Goal: Task Accomplishment & Management: Use online tool/utility

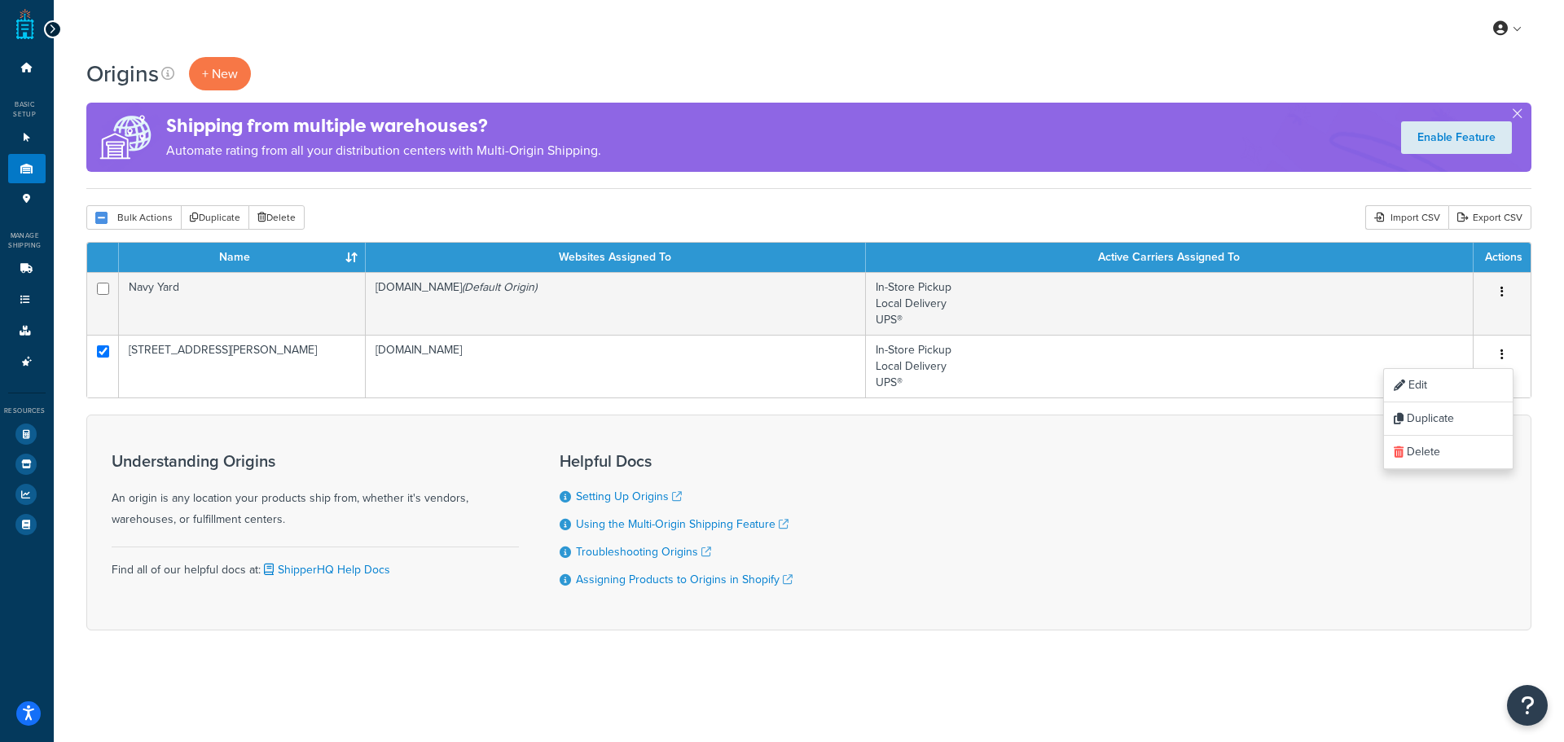
click at [79, 297] on div "Origins + New Shipping from multiple warehouses? Automate rating from all your …" at bounding box center [809, 372] width 1510 height 630
click at [68, 339] on div "Origins + New Shipping from multiple warehouses? Automate rating from all your …" at bounding box center [809, 372] width 1510 height 630
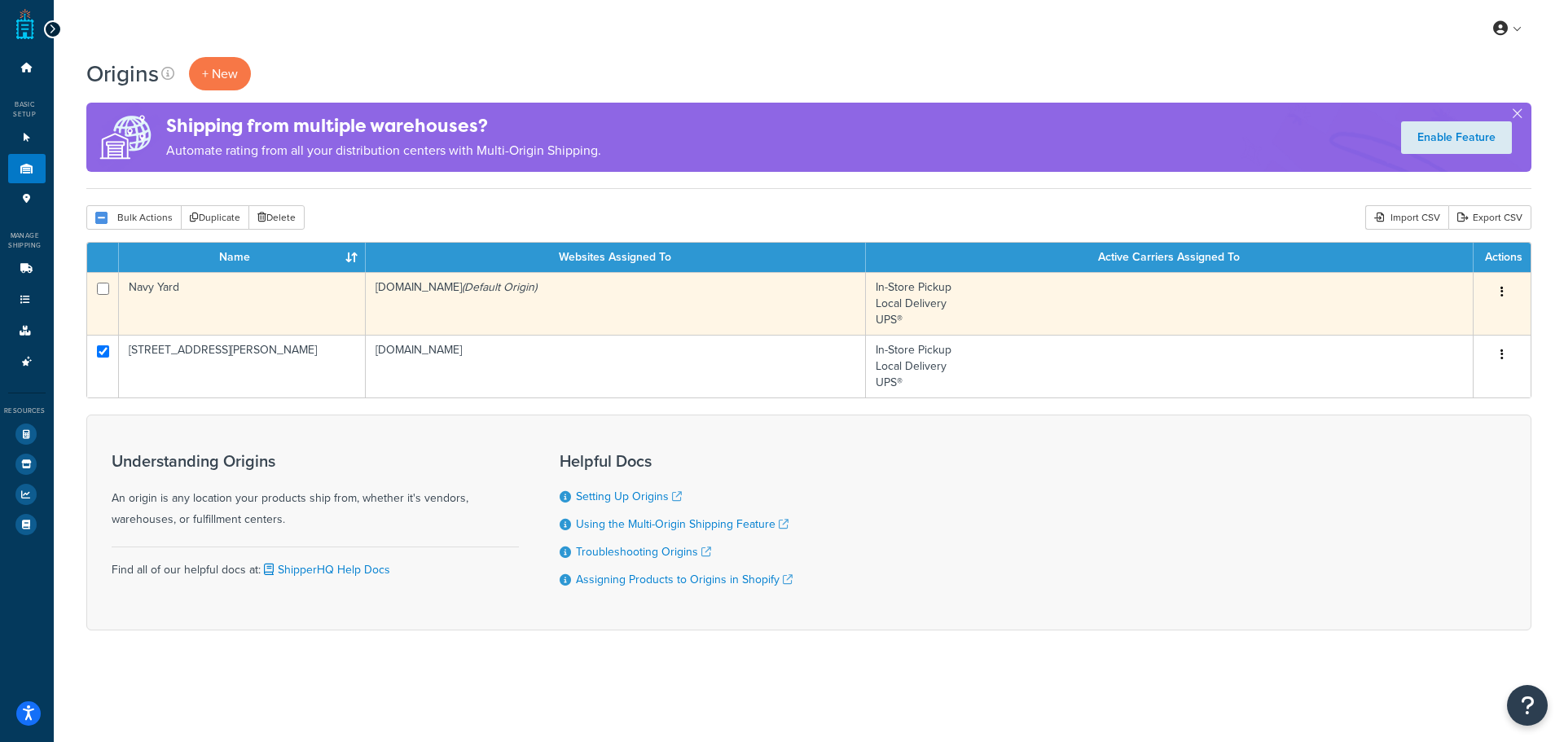
click at [98, 320] on td at bounding box center [103, 303] width 32 height 63
checkbox input "true"
click at [98, 320] on td at bounding box center [103, 303] width 32 height 63
checkbox input "false"
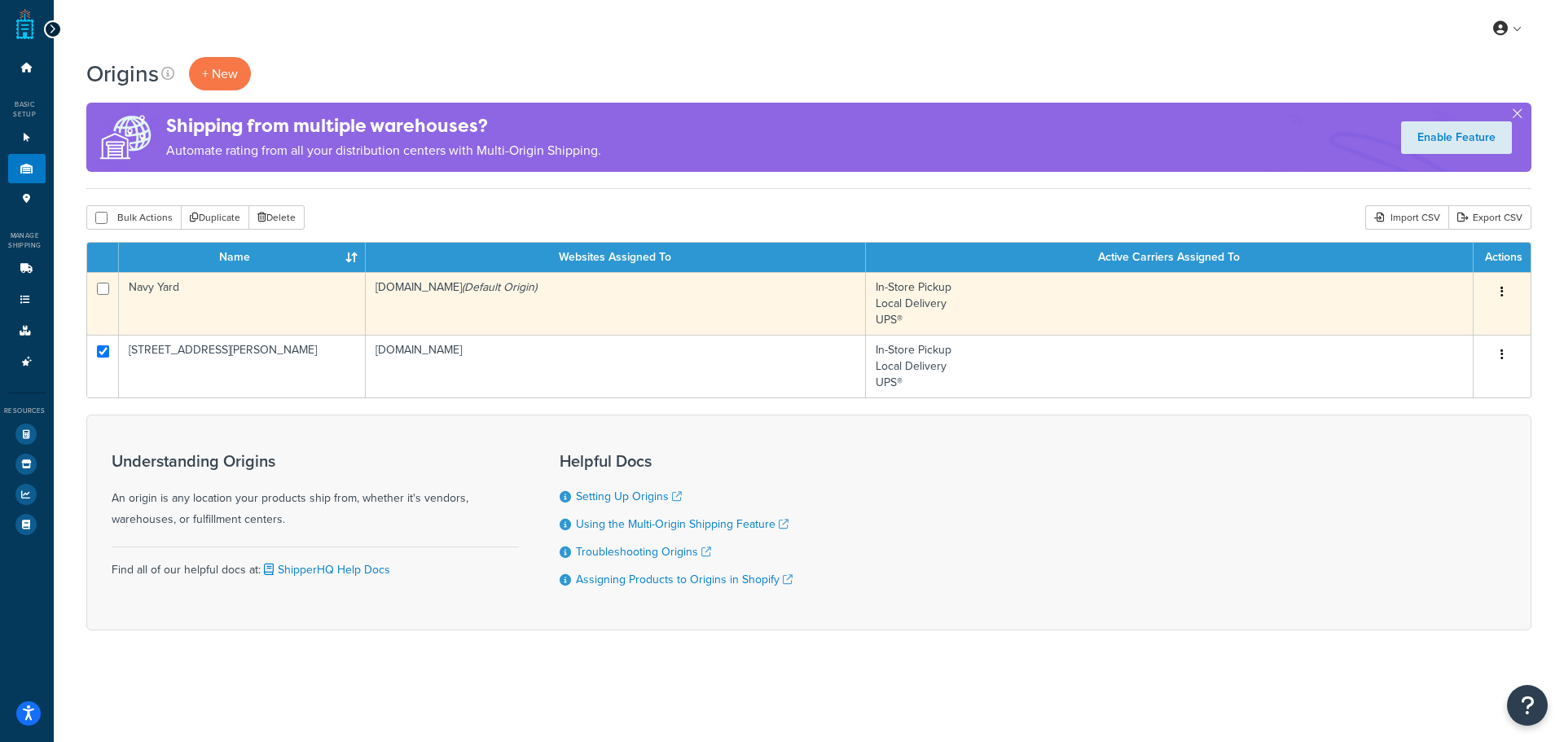
checkbox input "false"
click at [98, 292] on input "checkbox" at bounding box center [103, 289] width 12 height 12
checkbox input "true"
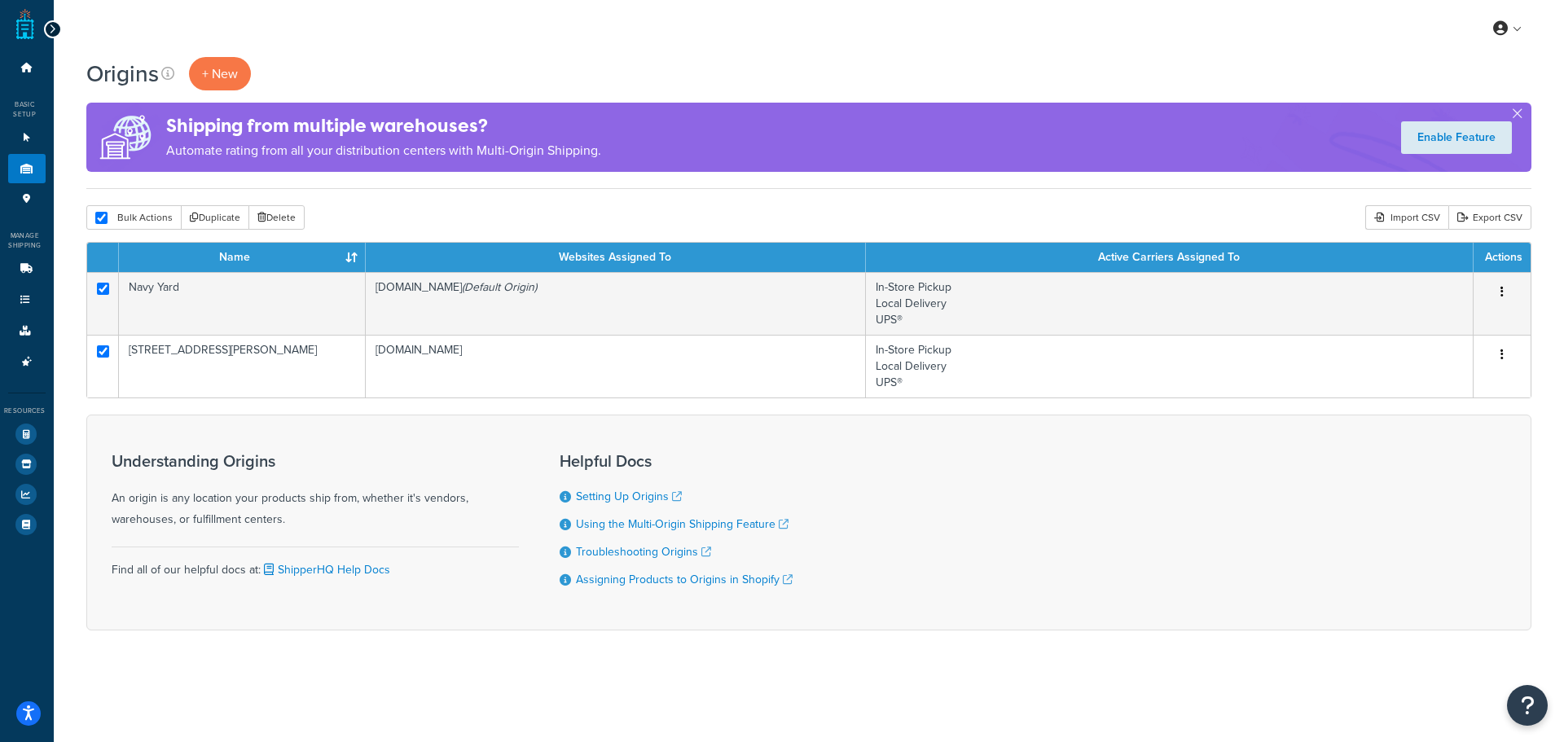
click at [504, 403] on form "Name Websites Assigned To Active Carriers Assigned To Actions Navy Yard leonand…" at bounding box center [808, 436] width 1445 height 389
click at [608, 550] on link "Troubleshooting Origins" at bounding box center [643, 551] width 135 height 17
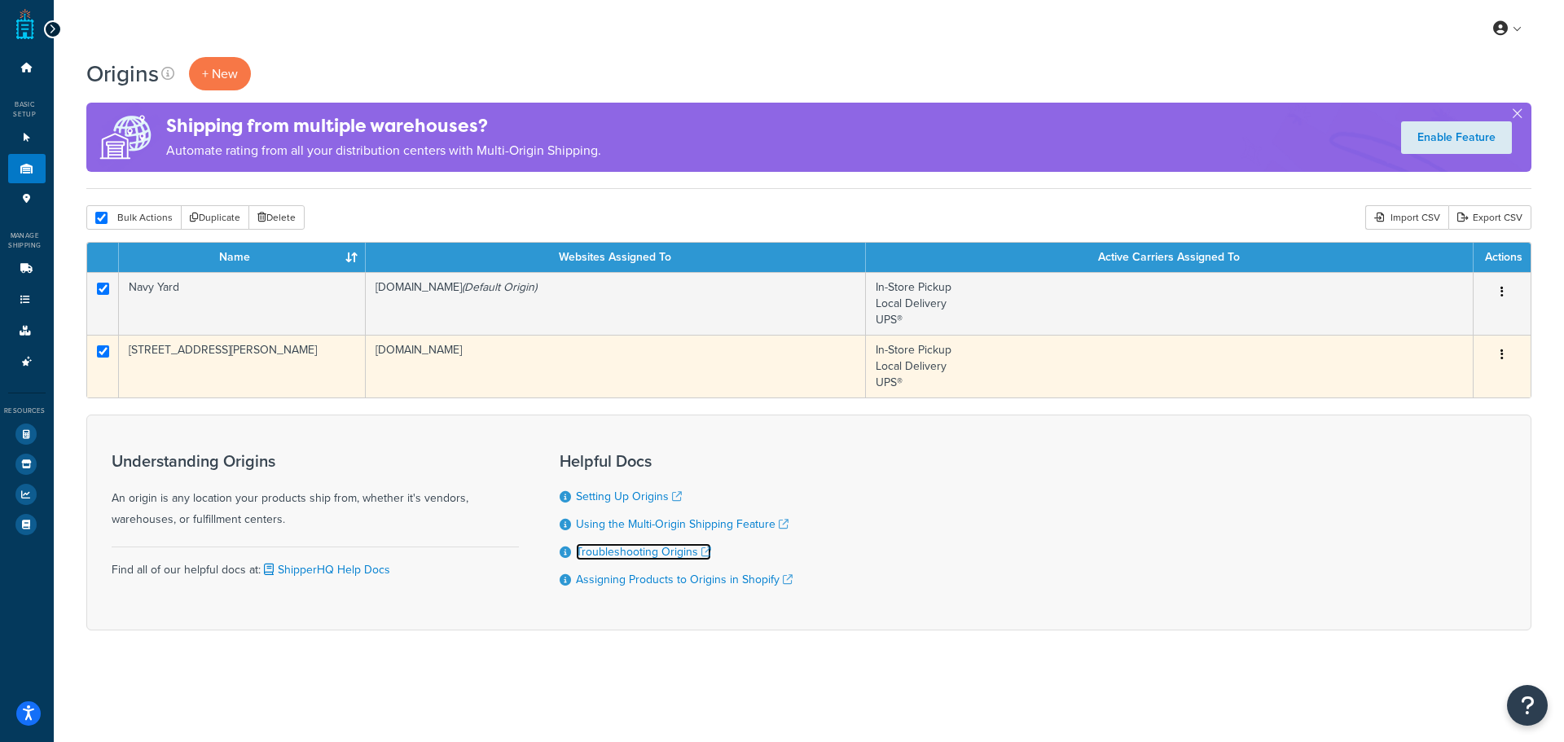
click at [99, 347] on input "checkbox" at bounding box center [103, 351] width 12 height 12
checkbox input "false"
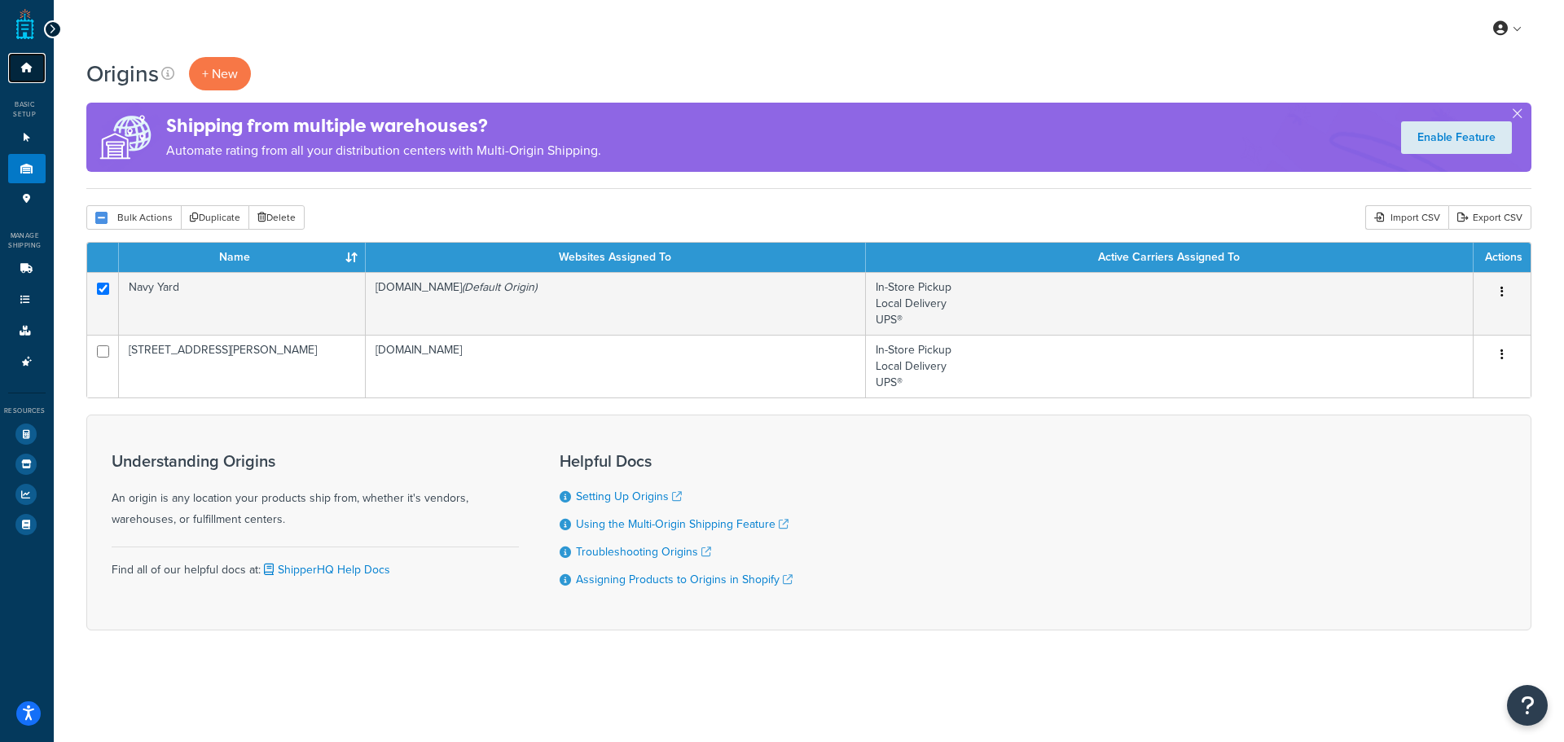
click at [22, 70] on icon at bounding box center [27, 68] width 16 height 10
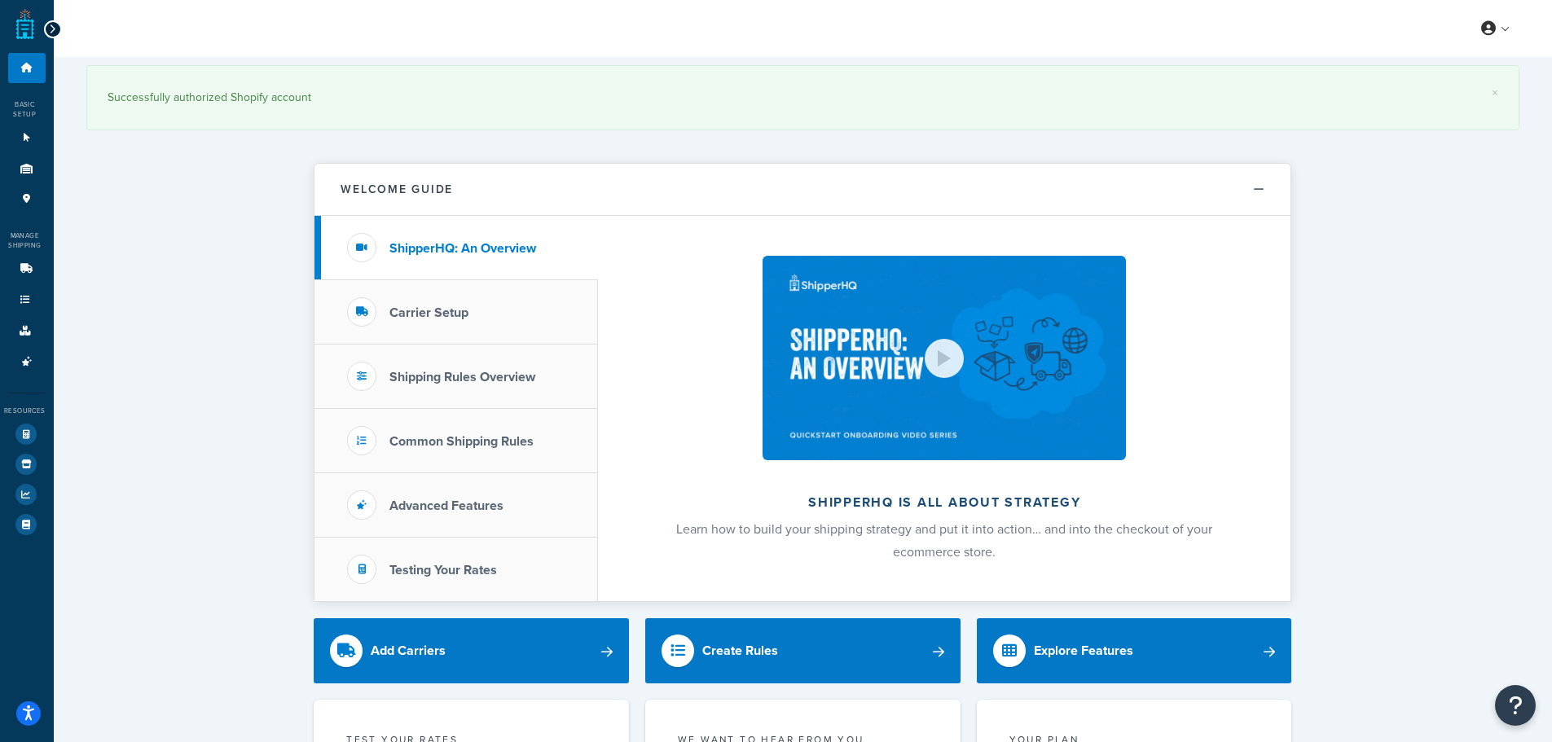
click at [28, 714] on icon "Open accessiBe: accessibility options, statement and help" at bounding box center [28, 713] width 13 height 17
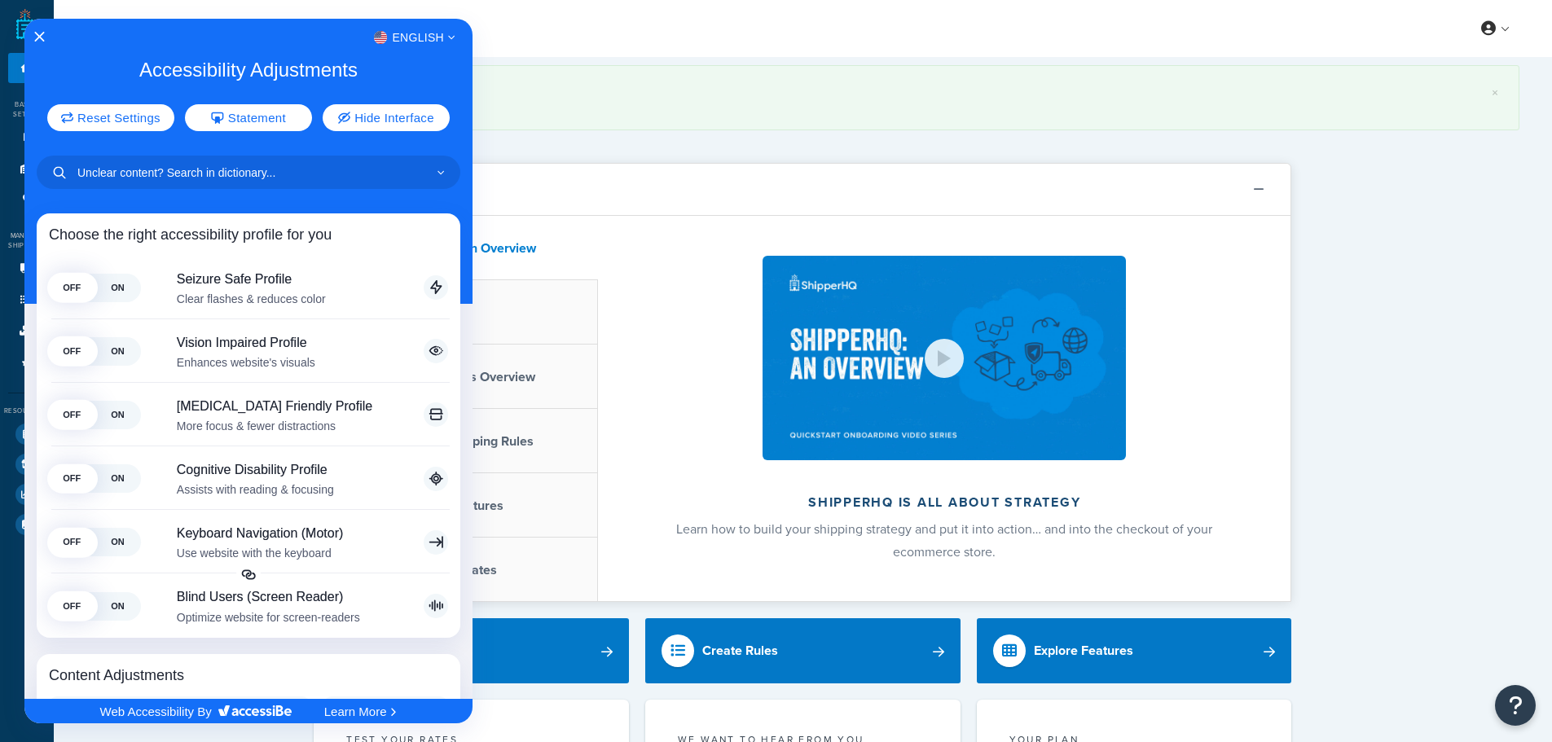
click at [1506, 28] on div at bounding box center [776, 371] width 1552 height 742
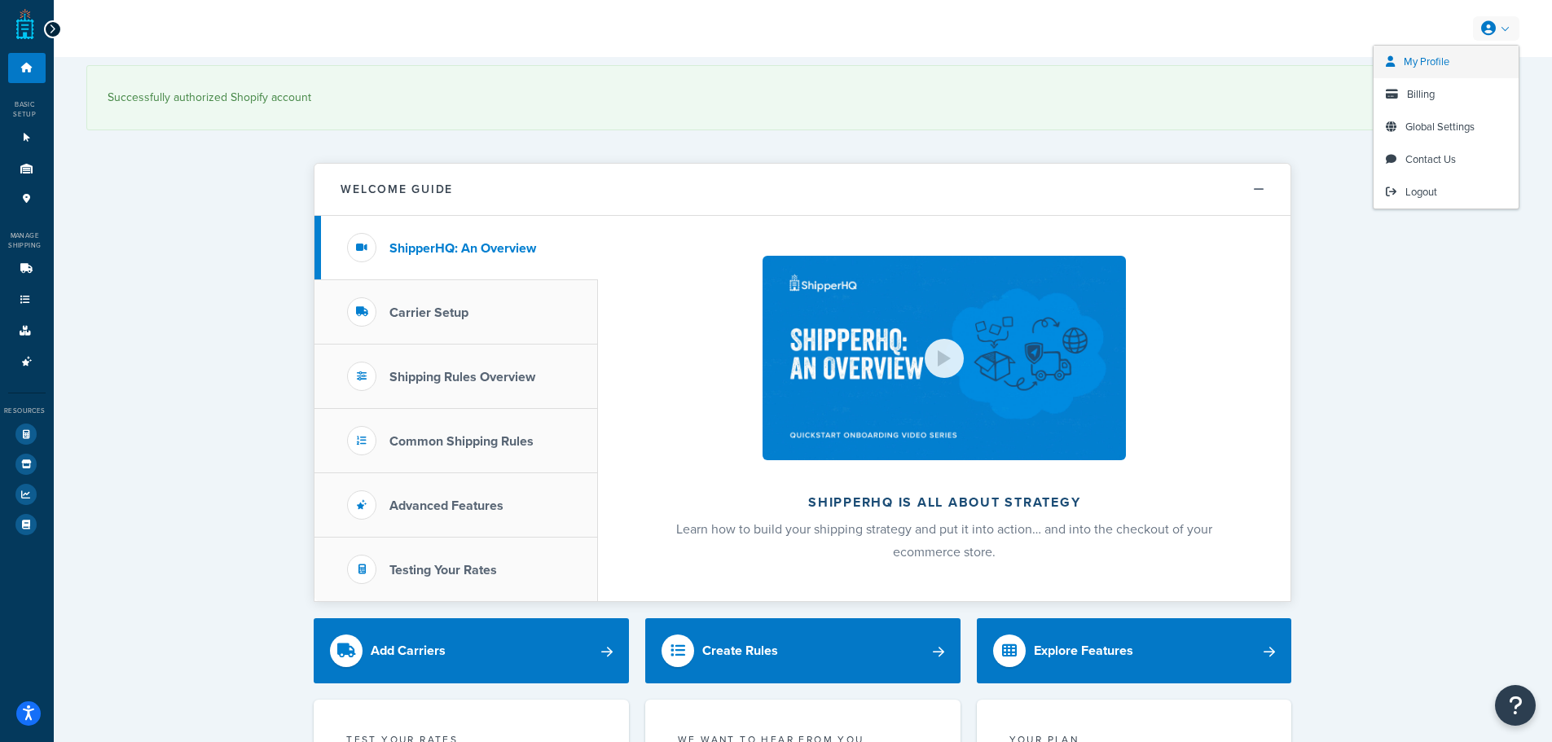
click at [1468, 58] on link "My Profile" at bounding box center [1445, 62] width 145 height 33
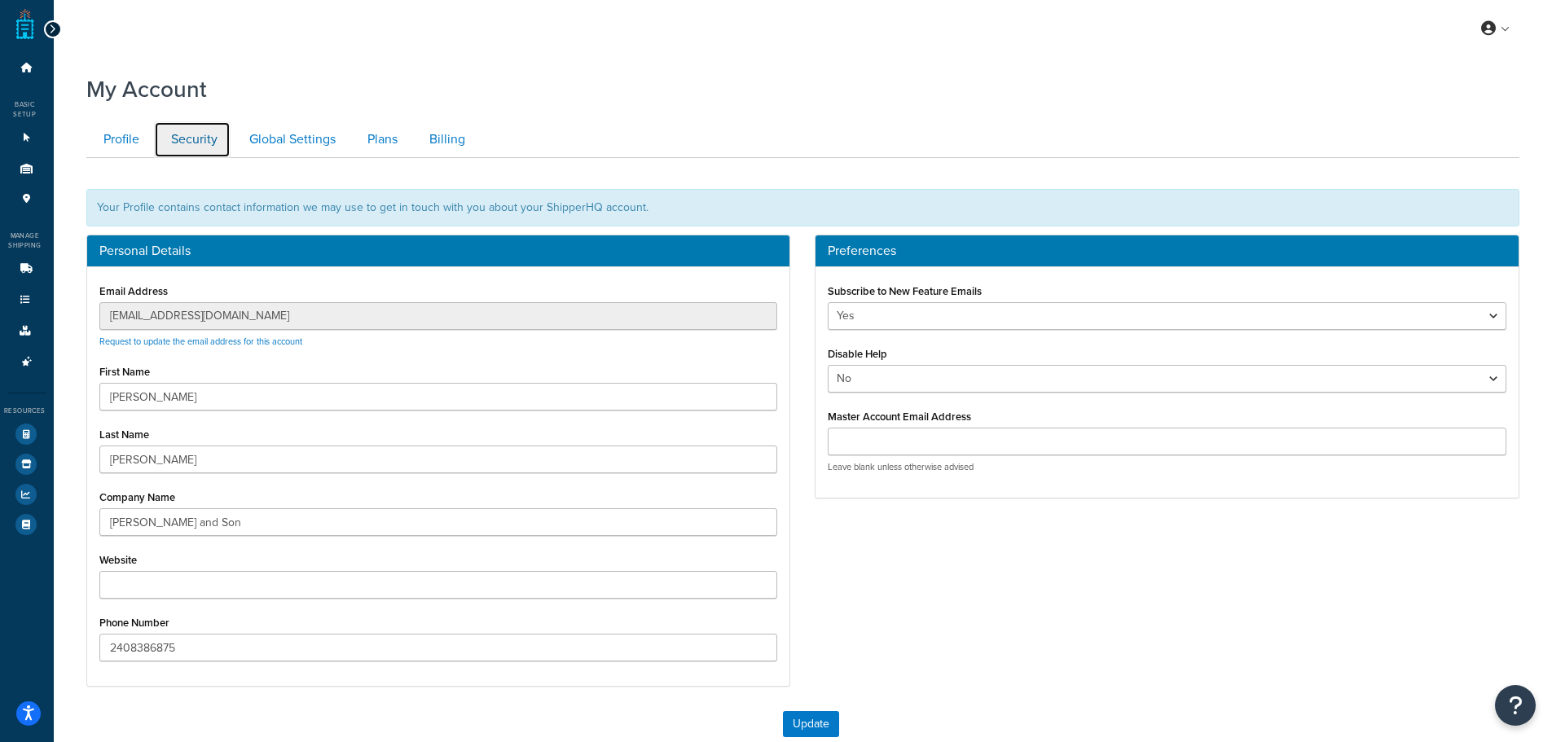
click at [191, 134] on link "Security" at bounding box center [192, 139] width 77 height 37
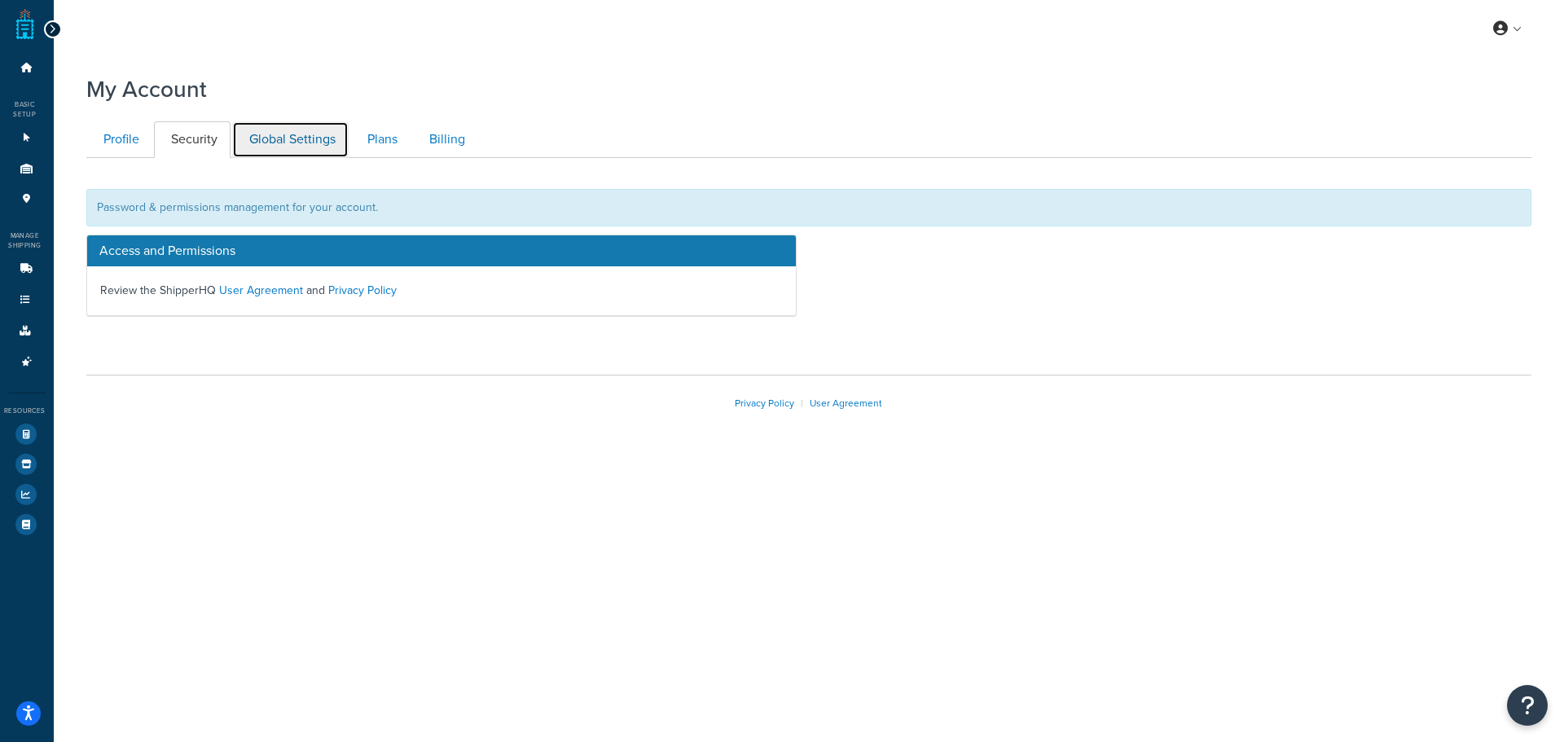
click at [278, 134] on link "Global Settings" at bounding box center [290, 139] width 116 height 37
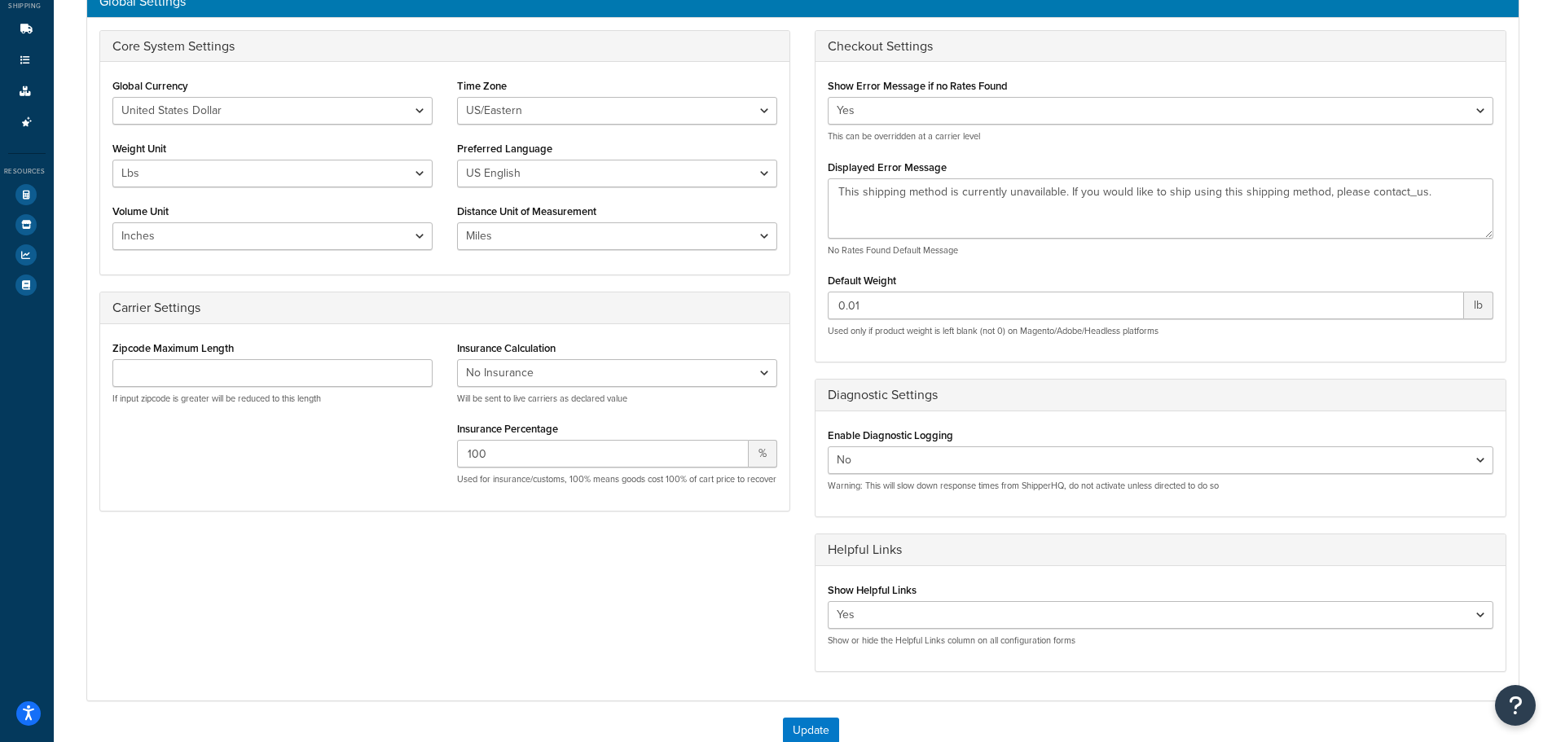
scroll to position [158, 0]
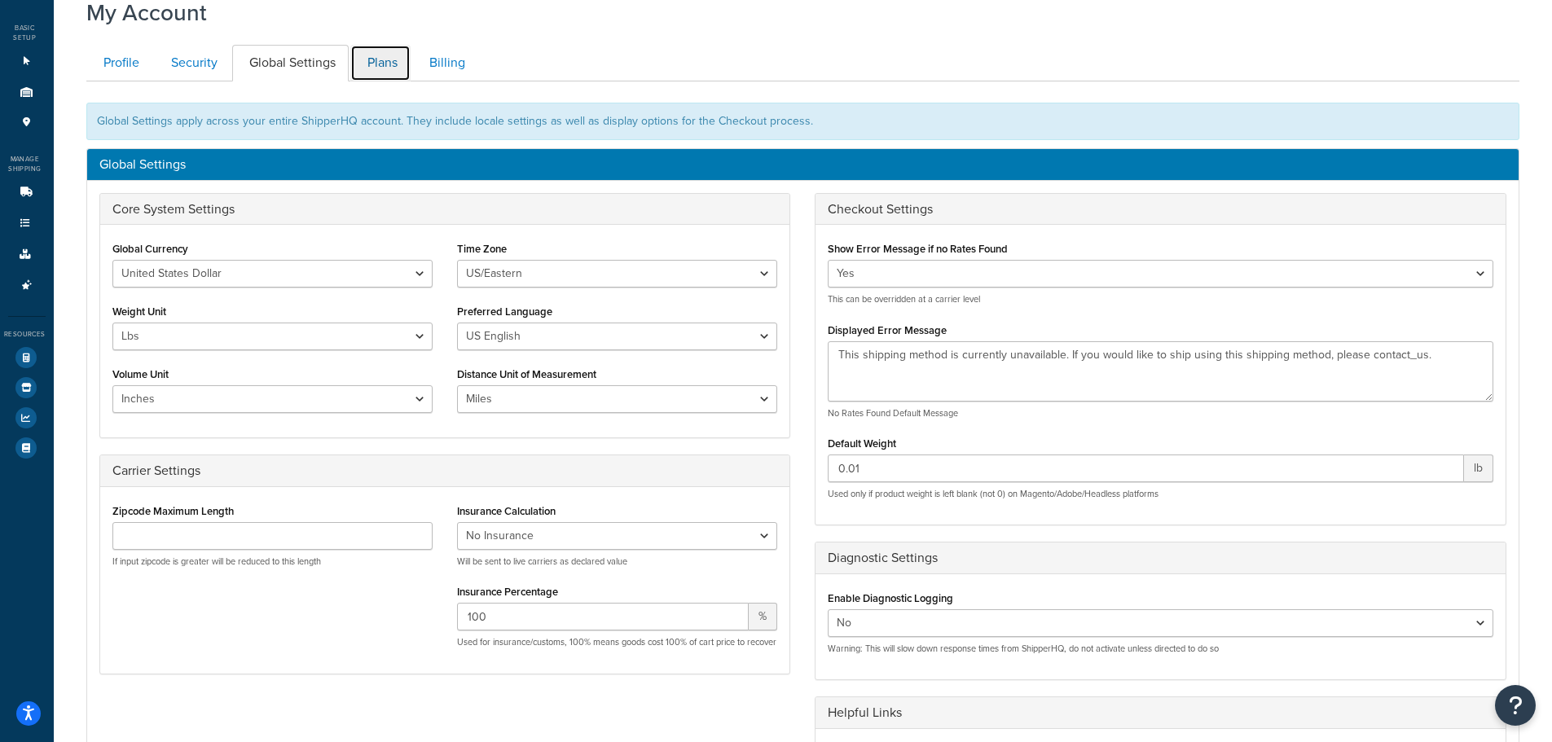
click at [406, 55] on link "Plans" at bounding box center [380, 63] width 60 height 37
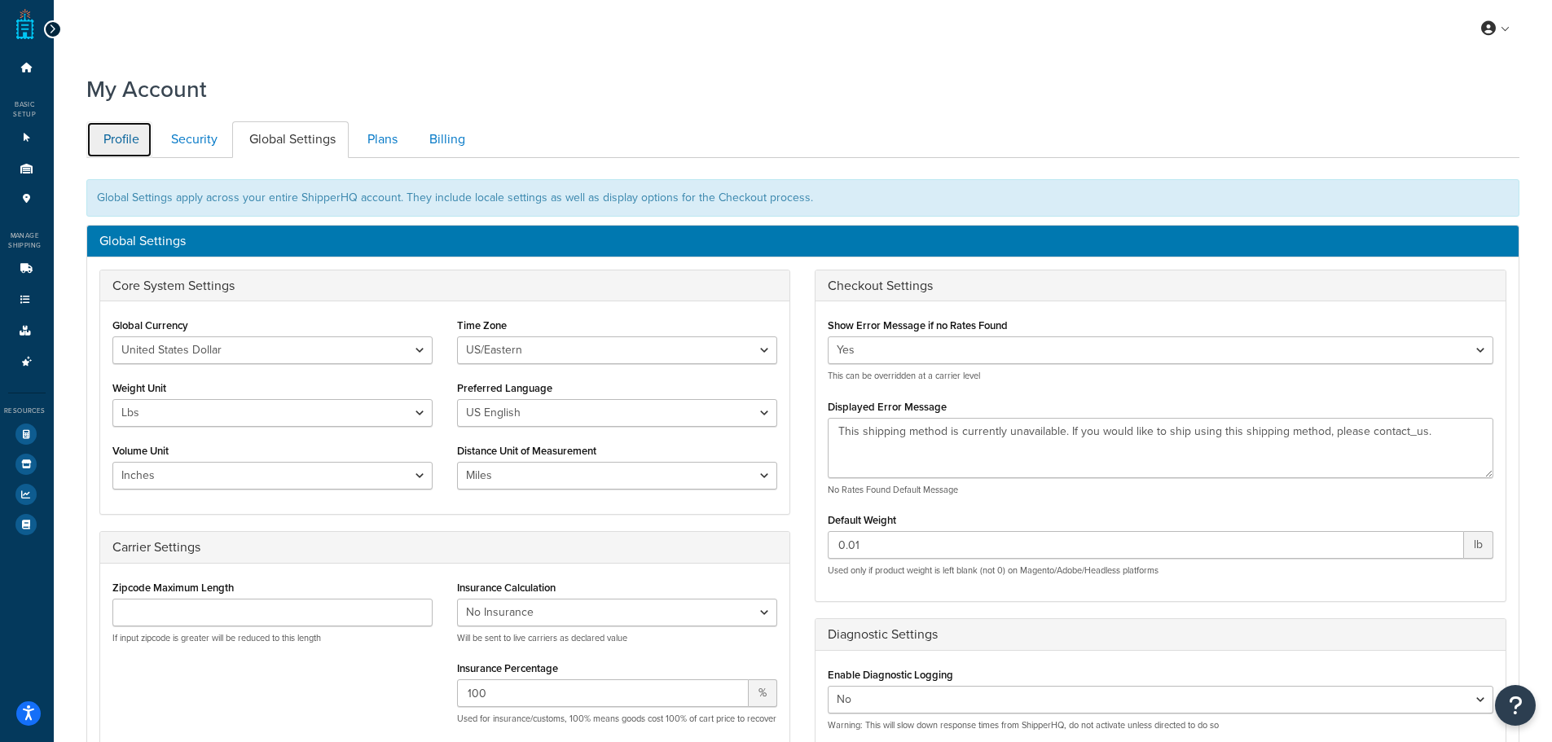
click at [140, 130] on link "Profile" at bounding box center [119, 139] width 66 height 37
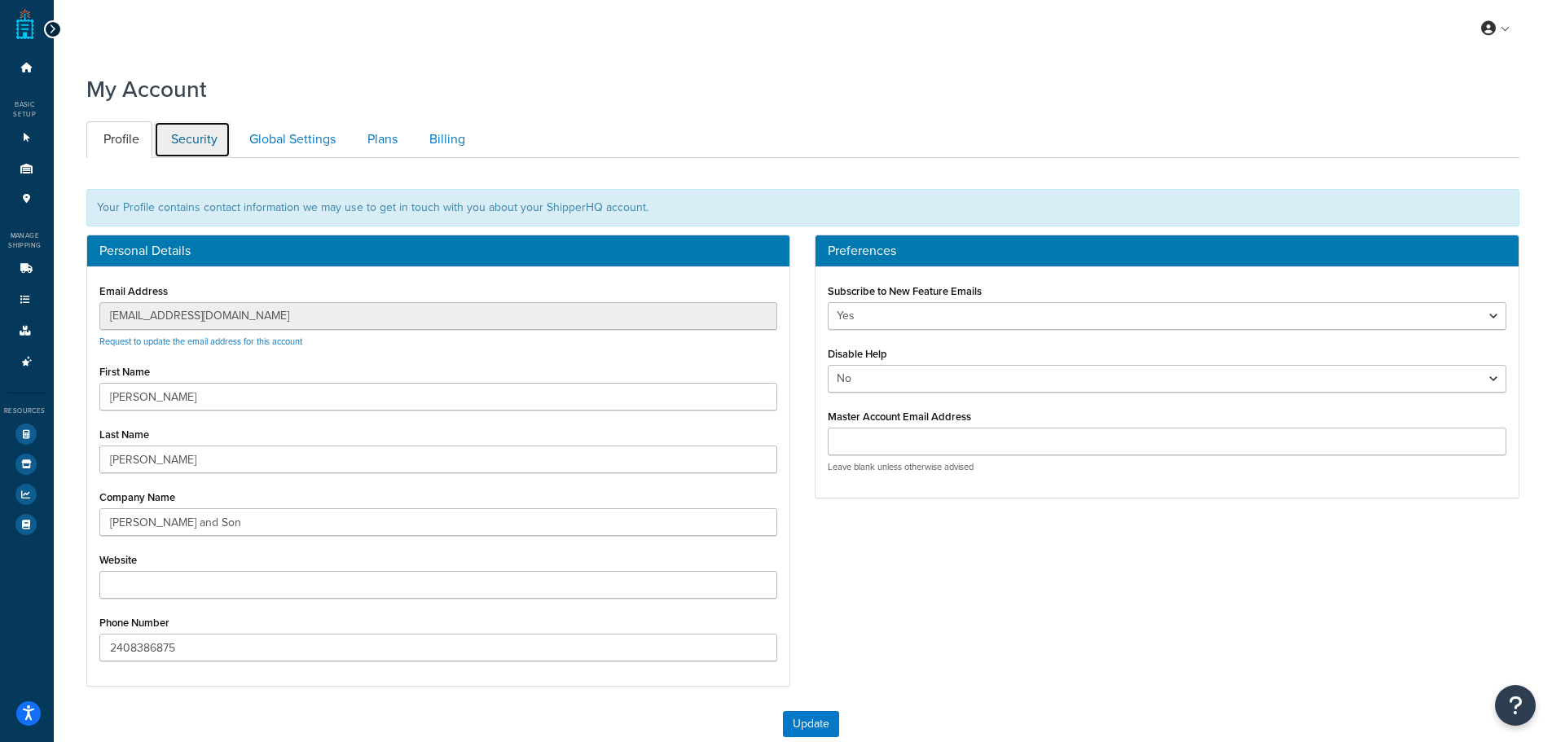
click at [212, 142] on link "Security" at bounding box center [192, 139] width 77 height 37
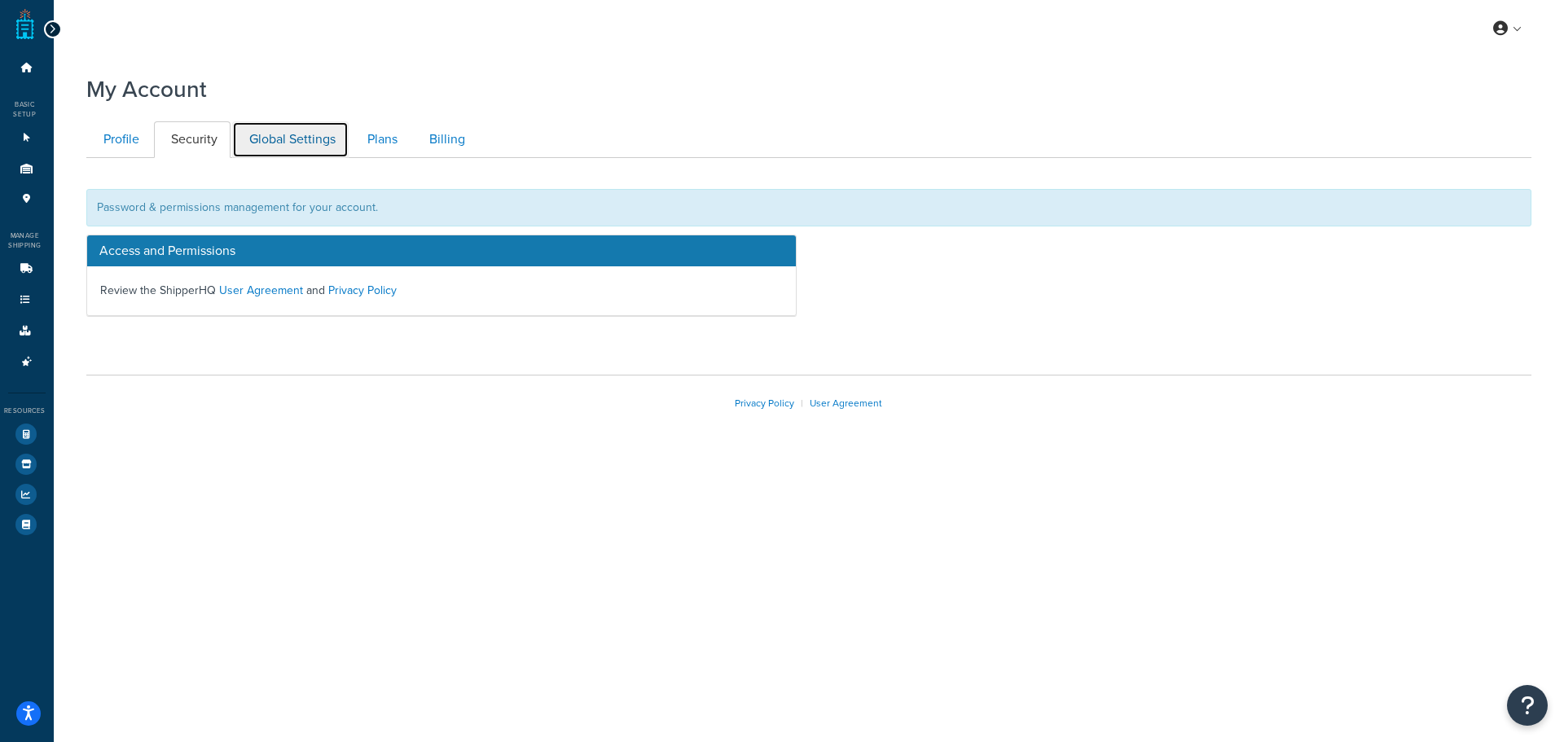
click at [272, 127] on link "Global Settings" at bounding box center [290, 139] width 116 height 37
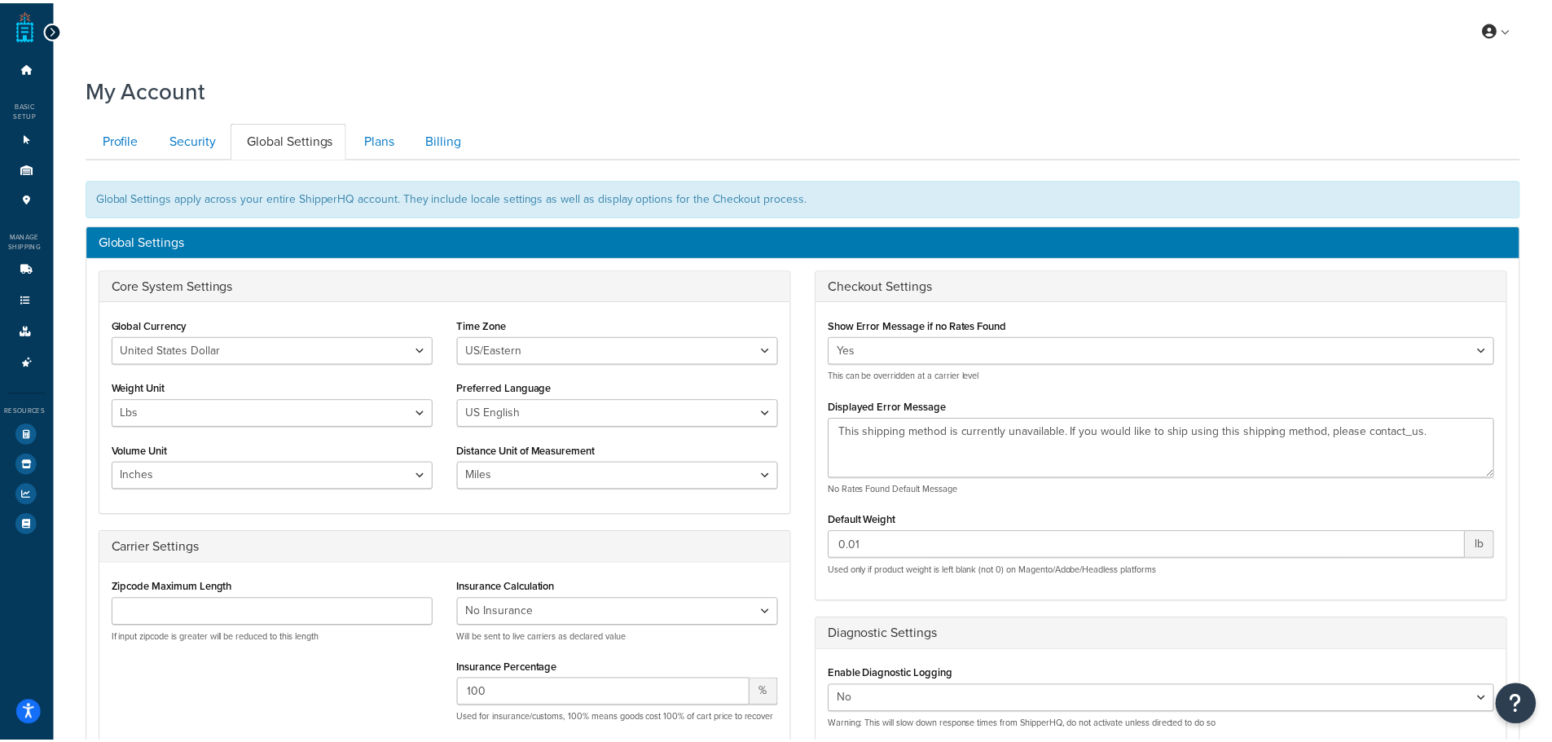
scroll to position [158, 0]
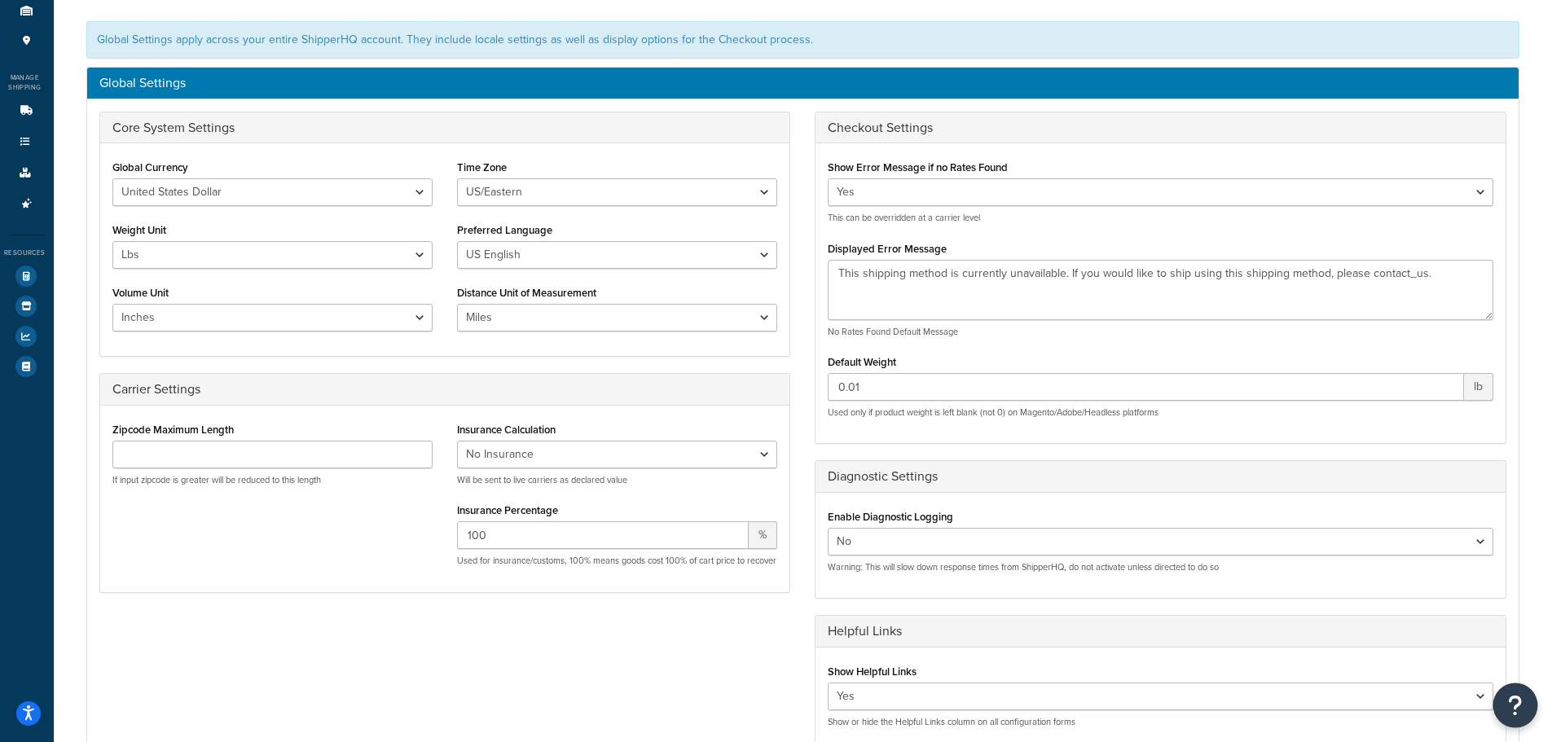
click at [1517, 694] on icon "Open Resource Center" at bounding box center [1515, 705] width 15 height 23
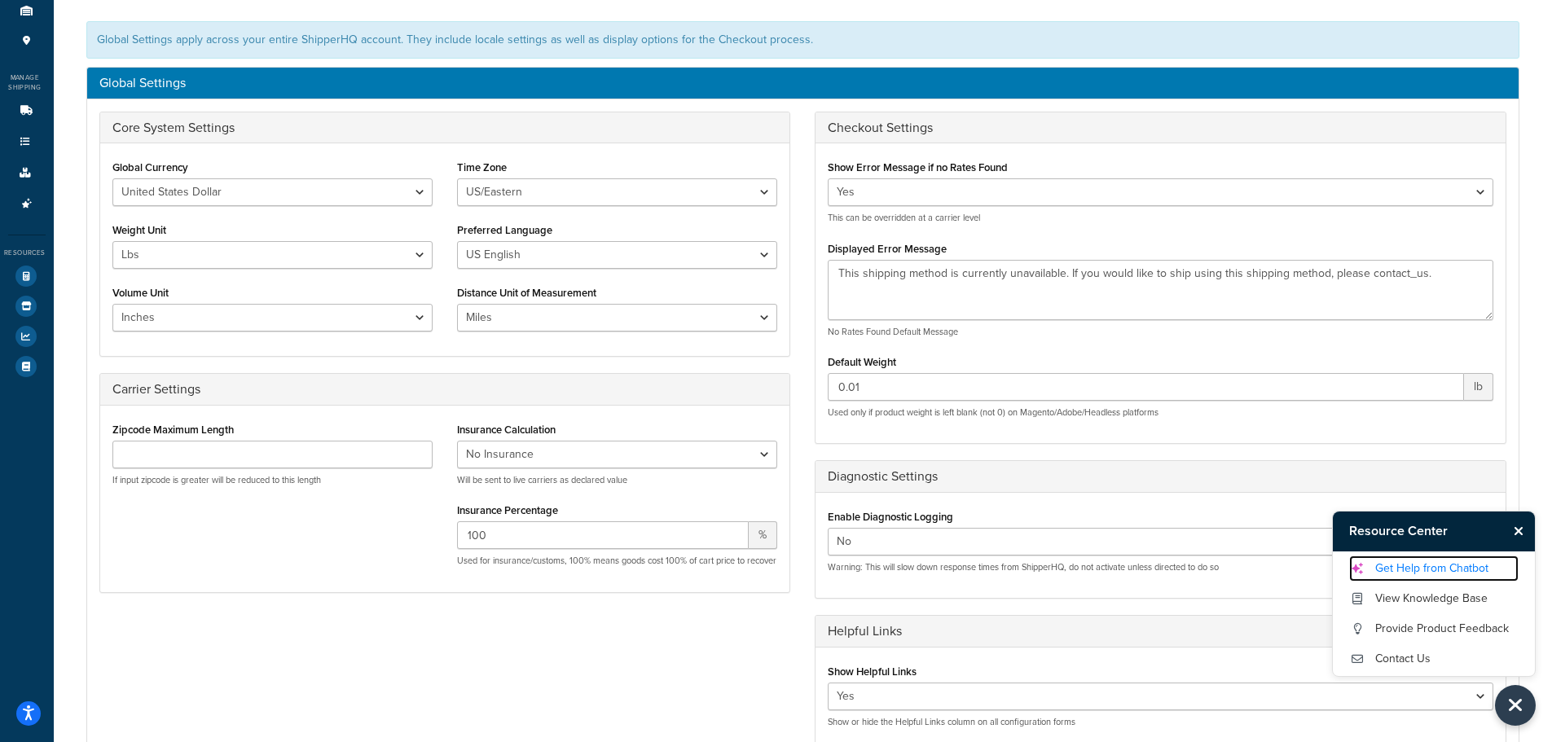
click at [1415, 565] on link "Get Help from Chatbot" at bounding box center [1433, 569] width 169 height 26
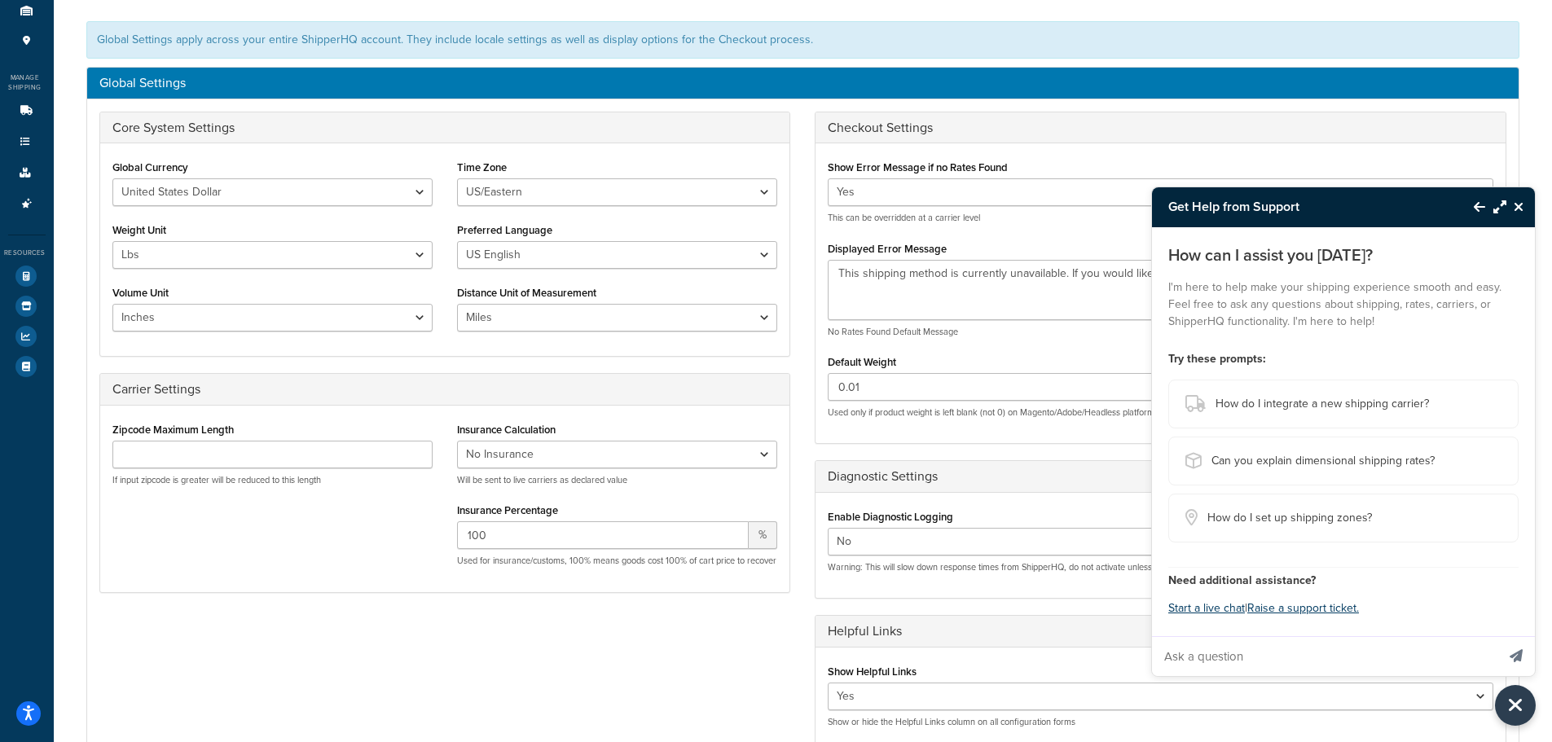
click at [1271, 659] on input "Ask a question" at bounding box center [1324, 656] width 344 height 39
type input "Where to find websites"
click at [1497, 636] on button "Send message" at bounding box center [1515, 656] width 37 height 40
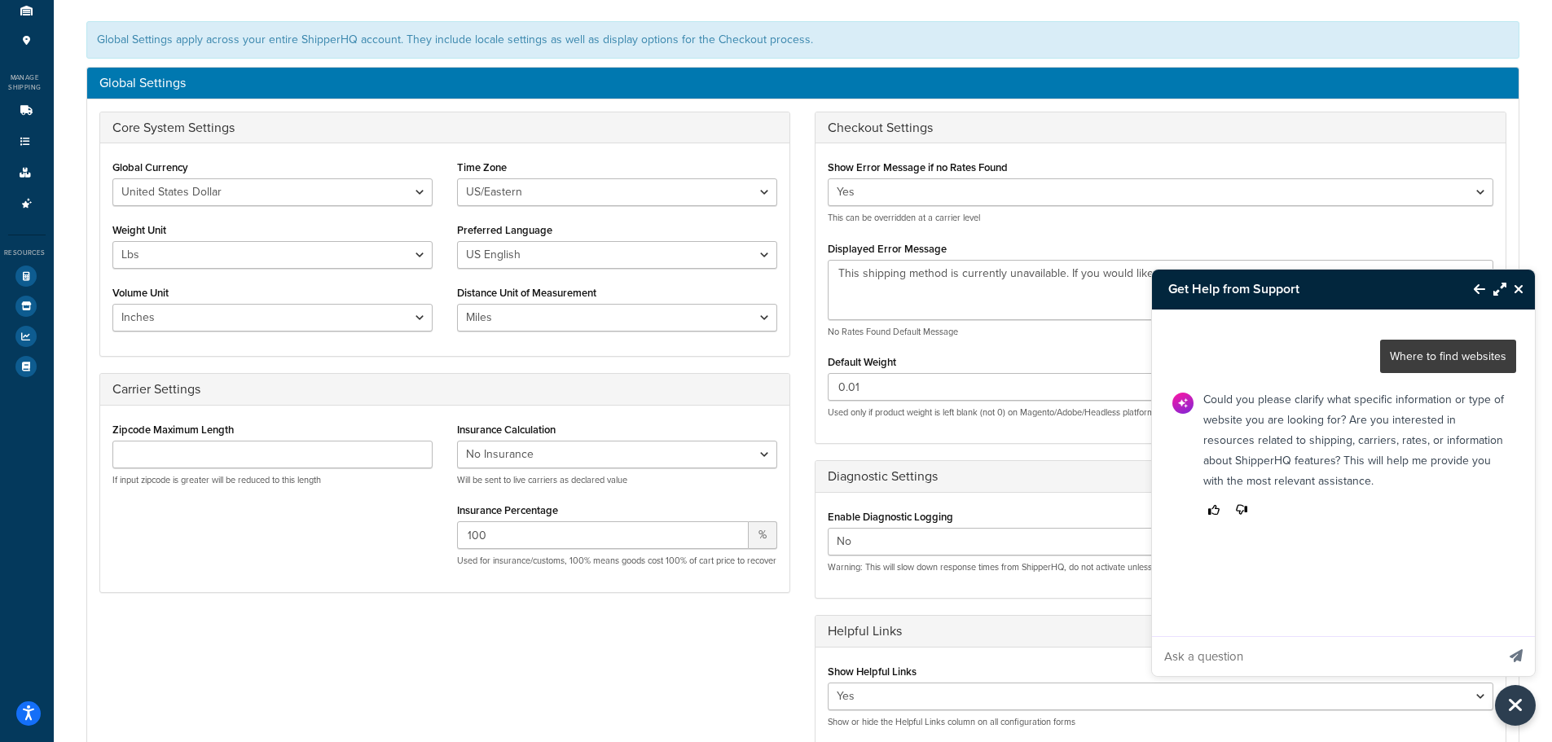
click at [1311, 677] on div "Show Helpful Links Yes No Show or hide the Helpful Links column on all configur…" at bounding box center [1160, 694] width 665 height 68
click at [1311, 673] on input "Ask a question" at bounding box center [1324, 656] width 344 height 39
paste input "navigate to Websites, edit your website entry"
click at [1283, 655] on input "navigate to Websites, edit your website entry" at bounding box center [1324, 656] width 344 height 39
drag, startPoint x: 1319, startPoint y: 652, endPoint x: 1341, endPoint y: 653, distance: 22.0
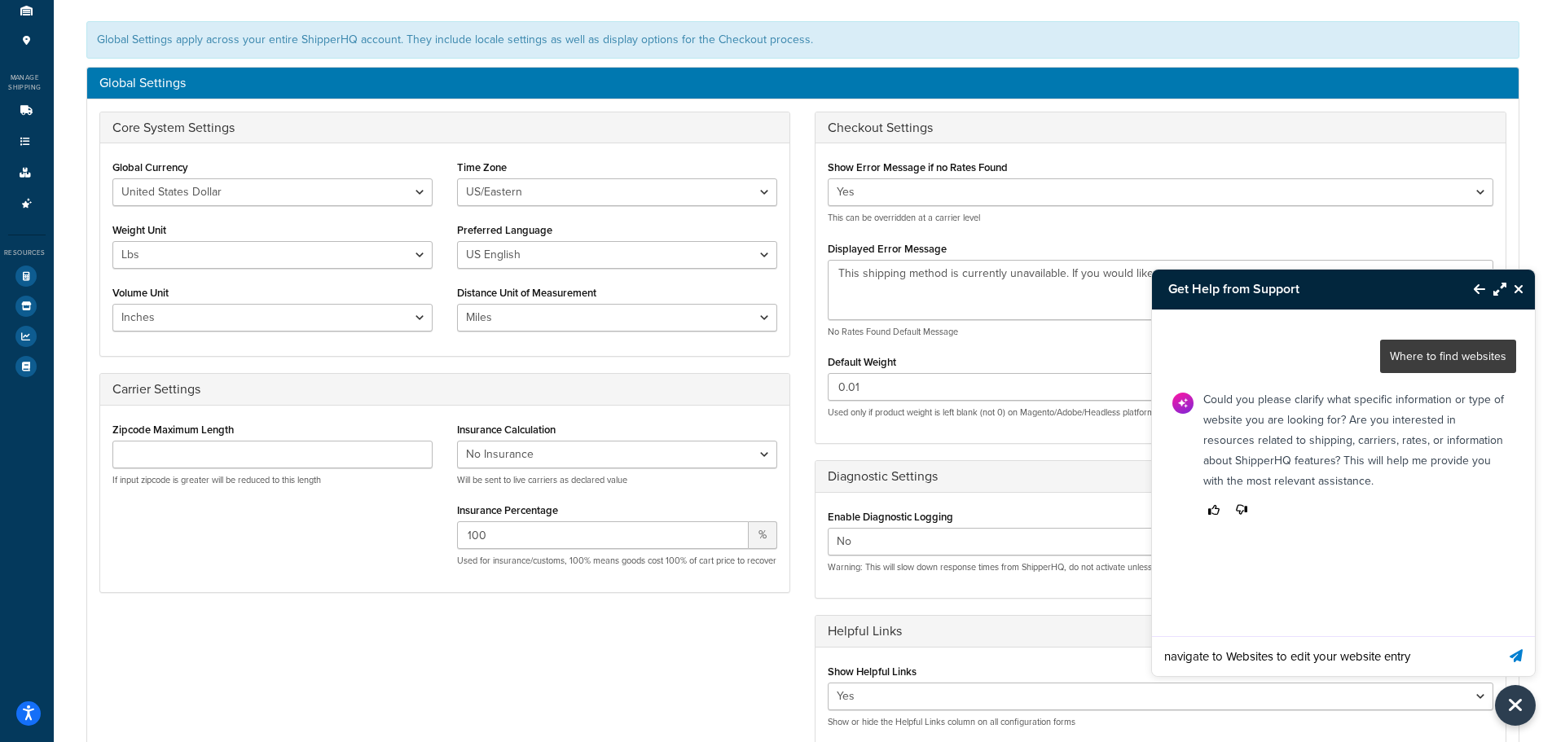
click at [1341, 653] on input "navigate to Websites to edit your website entry" at bounding box center [1324, 656] width 344 height 39
click at [1165, 650] on input "navigate to Websites to edit website entry" at bounding box center [1324, 656] width 344 height 39
type input "how to navigate to Websites to edit website entry"
click at [1497, 636] on button "Send message" at bounding box center [1515, 656] width 37 height 40
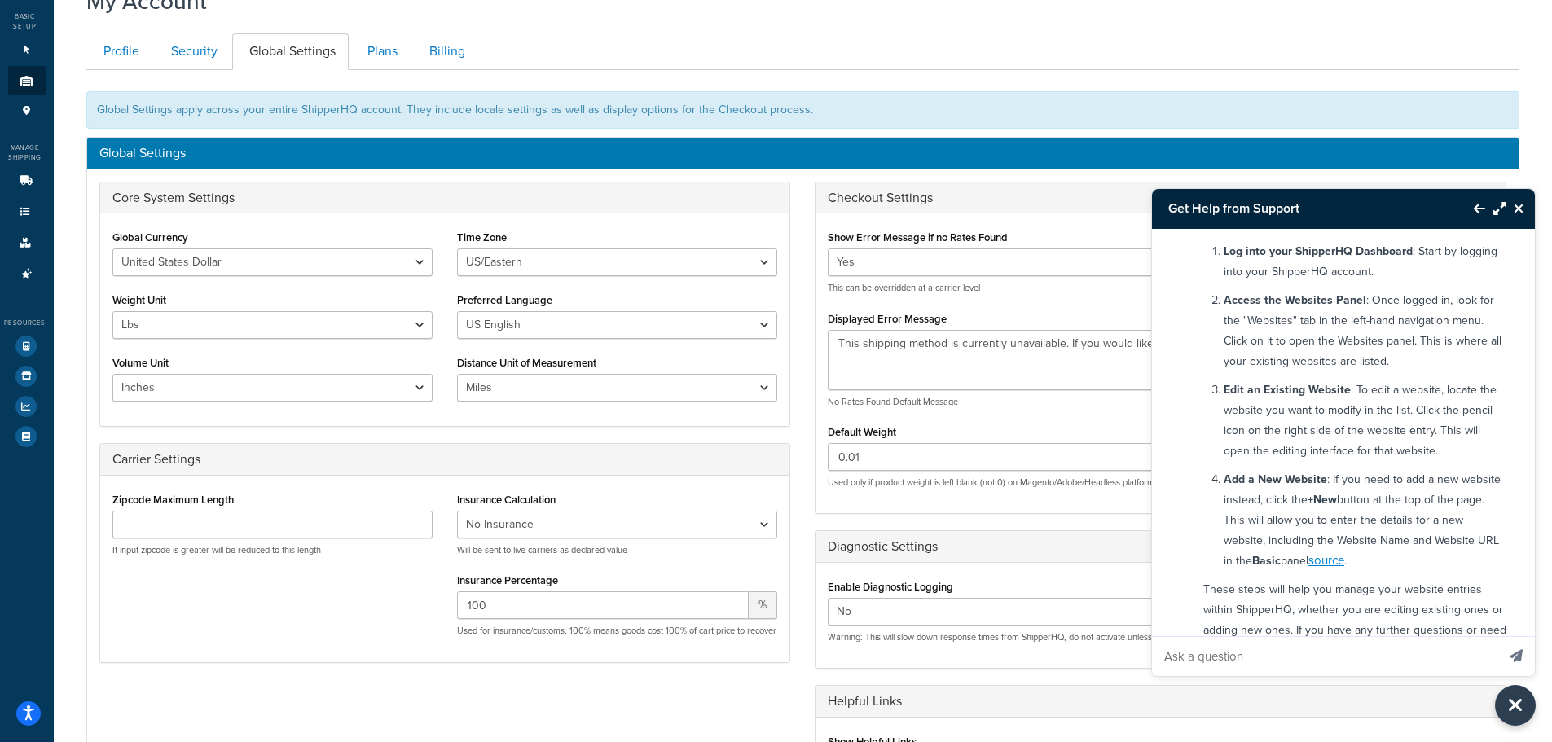
scroll to position [0, 0]
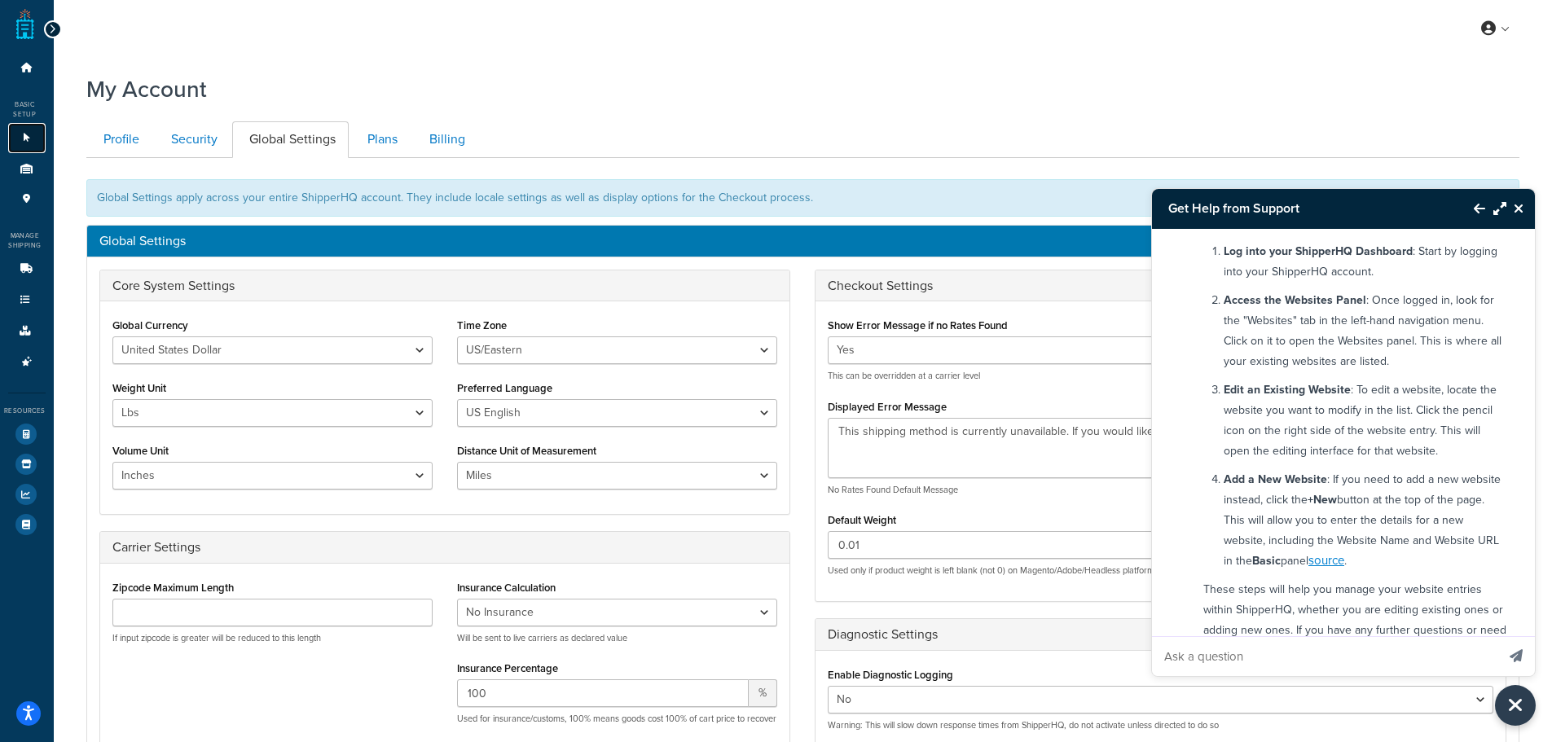
click at [32, 133] on icon at bounding box center [27, 138] width 16 height 10
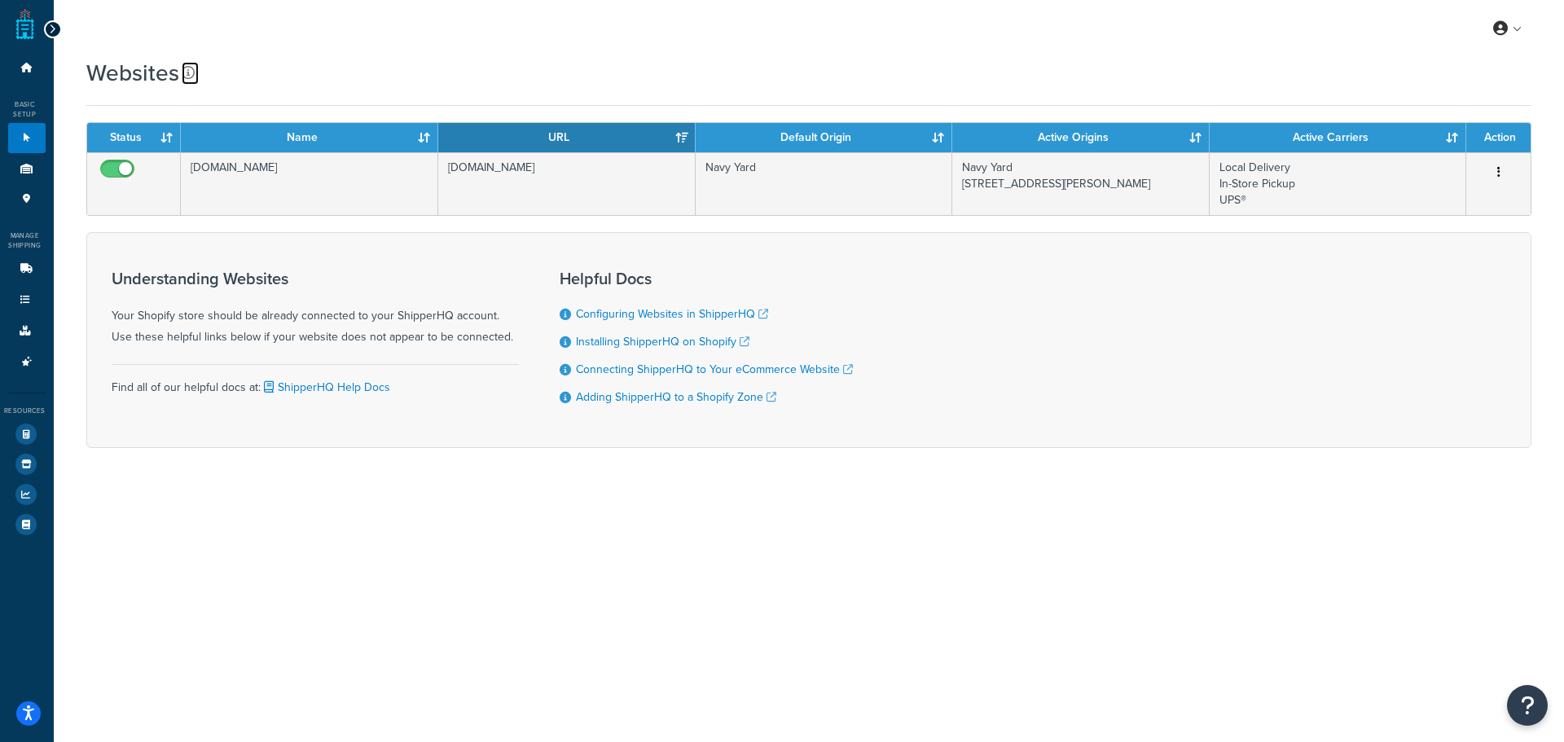
click at [192, 67] on link at bounding box center [190, 73] width 17 height 23
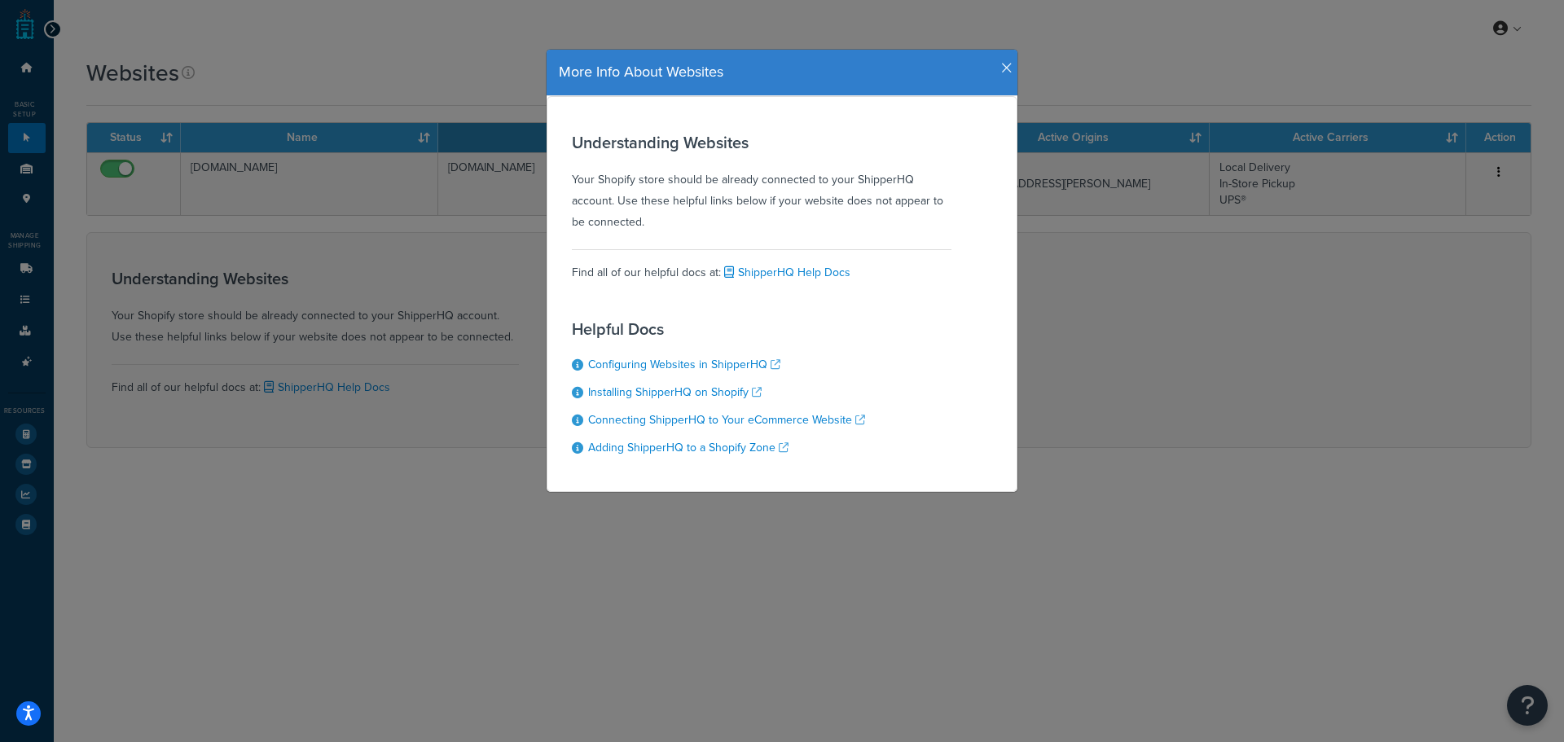
click at [1001, 73] on icon "button" at bounding box center [1006, 68] width 11 height 15
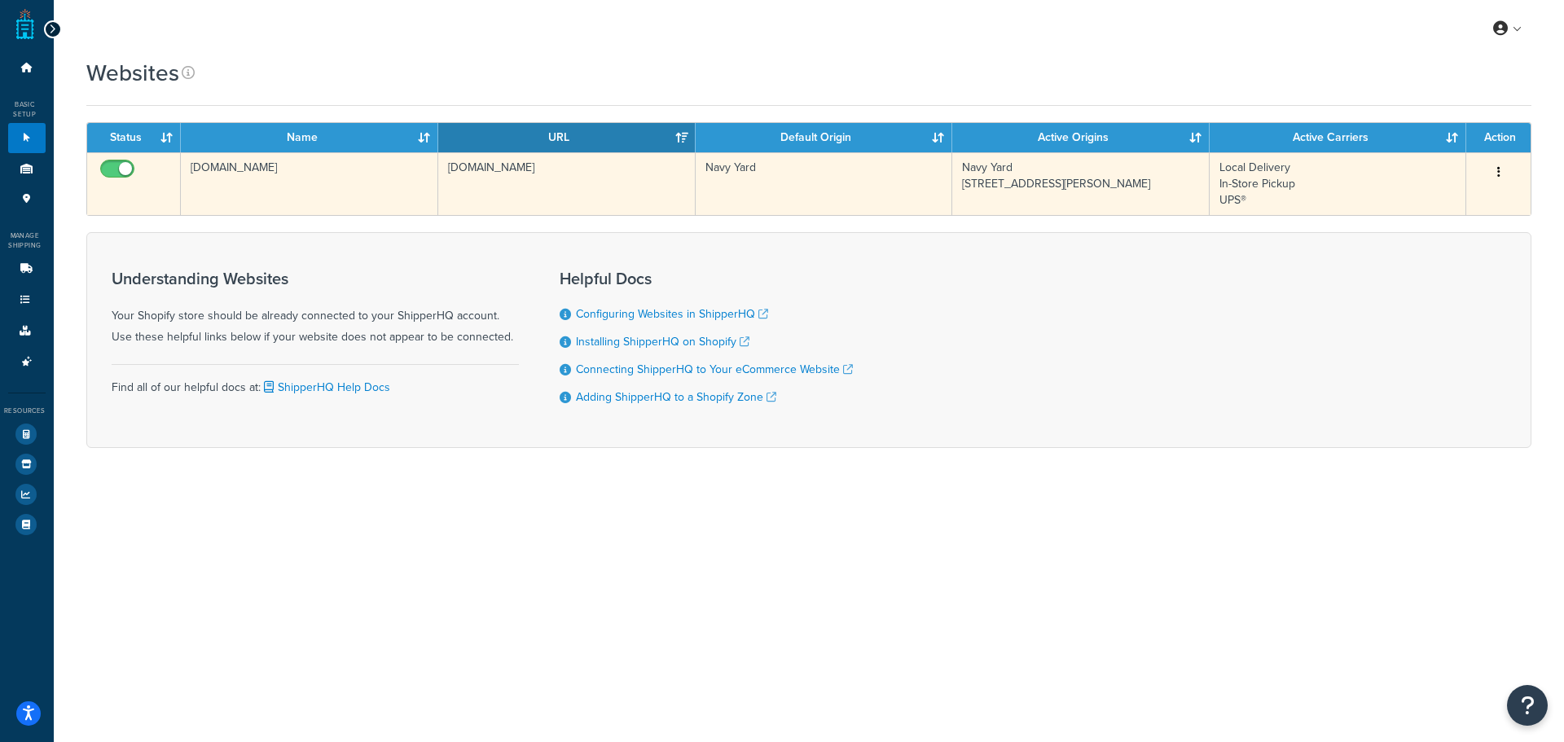
click at [1489, 169] on button "button" at bounding box center [1498, 173] width 23 height 26
click at [1449, 203] on link "Edit" at bounding box center [1428, 204] width 129 height 33
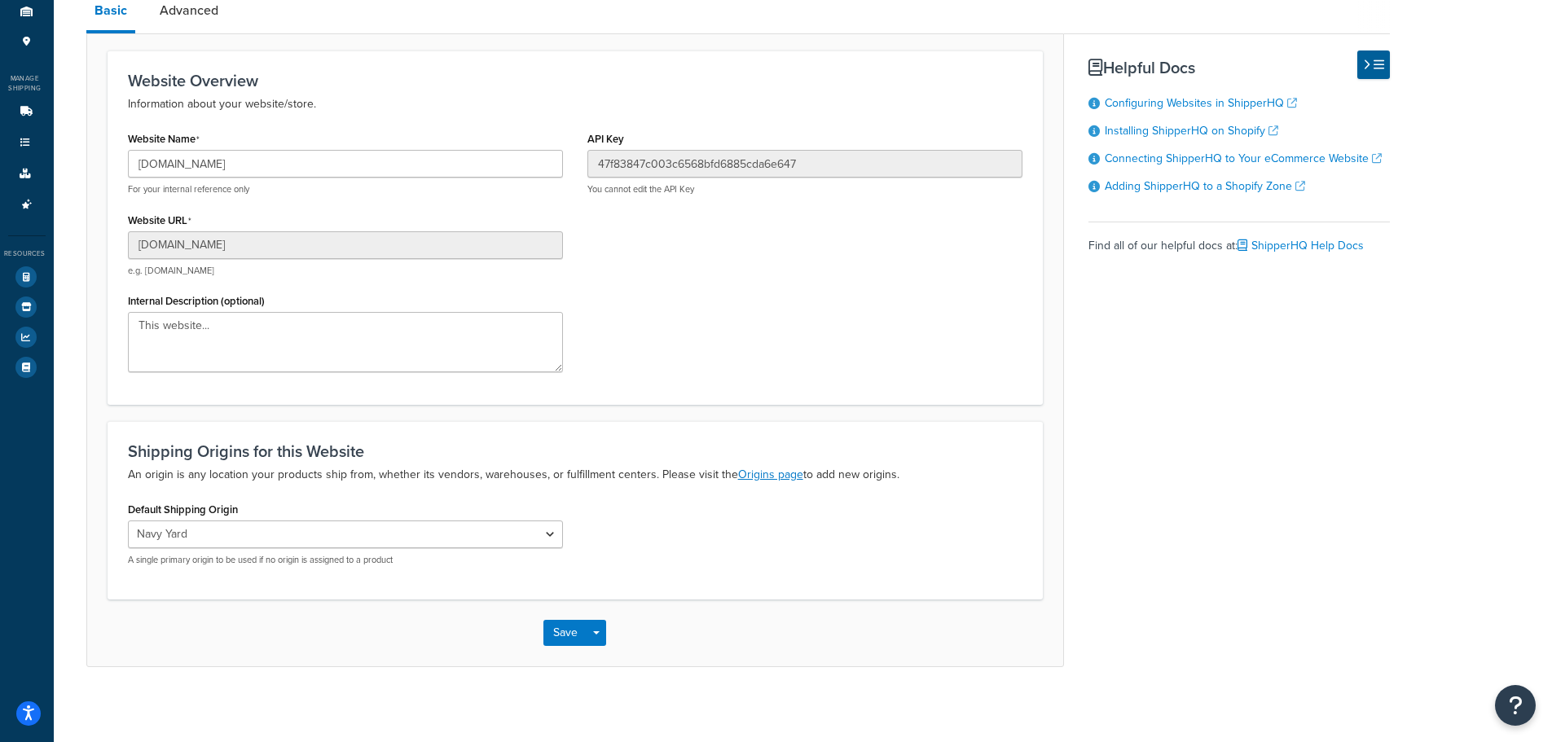
scroll to position [164, 0]
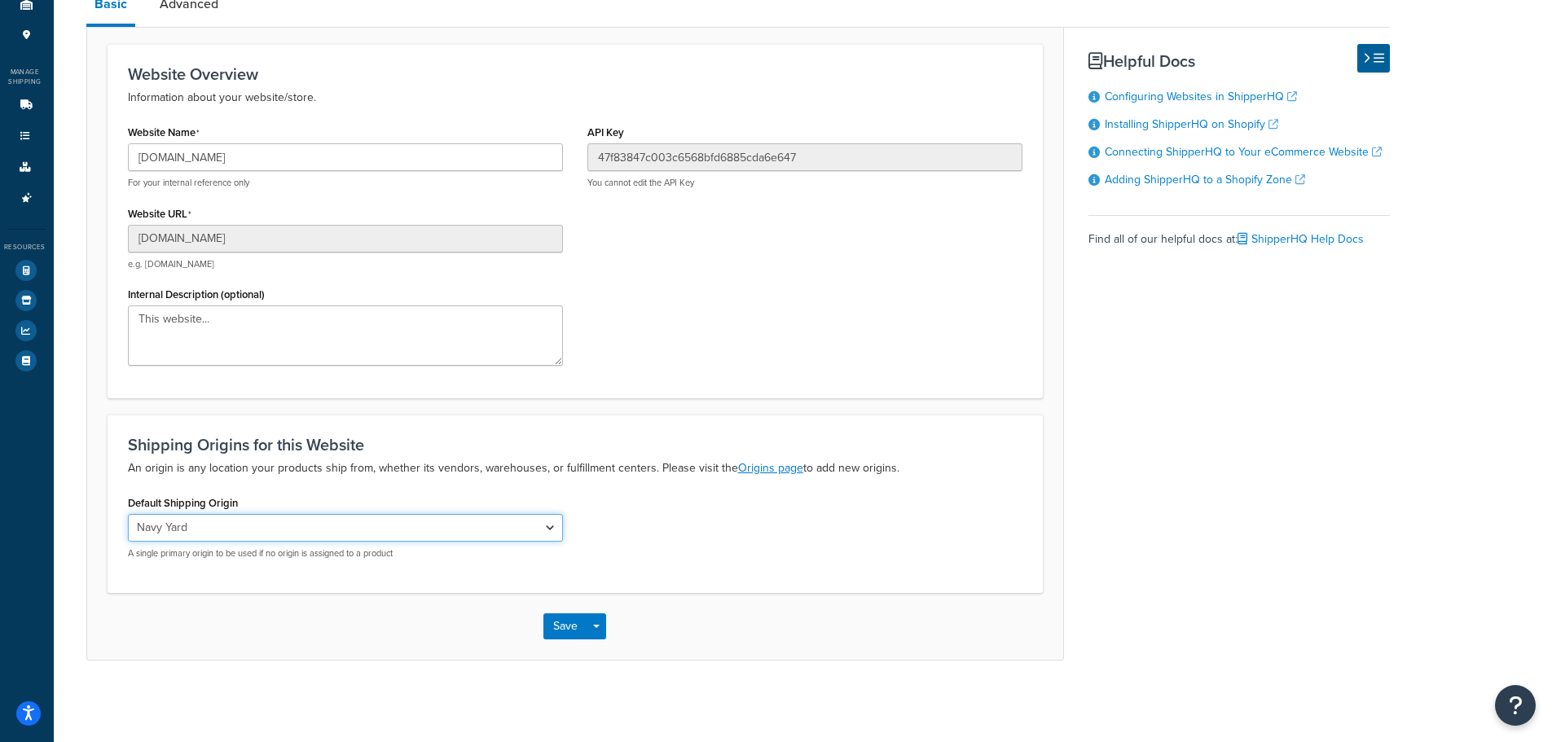
click at [296, 517] on select "Navy Yard 995 Fulton Street" at bounding box center [345, 528] width 435 height 28
click at [381, 481] on div "Shipping Origins for this Website An origin is any location your products ship …" at bounding box center [575, 504] width 935 height 178
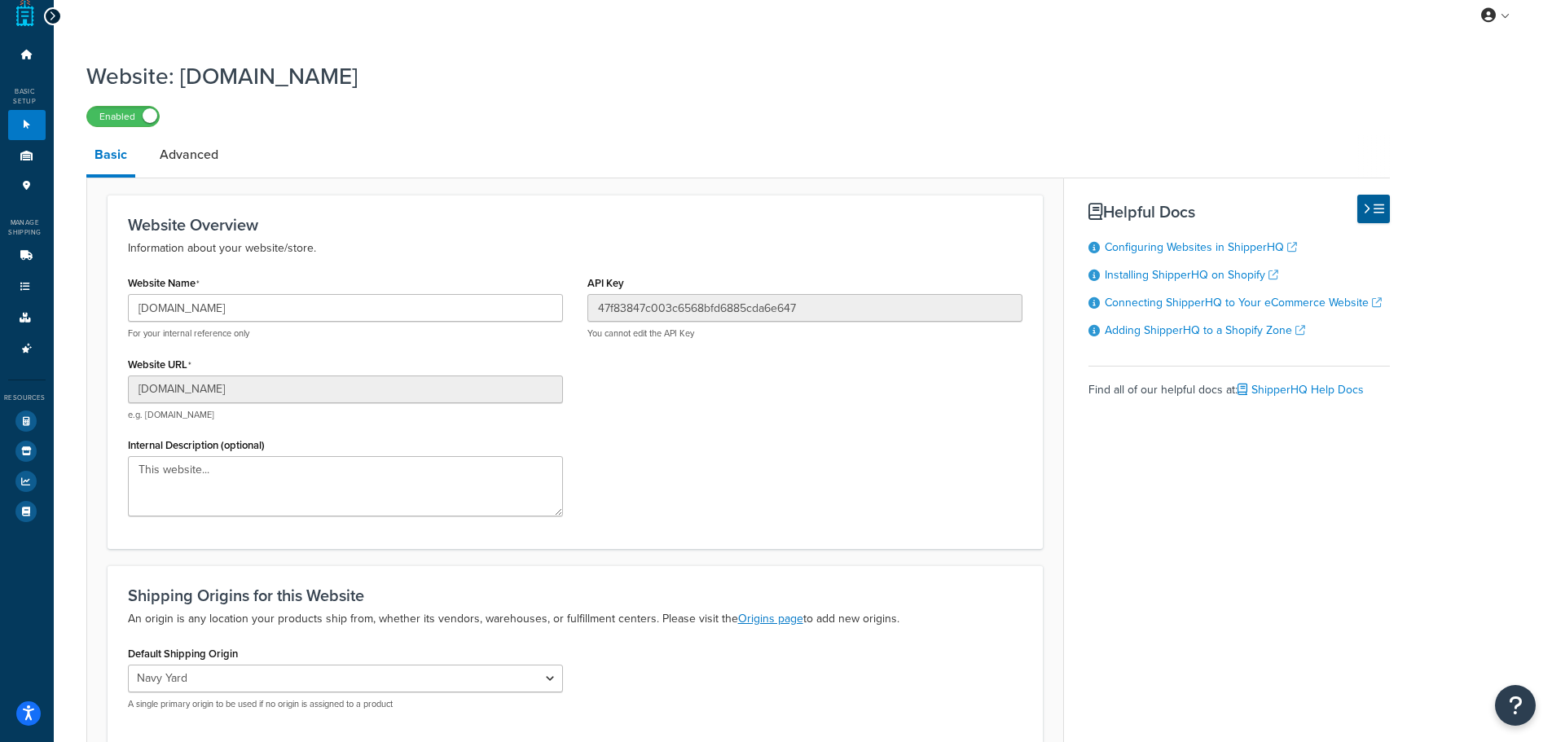
scroll to position [1, 0]
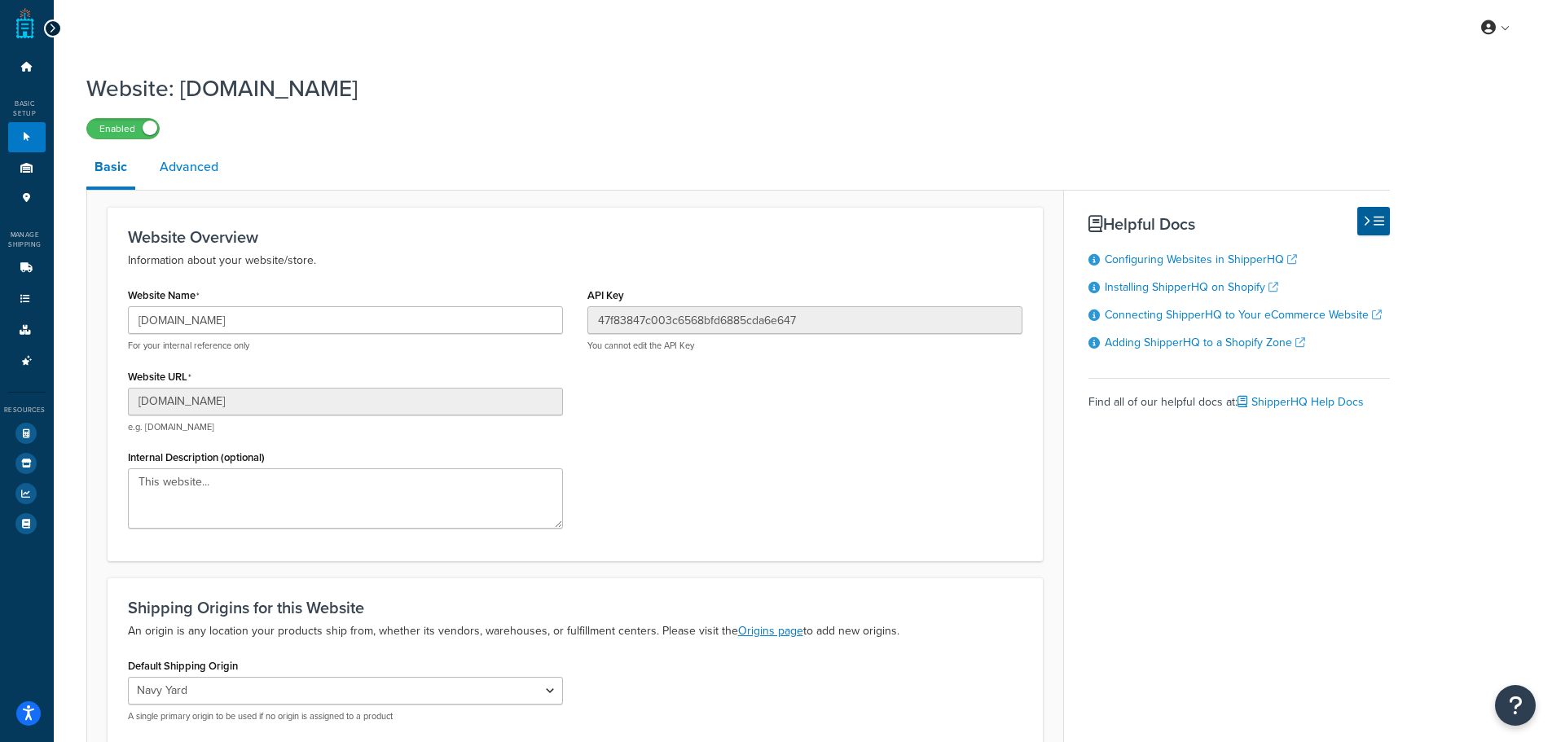
click at [193, 161] on link "Advanced" at bounding box center [189, 166] width 75 height 39
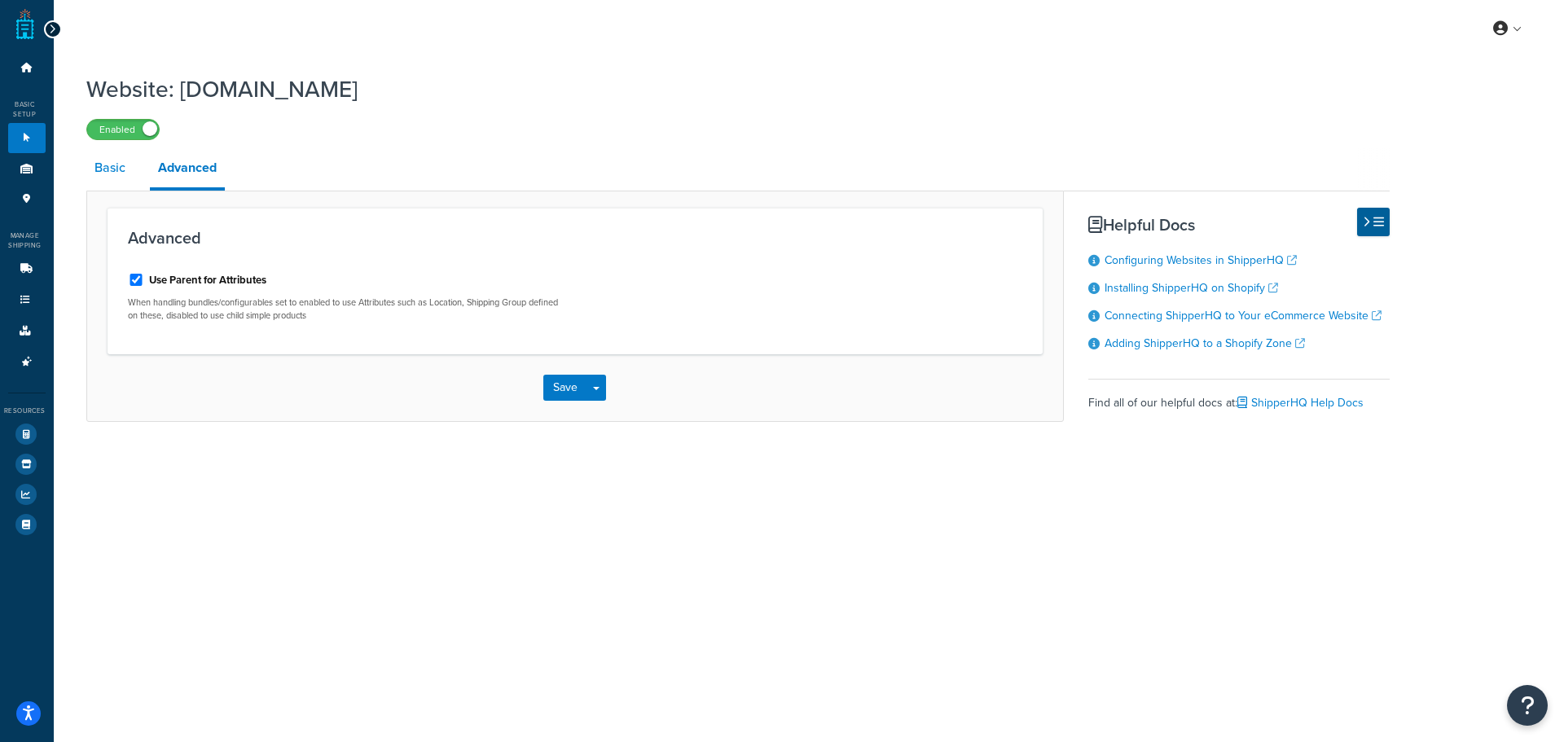
click at [115, 172] on link "Basic" at bounding box center [109, 167] width 47 height 39
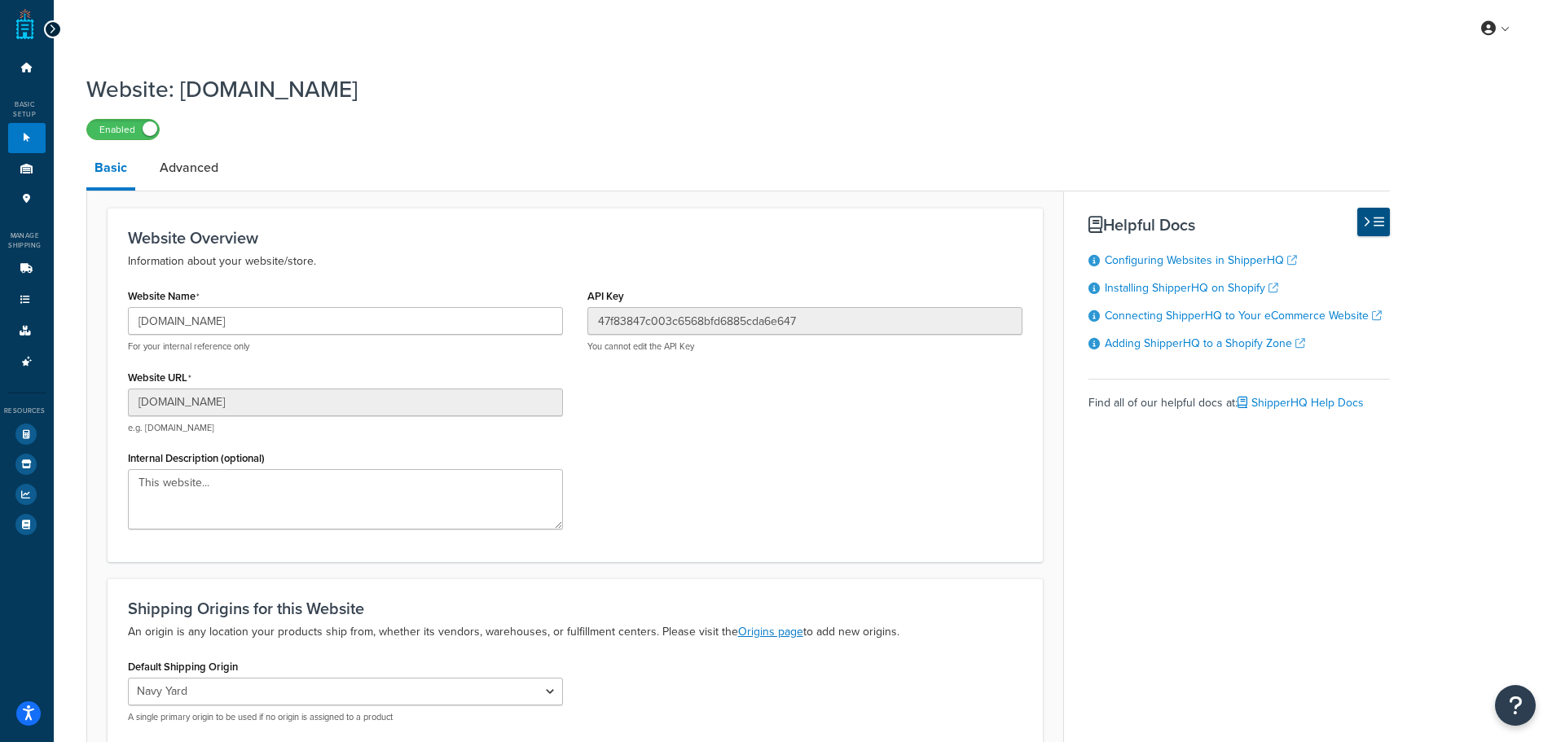
click at [1357, 225] on button at bounding box center [1373, 222] width 33 height 29
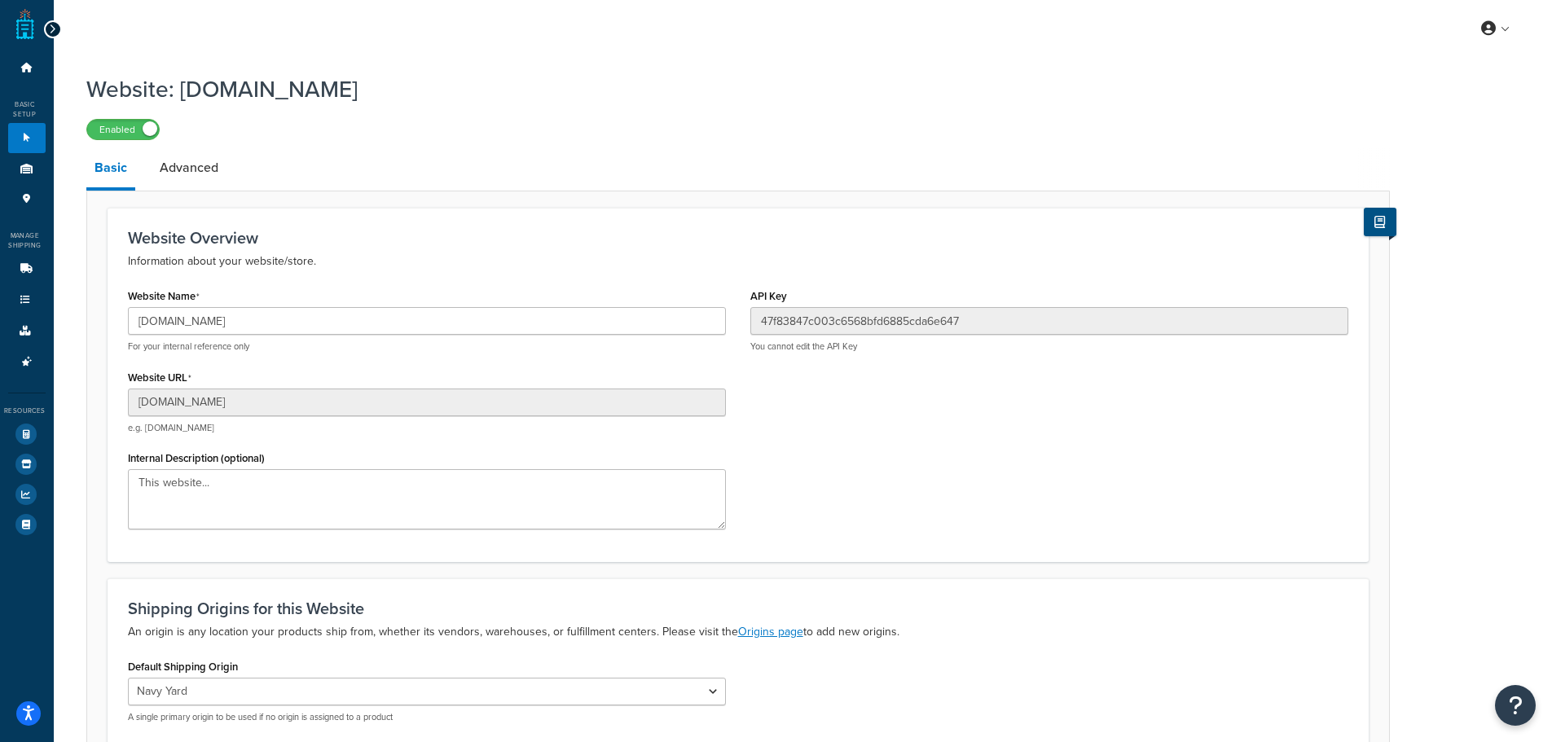
click at [1357, 225] on div "Website Overview Information about your website/store. Website Name leonandson.…" at bounding box center [738, 385] width 1261 height 354
click at [1374, 222] on icon at bounding box center [1379, 222] width 11 height 12
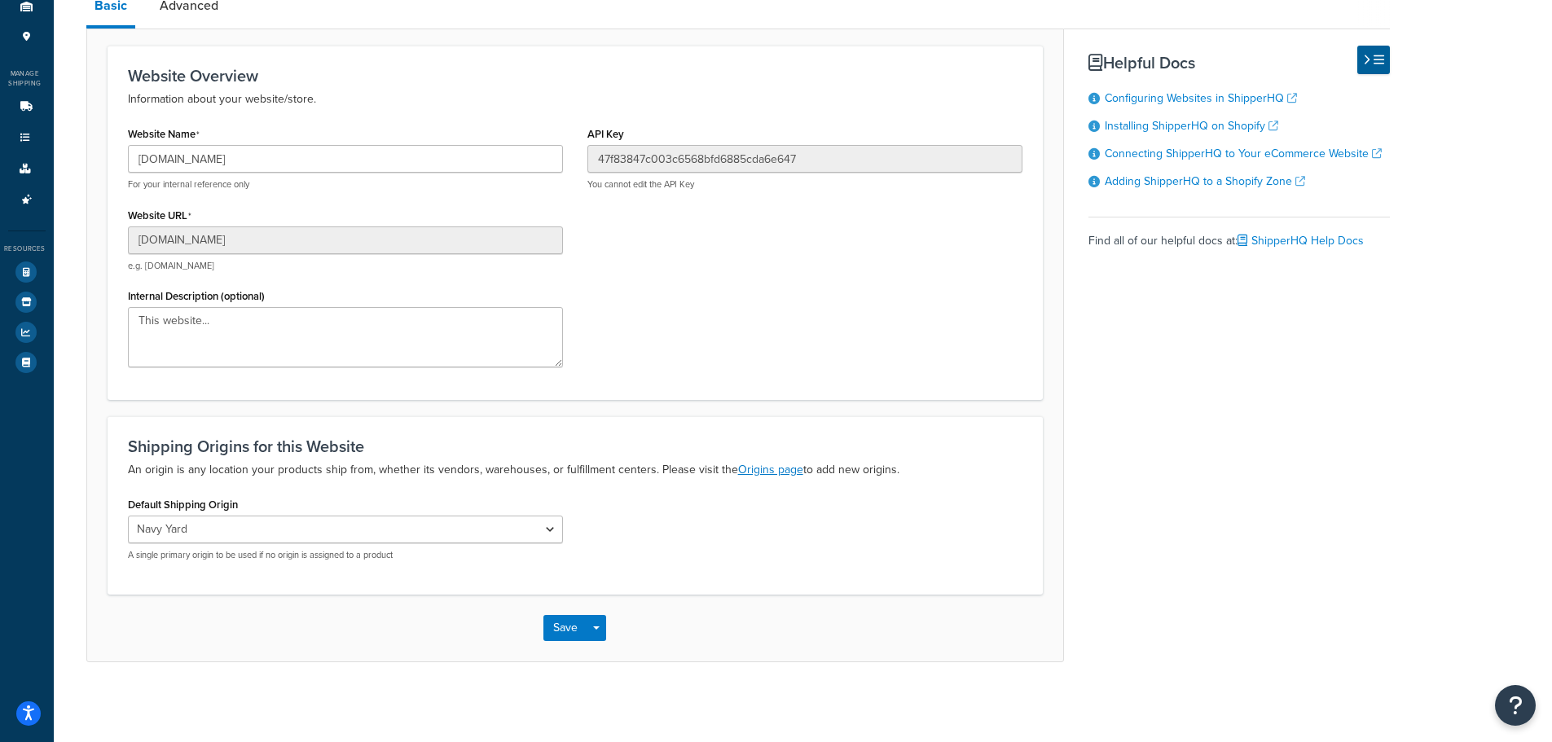
scroll to position [164, 0]
click at [1533, 707] on button "Open Resource Center" at bounding box center [1515, 705] width 45 height 45
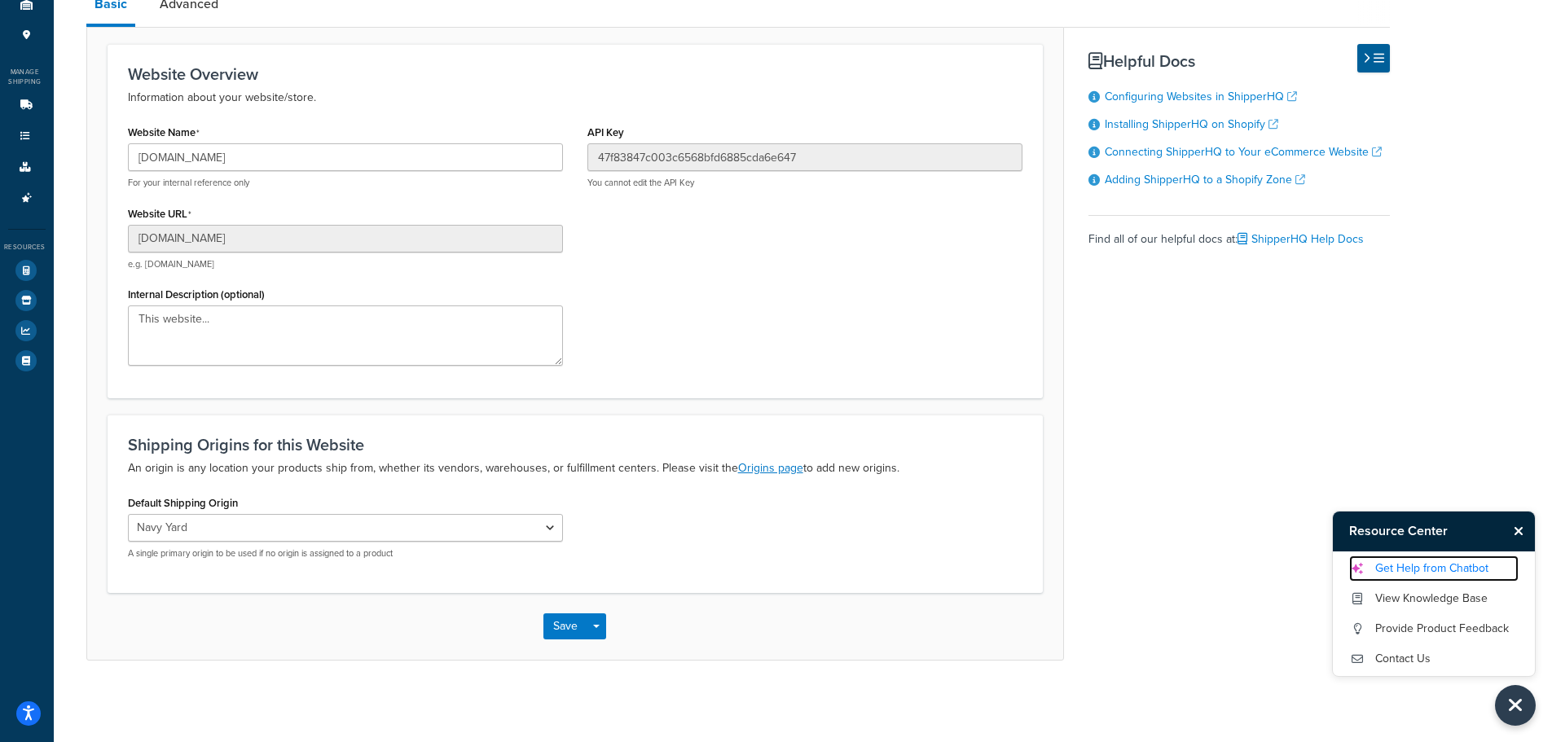
click at [1426, 571] on link "Get Help from Chatbot" at bounding box center [1433, 569] width 169 height 26
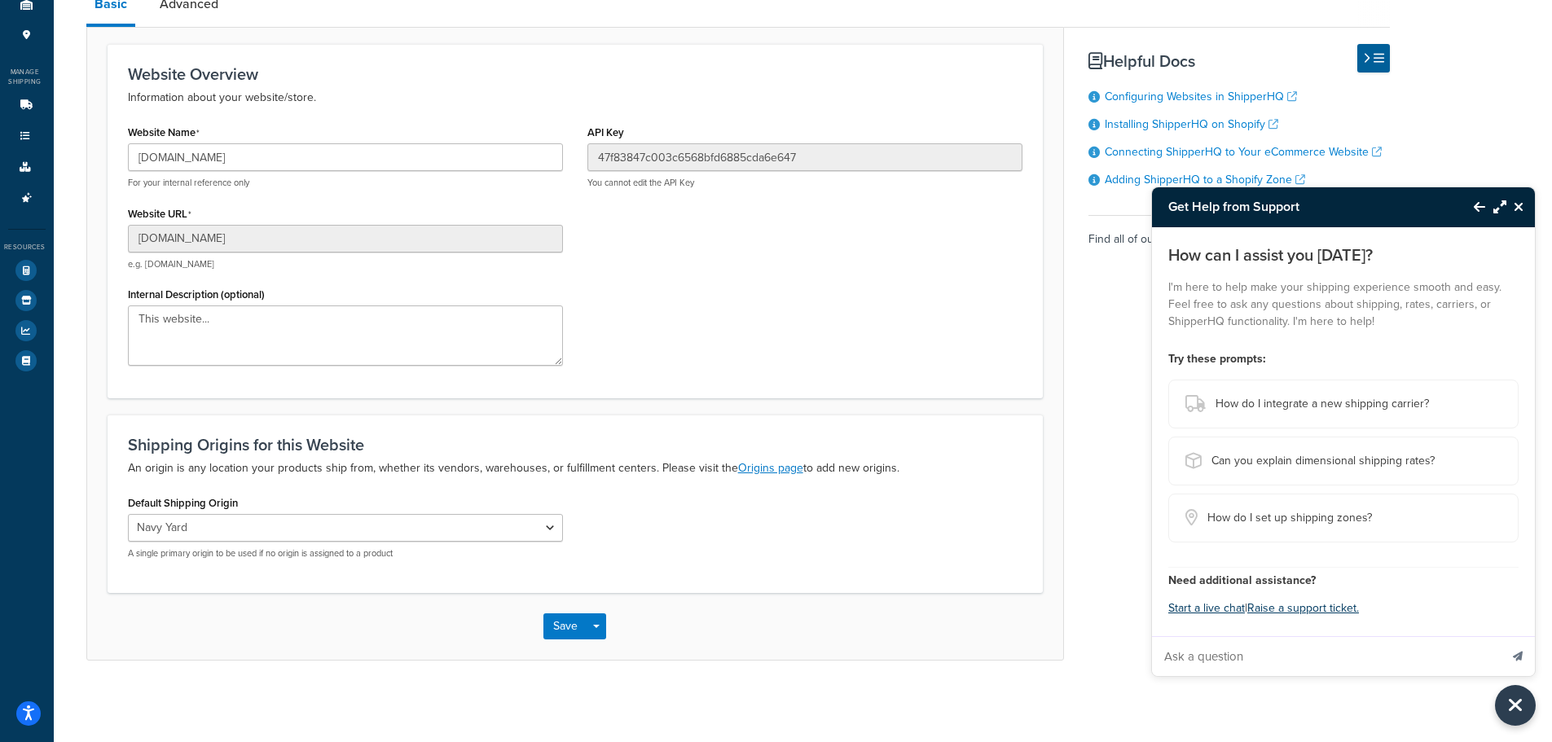
click at [1223, 656] on input "Ask a question" at bounding box center [1325, 656] width 347 height 39
paste input "All products belong to All assigned Origins"
click at [1164, 654] on input "All products belong to All assigned Origins" at bounding box center [1325, 656] width 347 height 39
type input "How to check All products belong to All assigned Origins"
click at [1500, 636] on button "Send message" at bounding box center [1517, 656] width 34 height 40
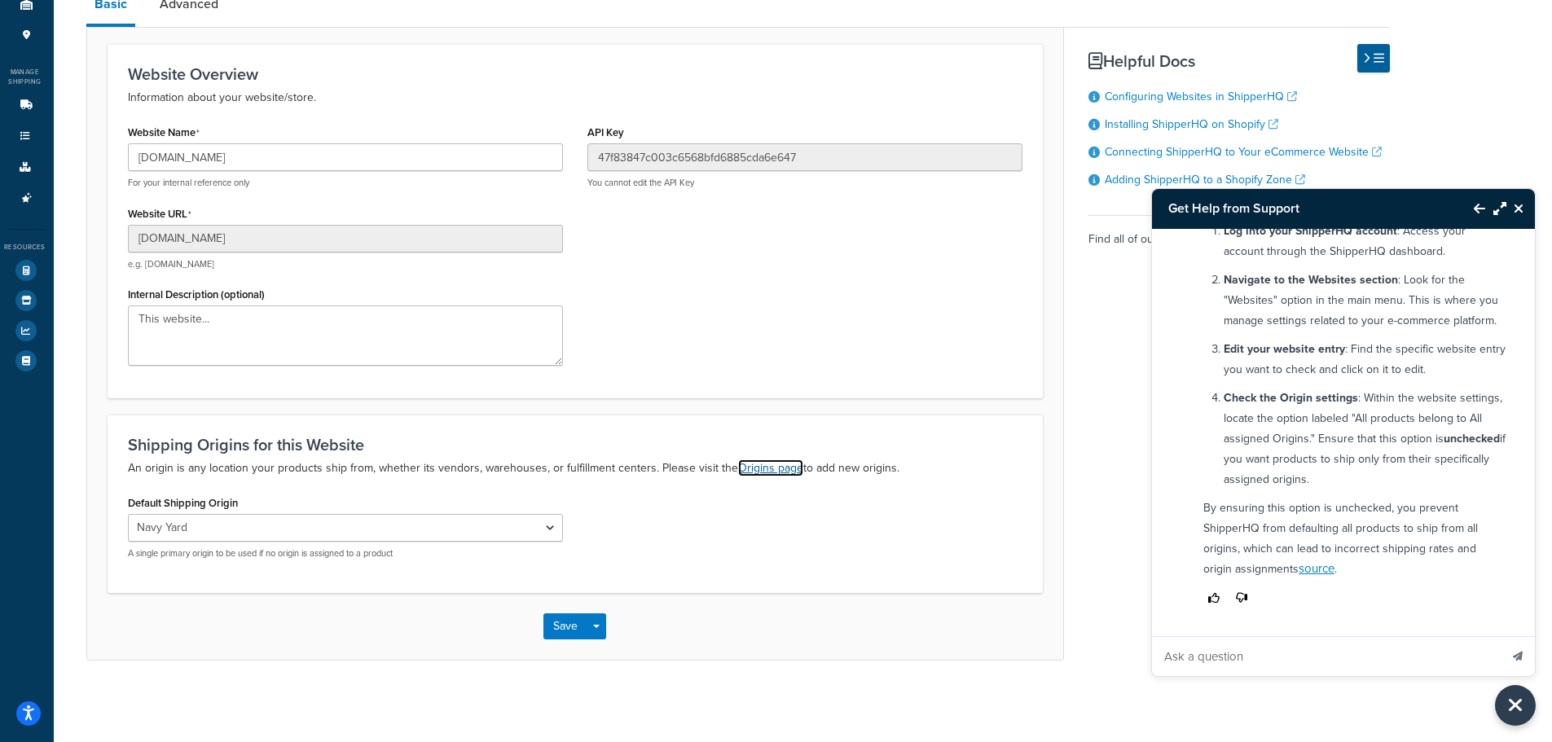
click at [771, 470] on link "Origins page" at bounding box center [770, 467] width 65 height 17
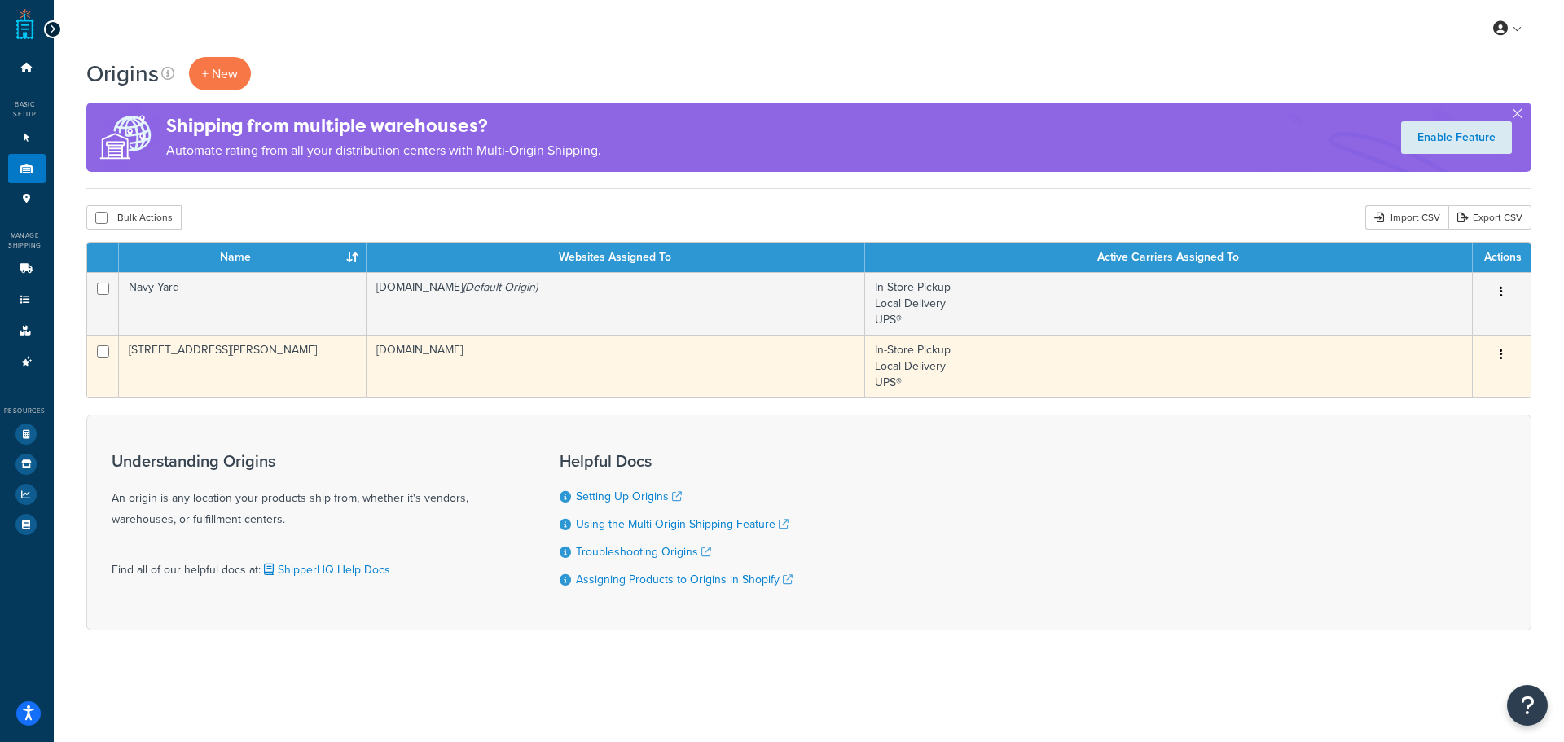
click at [1504, 354] on button "button" at bounding box center [1501, 355] width 23 height 26
click at [1447, 460] on link "Delete" at bounding box center [1447, 452] width 129 height 33
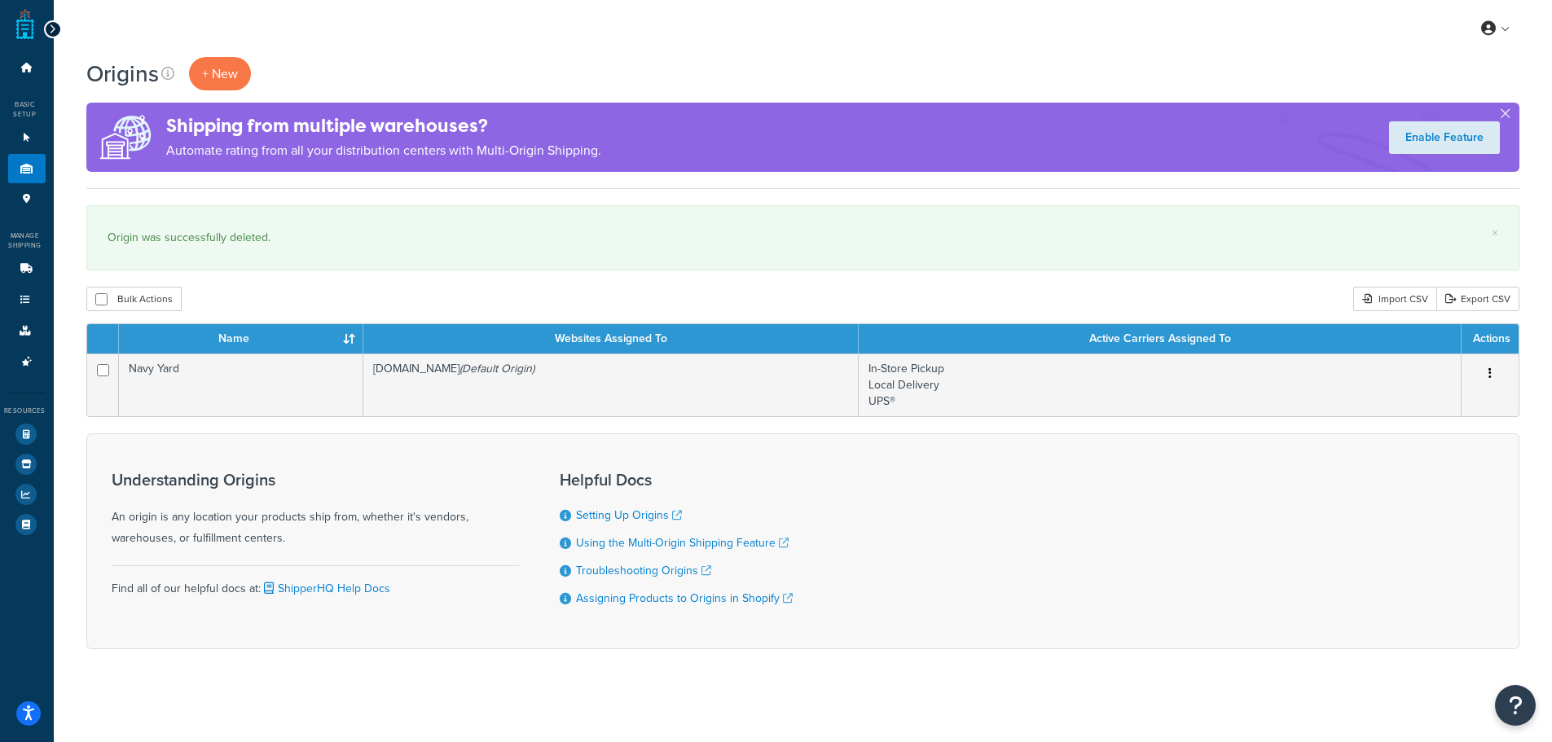
scroll to position [5, 0]
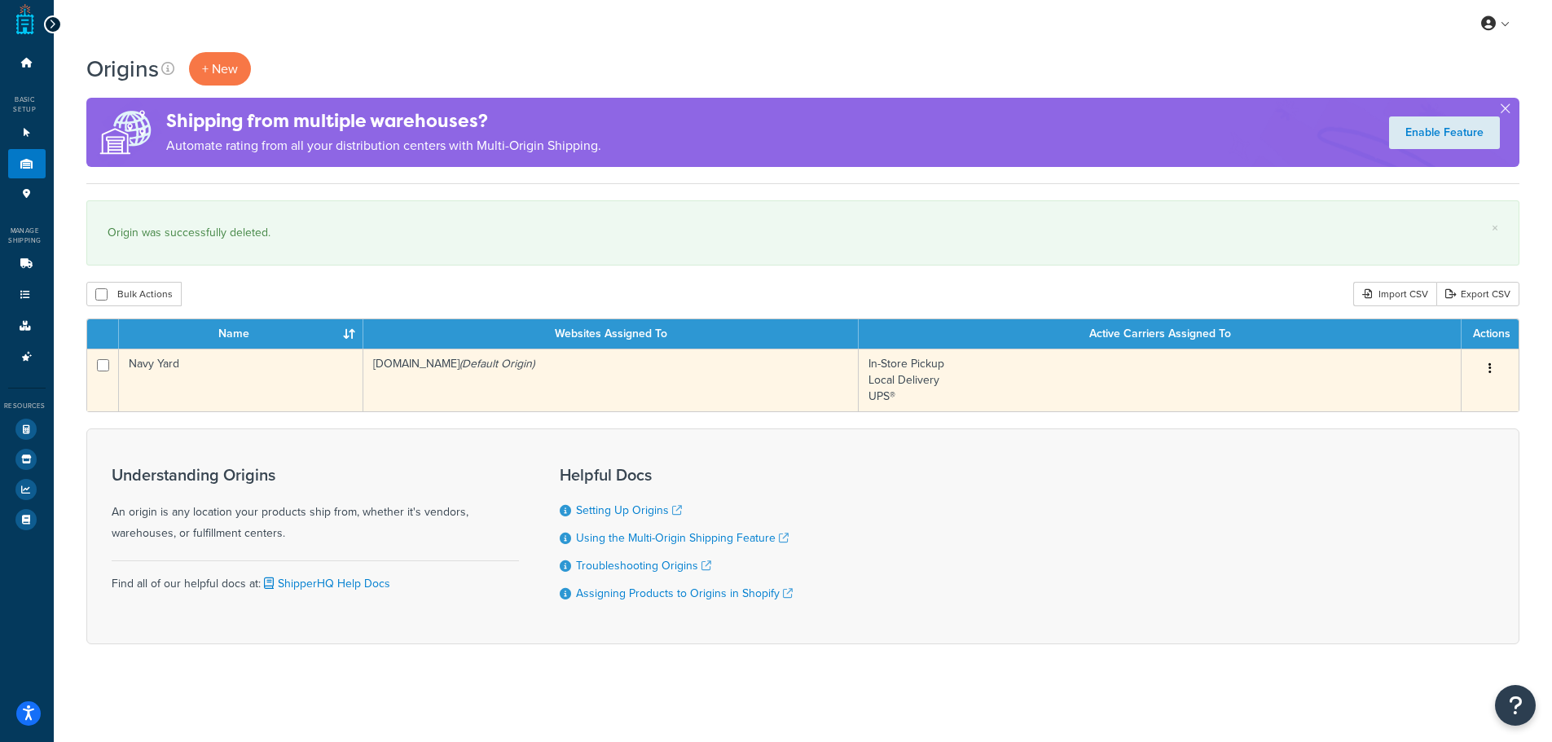
click at [1488, 361] on button "button" at bounding box center [1489, 369] width 23 height 26
click at [1451, 402] on link "Edit" at bounding box center [1436, 399] width 129 height 33
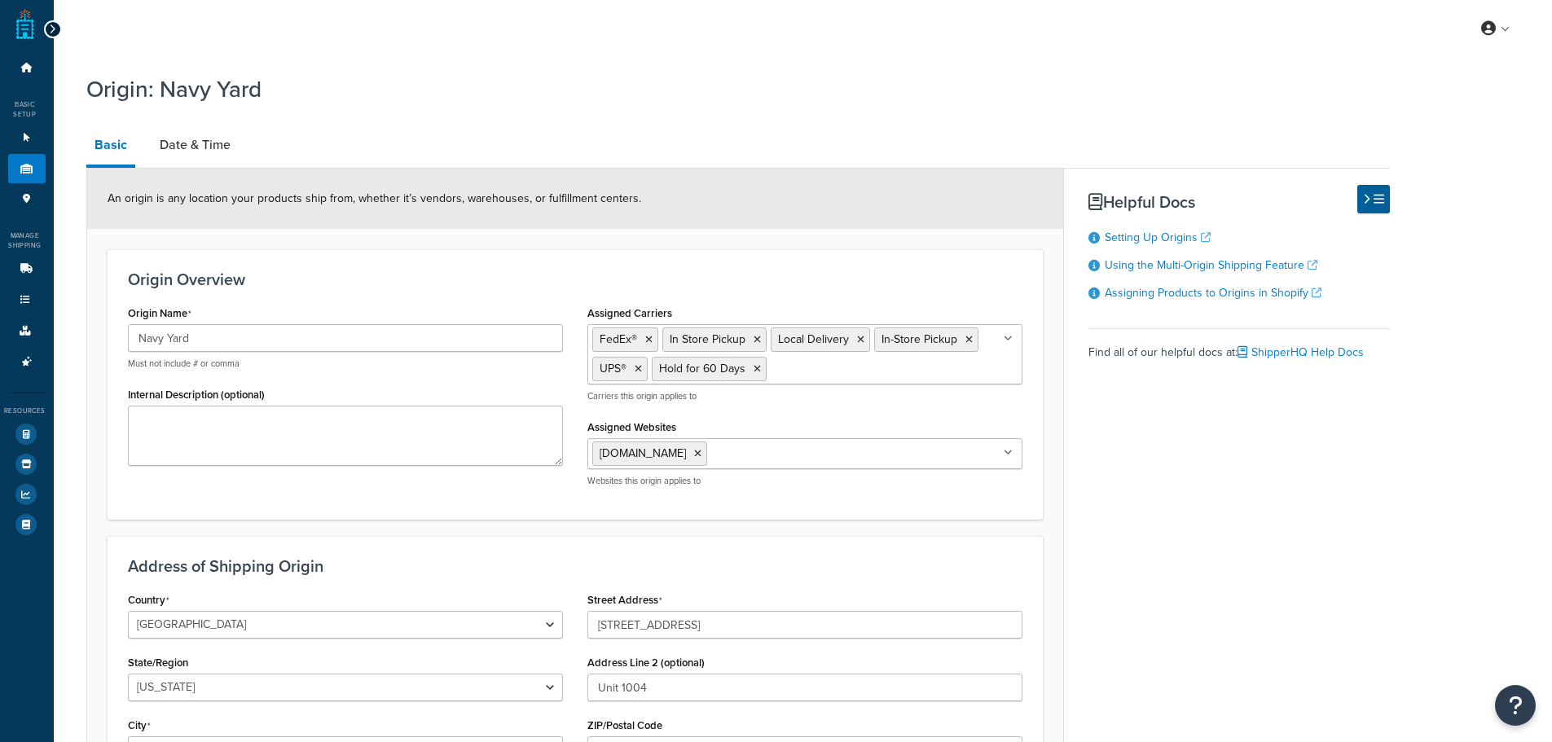
select select "32"
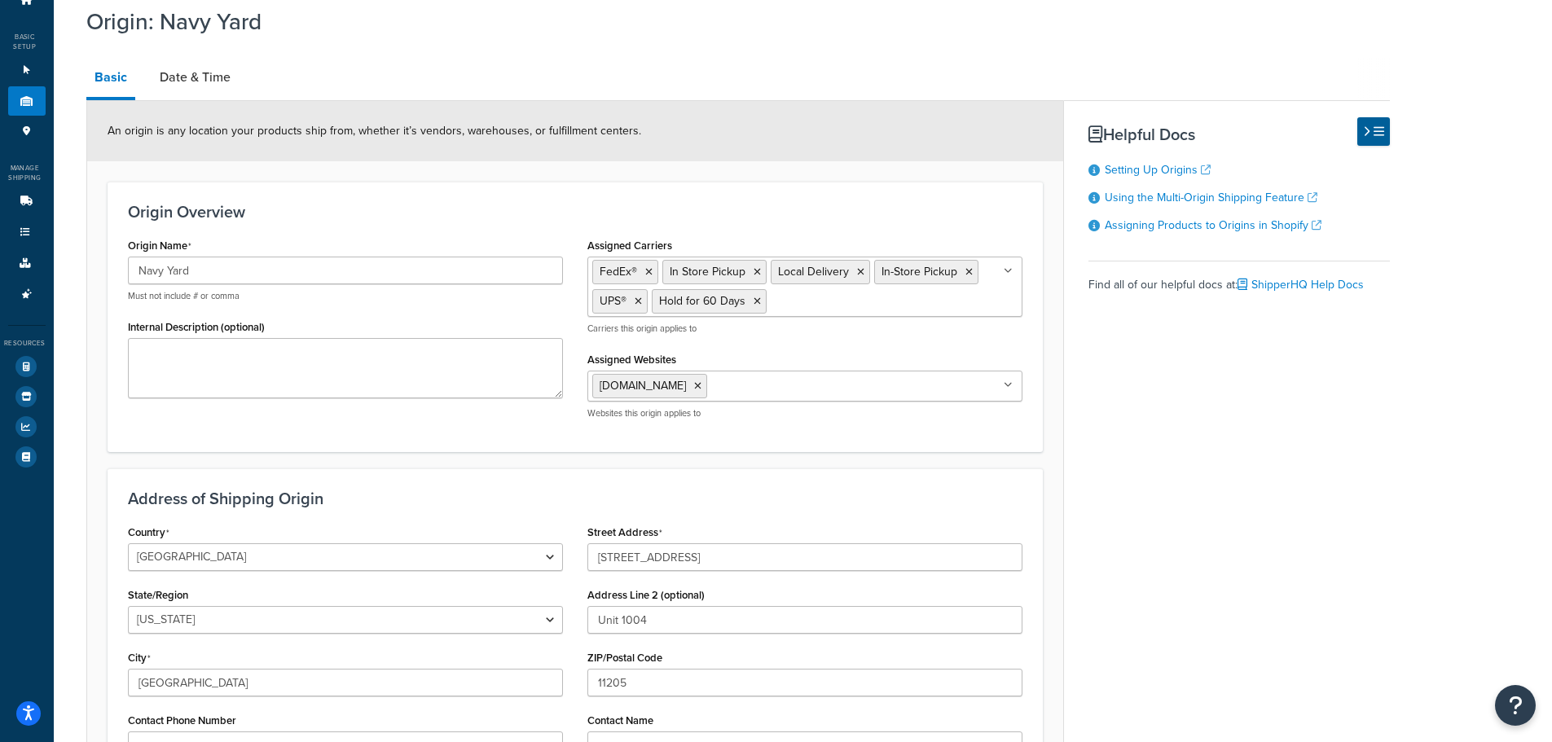
scroll to position [59, 0]
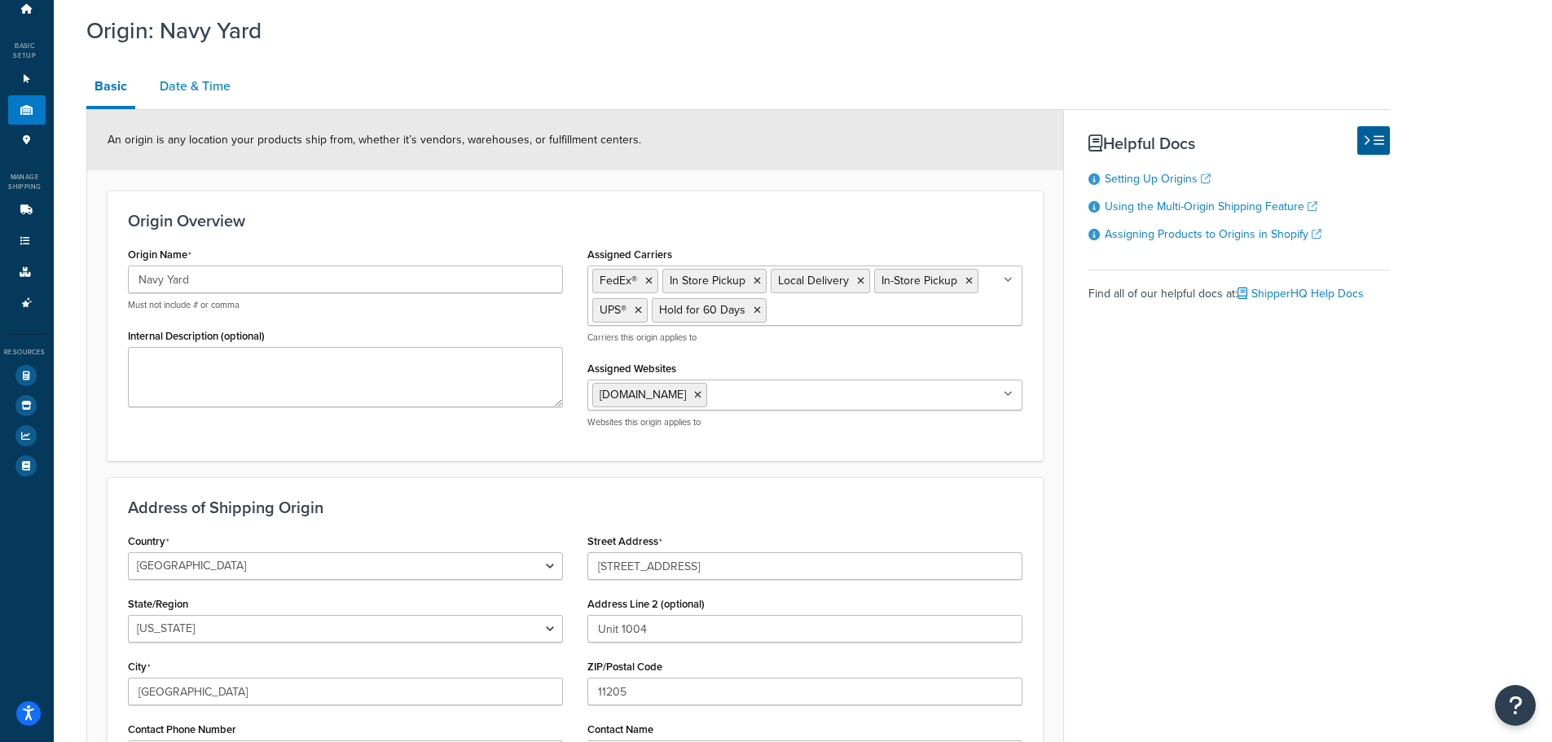
click at [213, 95] on link "Date & Time" at bounding box center [195, 86] width 87 height 39
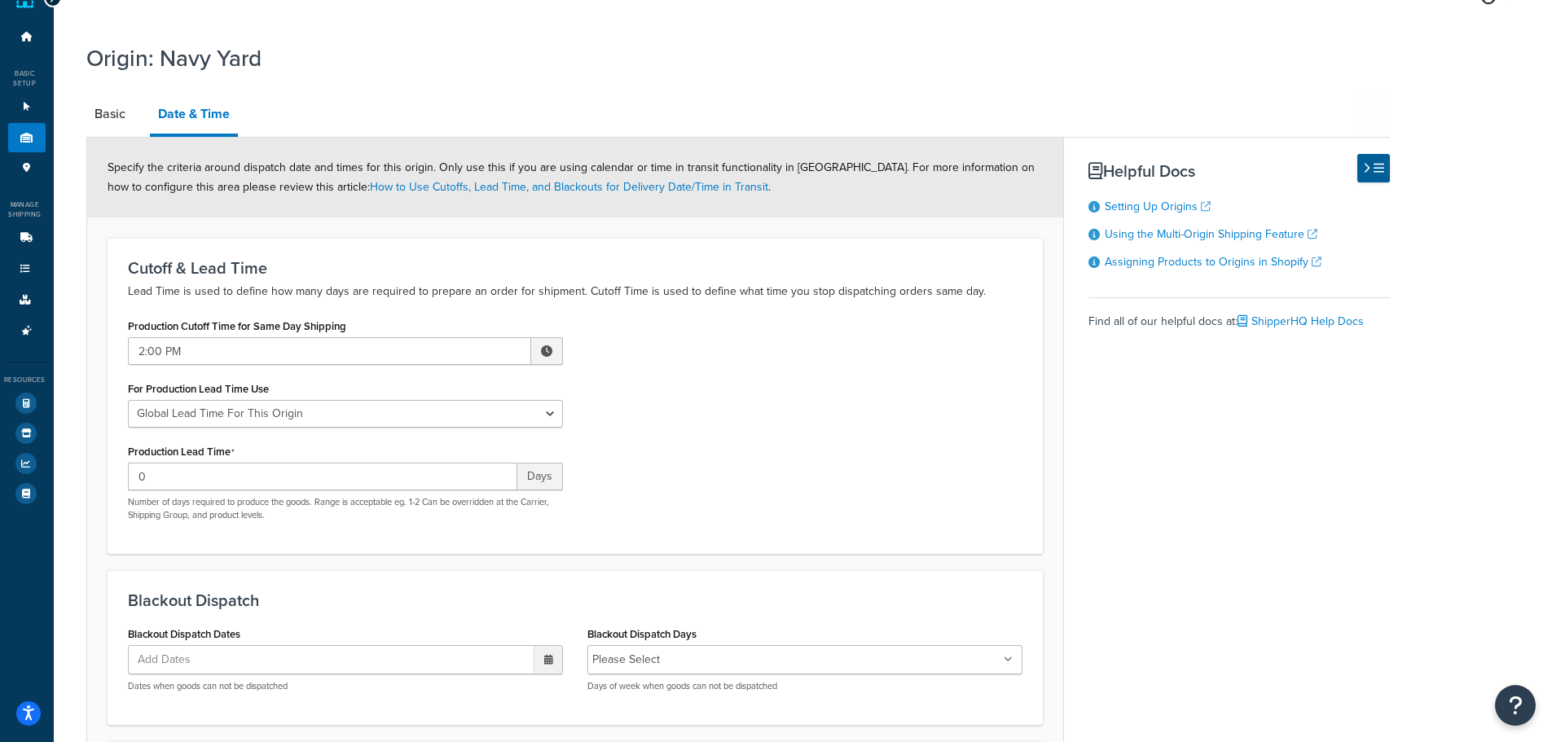
scroll to position [9, 0]
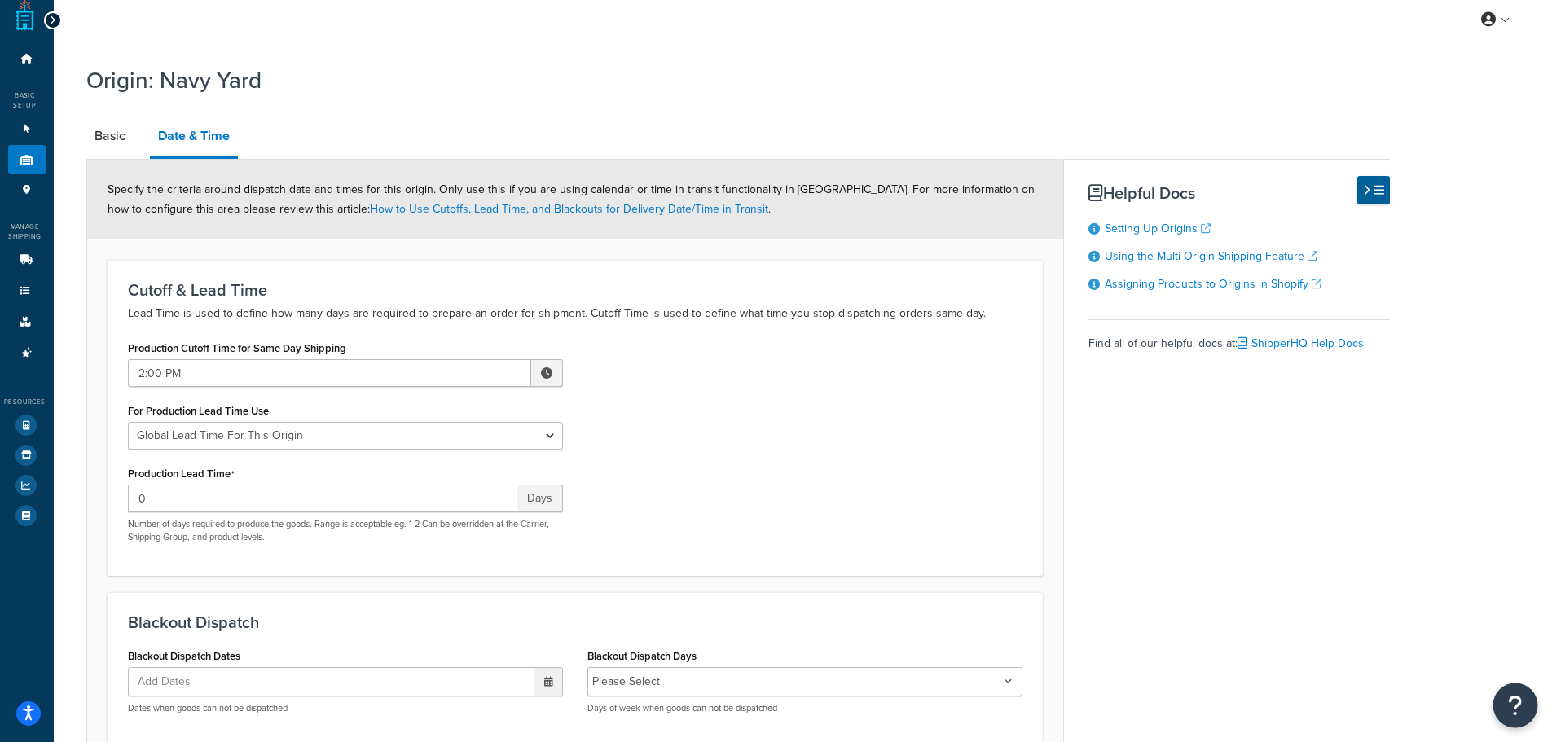
click at [1522, 709] on button "Open Resource Center" at bounding box center [1515, 705] width 45 height 45
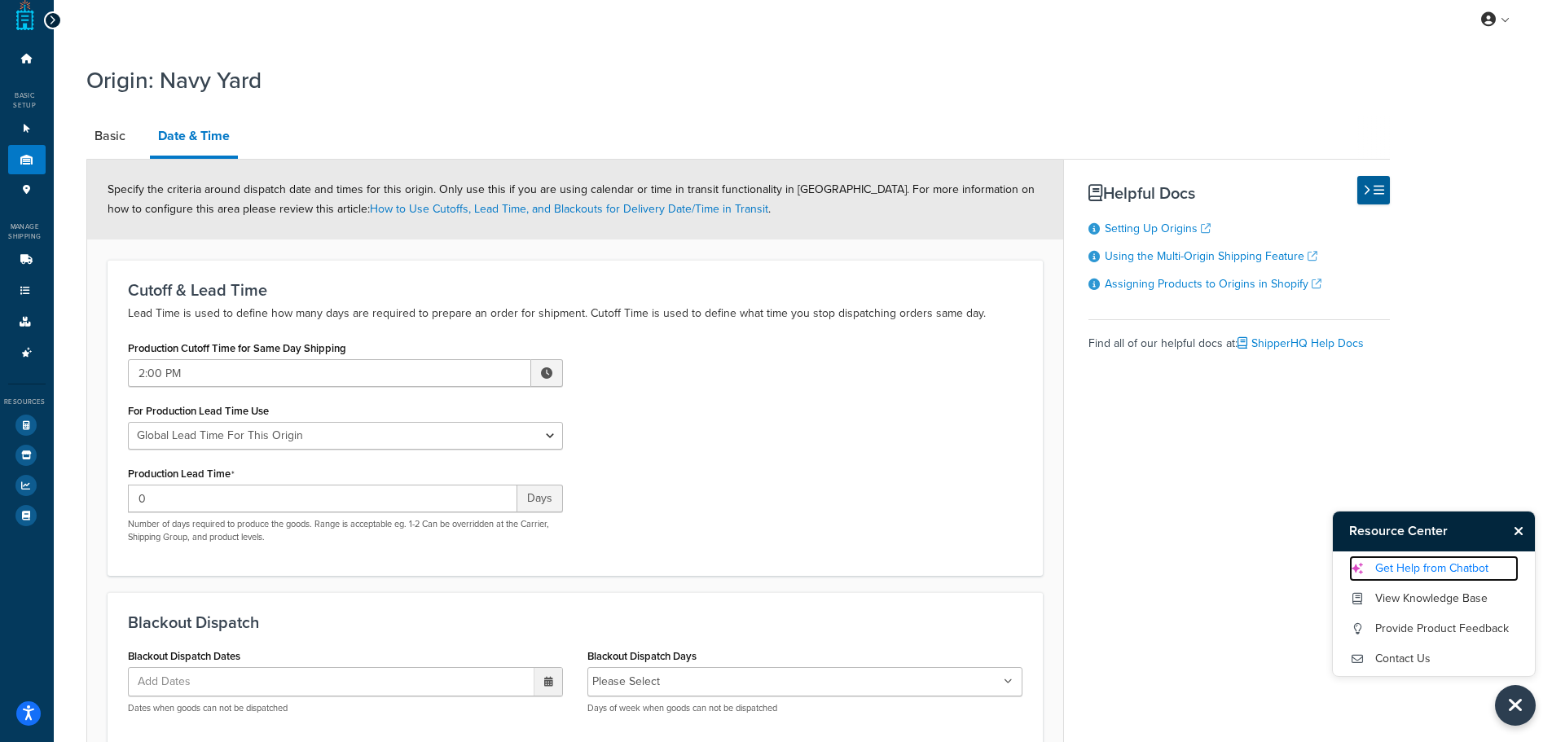
click at [1430, 568] on link "Get Help from Chatbot" at bounding box center [1433, 569] width 169 height 26
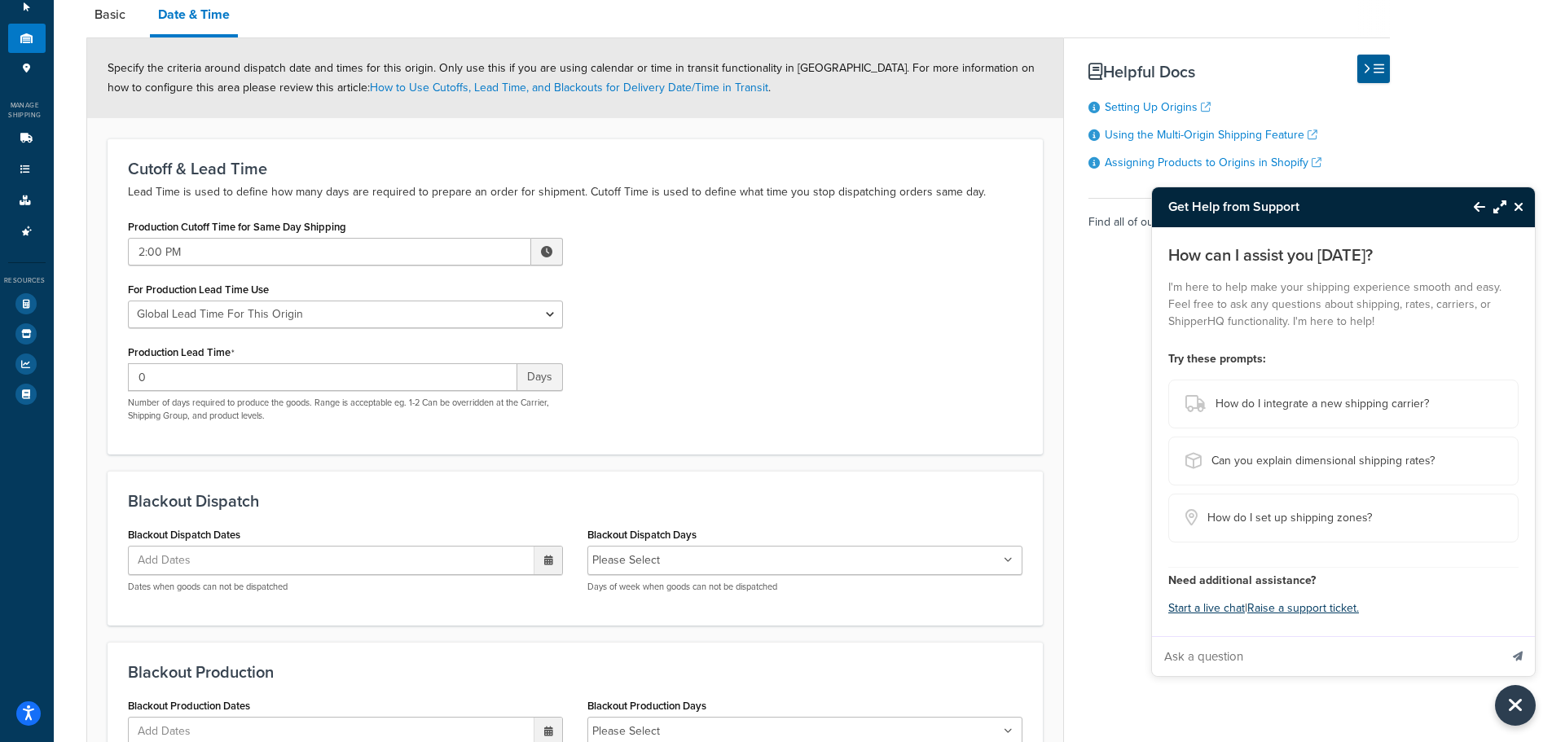
scroll to position [90, 0]
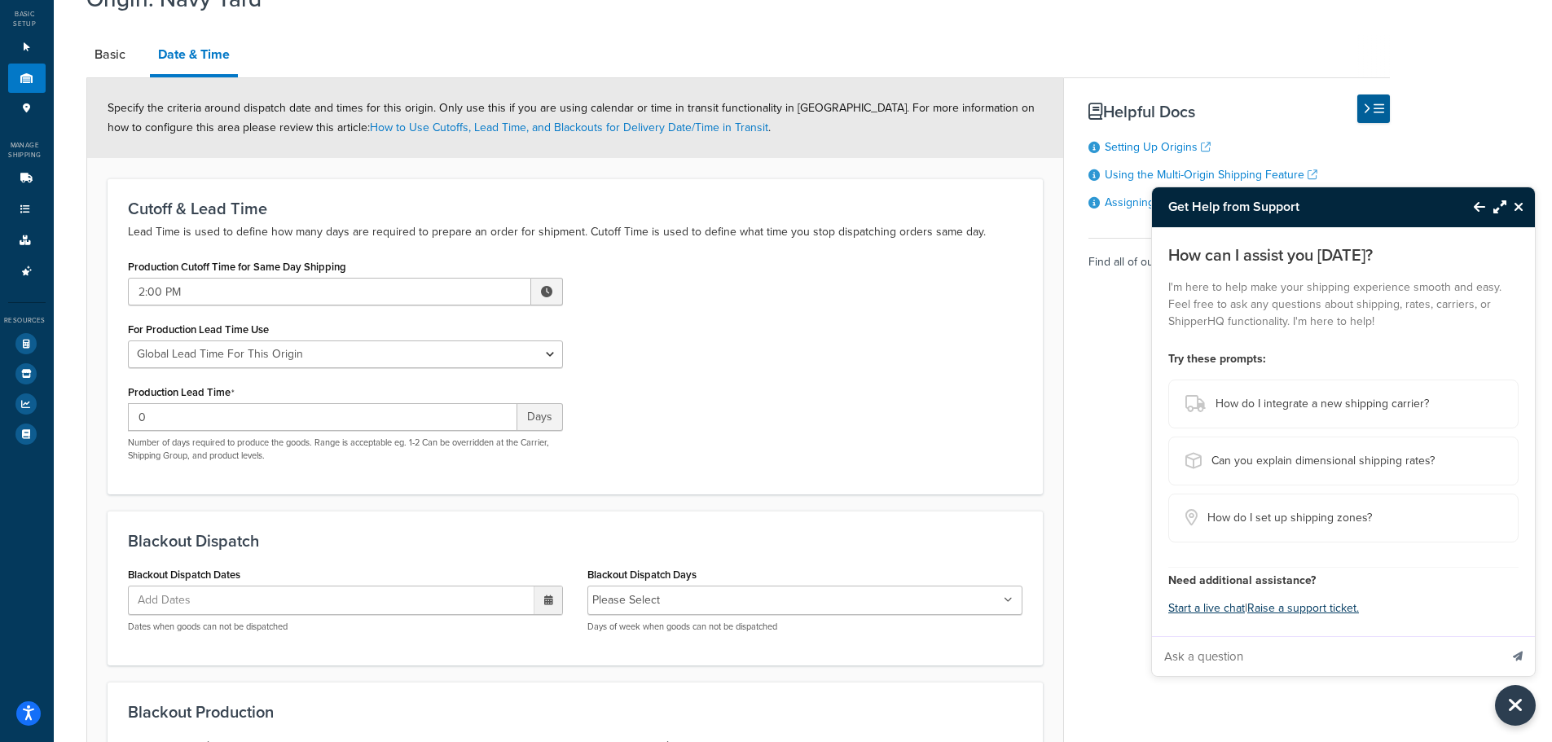
click at [1275, 661] on input "Ask a question" at bounding box center [1325, 656] width 347 height 39
paste input "All products belong to All assigned Origins"
type input "All products belong to All assigned Origins"
click at [1500, 636] on button "Send message" at bounding box center [1517, 656] width 34 height 40
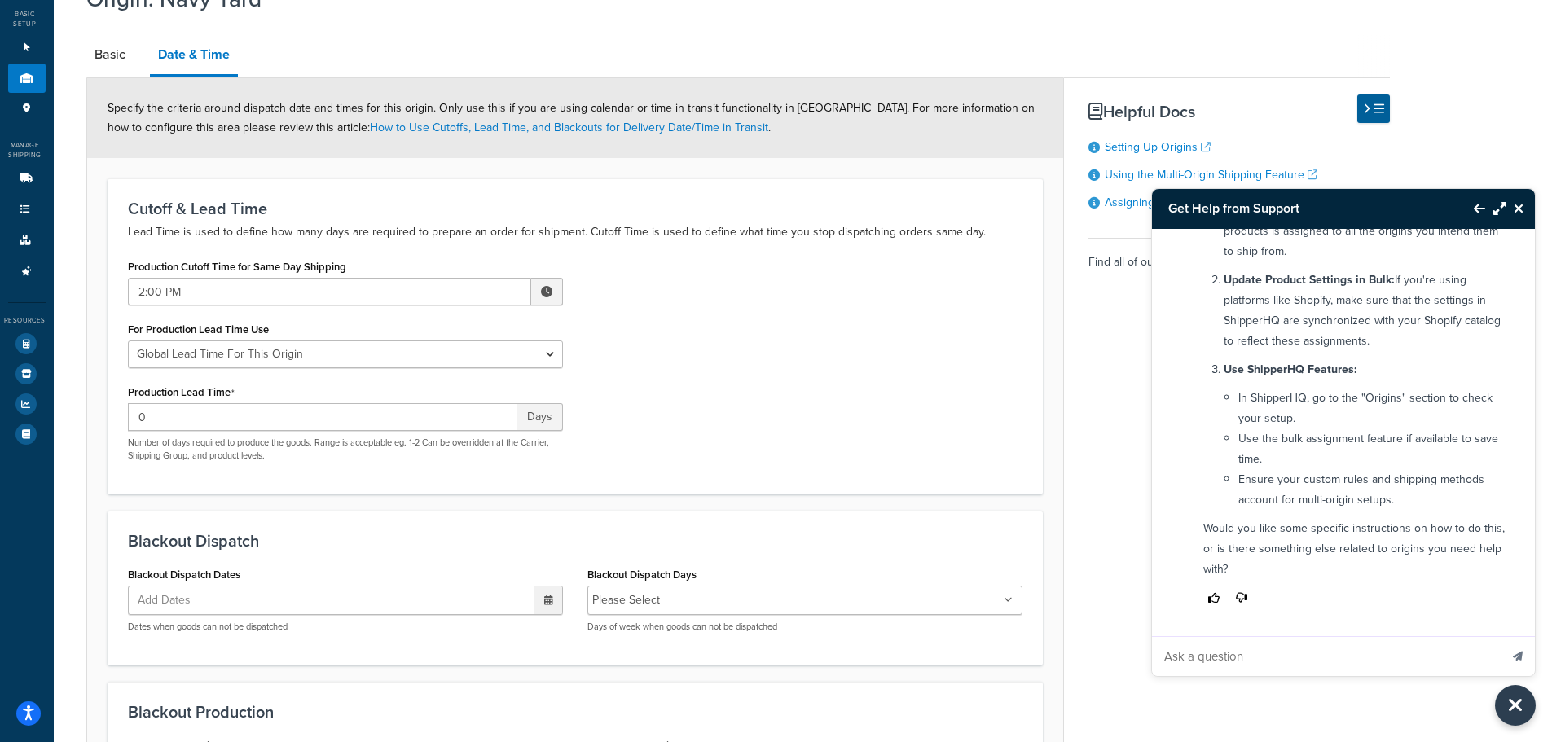
scroll to position [247, 0]
click at [1320, 671] on input "Ask a question" at bounding box center [1325, 656] width 347 height 39
click at [1327, 653] on input "Ask a question" at bounding box center [1325, 656] width 347 height 39
type input "How to do this with our advanced tier membership"
click at [1500, 636] on button "Send message" at bounding box center [1517, 656] width 34 height 40
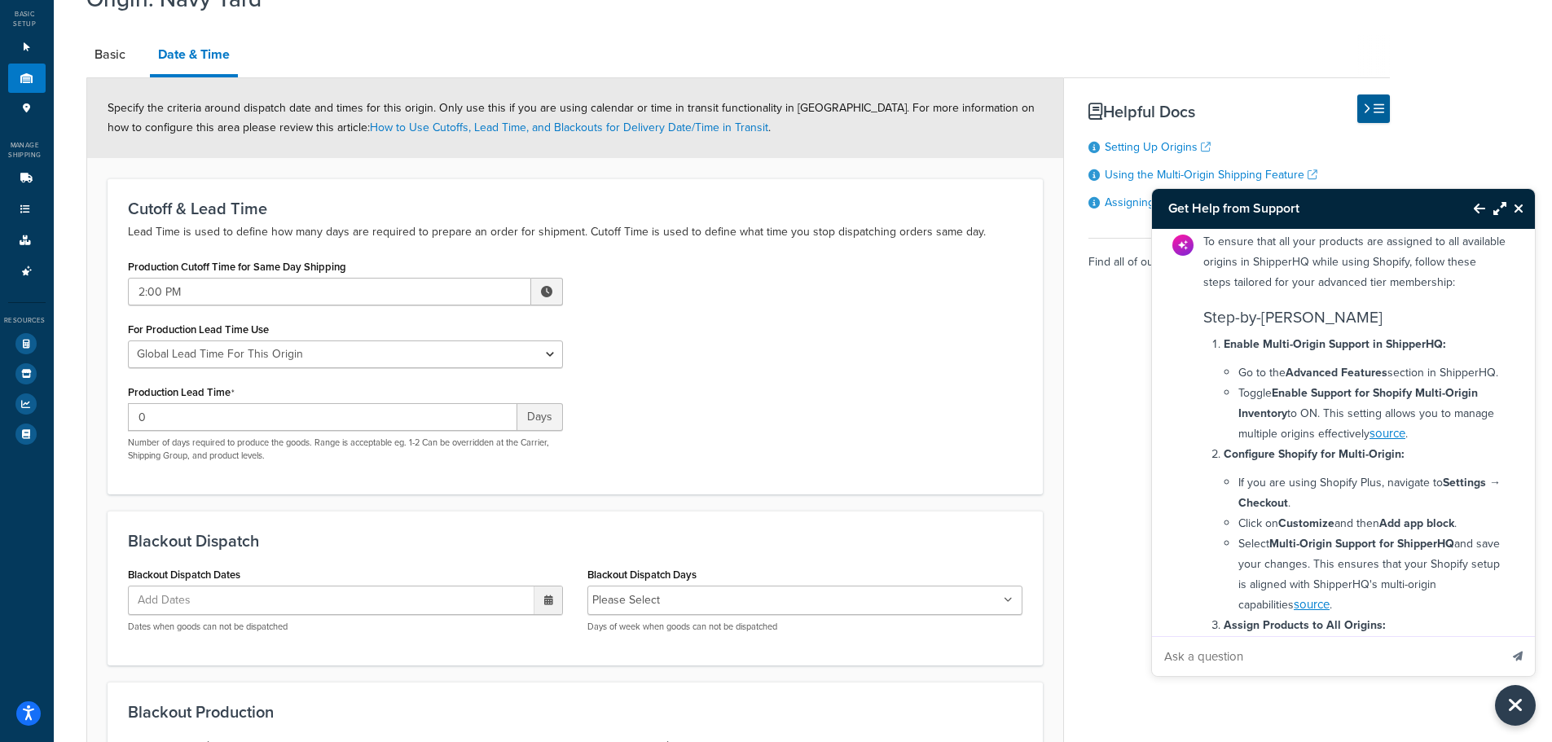
scroll to position [759, 0]
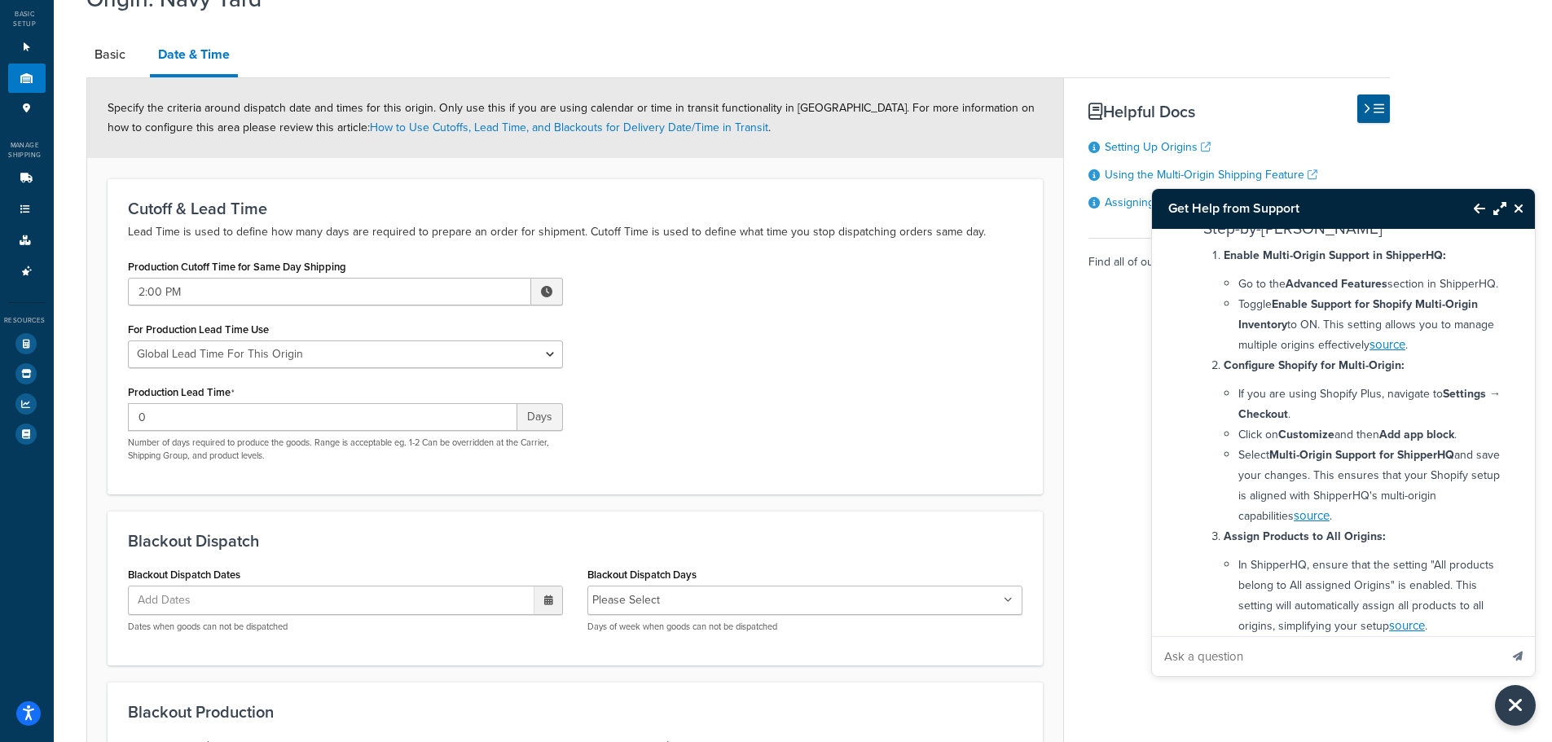
drag, startPoint x: 1343, startPoint y: 206, endPoint x: 1411, endPoint y: 215, distance: 68.2
click at [1411, 215] on h3 "Get Help from Support" at bounding box center [1304, 208] width 305 height 39
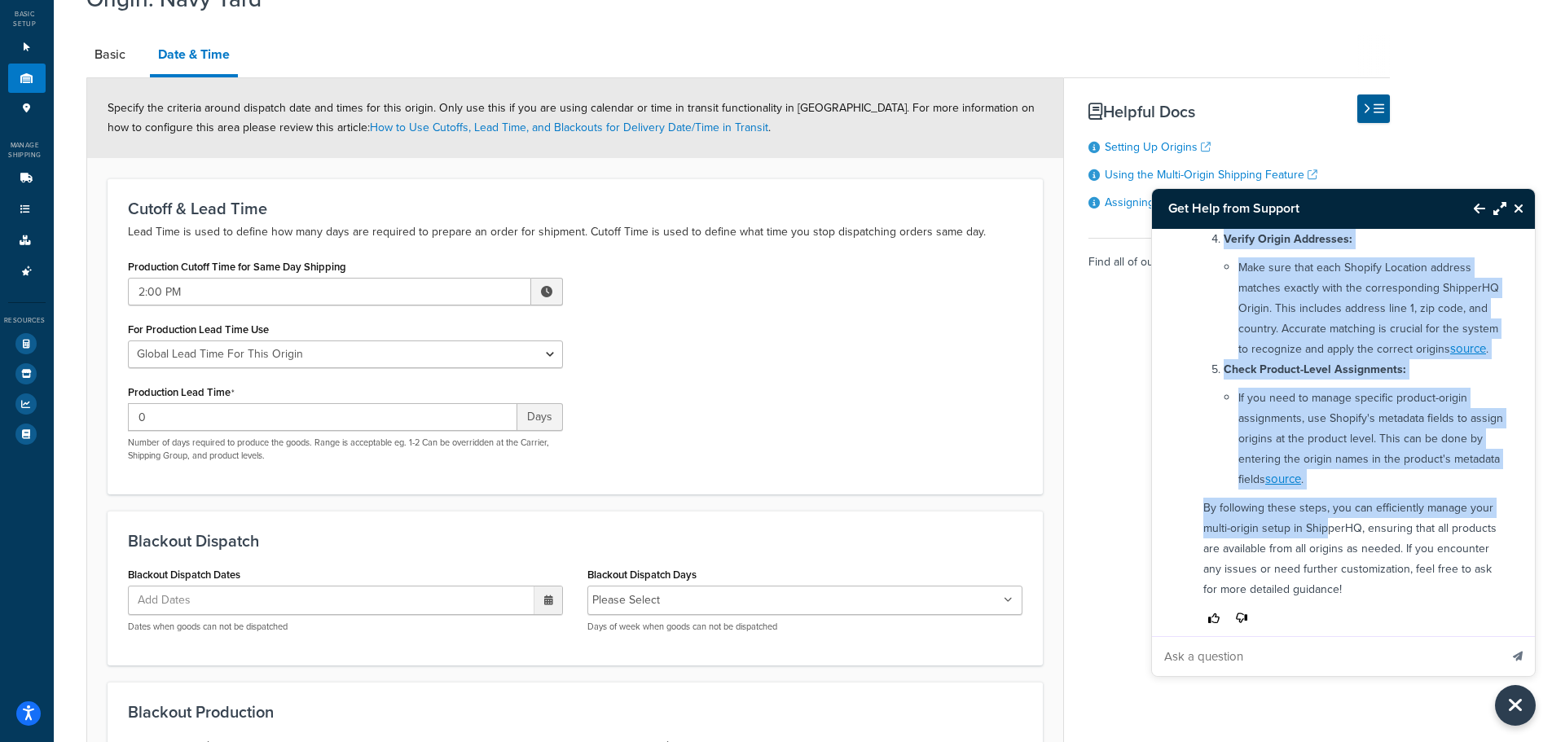
scroll to position [1248, 0]
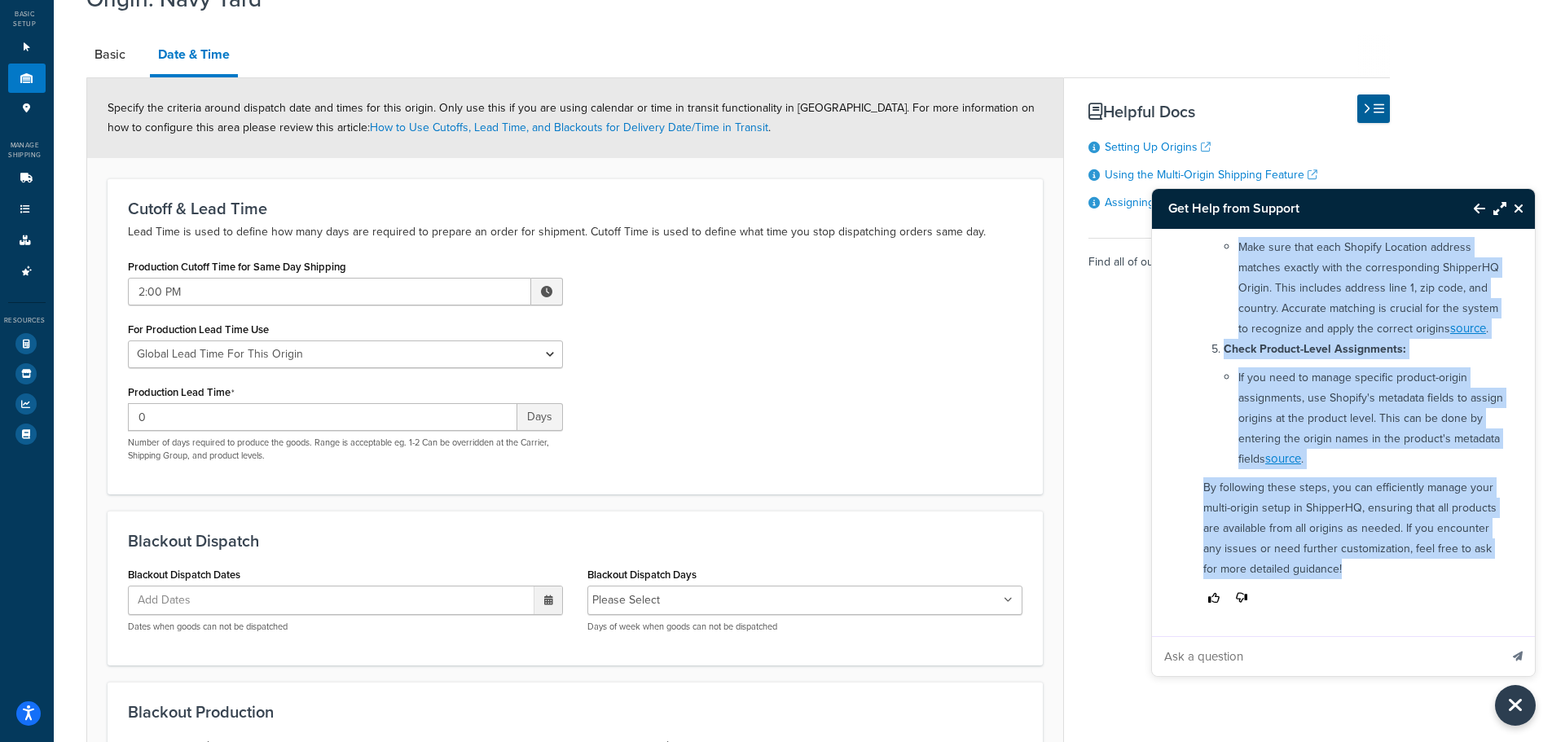
drag, startPoint x: 1225, startPoint y: 280, endPoint x: 1352, endPoint y: 575, distance: 321.1
click at [1352, 575] on div "To ensure that all your products are assigned to all available origins in Shipp…" at bounding box center [1354, 161] width 323 height 907
copy div "Enable Multi-Origin Support in ShipperHQ: Go to the Advanced Features section i…"
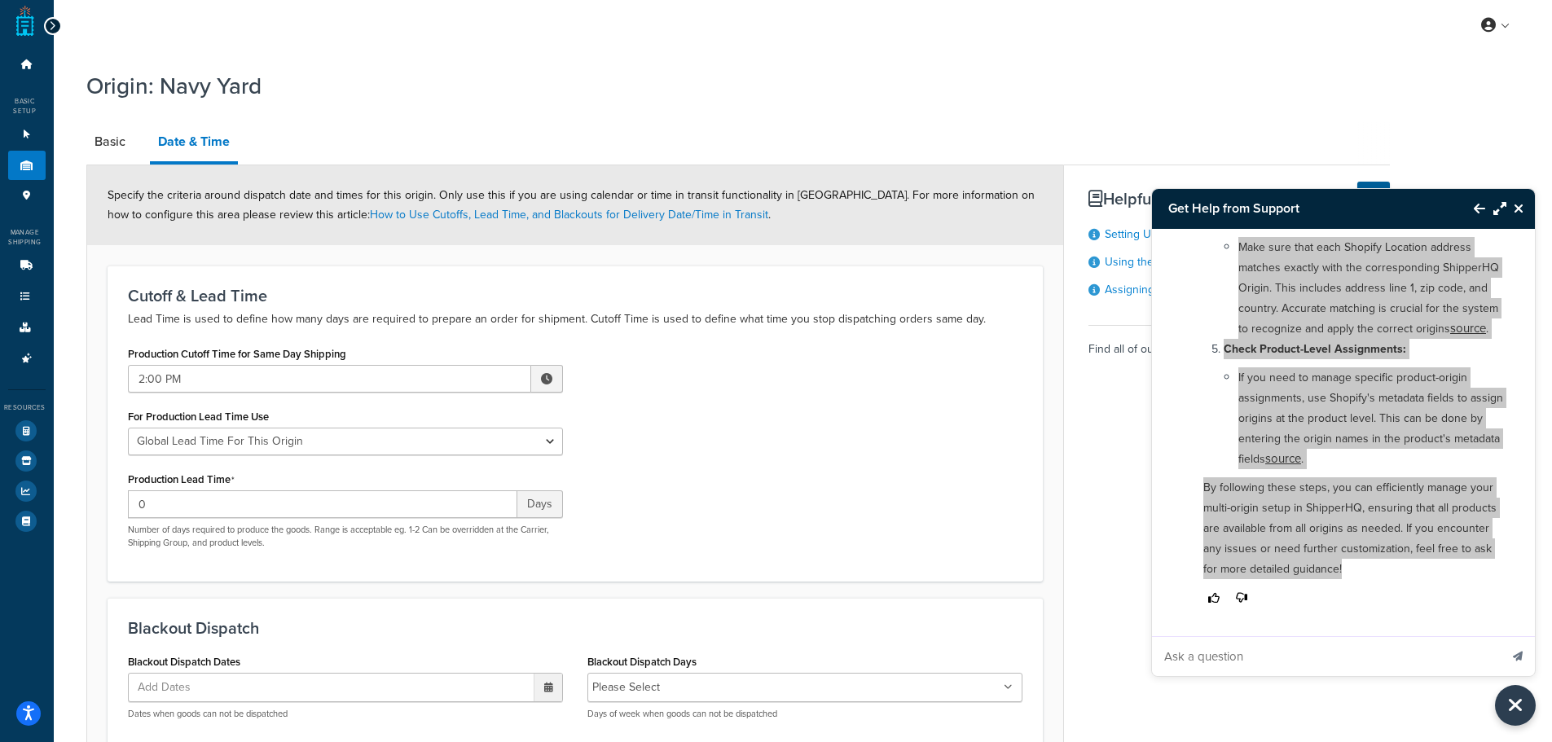
scroll to position [0, 0]
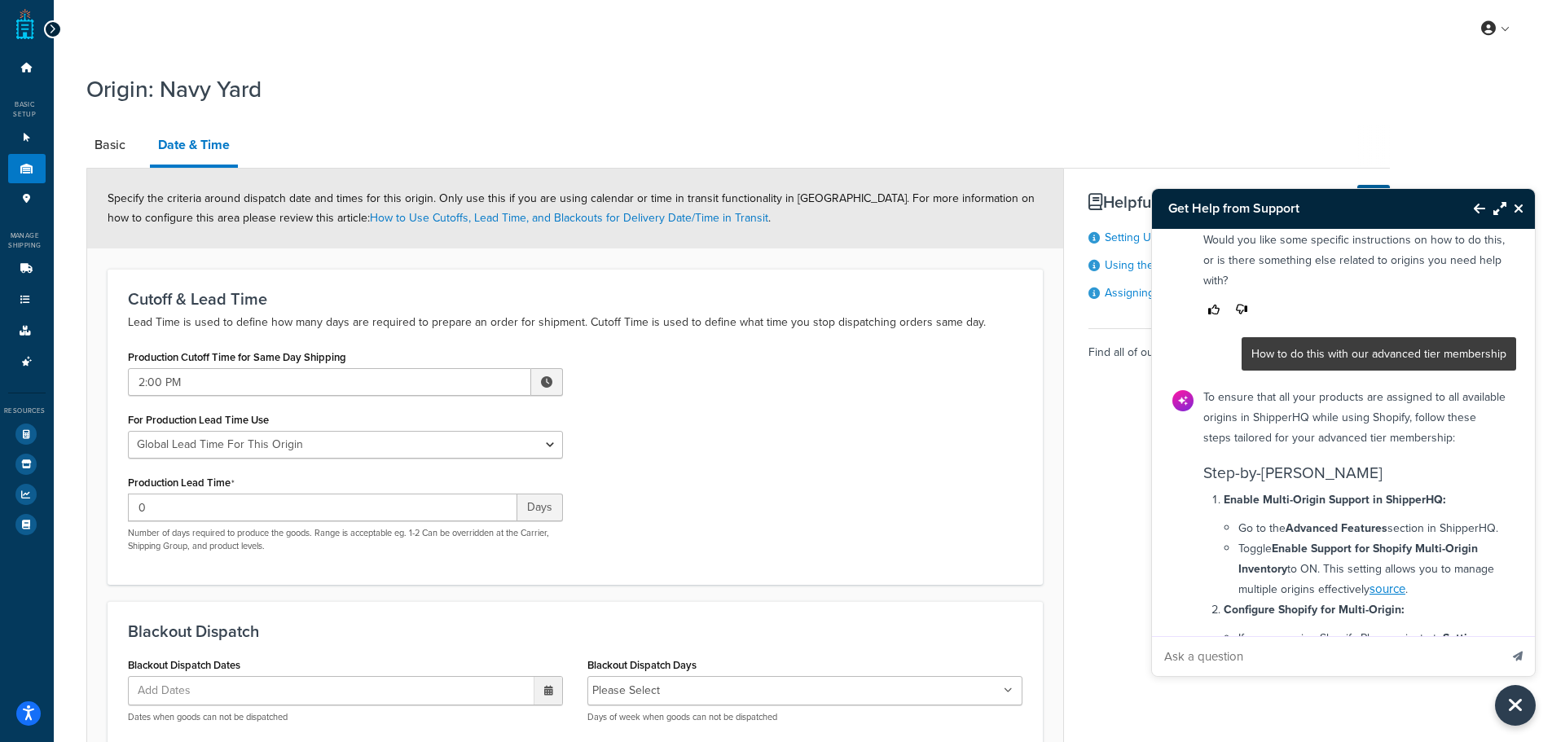
click at [1408, 448] on p "To ensure that all your products are assigned to all available origins in Shipp…" at bounding box center [1354, 417] width 303 height 61
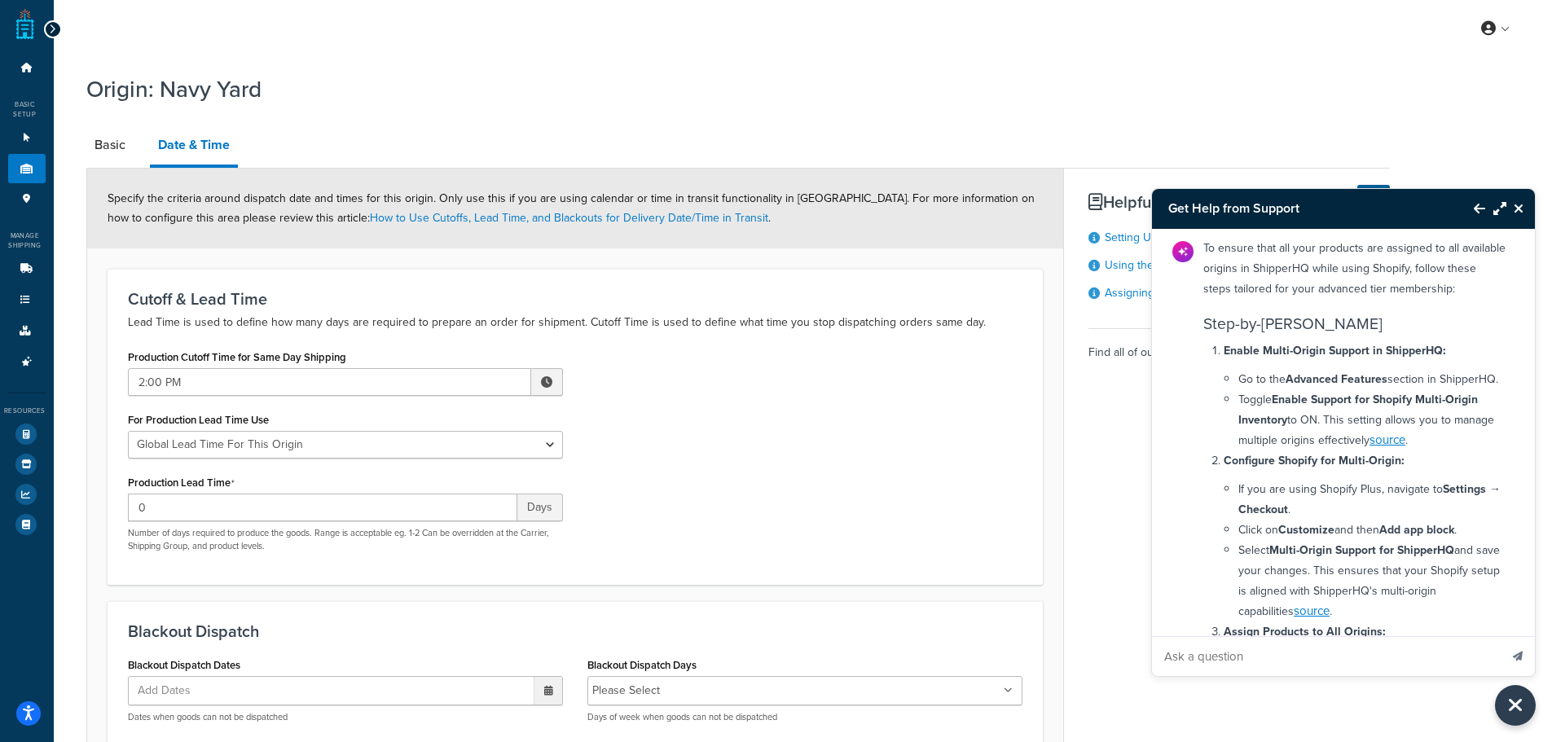
scroll to position [678, 0]
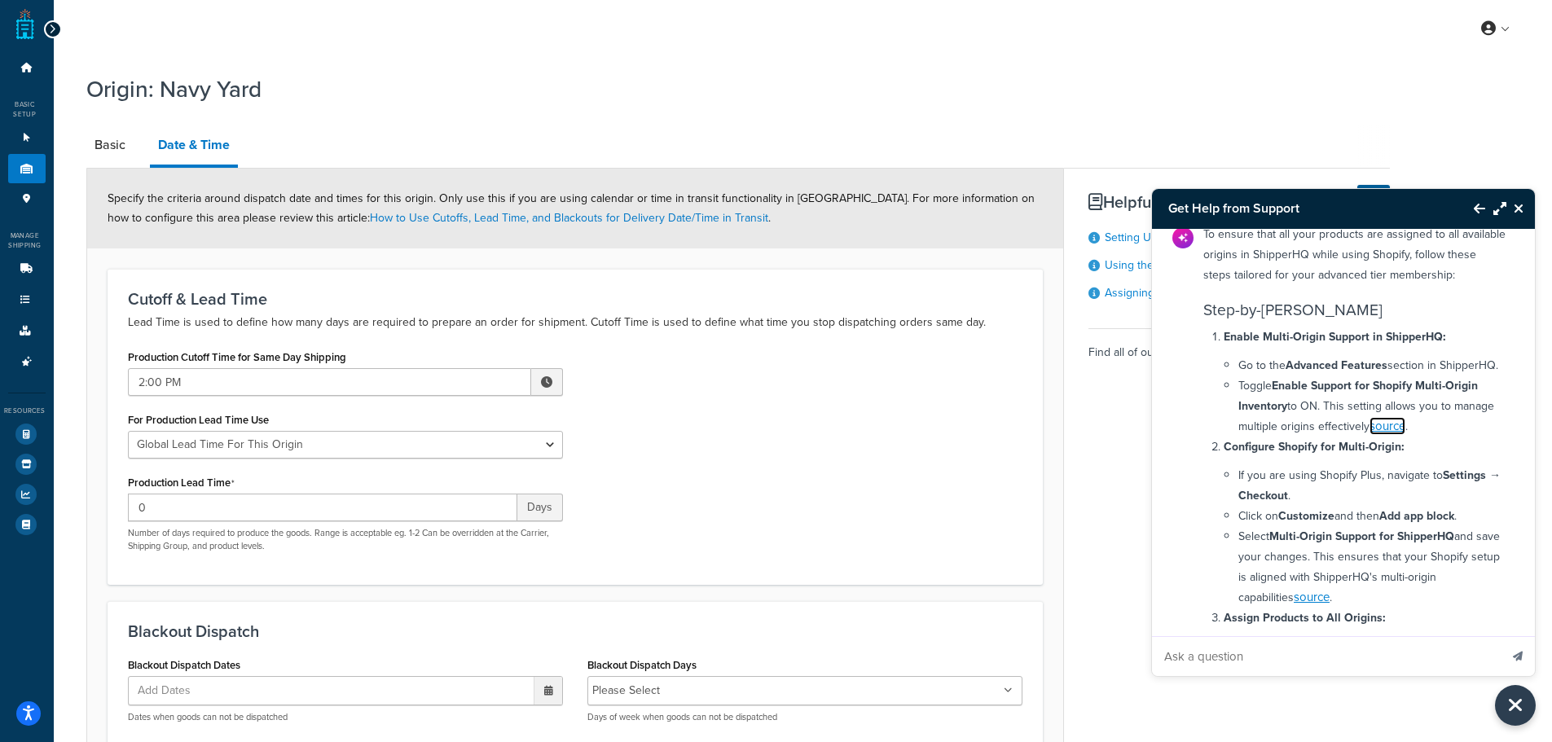
click at [1405, 435] on link "source" at bounding box center [1387, 426] width 36 height 18
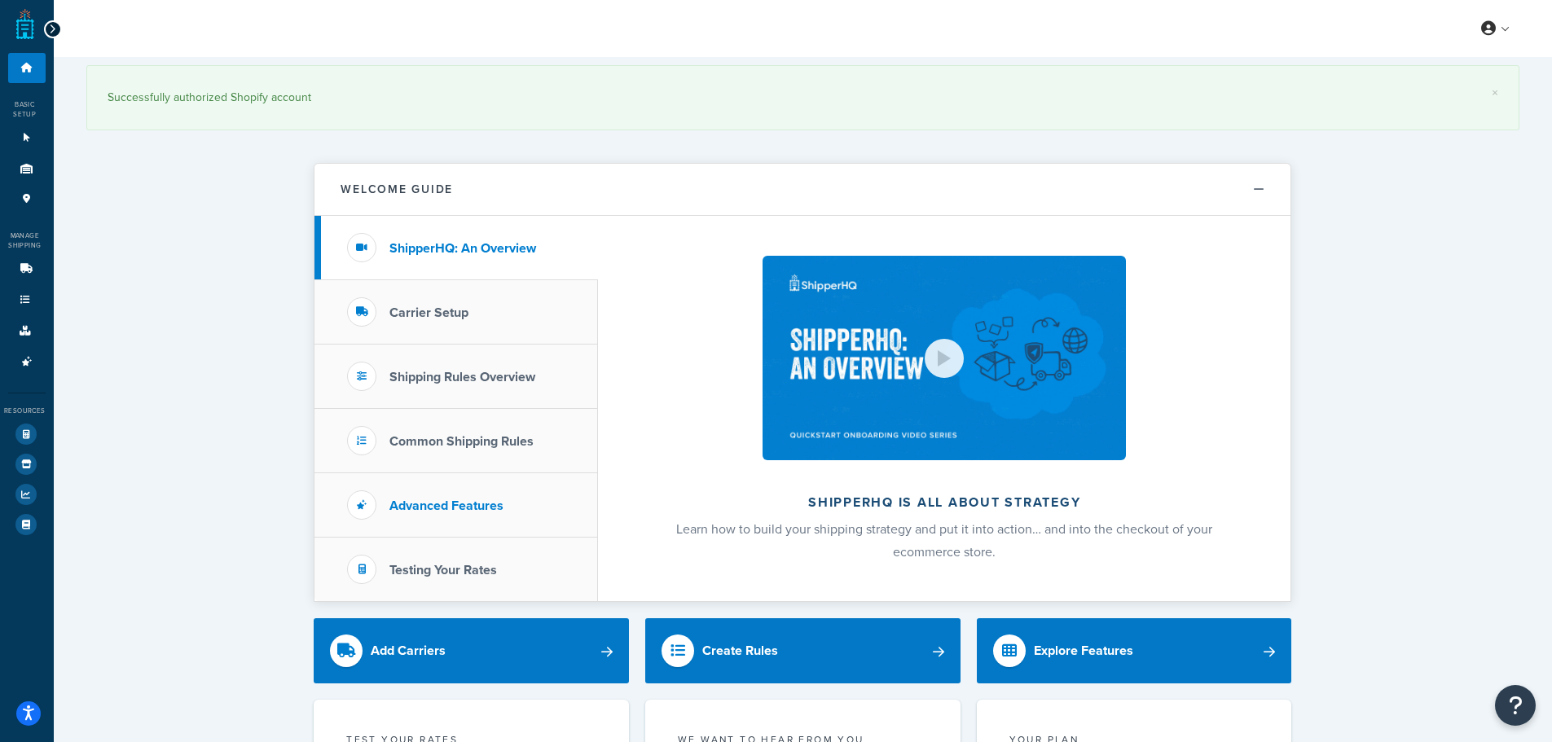
click at [408, 494] on li "Advanced Features" at bounding box center [455, 505] width 283 height 64
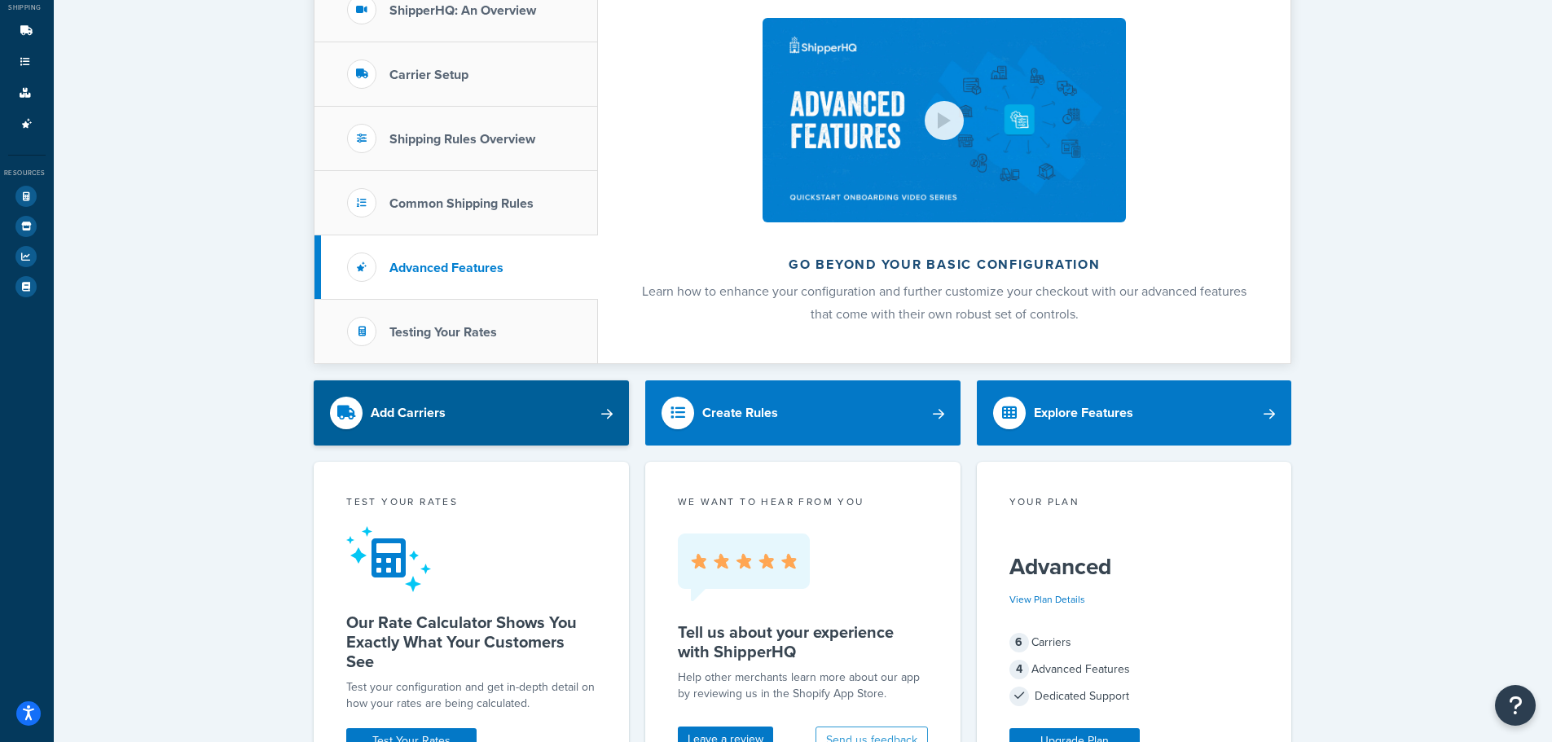
scroll to position [244, 0]
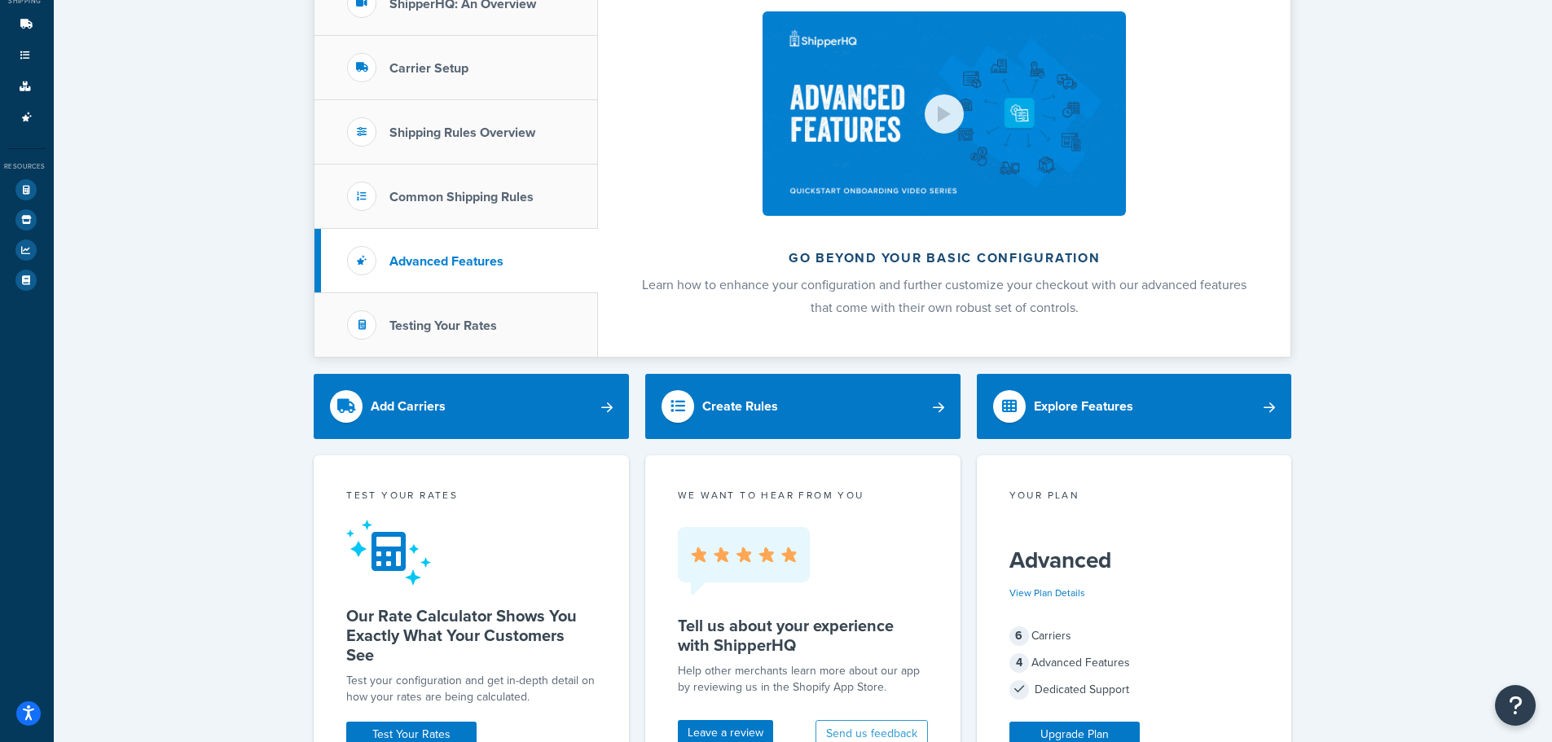
click at [911, 251] on h2 "Go beyond your basic configuration" at bounding box center [944, 258] width 606 height 15
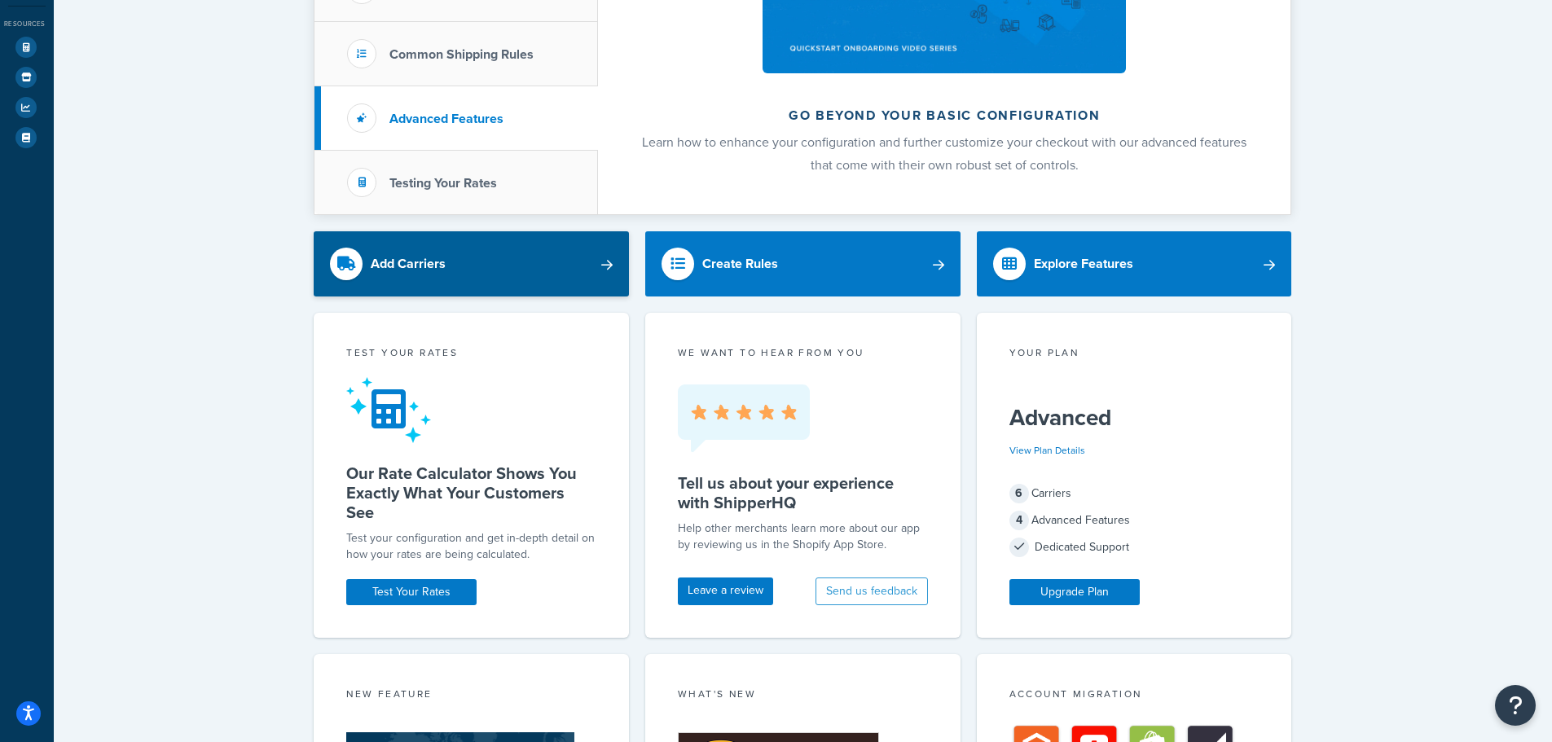
scroll to position [407, 0]
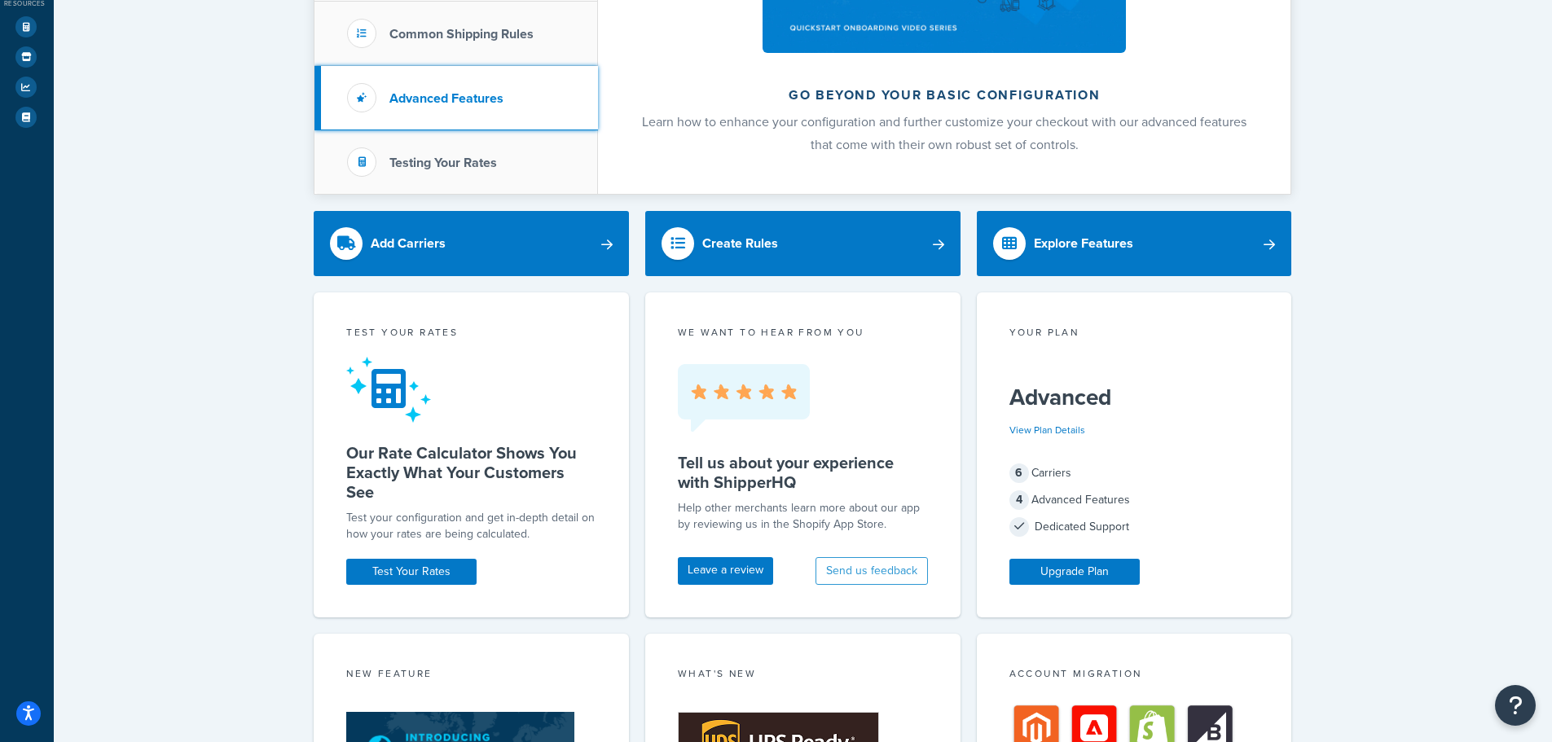
click at [422, 104] on h3 "Advanced Features" at bounding box center [446, 98] width 114 height 15
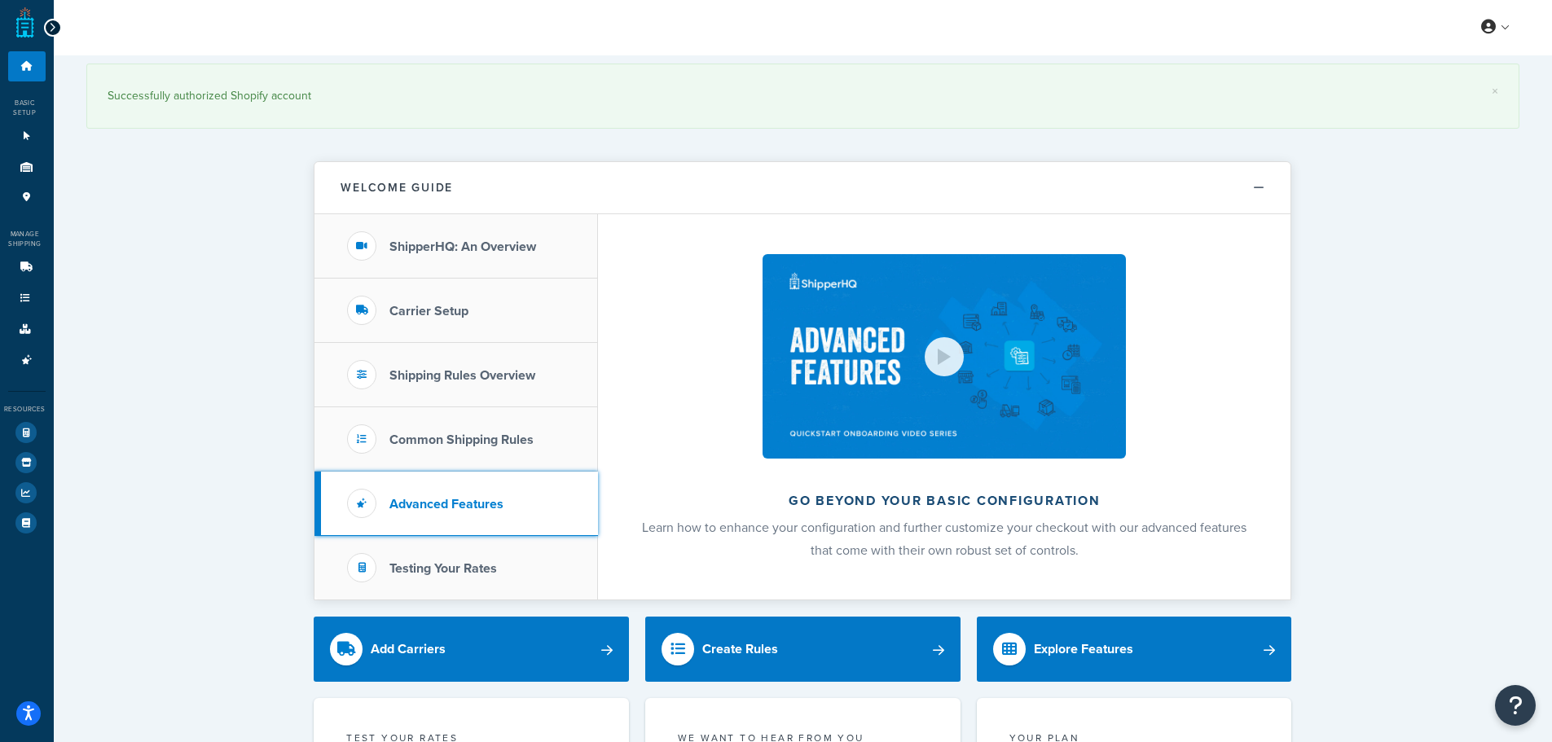
scroll to position [0, 0]
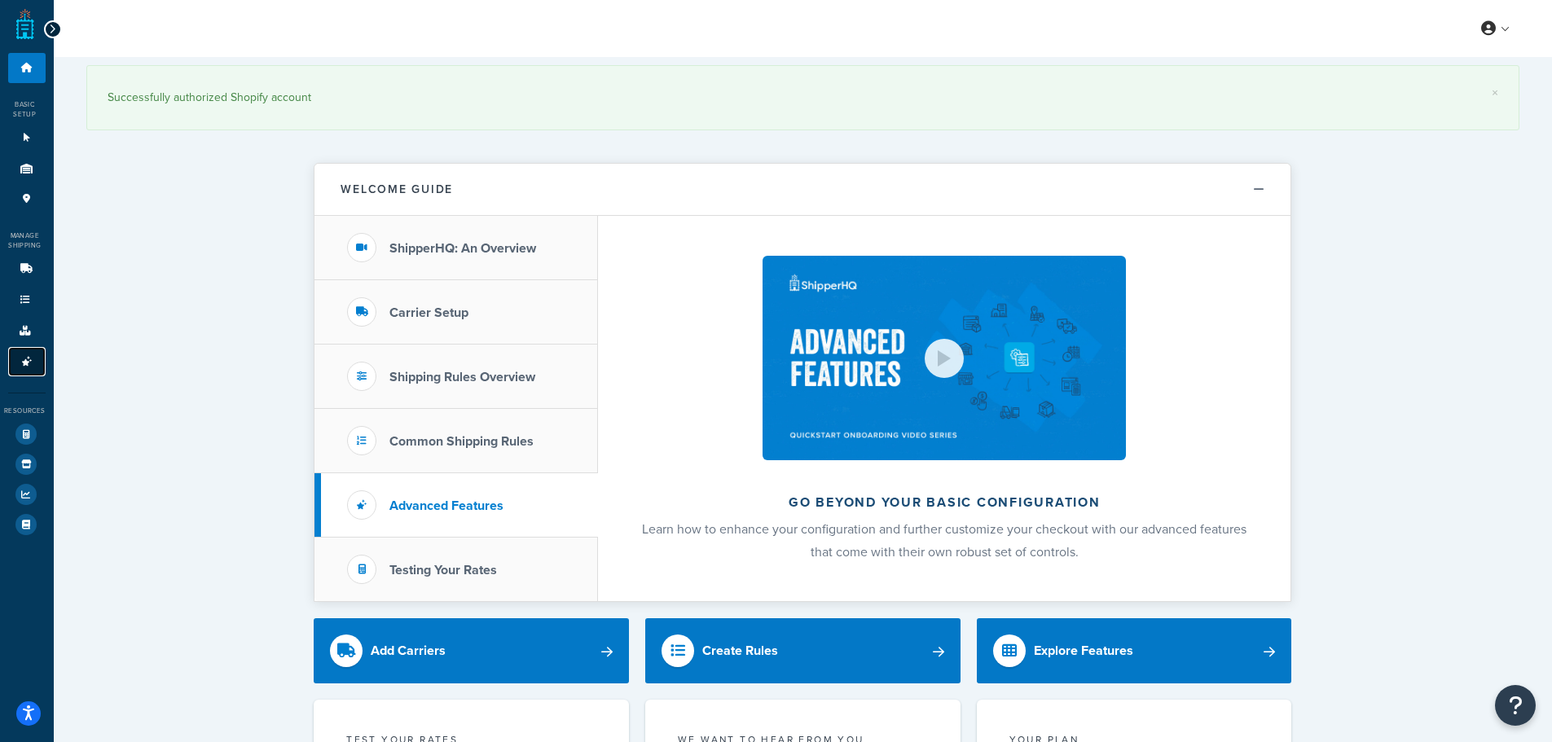
click at [29, 359] on icon at bounding box center [27, 362] width 16 height 10
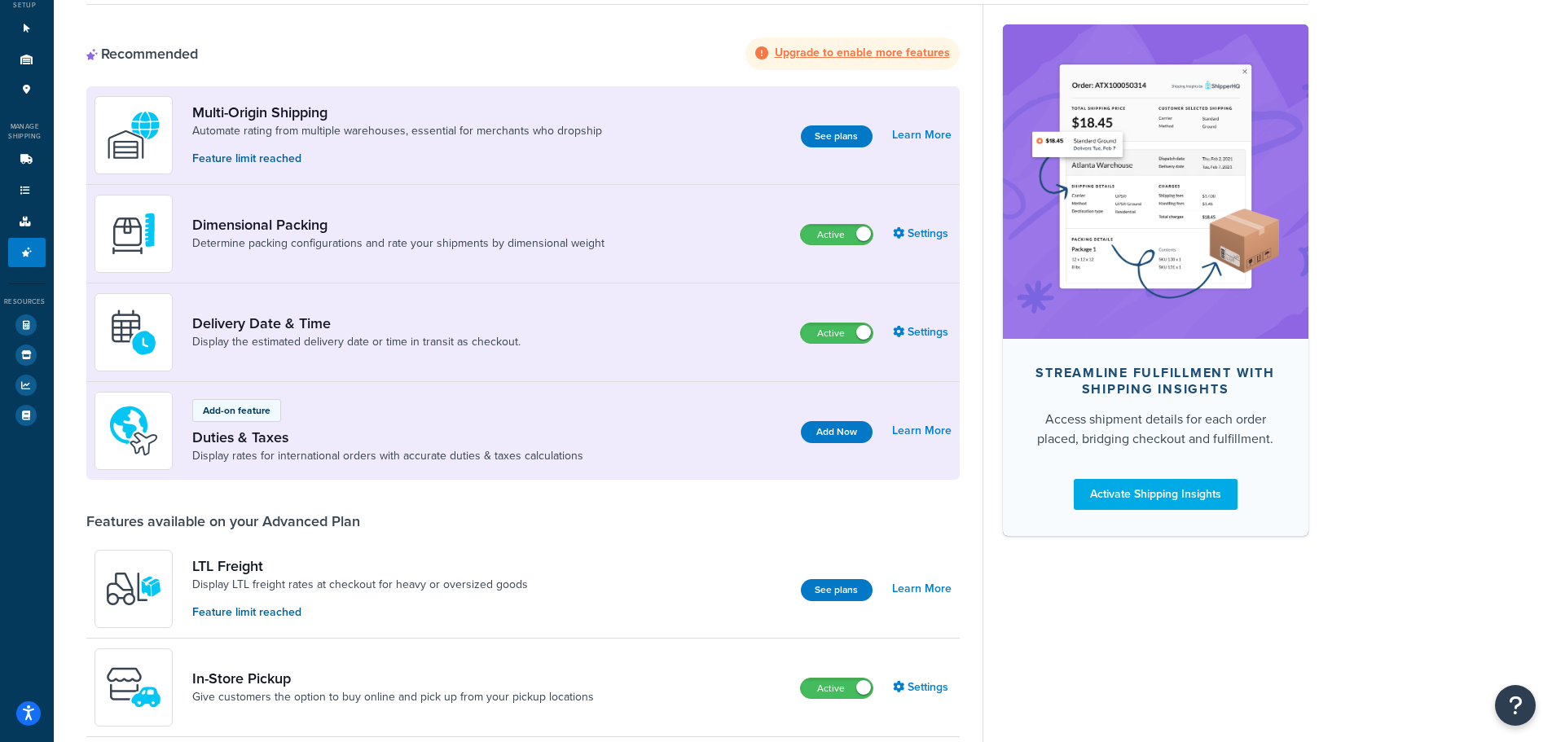
scroll to position [70, 0]
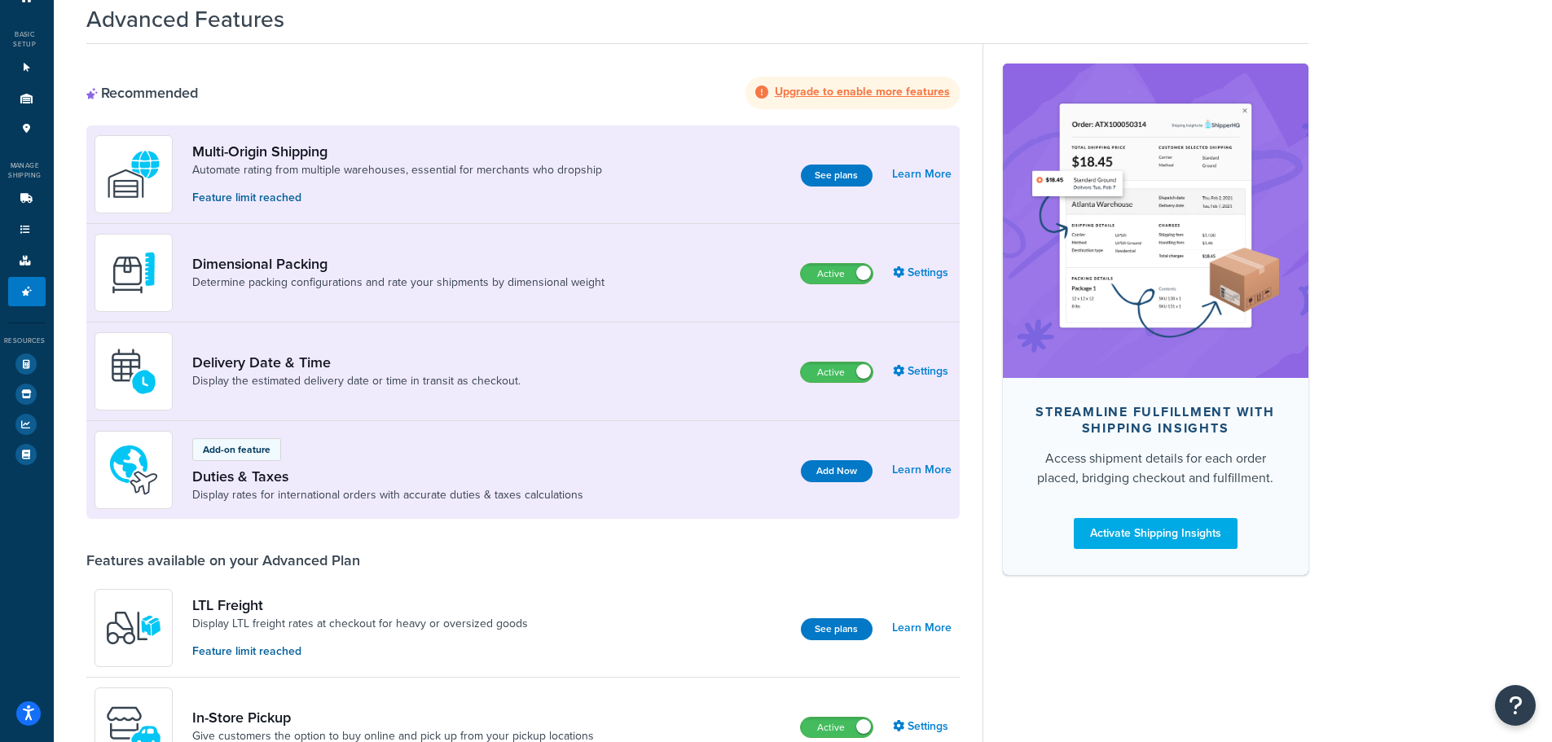
click at [288, 197] on p "Feature limit reached" at bounding box center [397, 198] width 410 height 18
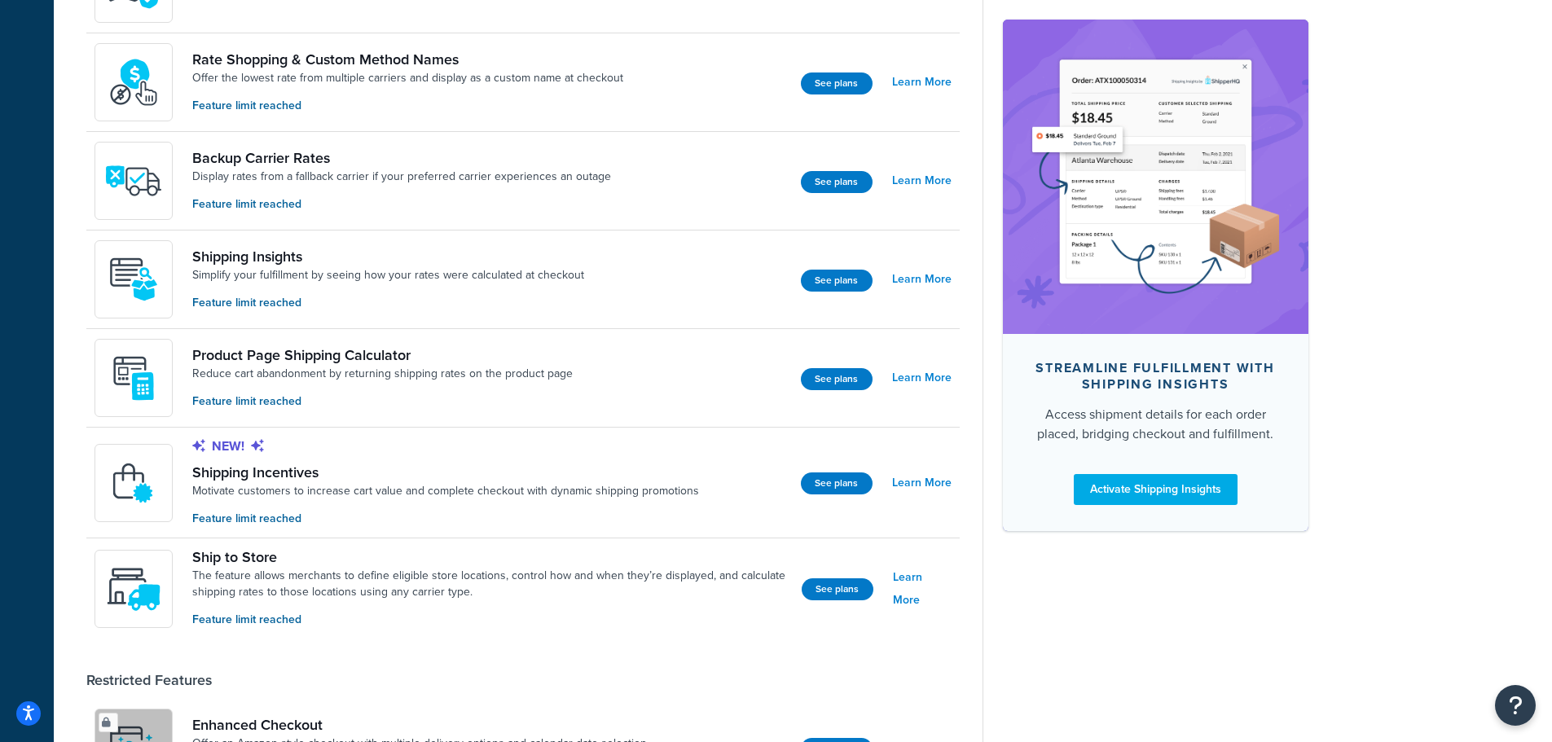
scroll to position [977, 0]
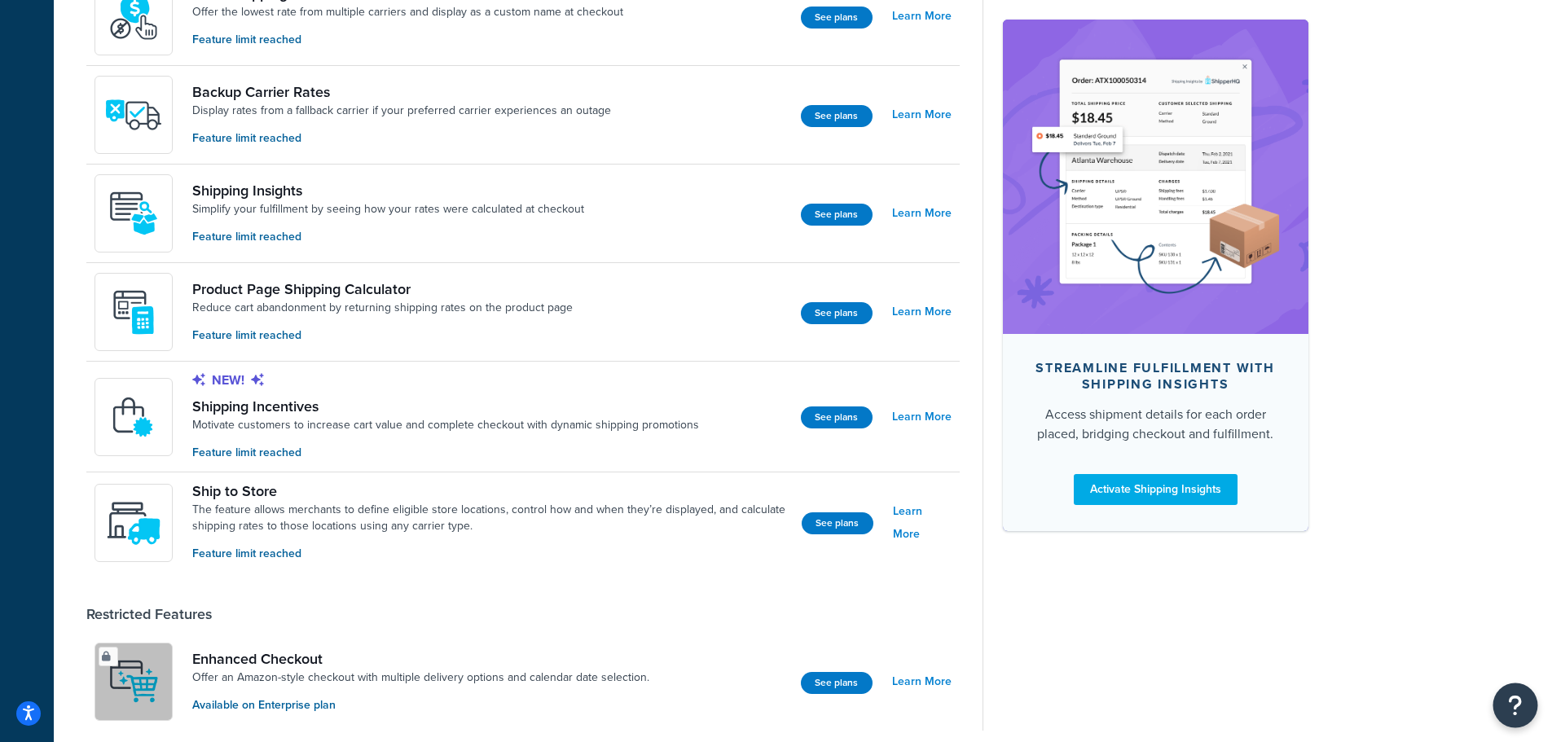
drag, startPoint x: 1496, startPoint y: 696, endPoint x: 1508, endPoint y: 696, distance: 11.4
click at [1507, 696] on button "Open Resource Center" at bounding box center [1515, 705] width 45 height 45
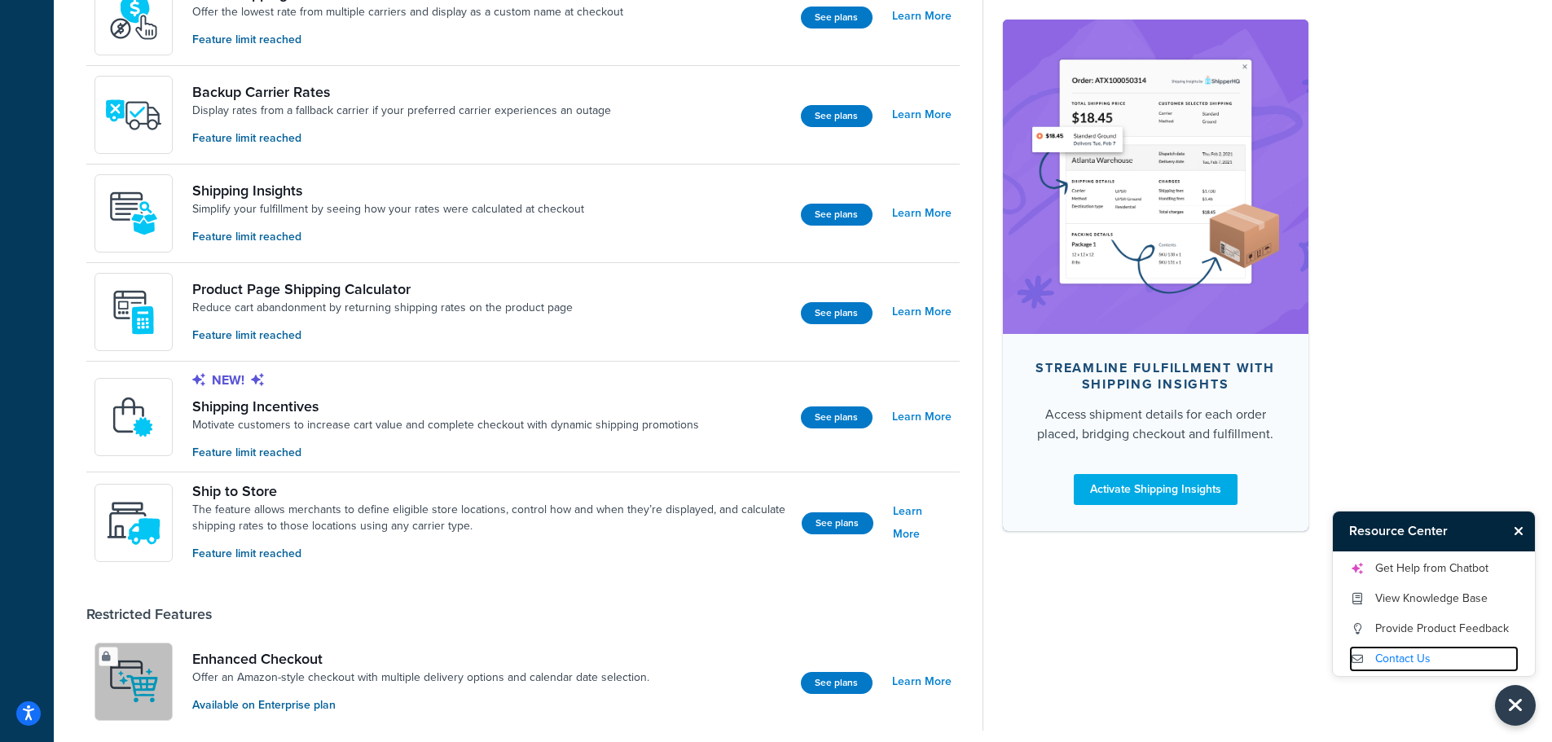
click at [1438, 665] on link "Contact Us" at bounding box center [1433, 659] width 169 height 26
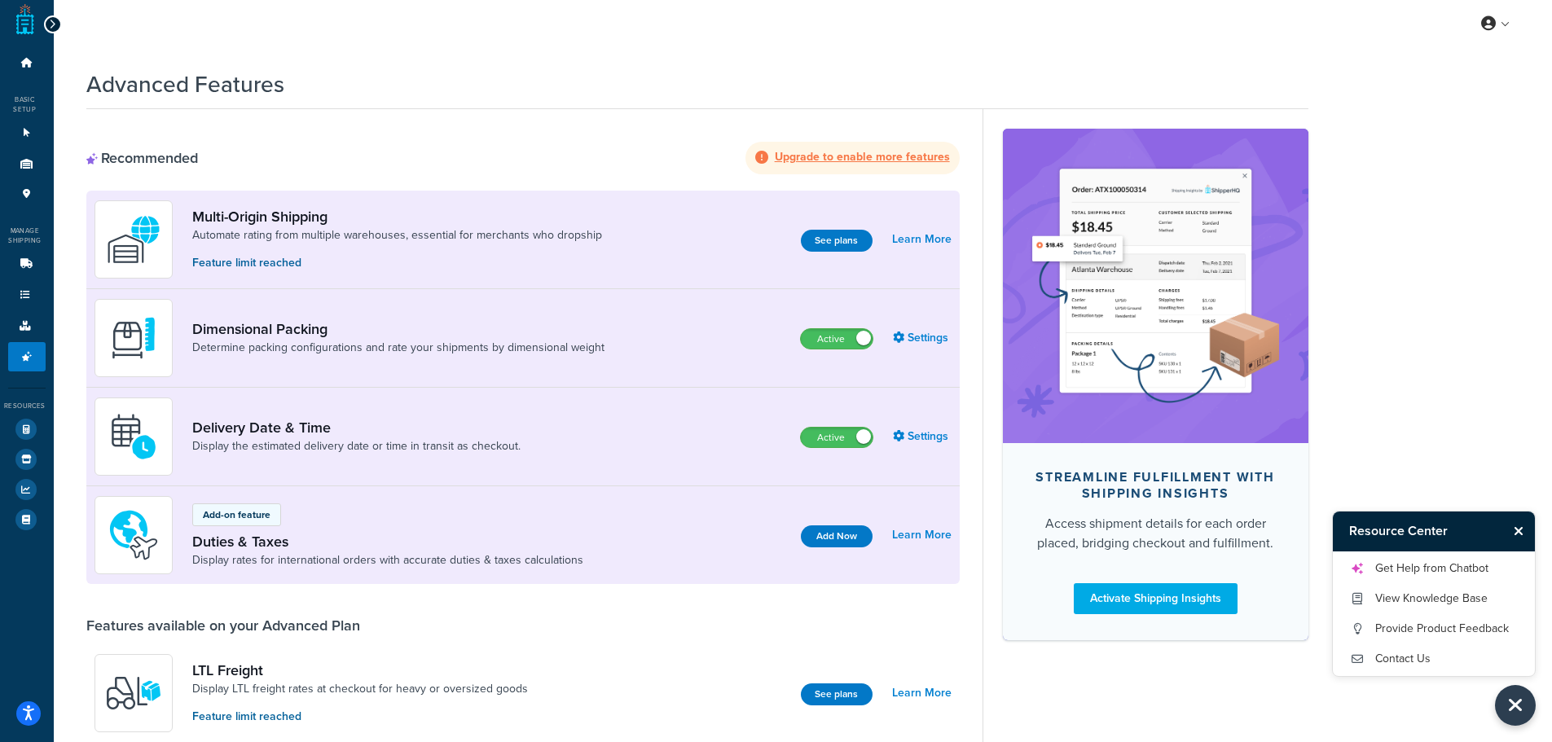
scroll to position [0, 0]
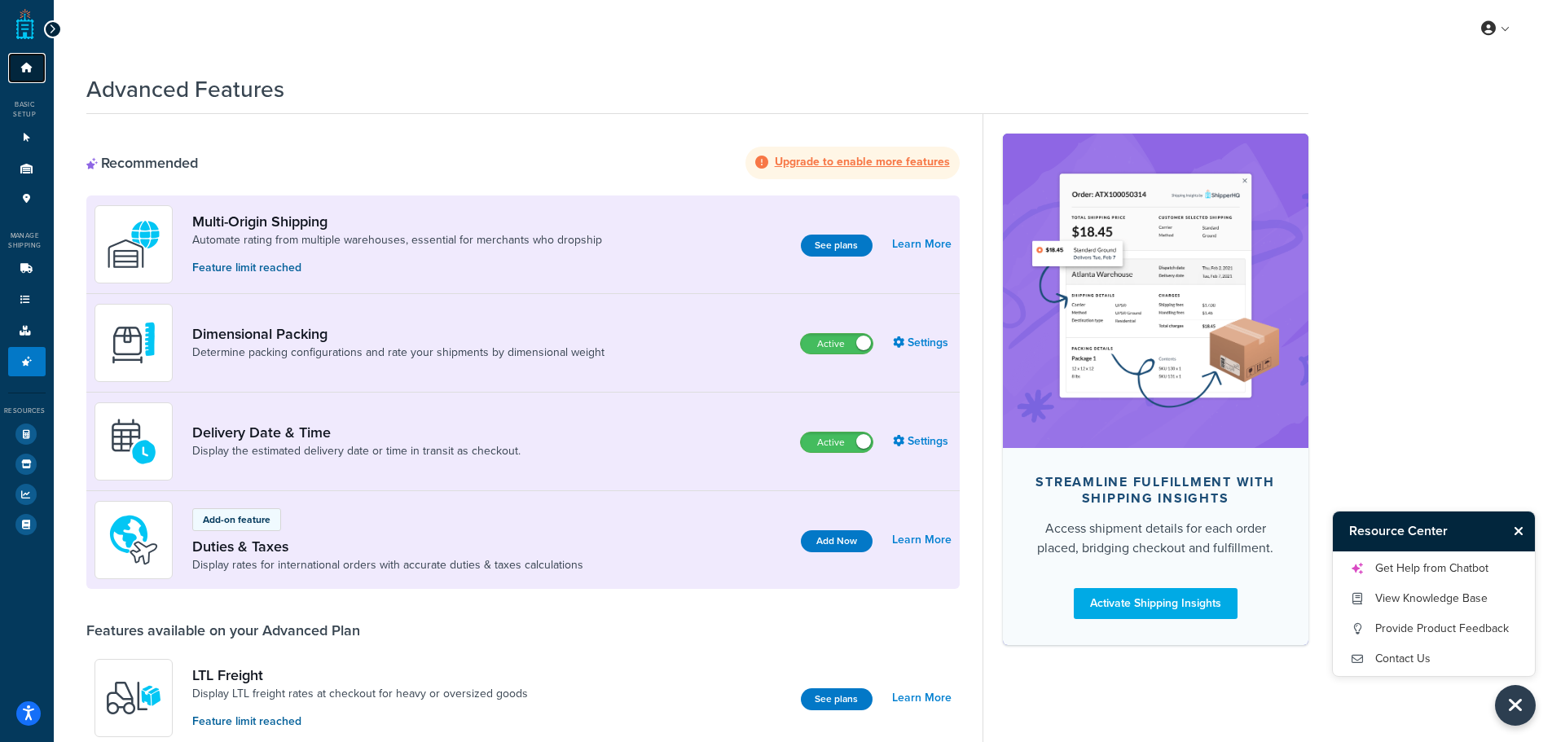
click at [29, 77] on link "Dashboard" at bounding box center [26, 68] width 37 height 30
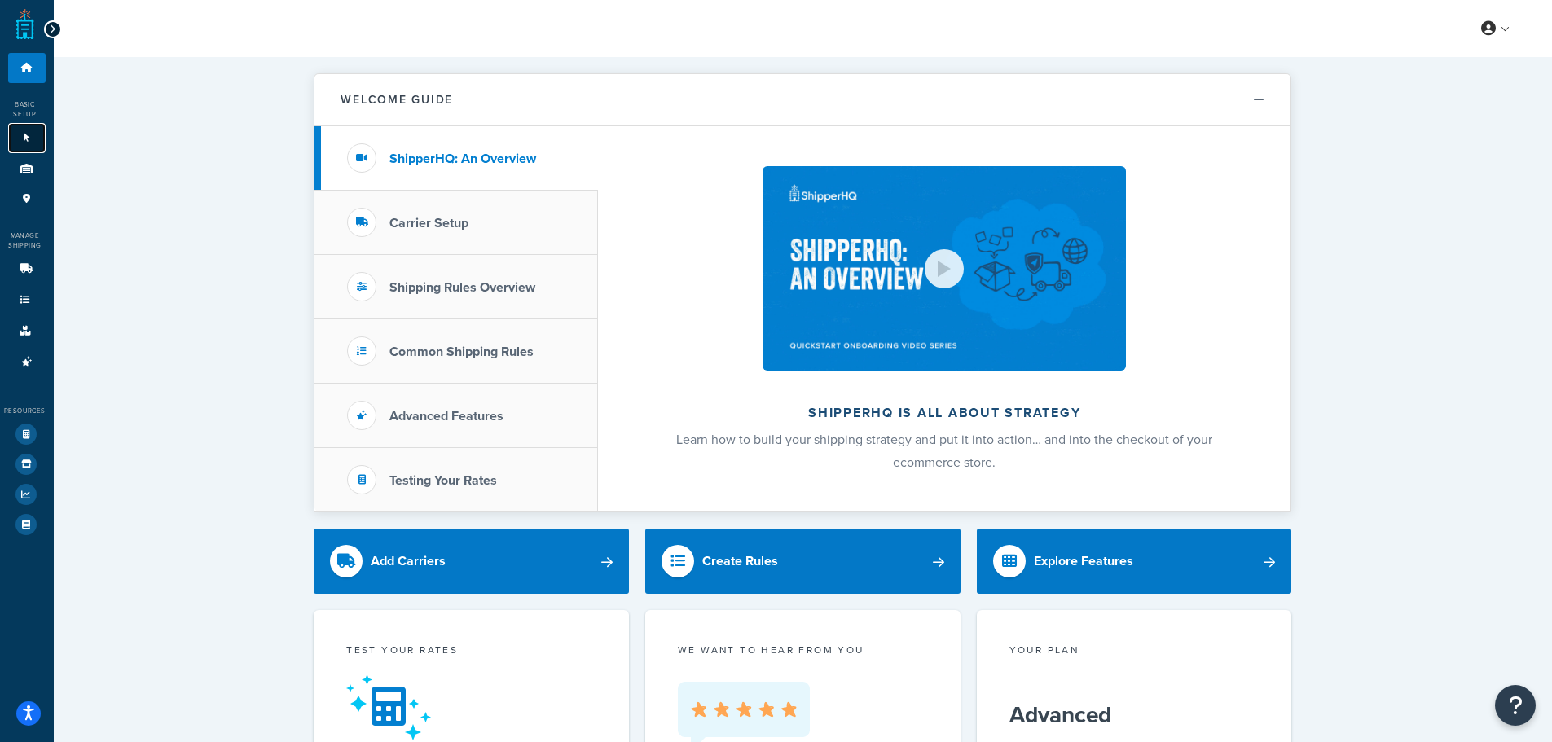
click at [31, 141] on icon at bounding box center [27, 138] width 16 height 10
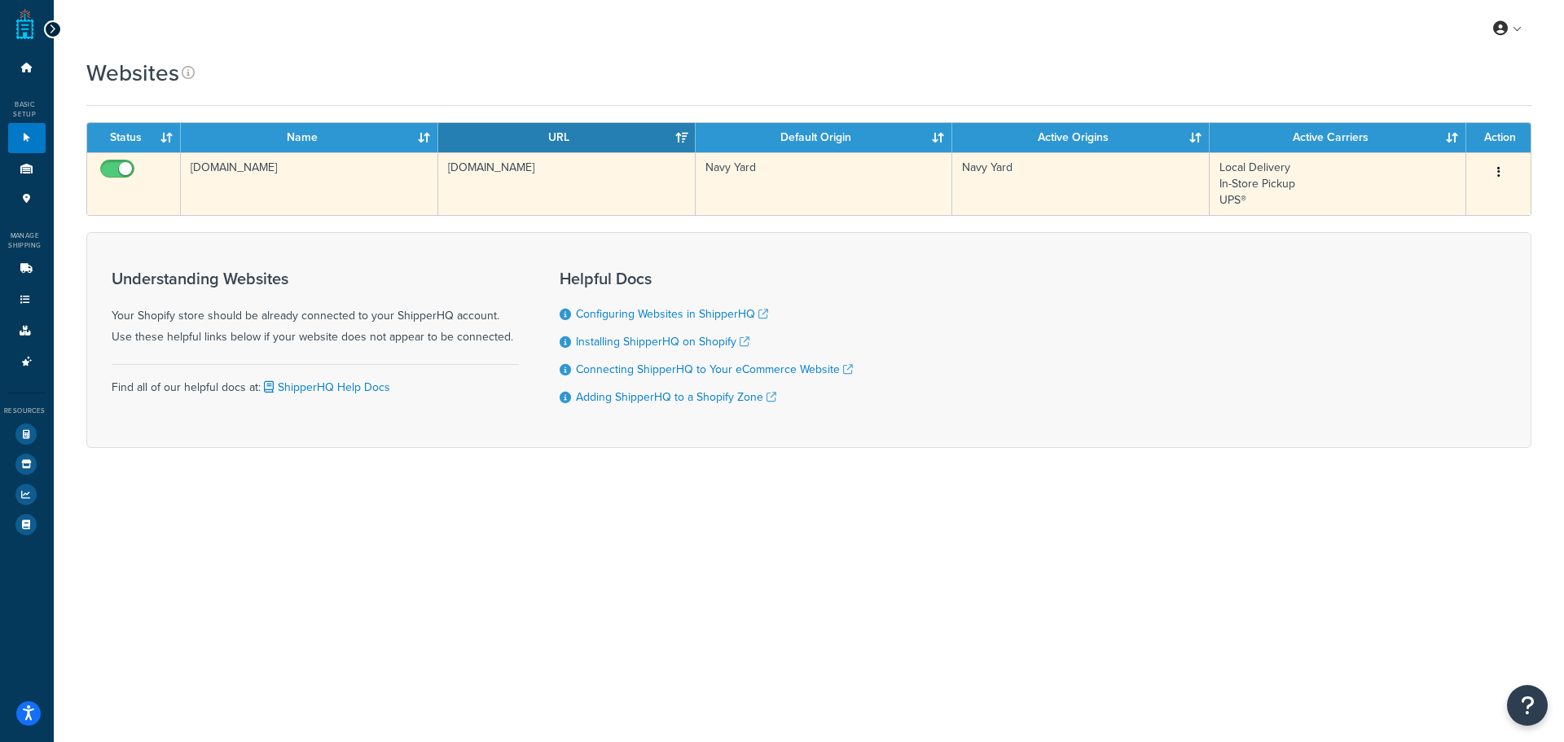
click at [1493, 168] on button "button" at bounding box center [1498, 173] width 23 height 26
click at [1445, 214] on link "Edit" at bounding box center [1428, 204] width 129 height 33
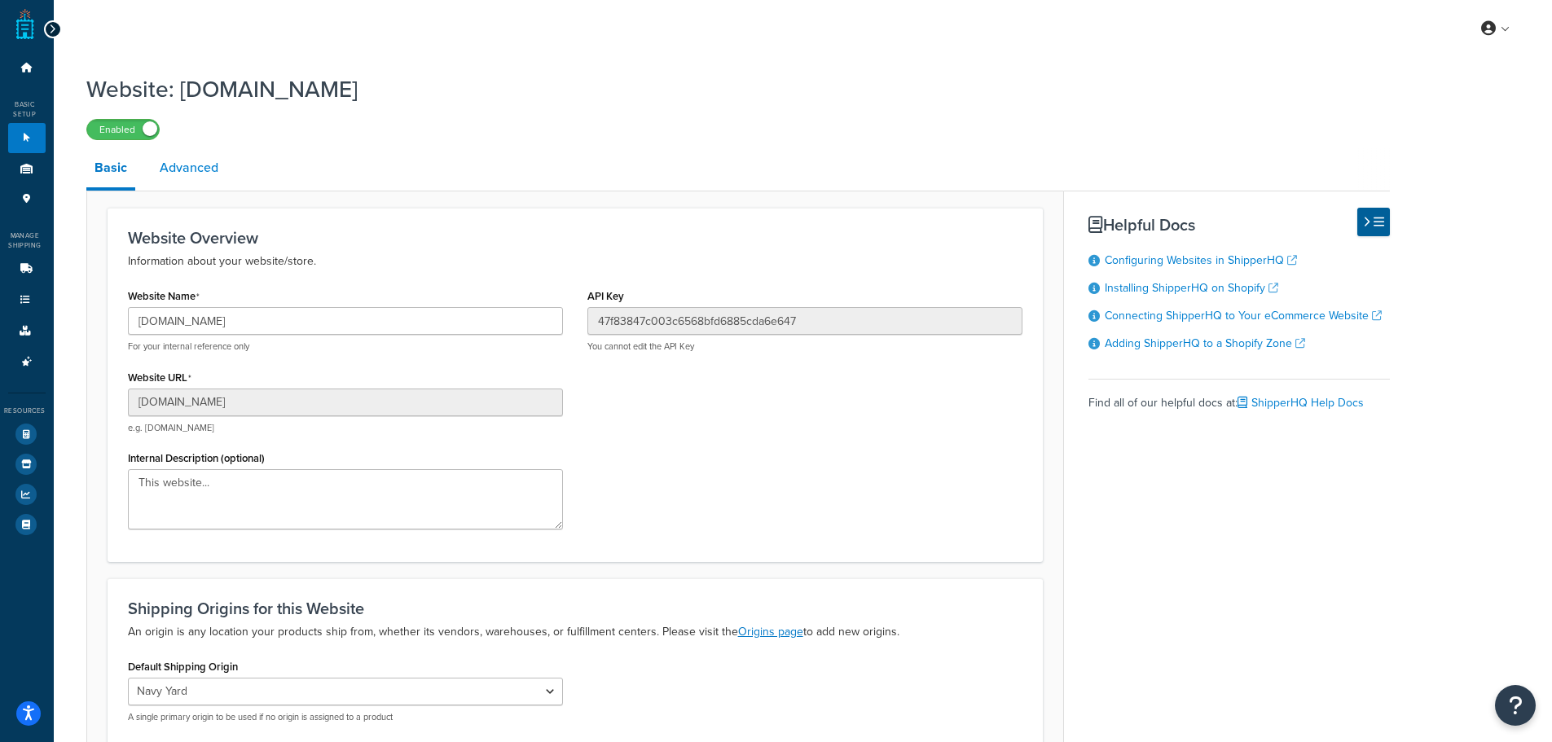
click at [200, 177] on link "Advanced" at bounding box center [189, 167] width 75 height 39
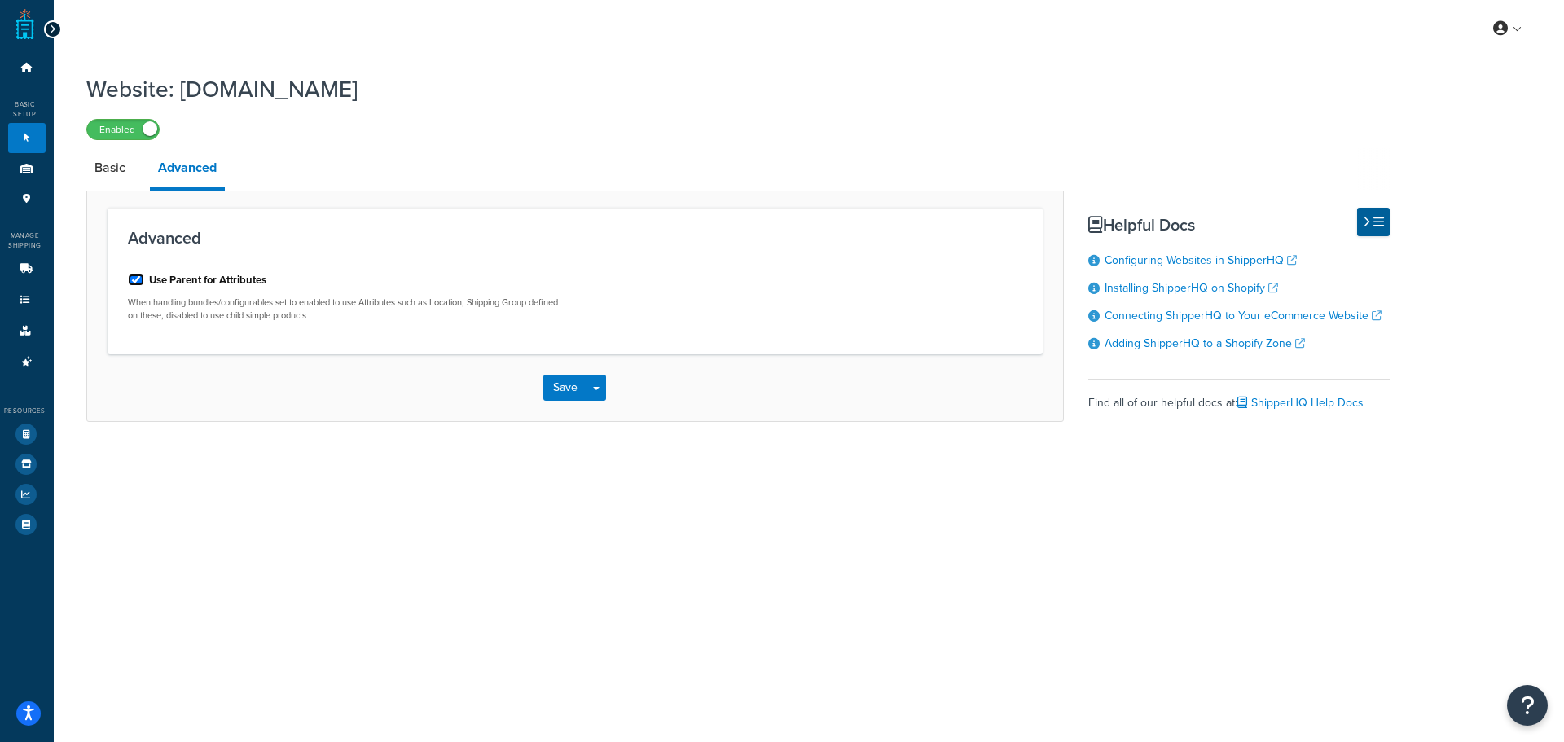
click at [130, 280] on input "Use Parent for Attributes" at bounding box center [136, 280] width 16 height 12
checkbox input "true"
click at [130, 173] on link "Basic" at bounding box center [109, 167] width 47 height 39
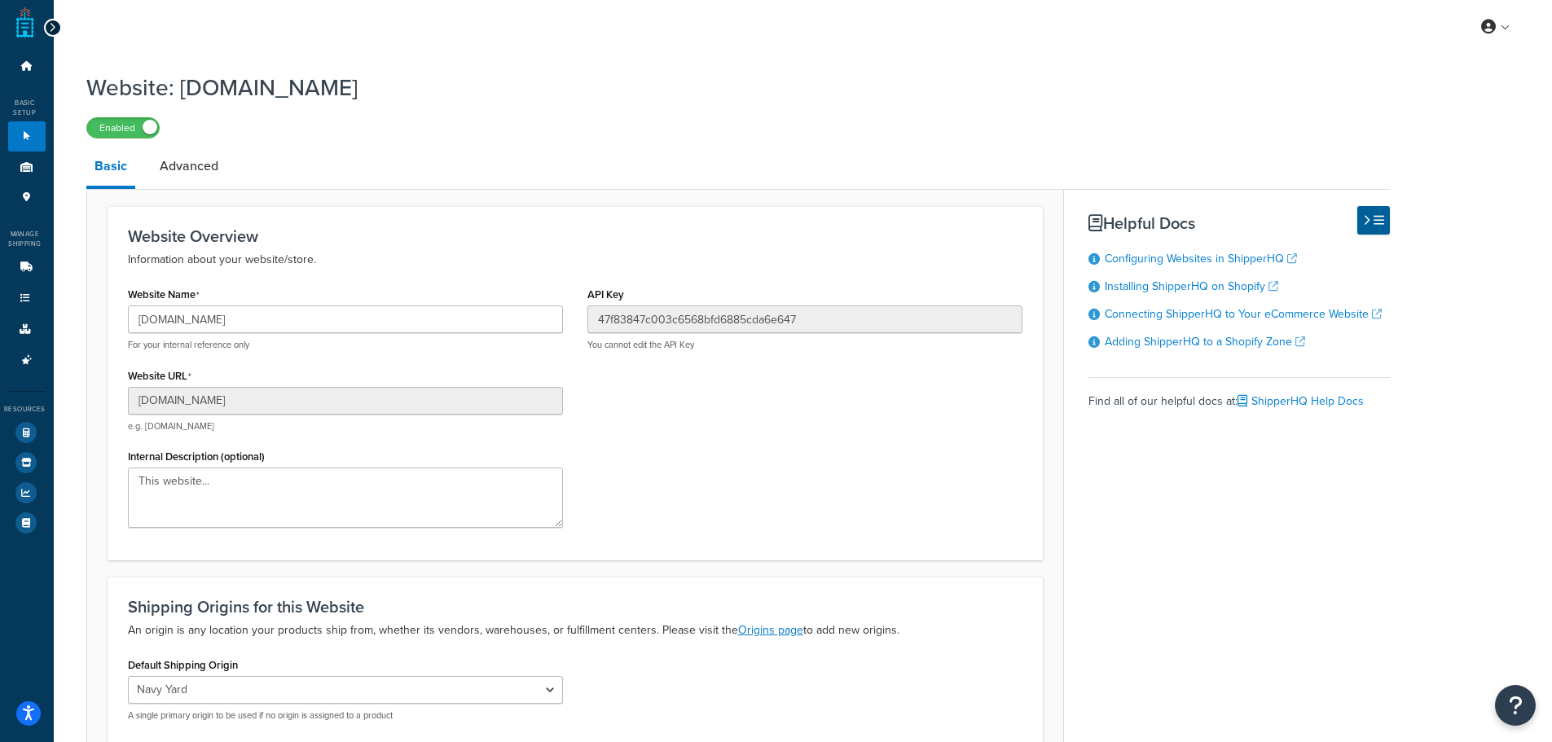
scroll to position [1, 0]
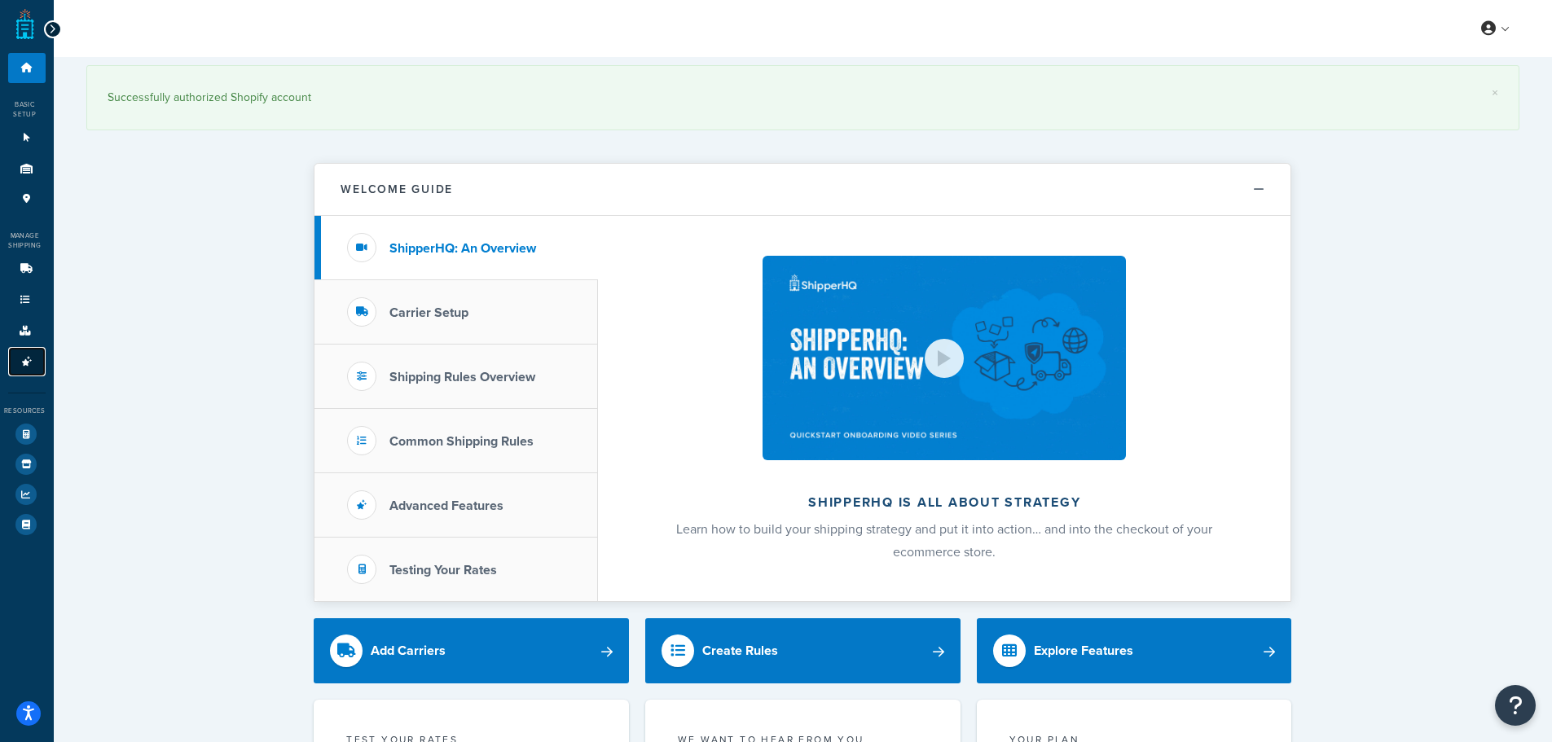
click at [19, 357] on icon at bounding box center [27, 362] width 16 height 10
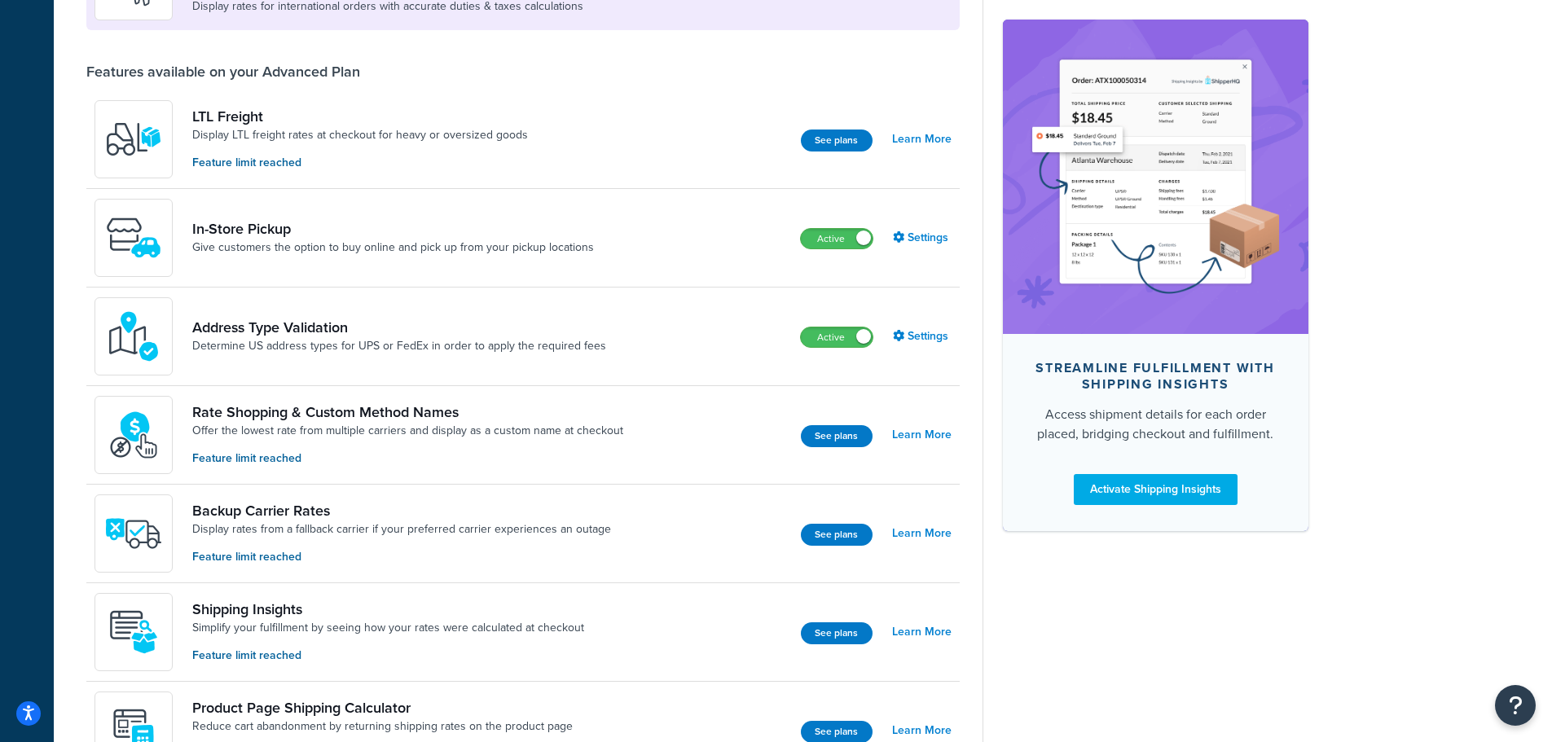
scroll to position [640, 0]
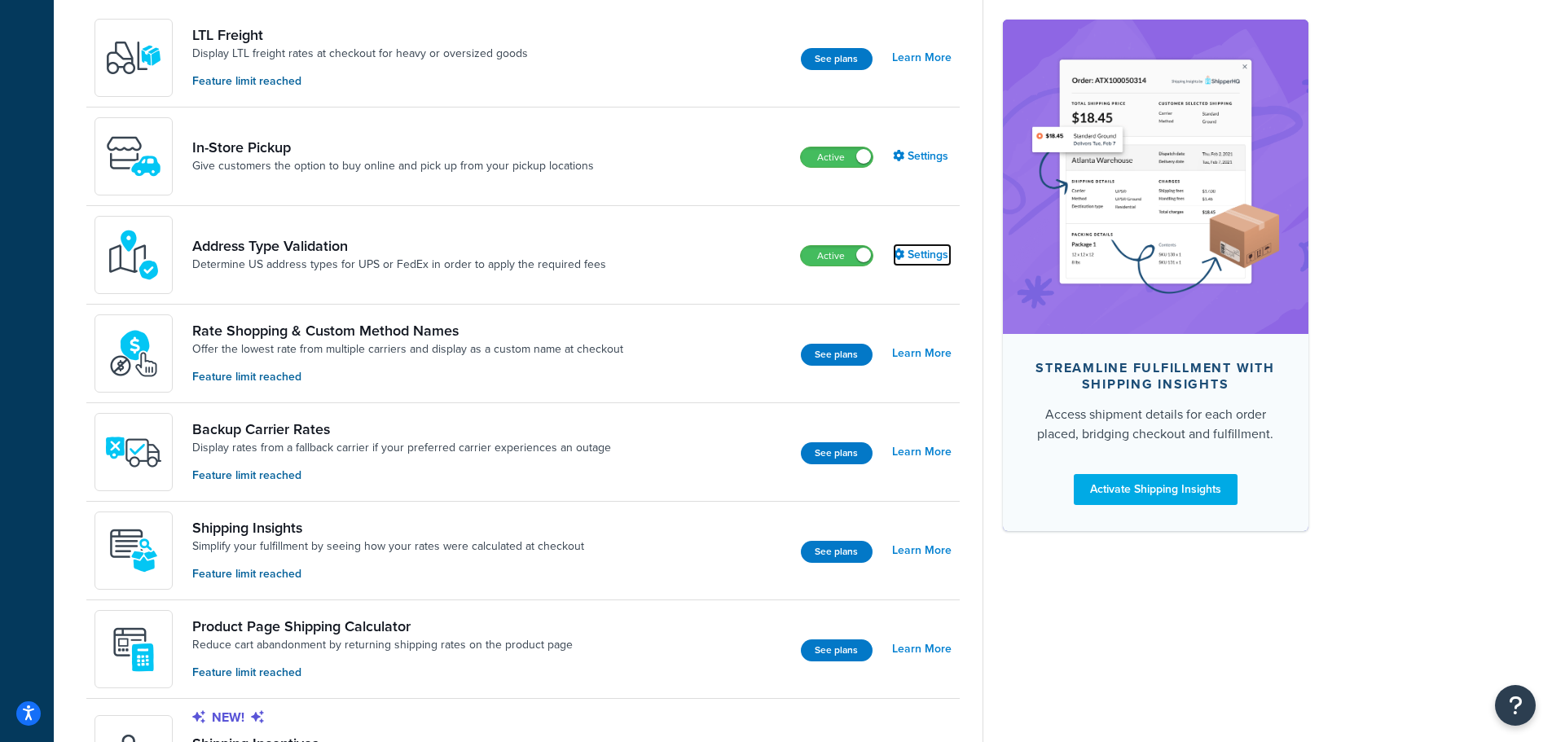
click at [920, 258] on link "Settings" at bounding box center [922, 255] width 59 height 23
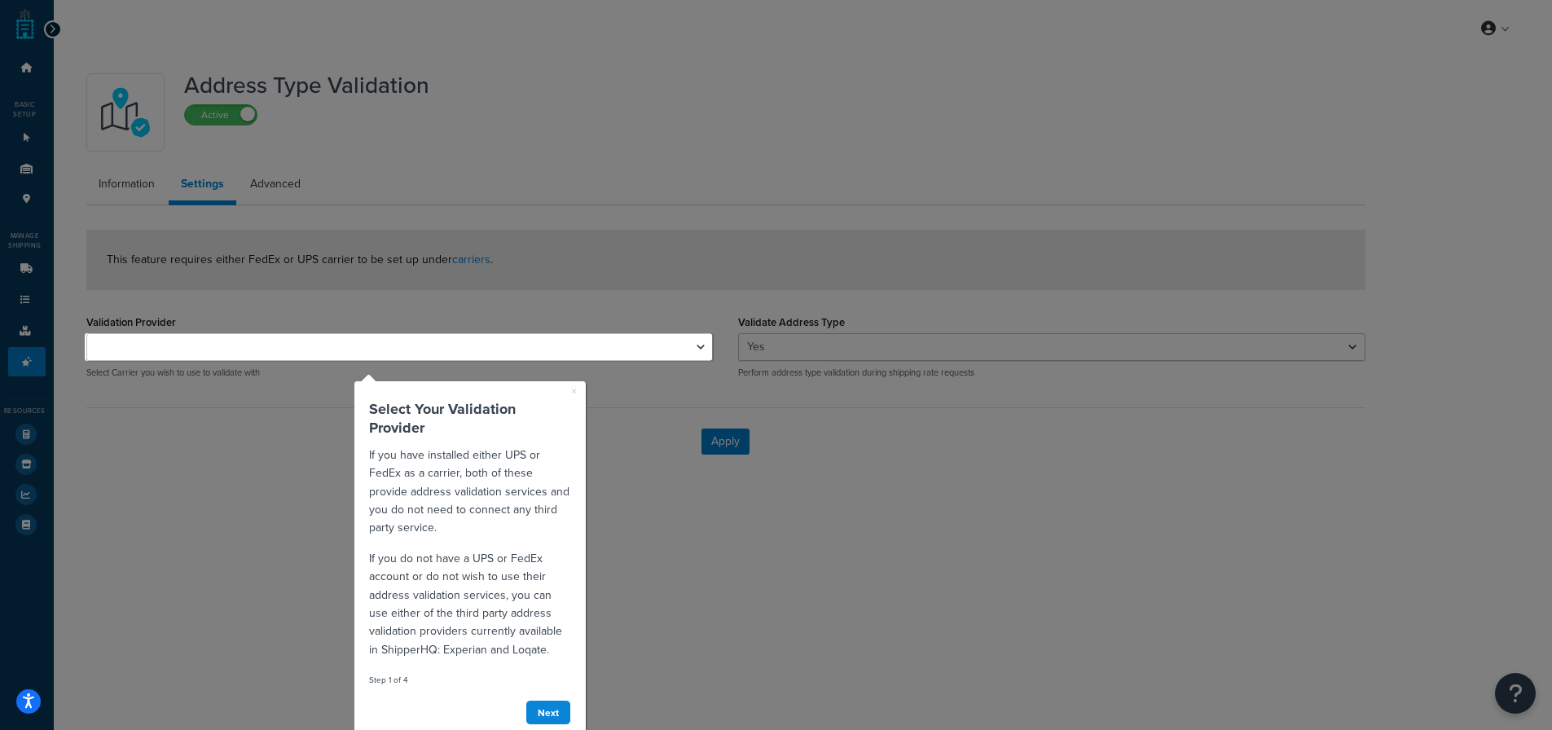
click at [127, 188] on div at bounding box center [398, 166] width 627 height 333
click at [516, 714] on div "Next" at bounding box center [470, 712] width 202 height 25
click at [530, 714] on link "Next" at bounding box center [548, 712] width 46 height 25
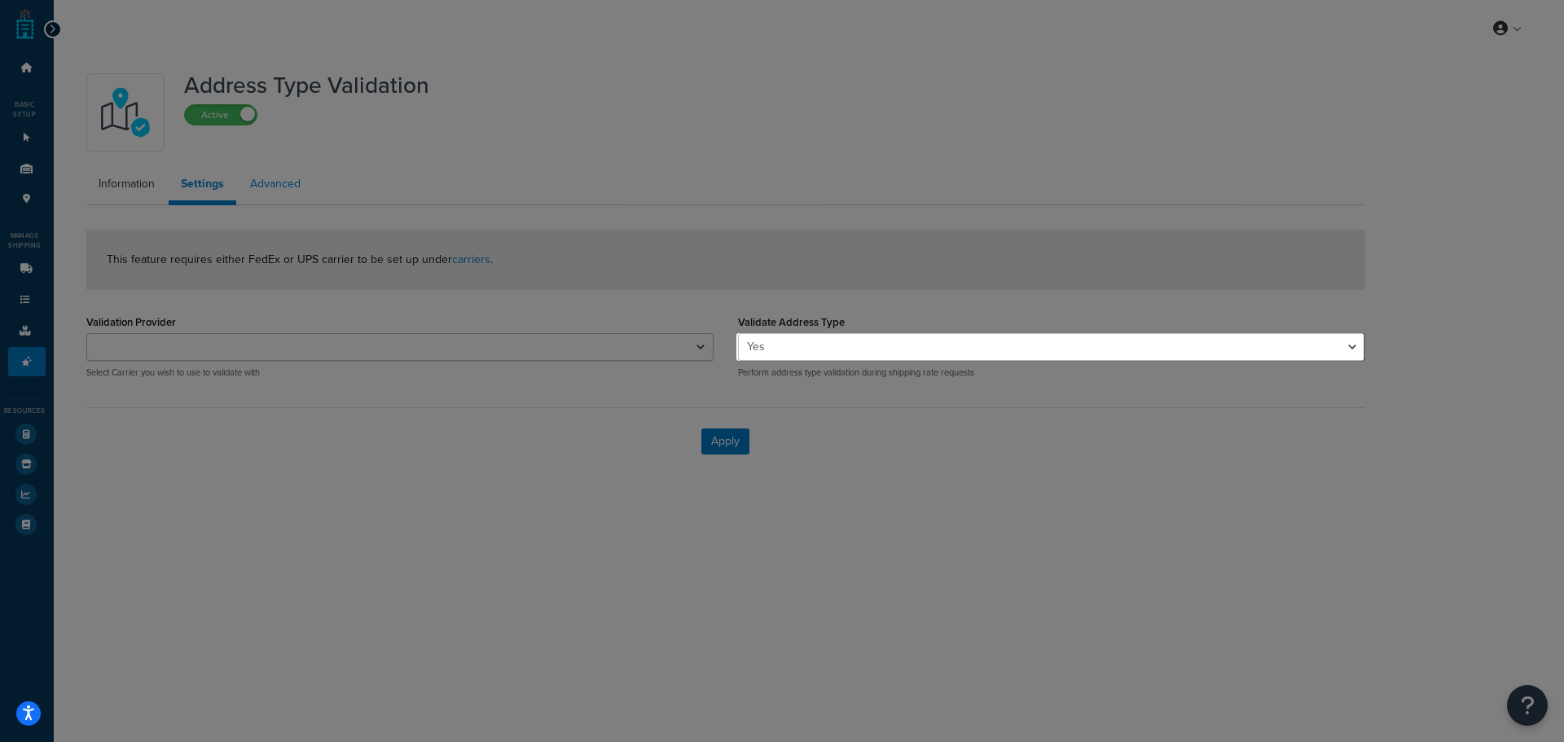
click at [264, 187] on div at bounding box center [368, 371] width 736 height 742
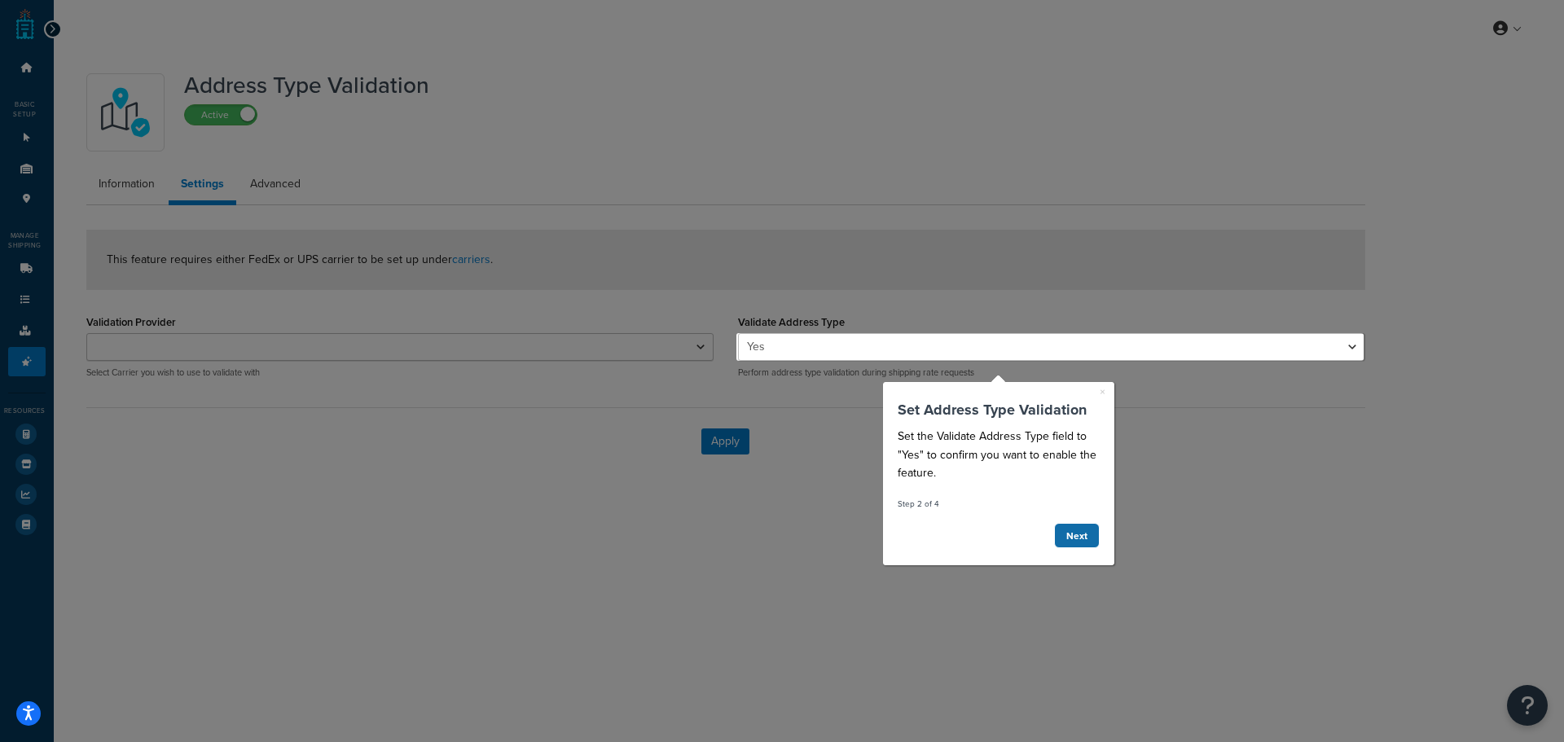
click at [1089, 545] on link "Next" at bounding box center [1077, 535] width 46 height 25
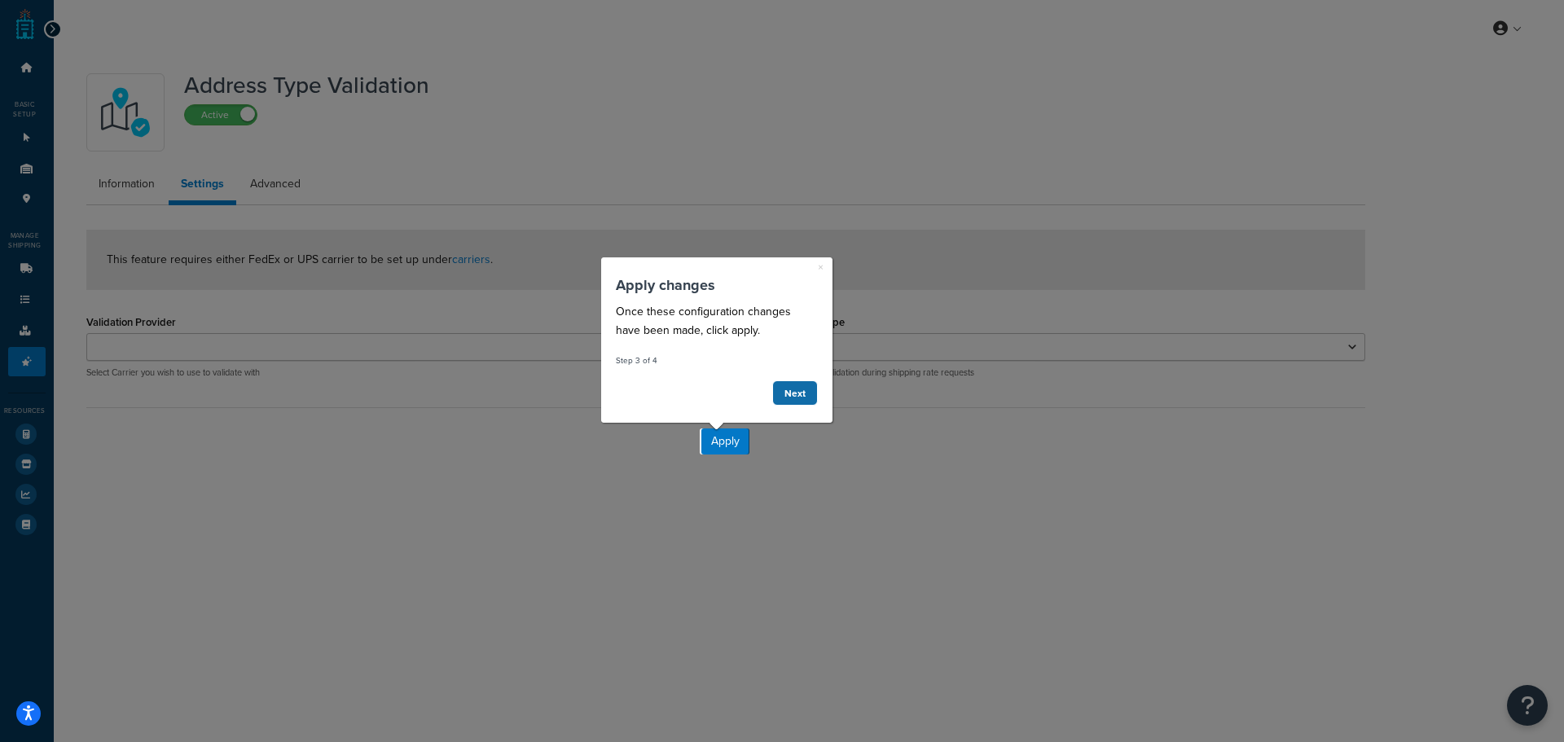
click at [793, 391] on link "Next" at bounding box center [794, 392] width 46 height 25
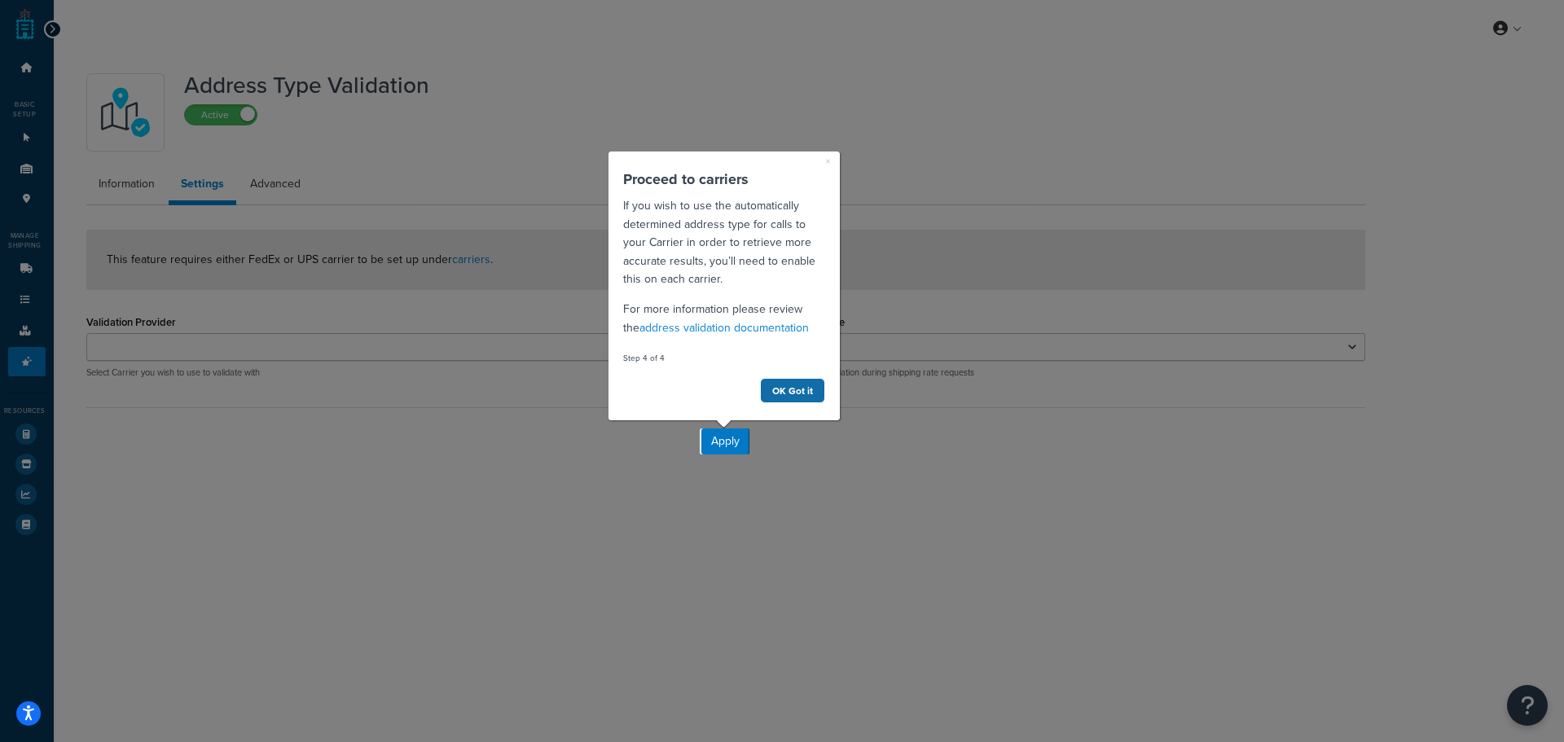
click at [797, 394] on link "OK Got it" at bounding box center [791, 390] width 65 height 25
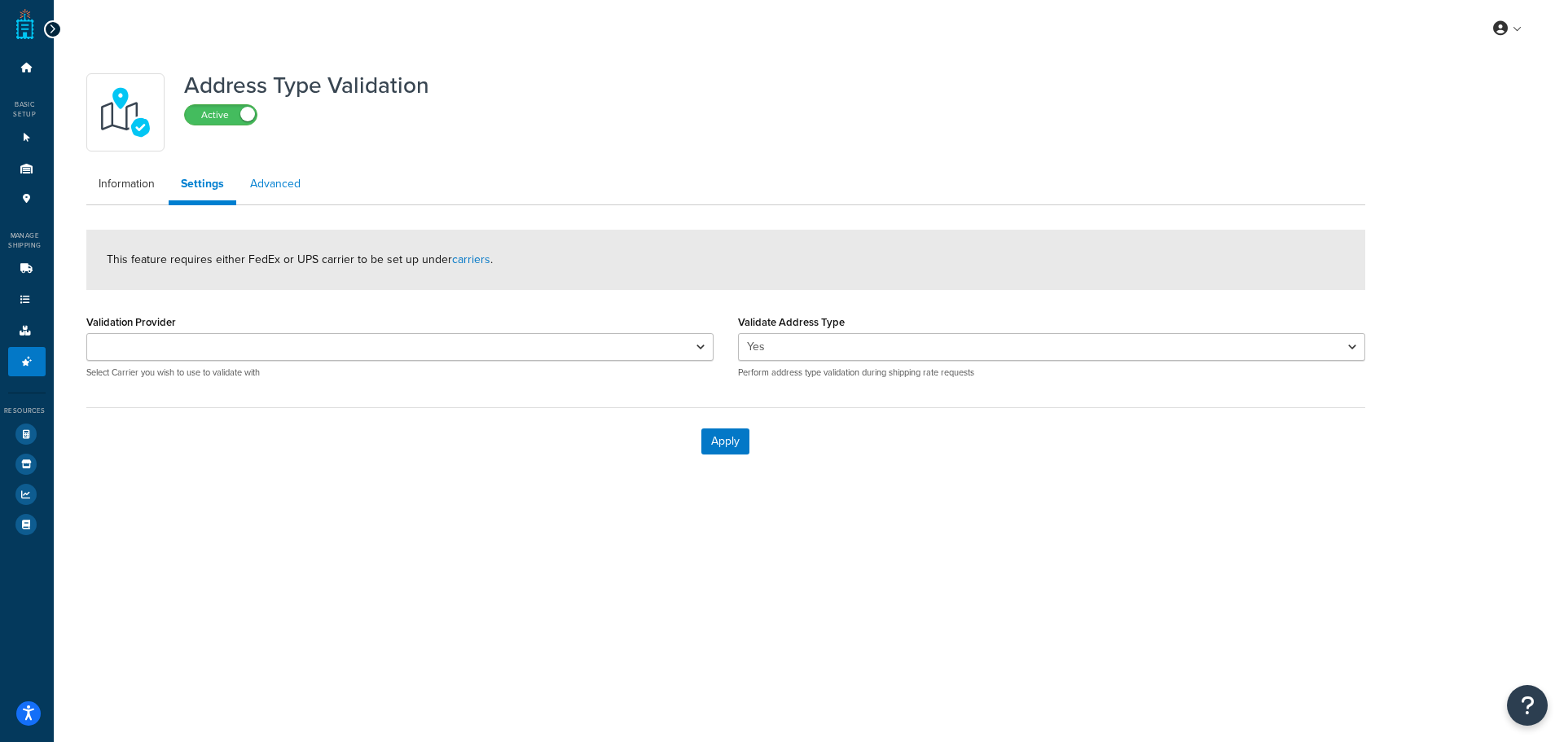
click at [299, 172] on link "Advanced" at bounding box center [275, 184] width 75 height 33
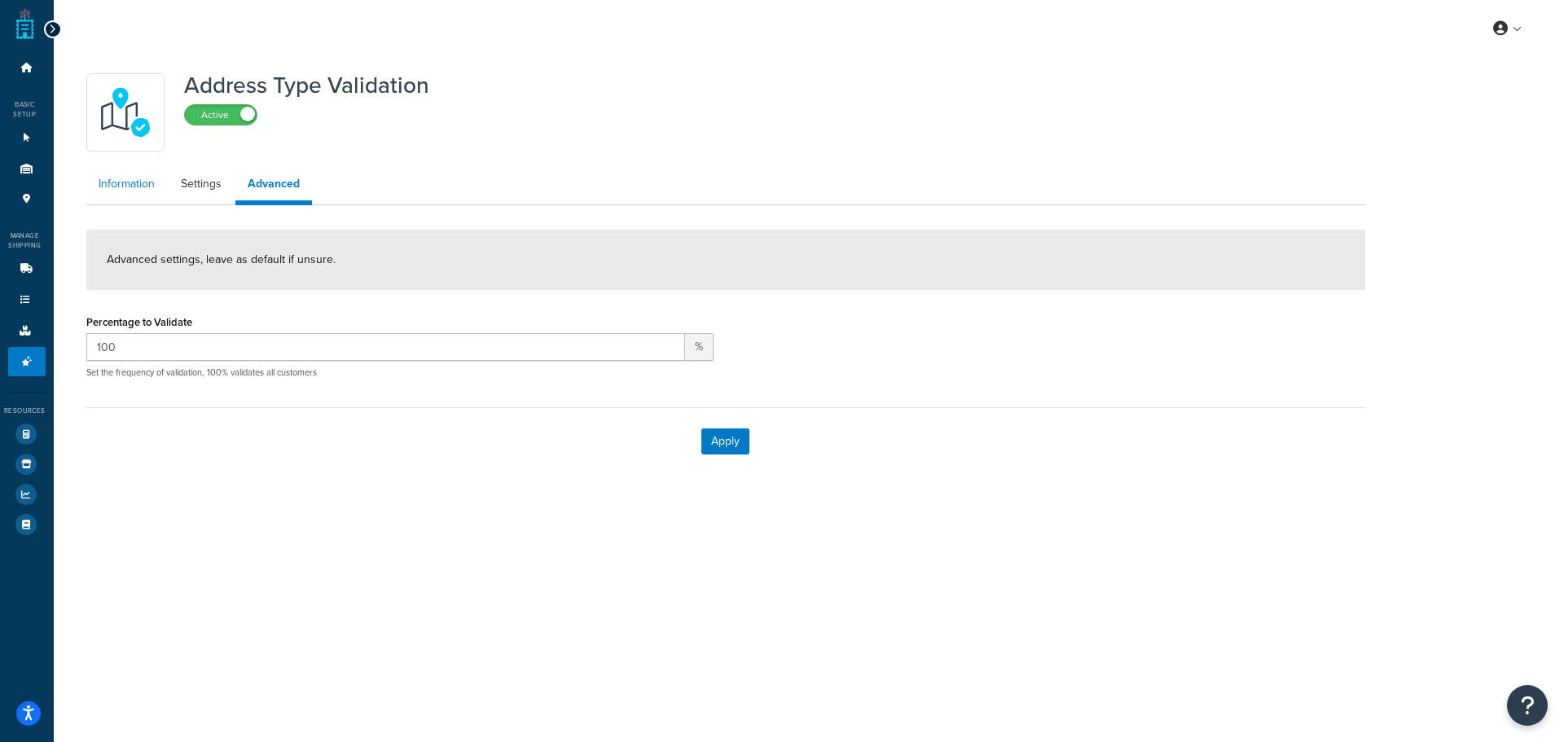
click at [105, 179] on link "Information" at bounding box center [126, 184] width 81 height 33
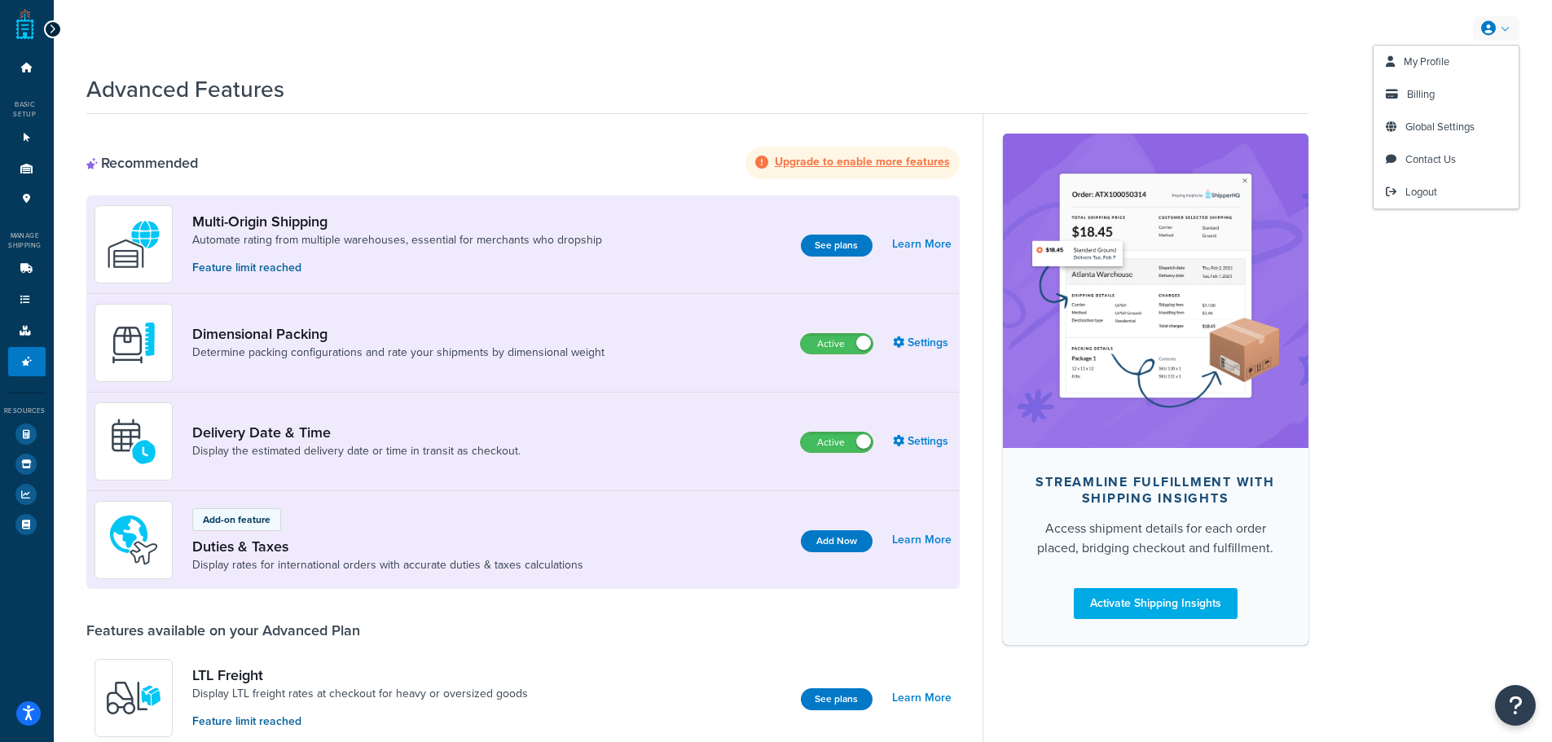
click at [1508, 39] on link at bounding box center [1496, 28] width 46 height 24
click at [1514, 699] on icon "Open Resource Center" at bounding box center [1515, 705] width 15 height 23
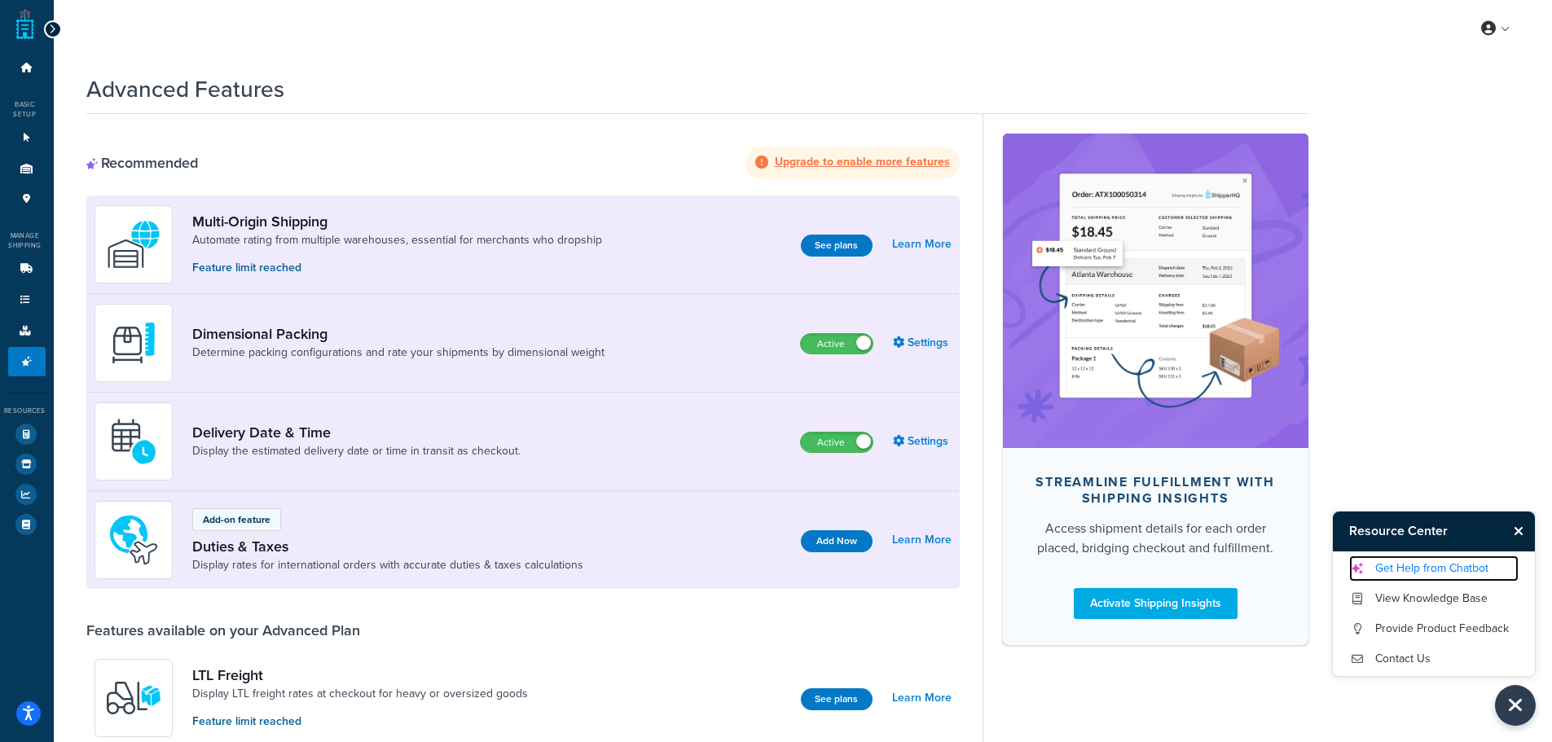
click at [1443, 569] on link "Get Help from Chatbot" at bounding box center [1433, 569] width 169 height 26
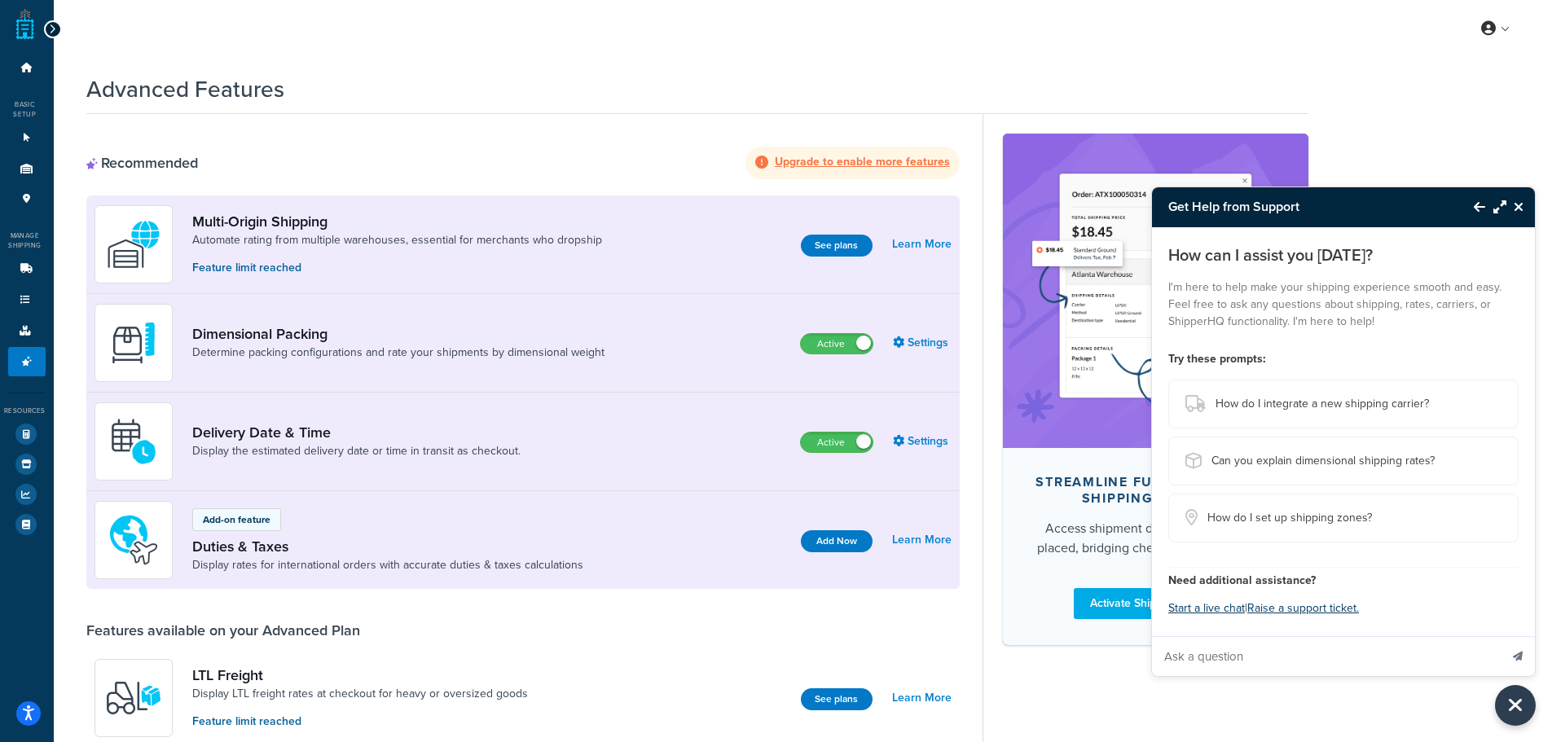
click at [1322, 651] on input "Ask a question" at bounding box center [1325, 656] width 347 height 39
paste input "Enable Multi-Origin Support in ShipperHQ"
type input "Why isn't Enable Multi-Origin Support in ShipperHQ available on my plan"
click at [1500, 636] on button "Send message" at bounding box center [1517, 656] width 34 height 40
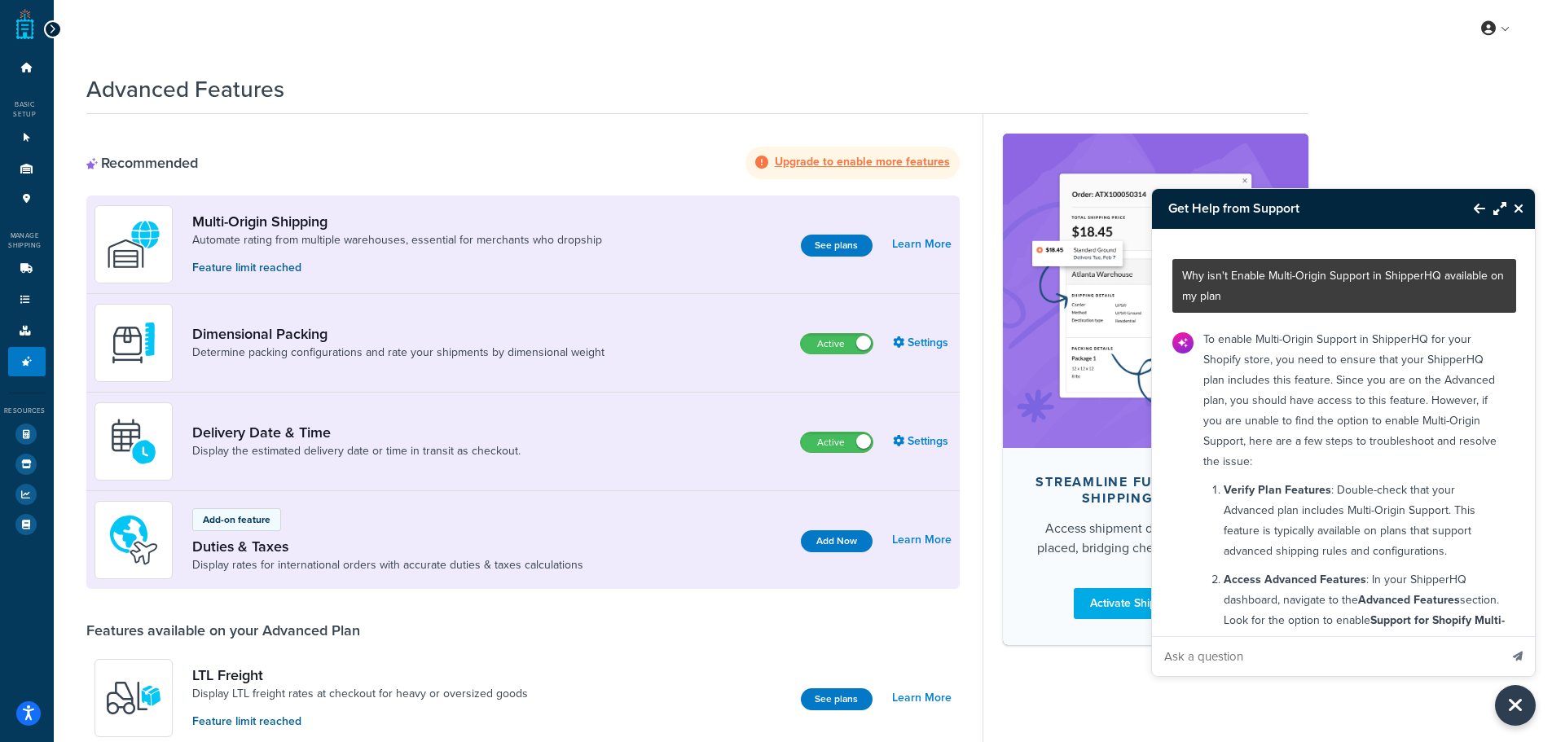
scroll to position [81, 0]
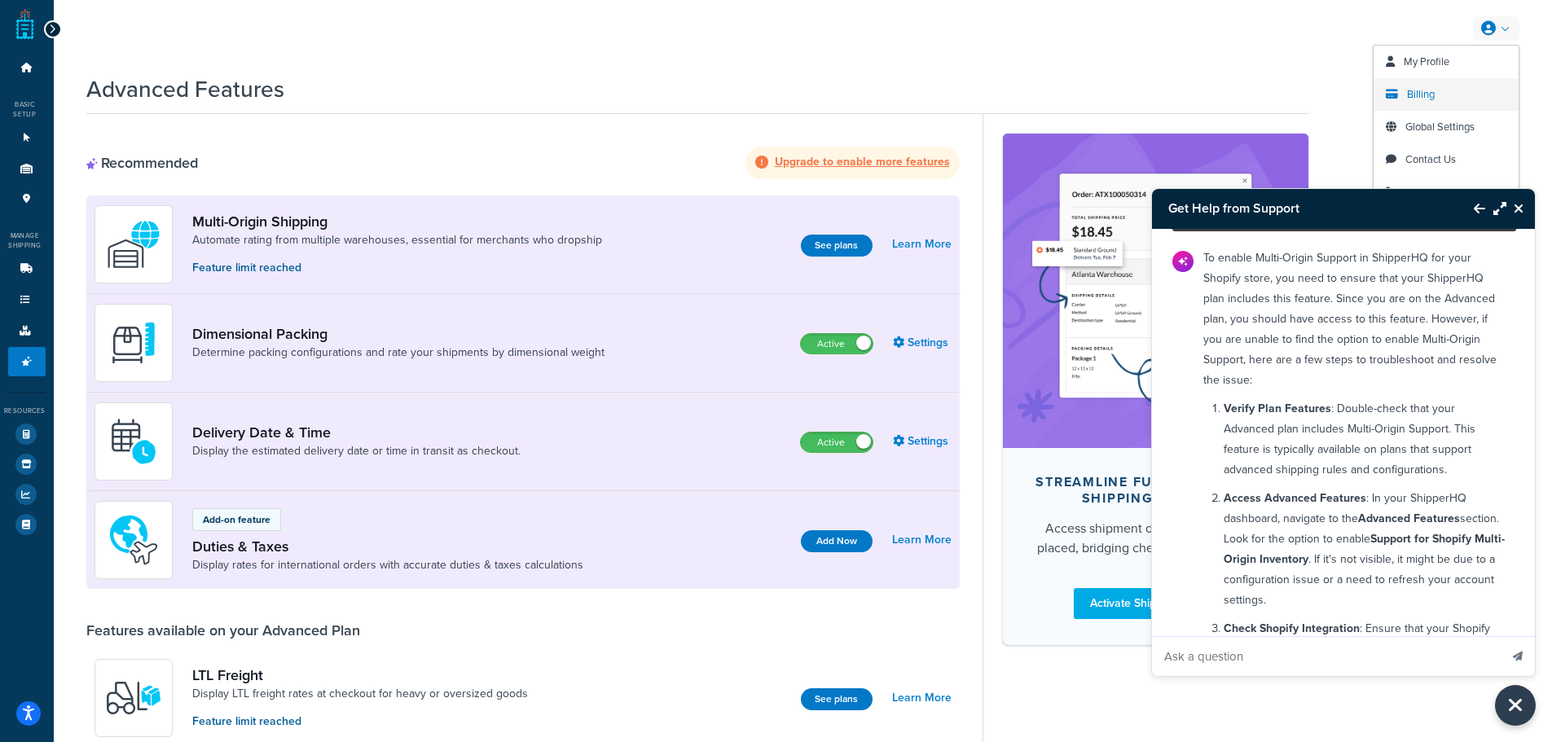
click at [1442, 102] on link "Billing" at bounding box center [1445, 94] width 145 height 33
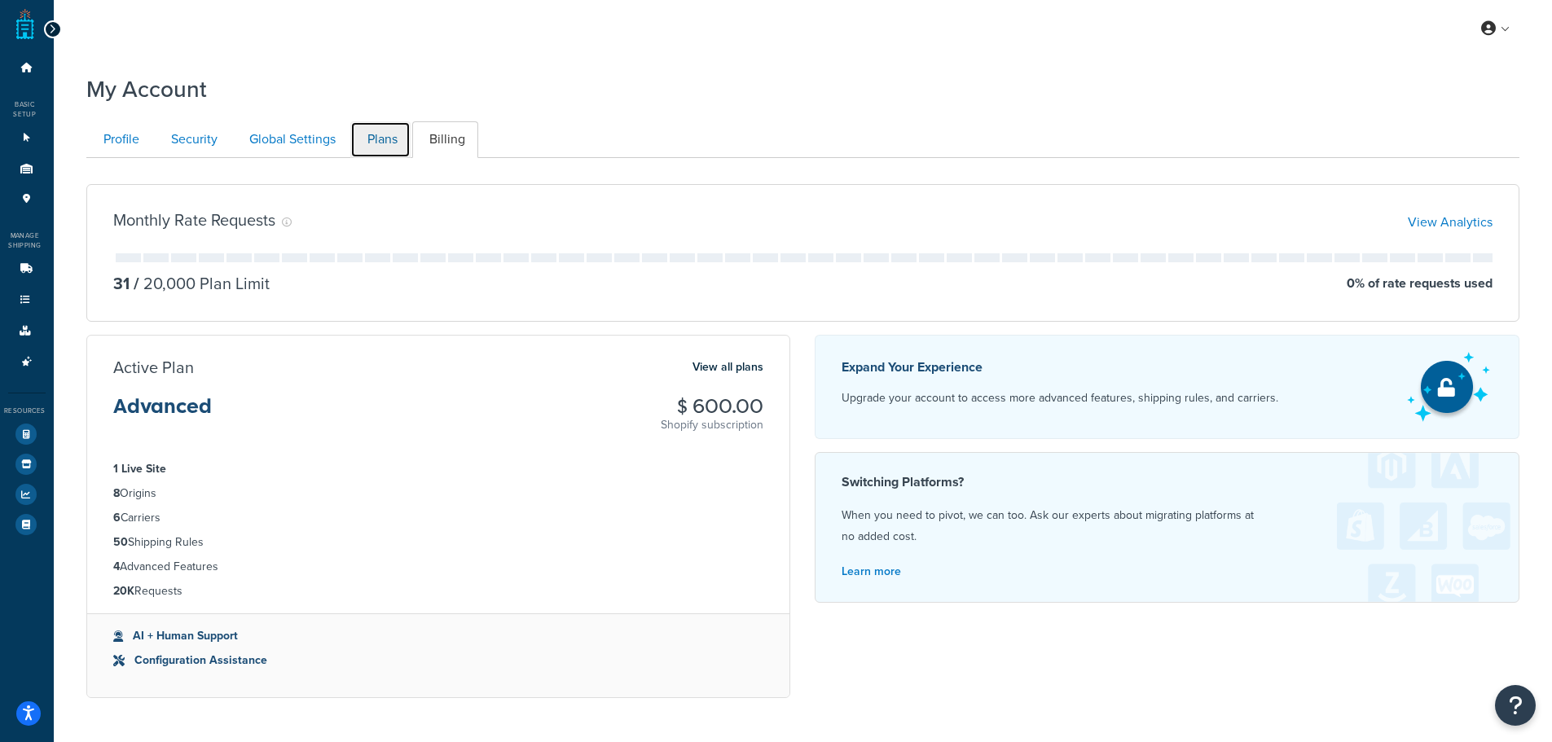
click at [371, 143] on link "Plans" at bounding box center [380, 139] width 60 height 37
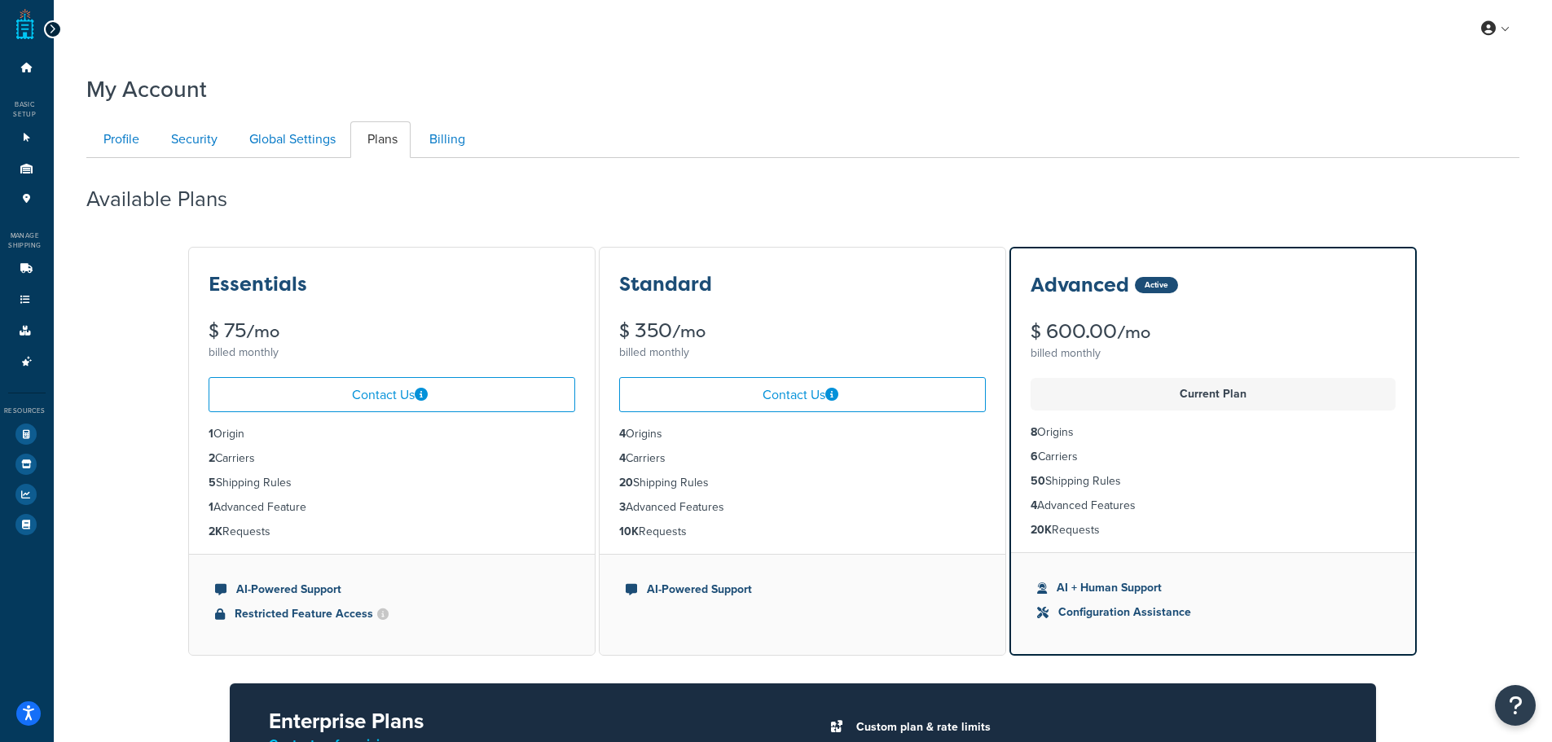
scroll to position [158, 0]
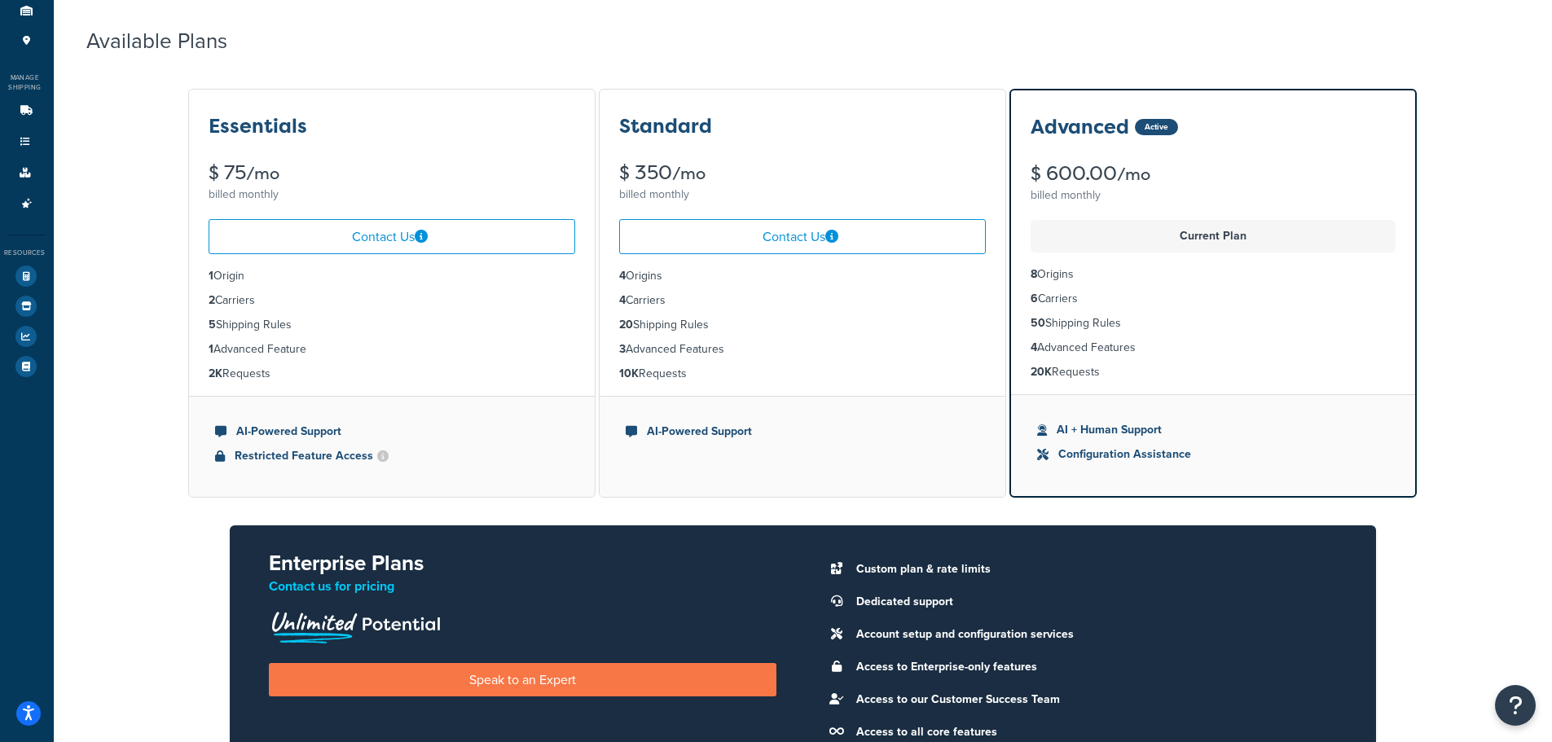
click at [1142, 452] on li "Configuration Assistance" at bounding box center [1213, 455] width 352 height 18
click at [1170, 250] on div "Current Plan" at bounding box center [1212, 236] width 365 height 33
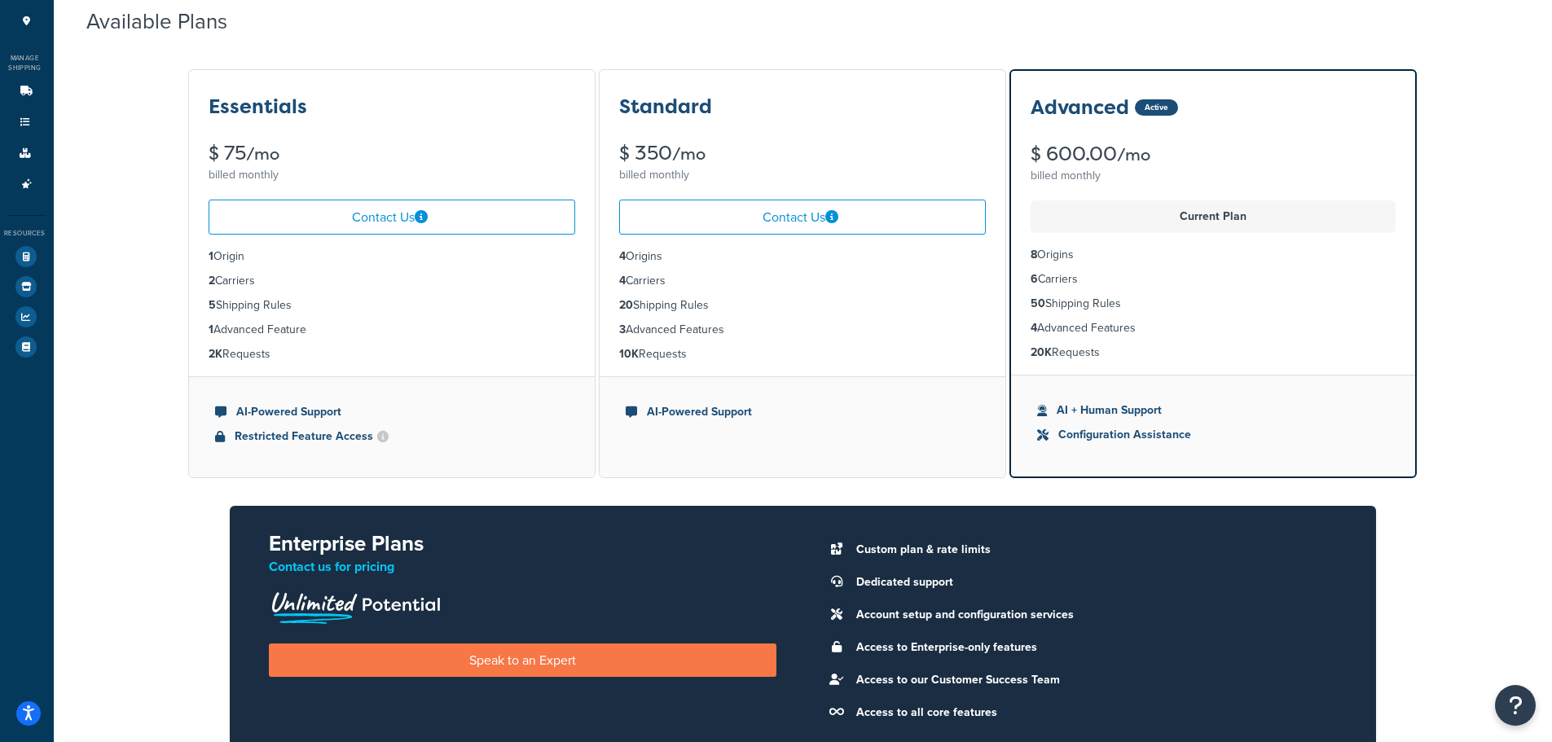
scroll to position [154, 0]
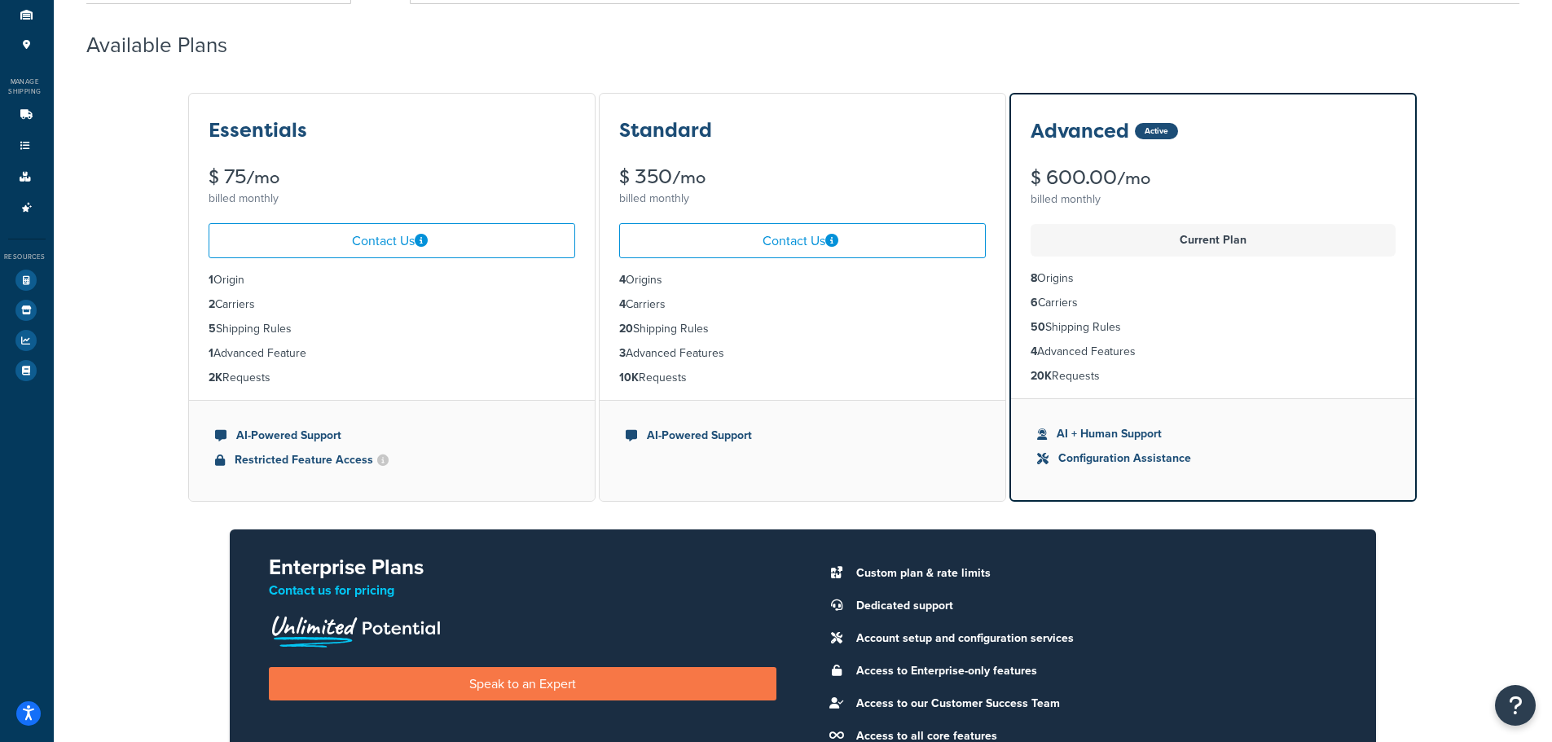
click at [1209, 286] on li "8 Origins" at bounding box center [1212, 279] width 365 height 18
click at [1116, 460] on li "Configuration Assistance" at bounding box center [1213, 459] width 352 height 18
click at [1049, 428] on li "AI + Human Support" at bounding box center [1213, 434] width 352 height 18
drag, startPoint x: 1042, startPoint y: 436, endPoint x: 1168, endPoint y: 436, distance: 126.3
click at [1168, 436] on li "AI + Human Support" at bounding box center [1213, 434] width 352 height 18
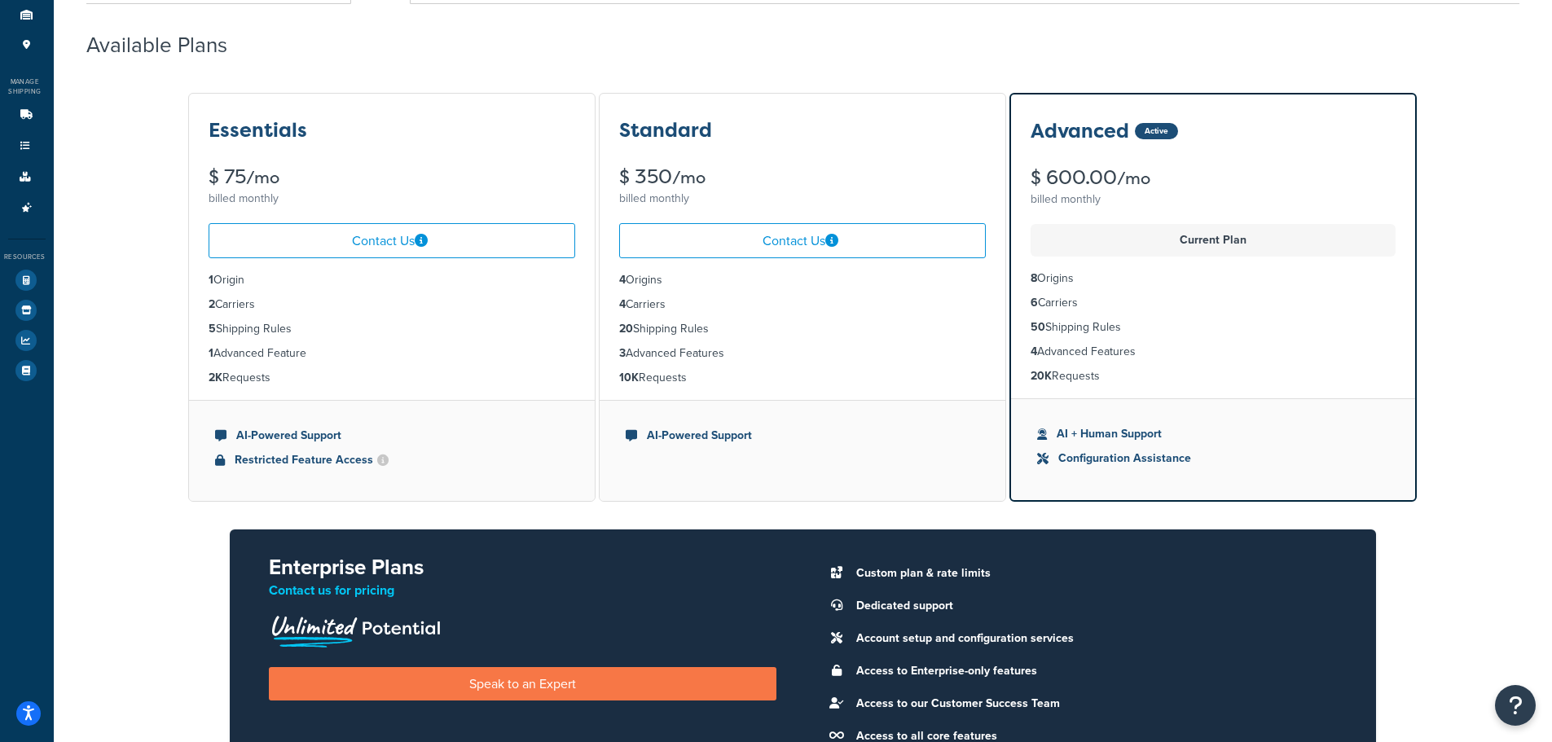
click at [1186, 463] on li "Configuration Assistance" at bounding box center [1213, 459] width 352 height 18
drag, startPoint x: 1201, startPoint y: 463, endPoint x: 1075, endPoint y: 463, distance: 125.4
click at [1075, 463] on li "Configuration Assistance" at bounding box center [1213, 459] width 352 height 18
click at [1511, 696] on icon "Open Resource Center" at bounding box center [1515, 705] width 15 height 23
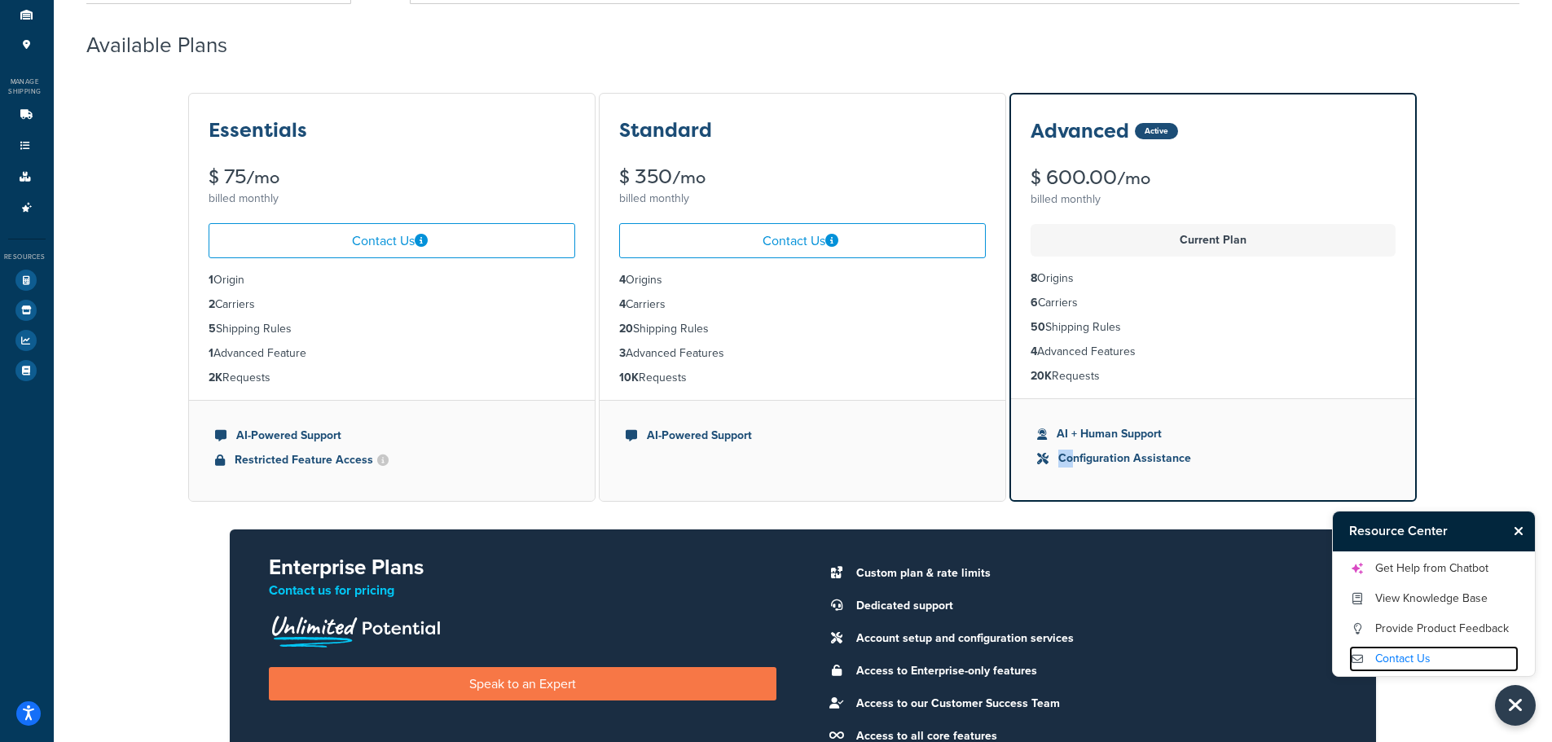
click at [1388, 657] on link "Contact Us" at bounding box center [1433, 659] width 169 height 26
click at [33, 109] on link "Carriers 6" at bounding box center [26, 115] width 37 height 30
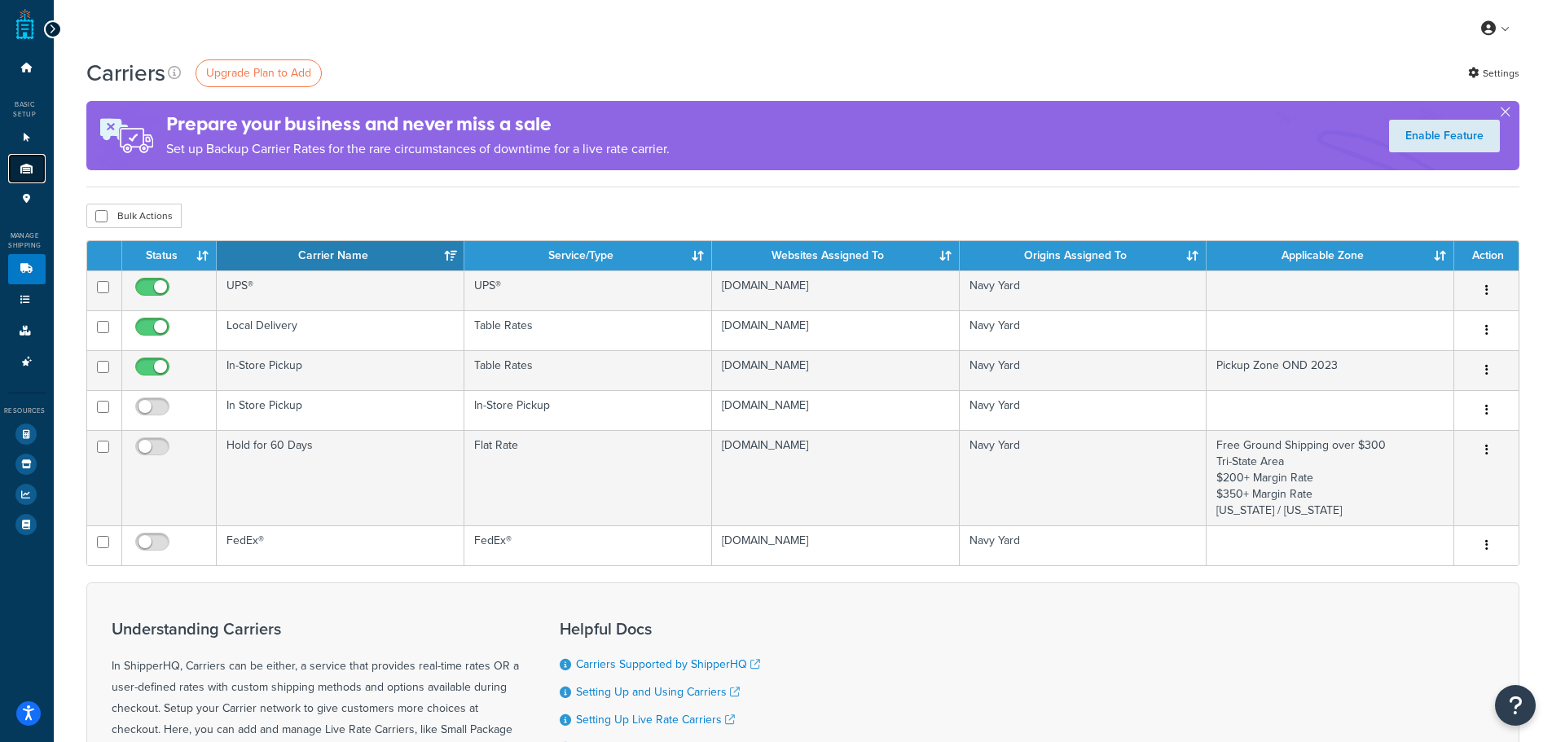
click at [33, 173] on icon at bounding box center [27, 169] width 16 height 10
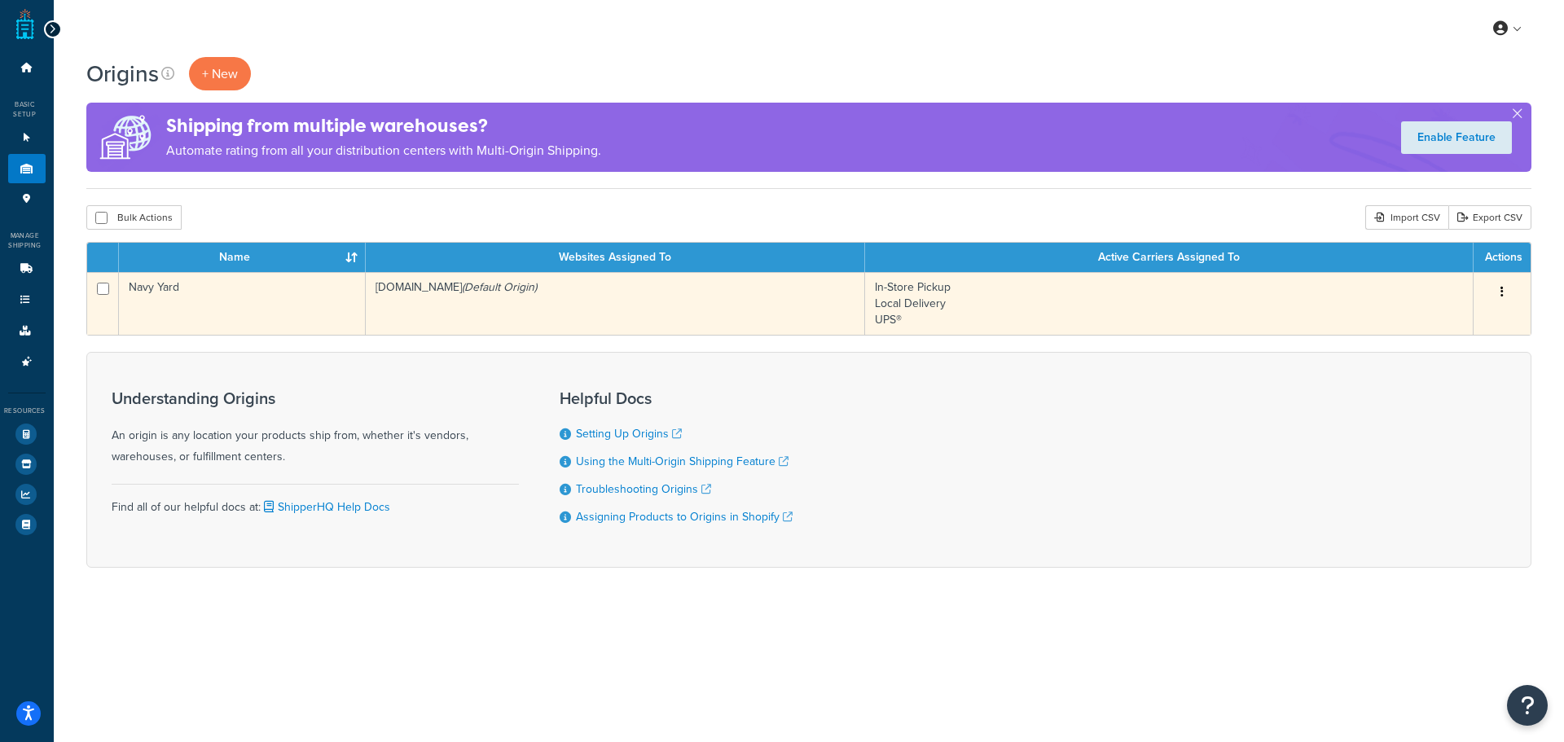
click at [1507, 291] on button "button" at bounding box center [1502, 292] width 23 height 26
click at [1441, 355] on link "Duplicate" at bounding box center [1448, 356] width 129 height 33
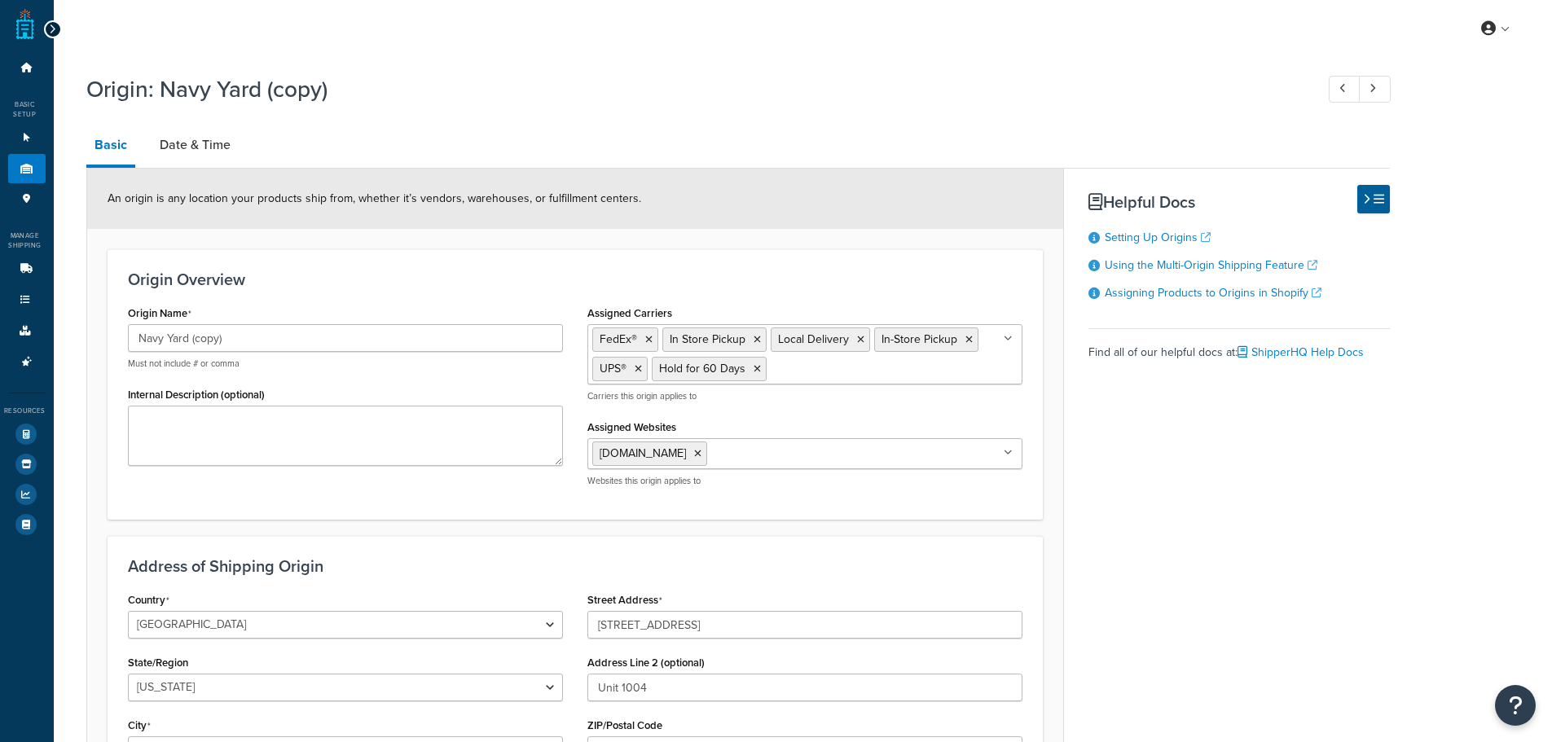
select select "32"
drag, startPoint x: 226, startPoint y: 346, endPoint x: 130, endPoint y: 339, distance: 95.6
click at [130, 339] on input "Navy Yard (copy)" at bounding box center [345, 338] width 435 height 28
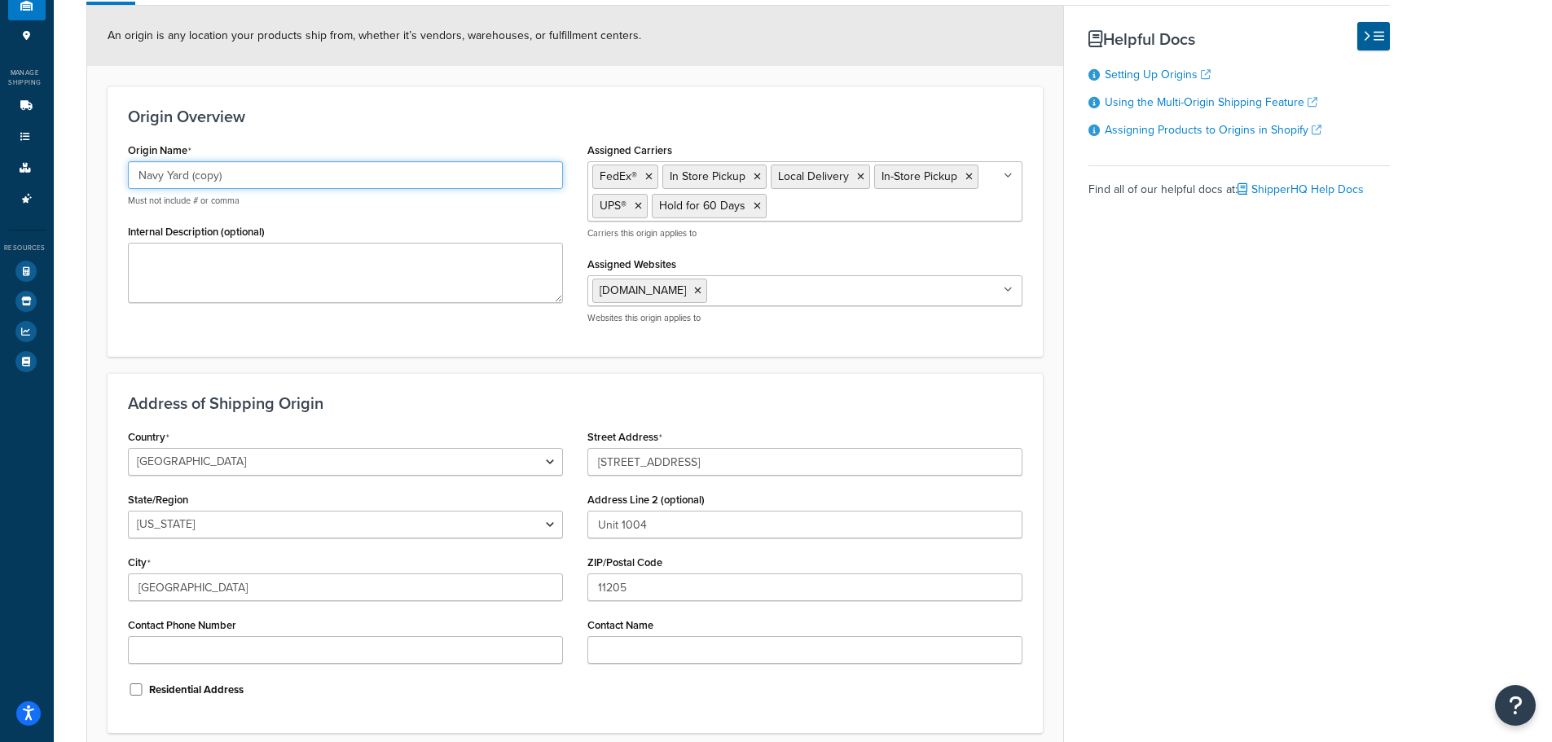
click at [236, 176] on input "Navy Yard (copy)" at bounding box center [345, 175] width 435 height 28
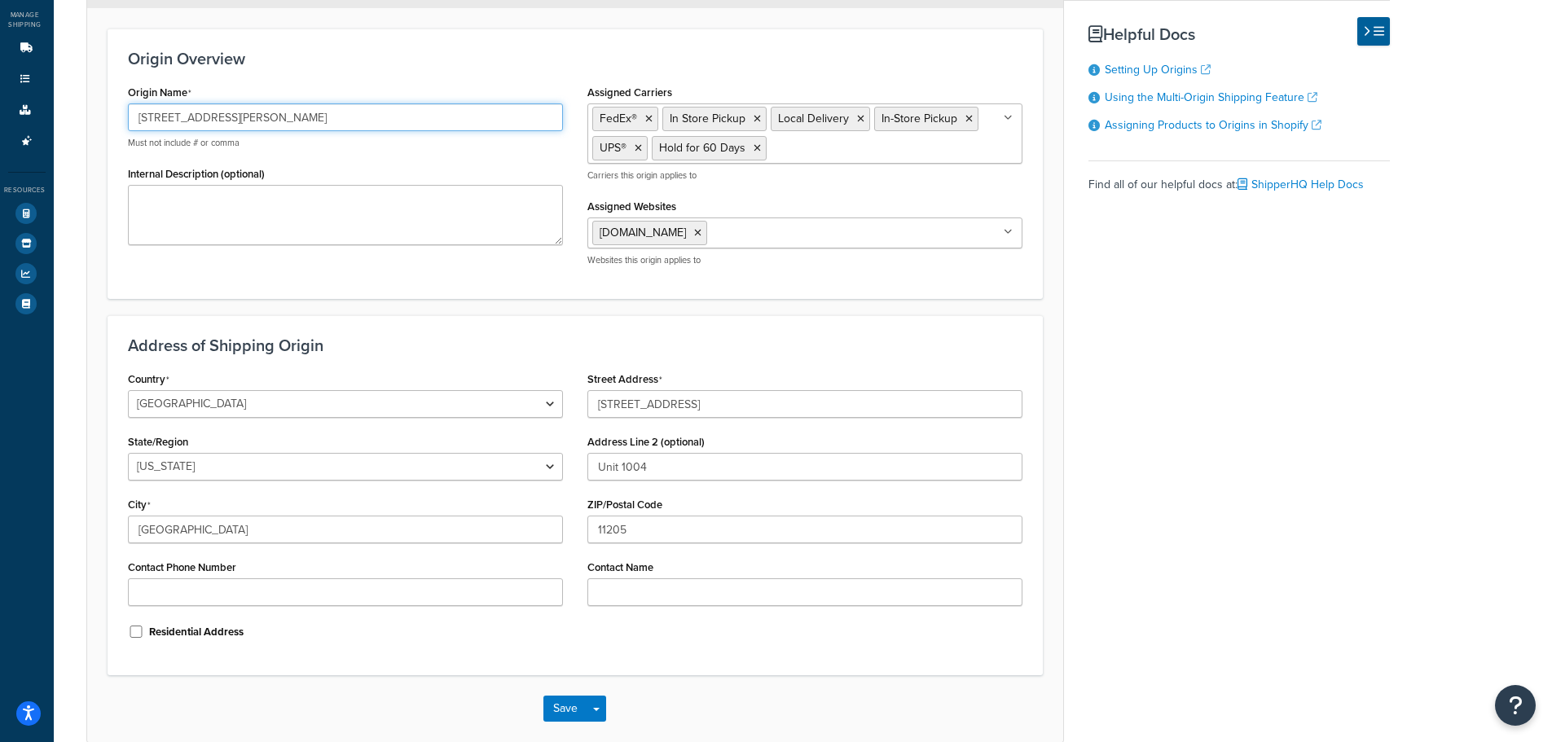
scroll to position [244, 0]
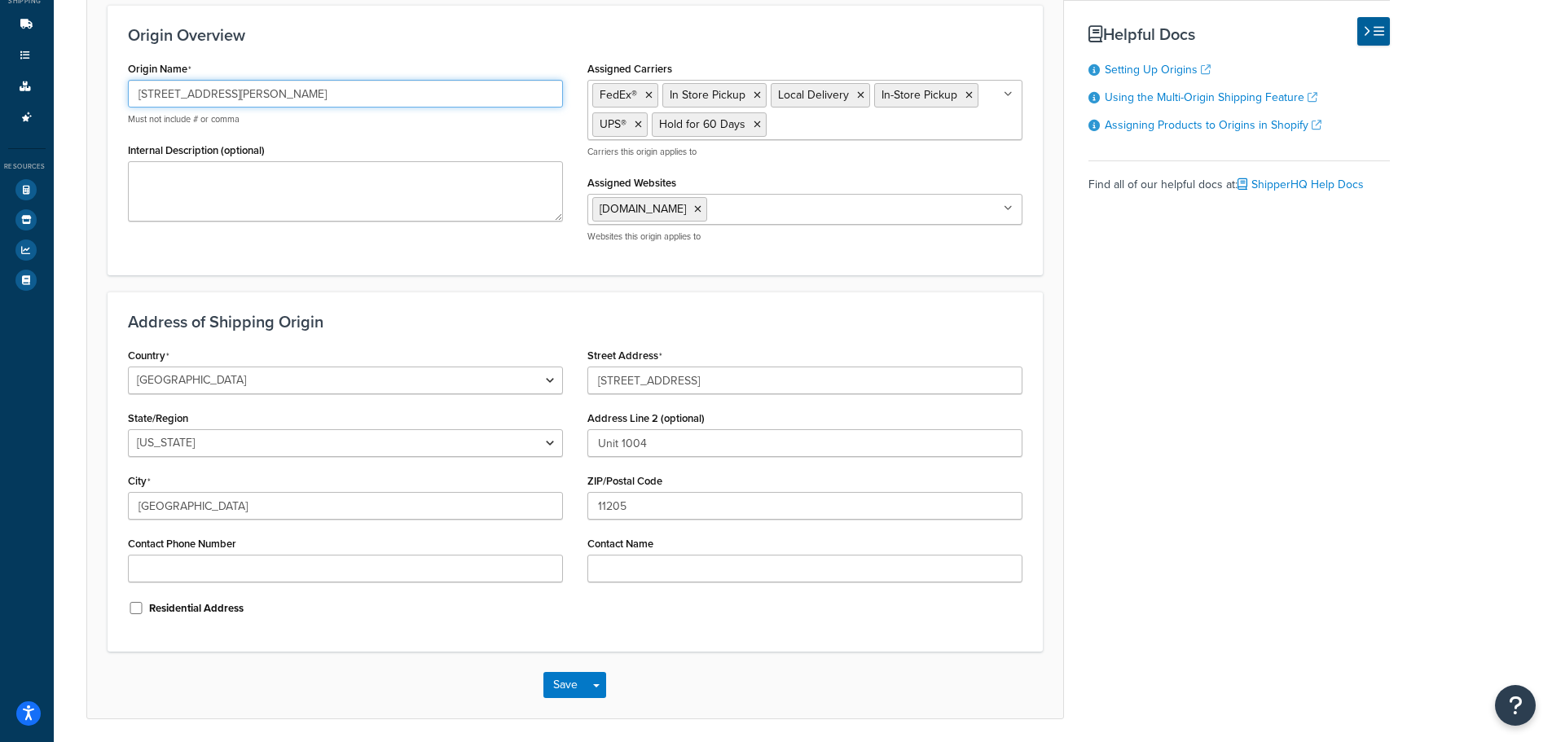
type input "[STREET_ADDRESS][PERSON_NAME]"
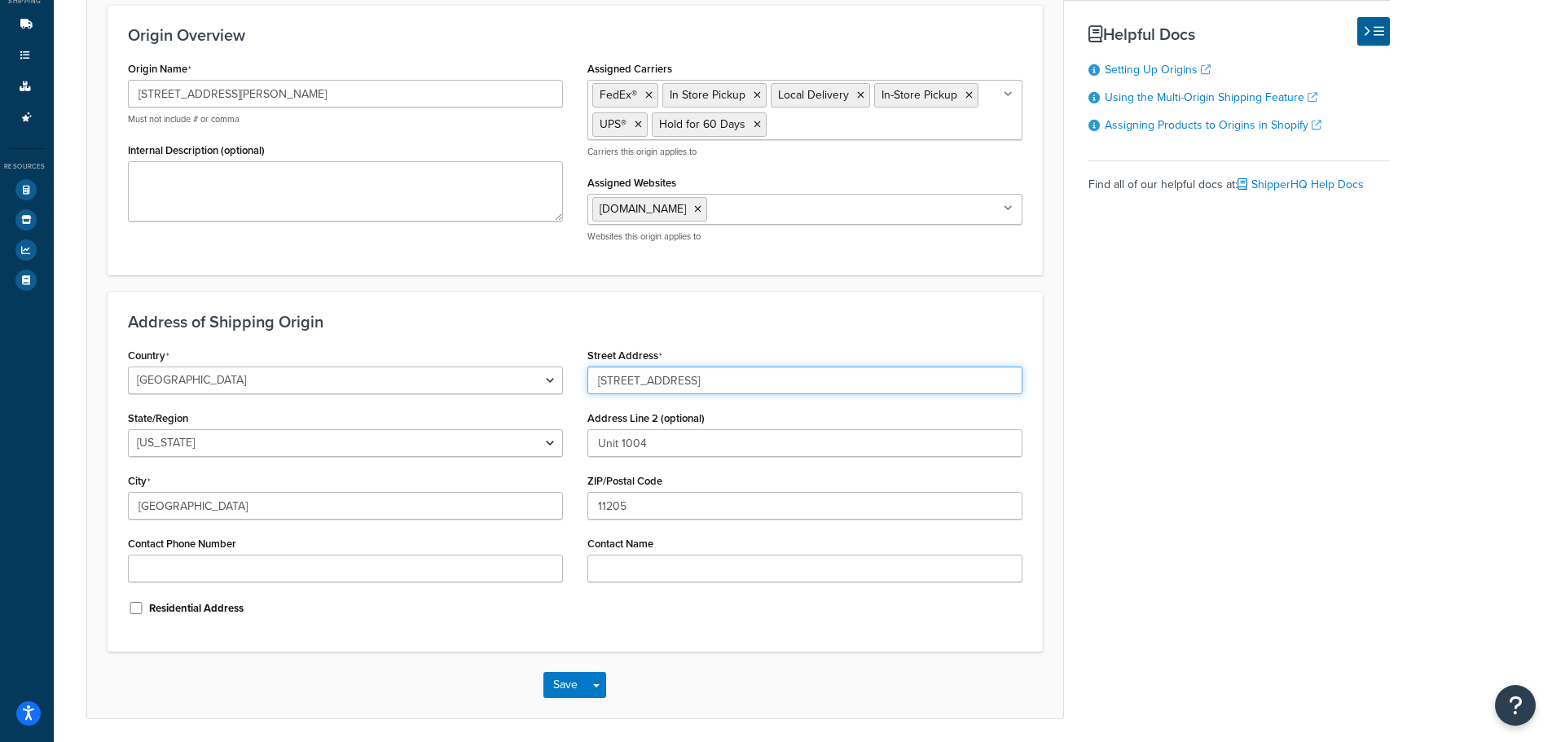
drag, startPoint x: 709, startPoint y: 376, endPoint x: 545, endPoint y: 366, distance: 164.1
click at [545, 366] on div "Country United States United Kingdom Afghanistan Åland Islands Albania Algeria …" at bounding box center [575, 488] width 919 height 288
type input "[STREET_ADDRESS][PERSON_NAME]"
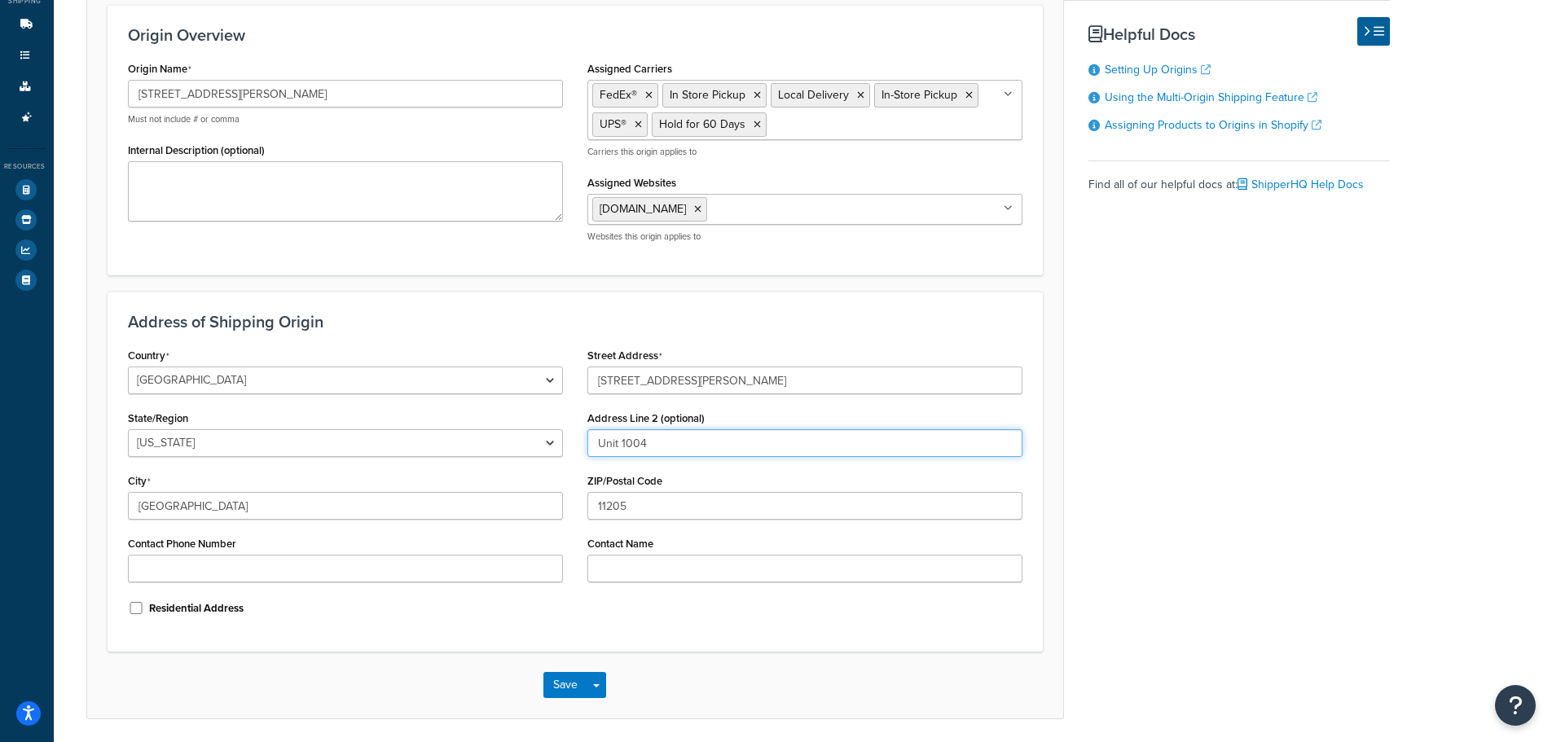
drag, startPoint x: 712, startPoint y: 454, endPoint x: 576, endPoint y: 467, distance: 136.6
click at [576, 467] on div "Street Address 995 Fulton Street Address Line 2 (optional) Unit 1004 ZIP/Postal…" at bounding box center [804, 469] width 459 height 251
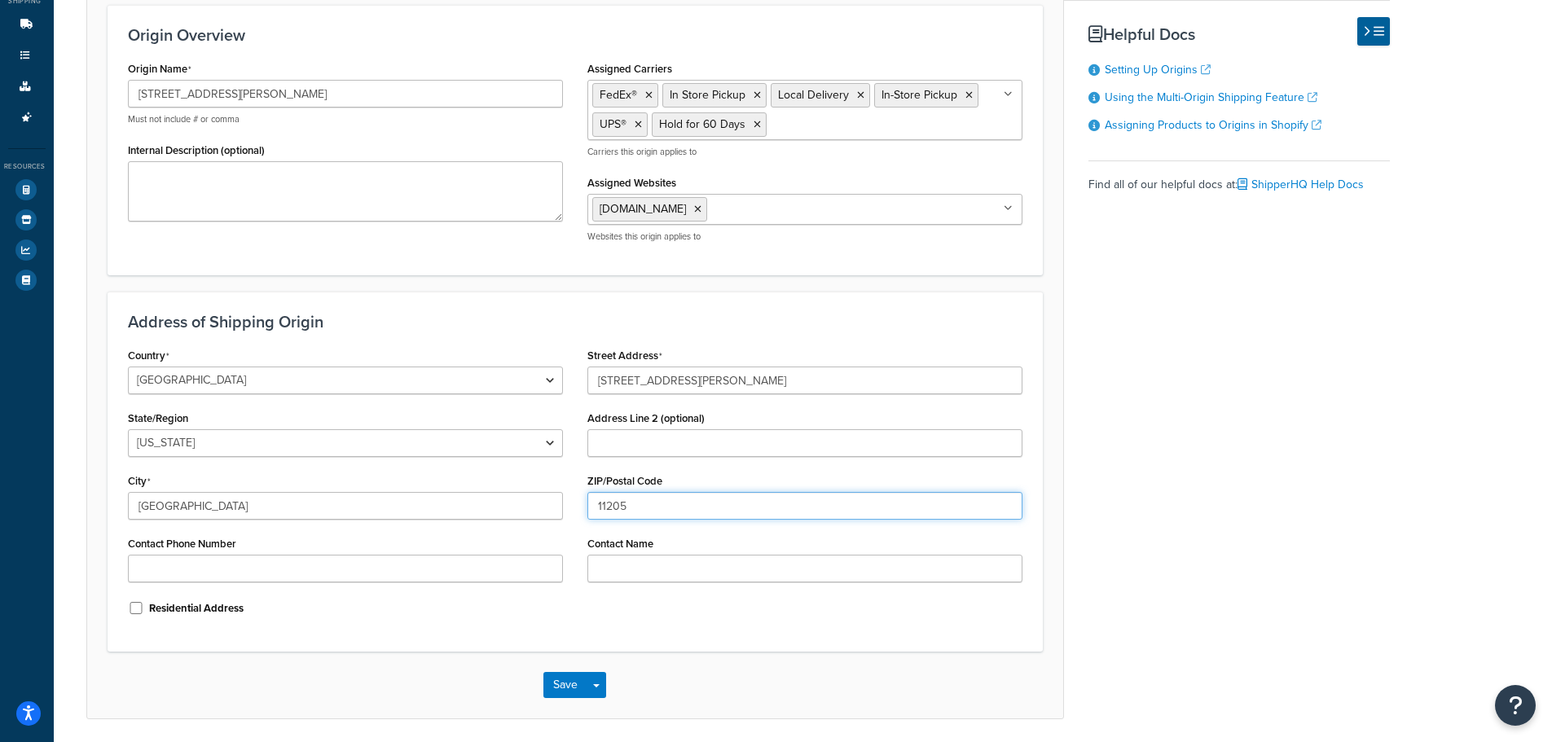
drag, startPoint x: 660, startPoint y: 505, endPoint x: 578, endPoint y: 519, distance: 83.4
click at [578, 519] on div "Street Address 995 Fulton Street Address Line 2 (optional) ZIP/Postal Code 1120…" at bounding box center [804, 469] width 459 height 251
click at [693, 402] on div "Street Address 995 Fulton Street Address Line 2 (optional) ZIP/Postal Code 1120…" at bounding box center [804, 469] width 459 height 251
click at [696, 389] on input "995 Fulton Street" at bounding box center [804, 381] width 435 height 28
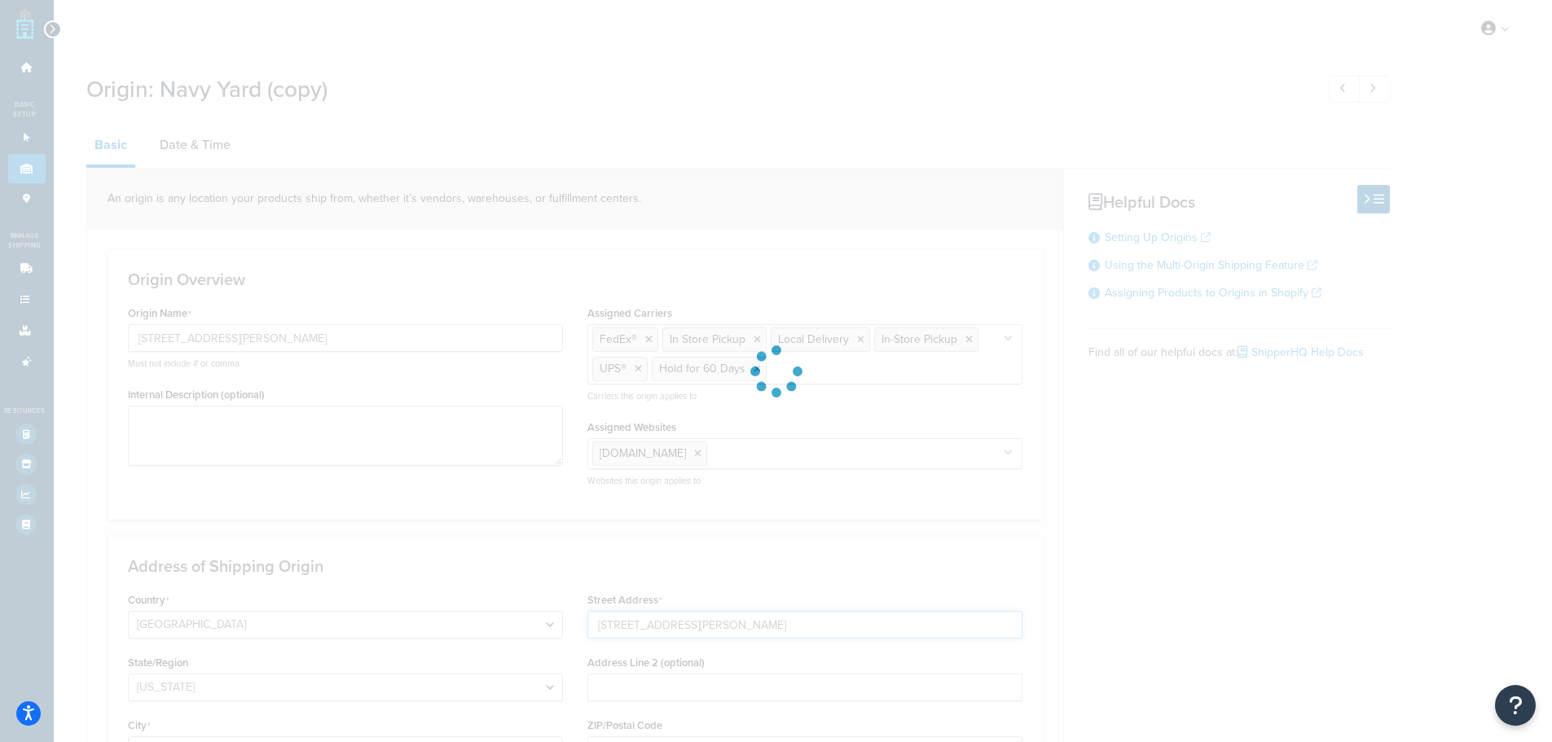
type input "Navy Yard (copy) - 1"
type input "141 Flushing Ave."
type input "Unit 1004"
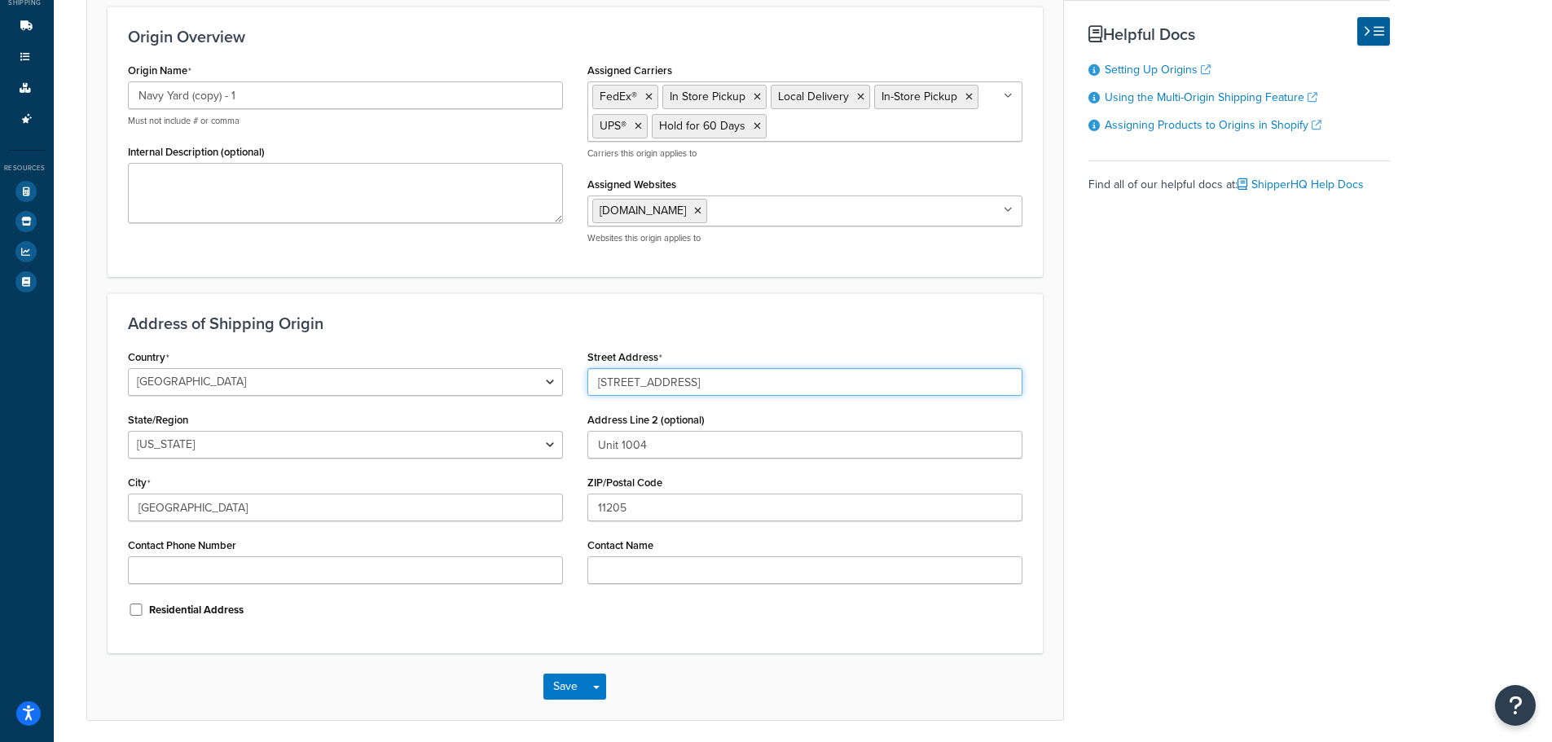
scroll to position [59, 0]
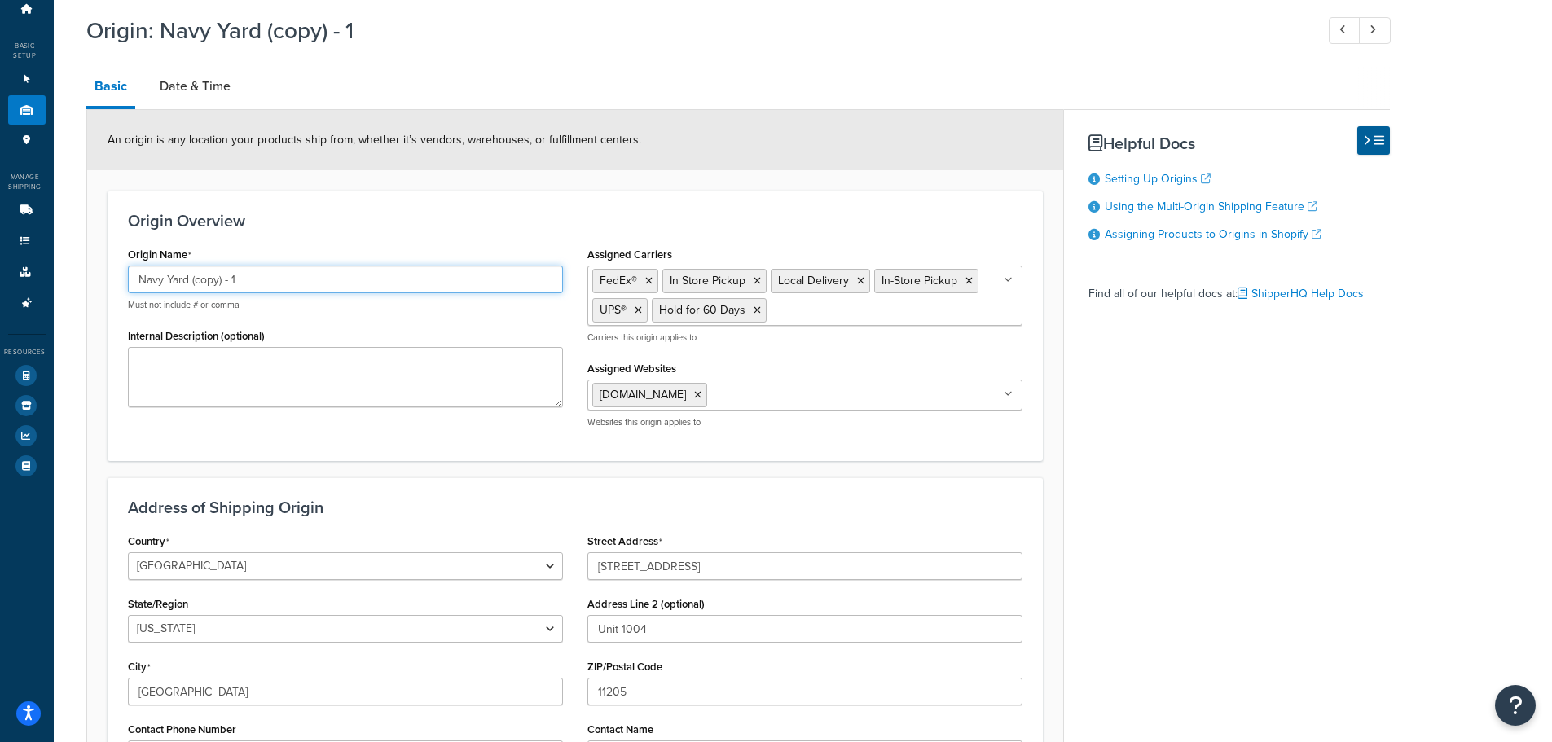
click at [291, 288] on input "Navy Yard (copy) - 1" at bounding box center [345, 280] width 435 height 28
click at [290, 289] on input "Navy Yard (copy) - 1" at bounding box center [345, 280] width 435 height 28
type input "[STREET_ADDRESS][PERSON_NAME]"
click at [384, 336] on div "Internal Description (optional)" at bounding box center [345, 365] width 435 height 83
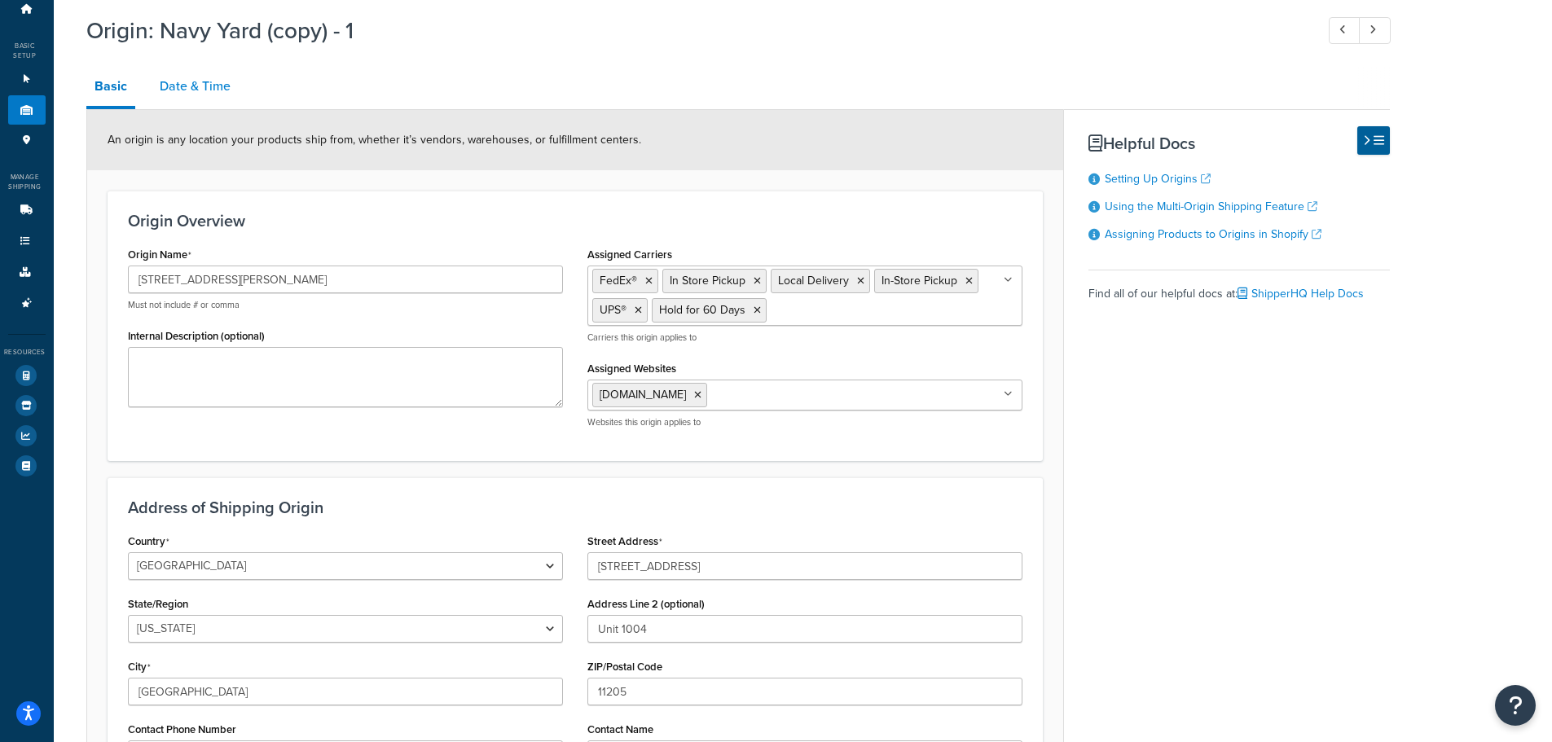
click at [182, 95] on link "Date & Time" at bounding box center [195, 86] width 87 height 39
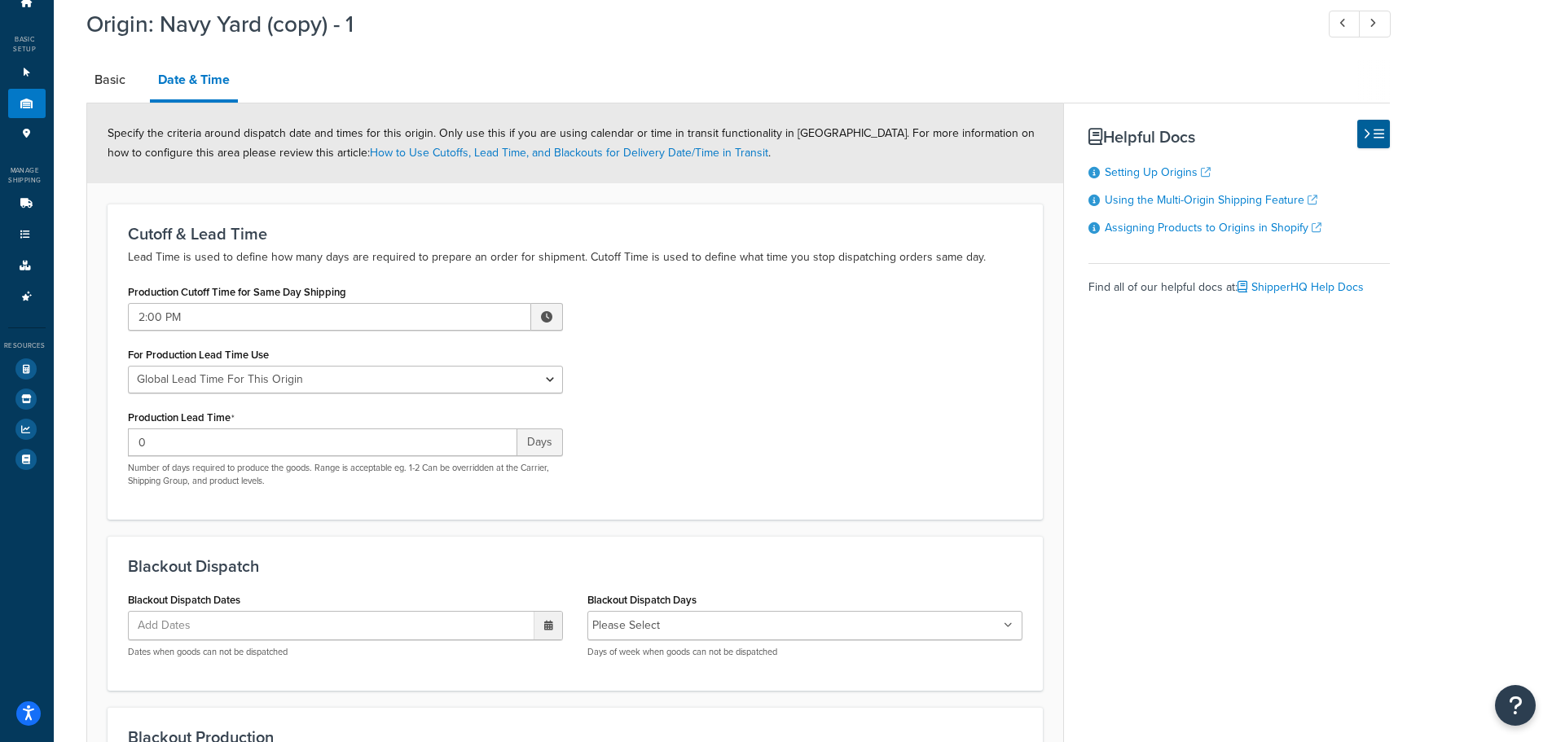
scroll to position [59, 0]
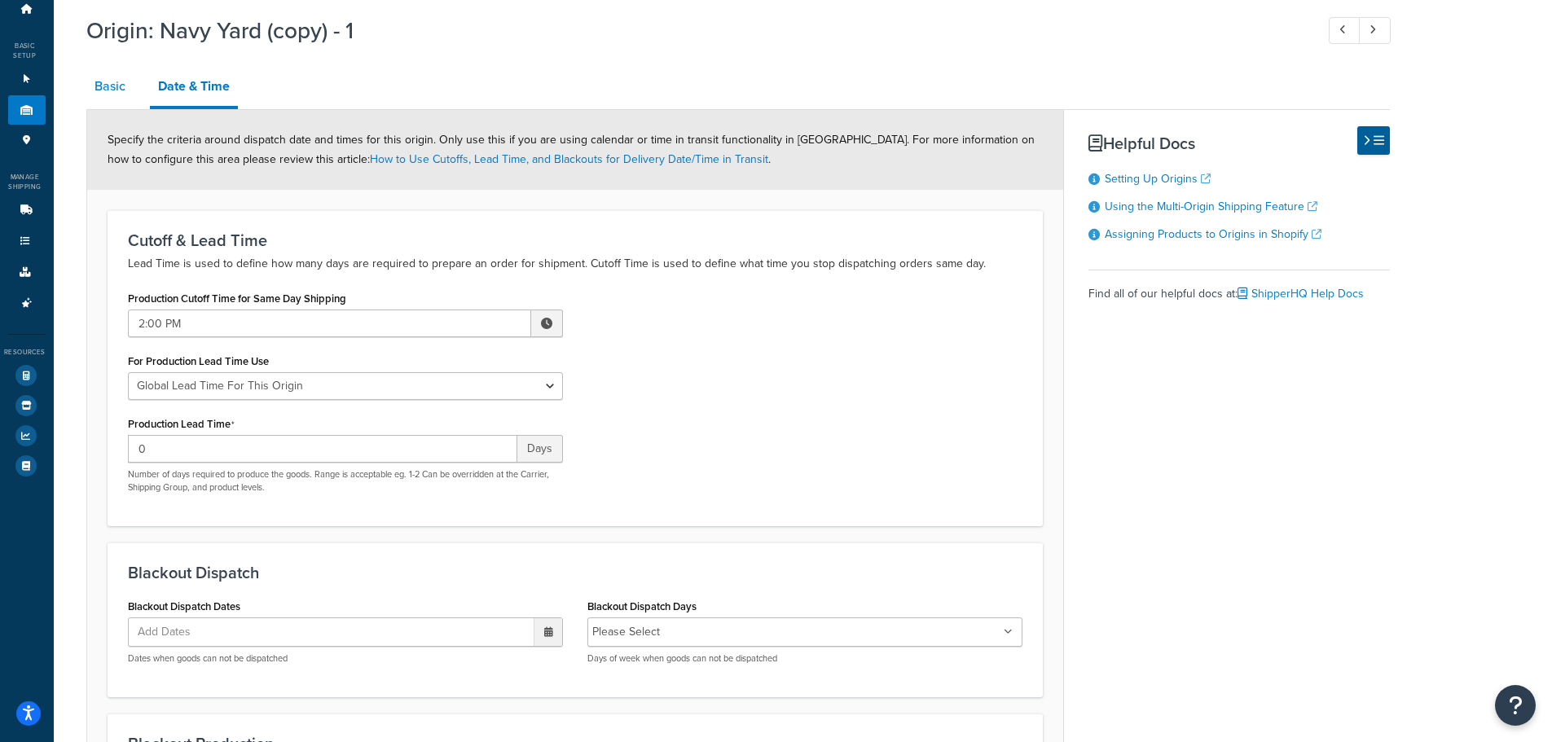
click at [110, 99] on link "Basic" at bounding box center [109, 86] width 47 height 39
select select "32"
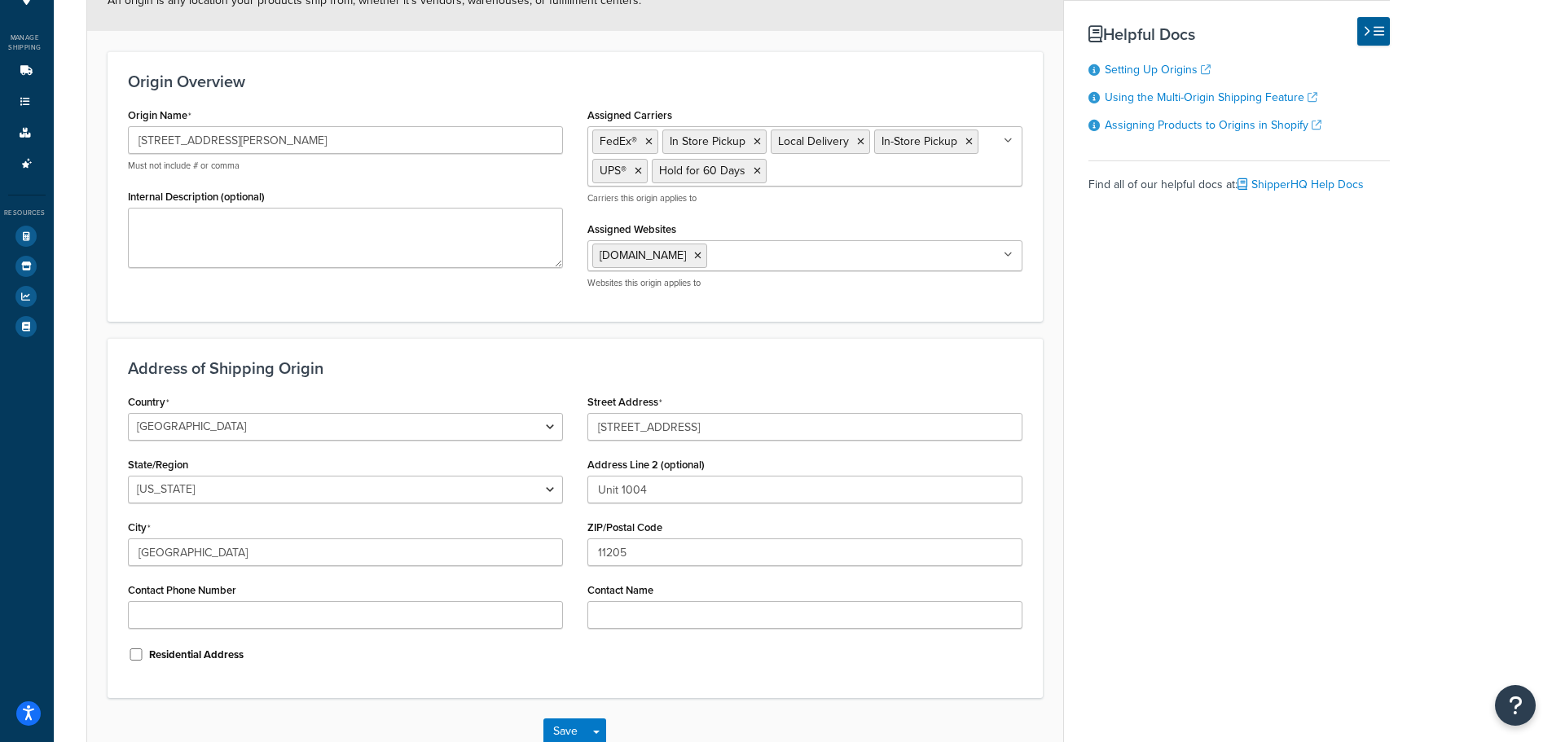
scroll to position [303, 0]
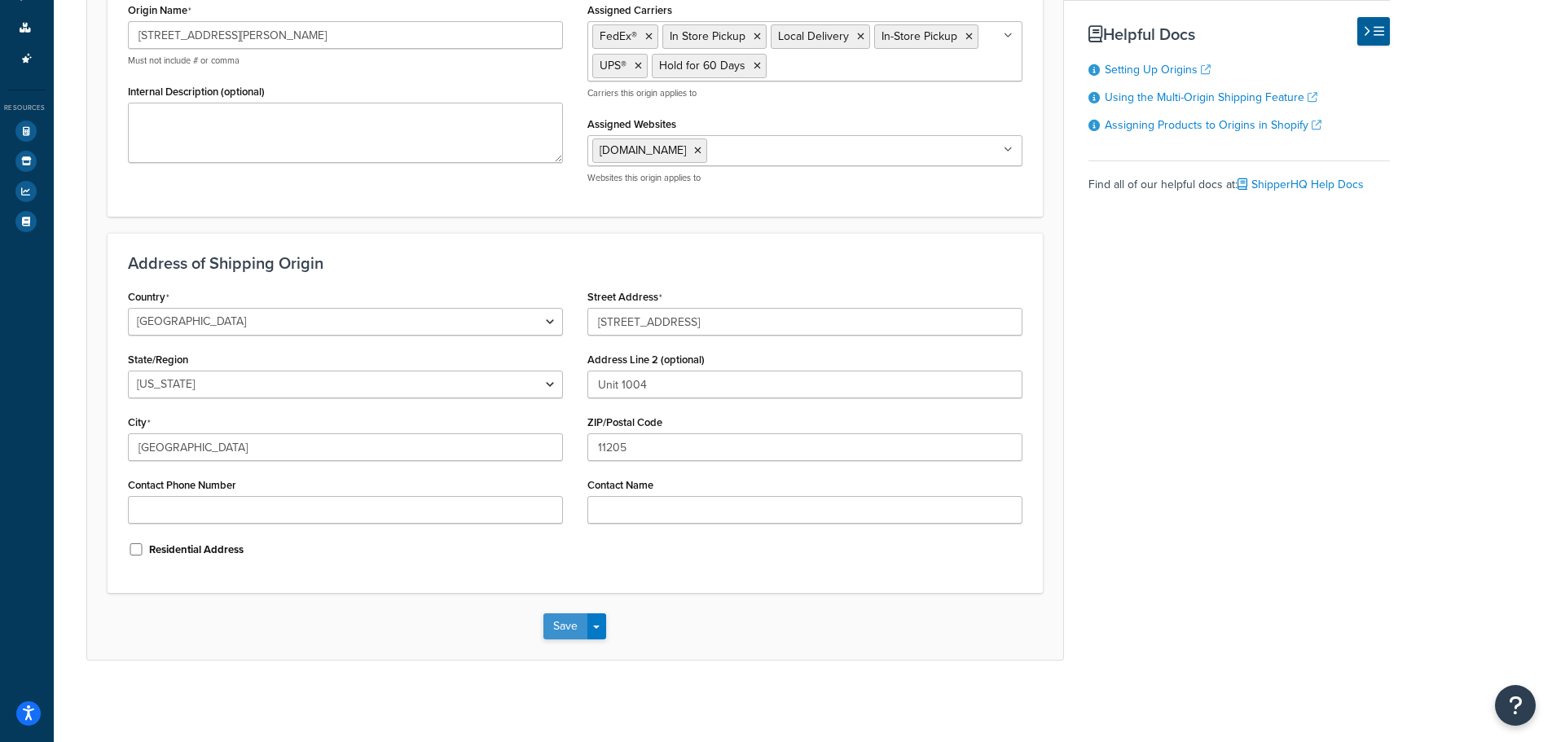
click at [557, 624] on button "Save" at bounding box center [565, 626] width 44 height 26
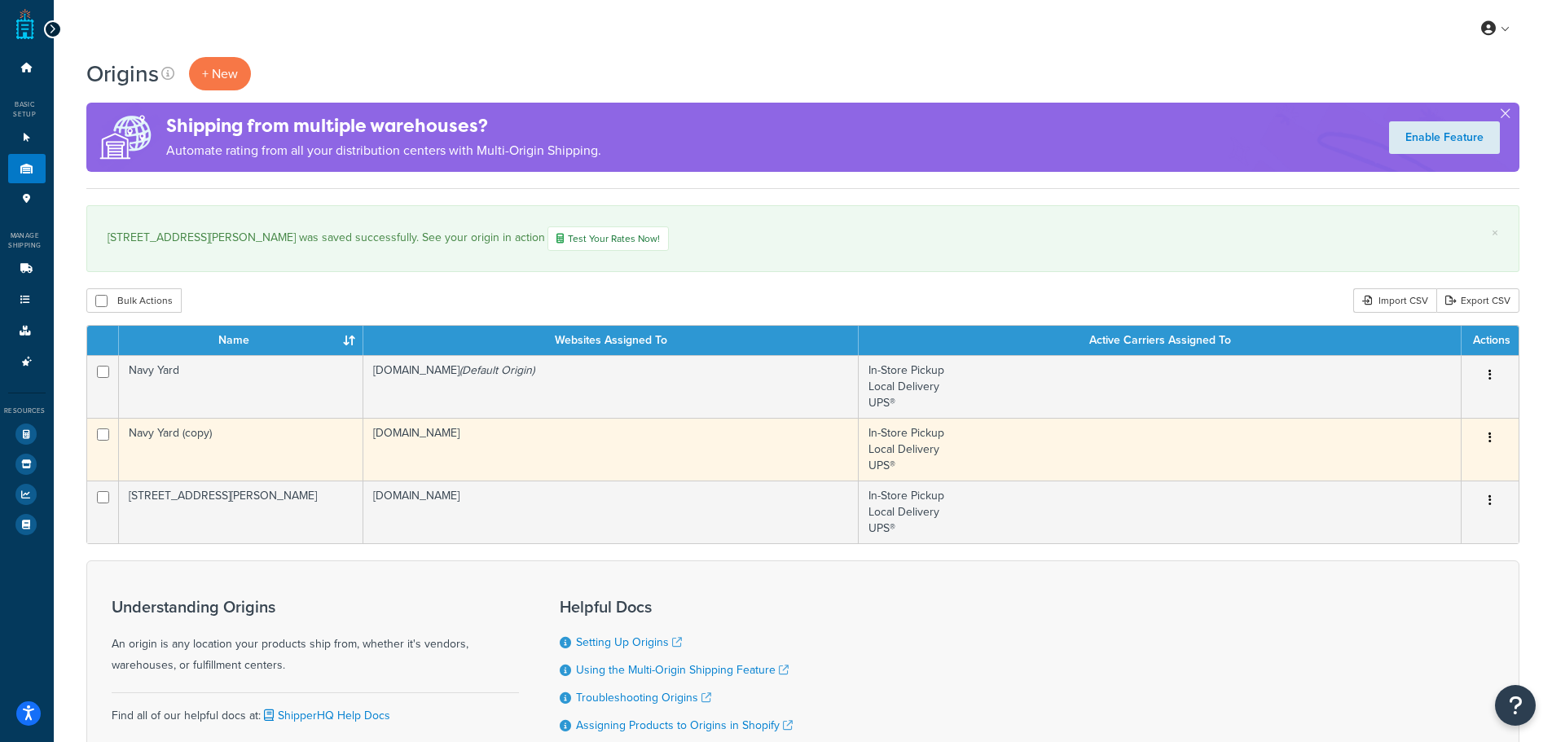
click at [1495, 440] on button "button" at bounding box center [1489, 438] width 23 height 26
click at [1432, 528] on link "Delete" at bounding box center [1436, 535] width 129 height 33
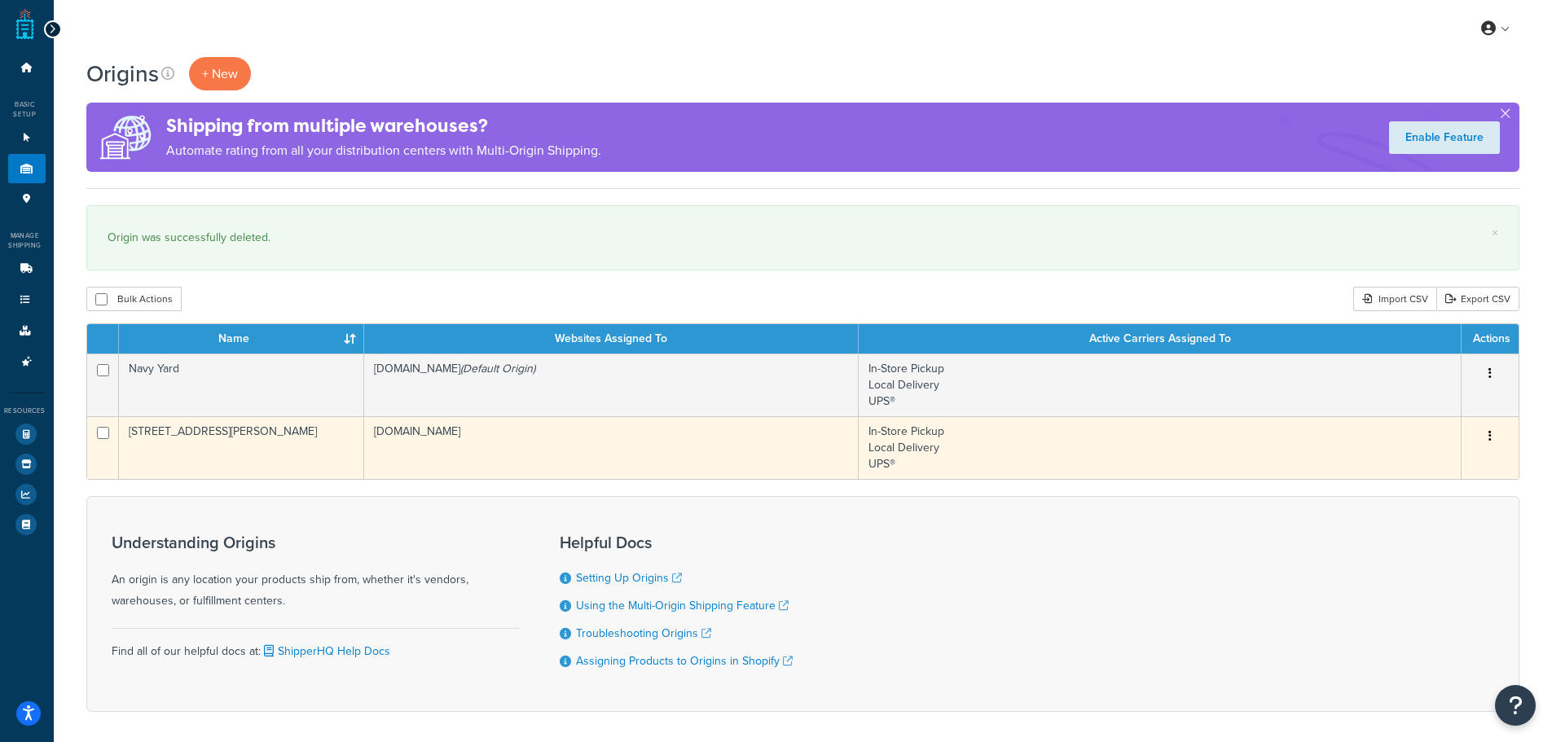
click at [498, 447] on td "[DOMAIN_NAME]" at bounding box center [611, 447] width 495 height 63
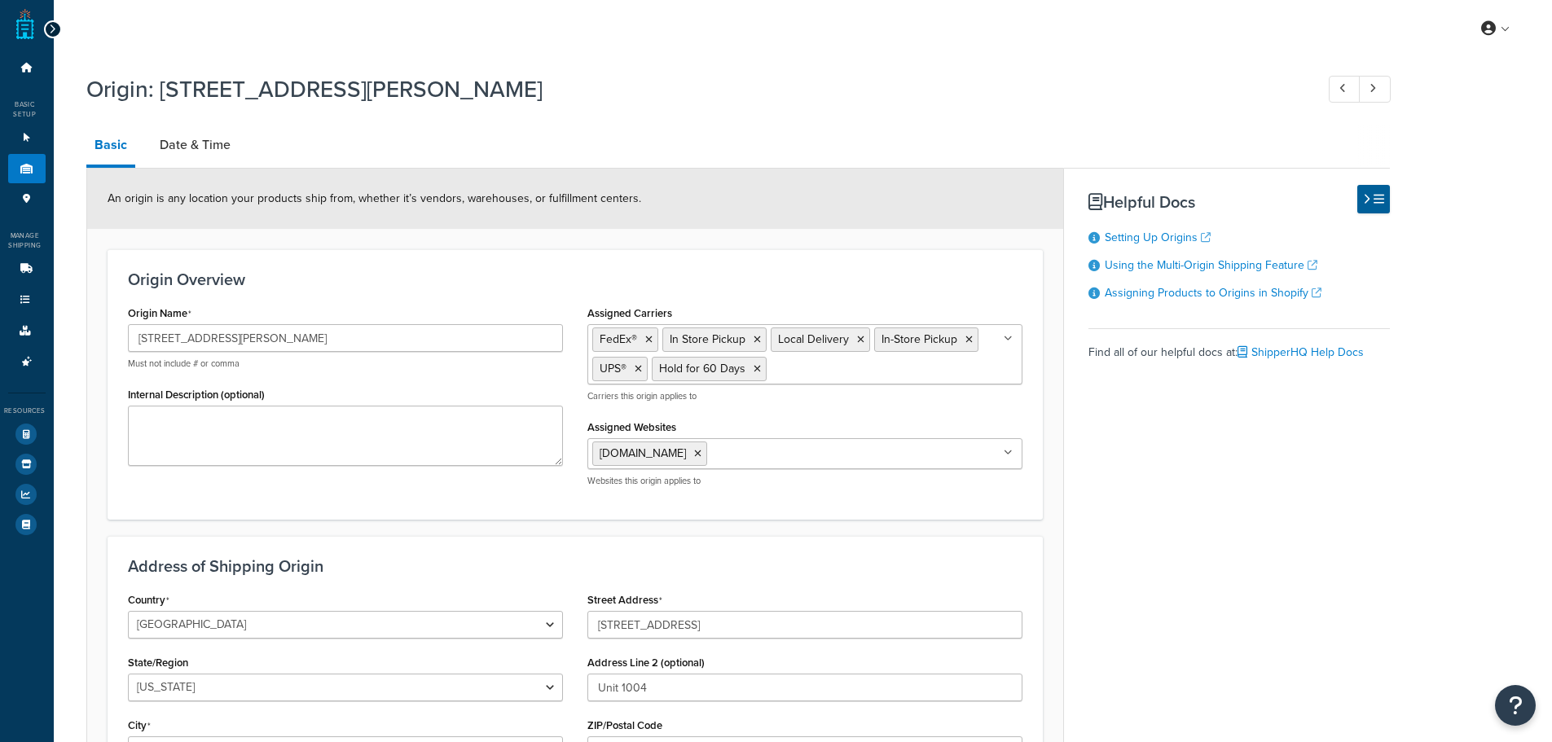
select select "32"
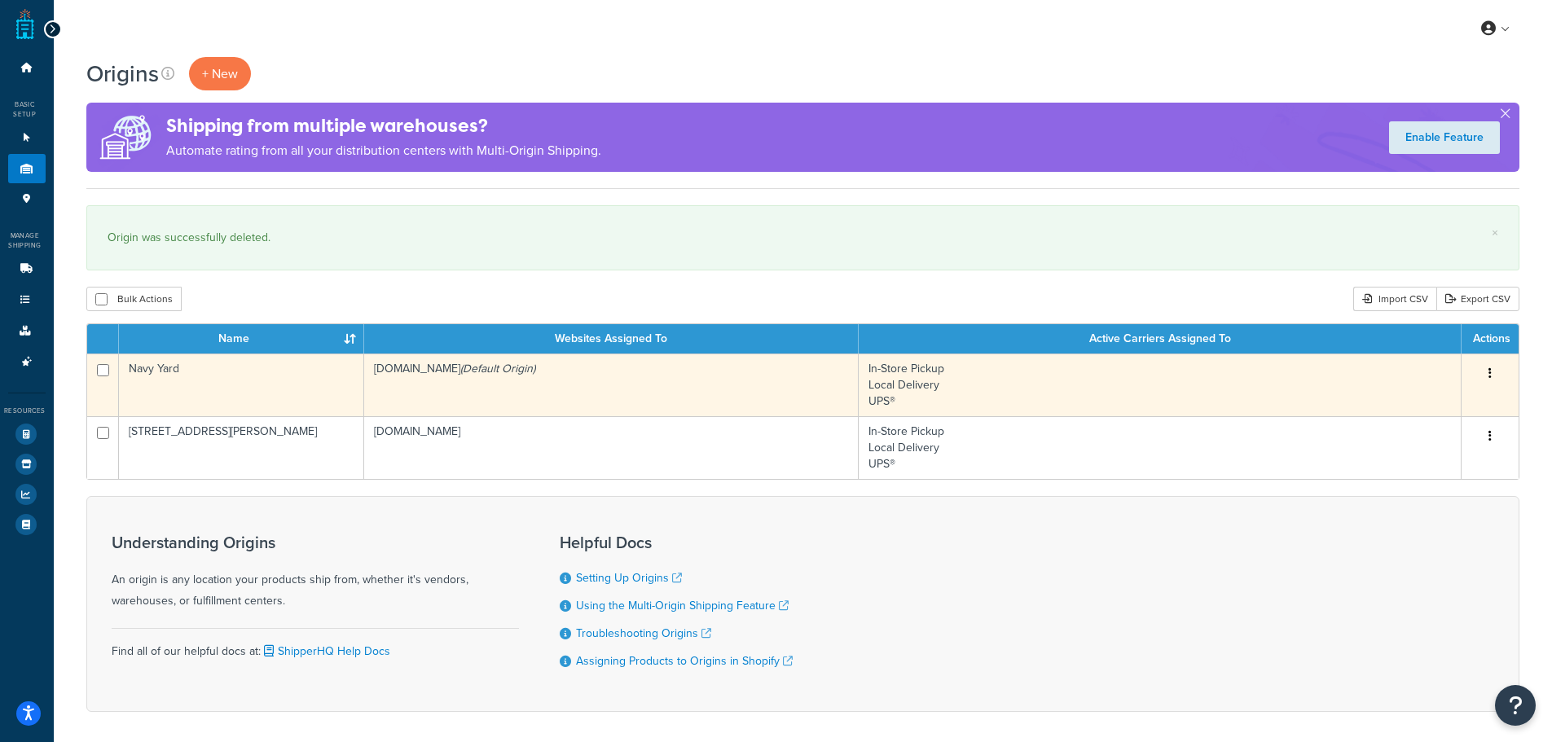
click at [708, 384] on td "leonandson.myshopify.com (Default Origin)" at bounding box center [611, 385] width 495 height 63
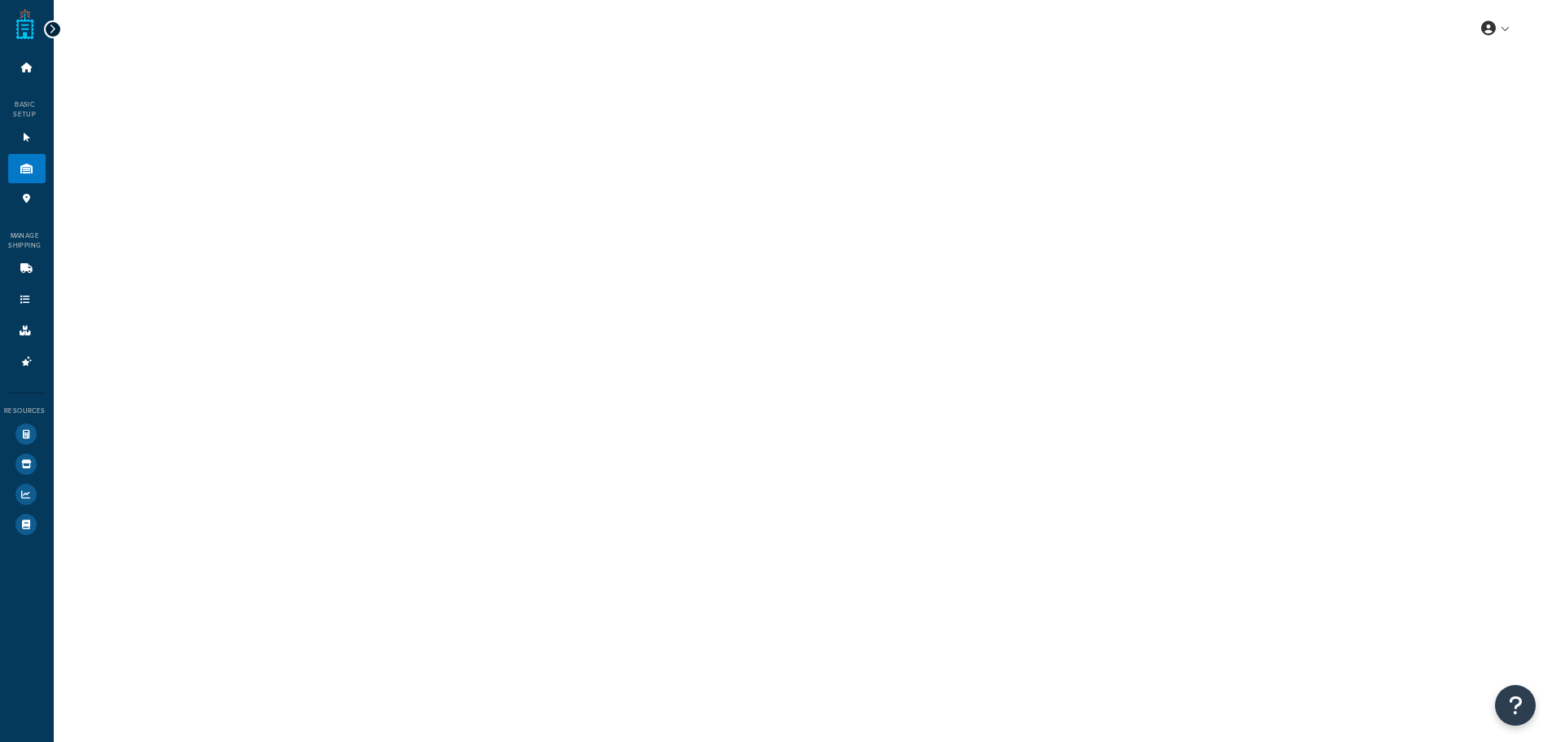
select select "32"
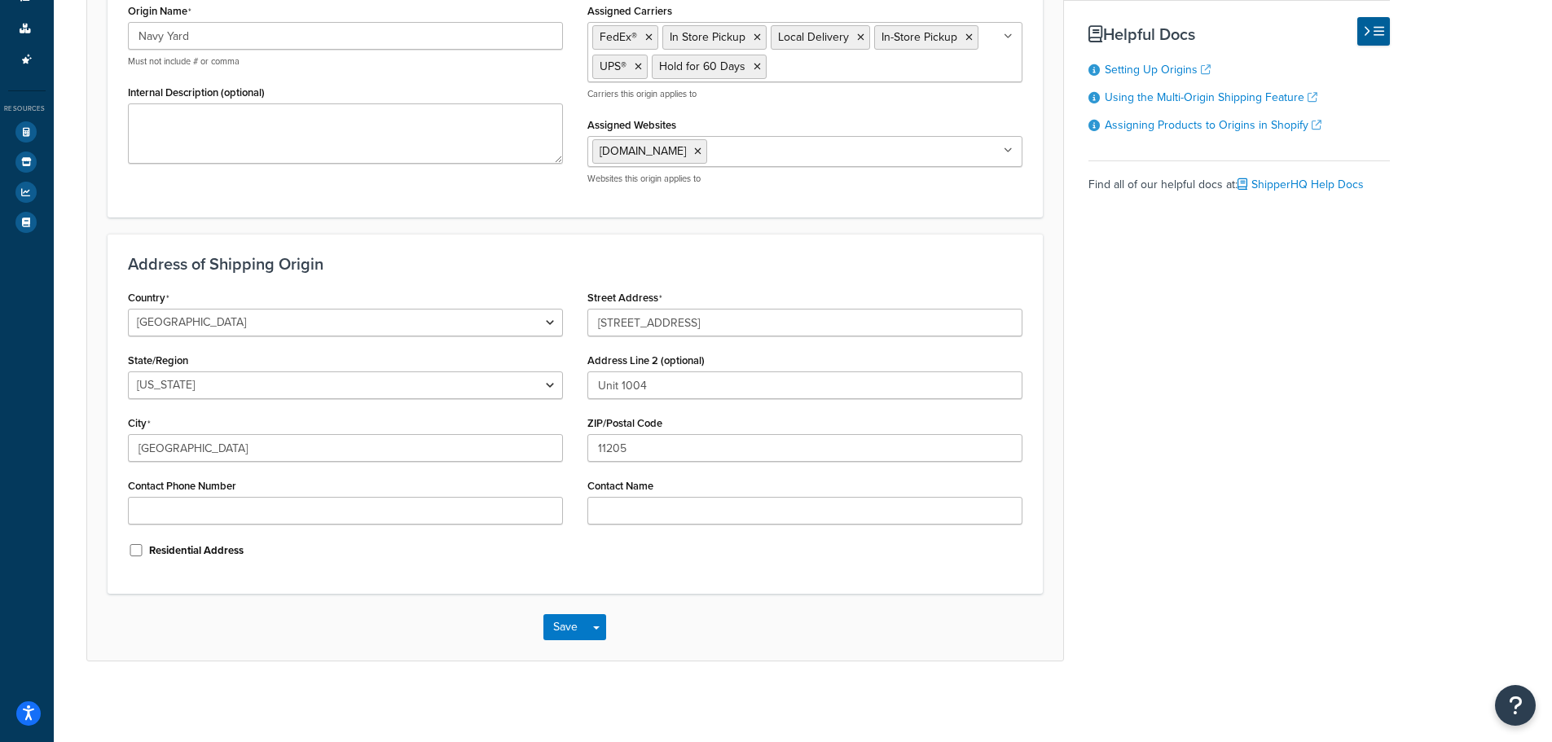
scroll to position [303, 0]
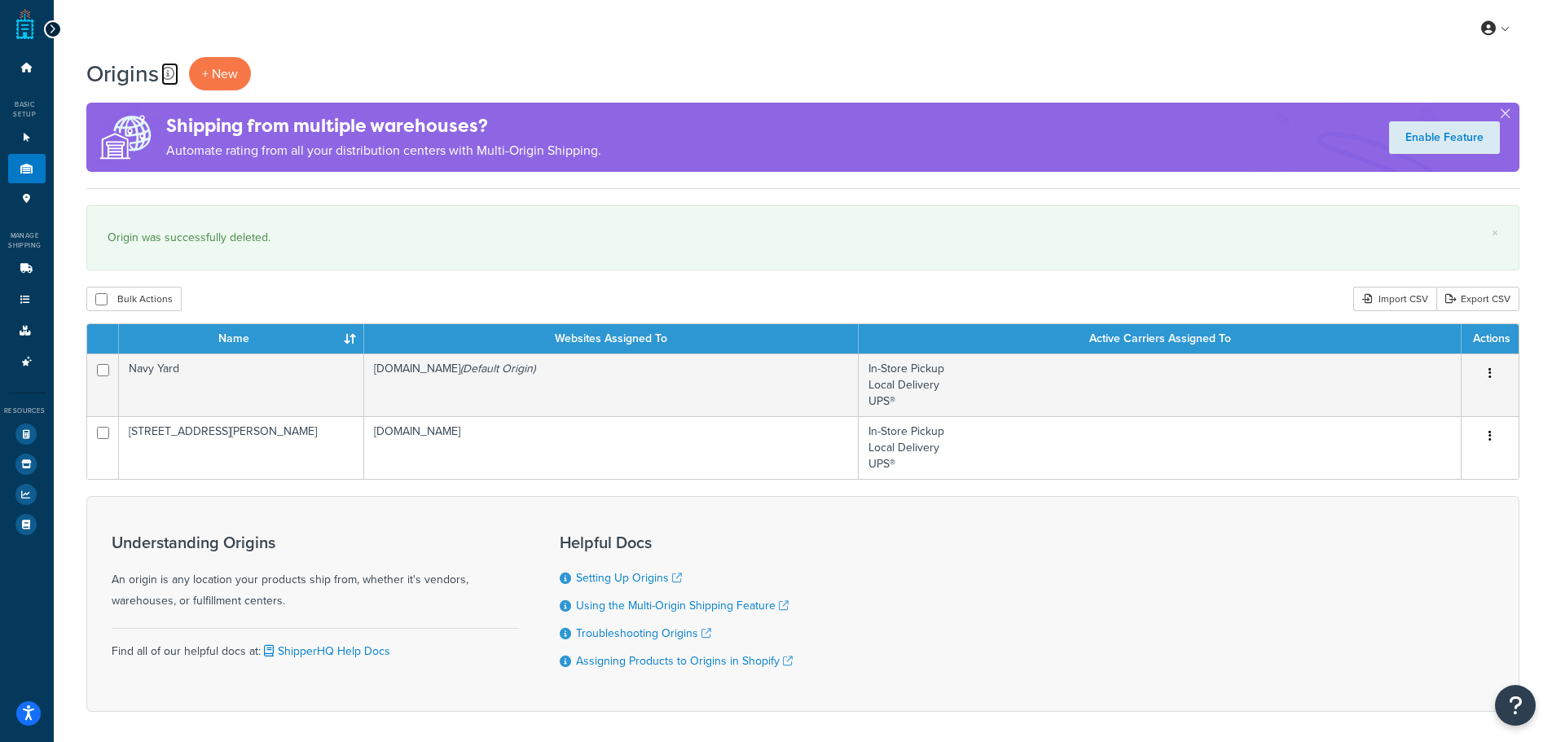
click at [165, 70] on icon at bounding box center [167, 73] width 13 height 13
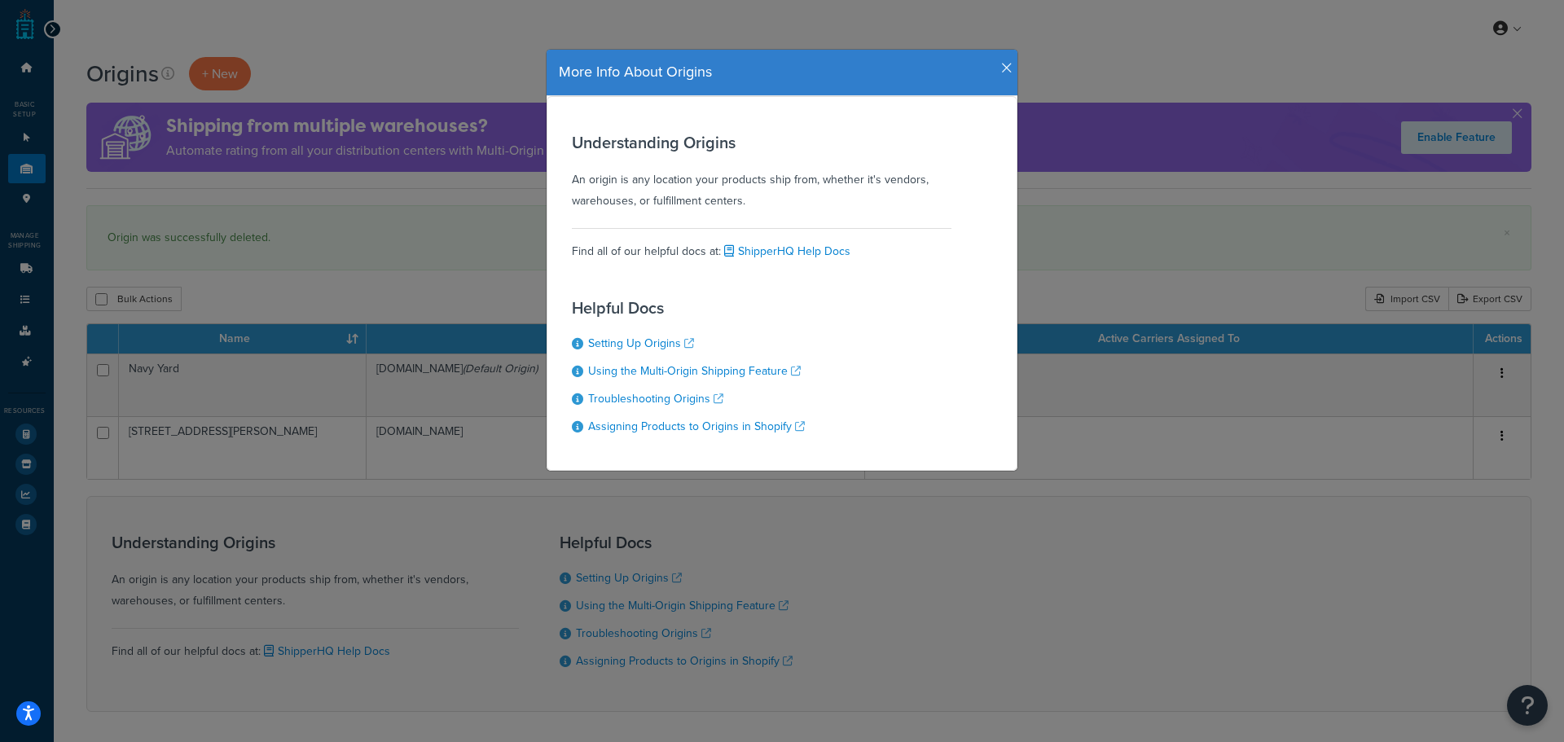
click at [1003, 64] on icon "button" at bounding box center [1006, 68] width 11 height 15
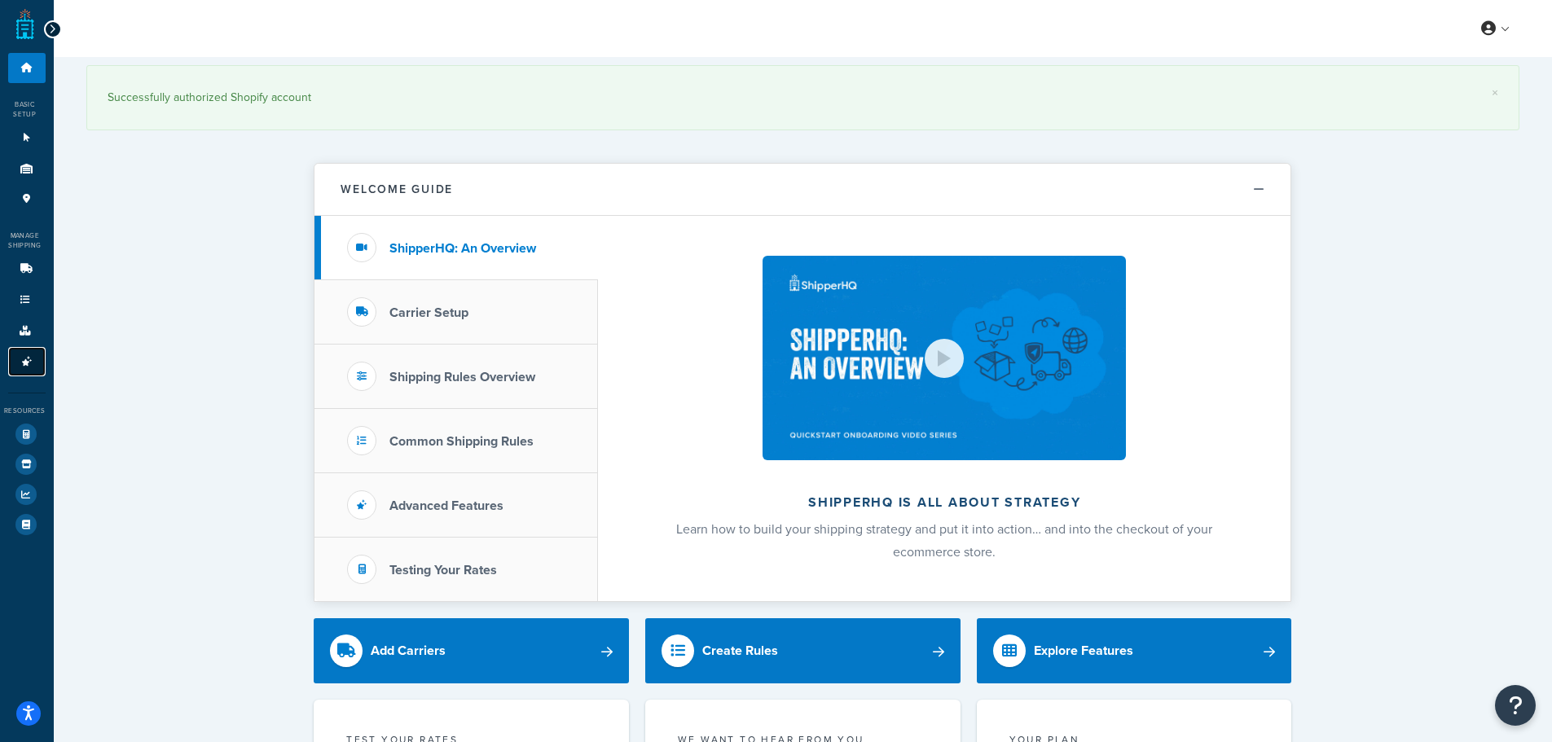
click at [29, 362] on icon at bounding box center [27, 362] width 16 height 10
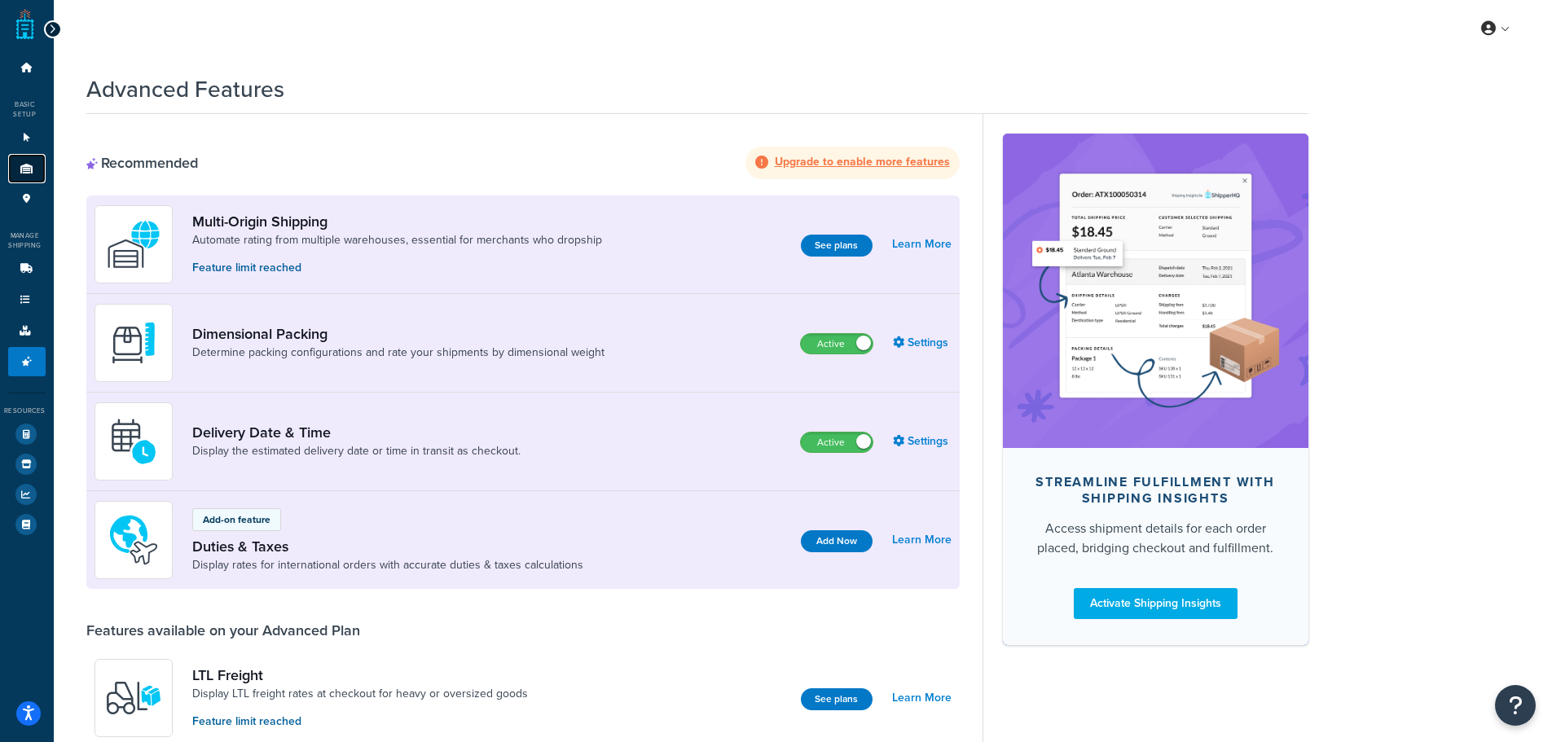
click at [27, 168] on icon at bounding box center [27, 169] width 16 height 10
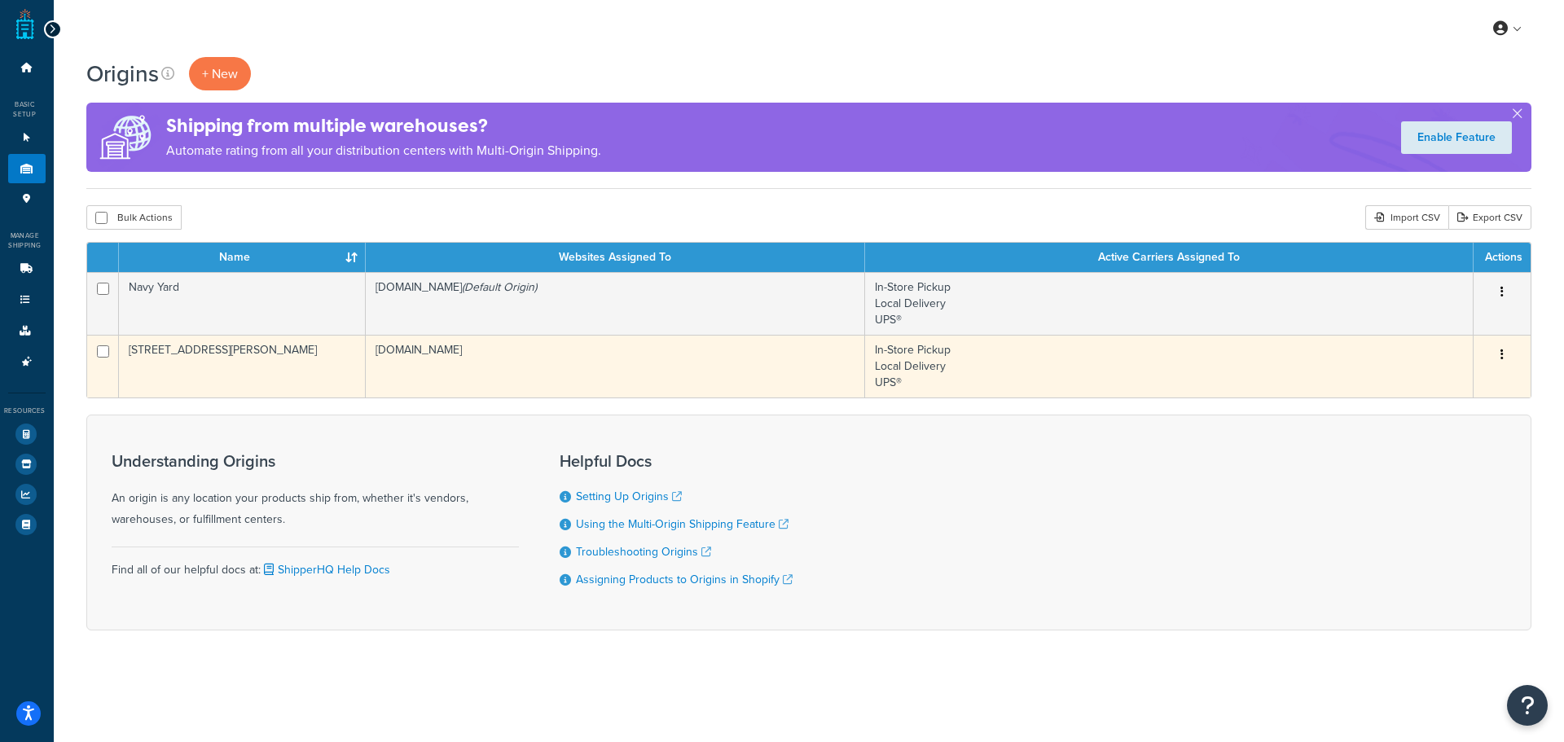
click at [1505, 357] on button "button" at bounding box center [1502, 355] width 23 height 26
click at [1459, 385] on link "Edit" at bounding box center [1448, 385] width 129 height 33
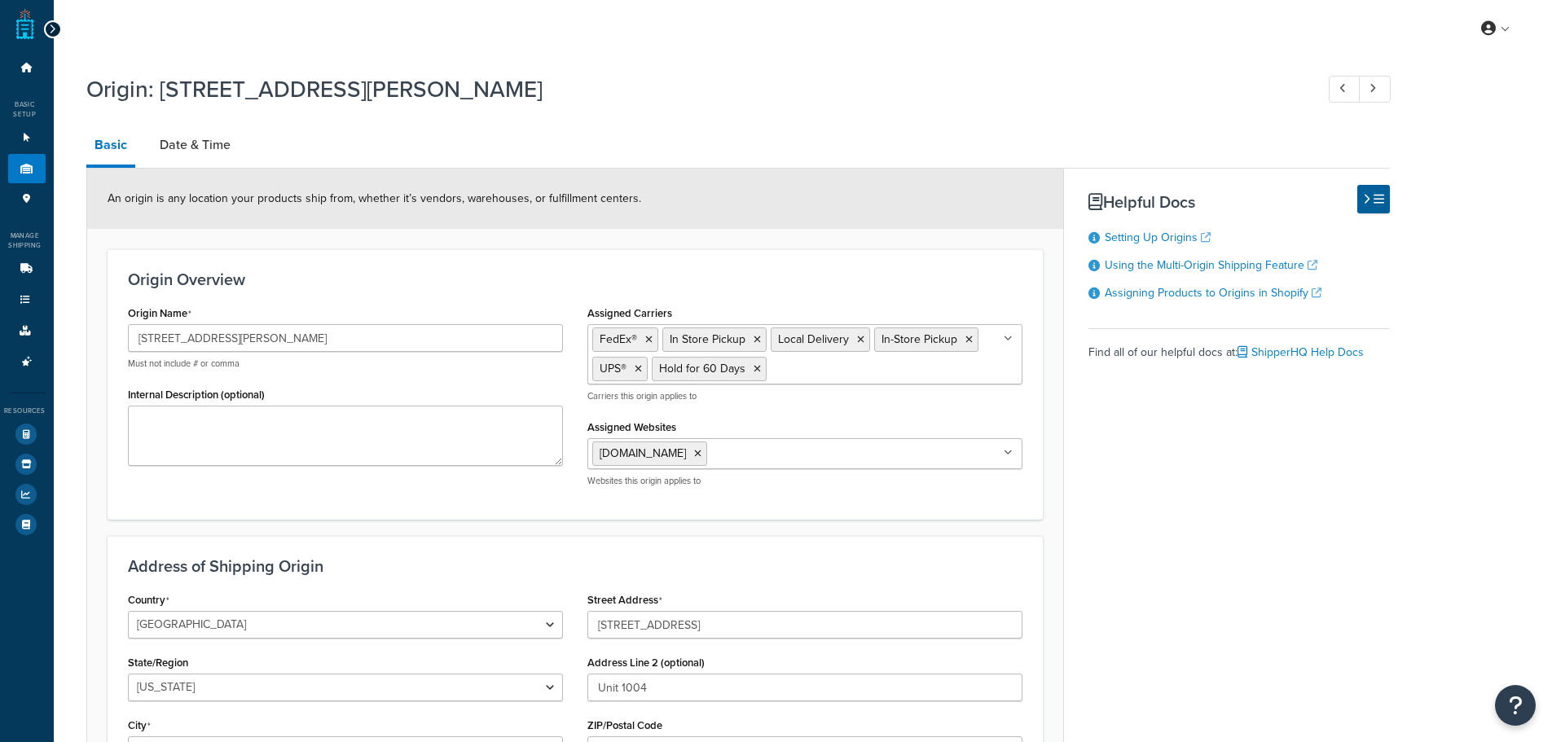
select select "32"
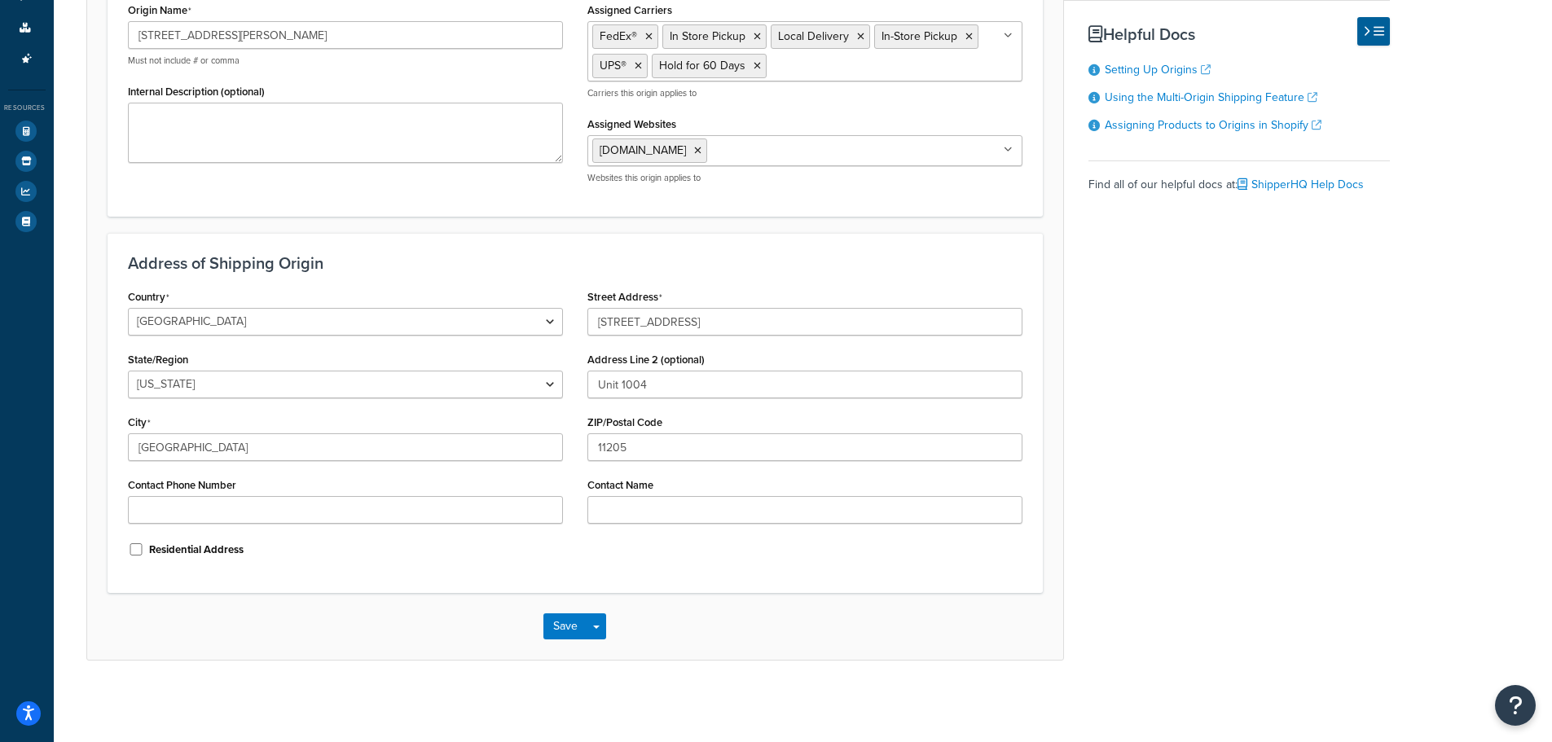
drag, startPoint x: 697, startPoint y: 302, endPoint x: 646, endPoint y: 314, distance: 52.6
click at [646, 314] on div "Street Address [STREET_ADDRESS]" at bounding box center [804, 310] width 435 height 51
drag, startPoint x: 720, startPoint y: 328, endPoint x: 496, endPoint y: 328, distance: 224.0
click at [496, 328] on div "Country [GEOGRAPHIC_DATA] [GEOGRAPHIC_DATA] [GEOGRAPHIC_DATA] [GEOGRAPHIC_DATA]…" at bounding box center [575, 429] width 919 height 288
type input "[STREET_ADDRESS][PERSON_NAME]"
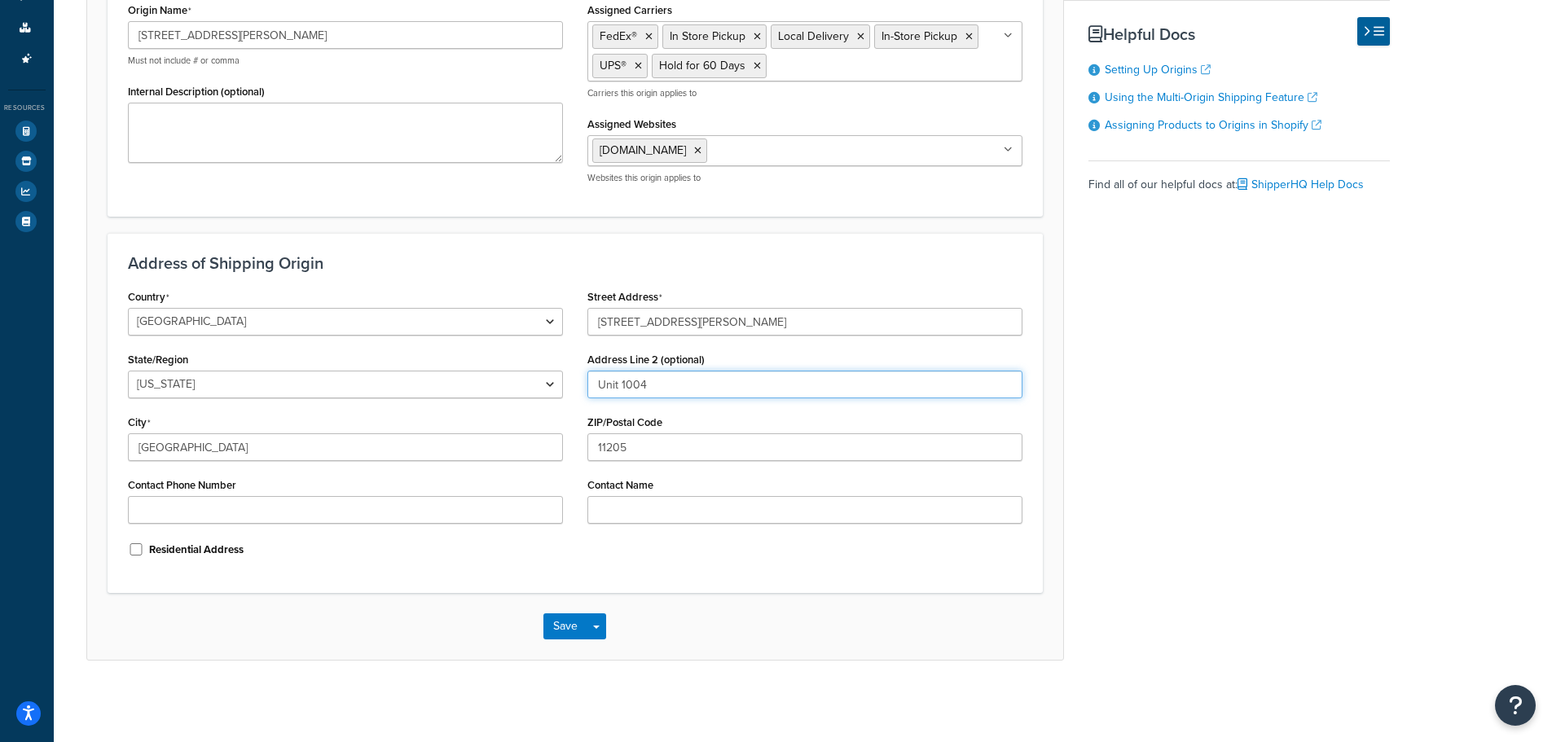
drag, startPoint x: 665, startPoint y: 387, endPoint x: 573, endPoint y: 398, distance: 92.7
click at [575, 398] on div "Street Address [STREET_ADDRESS][PERSON_NAME] Address Line 2 (optional) Unit 100…" at bounding box center [804, 410] width 459 height 251
drag, startPoint x: 635, startPoint y: 442, endPoint x: 602, endPoint y: 450, distance: 33.6
click at [587, 451] on input "11205" at bounding box center [804, 447] width 435 height 28
type input "11238"
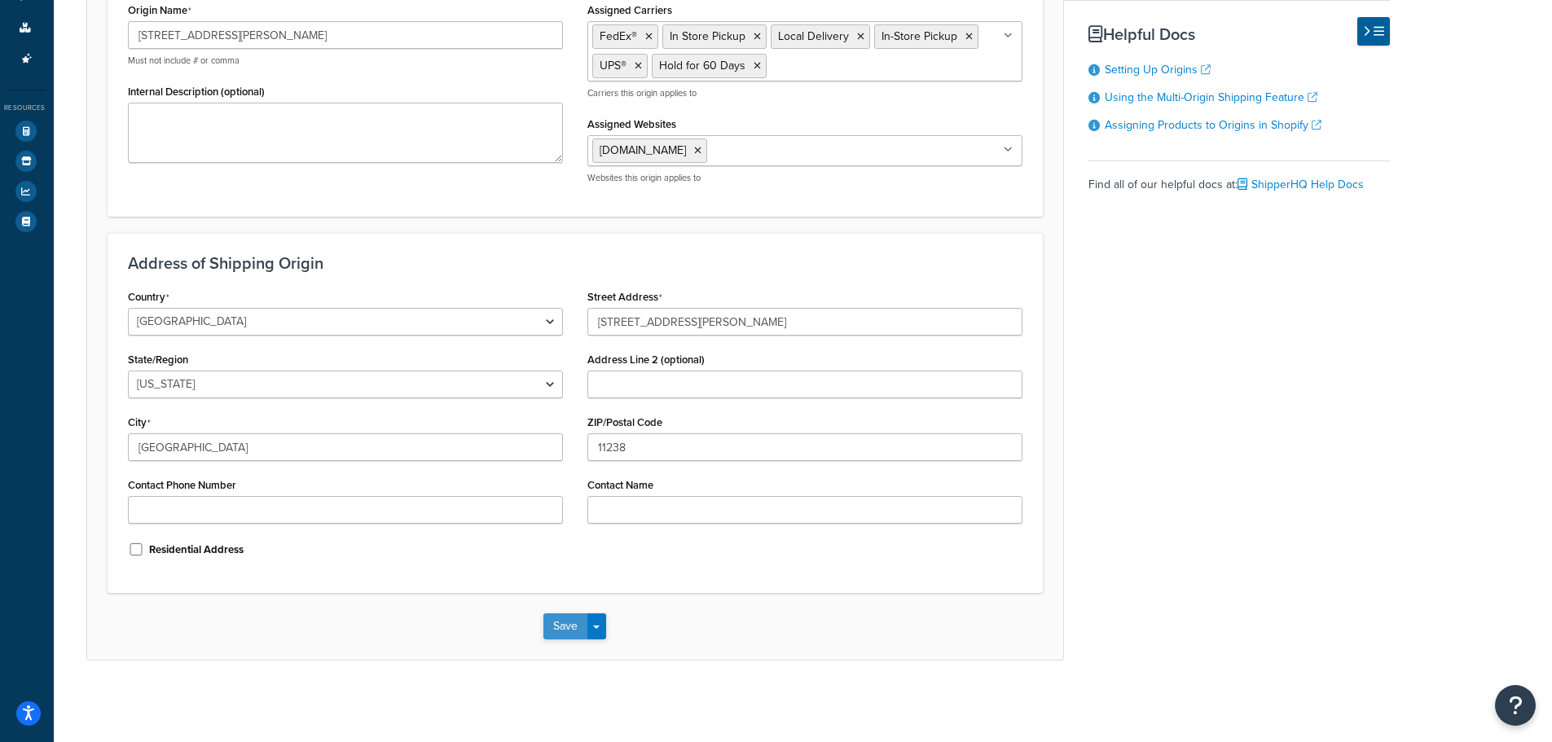
click at [554, 632] on button "Save" at bounding box center [565, 626] width 44 height 26
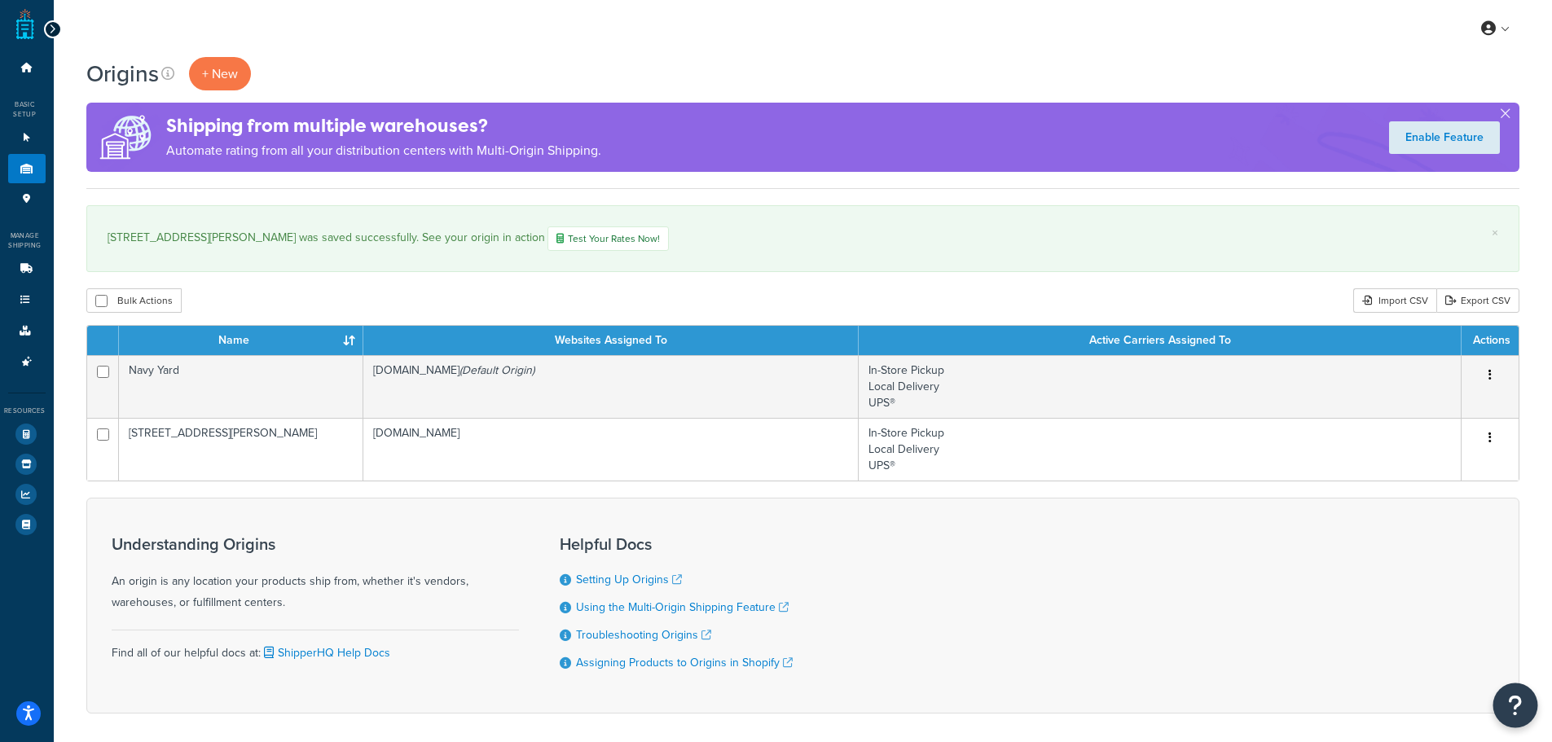
click at [1513, 695] on icon "Open Resource Center" at bounding box center [1515, 705] width 15 height 23
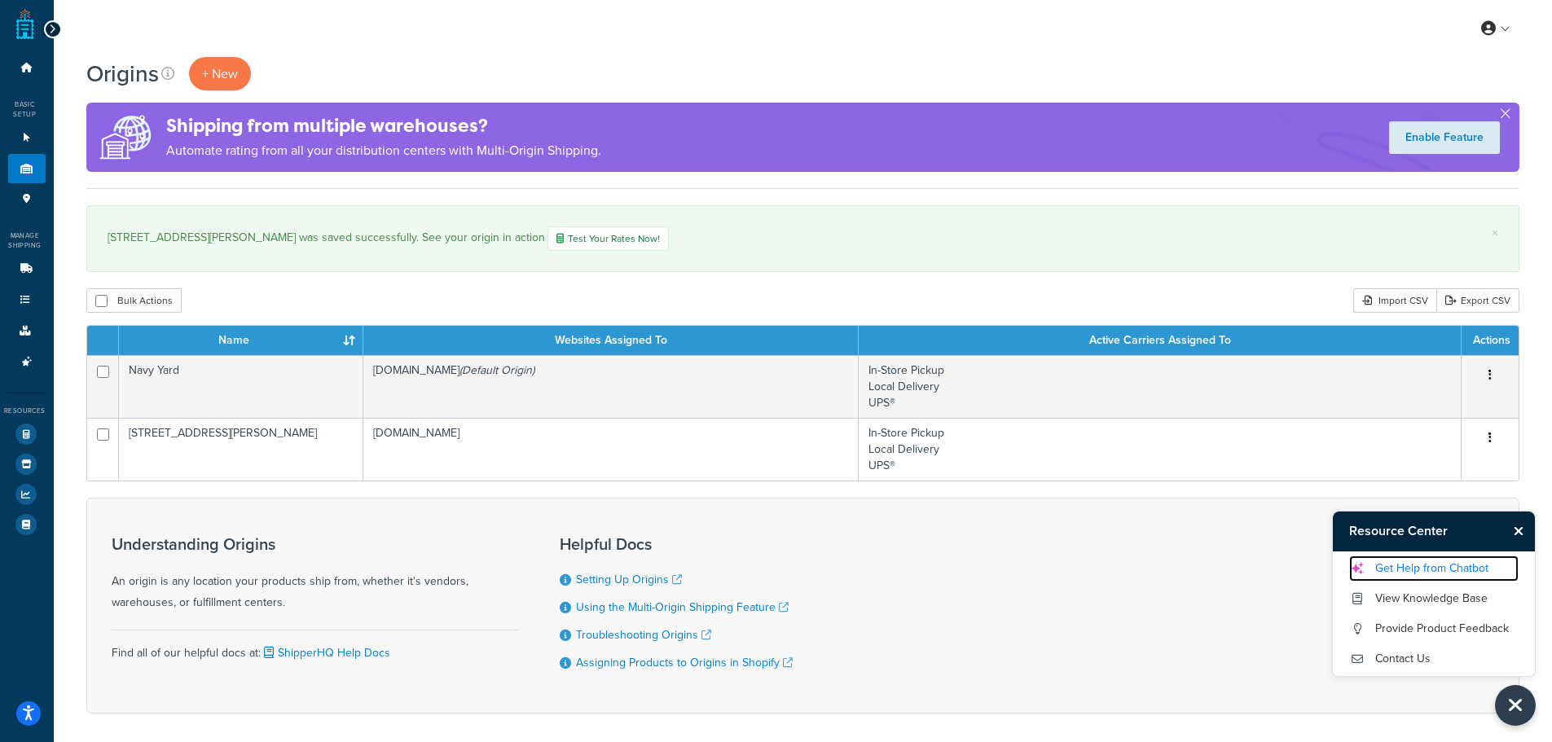
click at [1421, 569] on link "Get Help from Chatbot" at bounding box center [1433, 569] width 169 height 26
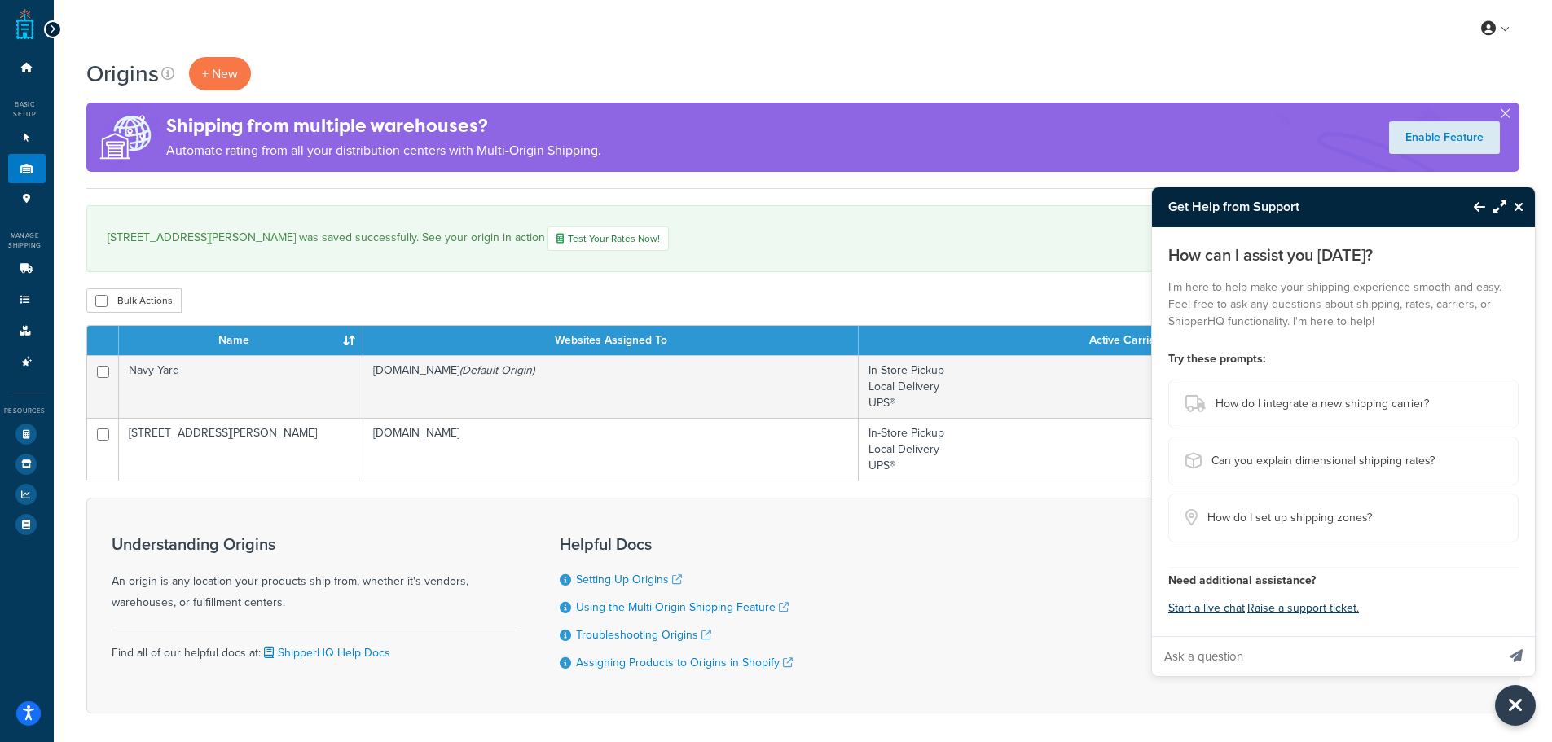
click at [1250, 657] on input "Ask a question" at bounding box center [1324, 656] width 344 height 39
type input "C"
type input "M"
drag, startPoint x: 1336, startPoint y: 657, endPoint x: 1288, endPoint y: 670, distance: 50.0
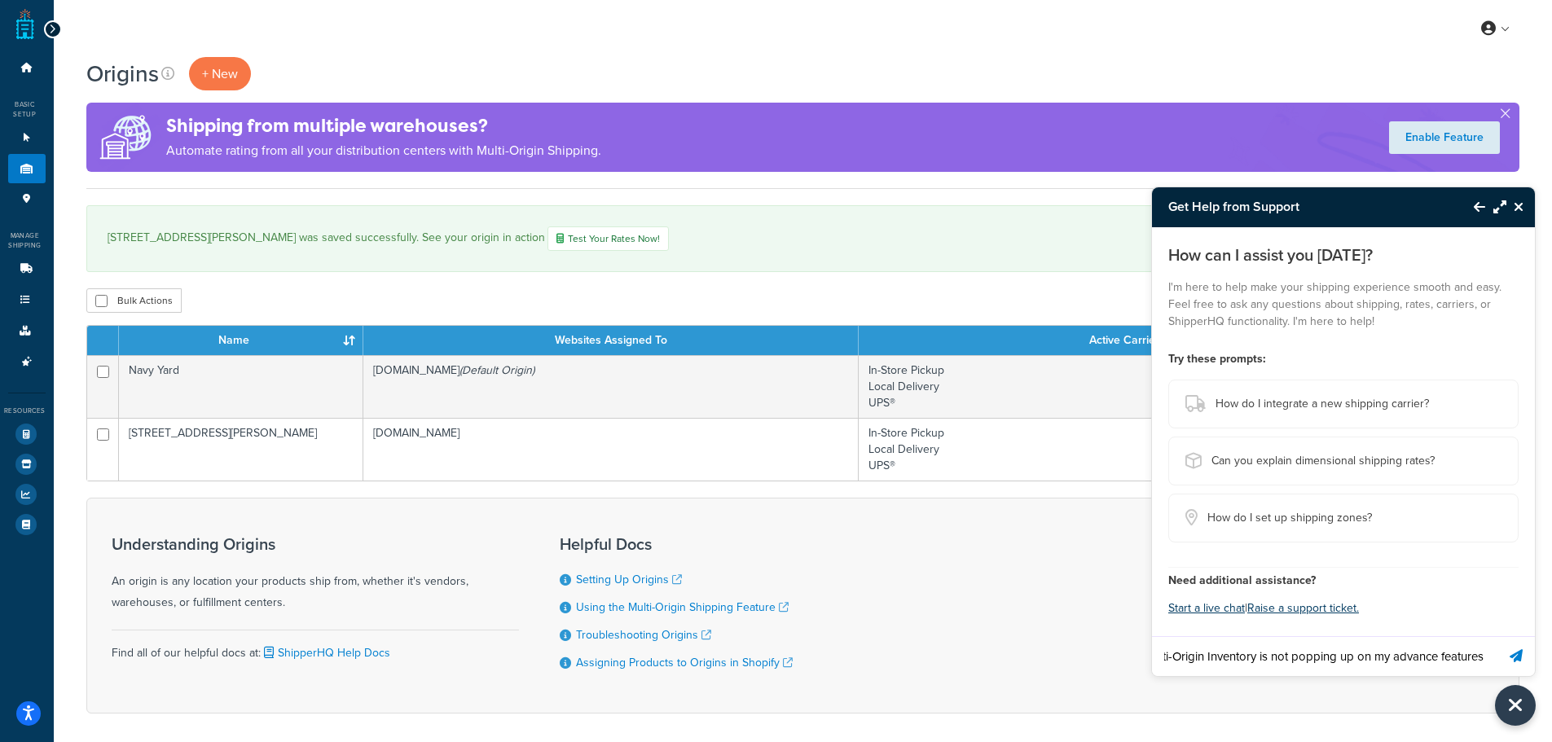
click at [1288, 670] on input "Multi-Origin Inventory is not popping up on my advance features" at bounding box center [1324, 656] width 344 height 39
drag, startPoint x: 1350, startPoint y: 658, endPoint x: 1289, endPoint y: 662, distance: 60.4
click at [1289, 662] on input "Multi-Origin Inventory is not popping up on my advance features" at bounding box center [1324, 656] width 344 height 39
type input "Multi-Origin Inventory is not on my advance features"
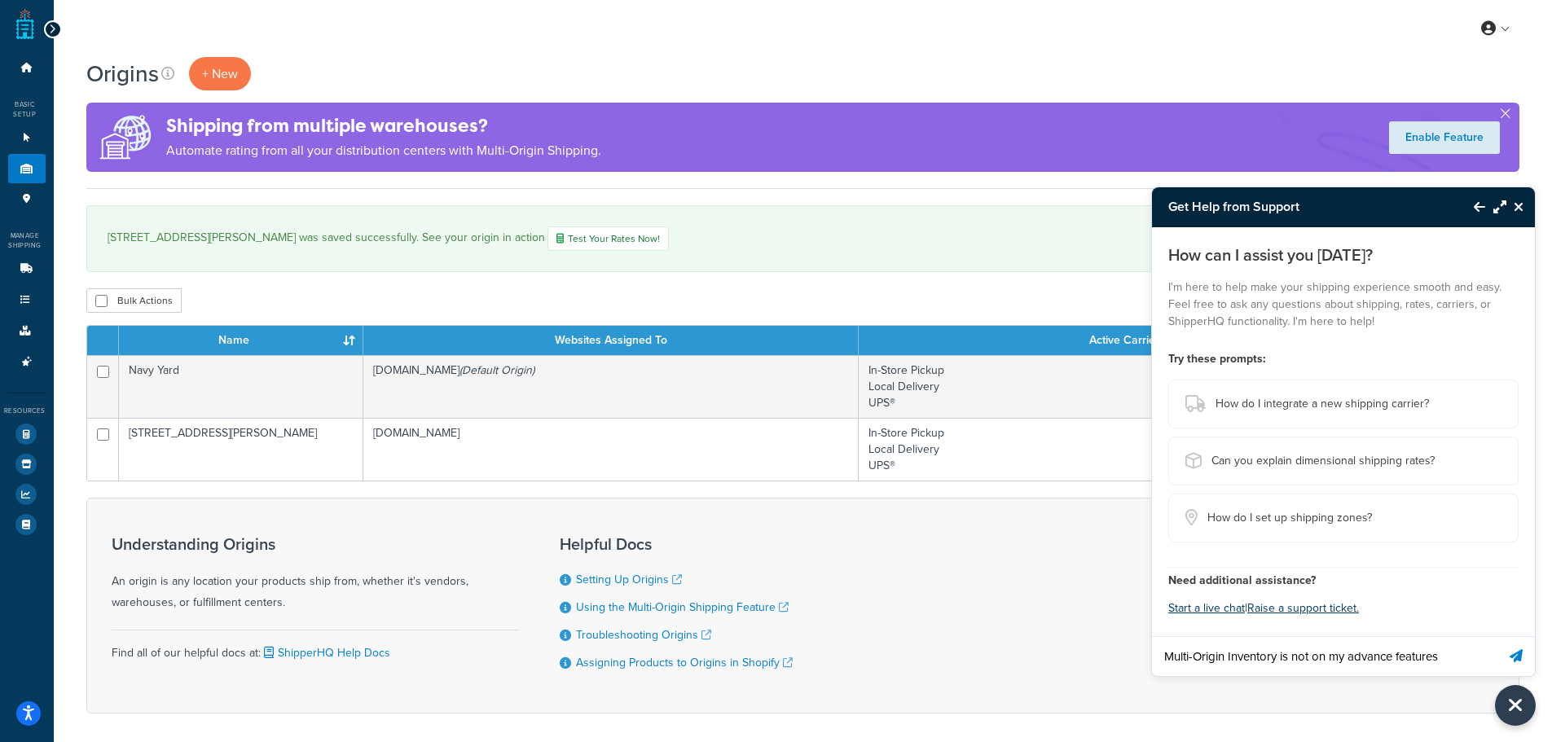
click at [1497, 636] on button "Send message" at bounding box center [1515, 656] width 37 height 40
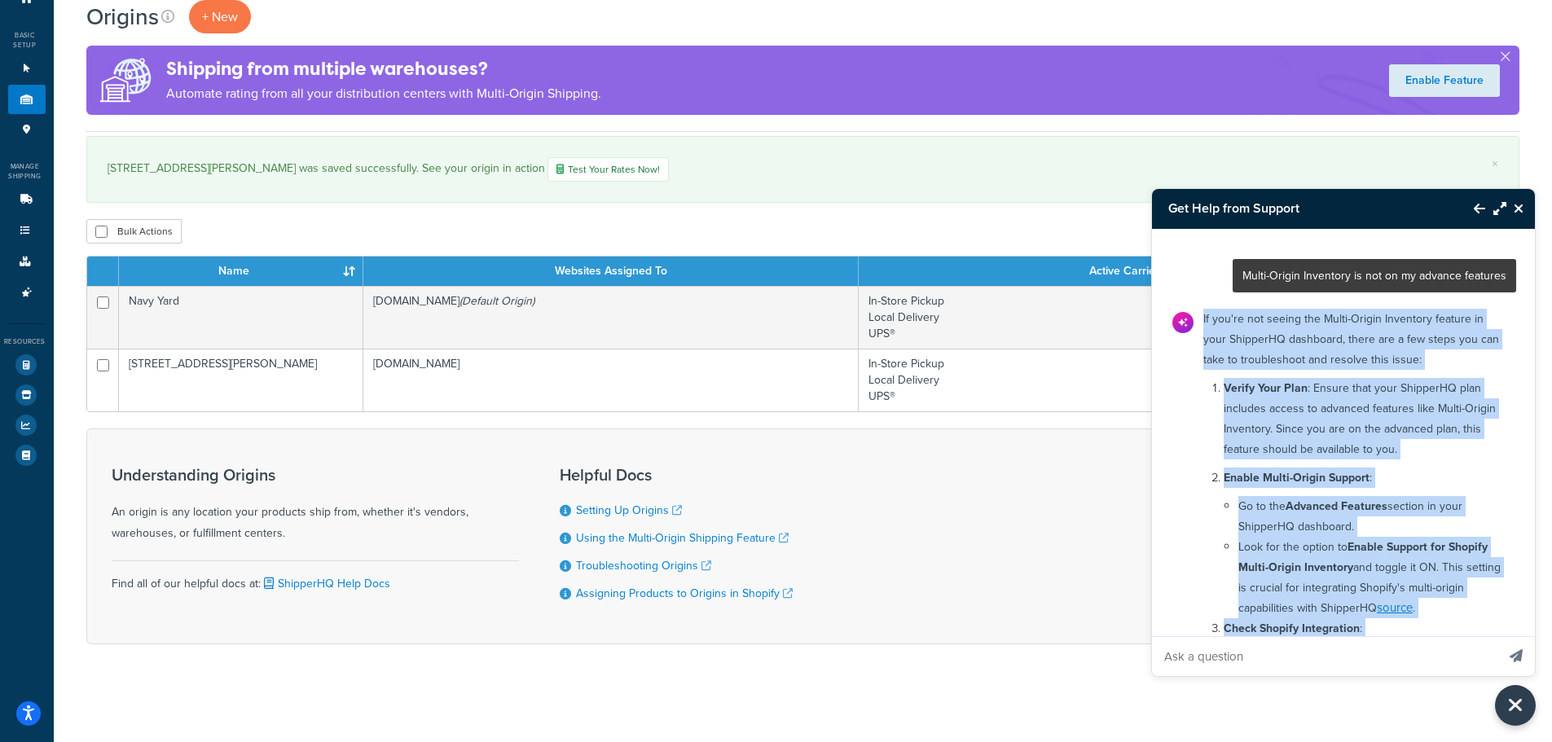
drag, startPoint x: 1437, startPoint y: 573, endPoint x: 1193, endPoint y: 324, distance: 348.5
click at [1193, 324] on div "If you're not seeing the Multi-Origin Inventory feature in your ShipperHQ dashb…" at bounding box center [1354, 714] width 323 height 825
copy div "If you're not seeing the Multi-Origin Inventory feature in your ShipperHQ dashb…"
click at [1485, 456] on p "Verify Your Plan : Ensure that your ShipperHQ plan includes access to advanced …" at bounding box center [1364, 418] width 283 height 81
click at [1425, 451] on p "Verify Your Plan : Ensure that your ShipperHQ plan includes access to advanced …" at bounding box center [1364, 418] width 283 height 81
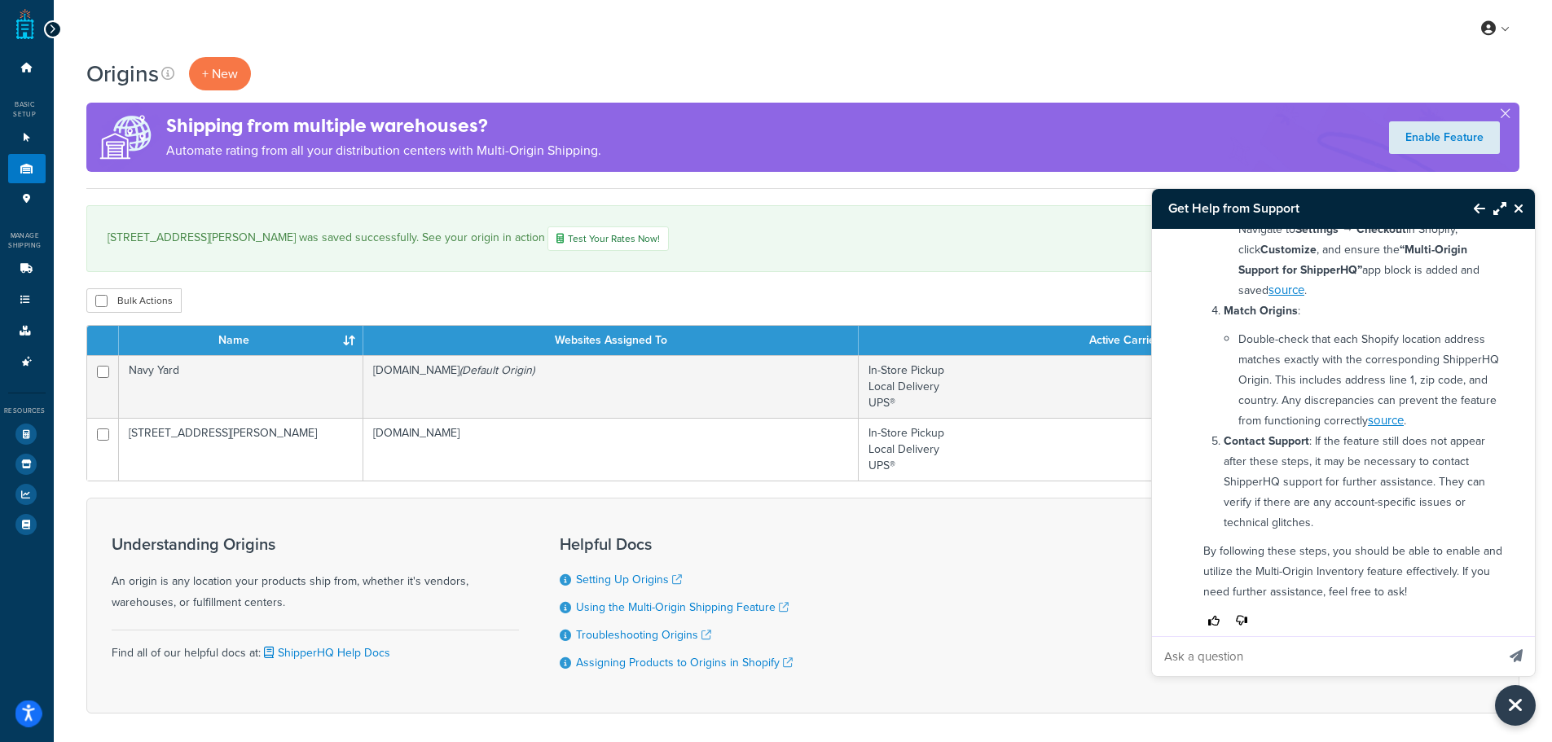
click at [34, 723] on button "Open accessiBe: accessibility options, statement and help" at bounding box center [28, 713] width 27 height 27
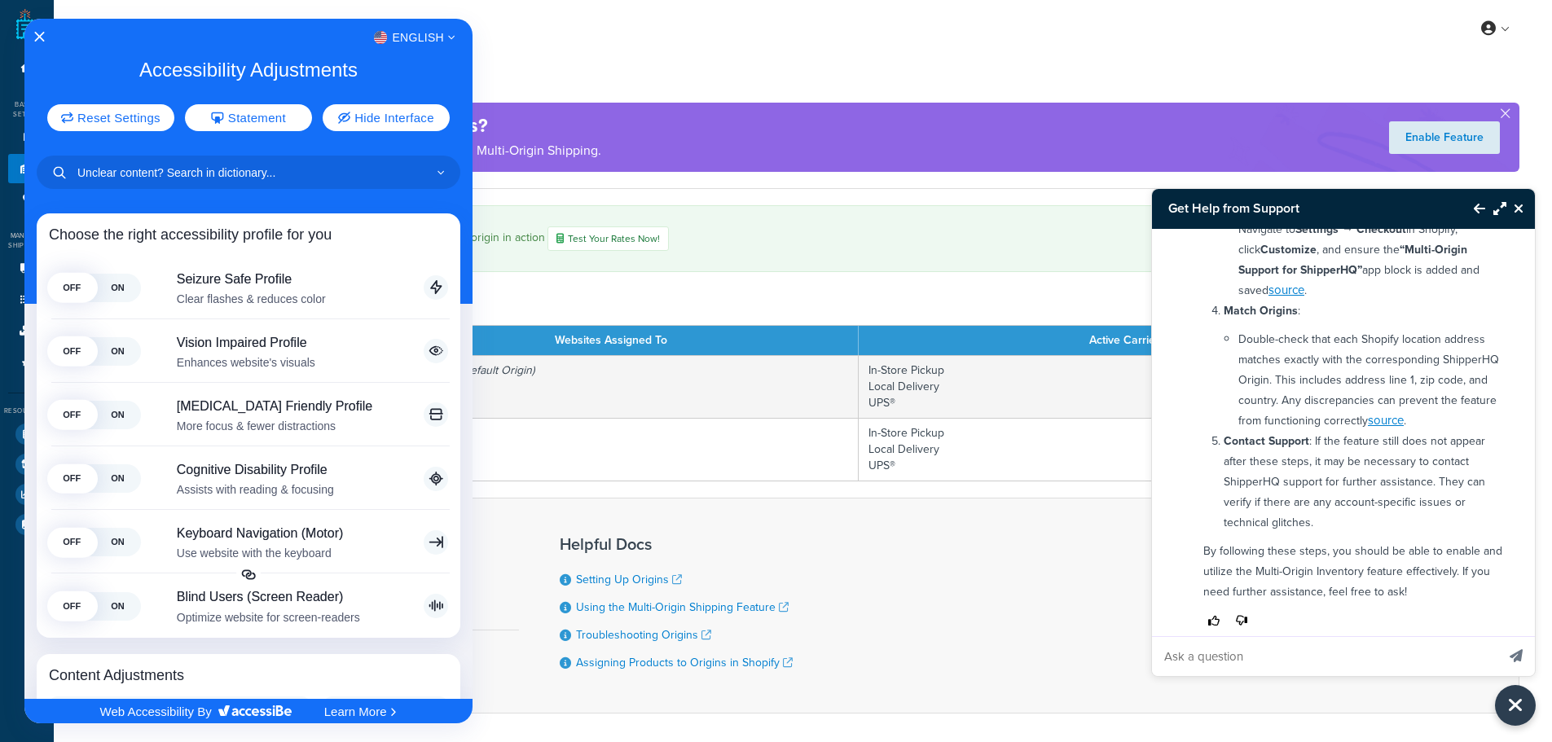
click at [1504, 706] on div at bounding box center [776, 371] width 1552 height 742
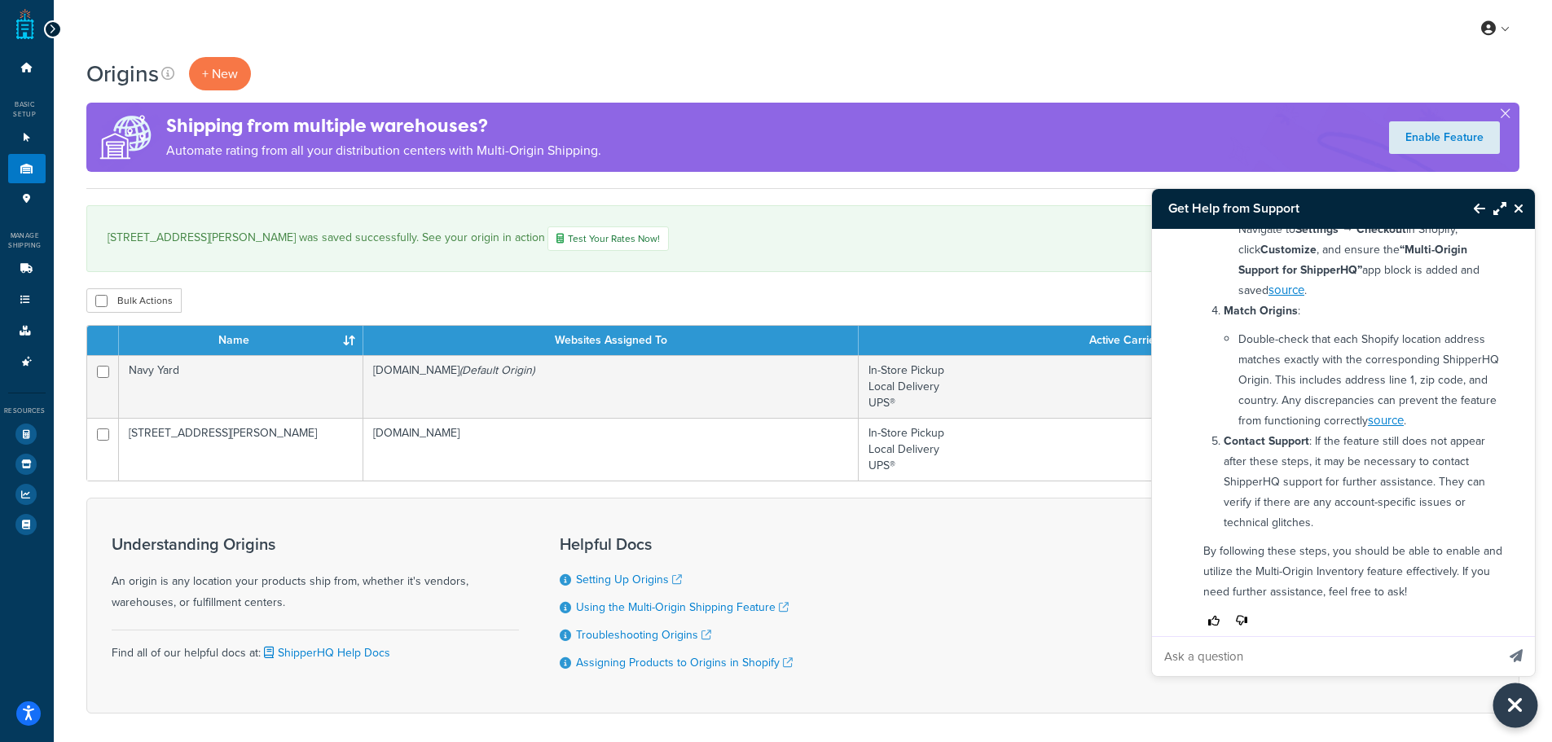
click at [1510, 712] on icon "Close Resource Center" at bounding box center [1515, 705] width 18 height 23
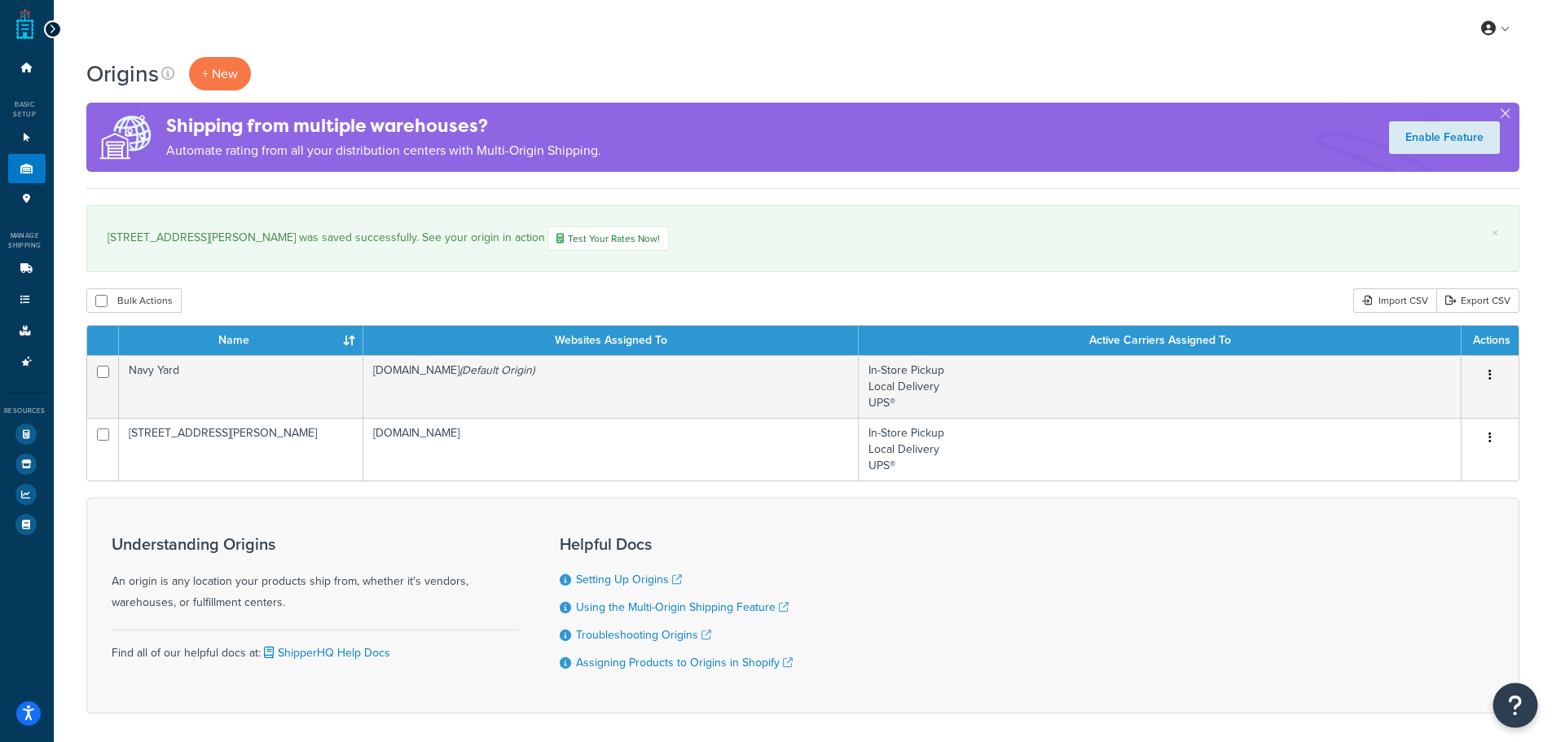
click at [1523, 709] on button "Open Resource Center" at bounding box center [1515, 705] width 45 height 45
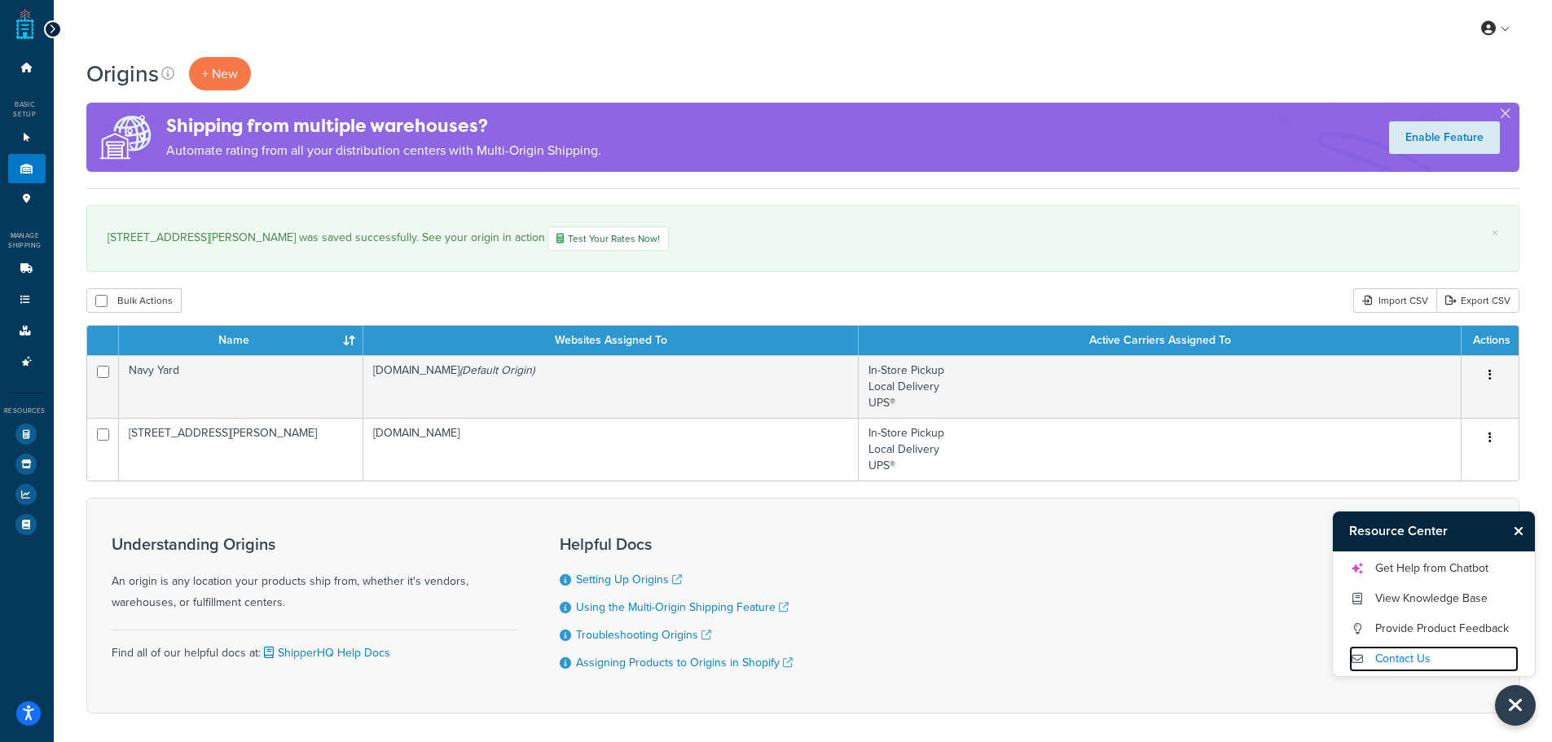
click at [1430, 667] on link "Contact Us" at bounding box center [1433, 659] width 169 height 26
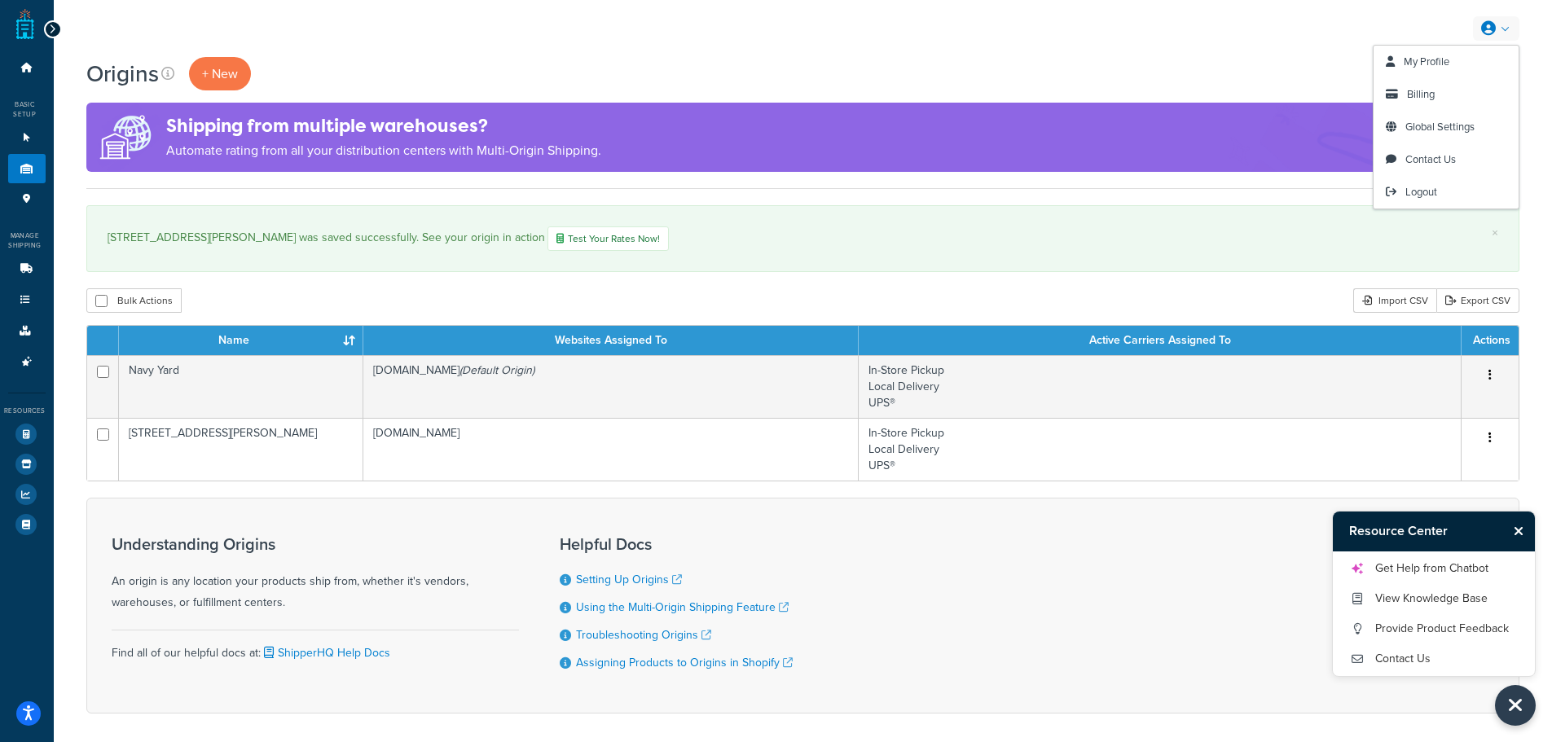
drag, startPoint x: 1517, startPoint y: 42, endPoint x: 1508, endPoint y: 42, distance: 9.0
click at [1517, 42] on div "My Profile Billing Global Settings Contact Us Logout" at bounding box center [803, 28] width 1498 height 57
click at [1480, 53] on link "My Profile" at bounding box center [1445, 62] width 145 height 33
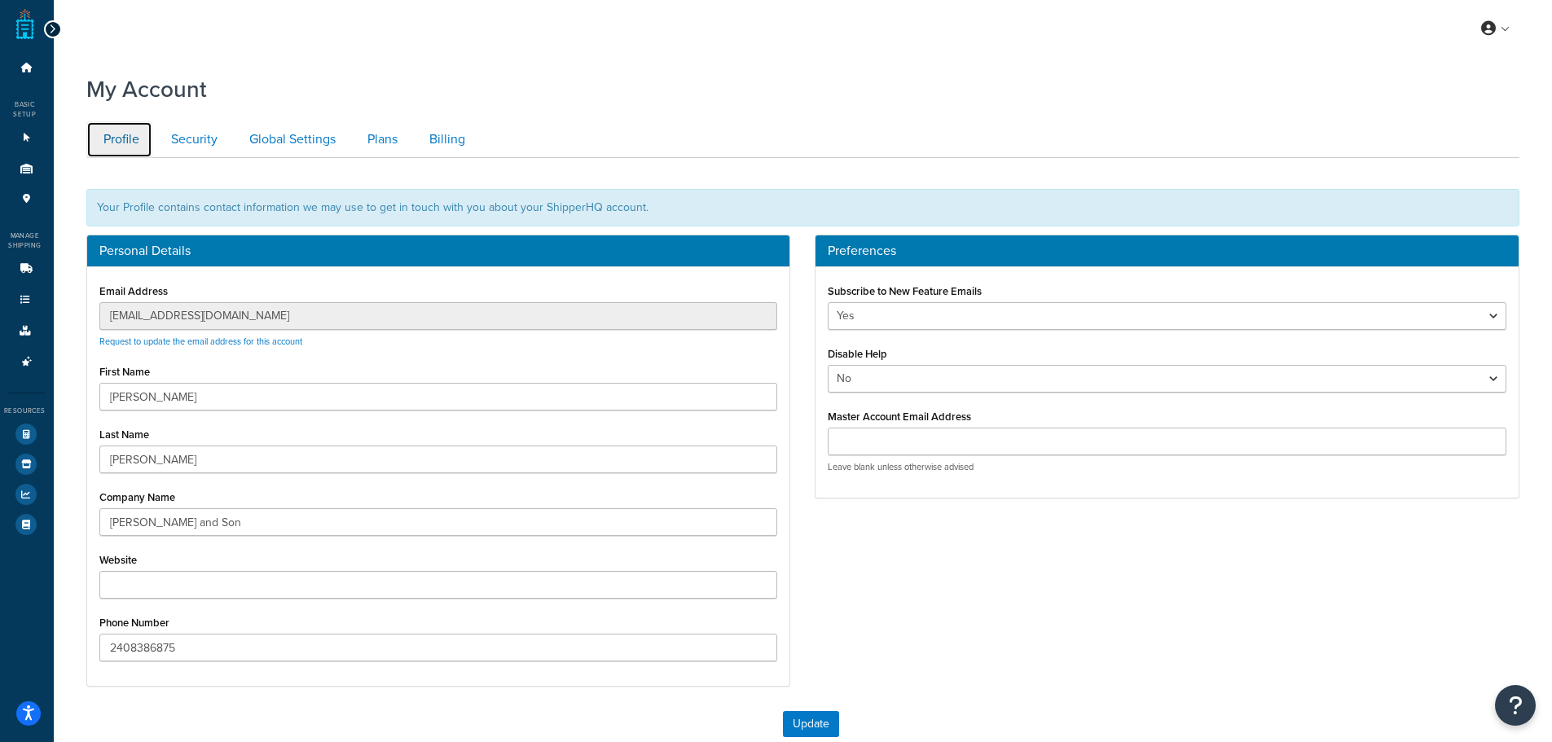
click at [137, 146] on link "Profile" at bounding box center [119, 139] width 66 height 37
click at [378, 130] on link "Plans" at bounding box center [380, 139] width 60 height 37
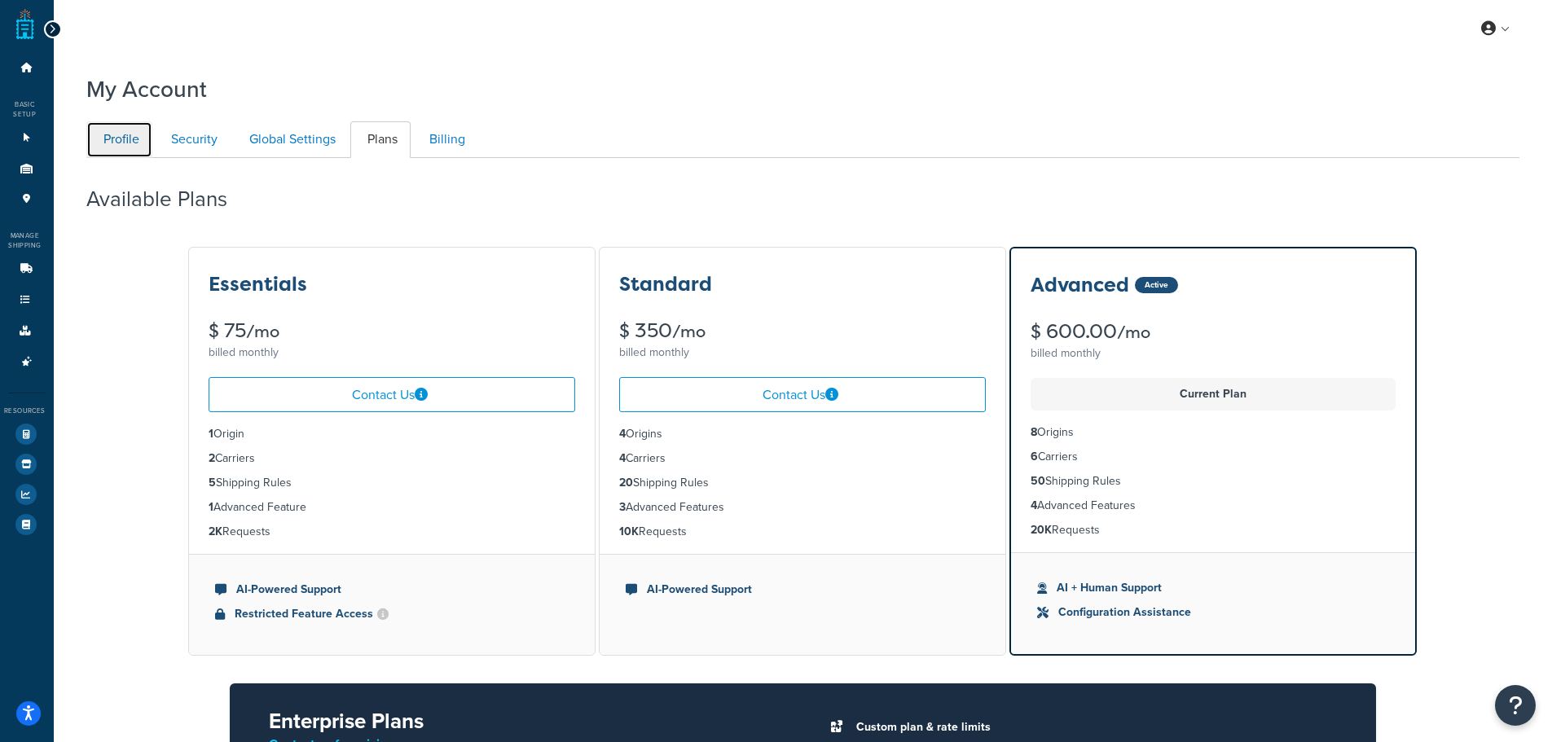
click at [129, 138] on link "Profile" at bounding box center [119, 139] width 66 height 37
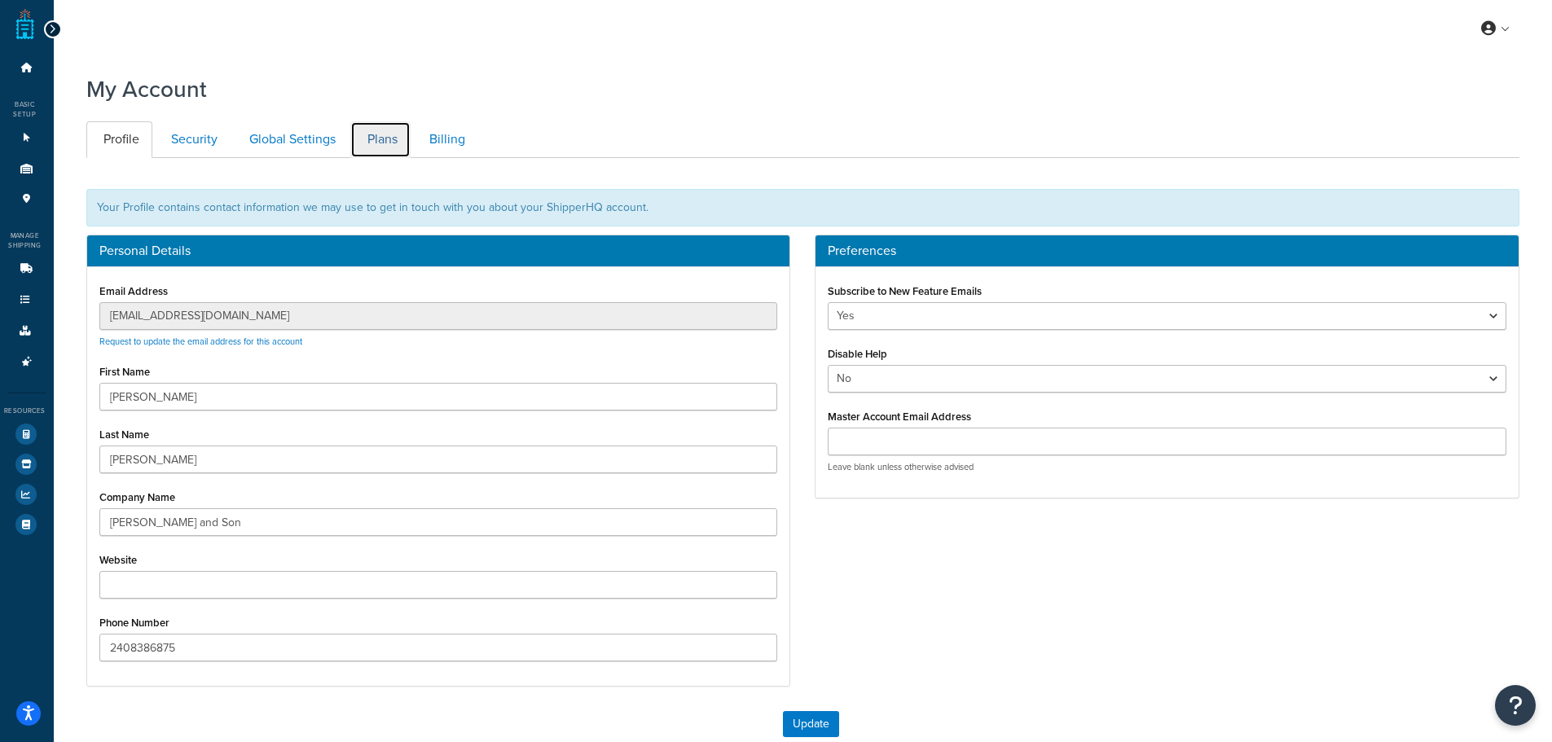
drag, startPoint x: 357, startPoint y: 126, endPoint x: 553, endPoint y: 159, distance: 199.0
click at [358, 126] on link "Plans" at bounding box center [380, 139] width 60 height 37
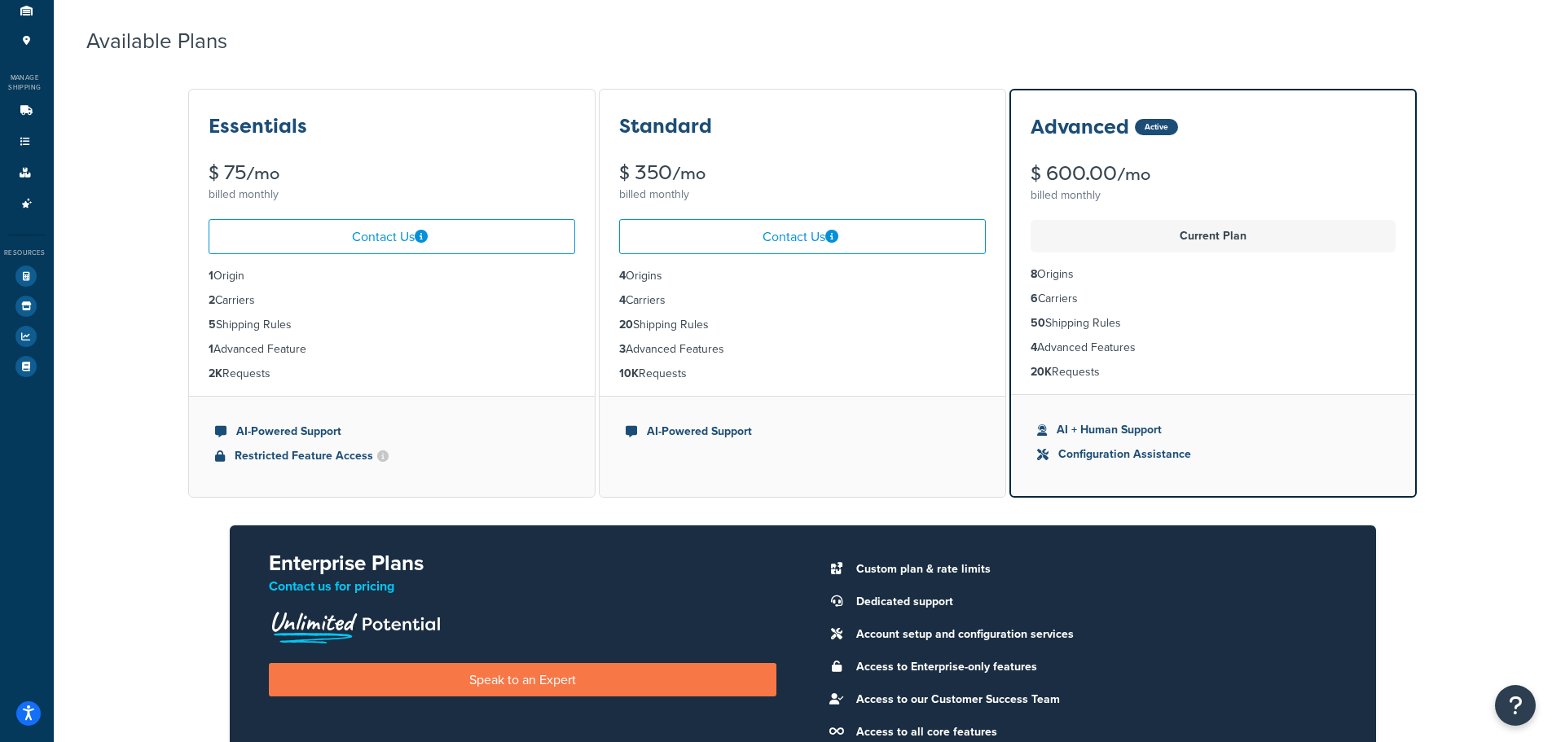
click at [1159, 130] on div "Active" at bounding box center [1156, 127] width 43 height 16
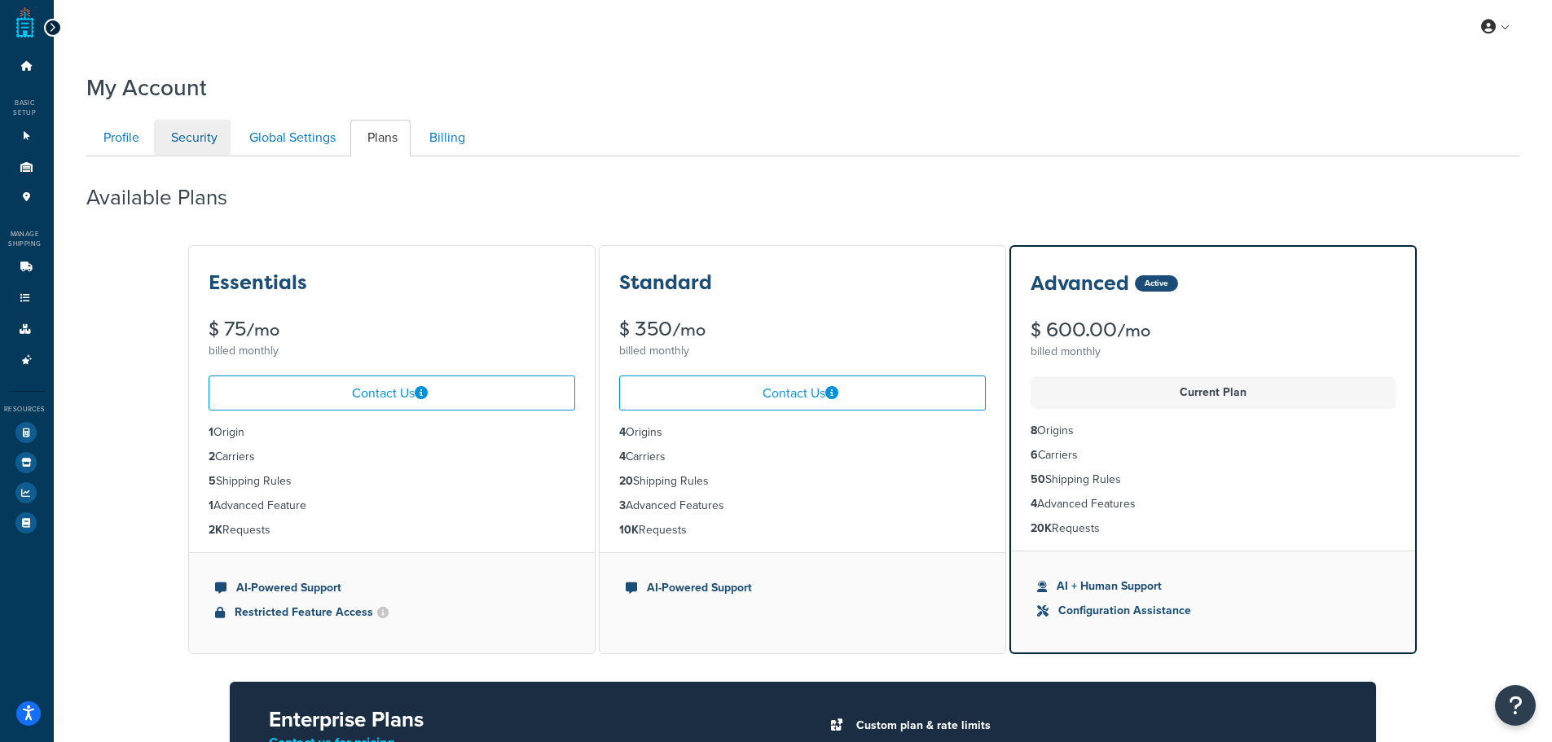
scroll to position [0, 0]
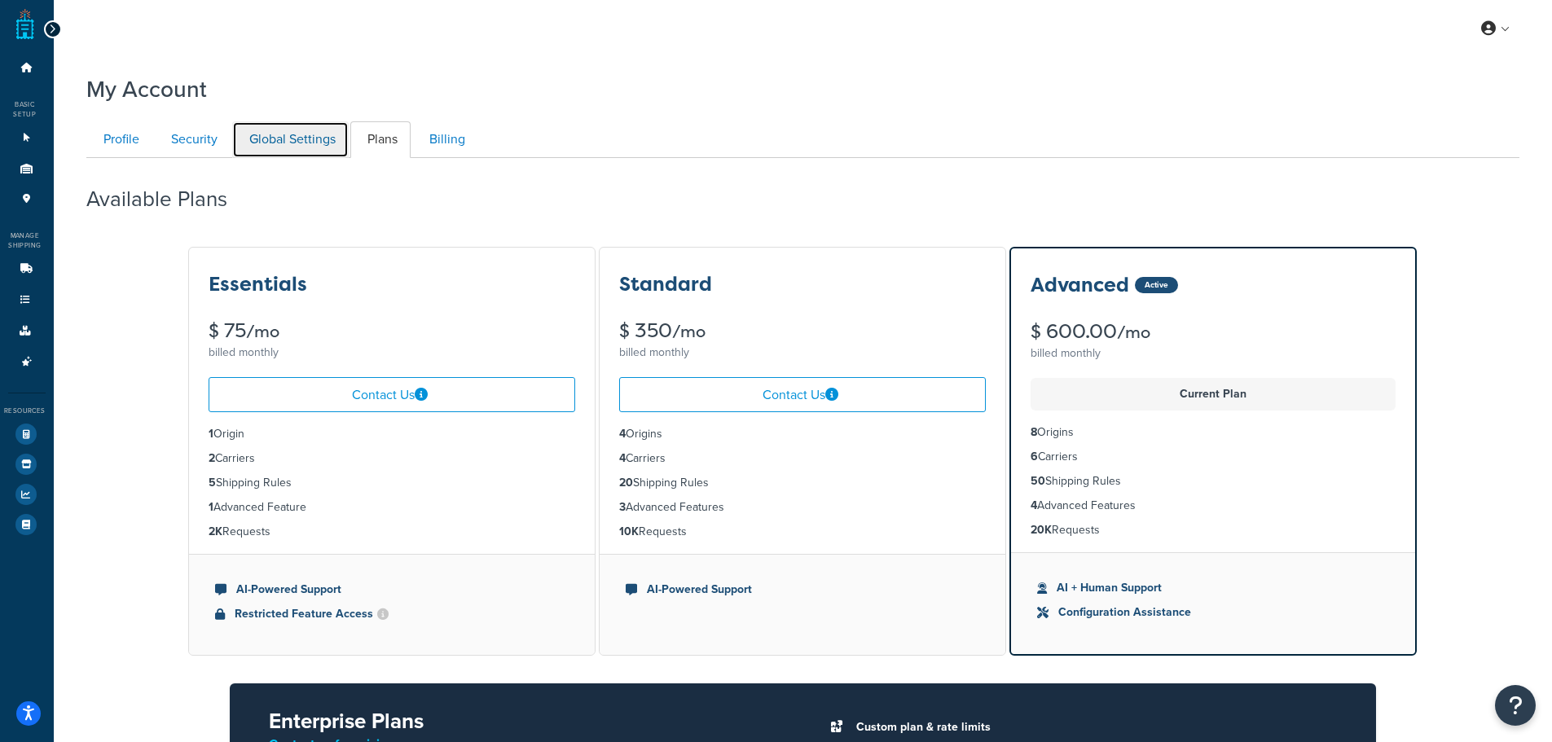
click at [318, 147] on link "Global Settings" at bounding box center [290, 139] width 116 height 37
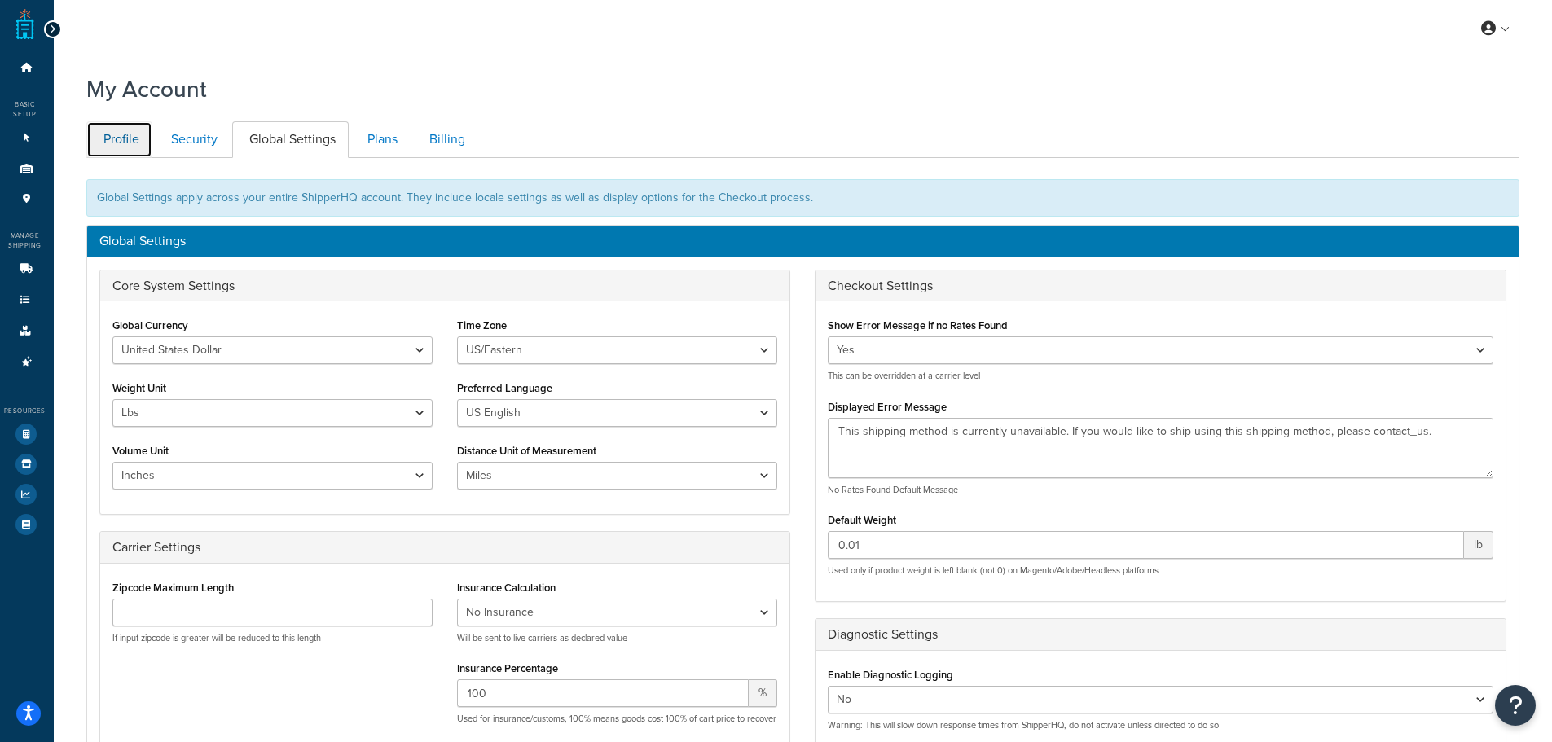
click at [94, 151] on link "Profile" at bounding box center [119, 139] width 66 height 37
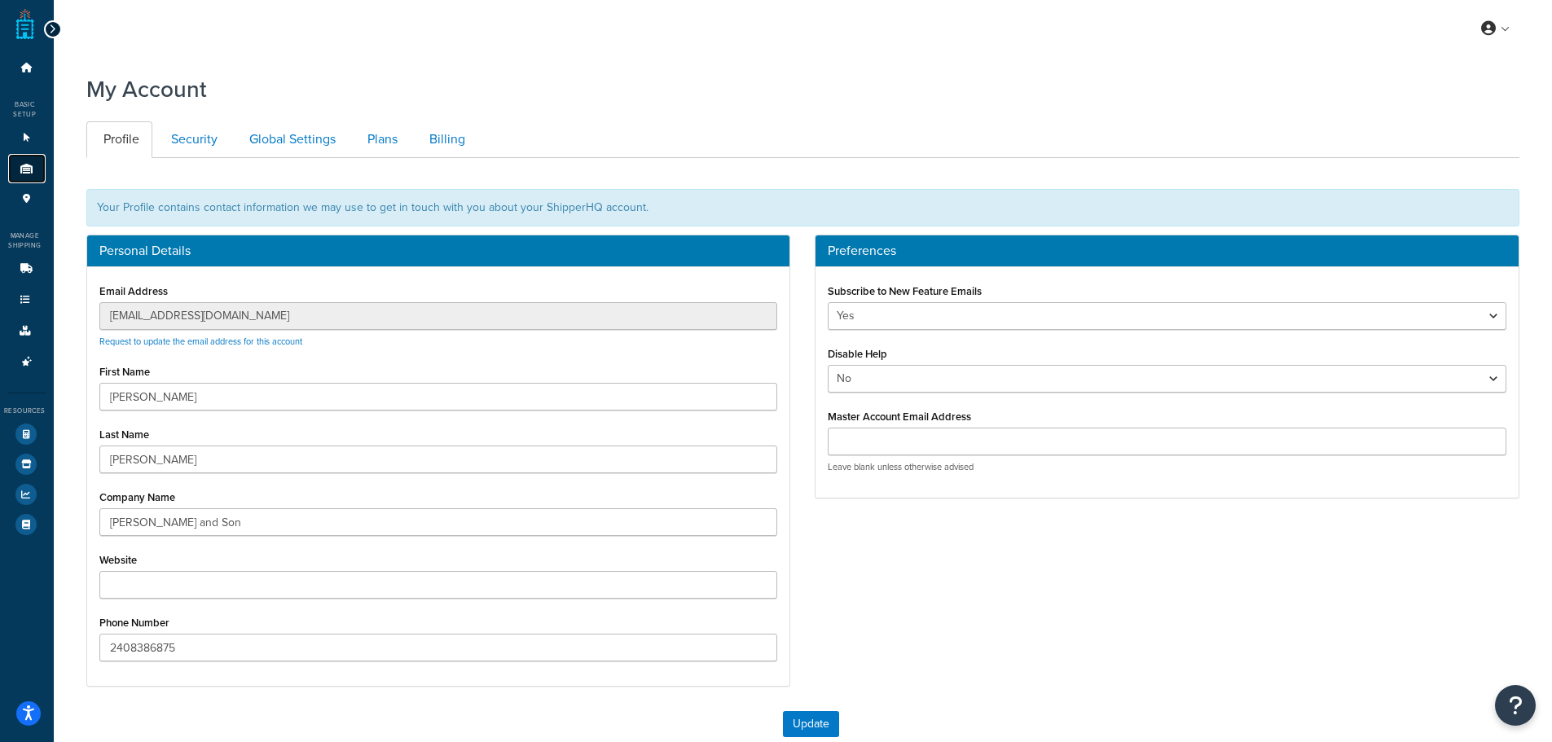
click at [23, 171] on icon at bounding box center [27, 169] width 16 height 10
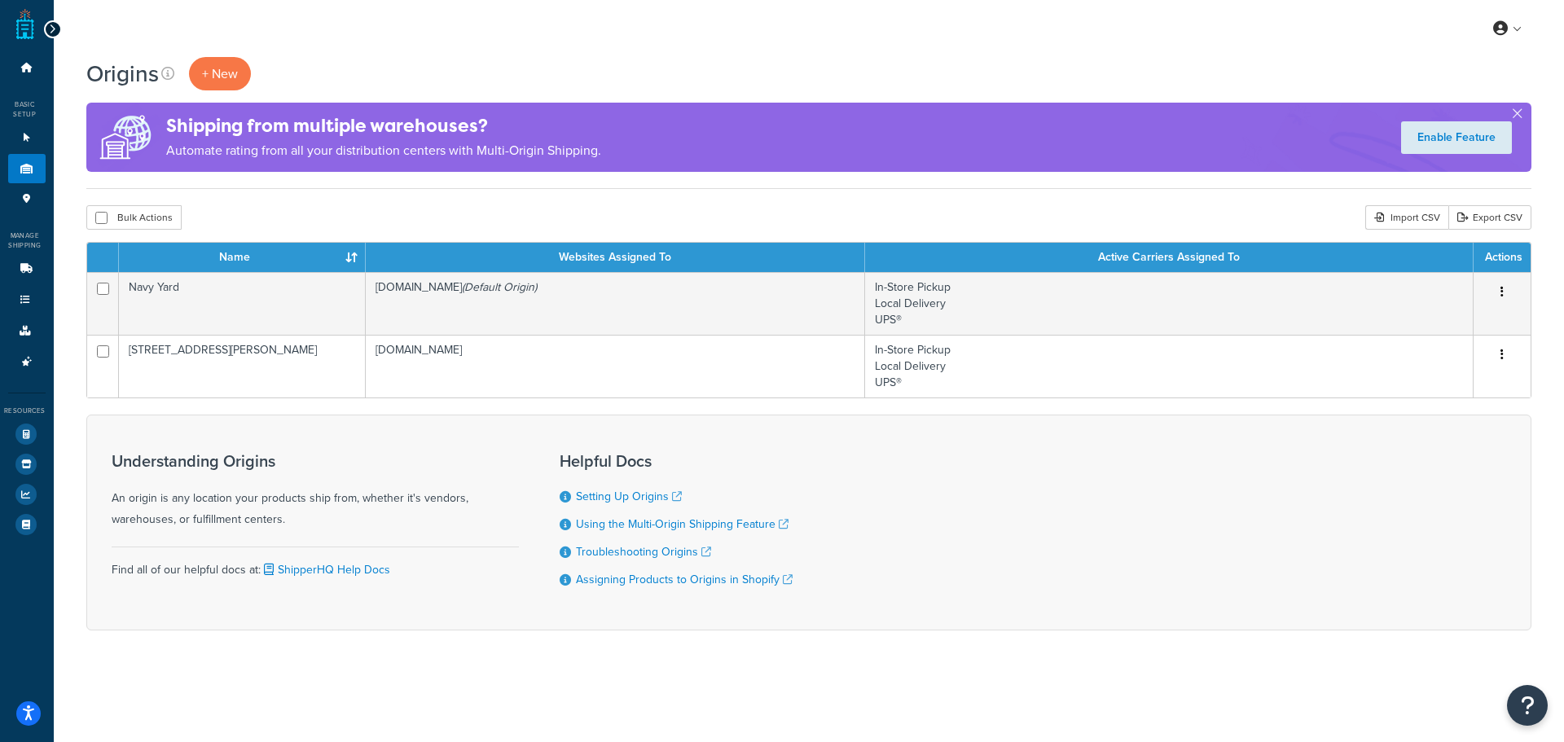
drag, startPoint x: 20, startPoint y: 622, endPoint x: 20, endPoint y: 635, distance: 12.2
drag, startPoint x: 20, startPoint y: 635, endPoint x: 430, endPoint y: 625, distance: 410.6
click at [430, 625] on div "Understanding Origins An origin is any location your products ship from, whethe…" at bounding box center [808, 523] width 1445 height 216
click at [1460, 143] on link "Enable Feature" at bounding box center [1456, 137] width 111 height 33
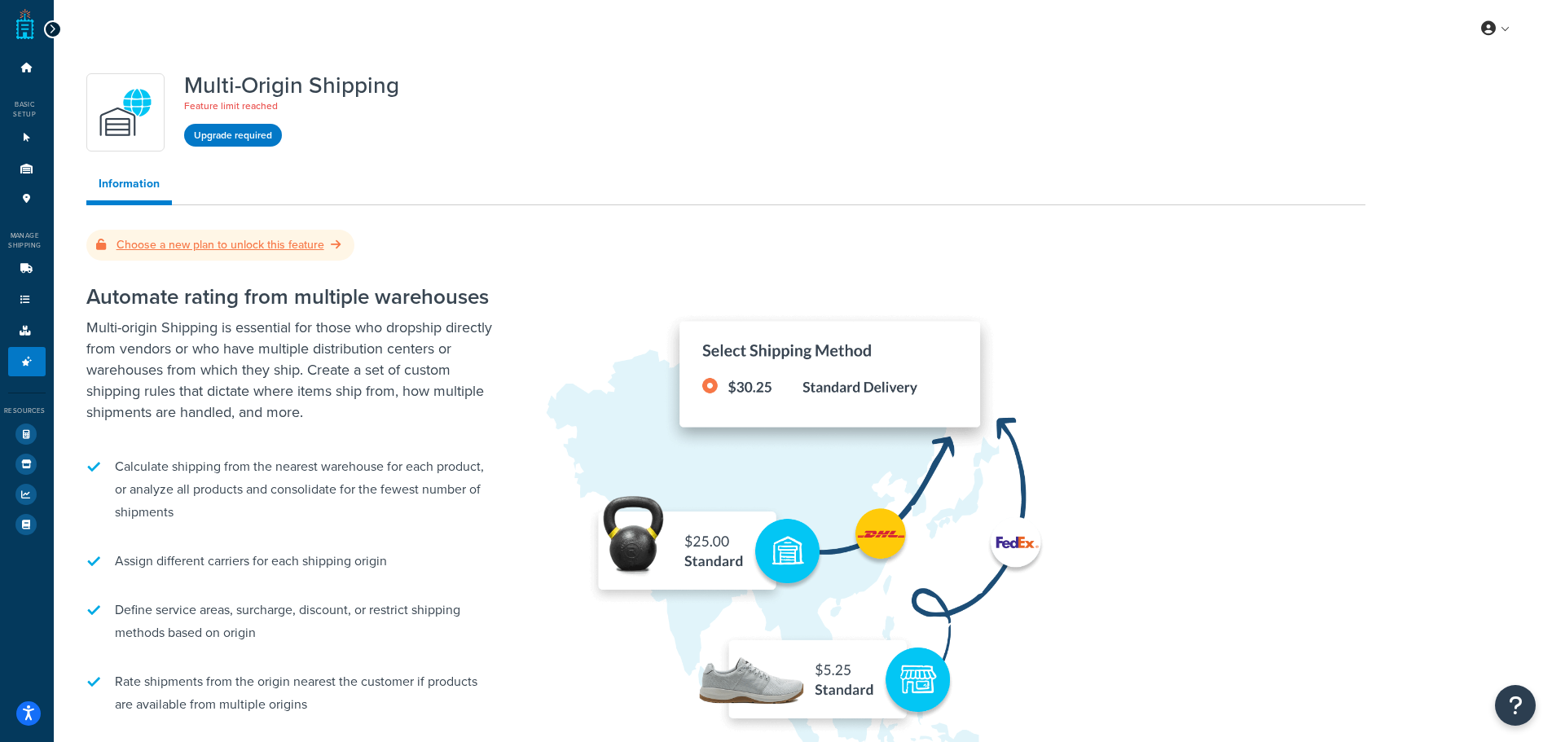
click at [188, 244] on link "Choose a new plan to unlock this feature" at bounding box center [220, 244] width 248 height 17
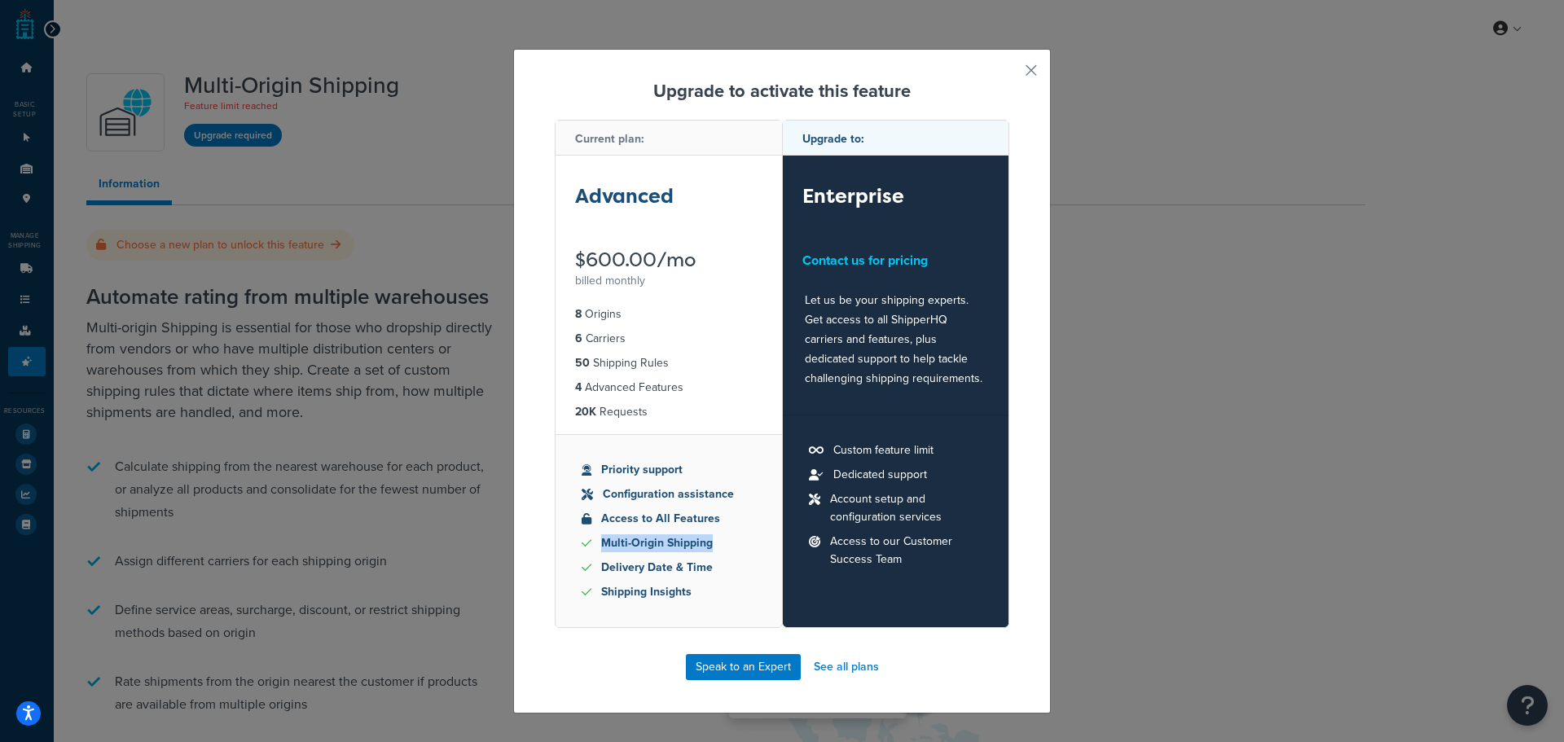
drag, startPoint x: 705, startPoint y: 542, endPoint x: 592, endPoint y: 545, distance: 112.4
click at [592, 545] on li "Multi-Origin Shipping" at bounding box center [669, 543] width 174 height 18
drag, startPoint x: 561, startPoint y: 450, endPoint x: 700, endPoint y: 621, distance: 220.0
click at [700, 621] on ul "Priority support Configuration assistance Access to All Features Multi-Origin S…" at bounding box center [669, 530] width 226 height 193
click at [708, 596] on li "Shipping Insights" at bounding box center [669, 592] width 174 height 18
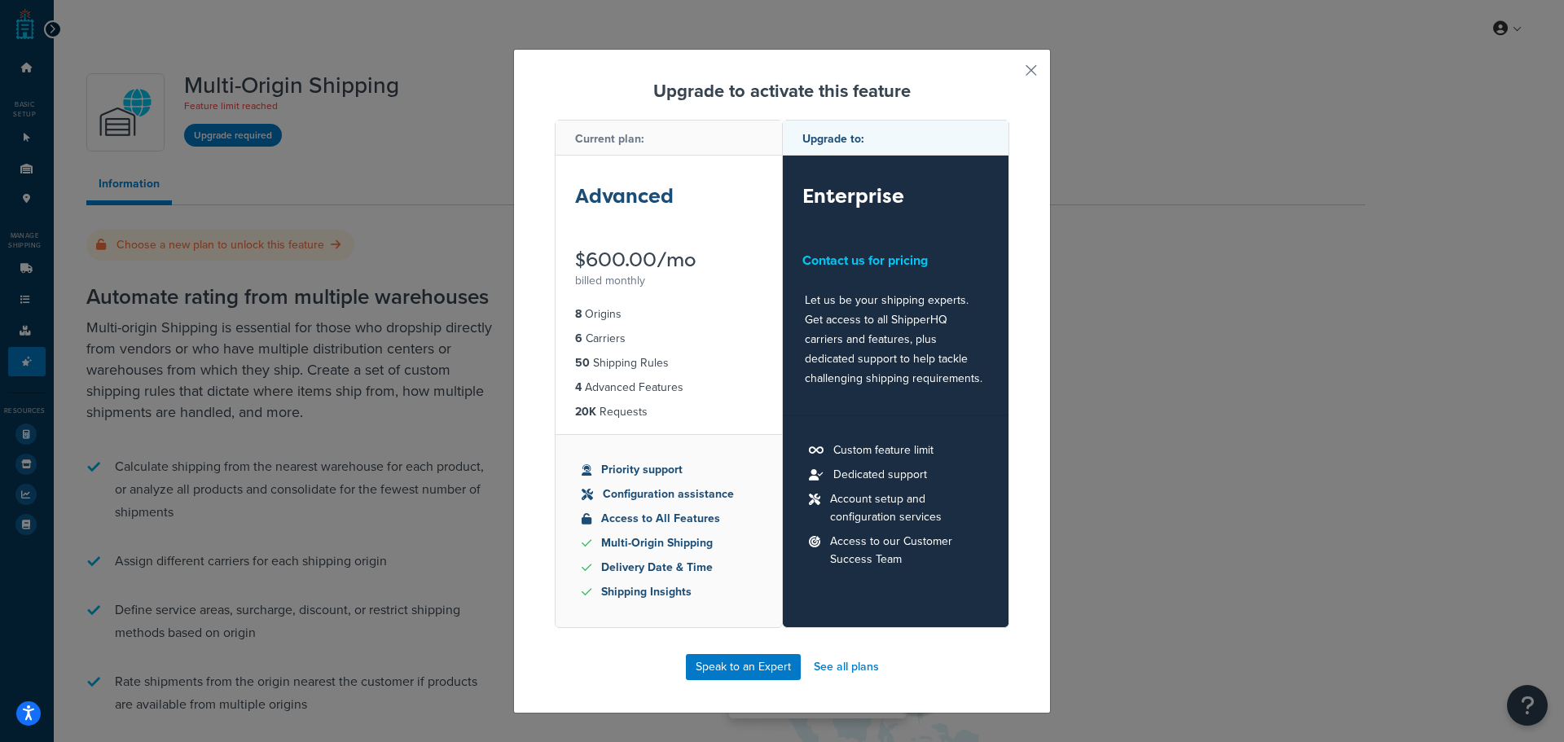
click at [1012, 64] on div "Upgrade to activate this feature Current plan: Advanced $600.00/mo billed month…" at bounding box center [782, 381] width 538 height 665
click at [1009, 74] on button "button" at bounding box center [1007, 76] width 4 height 4
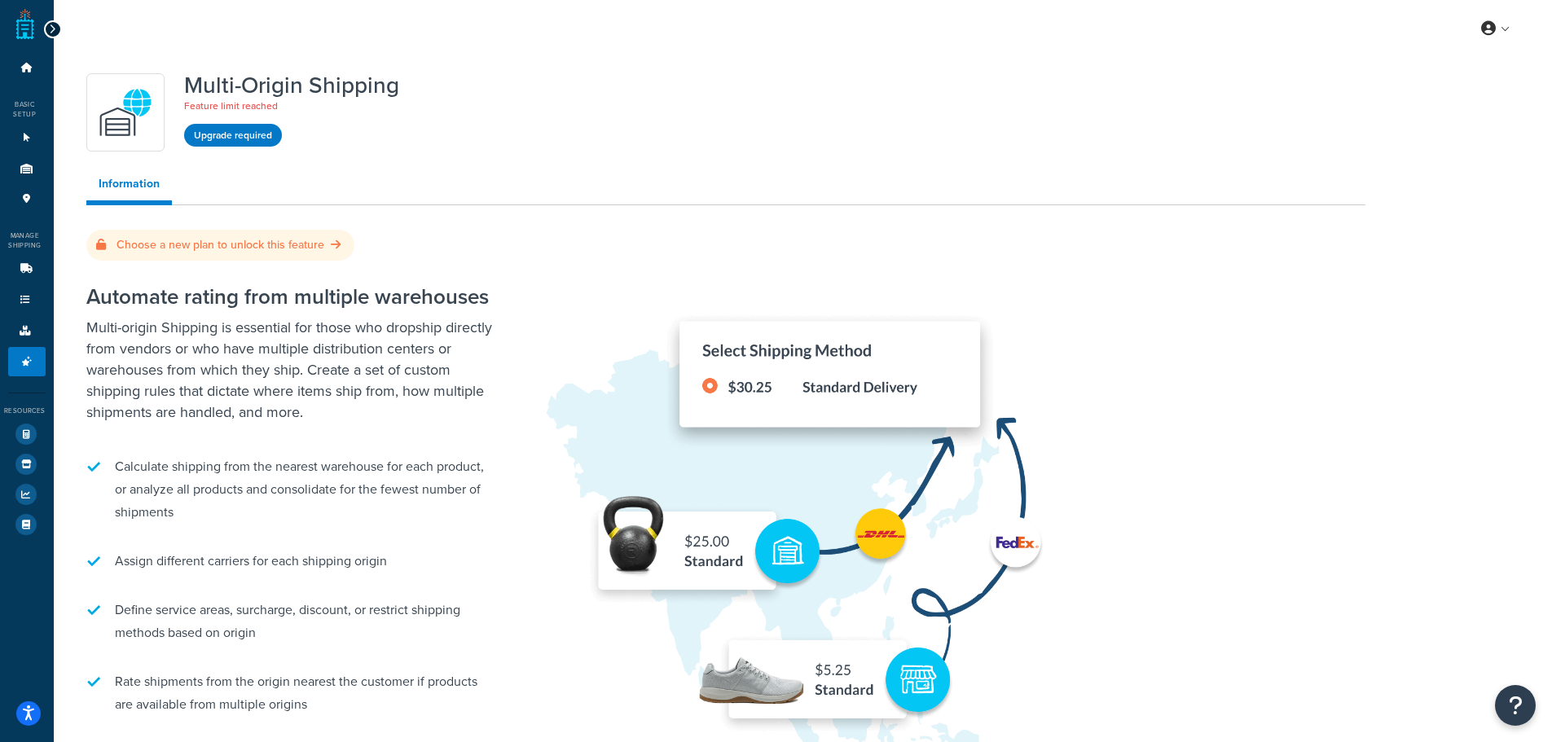
click at [17, 25] on link at bounding box center [25, 24] width 18 height 33
click at [1526, 705] on button "Open Resource Center" at bounding box center [1515, 705] width 45 height 45
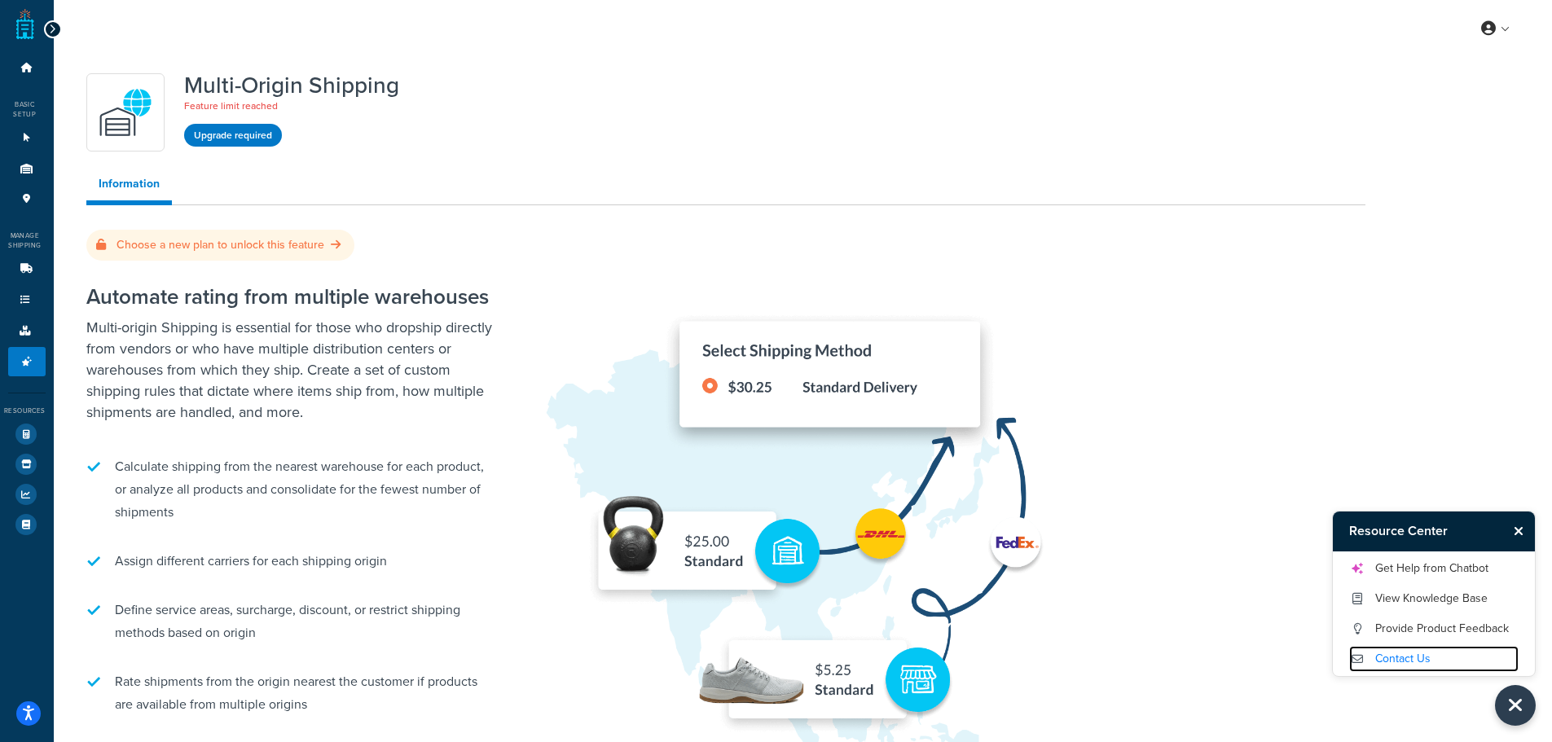
click at [1405, 657] on link "Contact Us" at bounding box center [1433, 659] width 169 height 26
click at [1408, 661] on link "Contact Us" at bounding box center [1433, 659] width 169 height 26
click at [28, 171] on icon at bounding box center [27, 169] width 16 height 10
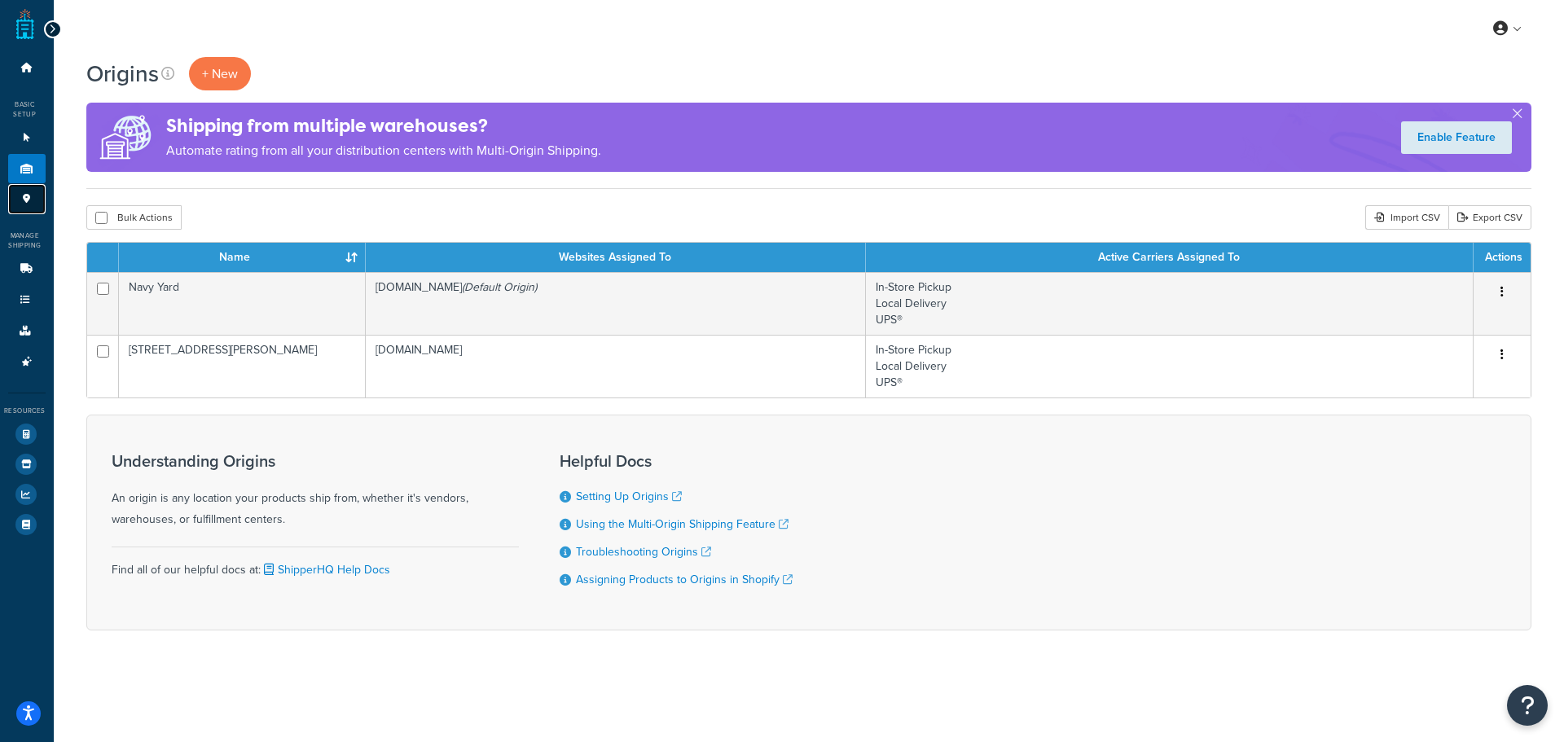
click at [18, 191] on link "Pickup Locations 1" at bounding box center [26, 199] width 37 height 30
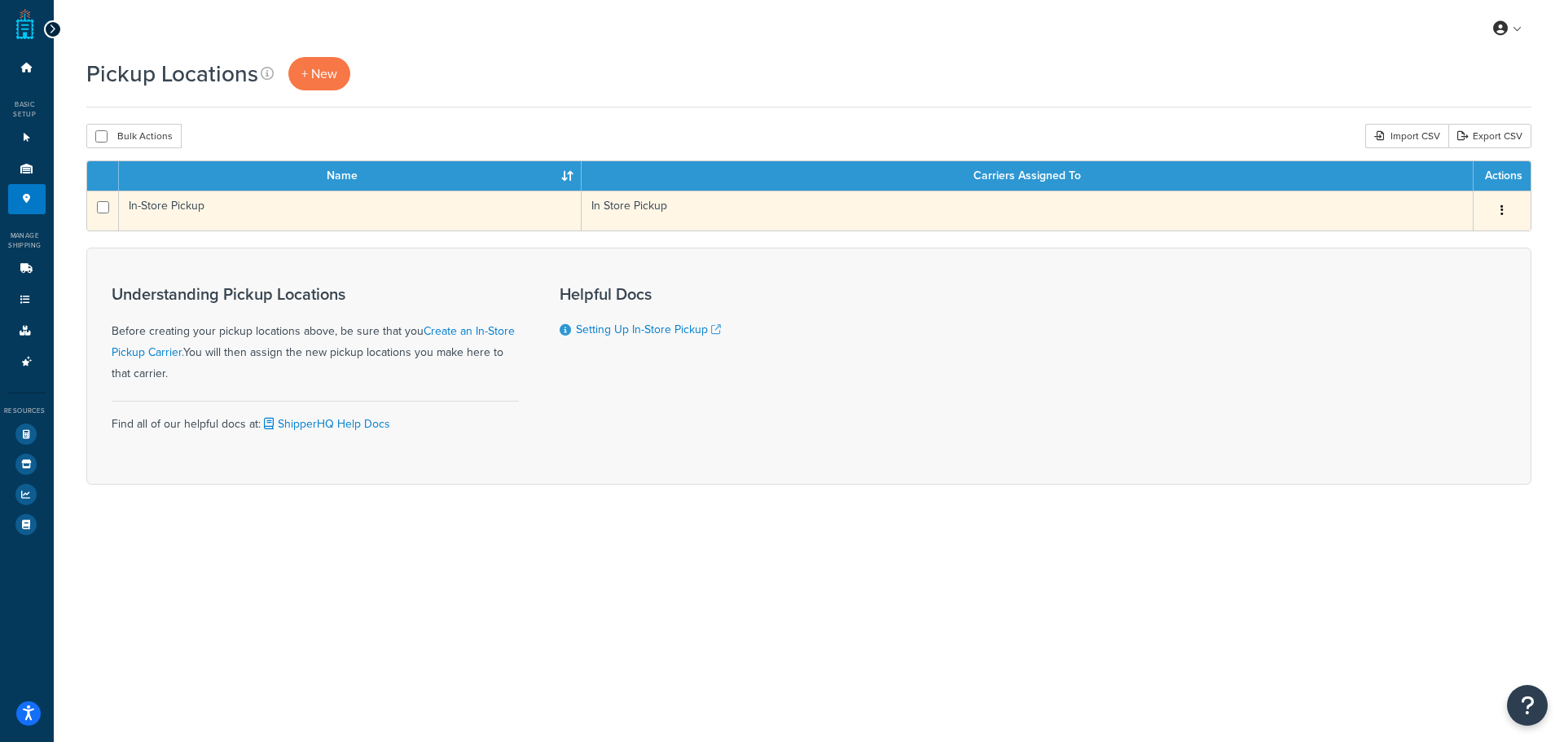
click at [819, 222] on td "In Store Pickup" at bounding box center [1028, 211] width 892 height 40
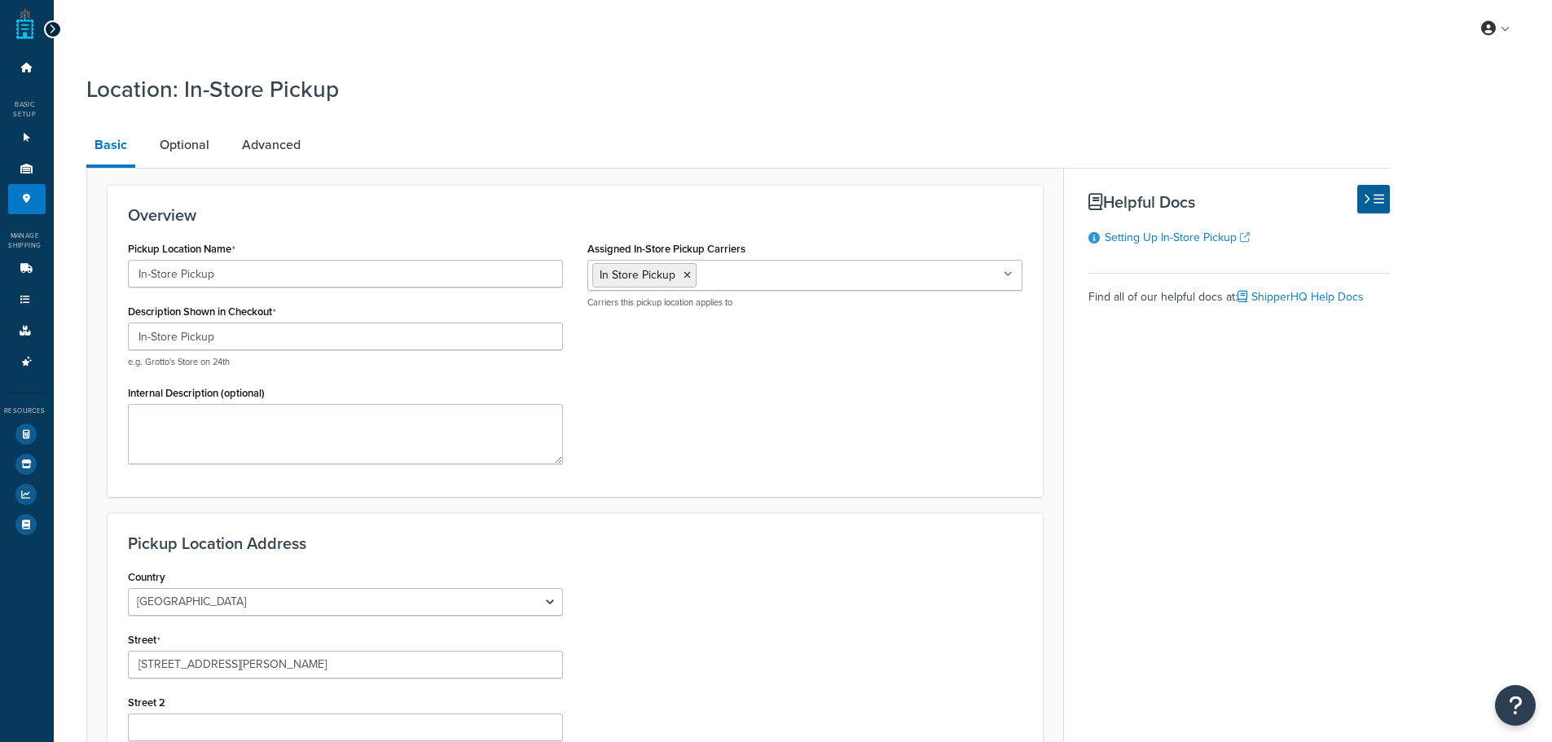
select select "32"
click at [198, 146] on link "Optional" at bounding box center [185, 144] width 66 height 39
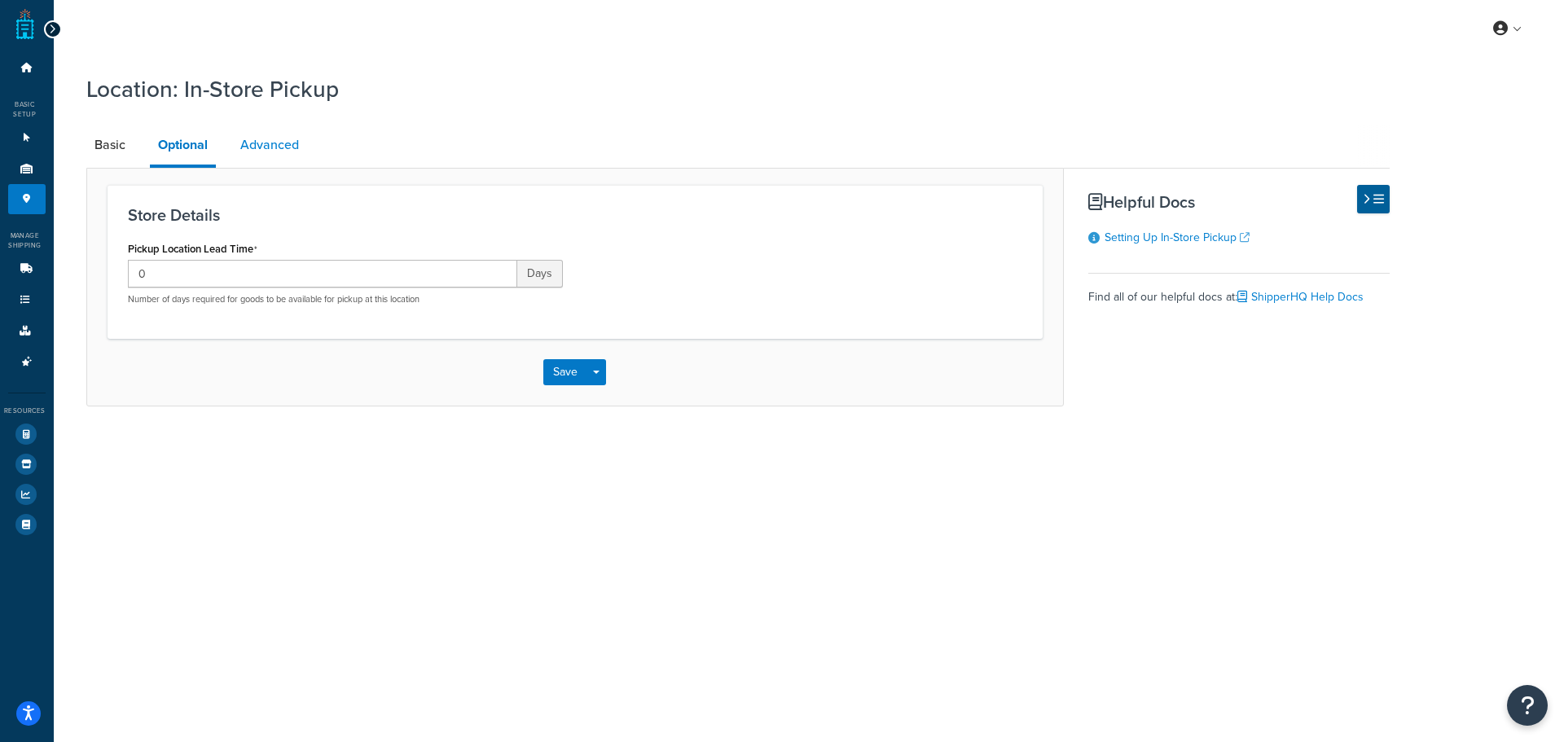
click at [265, 151] on link "Advanced" at bounding box center [269, 144] width 75 height 39
select select "32"
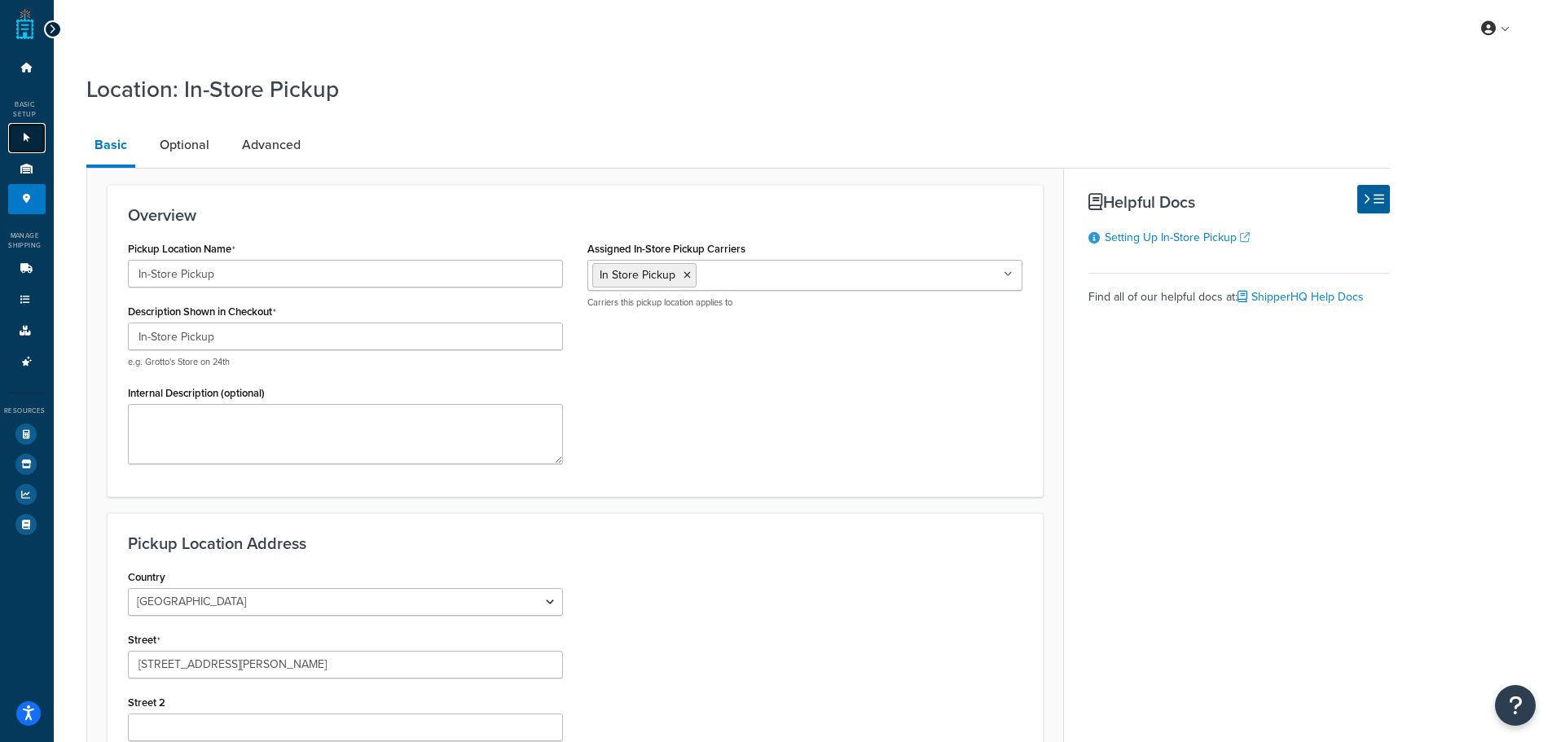
click at [30, 128] on link "Websites 1" at bounding box center [26, 138] width 37 height 30
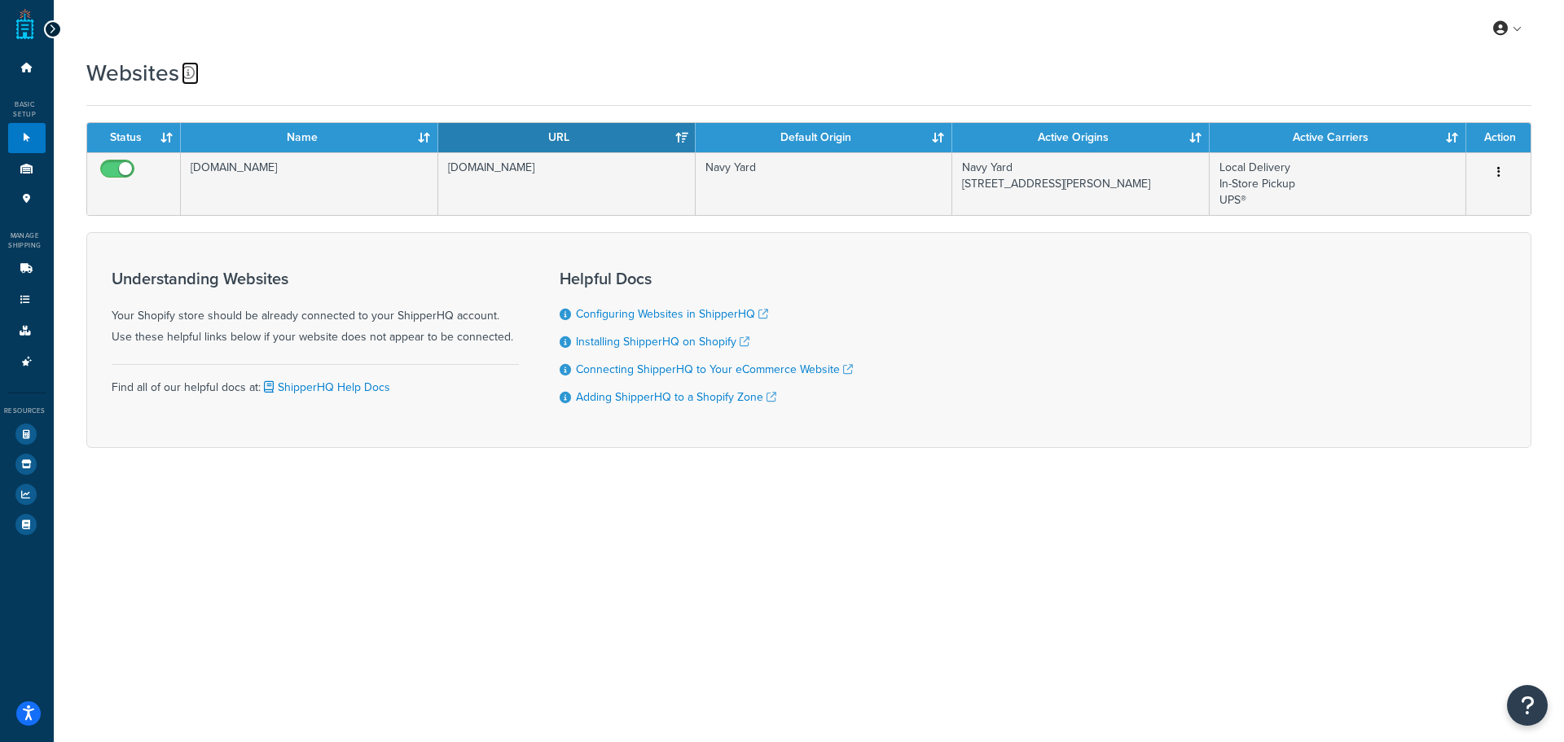
click at [187, 76] on icon at bounding box center [188, 72] width 13 height 13
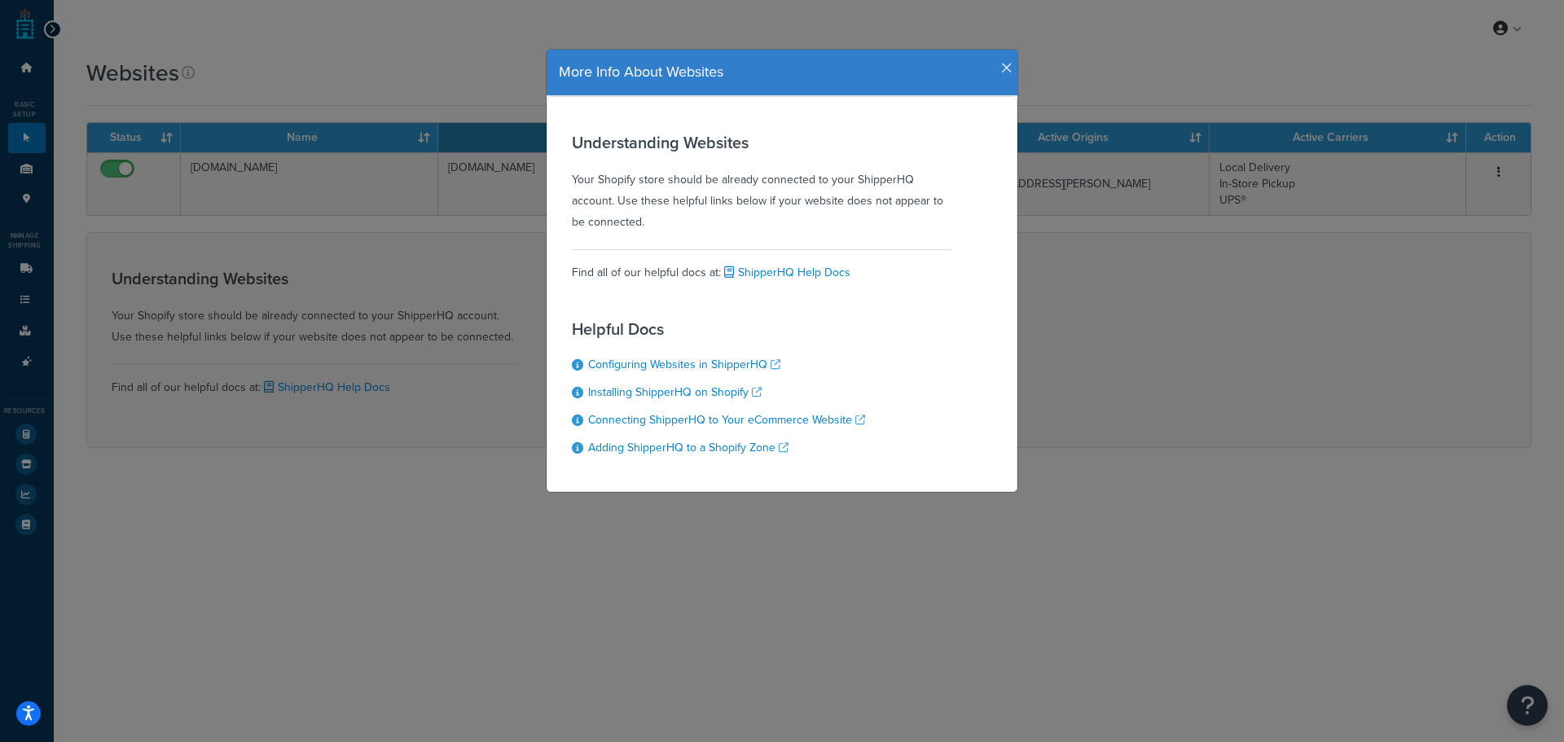
click at [992, 72] on h4 "More Info About Websites" at bounding box center [782, 72] width 446 height 21
click at [27, 158] on div "More Info About Websites Understanding Websites Your Shopify store should be al…" at bounding box center [782, 371] width 1564 height 742
click at [26, 165] on div "More Info About Websites Understanding Websites Your Shopify store should be al…" at bounding box center [782, 371] width 1564 height 742
click at [1001, 71] on icon "button" at bounding box center [1006, 68] width 11 height 15
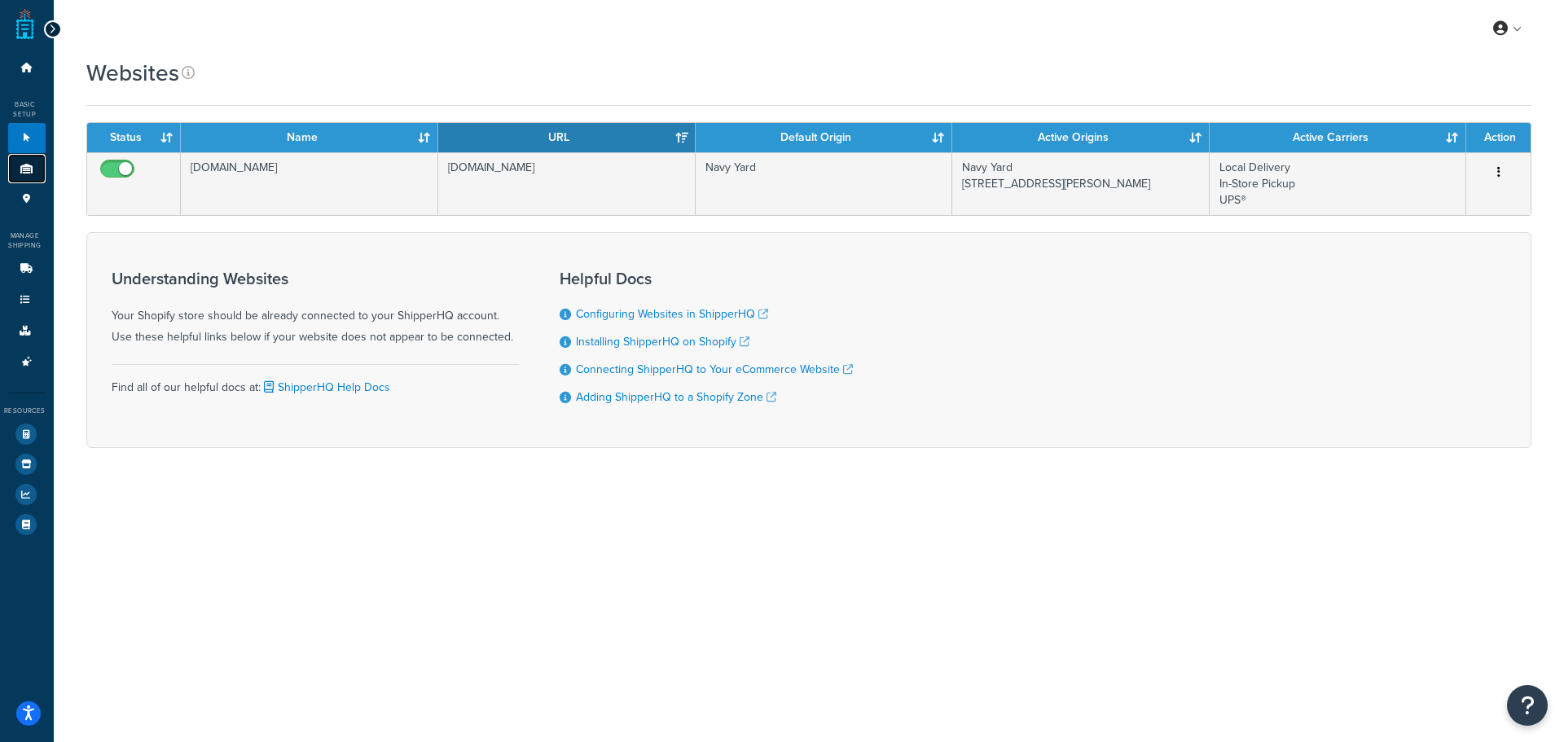
drag, startPoint x: 29, startPoint y: 164, endPoint x: 37, endPoint y: 155, distance: 12.7
click at [29, 164] on icon at bounding box center [27, 169] width 16 height 10
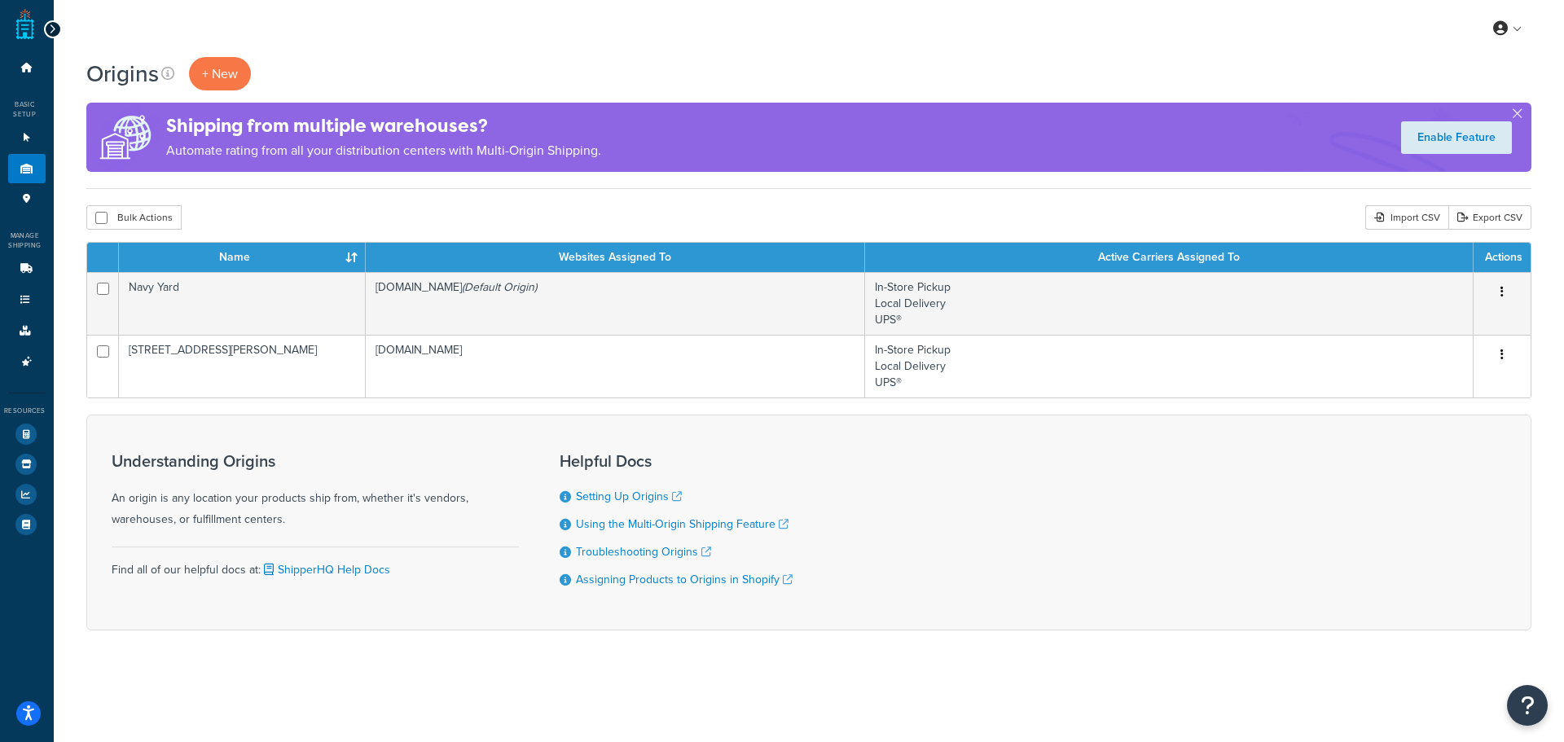
click at [157, 63] on div "Origins + New" at bounding box center [172, 73] width 173 height 33
click at [166, 72] on icon at bounding box center [167, 73] width 13 height 13
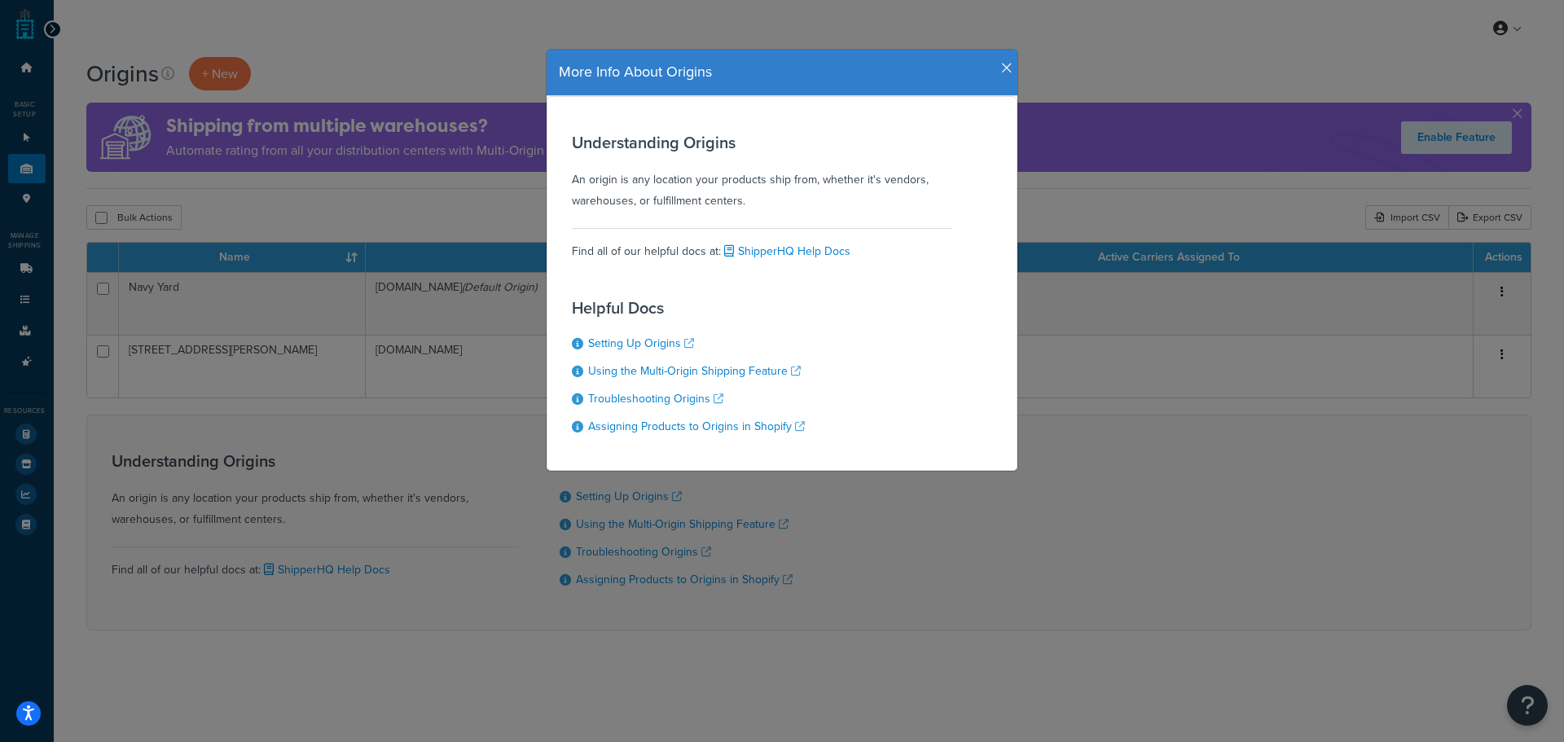
click at [1001, 58] on div "More Info About Origins" at bounding box center [782, 73] width 471 height 46
click at [994, 69] on h4 "More Info About Origins" at bounding box center [782, 72] width 446 height 21
click at [213, 70] on div "More Info About Origins Understanding Origins An origin is any location your pr…" at bounding box center [782, 371] width 1564 height 742
click at [1007, 74] on div "More Info About Origins" at bounding box center [782, 73] width 471 height 46
click at [1001, 68] on icon "button" at bounding box center [1006, 68] width 11 height 15
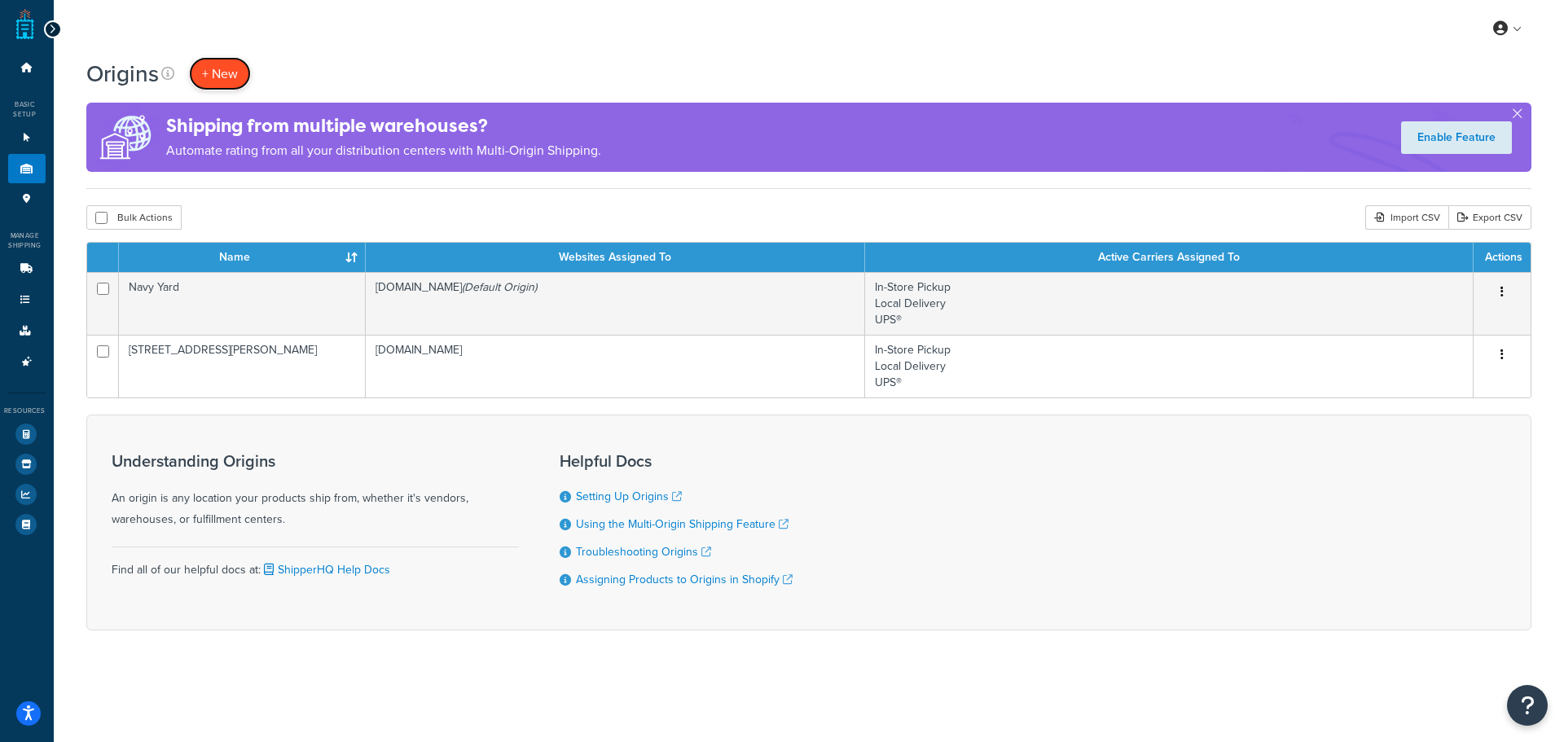
click at [237, 77] on link "+ New" at bounding box center [220, 73] width 62 height 33
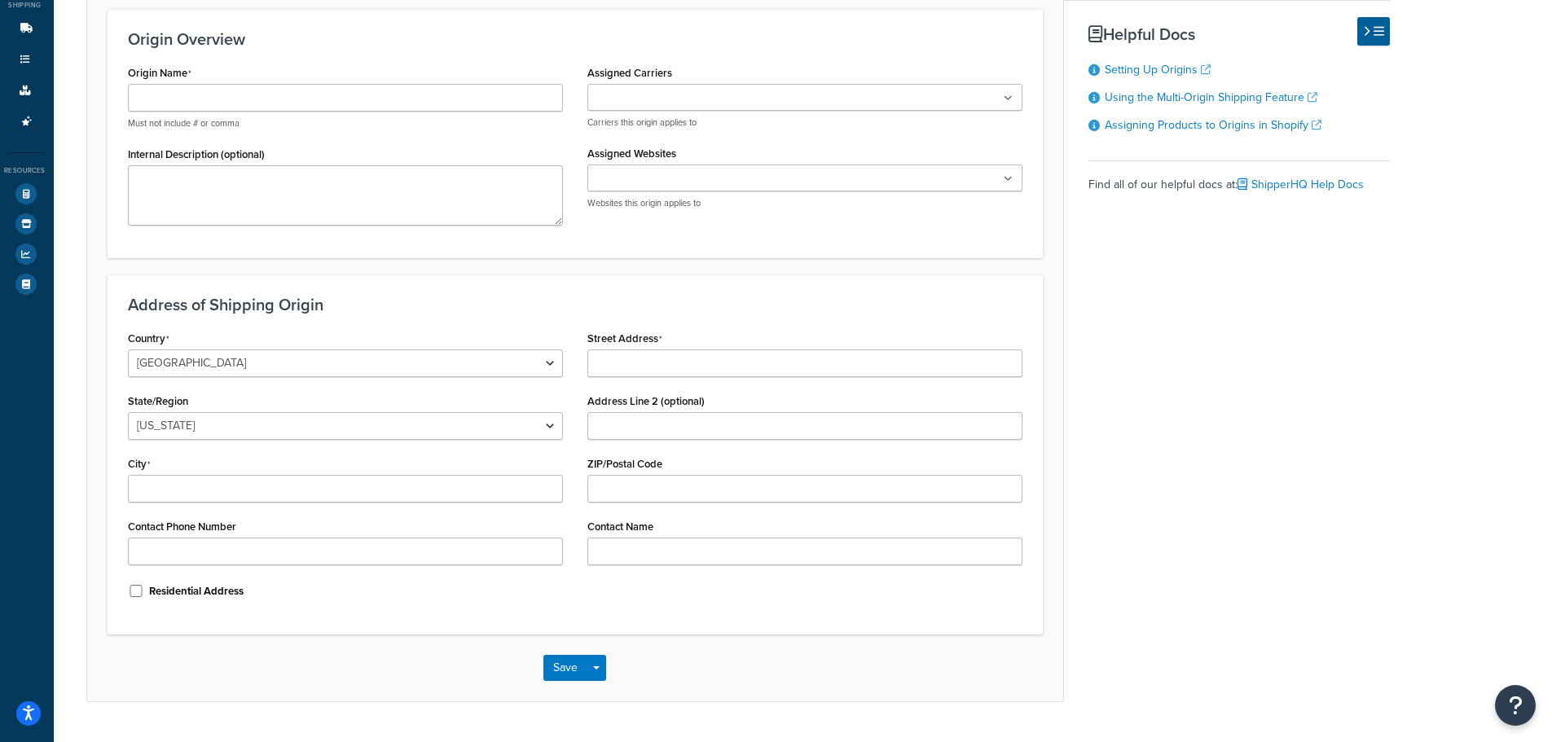
scroll to position [282, 0]
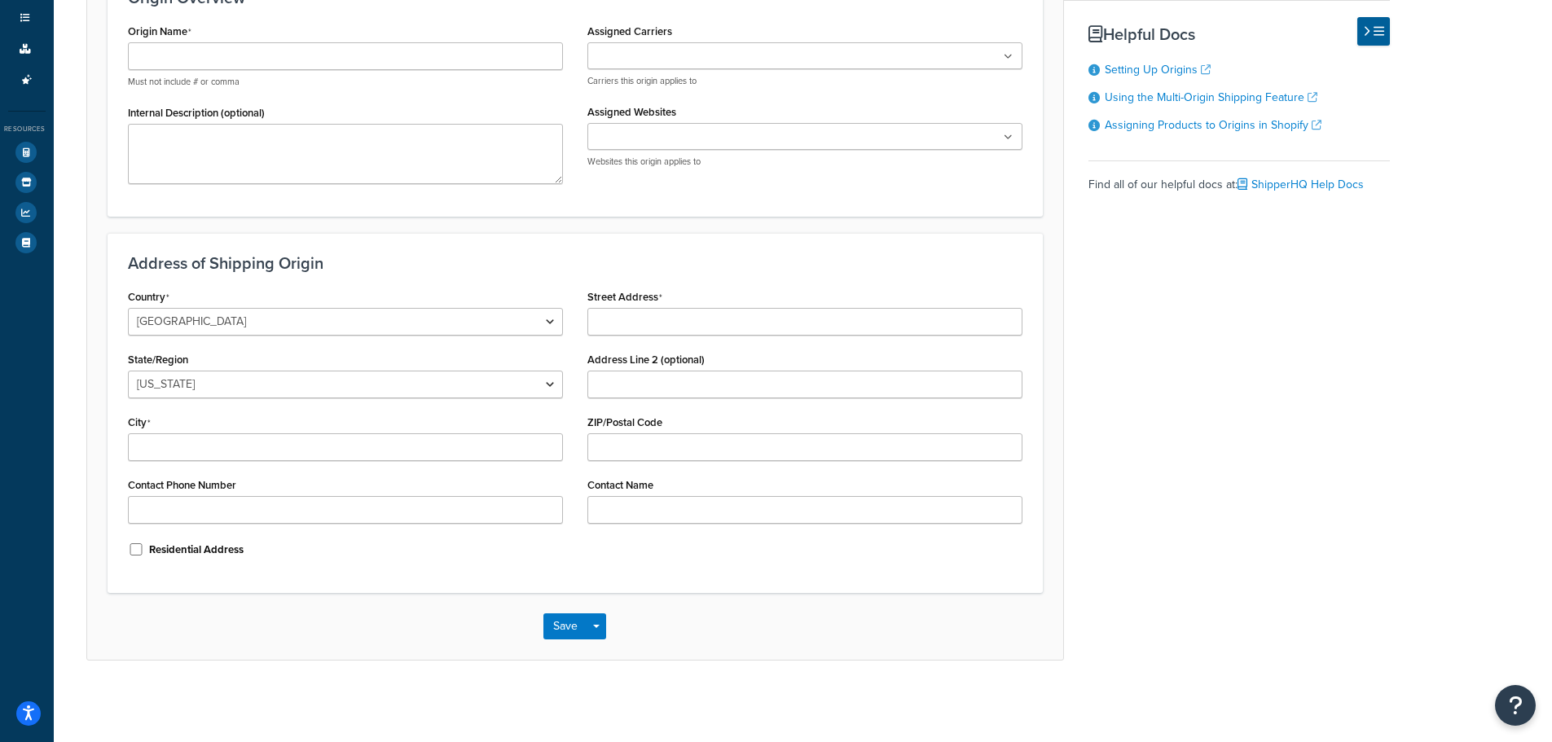
click at [663, 65] on input "Assigned Carriers" at bounding box center [664, 57] width 144 height 18
click at [762, 24] on div "Assigned Carriers FedEx® In Store Pickup Local Delivery In-Store Pickup UPS® Ho…" at bounding box center [804, 54] width 435 height 68
click at [723, 143] on ul at bounding box center [804, 136] width 435 height 27
click at [729, 102] on div "Assigned Websites leonandson.myshopify.com Websites this origin applies to" at bounding box center [804, 134] width 435 height 68
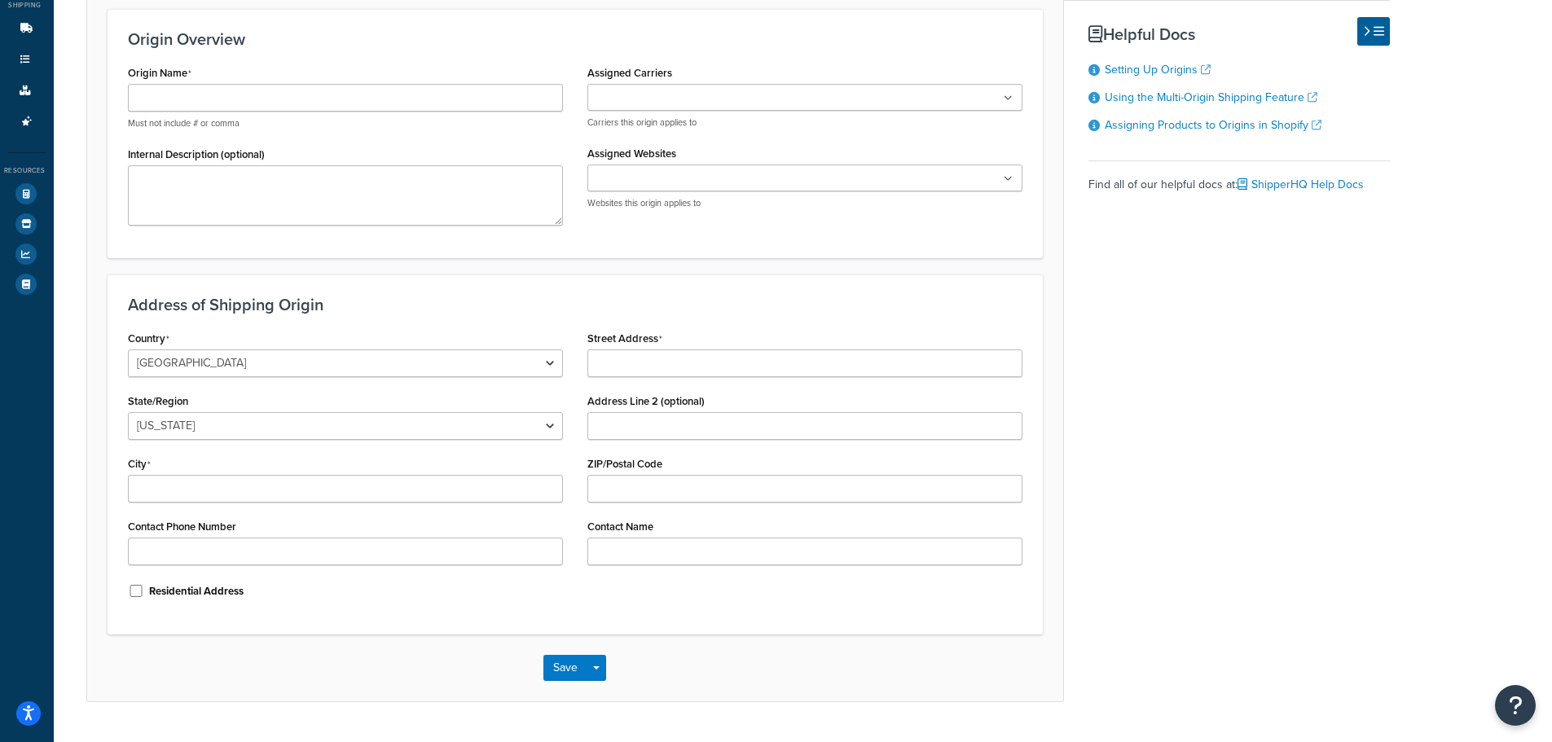
scroll to position [200, 0]
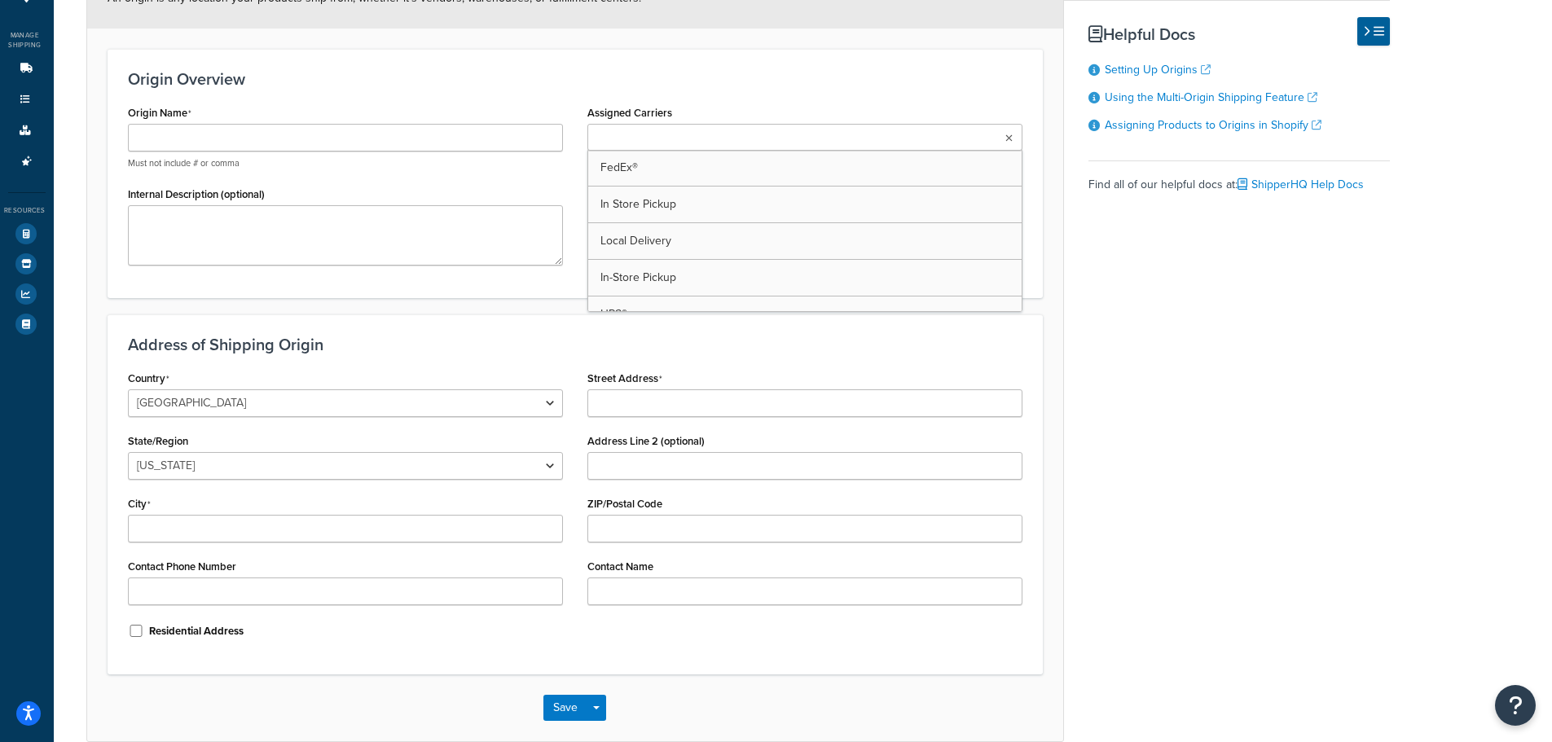
click at [632, 143] on input "Assigned Carriers" at bounding box center [664, 139] width 144 height 18
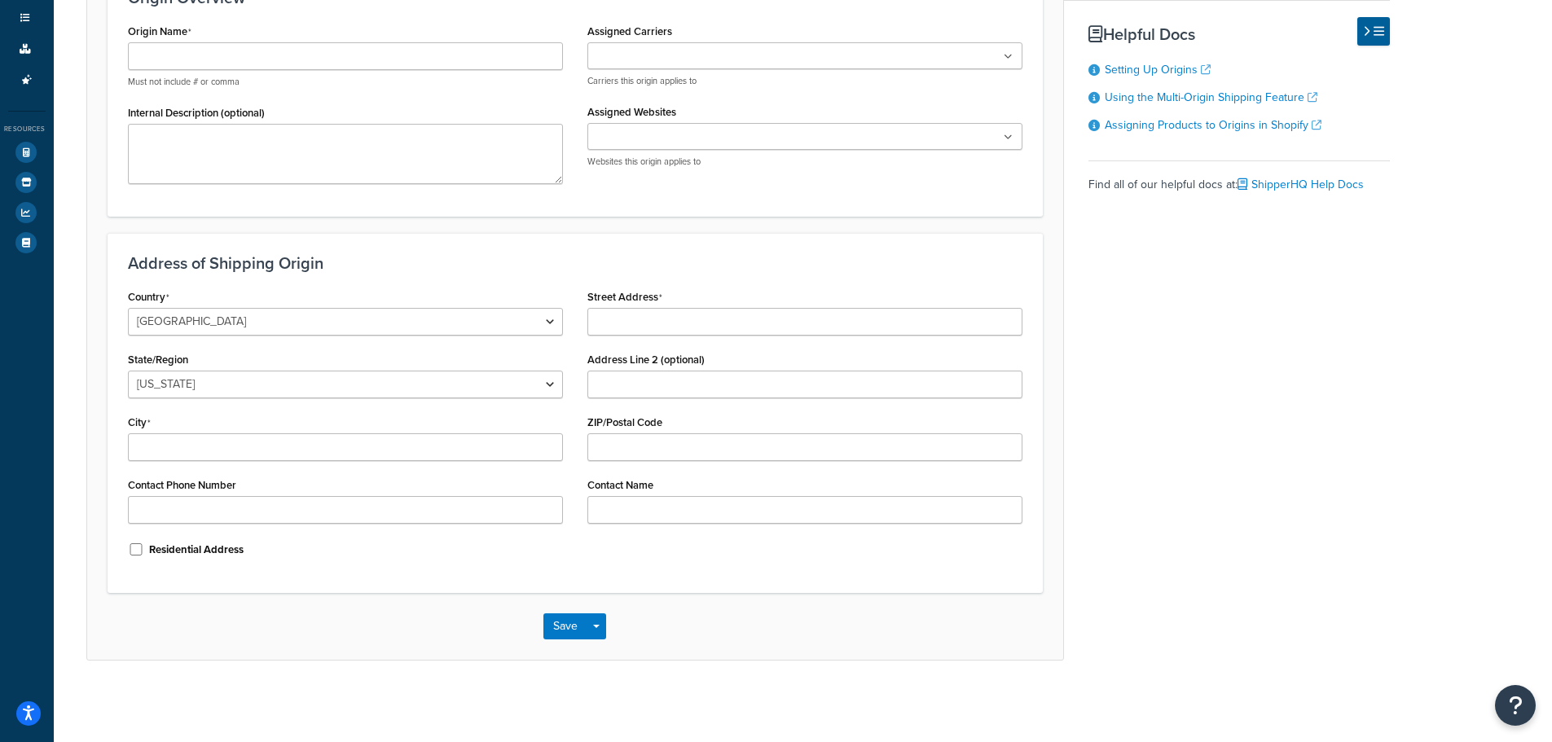
click at [775, 20] on div "Assigned Carriers FedEx® In Store Pickup Local Delivery In-Store Pickup UPS® Ho…" at bounding box center [804, 54] width 435 height 68
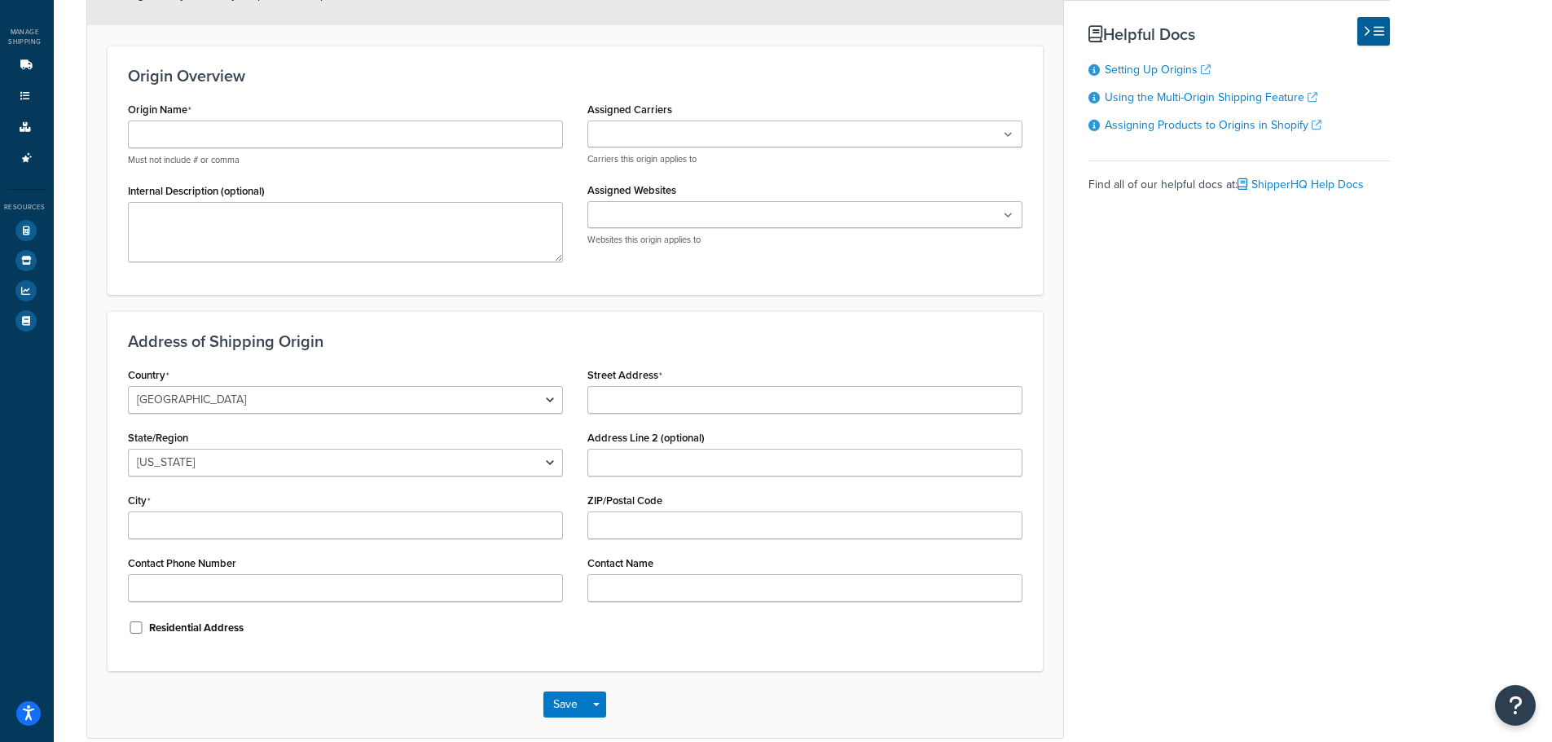
scroll to position [119, 0]
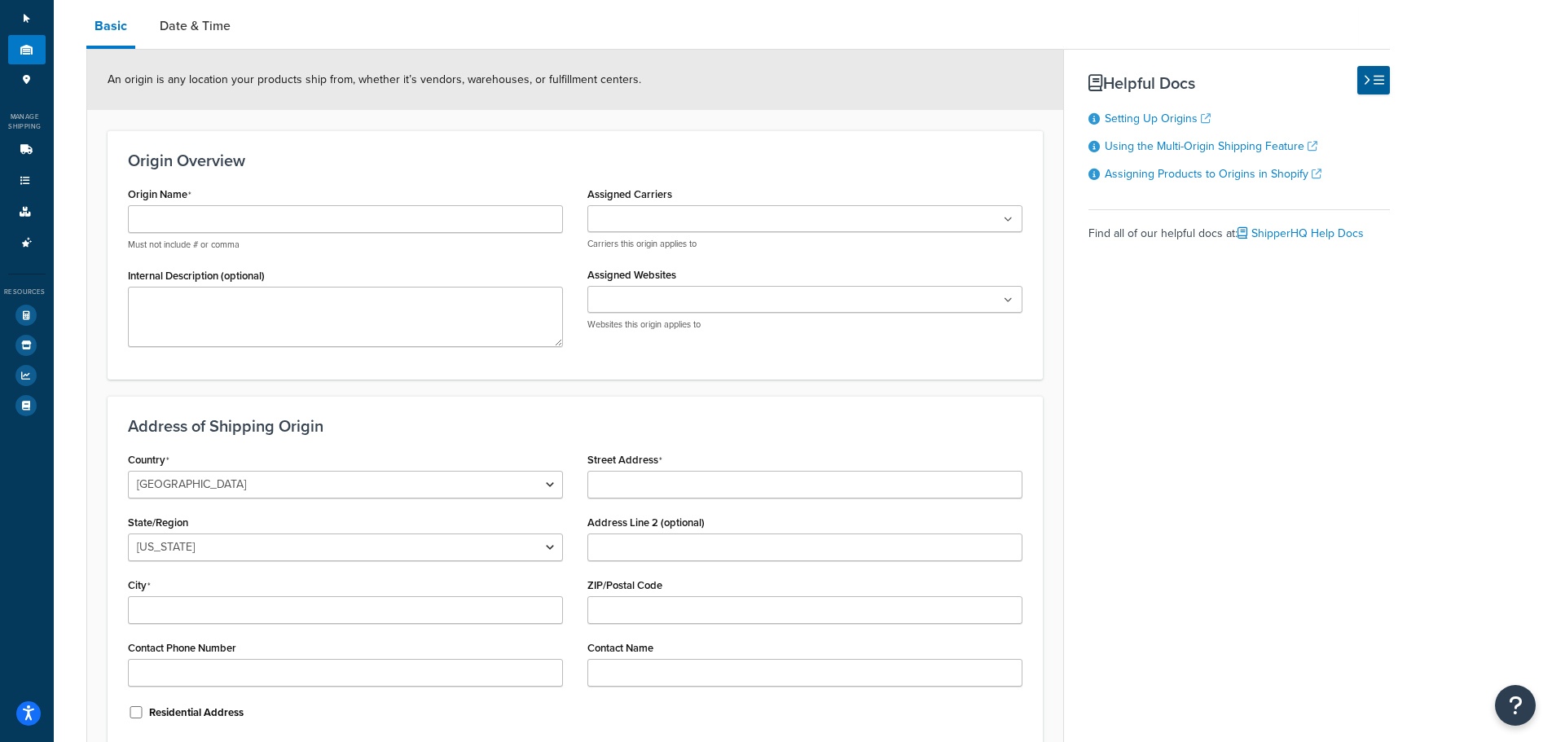
click at [645, 310] on ul at bounding box center [804, 299] width 435 height 27
click at [696, 264] on div "Assigned Websites leonandson.myshopify.com Websites this origin applies to" at bounding box center [804, 297] width 435 height 68
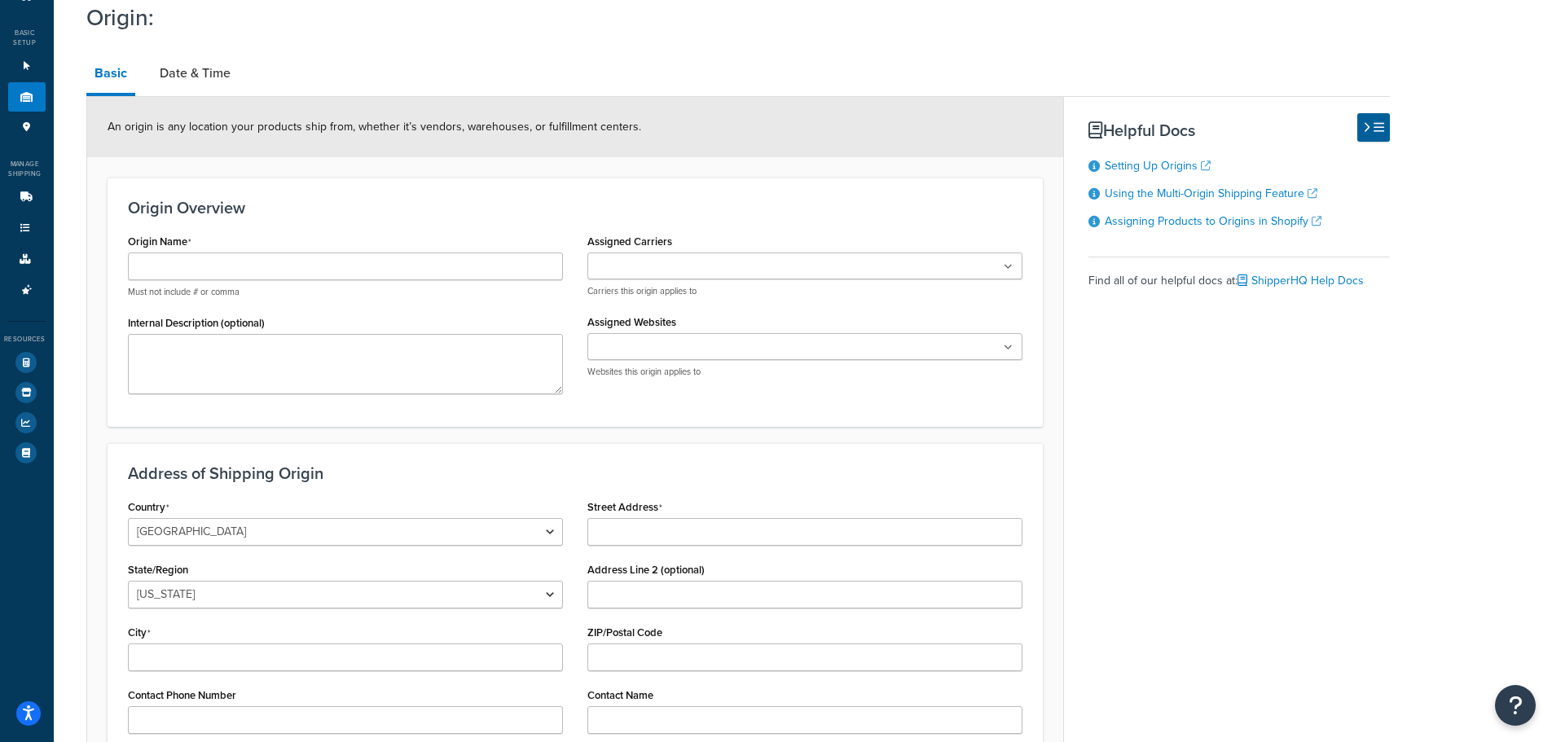
scroll to position [37, 0]
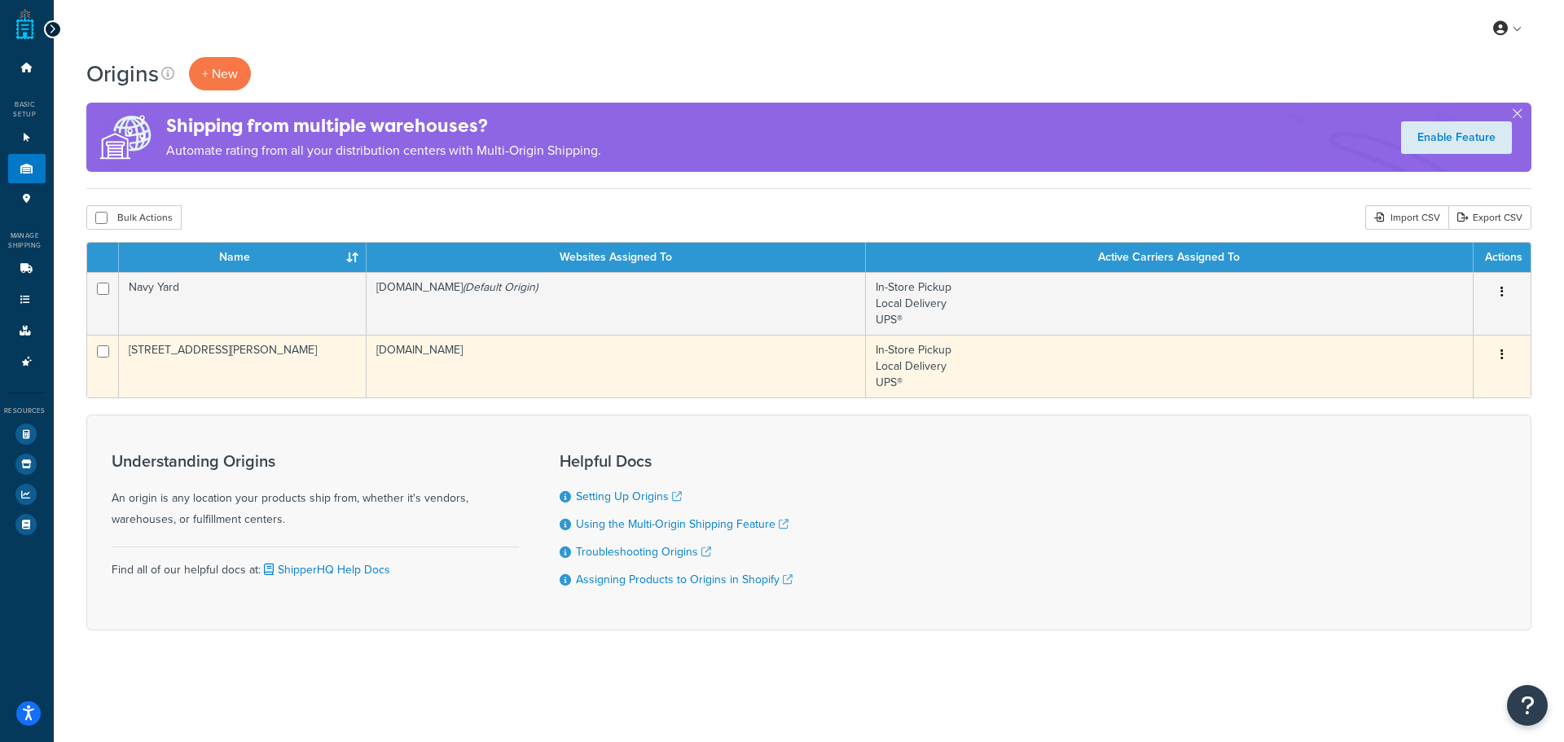
click at [983, 384] on td "In-Store Pickup Local Delivery UPS®" at bounding box center [1170, 366] width 608 height 63
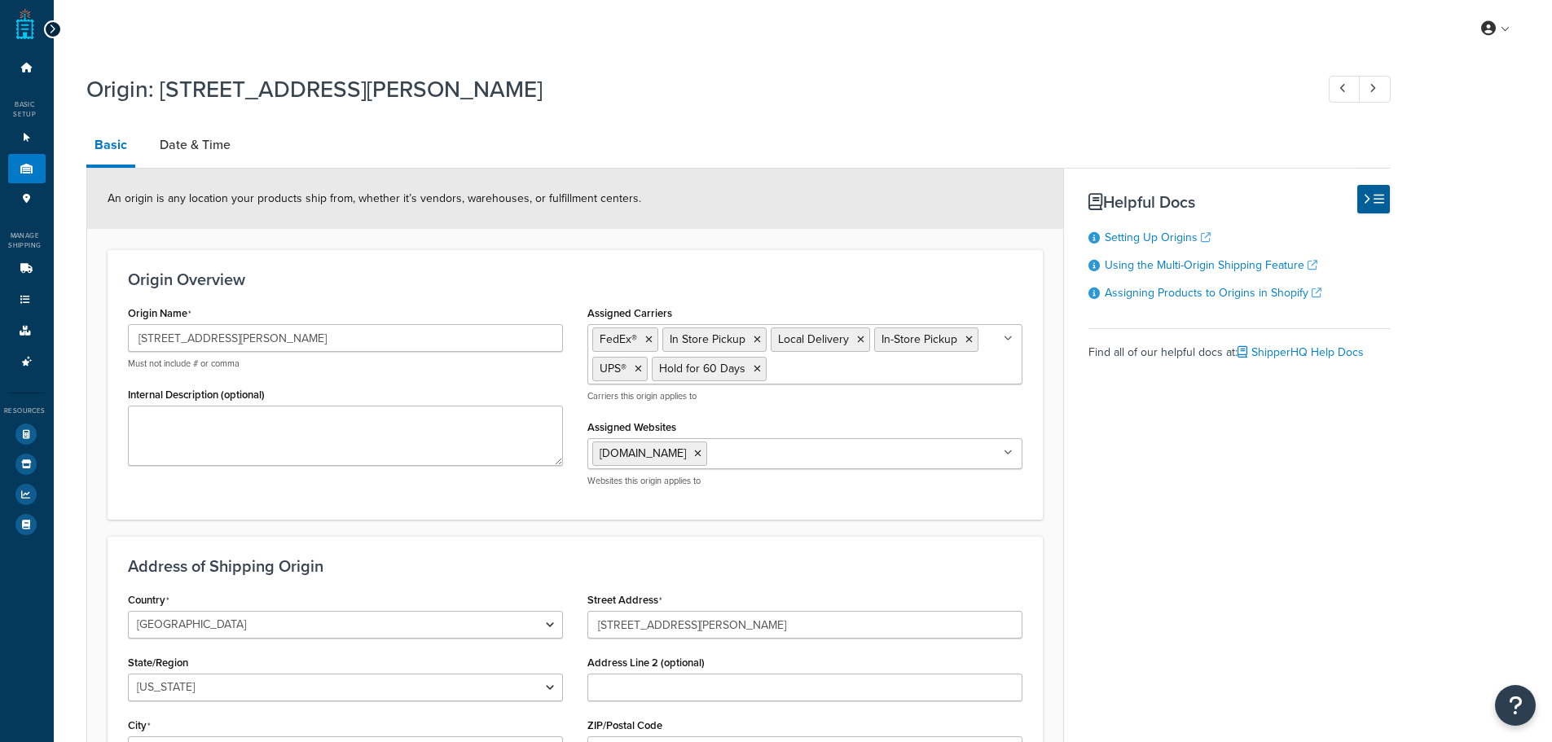
select select "32"
click at [1009, 331] on ul "FedEx® In Store Pickup Local Delivery In-Store Pickup UPS® Hold for 60 Days" at bounding box center [804, 354] width 435 height 60
click at [1017, 281] on h3 "Origin Overview" at bounding box center [575, 279] width 894 height 18
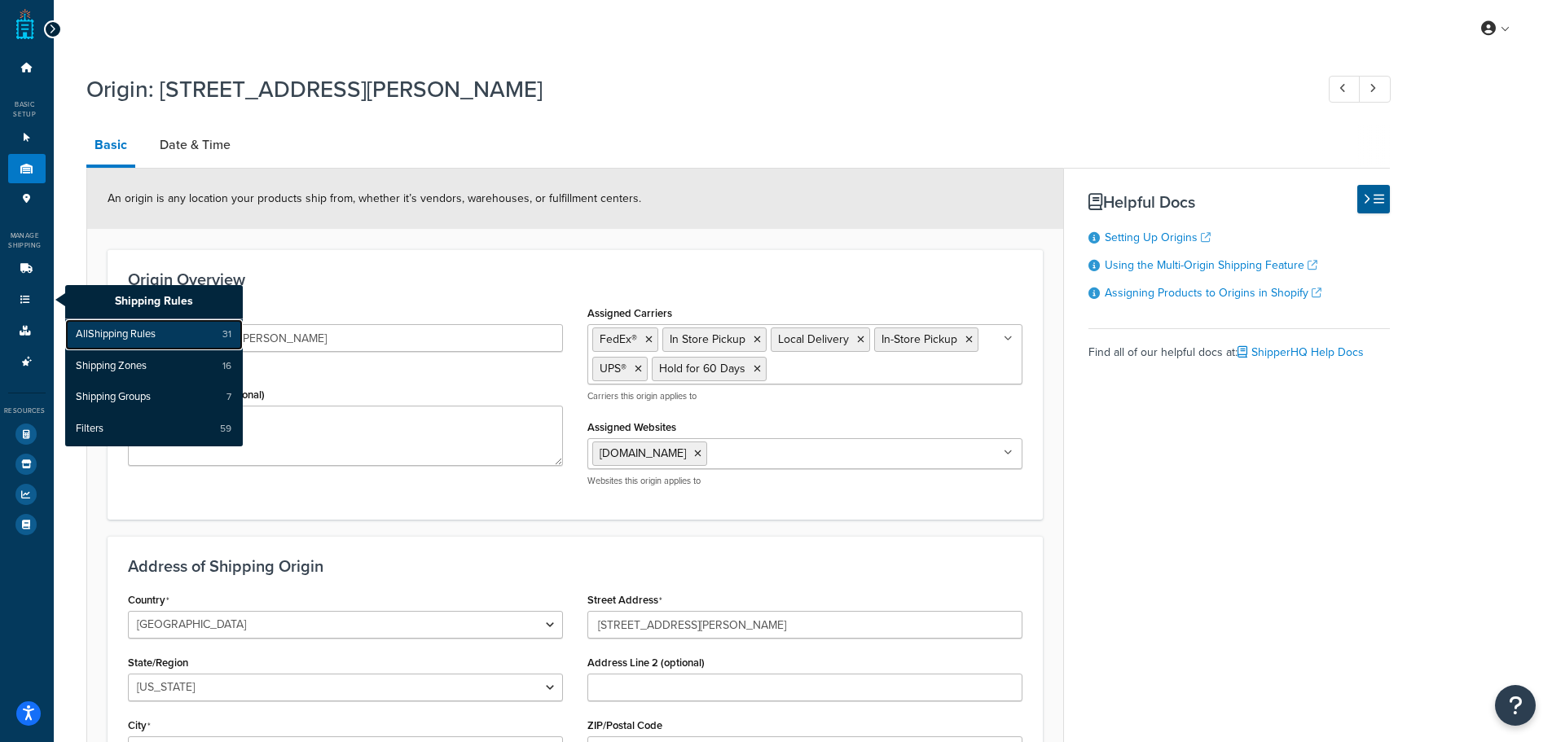
click at [105, 327] on span "All Shipping Rules" at bounding box center [116, 334] width 80 height 15
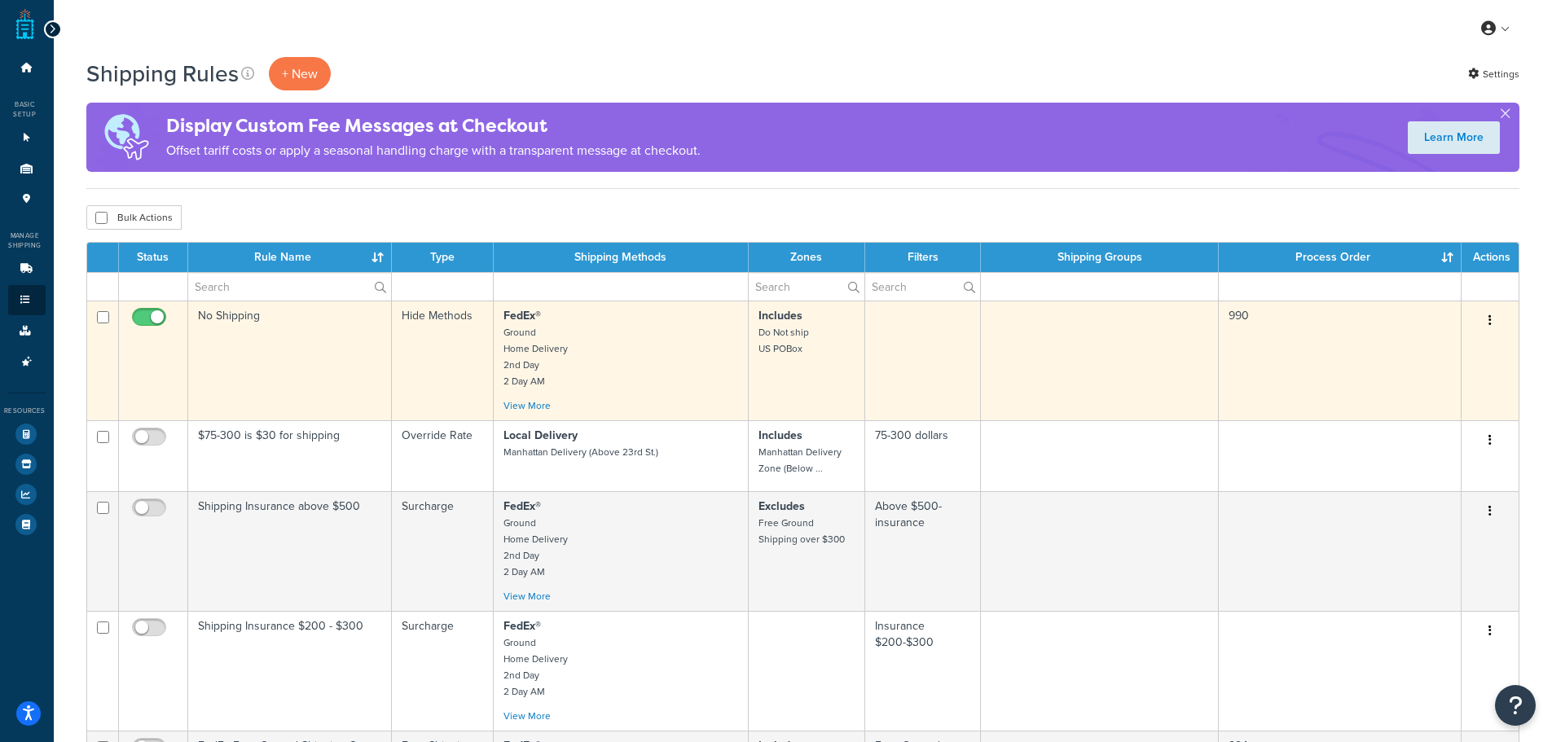
click at [654, 381] on p "FedEx® Ground Home Delivery 2nd Day 2 Day AM" at bounding box center [620, 348] width 234 height 81
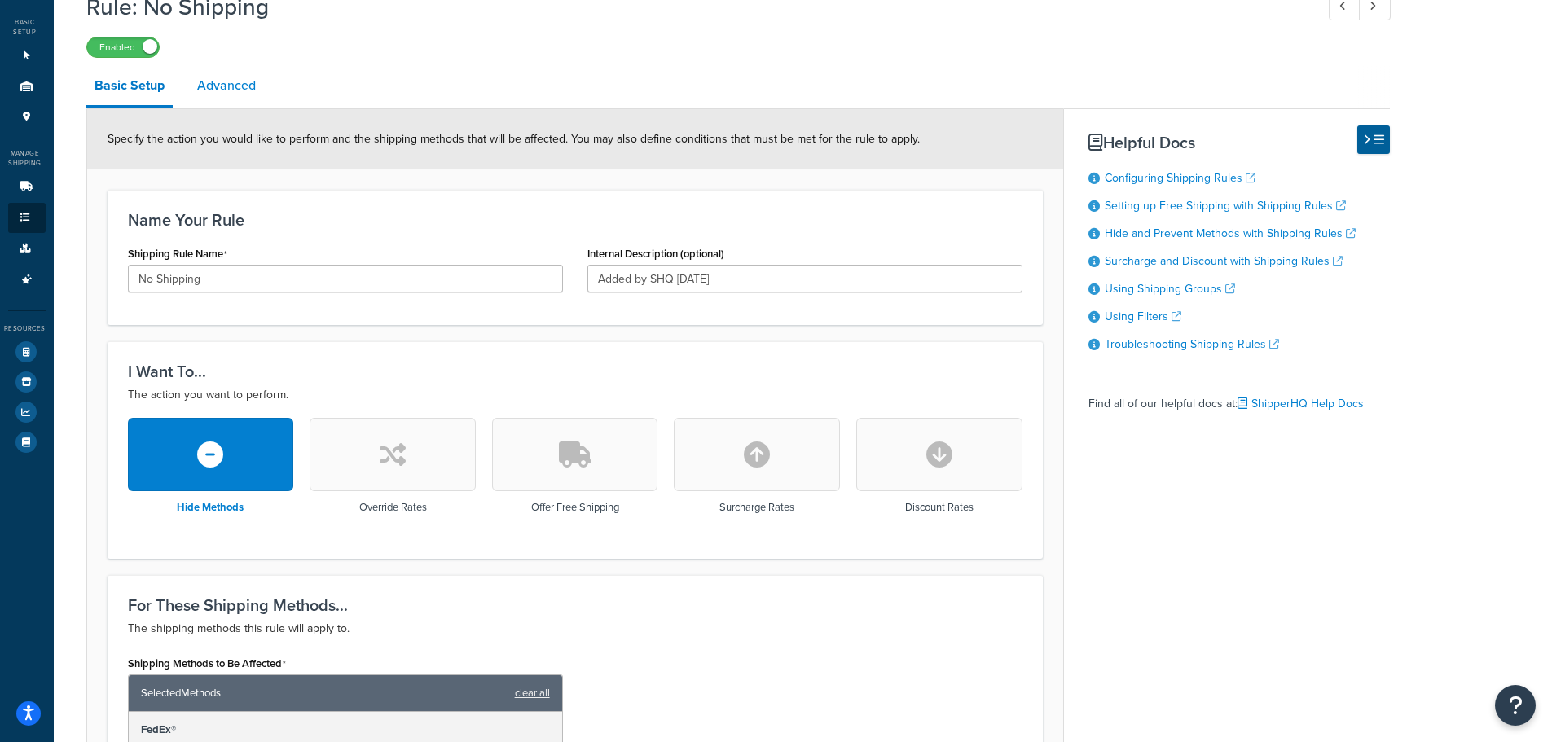
scroll to position [81, 0]
click at [234, 73] on link "Advanced" at bounding box center [226, 86] width 75 height 39
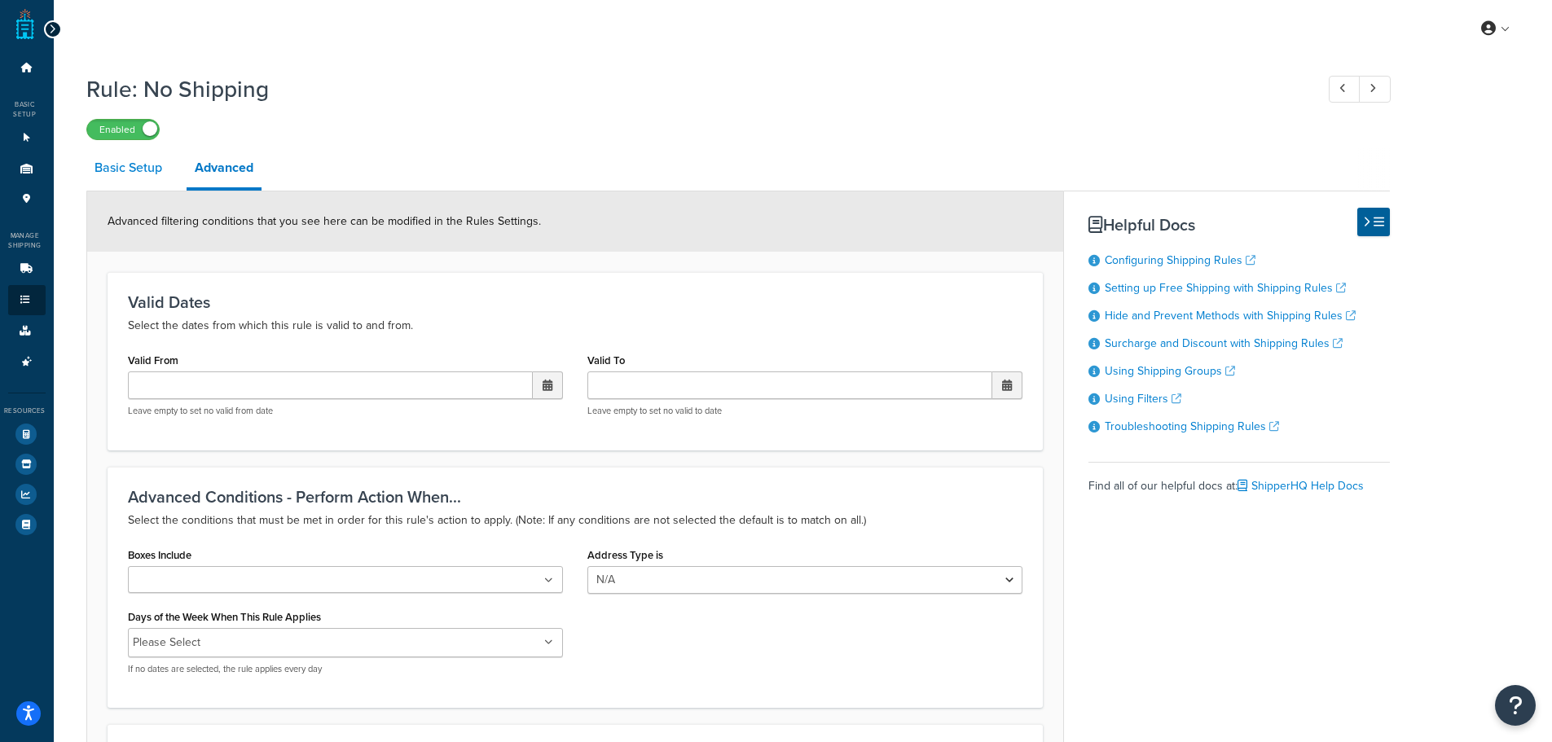
click at [155, 176] on link "Basic Setup" at bounding box center [128, 167] width 84 height 39
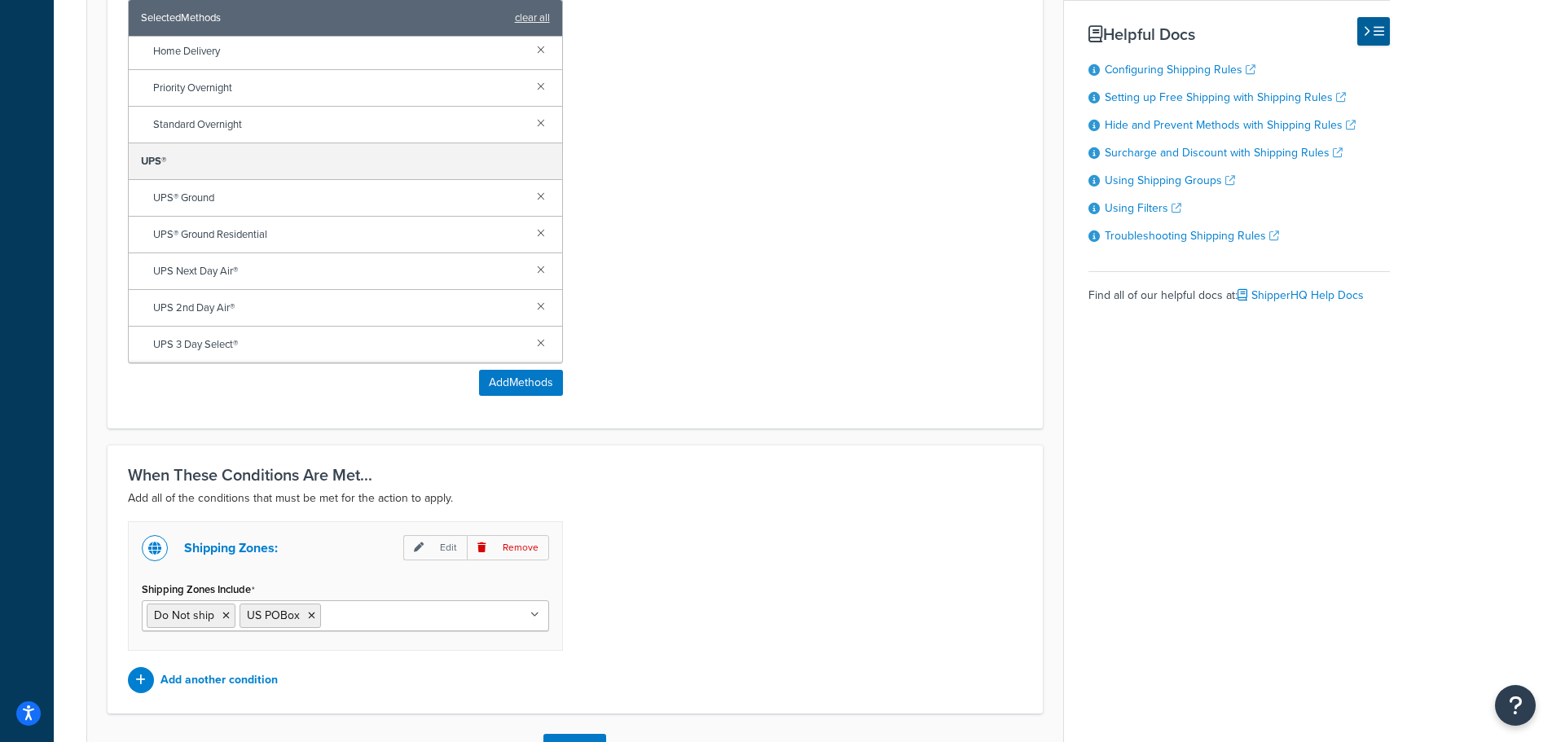
scroll to position [878, 0]
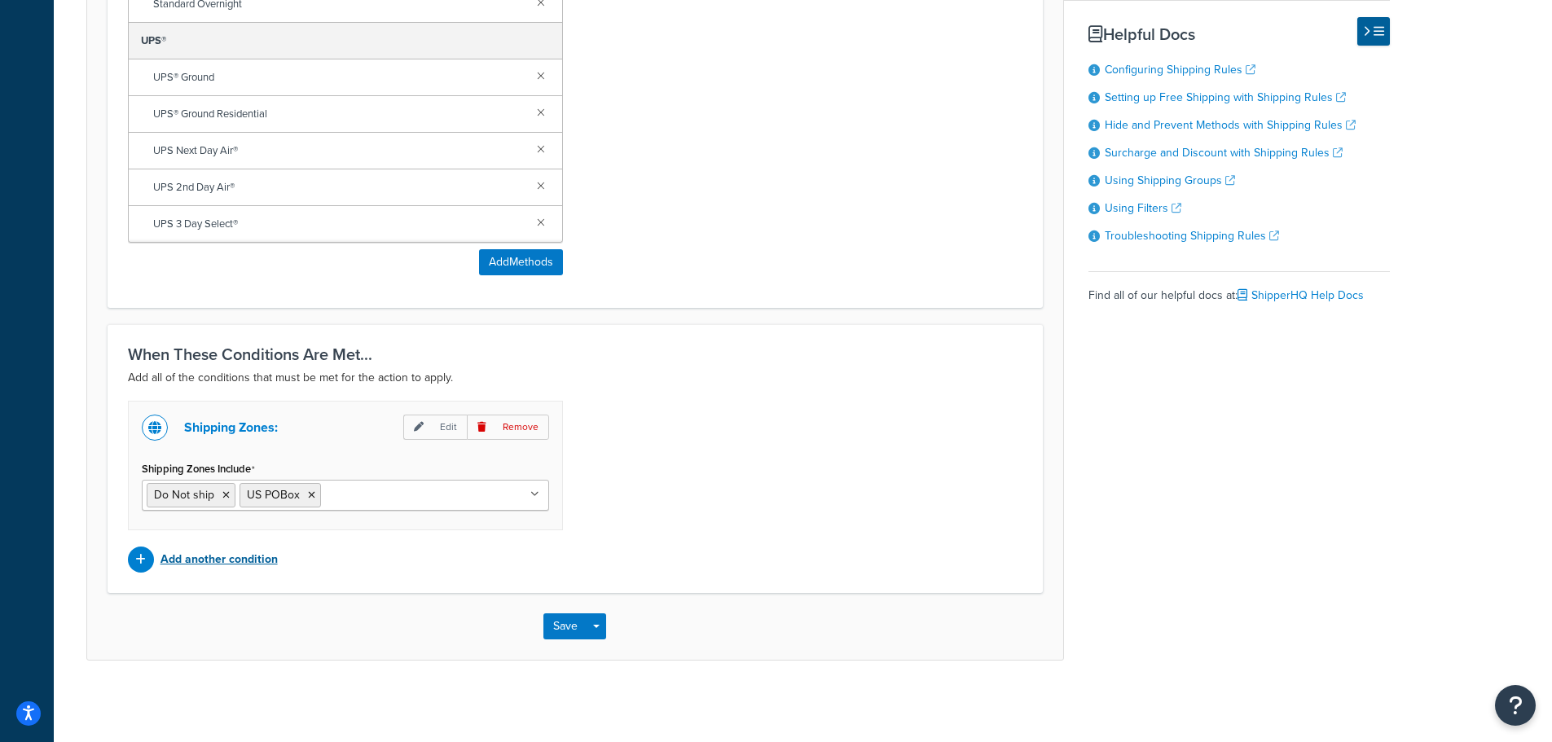
click at [174, 558] on p "Add another condition" at bounding box center [218, 559] width 117 height 23
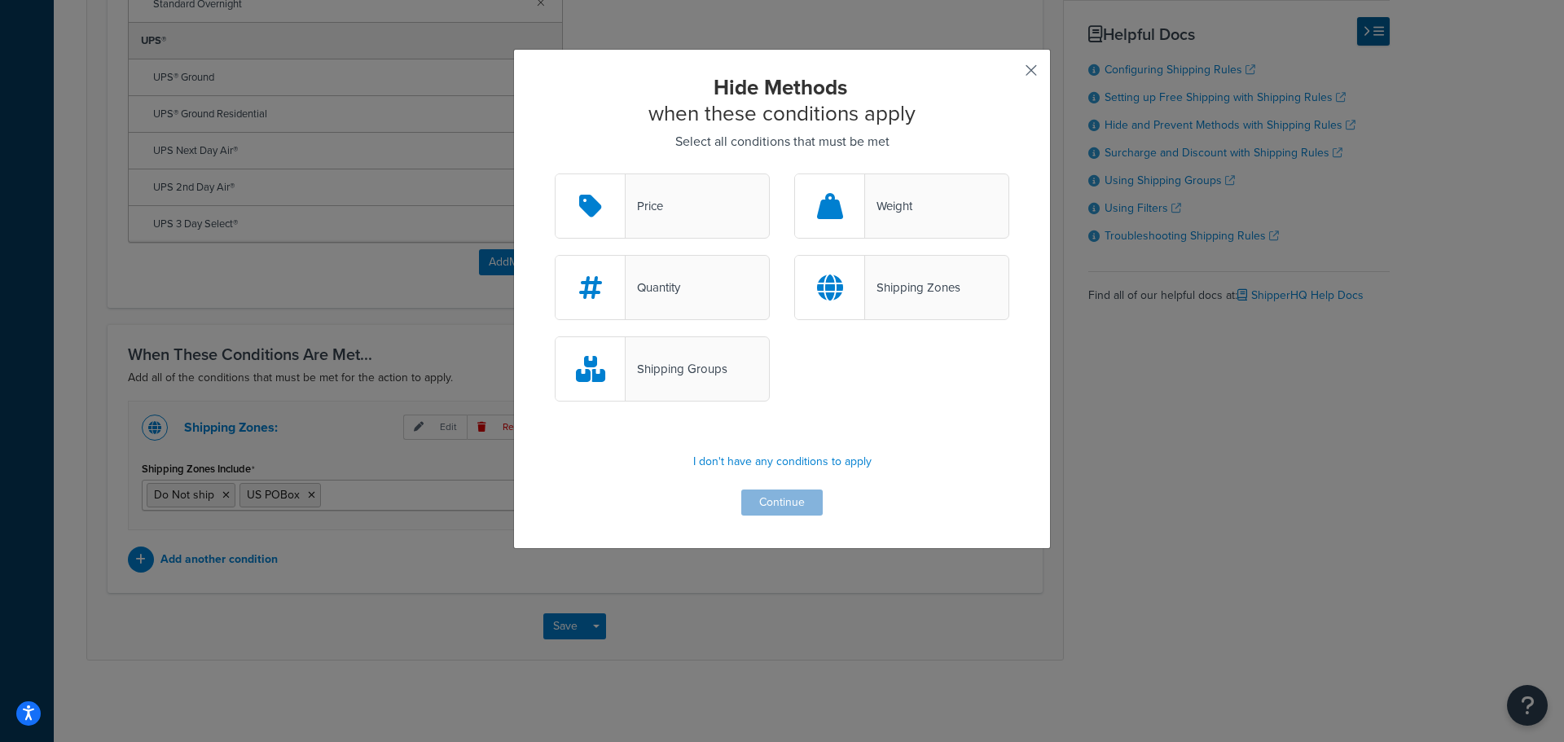
click at [1009, 74] on button "button" at bounding box center [1007, 76] width 4 height 4
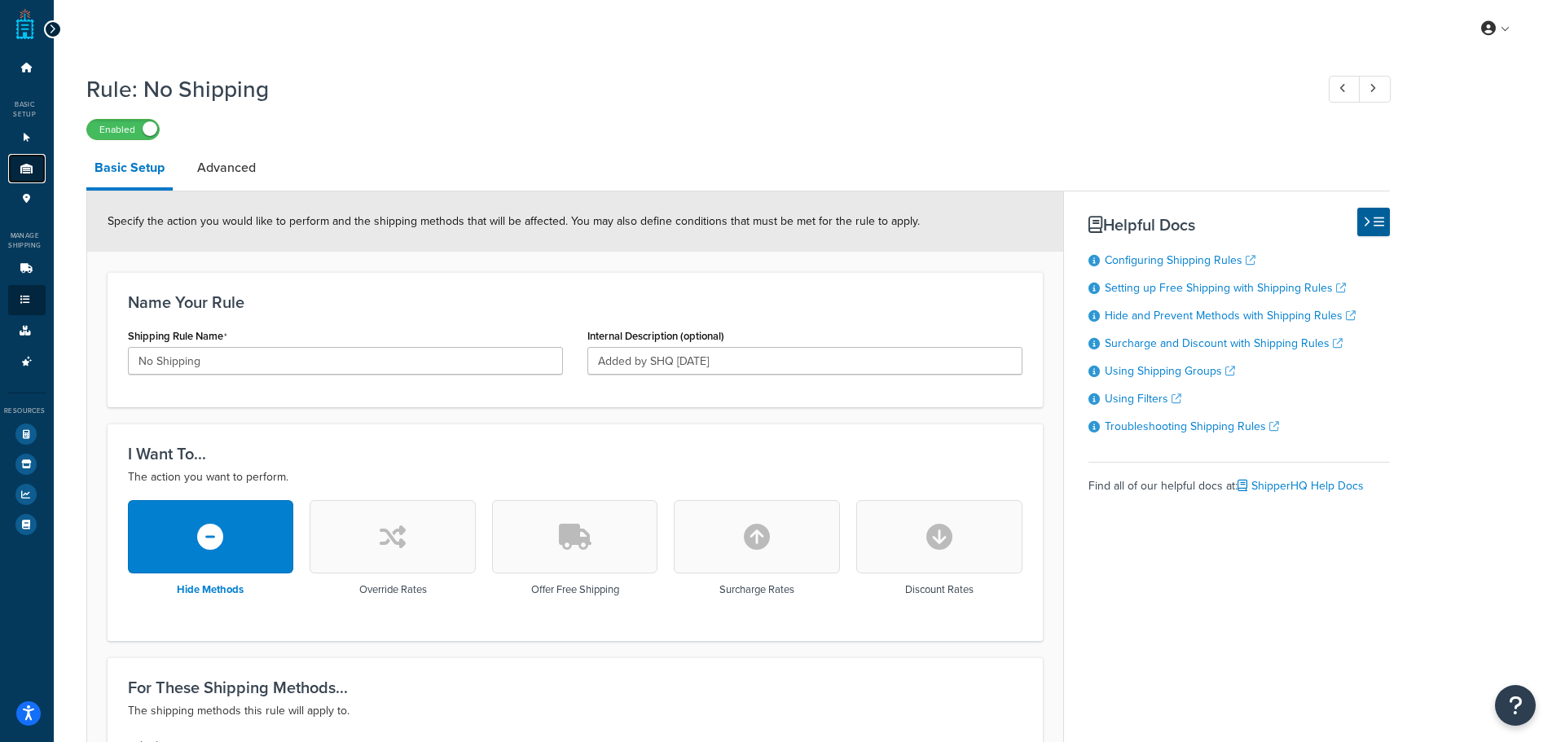
click at [30, 164] on icon at bounding box center [27, 169] width 16 height 10
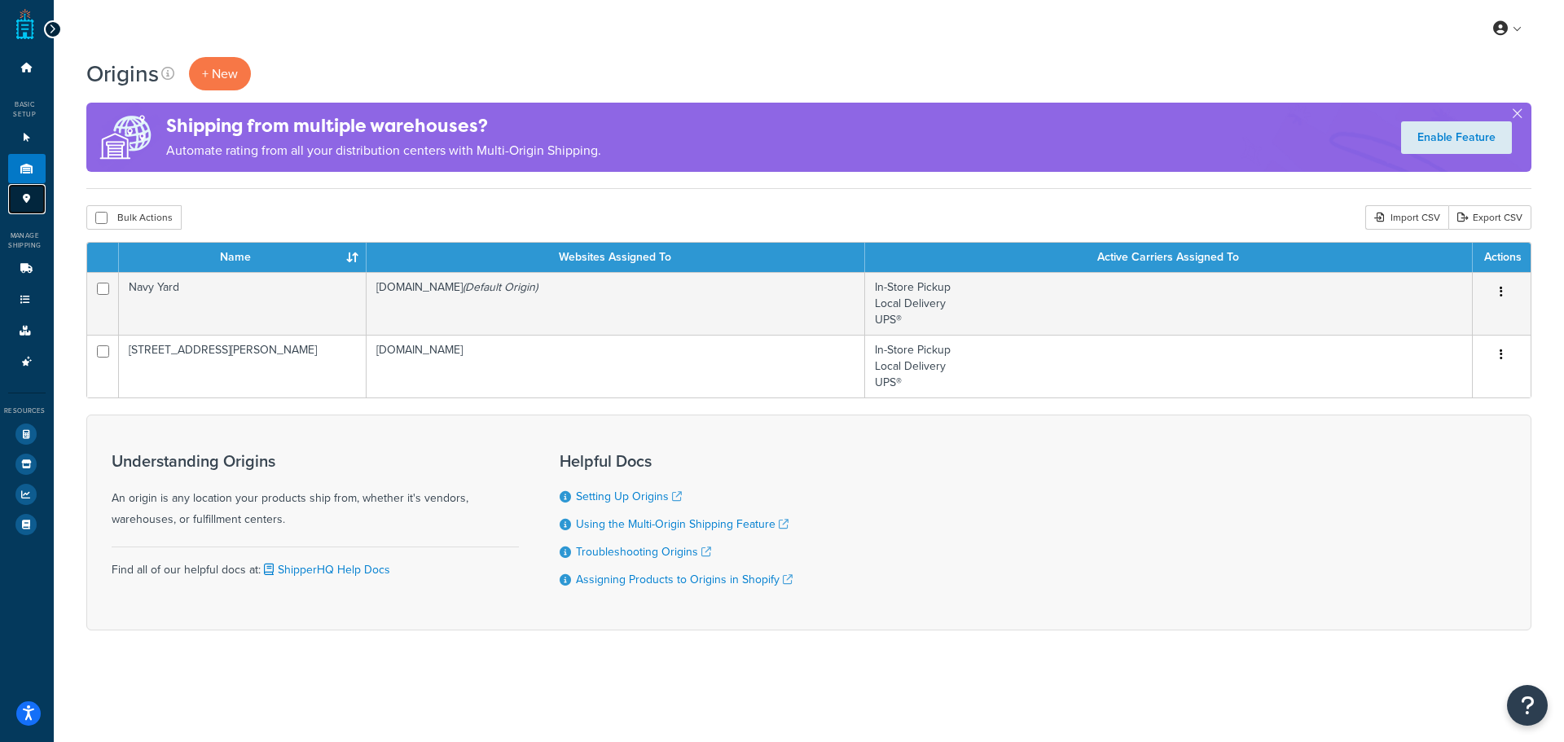
click at [24, 201] on icon at bounding box center [27, 199] width 16 height 10
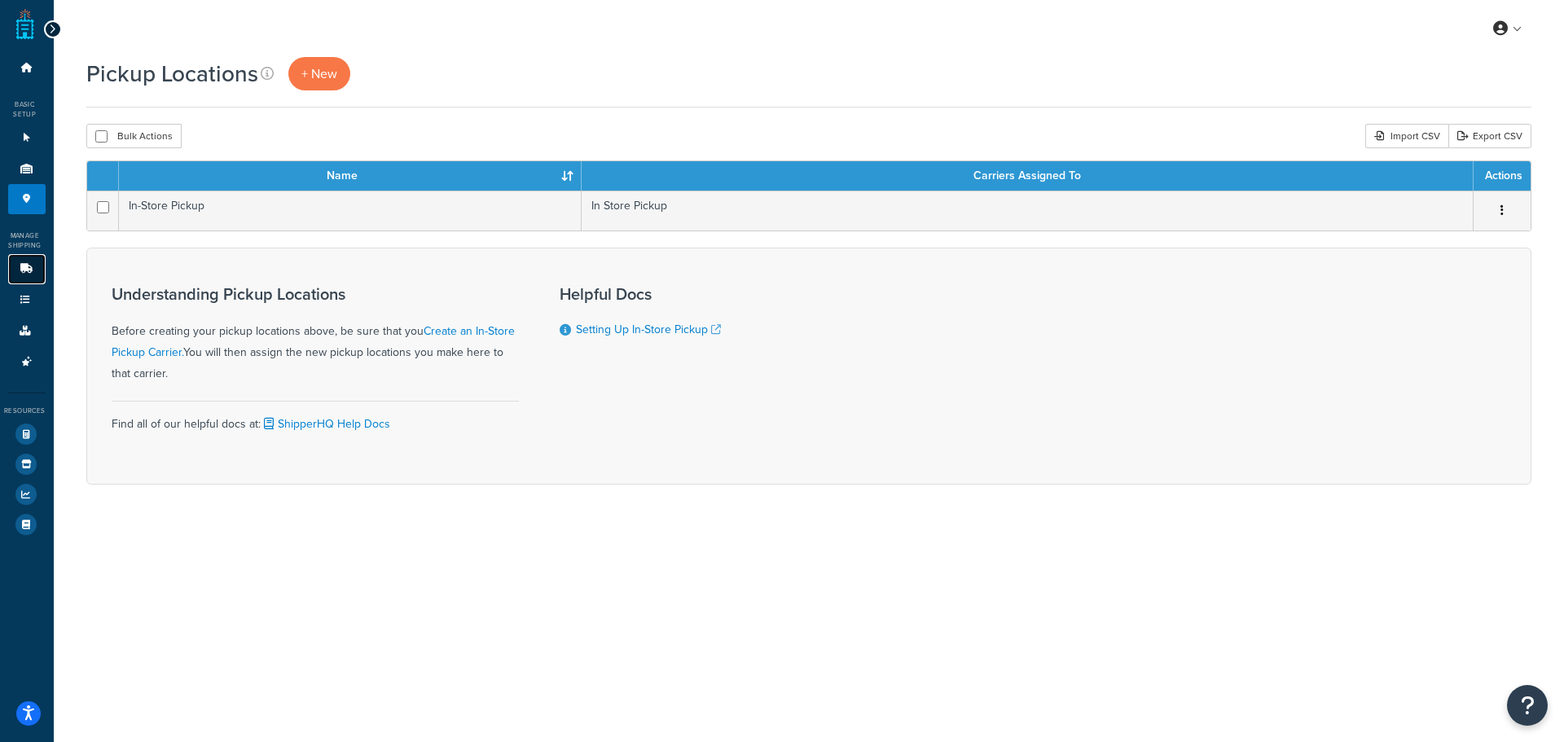
click at [29, 274] on link "Carriers 6" at bounding box center [26, 269] width 37 height 30
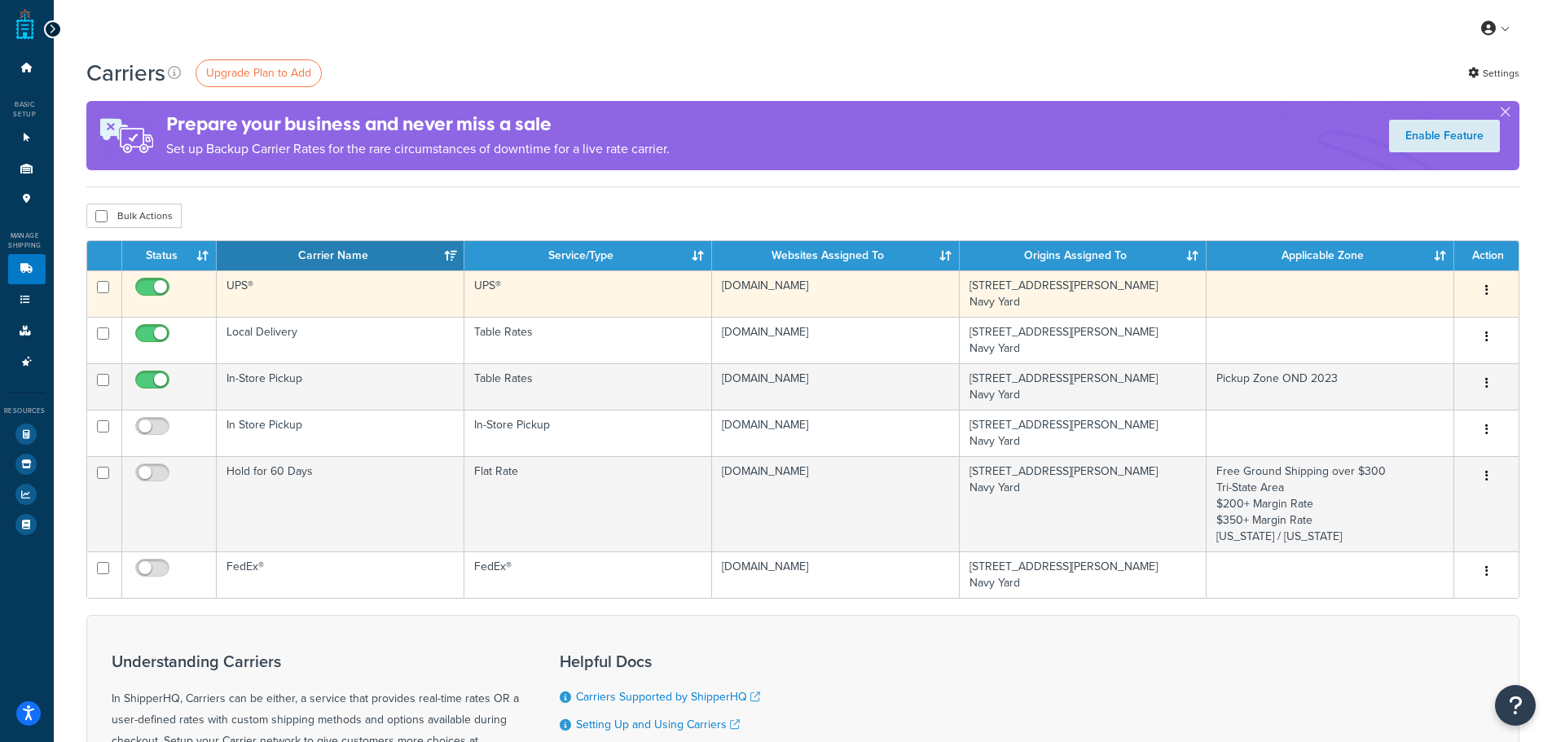
click at [608, 300] on td "UPS®" at bounding box center [588, 293] width 248 height 46
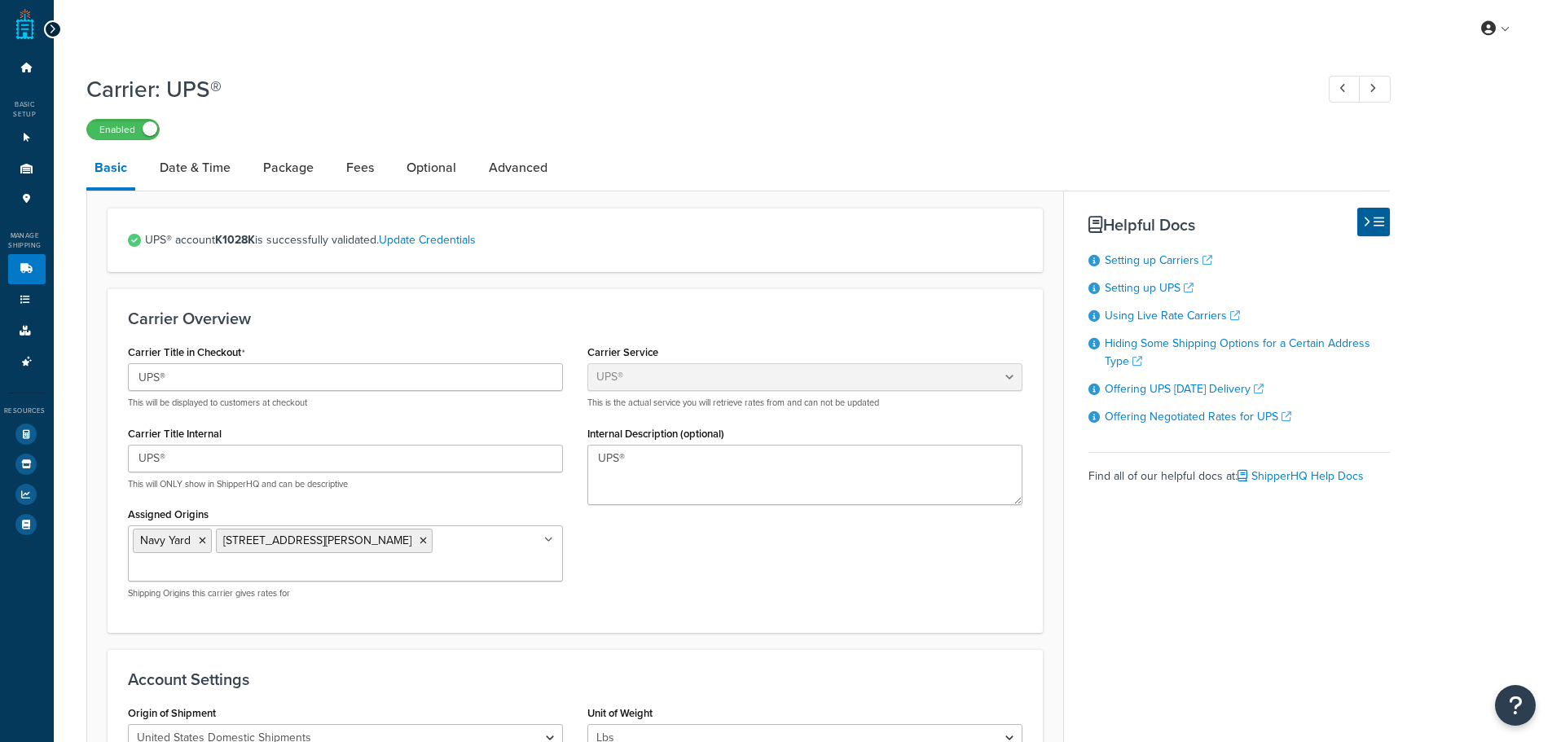
select select "ups"
select select "3"
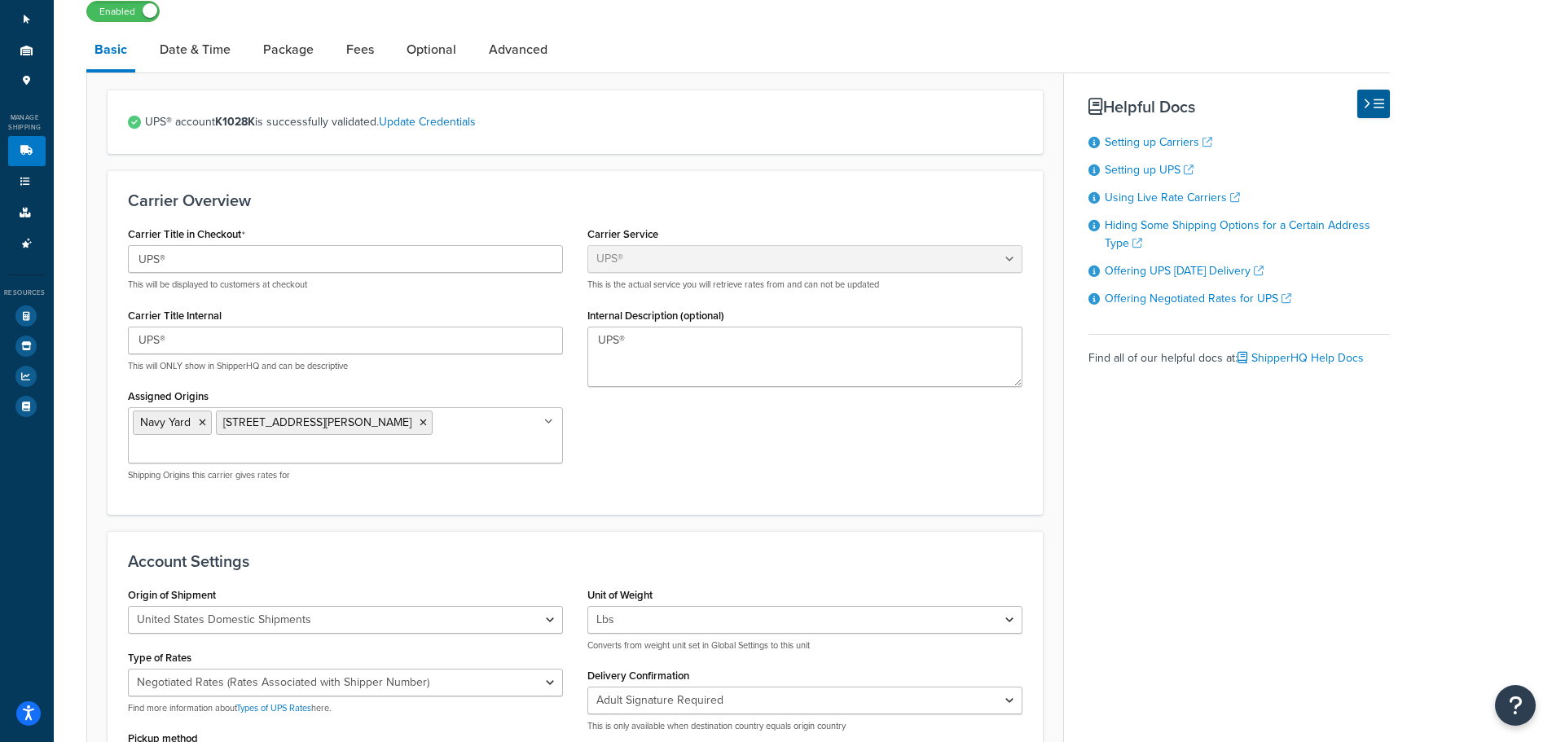
scroll to position [244, 0]
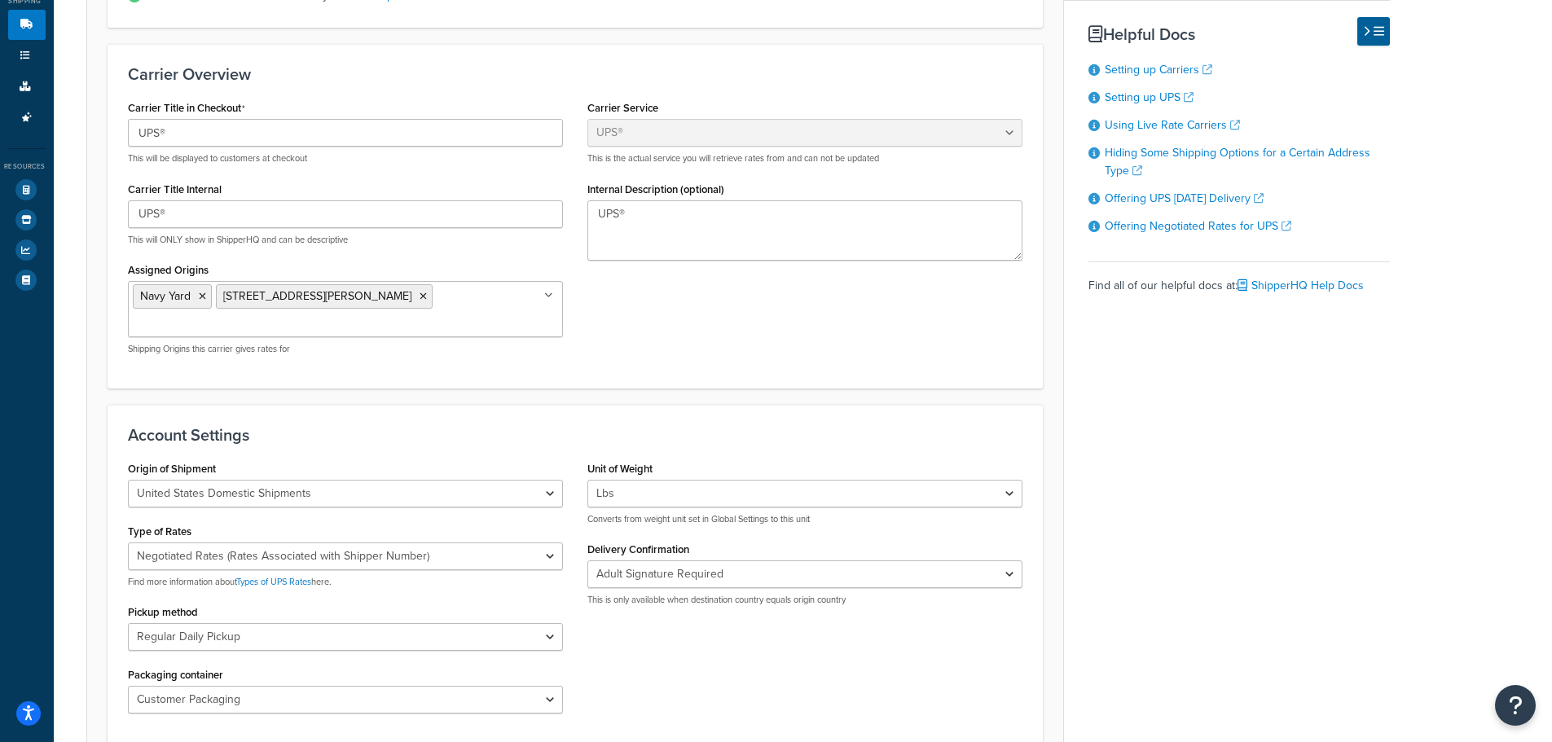
click at [477, 293] on ul "[GEOGRAPHIC_DATA] [STREET_ADDRESS][PERSON_NAME]" at bounding box center [345, 309] width 435 height 56
click at [683, 316] on div "Carrier Title in Checkout UPS® This will be displayed to customers at checkout …" at bounding box center [575, 231] width 919 height 271
click at [277, 316] on input "Assigned Origins" at bounding box center [205, 325] width 144 height 18
click at [407, 326] on div "Navy Yard [STREET_ADDRESS][PERSON_NAME] All Origins" at bounding box center [345, 309] width 435 height 56
click at [200, 295] on icon at bounding box center [203, 297] width 7 height 10
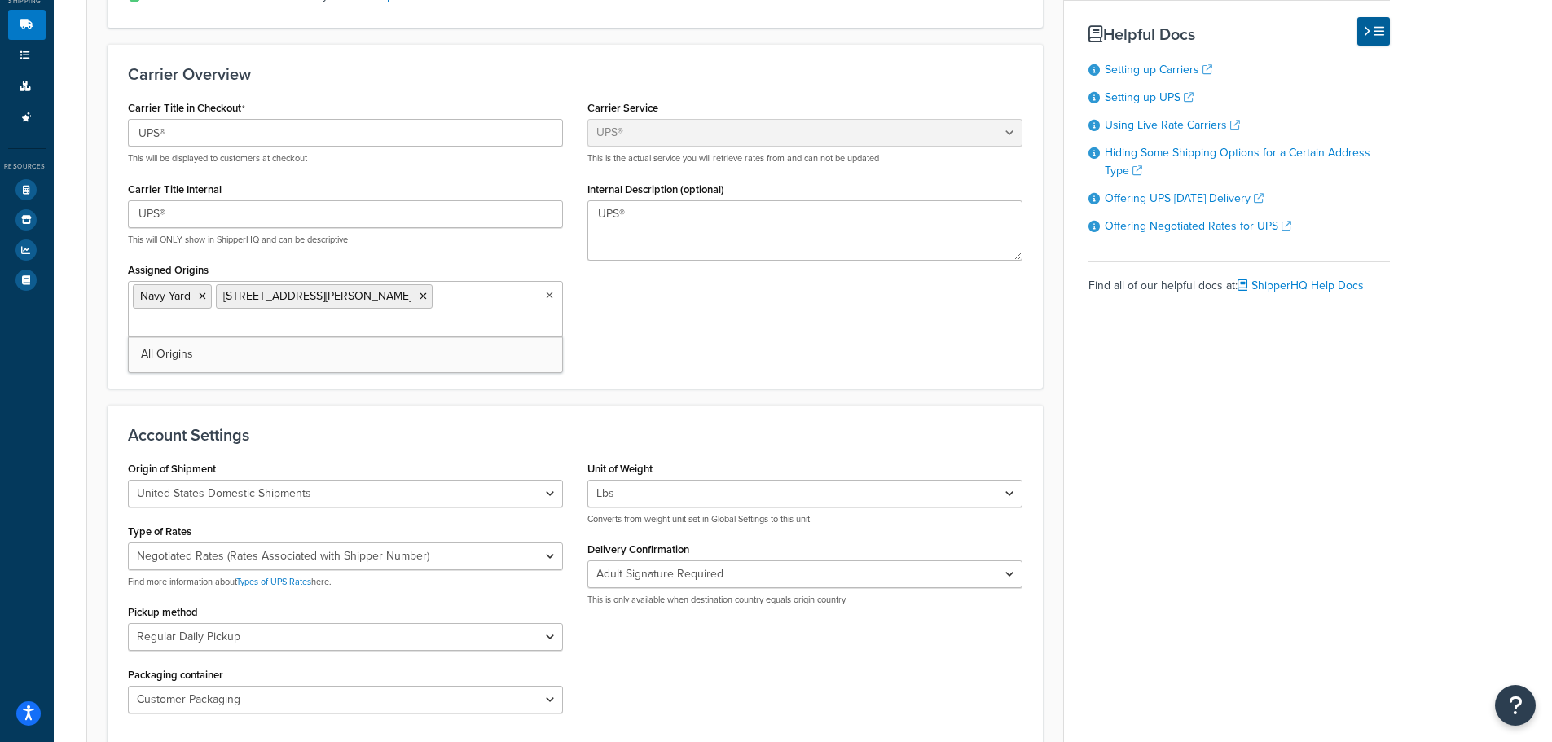
click at [306, 268] on div "Assigned Origins Navy Yard 995 Fulton Street All Origins Shipping Origins this …" at bounding box center [345, 306] width 435 height 97
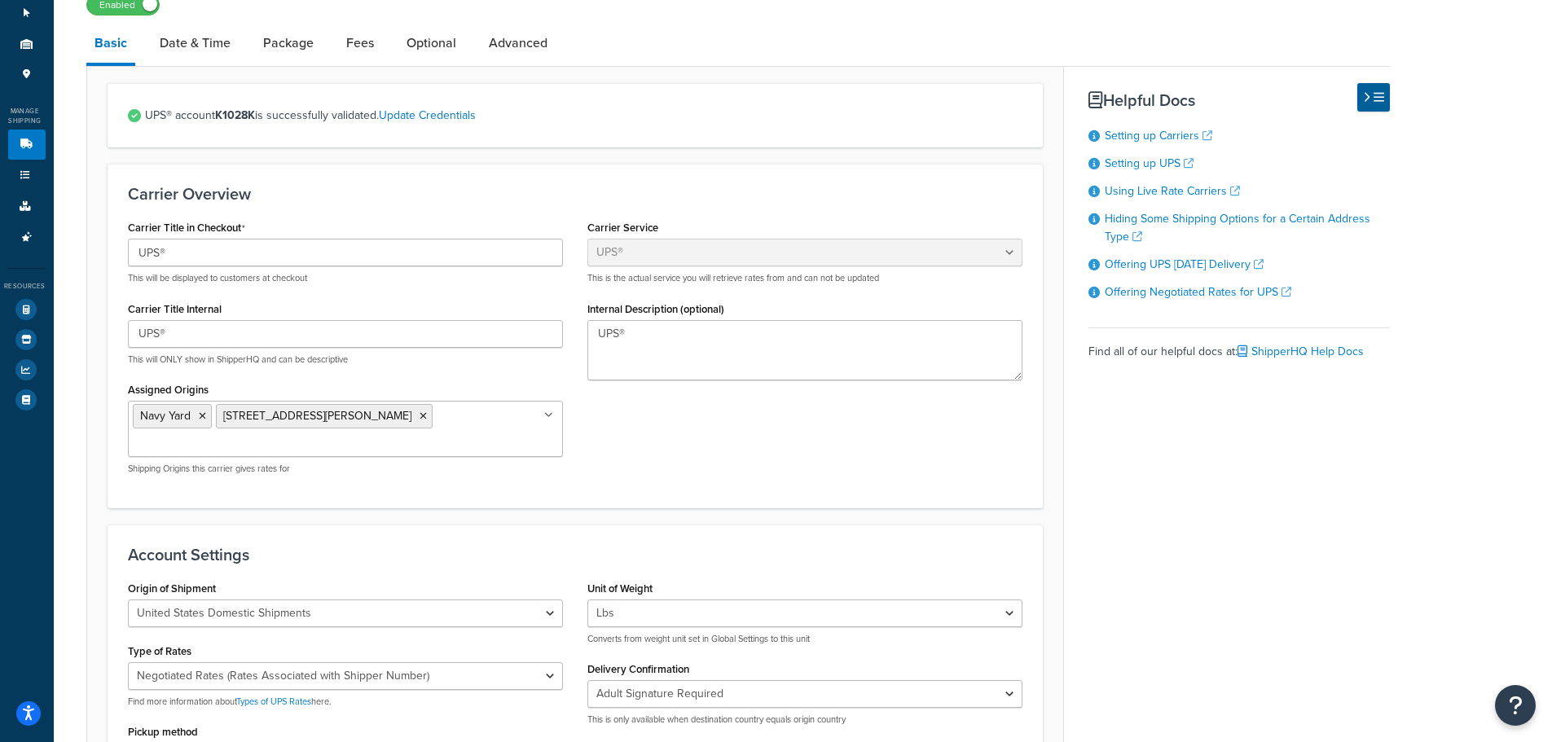
scroll to position [81, 0]
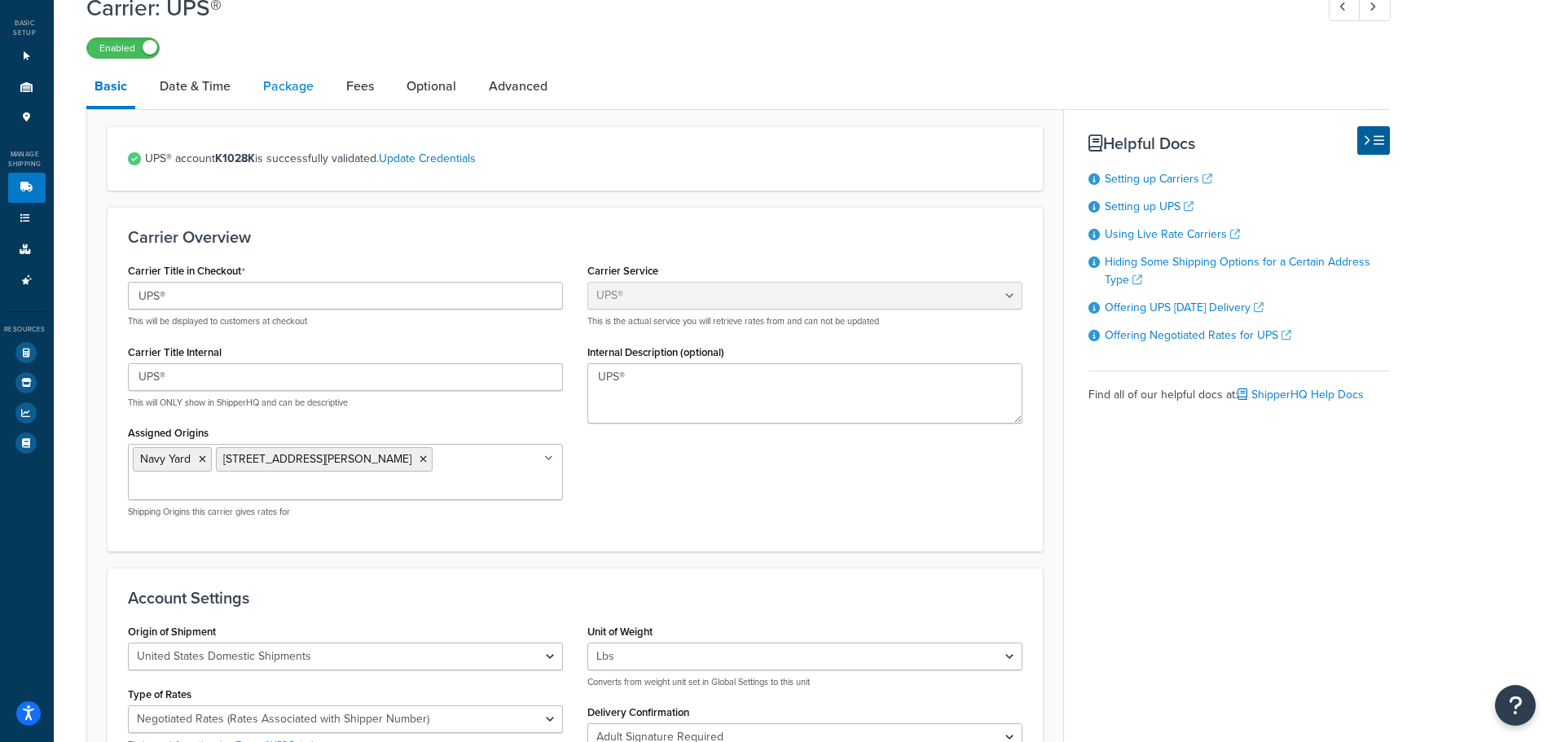
click at [281, 95] on link "Package" at bounding box center [288, 86] width 67 height 39
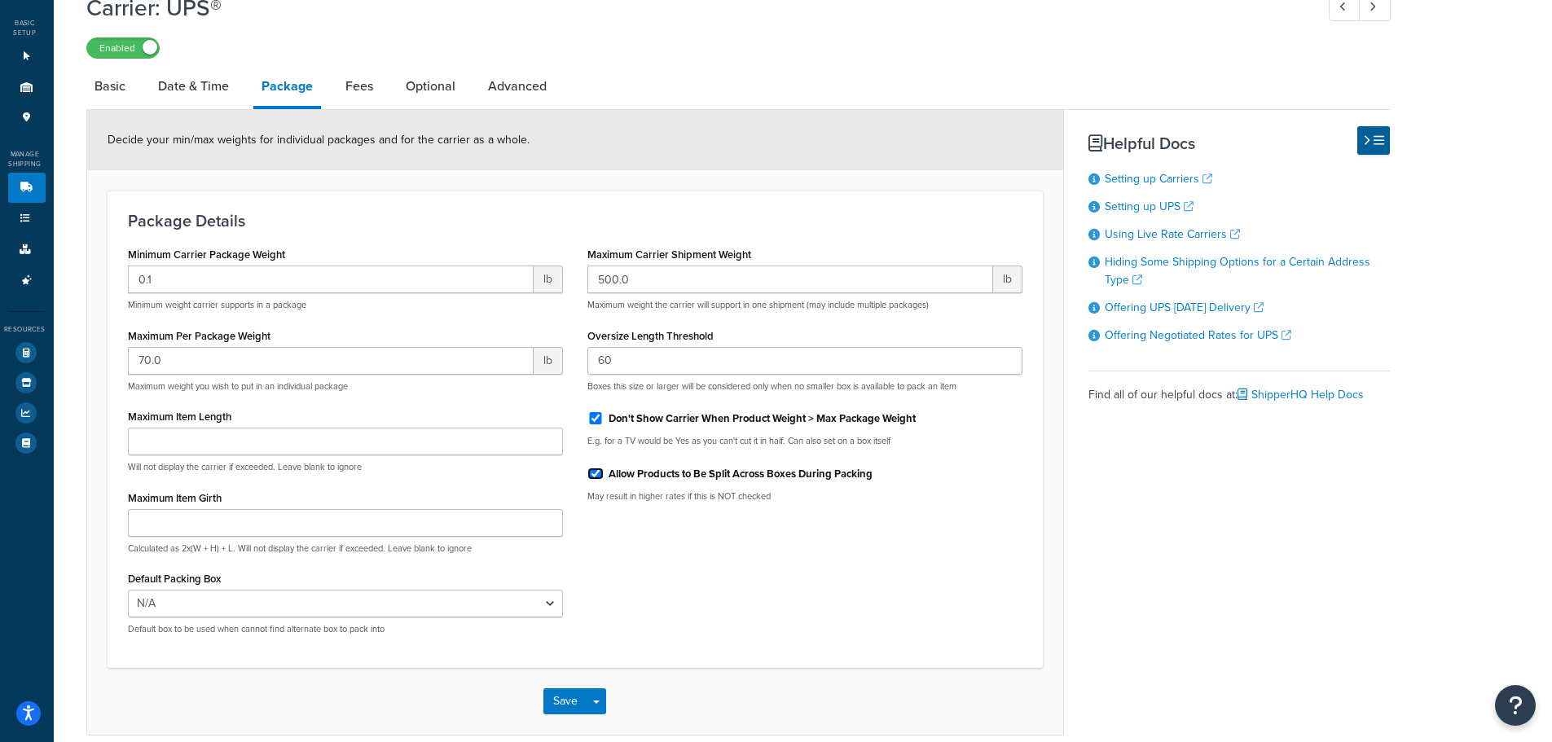
click at [599, 475] on input "Allow Products to Be Split Across Boxes During Packing" at bounding box center [595, 474] width 16 height 12
checkbox input "false"
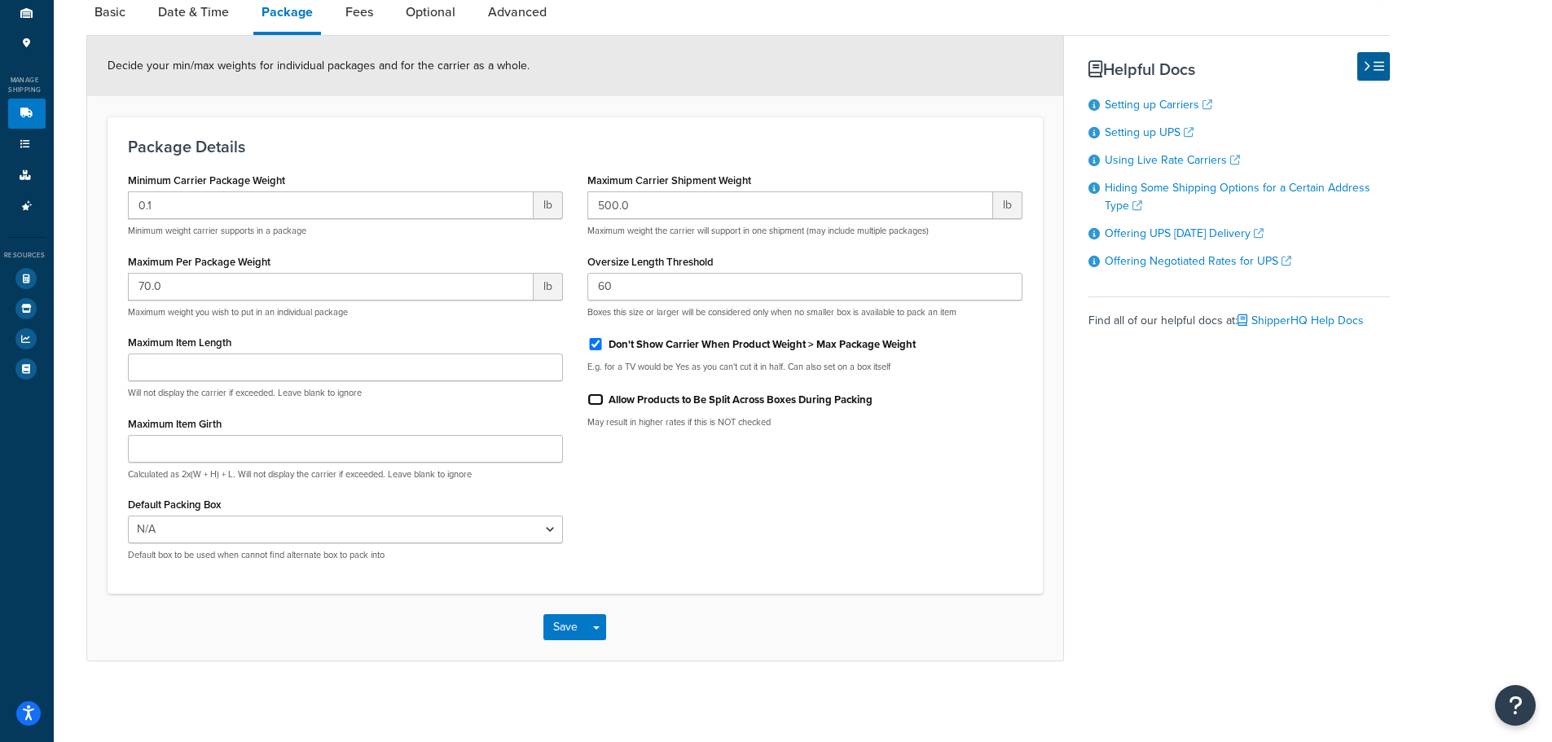
scroll to position [156, 0]
click at [573, 635] on button "Save" at bounding box center [565, 626] width 44 height 26
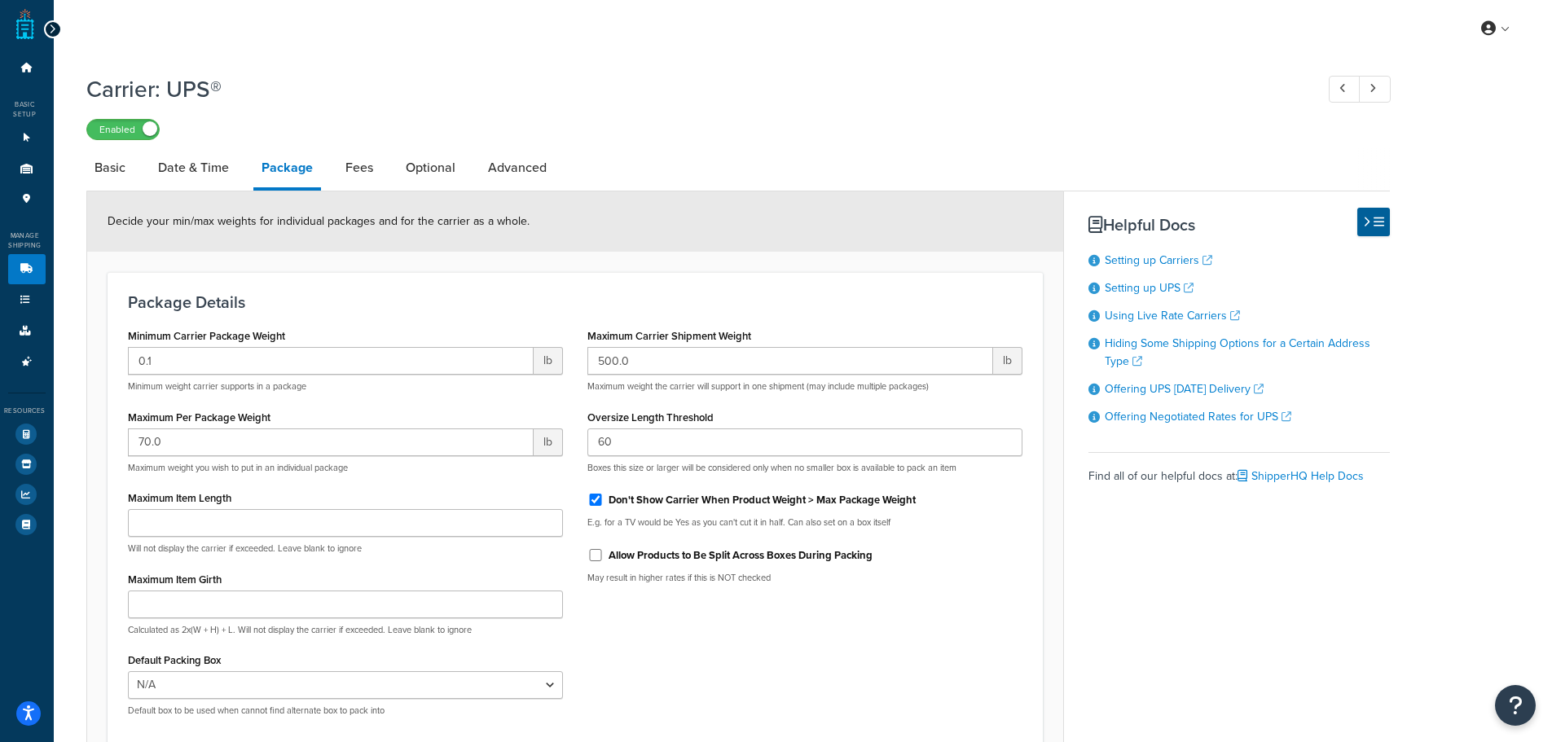
scroll to position [67, 0]
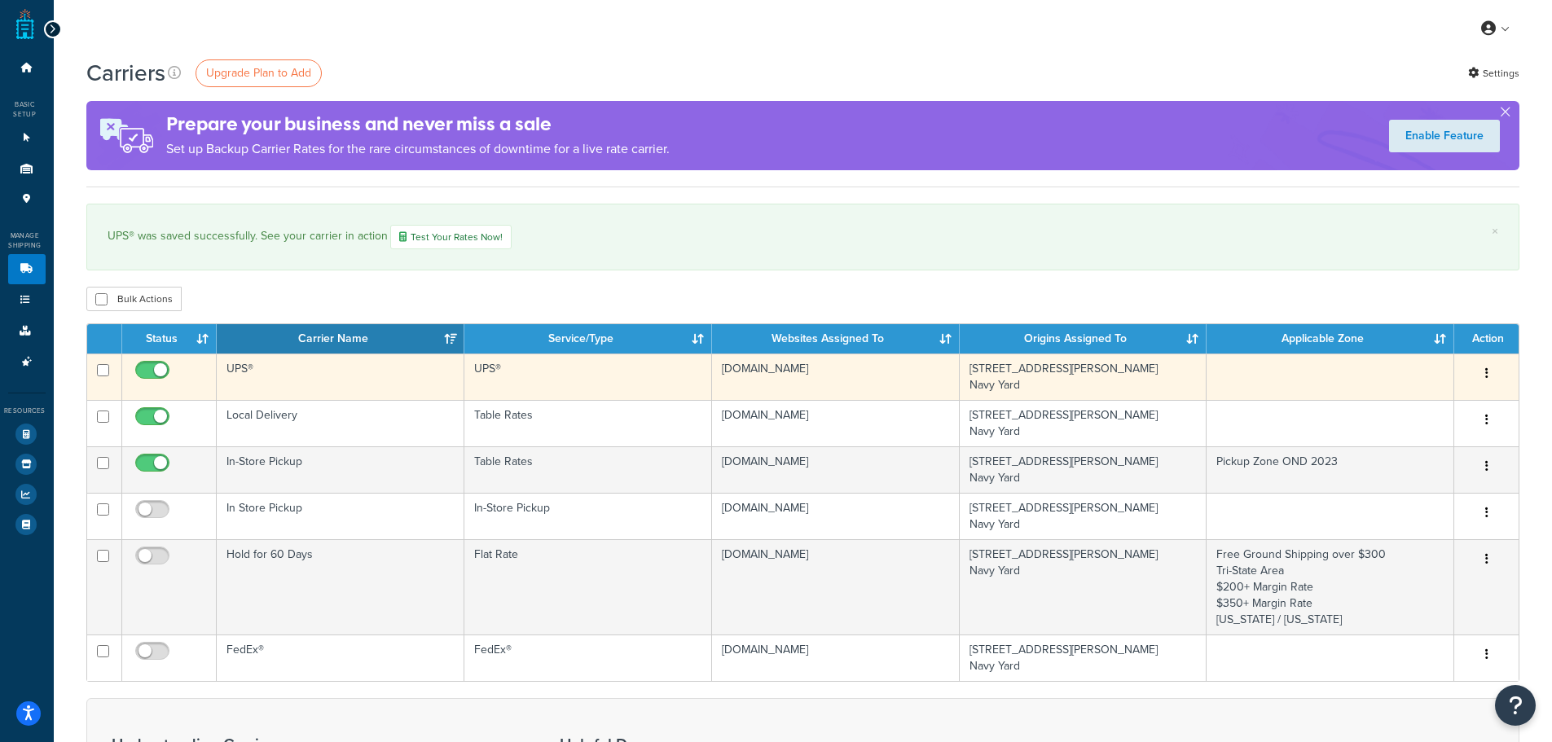
click at [1131, 377] on td "995 Fulton Street Navy Yard" at bounding box center [1084, 377] width 248 height 46
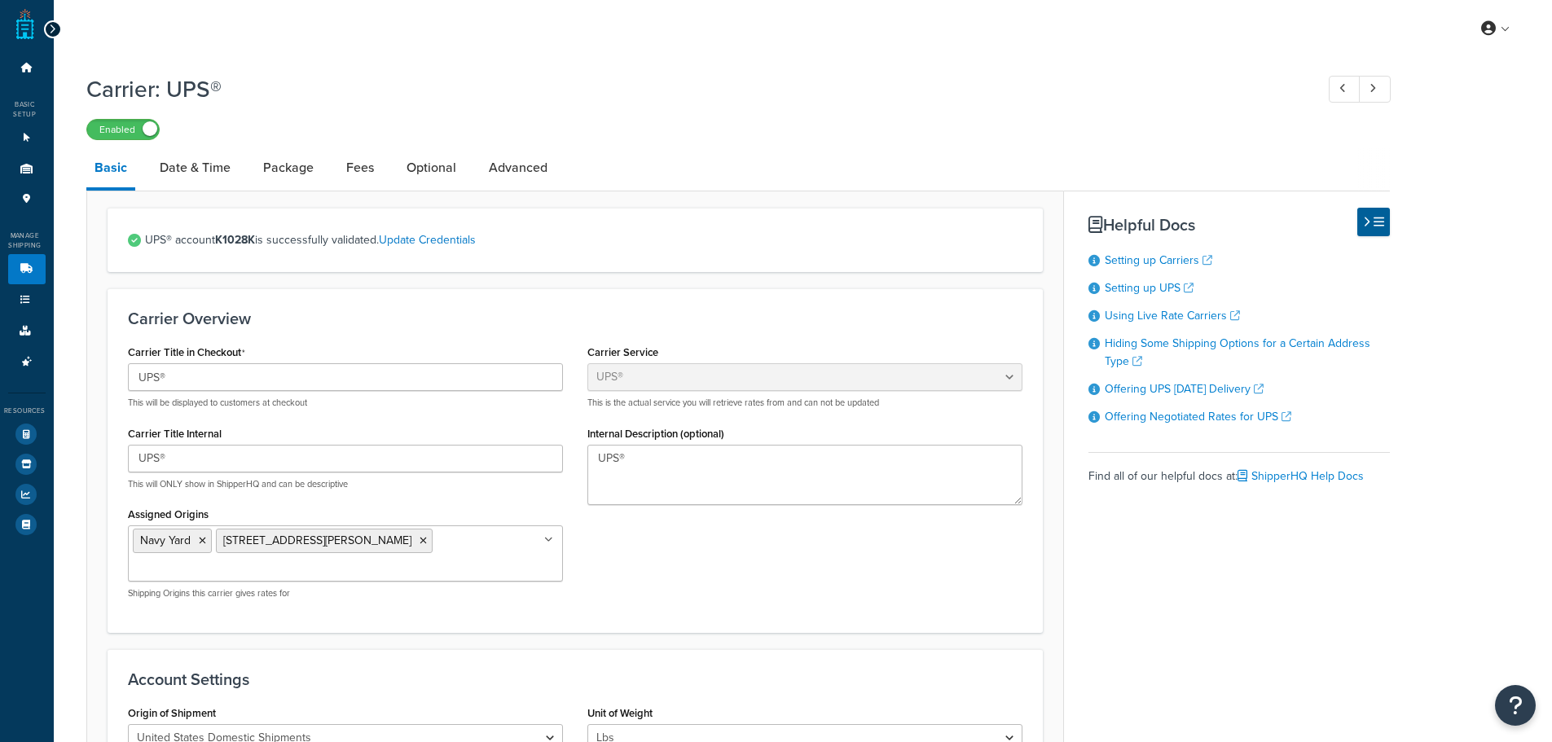
select select "ups"
select select "3"
click at [268, 185] on link "Package" at bounding box center [288, 167] width 67 height 39
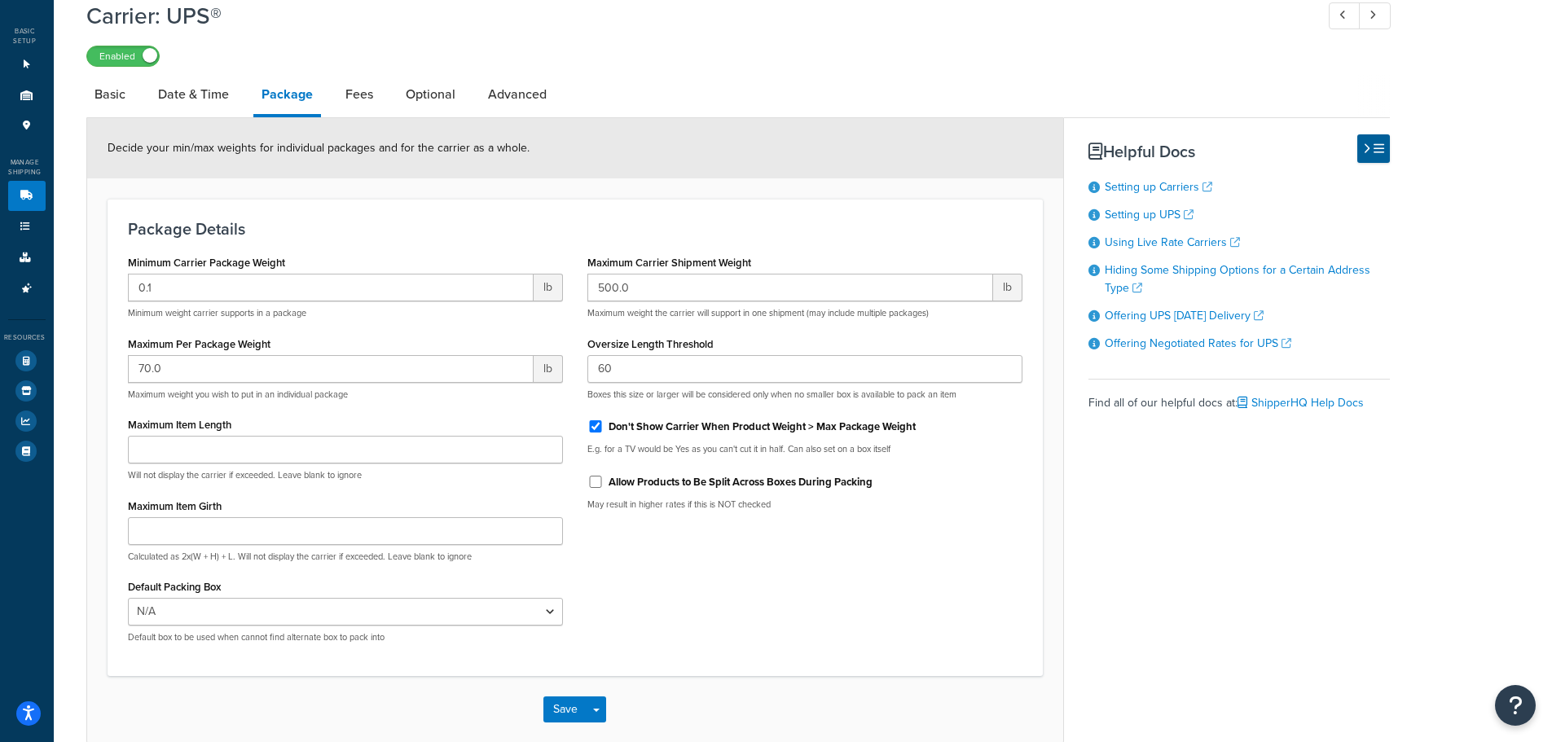
scroll to position [156, 0]
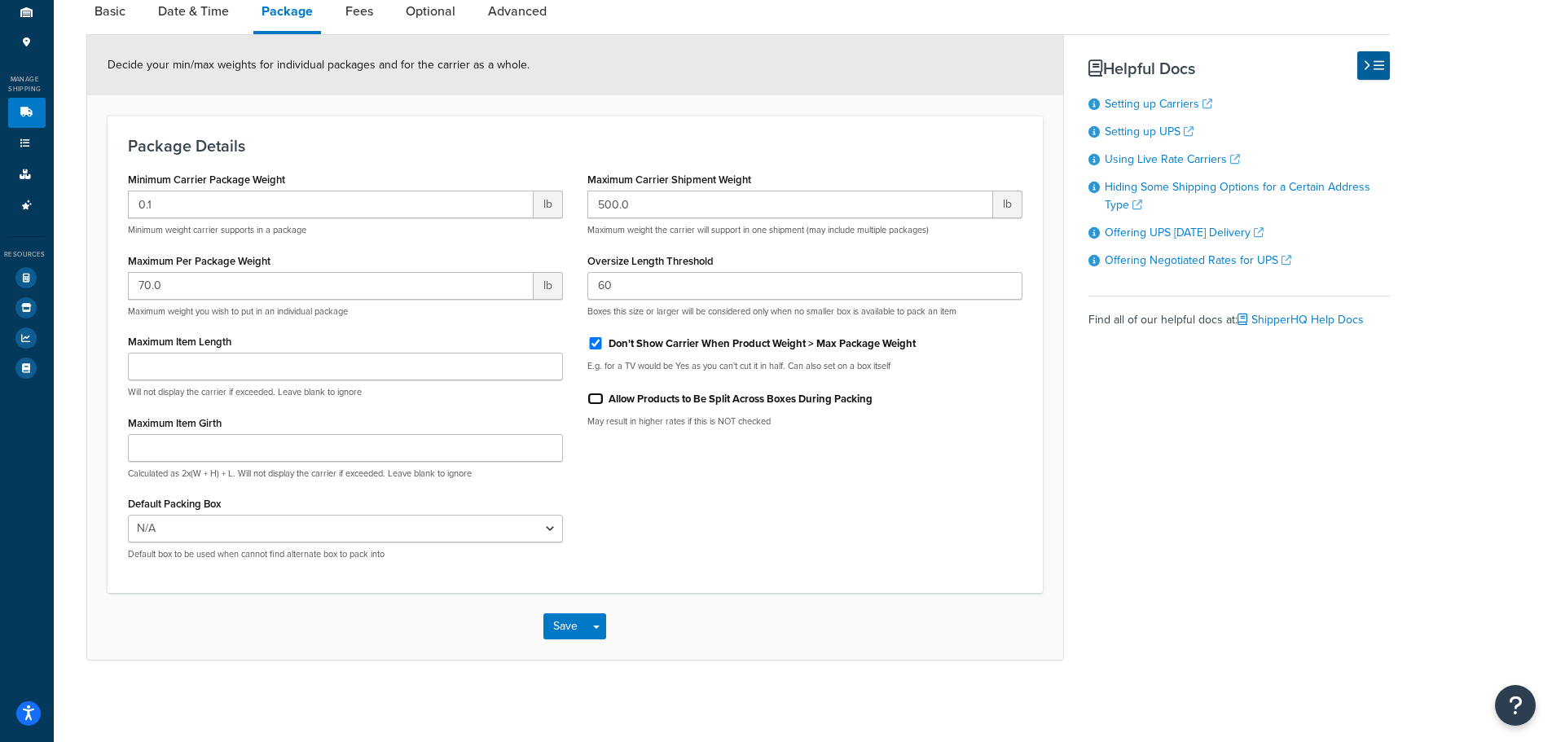
click at [591, 404] on input "Allow Products to Be Split Across Boxes During Packing" at bounding box center [595, 399] width 16 height 12
checkbox input "true"
click at [608, 424] on p "May result in higher rates if this is NOT checked" at bounding box center [804, 421] width 435 height 12
click at [551, 624] on button "Save" at bounding box center [565, 626] width 44 height 26
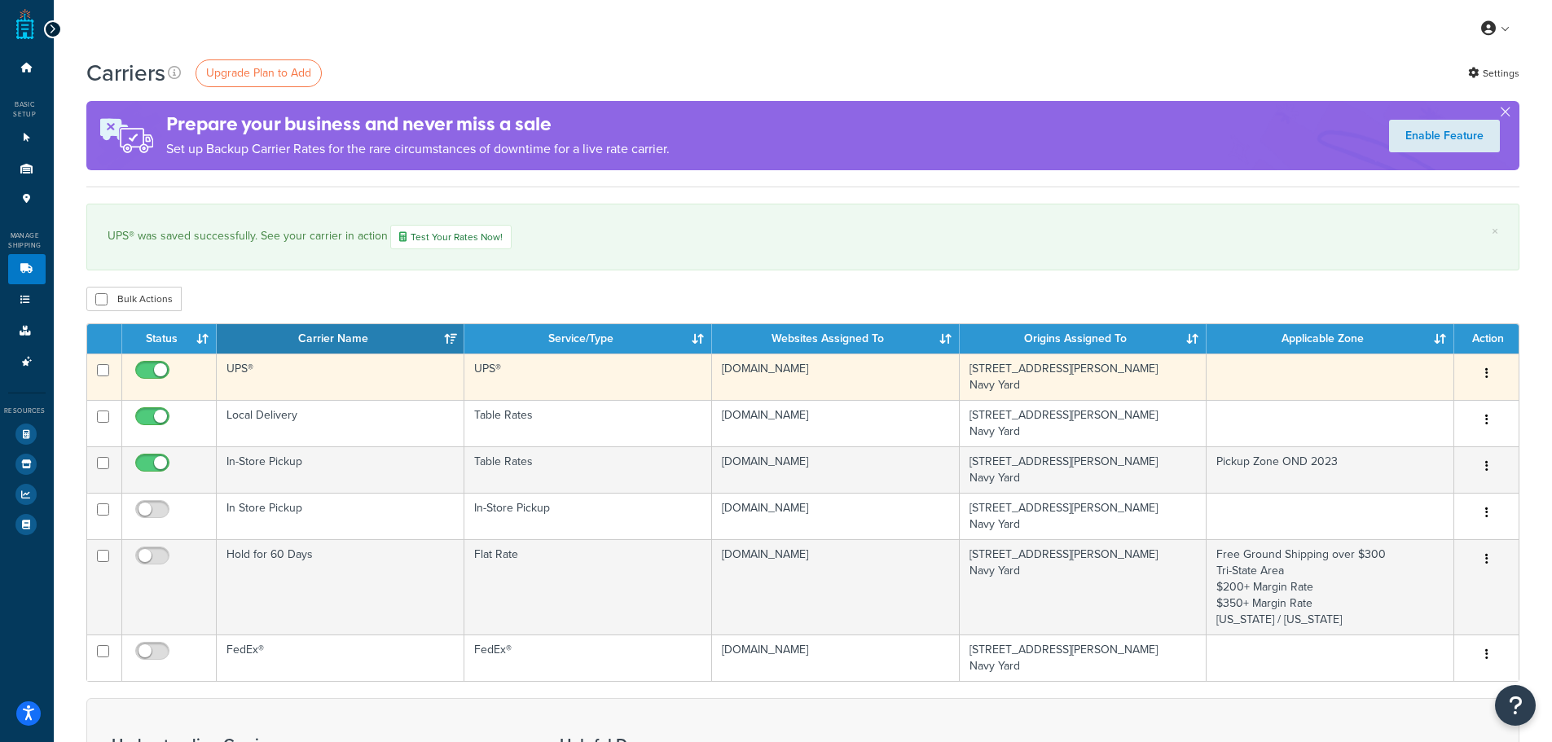
click at [1204, 383] on td "995 Fulton Street Navy Yard" at bounding box center [1084, 377] width 248 height 46
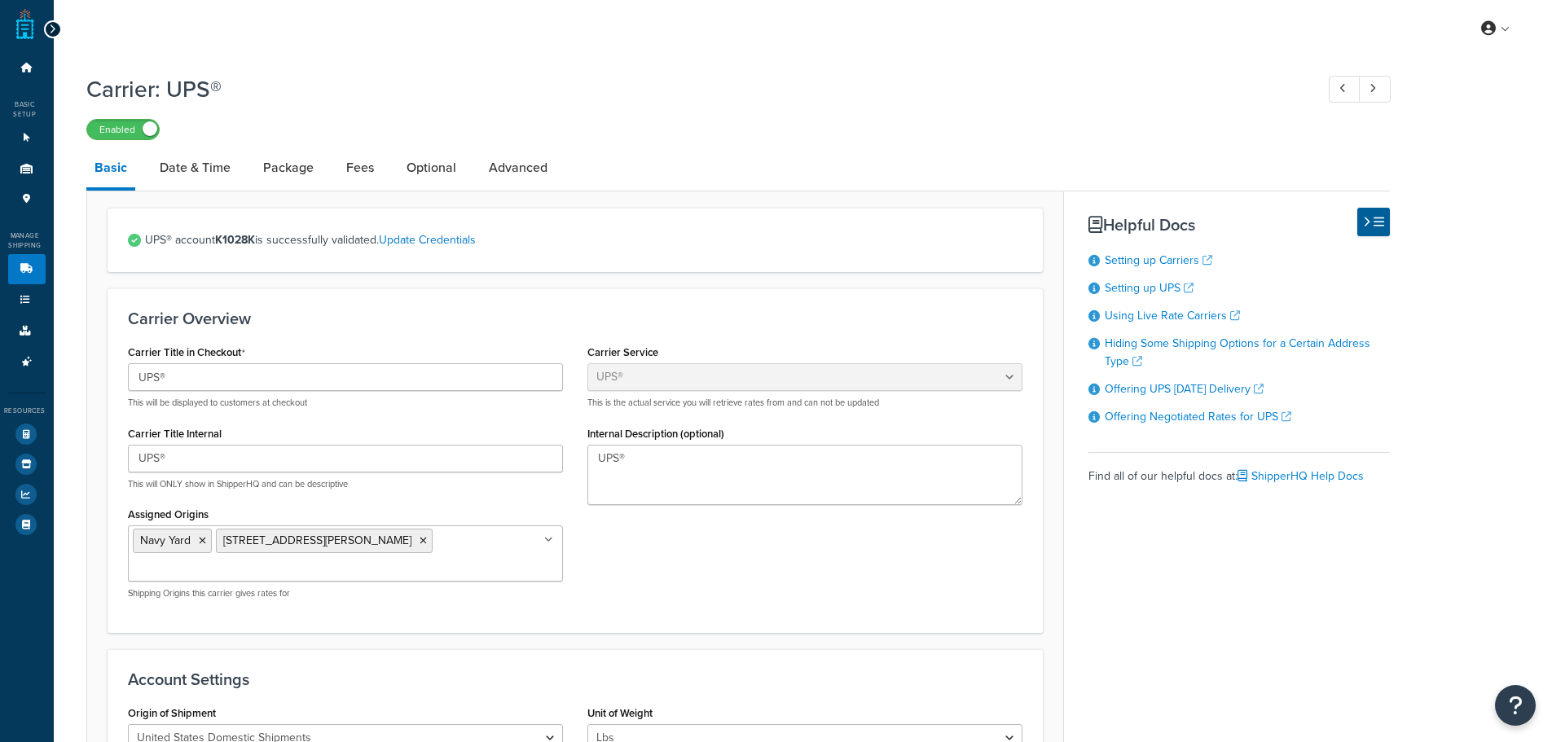
select select "ups"
select select "3"
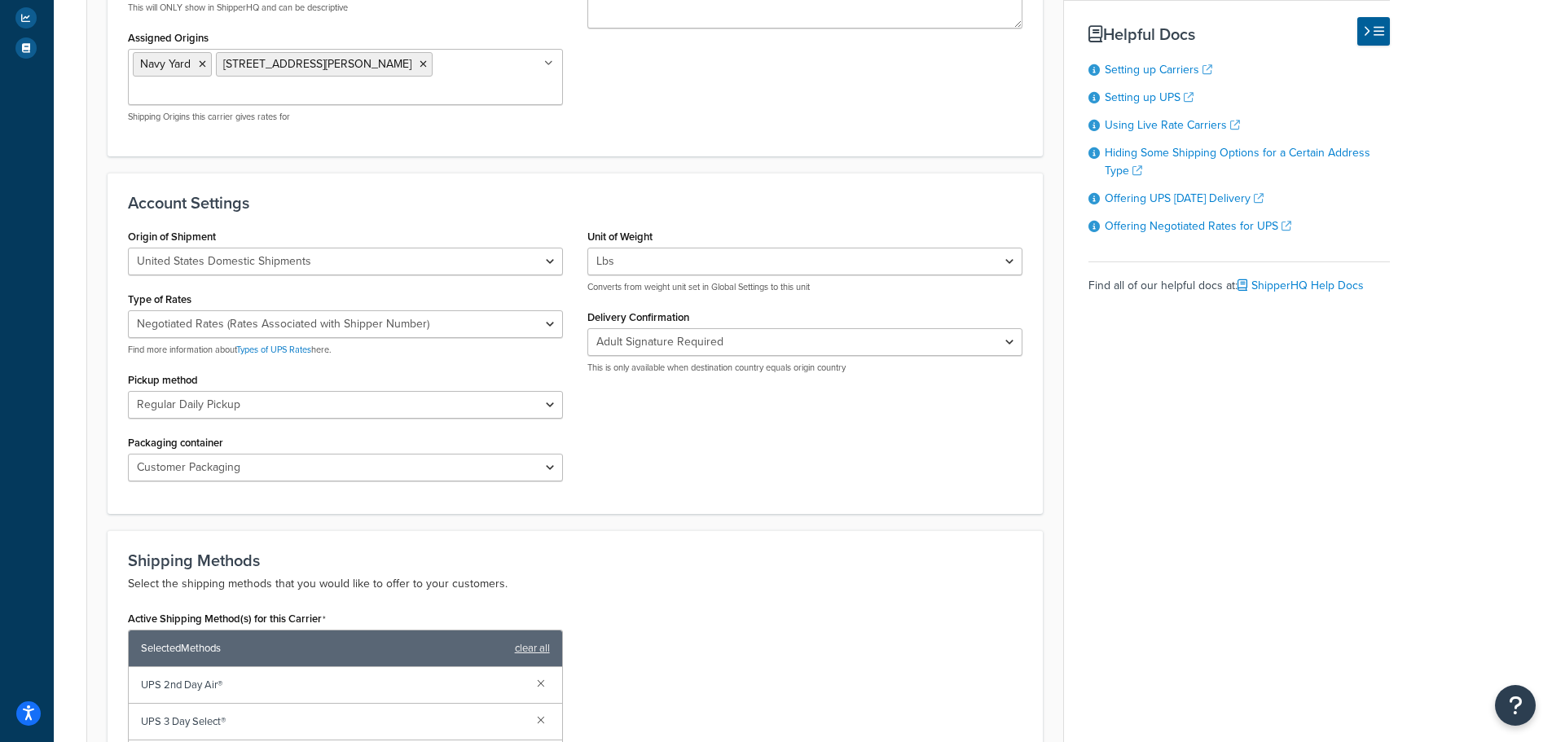
scroll to position [489, 0]
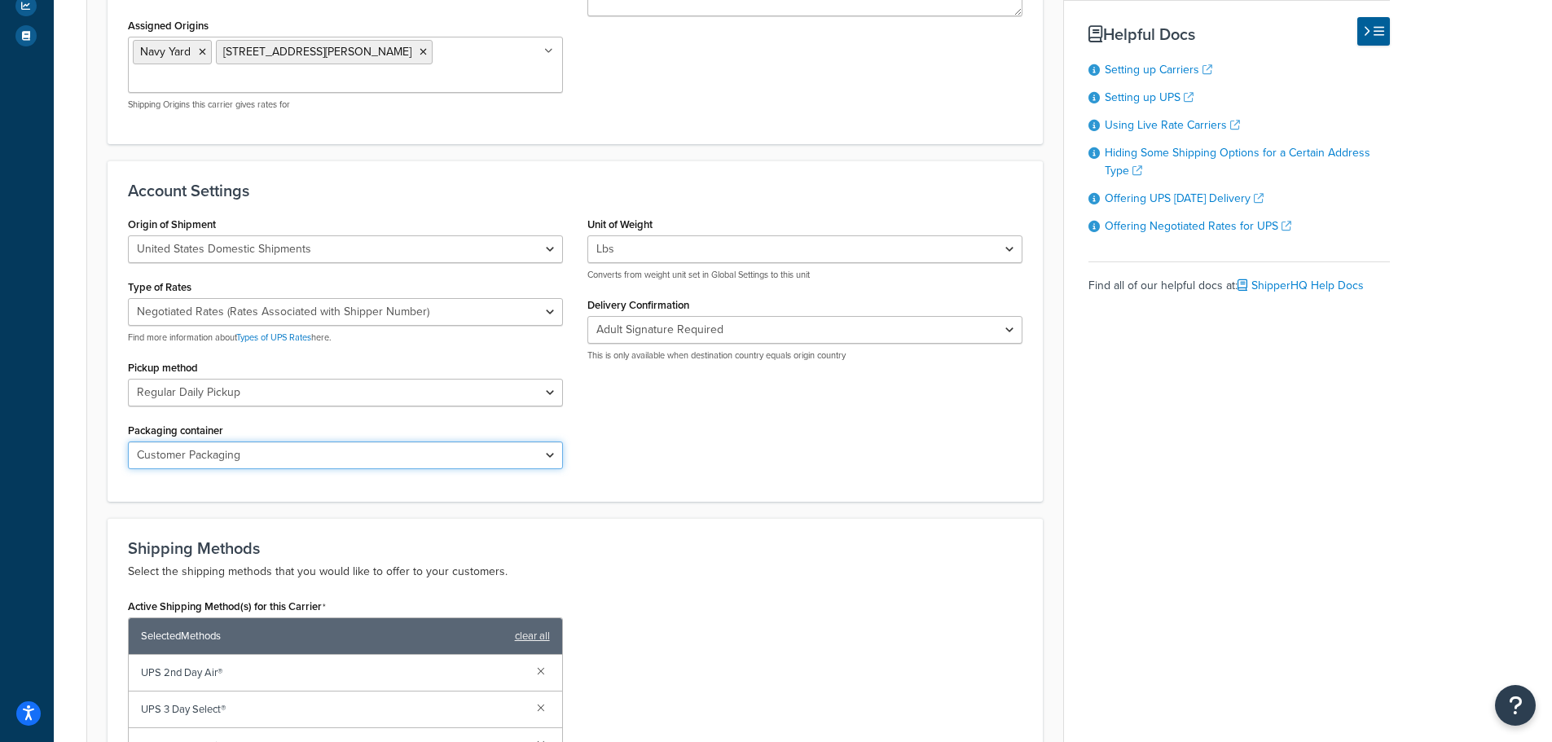
click at [353, 441] on select "Customer Packaging UPS Letter Envelope Customer Supplied Package UPS Tube UPS P…" at bounding box center [345, 455] width 435 height 28
click at [690, 436] on div "Origin of Shipment [GEOGRAPHIC_DATA] Domestic Shipments Shipments Originating i…" at bounding box center [575, 347] width 919 height 269
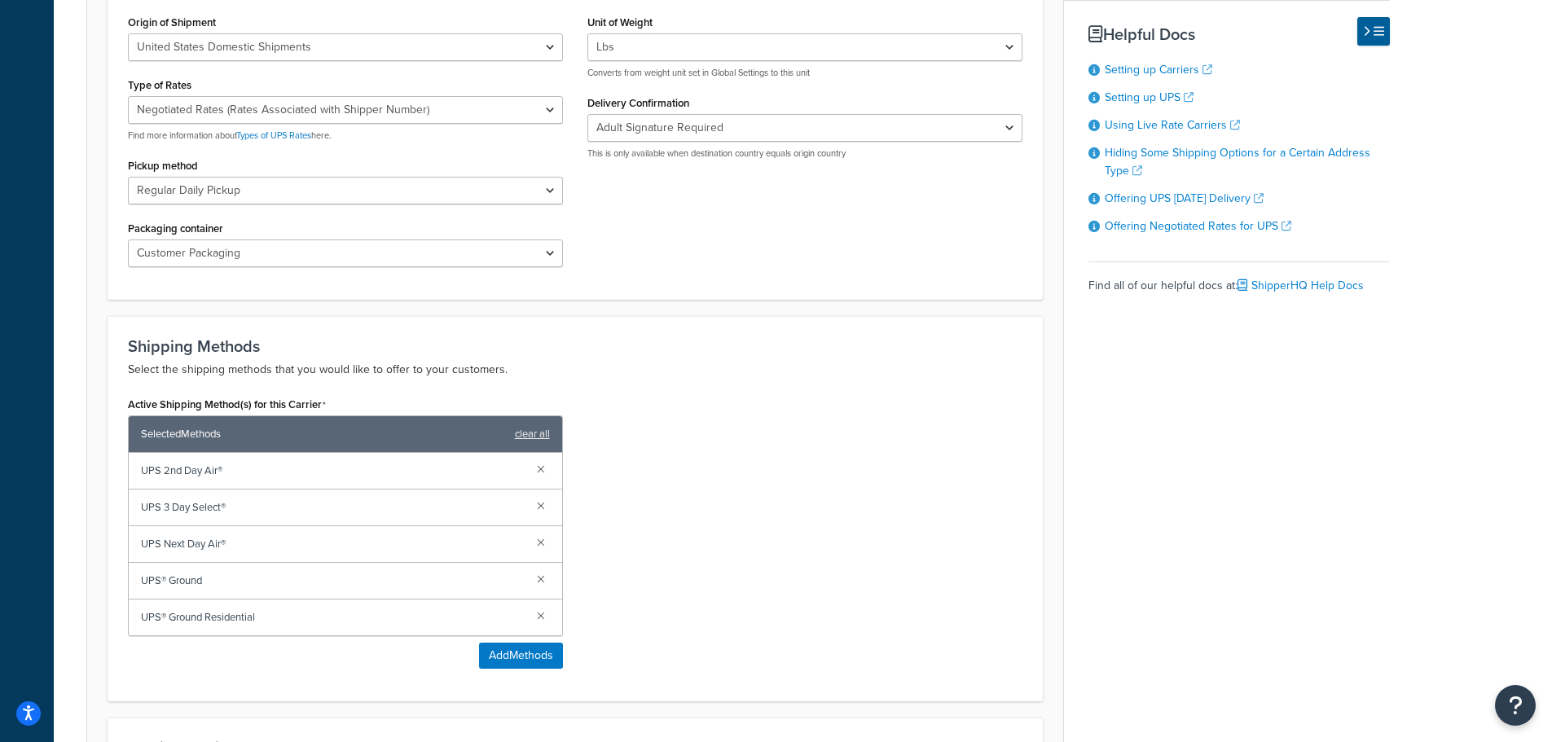
scroll to position [652, 0]
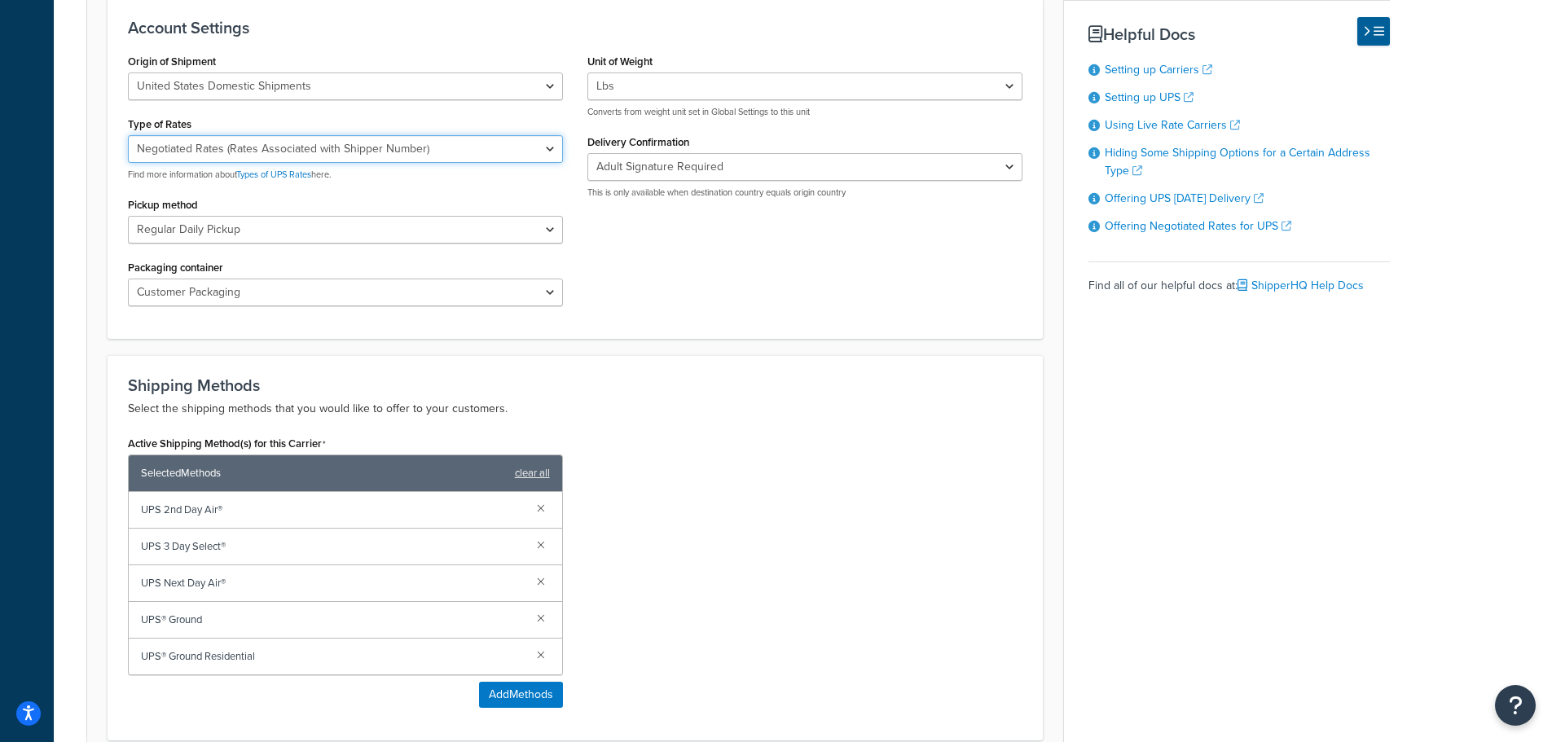
click at [426, 135] on select "Negotiated Rates (Rates Associated with Shipper Number) Daily Rates Retail Rate…" at bounding box center [345, 149] width 435 height 28
click at [909, 355] on div "Shipping Methods Select the shipping methods that you would like to offer to yo…" at bounding box center [575, 547] width 935 height 385
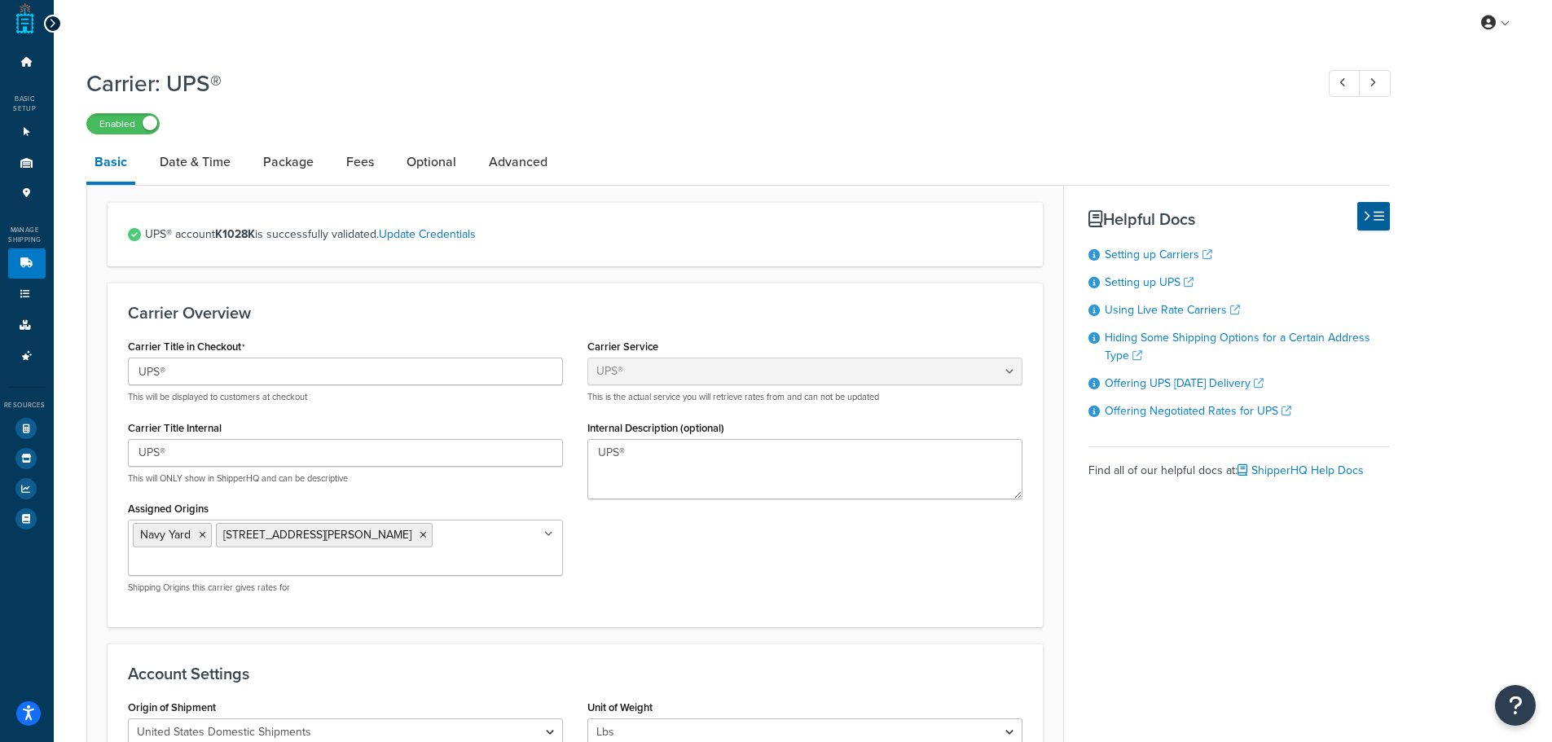
scroll to position [0, 0]
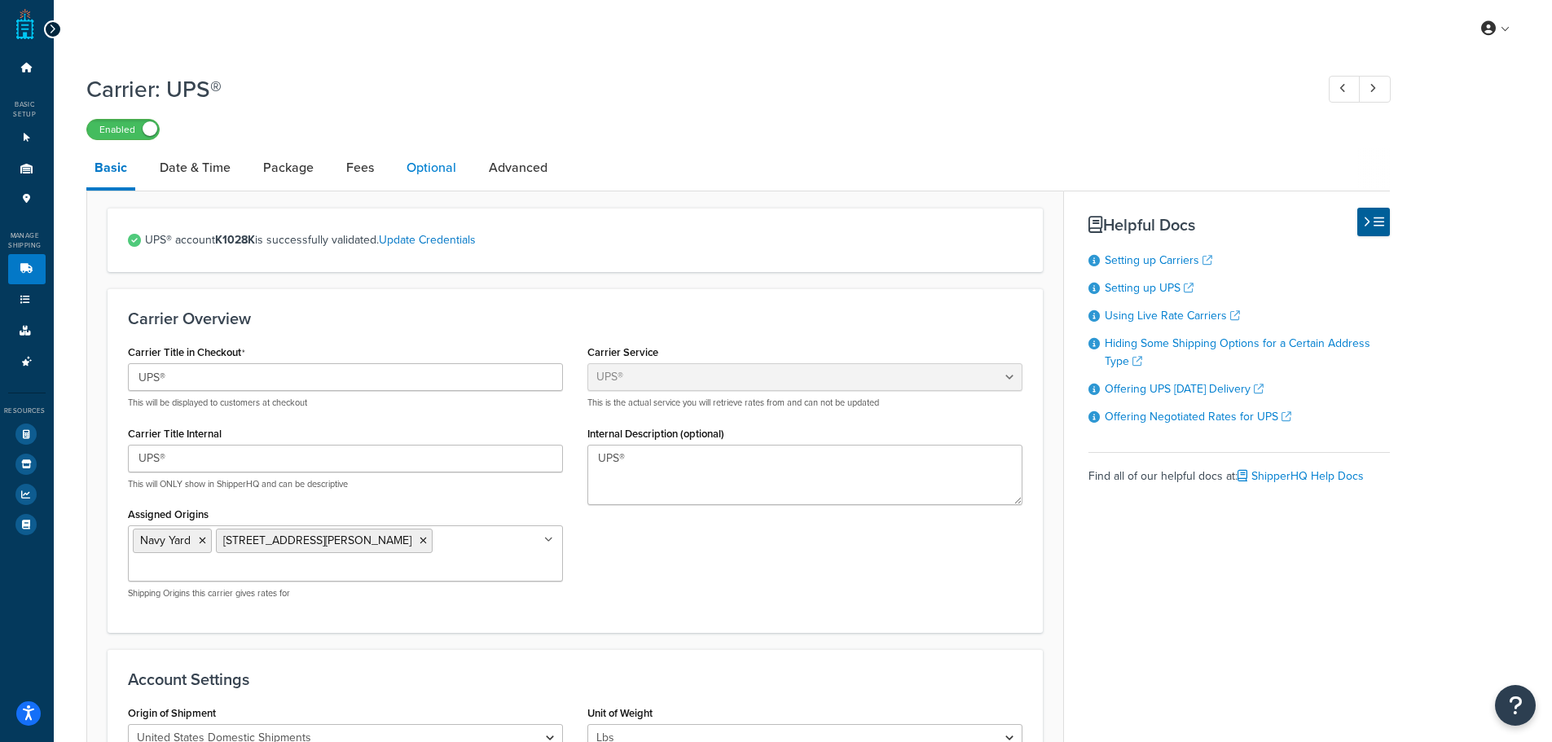
click at [438, 172] on link "Optional" at bounding box center [431, 167] width 66 height 39
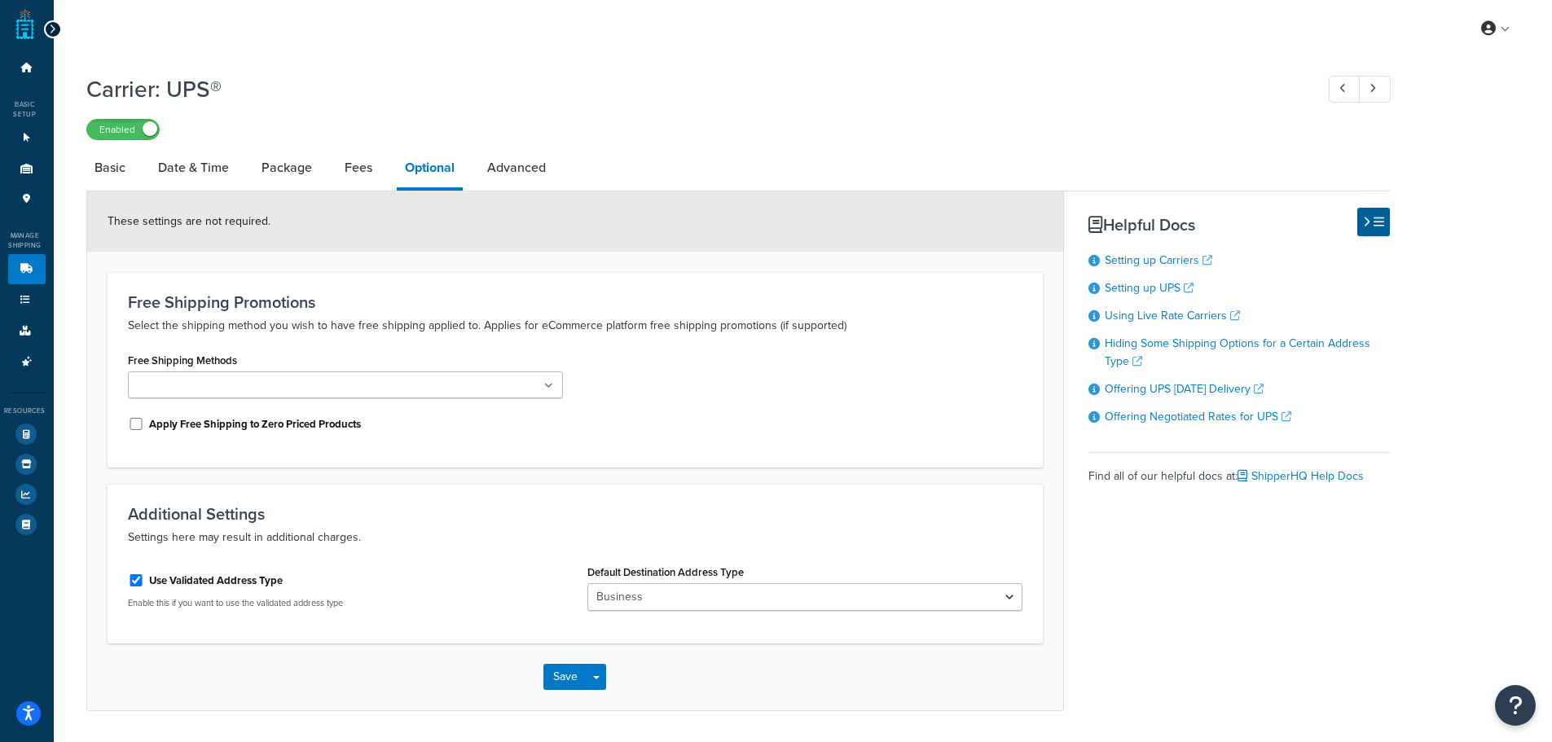
scroll to position [51, 0]
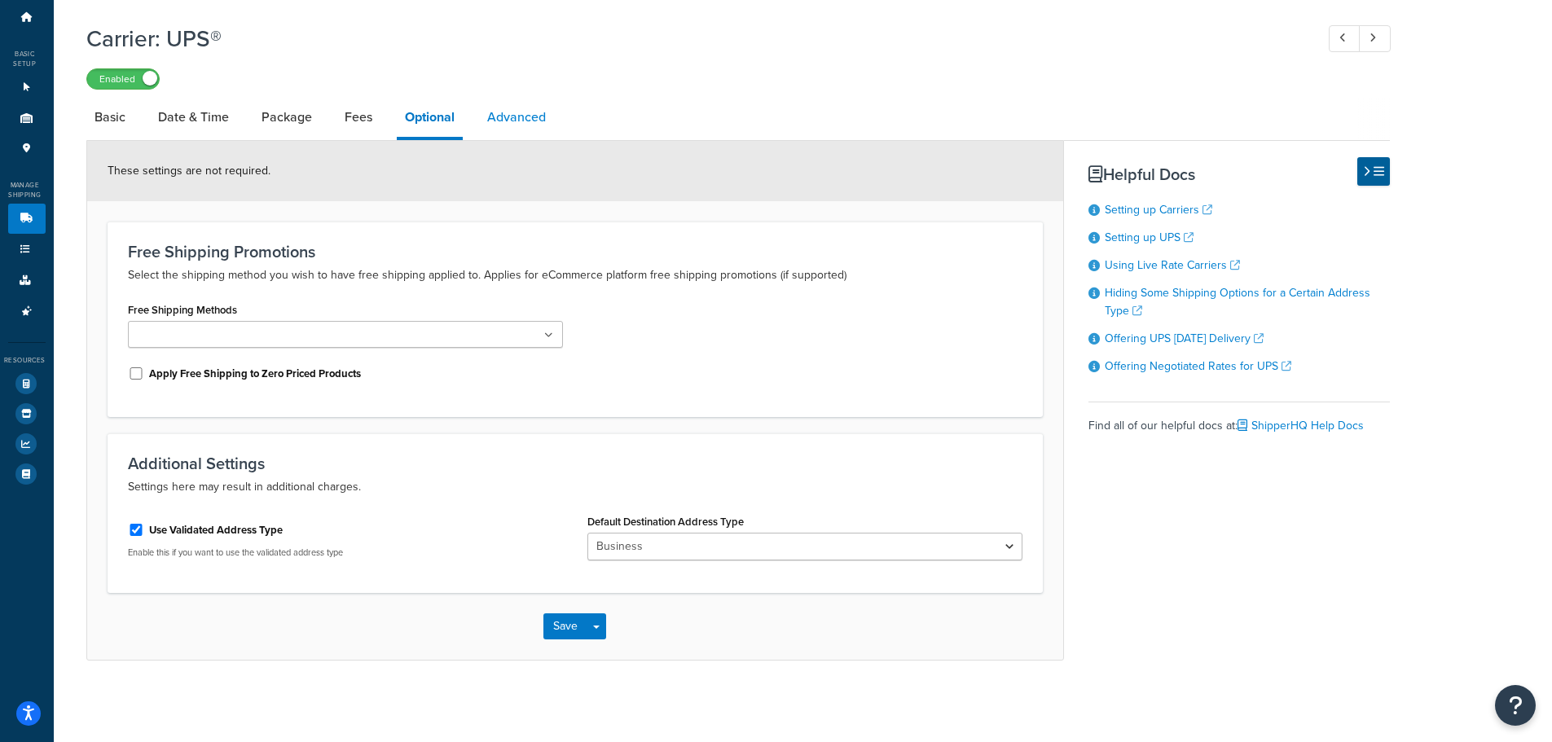
click at [551, 122] on link "Advanced" at bounding box center [516, 117] width 75 height 39
select select "false"
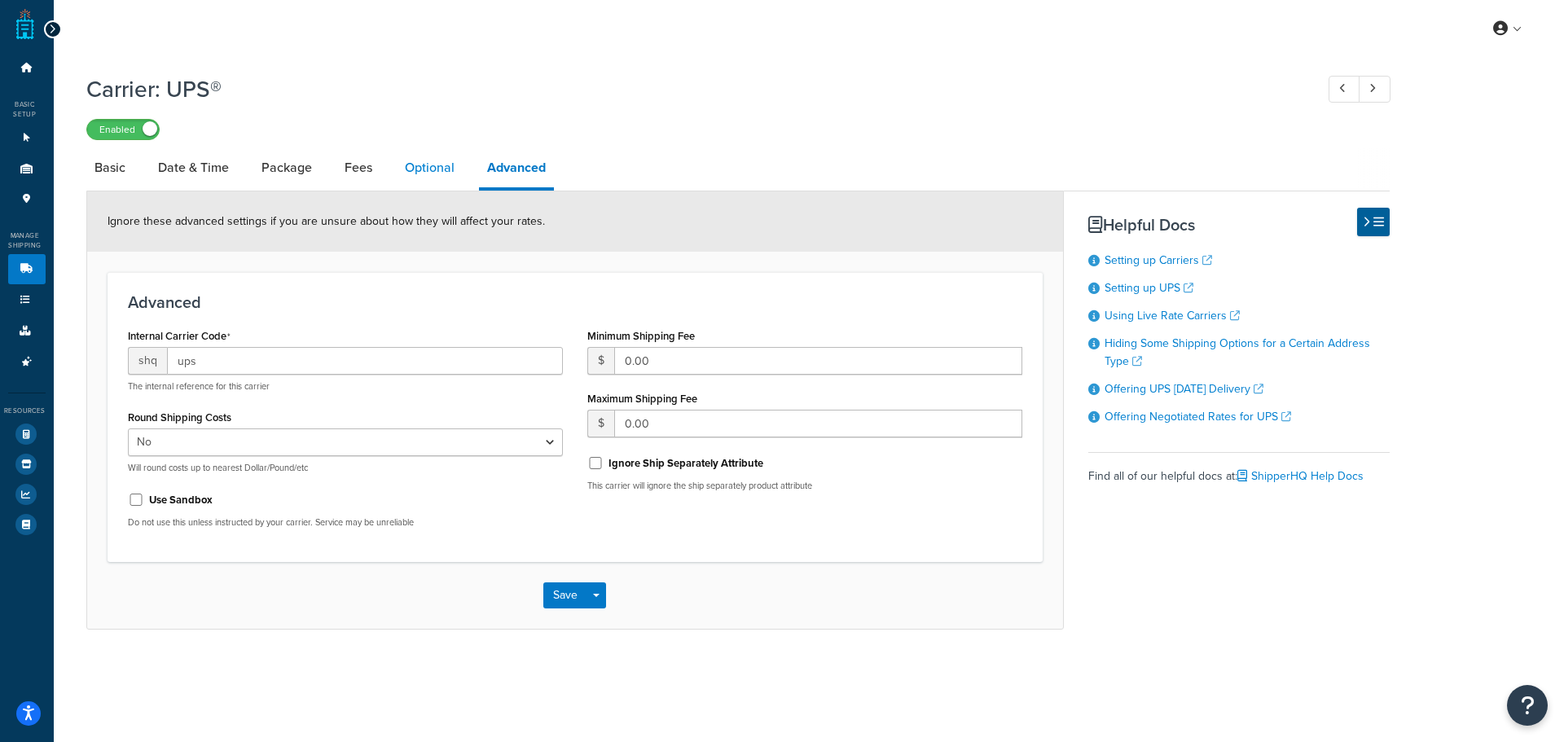
click at [443, 168] on link "Optional" at bounding box center [430, 167] width 66 height 39
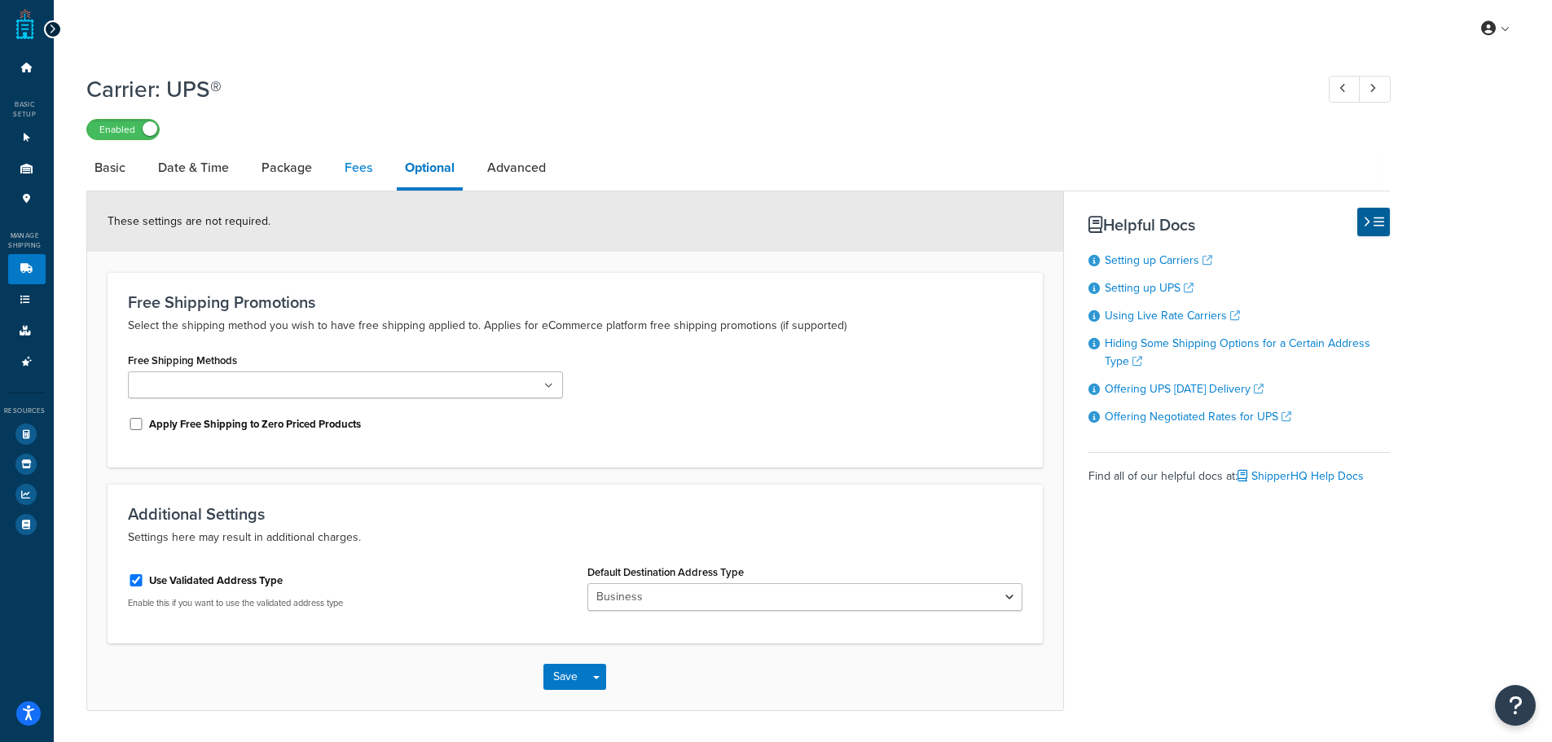
click at [348, 172] on link "Fees" at bounding box center [358, 167] width 44 height 39
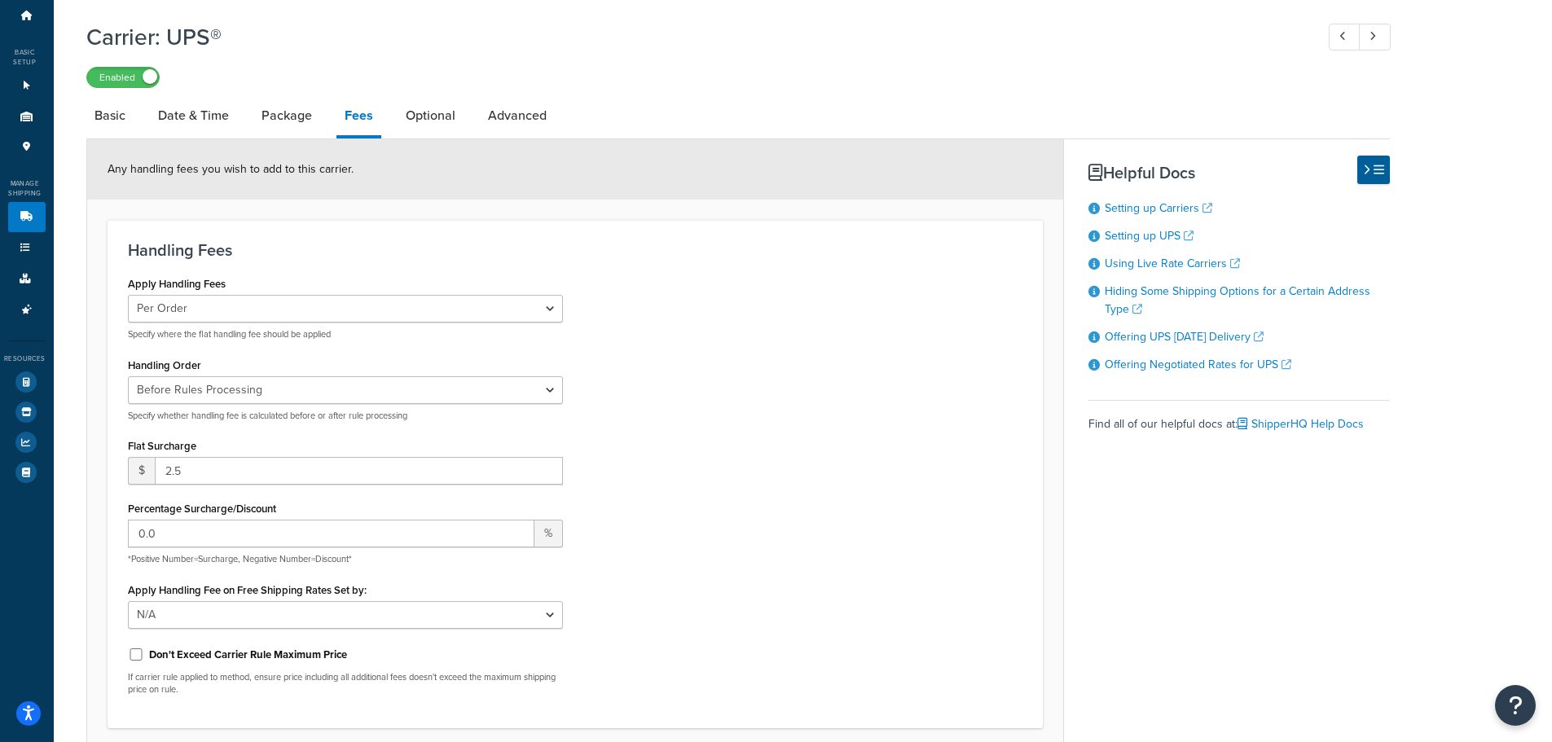
scroll to position [81, 0]
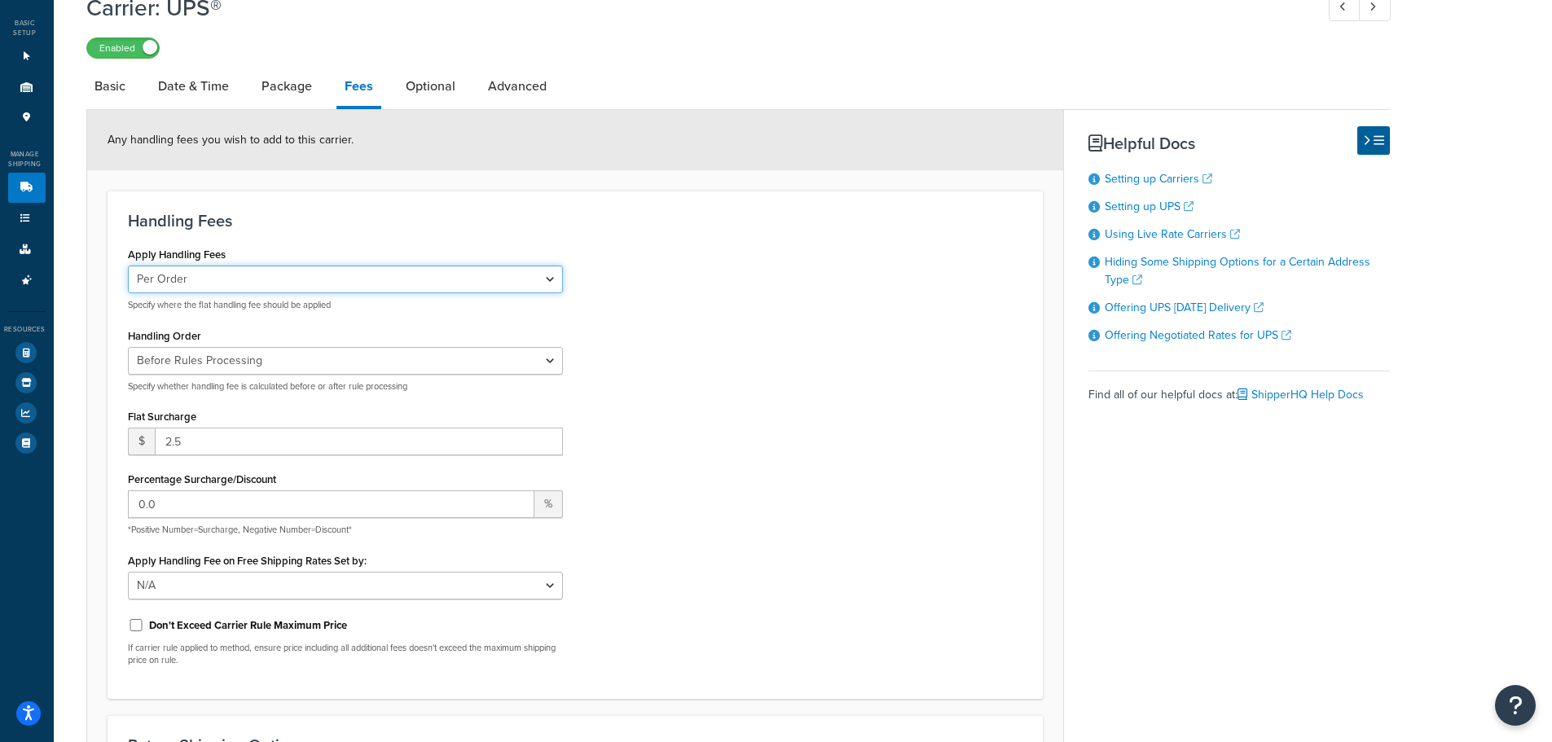
click at [533, 290] on select "Per Order Per Item Per Package" at bounding box center [345, 280] width 435 height 28
click at [690, 266] on div "Apply Handling Fees Per Order Per Item Per Package Specify where the flat handl…" at bounding box center [575, 461] width 919 height 436
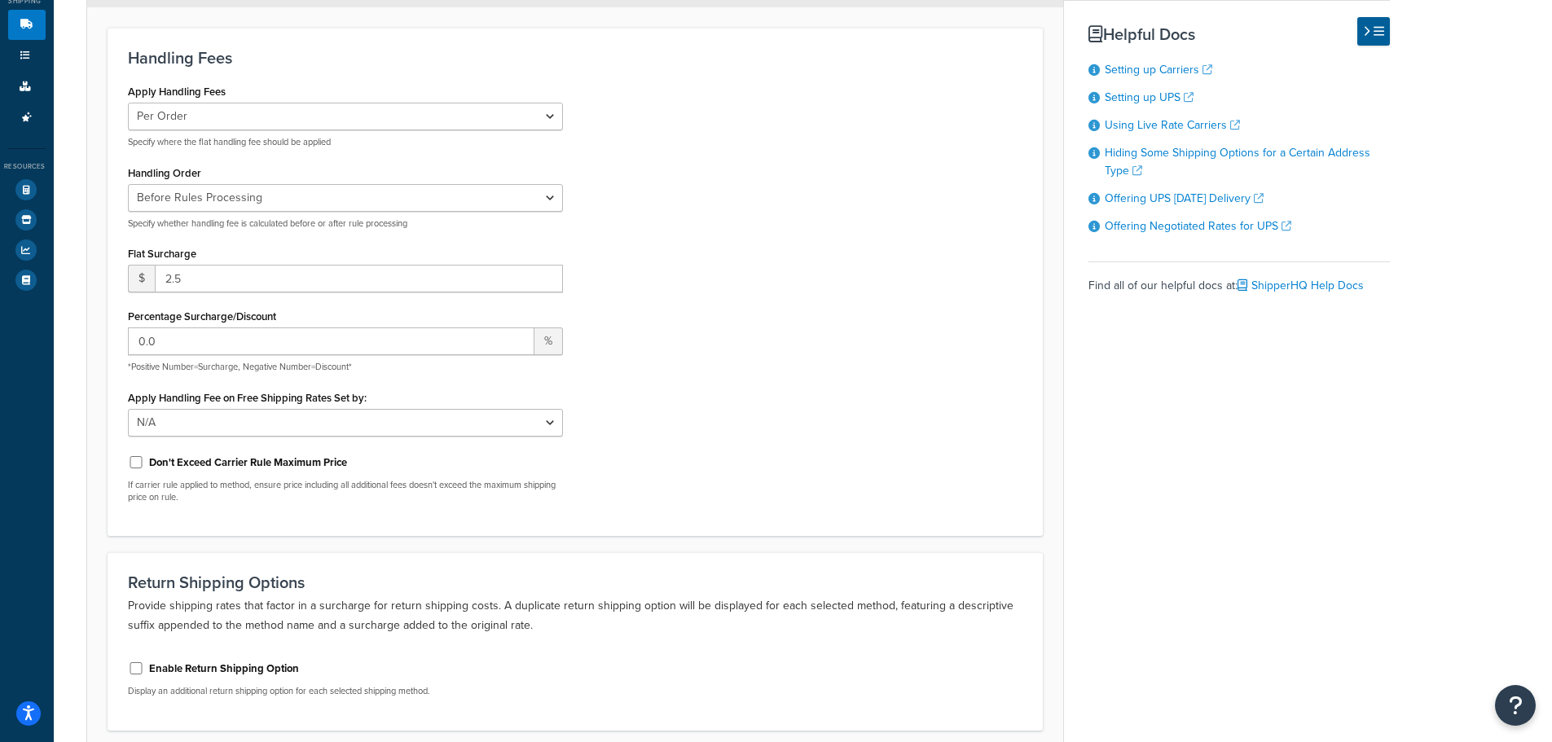
scroll to position [0, 0]
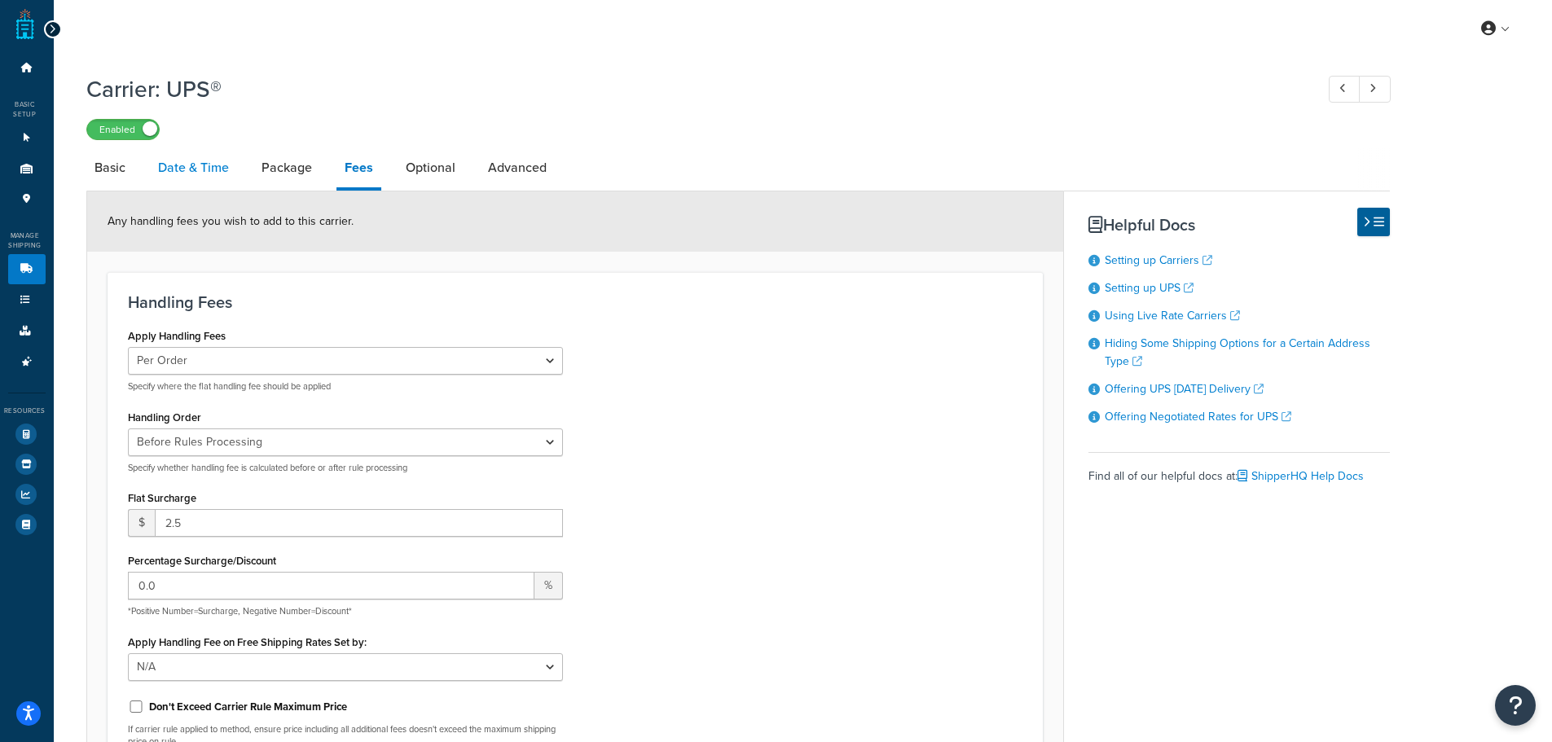
click at [203, 169] on link "Date & Time" at bounding box center [193, 167] width 87 height 39
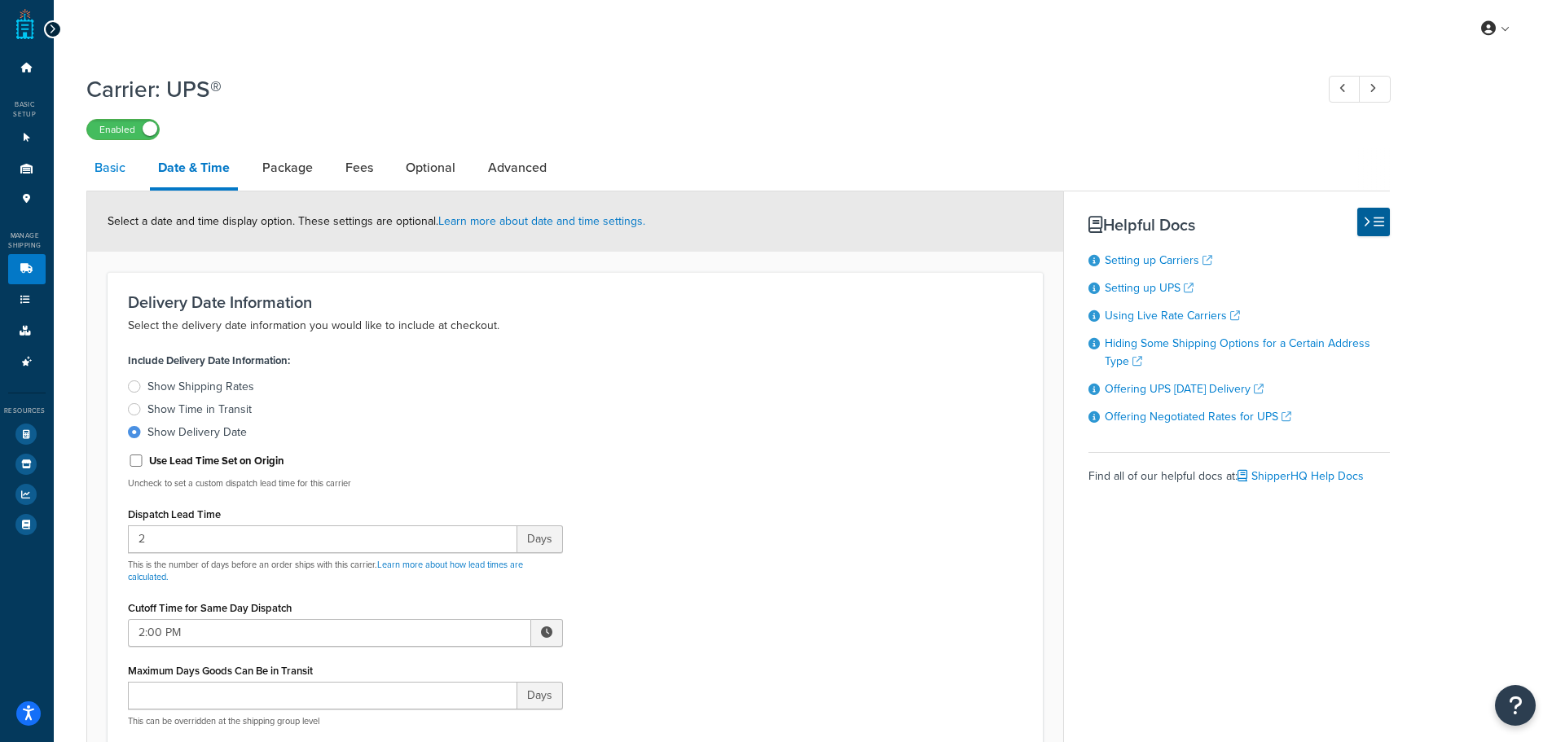
click at [123, 169] on link "Basic" at bounding box center [109, 167] width 47 height 39
select select "ups"
select select "3"
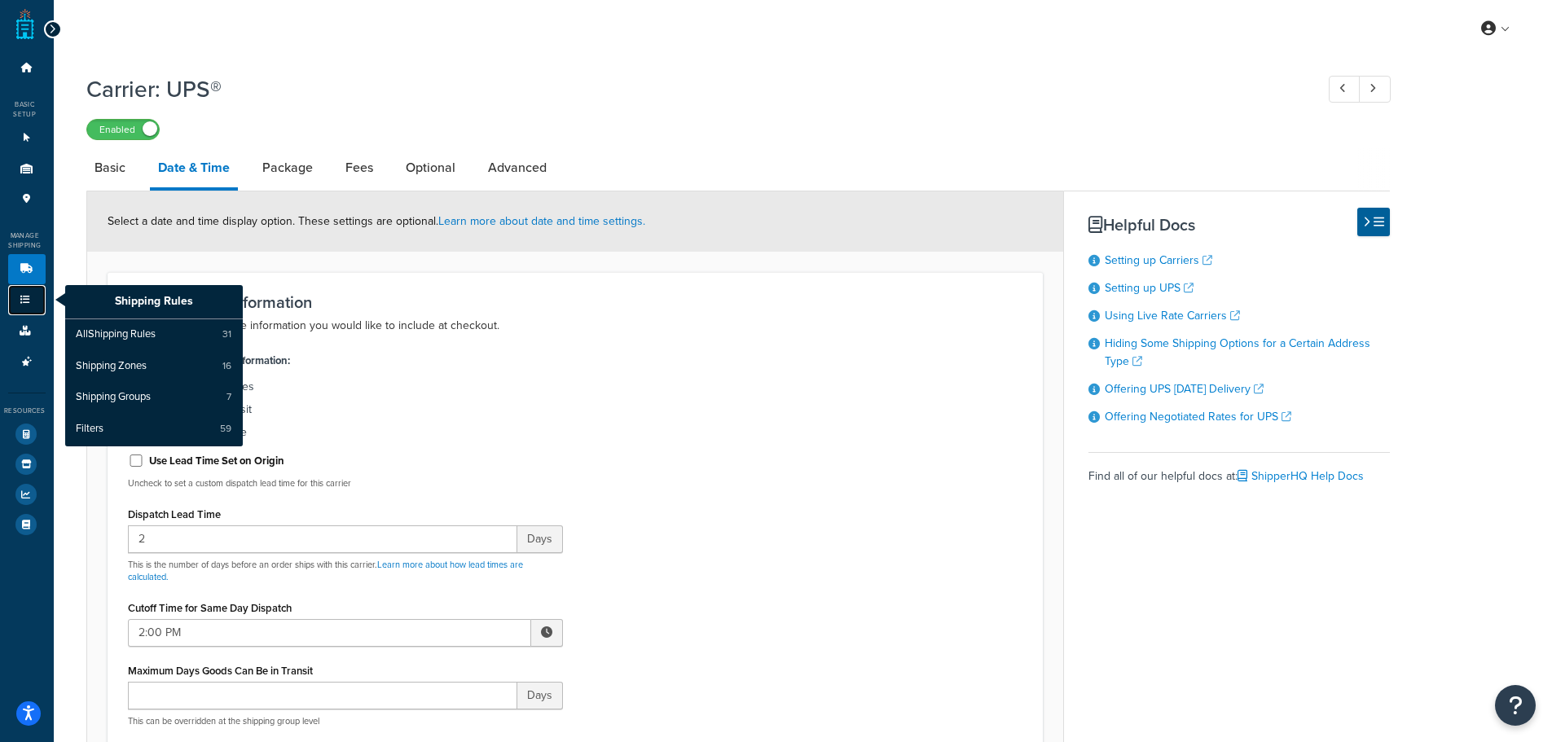
click at [20, 285] on link "Shipping Rules" at bounding box center [26, 300] width 37 height 30
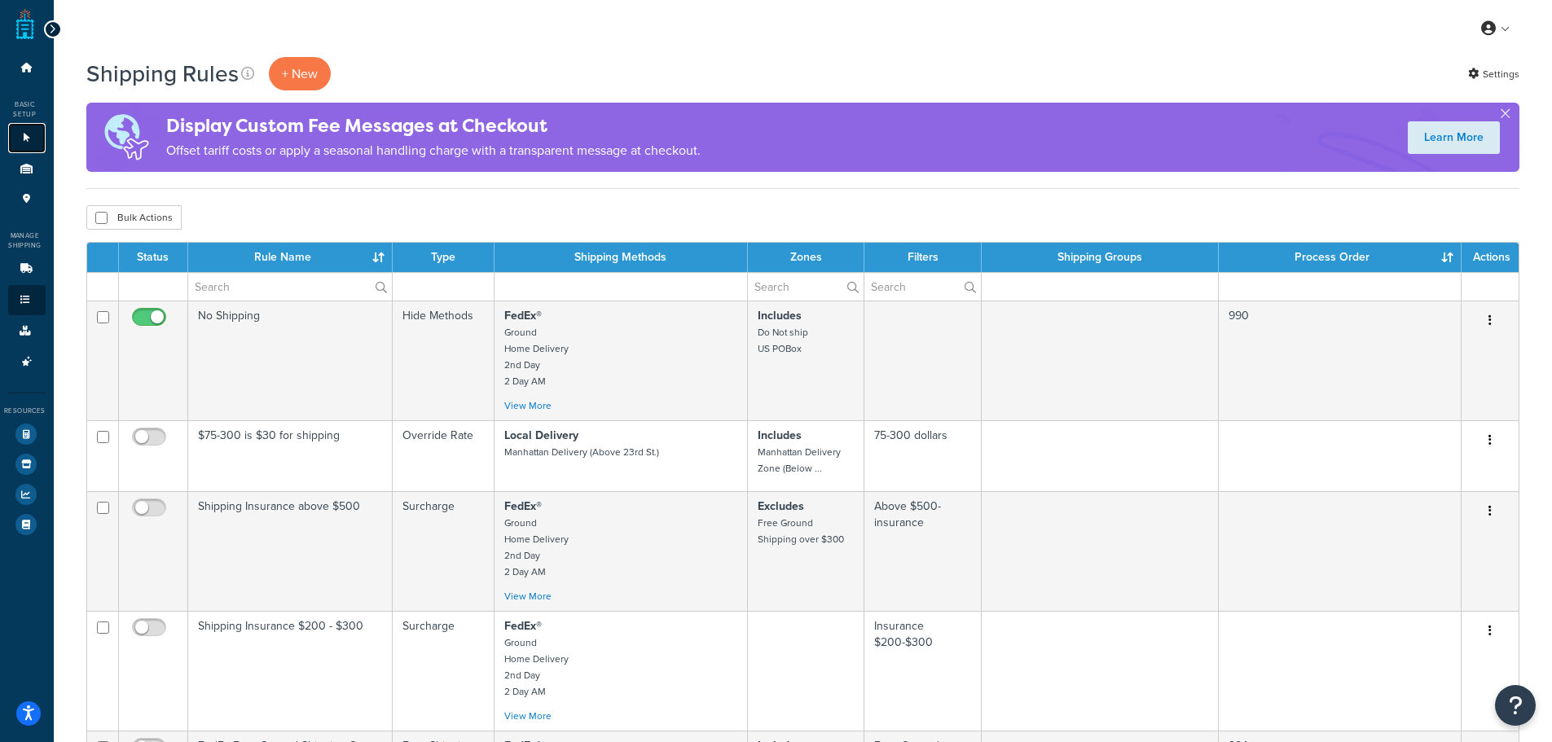
click at [26, 134] on icon at bounding box center [27, 138] width 16 height 10
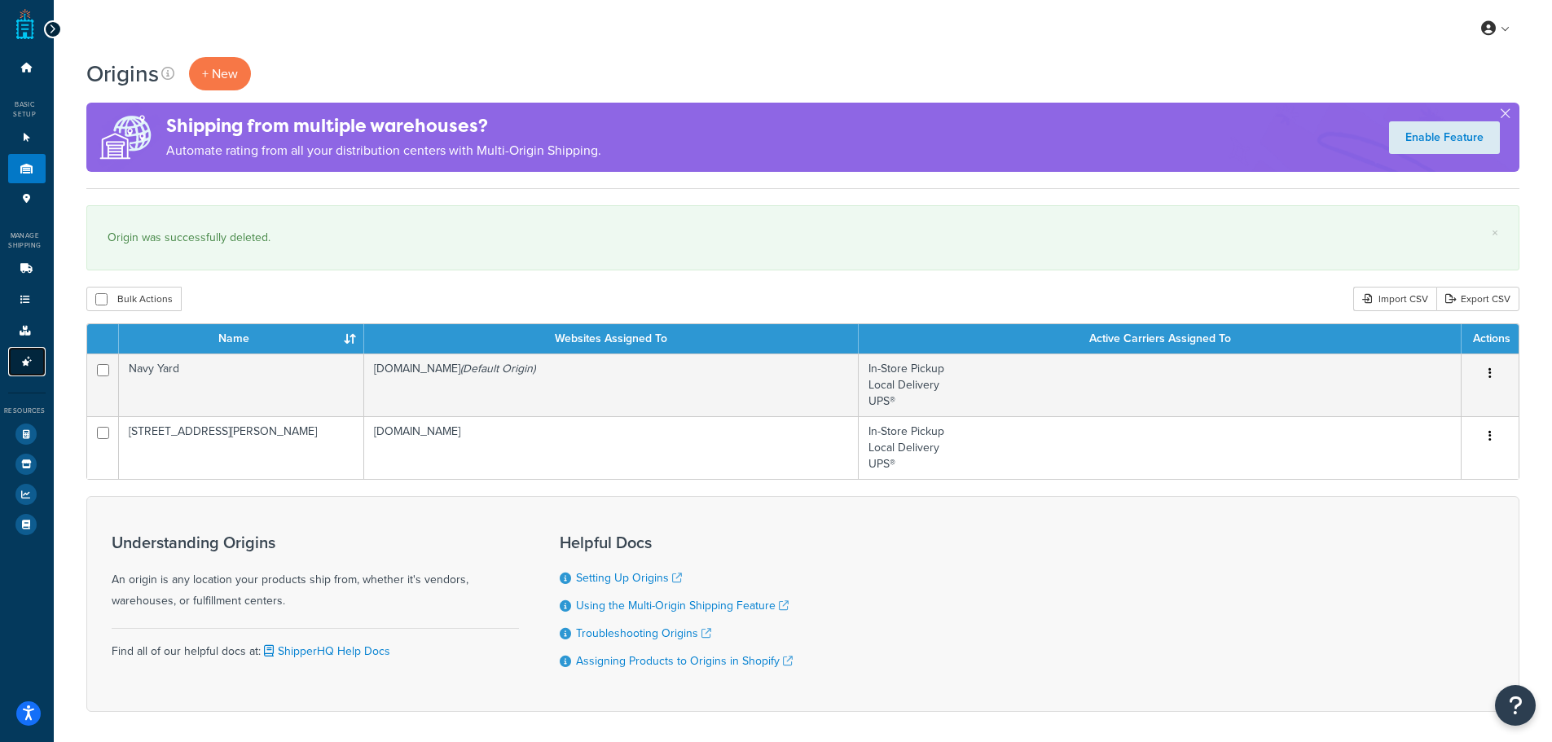
click at [20, 358] on icon at bounding box center [27, 362] width 16 height 10
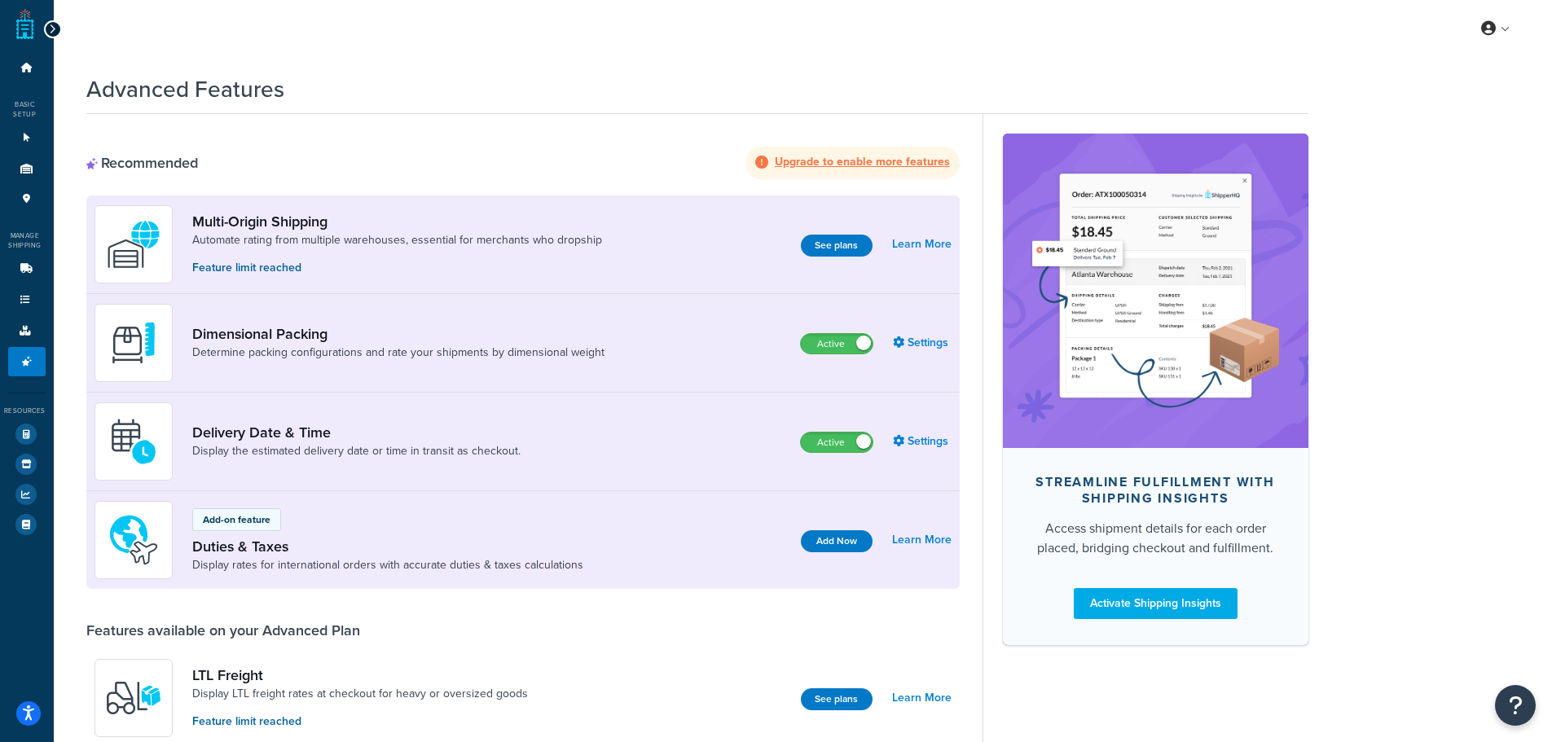
click at [770, 301] on div "Dimensional Packing Determine packing configurations and rate your shipments by…" at bounding box center [522, 343] width 873 height 99
click at [349, 232] on link "Automate rating from multiple warehouses, essential for merchants who dropship" at bounding box center [397, 240] width 410 height 16
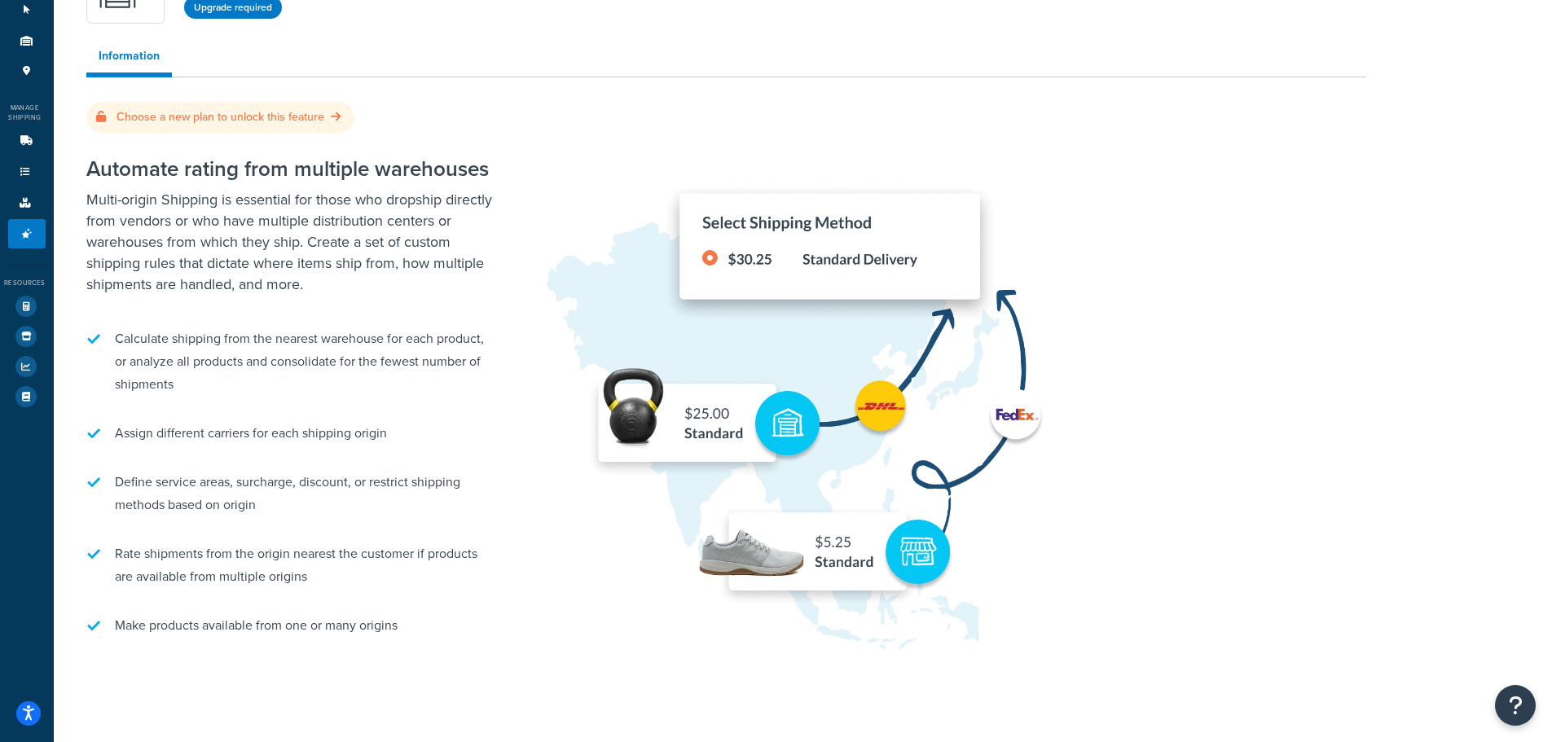
scroll to position [99, 0]
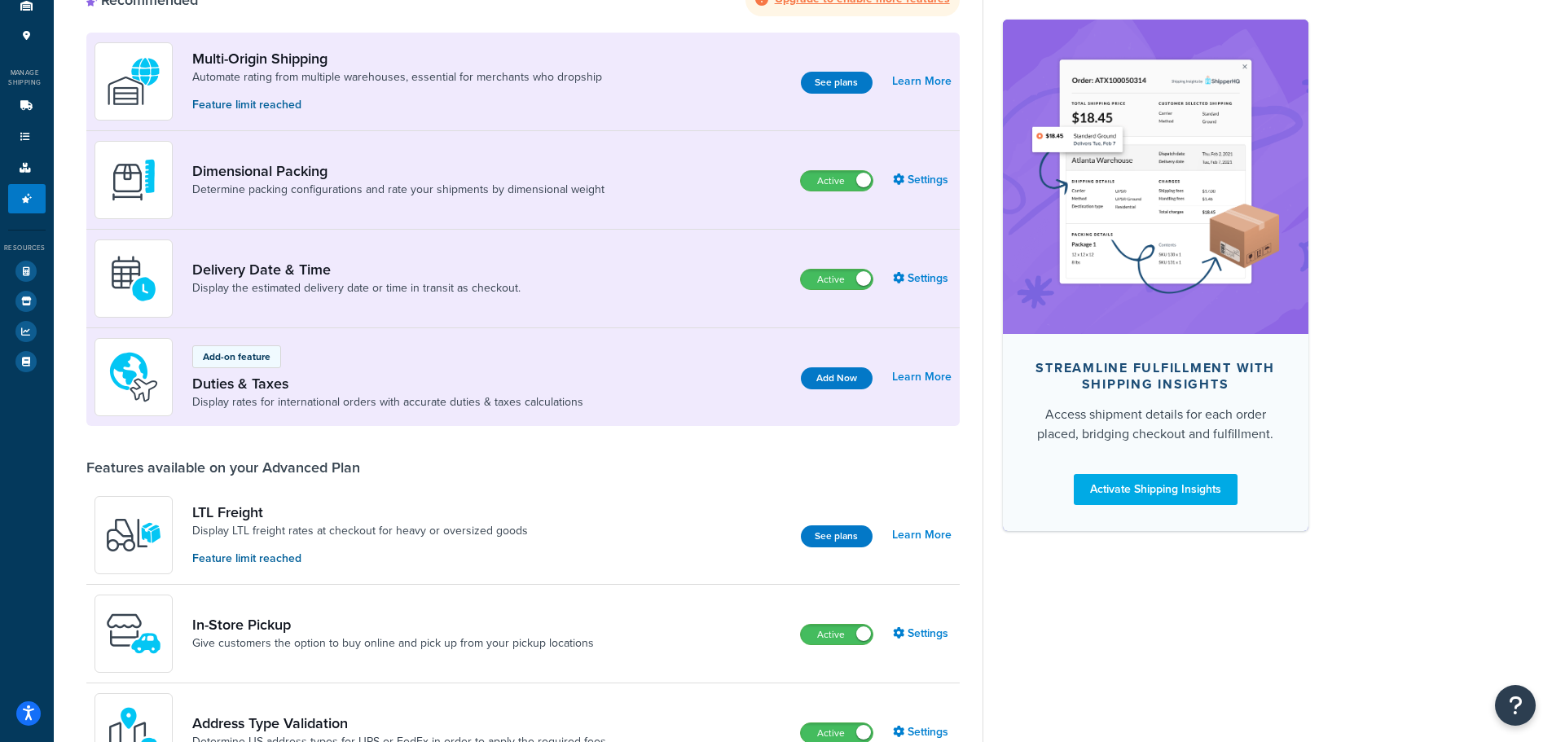
scroll to position [81, 0]
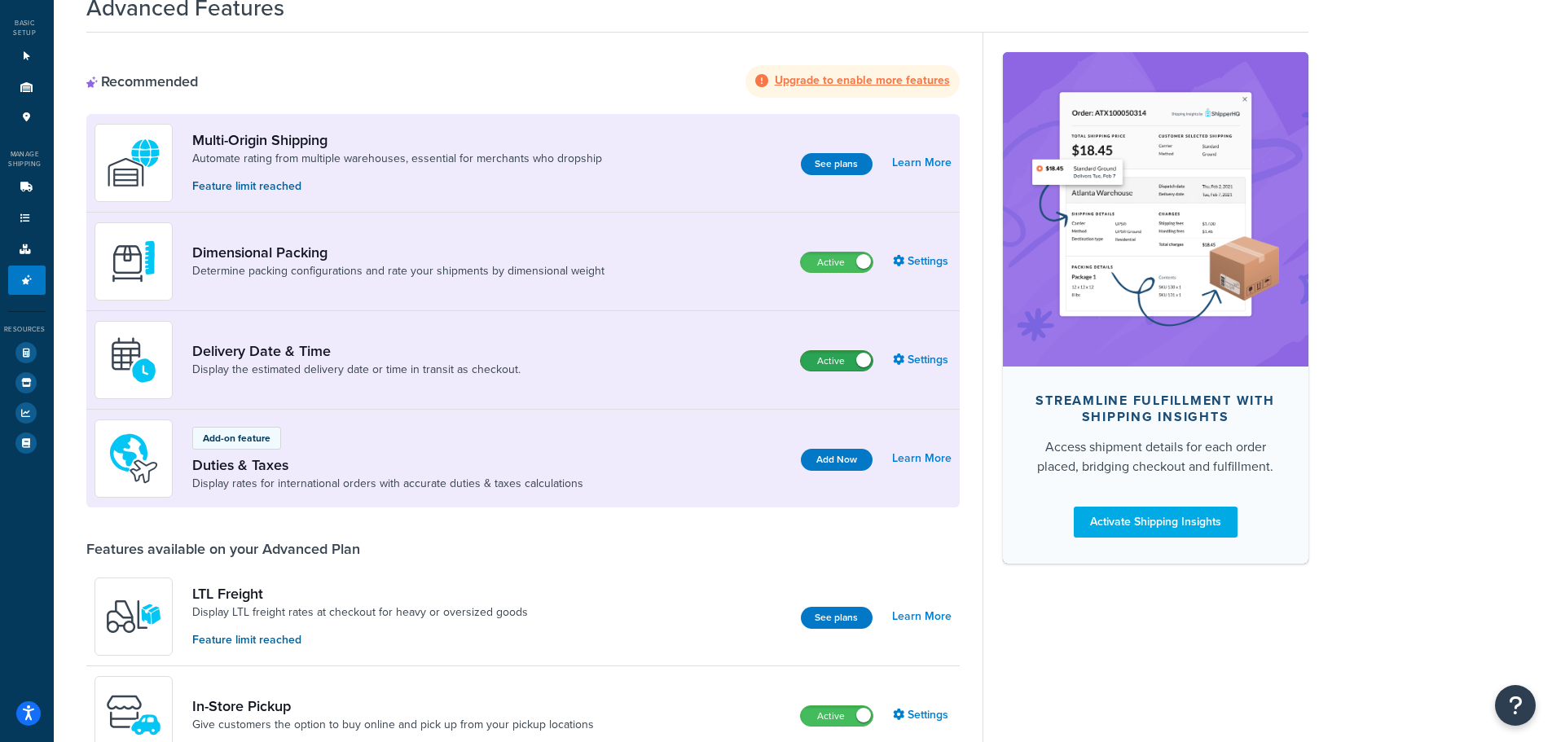
click at [834, 371] on label "Active" at bounding box center [837, 361] width 72 height 20
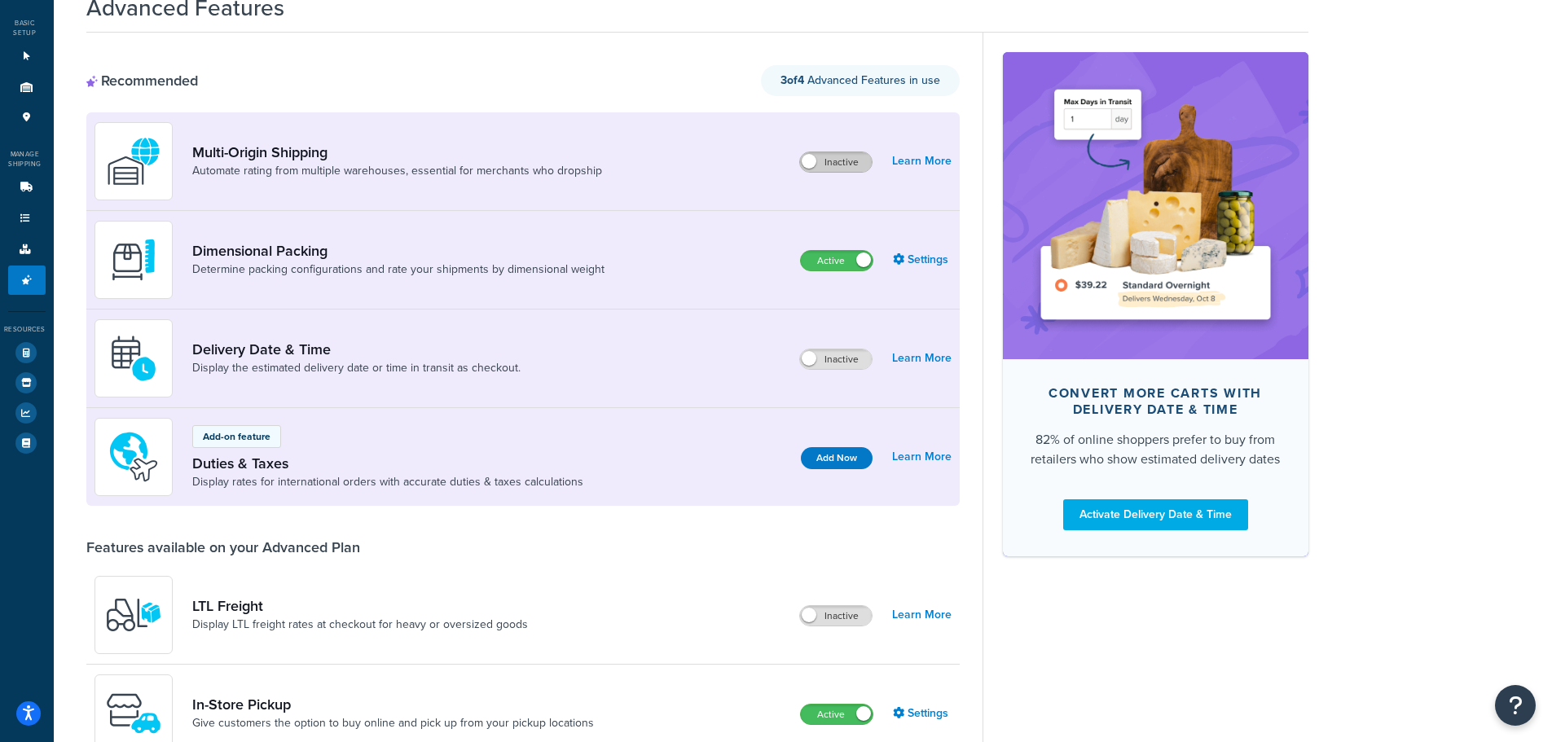
click at [820, 162] on label "Inactive" at bounding box center [836, 162] width 72 height 20
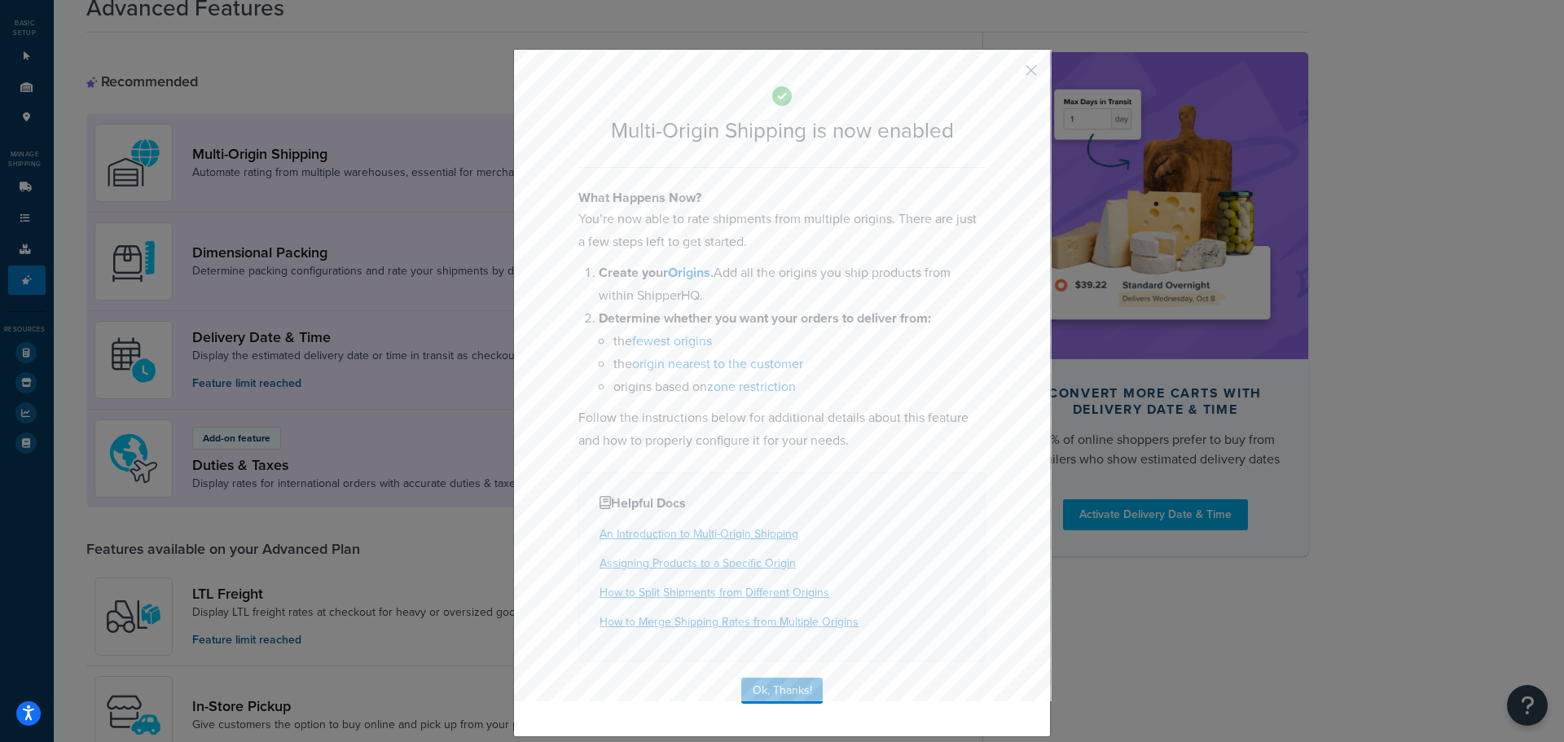
click at [1009, 74] on button "button" at bounding box center [1007, 76] width 4 height 4
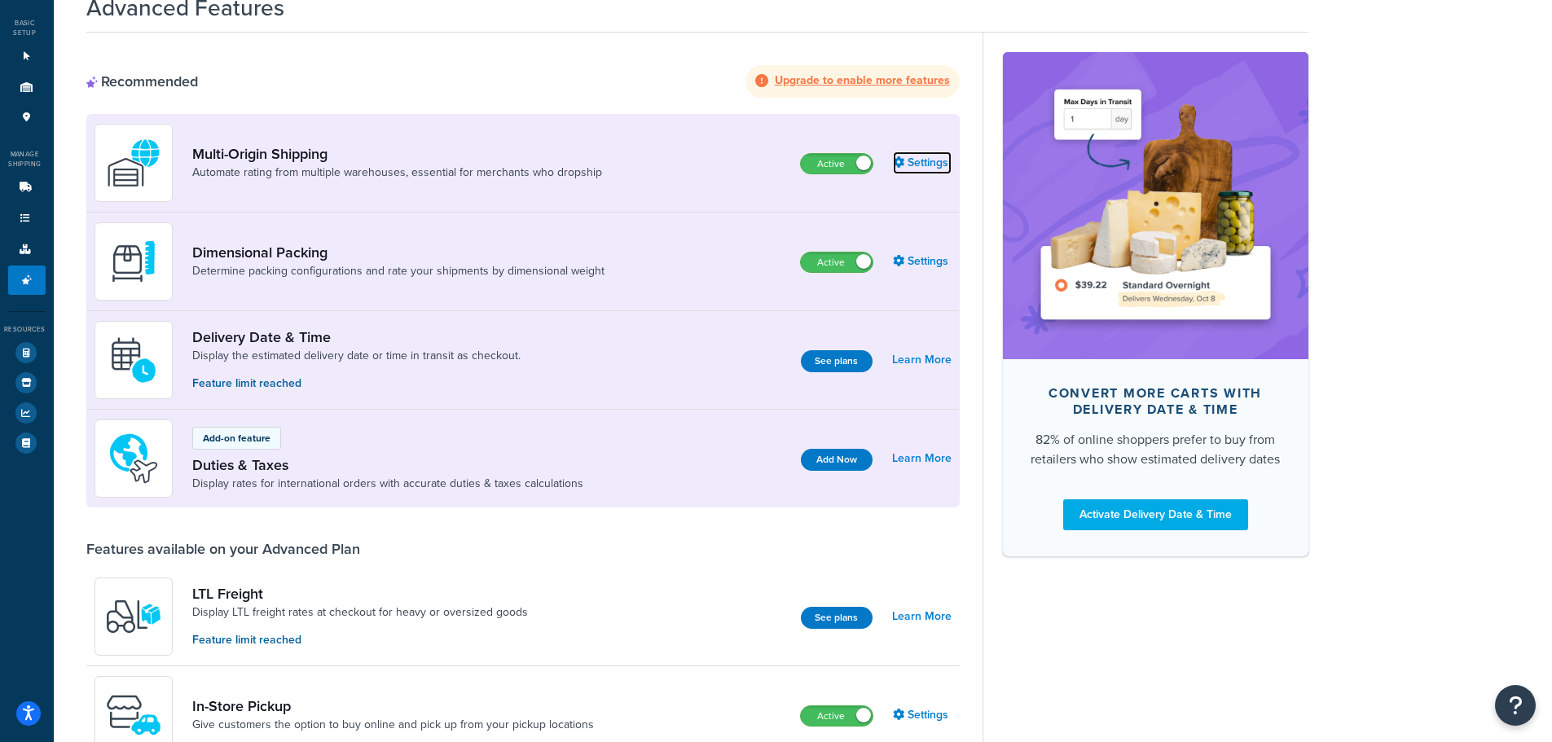
click at [924, 159] on link "Settings" at bounding box center [922, 163] width 59 height 23
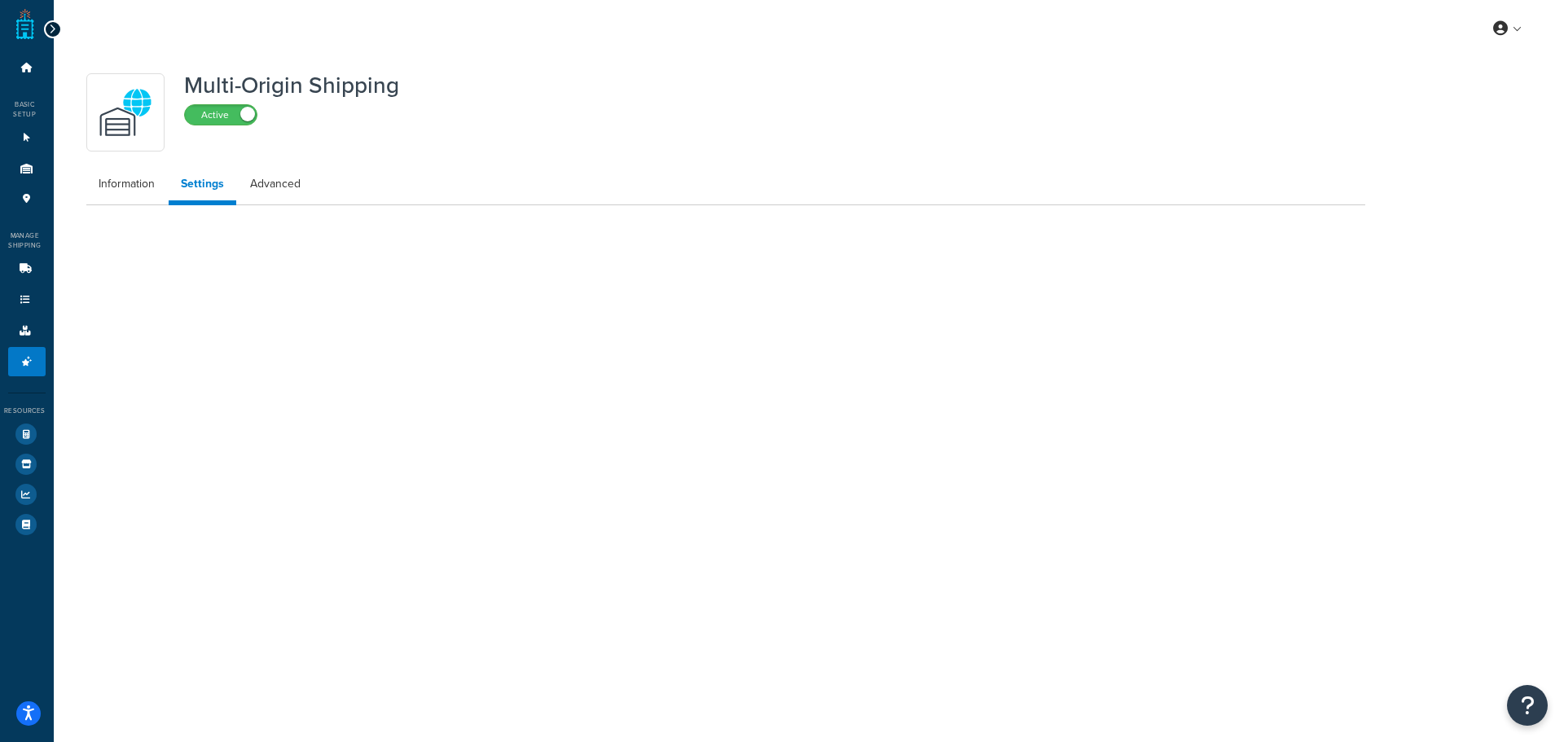
select select "false"
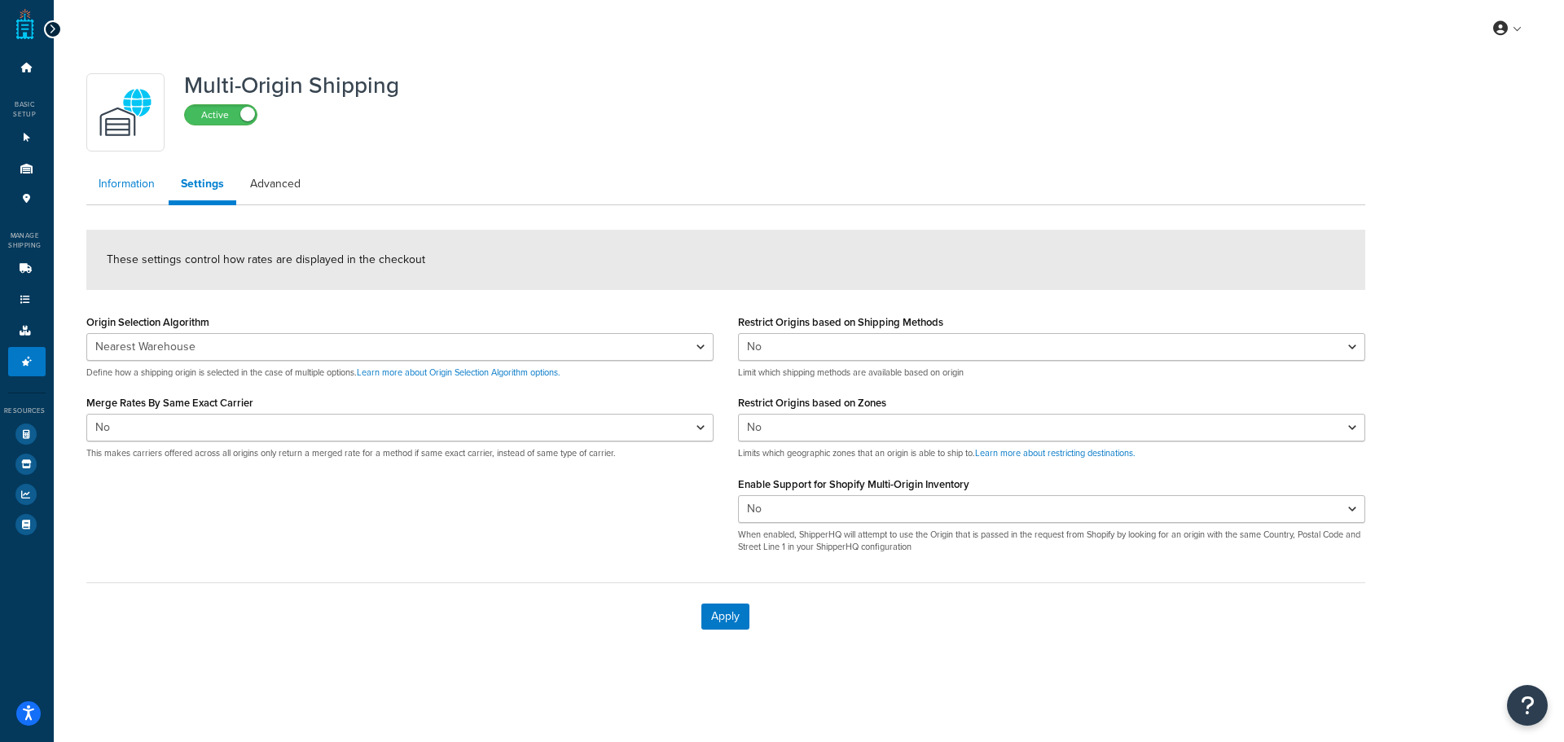
click at [109, 182] on link "Information" at bounding box center [126, 184] width 81 height 33
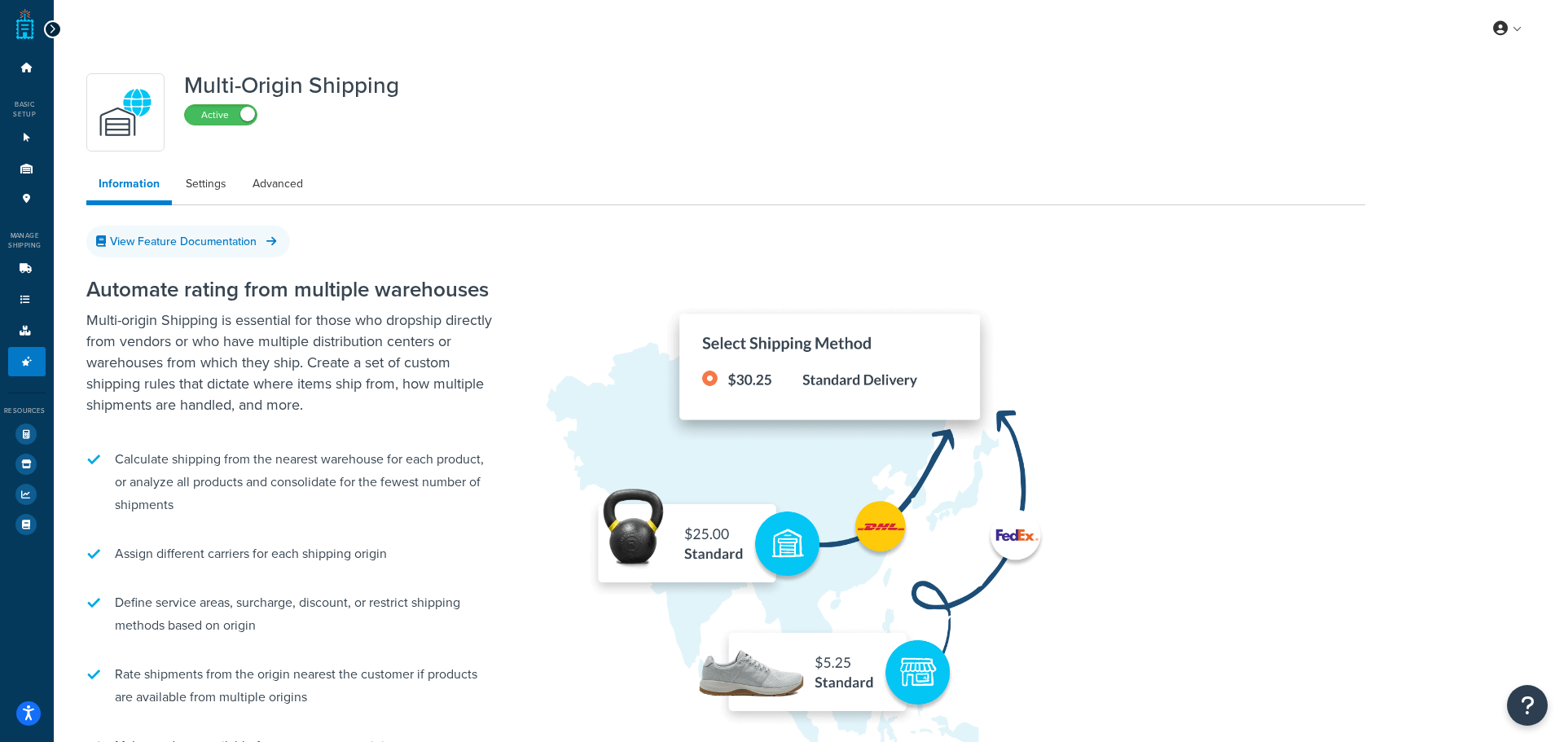
select select "false"
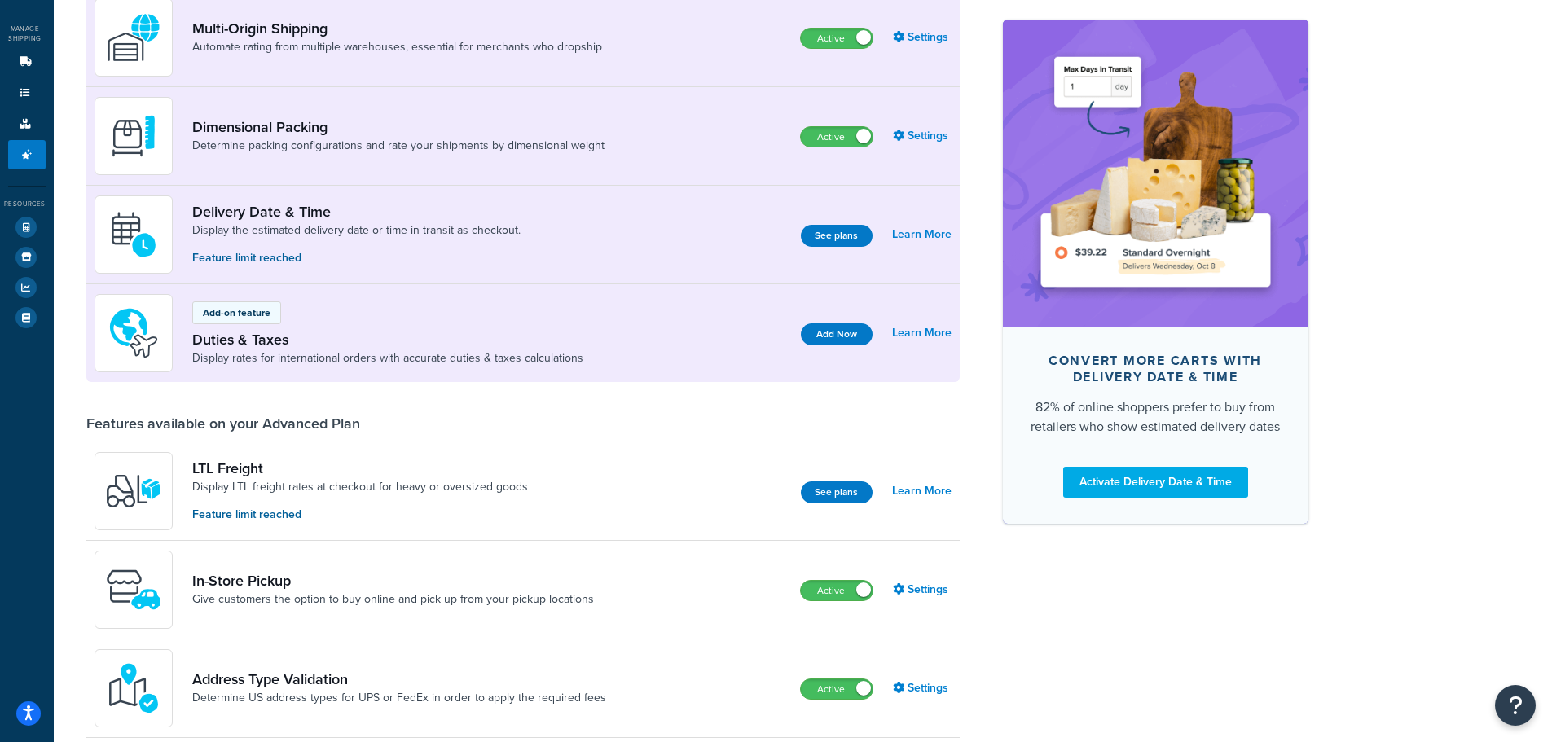
scroll to position [163, 0]
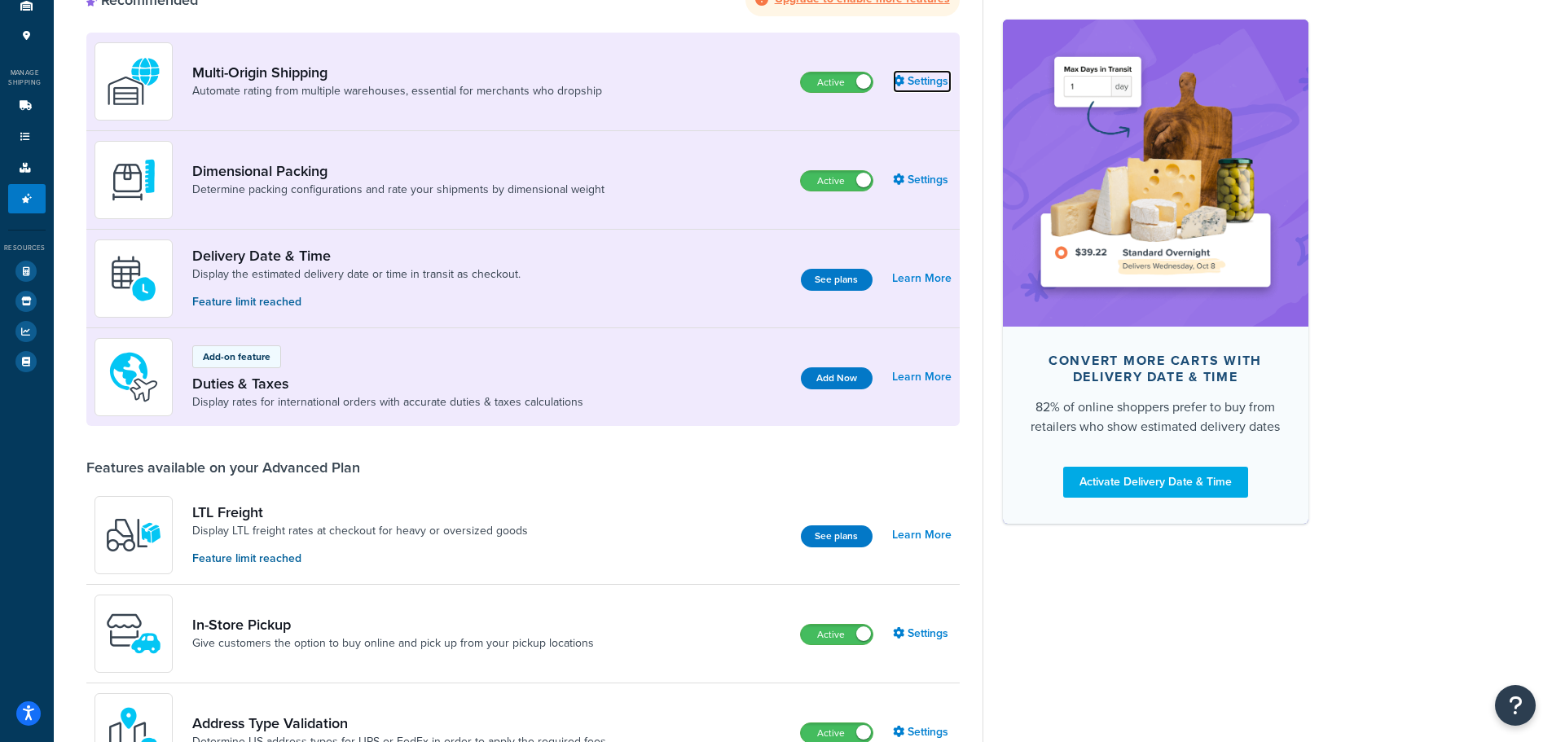
click at [914, 85] on link "Settings" at bounding box center [922, 81] width 59 height 23
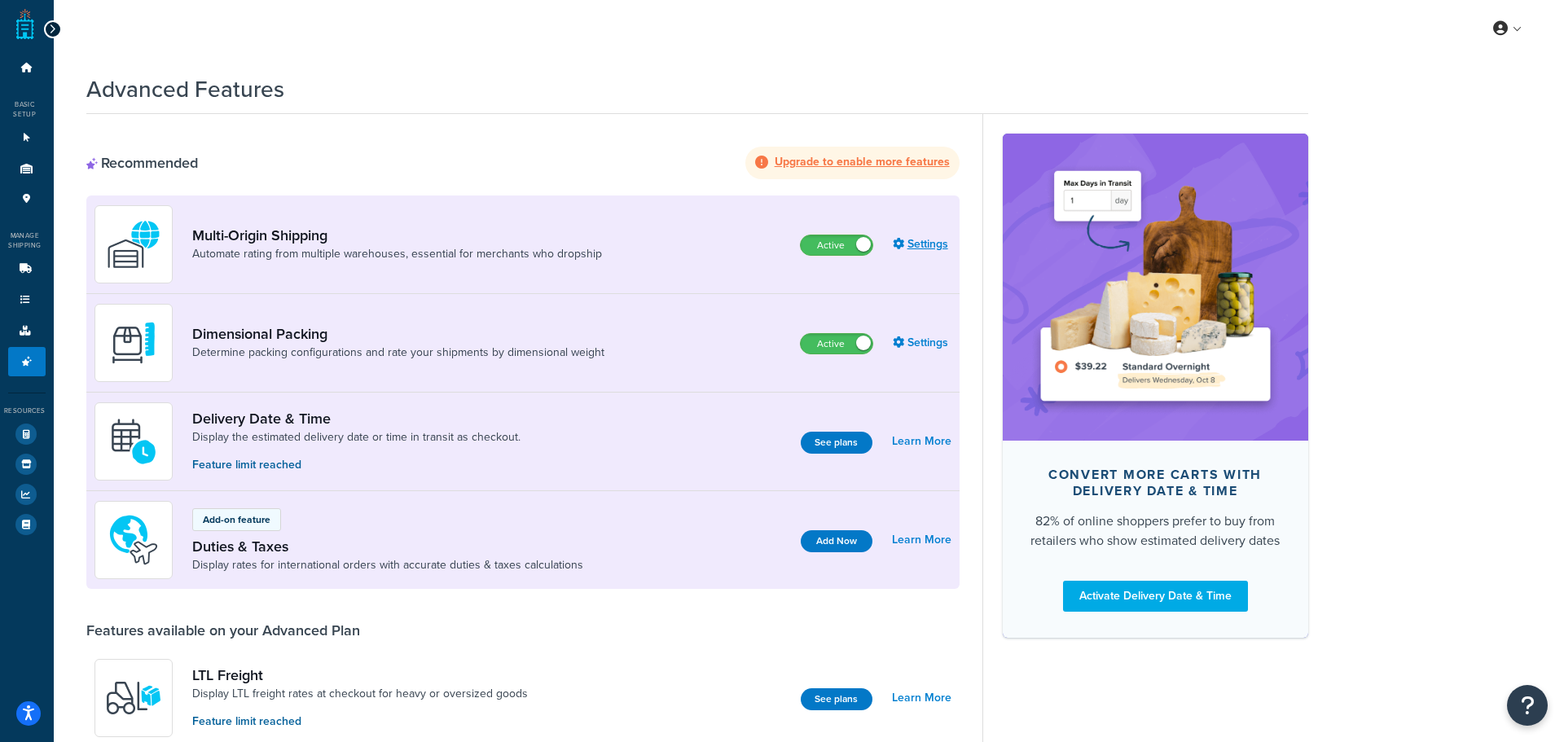
select select "false"
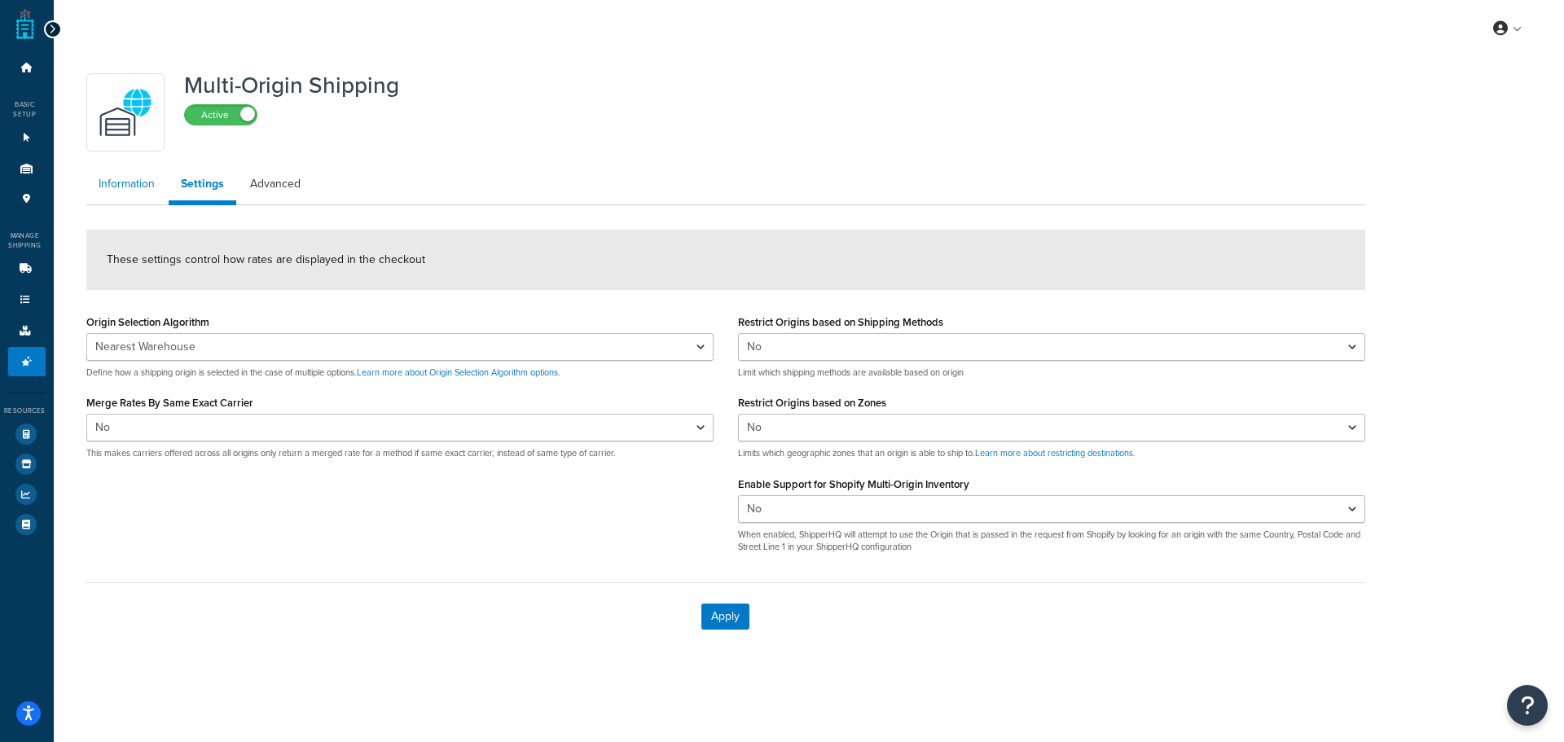
click at [141, 191] on link "Information" at bounding box center [126, 184] width 81 height 33
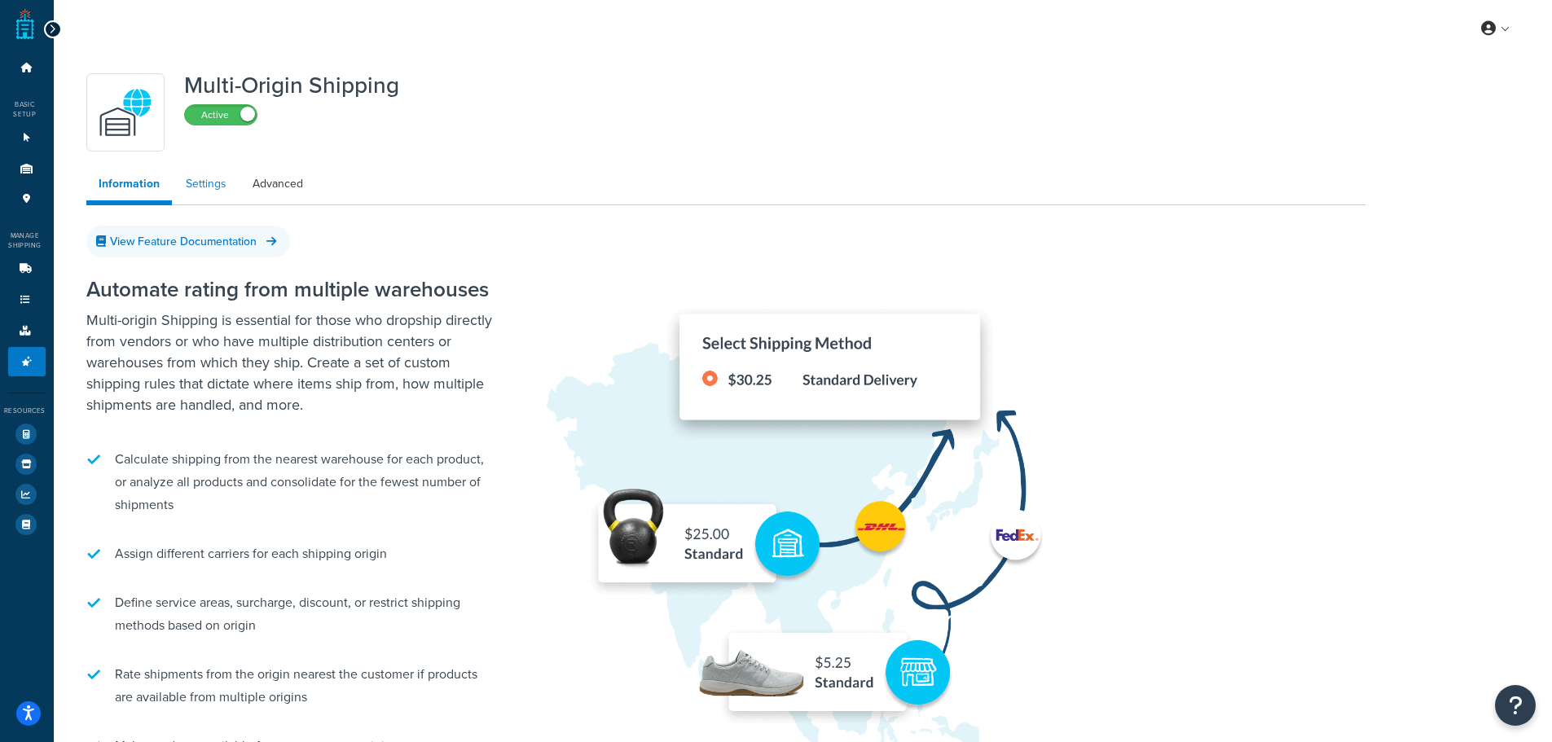
click at [195, 173] on link "Settings" at bounding box center [205, 184] width 65 height 33
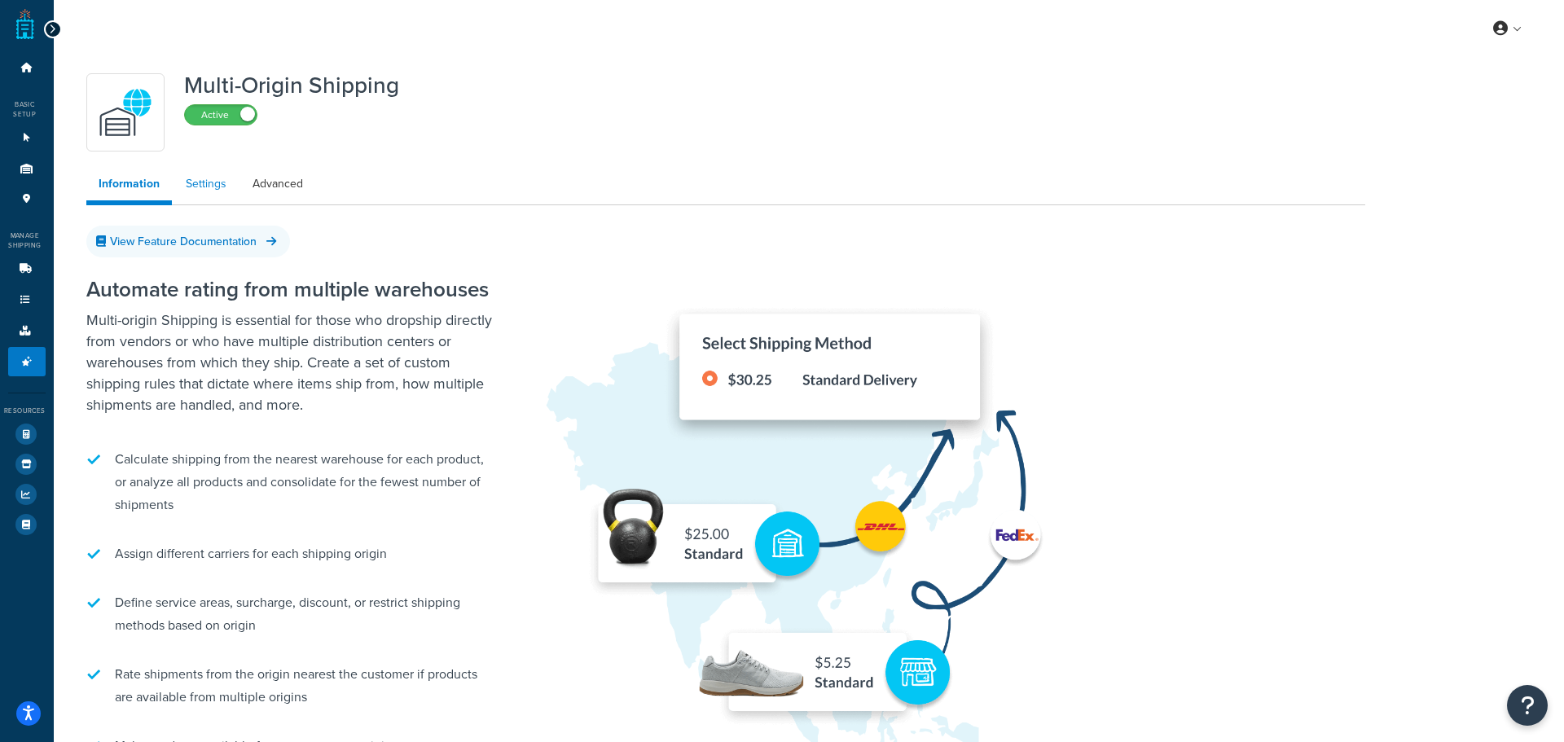
select select "false"
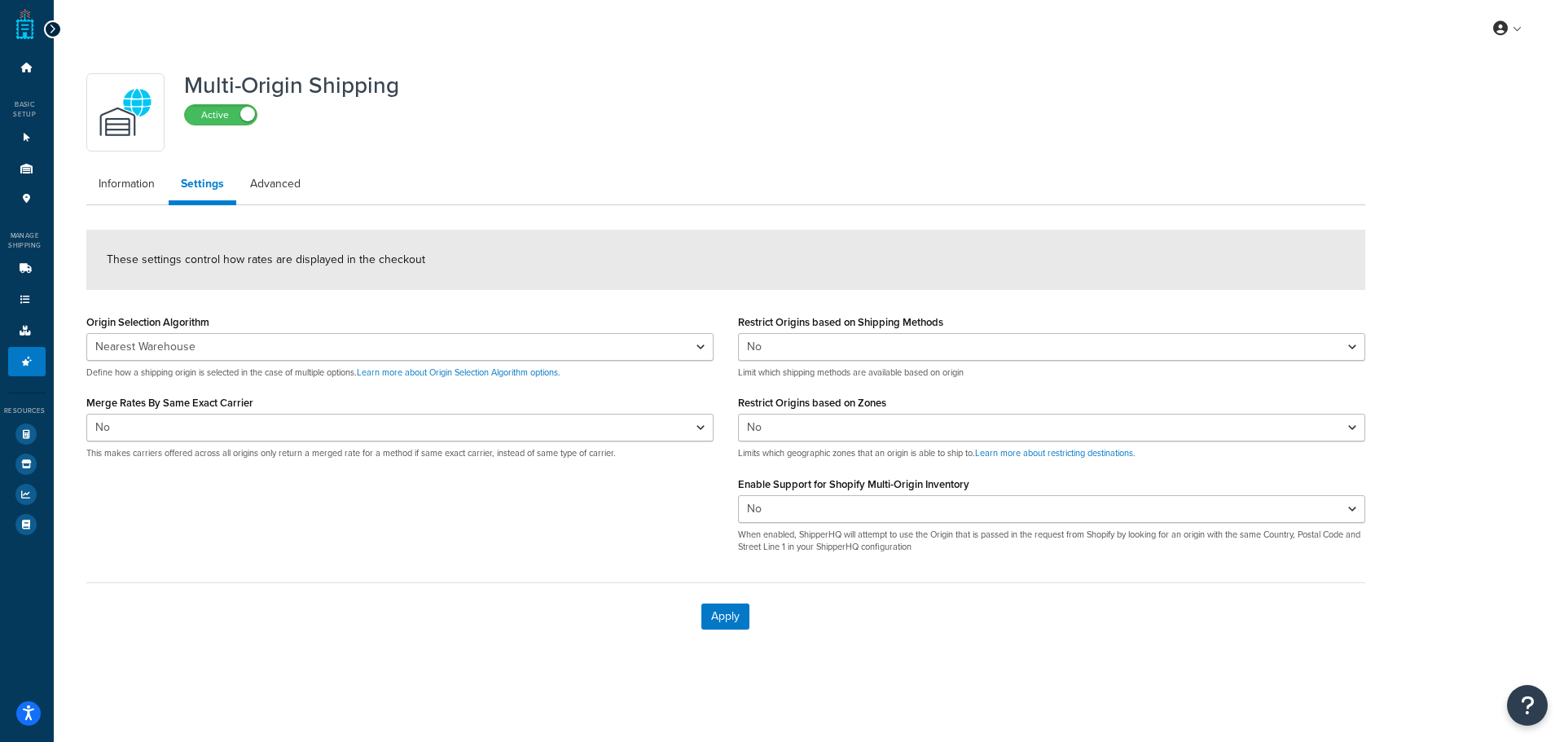
click at [234, 169] on li "Settings" at bounding box center [203, 186] width 69 height 37
click at [262, 187] on link "Advanced" at bounding box center [275, 184] width 75 height 33
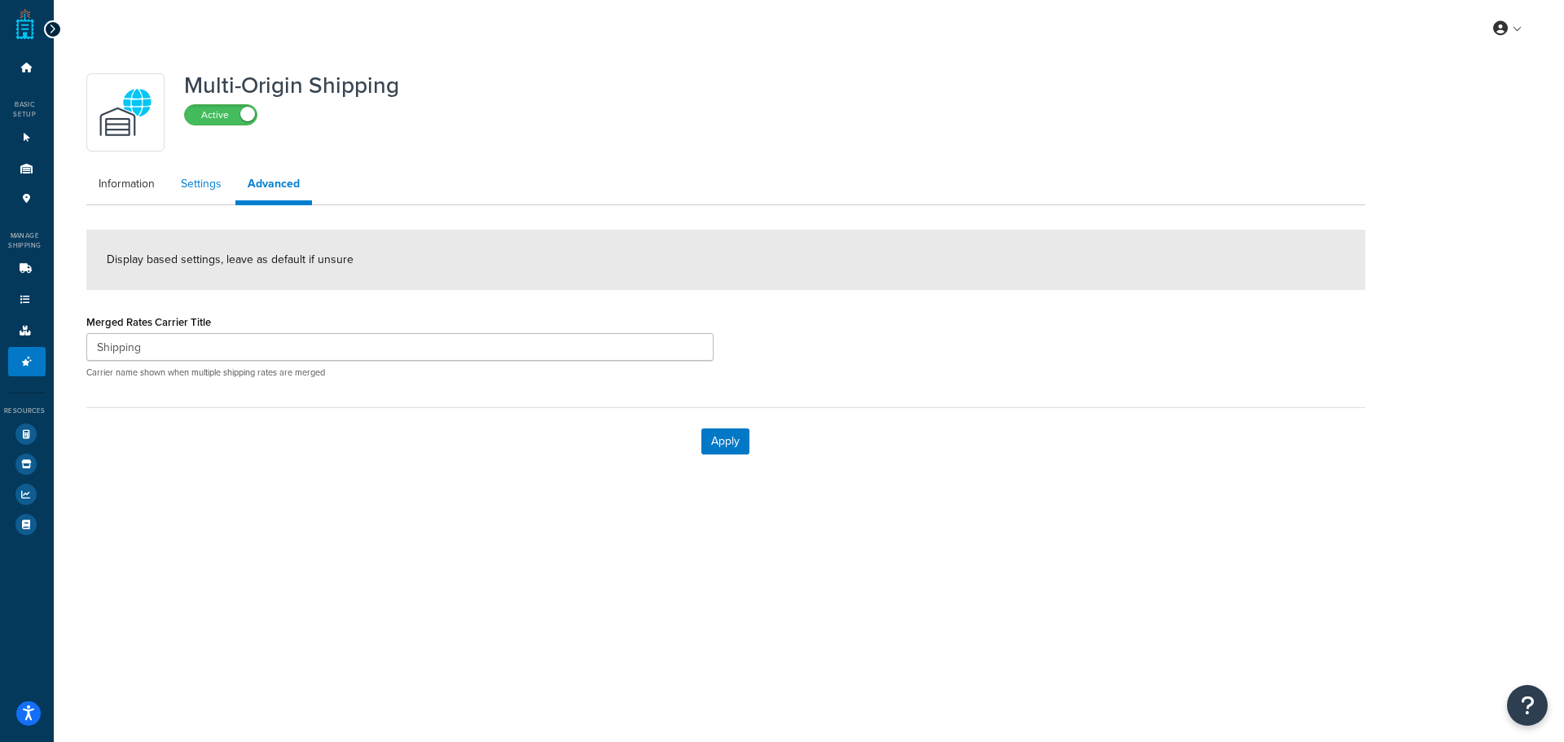
click at [202, 193] on link "Settings" at bounding box center [201, 184] width 65 height 33
select select "false"
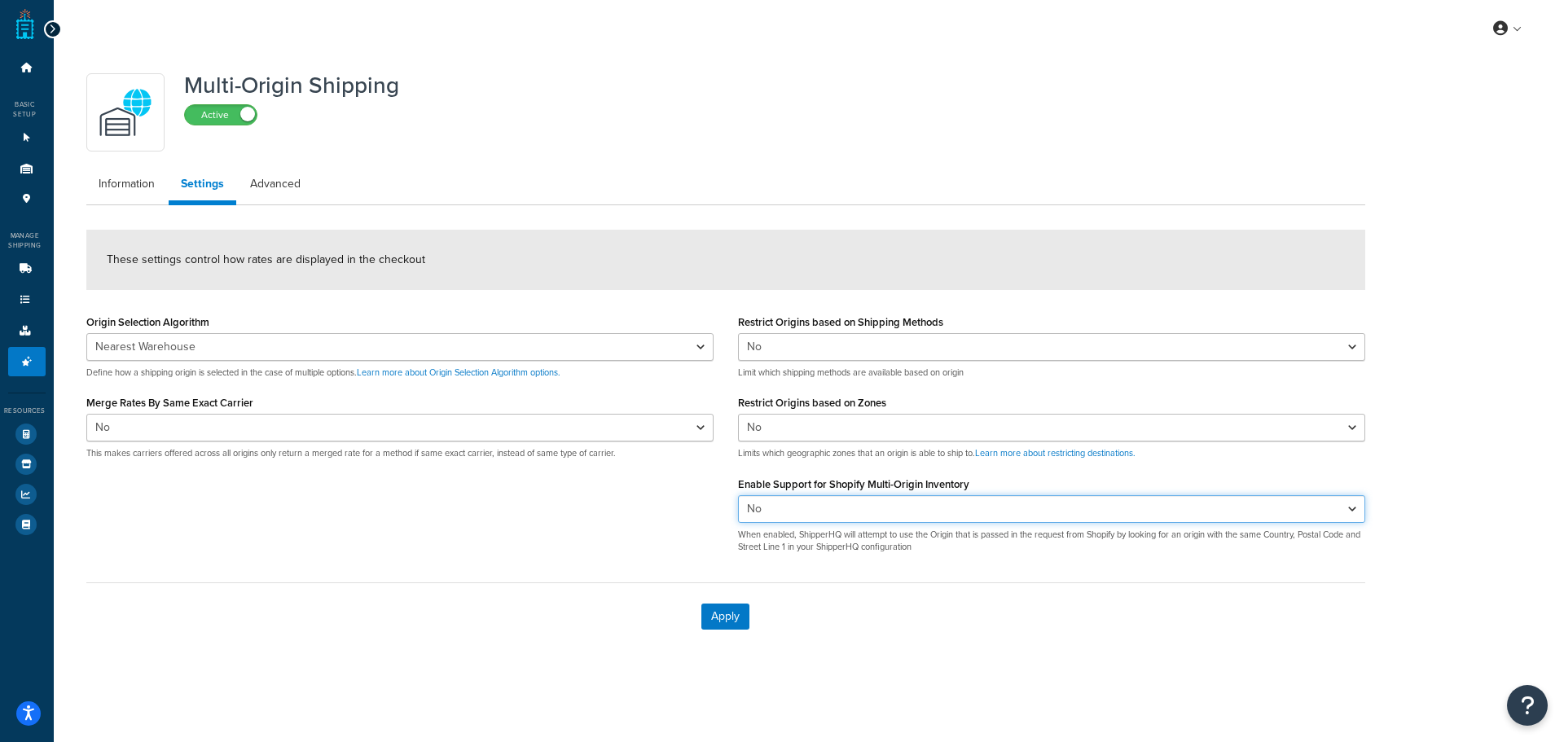
click at [881, 510] on select "Yes No" at bounding box center [1051, 509] width 627 height 28
select select "true"
click at [738, 495] on select "Yes No" at bounding box center [1051, 509] width 627 height 28
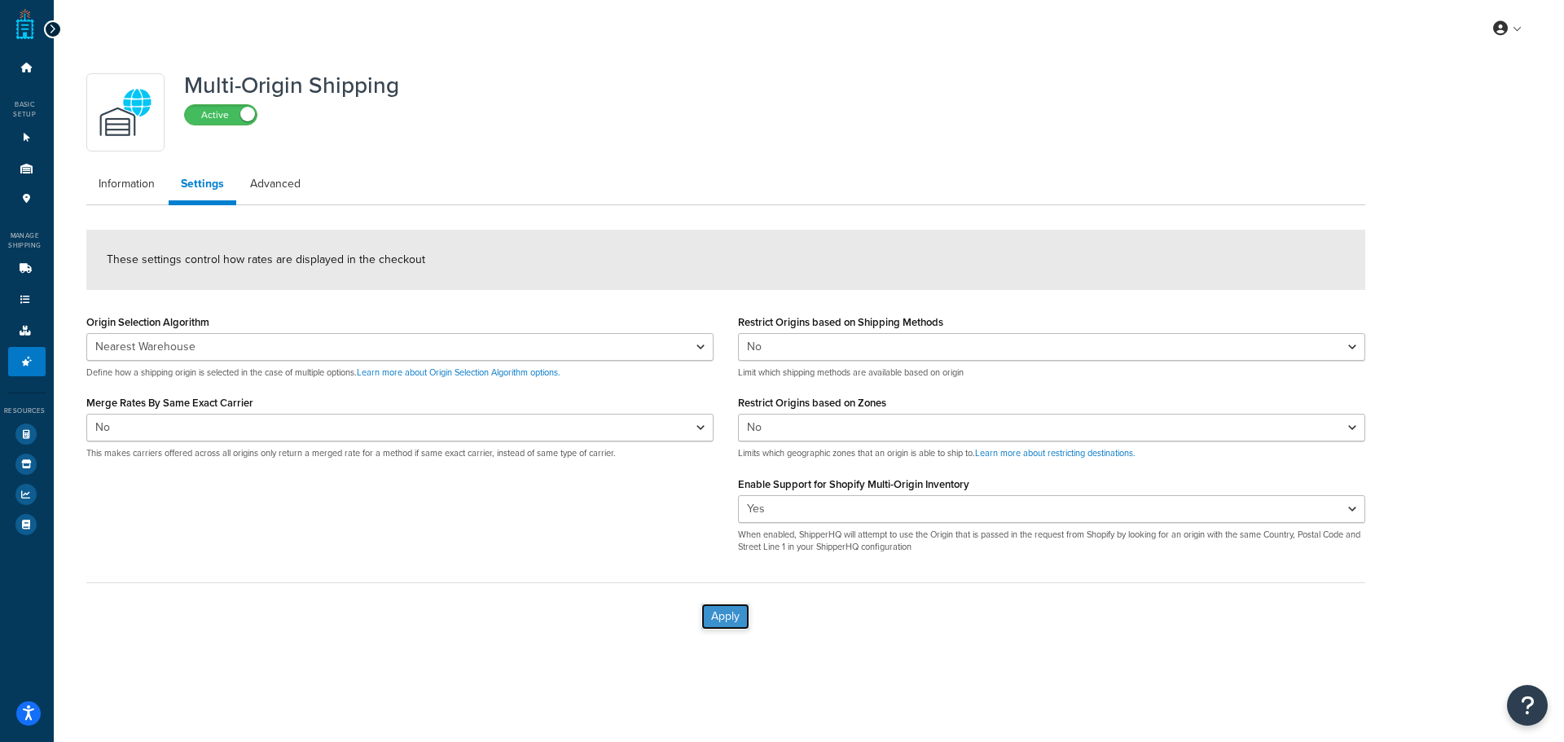
click at [714, 618] on button "Apply" at bounding box center [725, 617] width 48 height 26
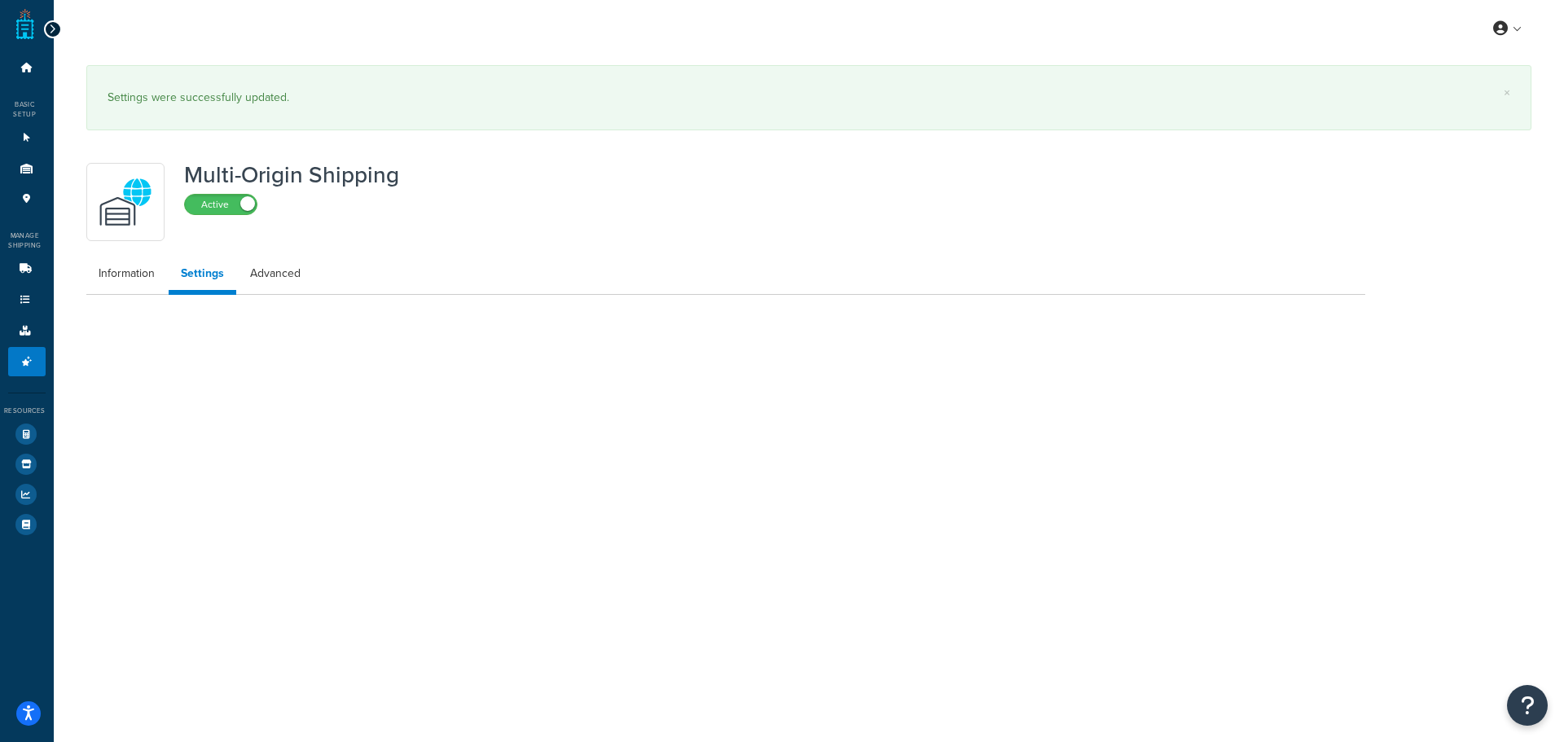
select select "false"
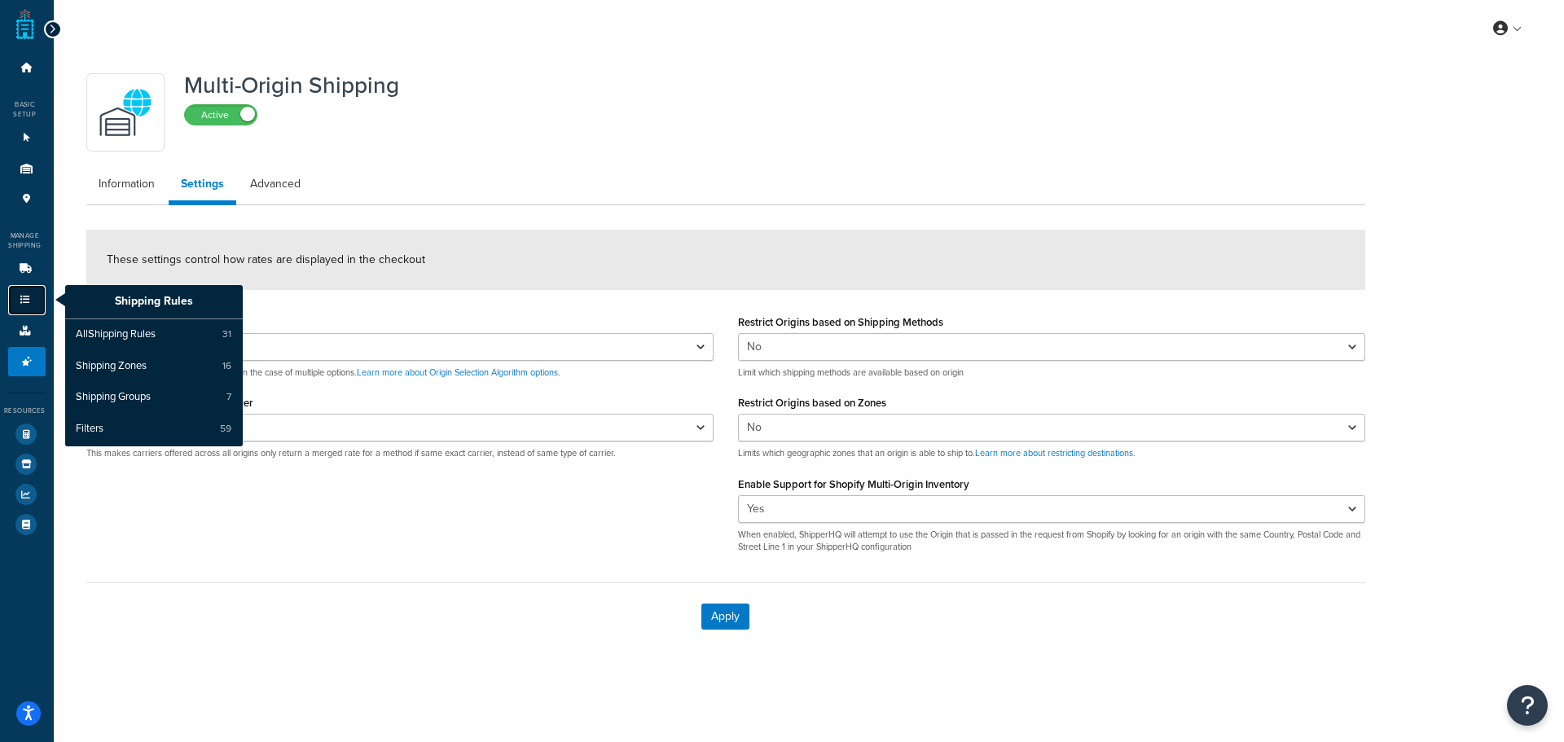
click at [21, 292] on link "Shipping Rules" at bounding box center [26, 300] width 37 height 30
click at [108, 329] on span "All Shipping Rules" at bounding box center [116, 334] width 80 height 15
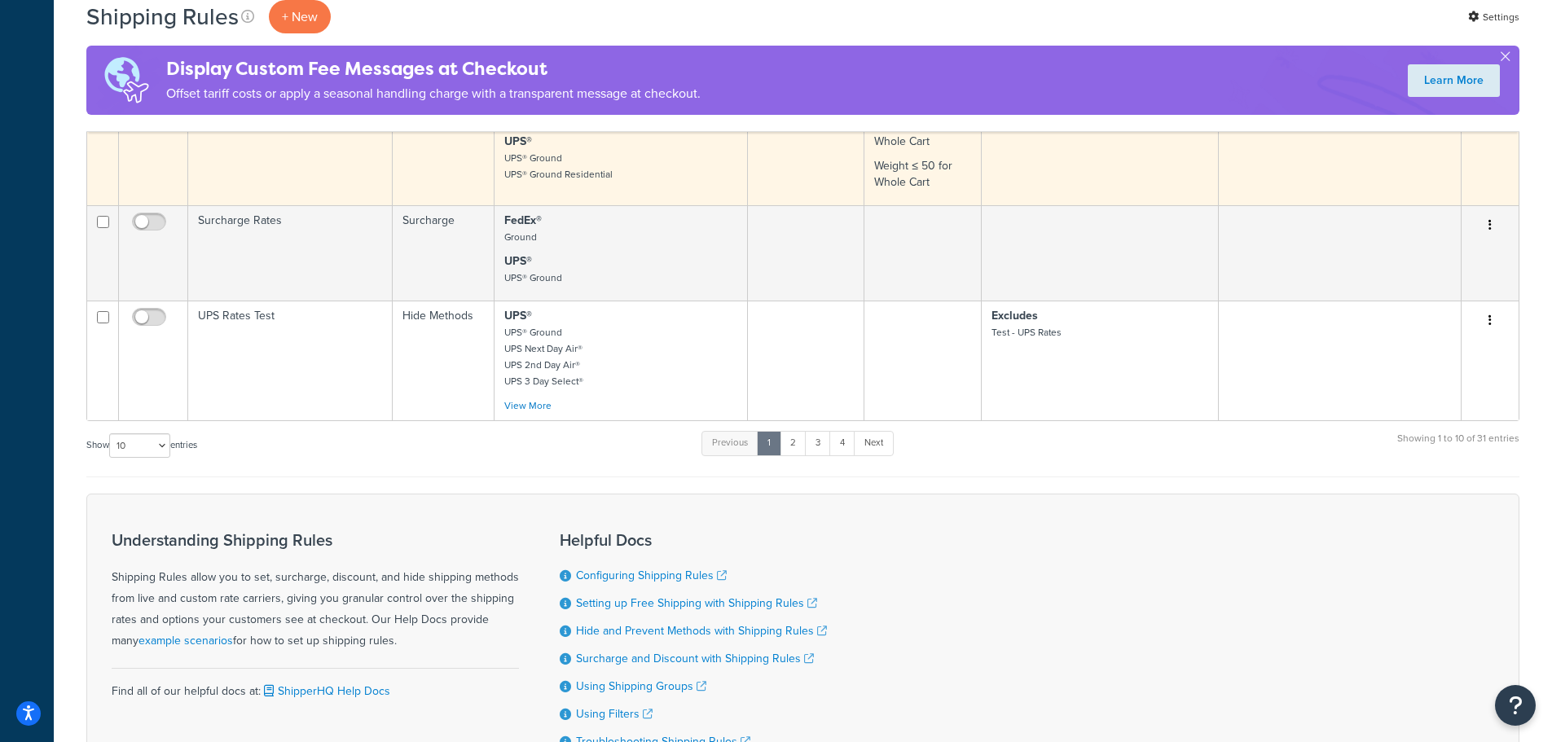
scroll to position [1252, 0]
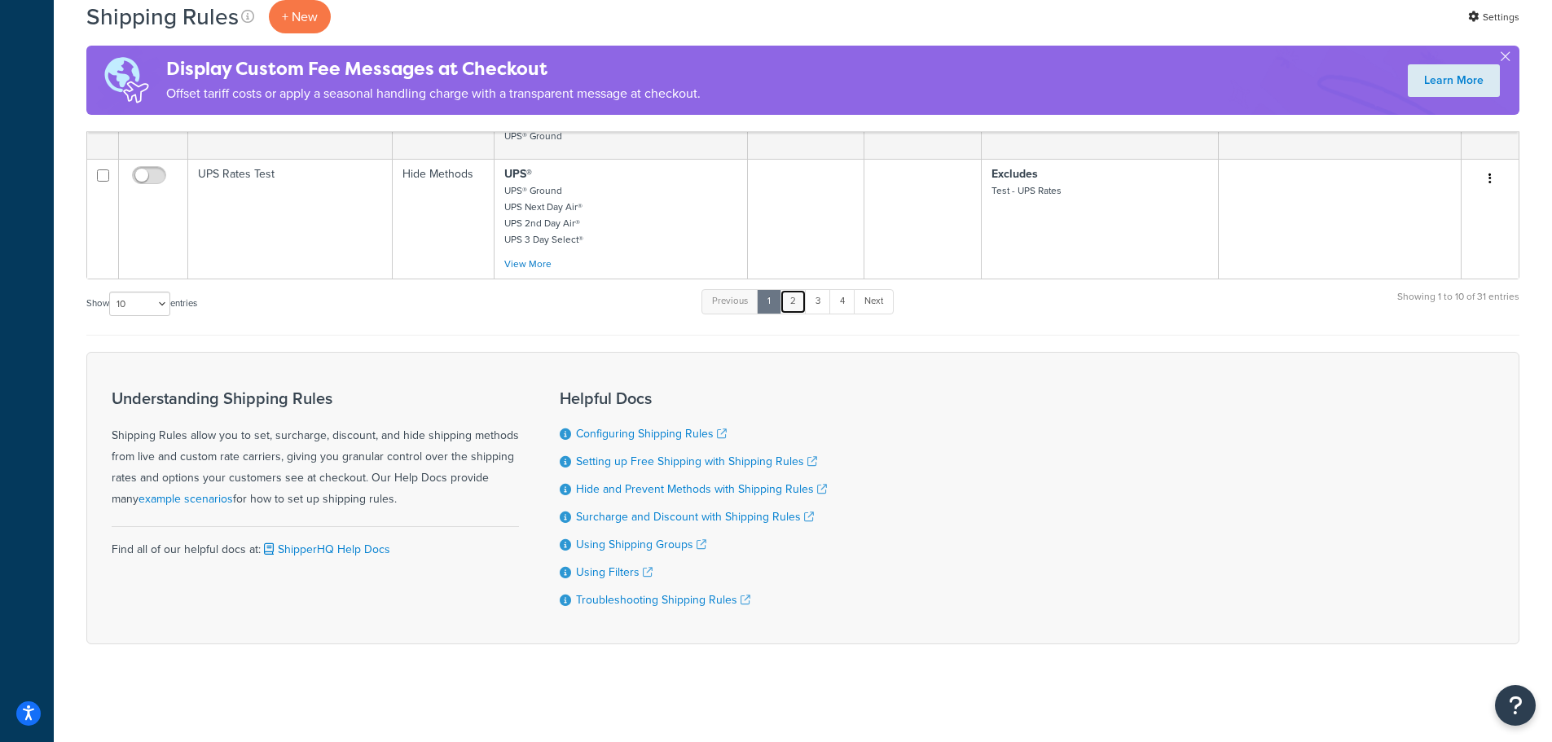
click at [796, 310] on link "2" at bounding box center [793, 301] width 27 height 24
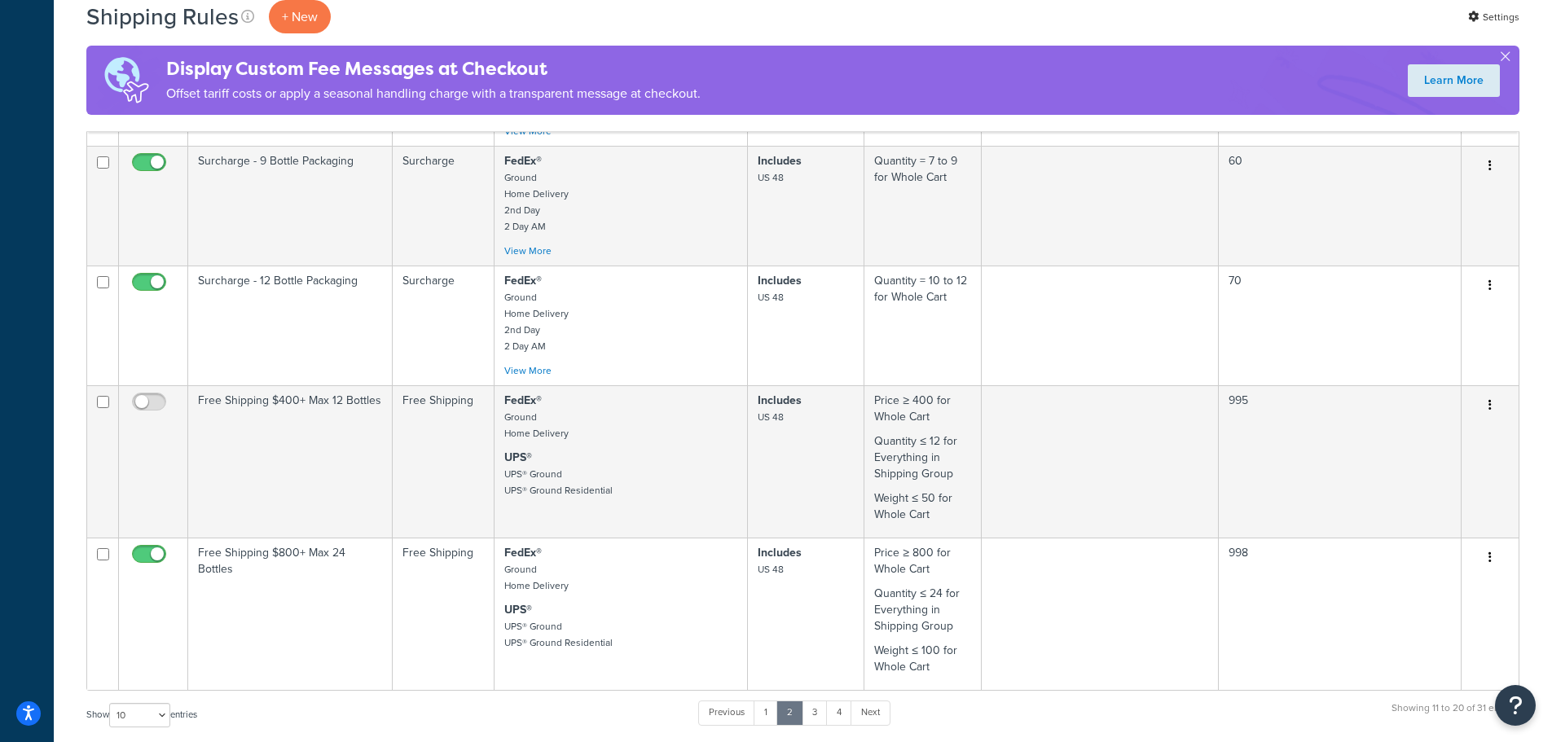
scroll to position [1140, 0]
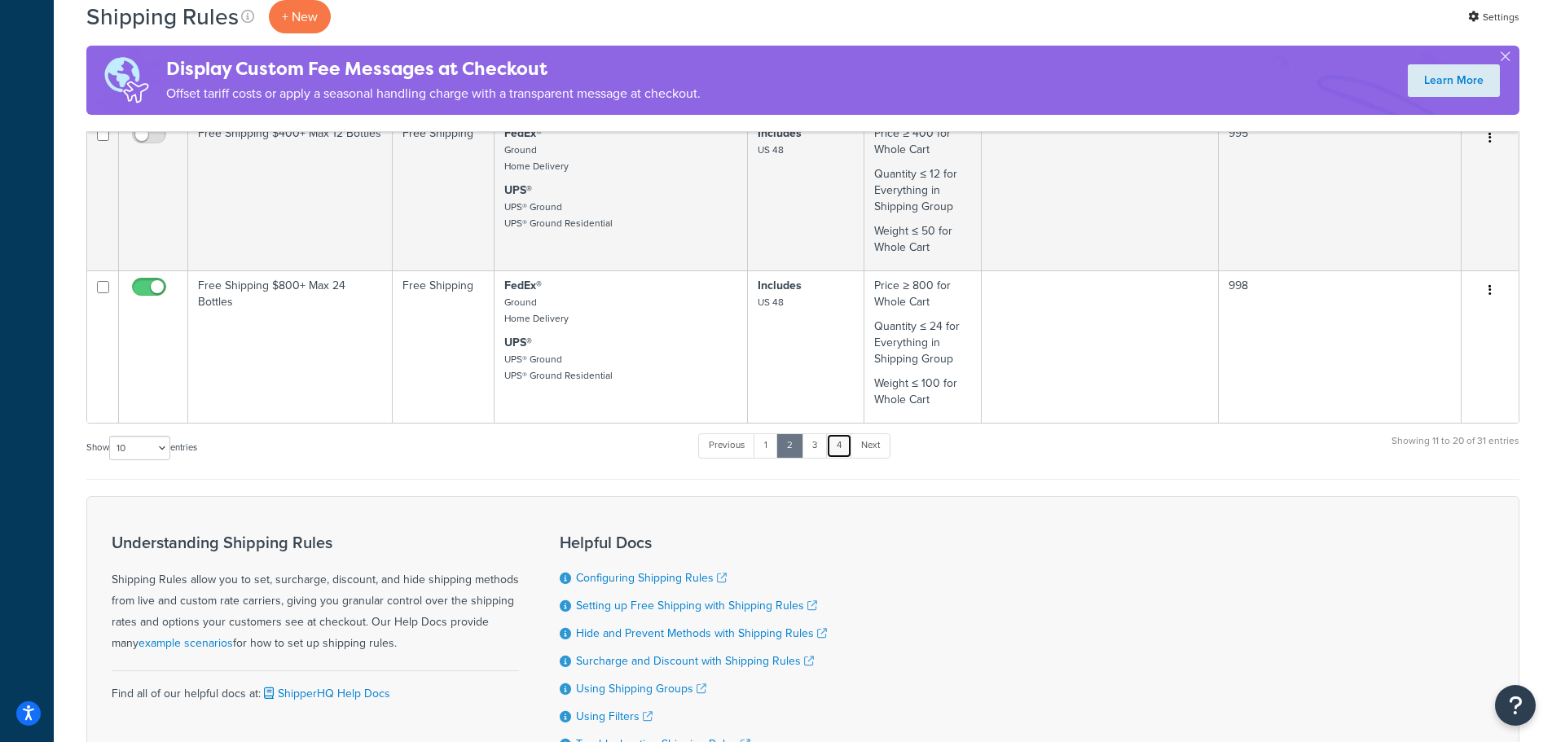
click at [834, 450] on link "4" at bounding box center [839, 445] width 26 height 24
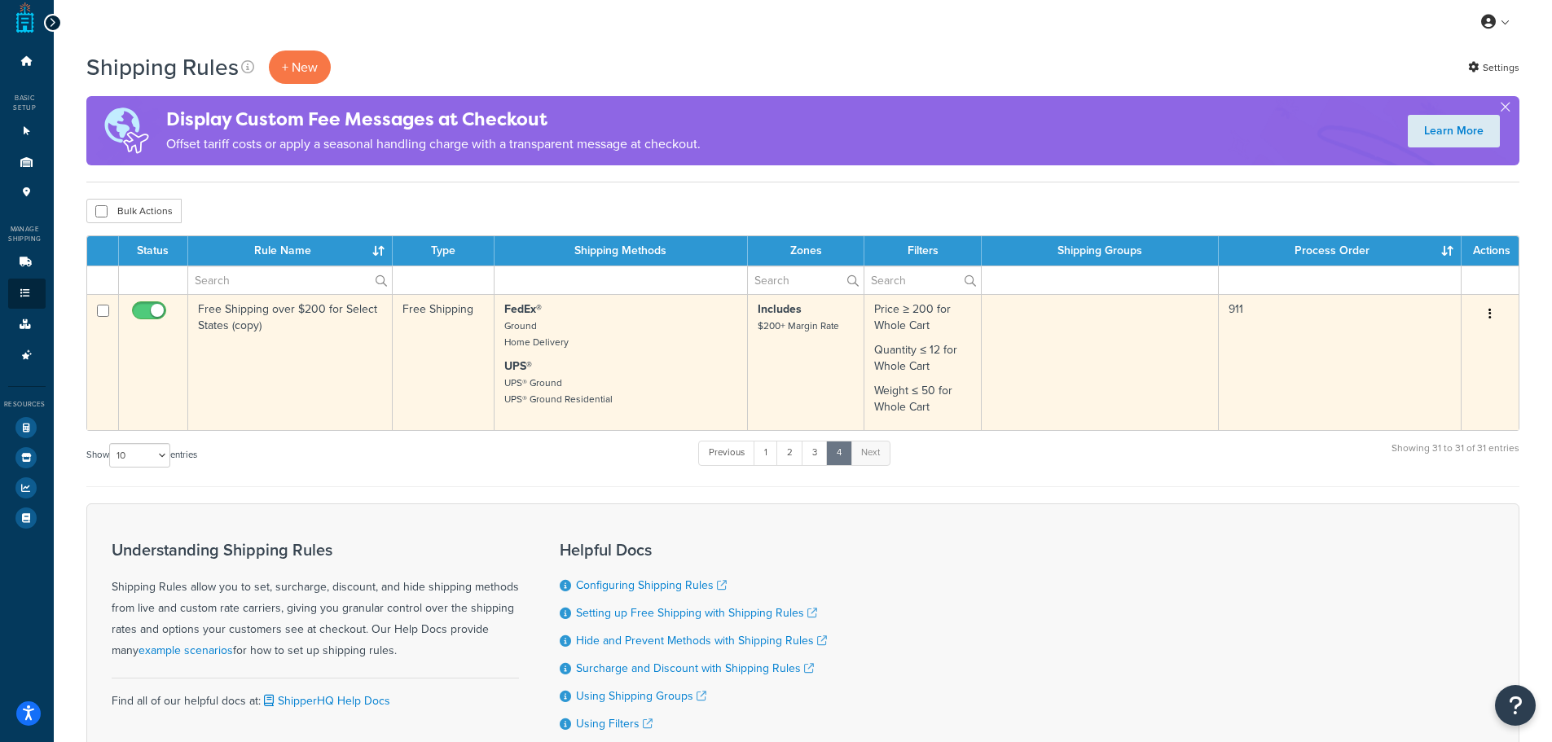
scroll to position [0, 0]
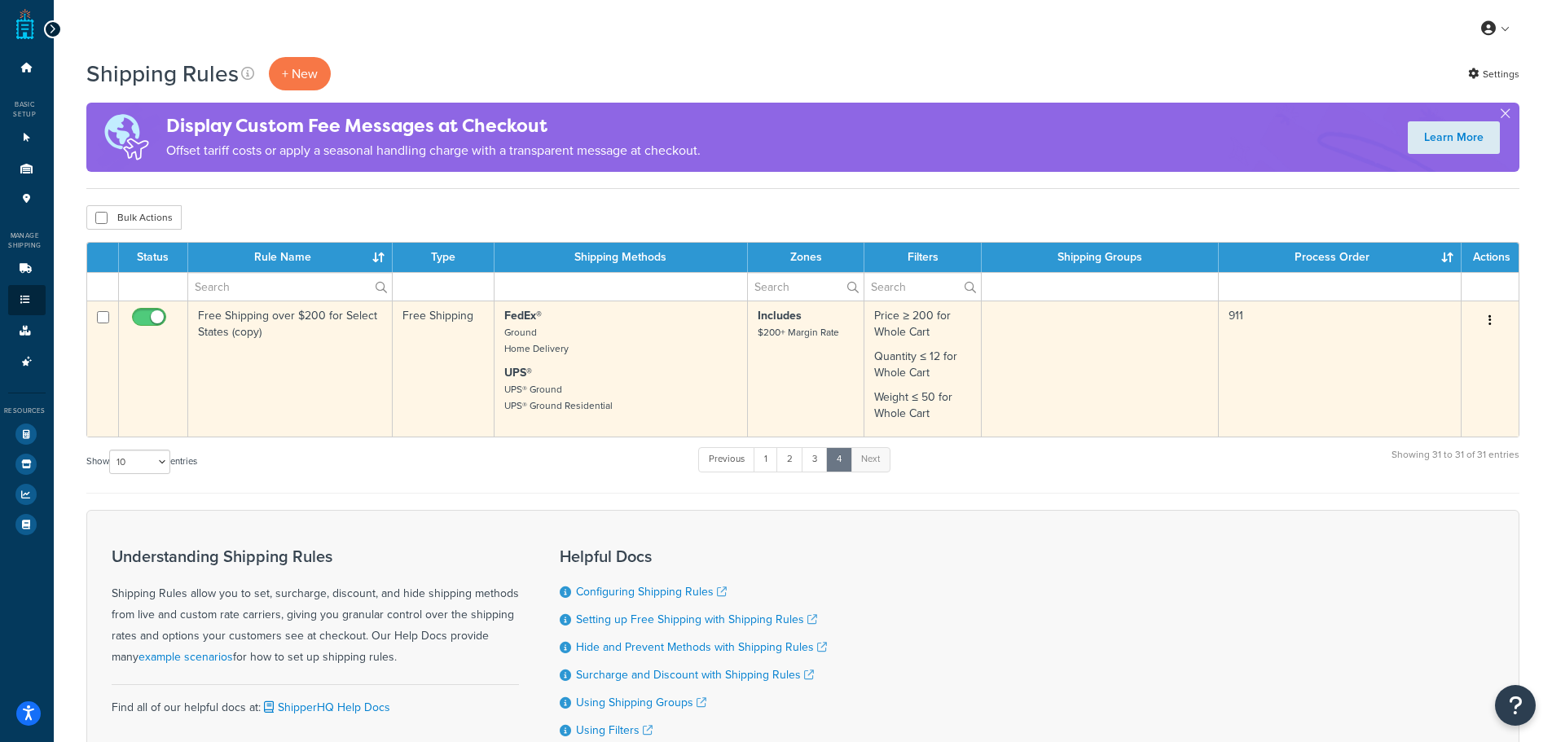
click at [329, 393] on td "Free Shipping over $200 for Select States (copy)" at bounding box center [290, 369] width 204 height 136
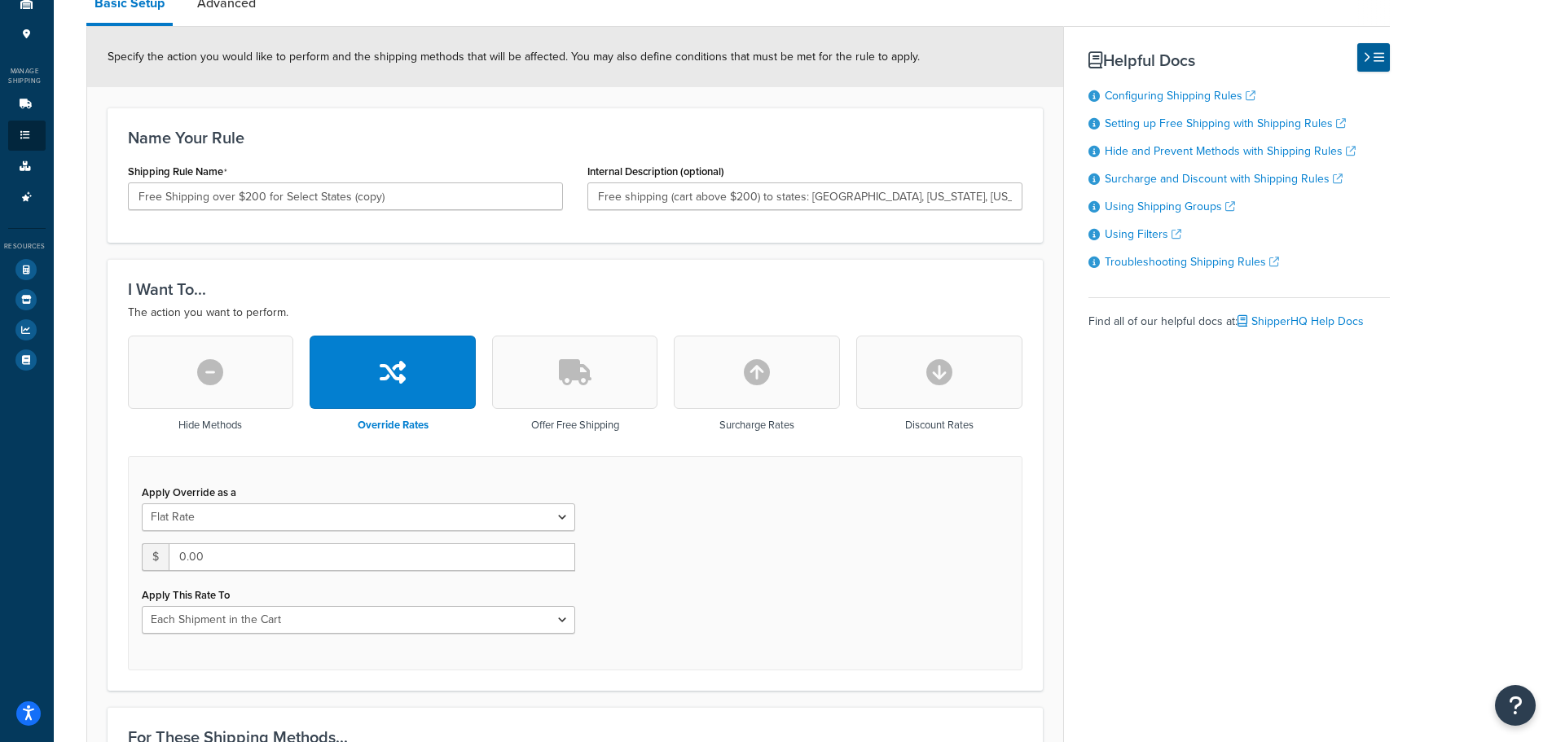
scroll to position [163, 0]
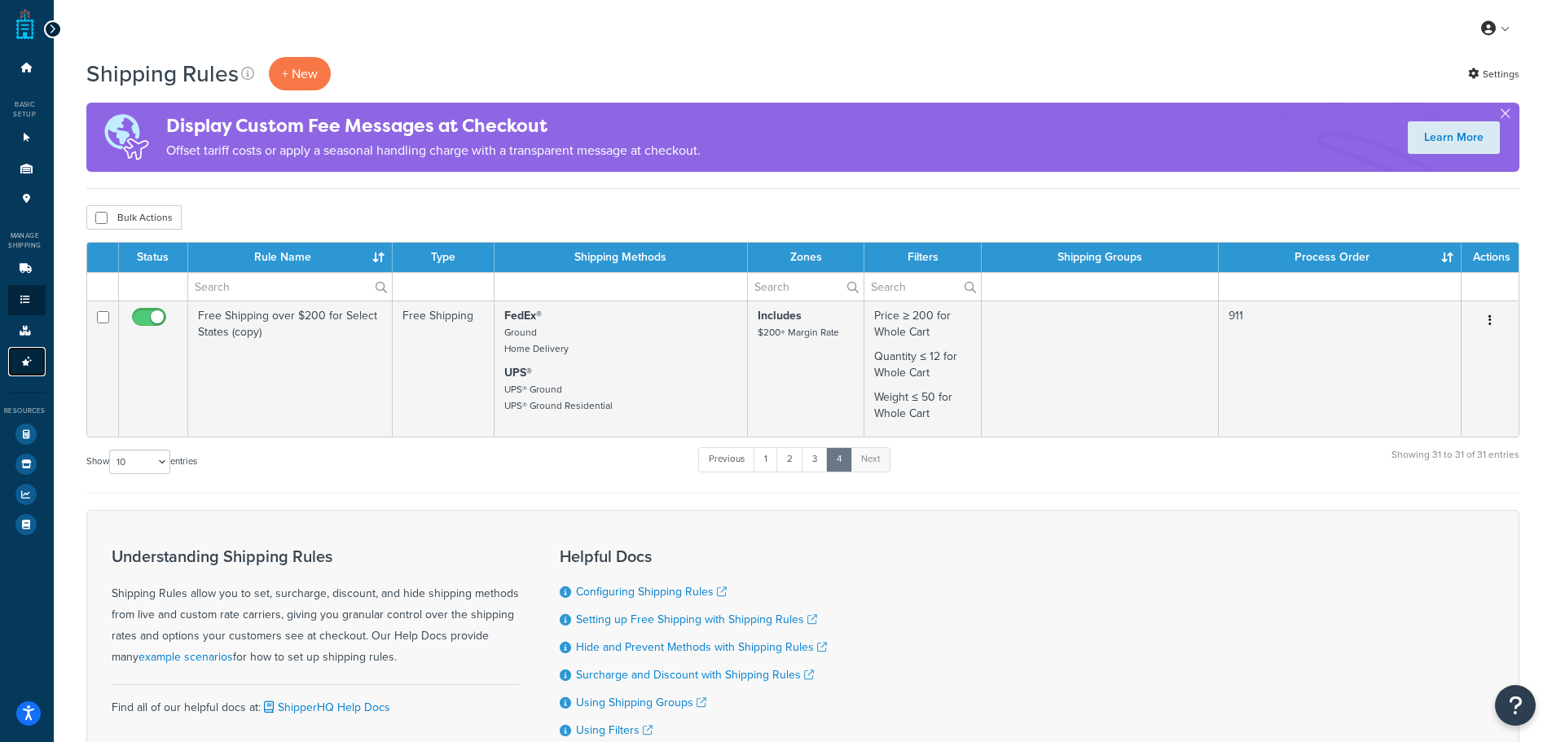
click at [14, 358] on link "Advanced Features 4" at bounding box center [26, 362] width 37 height 30
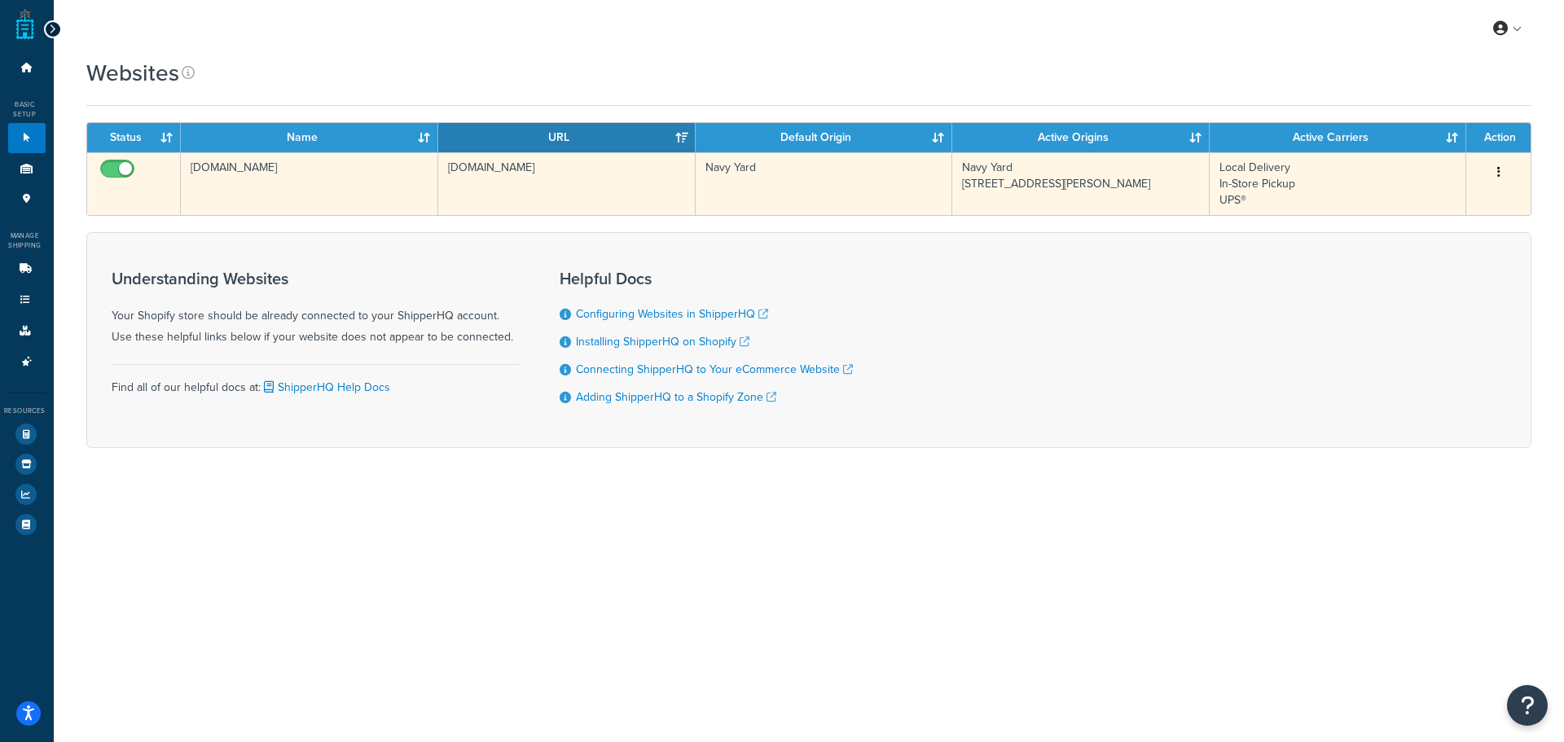
click at [249, 189] on td "[DOMAIN_NAME]" at bounding box center [309, 183] width 257 height 63
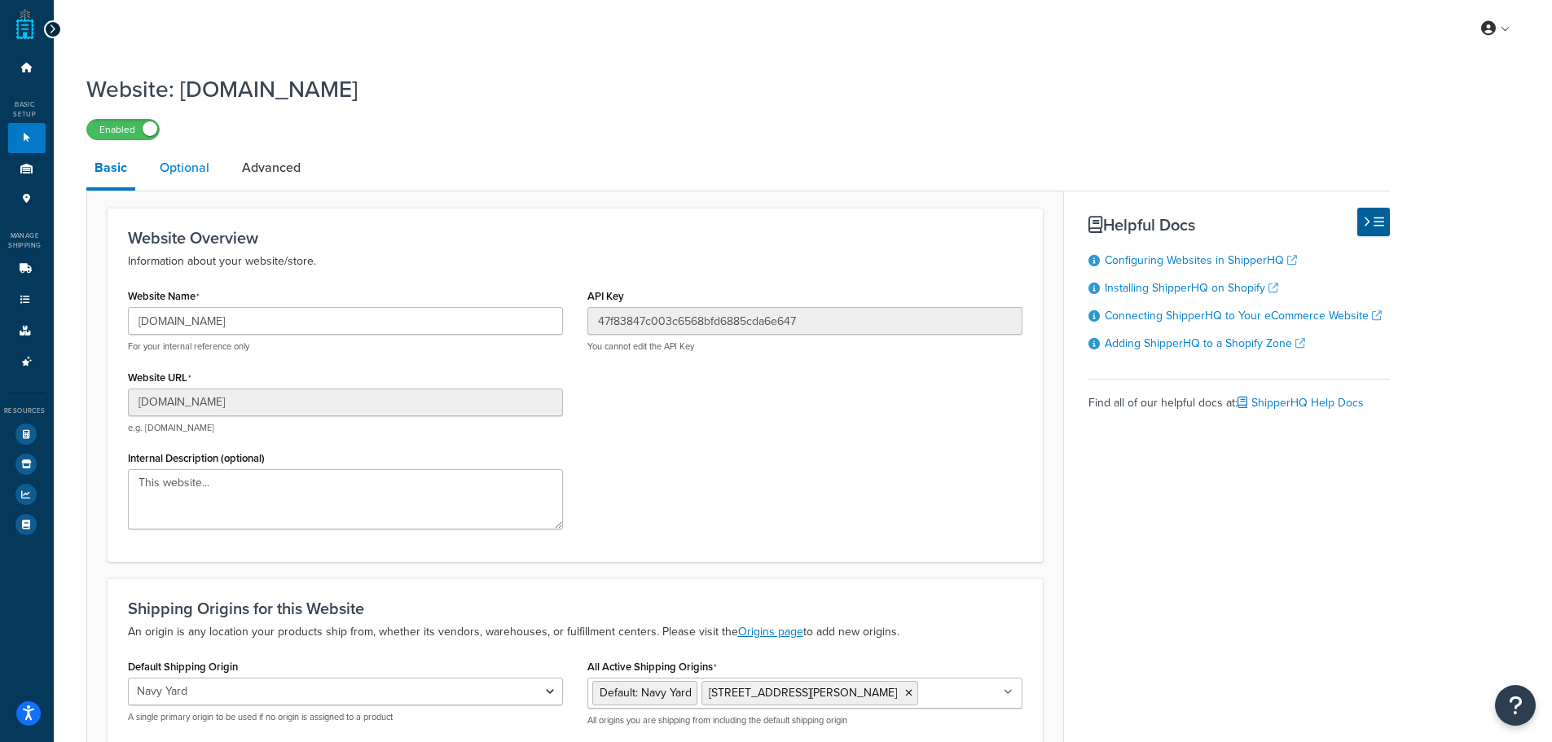
click at [186, 170] on link "Optional" at bounding box center [185, 167] width 66 height 39
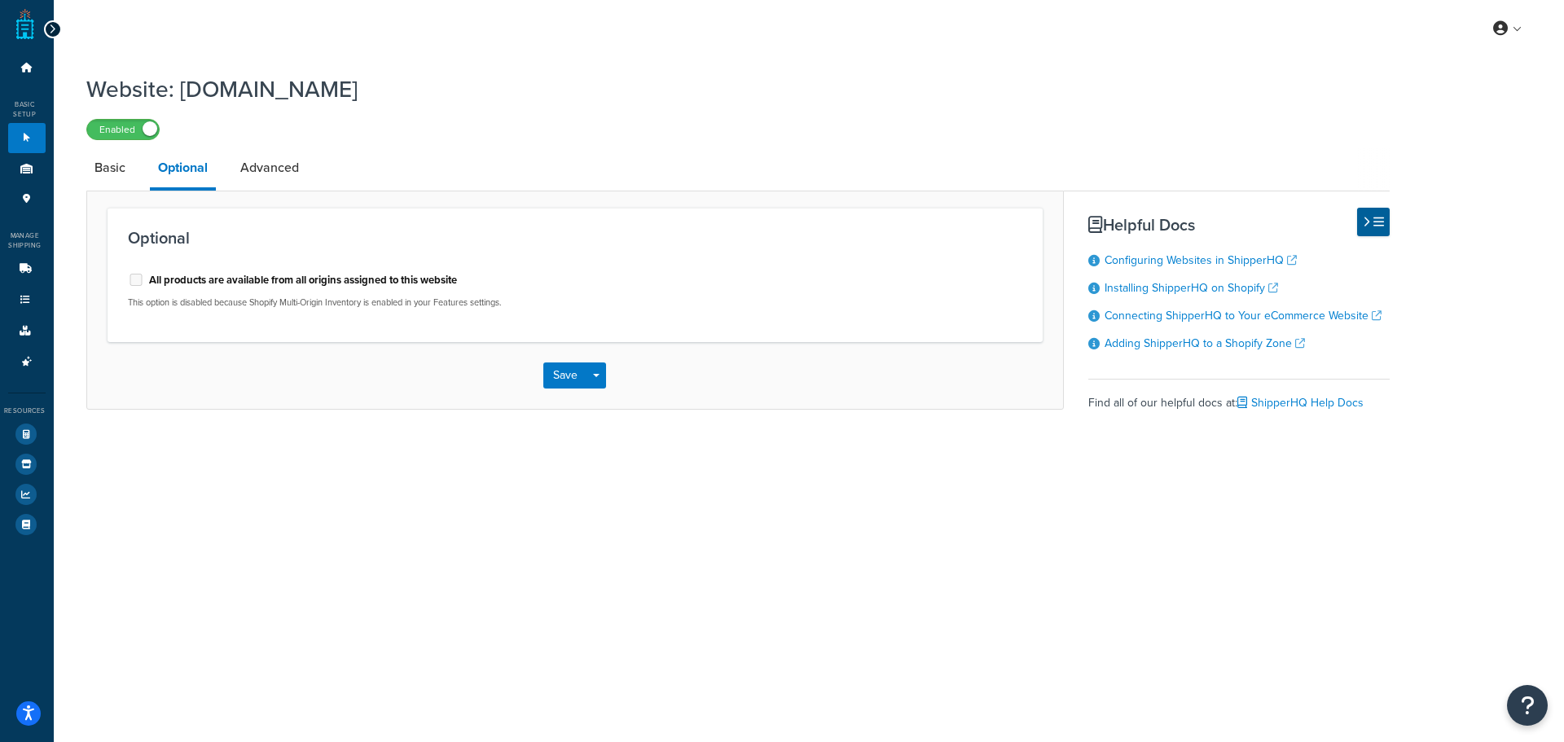
click at [220, 276] on label "All products are available from all origins assigned to this website" at bounding box center [303, 280] width 308 height 15
click at [209, 280] on label "All products are available from all origins assigned to this website" at bounding box center [303, 280] width 308 height 15
click at [122, 280] on div "All products are available from all origins assigned to this website This optio…" at bounding box center [345, 290] width 459 height 61
click at [112, 173] on link "Basic" at bounding box center [109, 167] width 47 height 39
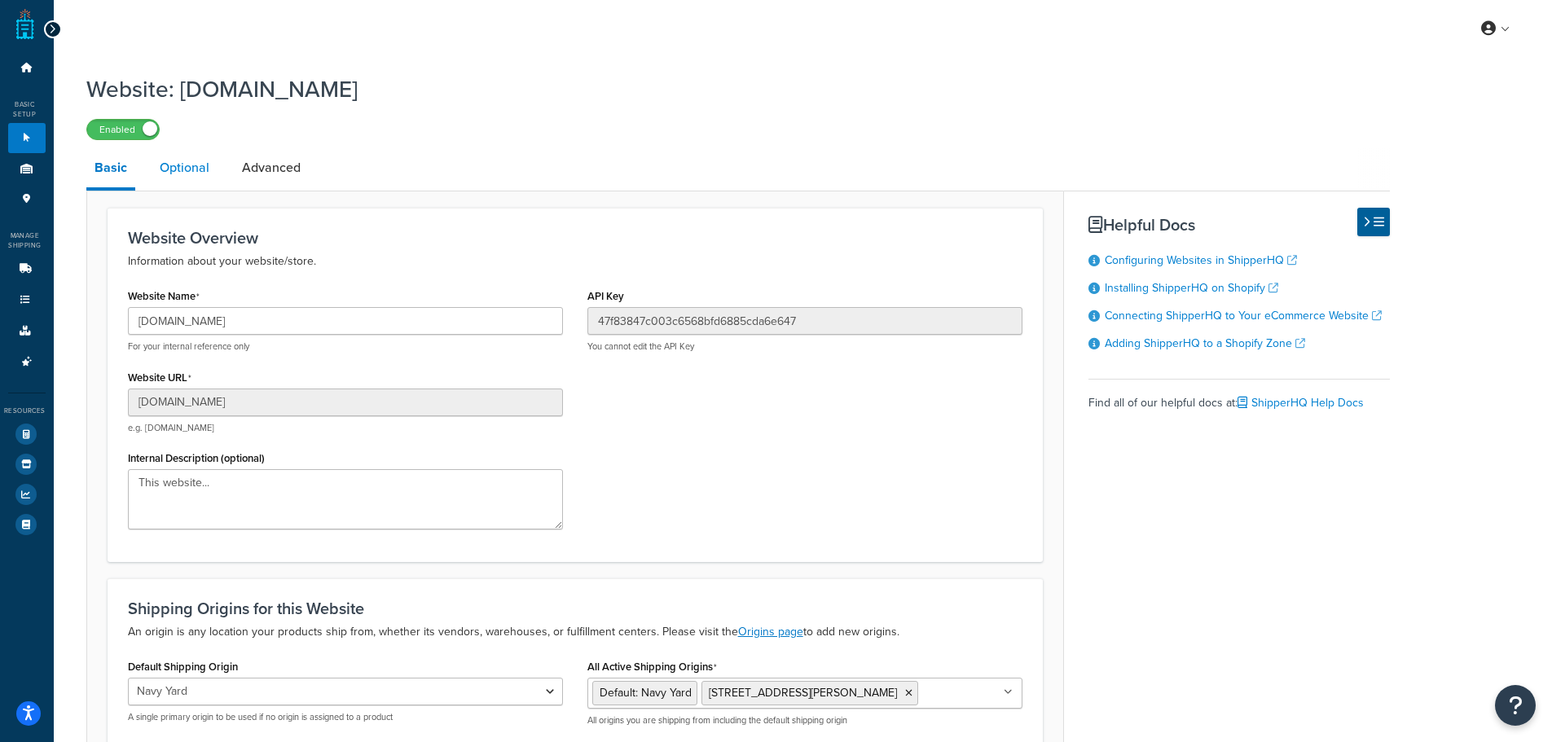
click at [194, 155] on link "Optional" at bounding box center [185, 167] width 66 height 39
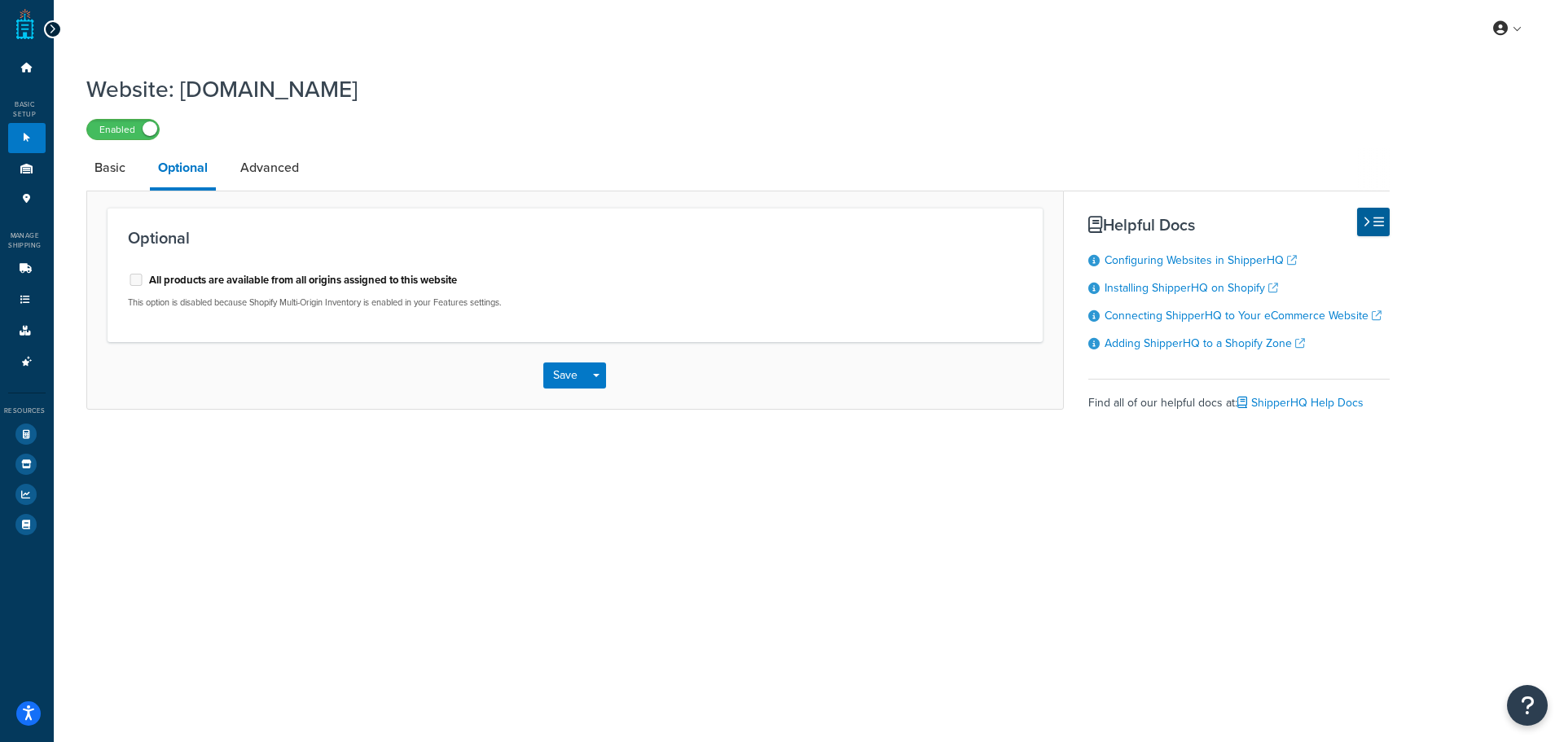
click at [134, 293] on div "All products are available from all origins assigned to this website This optio…" at bounding box center [345, 287] width 435 height 42
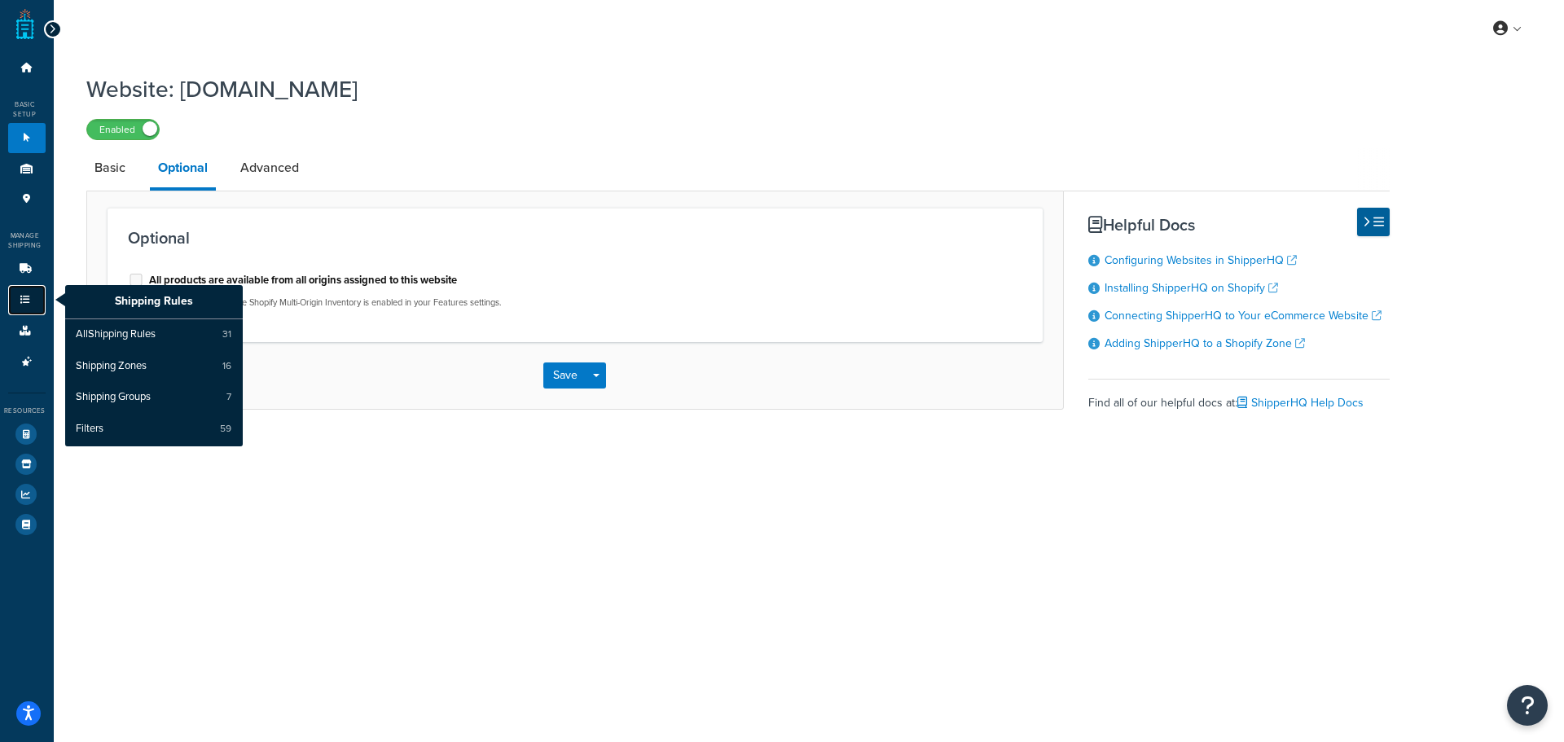
click at [28, 303] on icon at bounding box center [25, 300] width 16 height 10
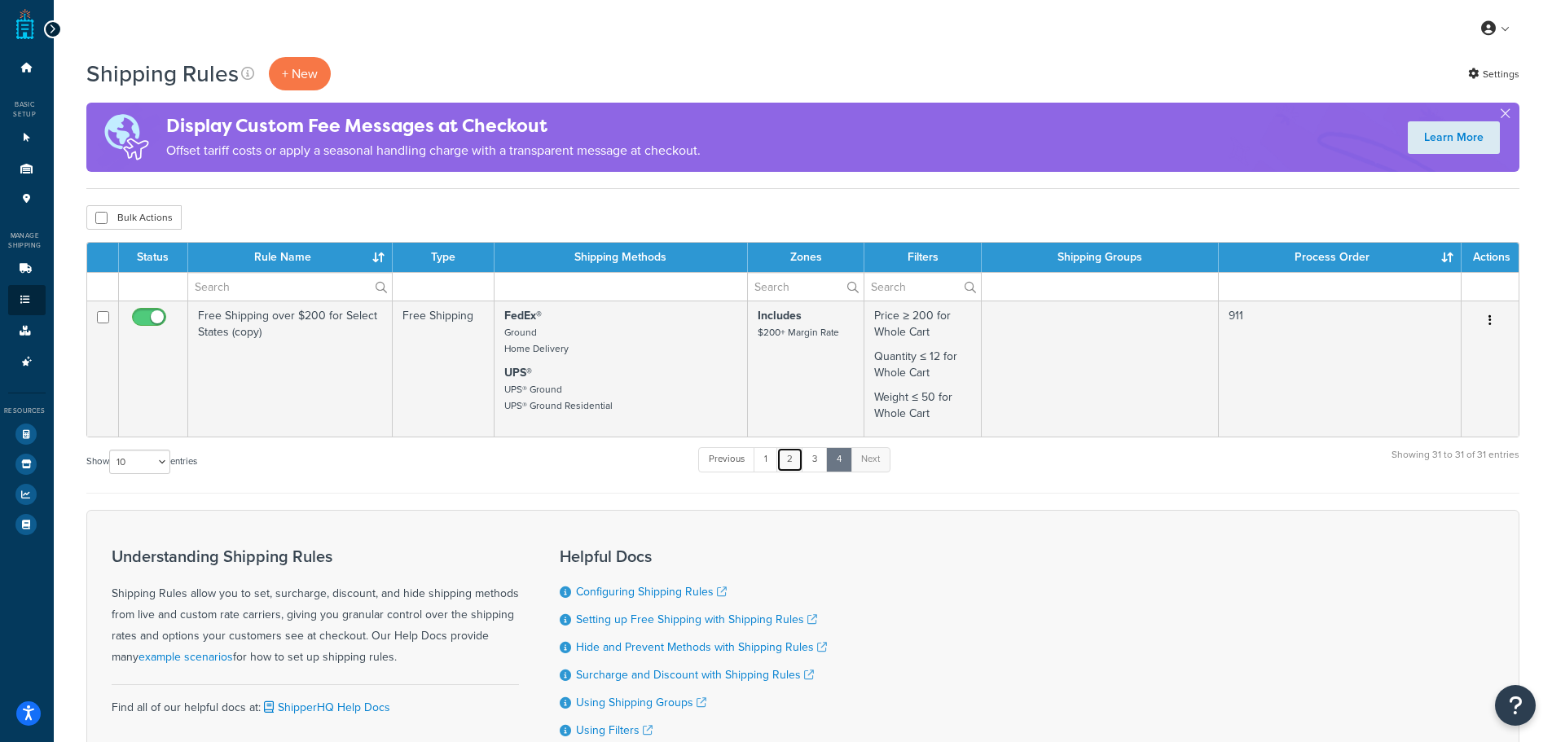
click at [793, 459] on link "2" at bounding box center [789, 459] width 27 height 24
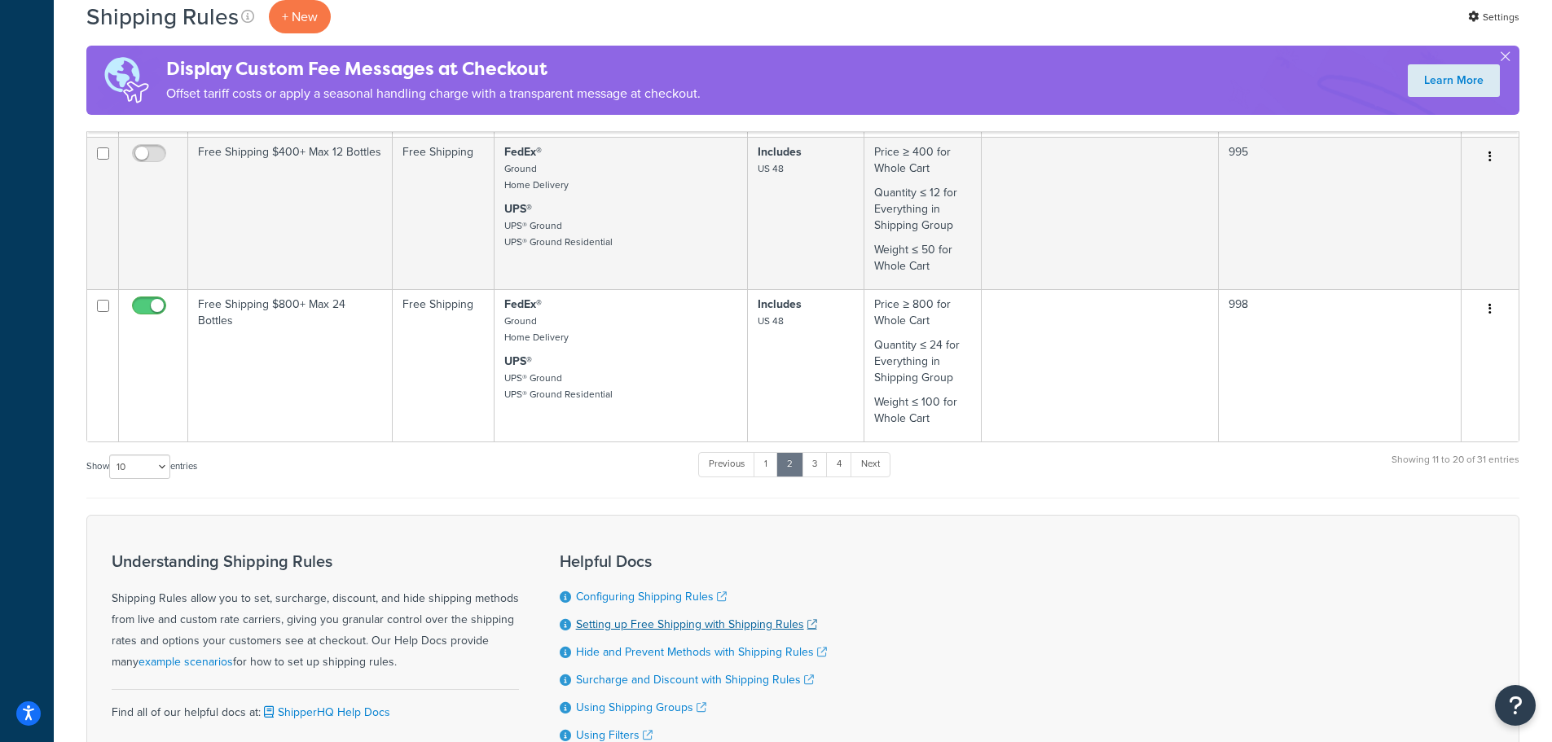
scroll to position [1285, 0]
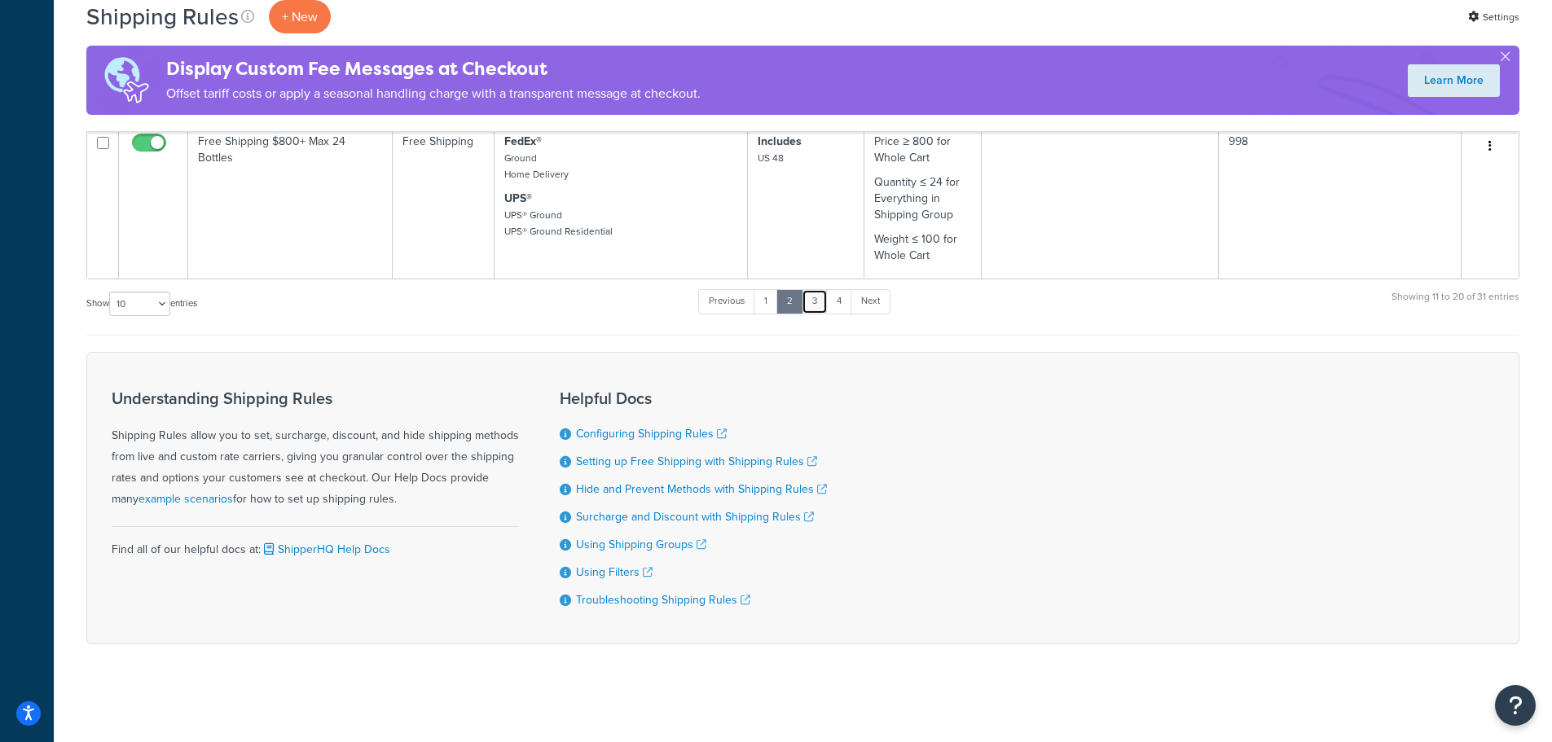
click at [815, 307] on link "3" at bounding box center [814, 301] width 26 height 24
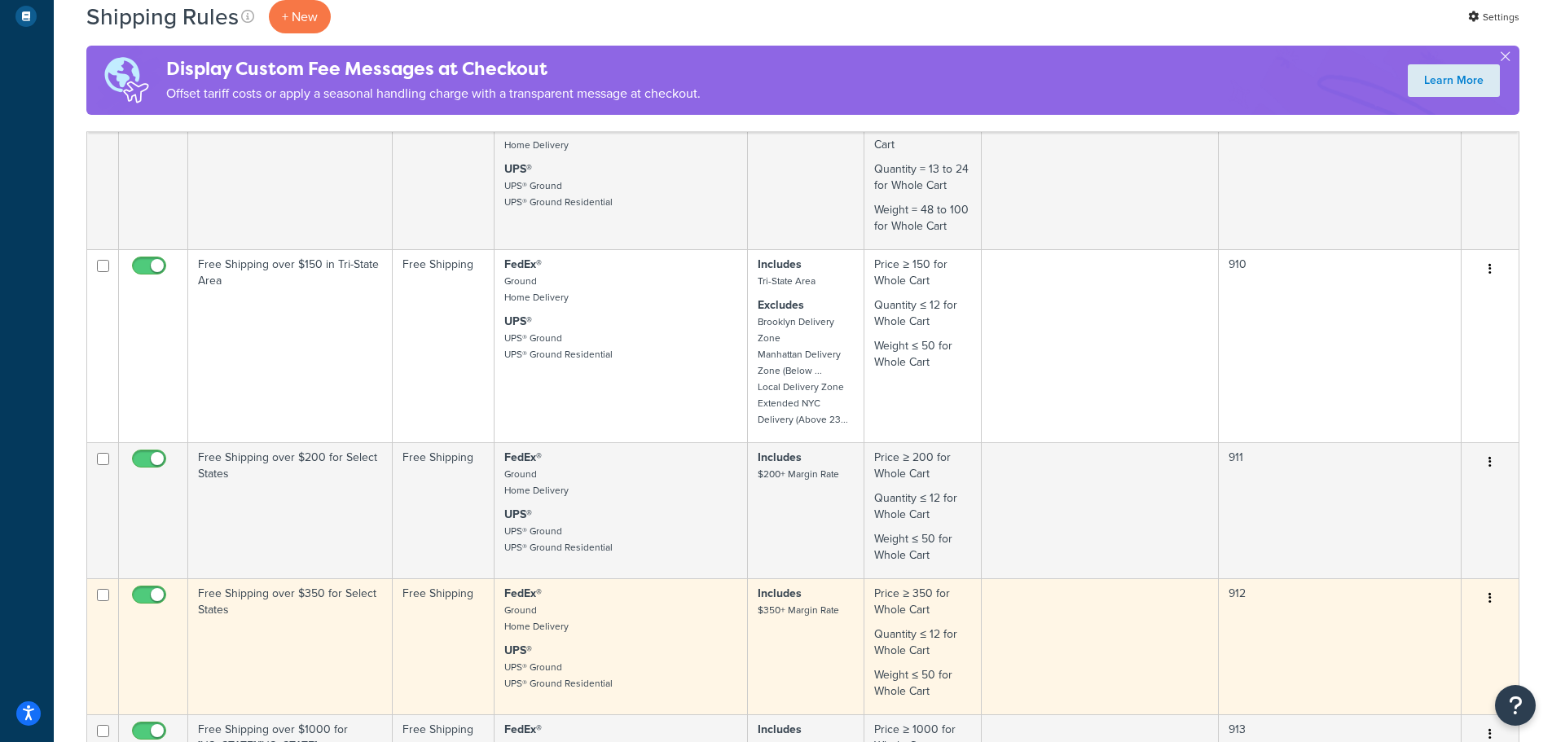
scroll to position [470, 0]
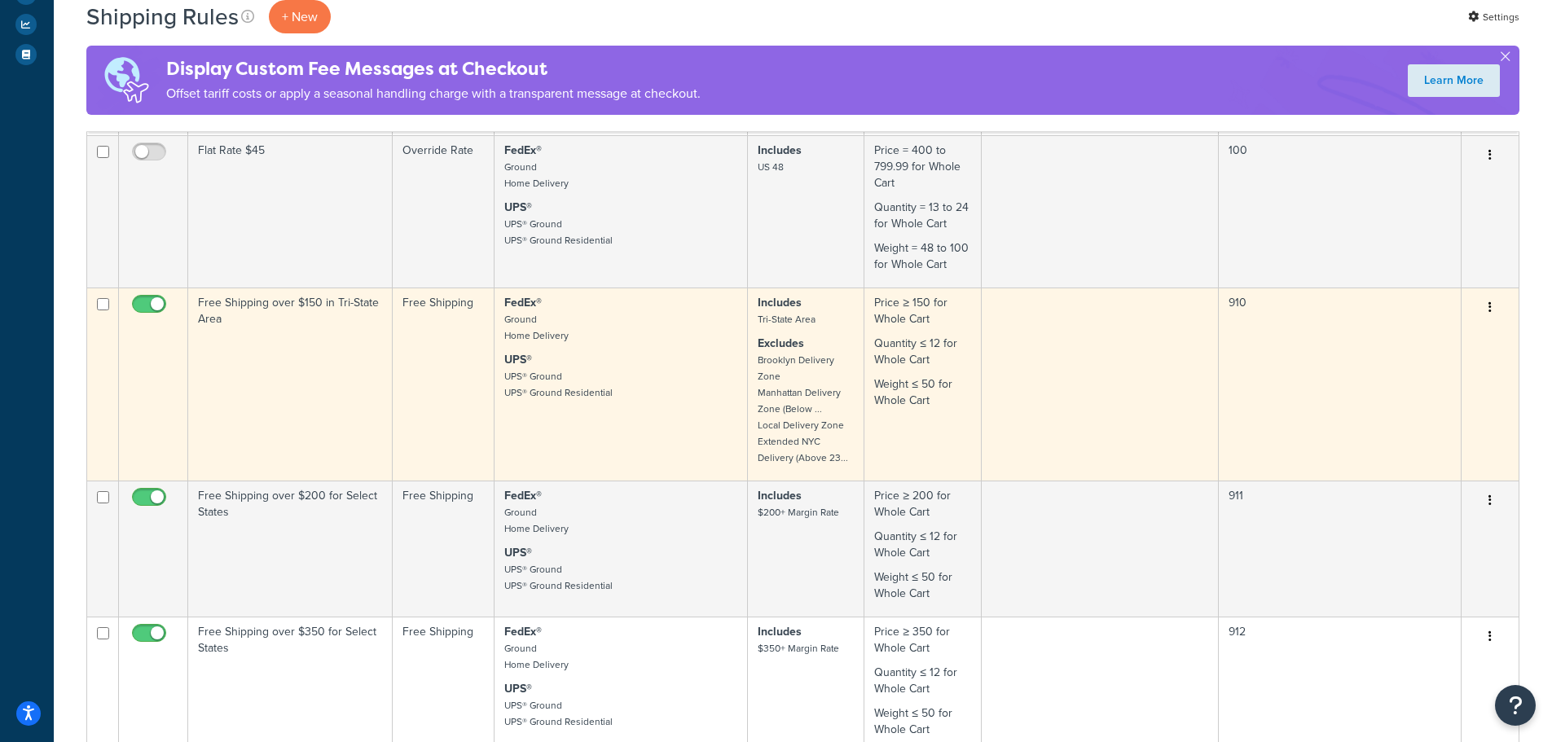
click at [365, 378] on td "Free Shipping over $150 in Tri-State Area" at bounding box center [290, 384] width 204 height 193
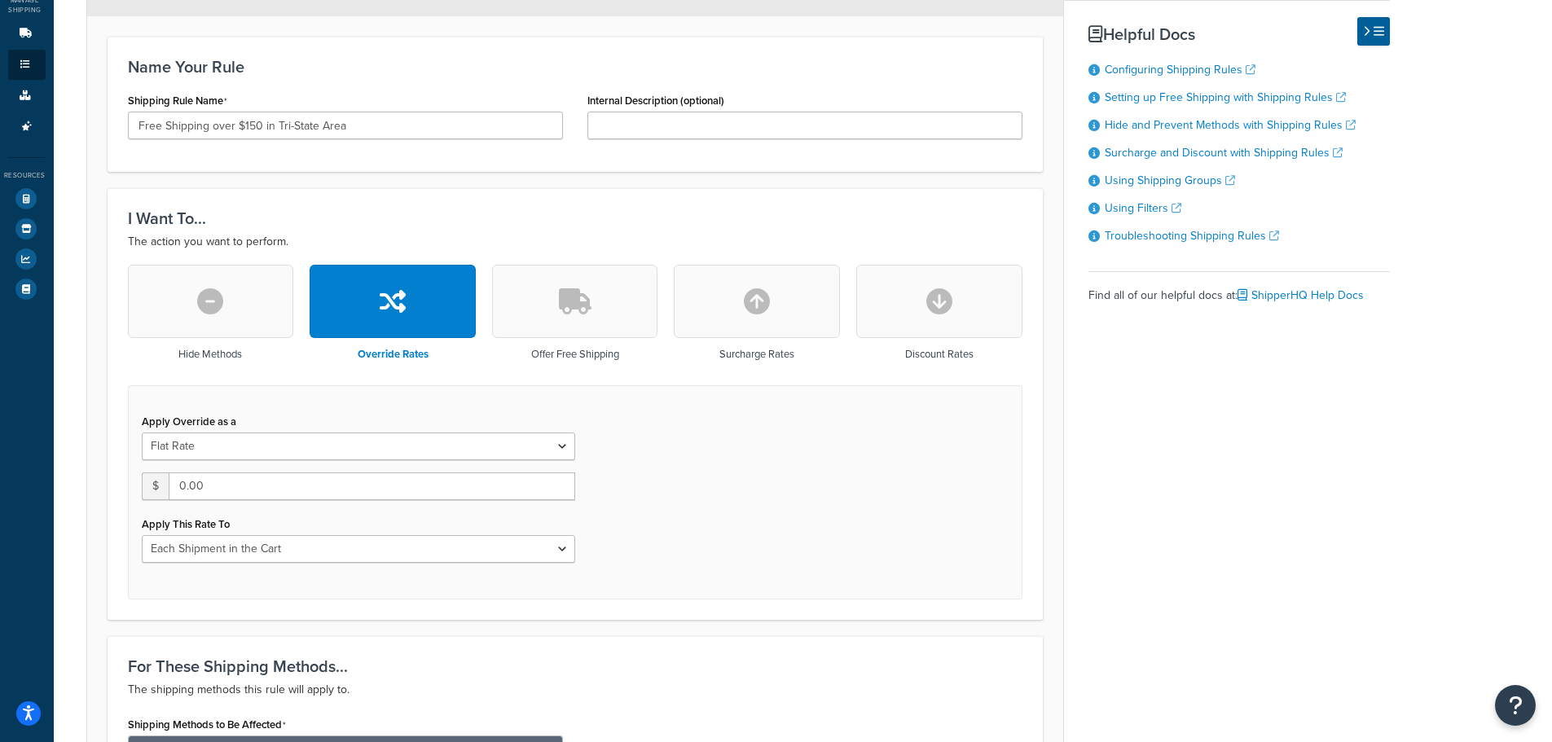
scroll to position [244, 0]
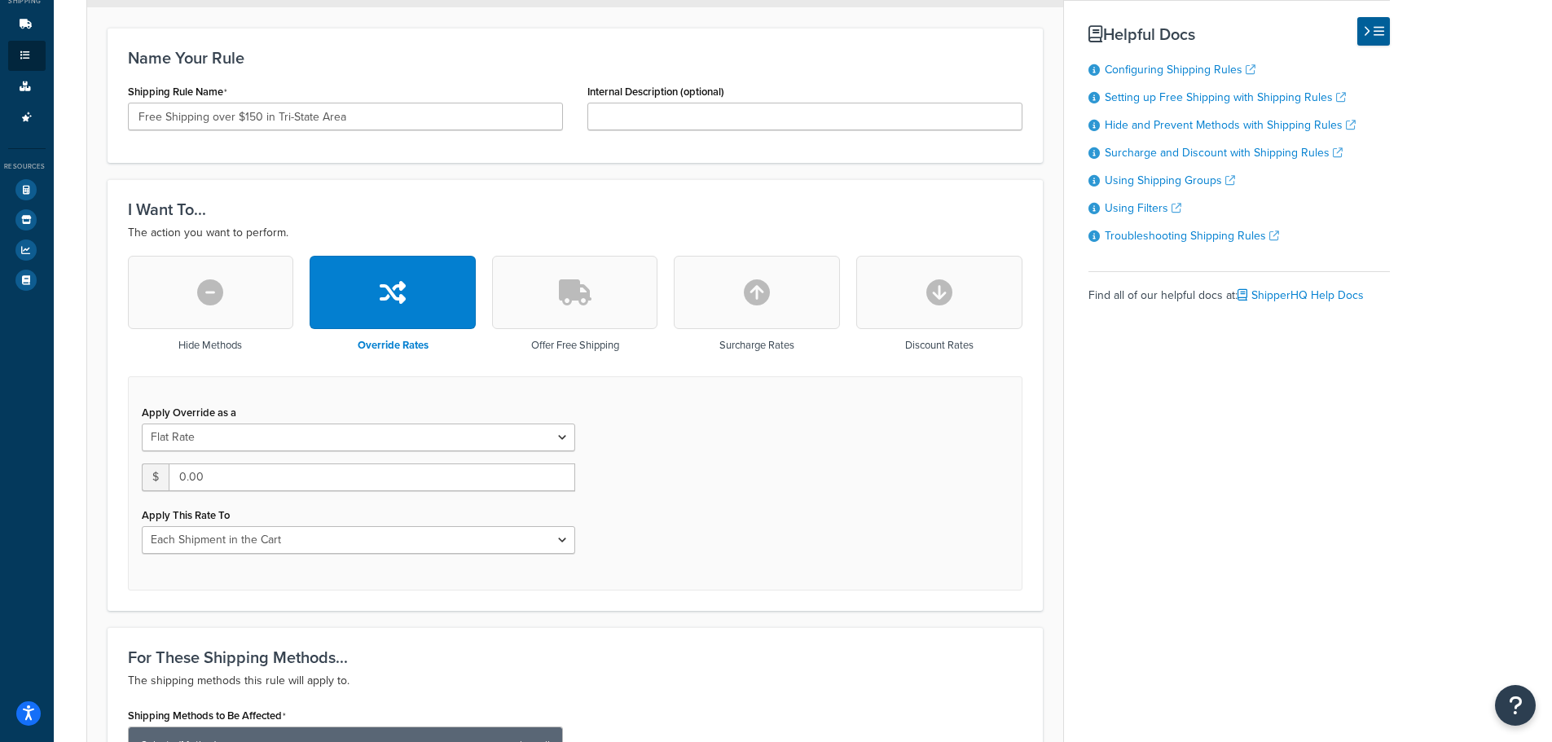
click at [942, 314] on button "button" at bounding box center [939, 292] width 166 height 73
type input "0"
select select "CART"
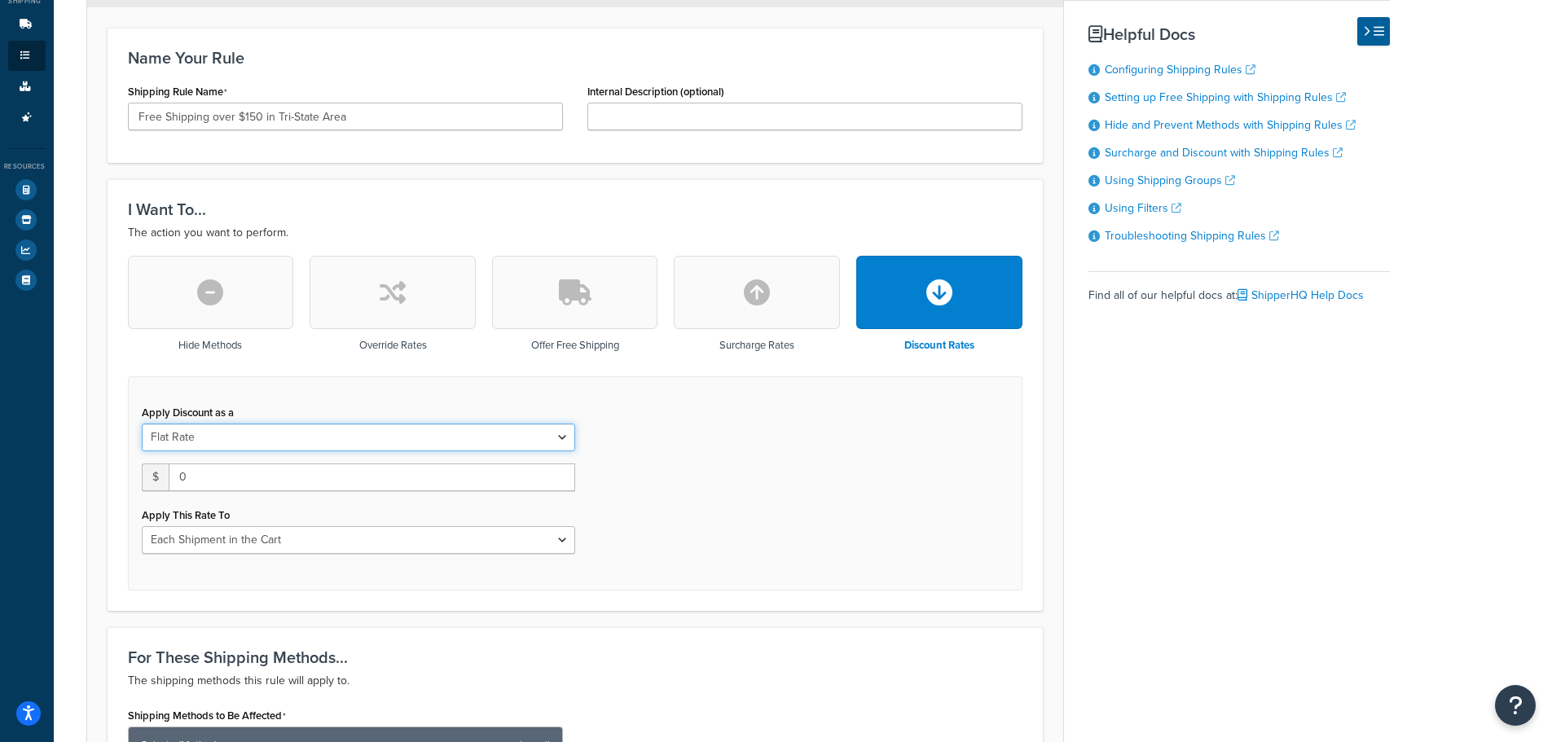
click at [326, 429] on select "Flat Rate Percentage Flat Rate & Percentage" at bounding box center [358, 438] width 433 height 28
select select "PERCENTAGE"
click at [142, 424] on select "Flat Rate Percentage Flat Rate & Percentage" at bounding box center [358, 438] width 433 height 28
click at [249, 480] on input "0.0" at bounding box center [230, 477] width 176 height 28
click at [218, 481] on input "0.0" at bounding box center [230, 477] width 176 height 28
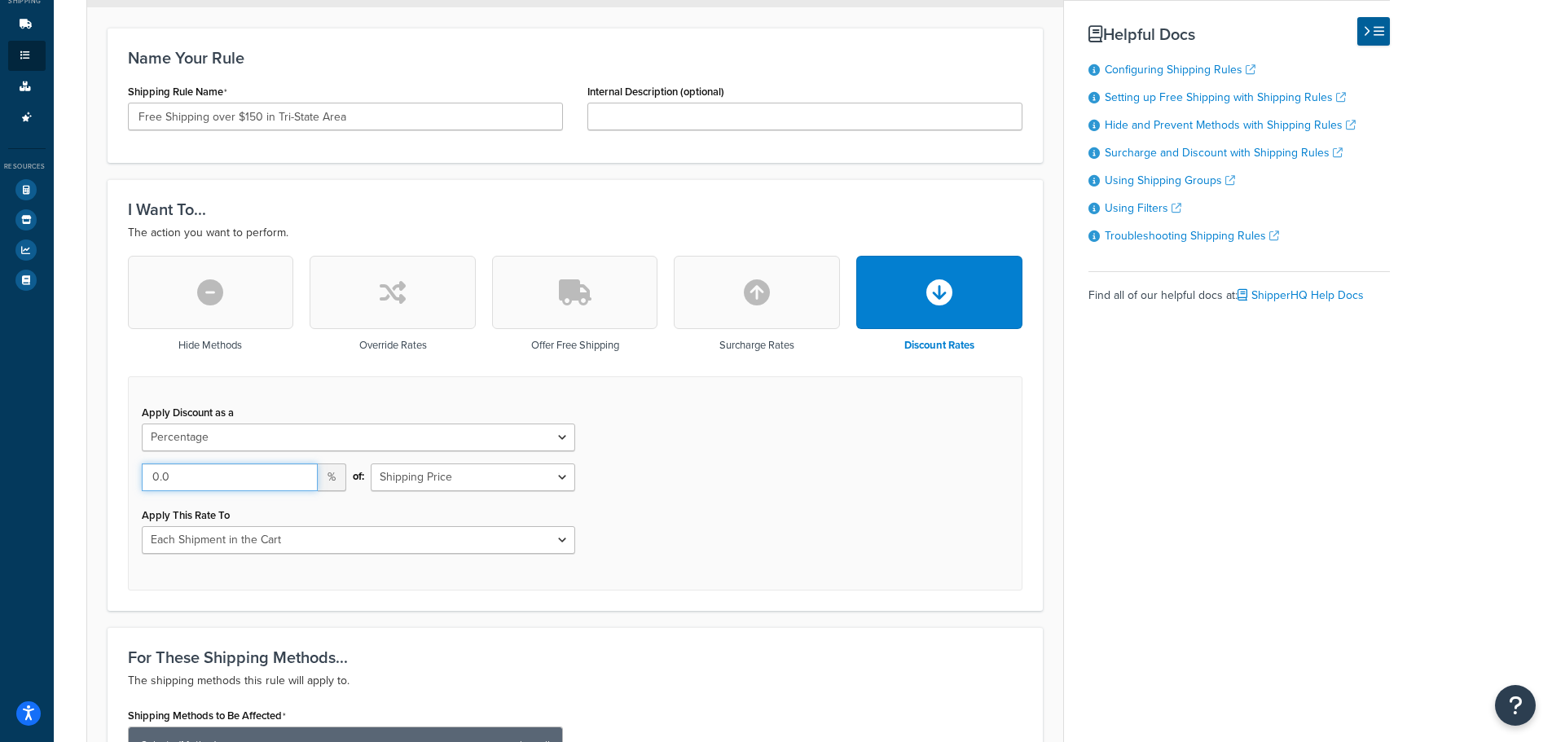
click at [162, 474] on input "0.0" at bounding box center [230, 477] width 176 height 28
type input "100"
click at [477, 513] on div "Apply This Rate To Entire Cart Each Shipment in the Cart Each Origin in the Car…" at bounding box center [358, 528] width 433 height 51
click at [481, 478] on select "Shipping Price Order Value" at bounding box center [473, 477] width 204 height 28
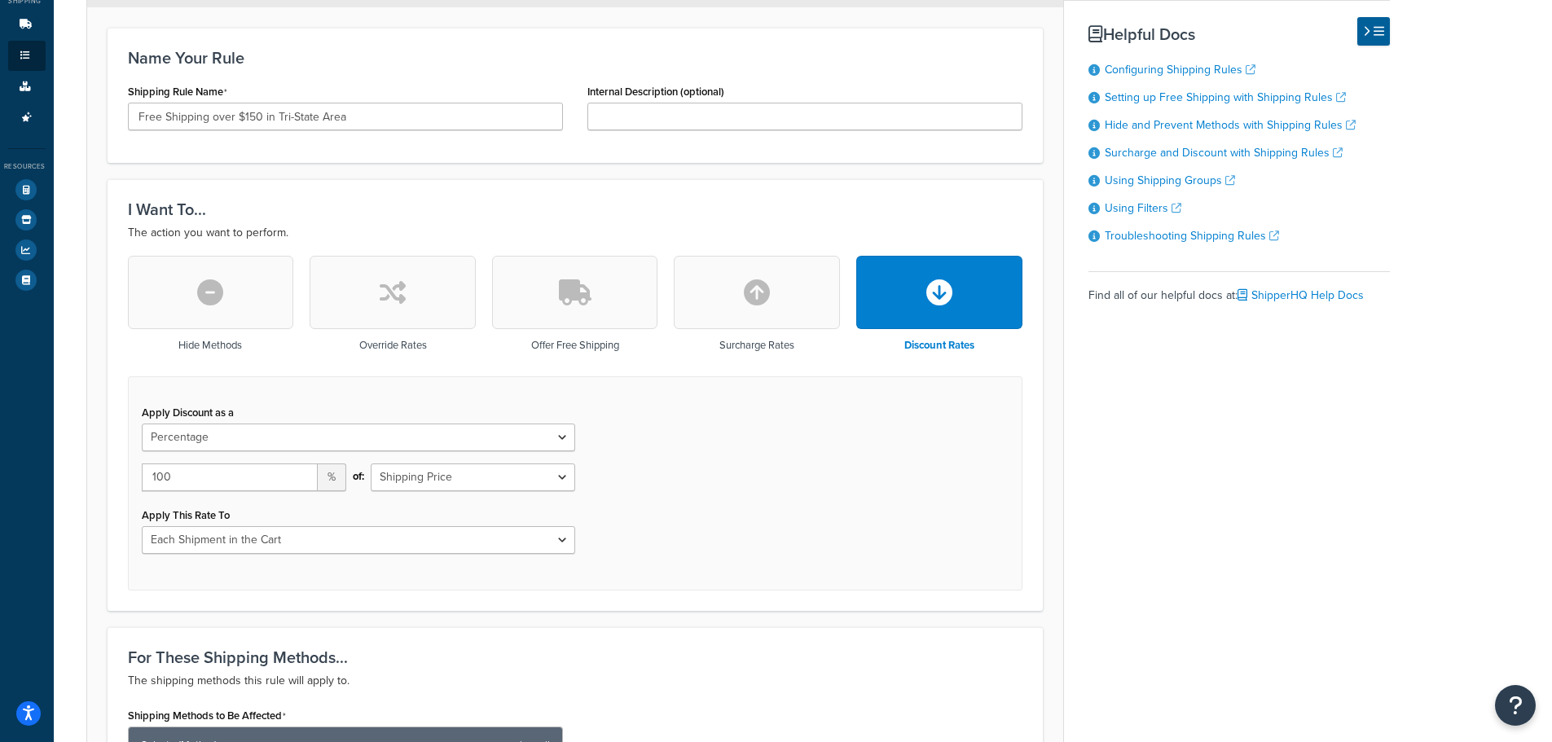
click at [734, 473] on div "Apply Discount as a Flat Rate Percentage Flat Rate & Percentage 100 % of: Shipp…" at bounding box center [575, 483] width 894 height 214
click at [383, 540] on select "Entire Cart Each Shipment in the Cart Each Origin in the Cart Each Shipping Gro…" at bounding box center [358, 540] width 433 height 28
click at [796, 519] on div "Apply Discount as a Flat Rate Percentage Flat Rate & Percentage 100 % of: Shipp…" at bounding box center [575, 483] width 894 height 214
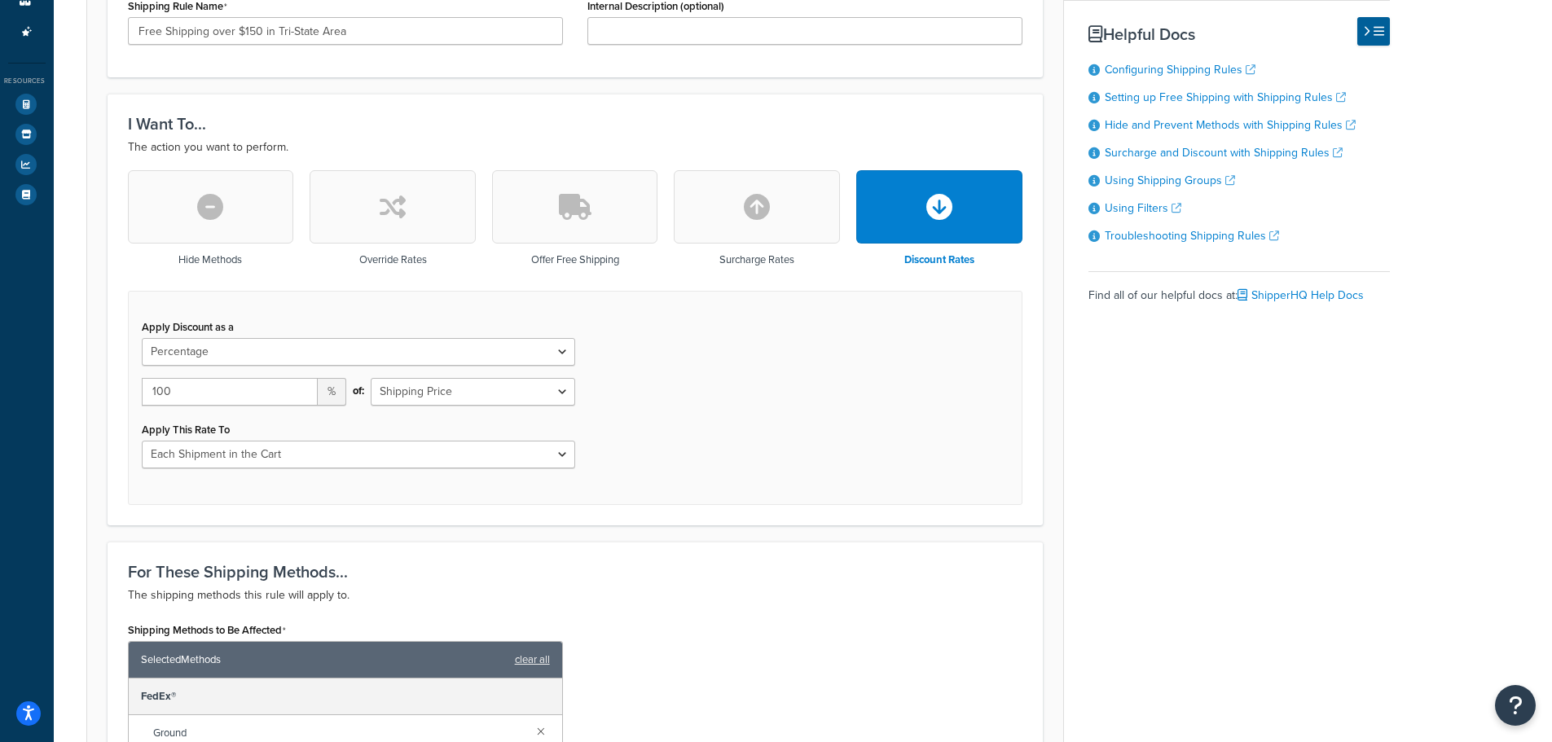
scroll to position [326, 0]
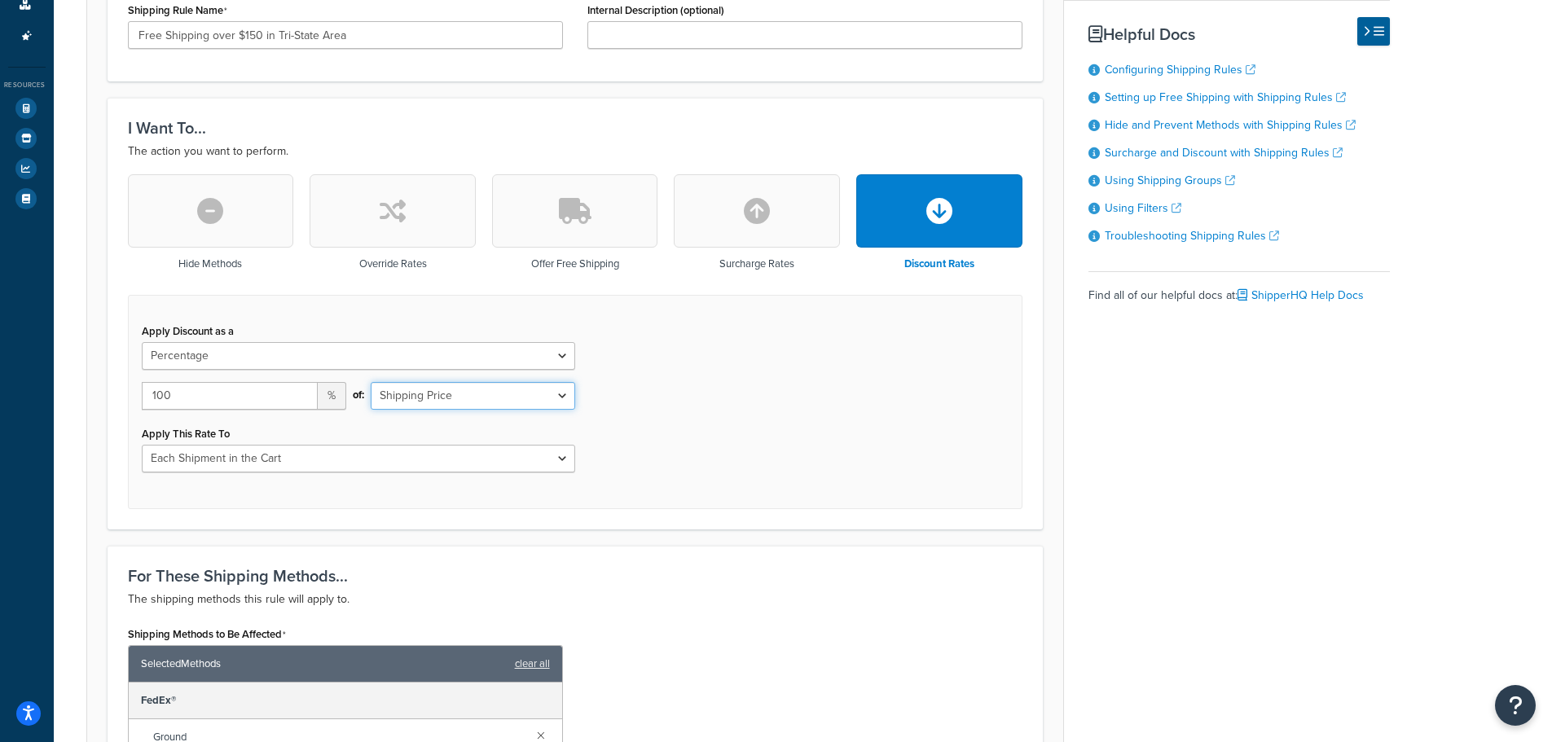
drag, startPoint x: 557, startPoint y: 393, endPoint x: 565, endPoint y: 391, distance: 8.3
click at [557, 393] on select "Shipping Price Order Value" at bounding box center [473, 396] width 204 height 28
click at [683, 391] on div "Apply Discount as a Flat Rate Percentage Flat Rate & Percentage 100 % of: Shipp…" at bounding box center [575, 402] width 894 height 214
click at [433, 456] on select "Entire Cart Each Shipment in the Cart Each Origin in the Cart Each Shipping Gro…" at bounding box center [358, 459] width 433 height 28
select select "ENTIRE_CART"
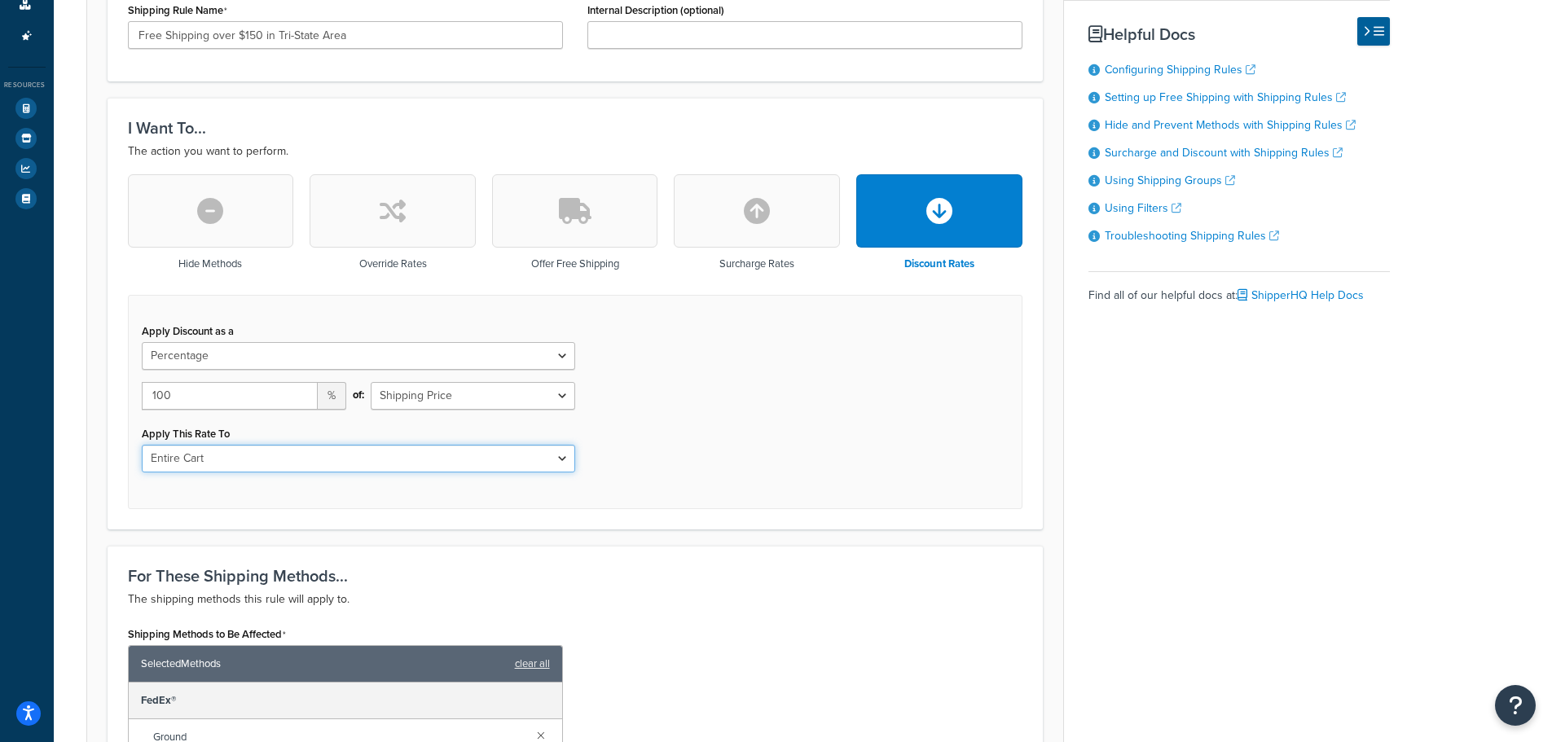
click at [142, 445] on select "Entire Cart Each Shipment in the Cart Each Origin in the Cart Each Shipping Gro…" at bounding box center [358, 459] width 433 height 28
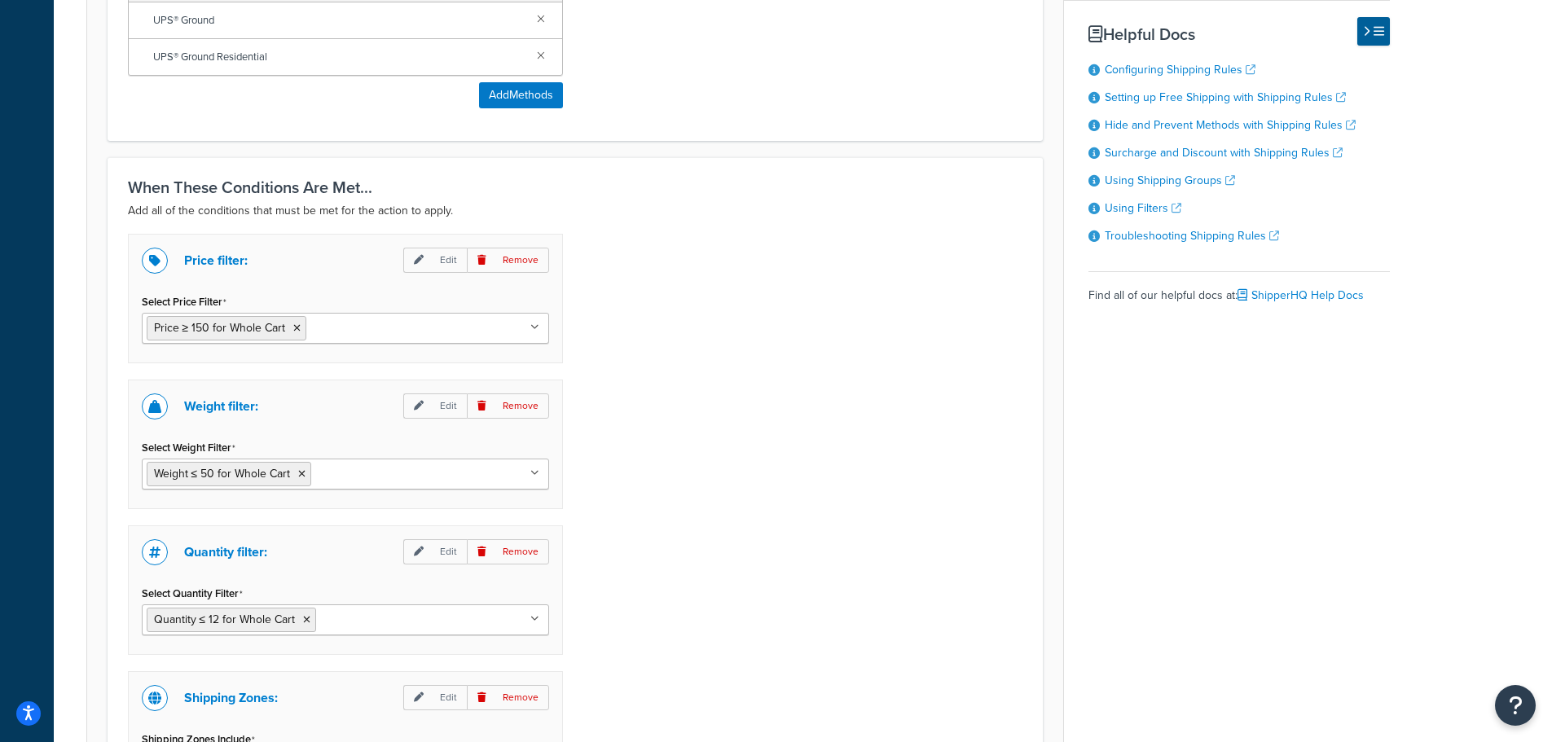
scroll to position [1083, 0]
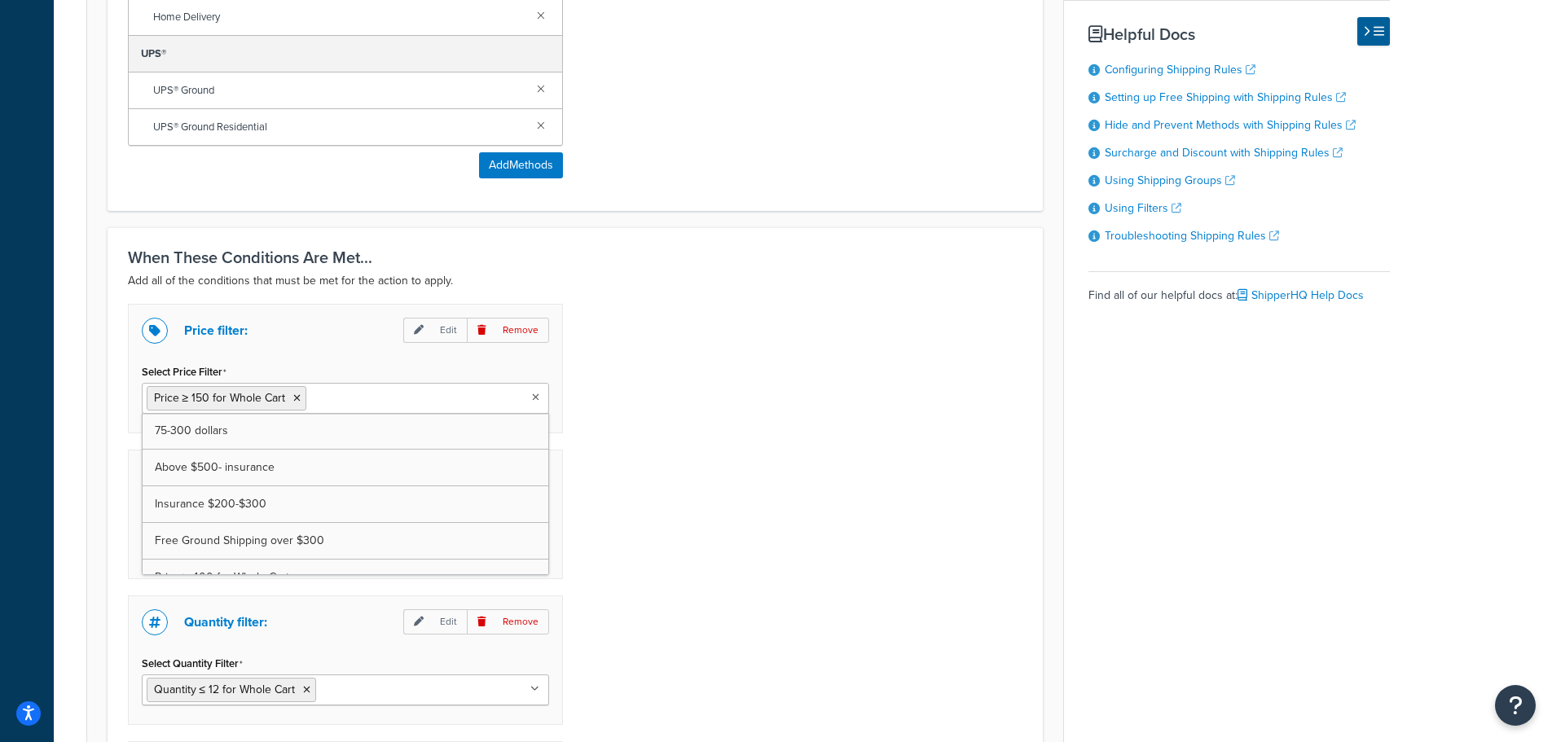
click at [376, 397] on input "Select Price Filter" at bounding box center [382, 398] width 144 height 18
click at [743, 426] on div "Price filter: Edit Remove Select Price Filter Price ≥ 150 for Whole Cart 75-300…" at bounding box center [575, 723] width 919 height 839
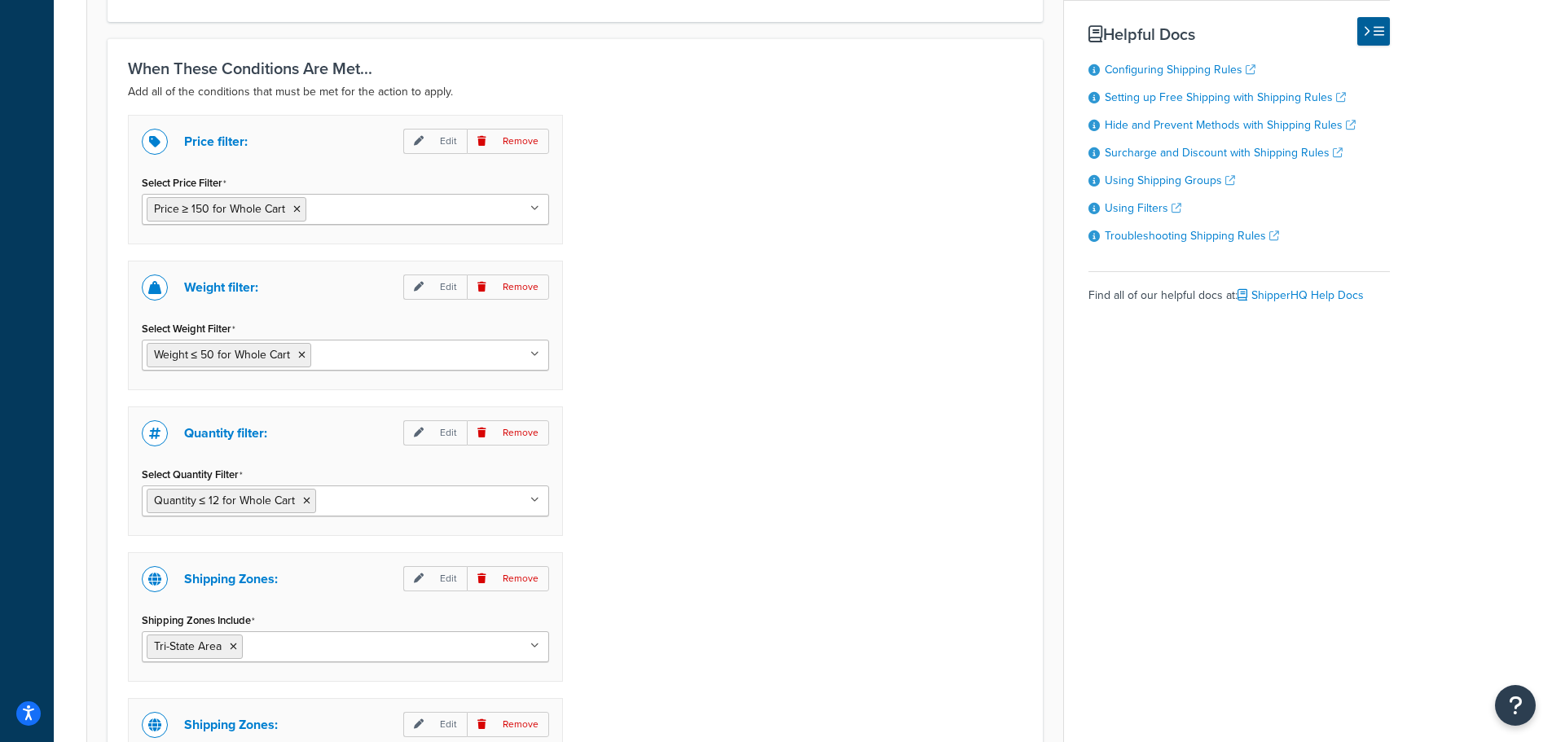
scroll to position [1164, 0]
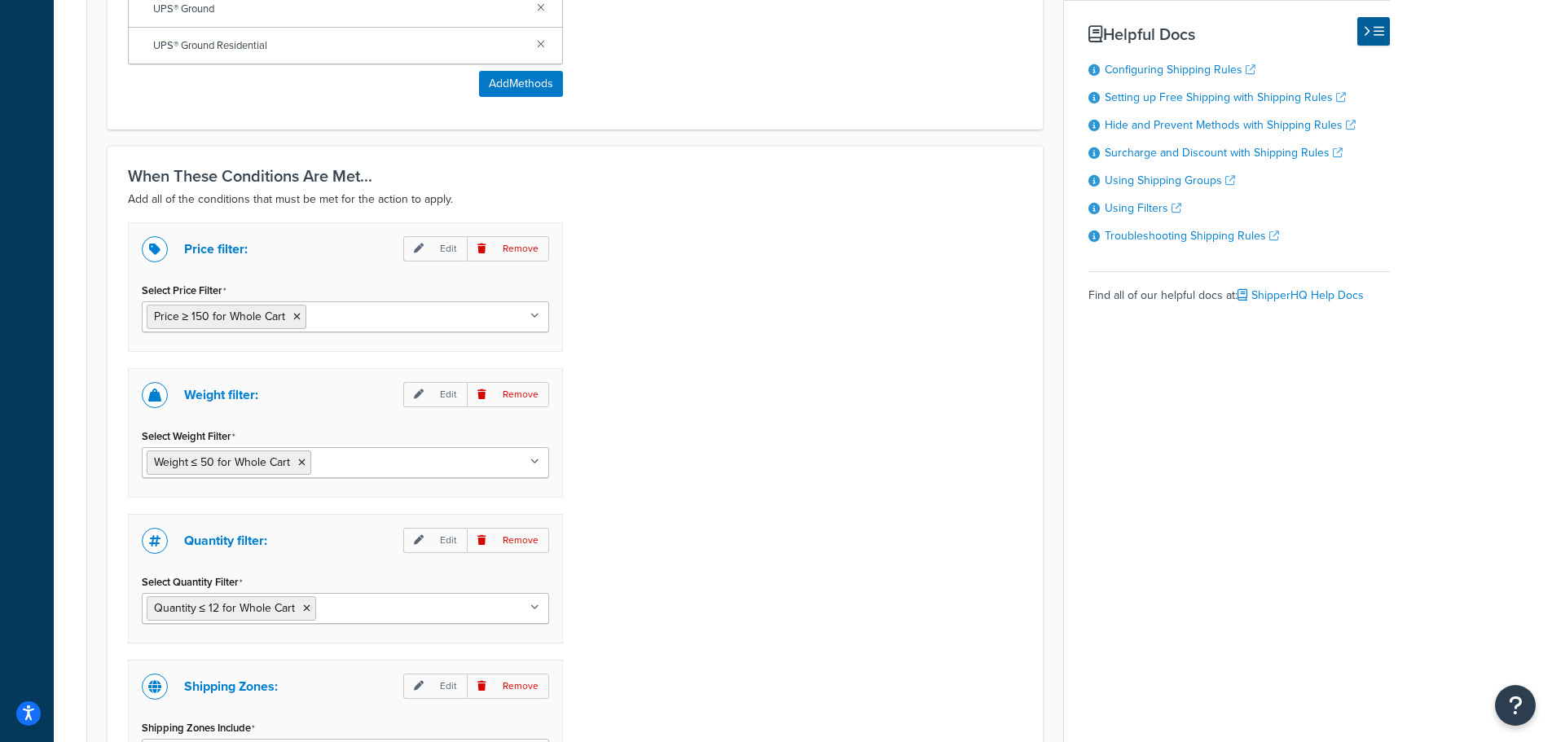
click at [361, 327] on ul "Price ≥ 150 for Whole Cart" at bounding box center [345, 316] width 407 height 31
click at [754, 349] on div "Price filter: Edit Remove Select Price Filter Price ≥ 150 for Whole Cart 75-300…" at bounding box center [575, 641] width 919 height 839
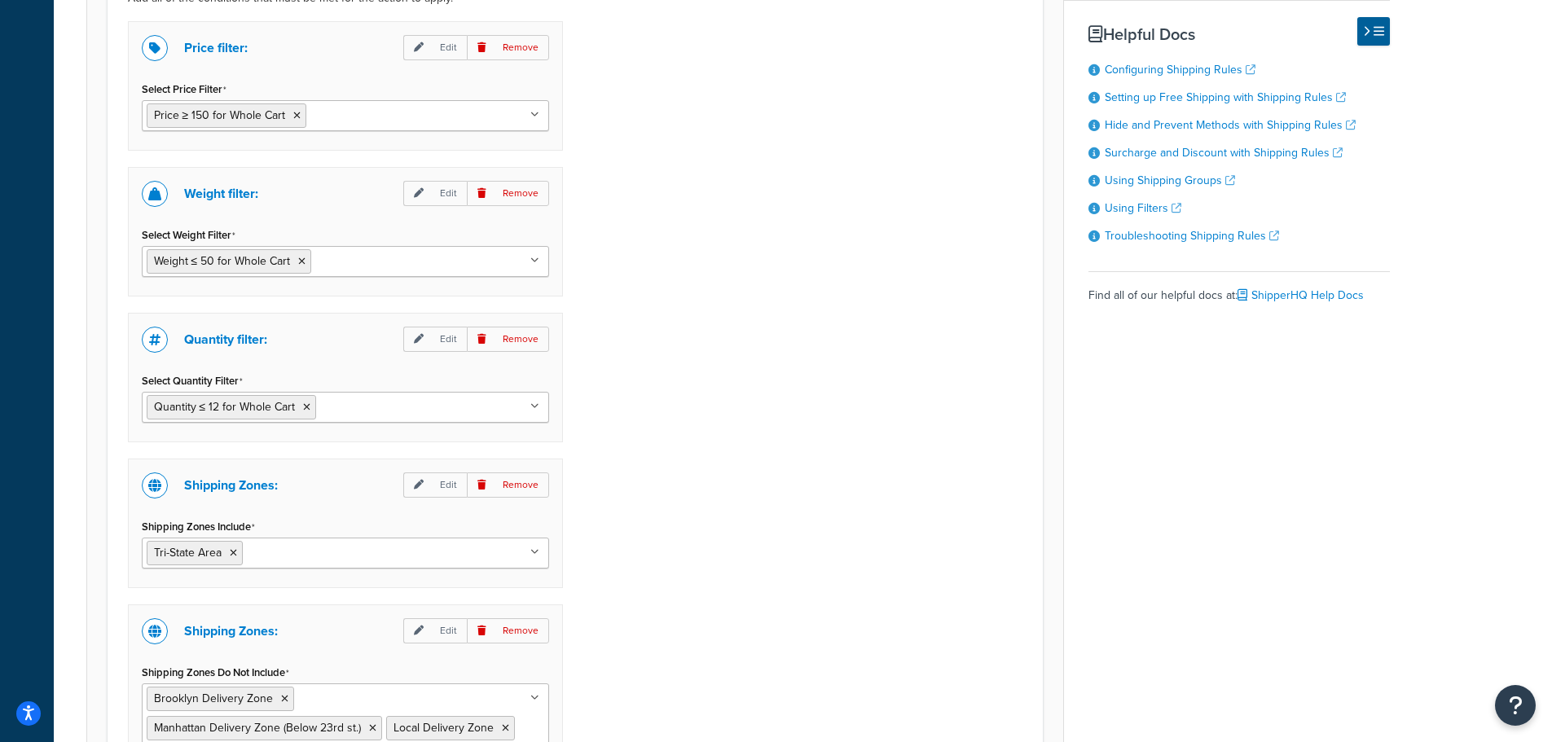
scroll to position [1327, 0]
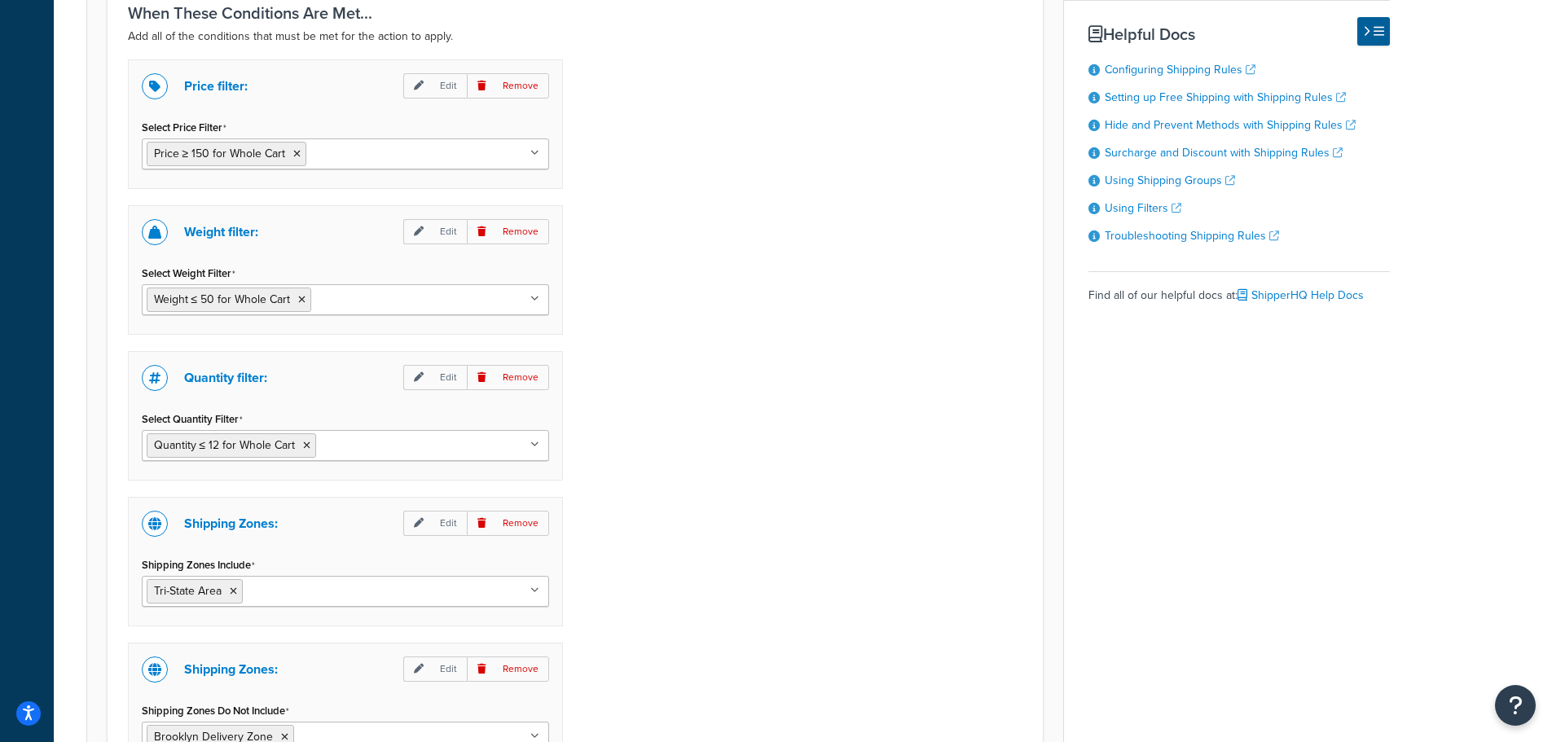
click at [346, 454] on ul "Quantity ≤ 12 for Whole Cart" at bounding box center [345, 445] width 407 height 31
click at [334, 405] on div "Quantity filter: Edit Remove Select Quantity Filter Quantity ≤ 12 for Whole Car…" at bounding box center [345, 416] width 435 height 130
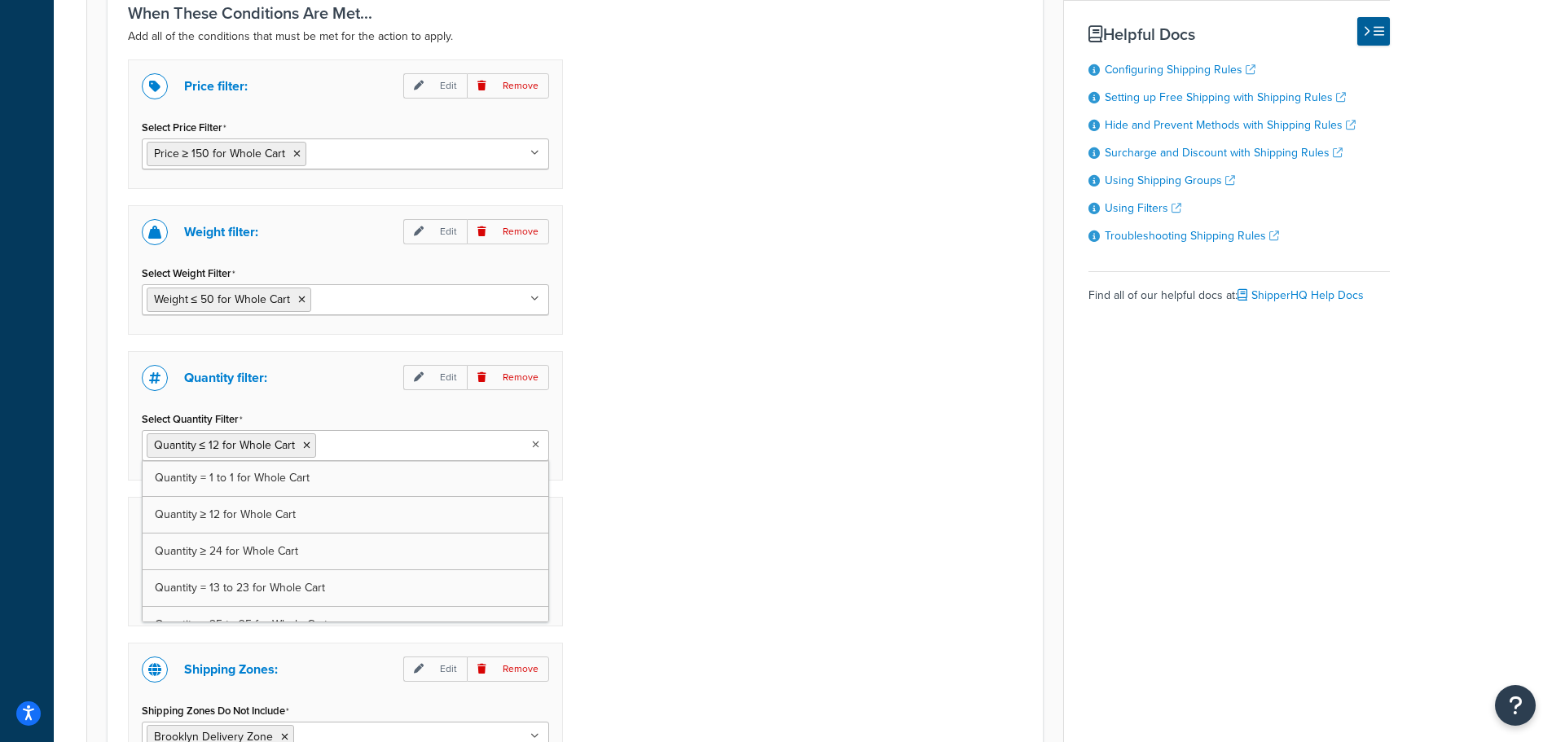
click at [494, 452] on ul "Quantity ≤ 12 for Whole Cart" at bounding box center [345, 445] width 407 height 31
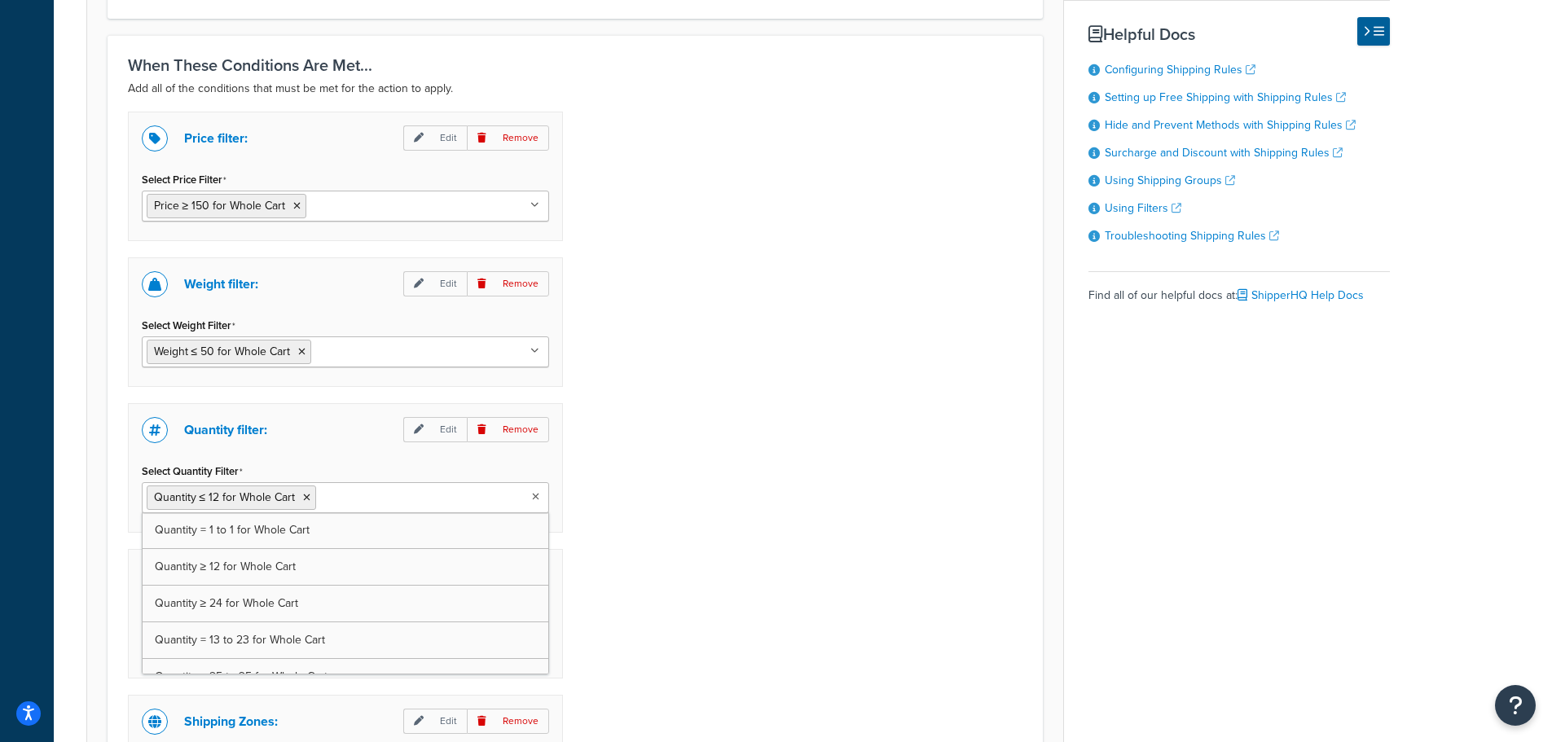
scroll to position [1245, 0]
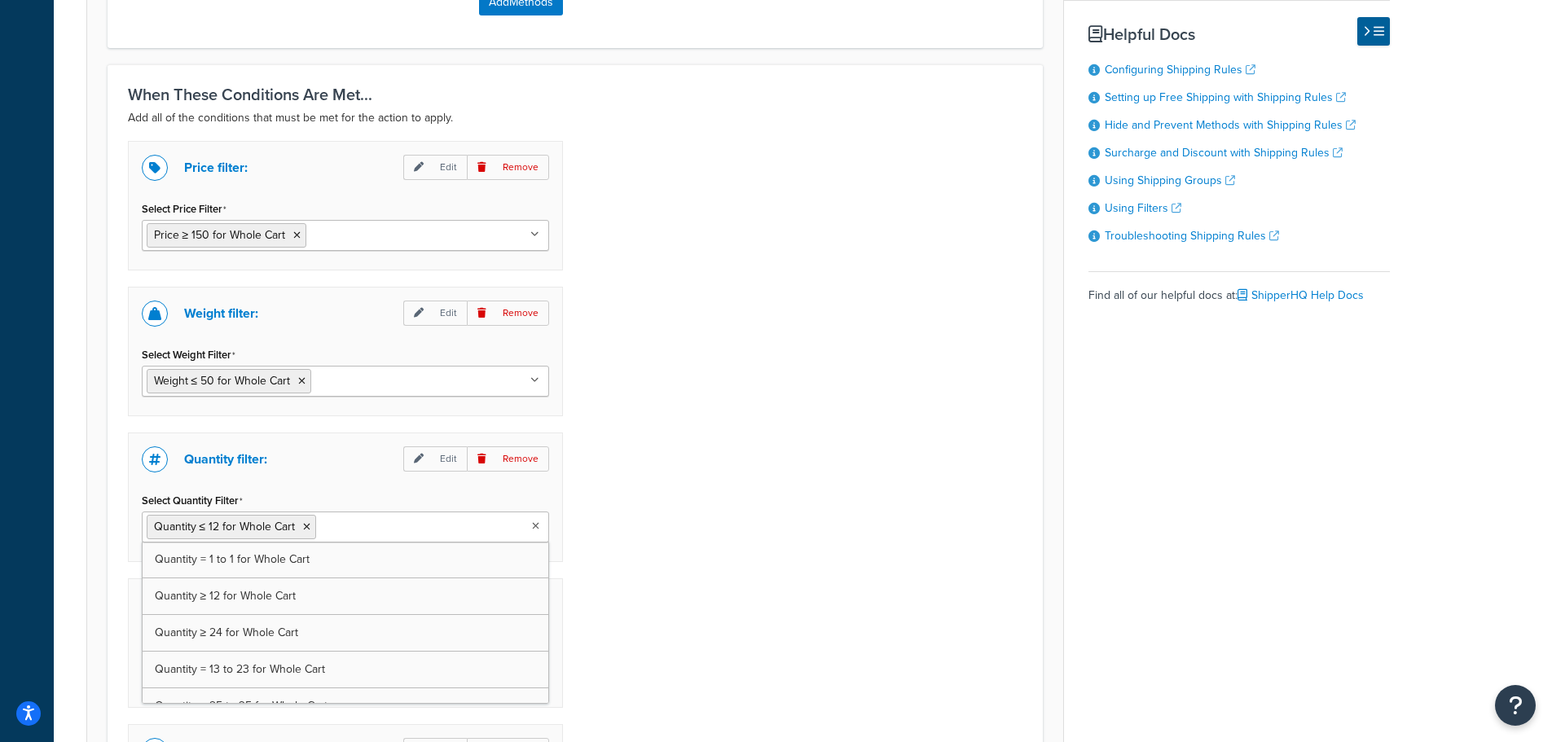
click at [628, 561] on div "Price filter: Edit Remove Select Price Filter Price ≥ 150 for Whole Cart 75-300…" at bounding box center [575, 560] width 919 height 839
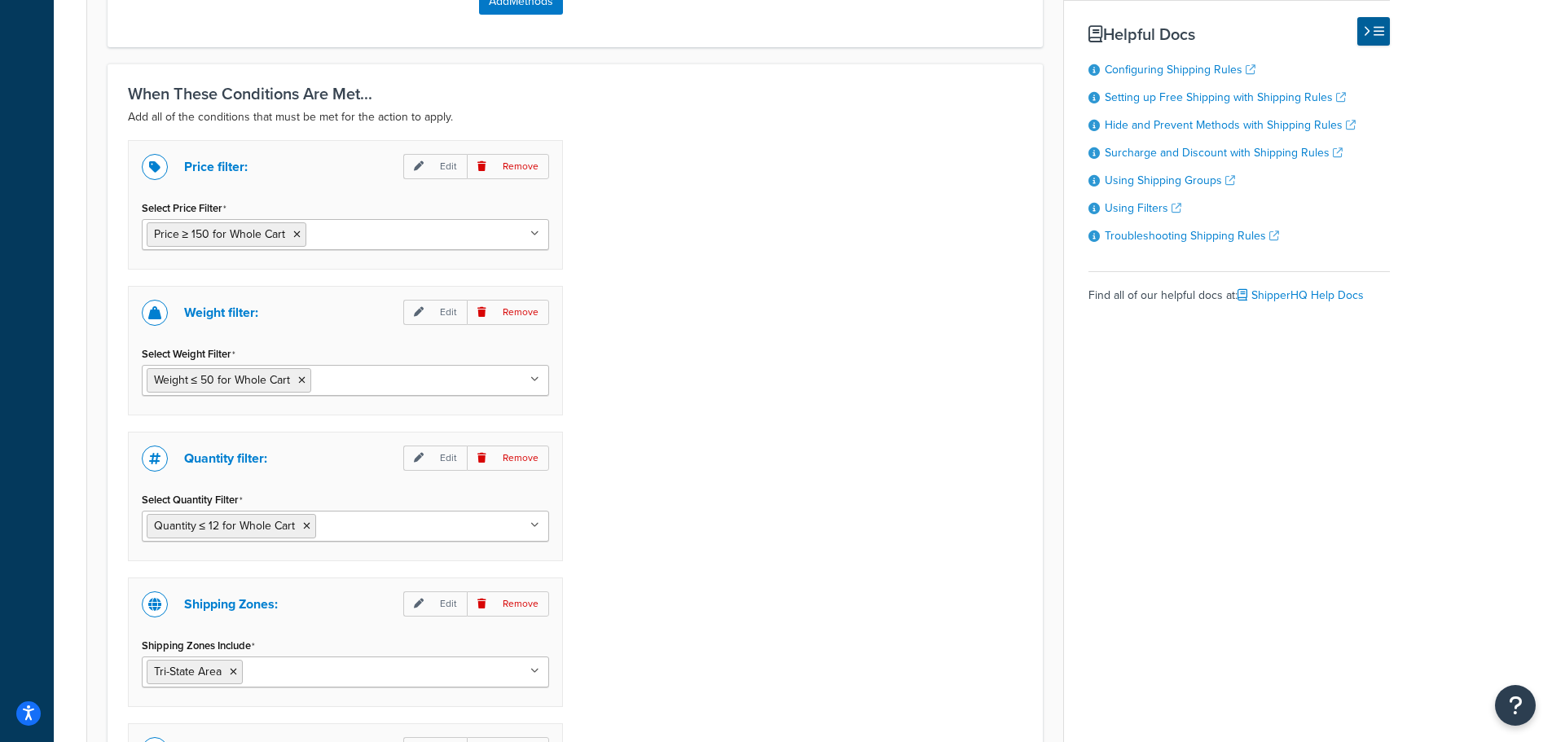
scroll to position [1408, 0]
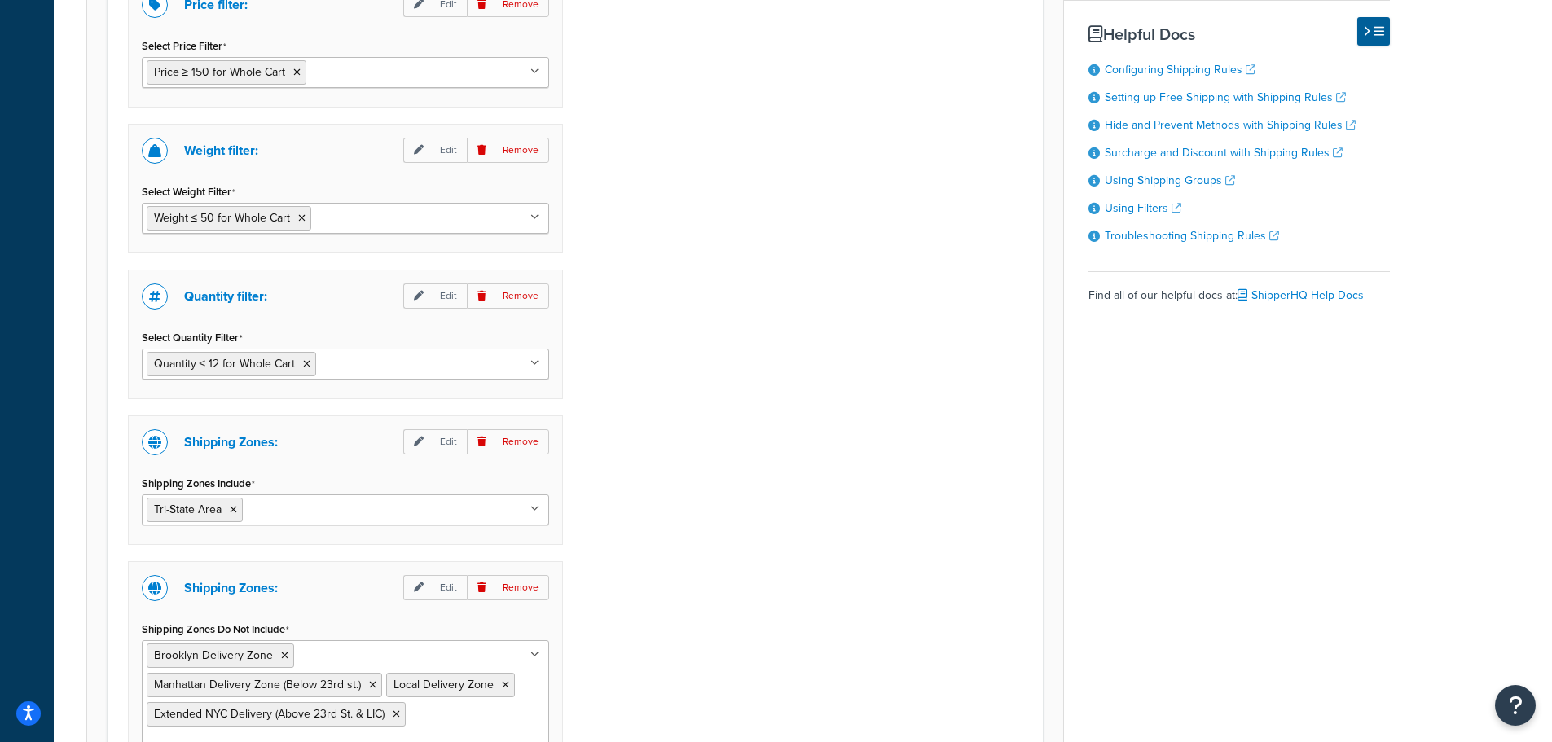
click at [705, 472] on div "Price filter: Edit Remove Select Price Filter Price ≥ 150 for Whole Cart 75-300…" at bounding box center [575, 397] width 919 height 839
click at [523, 159] on p "Remove" at bounding box center [508, 150] width 82 height 25
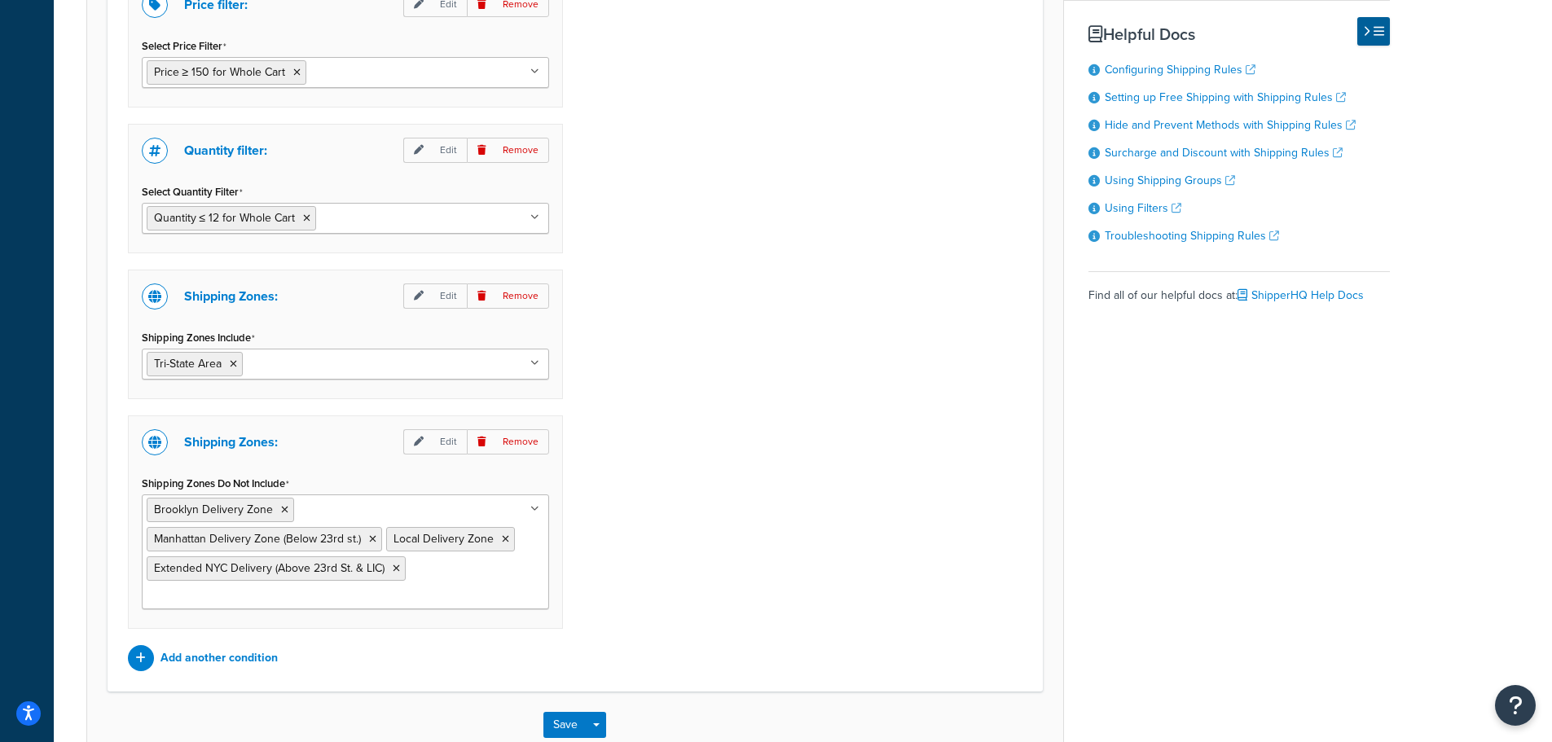
click at [523, 159] on p "Remove" at bounding box center [508, 150] width 82 height 25
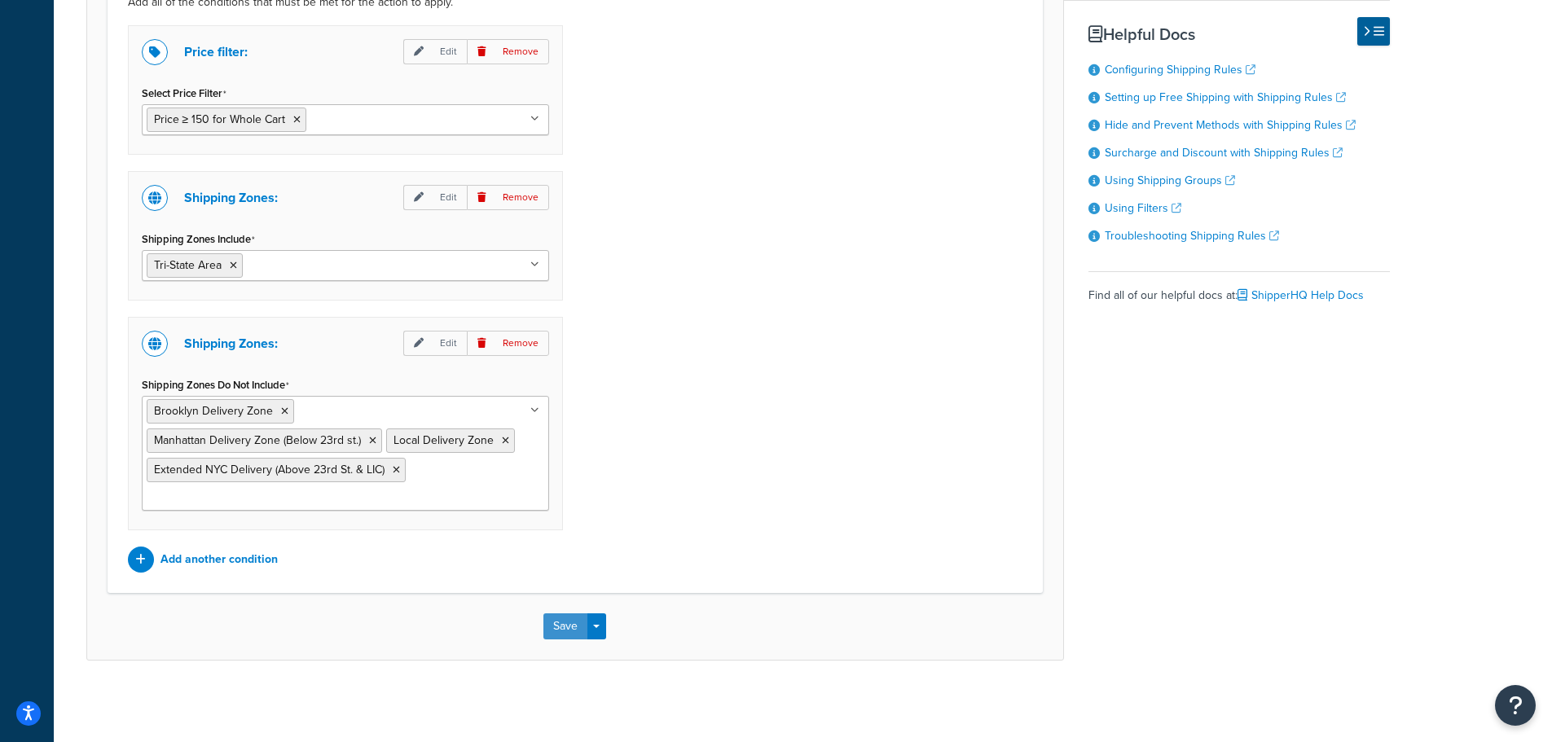
click at [553, 622] on button "Save" at bounding box center [565, 626] width 44 height 26
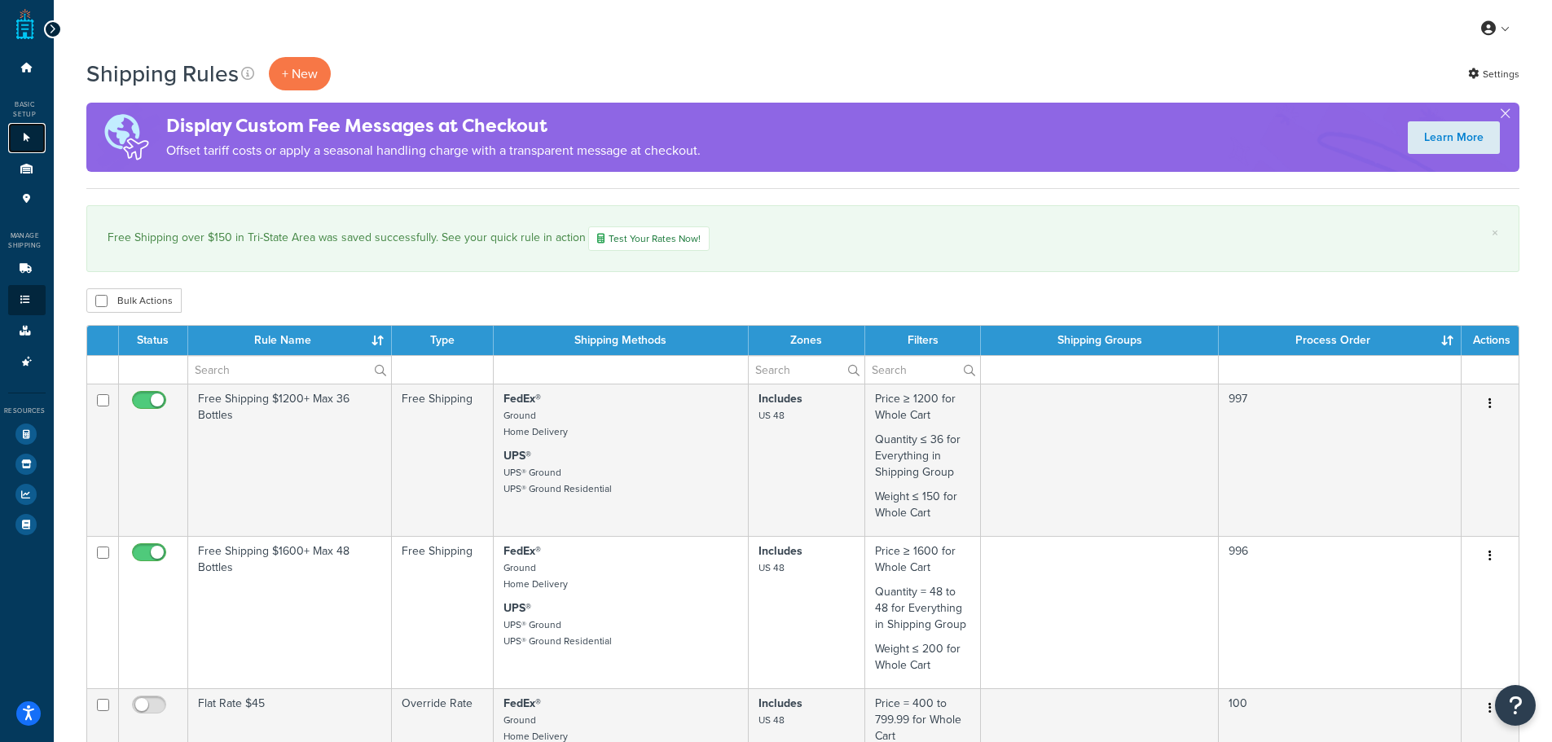
click at [34, 142] on link "Websites 1" at bounding box center [26, 138] width 37 height 30
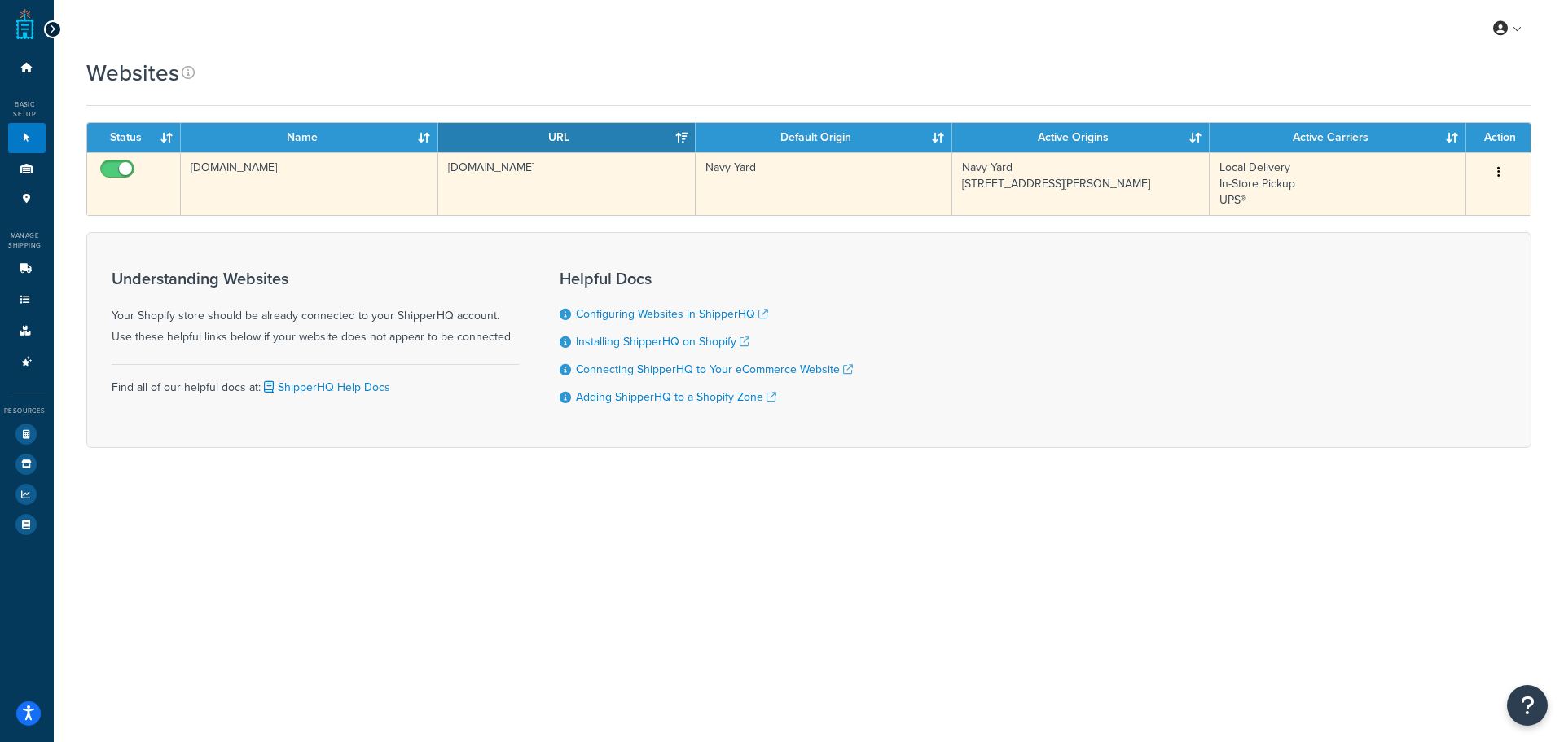
click at [576, 177] on td "[DOMAIN_NAME]" at bounding box center [566, 183] width 257 height 63
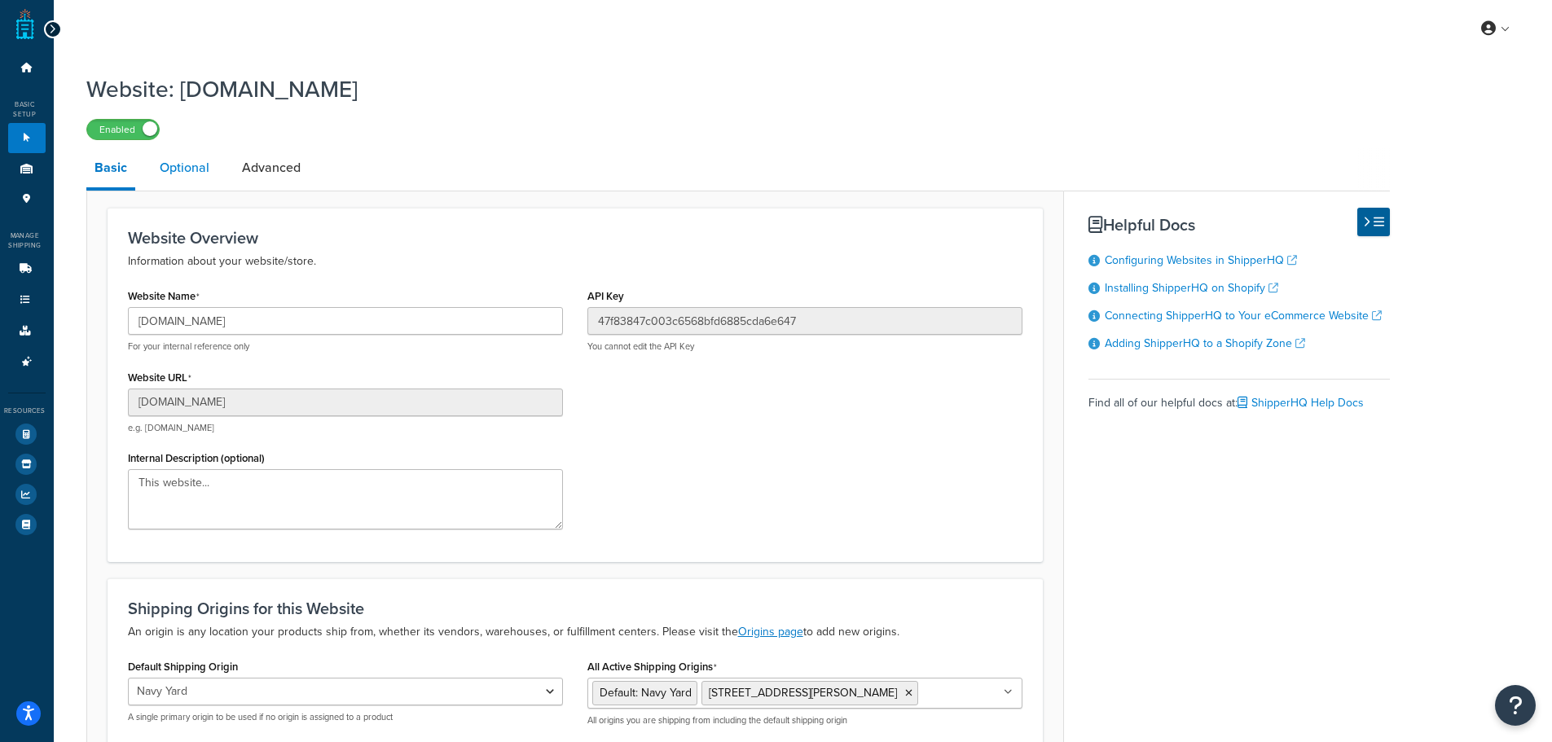
click at [173, 162] on link "Optional" at bounding box center [185, 167] width 66 height 39
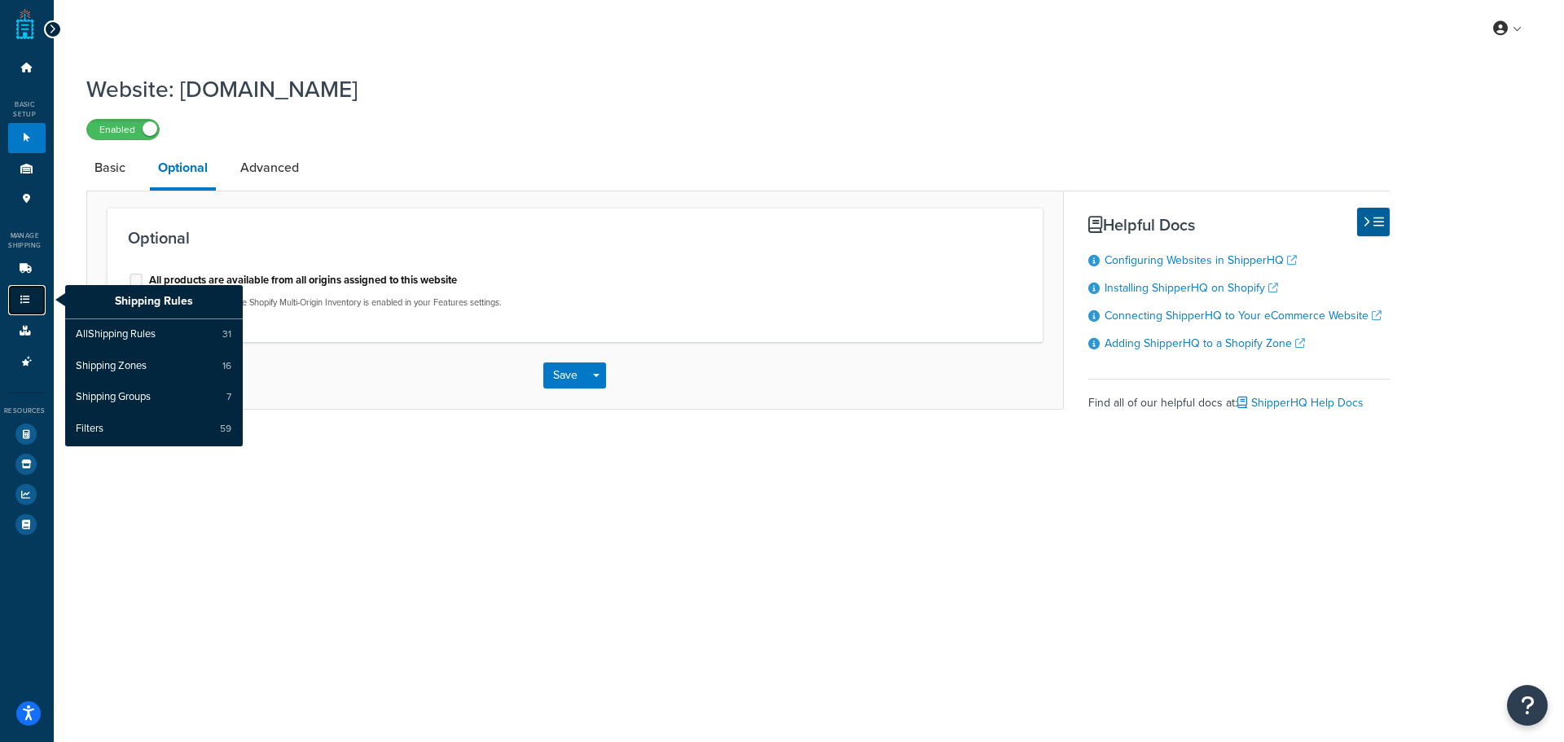
click at [22, 291] on link "Shipping Rules" at bounding box center [26, 300] width 37 height 30
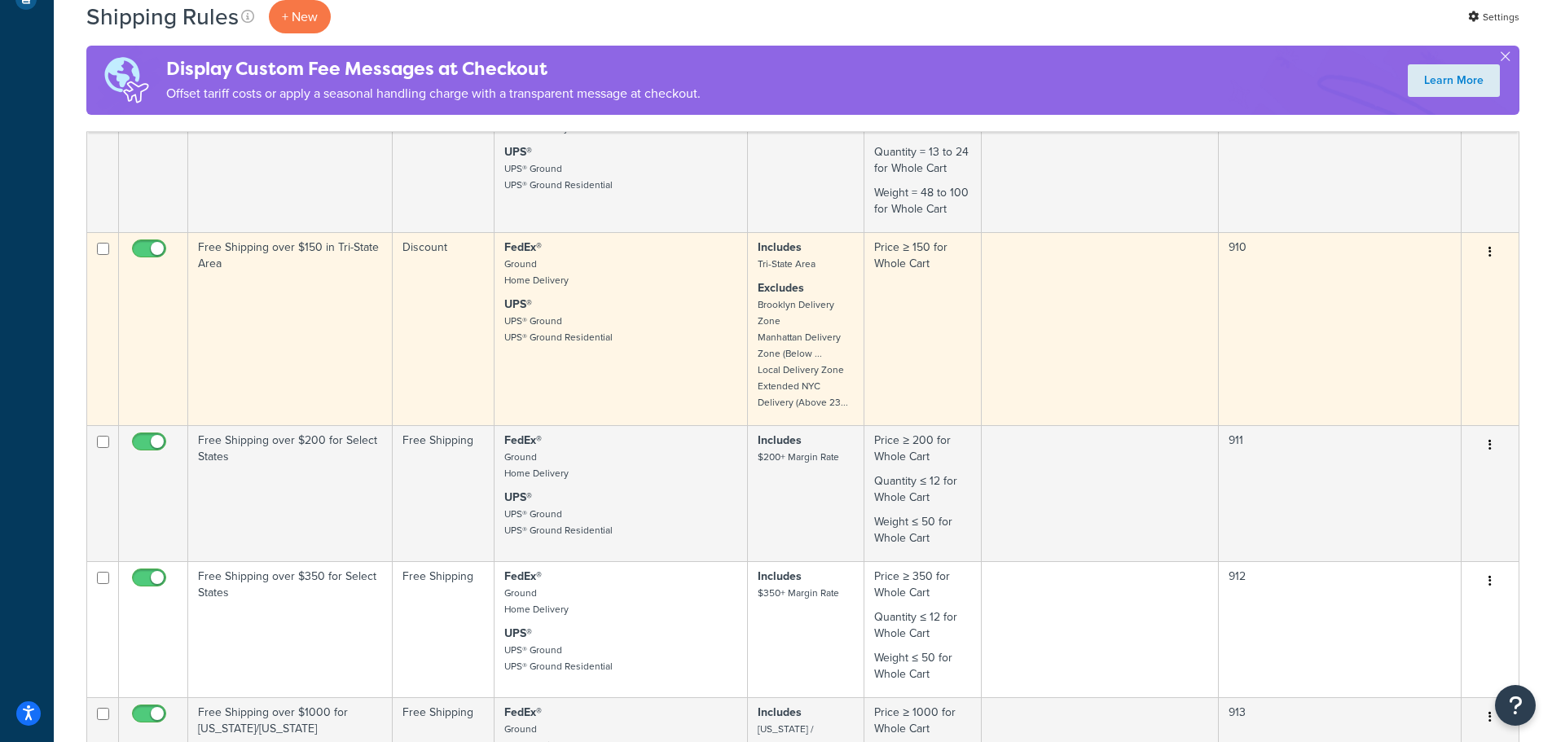
scroll to position [489, 0]
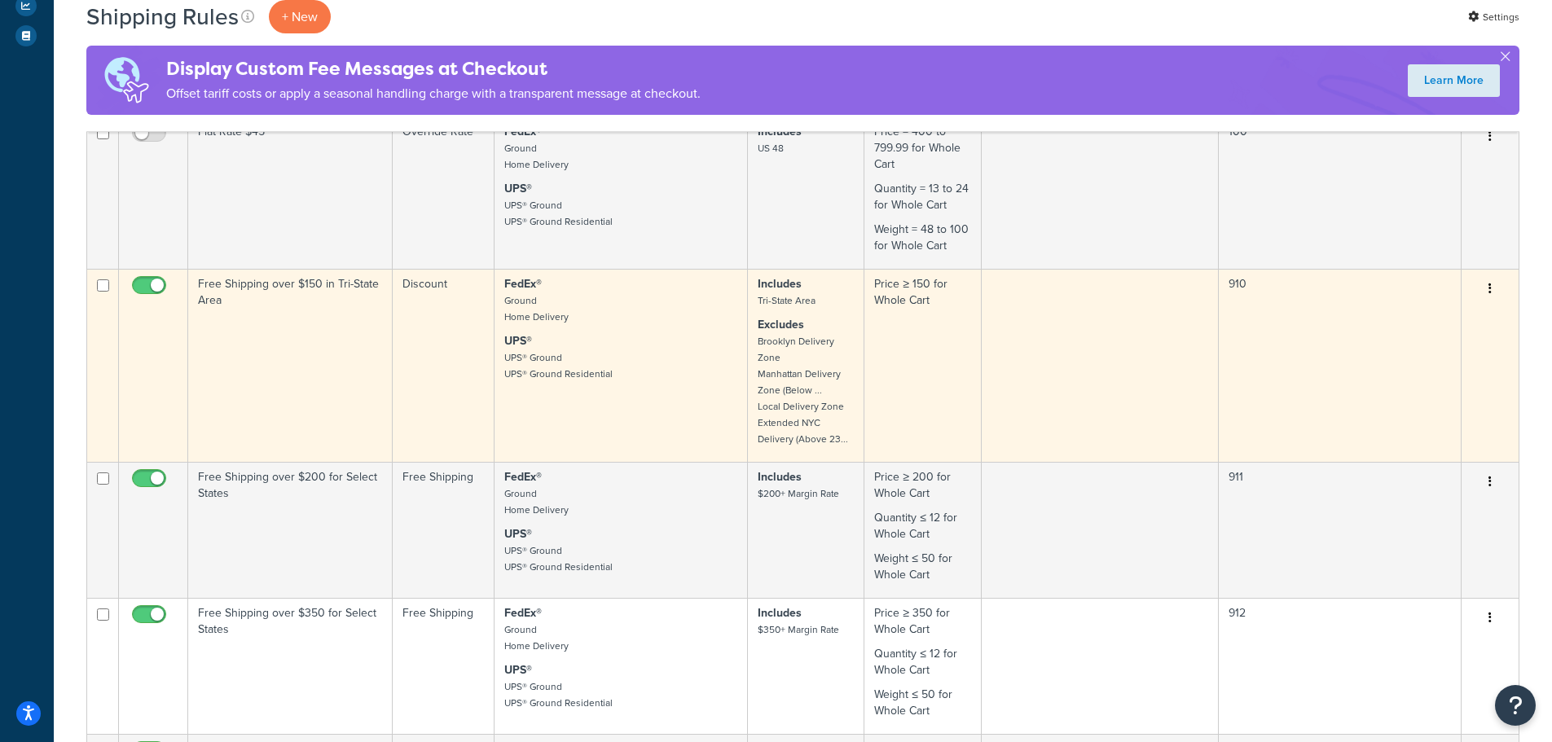
click at [343, 362] on td "Free Shipping over $150 in Tri-State Area" at bounding box center [290, 365] width 204 height 193
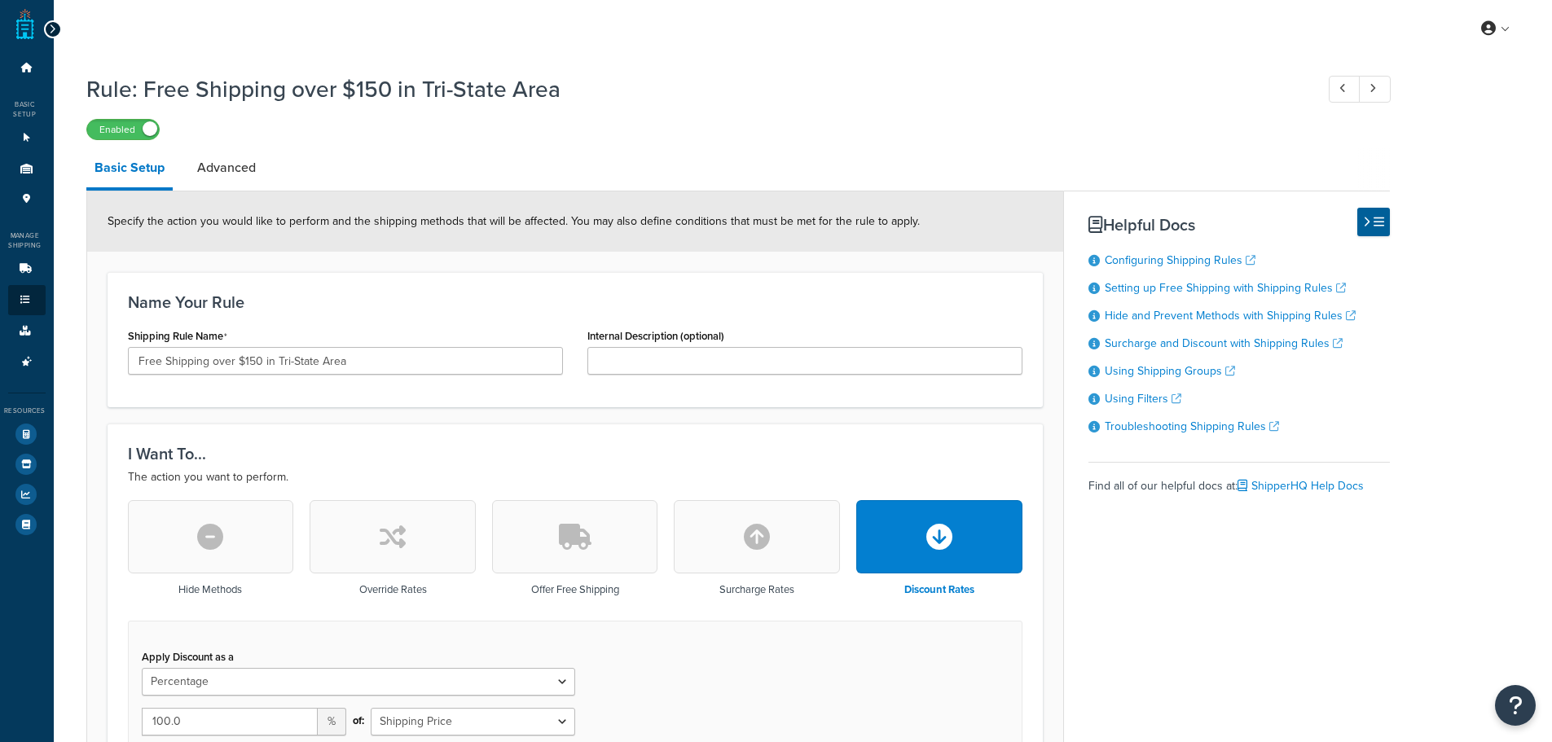
select select "PERCENTAGE"
click at [231, 166] on link "Advanced" at bounding box center [226, 167] width 75 height 39
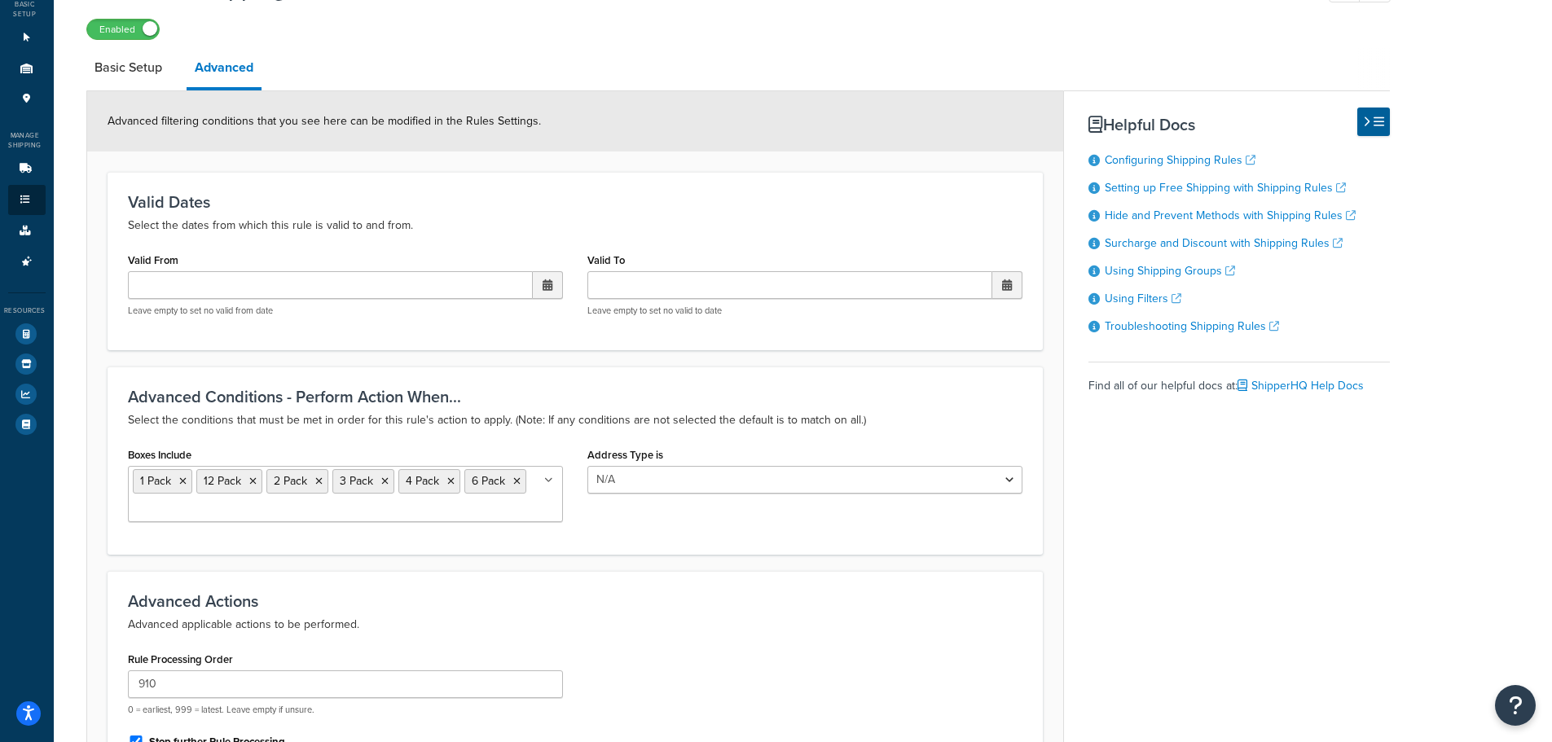
scroll to position [244, 0]
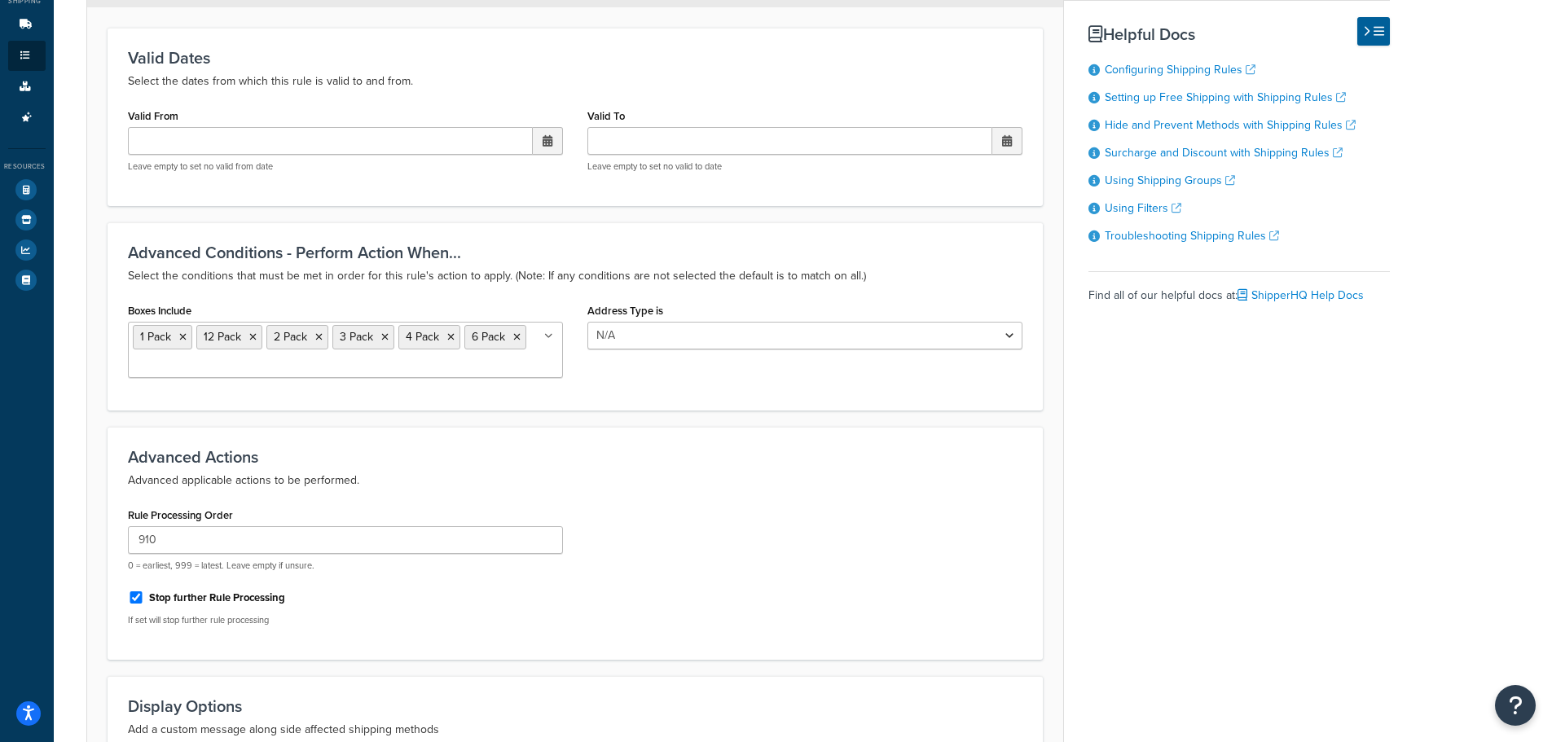
click at [547, 340] on icon at bounding box center [548, 337] width 9 height 10
click at [567, 285] on p "Select the conditions that must be met in order for this rule's action to apply…" at bounding box center [575, 276] width 894 height 20
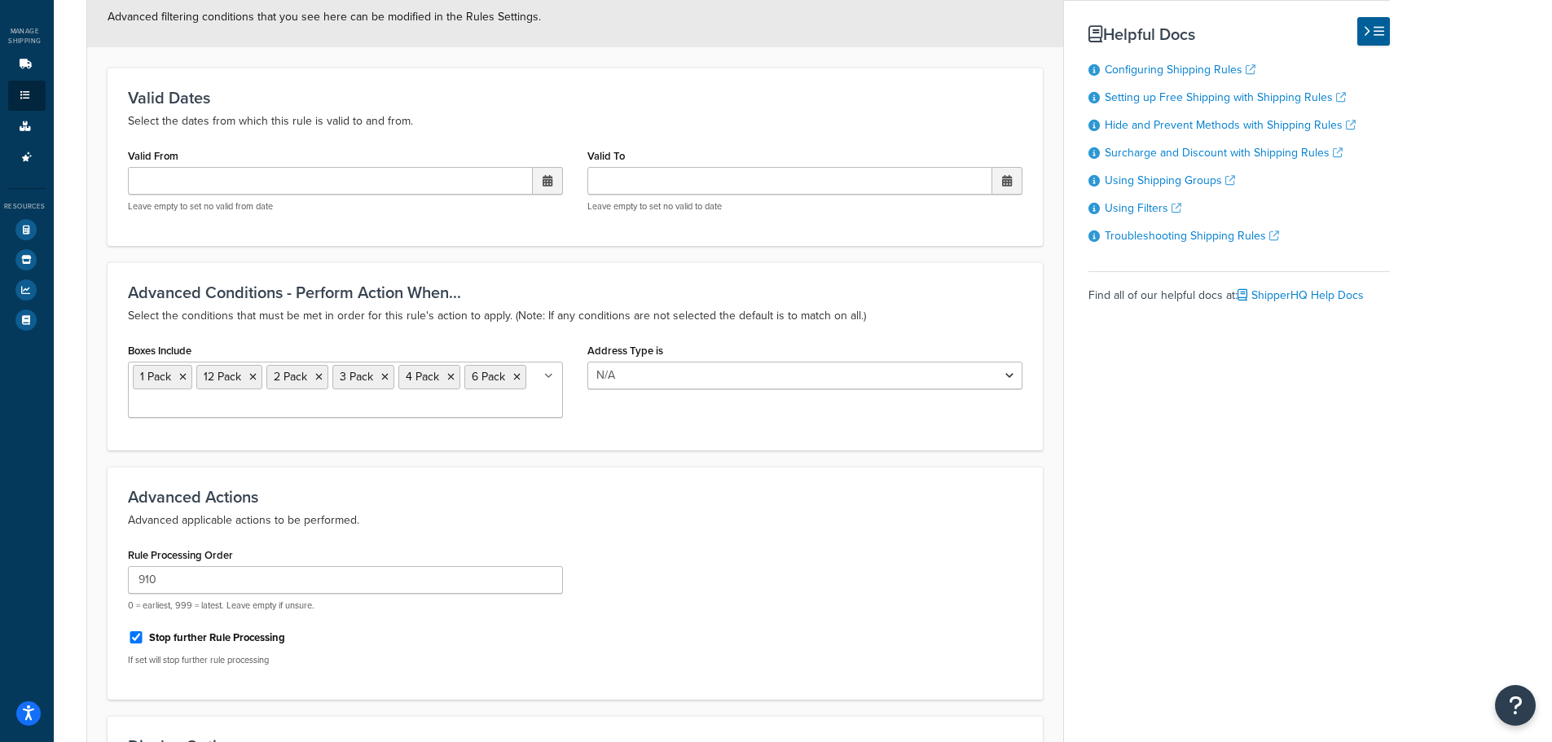
scroll to position [0, 0]
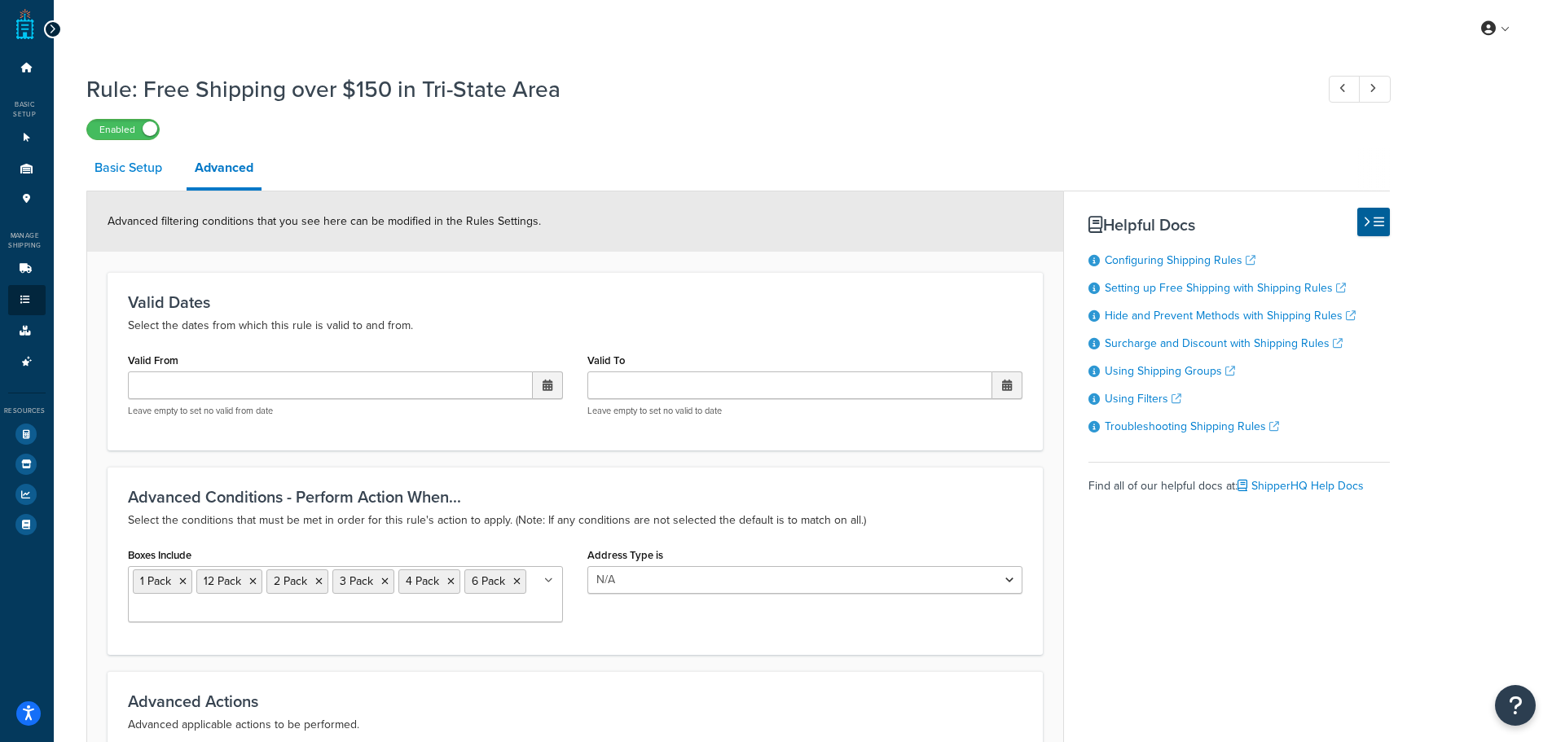
click at [132, 168] on link "Basic Setup" at bounding box center [128, 167] width 84 height 39
select select "PERCENTAGE"
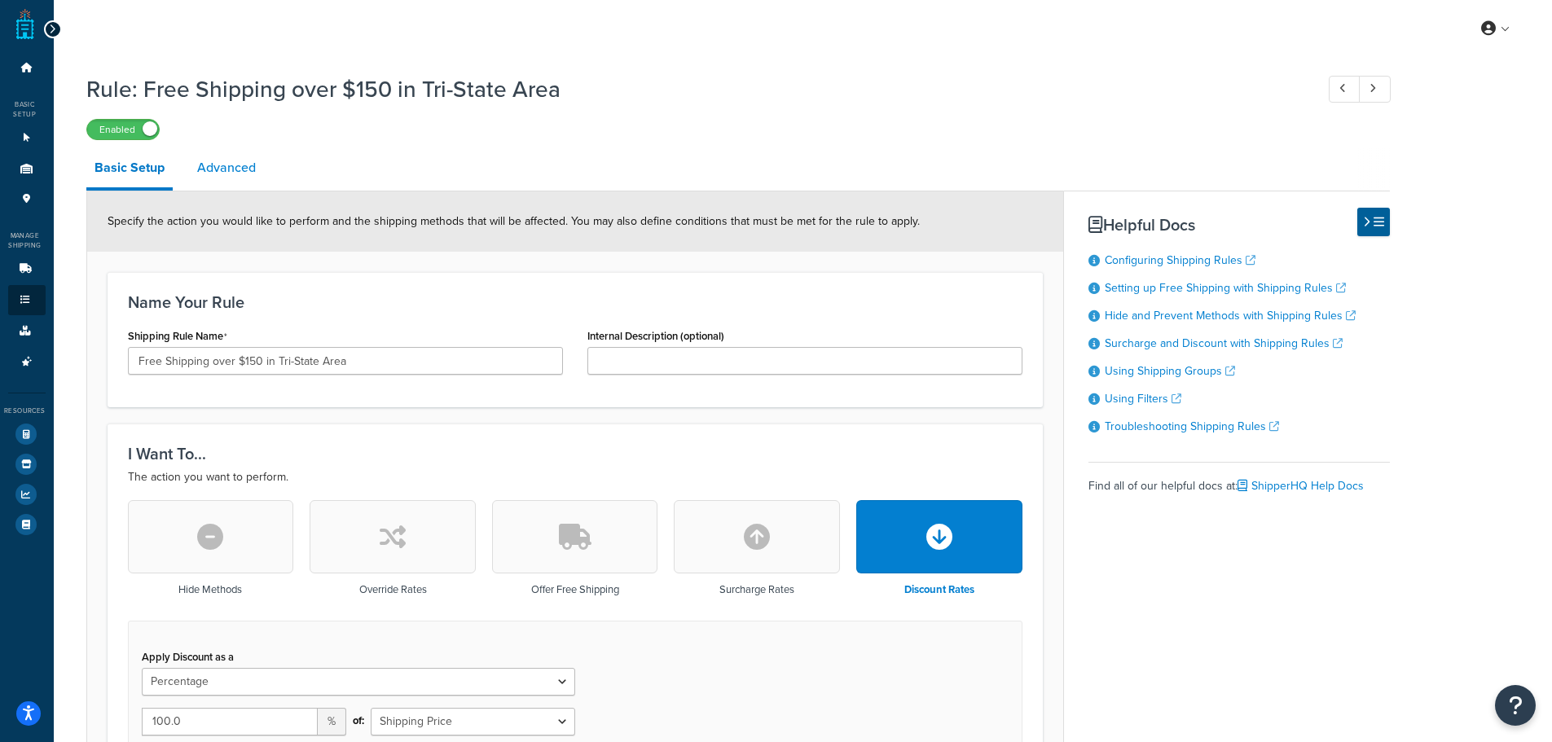
click at [248, 164] on link "Advanced" at bounding box center [226, 167] width 75 height 39
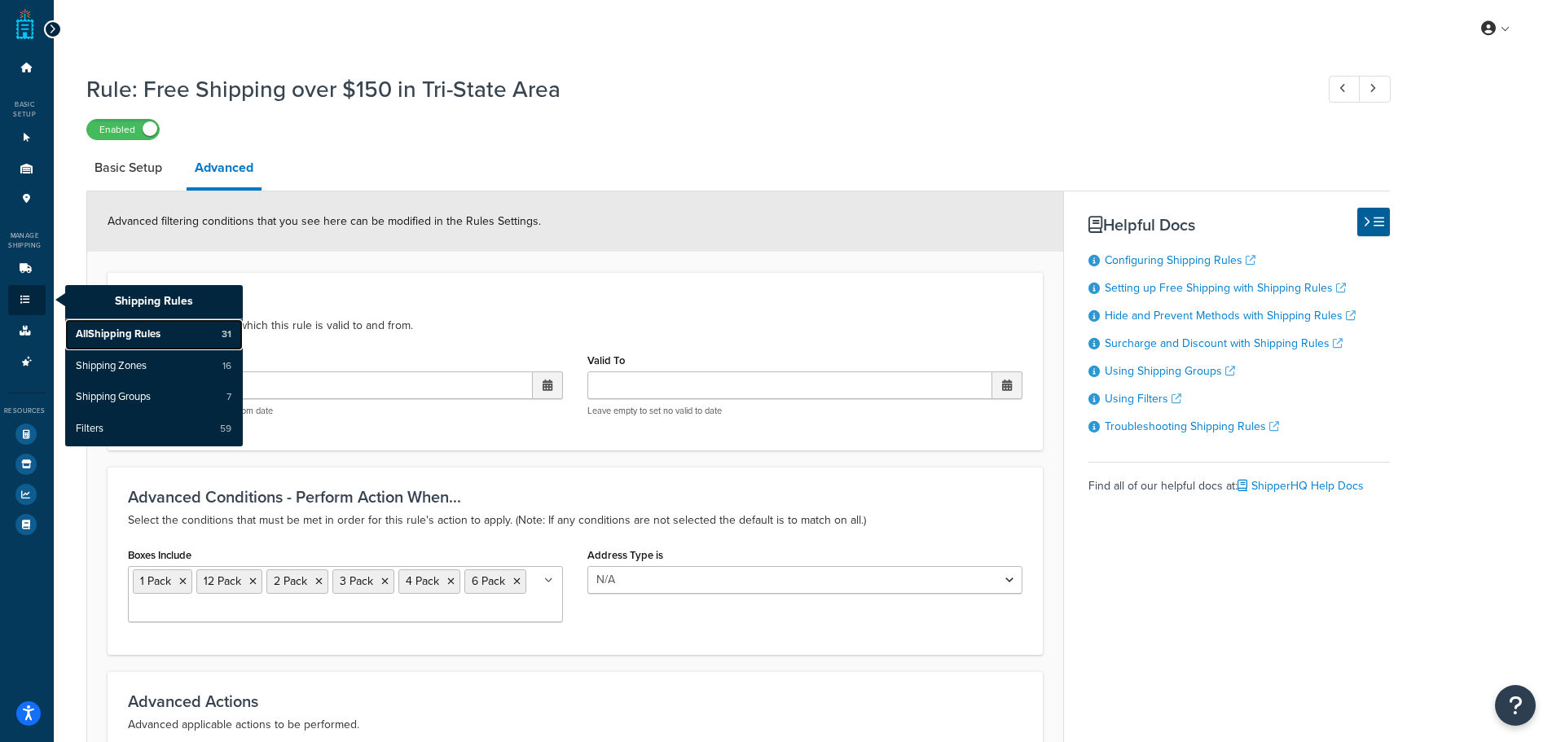
click at [115, 327] on span "All Shipping Rules" at bounding box center [118, 334] width 85 height 15
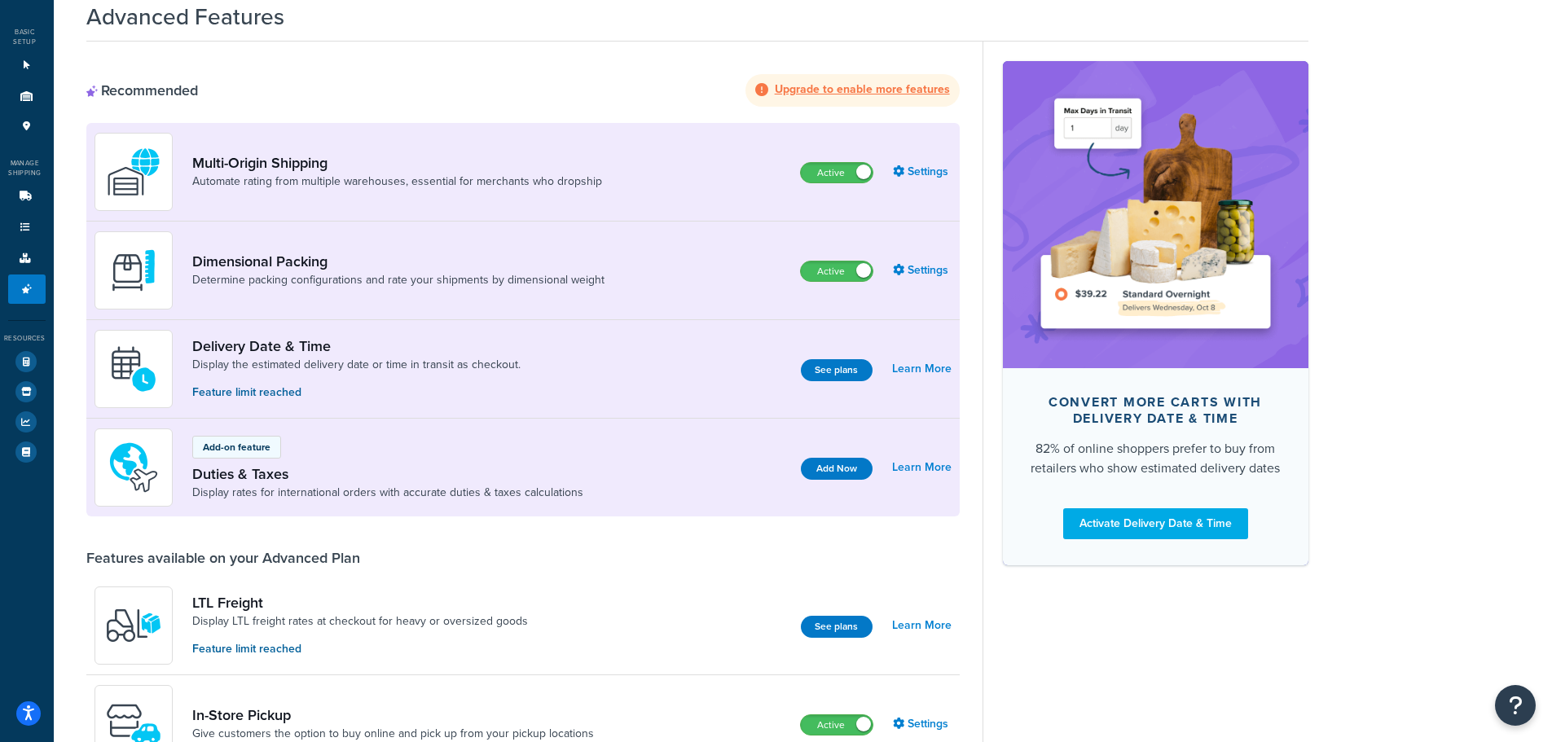
scroll to position [163, 0]
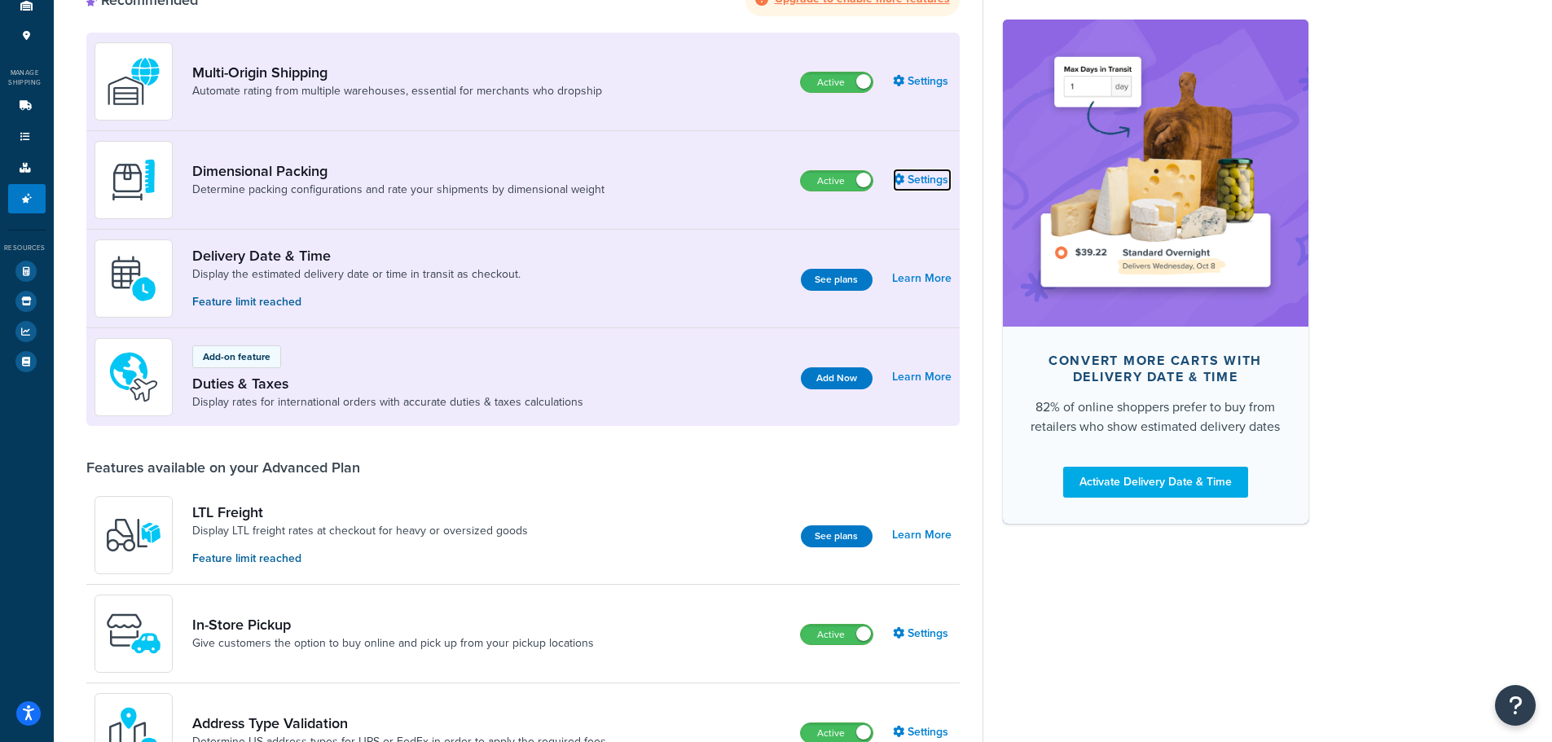
click at [911, 173] on link "Settings" at bounding box center [922, 180] width 59 height 23
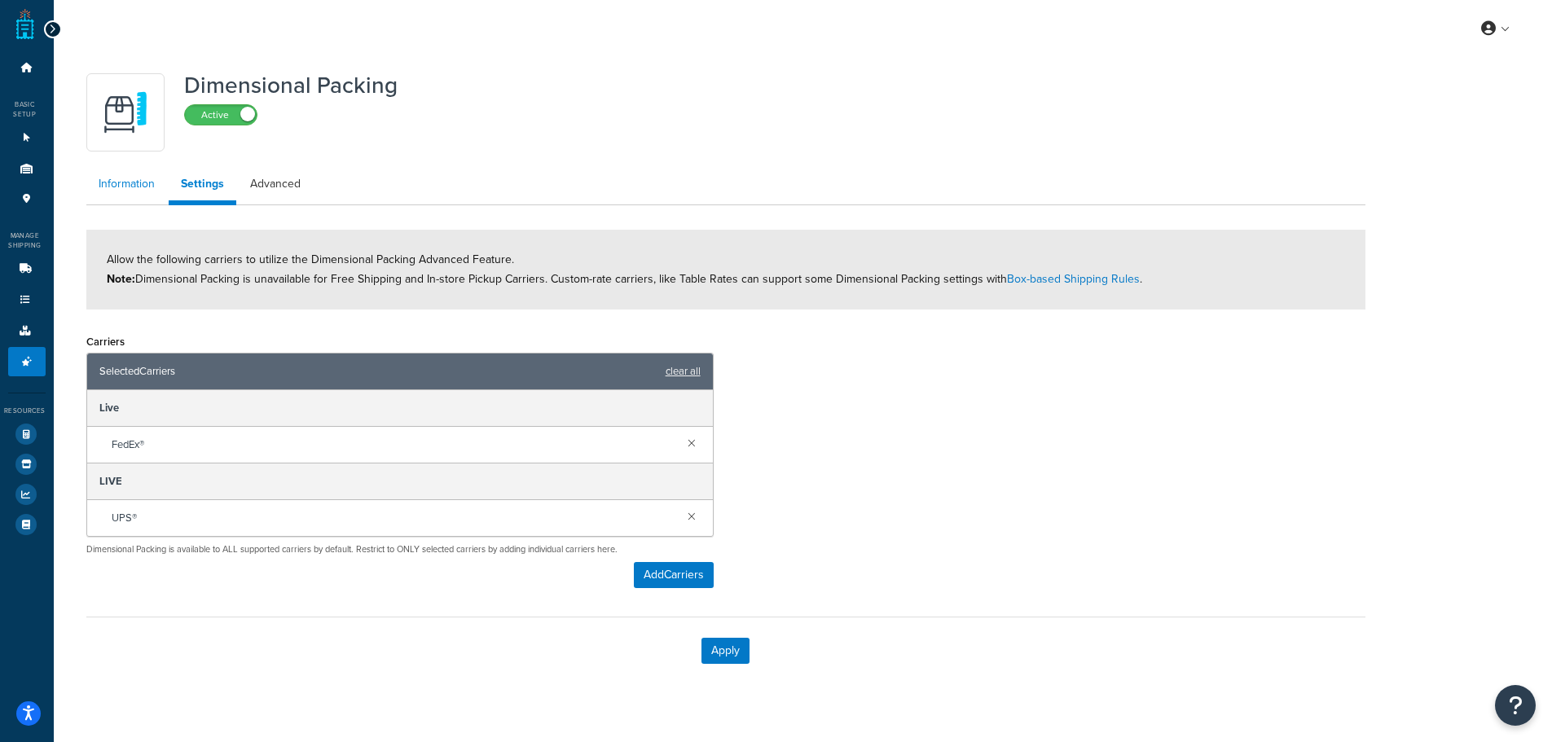
click at [111, 178] on link "Information" at bounding box center [126, 184] width 81 height 33
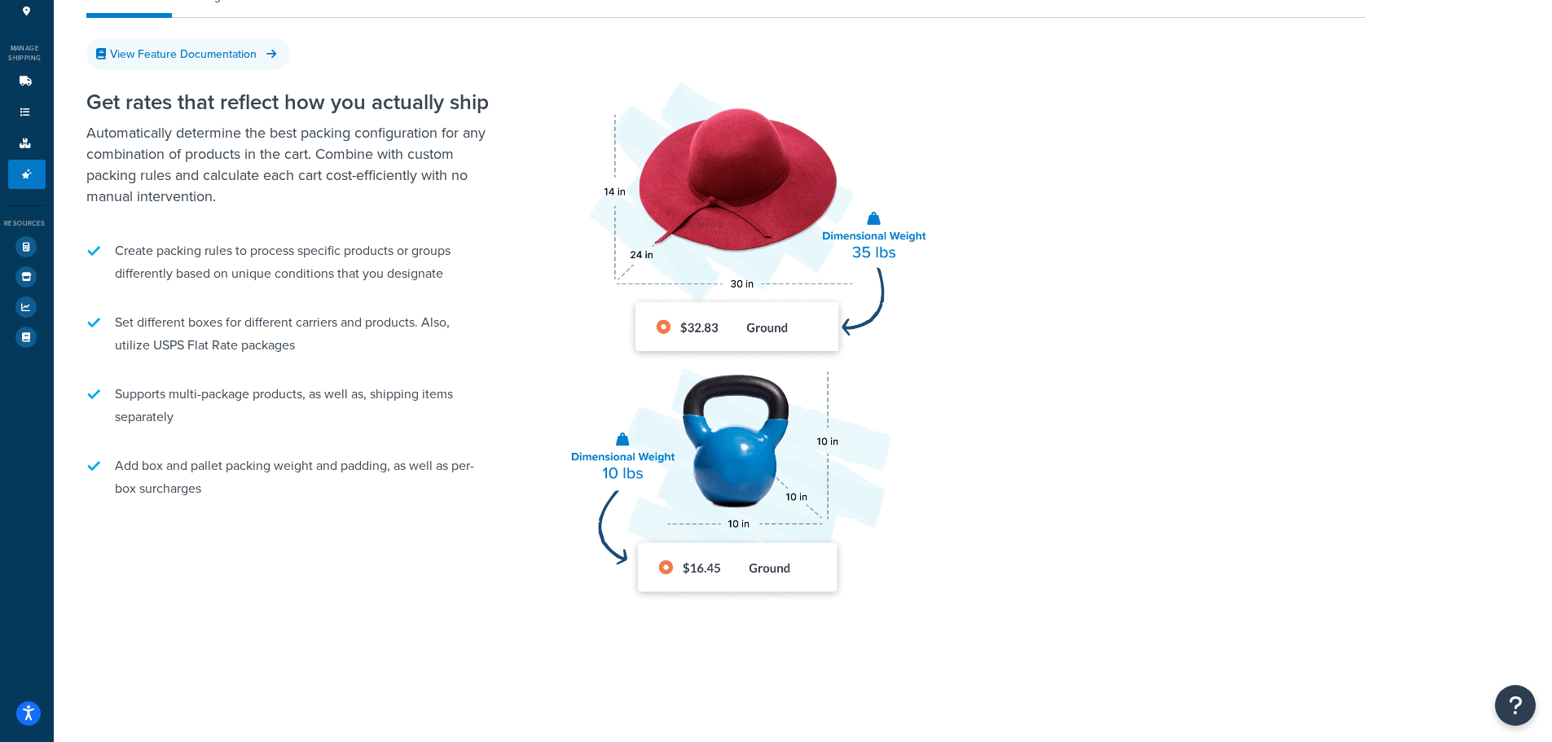
scroll to position [108, 0]
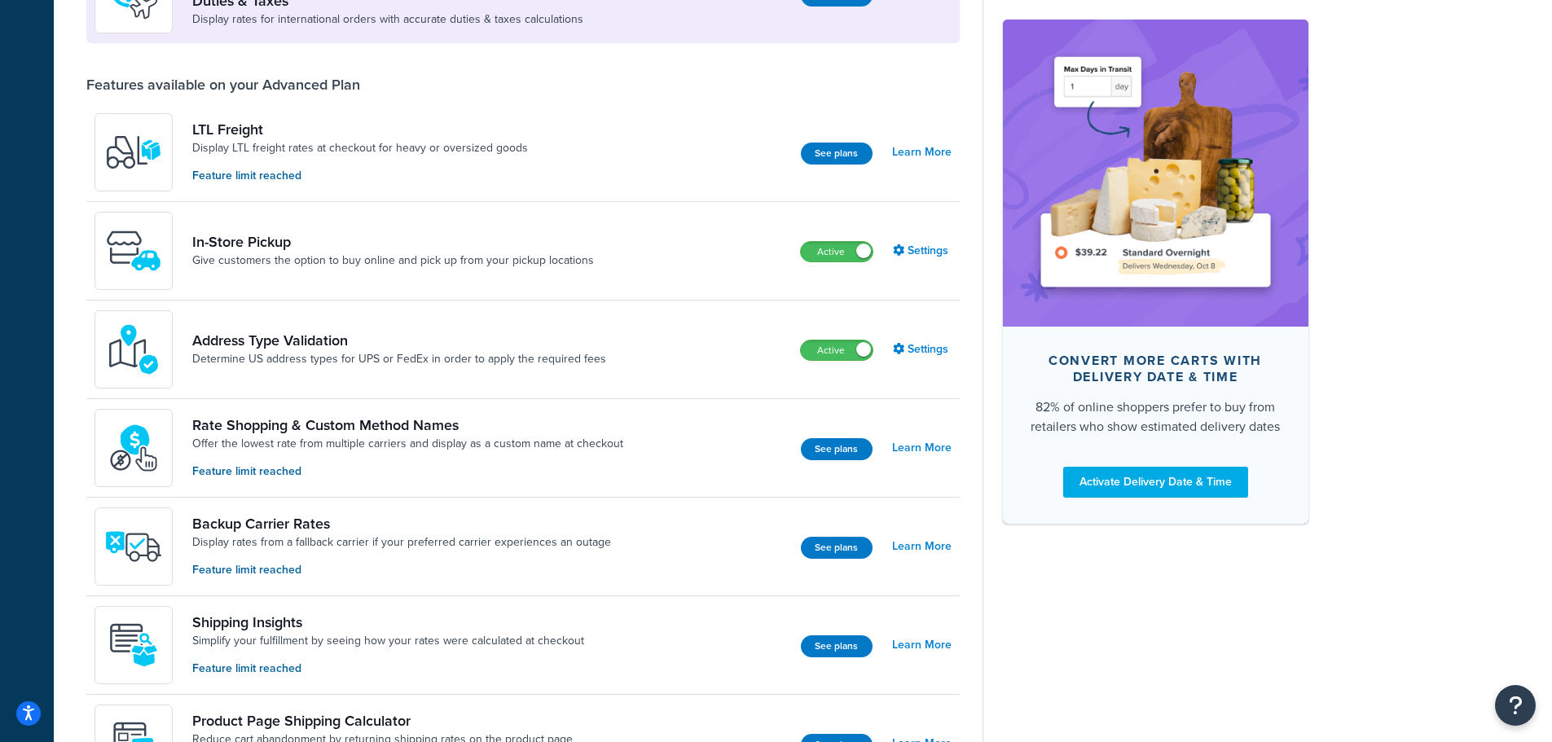
scroll to position [733, 0]
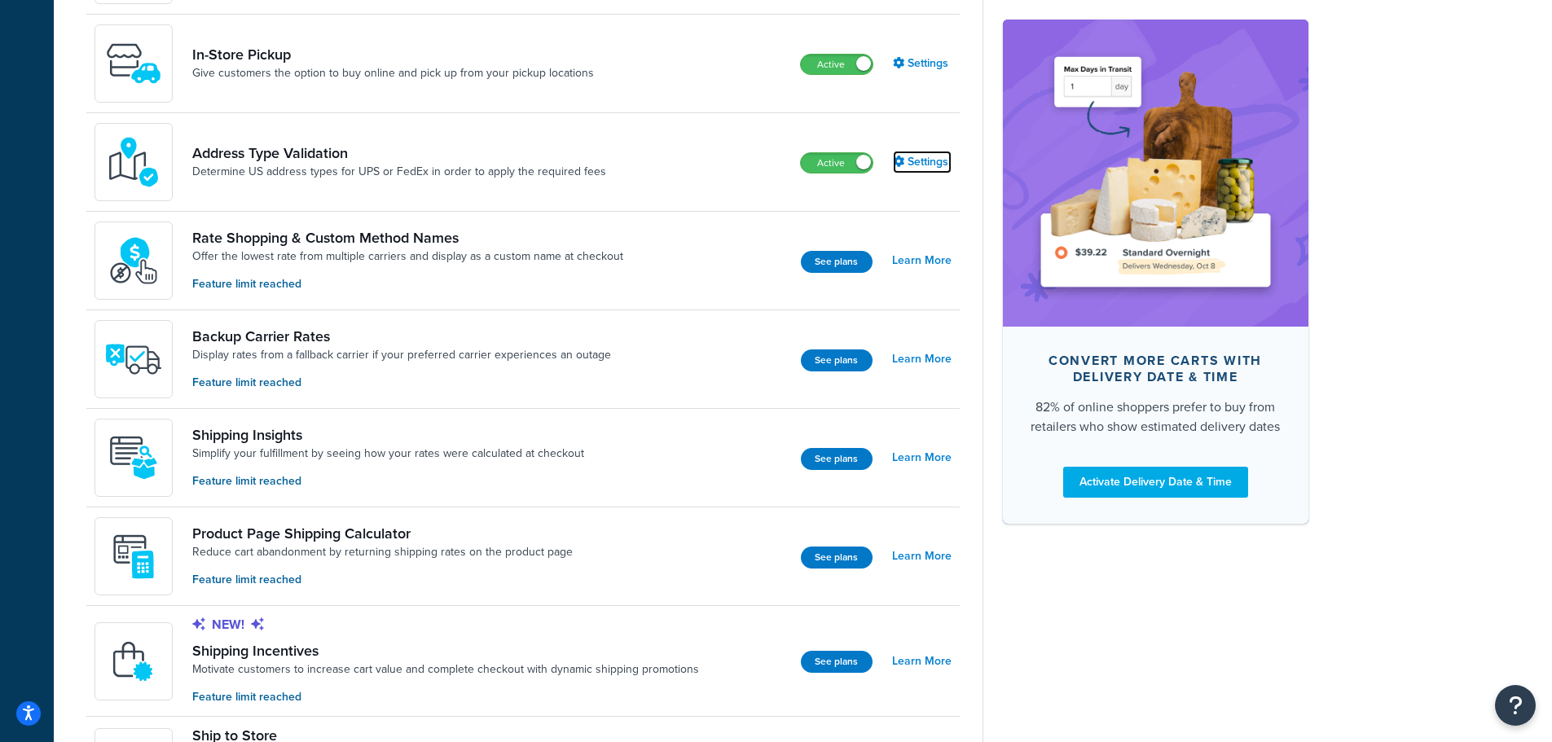
click at [924, 152] on link "Settings" at bounding box center [922, 162] width 59 height 23
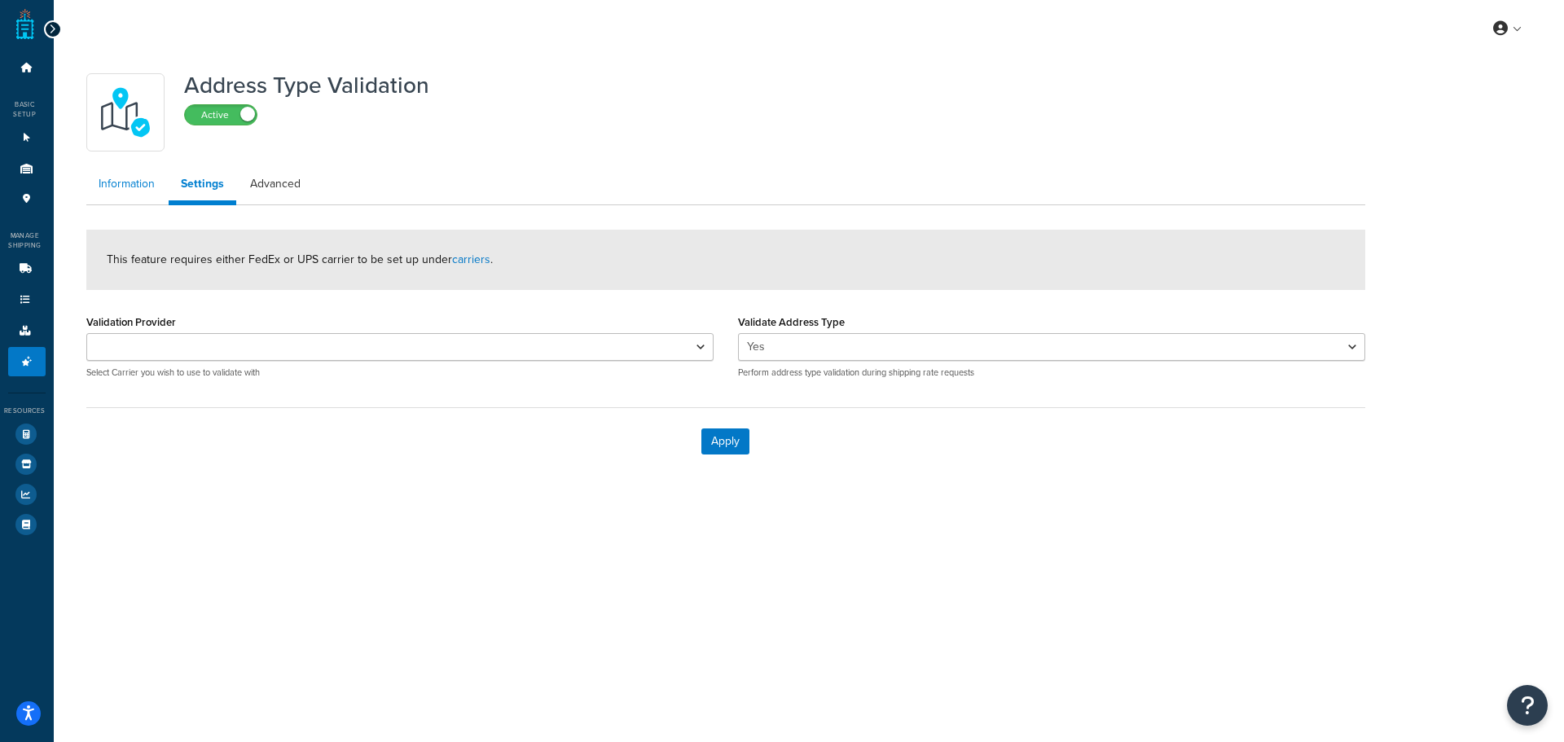
click at [143, 184] on link "Information" at bounding box center [126, 184] width 81 height 33
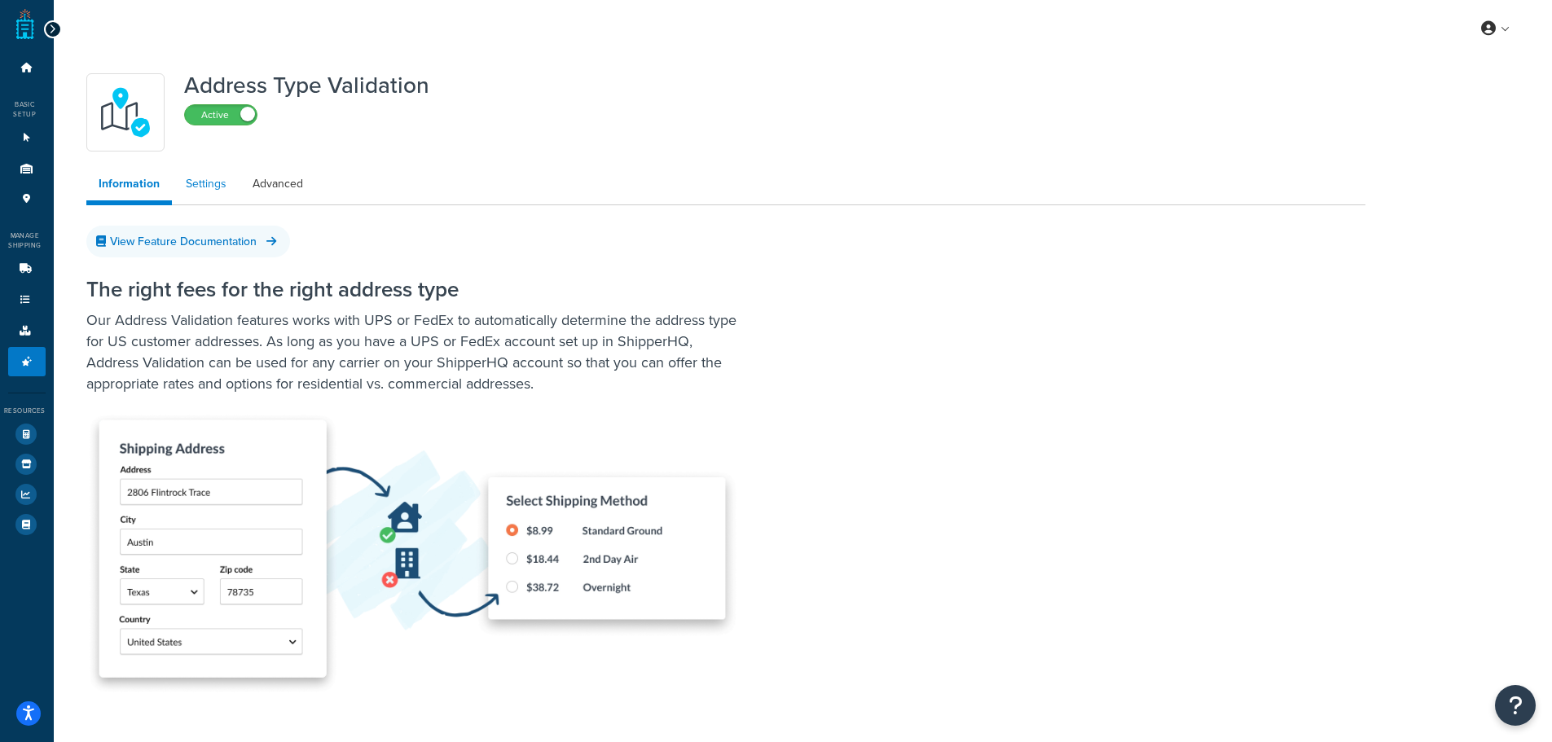
click at [210, 191] on link "Settings" at bounding box center [205, 184] width 65 height 33
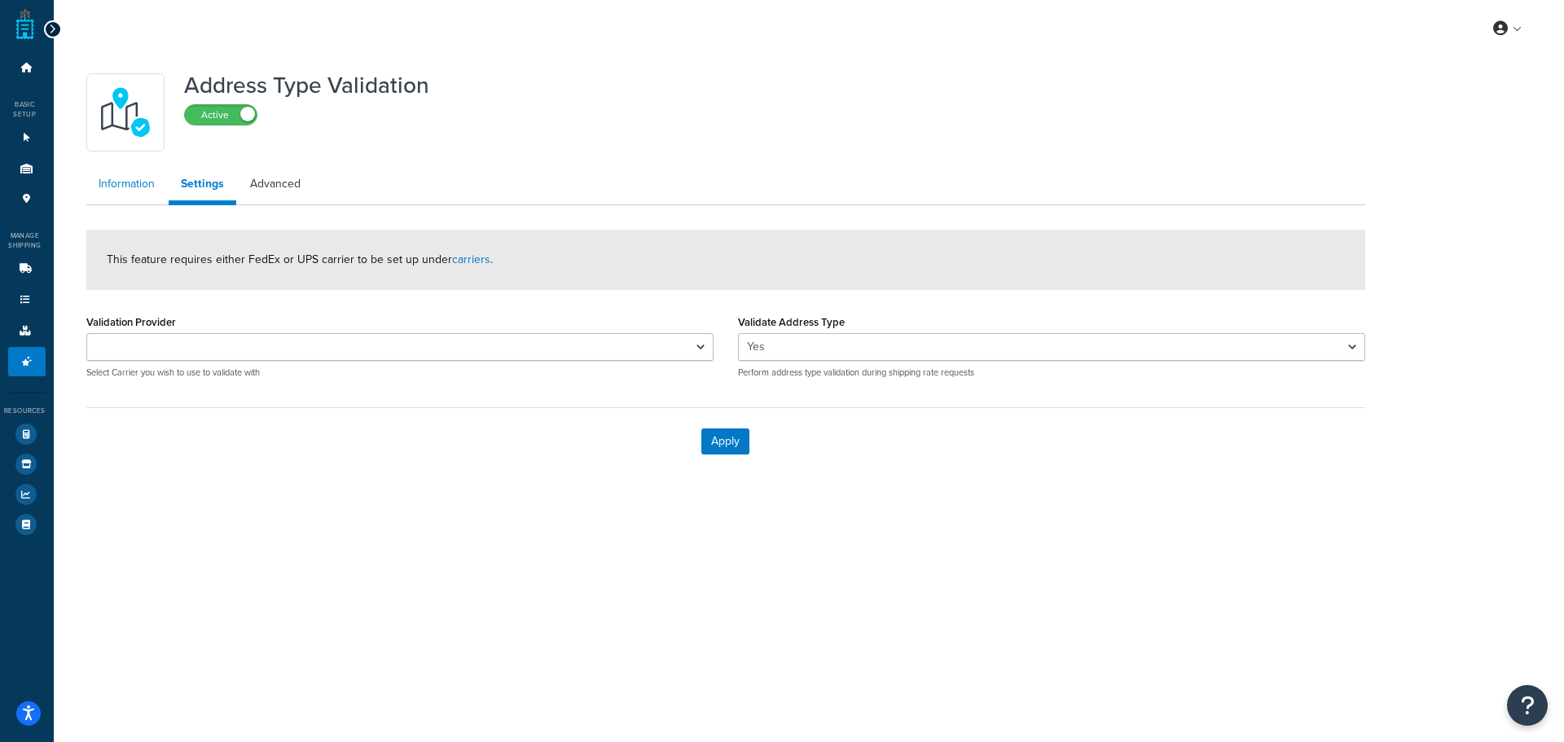
click at [120, 193] on link "Information" at bounding box center [126, 184] width 81 height 33
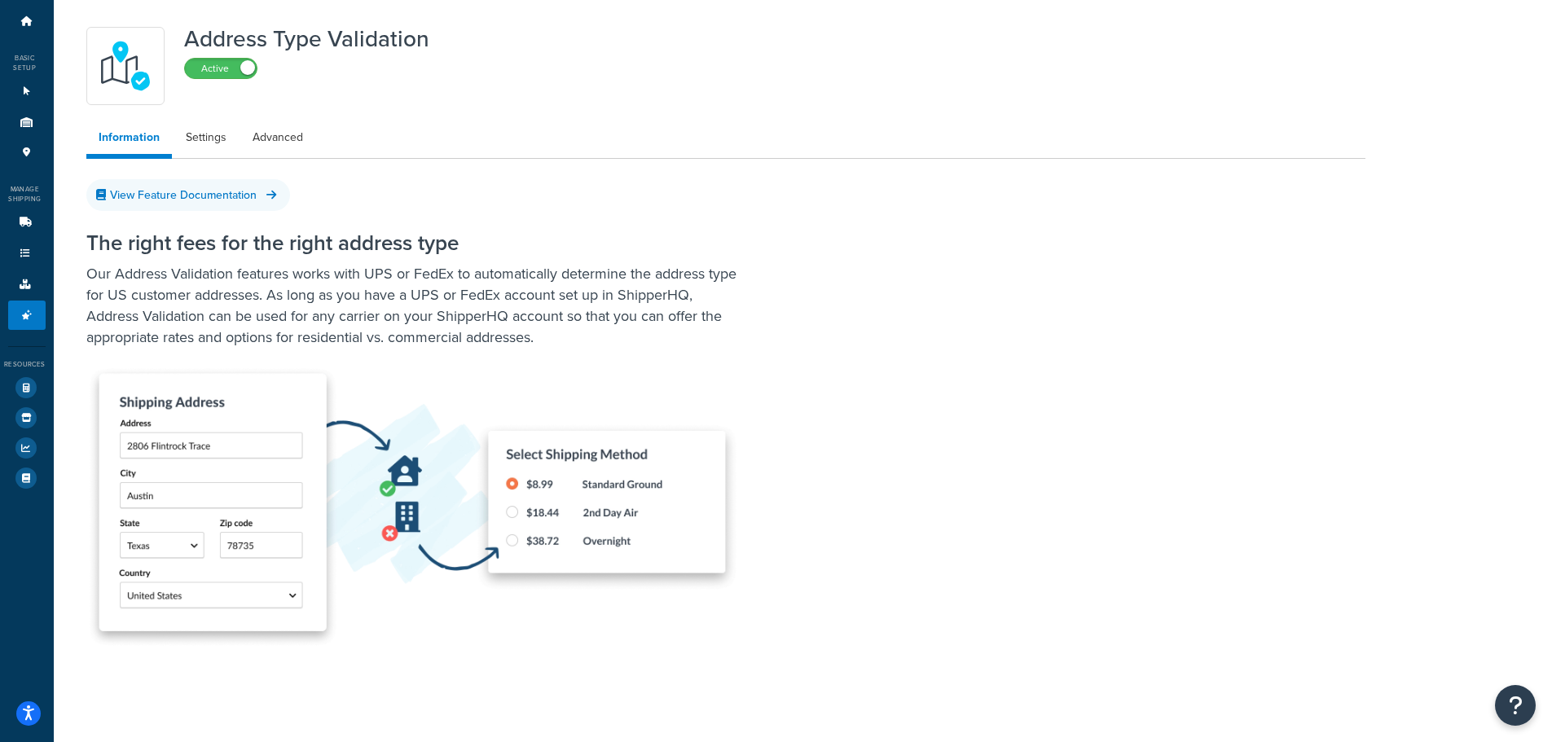
scroll to position [91, 0]
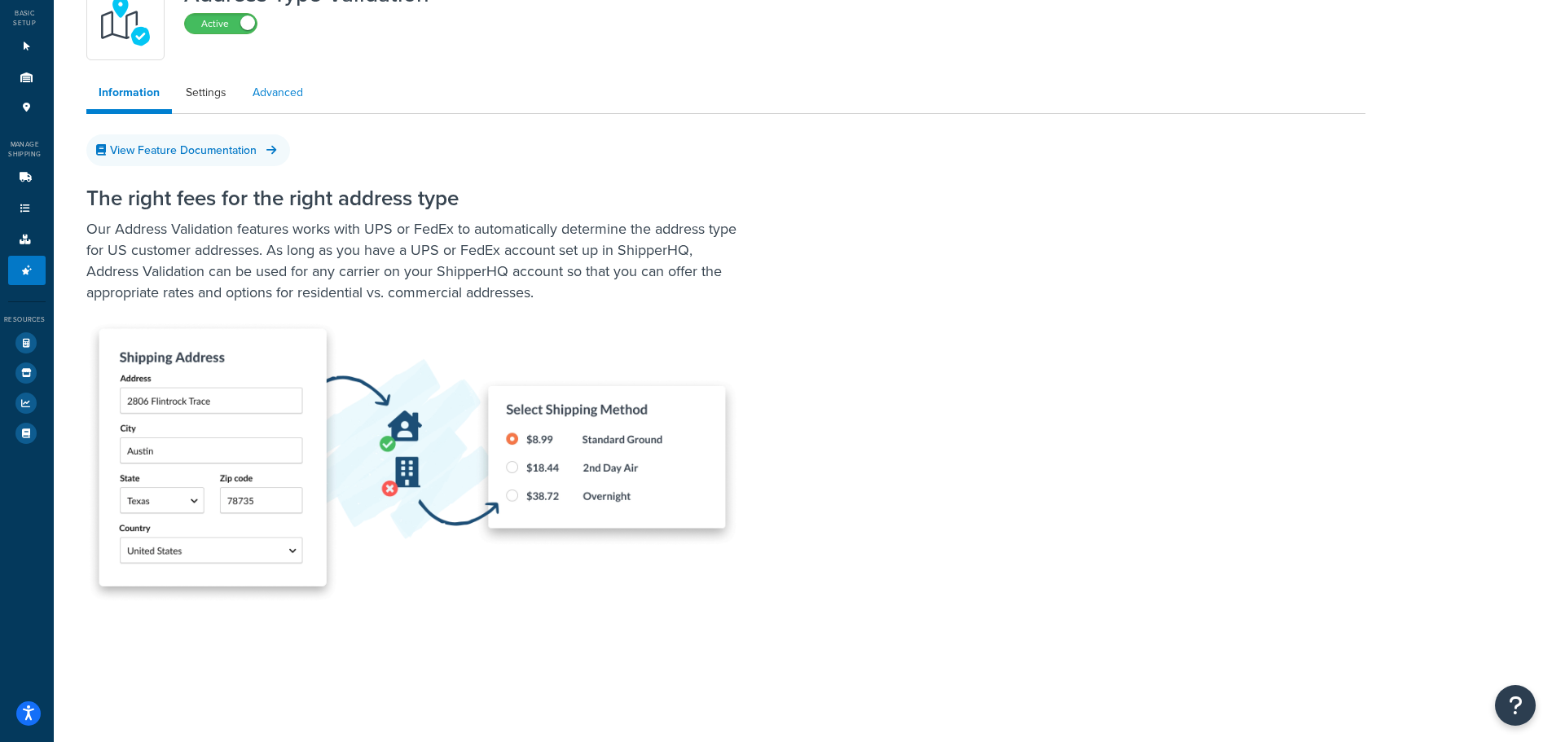
click at [272, 95] on link "Advanced" at bounding box center [277, 93] width 75 height 33
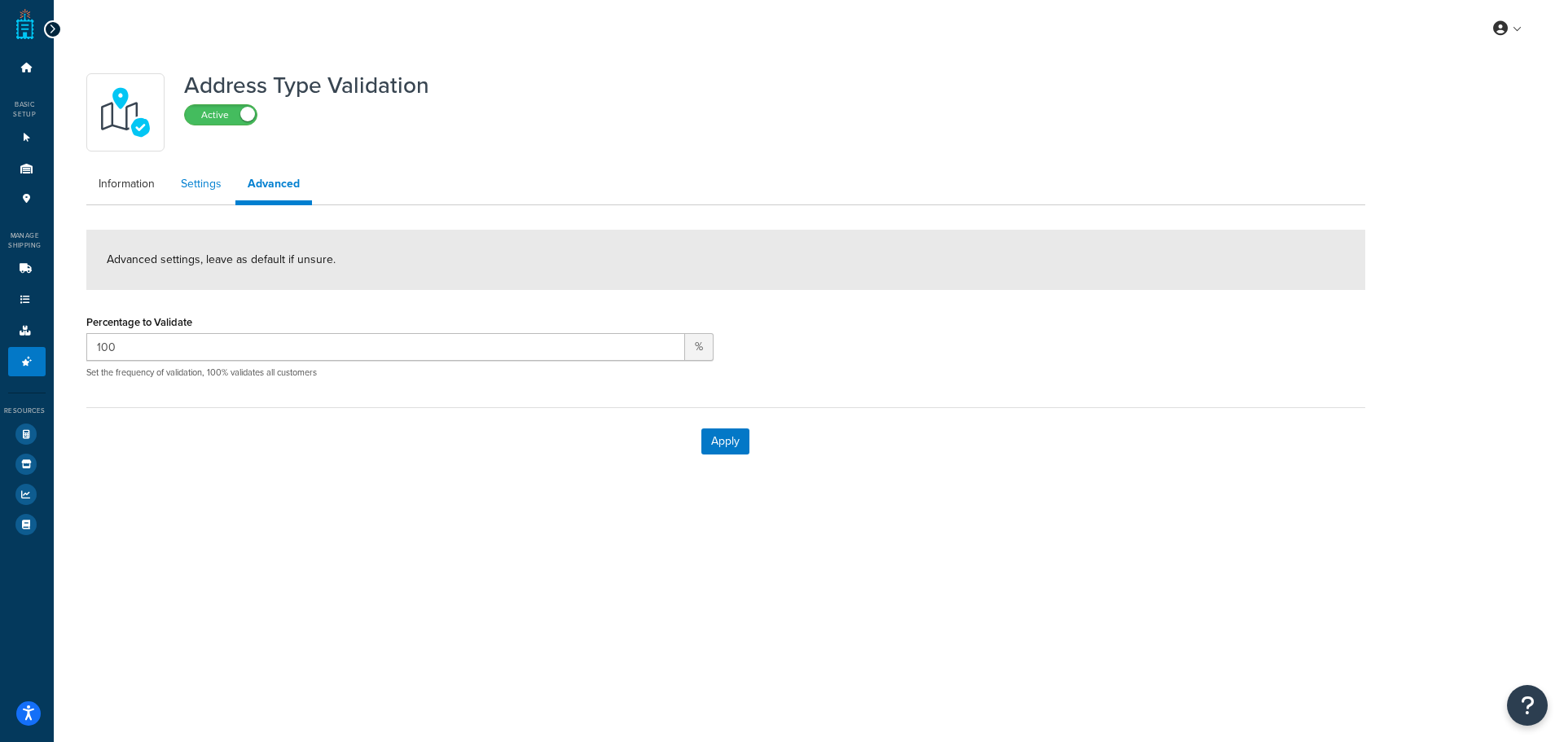
click at [212, 187] on link "Settings" at bounding box center [201, 184] width 65 height 33
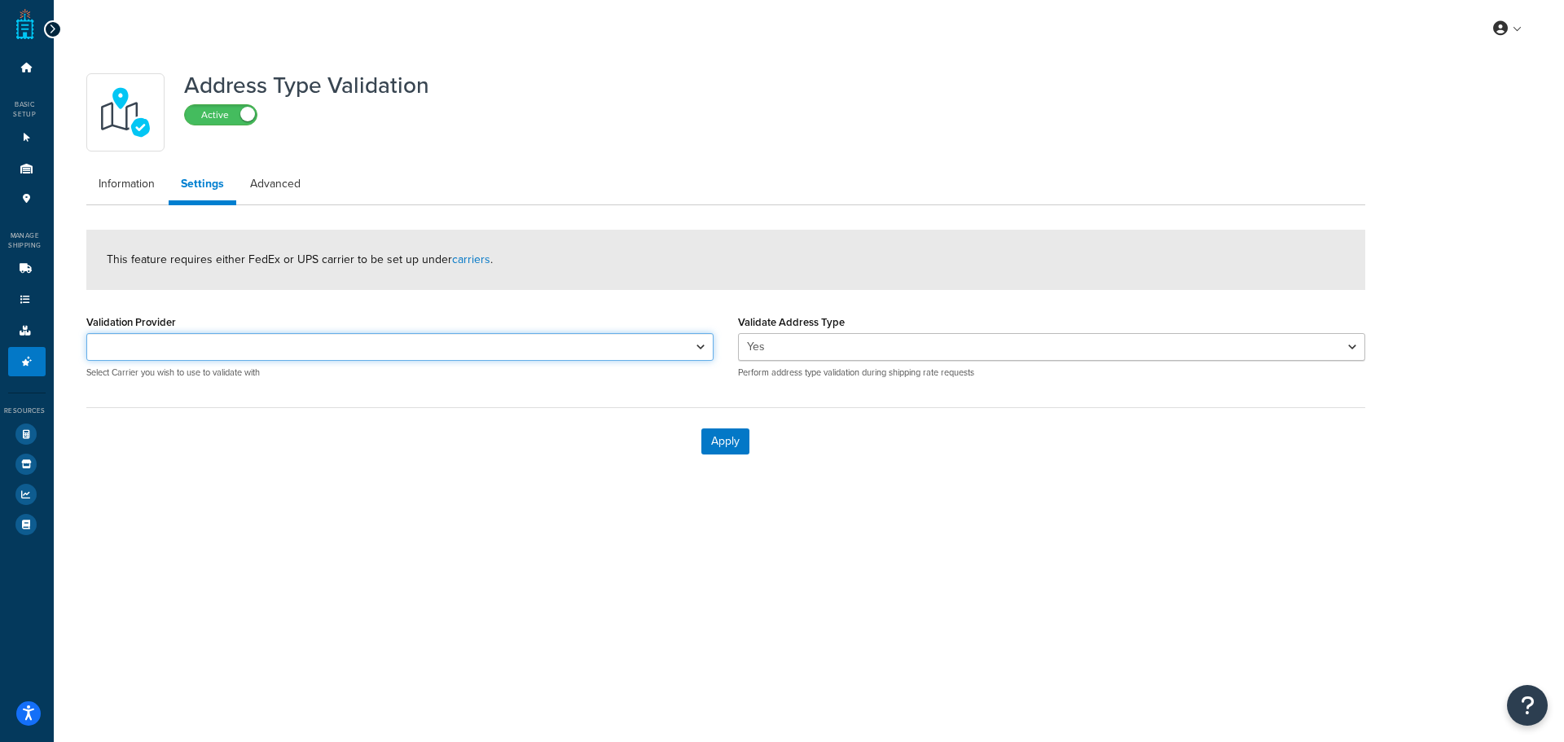
click at [317, 352] on select "UPS®" at bounding box center [399, 347] width 627 height 28
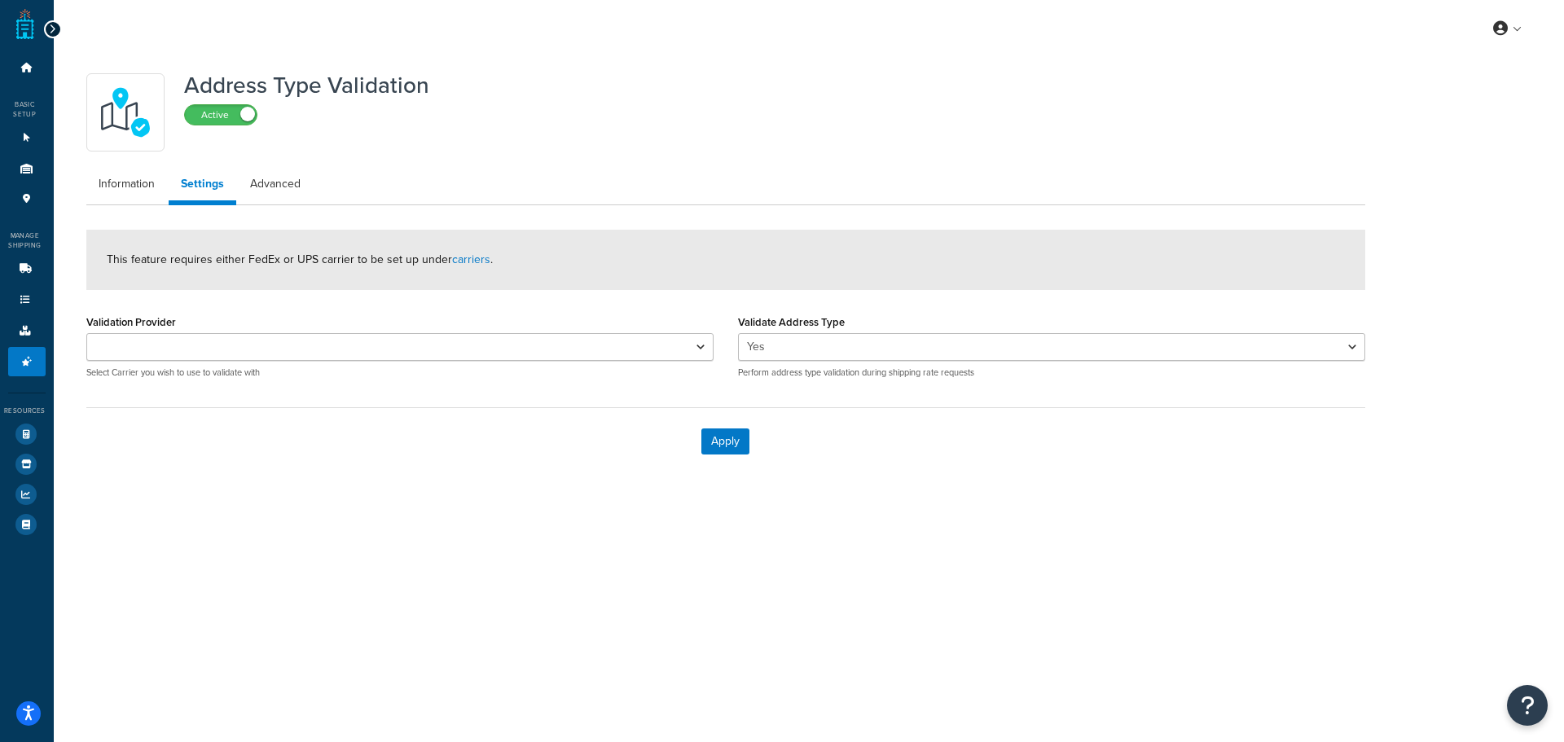
click at [328, 310] on form "This feature requires either FedEx or UPS carrier to be set up under carriers .…" at bounding box center [725, 352] width 1279 height 245
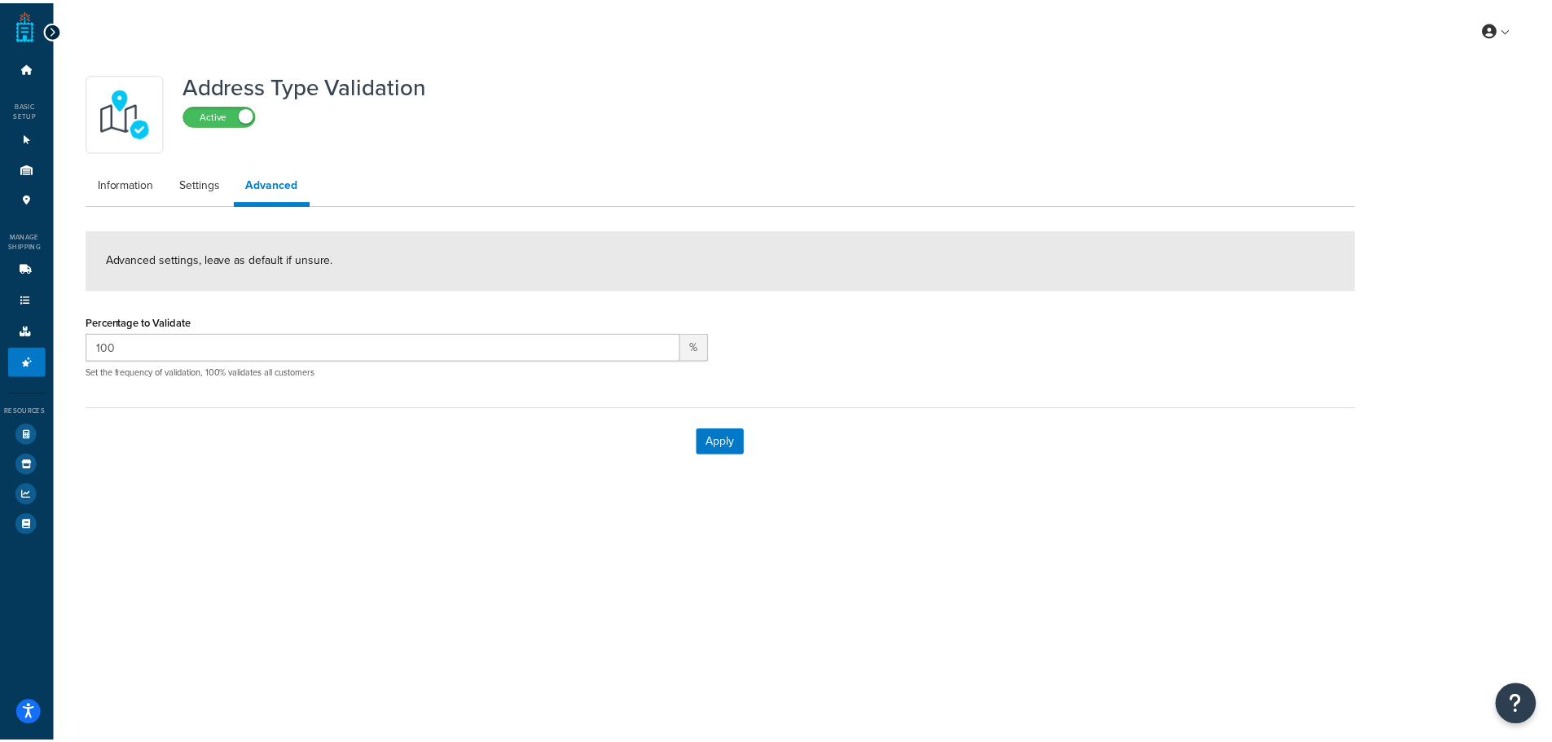
scroll to position [91, 0]
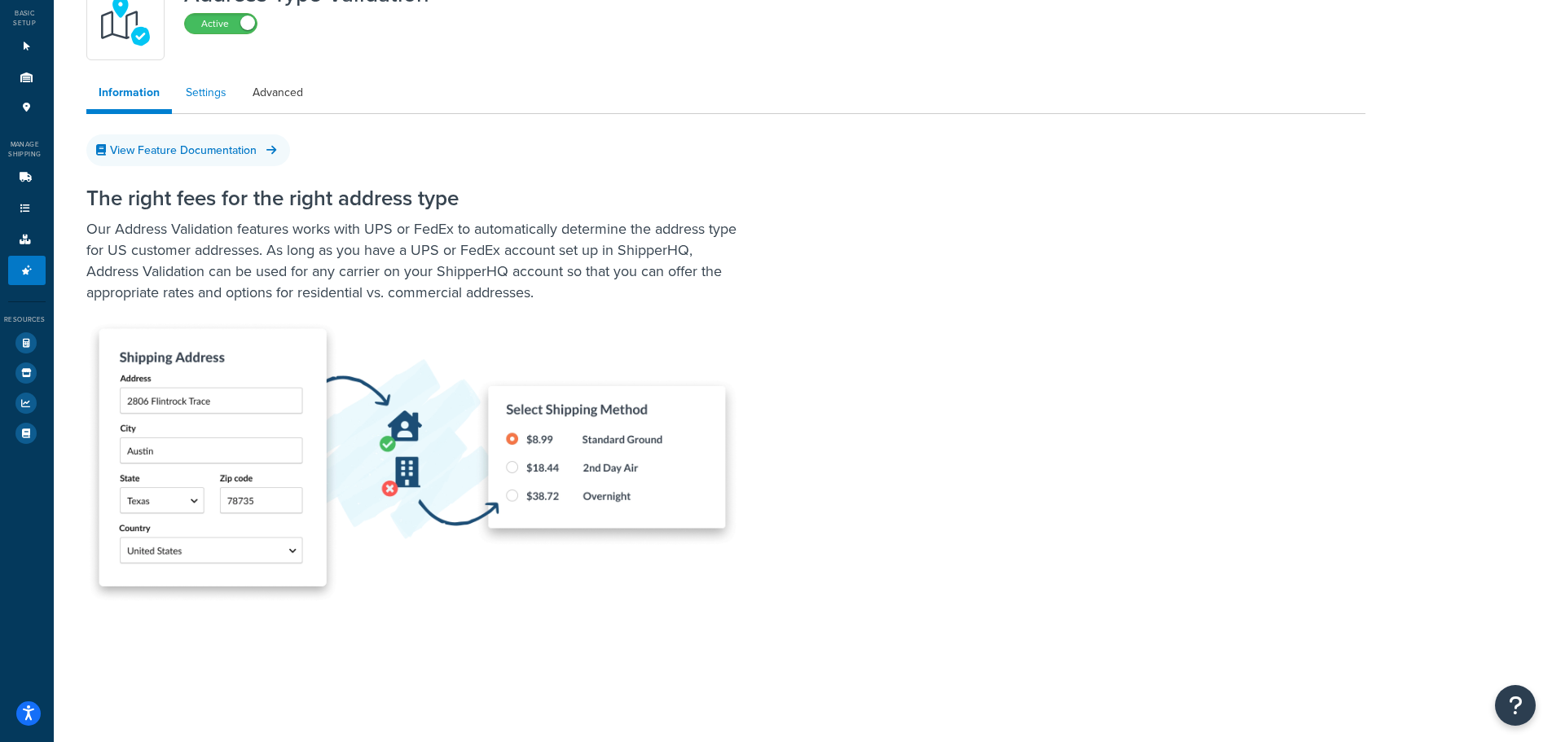
click at [202, 88] on link "Settings" at bounding box center [205, 93] width 65 height 33
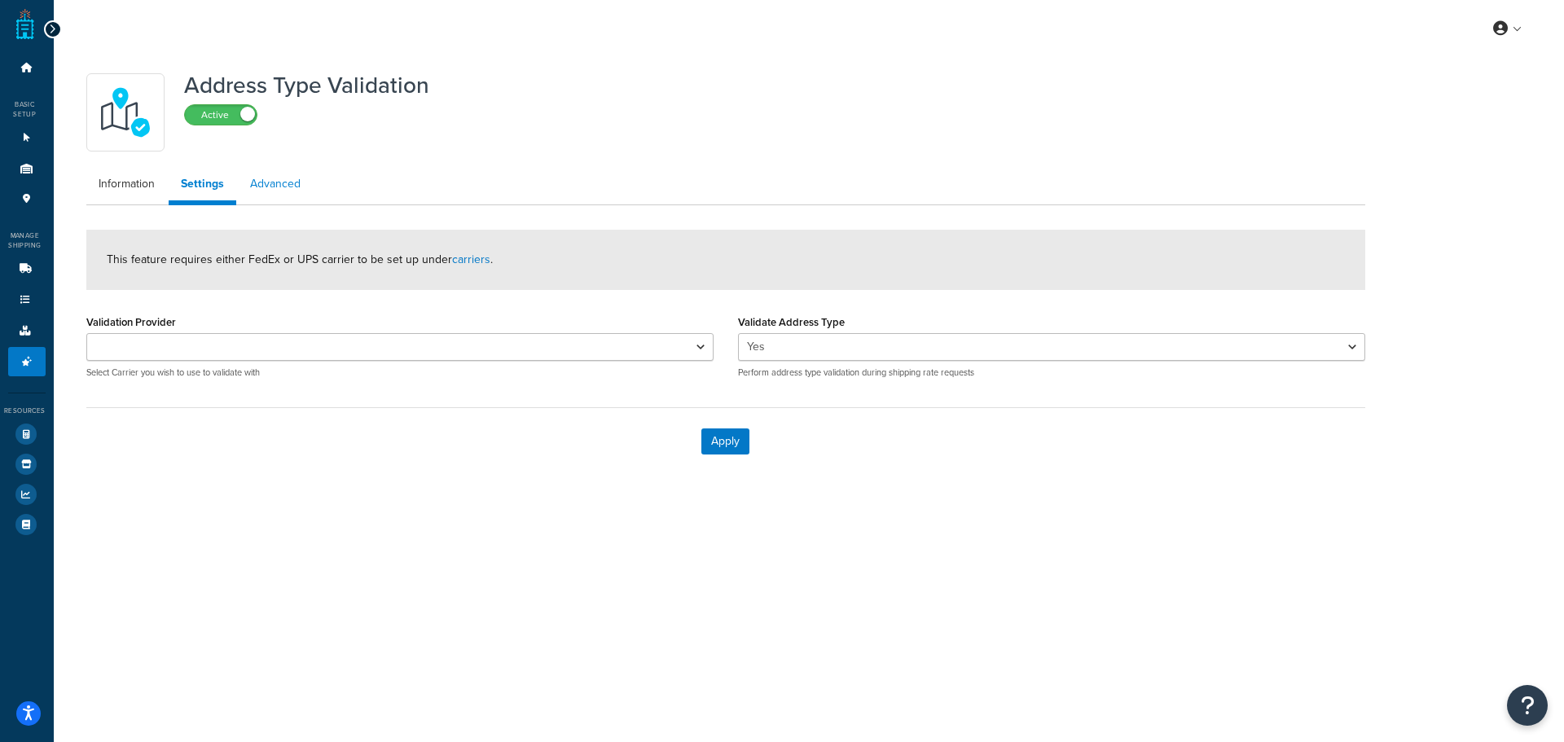
click at [286, 187] on link "Advanced" at bounding box center [275, 184] width 75 height 33
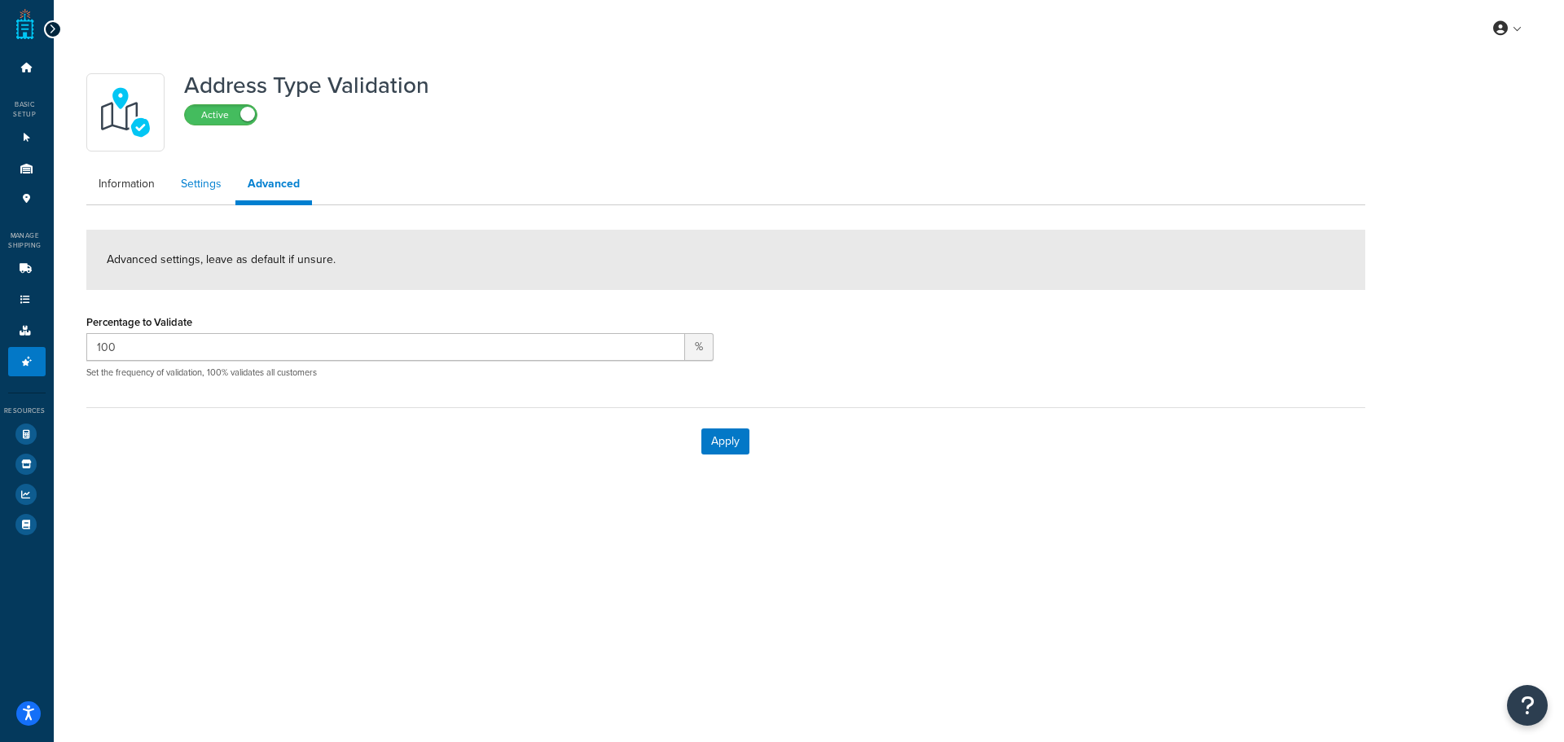
click at [194, 179] on link "Settings" at bounding box center [201, 184] width 65 height 33
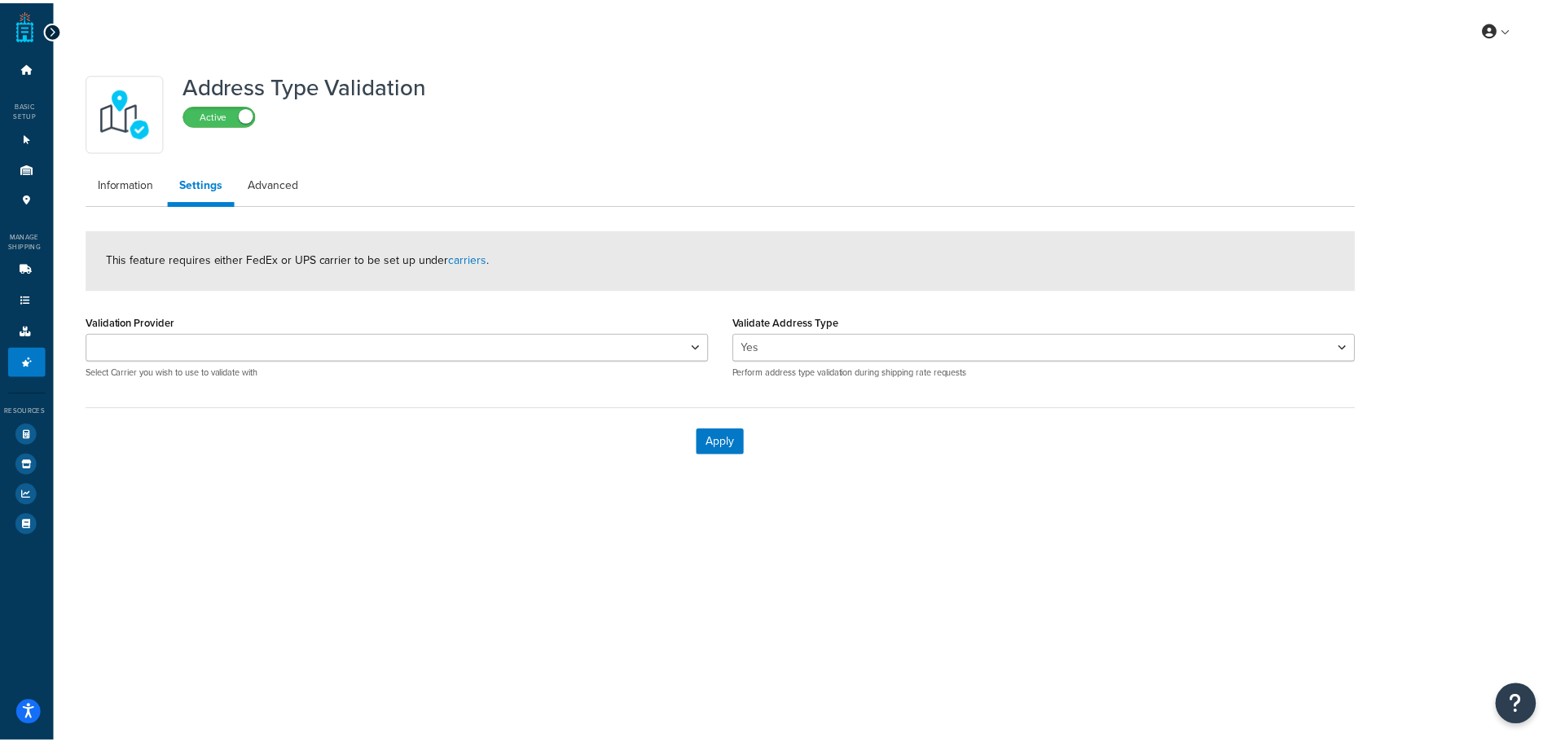
scroll to position [91, 0]
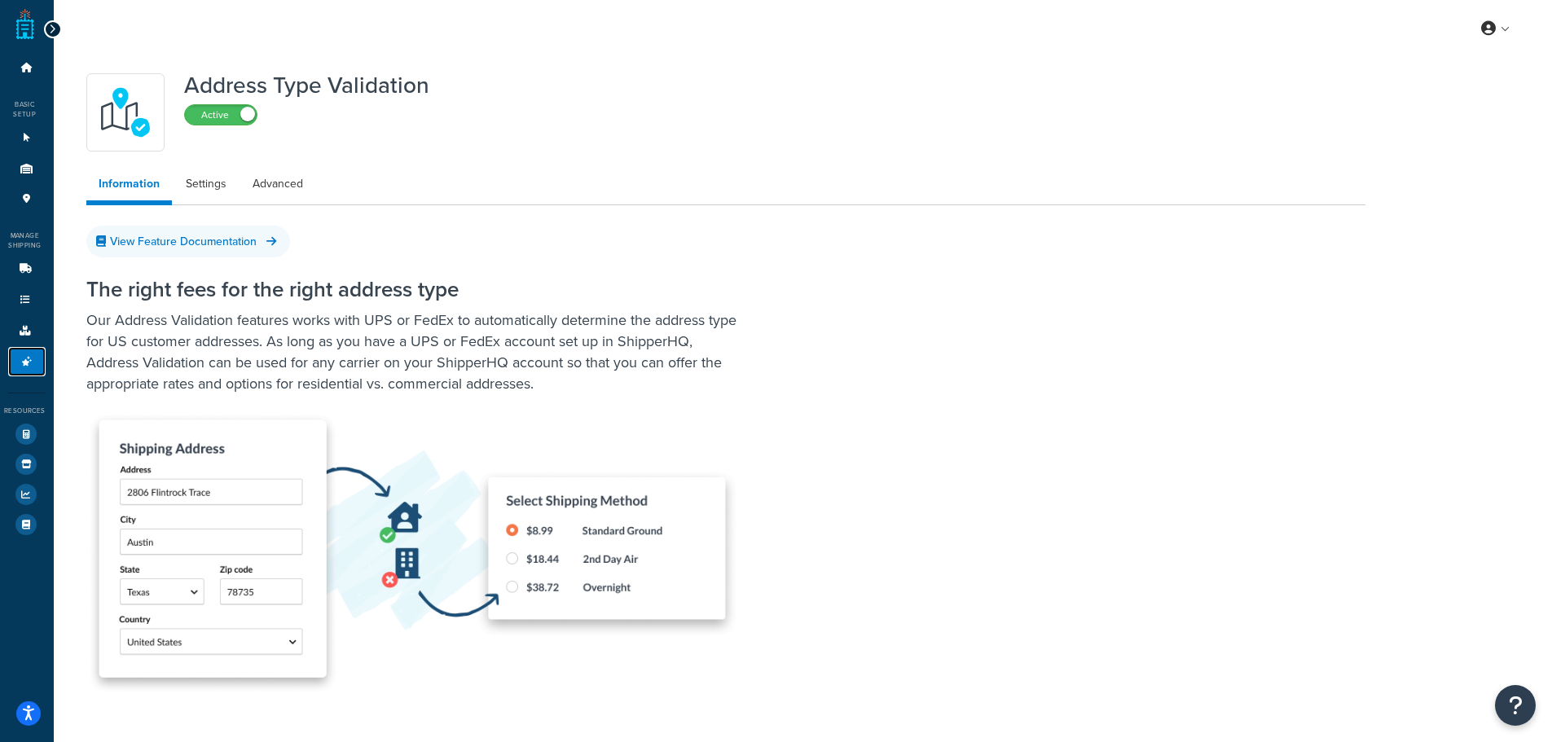
click at [15, 353] on link "Advanced Features 4" at bounding box center [26, 362] width 37 height 30
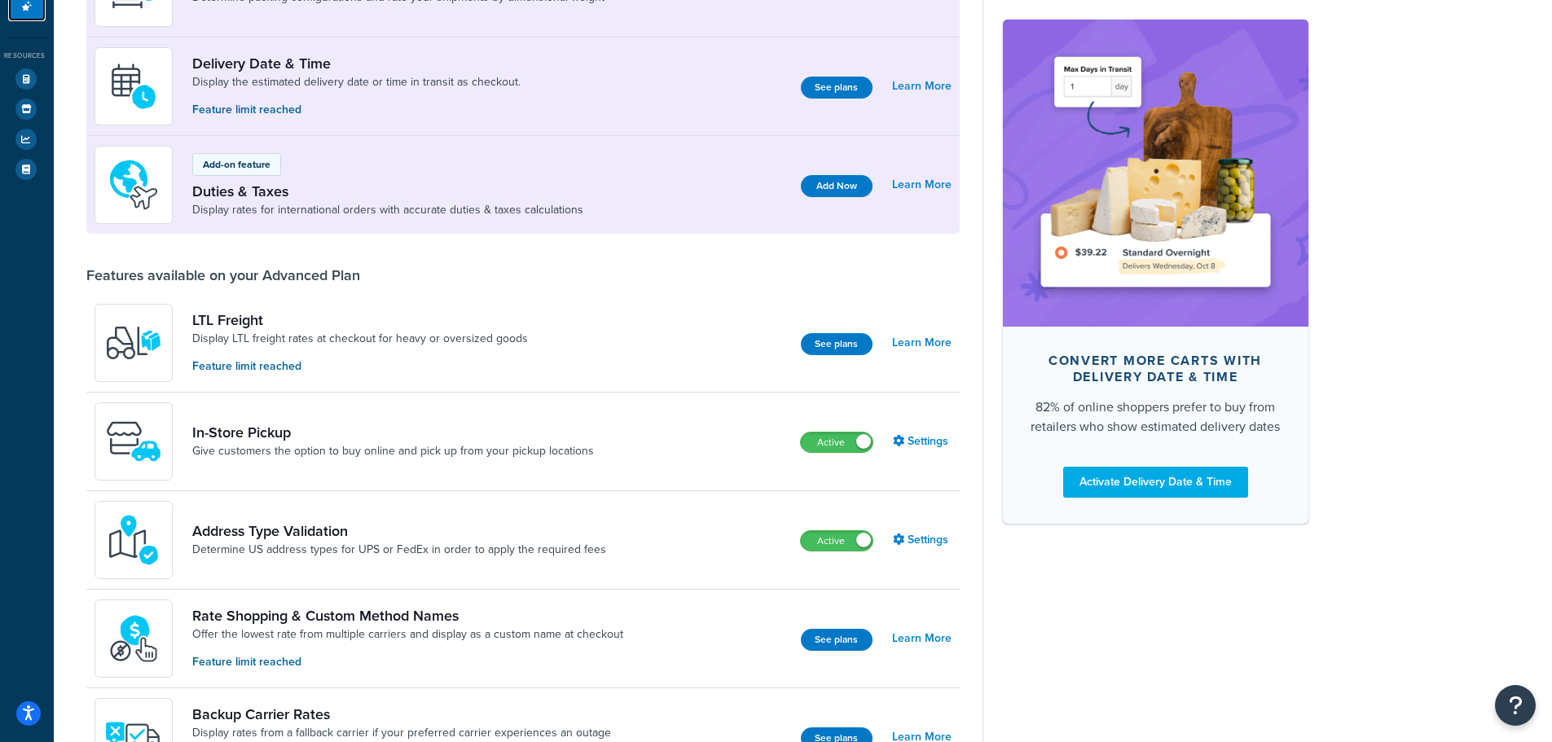
scroll to position [326, 0]
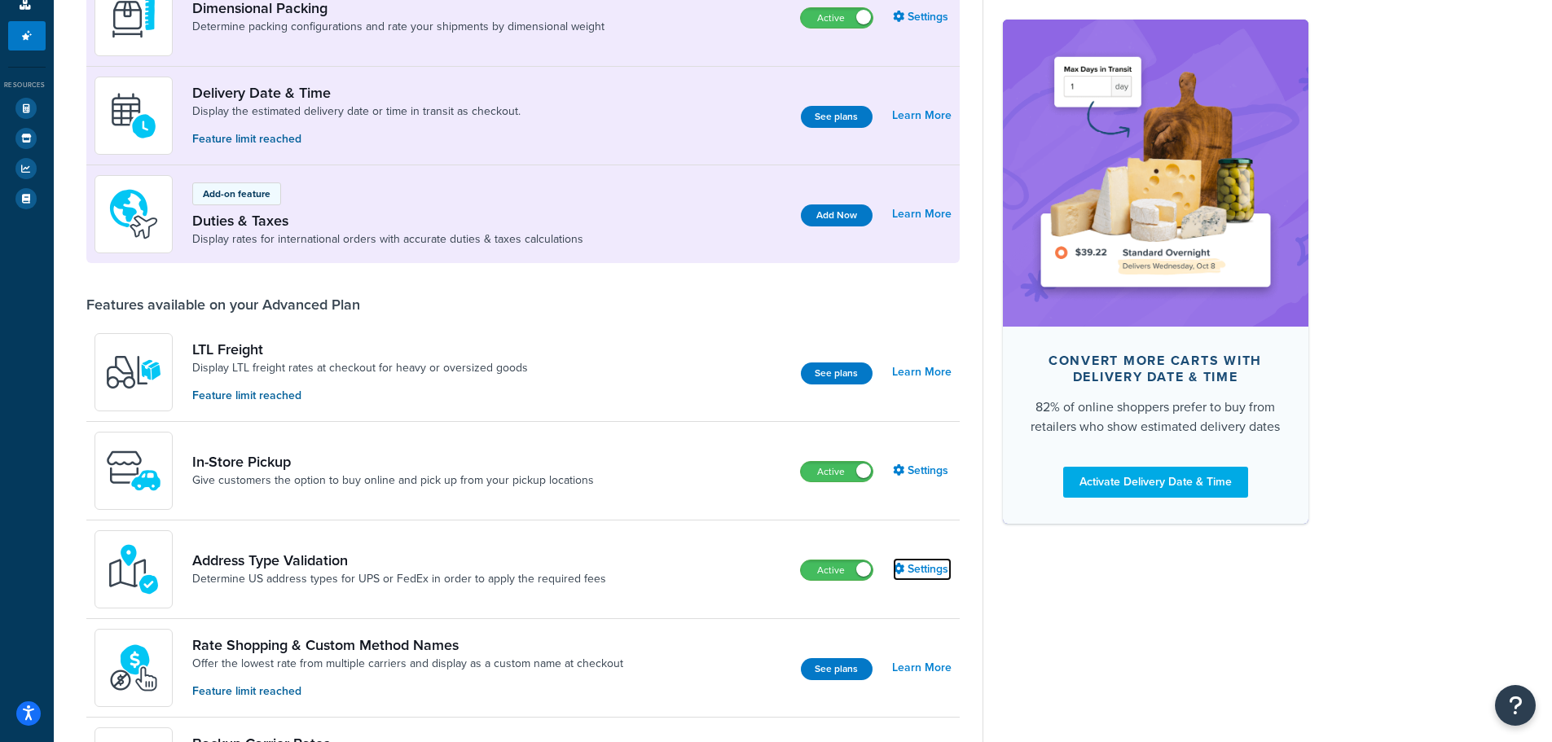
click at [934, 563] on link "Settings" at bounding box center [922, 569] width 59 height 23
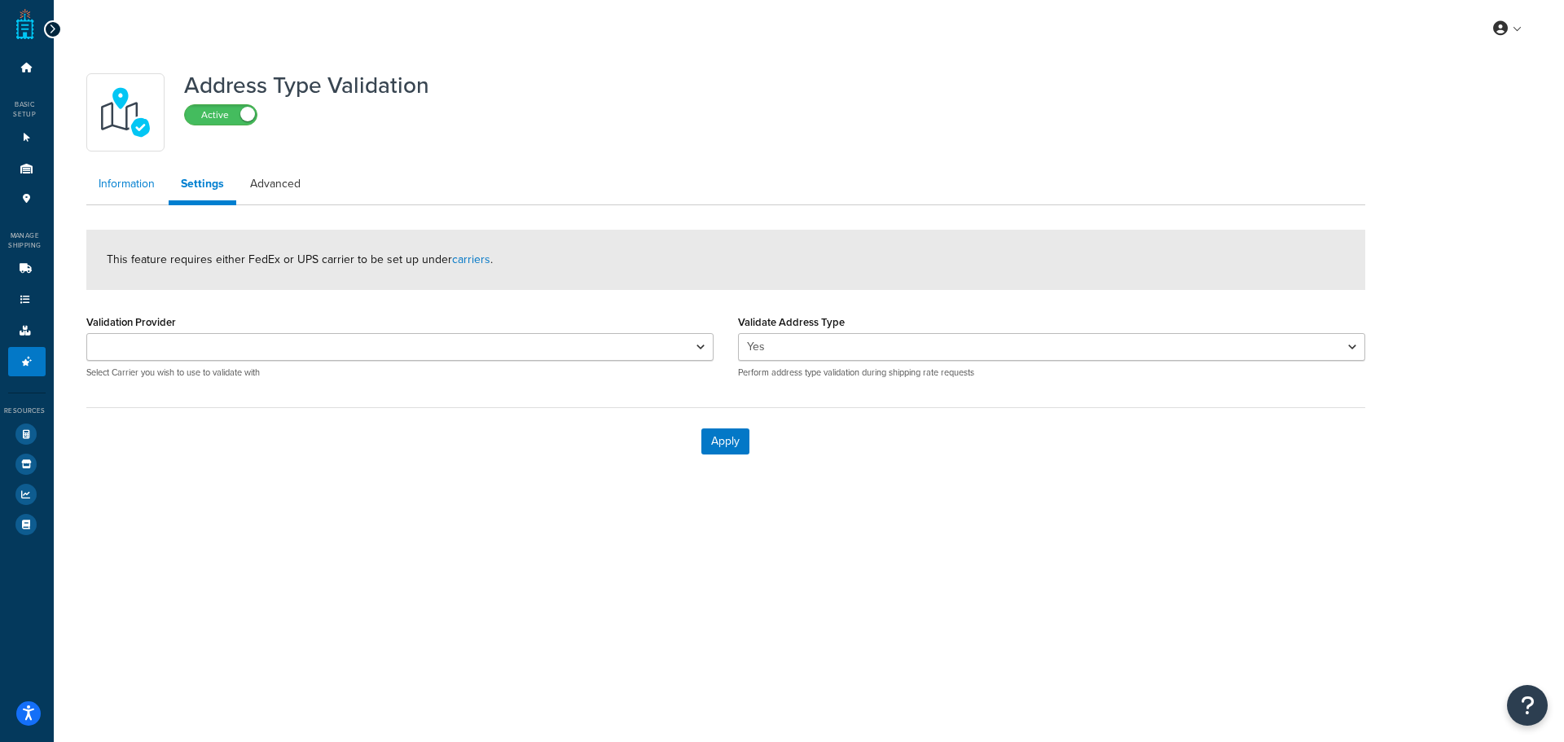
click at [127, 182] on link "Information" at bounding box center [126, 184] width 81 height 33
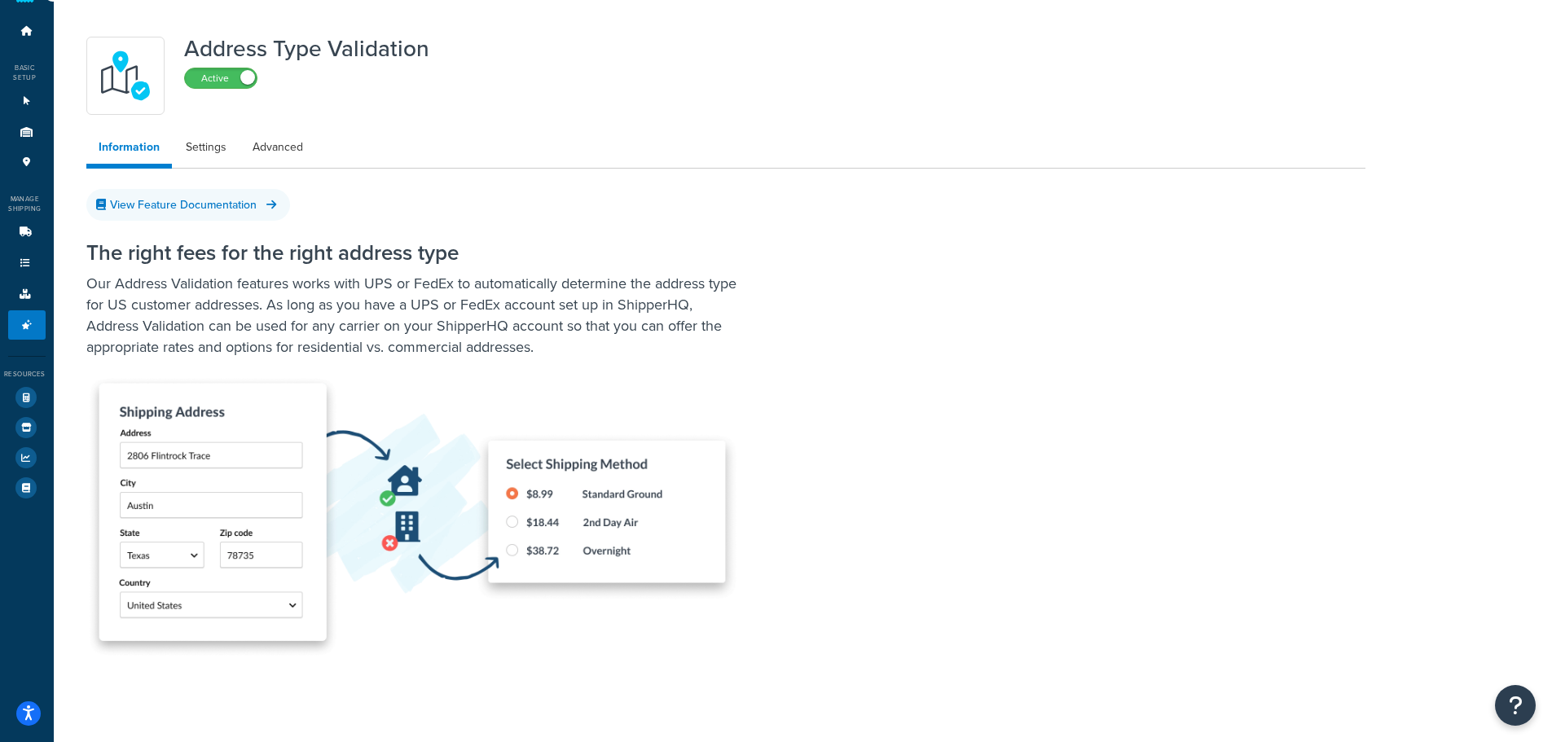
scroll to position [91, 0]
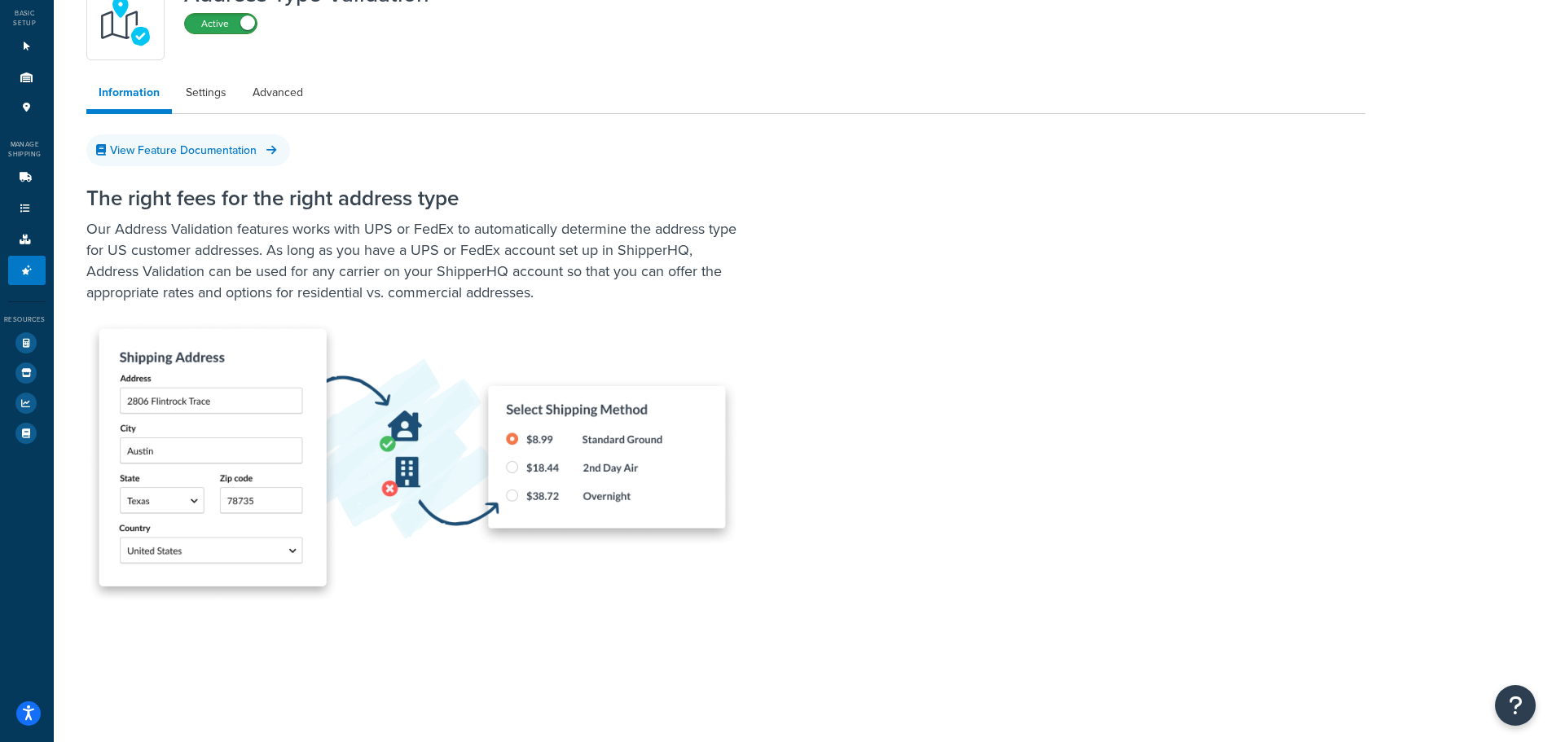
click at [235, 24] on label "Active" at bounding box center [221, 24] width 72 height 20
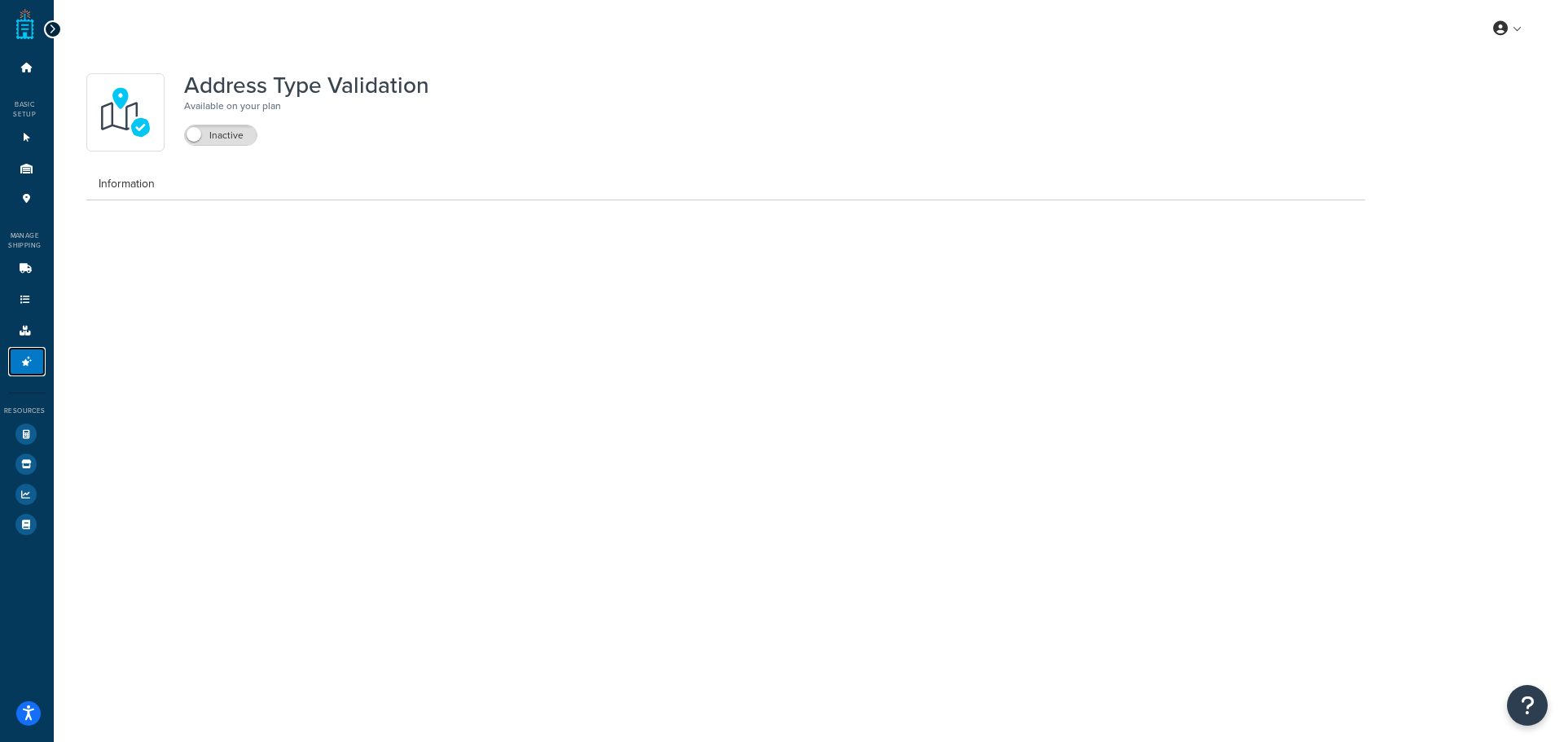
click at [36, 358] on link "Advanced Features 3" at bounding box center [26, 362] width 37 height 30
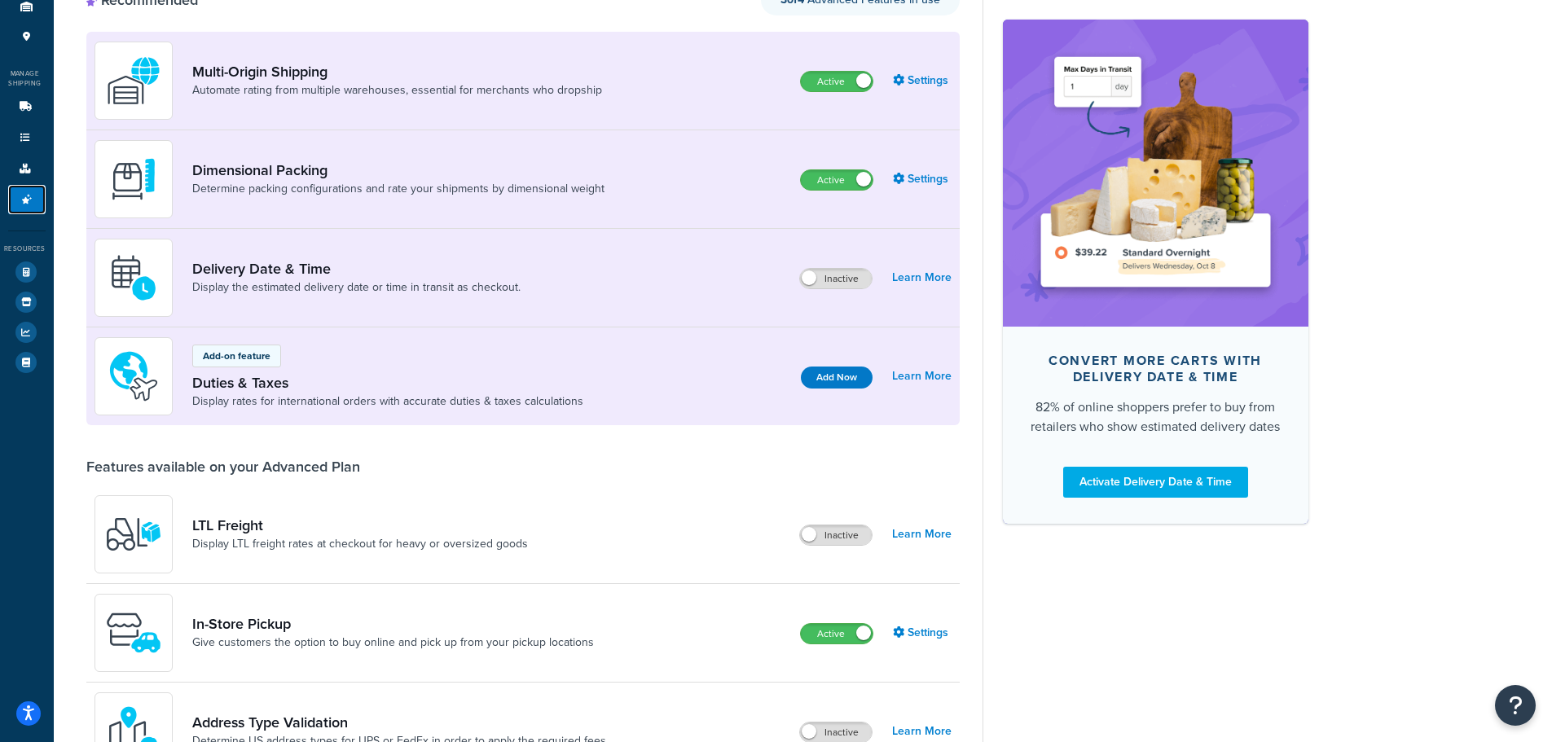
scroll to position [163, 0]
click at [849, 278] on label "Inactive" at bounding box center [836, 278] width 72 height 20
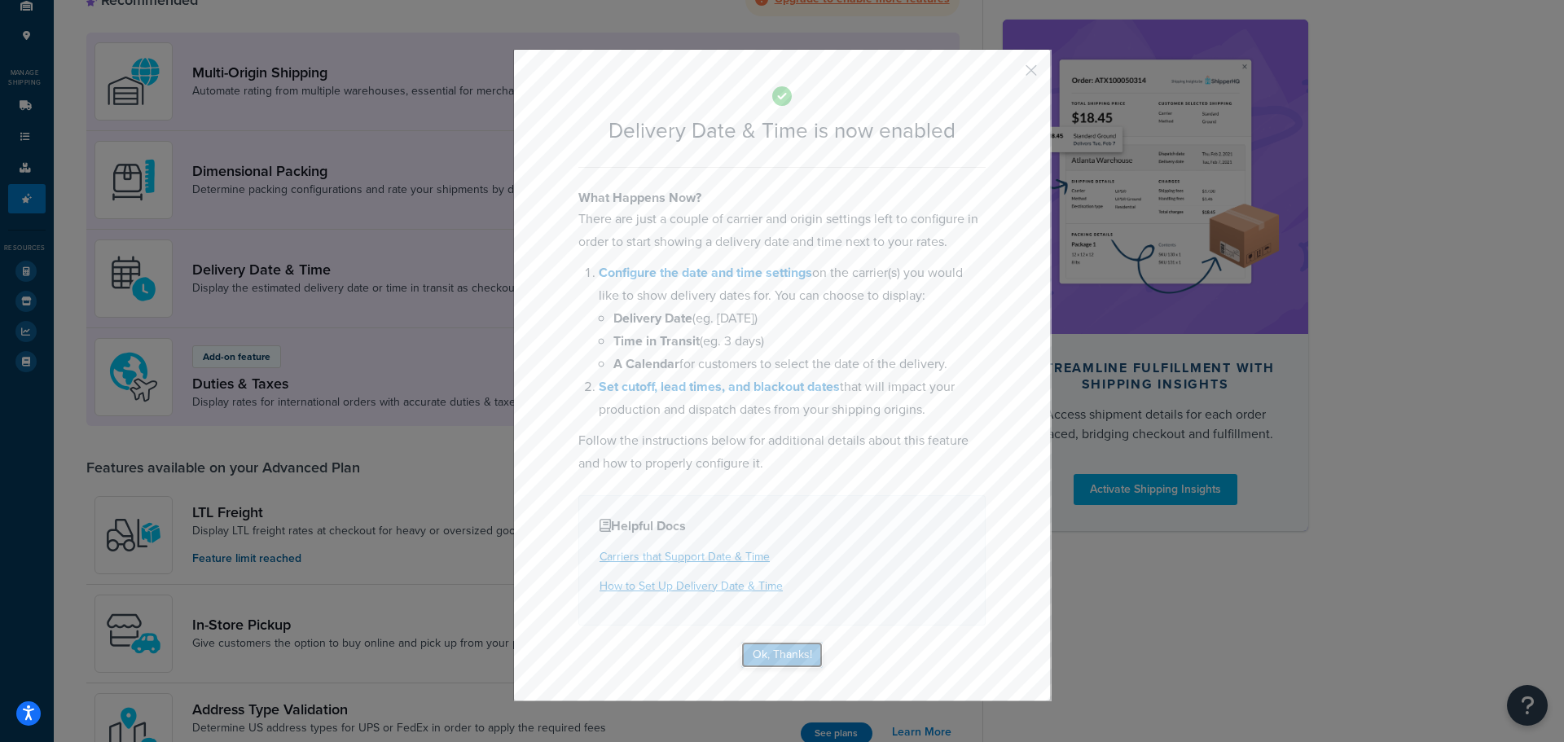
click at [770, 664] on button "Ok, Thanks!" at bounding box center [781, 655] width 81 height 26
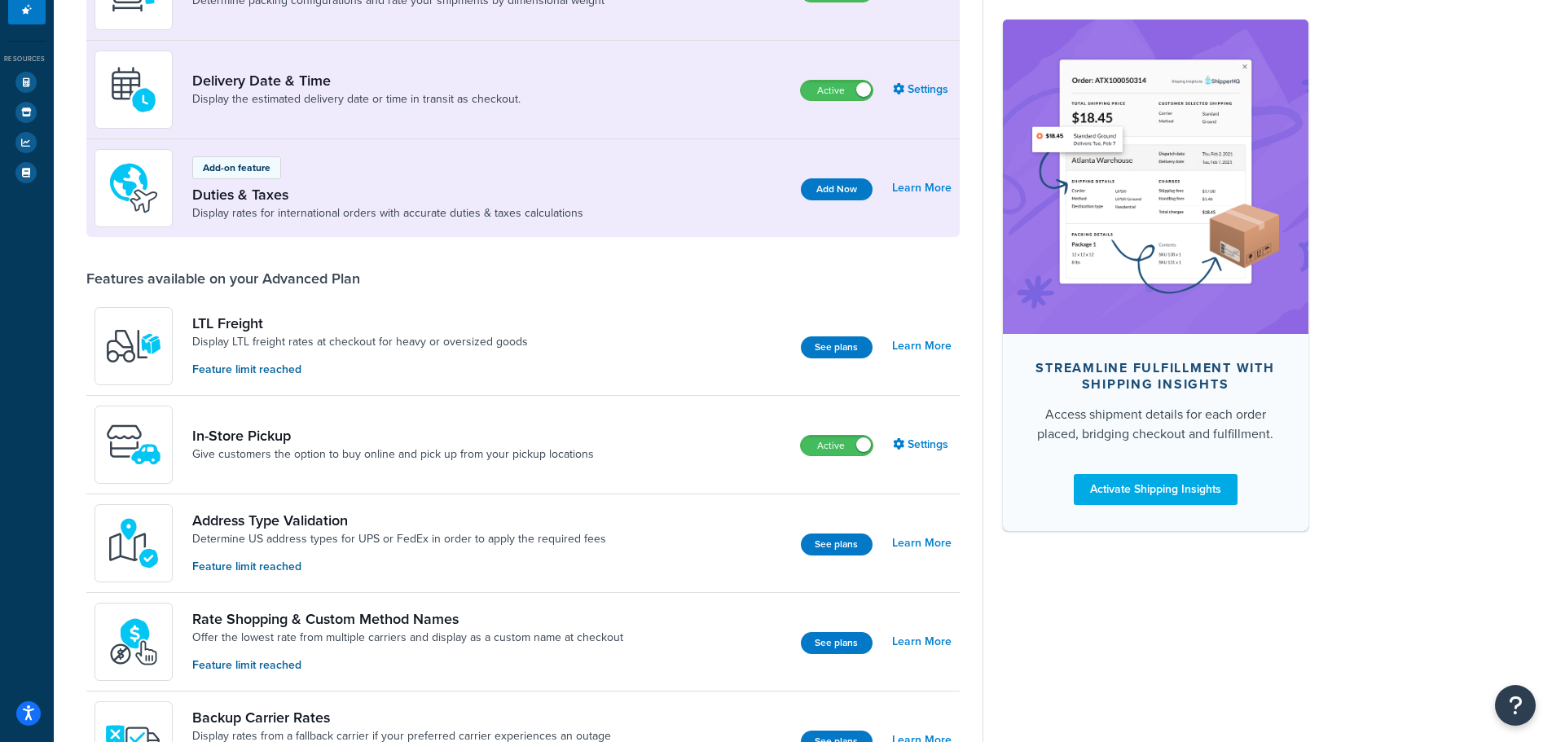
scroll to position [396, 0]
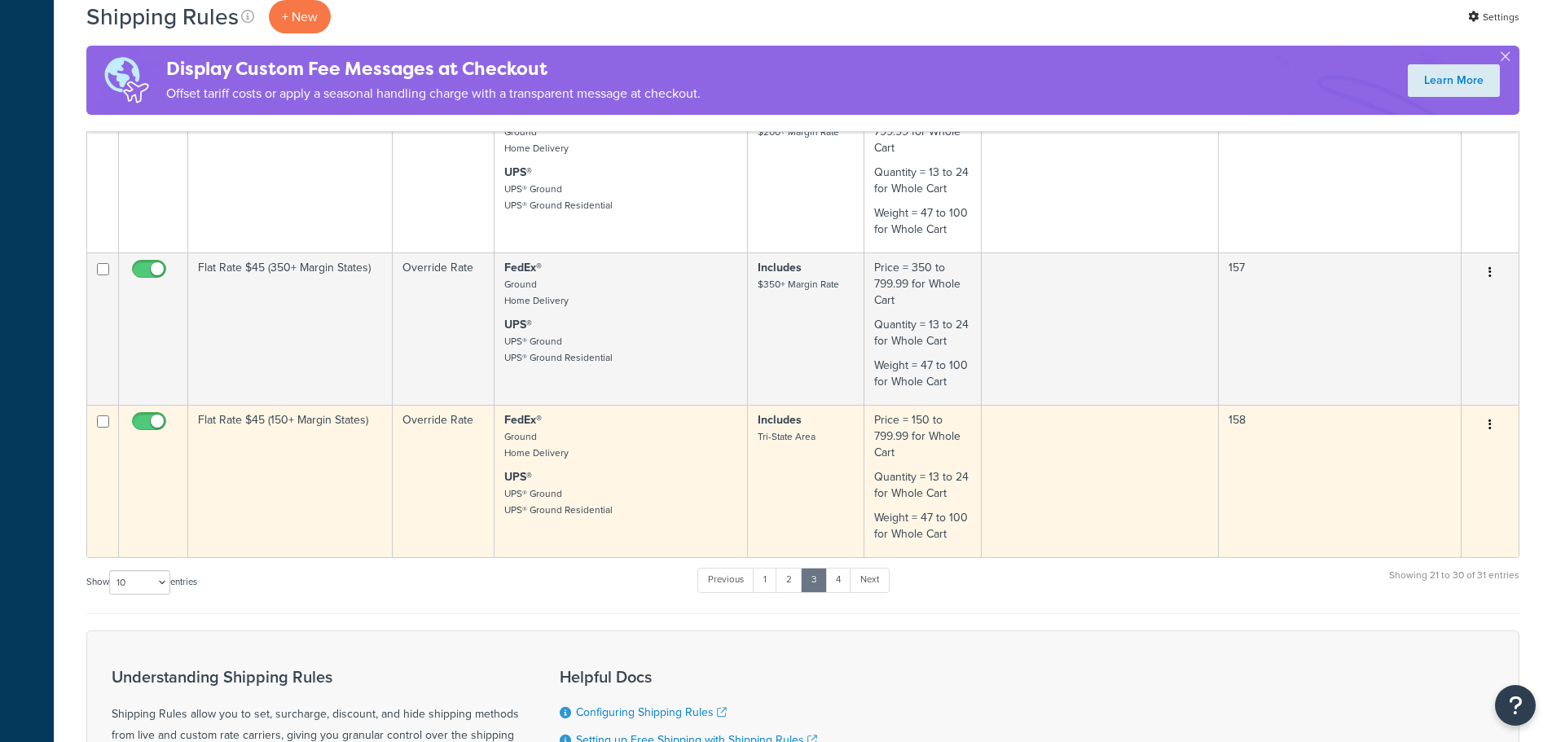
scroll to position [1222, 0]
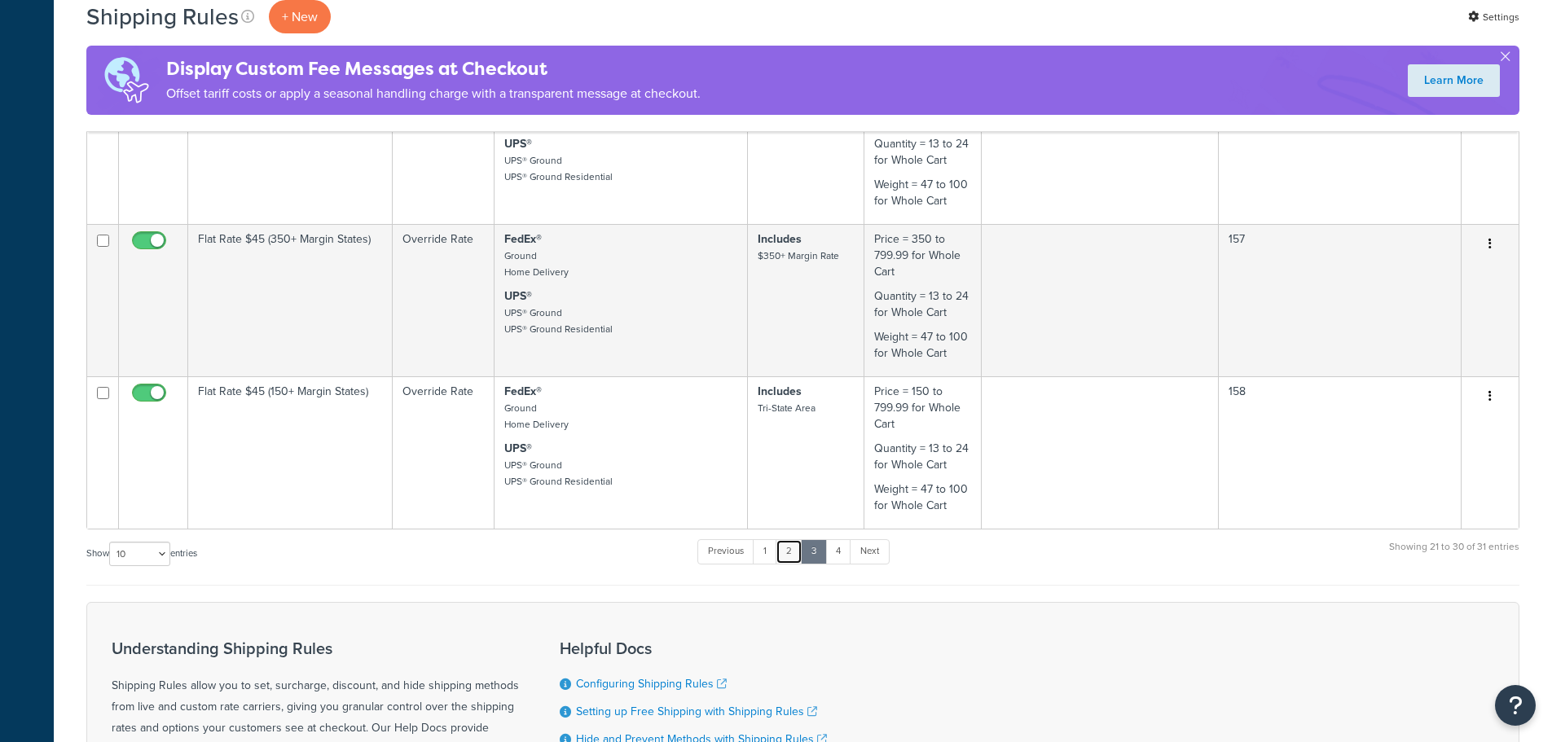
click at [799, 551] on link "2" at bounding box center [788, 551] width 27 height 24
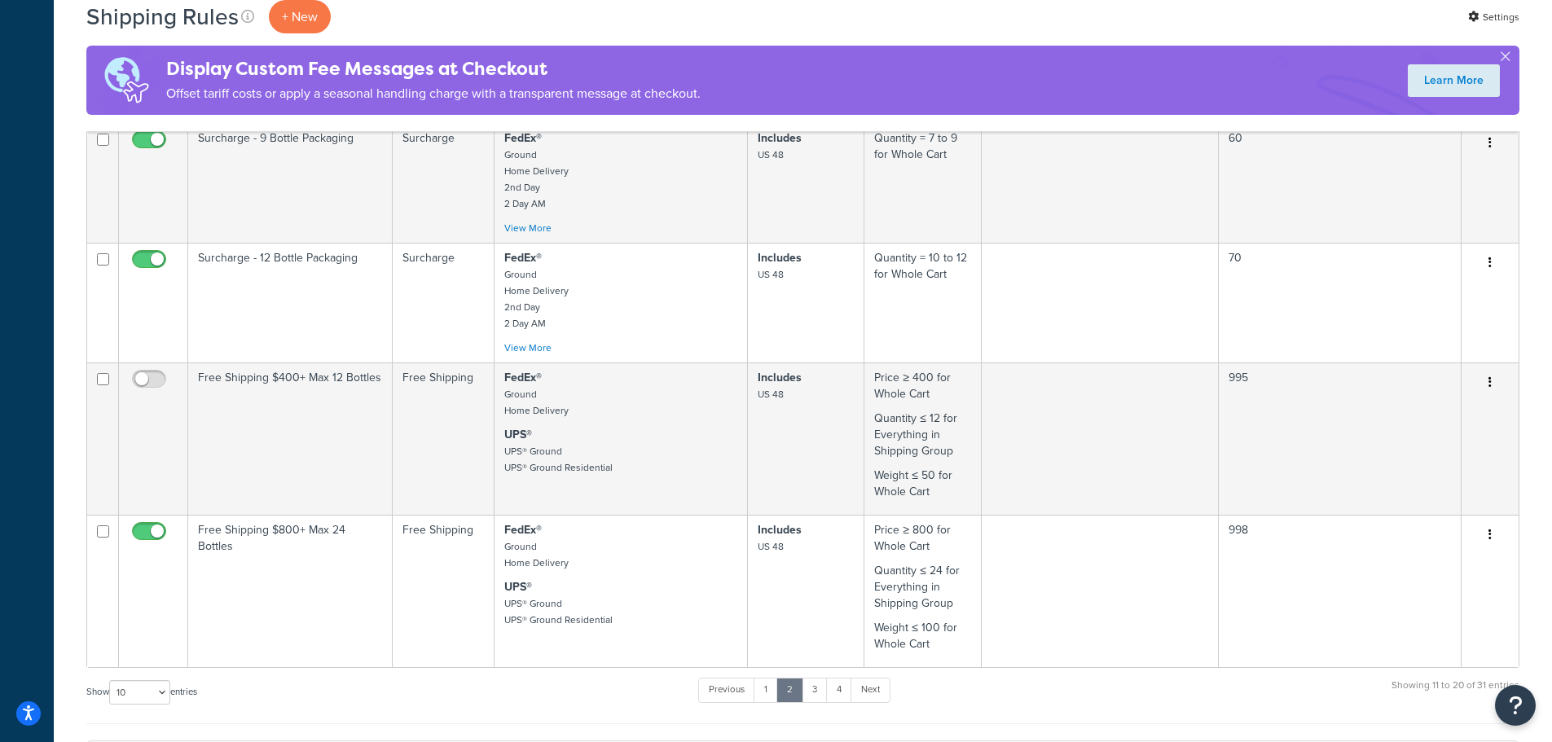
scroll to position [0, 0]
click at [1539, 483] on div "Shipping Rules + New Settings Display Custom Fee Messages at Checkout Offset ta…" at bounding box center [803, 125] width 1498 height 1929
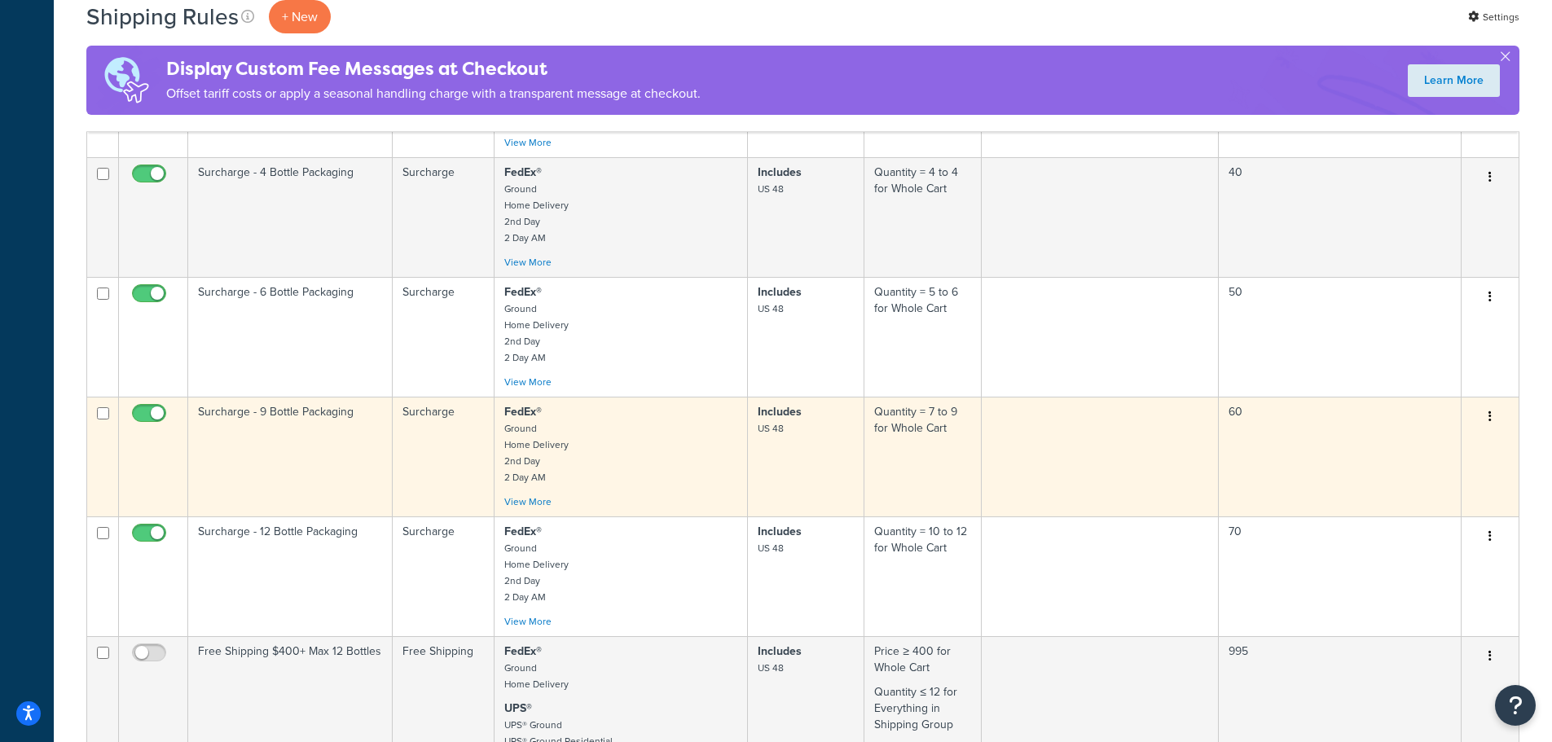
scroll to position [652, 0]
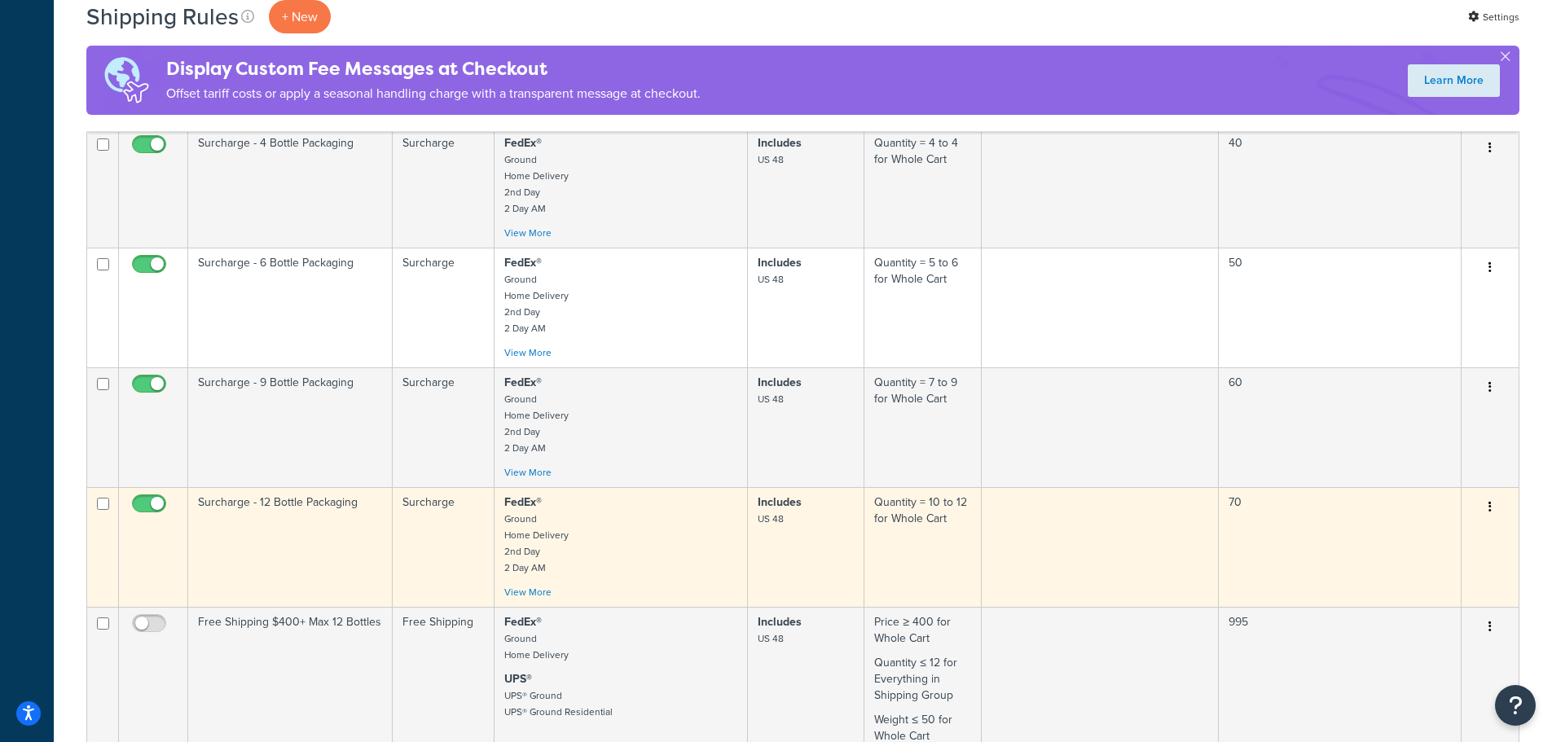
click at [666, 530] on p "FedEx® Ground Home Delivery 2nd Day 2 Day AM" at bounding box center [621, 534] width 234 height 81
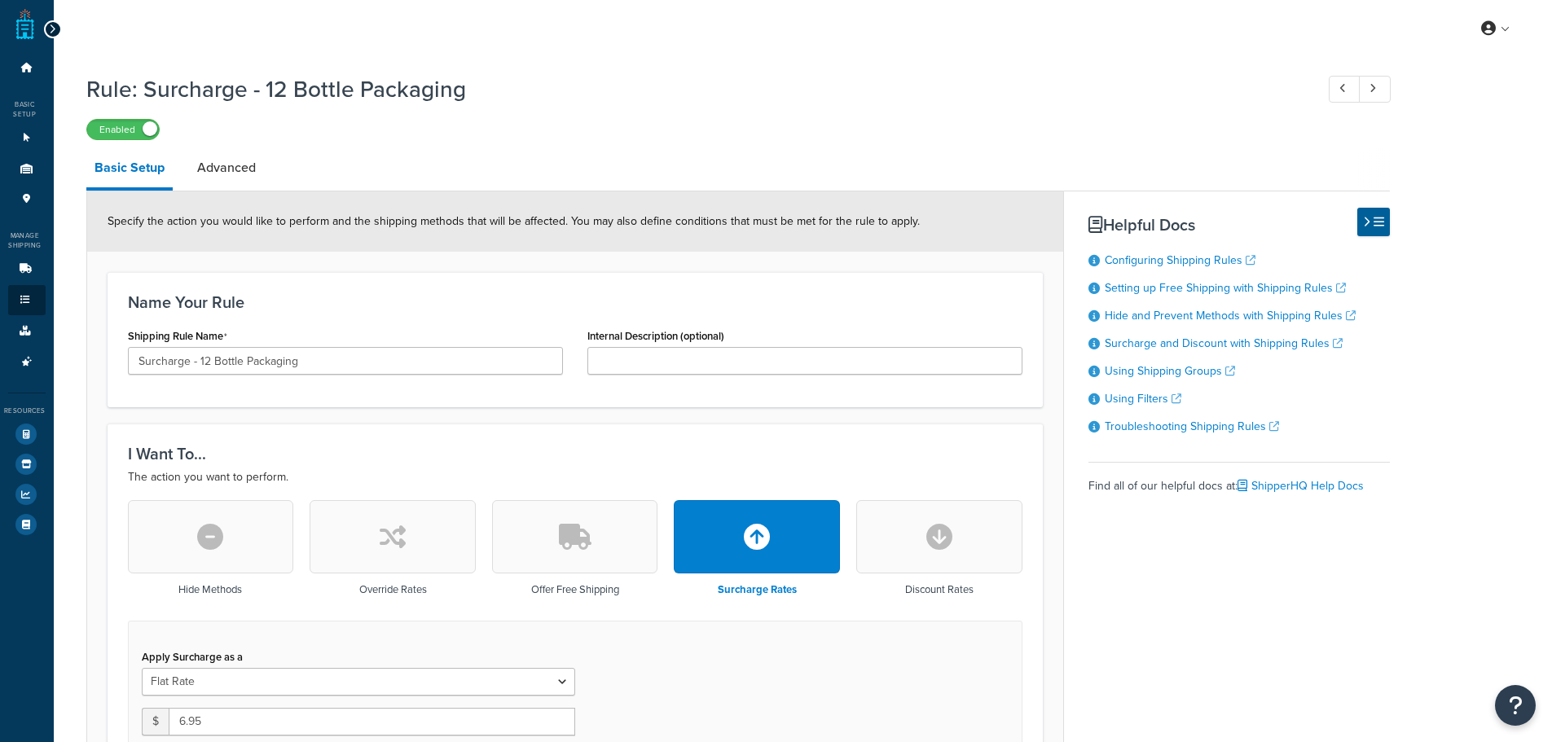
select select "CART"
click at [34, 360] on link "Advanced Features 4" at bounding box center [26, 362] width 37 height 30
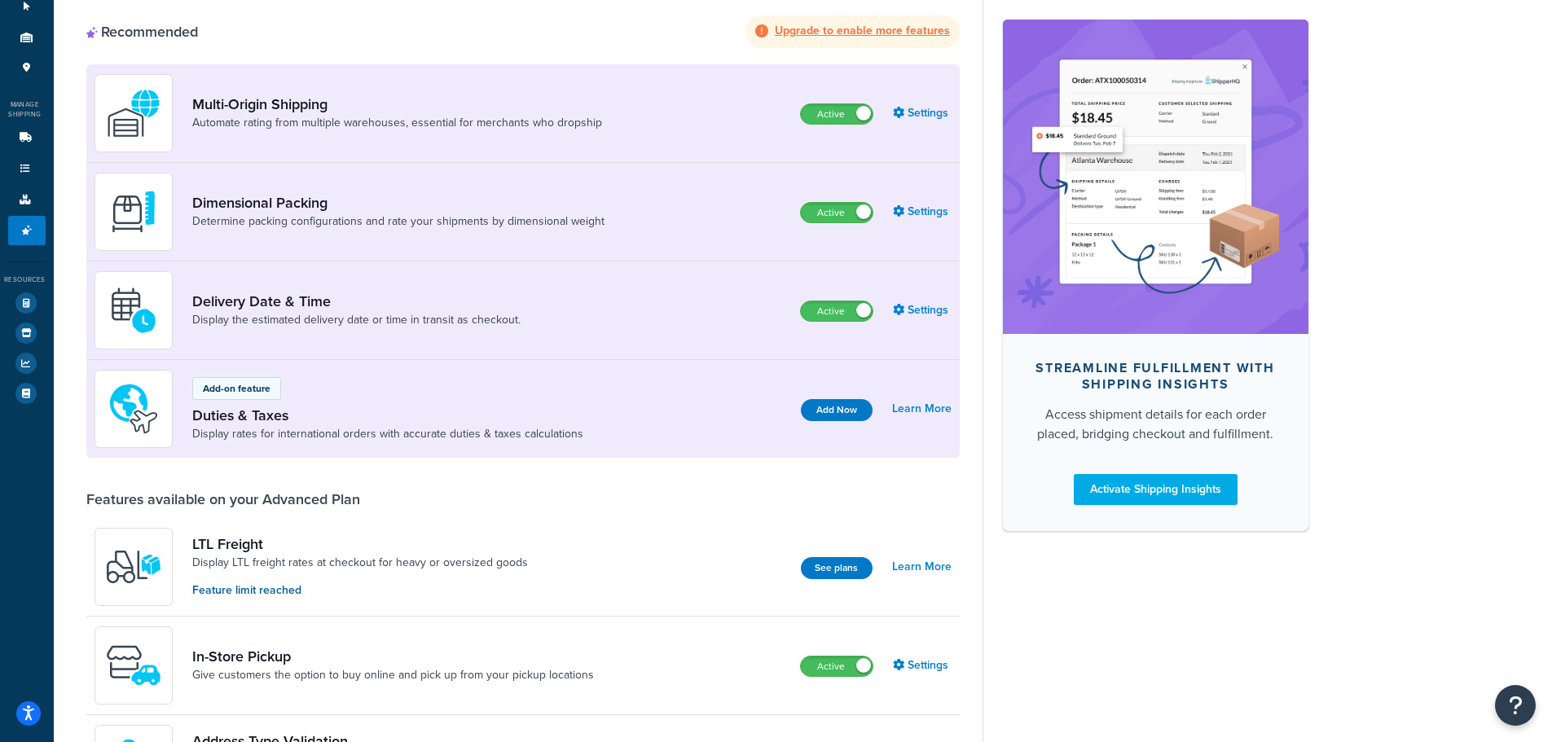
scroll to position [81, 0]
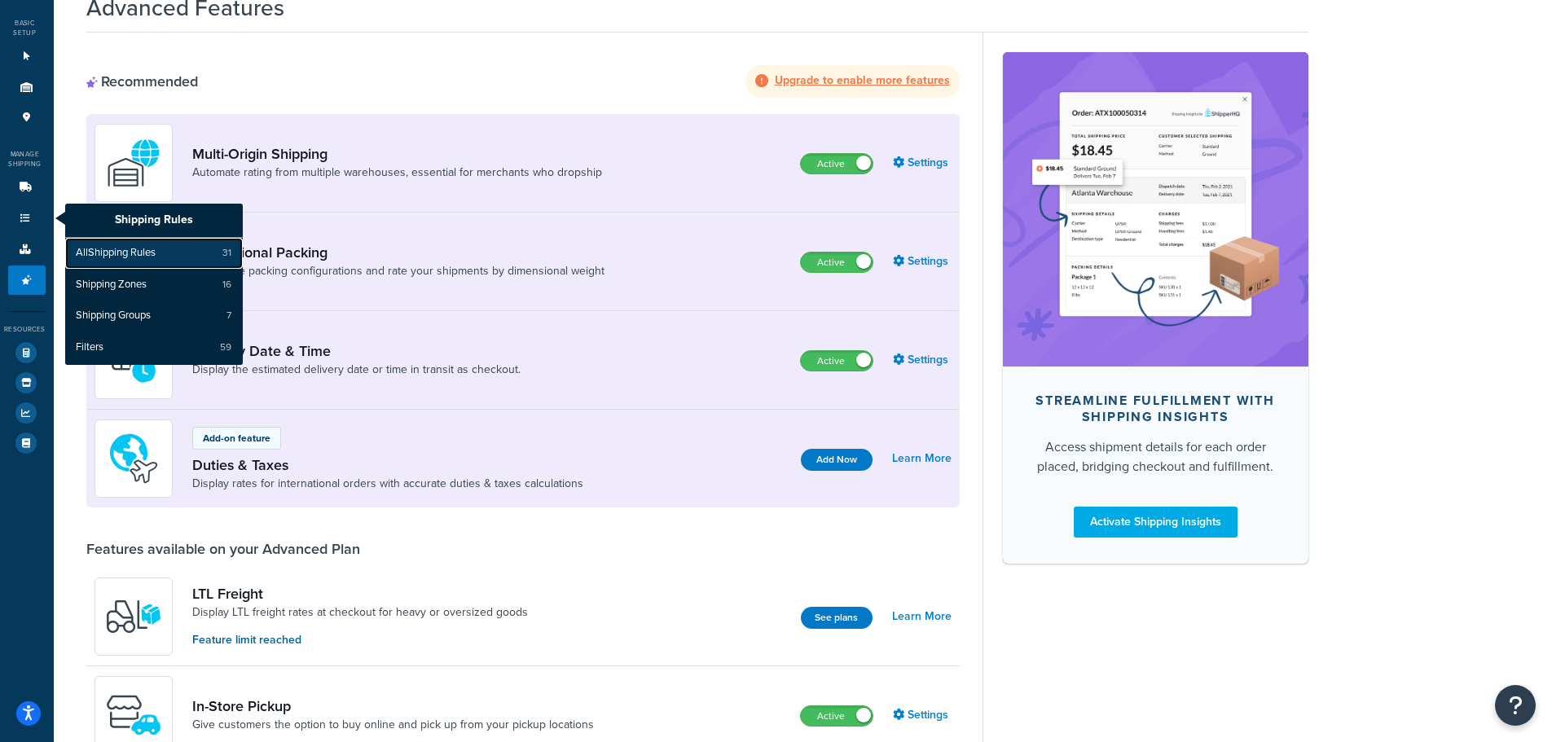
click at [104, 257] on span "All Shipping Rules" at bounding box center [116, 253] width 80 height 15
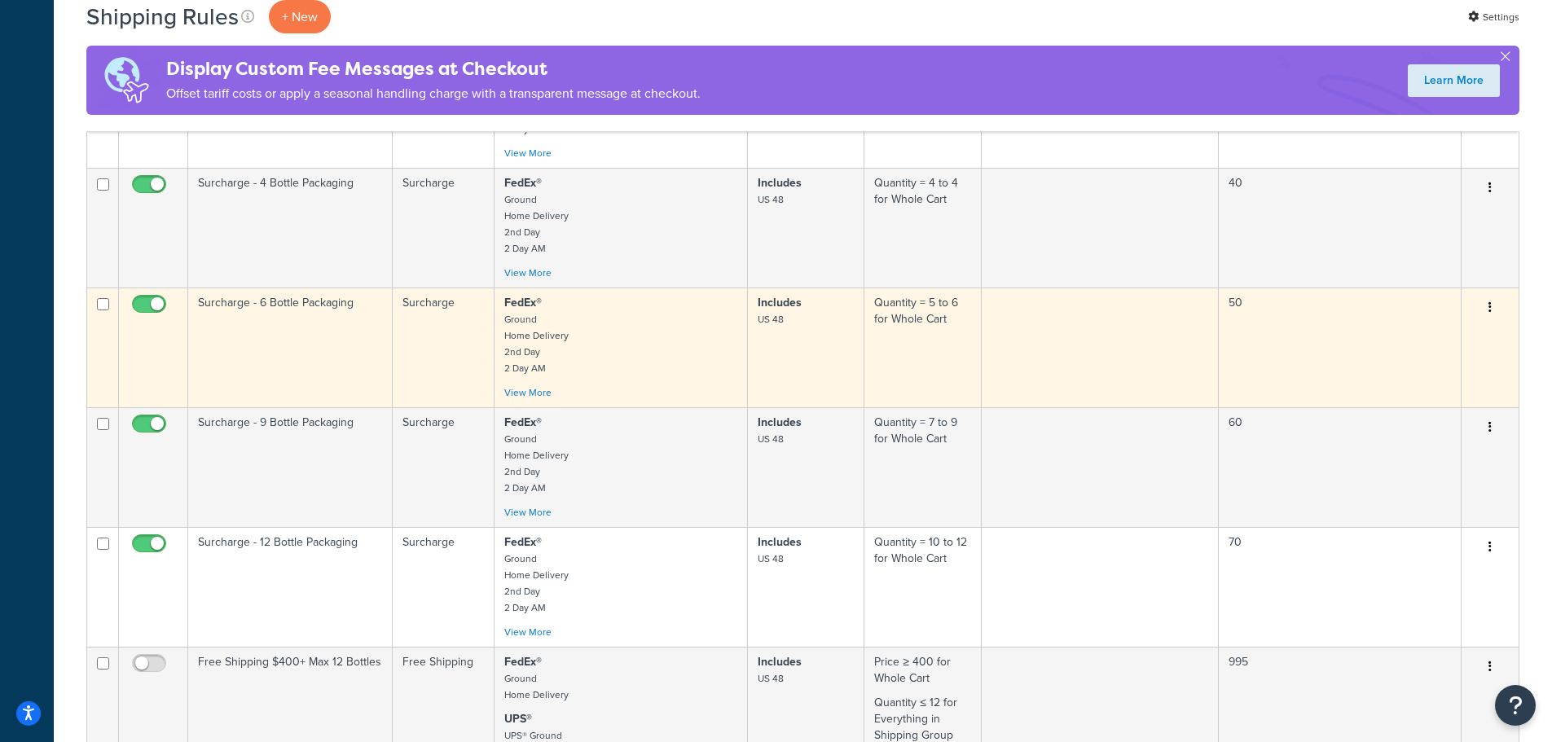
scroll to position [667, 0]
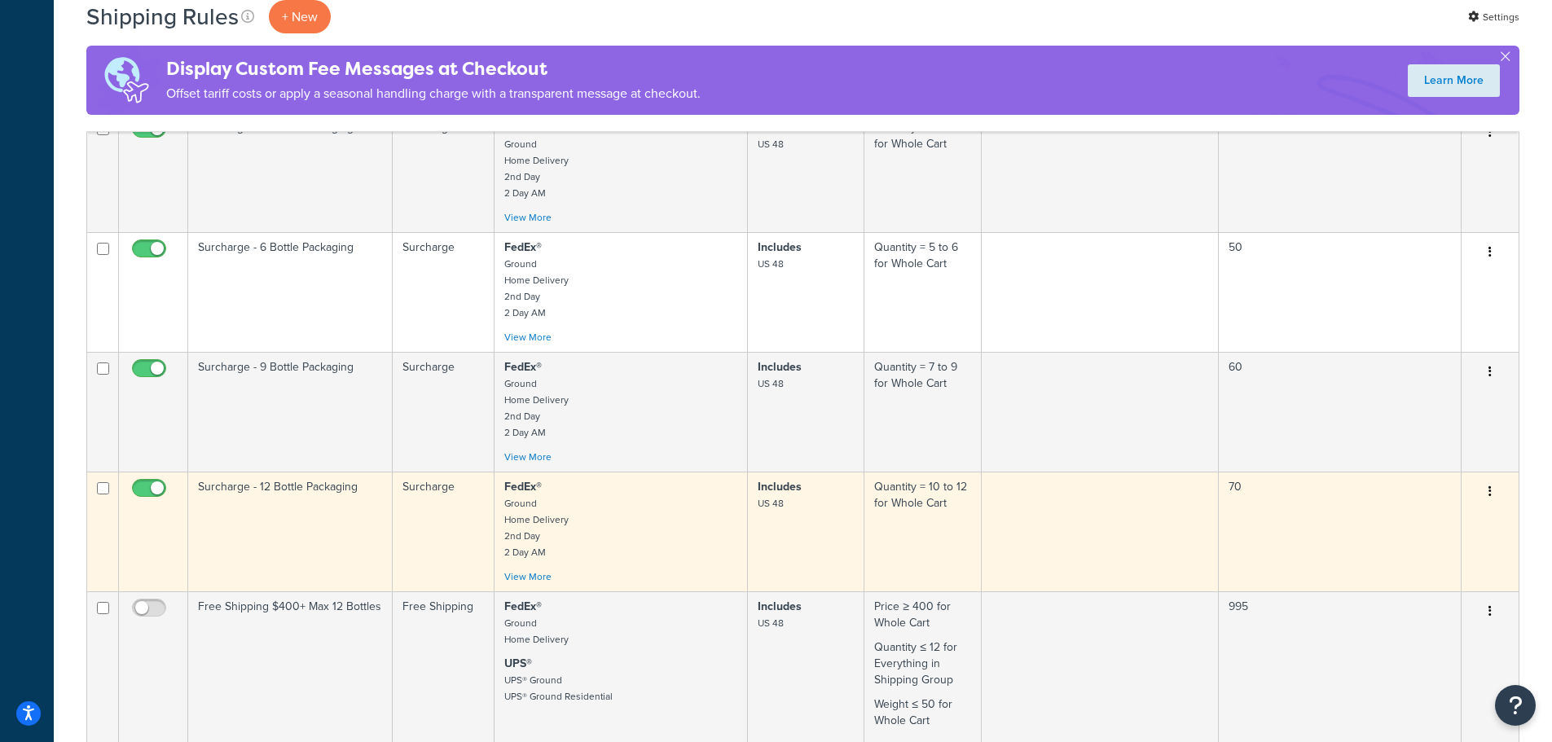
click at [662, 520] on p "FedEx® Ground Home Delivery 2nd Day 2 Day AM" at bounding box center [621, 519] width 234 height 81
click at [662, 508] on p "FedEx® Ground Home Delivery 2nd Day 2 Day AM" at bounding box center [621, 519] width 234 height 81
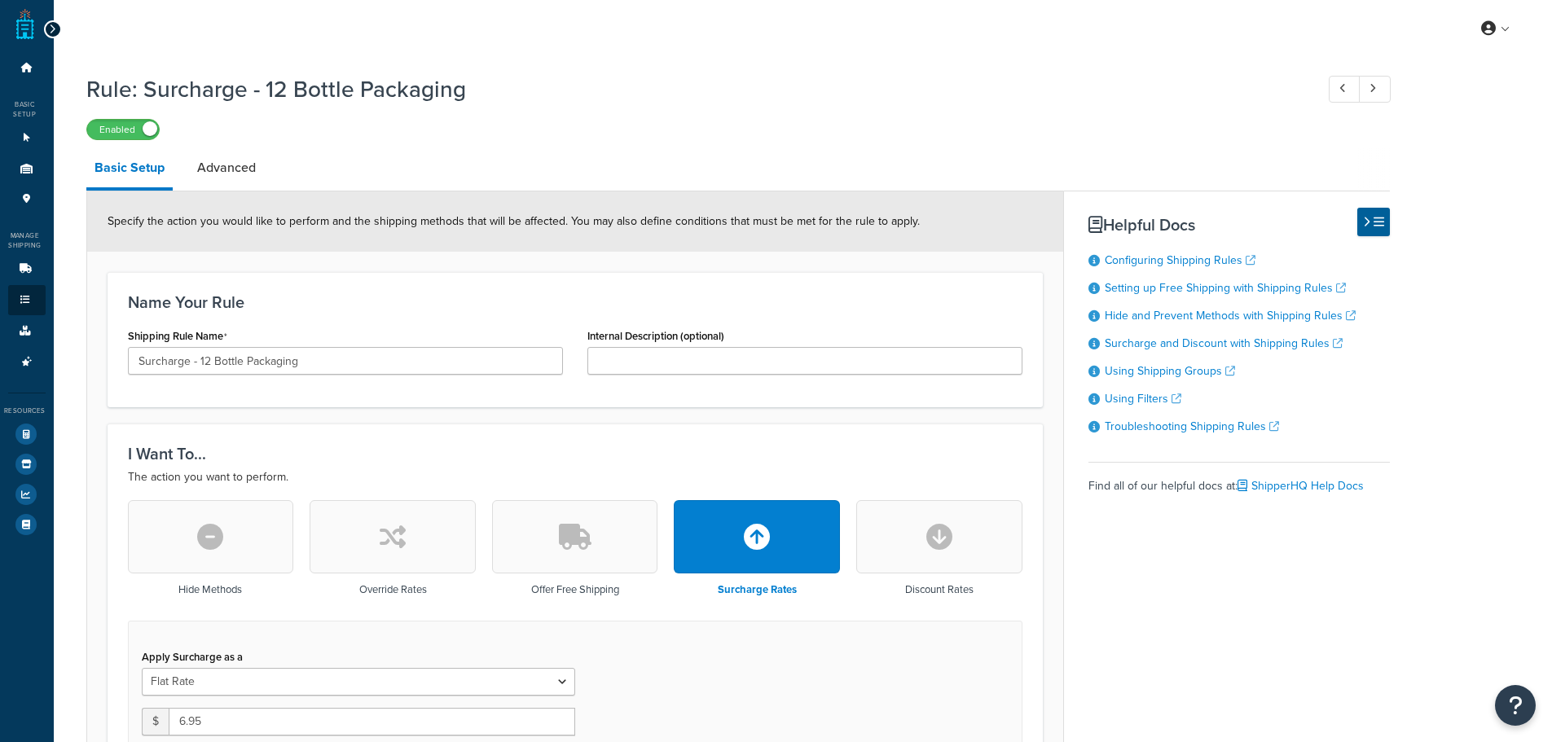
select select "CART"
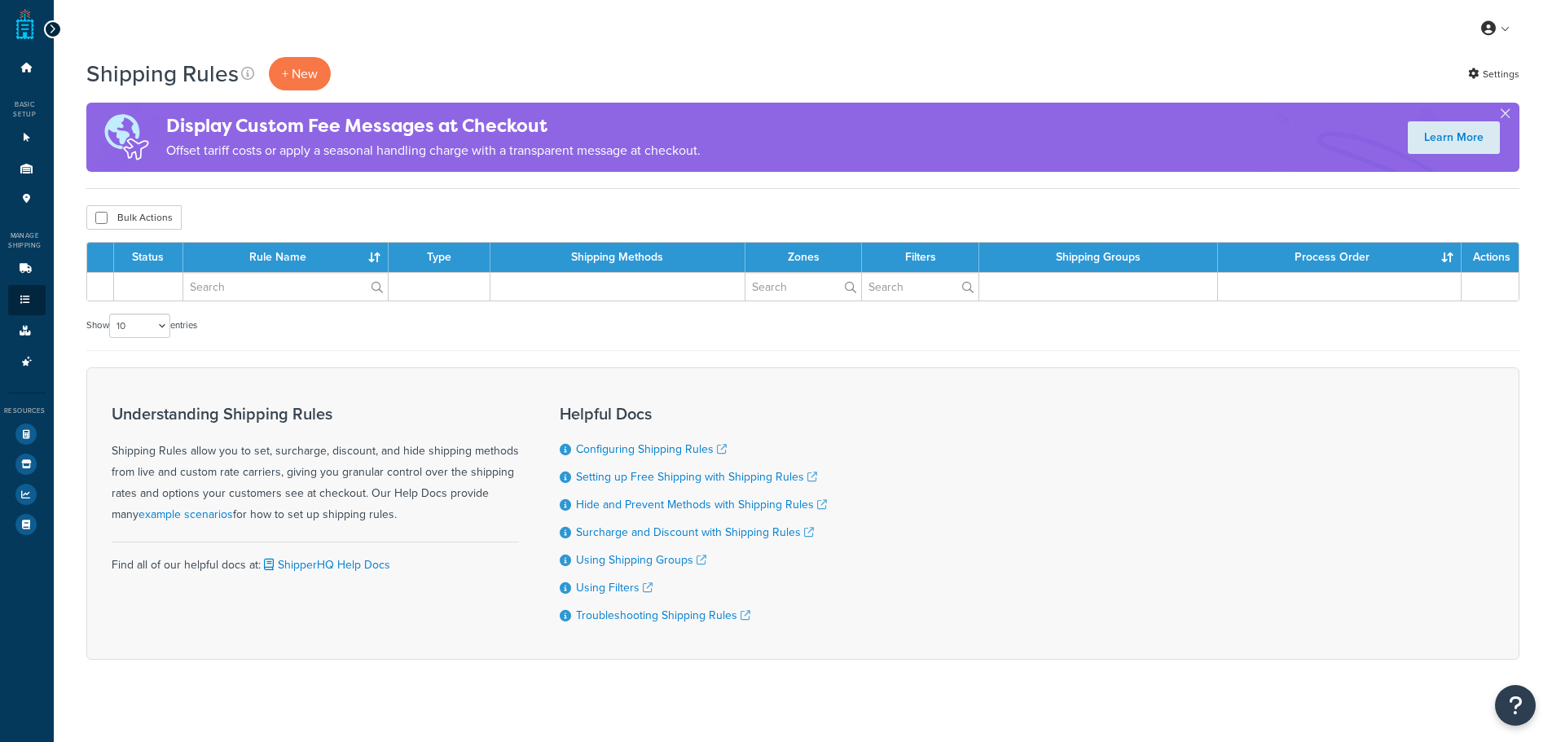
scroll to position [667, 0]
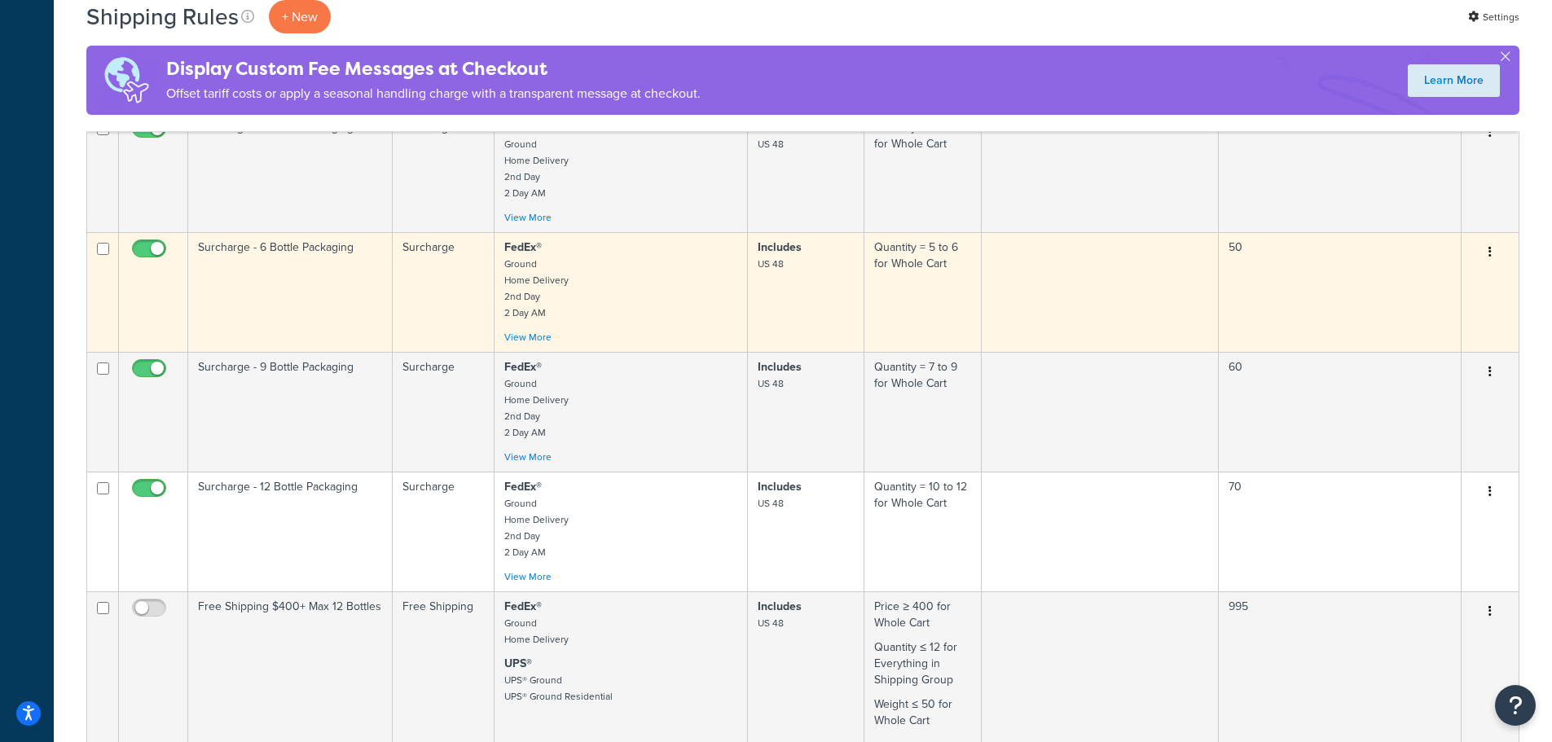
click at [652, 303] on p "FedEx® Ground Home Delivery 2nd Day 2 Day AM" at bounding box center [621, 279] width 234 height 81
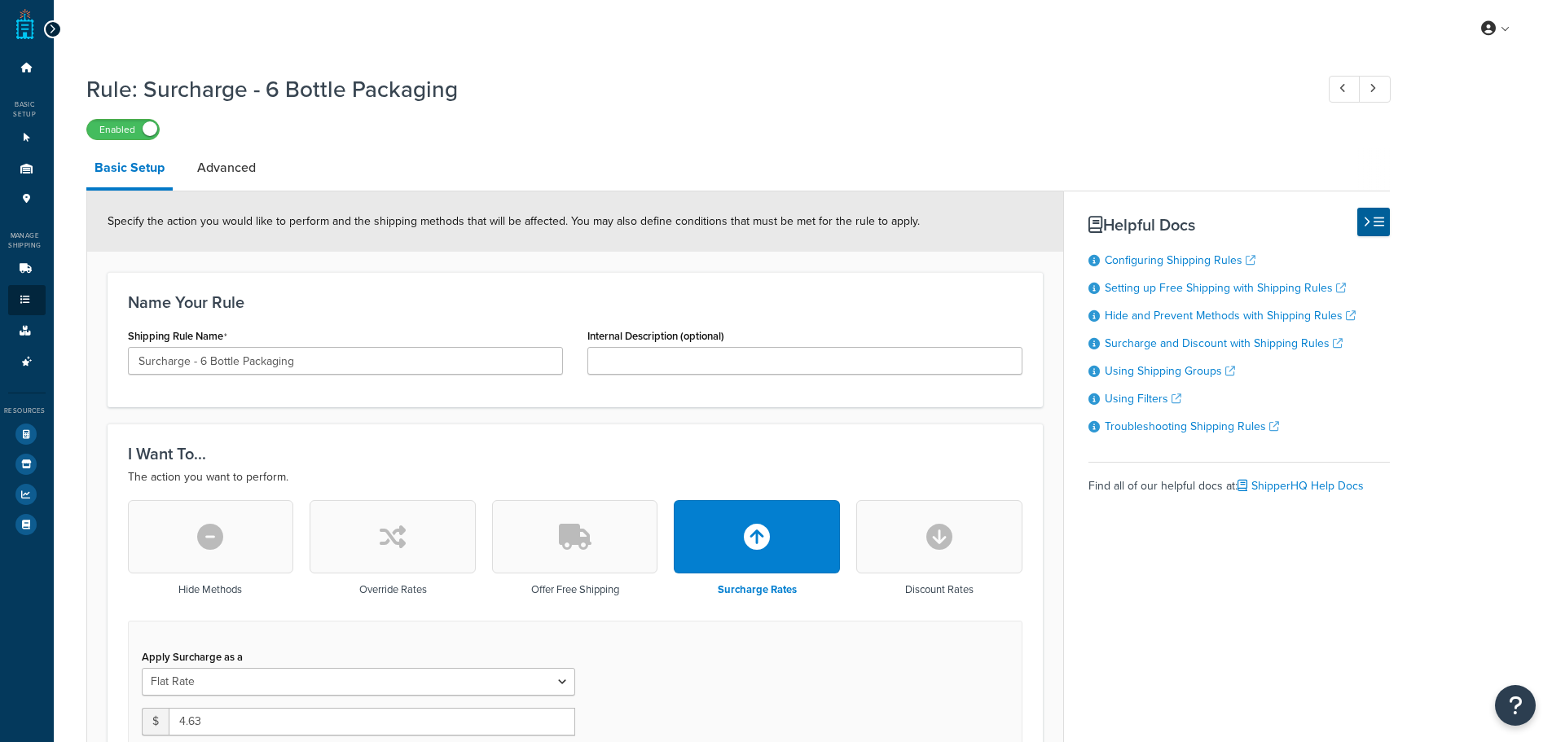
select select "CART"
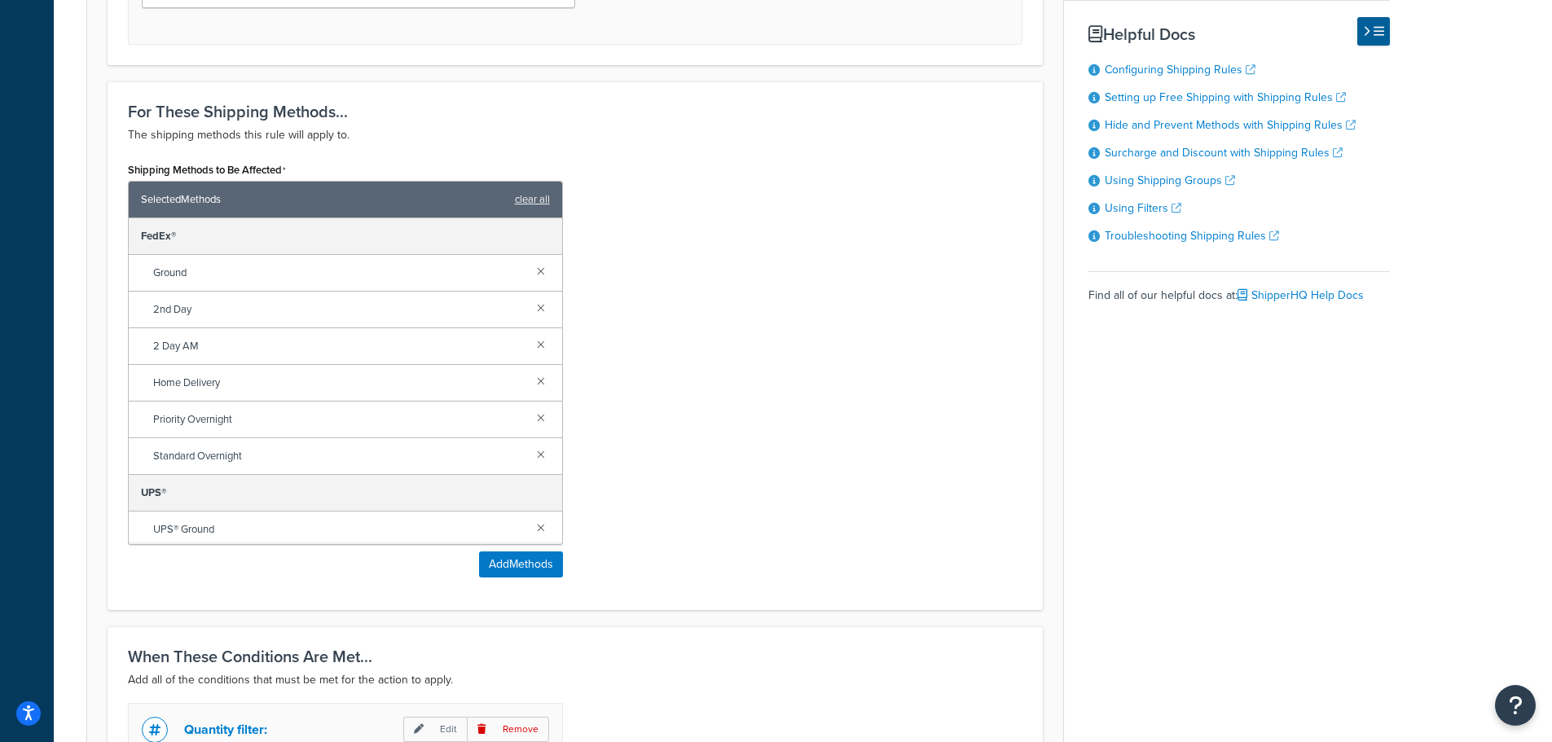
scroll to position [815, 0]
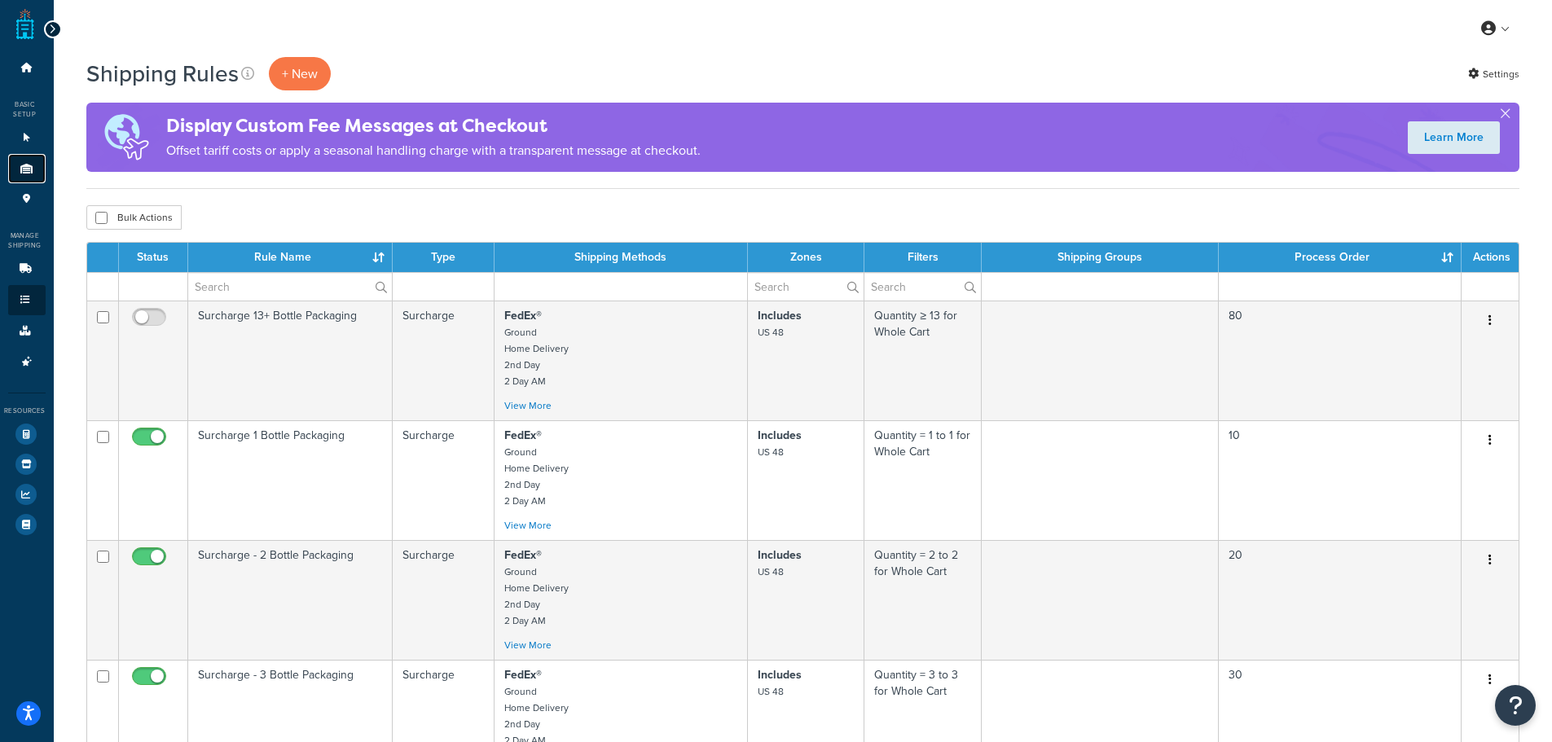
click at [37, 176] on link "Origins 2" at bounding box center [26, 169] width 37 height 30
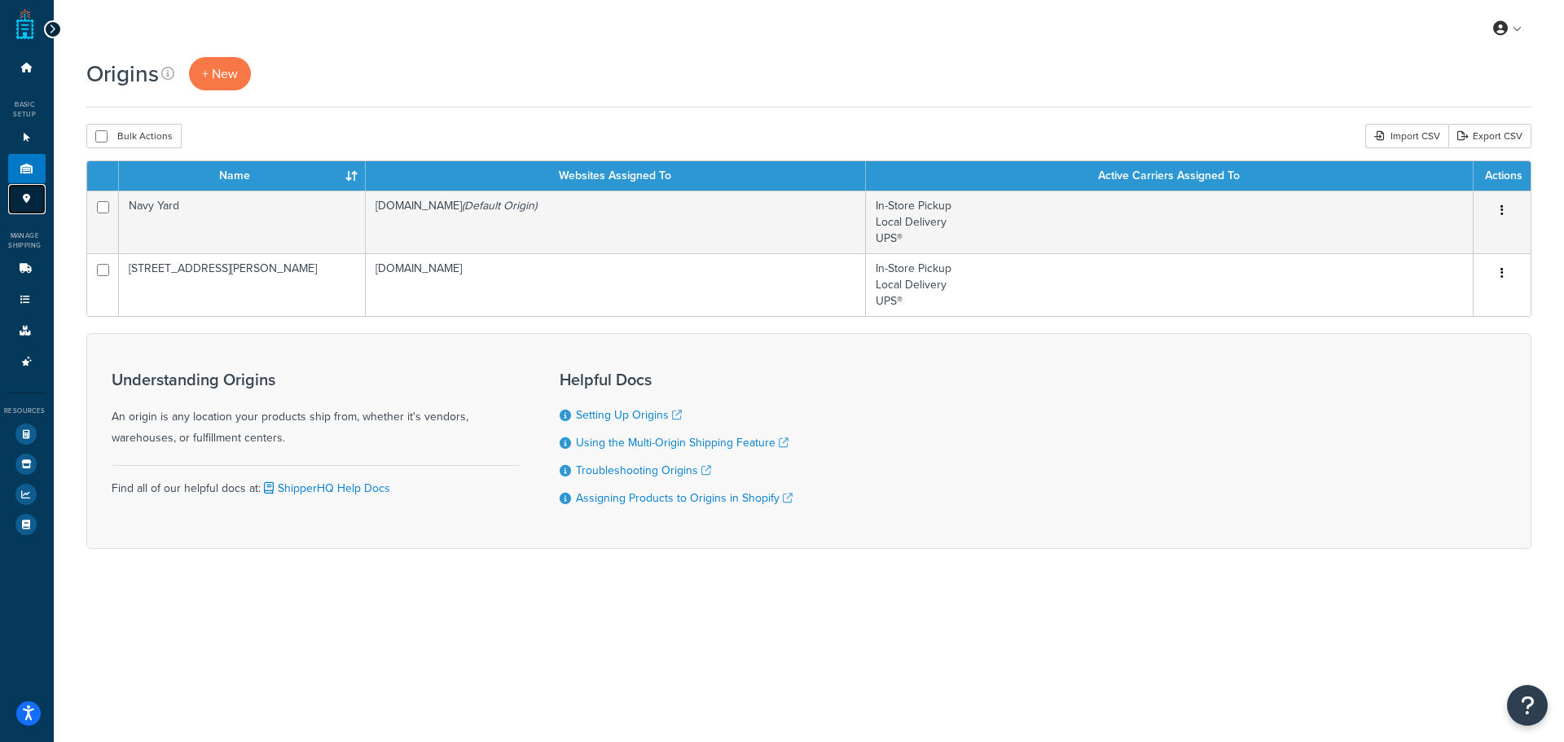
click at [23, 189] on link "Pickup Locations 1" at bounding box center [26, 199] width 37 height 30
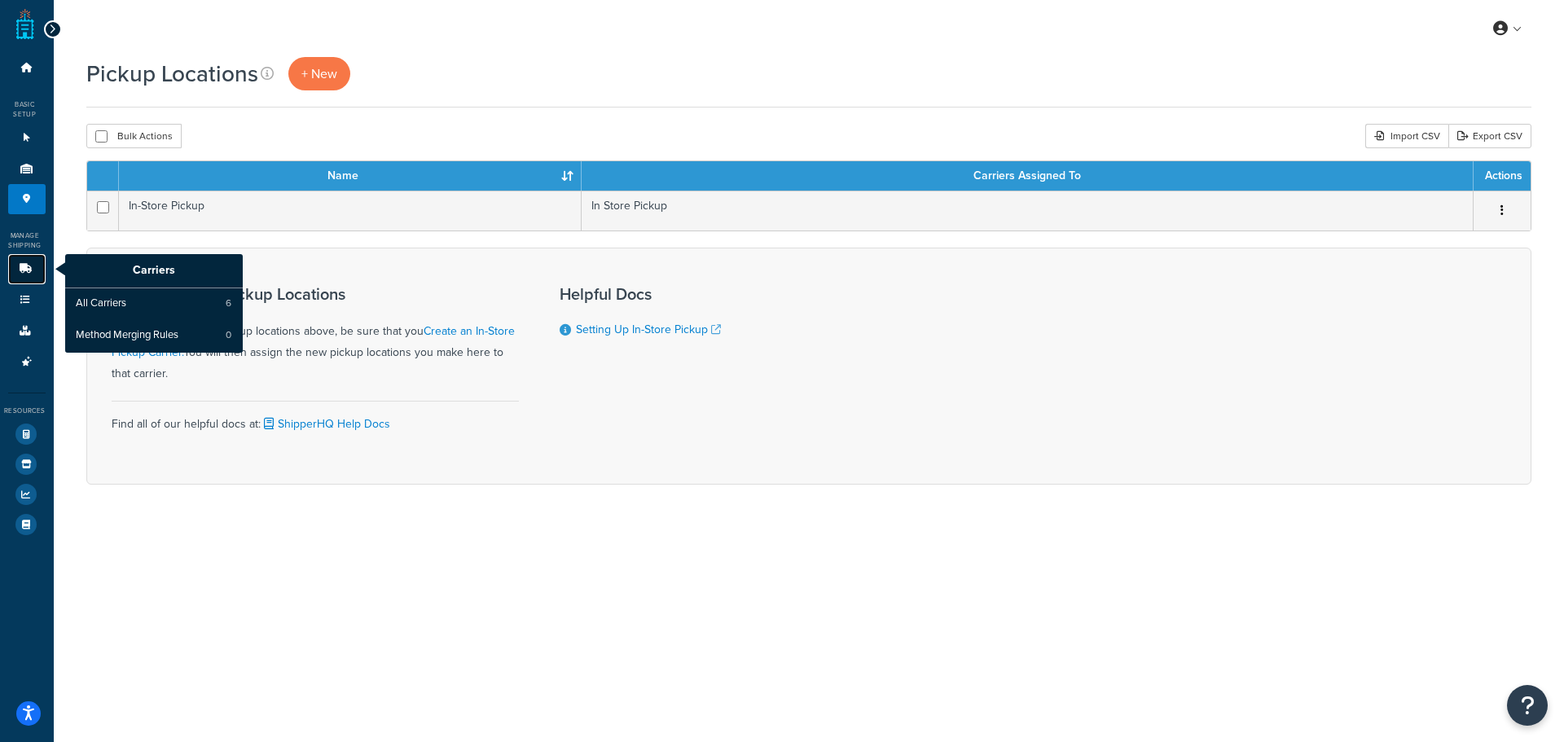
click at [38, 266] on link "Carriers" at bounding box center [26, 269] width 37 height 30
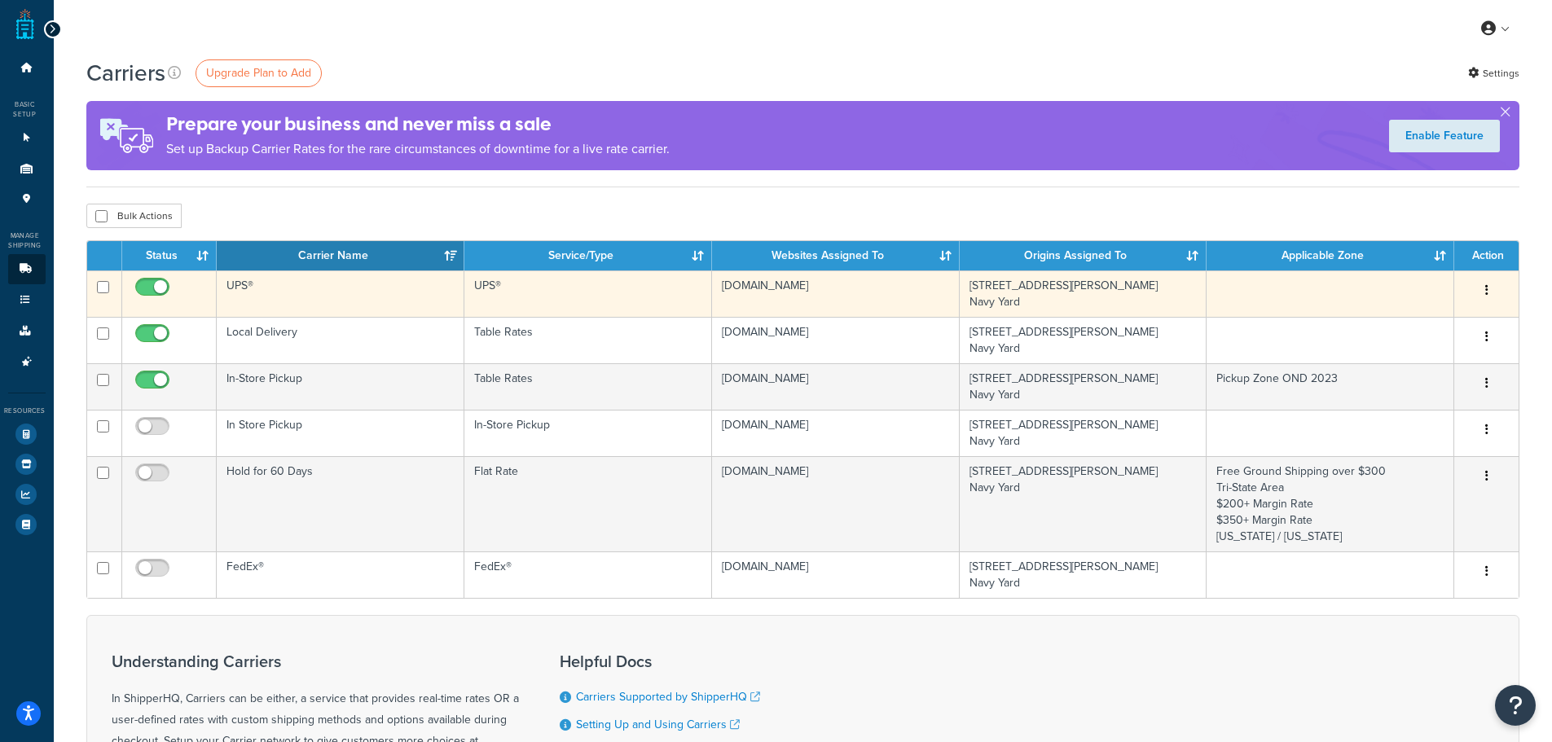
click at [337, 288] on td "UPS®" at bounding box center [341, 293] width 248 height 46
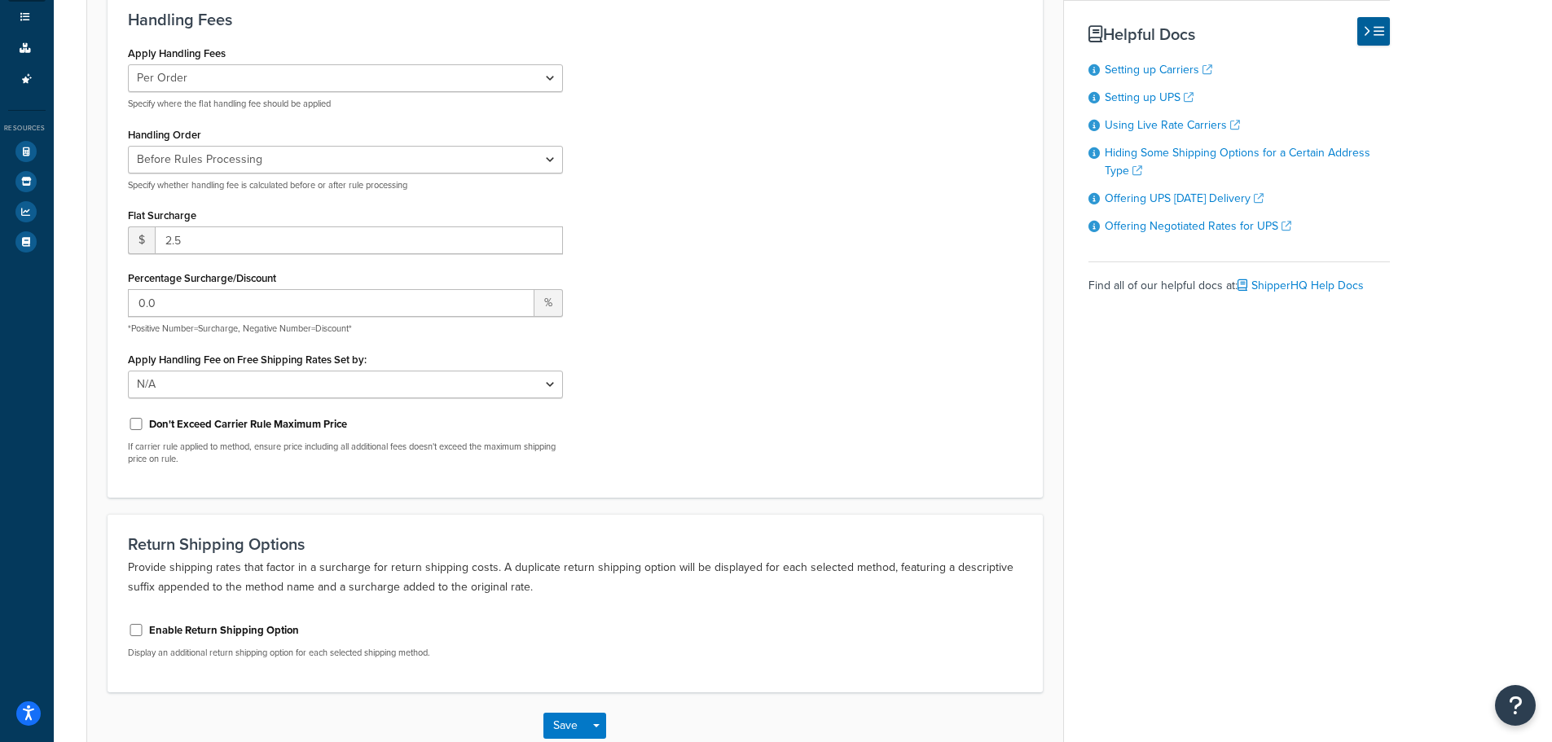
scroll to position [244, 0]
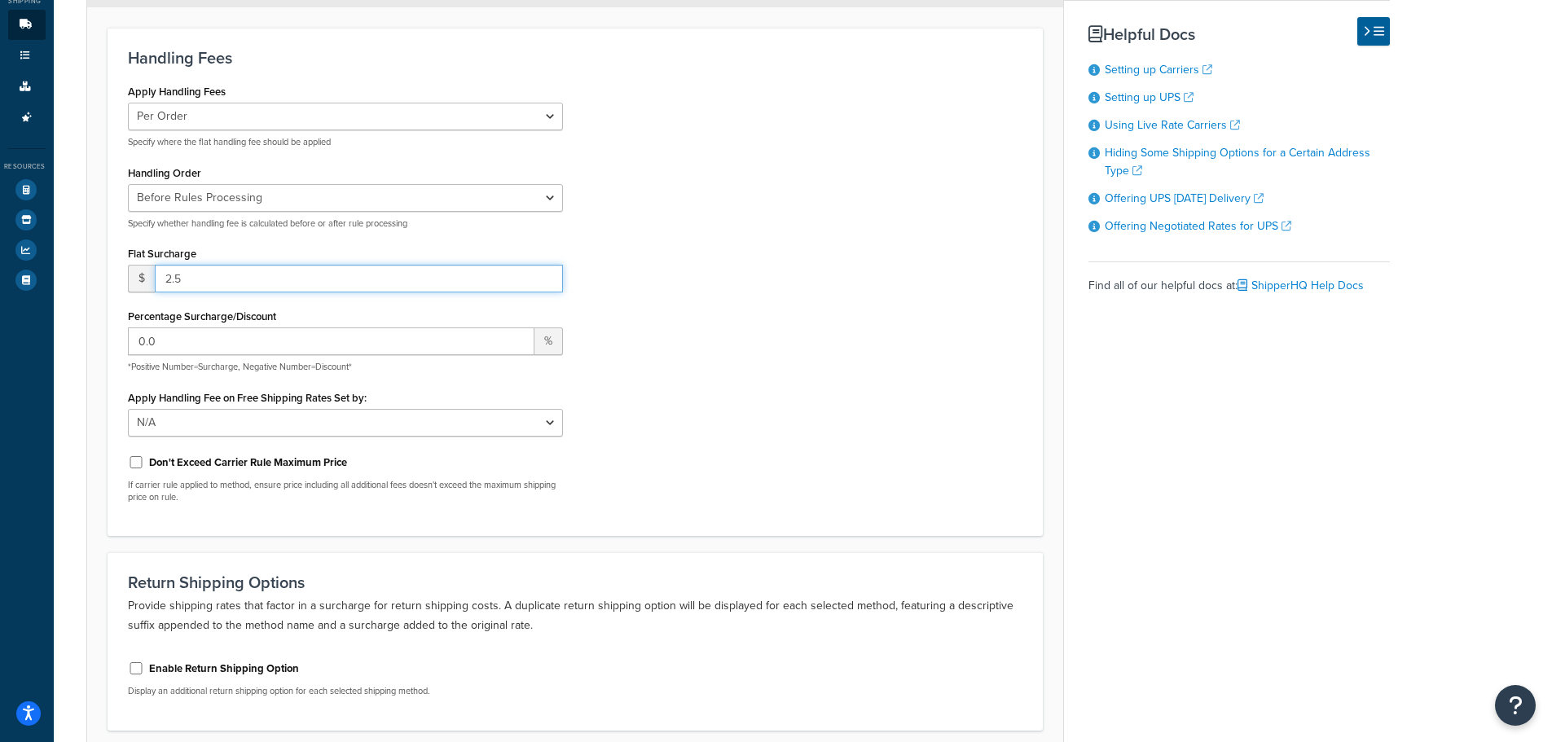
click at [203, 266] on input "2.5" at bounding box center [359, 279] width 408 height 28
type input "2"
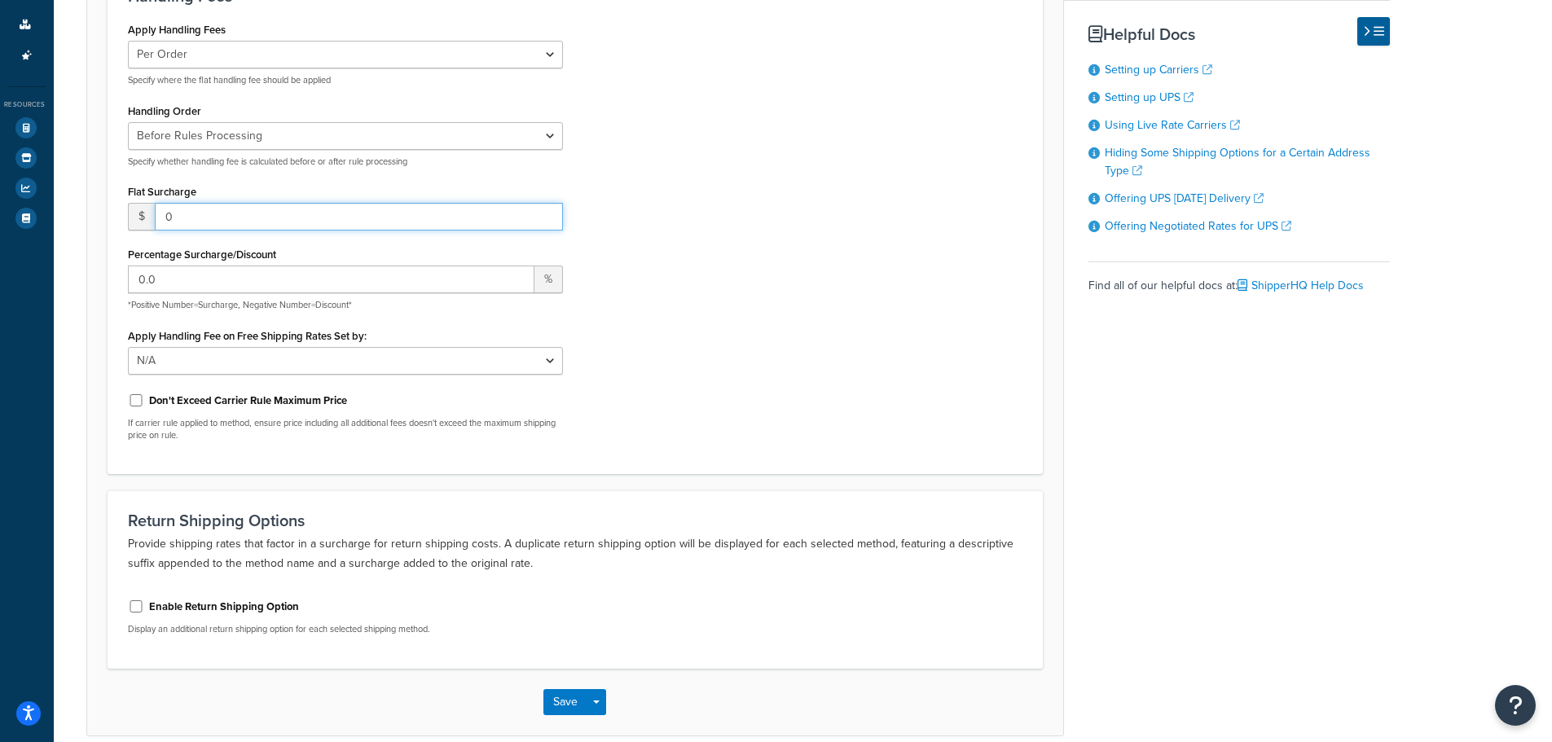
scroll to position [382, 0]
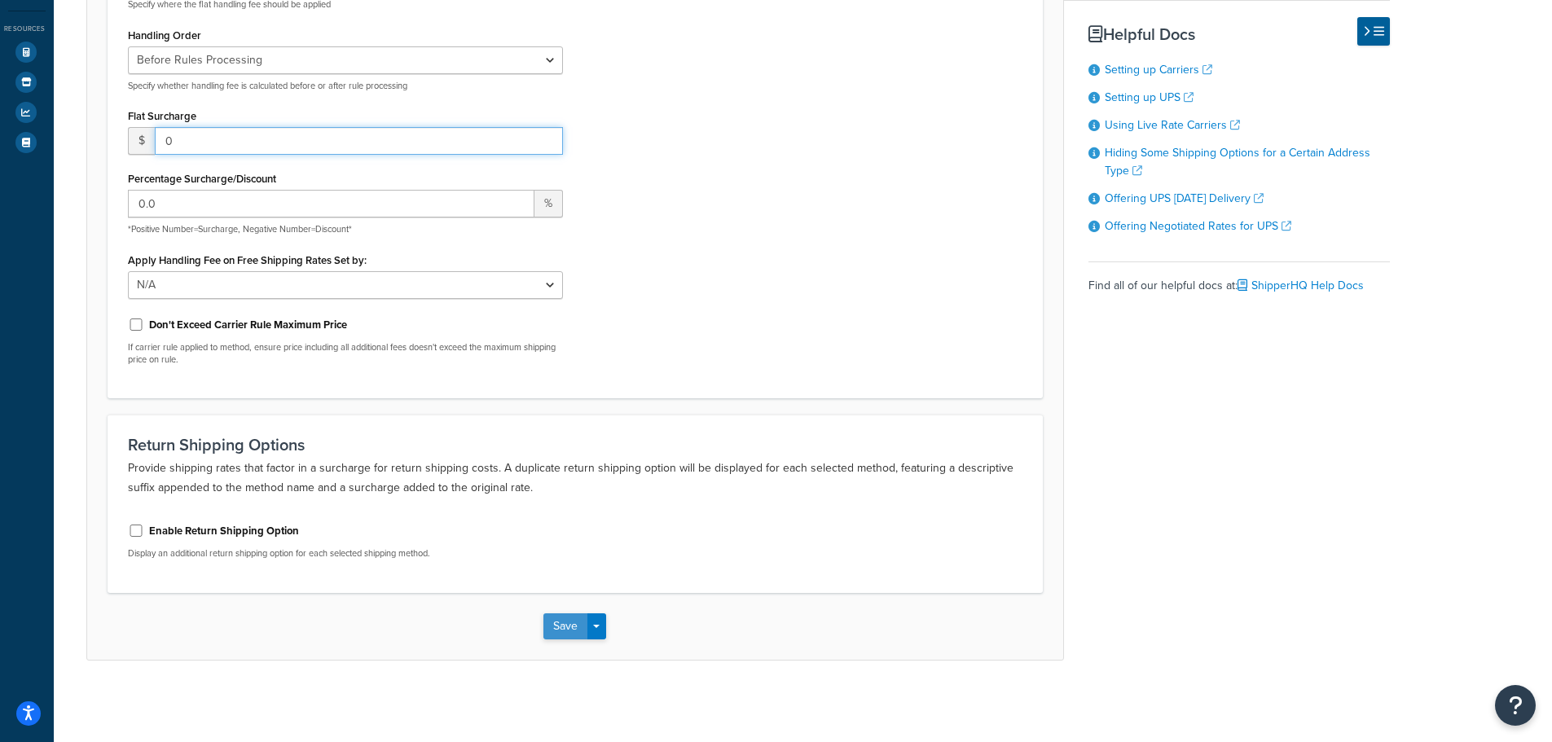
type input "0"
click at [563, 639] on button "Save" at bounding box center [565, 626] width 44 height 26
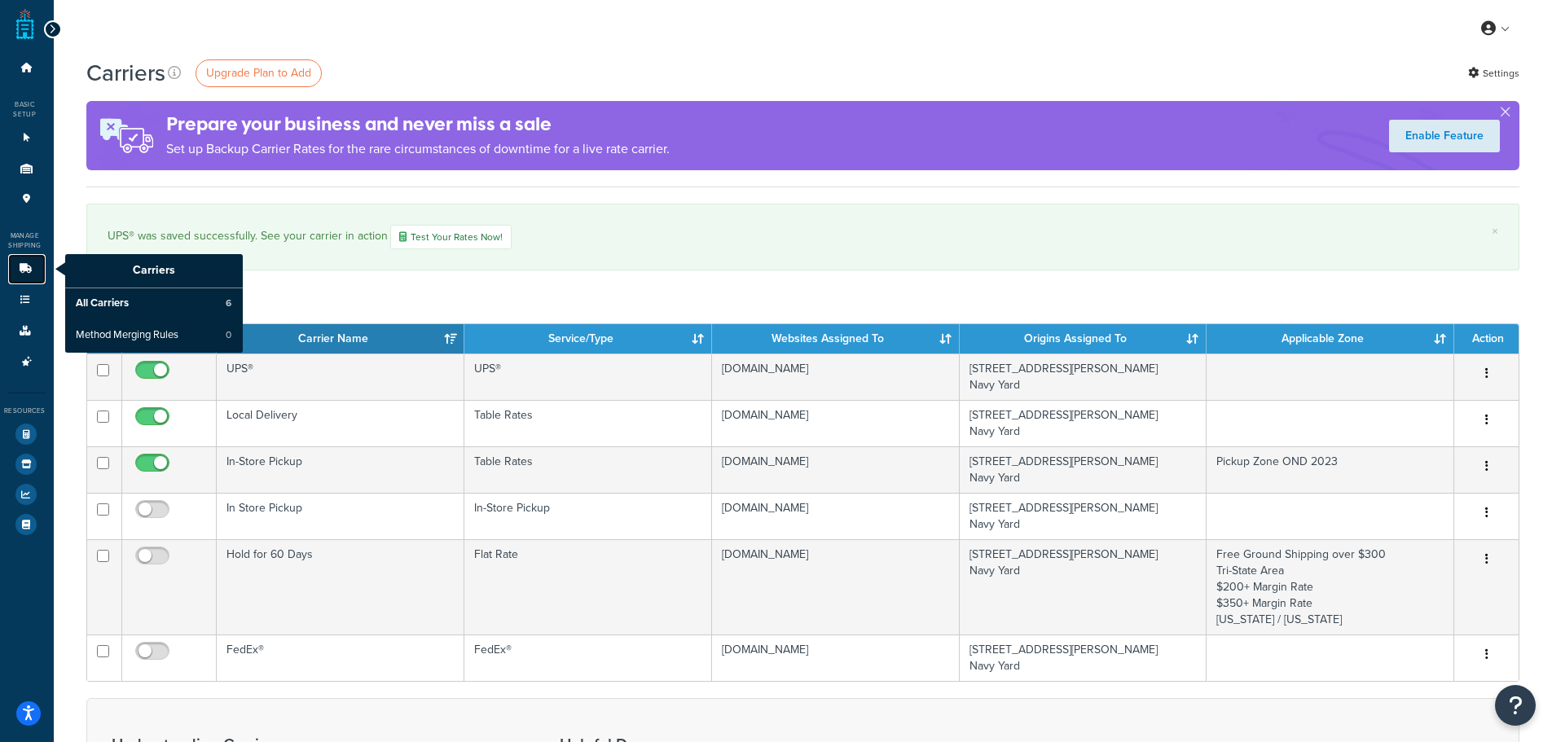
click at [27, 267] on icon at bounding box center [25, 269] width 16 height 10
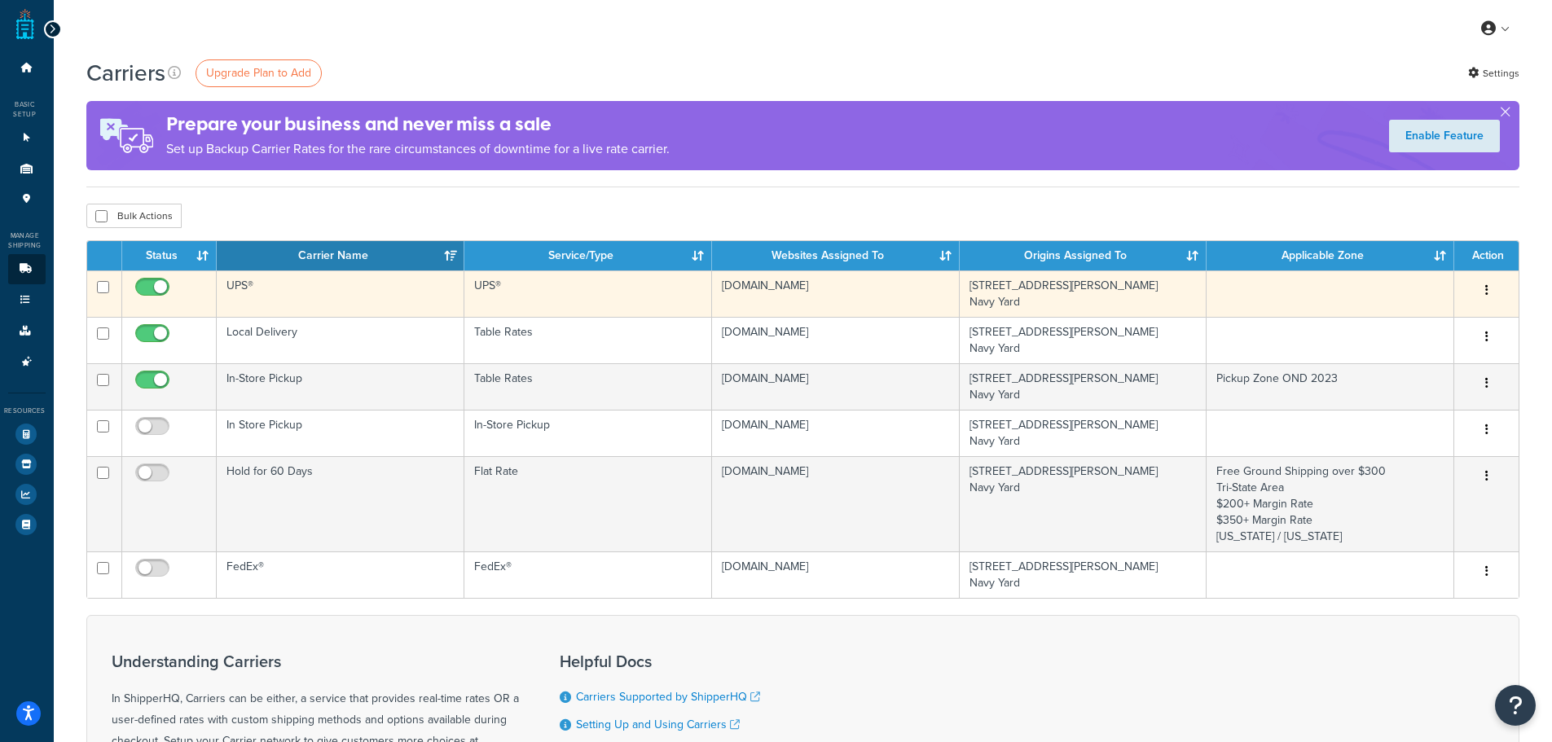
click at [380, 298] on td "UPS®" at bounding box center [341, 293] width 248 height 46
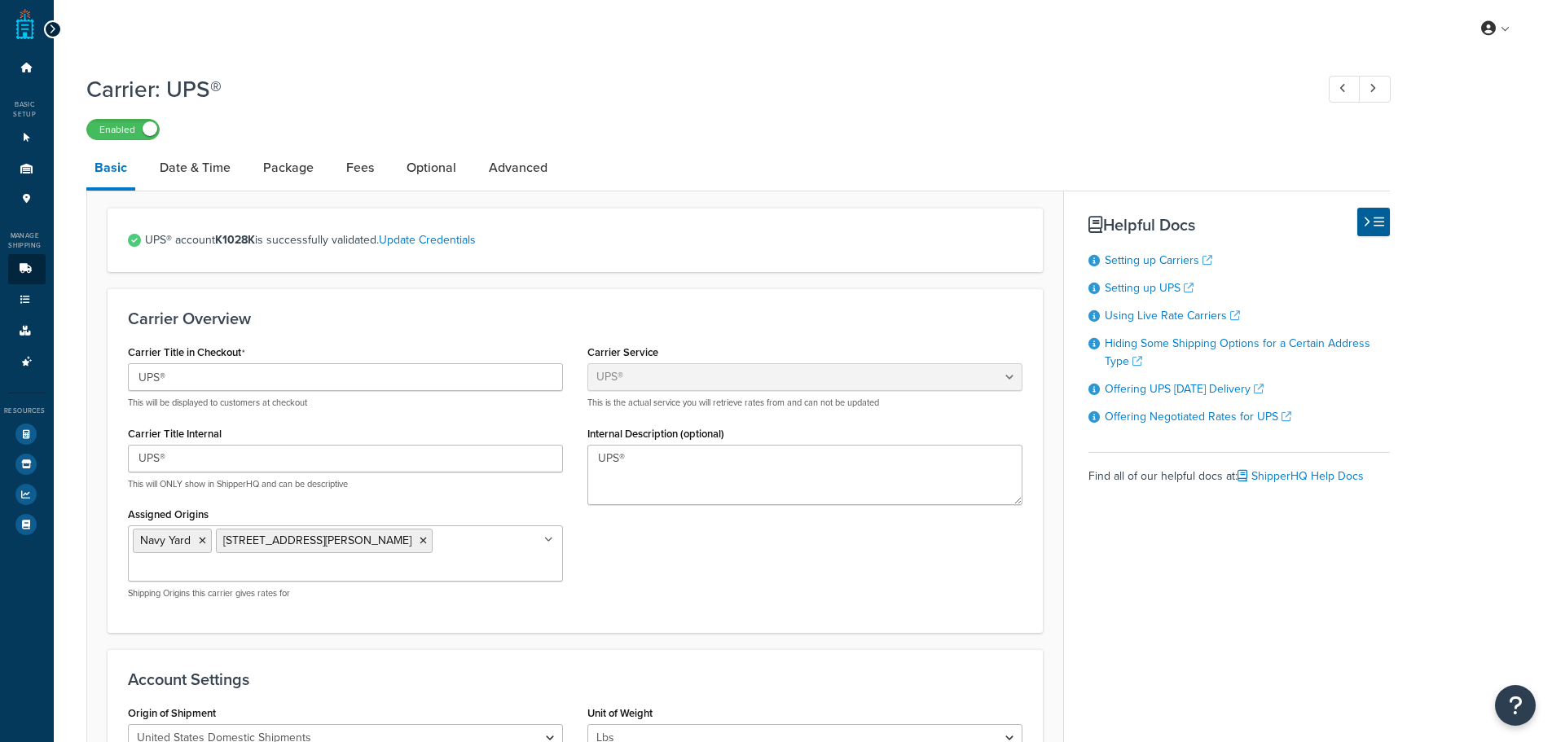
select select "ups"
select select "3"
click at [346, 170] on link "Fees" at bounding box center [360, 167] width 44 height 39
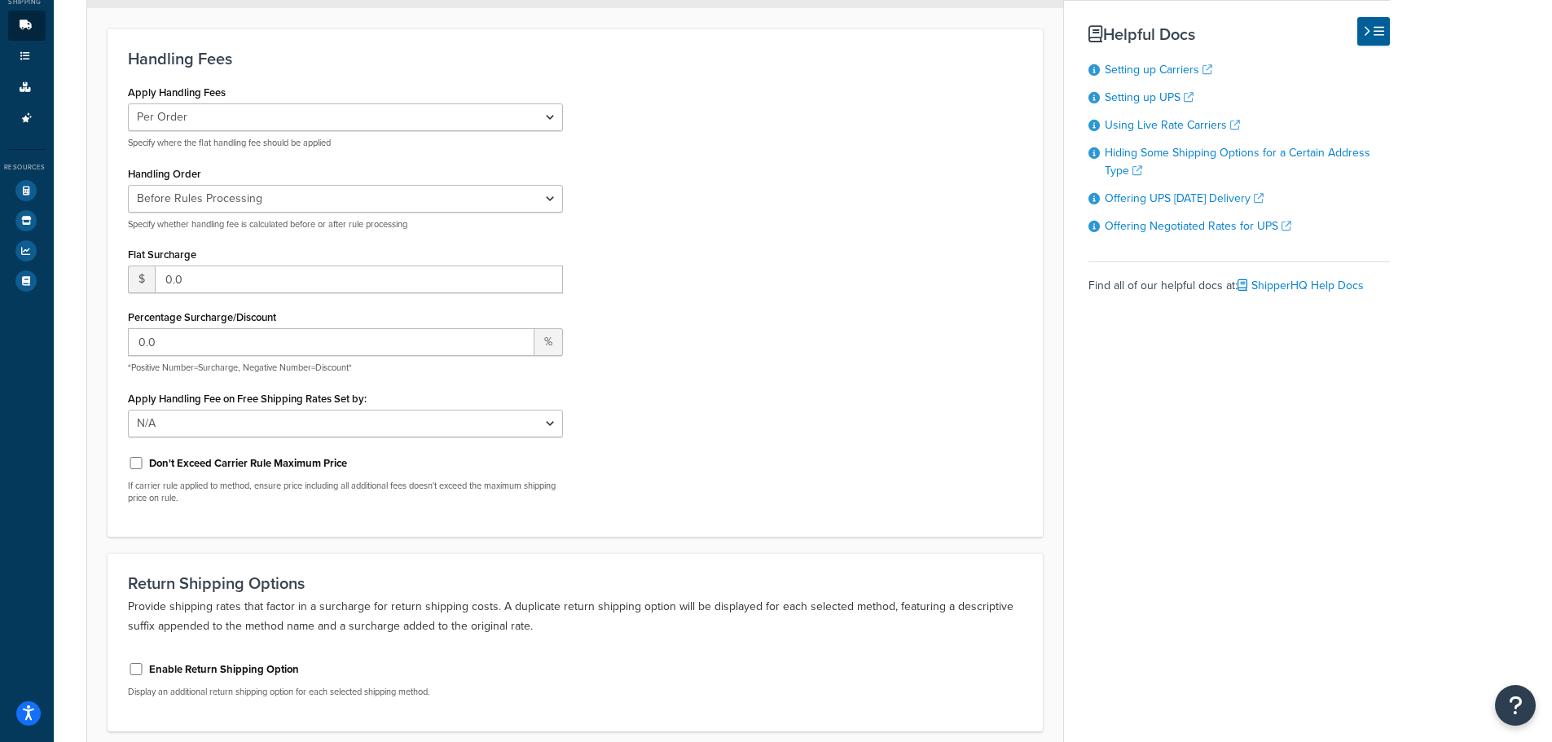
scroll to position [244, 0]
click at [1425, 382] on div "Carrier: UPS® Enabled Basic Date & Time Package Fees Optional Advanced Any hand…" at bounding box center [803, 330] width 1498 height 1018
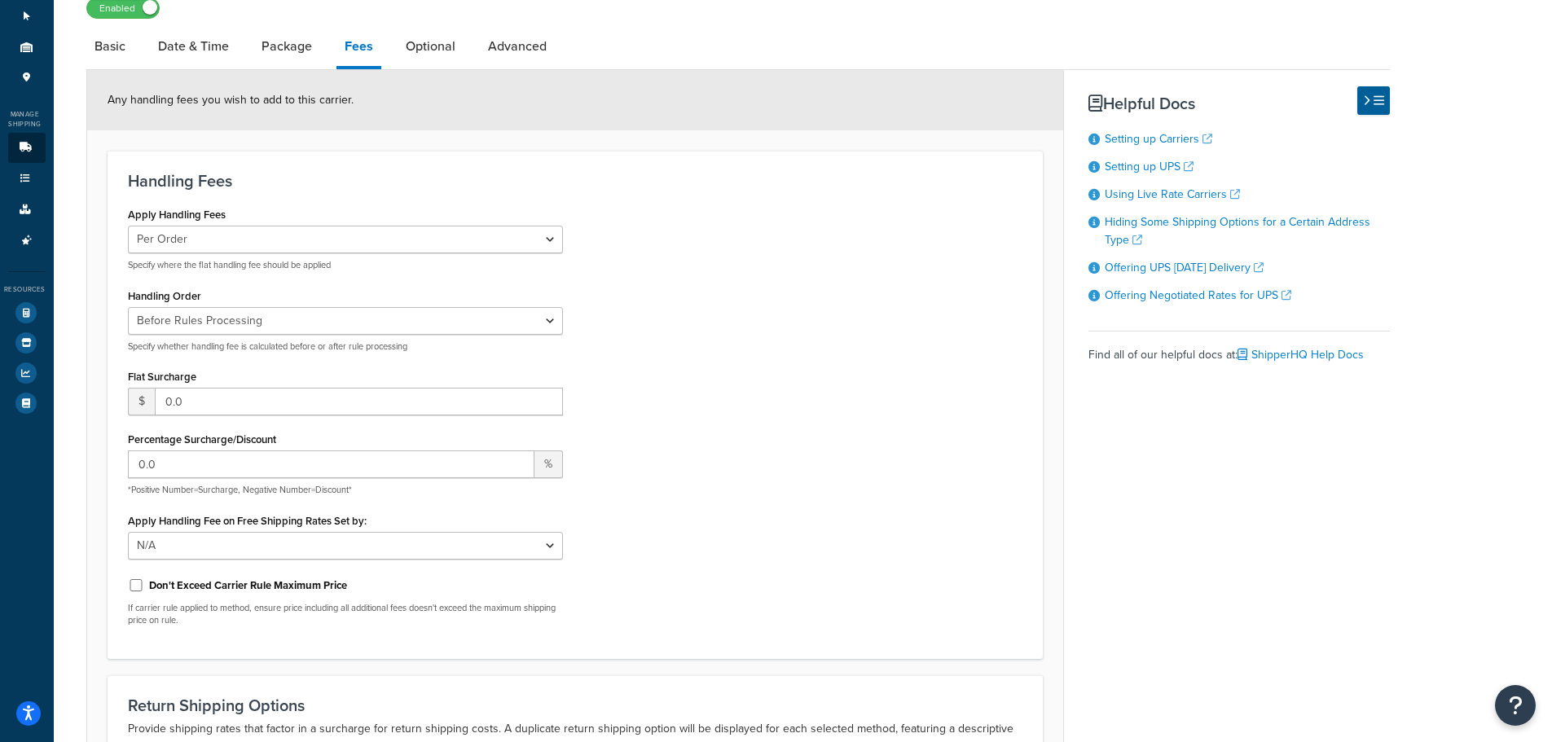
scroll to position [81, 0]
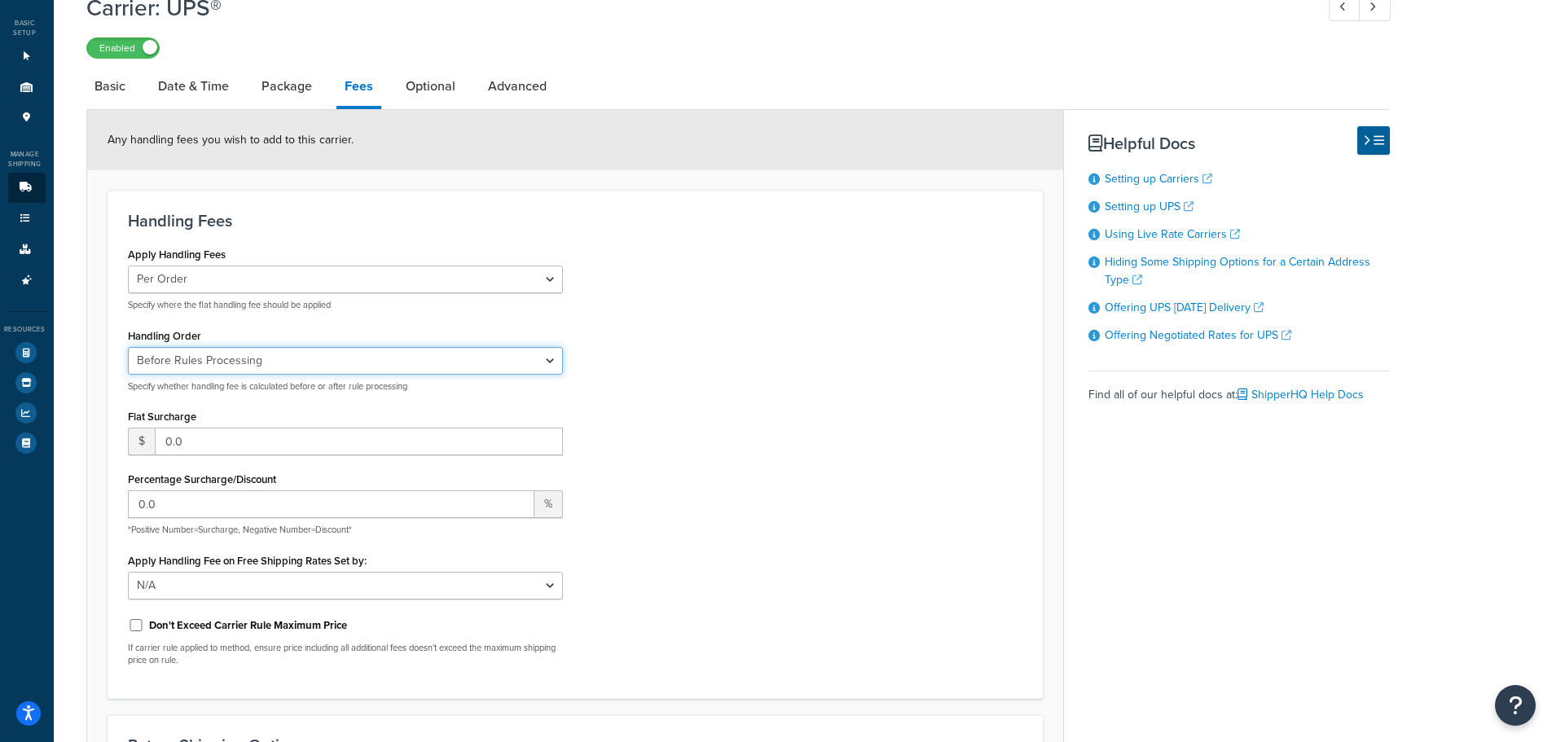
click at [133, 362] on select "Before Rules Processing After Rules Processing" at bounding box center [345, 361] width 435 height 28
click at [716, 323] on div "Apply Handling Fees Per Order Per Item Per Package Specify where the flat handl…" at bounding box center [575, 461] width 919 height 436
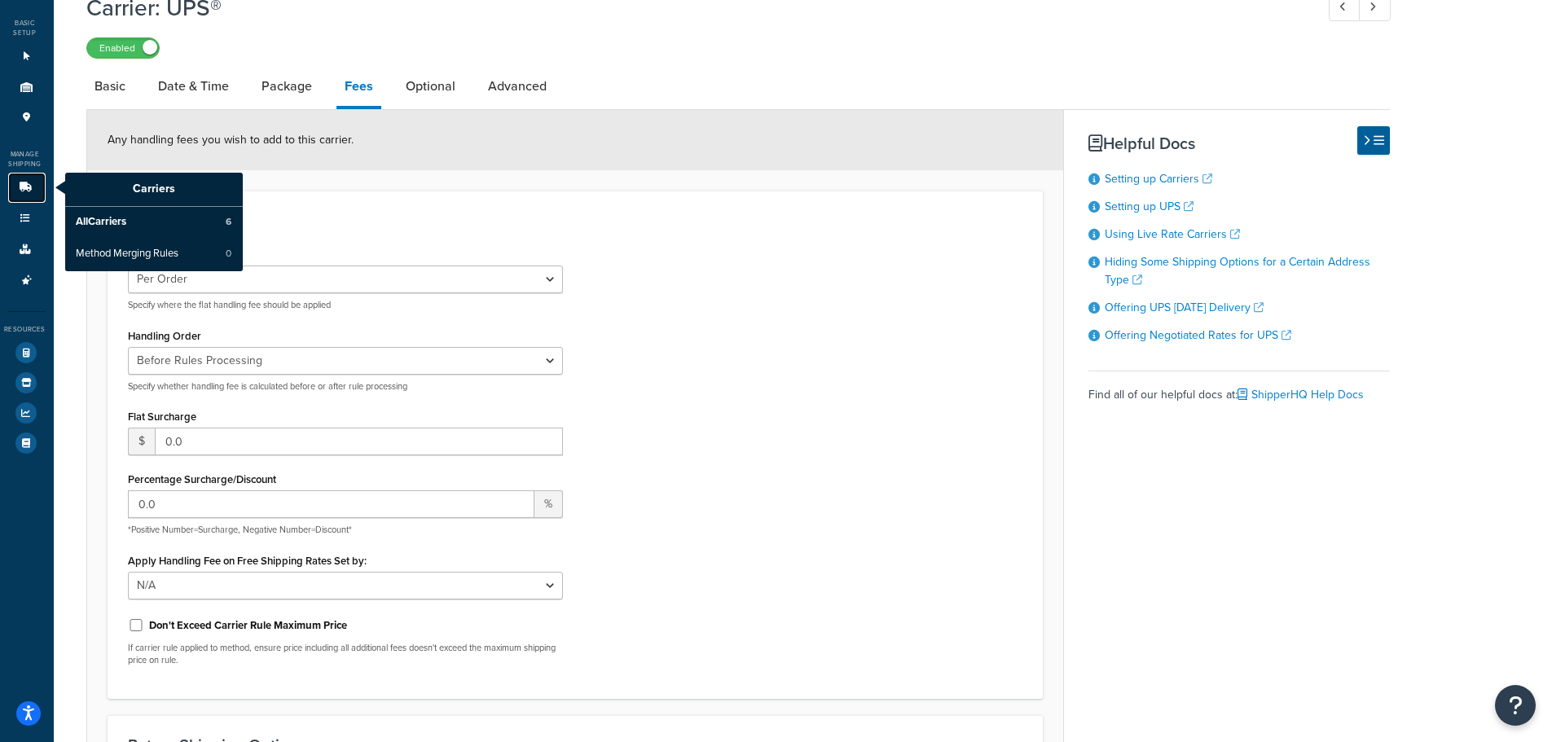
click at [25, 178] on link "Carriers" at bounding box center [26, 188] width 37 height 30
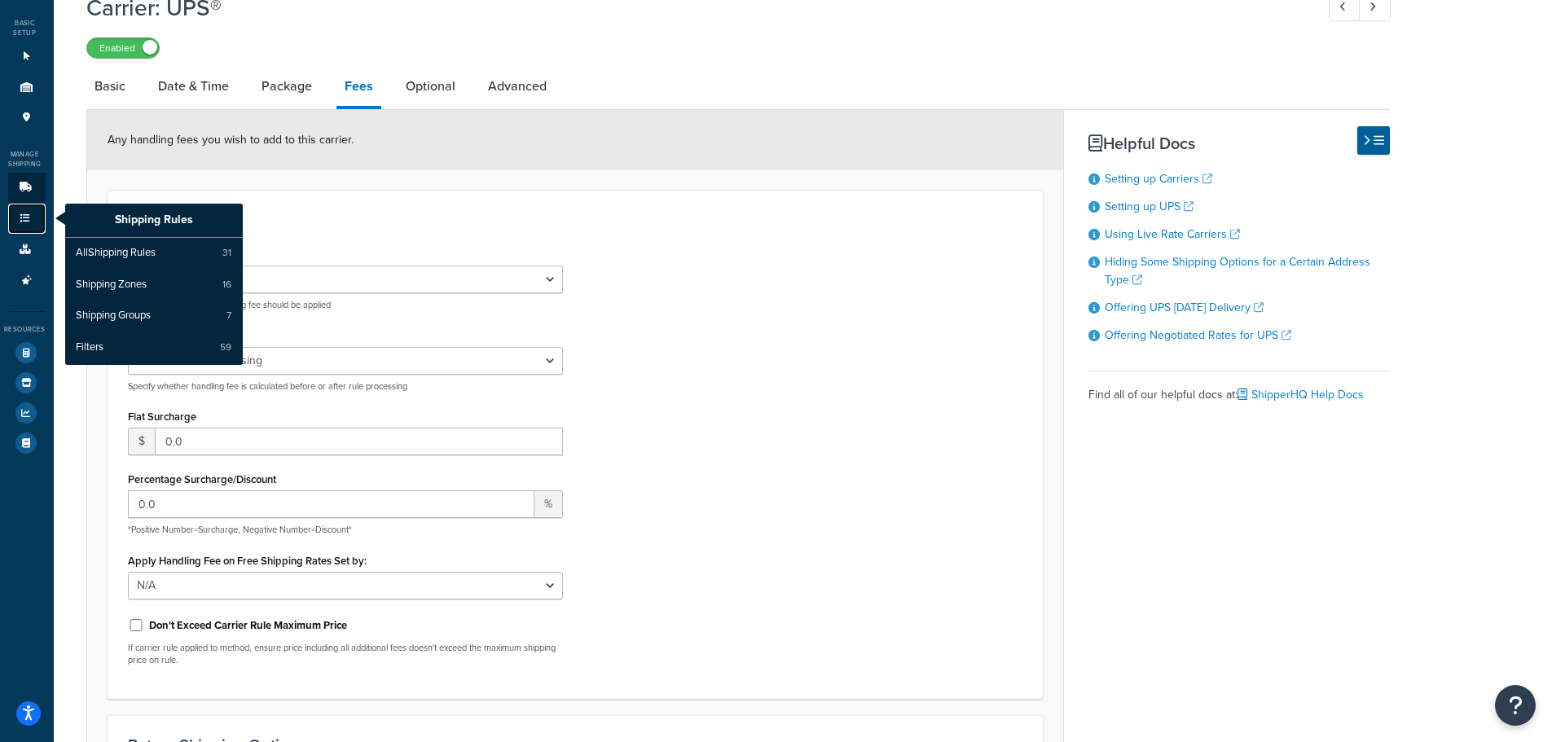
click at [29, 217] on icon at bounding box center [25, 218] width 16 height 10
click at [112, 246] on span "All Shipping Rules" at bounding box center [116, 253] width 80 height 15
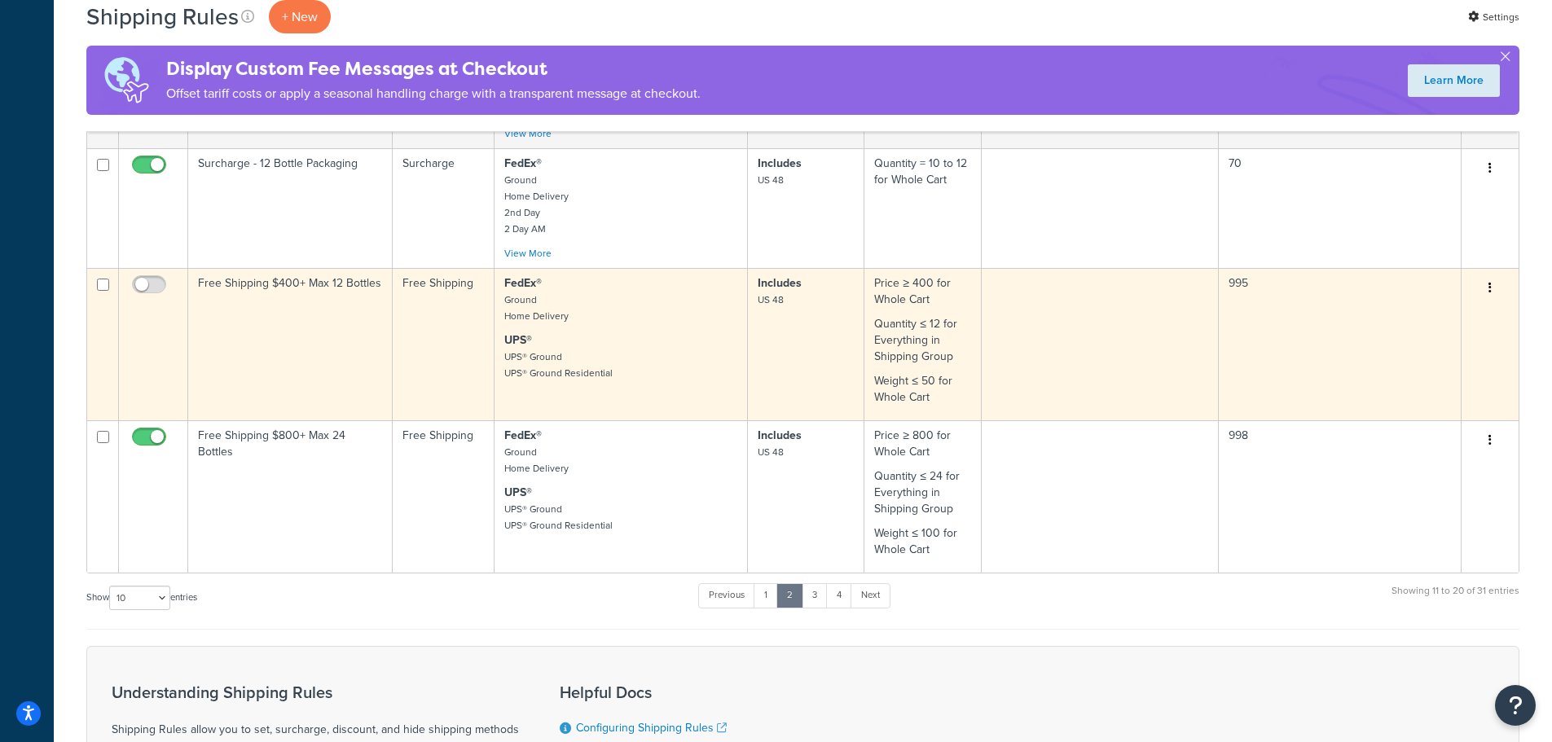
scroll to position [896, 0]
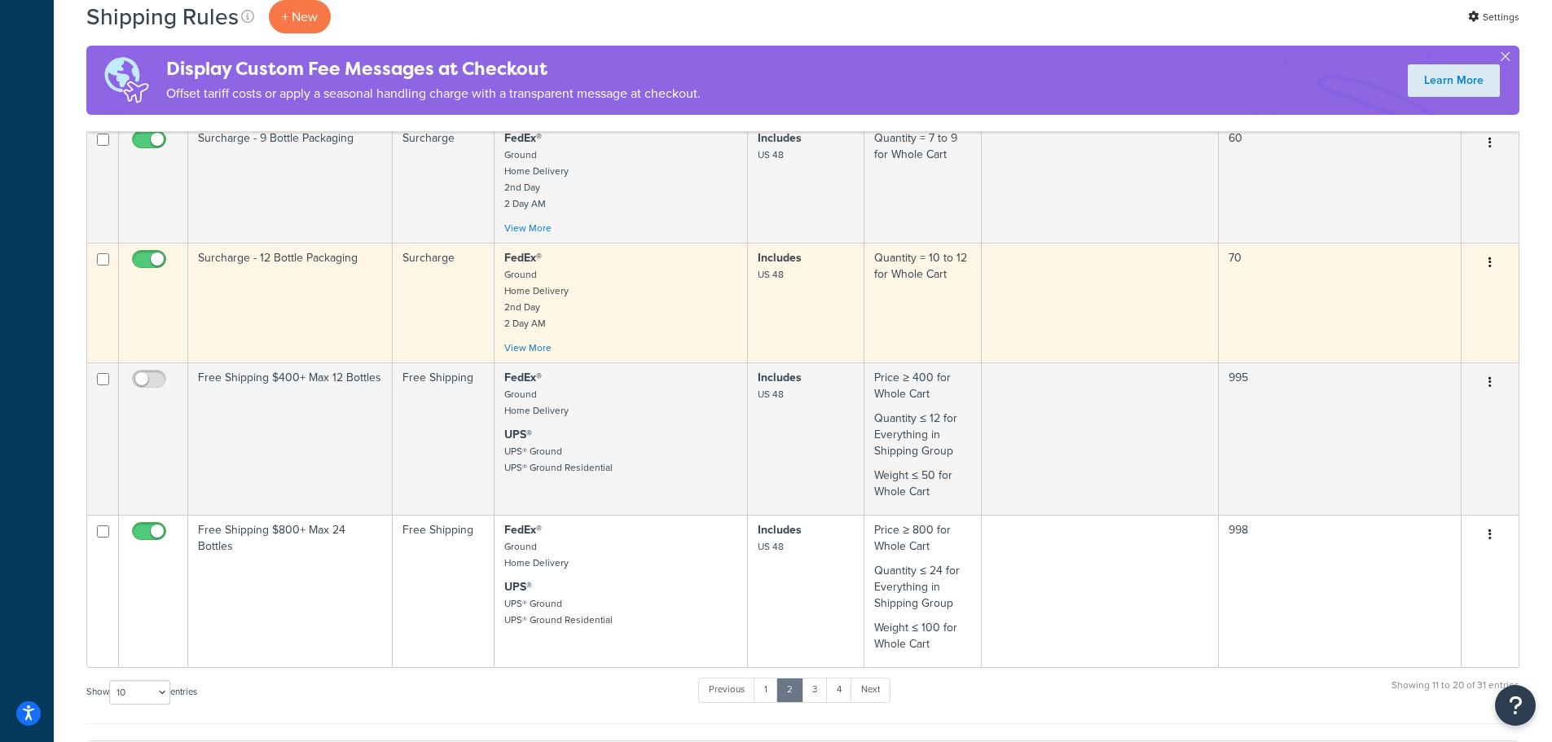
click at [134, 257] on input "checkbox" at bounding box center [151, 263] width 45 height 20
checkbox input "false"
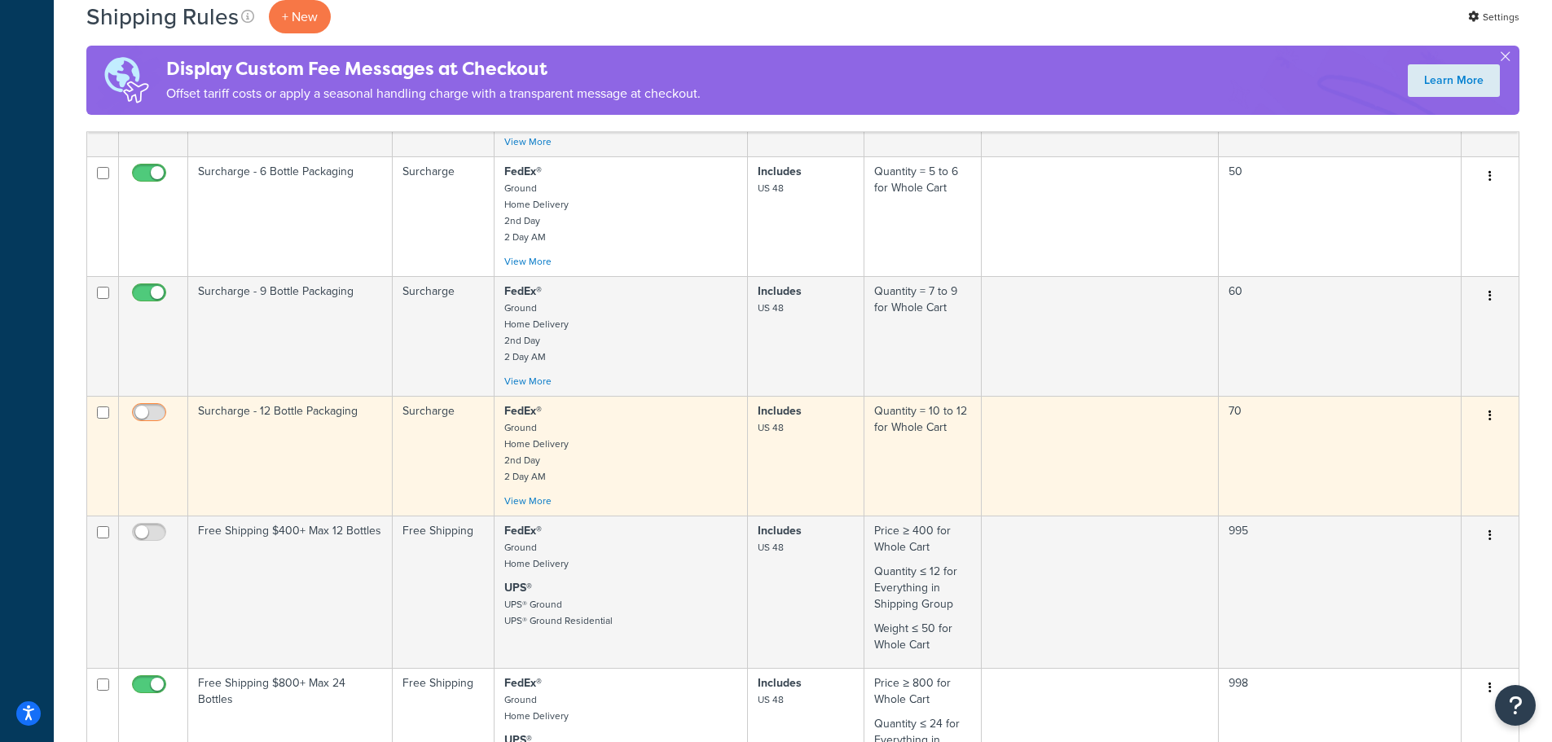
scroll to position [733, 0]
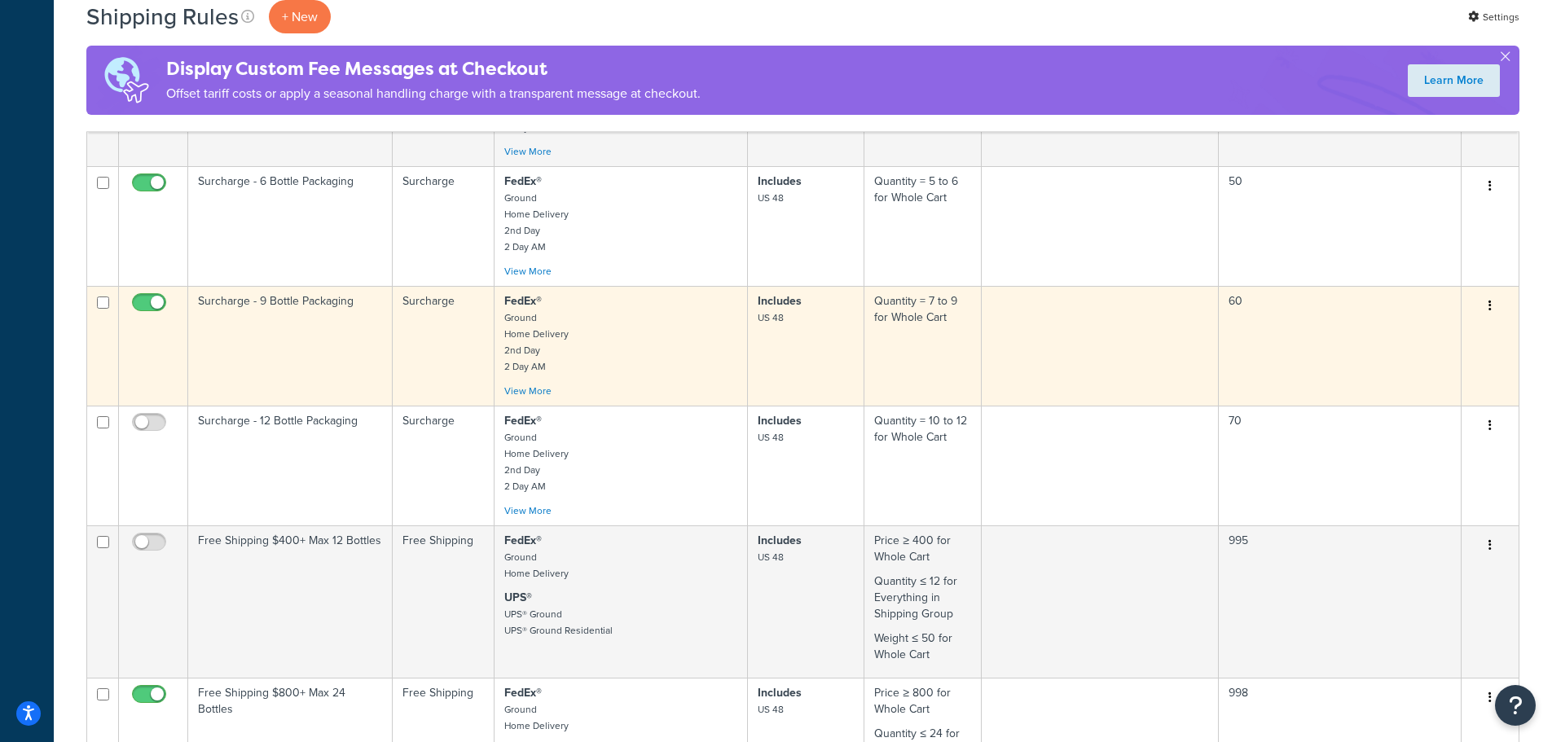
click at [143, 297] on input "checkbox" at bounding box center [151, 306] width 45 height 20
checkbox input "false"
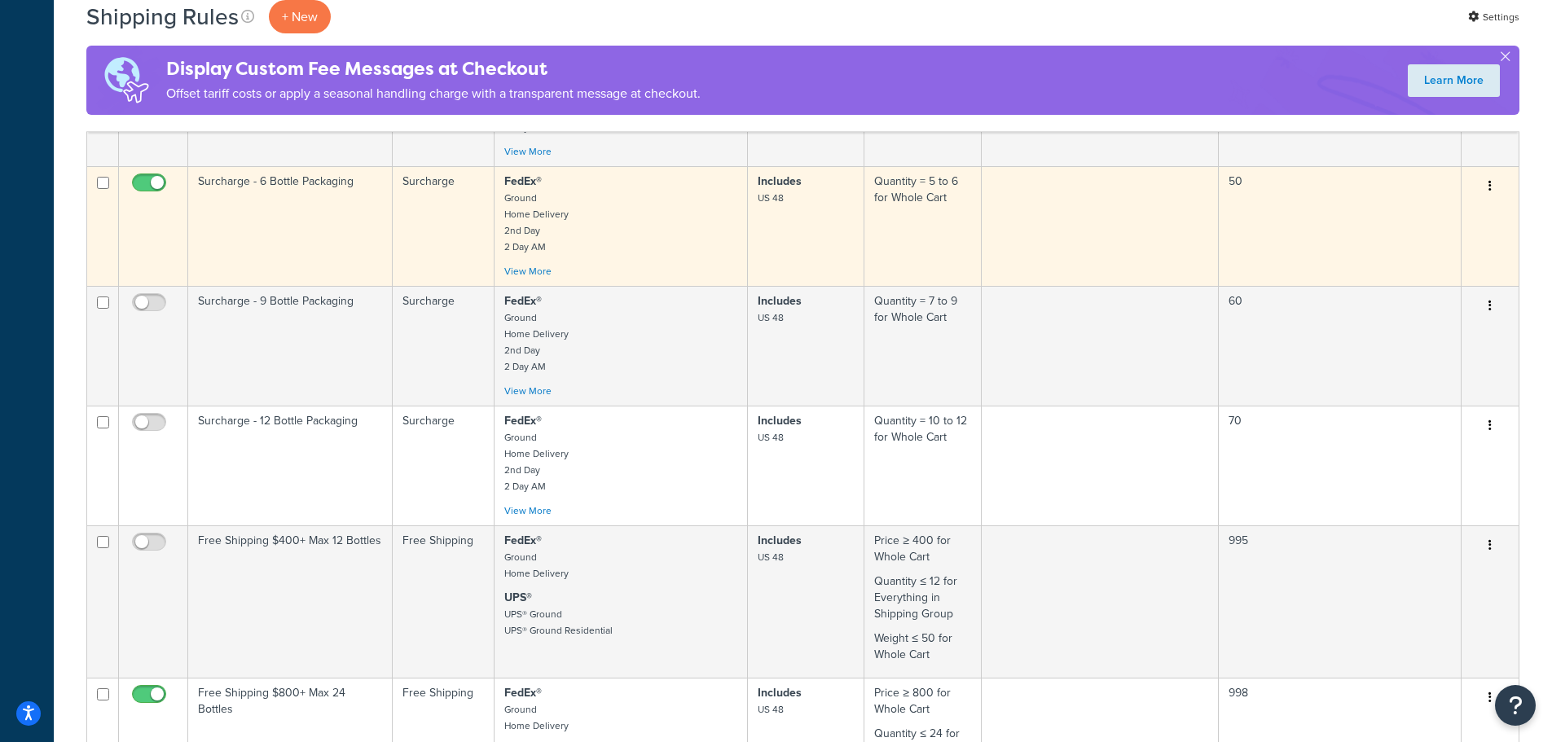
click at [147, 191] on input "checkbox" at bounding box center [151, 187] width 45 height 20
checkbox input "false"
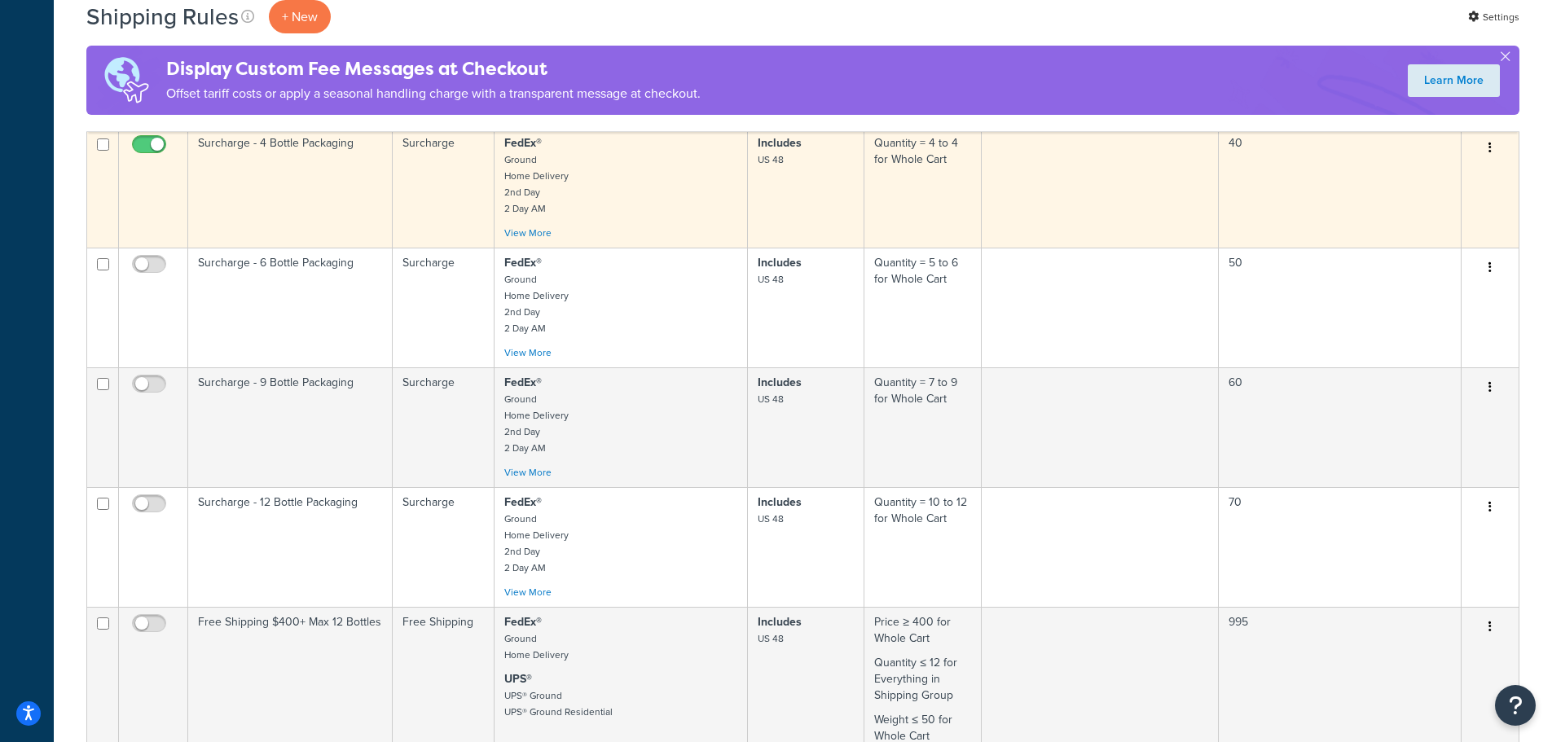
click at [154, 144] on input "checkbox" at bounding box center [151, 148] width 45 height 20
checkbox input "false"
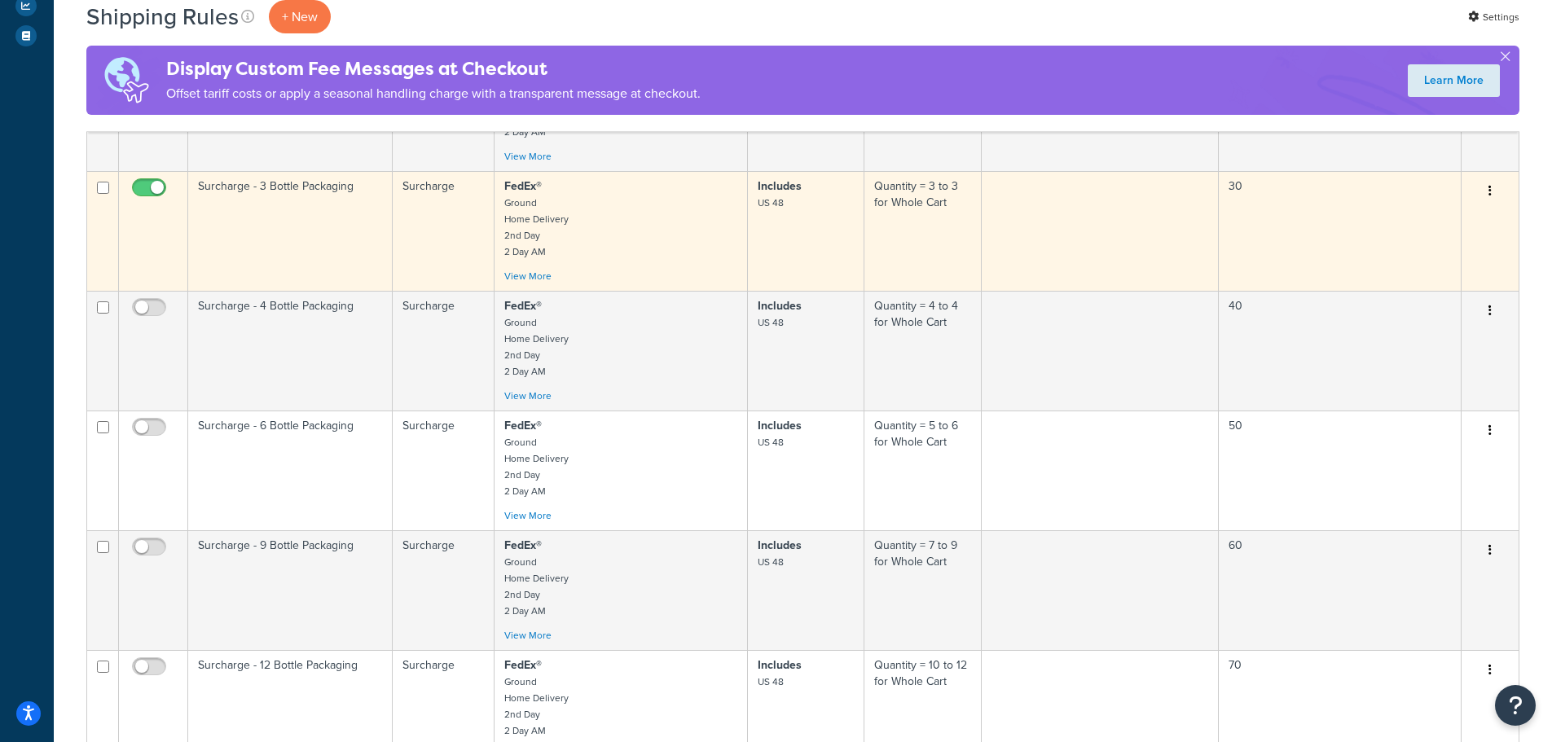
click at [137, 187] on input "checkbox" at bounding box center [151, 192] width 45 height 20
checkbox input "false"
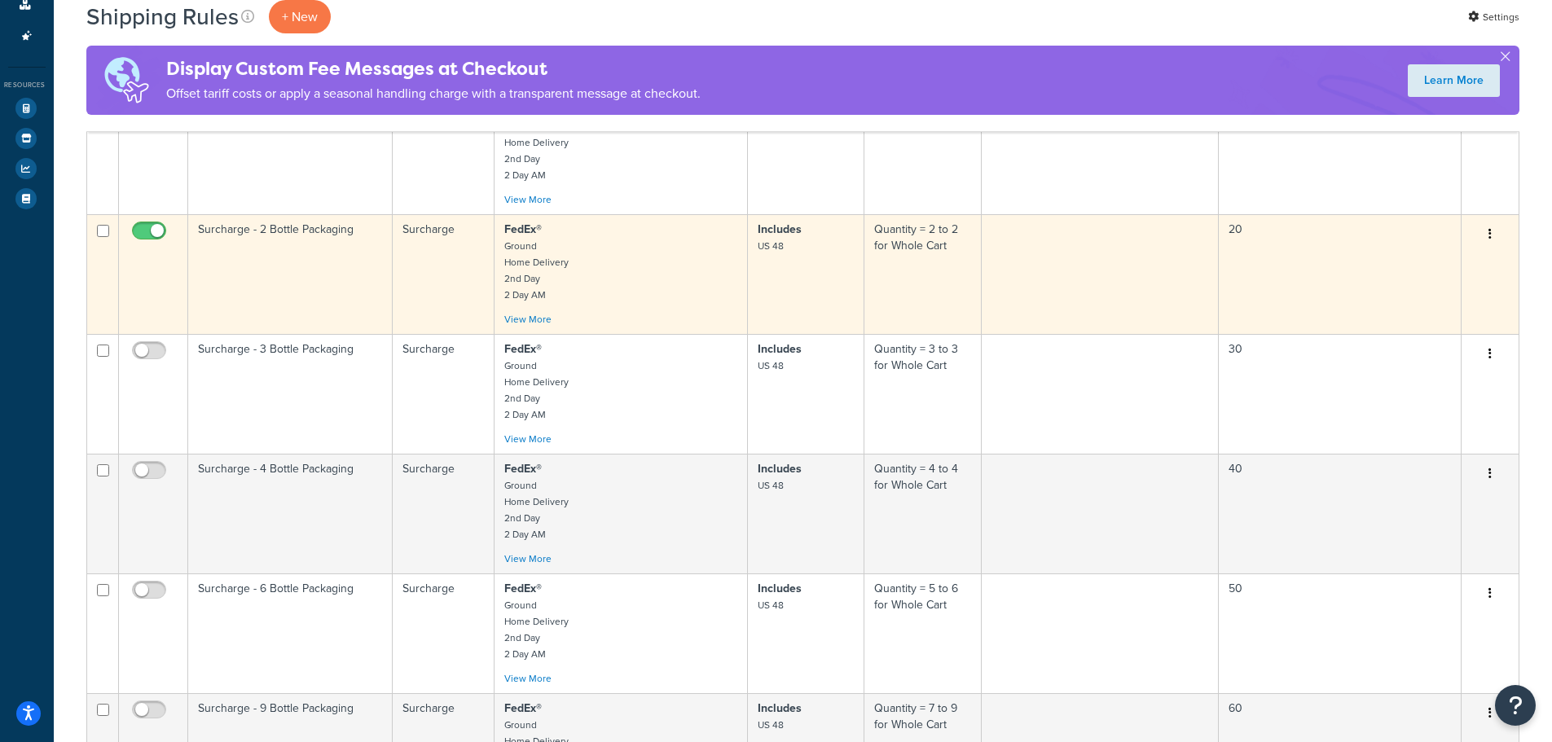
click at [160, 235] on input "checkbox" at bounding box center [151, 235] width 45 height 20
checkbox input "false"
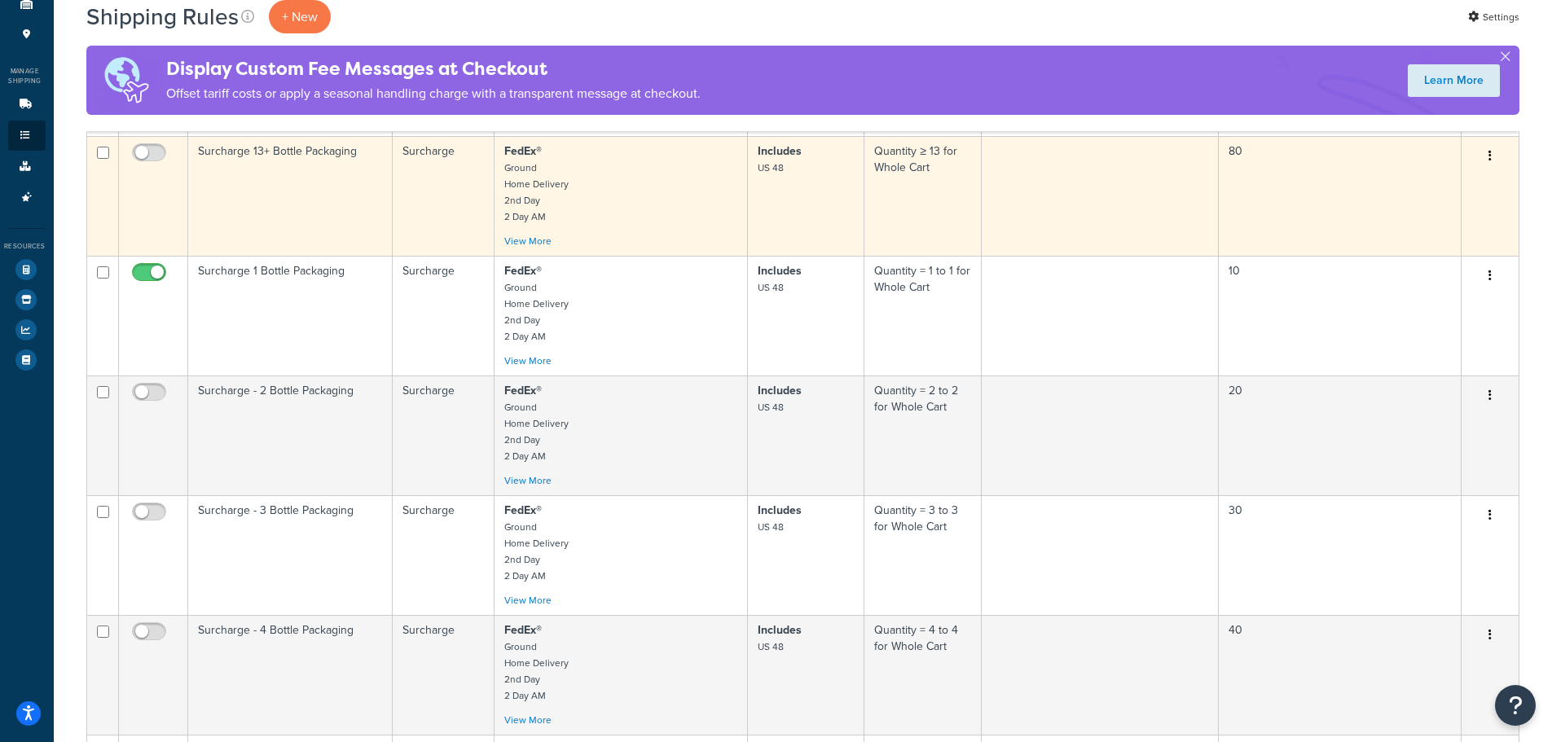
scroll to position [163, 0]
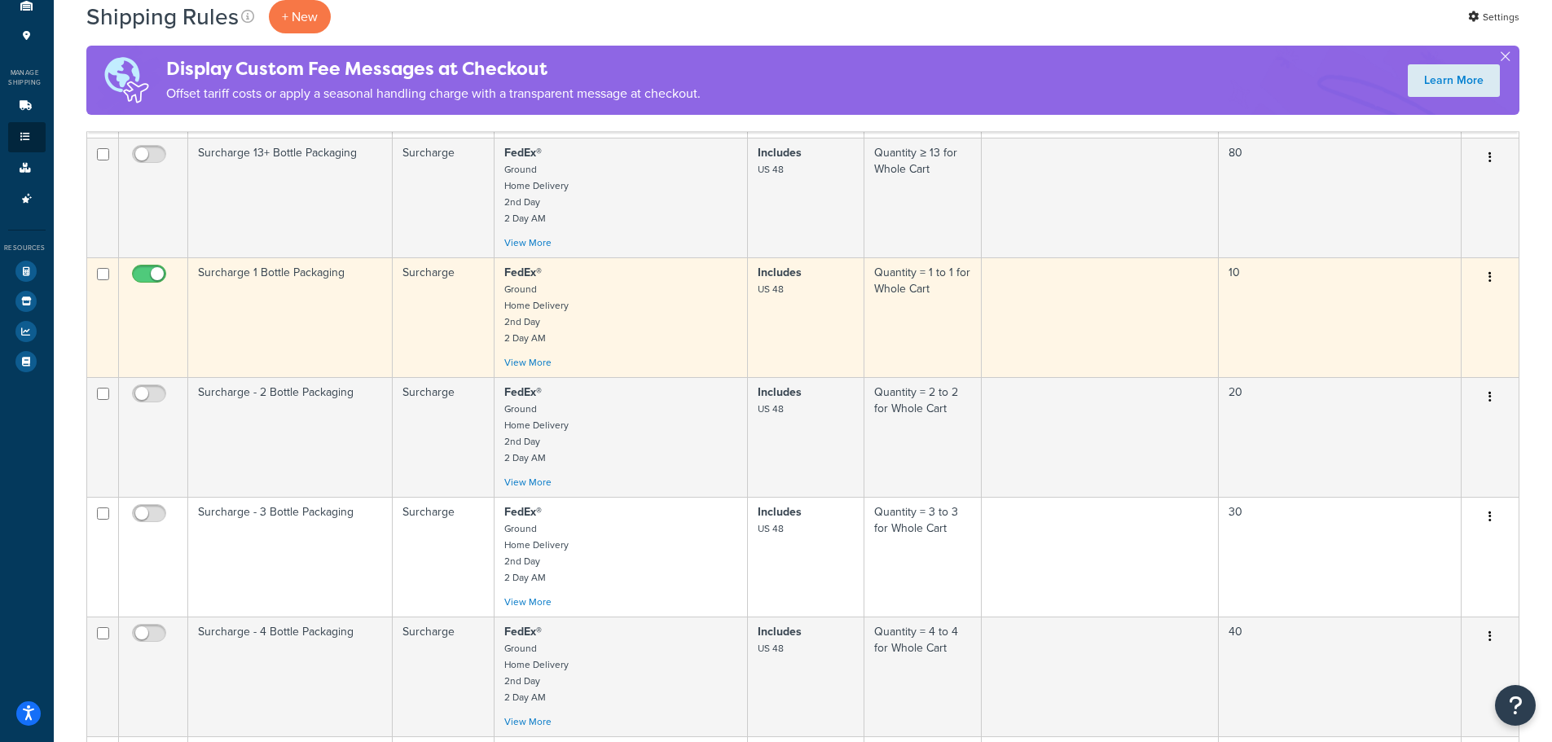
click at [154, 270] on input "checkbox" at bounding box center [151, 278] width 45 height 20
checkbox input "false"
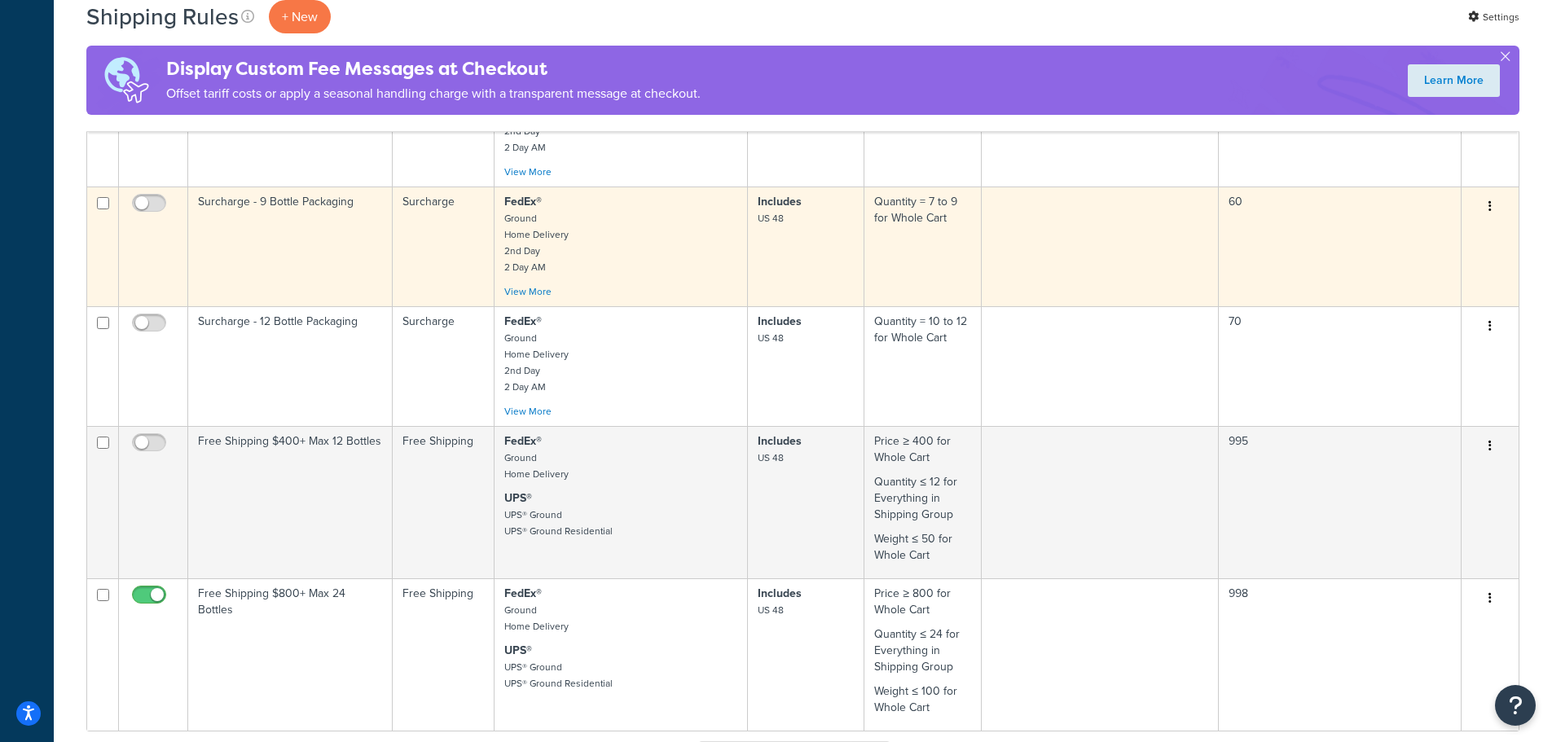
scroll to position [815, 0]
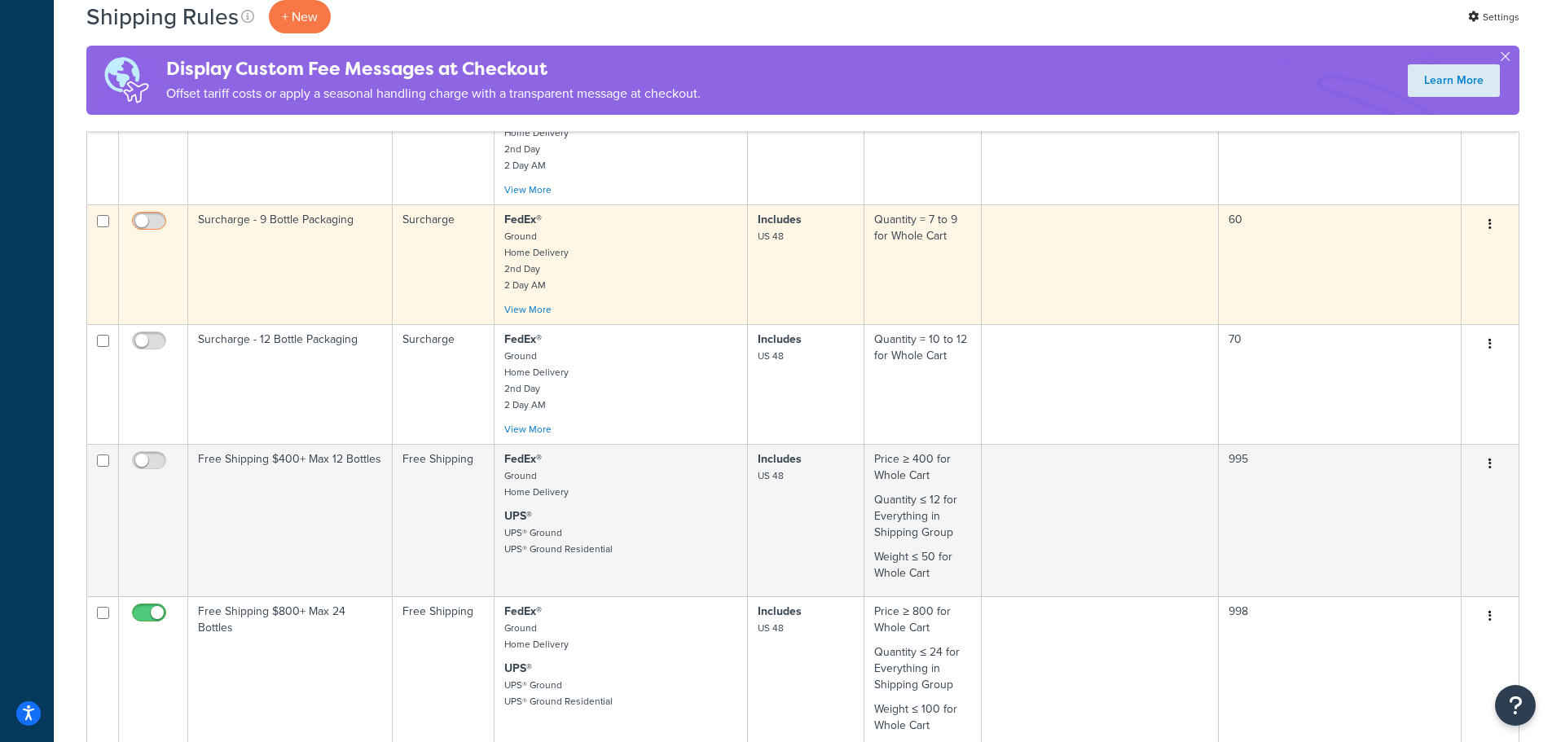
click at [156, 221] on input "checkbox" at bounding box center [151, 225] width 45 height 20
checkbox input "true"
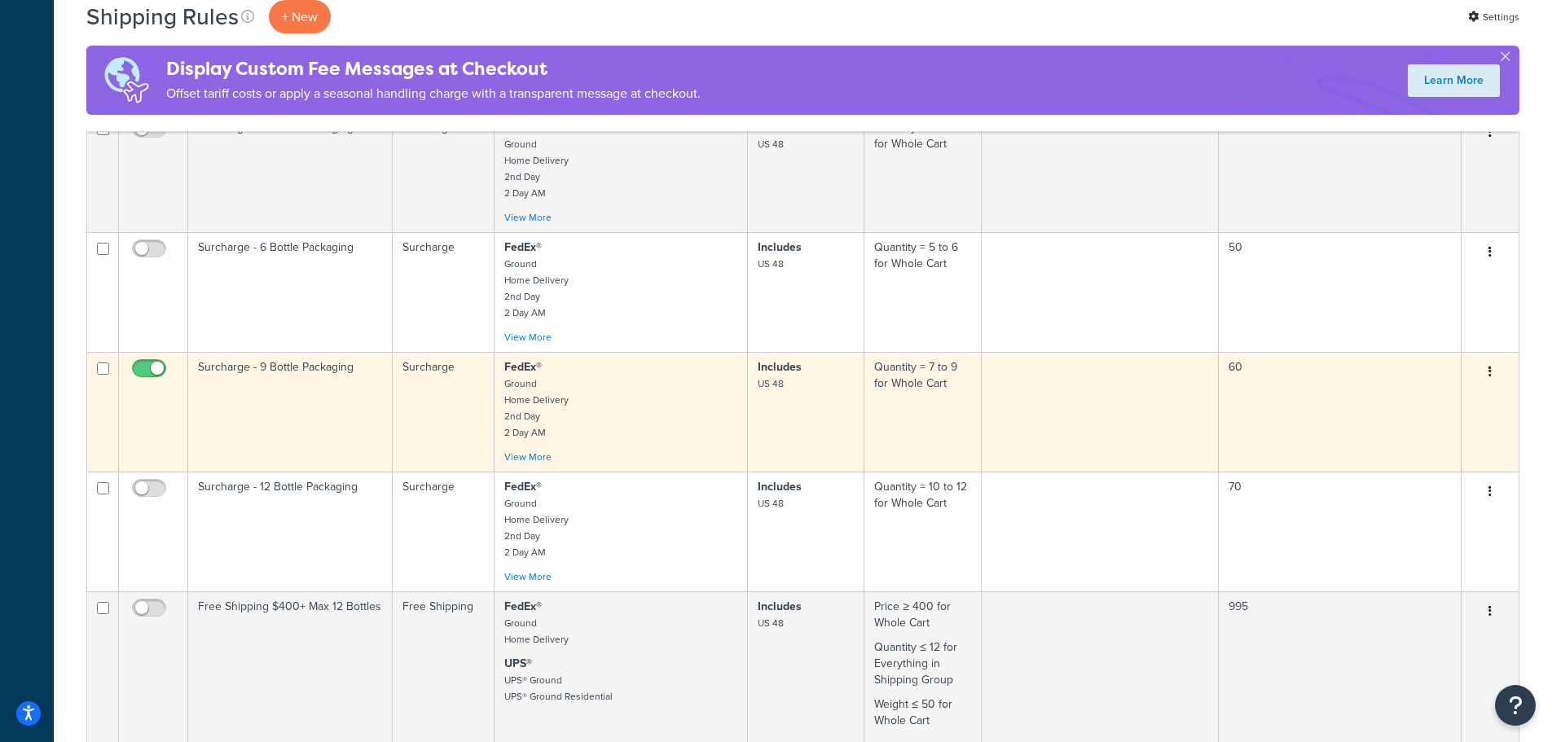
scroll to position [652, 0]
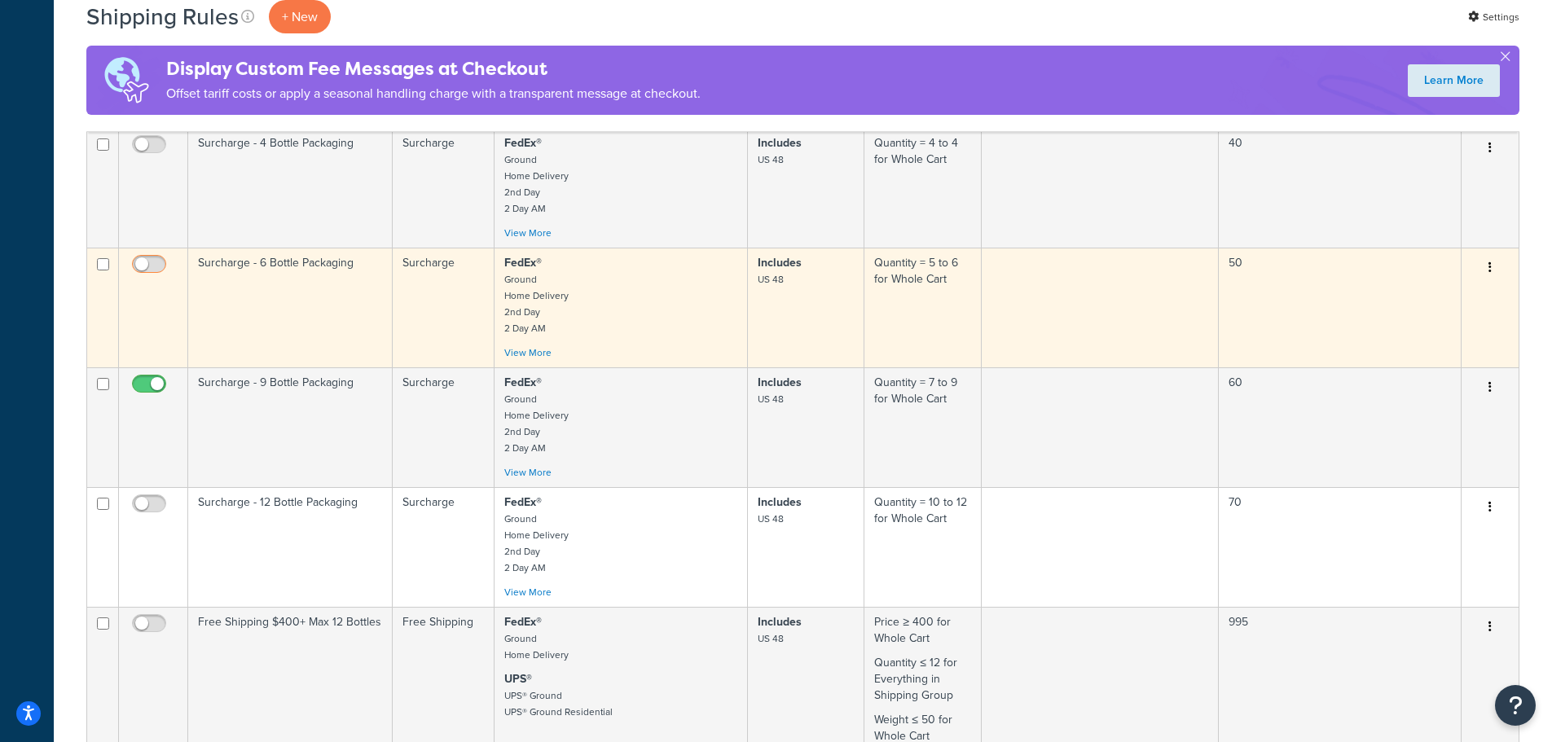
click at [151, 267] on input "checkbox" at bounding box center [151, 268] width 45 height 20
checkbox input "true"
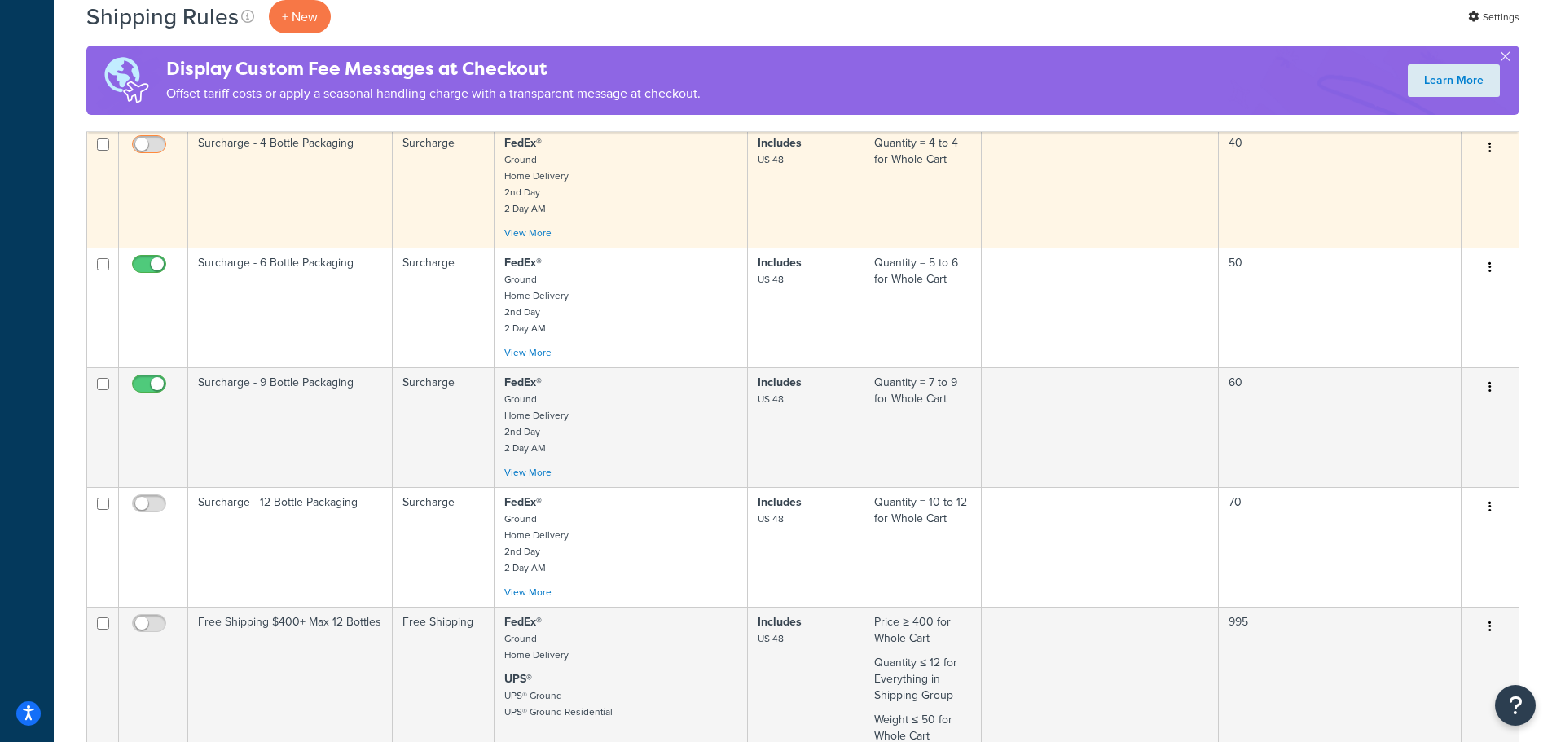
click at [141, 138] on span at bounding box center [149, 145] width 34 height 20
click at [141, 138] on input "checkbox" at bounding box center [151, 148] width 45 height 20
checkbox input "true"
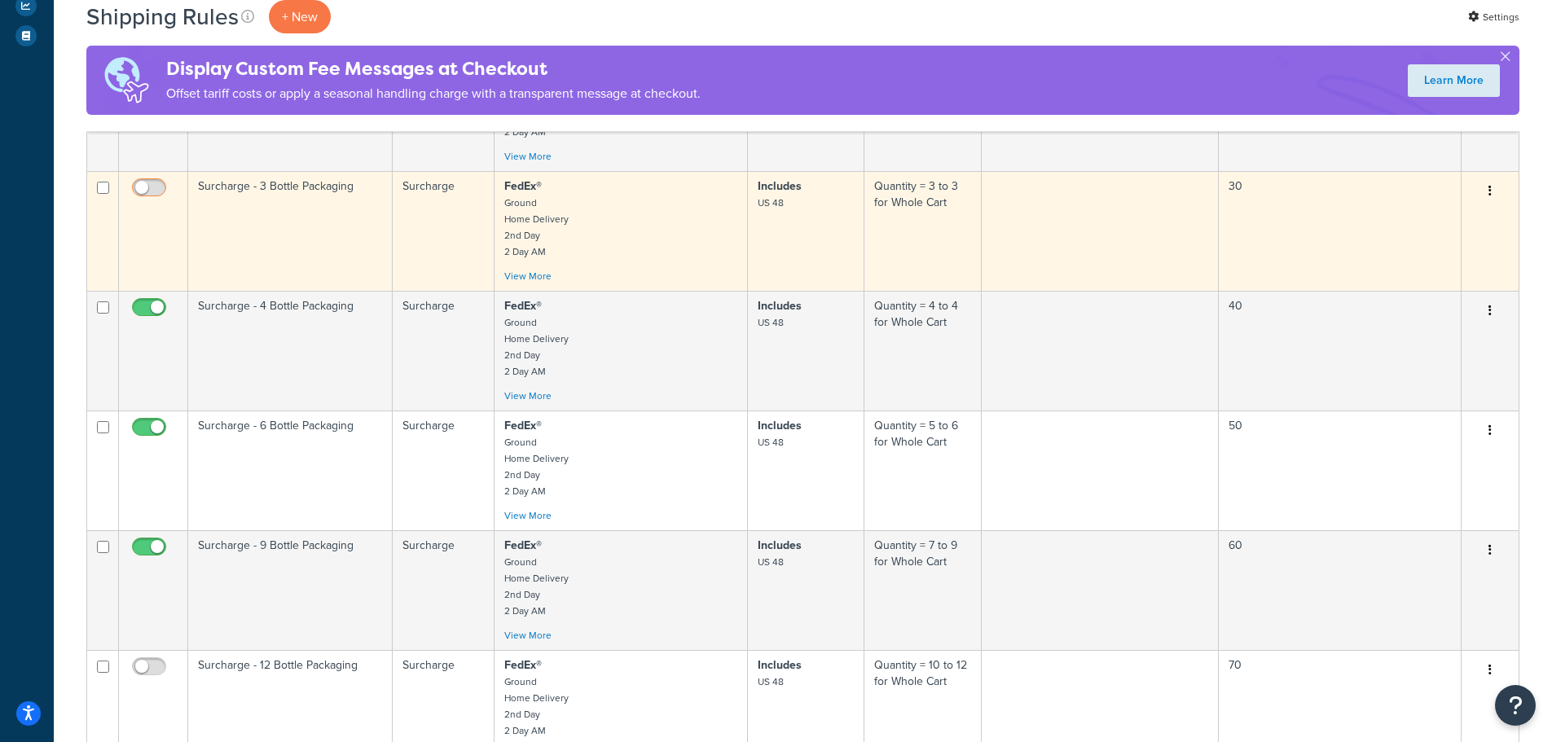
click at [158, 200] on input "checkbox" at bounding box center [151, 192] width 45 height 20
checkbox input "true"
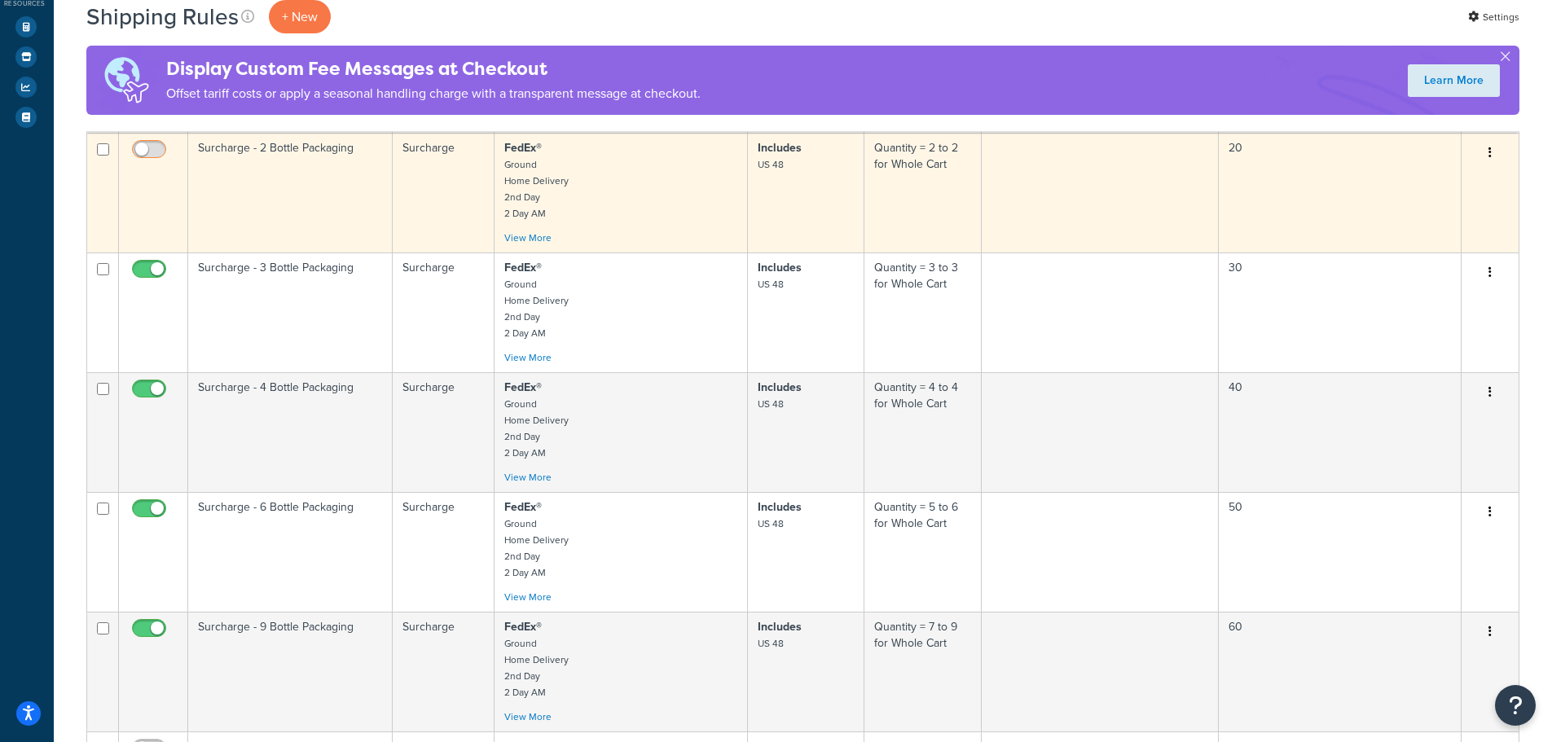
click at [156, 157] on input "checkbox" at bounding box center [151, 153] width 45 height 20
checkbox input "true"
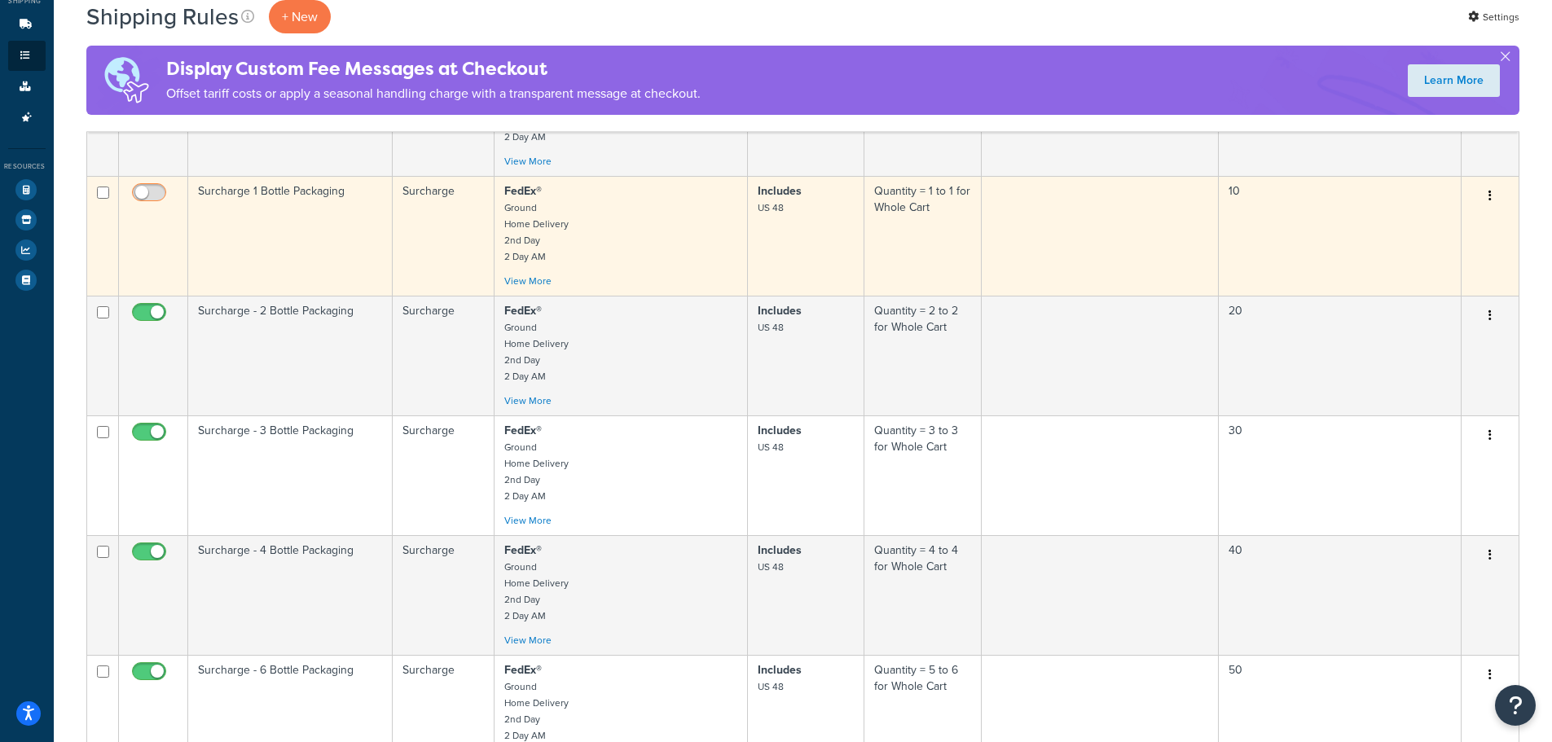
click at [149, 194] on input "checkbox" at bounding box center [151, 197] width 45 height 20
checkbox input "true"
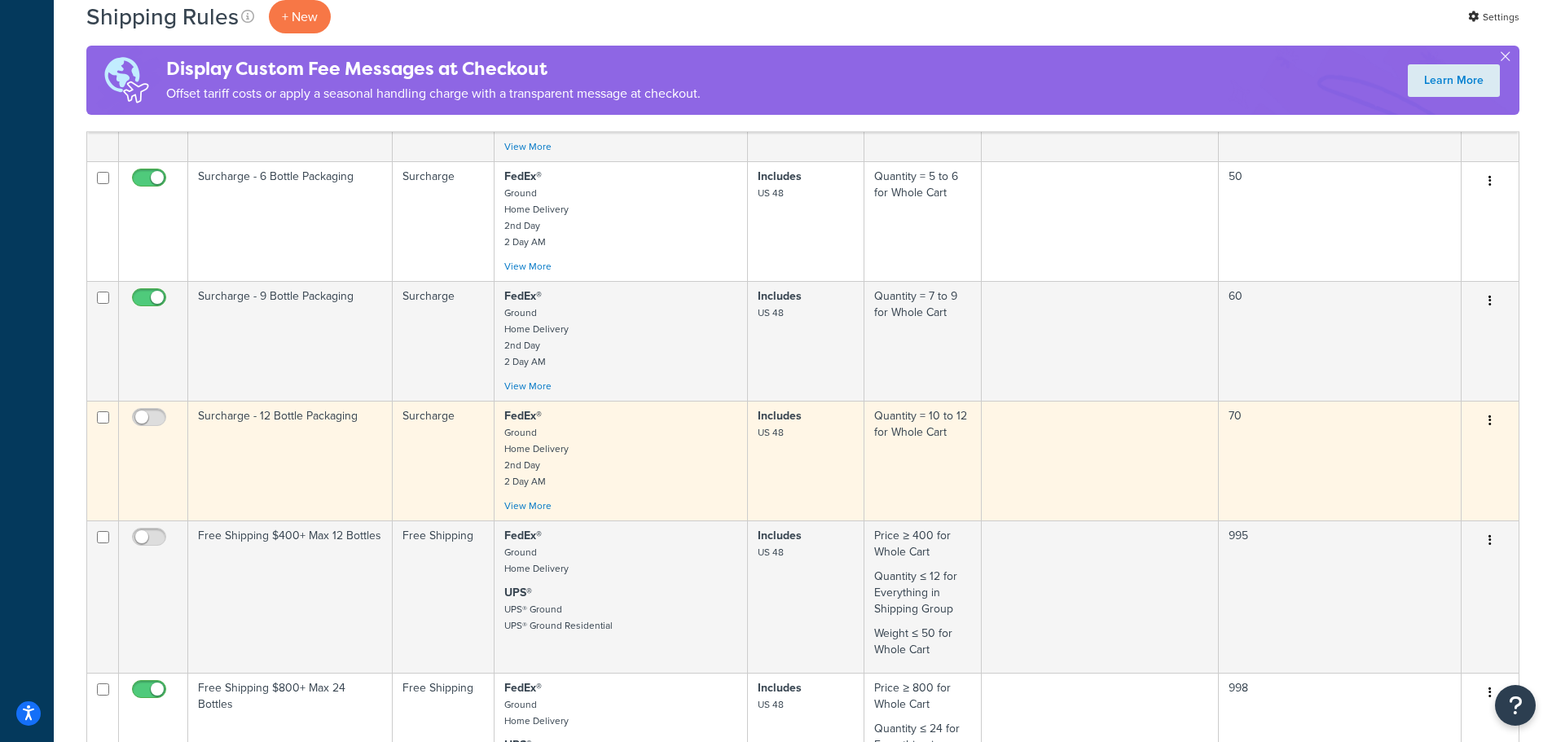
scroll to position [977, 0]
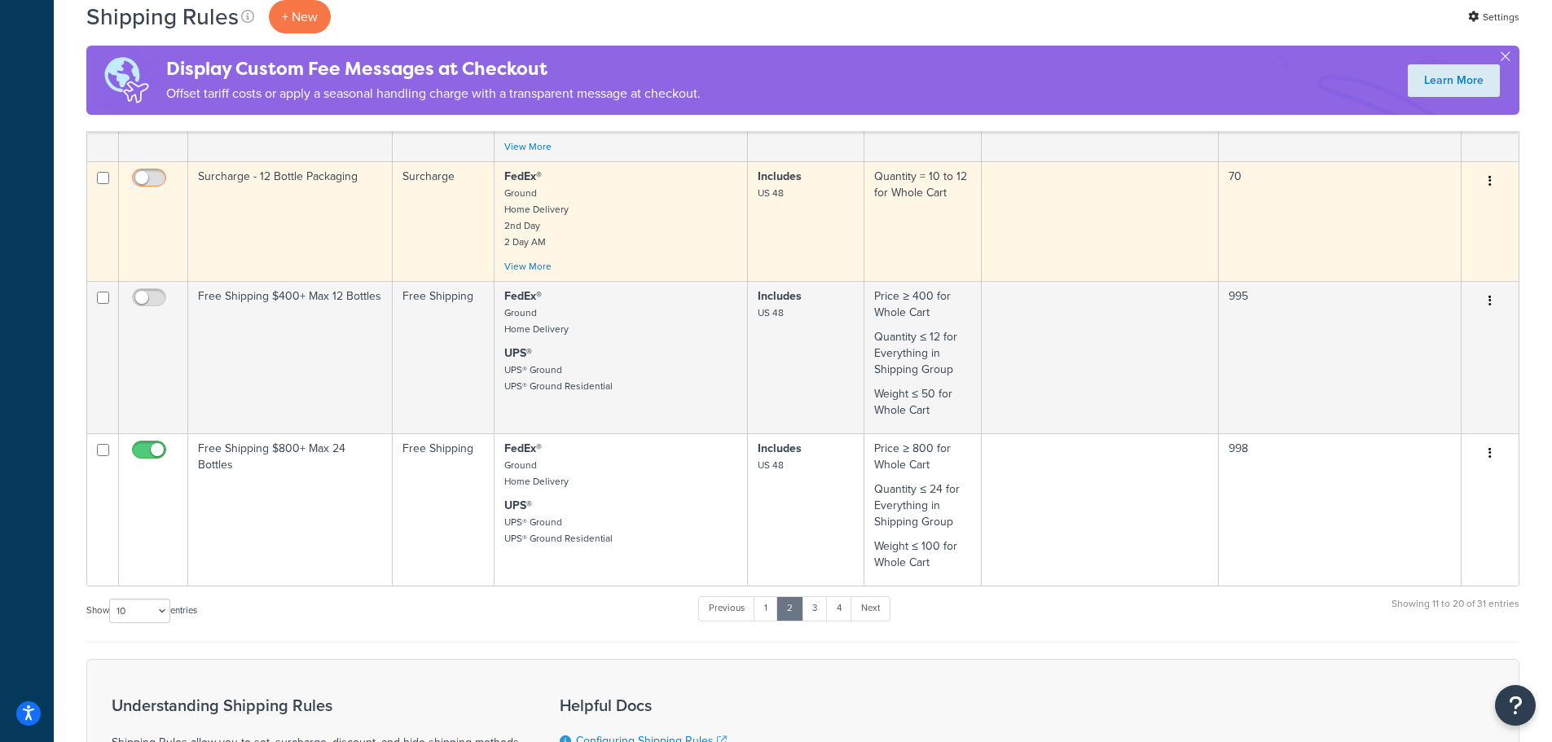
click at [148, 183] on input "checkbox" at bounding box center [151, 182] width 45 height 20
checkbox input "true"
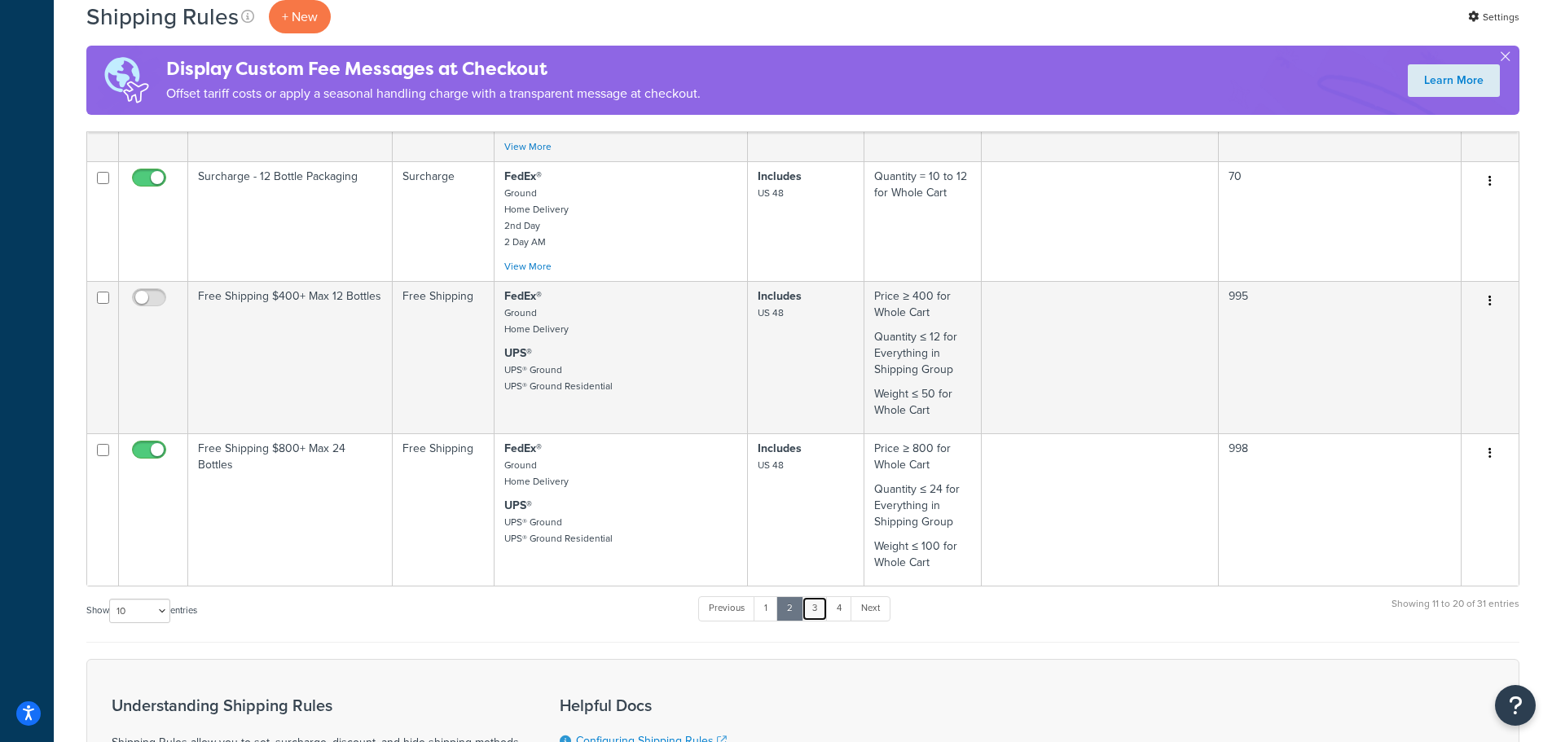
click at [819, 609] on link "3" at bounding box center [814, 608] width 26 height 24
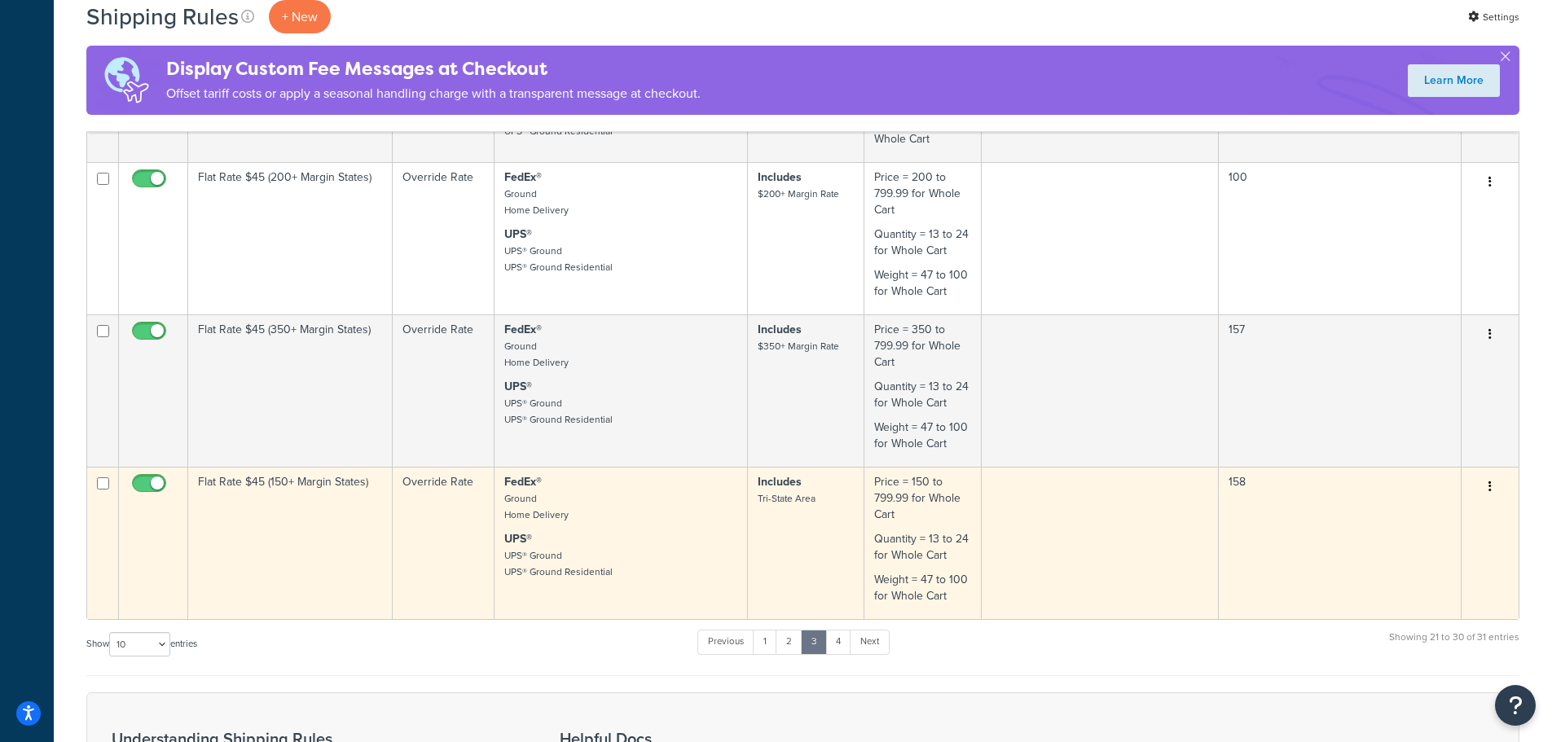
scroll to position [1472, 0]
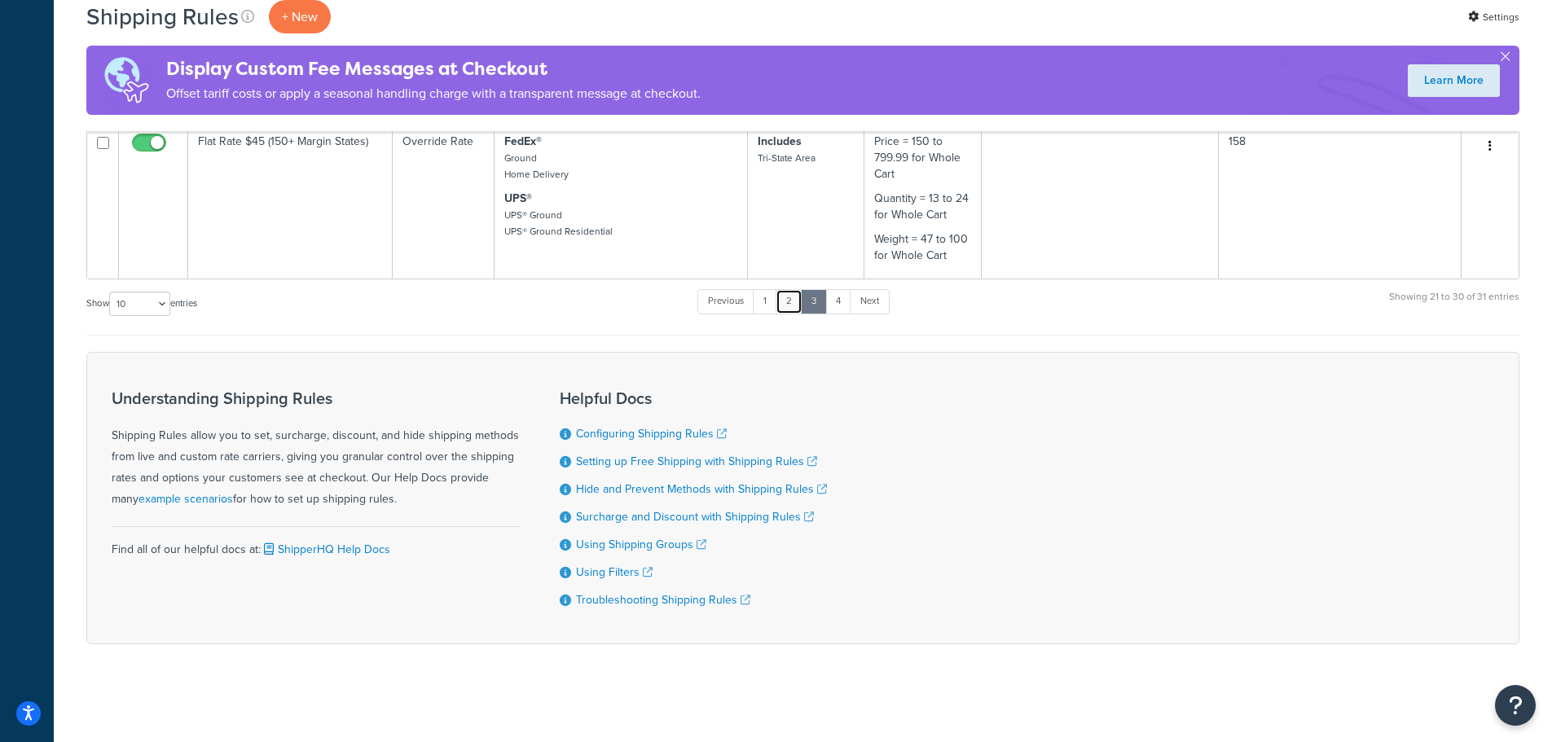
click at [795, 301] on link "2" at bounding box center [788, 301] width 27 height 24
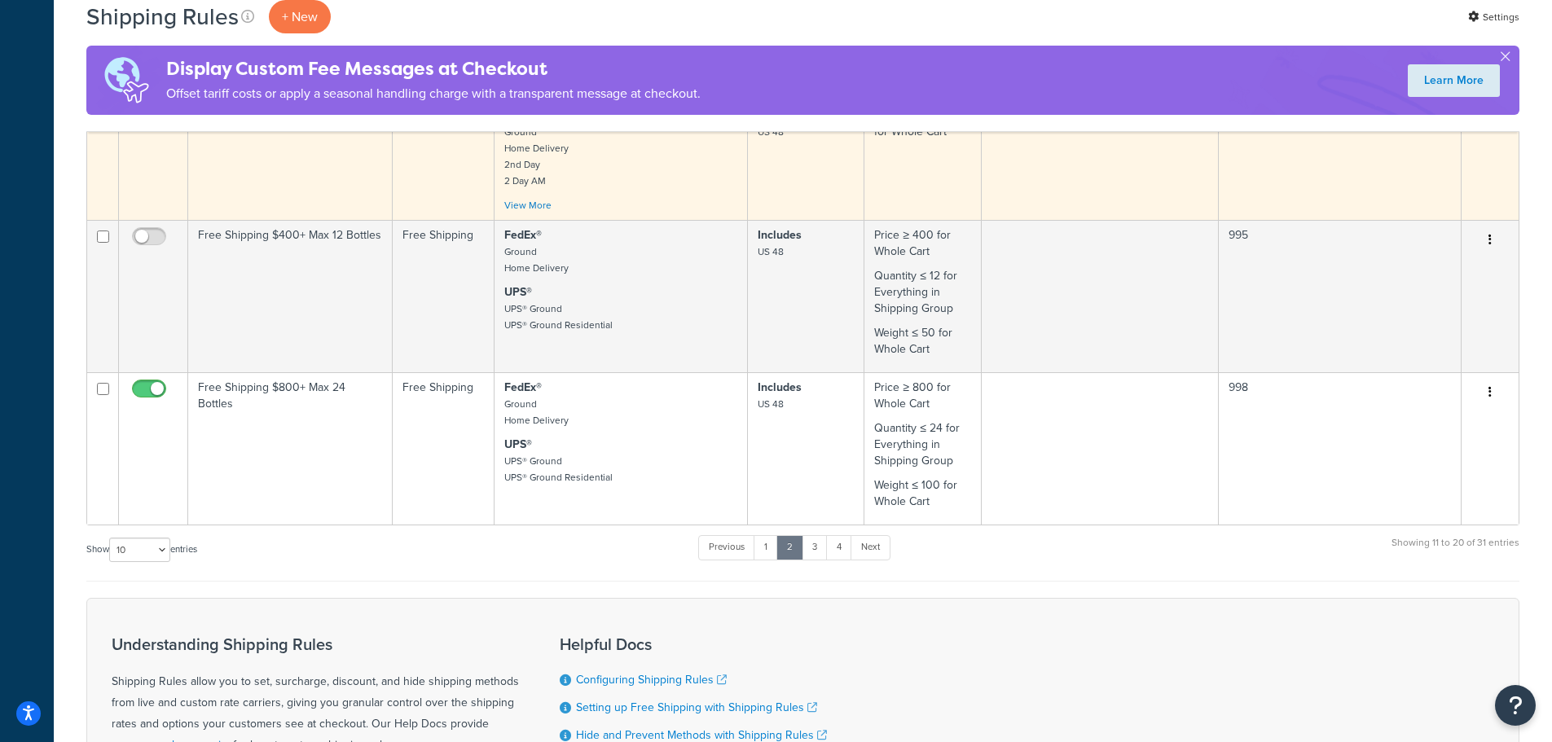
scroll to position [1040, 0]
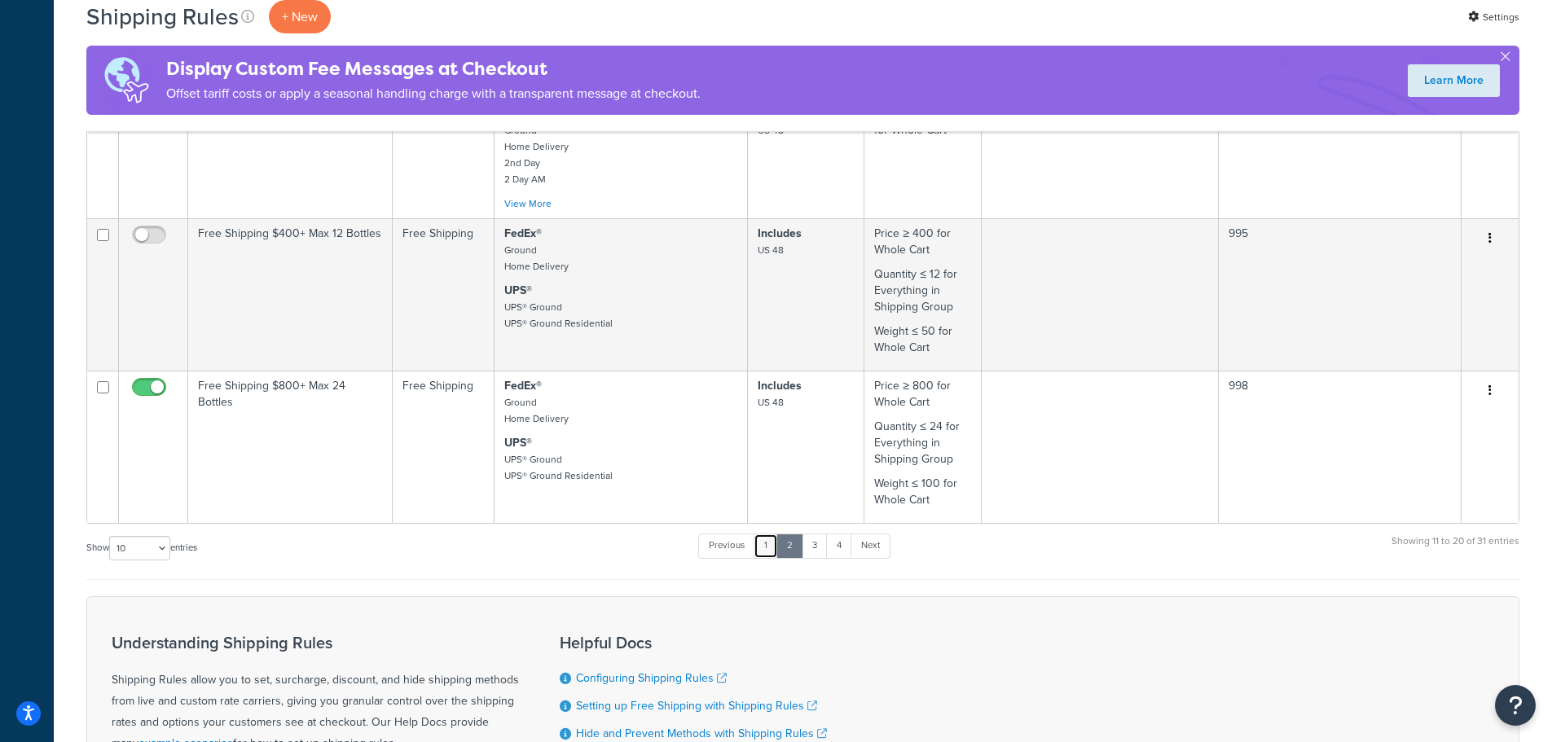
click at [774, 551] on link "1" at bounding box center [765, 546] width 24 height 24
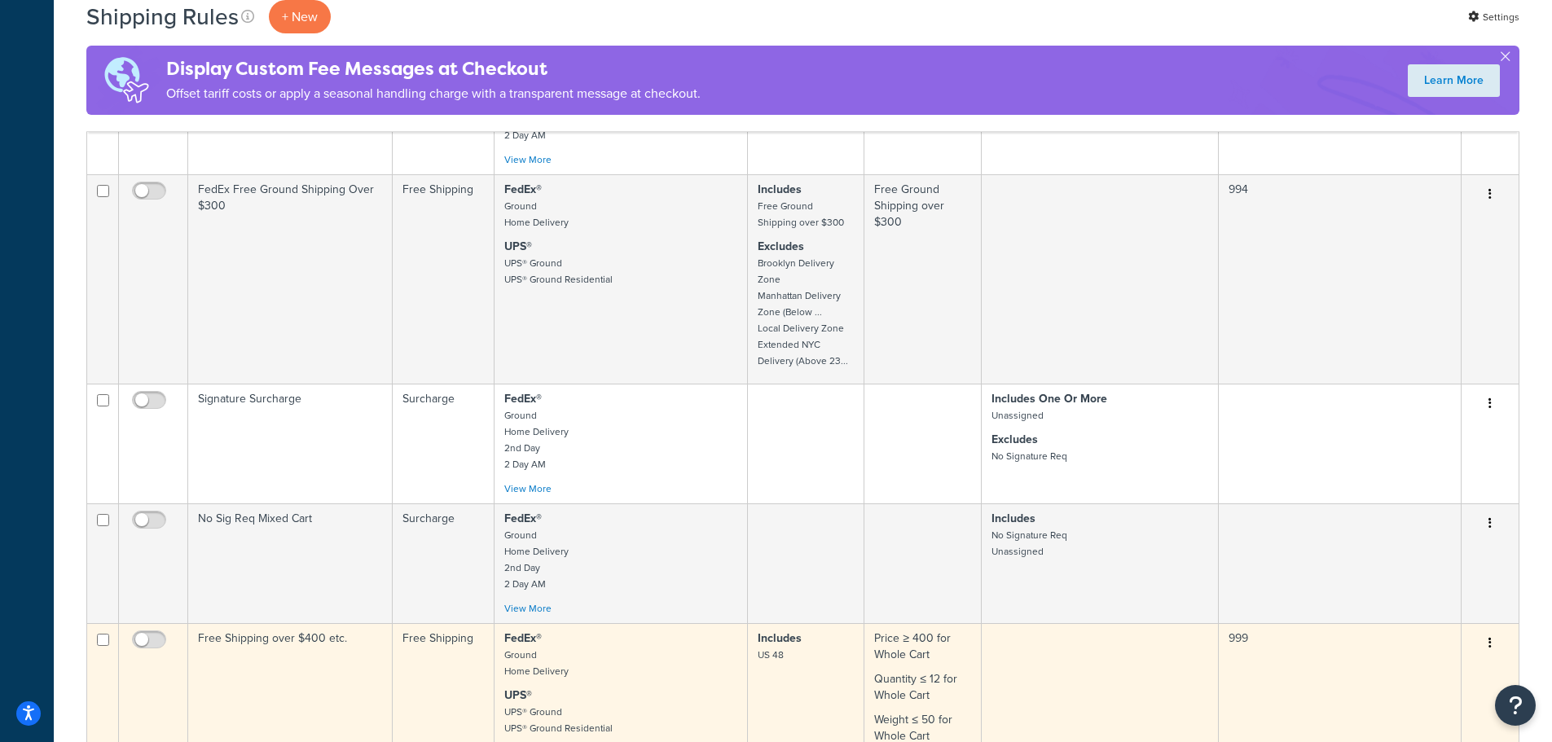
scroll to position [877, 0]
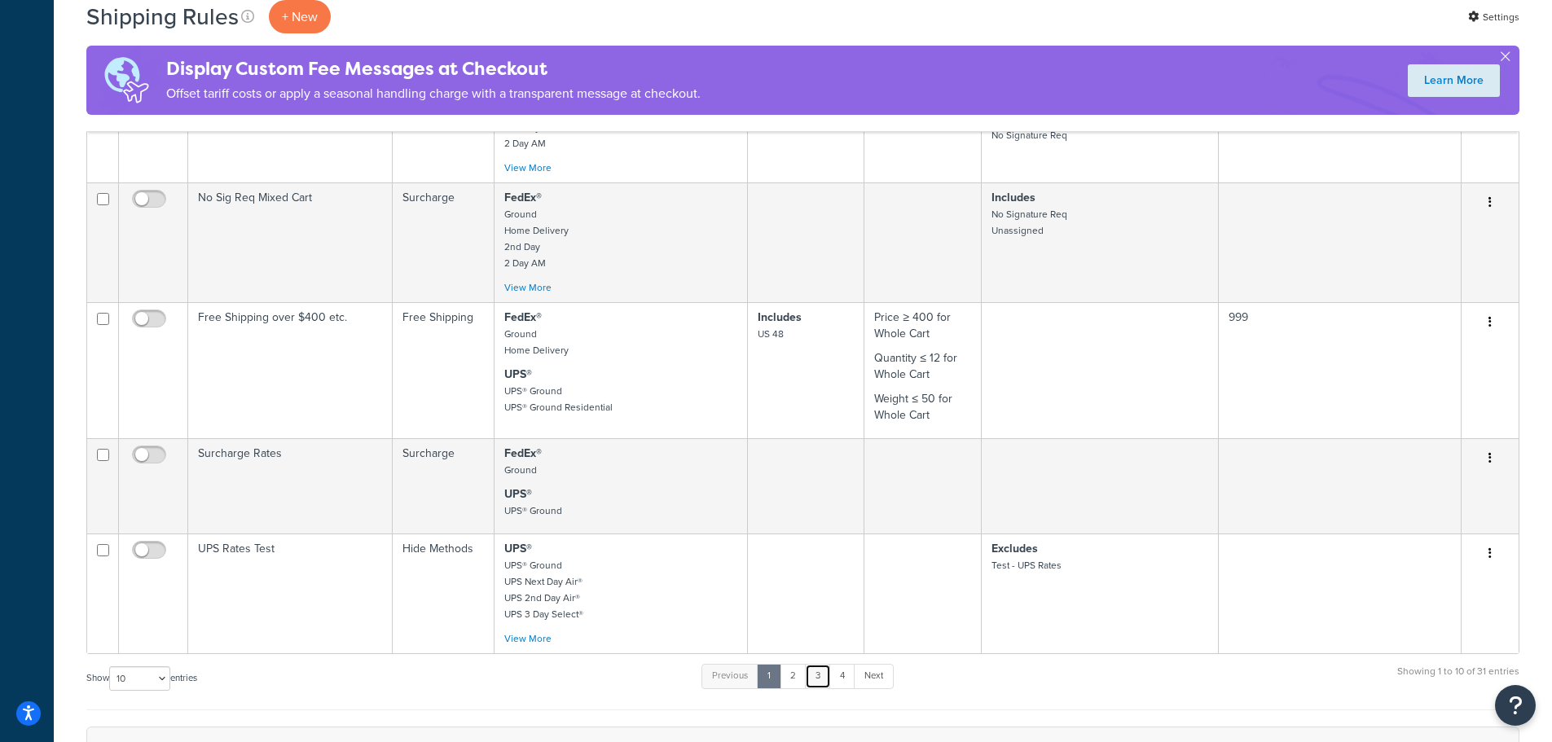
click at [826, 678] on link "3" at bounding box center [818, 676] width 26 height 24
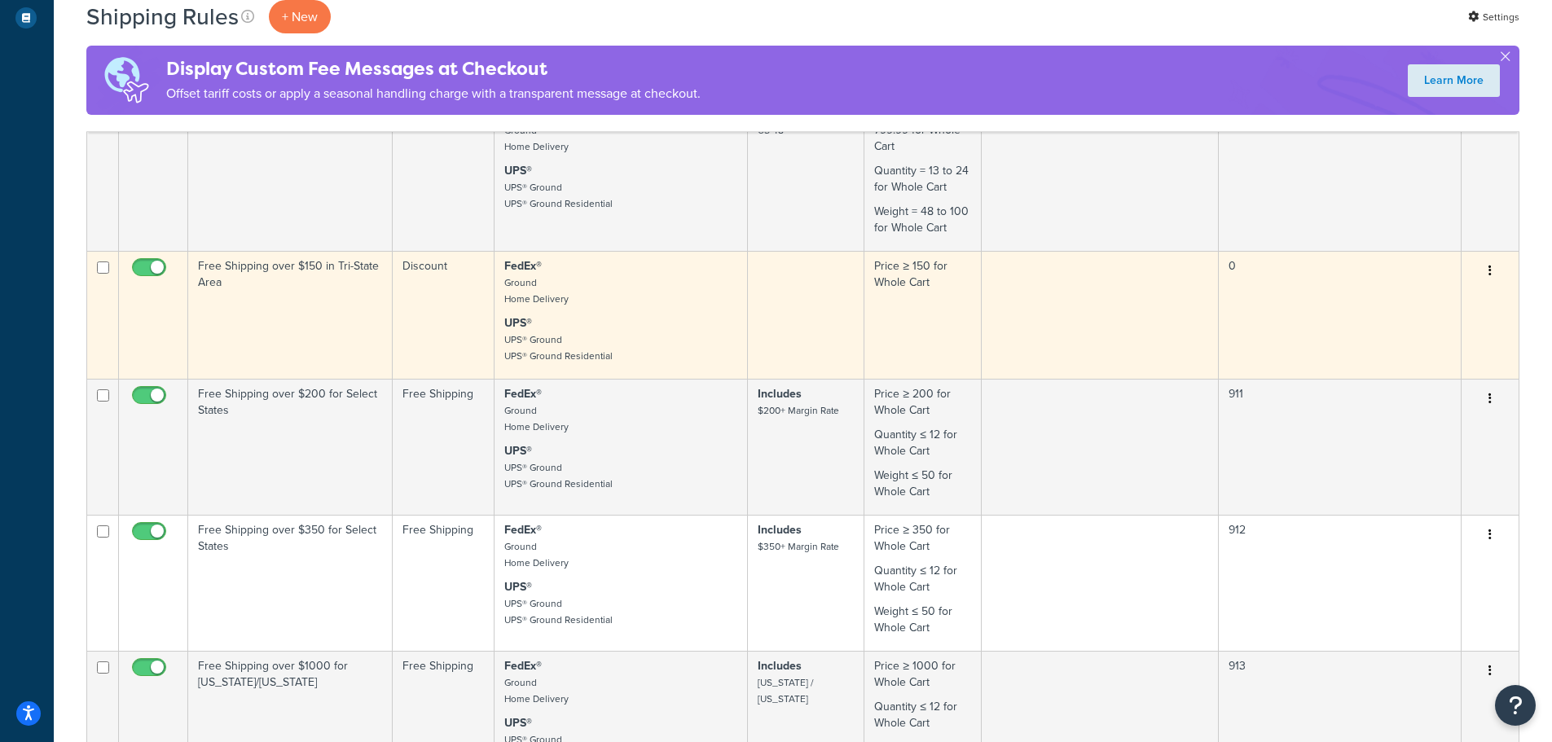
scroll to position [425, 0]
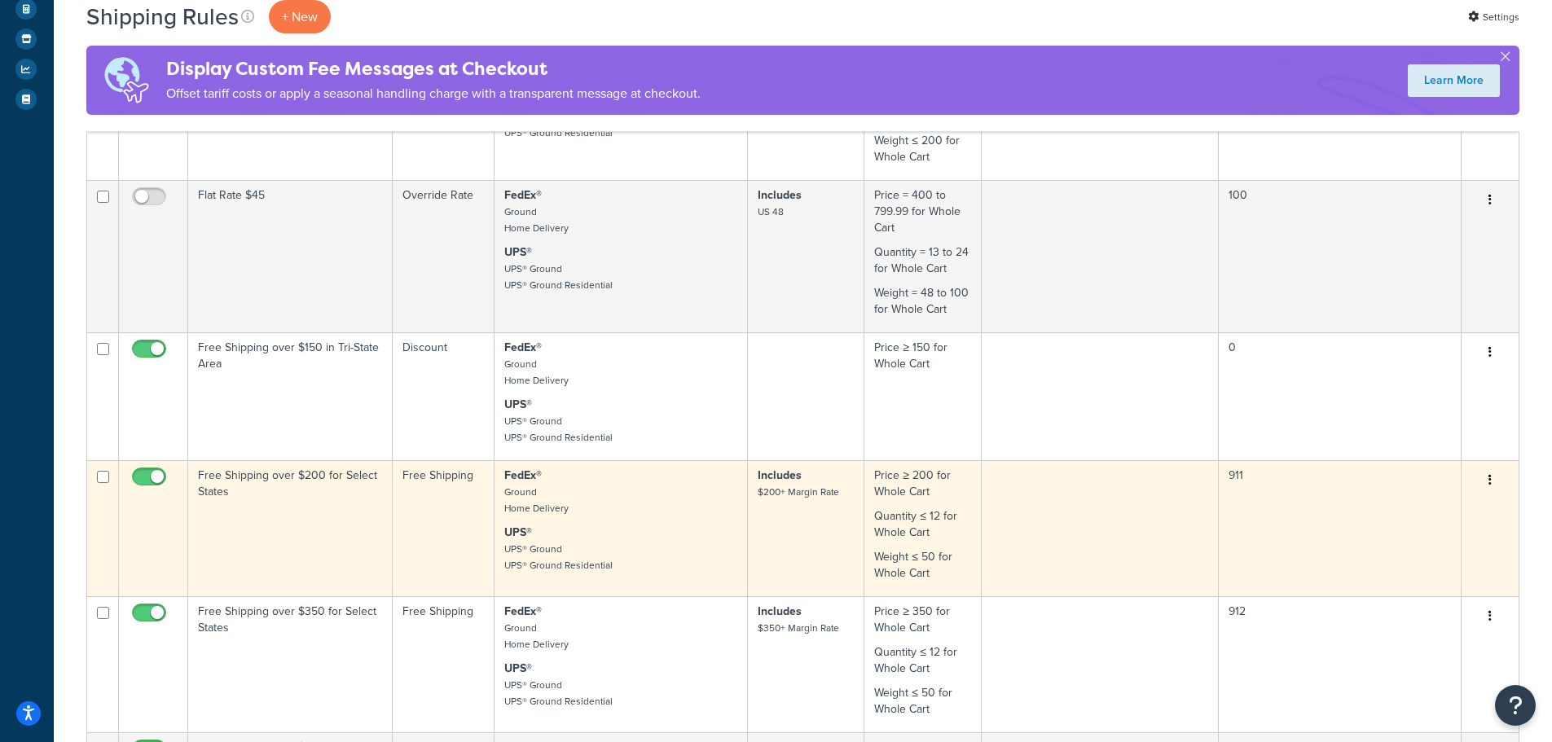
click at [334, 480] on td "Free Shipping over $200 for Select States" at bounding box center [290, 528] width 204 height 136
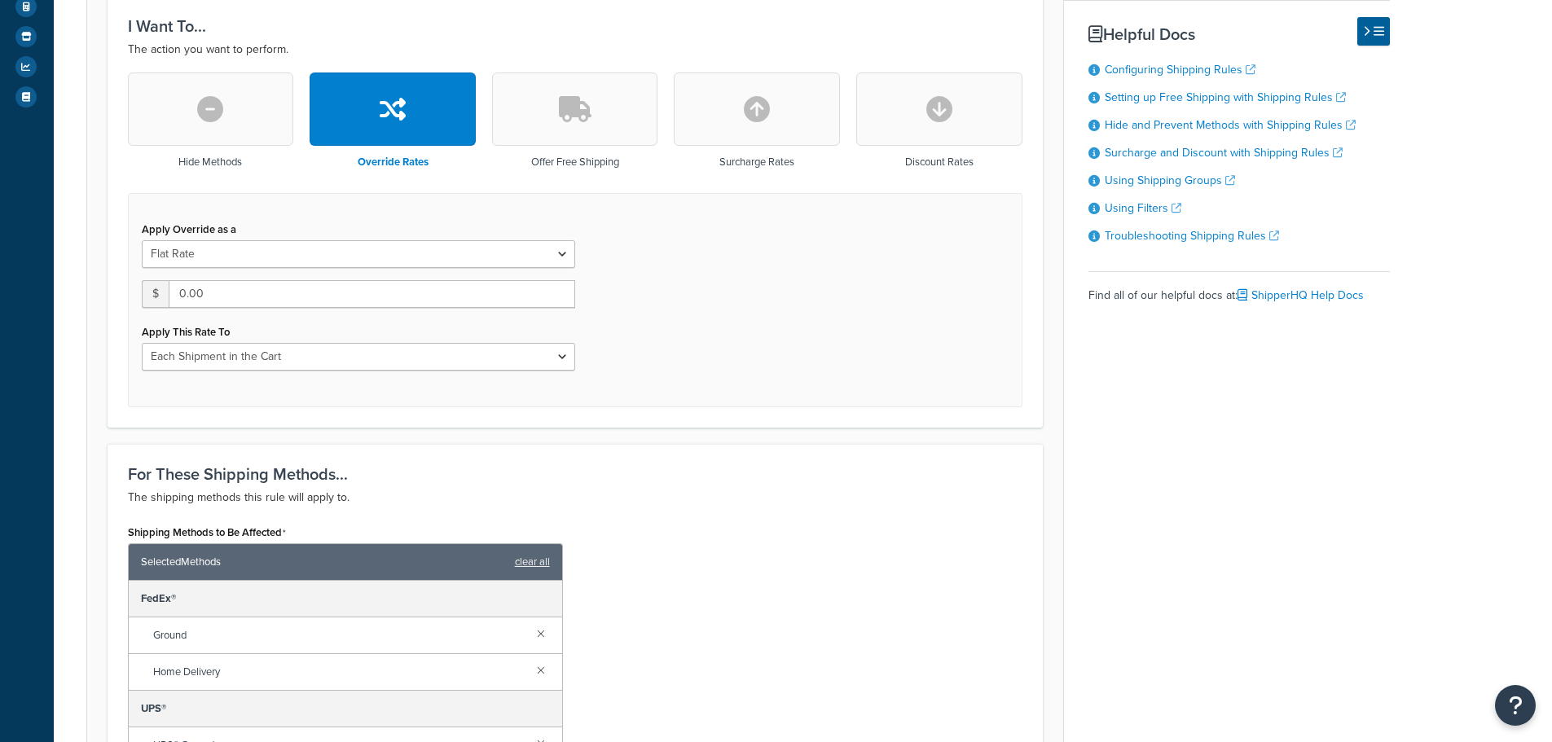
scroll to position [489, 0]
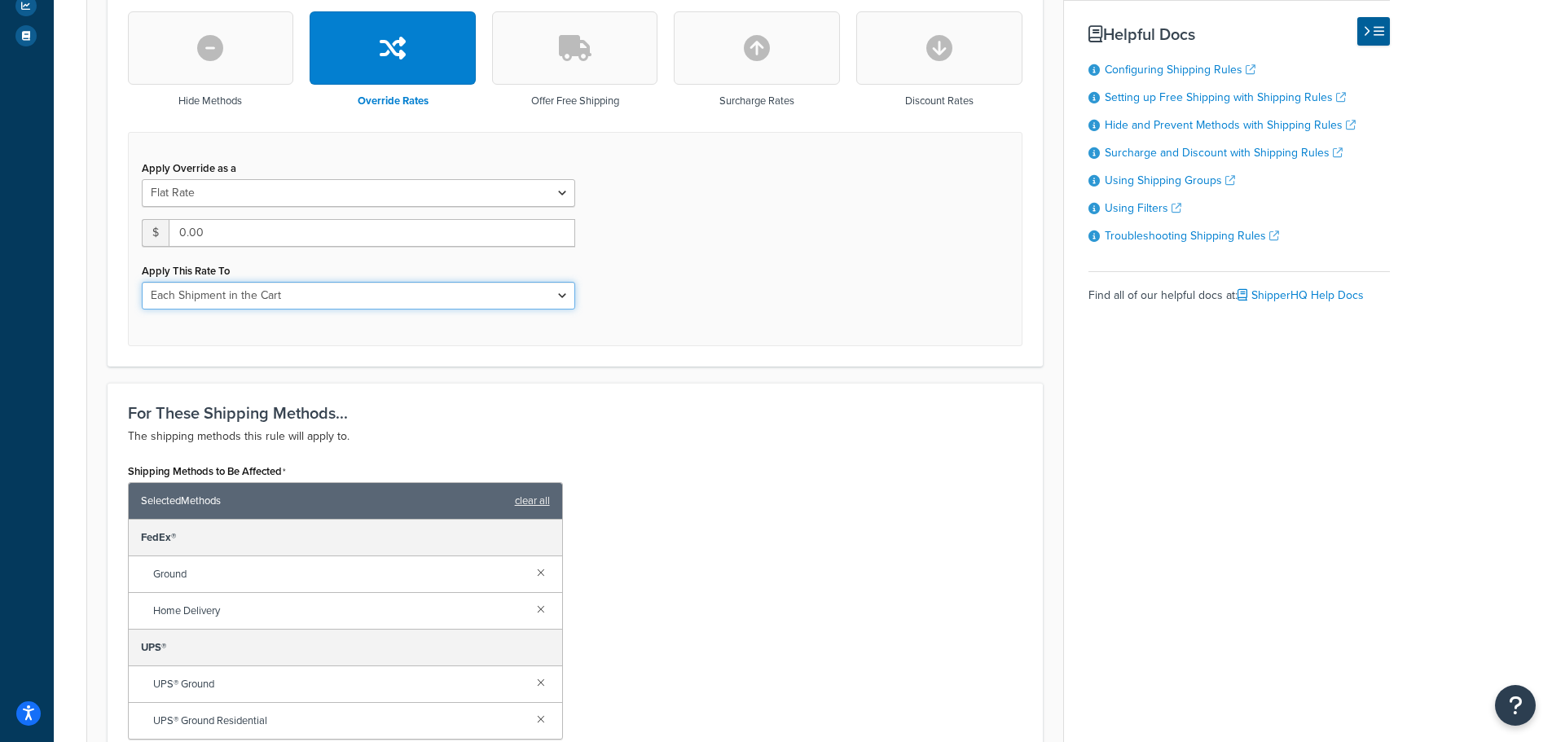
click at [454, 290] on select "Each Shipment in the Cart Each Origin in the Cart Each Shipping Group in the Ca…" at bounding box center [358, 296] width 433 height 28
click at [681, 293] on div "Apply Override as a Flat Rate Percentage Flat Rate & Percentage $ 0.00 Apply Th…" at bounding box center [575, 239] width 894 height 214
click at [924, 65] on button "button" at bounding box center [939, 47] width 166 height 73
type input "0"
select select "CART"
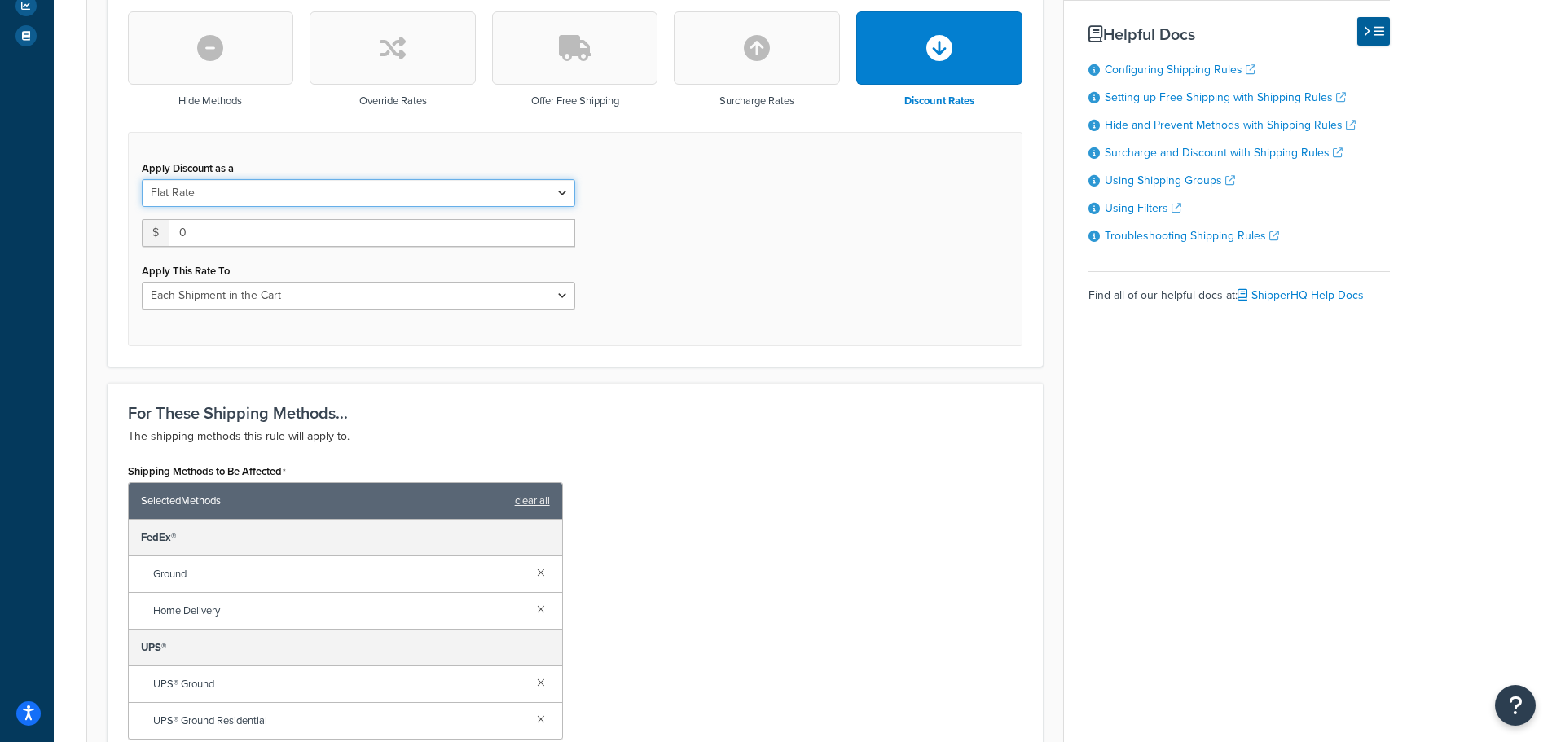
click at [374, 185] on select "Flat Rate Percentage Flat Rate & Percentage" at bounding box center [358, 193] width 433 height 28
select select "PERCENTAGE"
click at [142, 179] on select "Flat Rate Percentage Flat Rate & Percentage" at bounding box center [358, 193] width 433 height 28
click at [270, 222] on input "0.0" at bounding box center [230, 233] width 176 height 28
click at [268, 236] on input "0.0" at bounding box center [230, 233] width 176 height 28
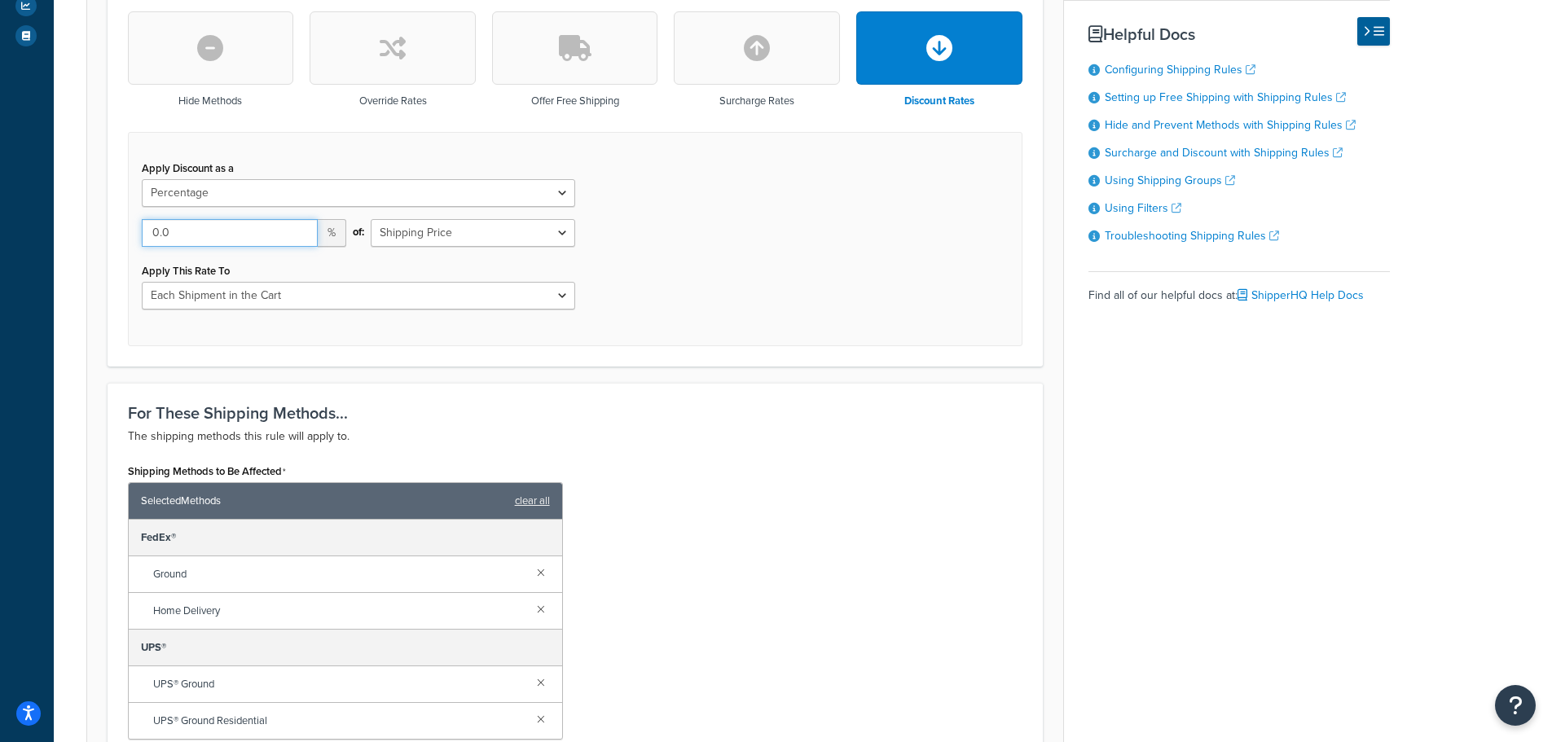
click at [268, 238] on input "0.0" at bounding box center [230, 233] width 176 height 28
drag, startPoint x: 262, startPoint y: 248, endPoint x: 121, endPoint y: 231, distance: 141.9
click at [121, 231] on div "Hide Methods Override Rates Offer Free Shipping Surcharge Rates Discount Rates …" at bounding box center [575, 178] width 919 height 334
type input "100"
click at [217, 292] on select "Entire Cart Each Shipment in the Cart Each Origin in the Cart Each Shipping Gro…" at bounding box center [358, 296] width 433 height 28
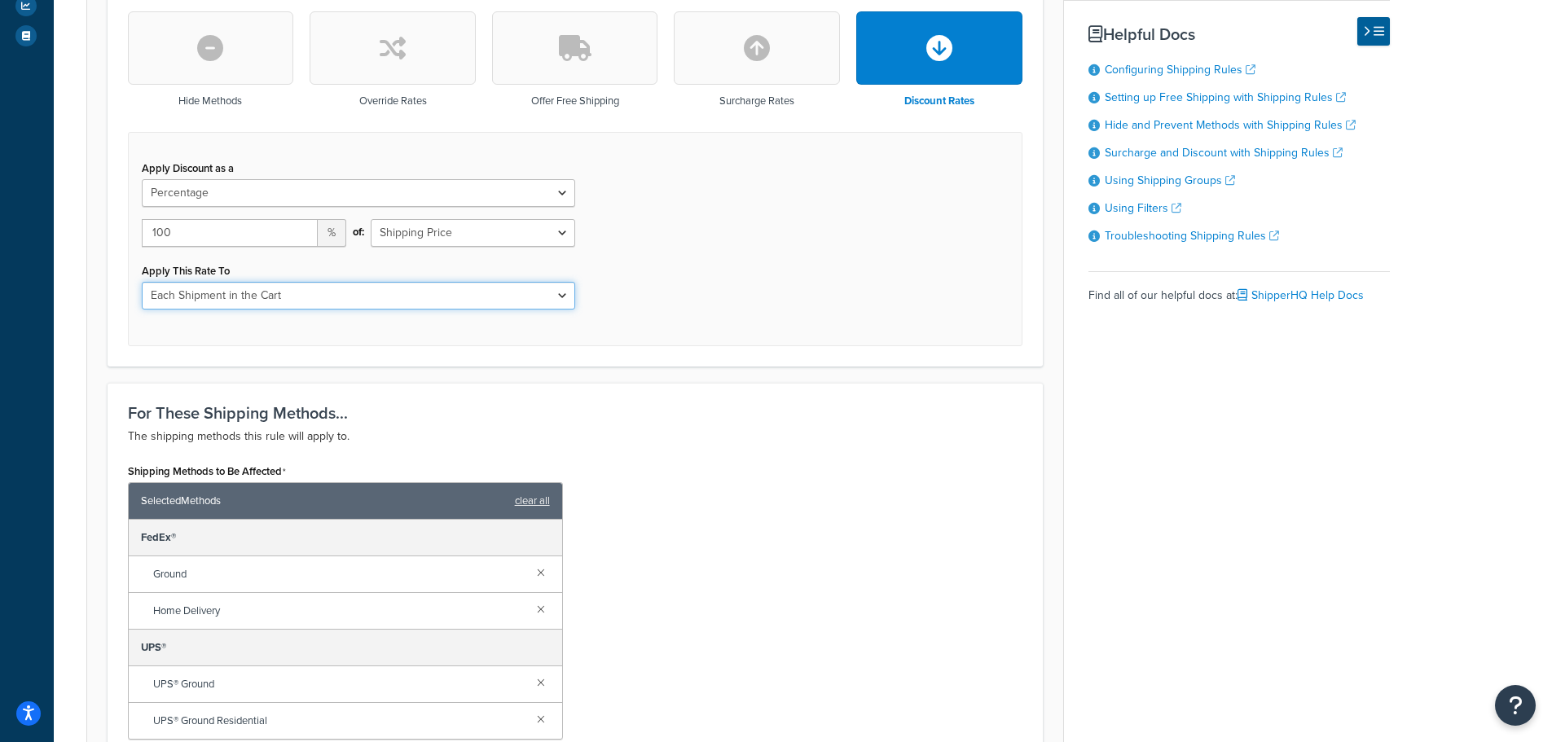
select select "ENTIRE_CART"
click at [142, 282] on select "Entire Cart Each Shipment in the Cart Each Origin in the Cart Each Shipping Gro…" at bounding box center [358, 296] width 433 height 28
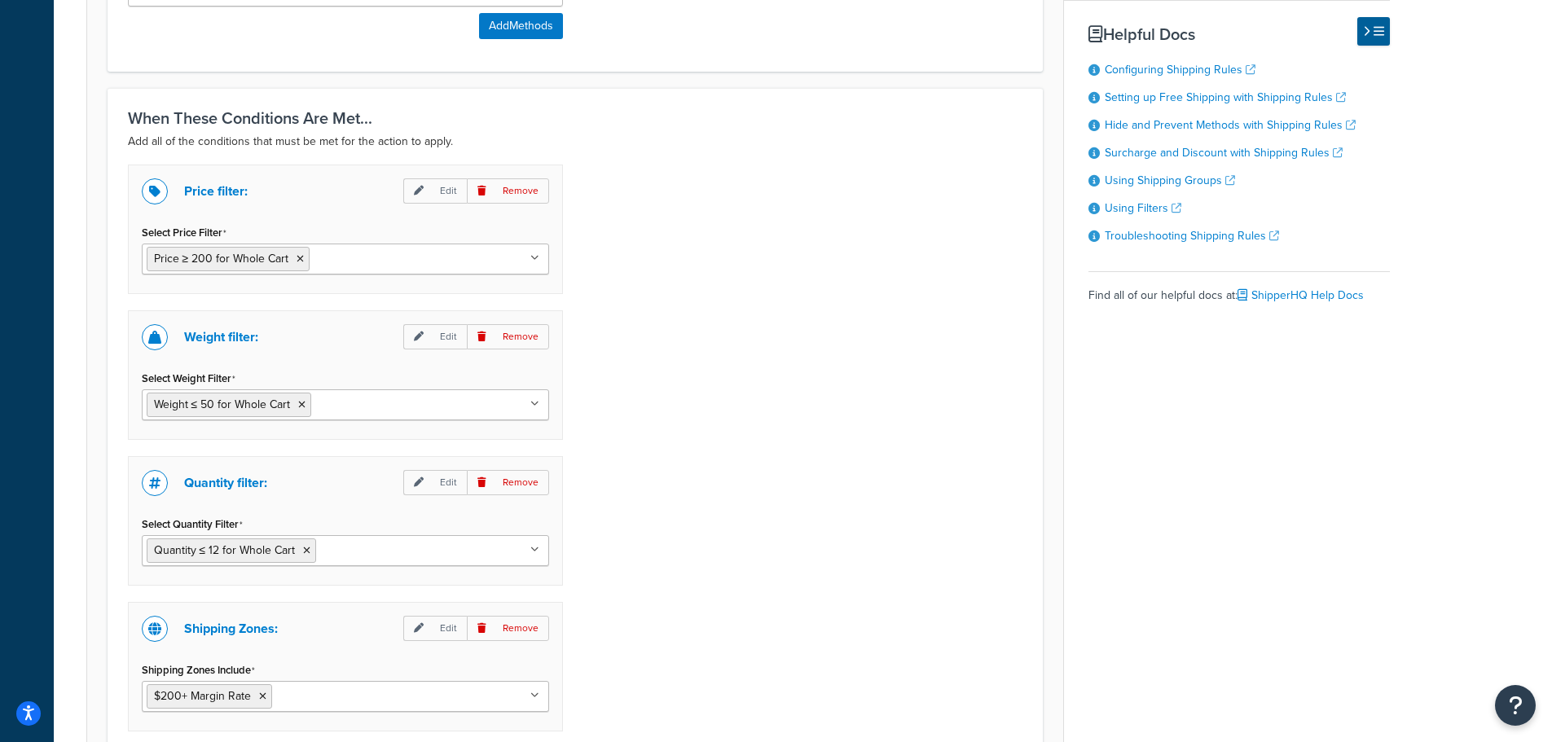
scroll to position [1385, 0]
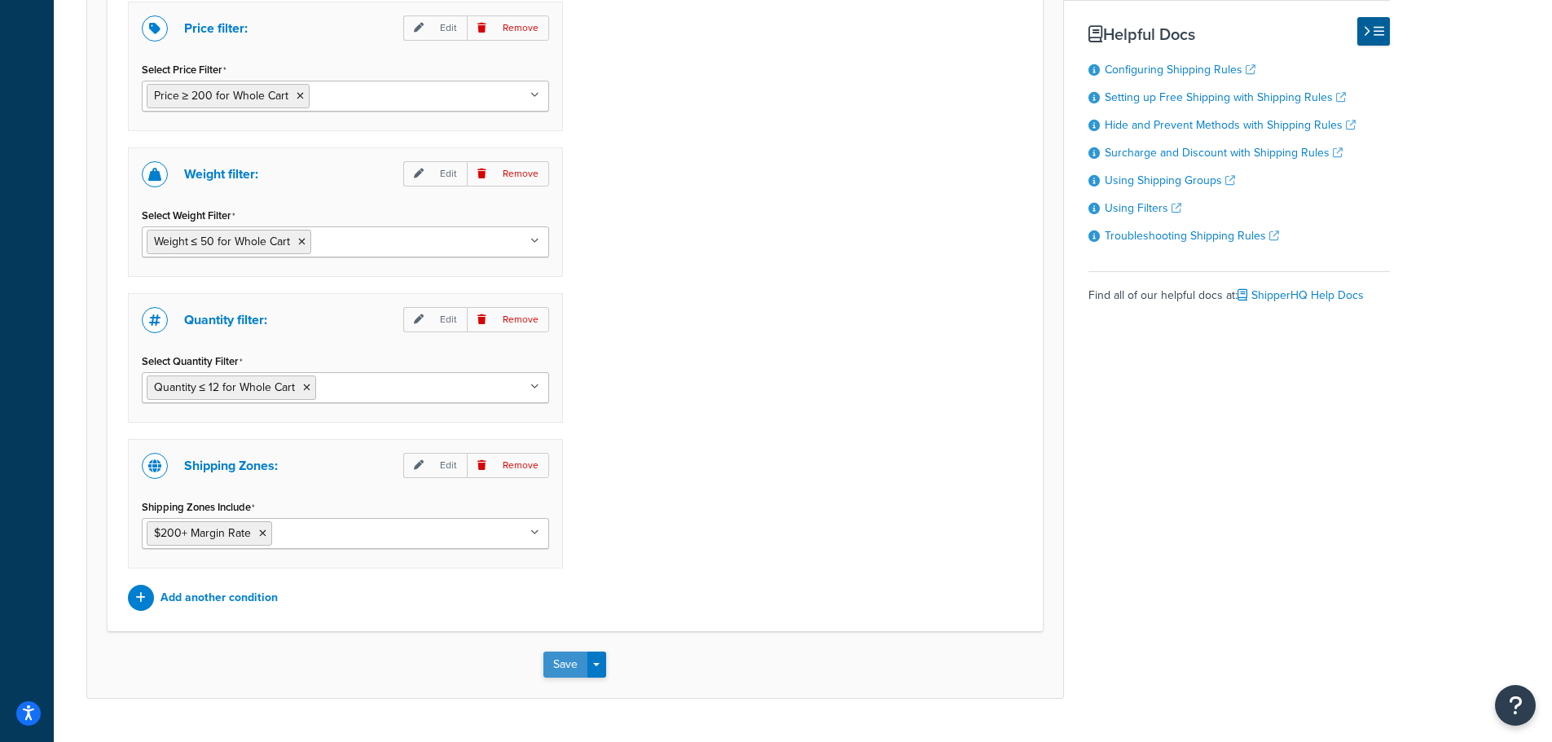
click at [547, 662] on button "Save" at bounding box center [565, 665] width 44 height 26
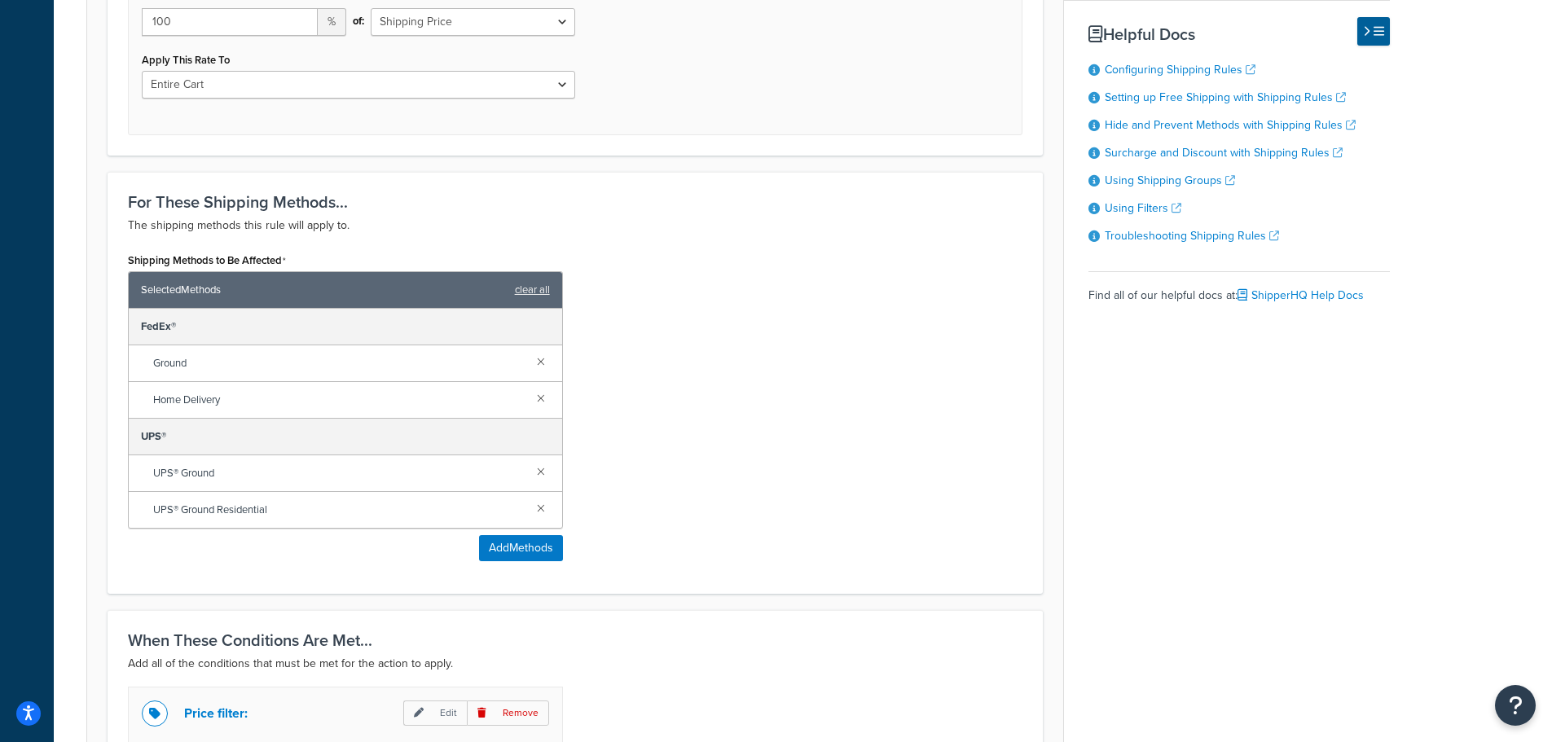
scroll to position [977, 0]
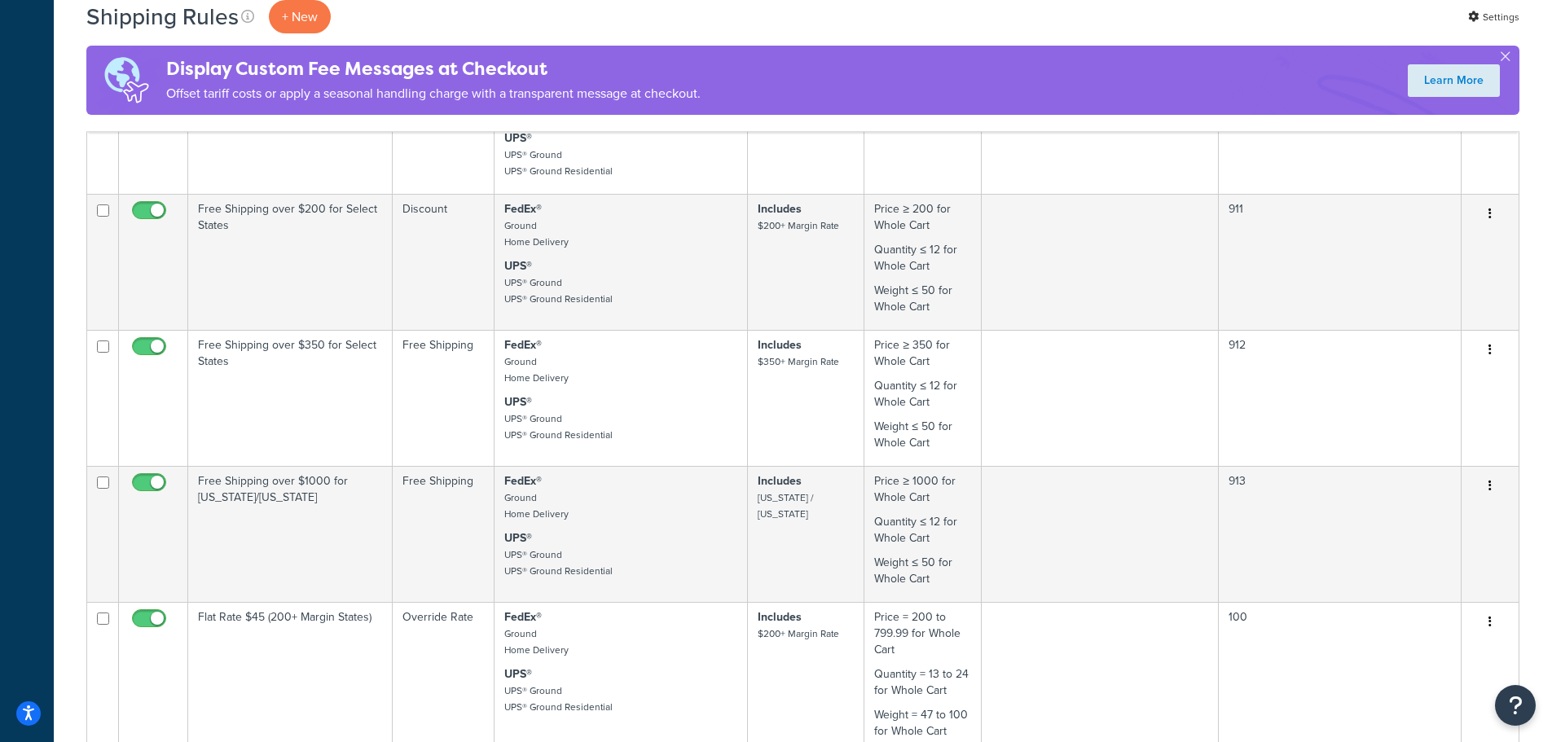
scroll to position [815, 0]
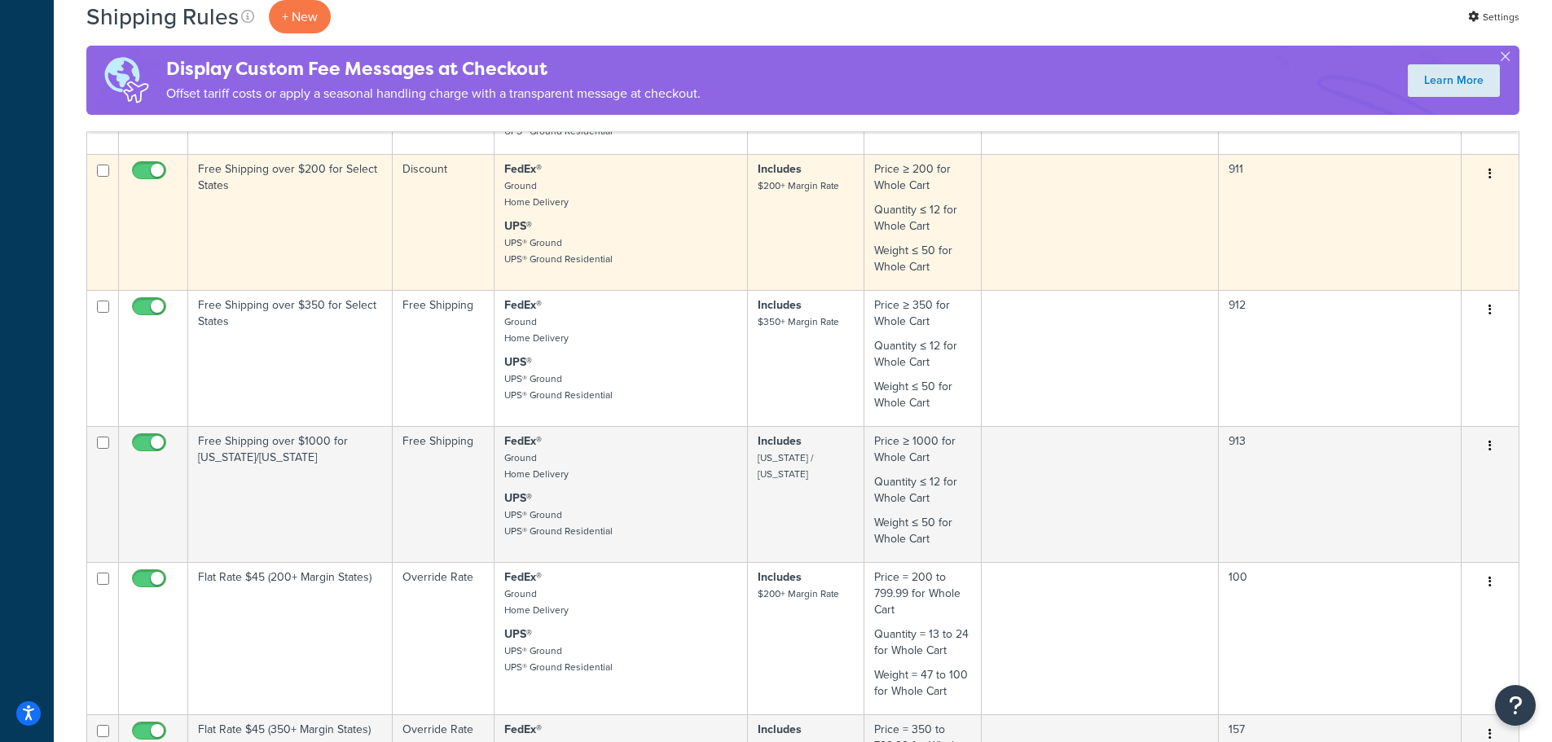
click at [256, 212] on td "Free Shipping over $200 for Select States" at bounding box center [290, 222] width 204 height 136
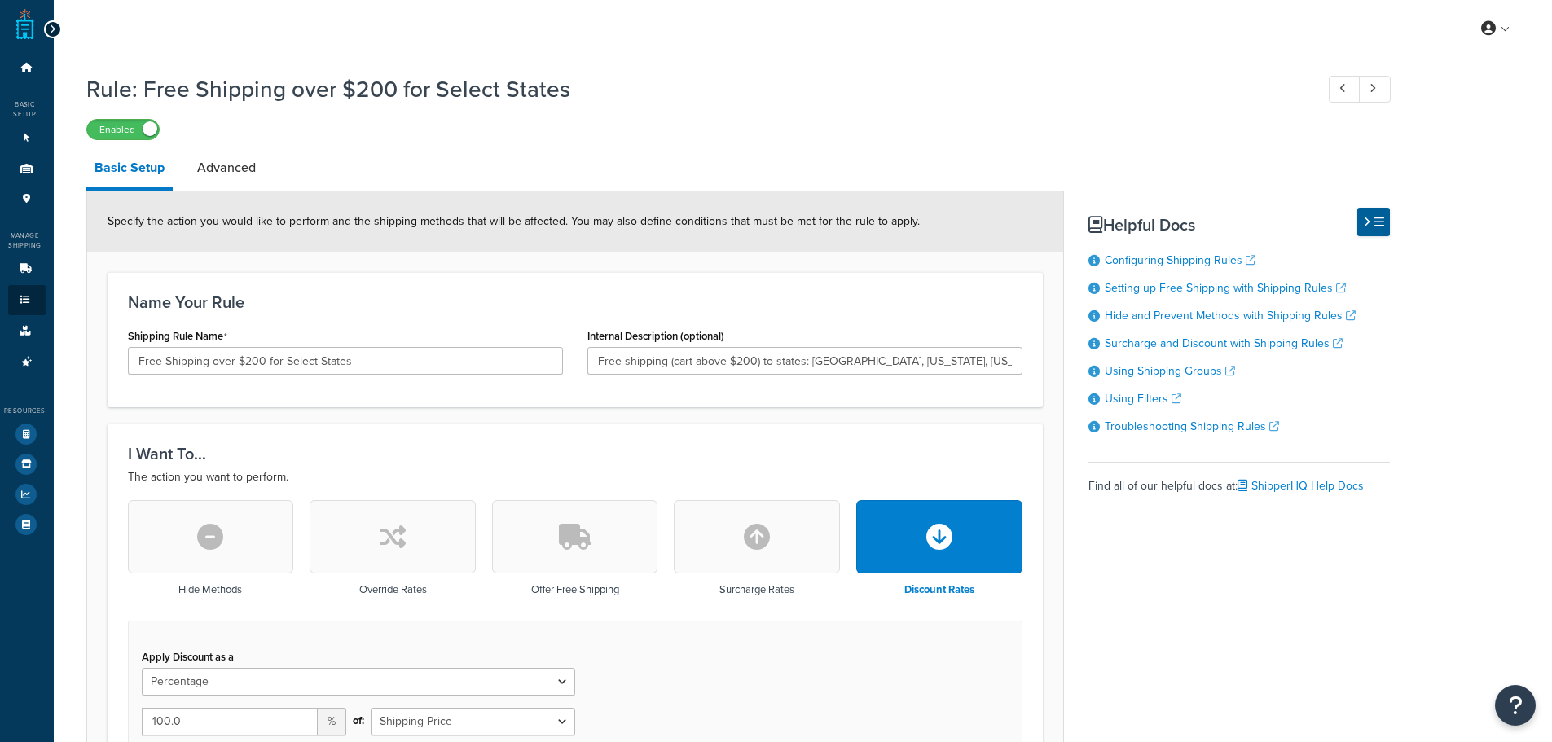
select select "PERCENTAGE"
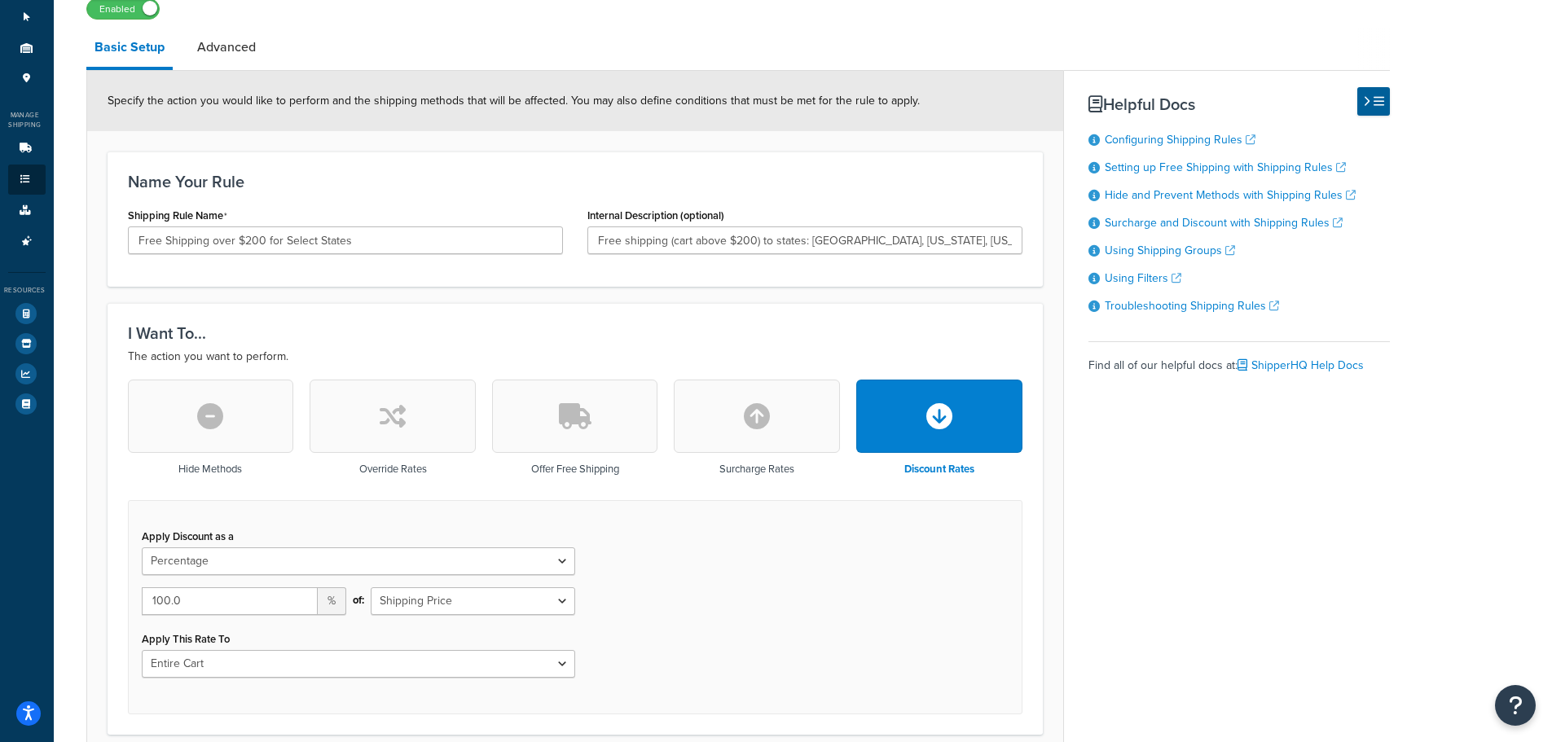
scroll to position [120, 0]
click at [249, 56] on link "Advanced" at bounding box center [226, 48] width 75 height 39
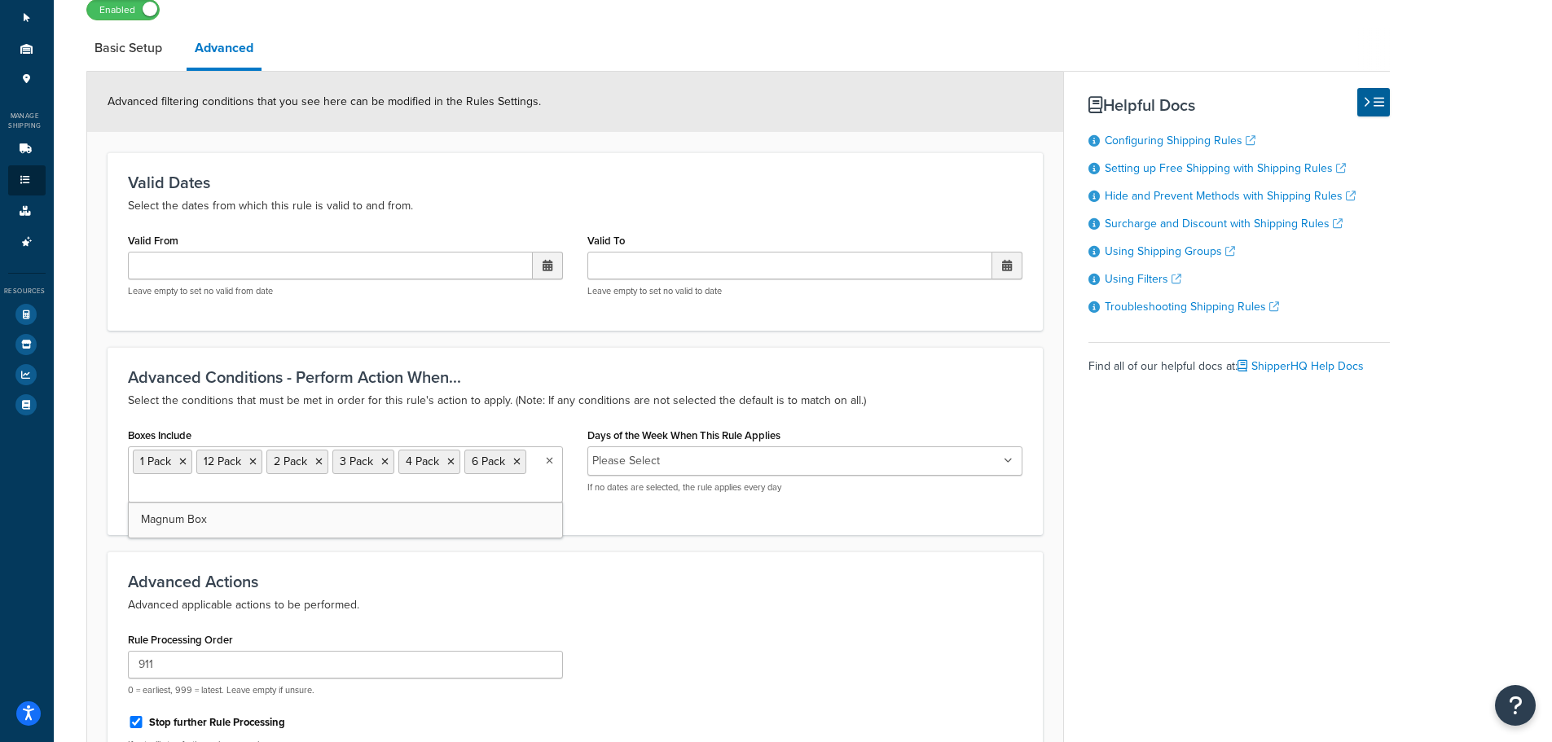
click at [553, 463] on ul "1 Pack 12 Pack 2 Pack 3 Pack 4 Pack 6 Pack" at bounding box center [345, 474] width 435 height 56
click at [241, 424] on div "Boxes Include 1 Pack 12 Pack 2 Pack 3 Pack 4 Pack 6 Pack Magnum Box" at bounding box center [345, 463] width 435 height 79
click at [551, 463] on ul "1 Pack 12 Pack 2 Pack 3 Pack 4 Pack 6 Pack" at bounding box center [345, 474] width 435 height 56
click at [544, 465] on icon at bounding box center [548, 461] width 9 height 10
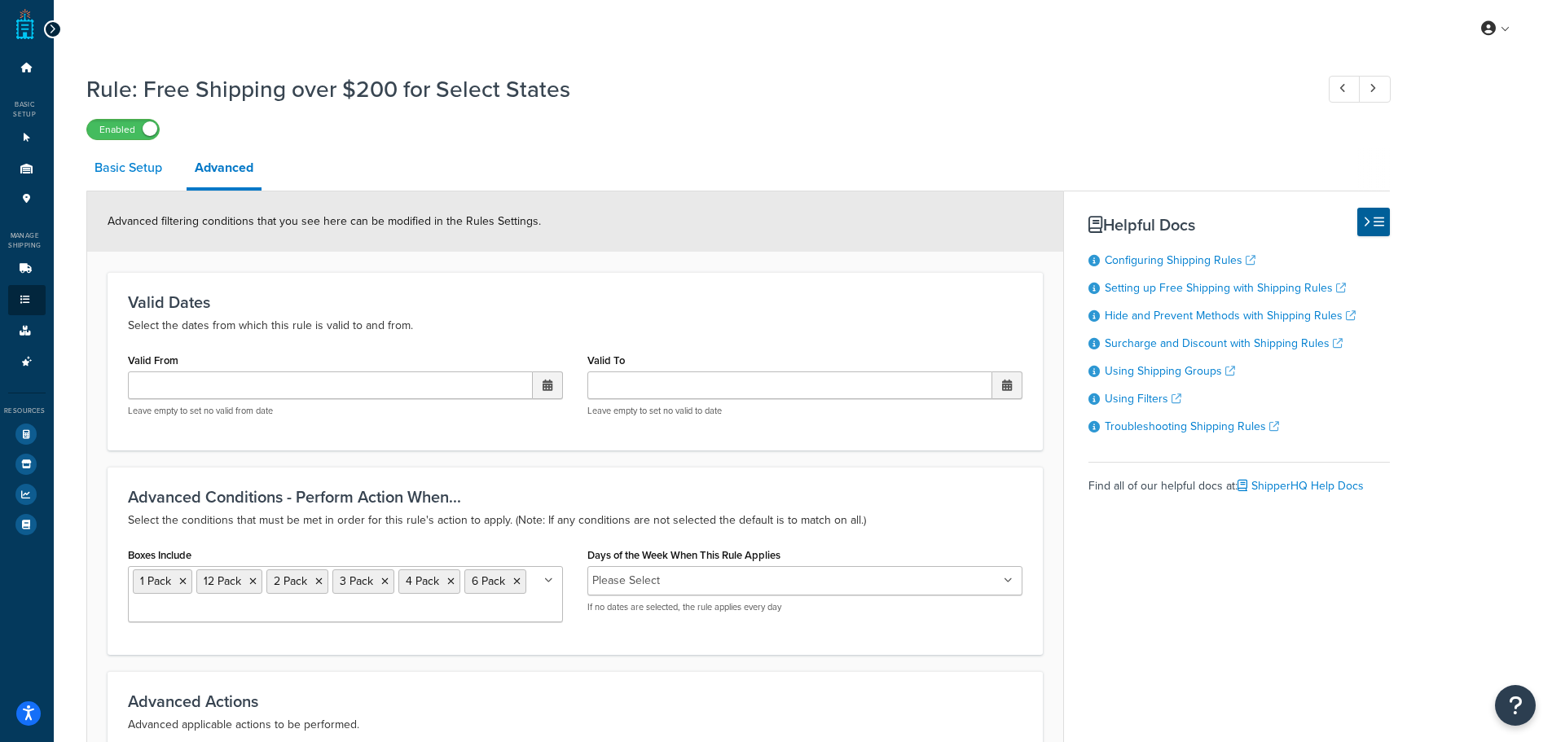
click at [139, 177] on link "Basic Setup" at bounding box center [128, 167] width 84 height 39
select select "PERCENTAGE"
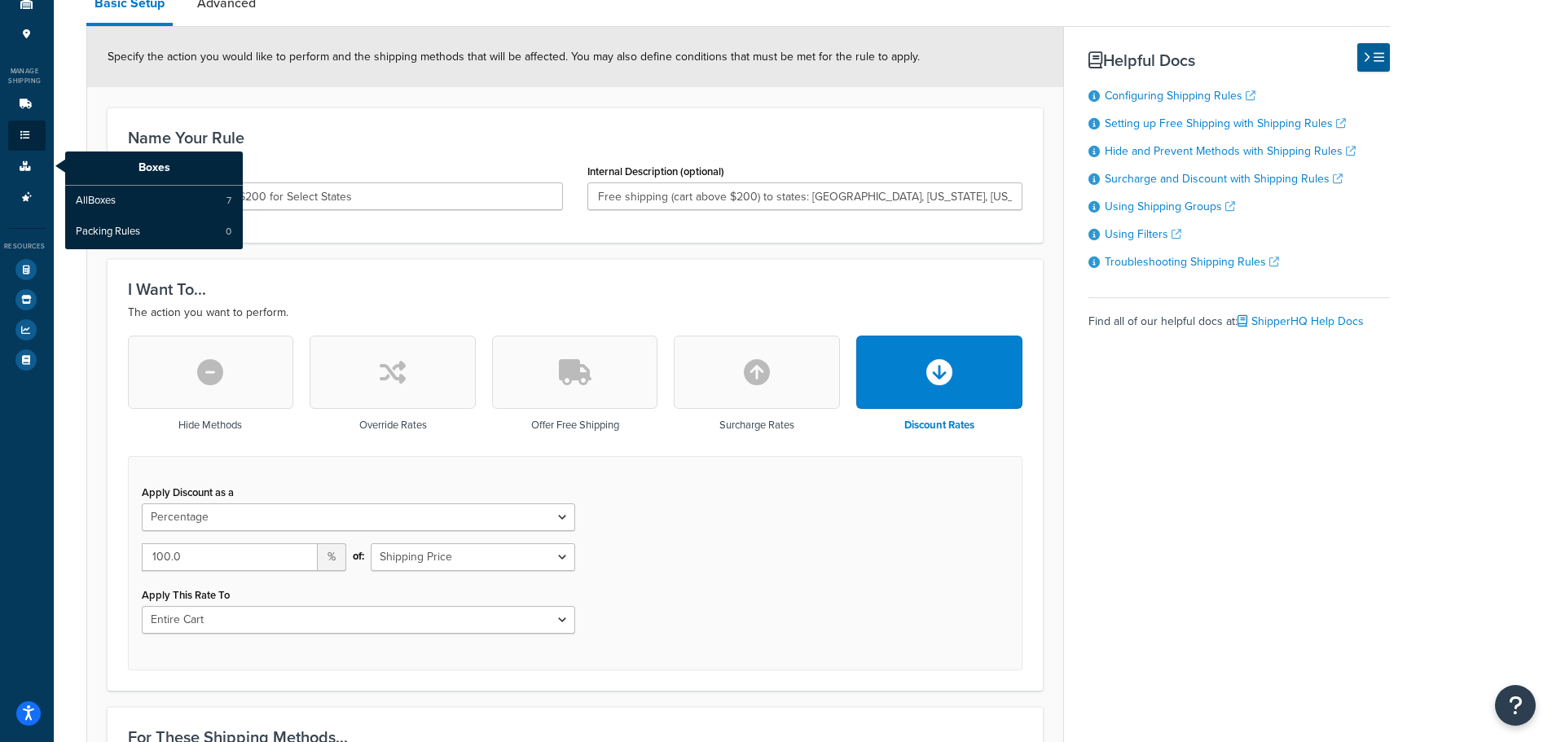
scroll to position [163, 0]
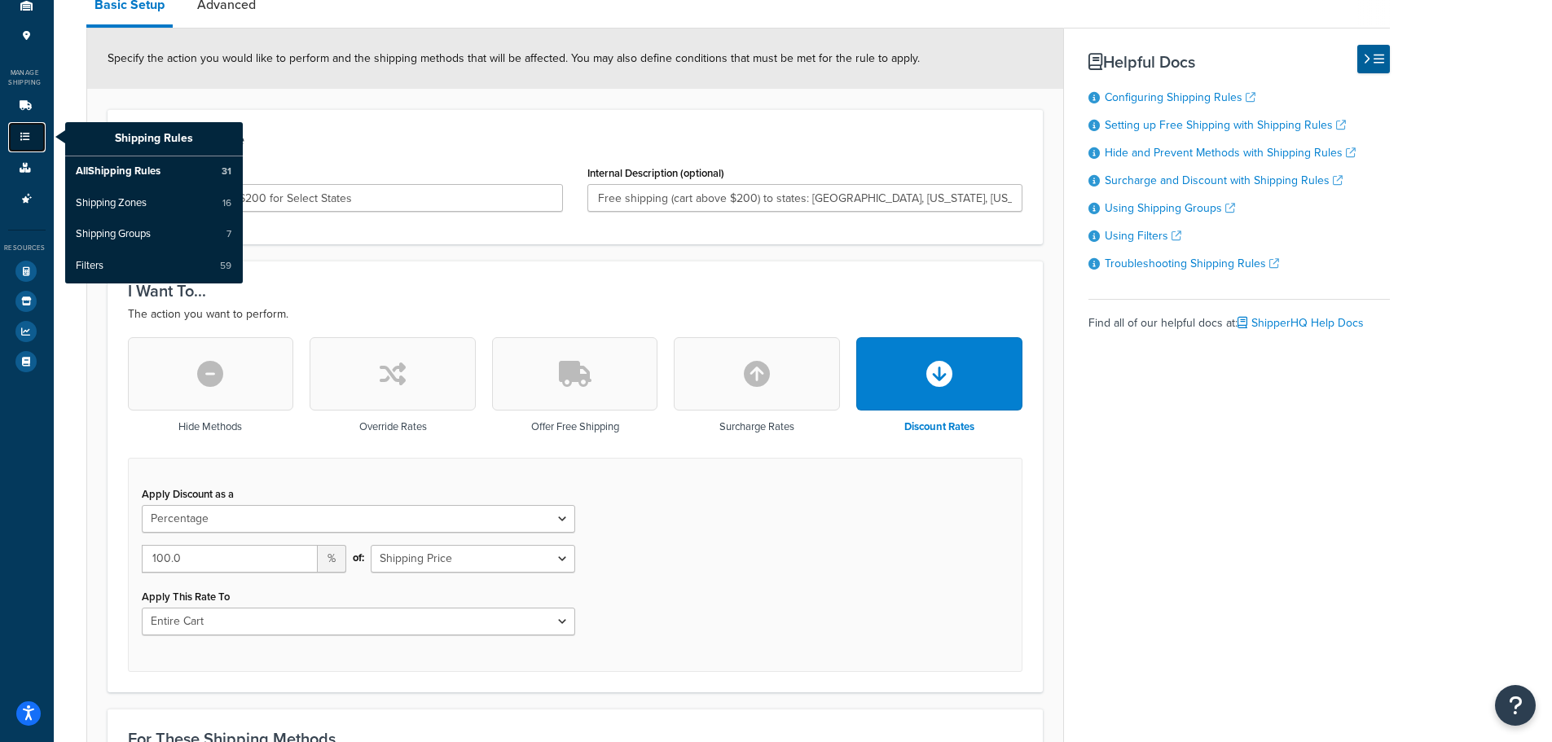
click at [19, 134] on icon at bounding box center [25, 137] width 16 height 10
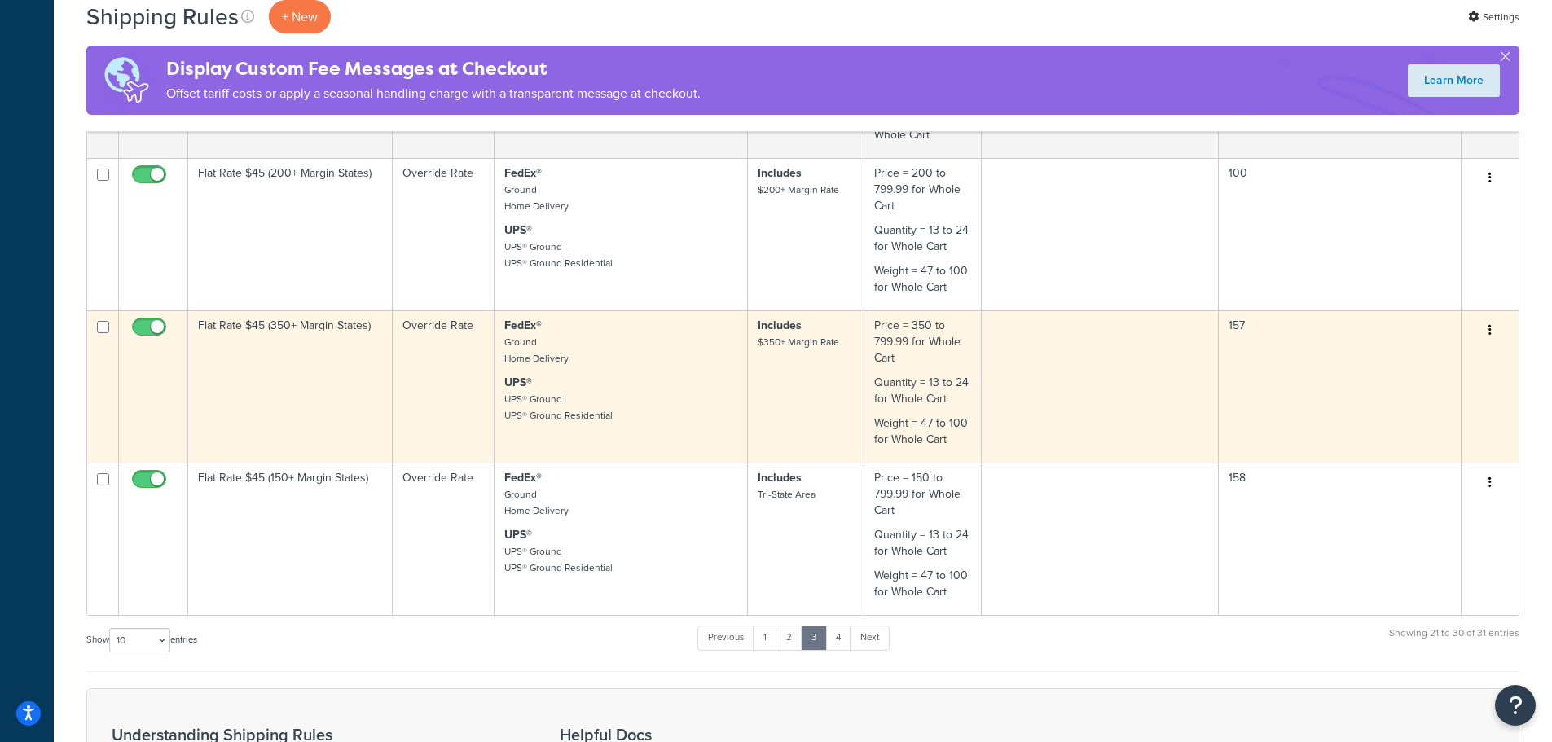
scroll to position [1140, 0]
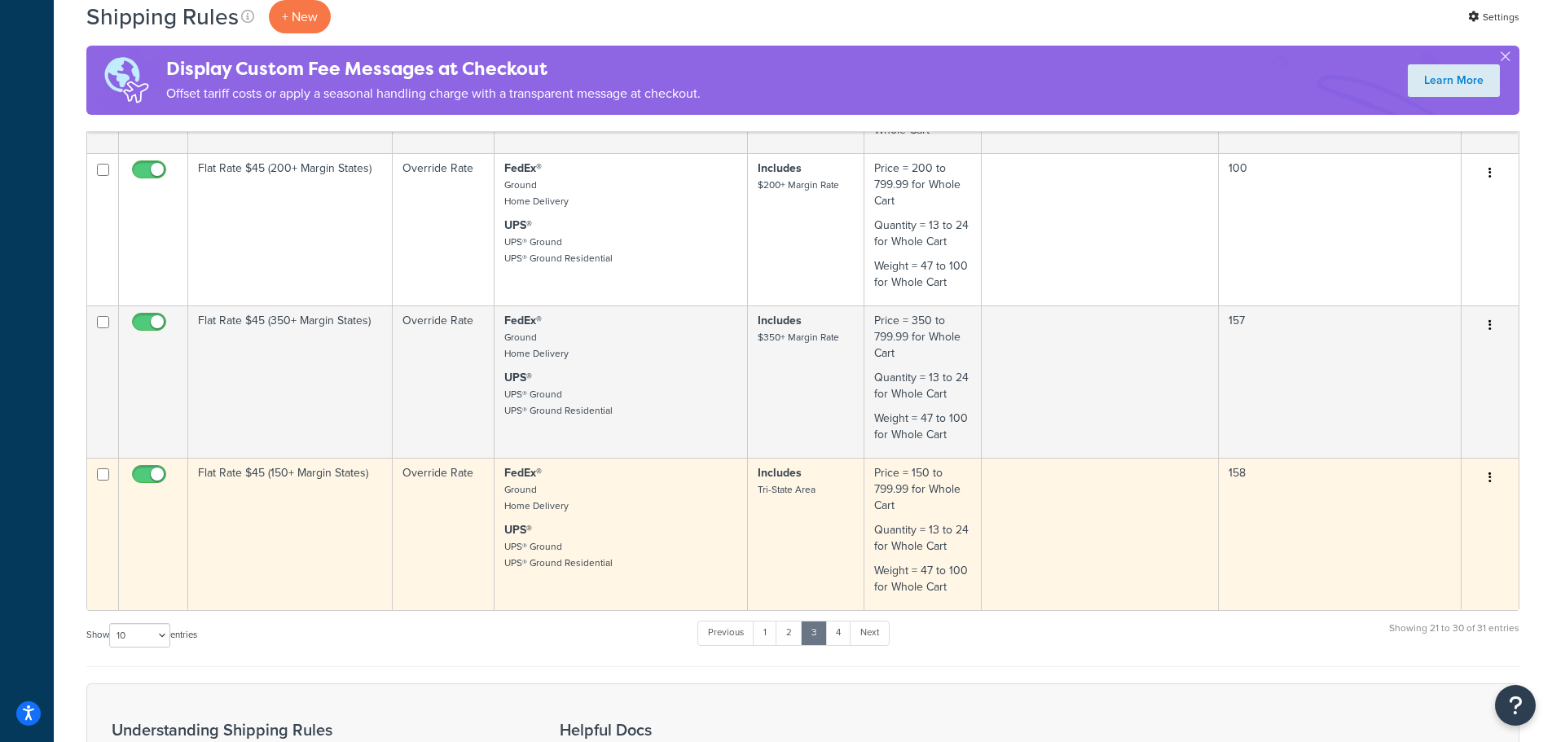
click at [144, 477] on input "checkbox" at bounding box center [151, 478] width 45 height 20
checkbox input "false"
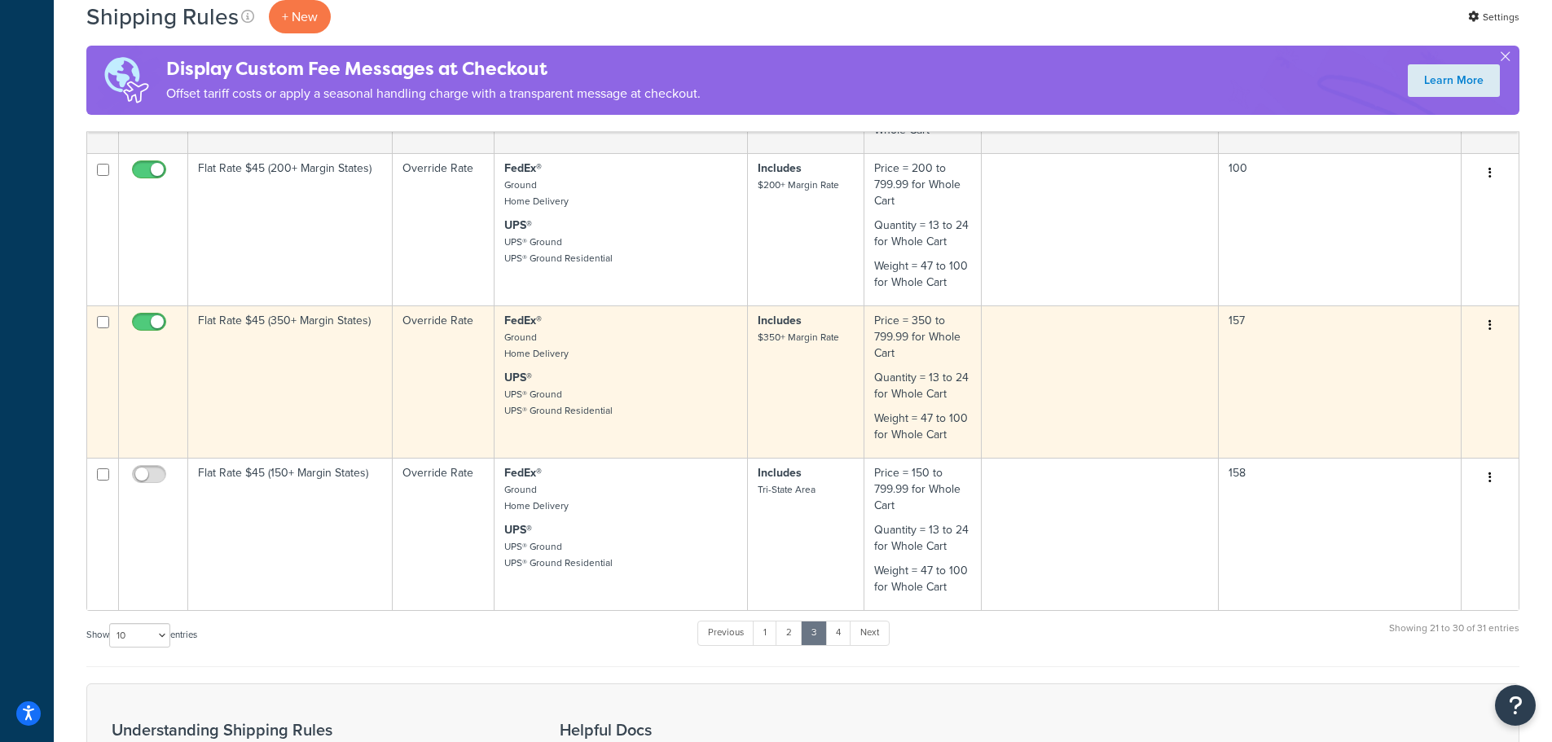
click at [156, 330] on input "checkbox" at bounding box center [151, 326] width 45 height 20
checkbox input "false"
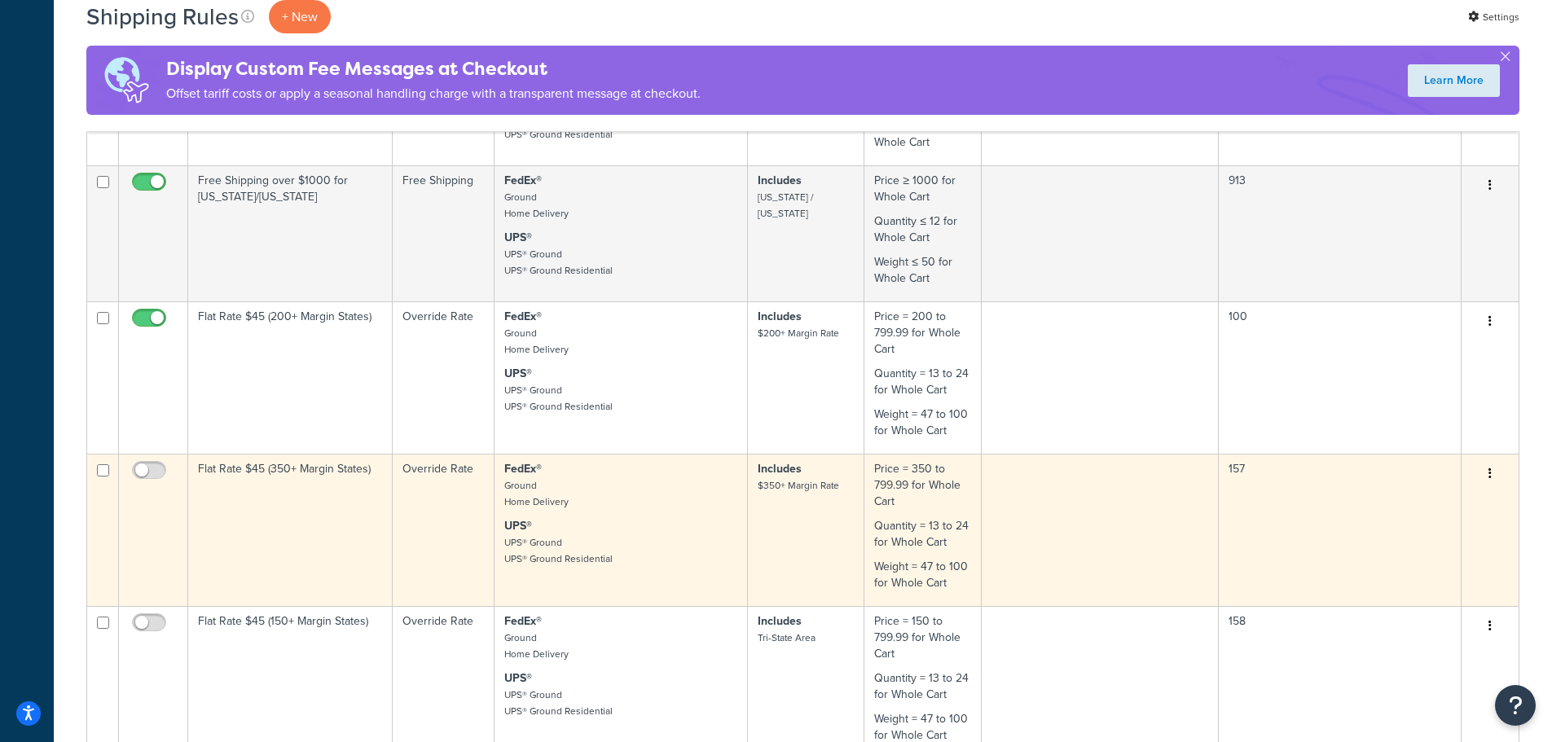
scroll to position [977, 0]
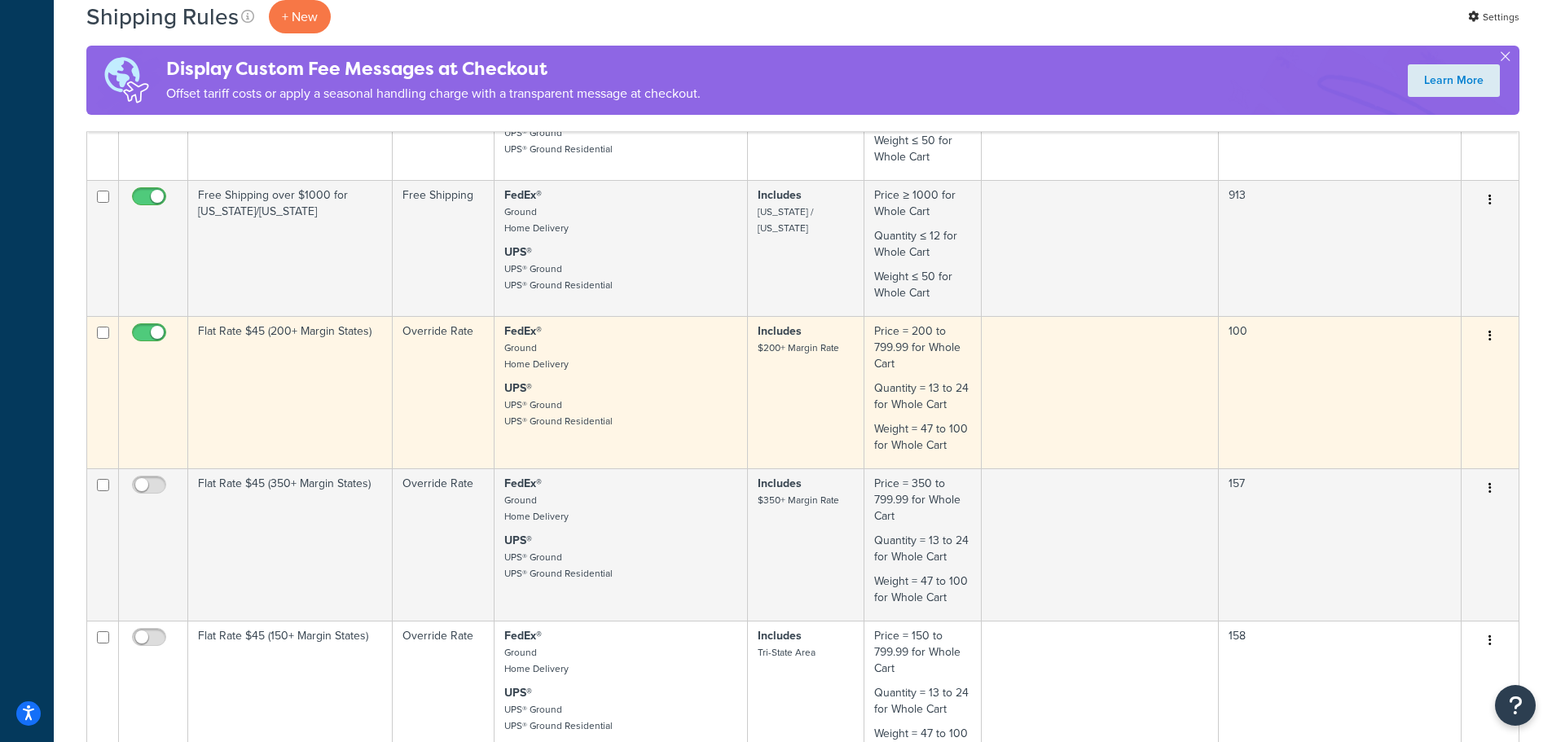
click at [153, 336] on input "checkbox" at bounding box center [151, 337] width 45 height 20
checkbox input "false"
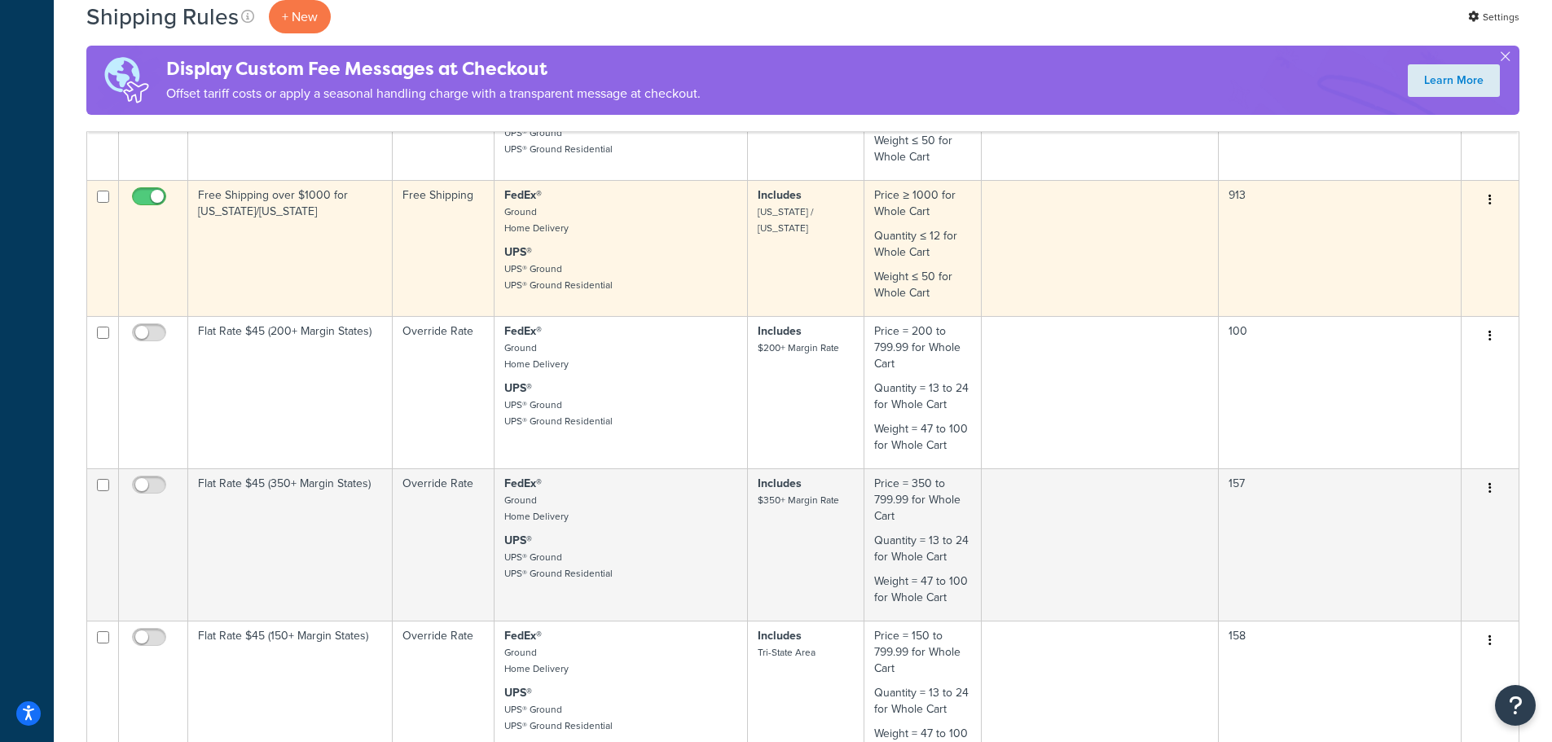
click at [267, 271] on td "Free Shipping over $1000 for [US_STATE]/[US_STATE]" at bounding box center [290, 248] width 204 height 136
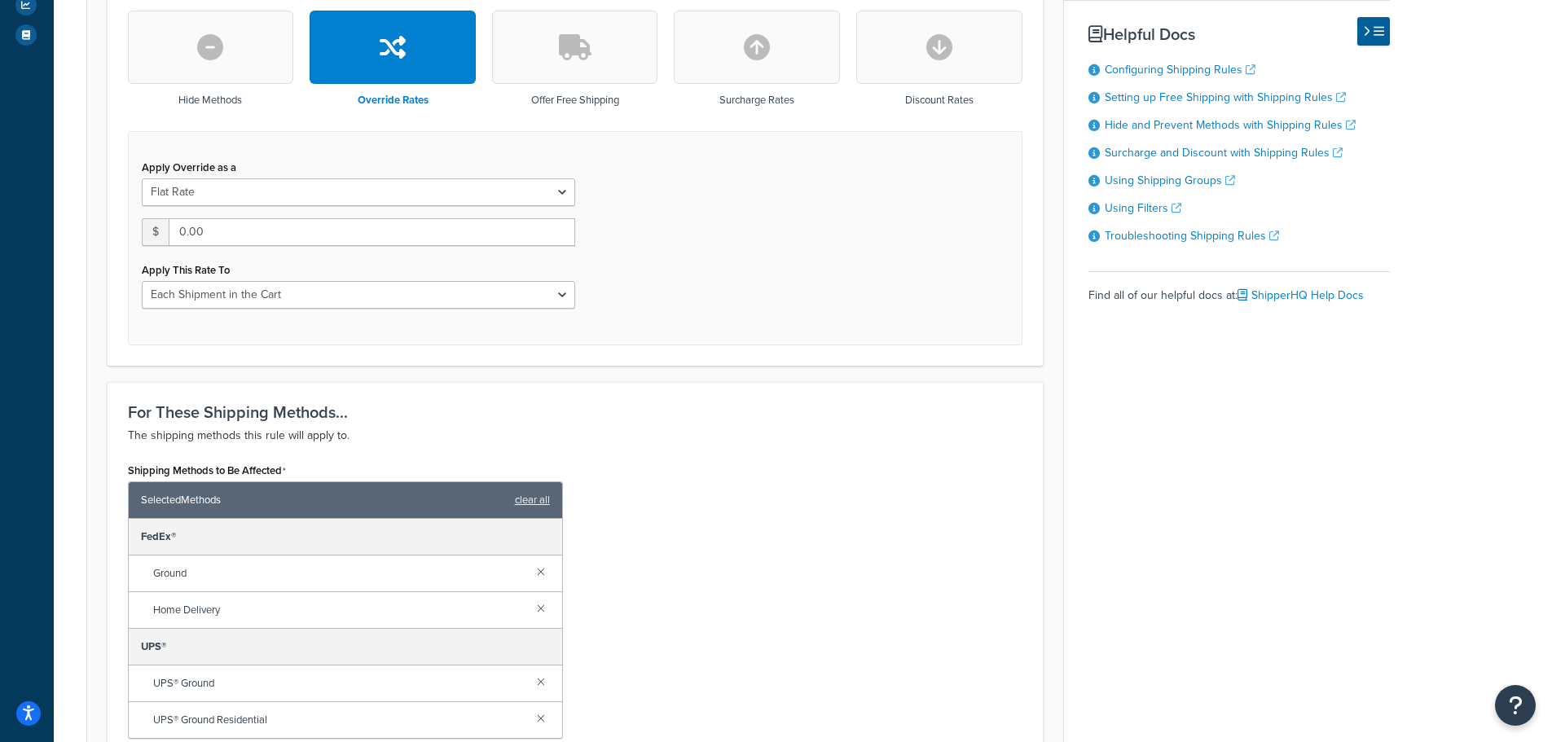
scroll to position [489, 0]
click at [937, 69] on button "button" at bounding box center [939, 47] width 166 height 73
type input "0"
select select "CART"
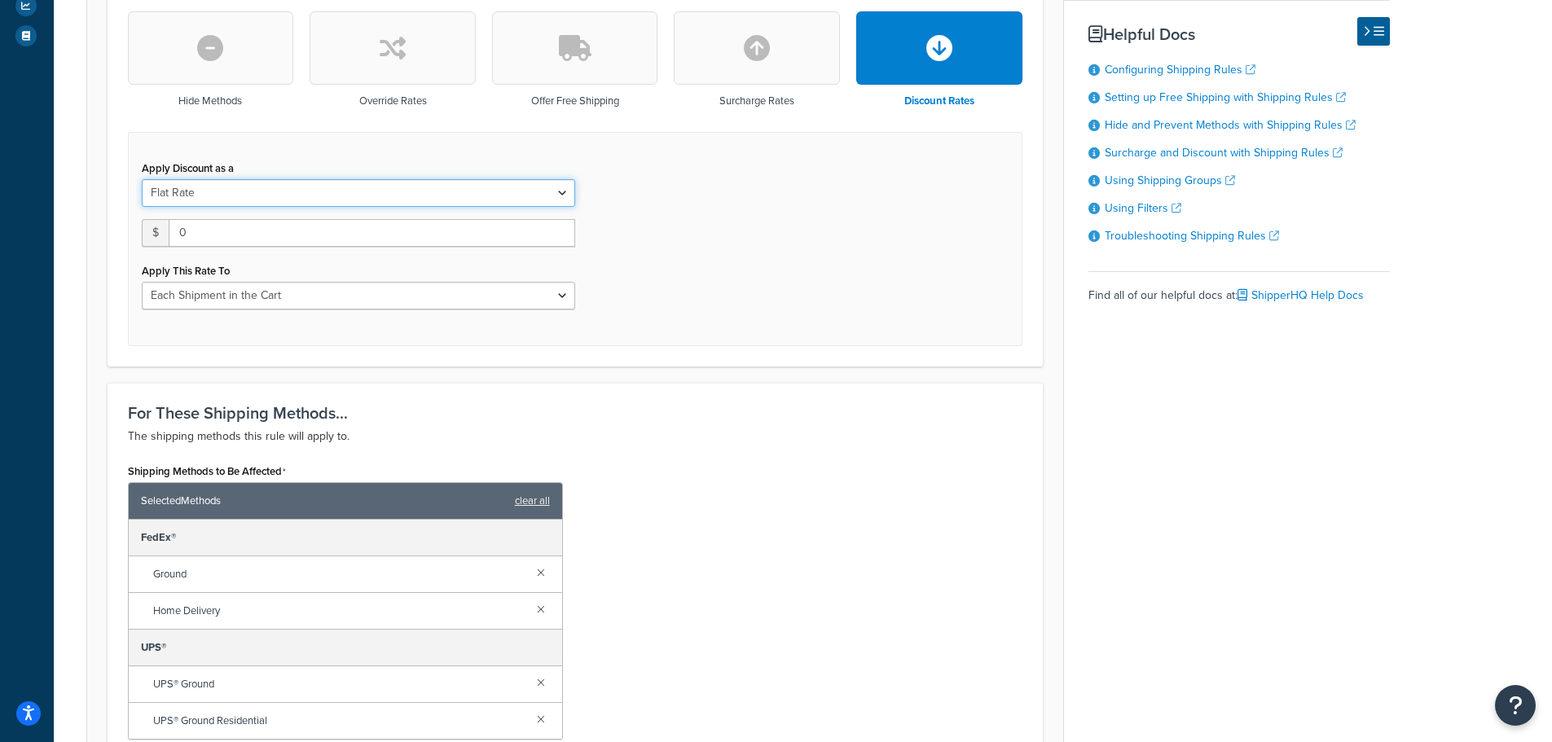
click at [292, 204] on select "Flat Rate Percentage Flat Rate & Percentage" at bounding box center [358, 193] width 433 height 28
select select "PERCENTAGE"
click at [142, 179] on select "Flat Rate Percentage Flat Rate & Percentage" at bounding box center [358, 193] width 433 height 28
click at [233, 231] on input "0.0" at bounding box center [230, 233] width 176 height 28
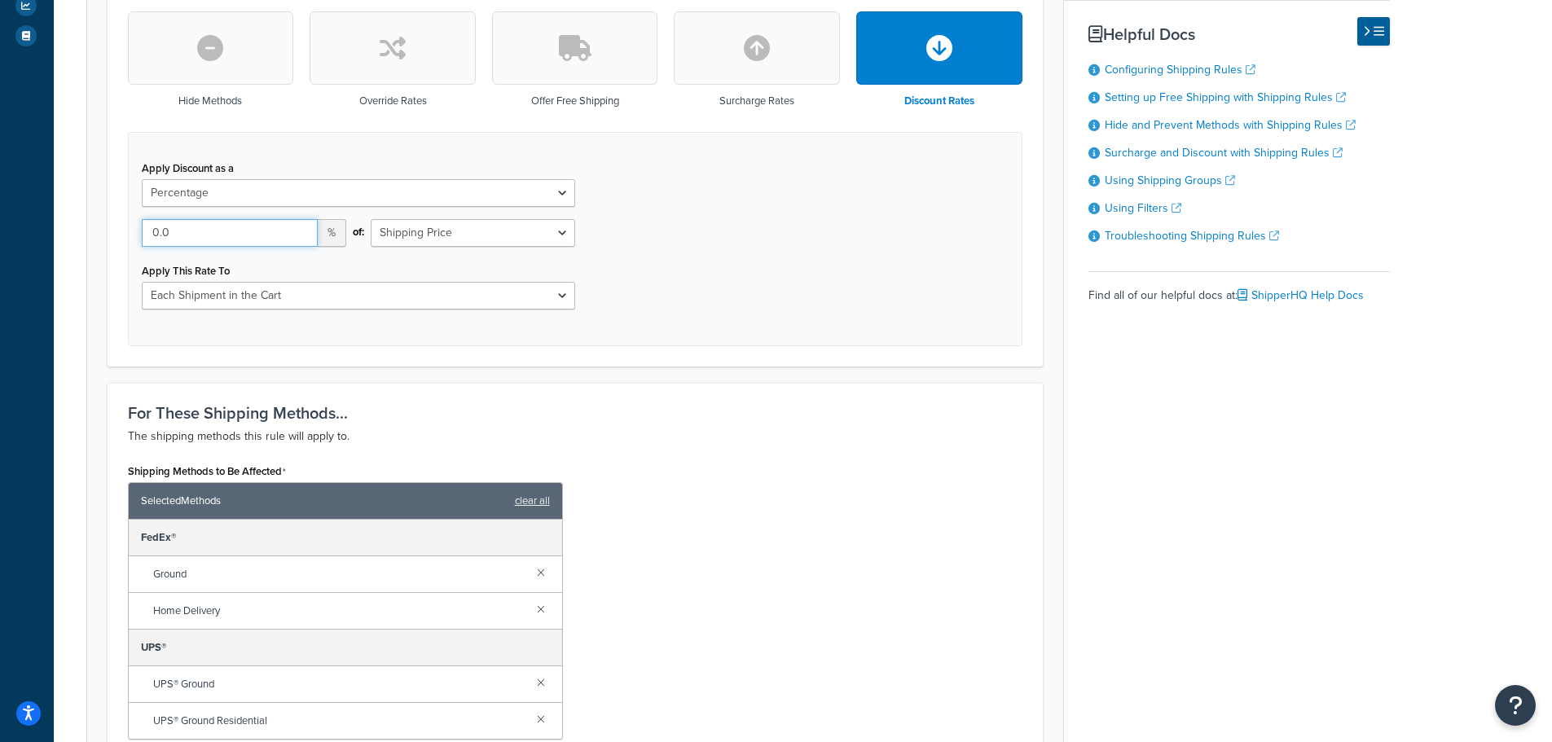
click at [233, 231] on input "0.0" at bounding box center [230, 233] width 176 height 28
type input "100"
click at [432, 311] on div "Apply Discount as a Flat Rate Percentage Flat Rate & Percentage 100 % of: Shipp…" at bounding box center [359, 238] width 458 height 165
click at [431, 302] on select "Entire Cart Each Shipment in the Cart Each Origin in the Cart Each Shipping Gro…" at bounding box center [358, 296] width 433 height 28
select select "ENTIRE_CART"
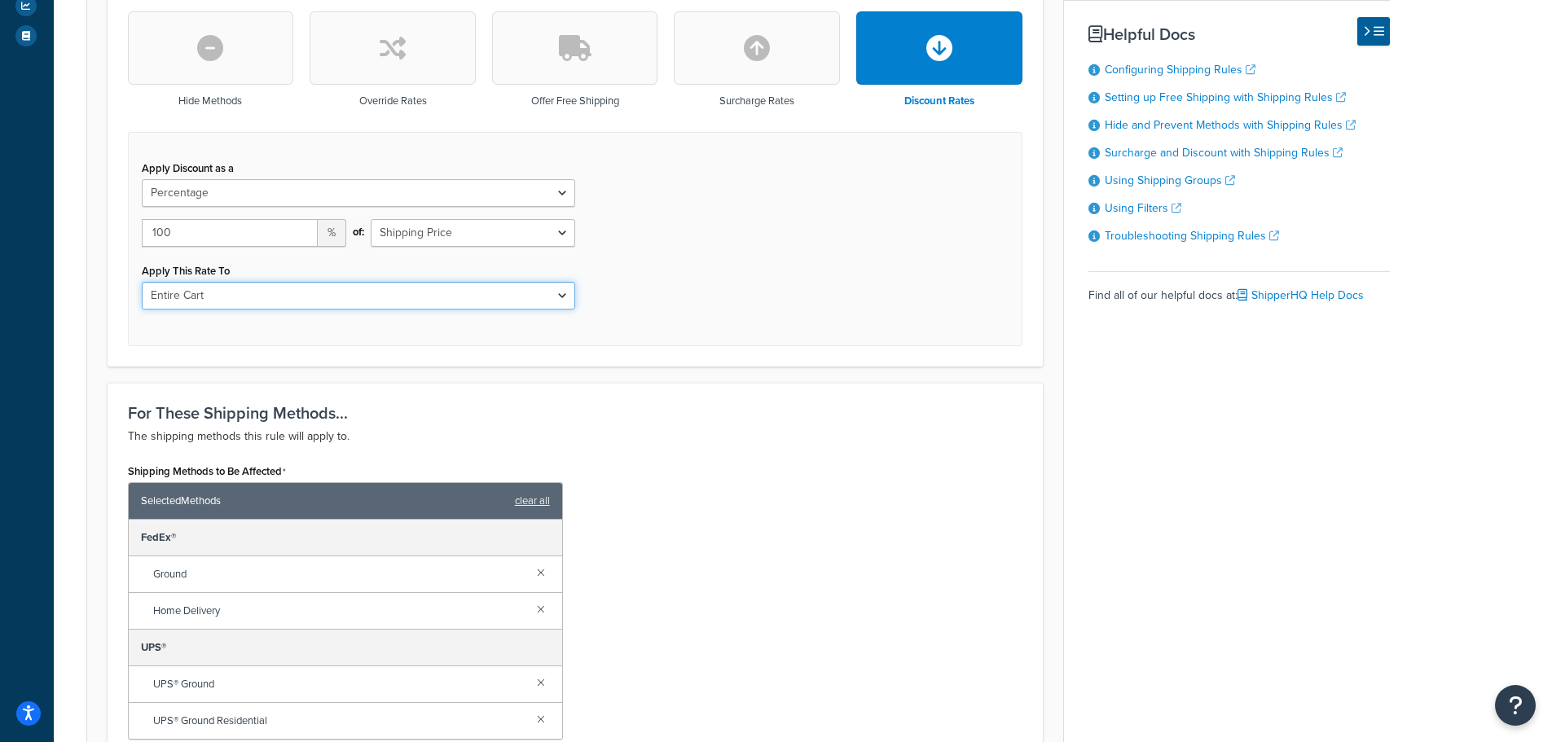
click at [142, 282] on select "Entire Cart Each Shipment in the Cart Each Origin in the Cart Each Shipping Gro…" at bounding box center [358, 296] width 433 height 28
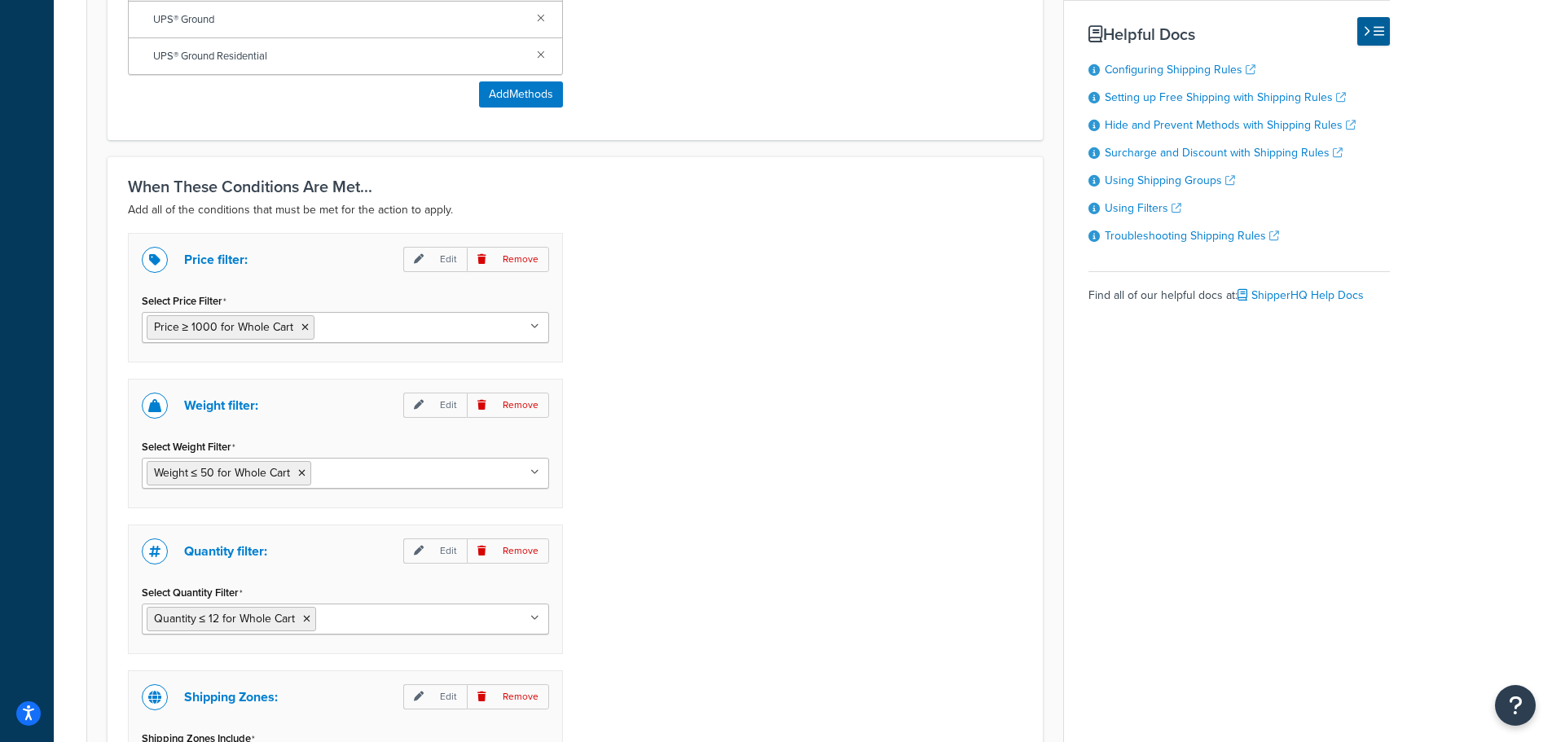
scroll to position [1385, 0]
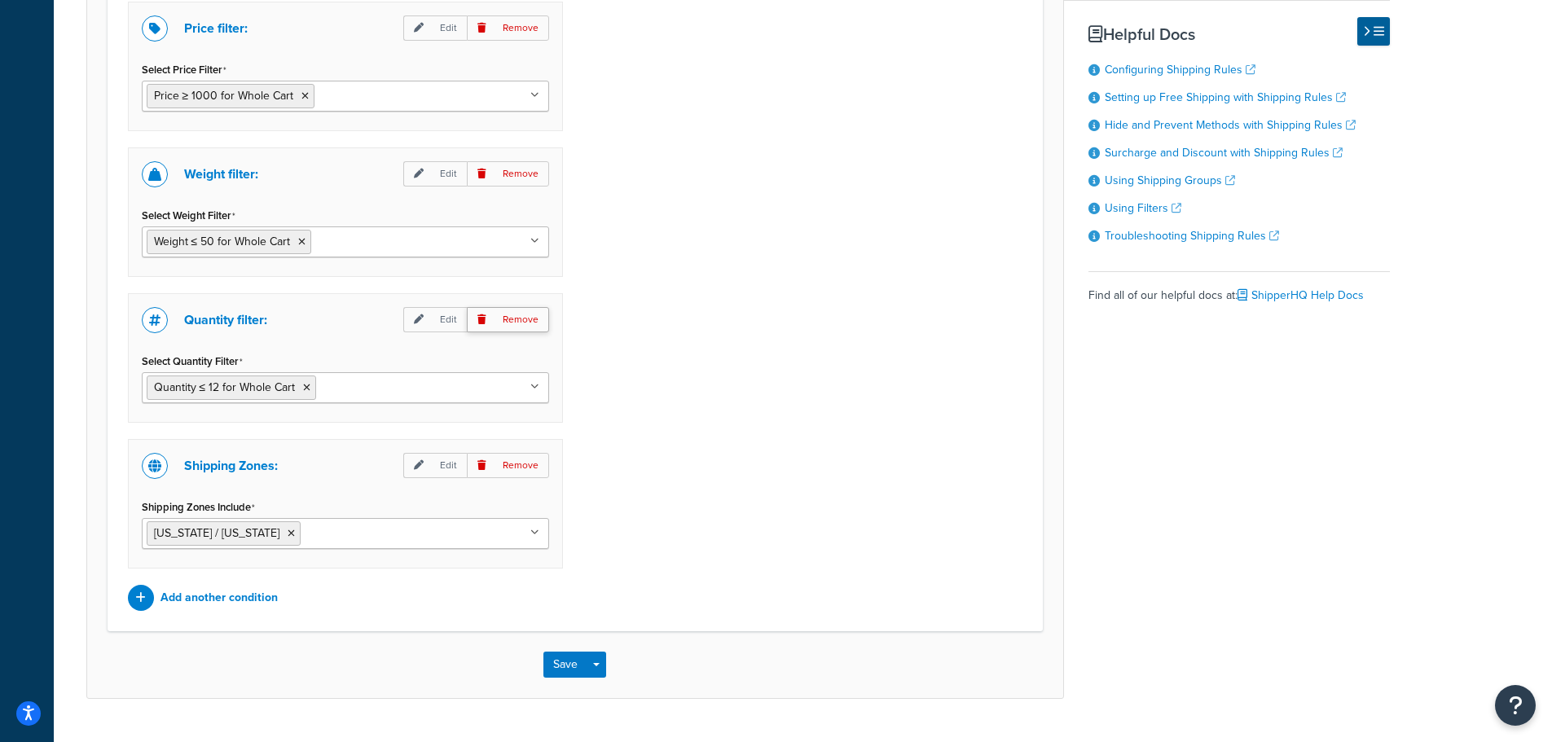
click at [516, 323] on p "Remove" at bounding box center [508, 319] width 82 height 25
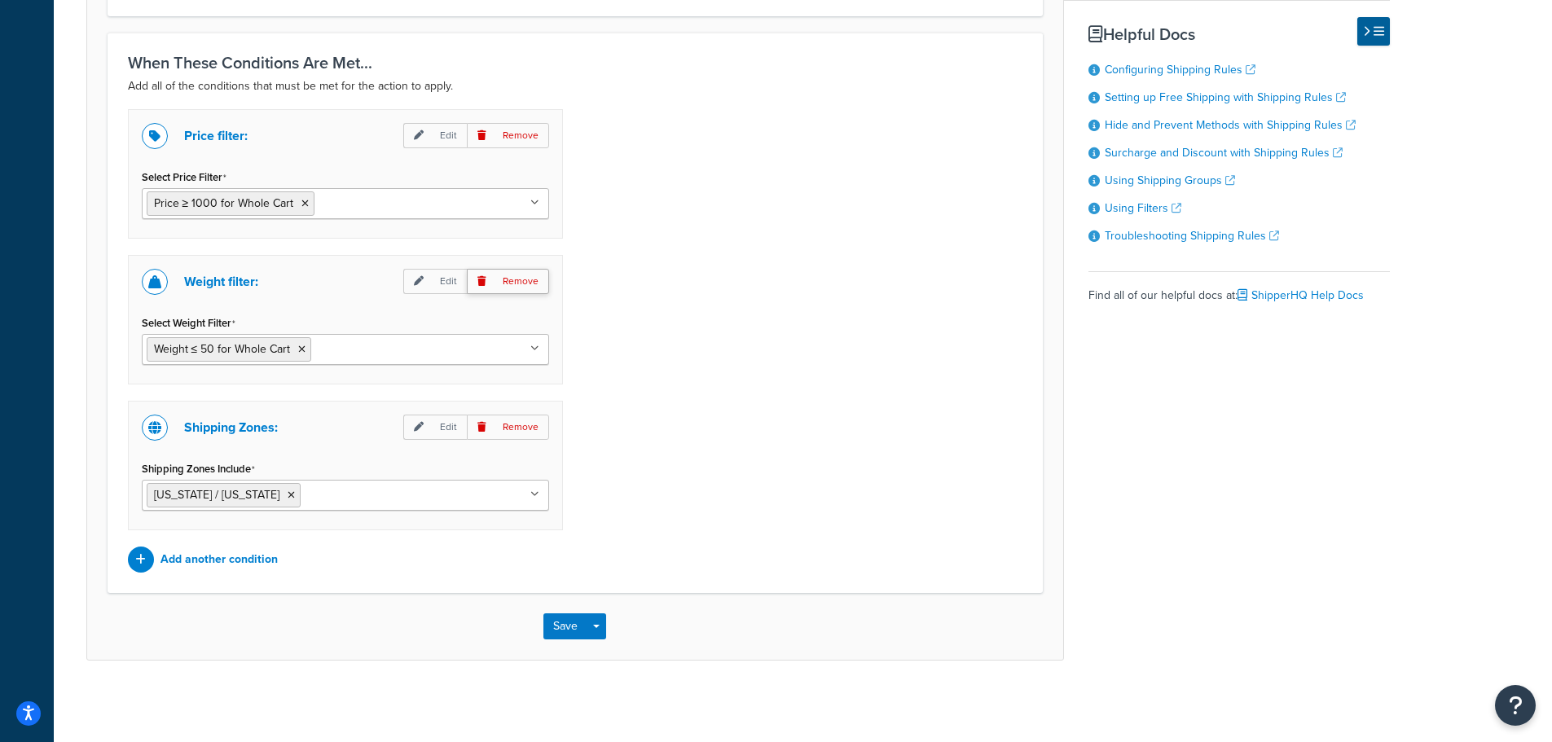
click at [517, 277] on p "Remove" at bounding box center [508, 281] width 82 height 25
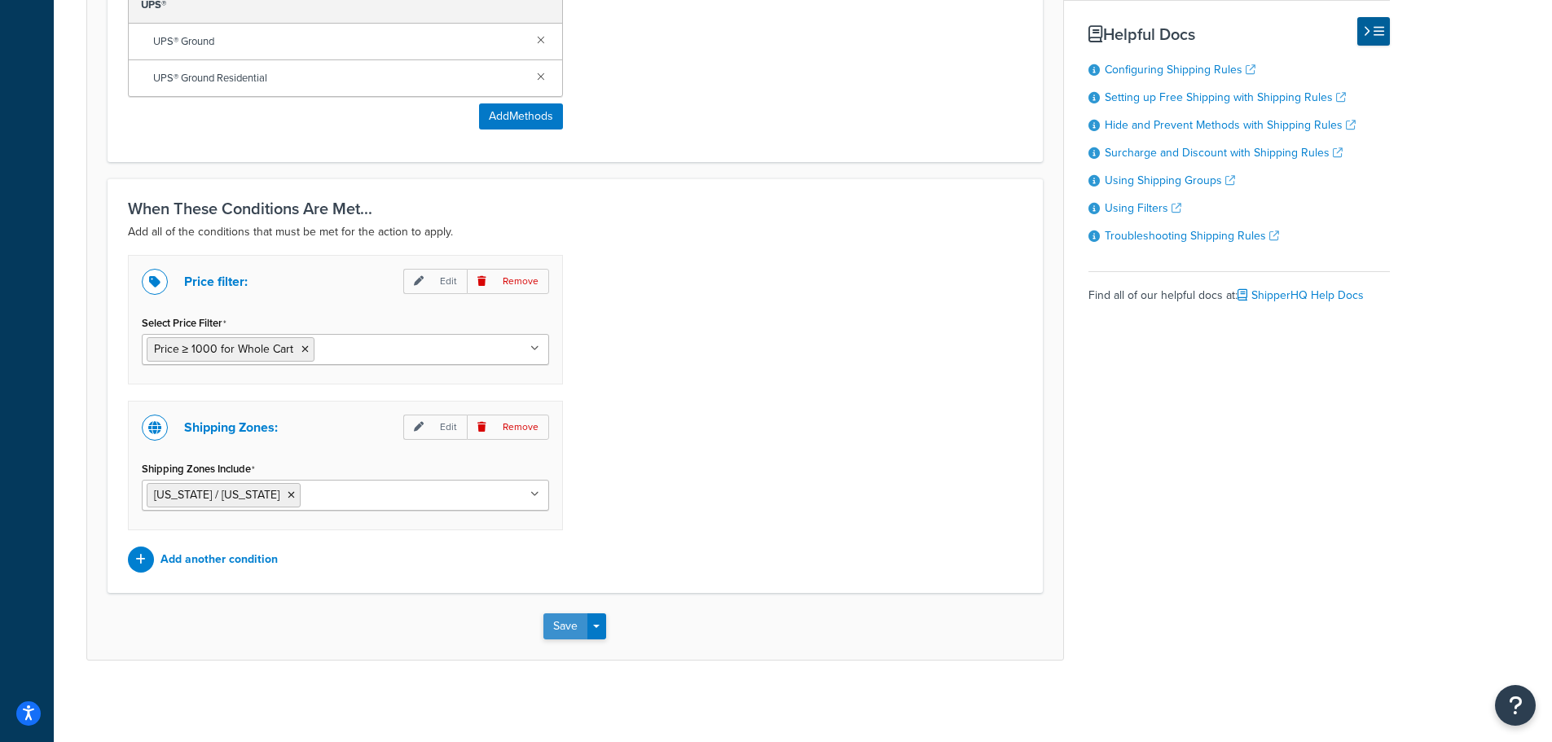
click at [558, 628] on button "Save" at bounding box center [565, 626] width 44 height 26
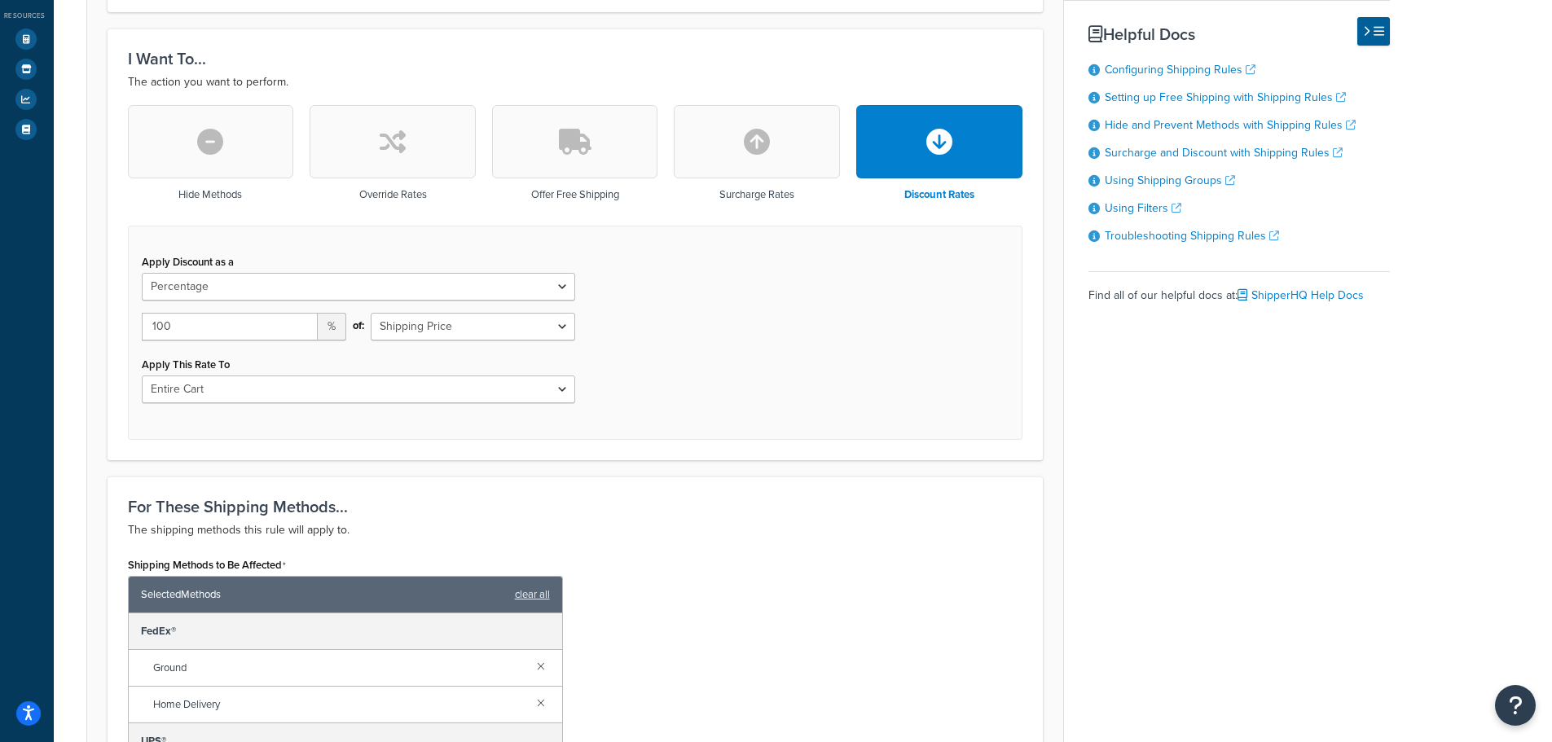
scroll to position [407, 0]
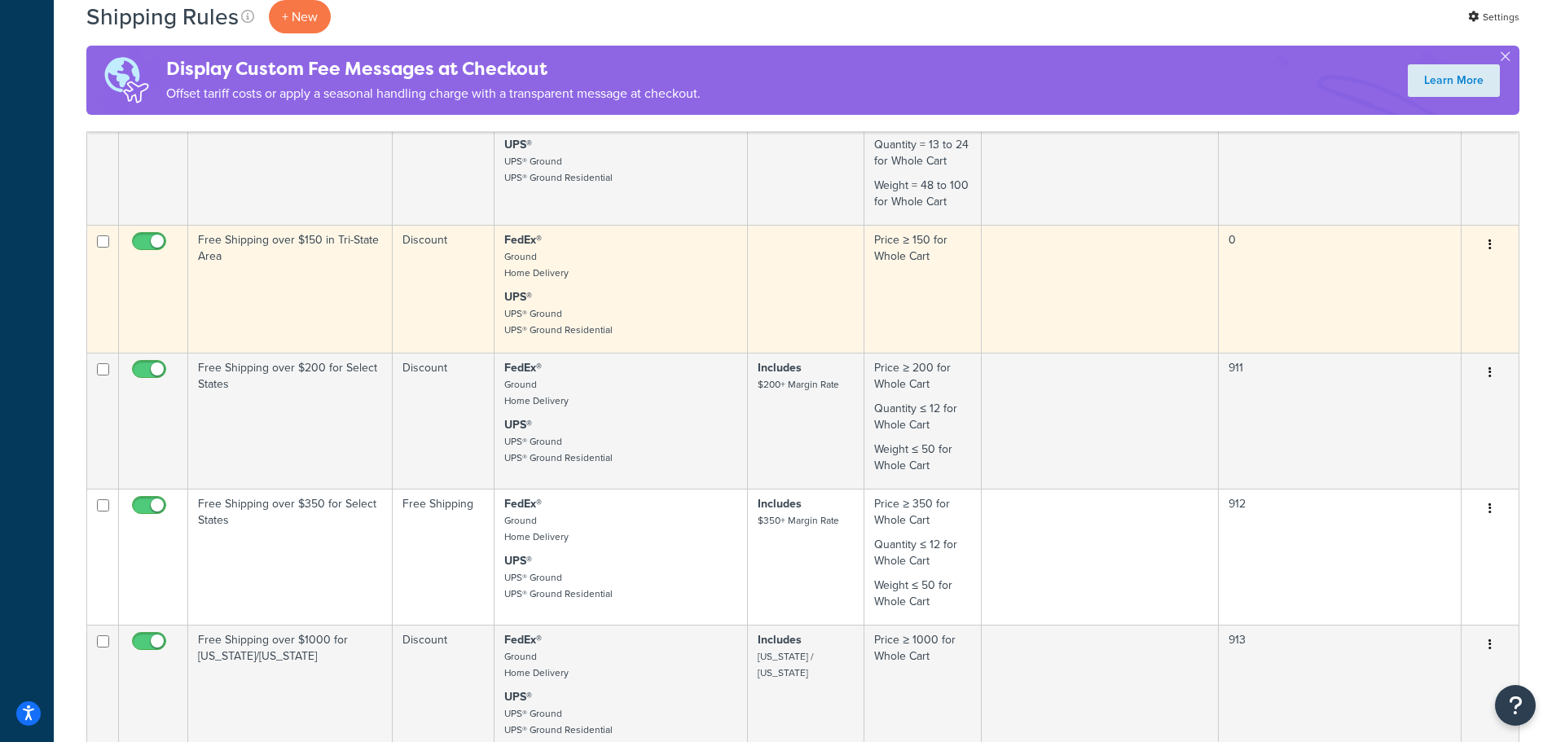
scroll to position [652, 0]
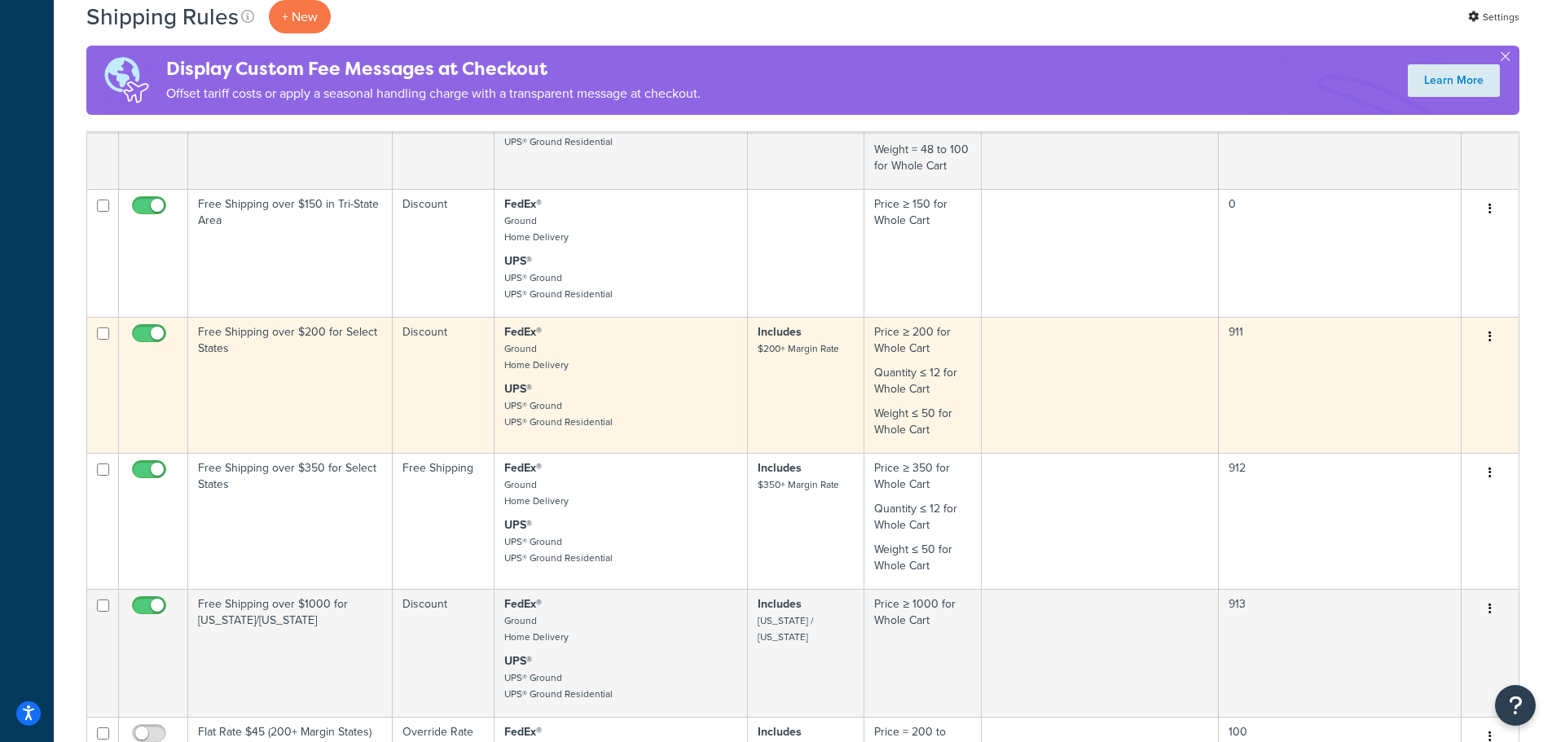
click at [321, 384] on td "Free Shipping over $200 for Select States" at bounding box center [290, 385] width 204 height 136
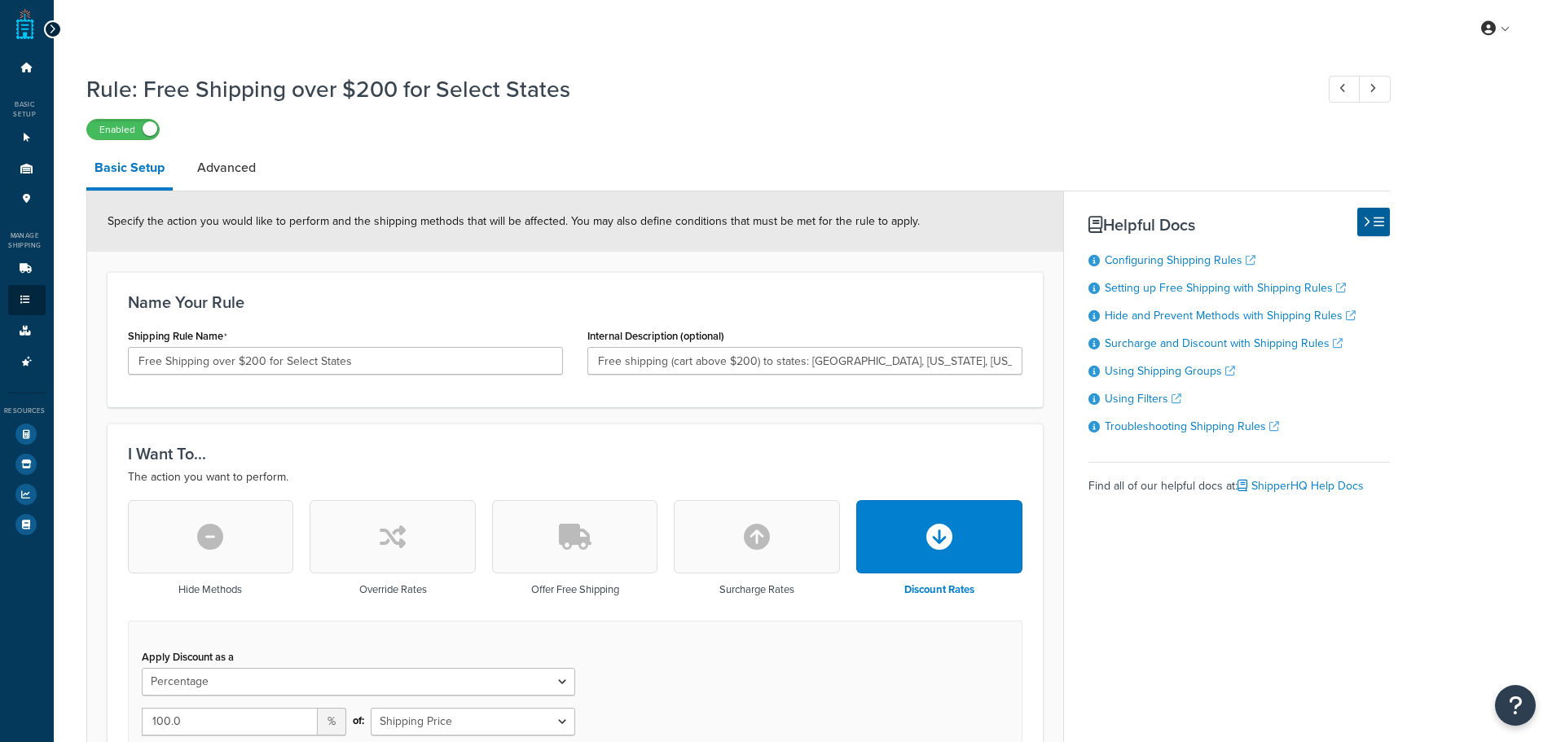
select select "PERCENTAGE"
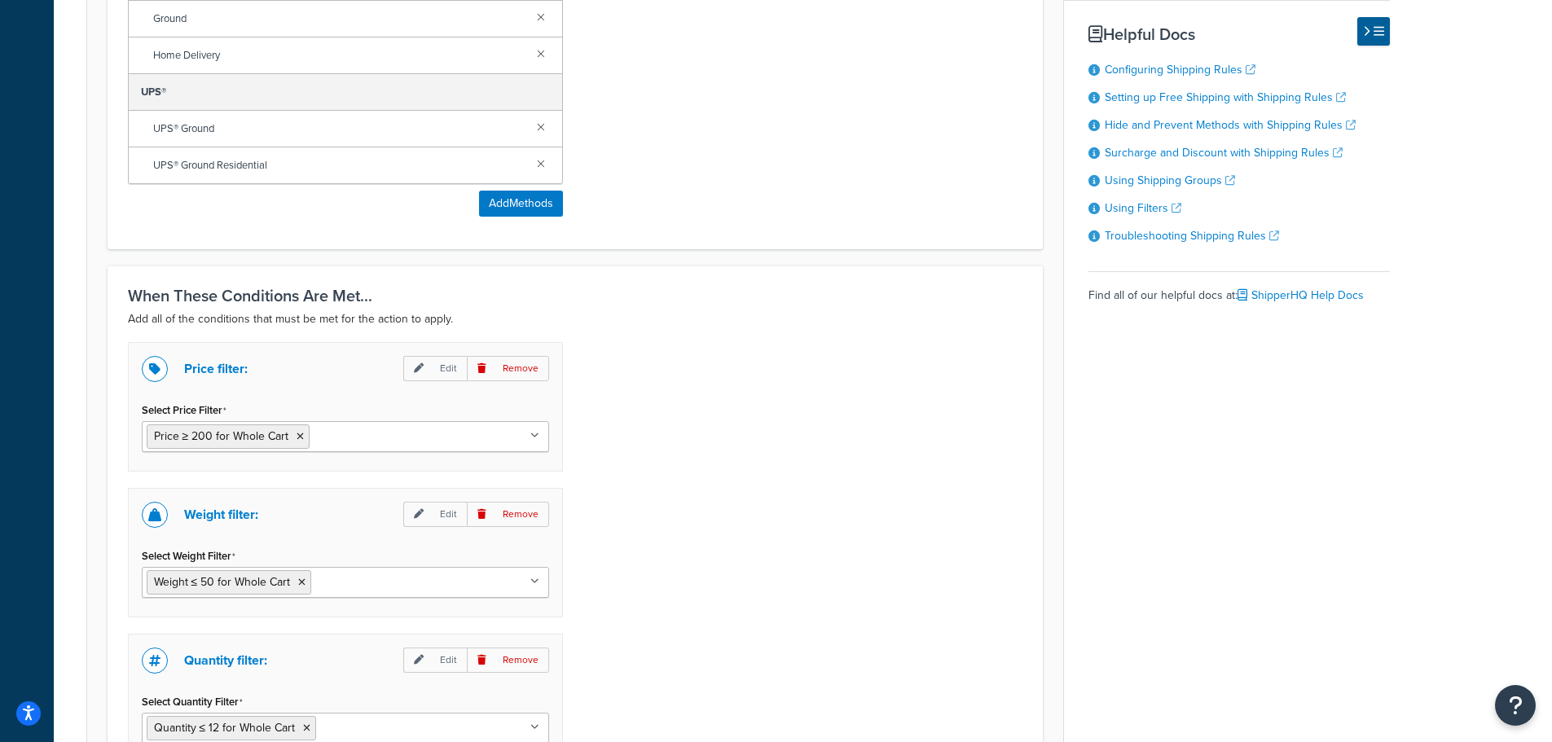
scroll to position [1222, 0]
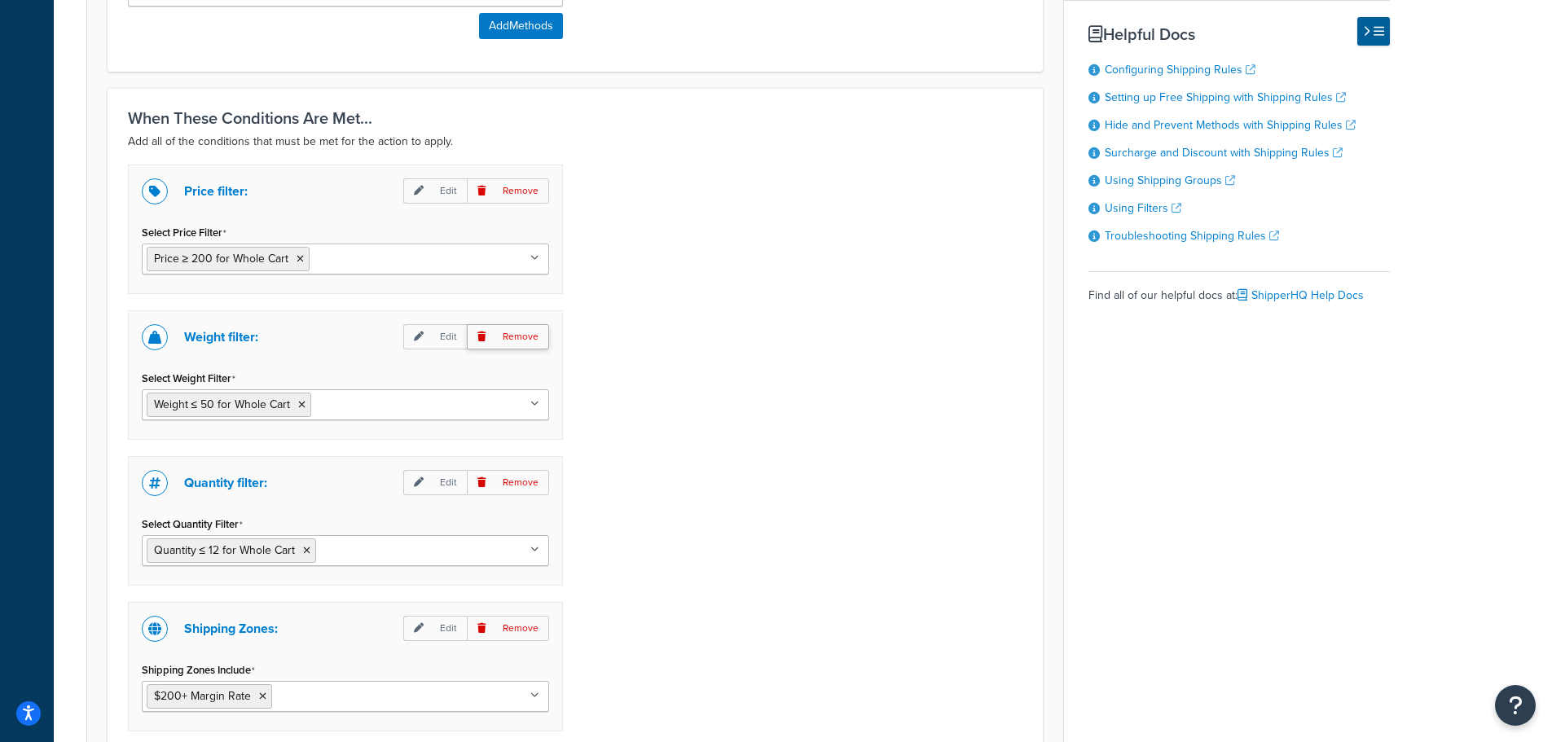
click at [520, 332] on p "Remove" at bounding box center [508, 336] width 82 height 25
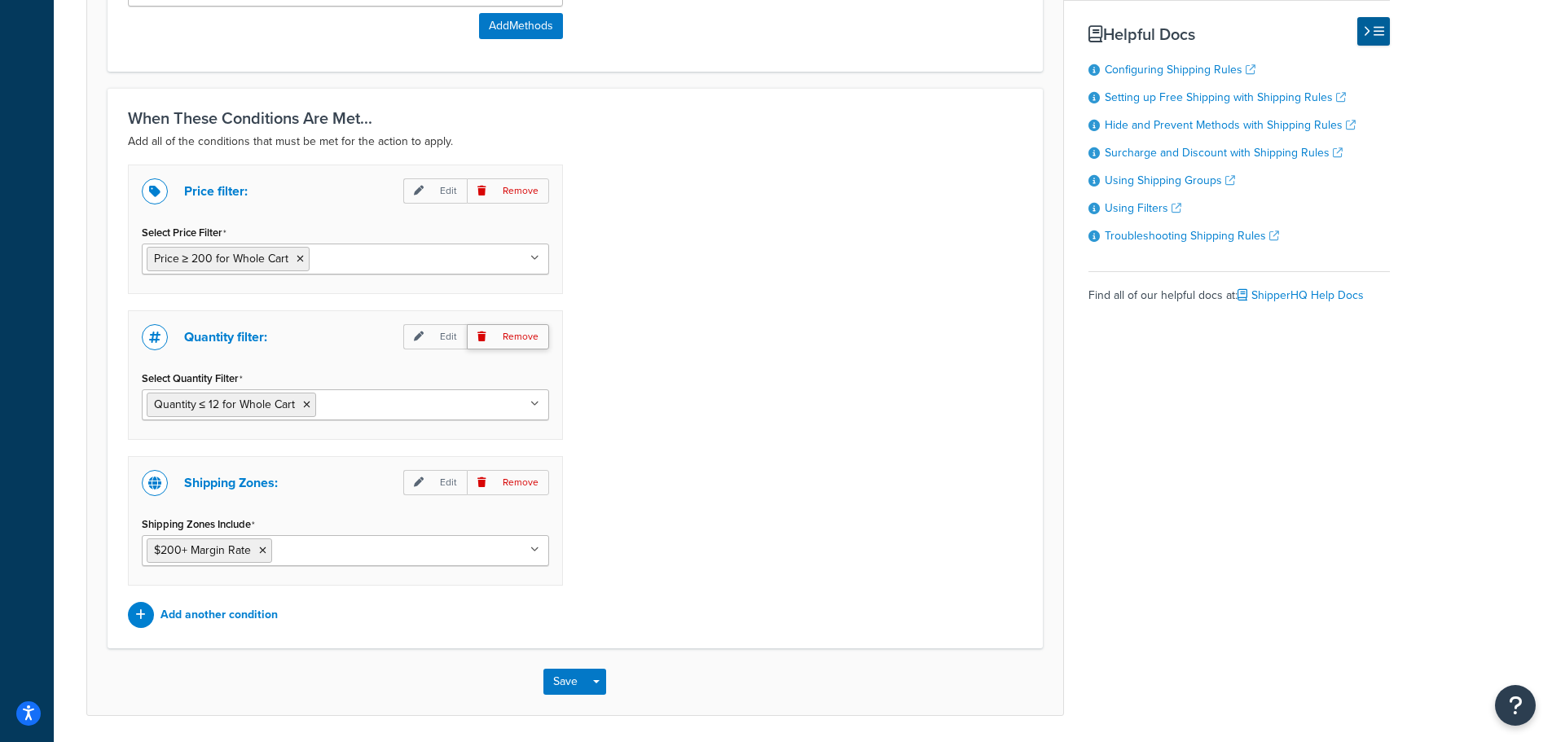
click at [520, 345] on p "Remove" at bounding box center [508, 336] width 82 height 25
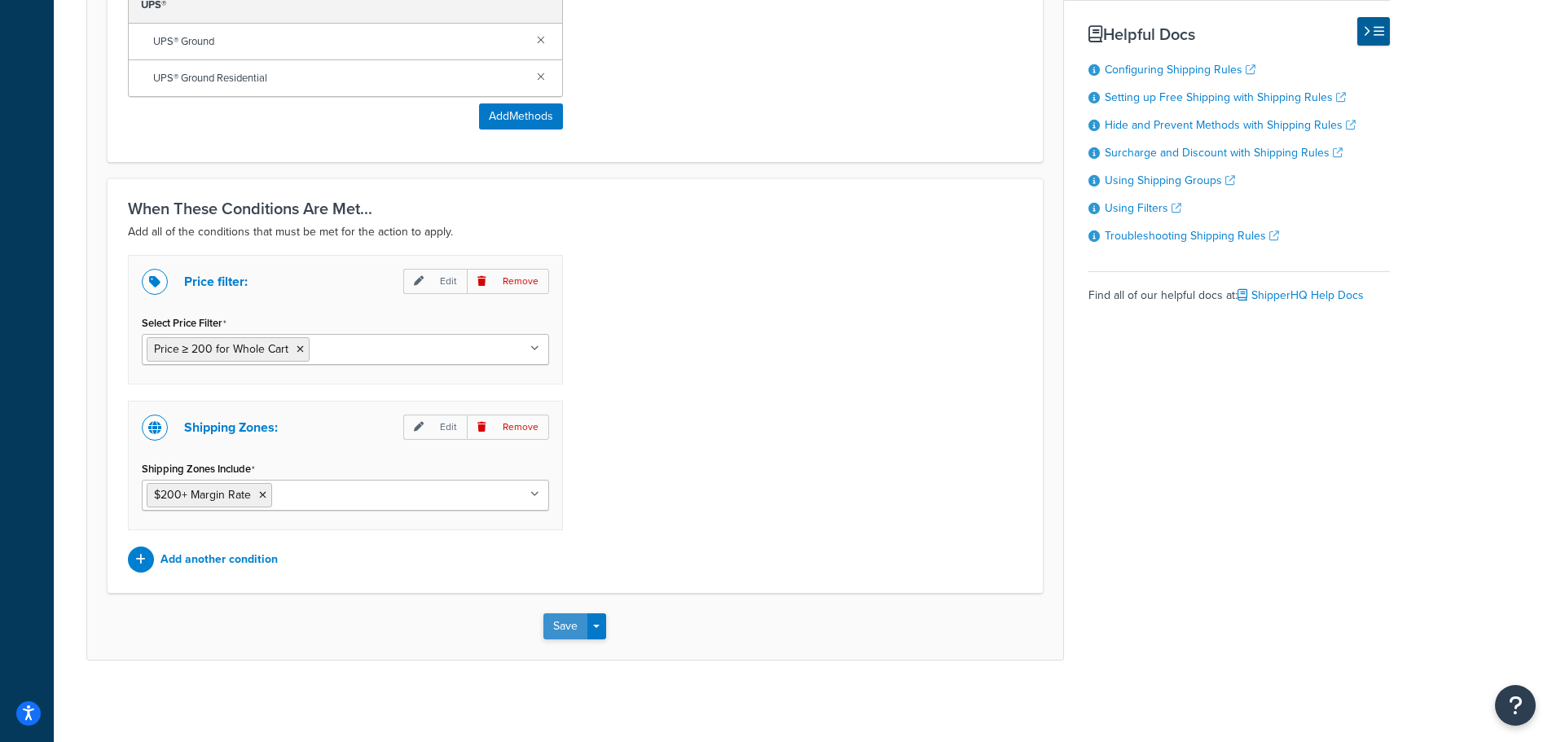
click at [552, 621] on button "Save" at bounding box center [565, 626] width 44 height 26
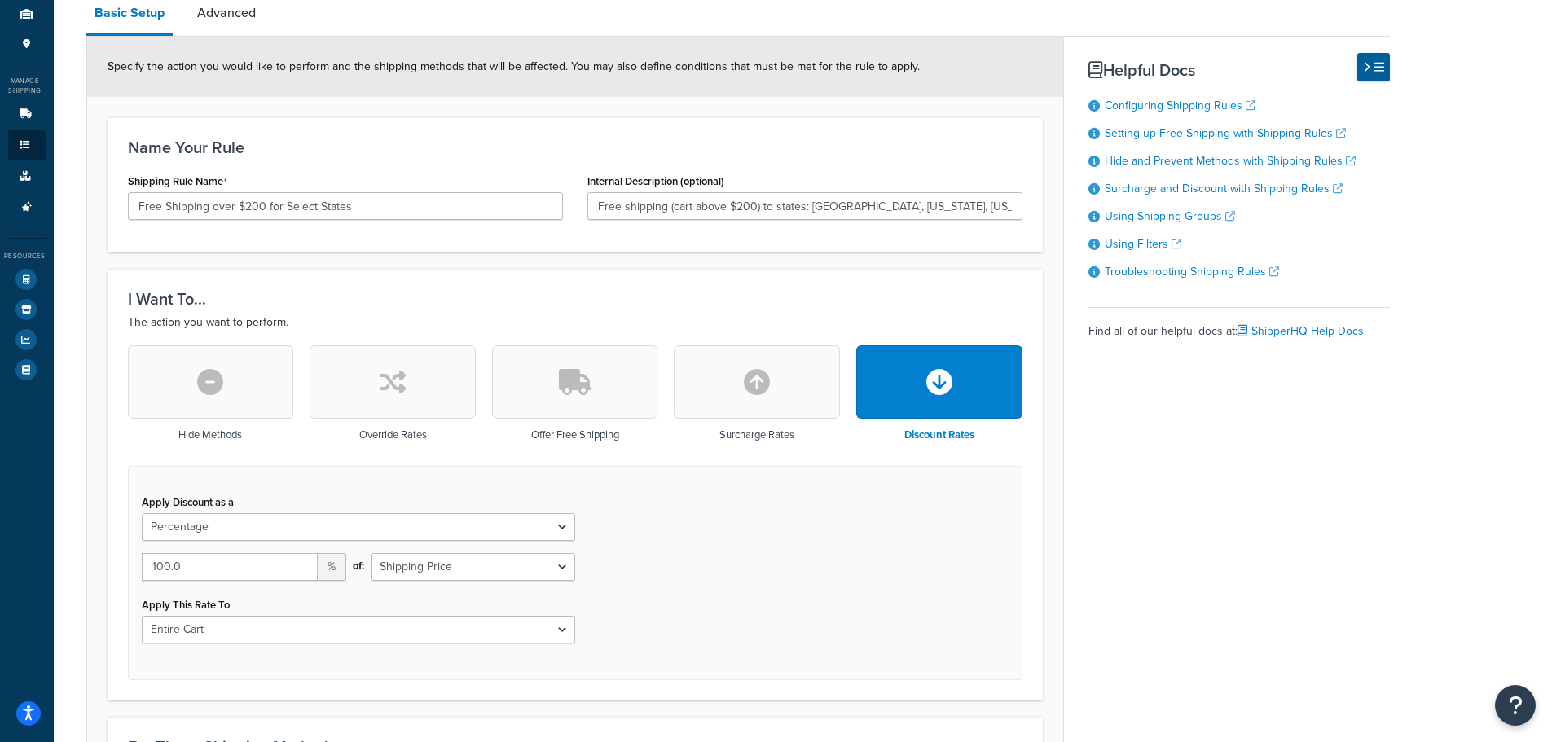
scroll to position [407, 0]
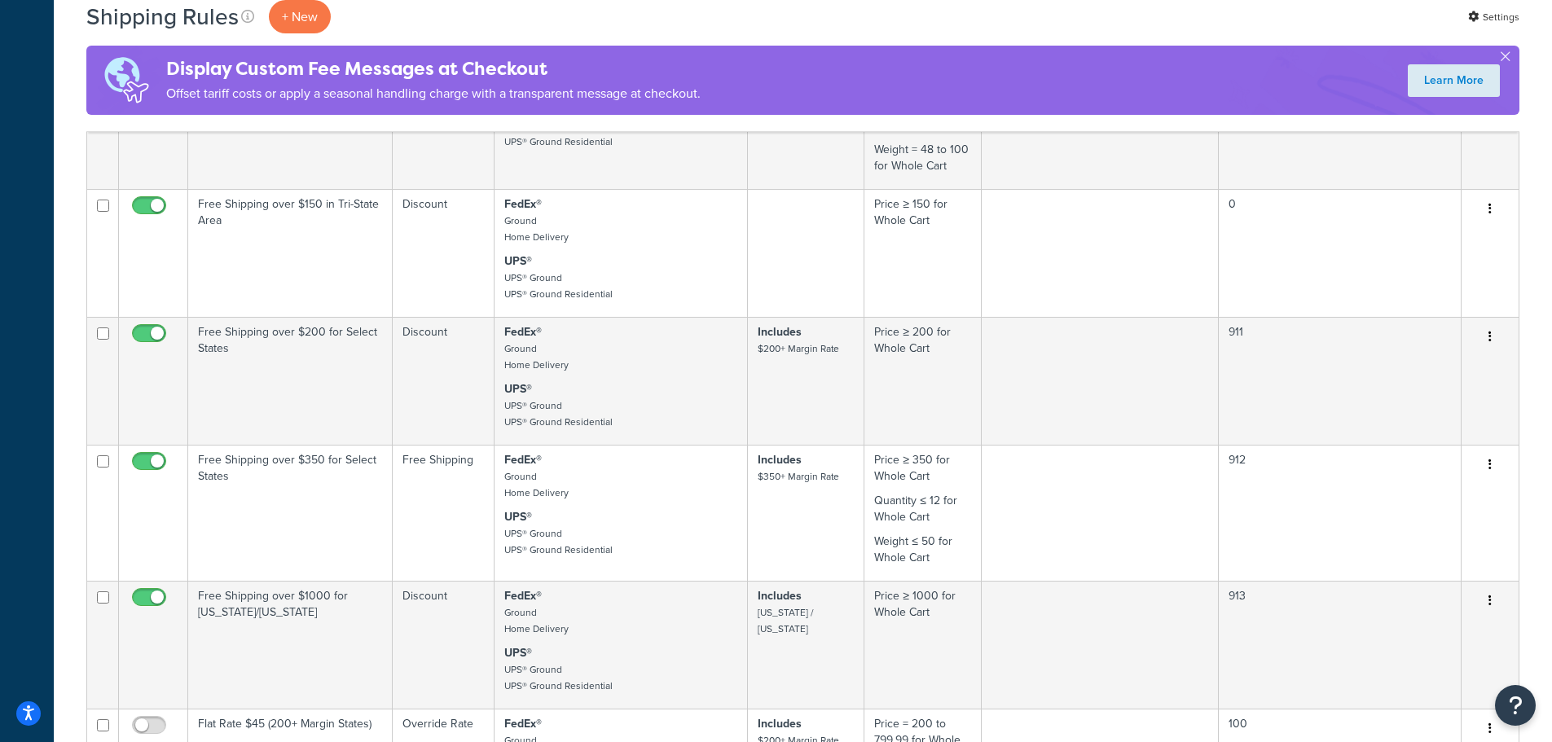
scroll to position [733, 0]
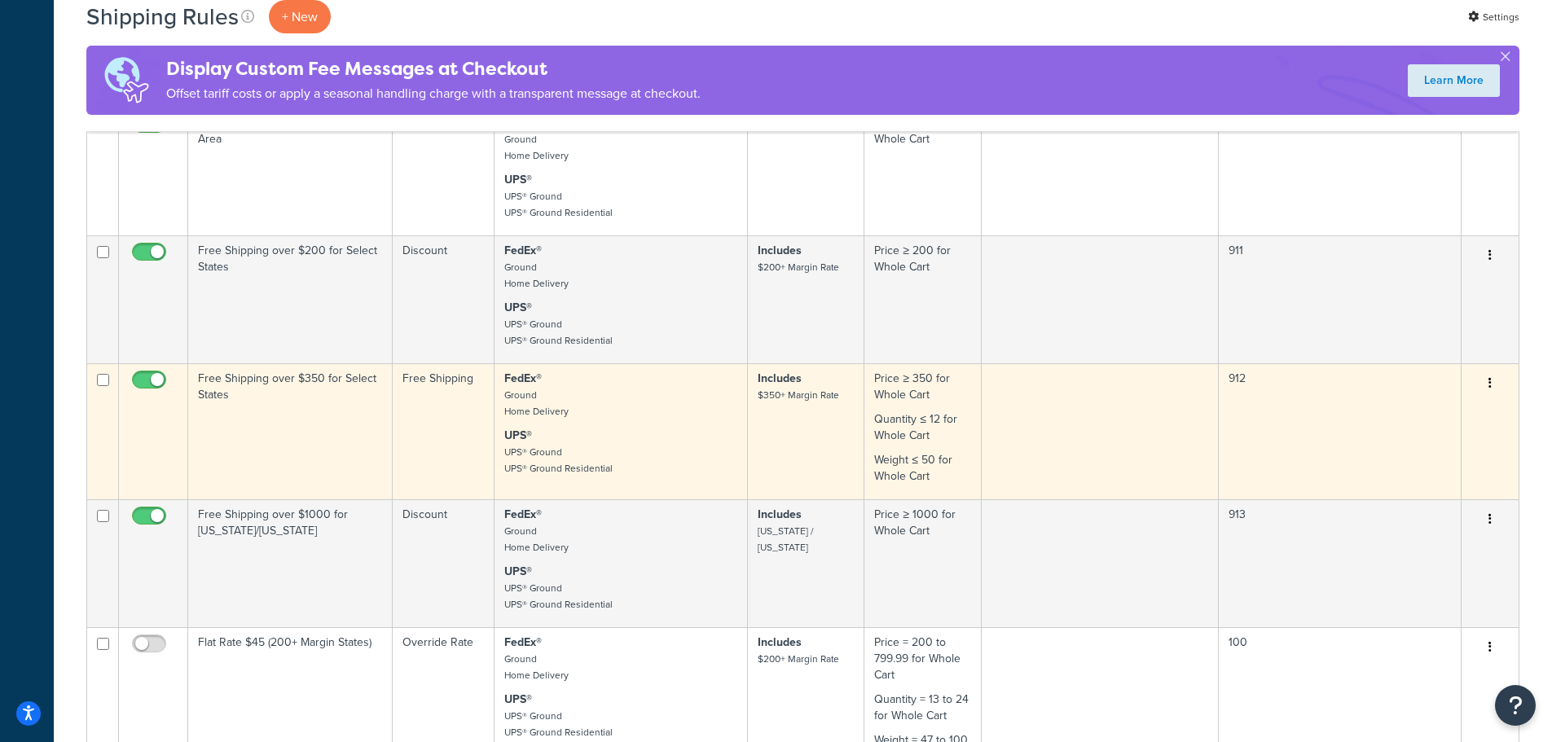
click at [335, 416] on td "Free Shipping over $350 for Select States" at bounding box center [290, 431] width 204 height 136
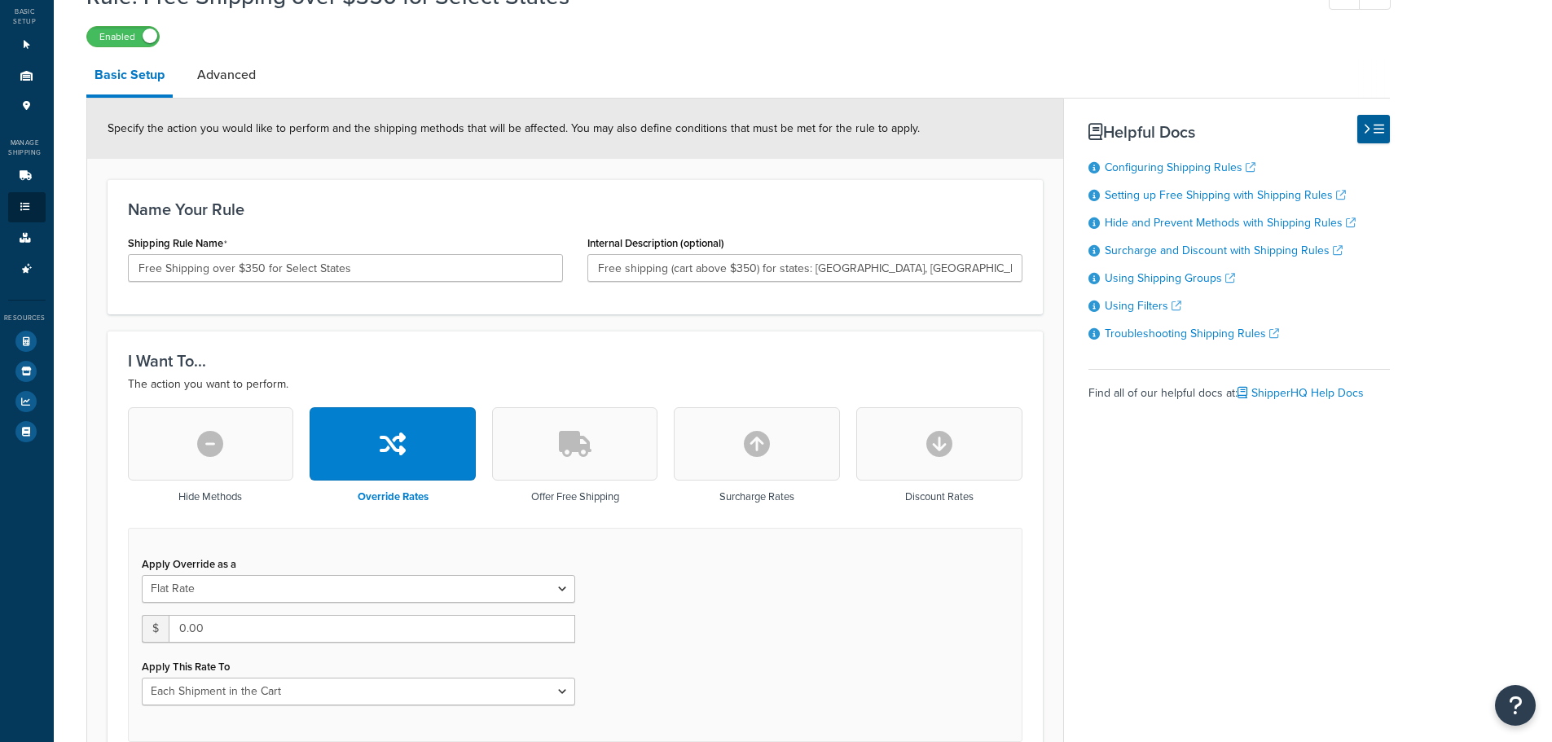
scroll to position [244, 0]
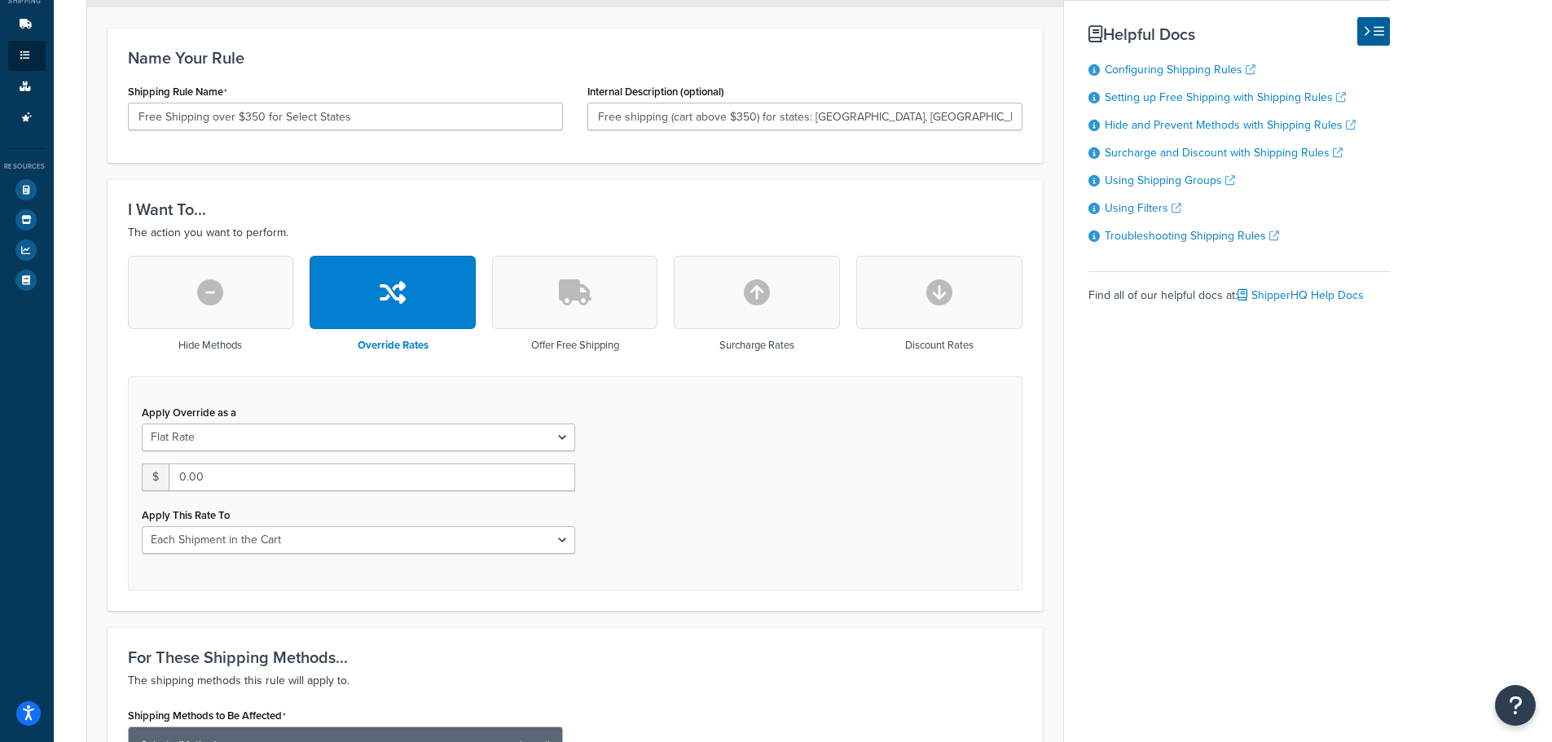
click at [916, 304] on button "button" at bounding box center [939, 292] width 166 height 73
type input "0"
select select "CART"
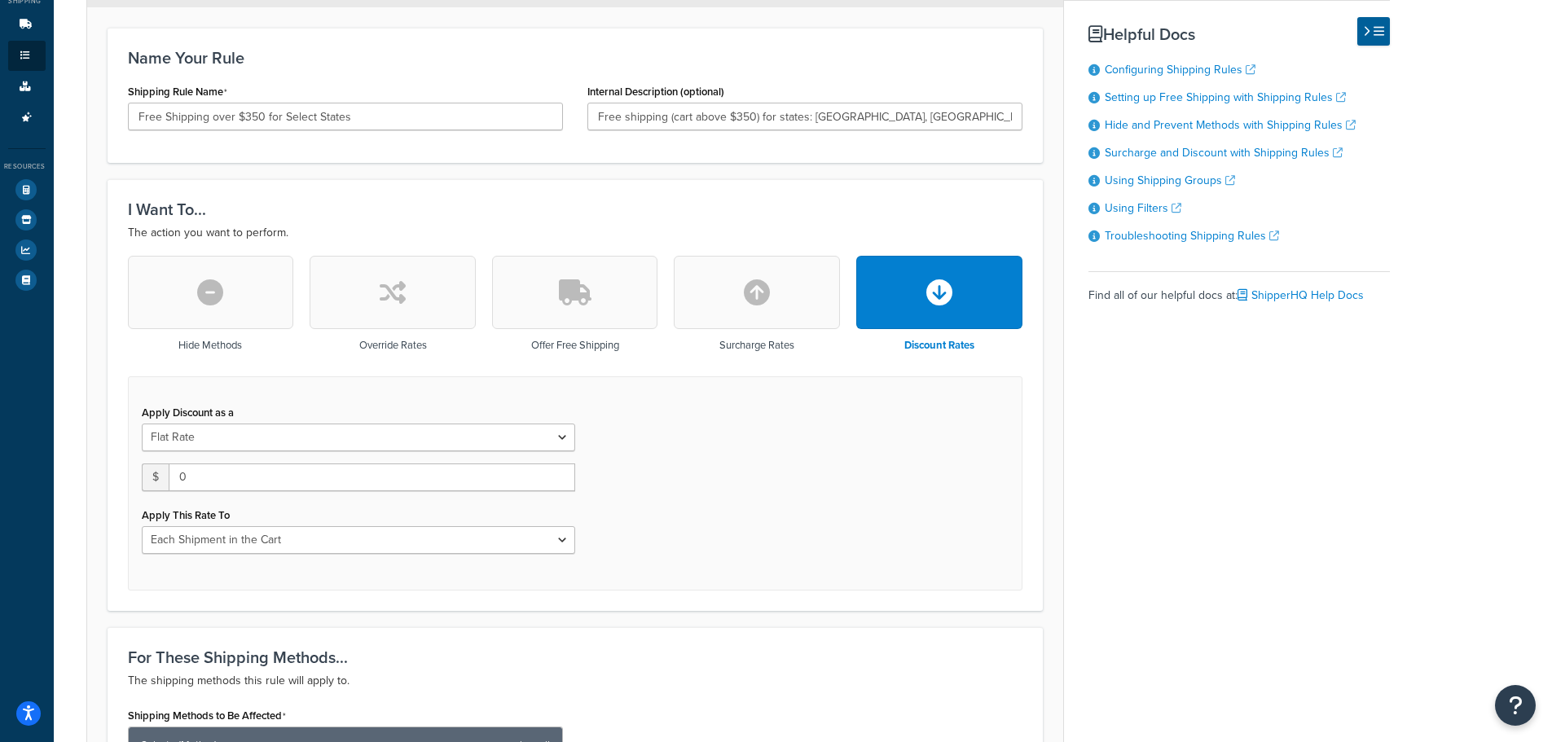
click at [389, 419] on div "Apply Discount as a Flat Rate Percentage Flat Rate & Percentage" at bounding box center [358, 426] width 433 height 51
click at [393, 441] on select "Flat Rate Percentage Flat Rate & Percentage" at bounding box center [358, 438] width 433 height 28
select select "PERCENTAGE"
click at [142, 424] on select "Flat Rate Percentage Flat Rate & Percentage" at bounding box center [358, 438] width 433 height 28
click at [232, 486] on input "0.0" at bounding box center [230, 477] width 176 height 28
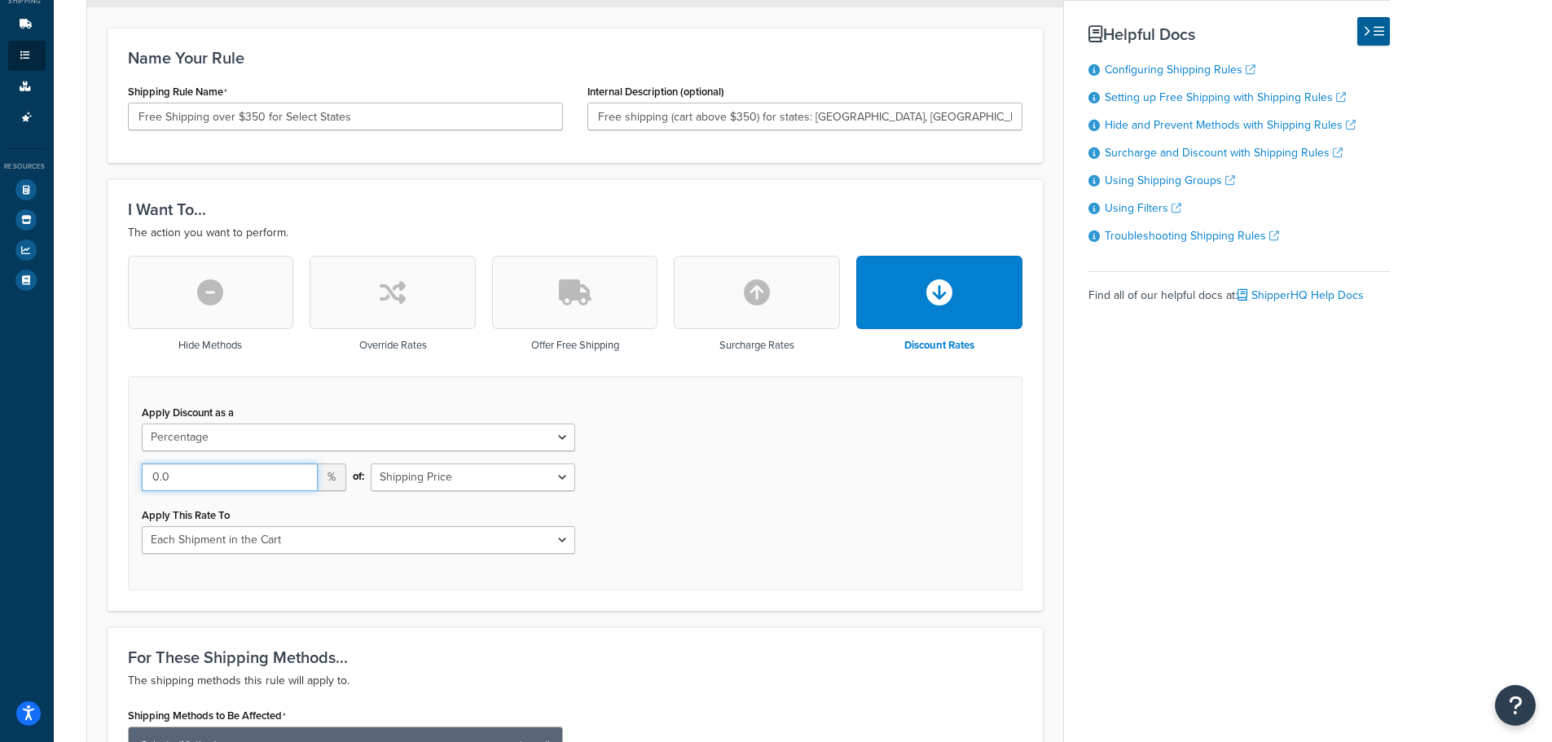
click at [232, 486] on input "0.0" at bounding box center [230, 477] width 176 height 28
drag, startPoint x: 232, startPoint y: 486, endPoint x: 194, endPoint y: 483, distance: 38.4
click at [194, 483] on input "0.0" at bounding box center [230, 477] width 176 height 28
type input "100"
click at [489, 548] on select "Entire Cart Each Shipment in the Cart Each Origin in the Cart Each Shipping Gro…" at bounding box center [358, 540] width 433 height 28
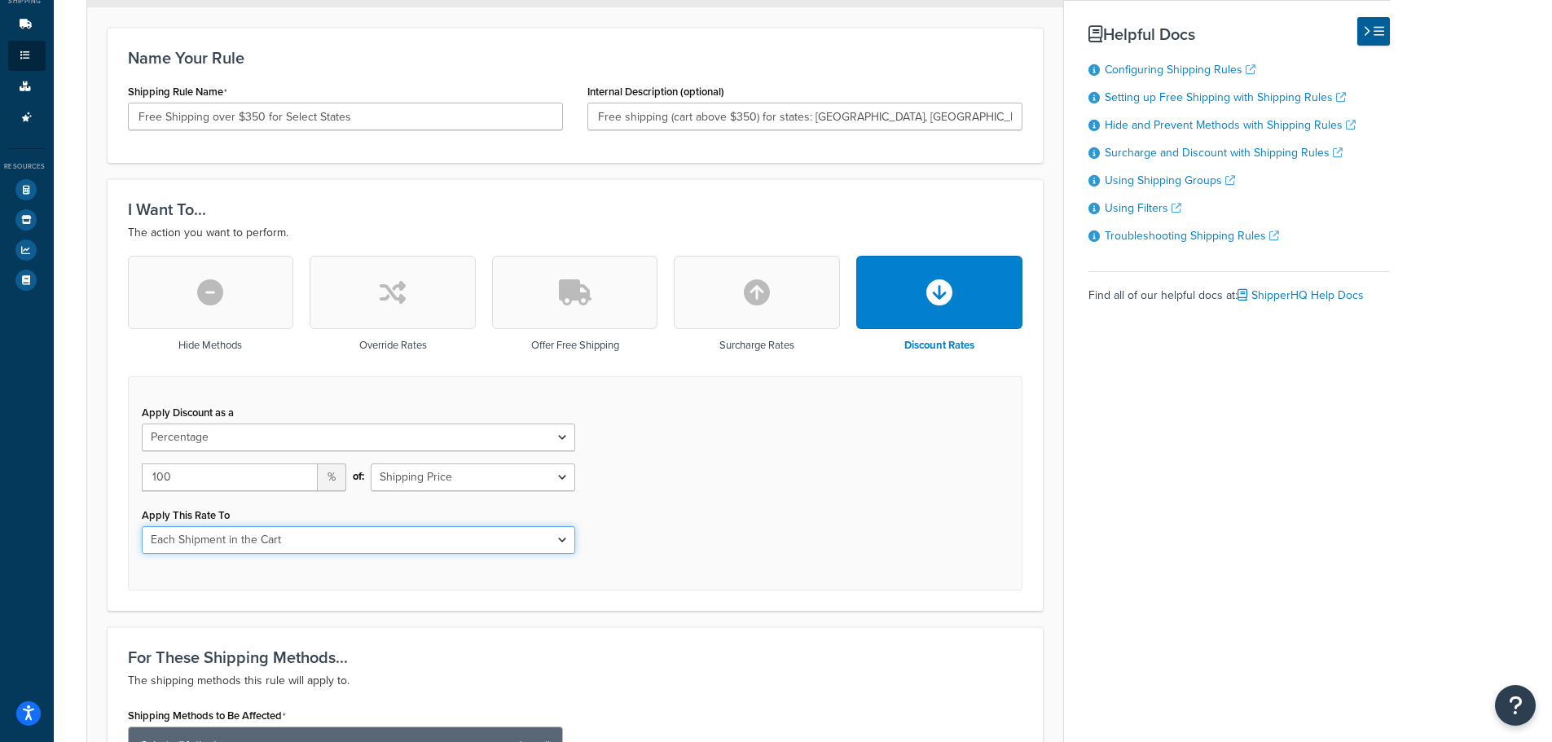
select select "ENTIRE_CART"
click at [142, 526] on select "Entire Cart Each Shipment in the Cart Each Origin in the Cart Each Shipping Gro…" at bounding box center [358, 540] width 433 height 28
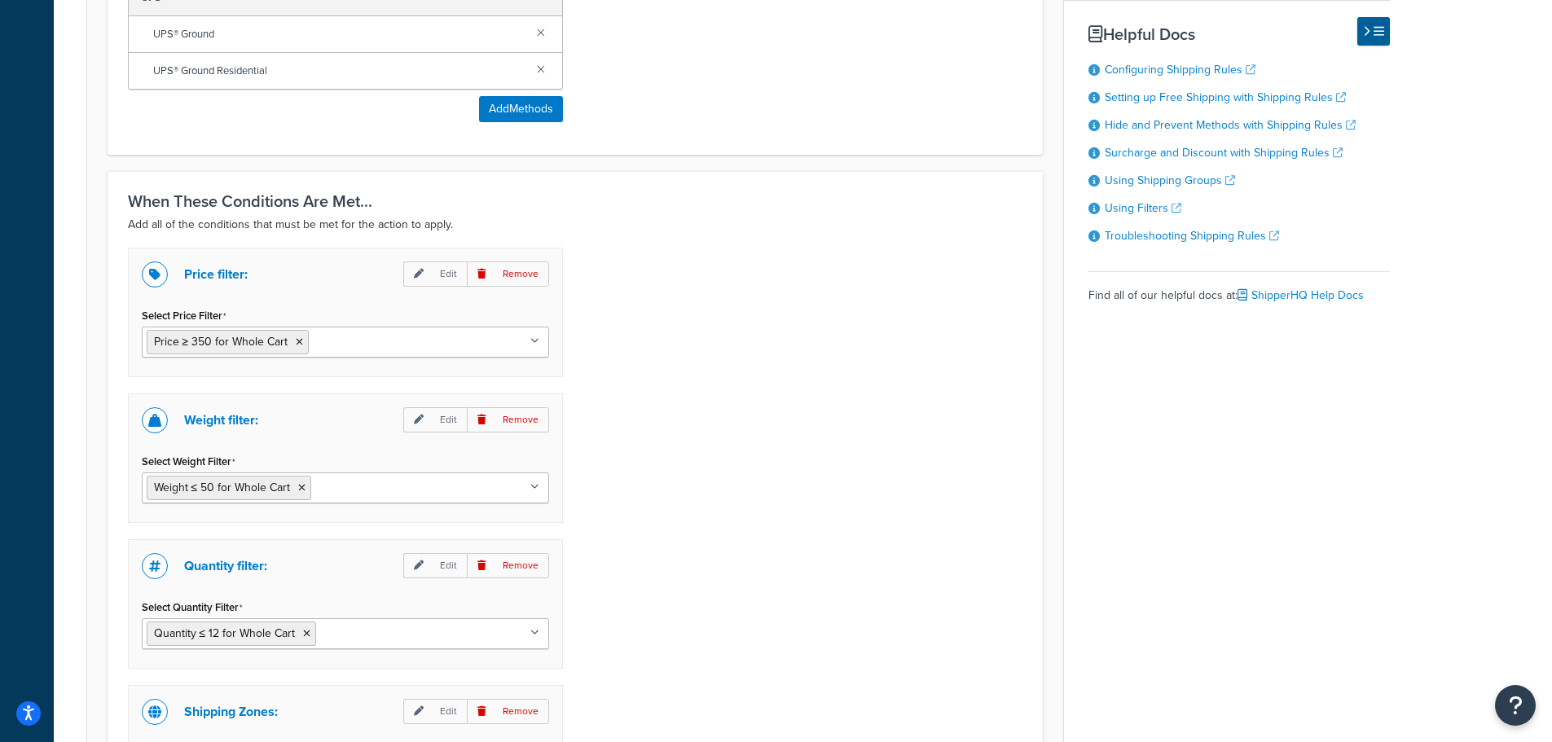
scroll to position [1140, 0]
click at [525, 427] on p "Remove" at bounding box center [508, 418] width 82 height 25
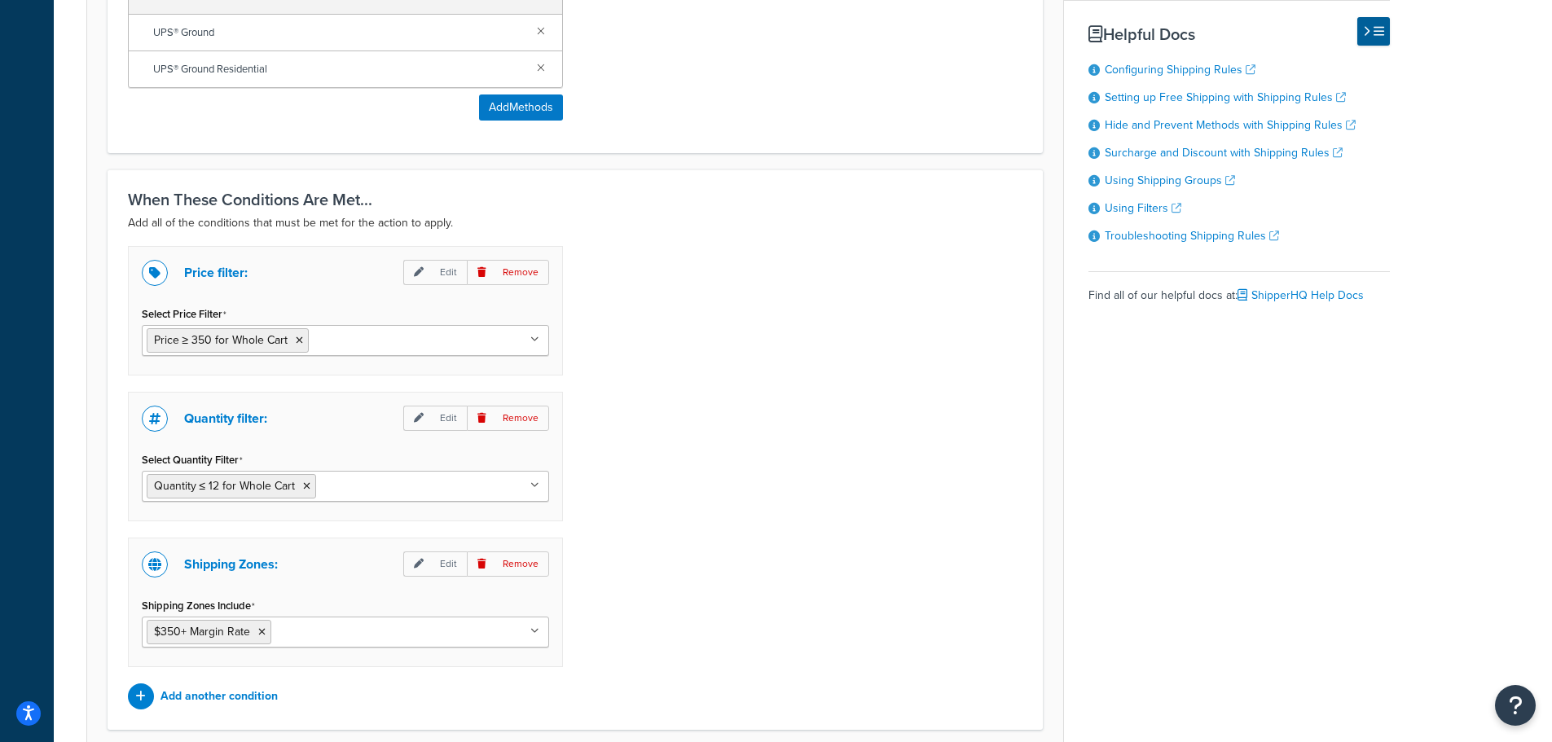
click at [525, 427] on p "Remove" at bounding box center [508, 418] width 82 height 25
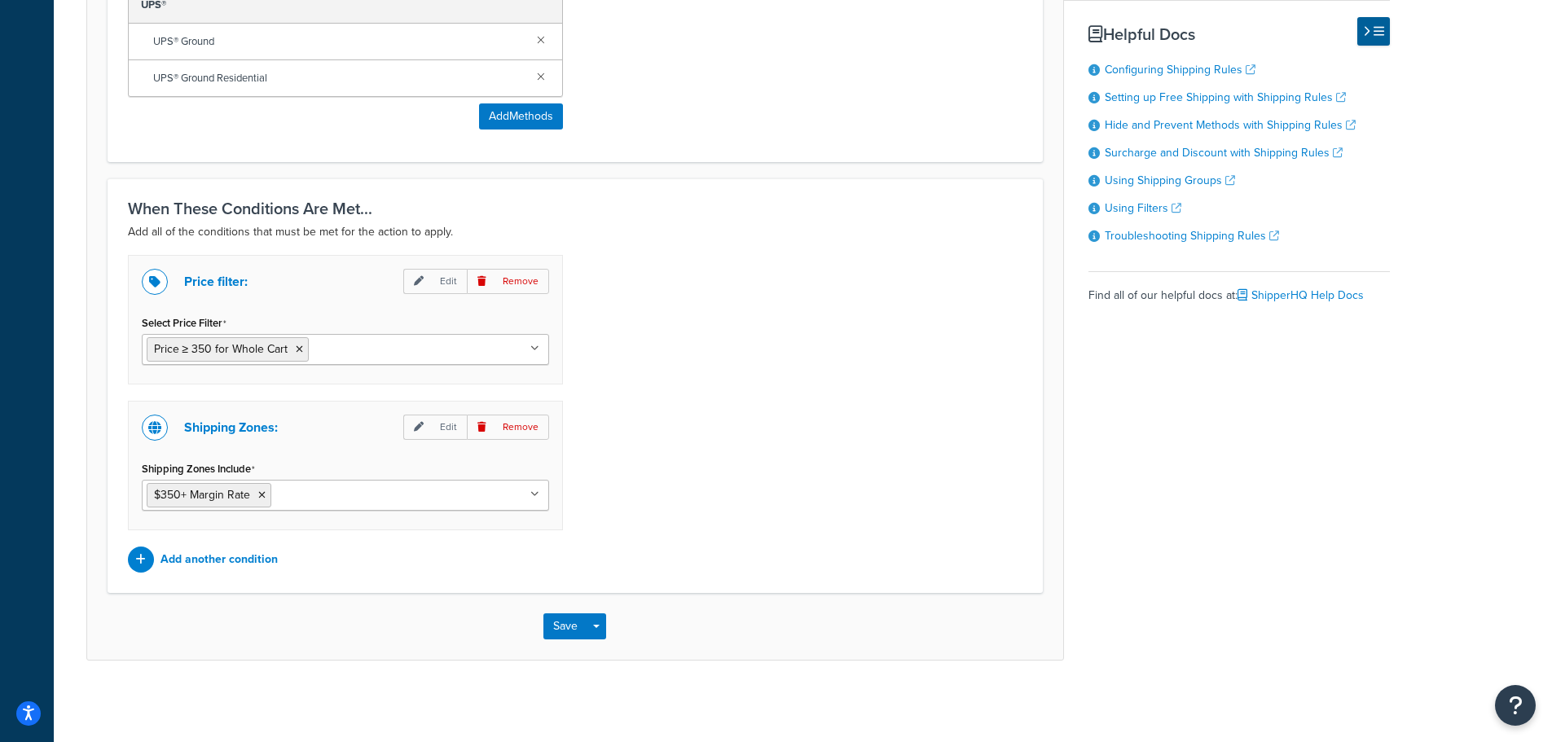
scroll to position [1131, 0]
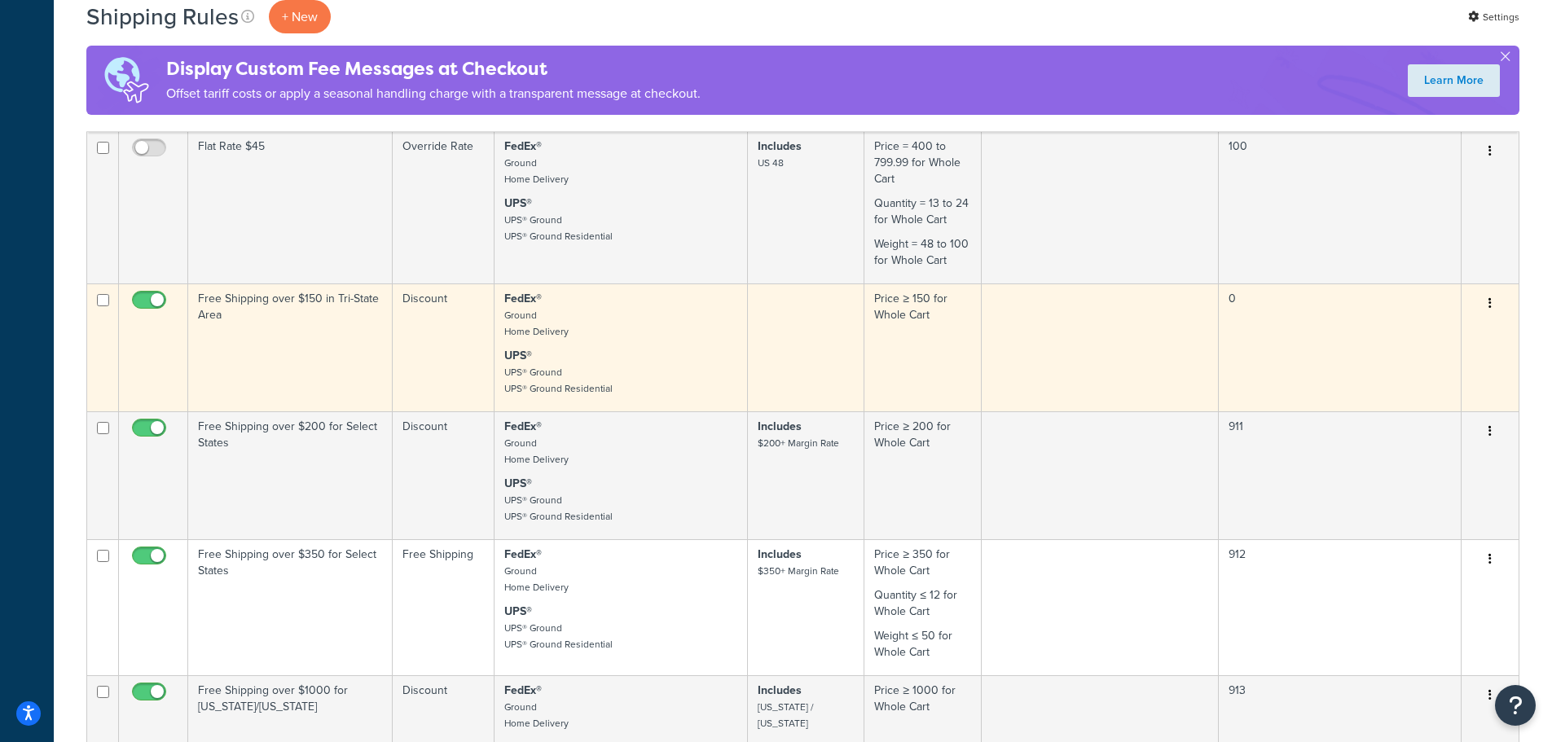
scroll to position [669, 0]
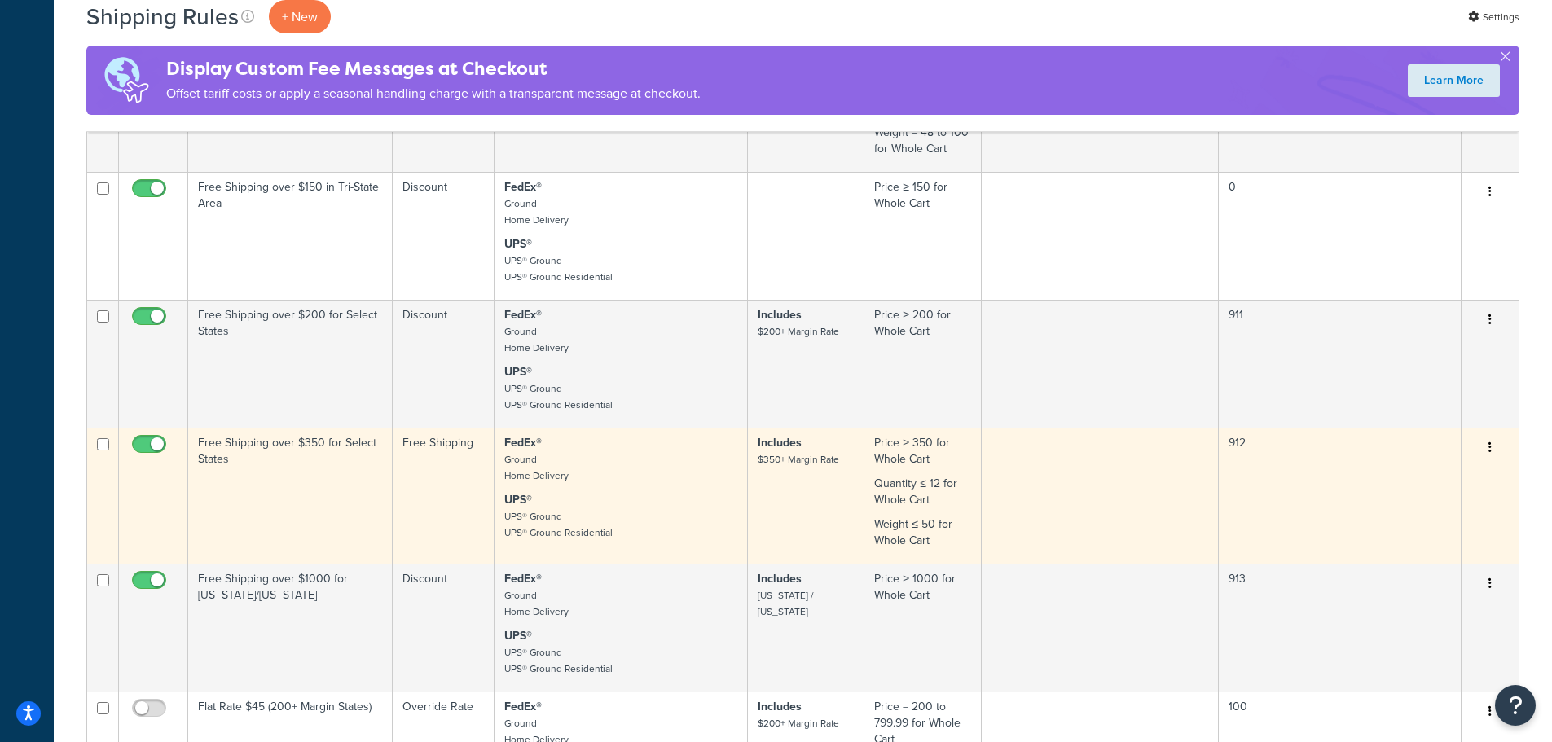
click at [1487, 449] on button "button" at bounding box center [1489, 448] width 23 height 26
click at [1447, 509] on link "Duplicate" at bounding box center [1436, 511] width 129 height 33
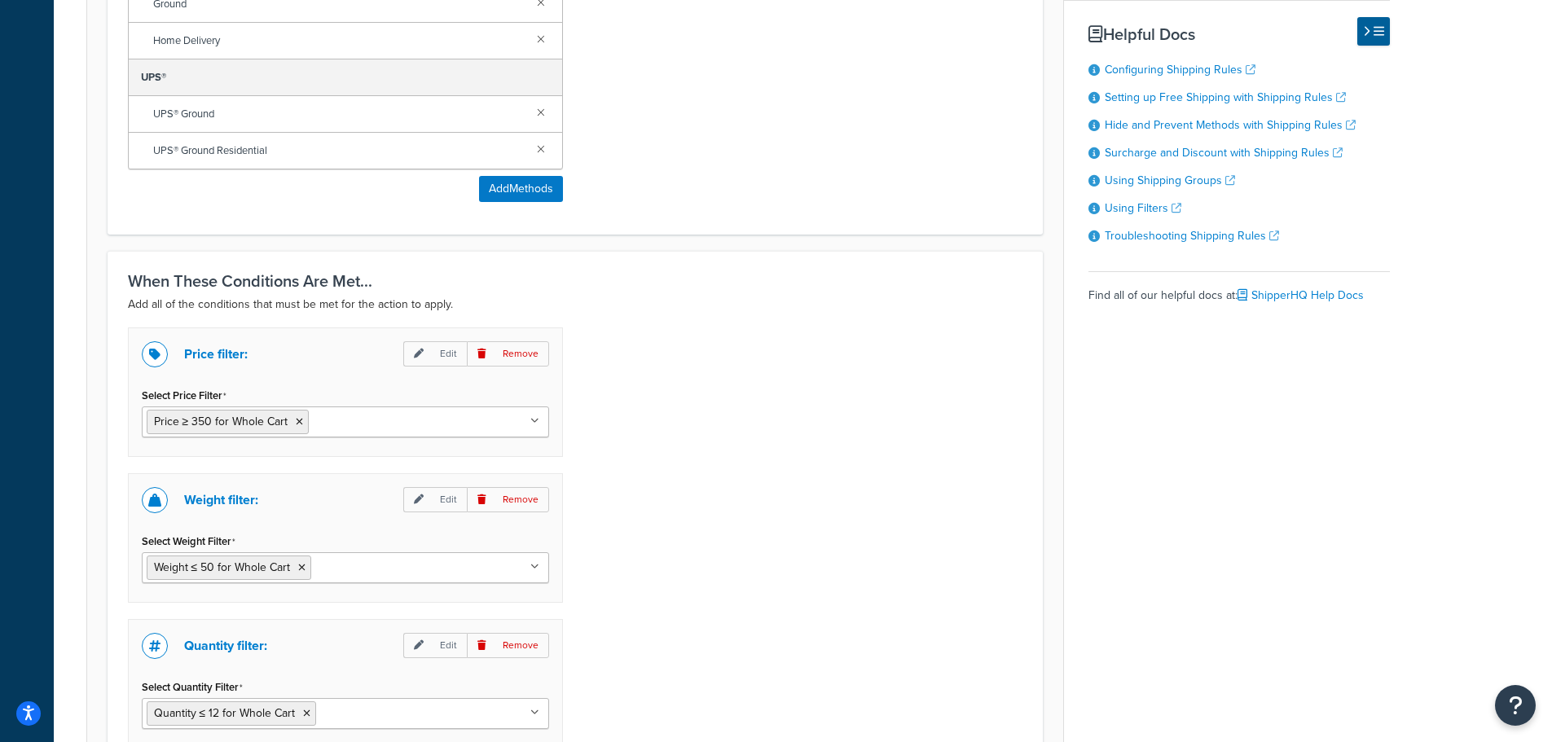
scroll to position [1423, 0]
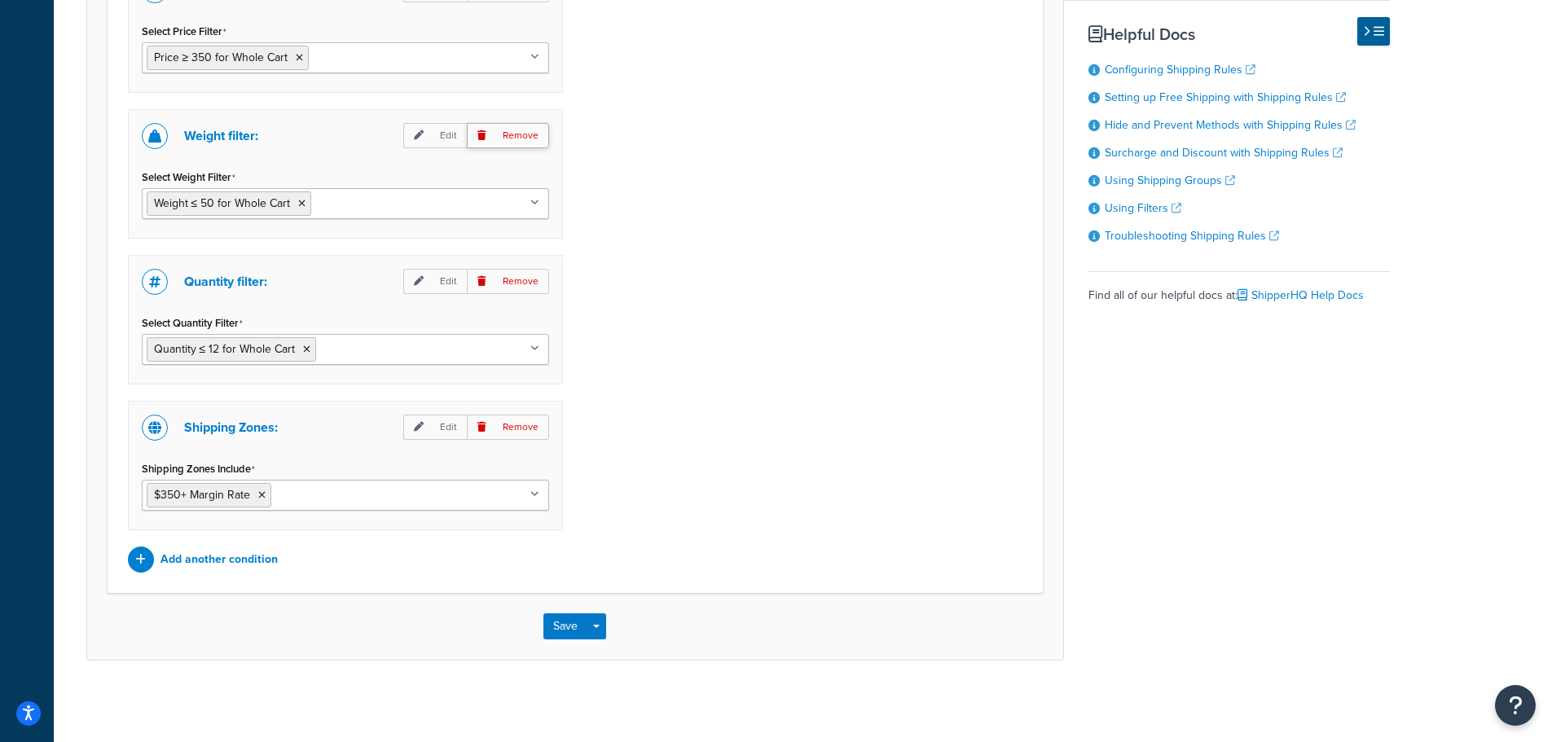
click at [521, 142] on p "Remove" at bounding box center [508, 135] width 82 height 25
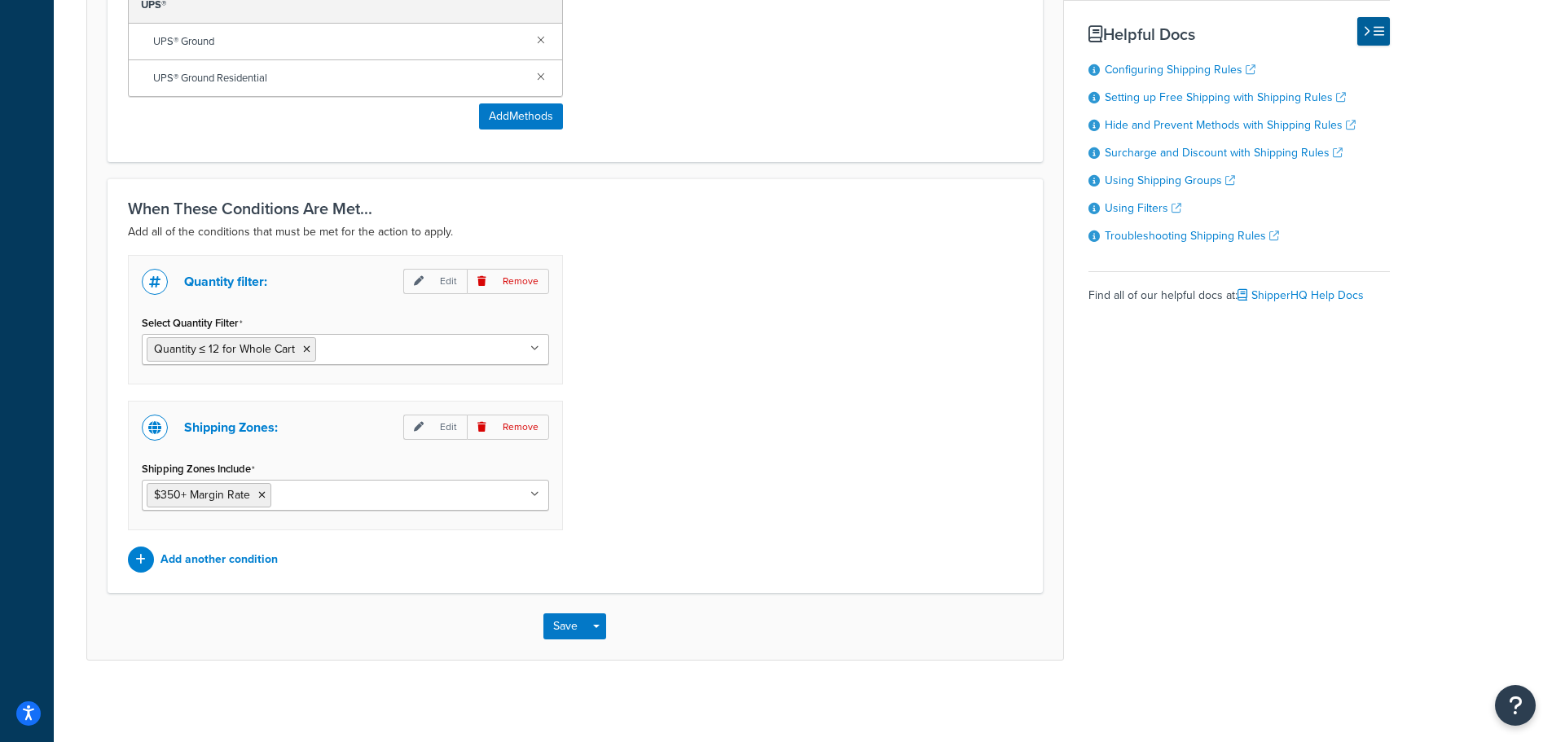
scroll to position [0, 0]
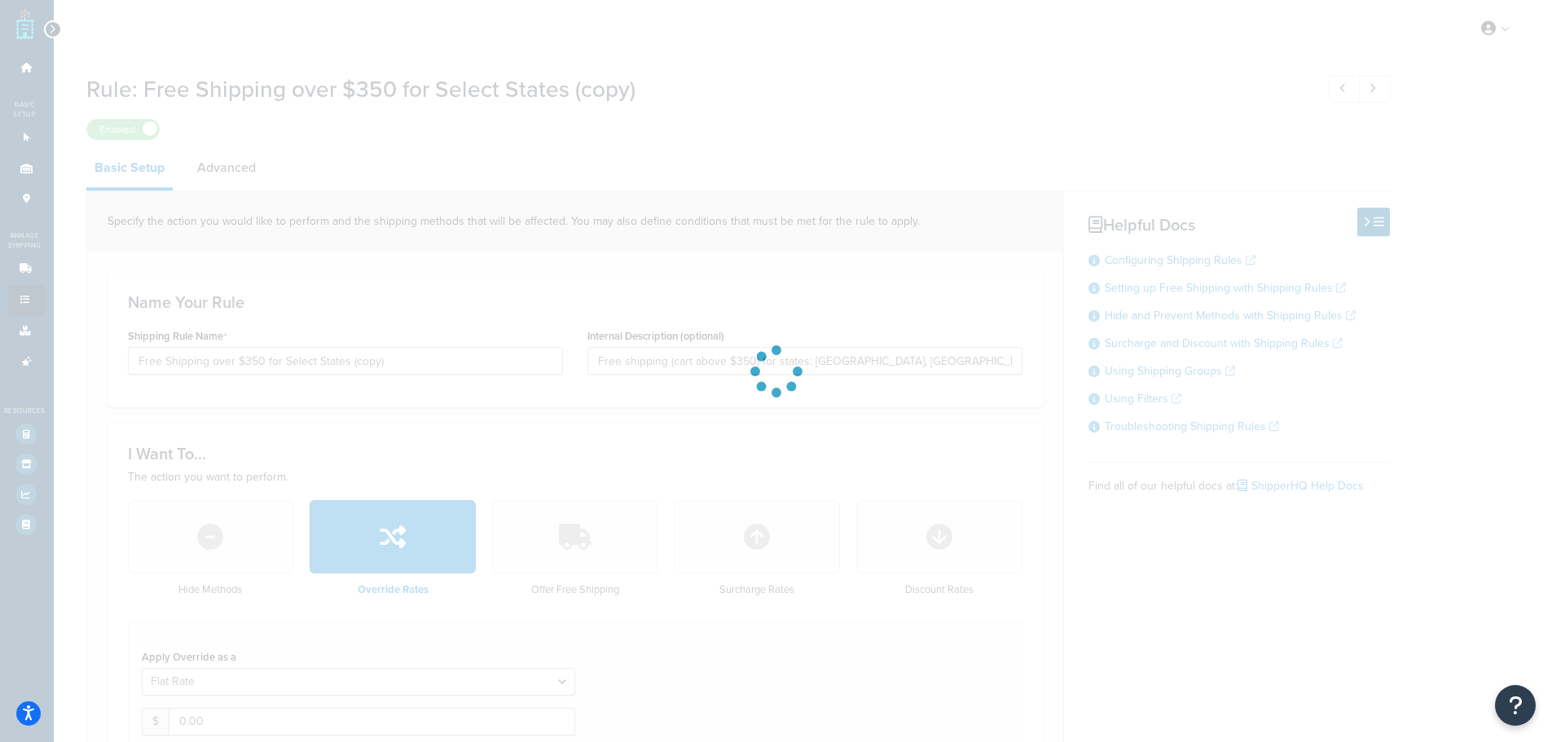
type input "Free Shipping over $350 for Select States (copy) - 1"
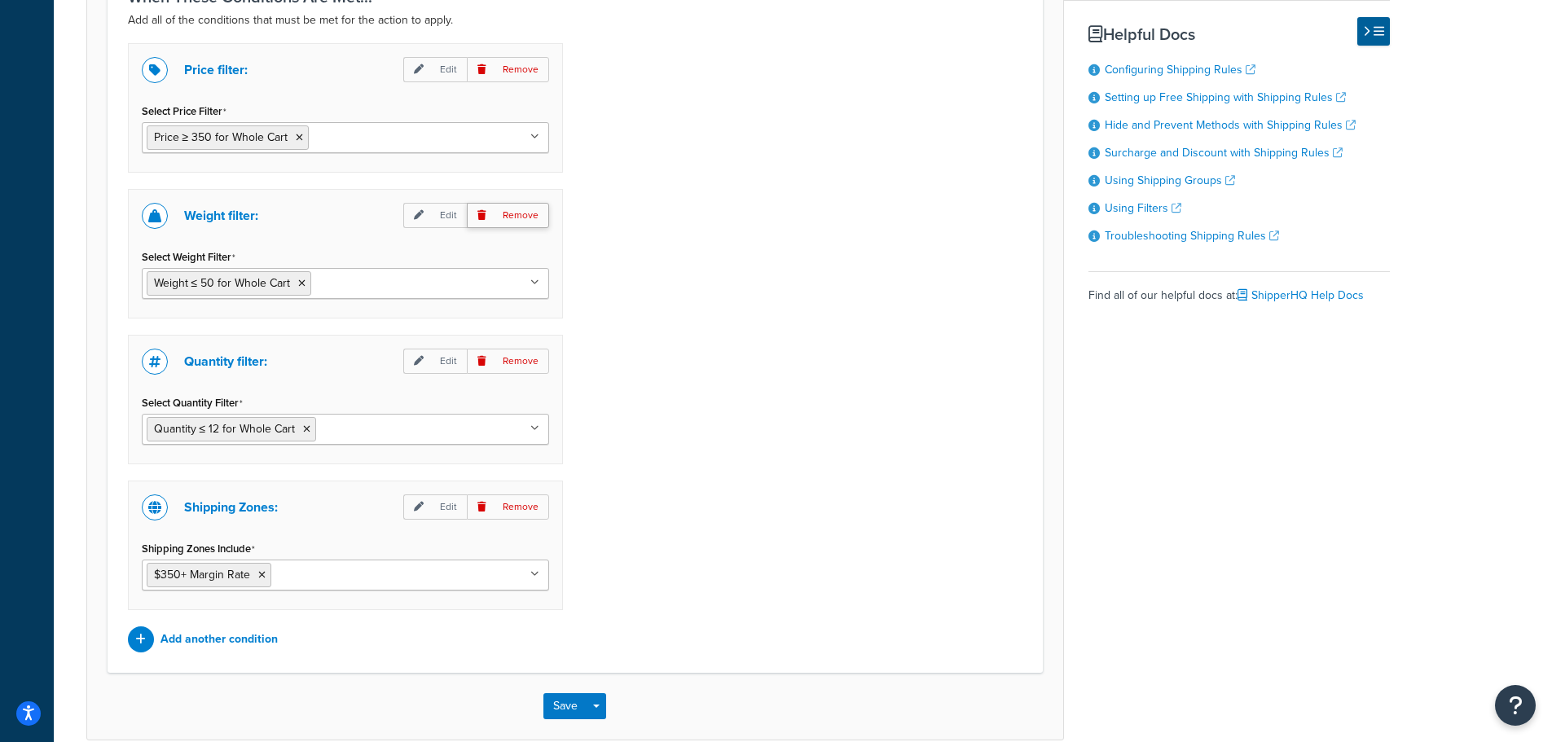
click at [525, 219] on p "Remove" at bounding box center [508, 215] width 82 height 25
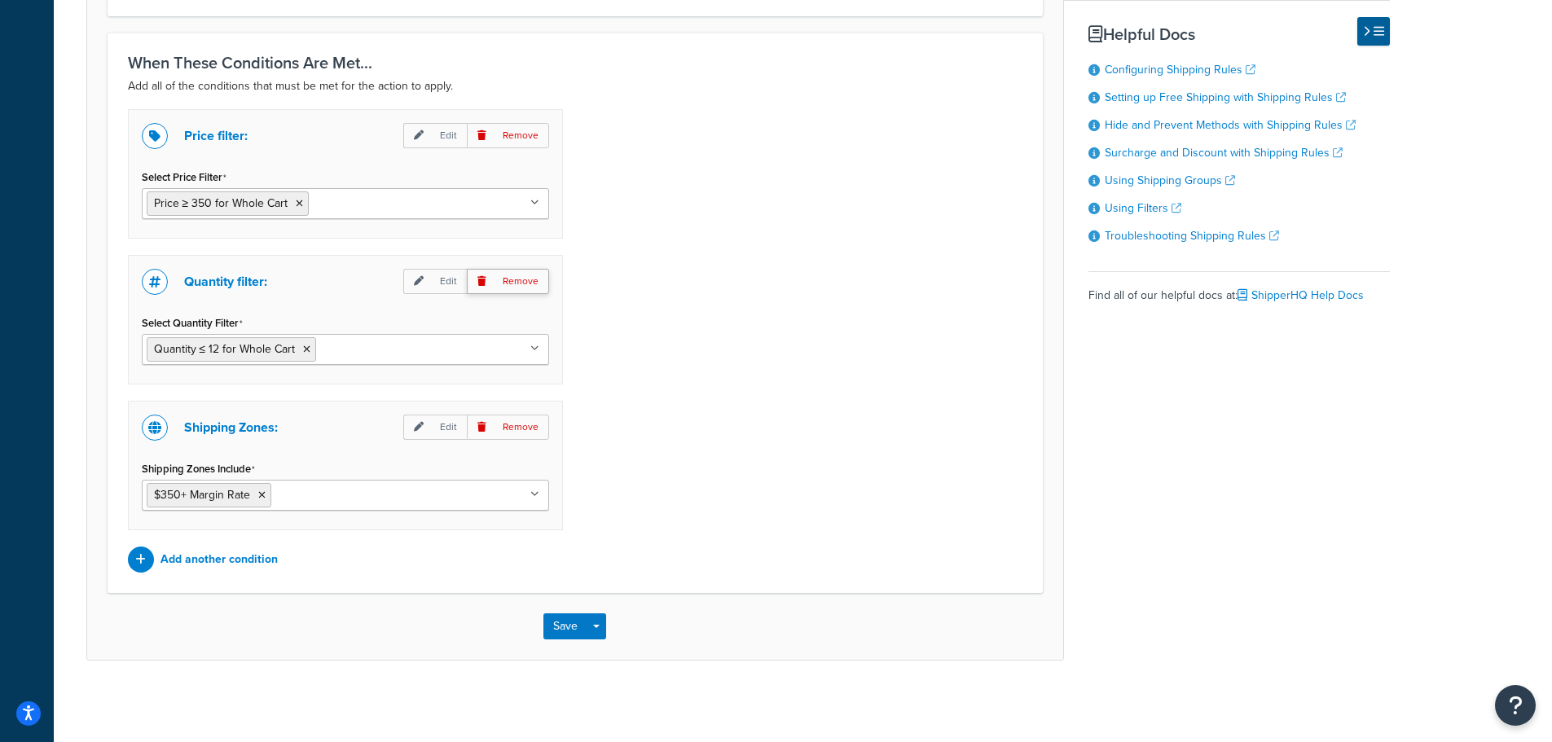
click at [524, 281] on p "Remove" at bounding box center [508, 281] width 82 height 25
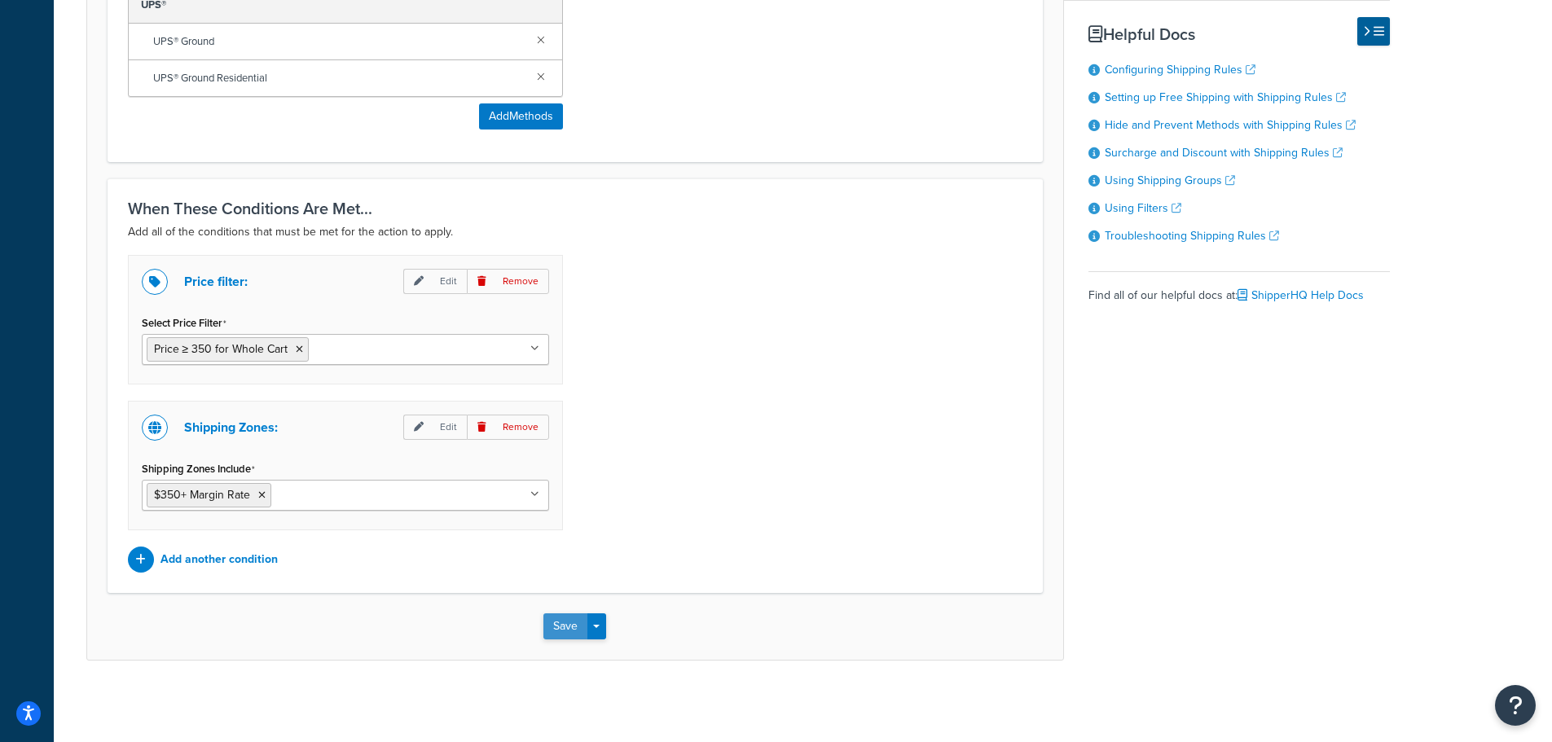
click at [565, 626] on button "Save" at bounding box center [565, 626] width 44 height 26
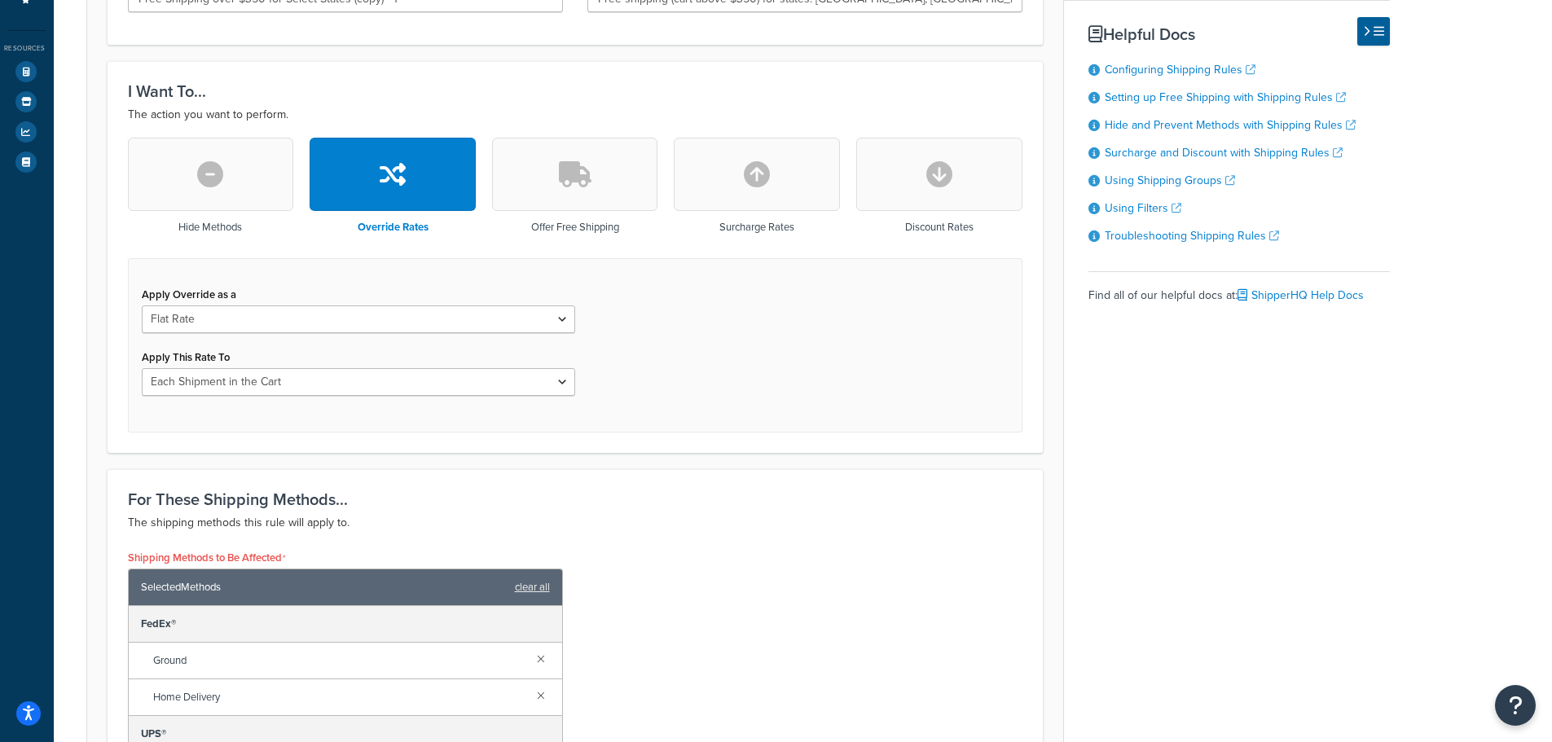
scroll to position [358, 0]
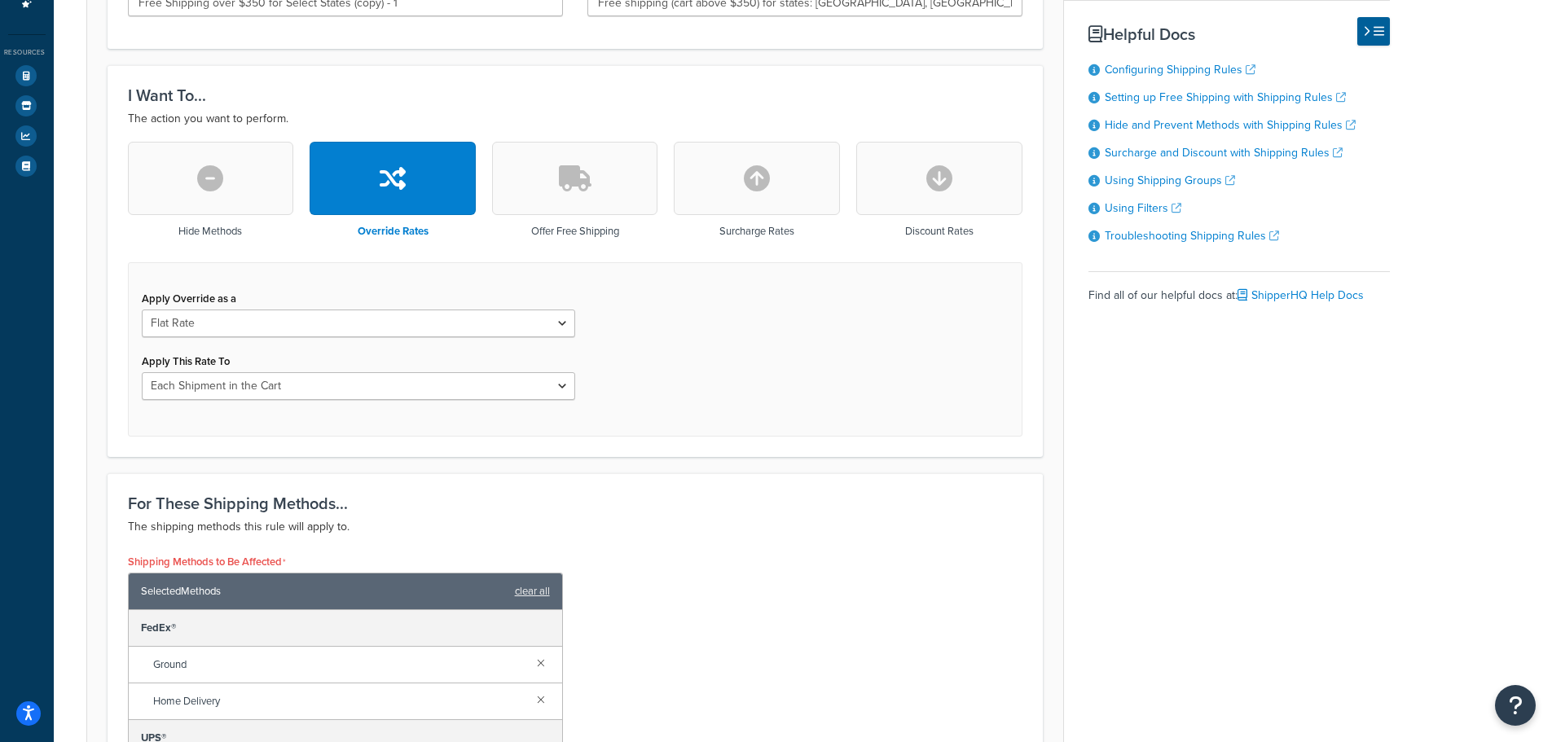
click at [988, 212] on button "button" at bounding box center [939, 178] width 166 height 73
select select "CART"
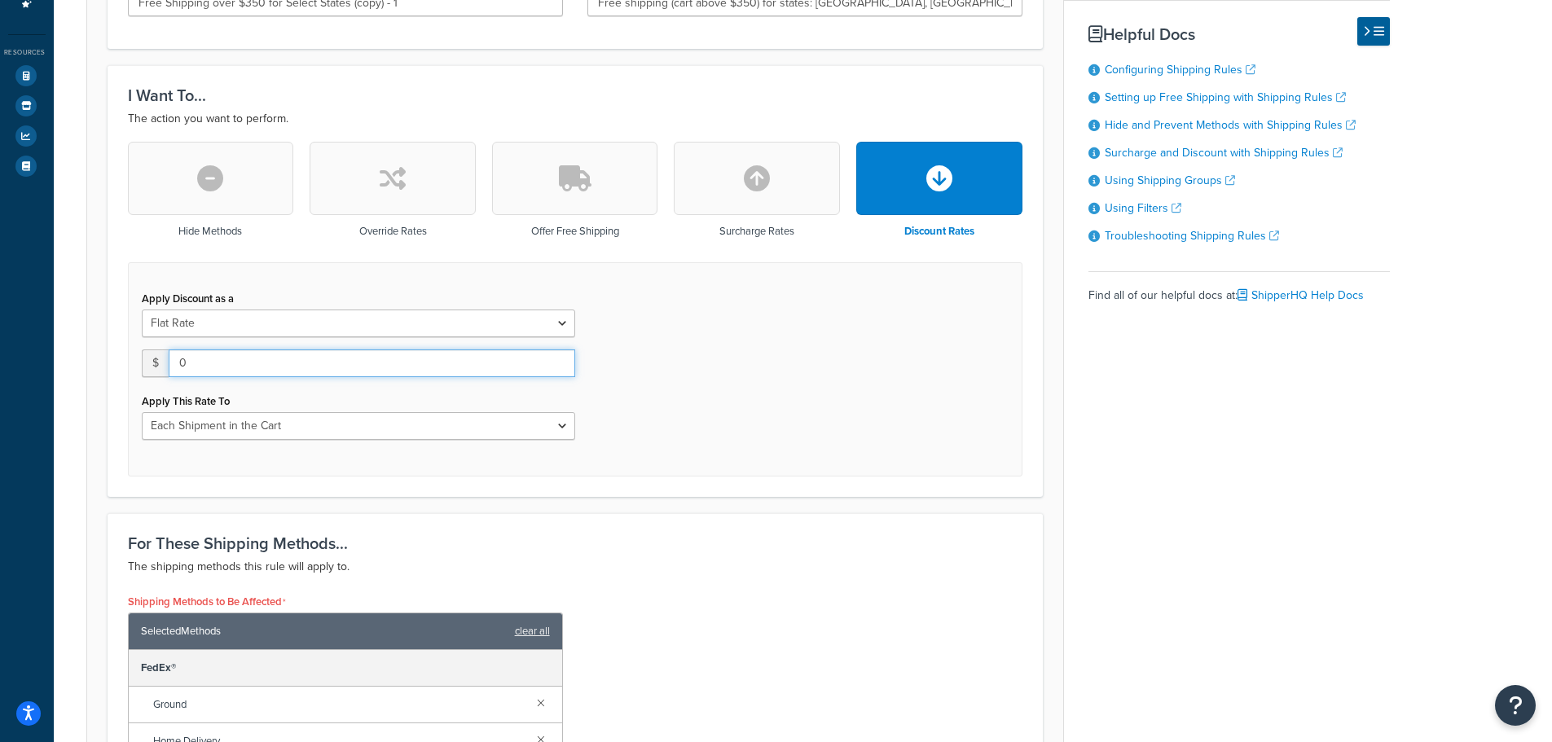
click at [269, 360] on input "0" at bounding box center [372, 363] width 406 height 28
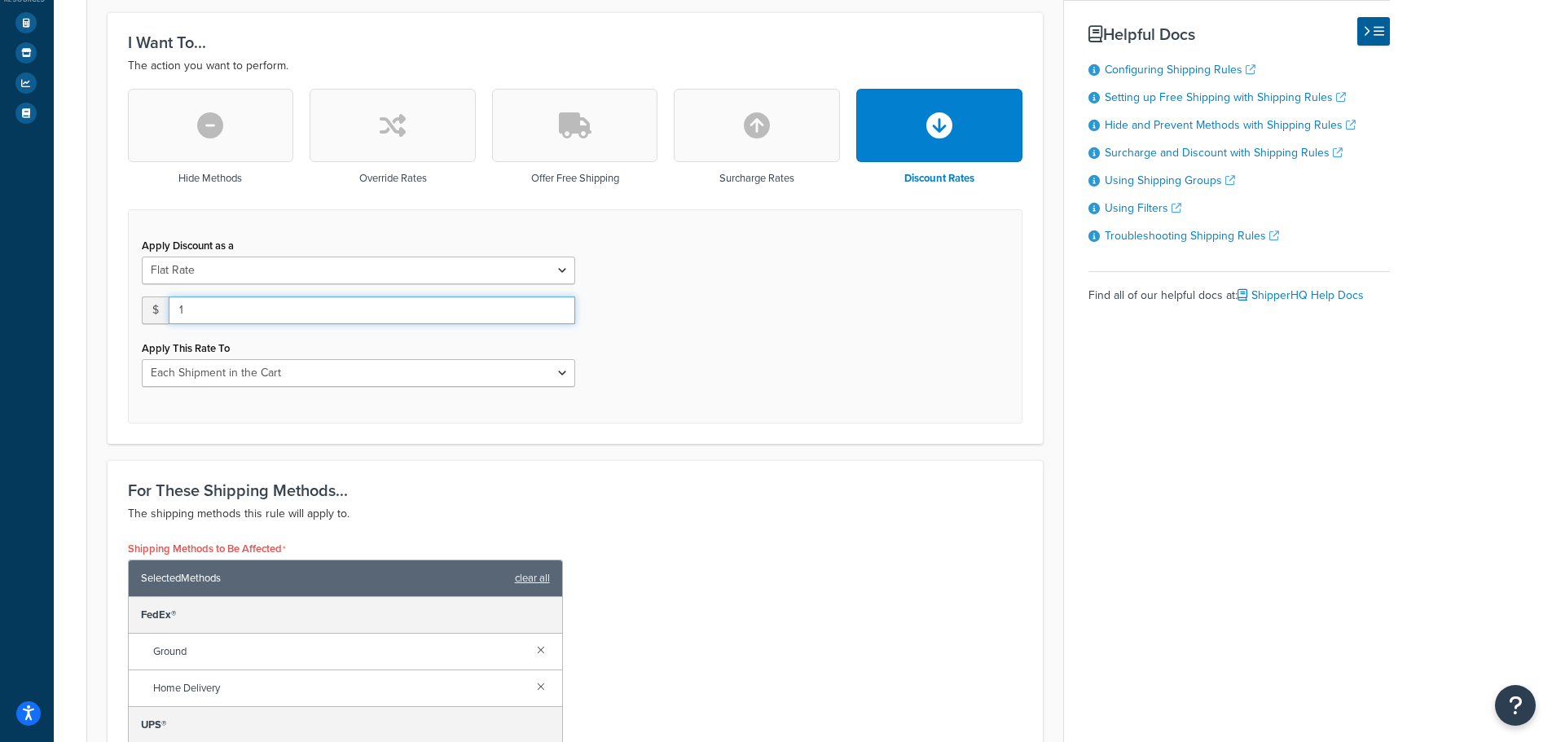
scroll to position [440, 0]
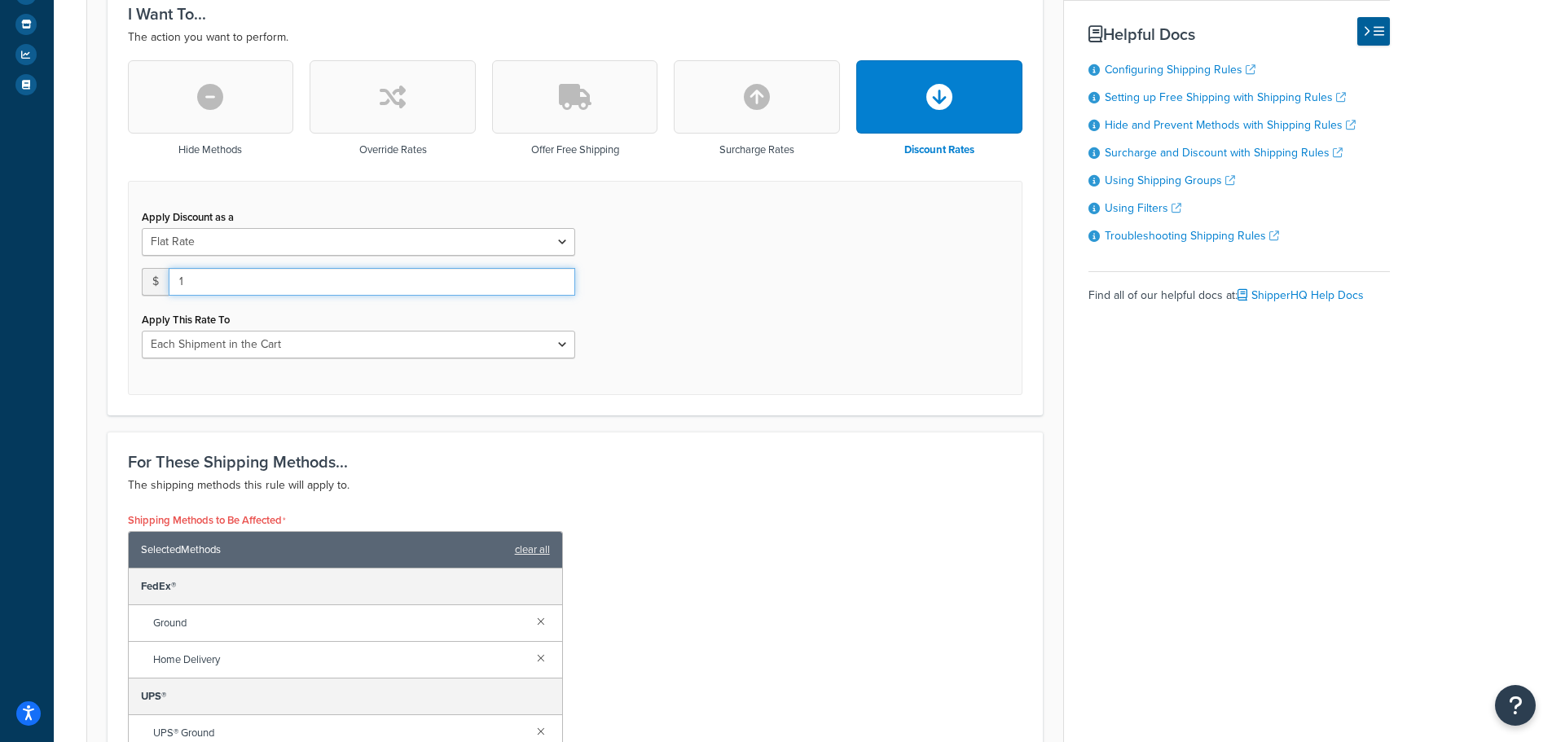
type input "1"
click at [299, 251] on select "Flat Rate Percentage Flat Rate & Percentage" at bounding box center [358, 242] width 433 height 28
click at [310, 240] on select "Flat Rate Percentage Flat Rate & Percentage" at bounding box center [358, 242] width 433 height 28
click at [142, 228] on select "Flat Rate Percentage Flat Rate & Percentage" at bounding box center [358, 242] width 433 height 28
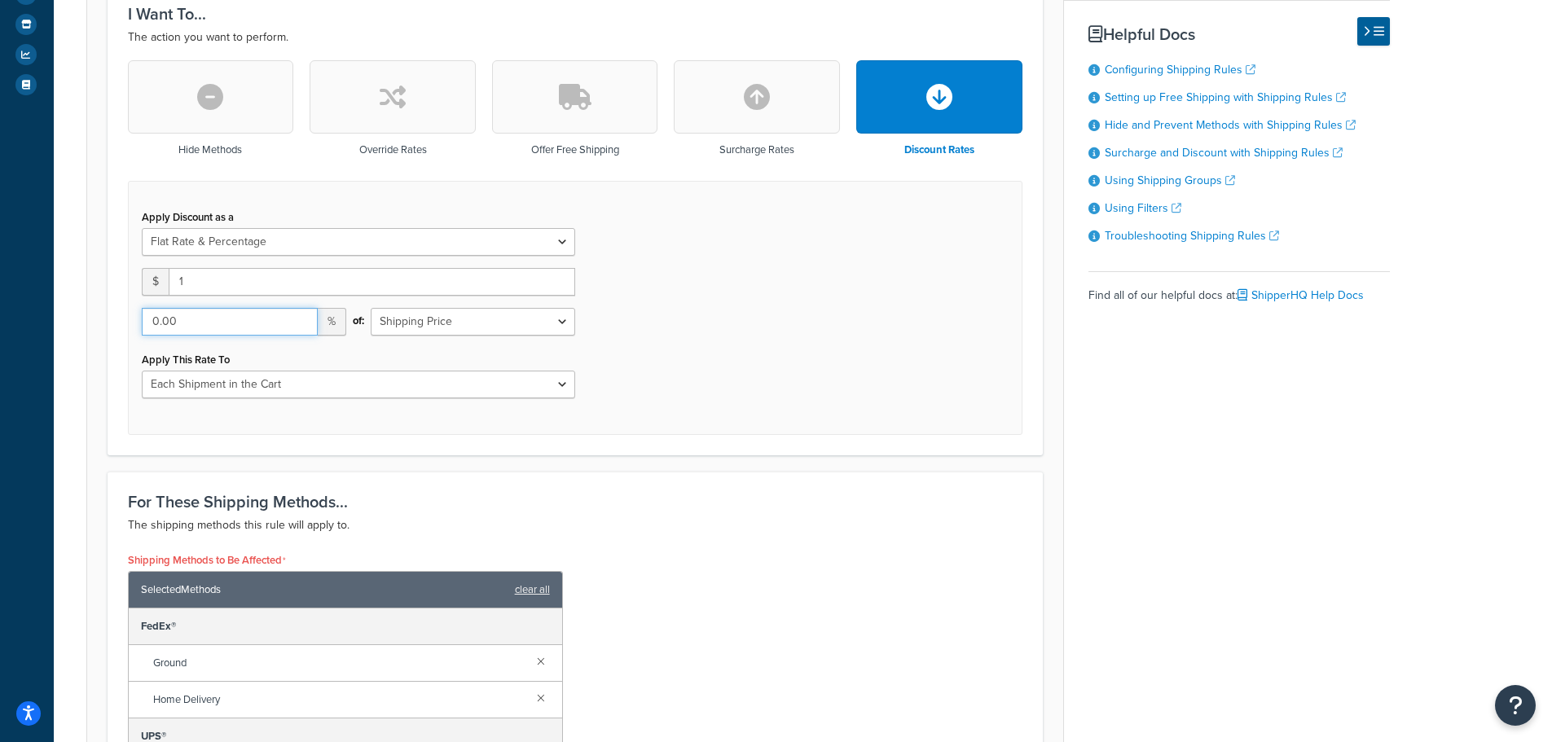
click at [210, 319] on input "0.00" at bounding box center [230, 322] width 176 height 28
click at [409, 244] on select "Flat Rate Percentage Flat Rate & Percentage" at bounding box center [358, 242] width 433 height 28
select select "PERCENTAGE"
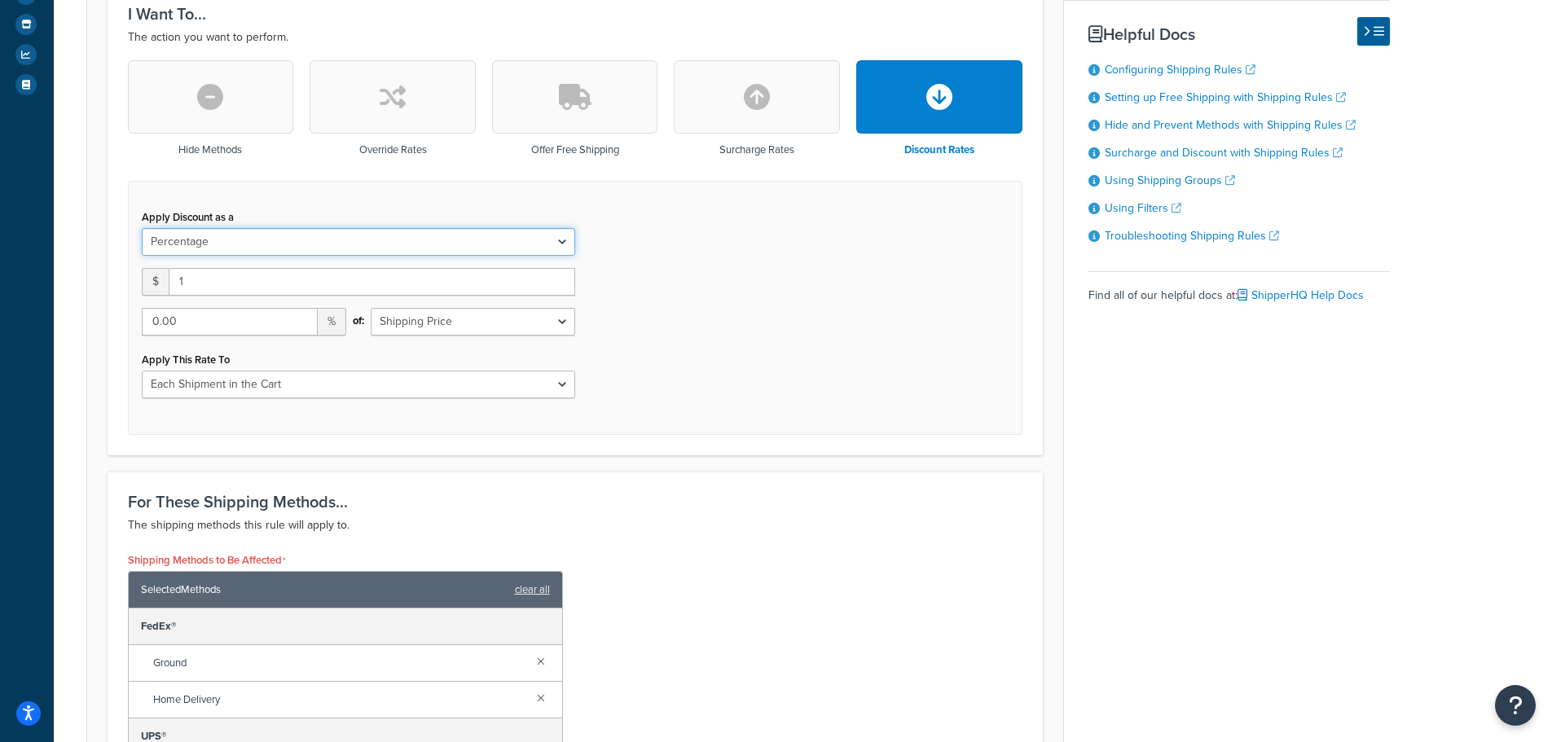
click at [142, 228] on select "Flat Rate Percentage Flat Rate & Percentage" at bounding box center [358, 242] width 433 height 28
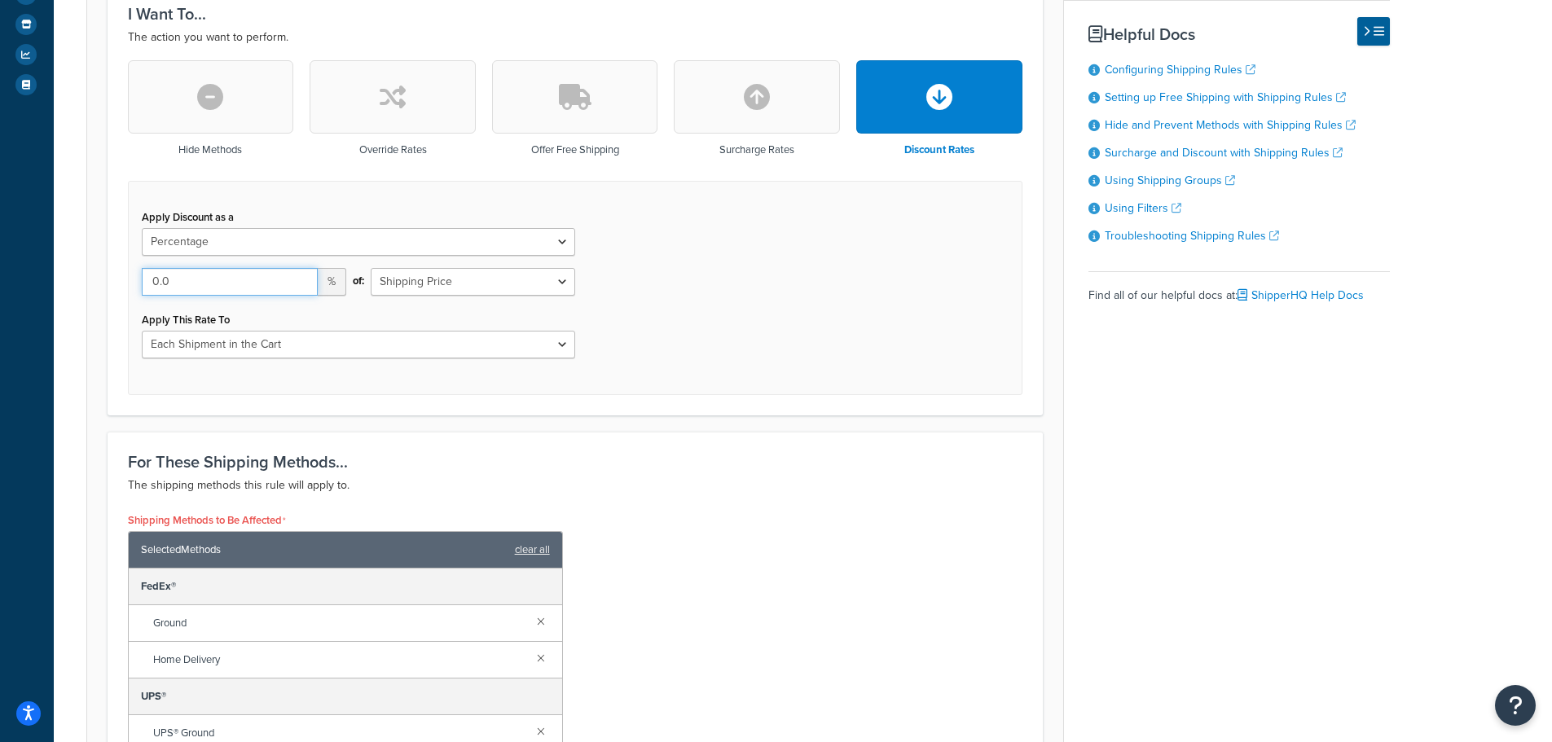
click at [214, 285] on input "0.0" at bounding box center [230, 282] width 176 height 28
type input "0"
type input "100"
click at [253, 345] on select "Entire Cart Each Shipment in the Cart Each Origin in the Cart Each Shipping Gro…" at bounding box center [358, 345] width 433 height 28
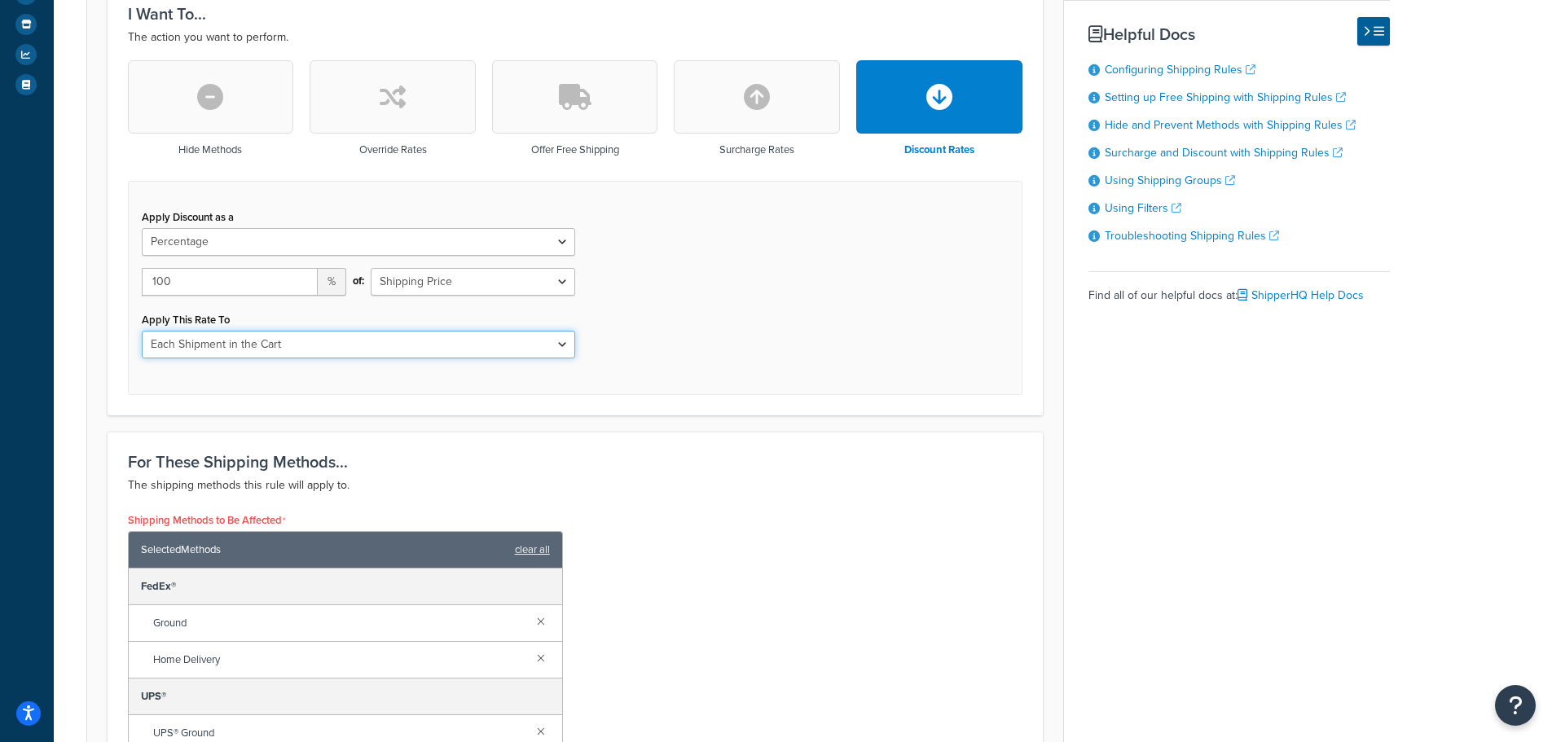
select select "ENTIRE_CART"
click at [142, 331] on select "Entire Cart Each Shipment in the Cart Each Origin in the Cart Each Shipping Gro…" at bounding box center [358, 345] width 433 height 28
click at [797, 332] on div "Apply Discount as a Flat Rate Percentage Flat Rate & Percentage 100 % of: Shipp…" at bounding box center [575, 288] width 894 height 214
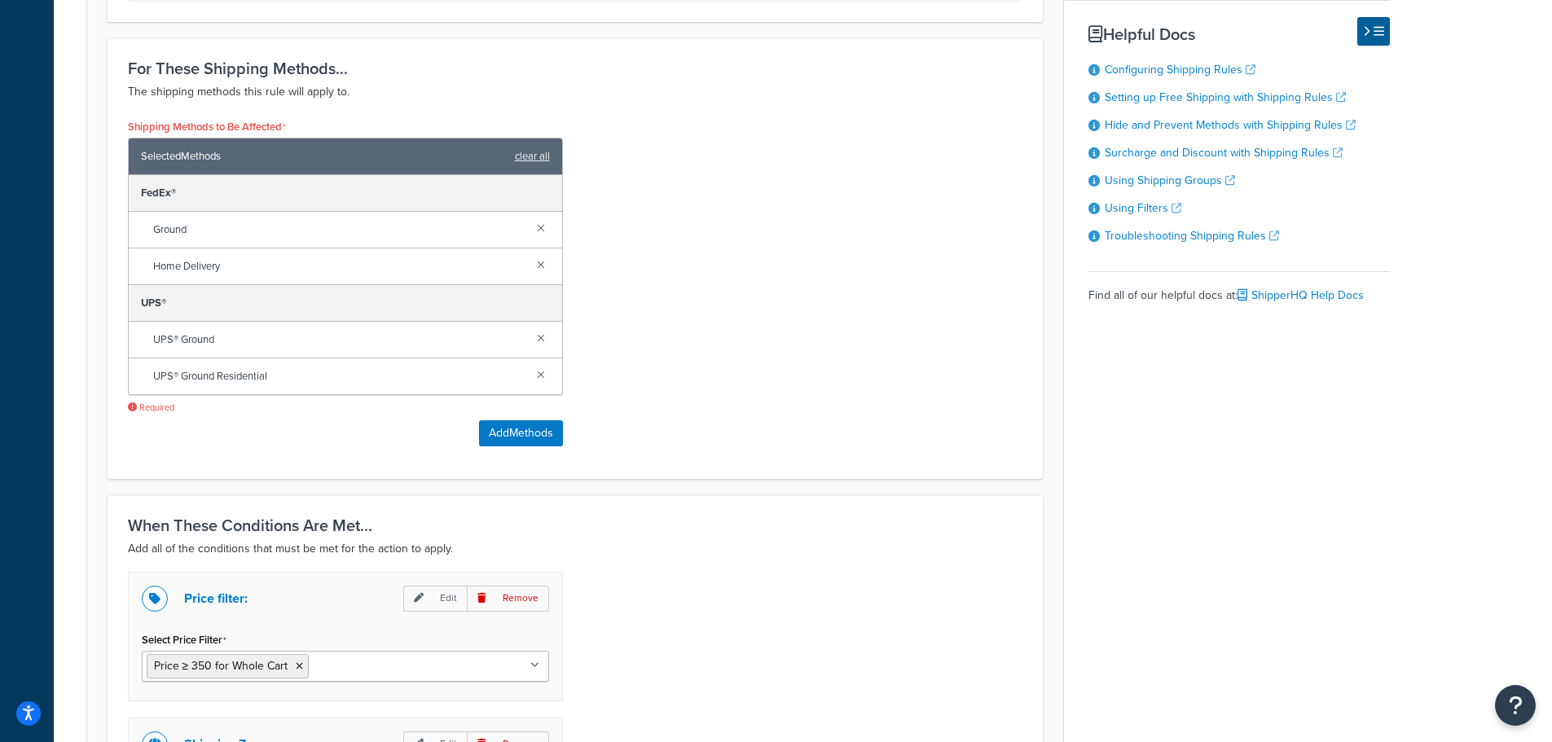
scroll to position [1150, 0]
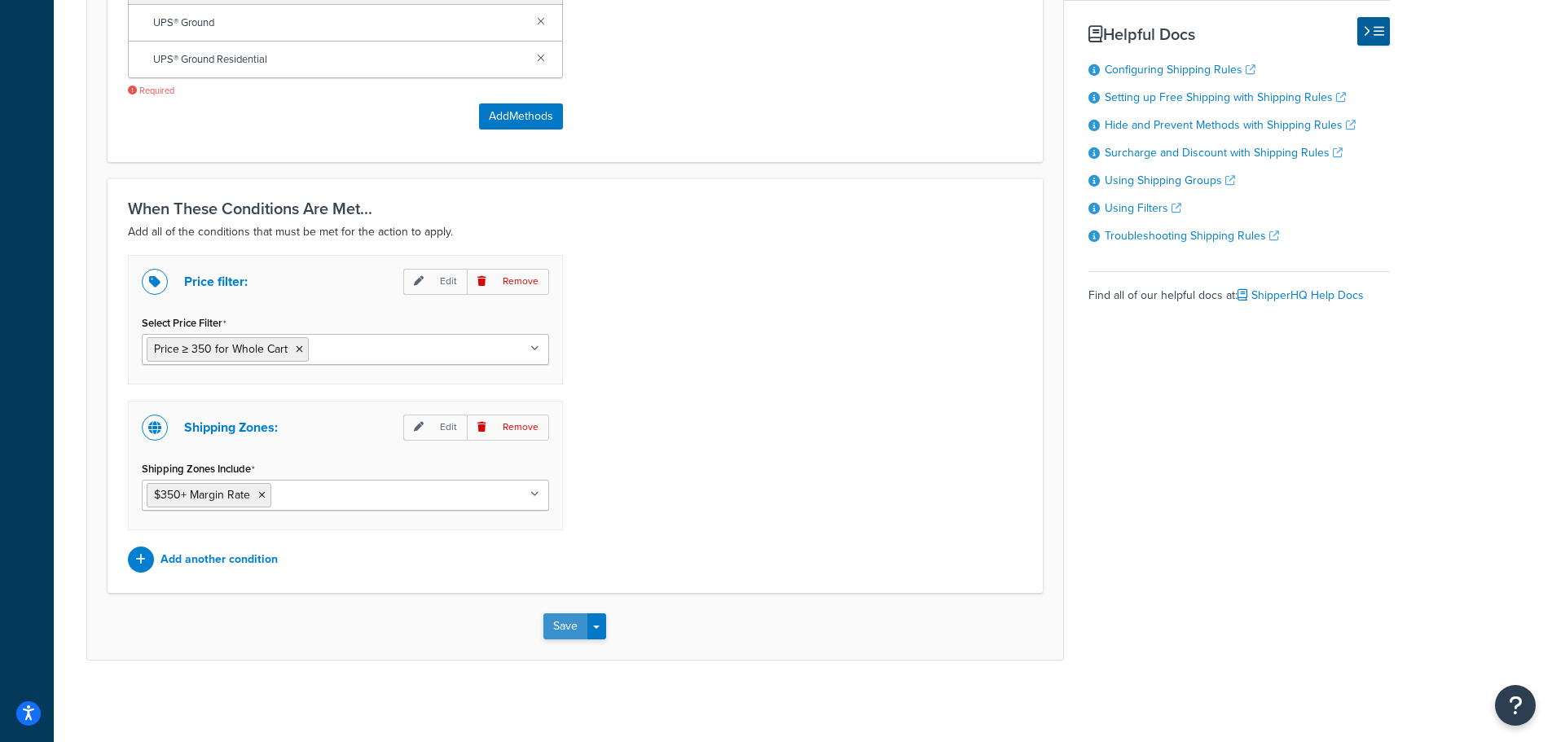
click at [560, 628] on button "Save" at bounding box center [565, 626] width 44 height 26
click at [555, 624] on button "Save" at bounding box center [565, 626] width 44 height 26
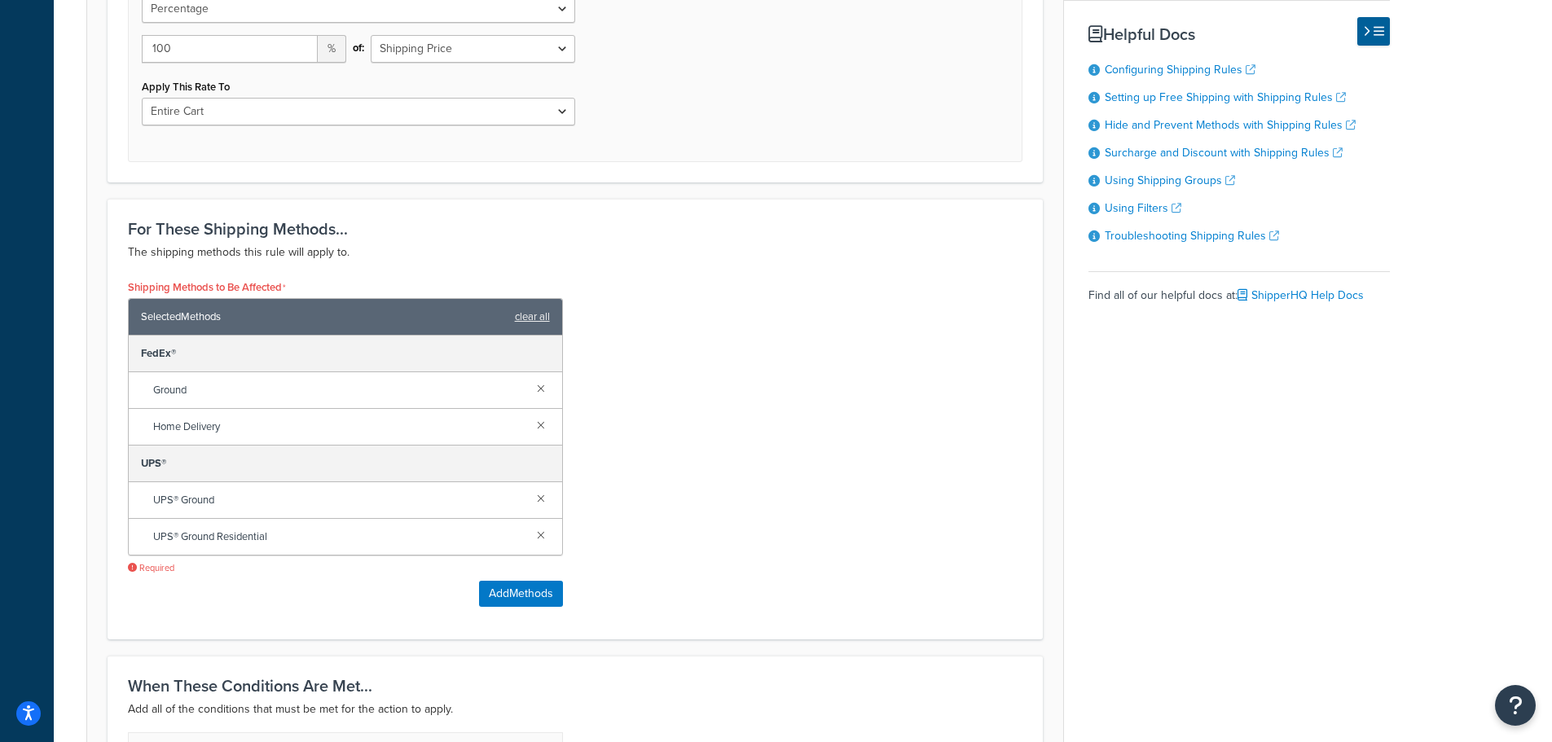
scroll to position [661, 0]
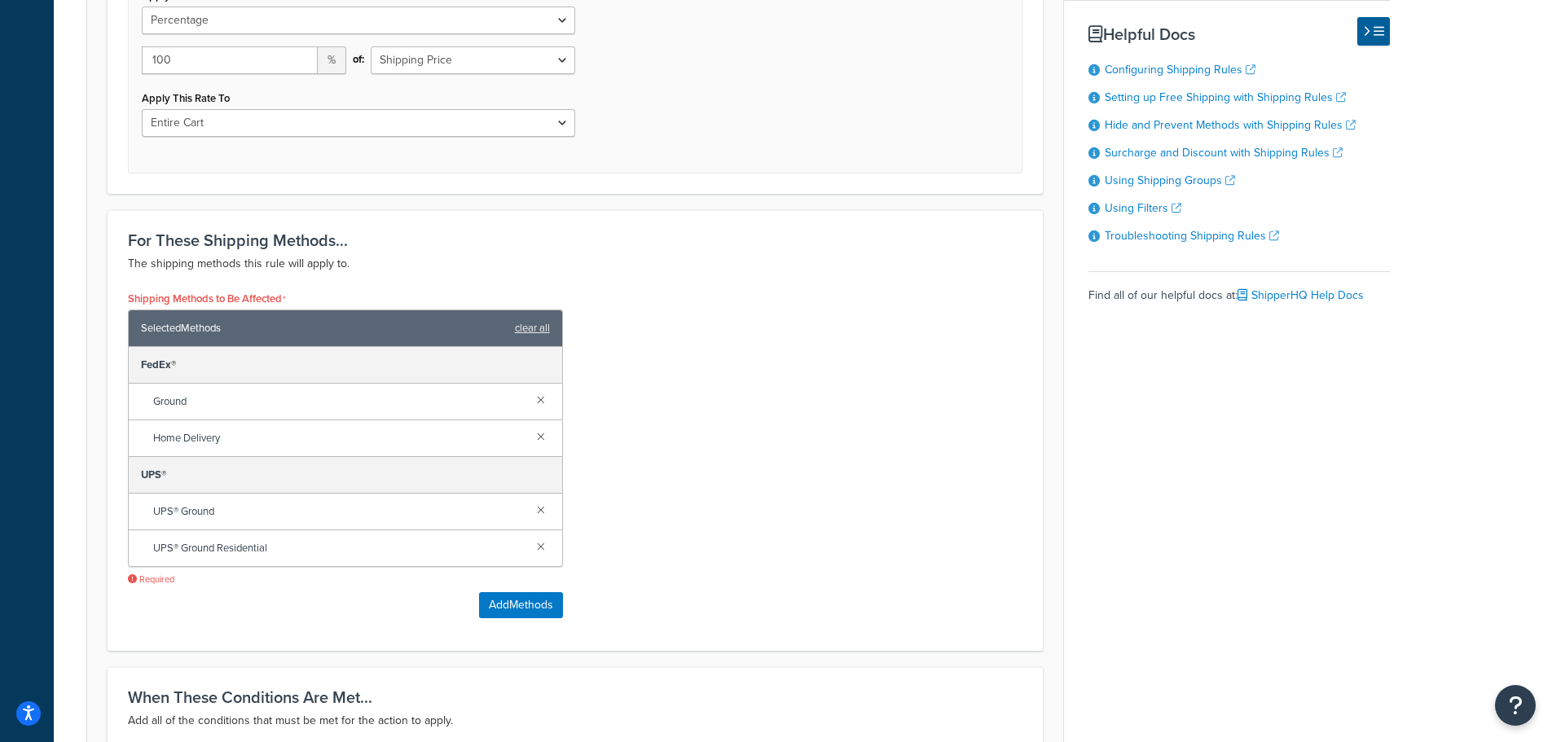
click at [481, 224] on div "For These Shipping Methods... The shipping methods this rule will apply to. Shi…" at bounding box center [575, 430] width 935 height 441
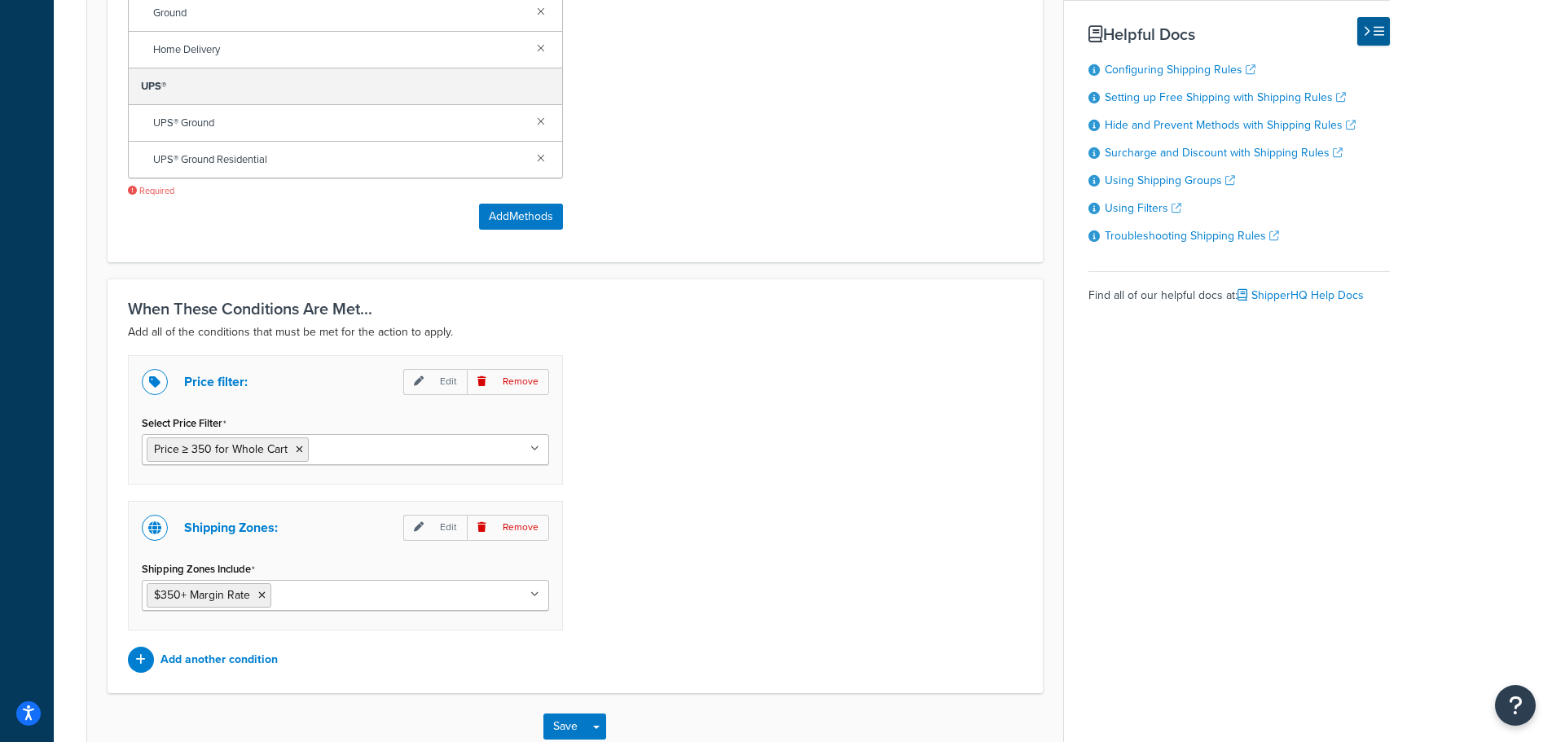
scroll to position [1069, 0]
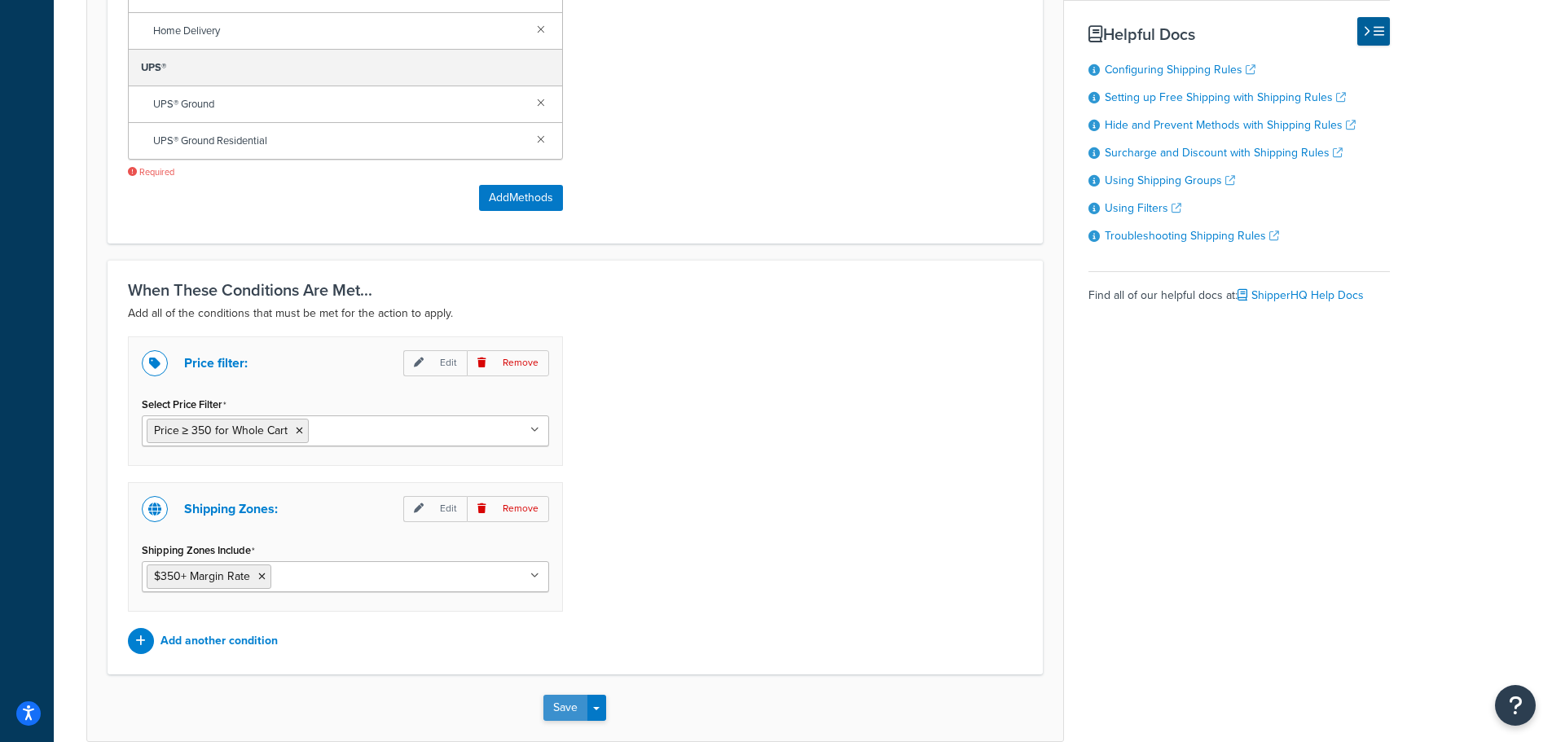
click at [564, 705] on button "Save" at bounding box center [565, 708] width 44 height 26
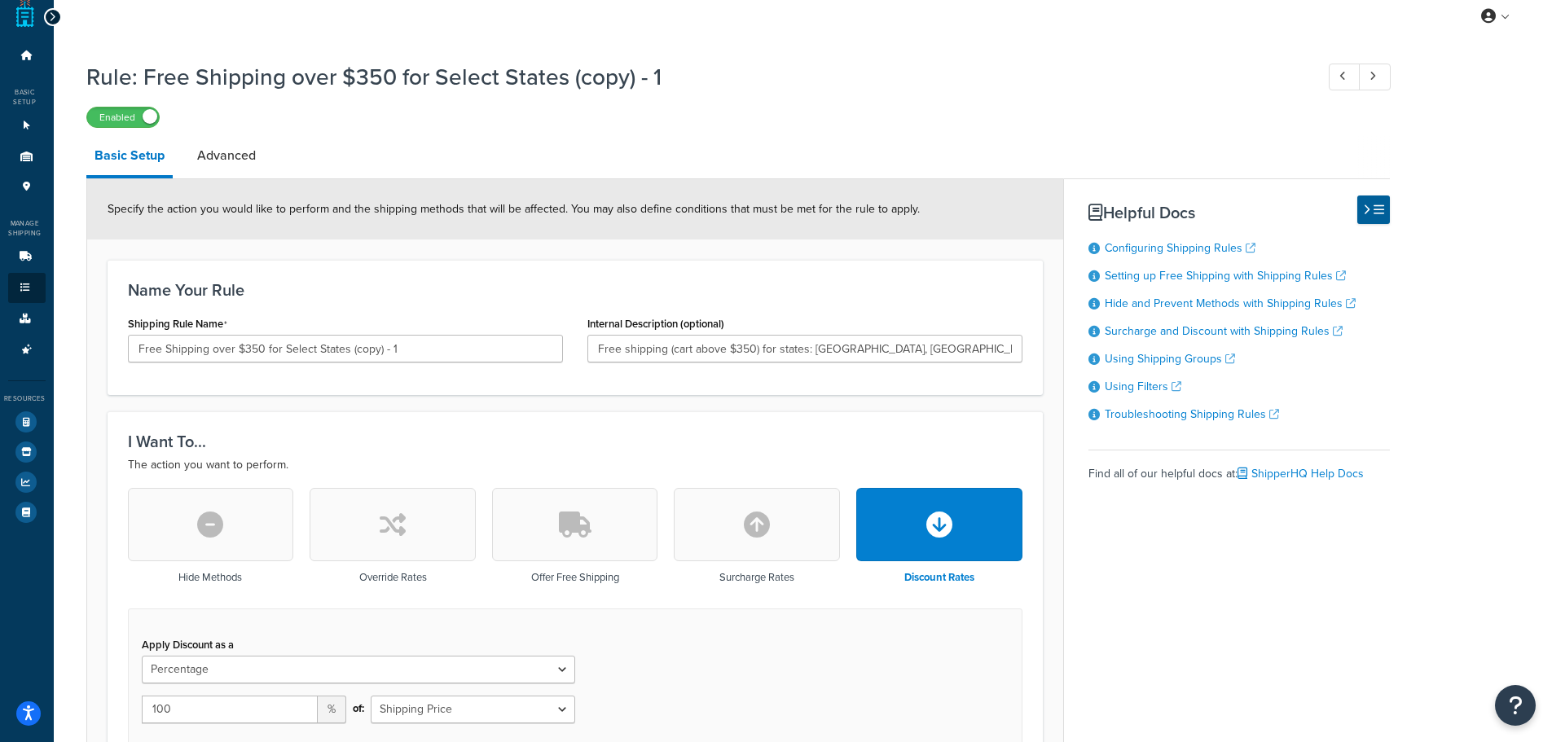
scroll to position [0, 0]
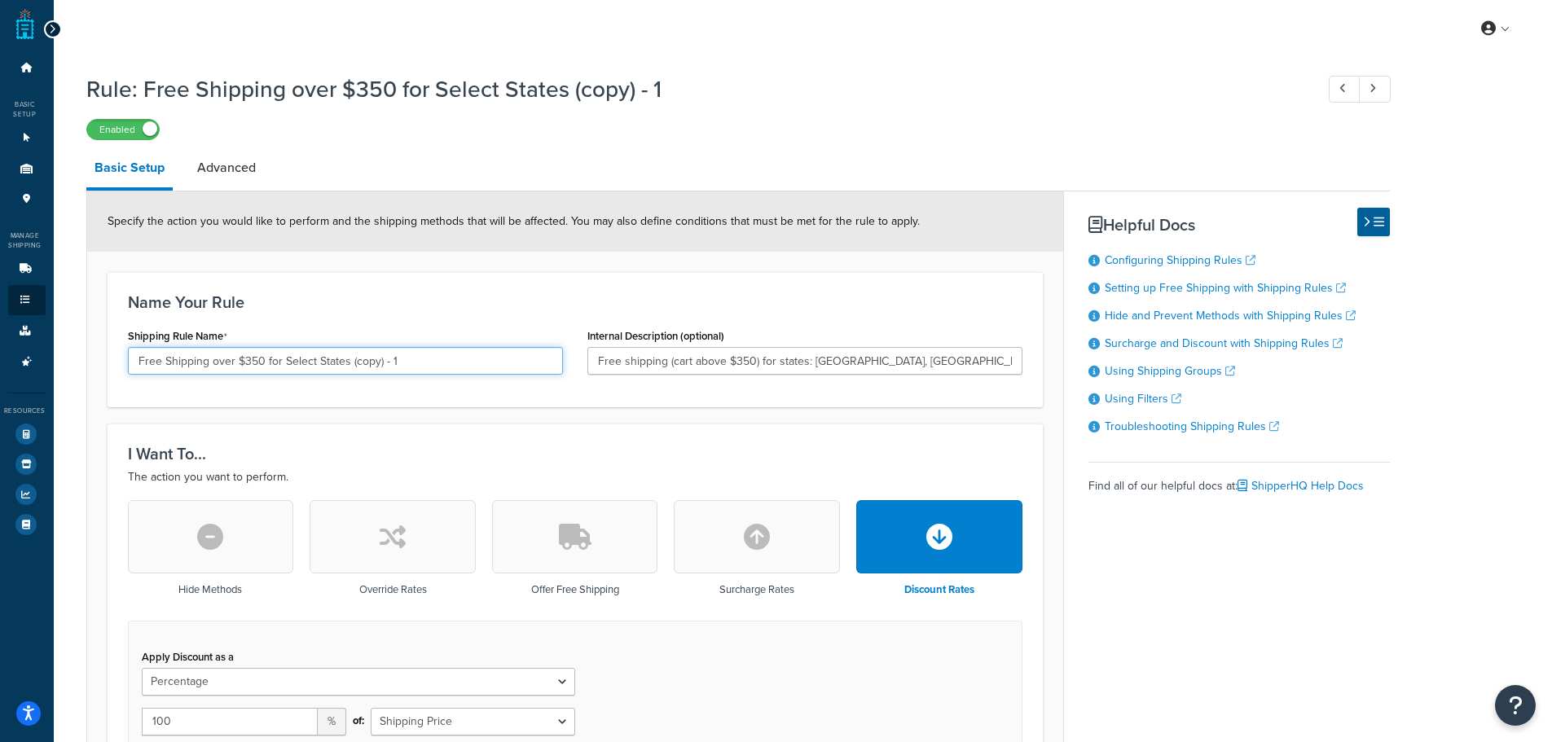
drag, startPoint x: 433, startPoint y: 365, endPoint x: 348, endPoint y: 358, distance: 85.0
click at [348, 358] on input "Free Shipping over $350 for Select States (copy) - 1" at bounding box center [345, 361] width 435 height 28
click at [107, 125] on label "Enabled" at bounding box center [123, 130] width 72 height 20
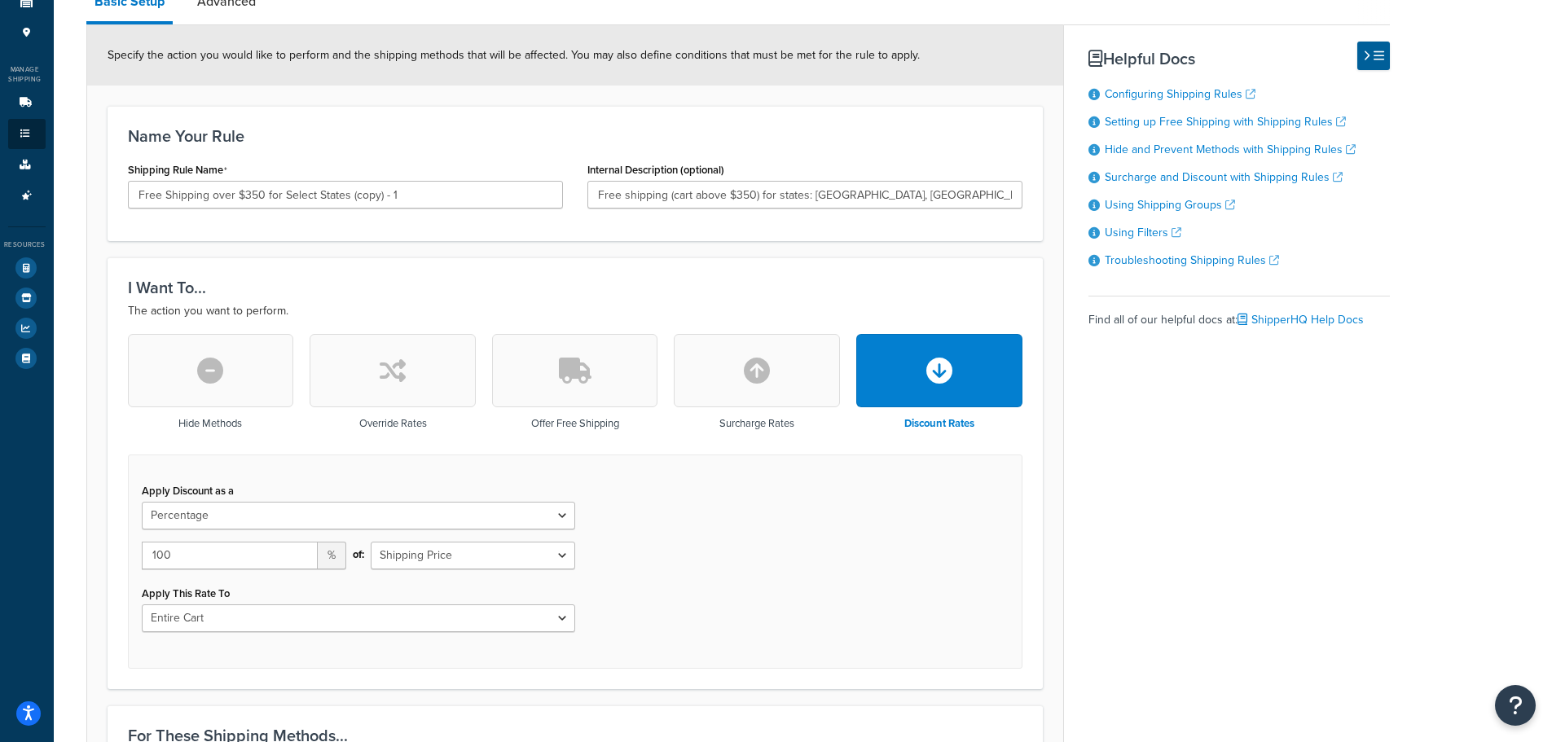
scroll to position [163, 0]
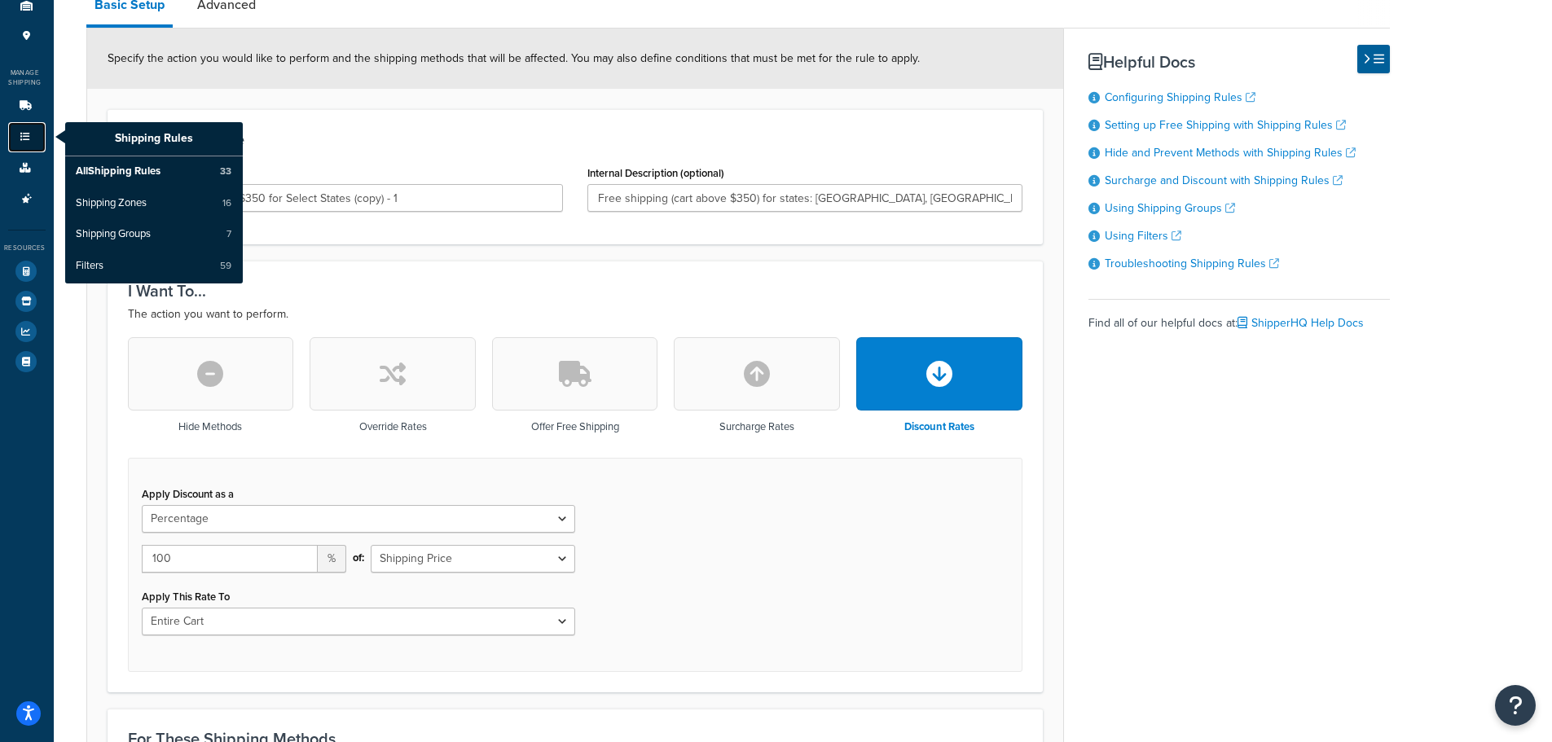
click at [31, 142] on link "Shipping Rules" at bounding box center [26, 137] width 37 height 30
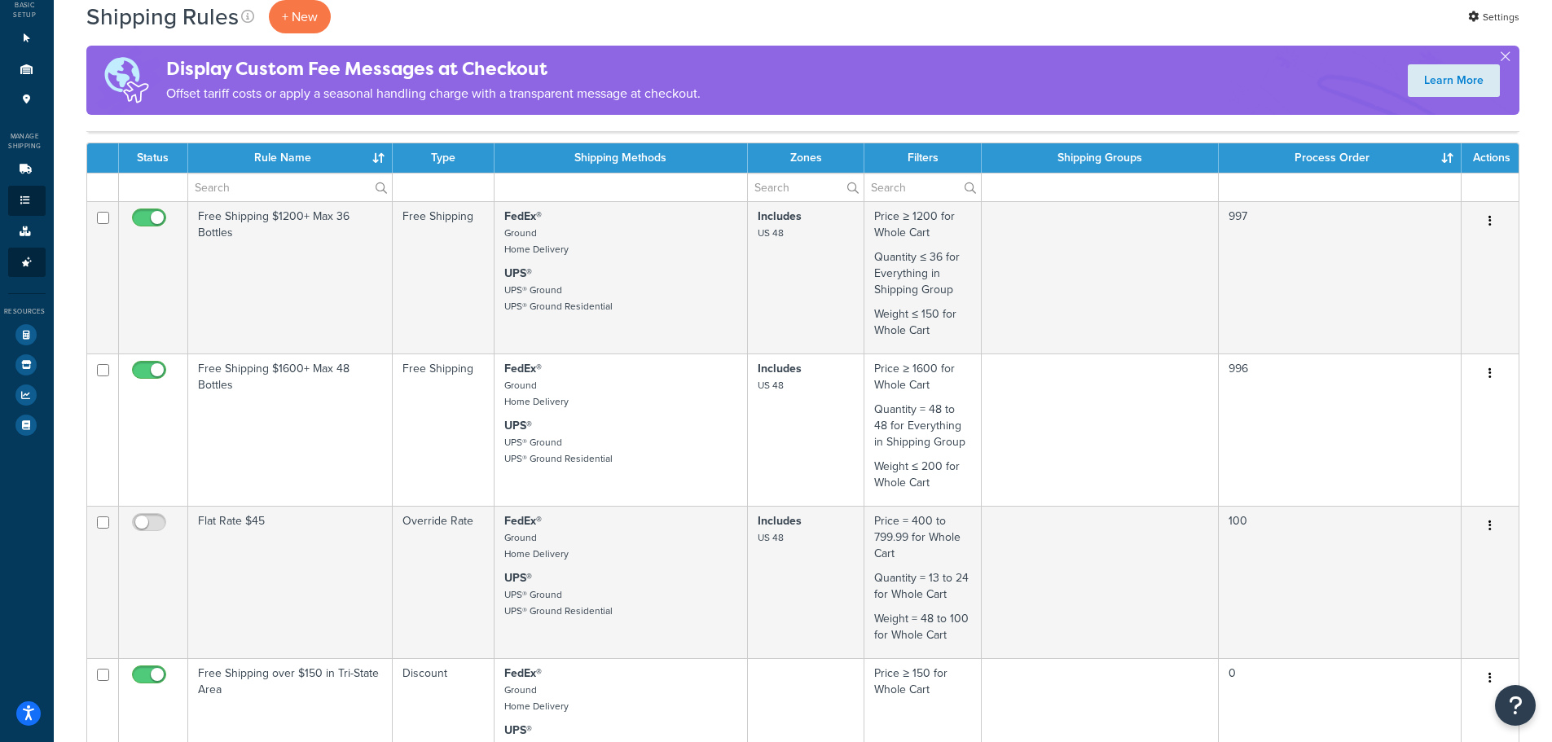
scroll to position [71, 0]
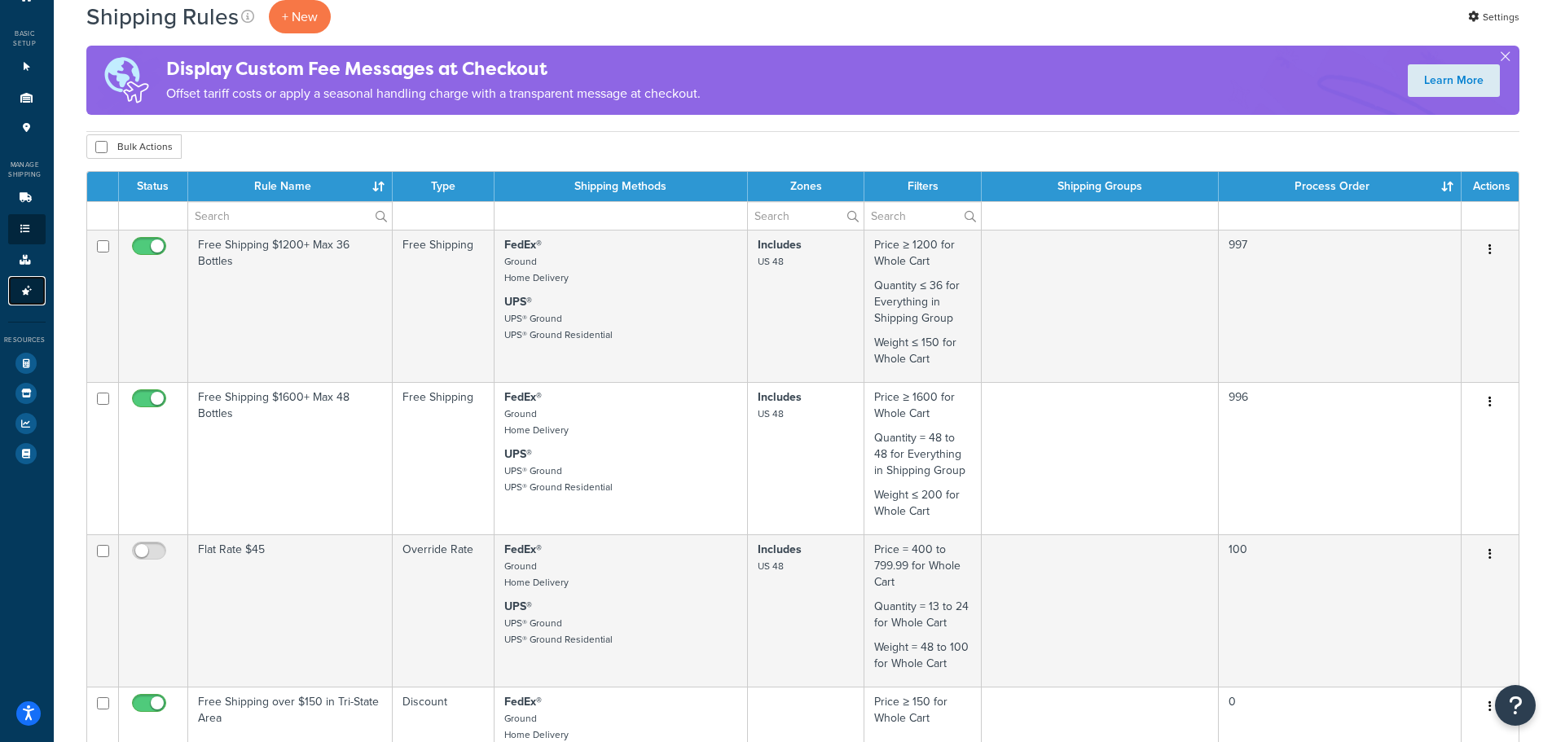
click at [19, 291] on icon at bounding box center [27, 291] width 16 height 10
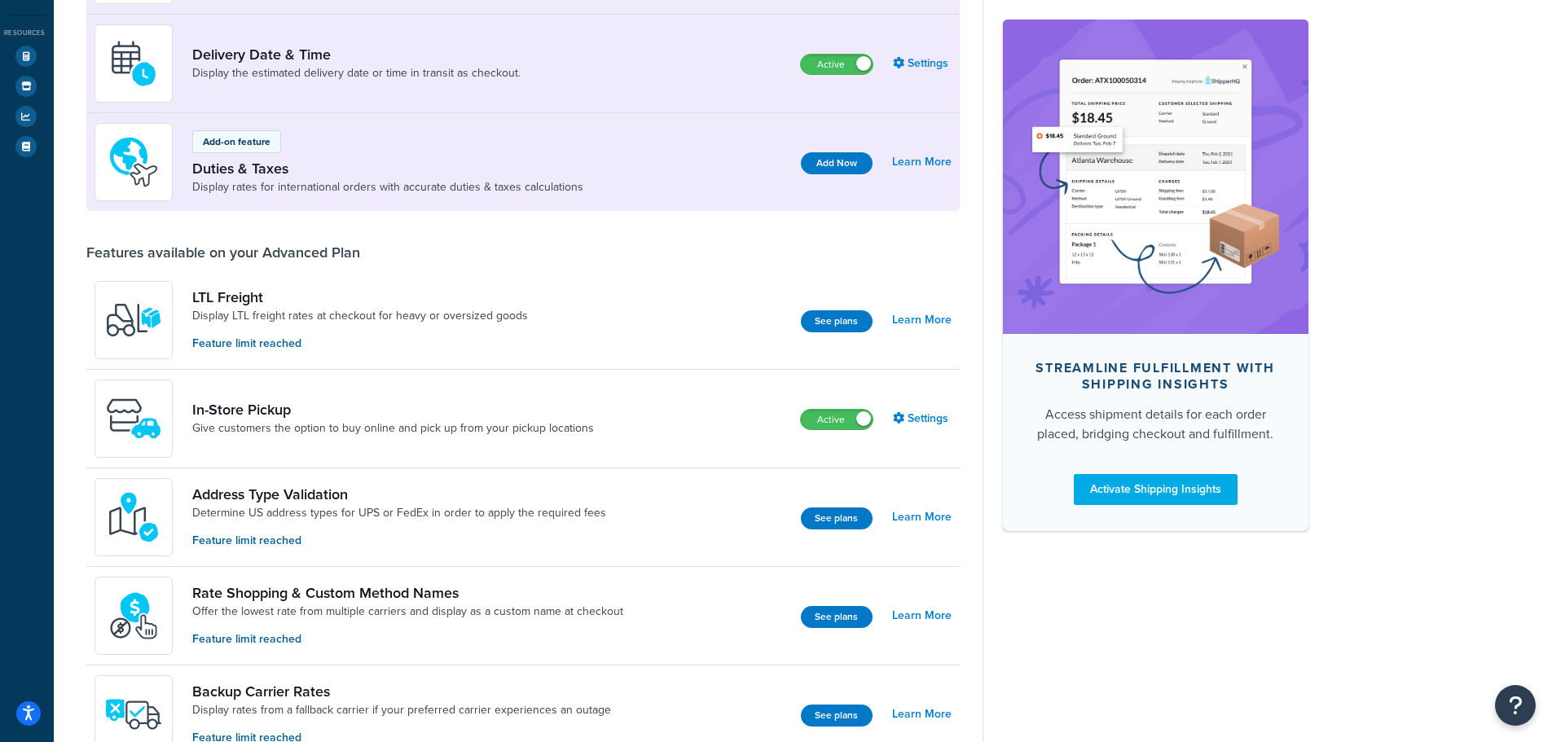
scroll to position [407, 0]
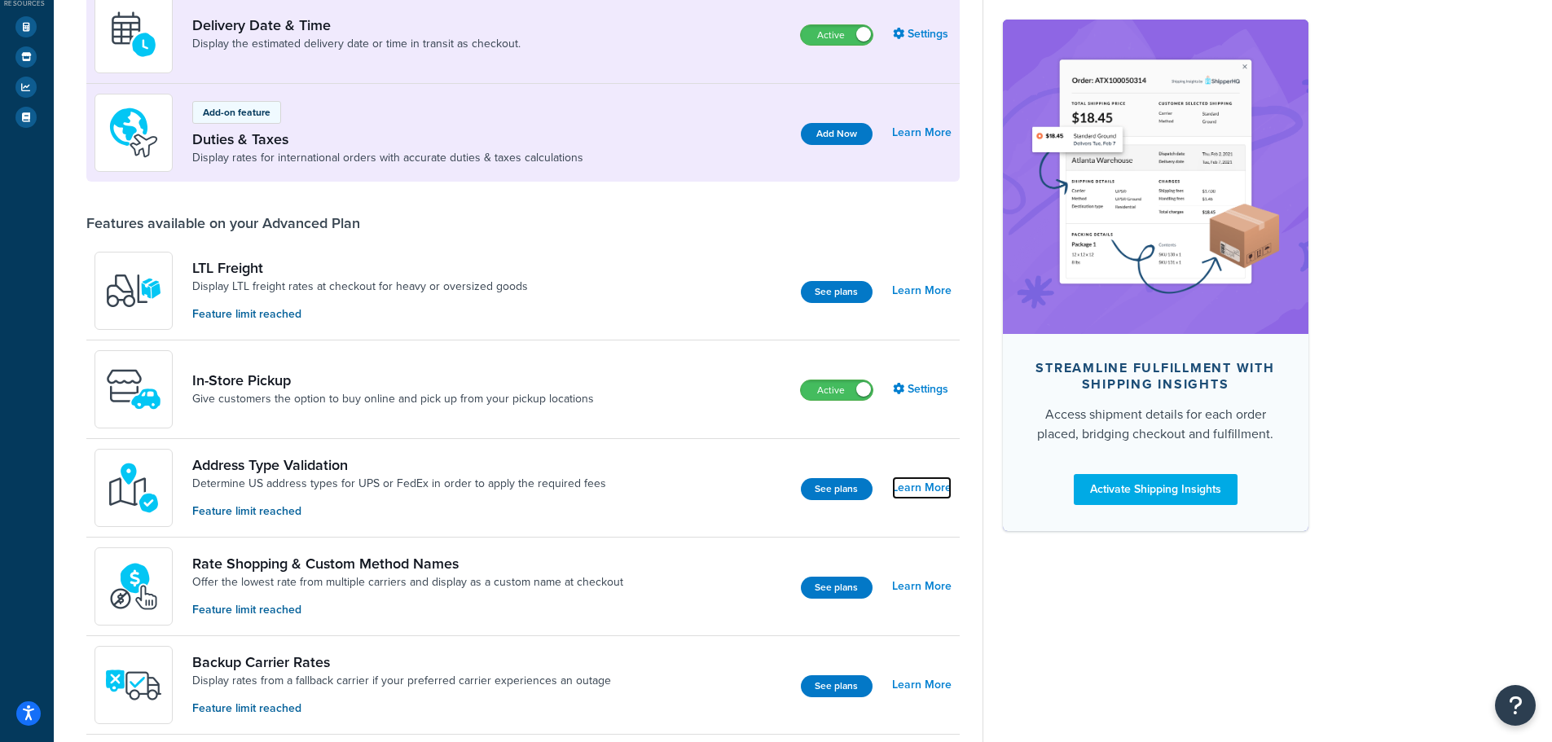
click at [897, 496] on link "Learn More" at bounding box center [921, 488] width 59 height 23
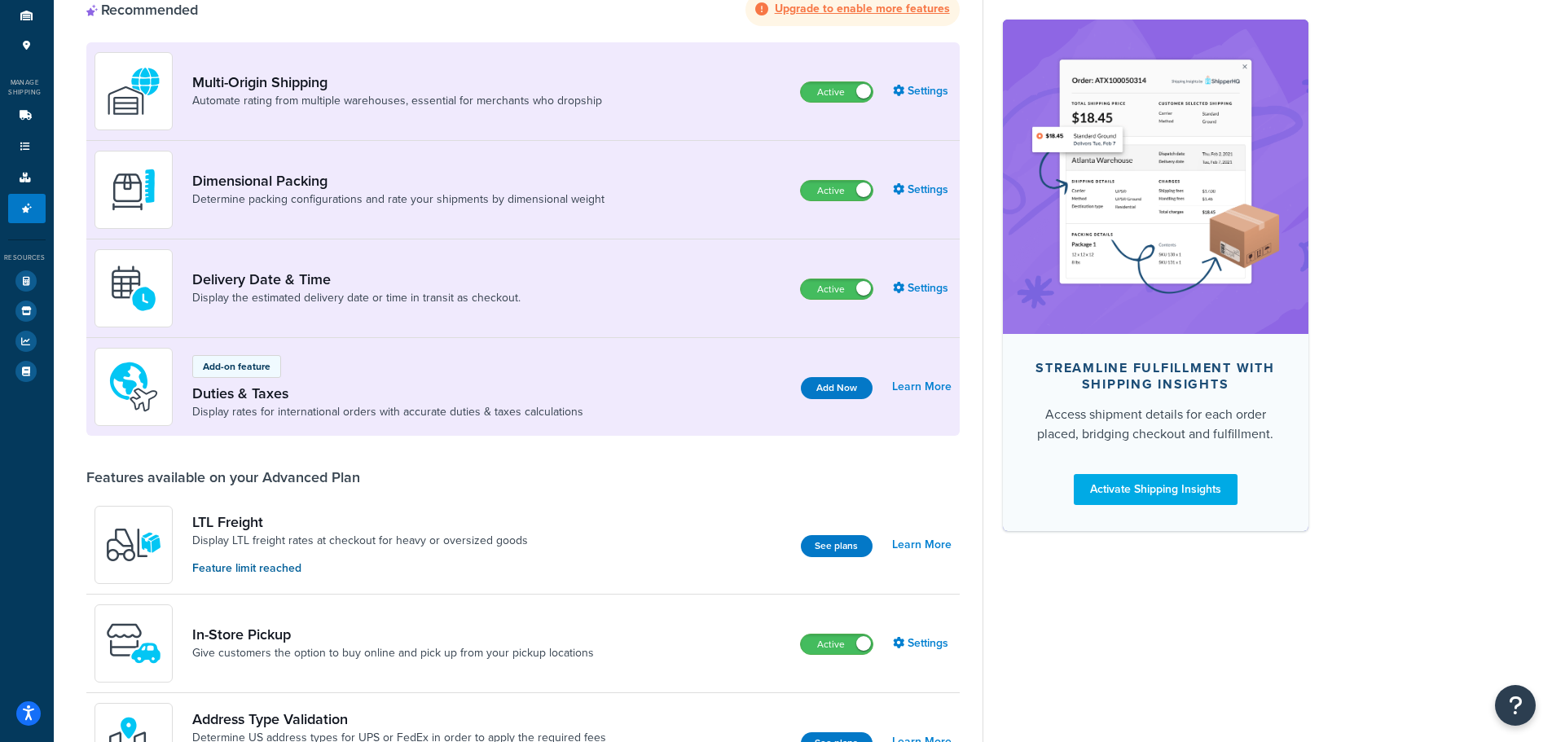
scroll to position [81, 0]
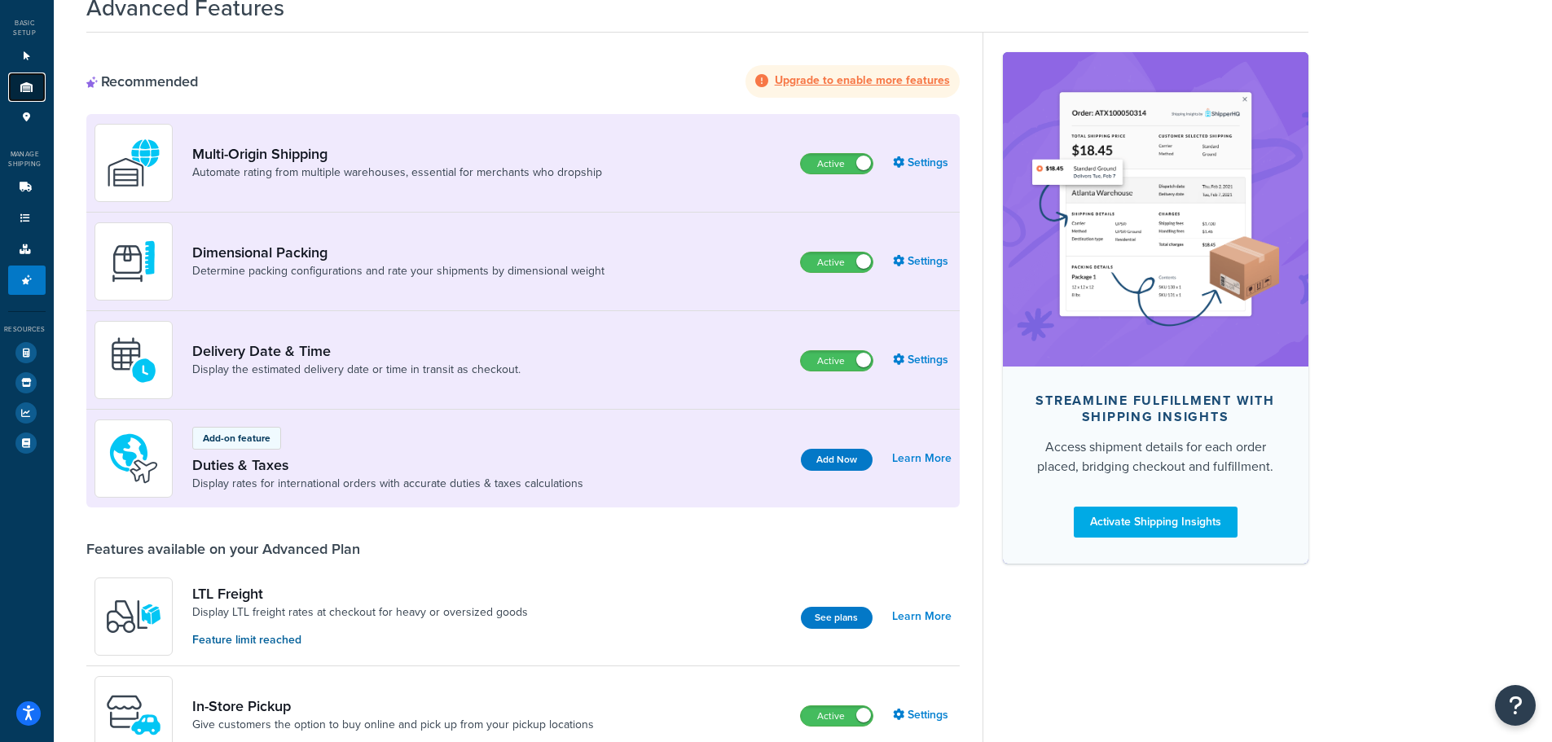
click at [30, 84] on icon at bounding box center [27, 87] width 16 height 10
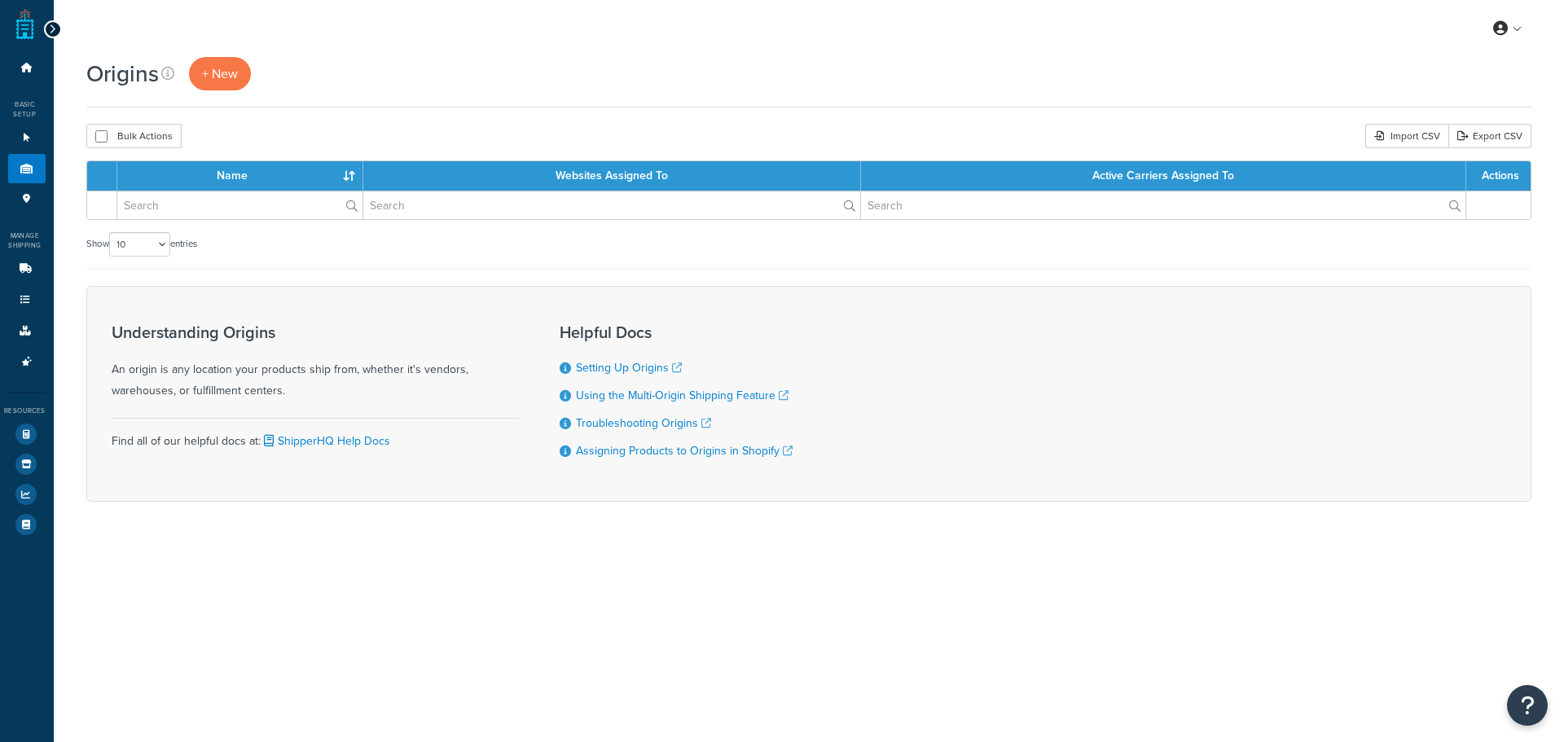
click at [17, 269] on icon at bounding box center [25, 269] width 16 height 10
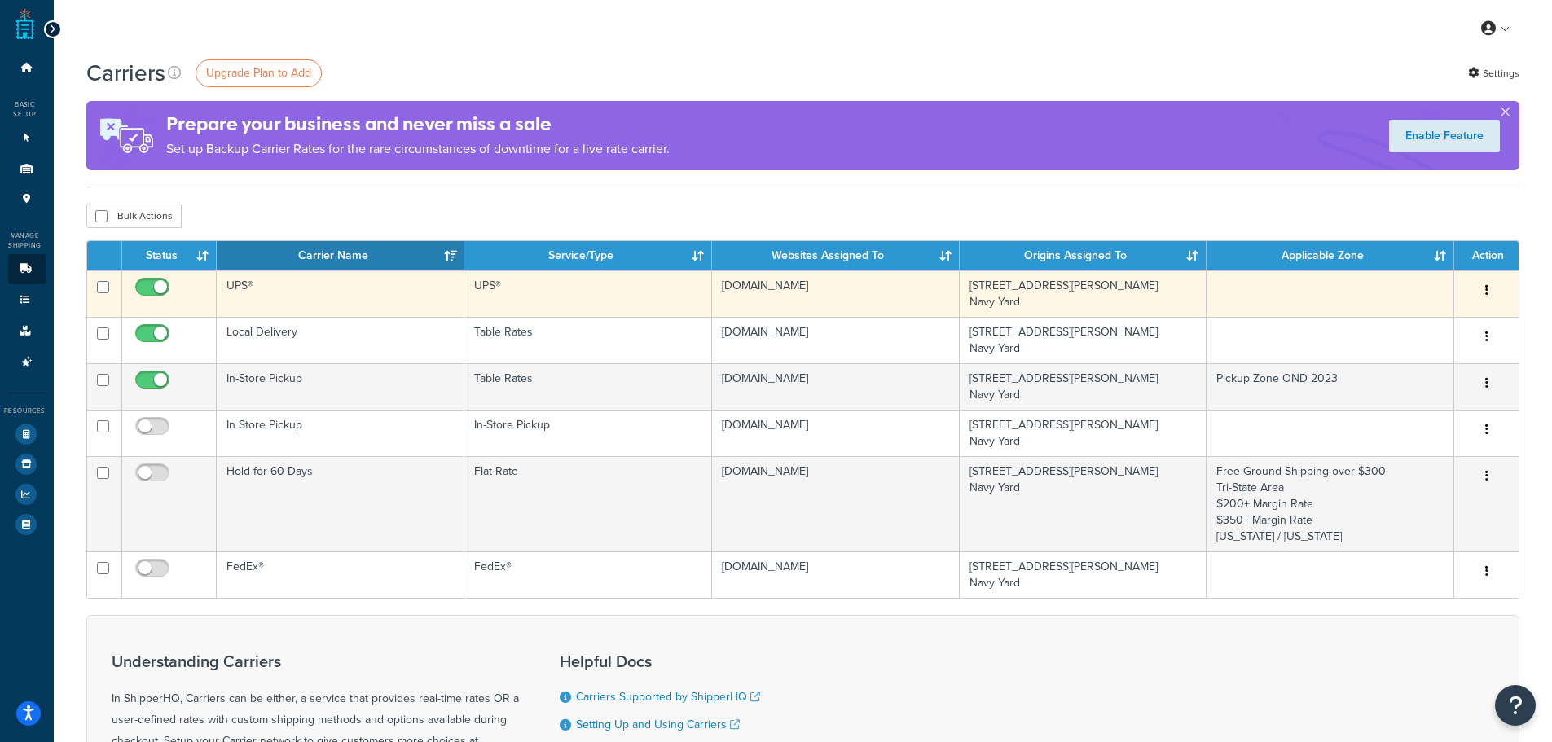
click at [1271, 284] on td at bounding box center [1330, 293] width 248 height 46
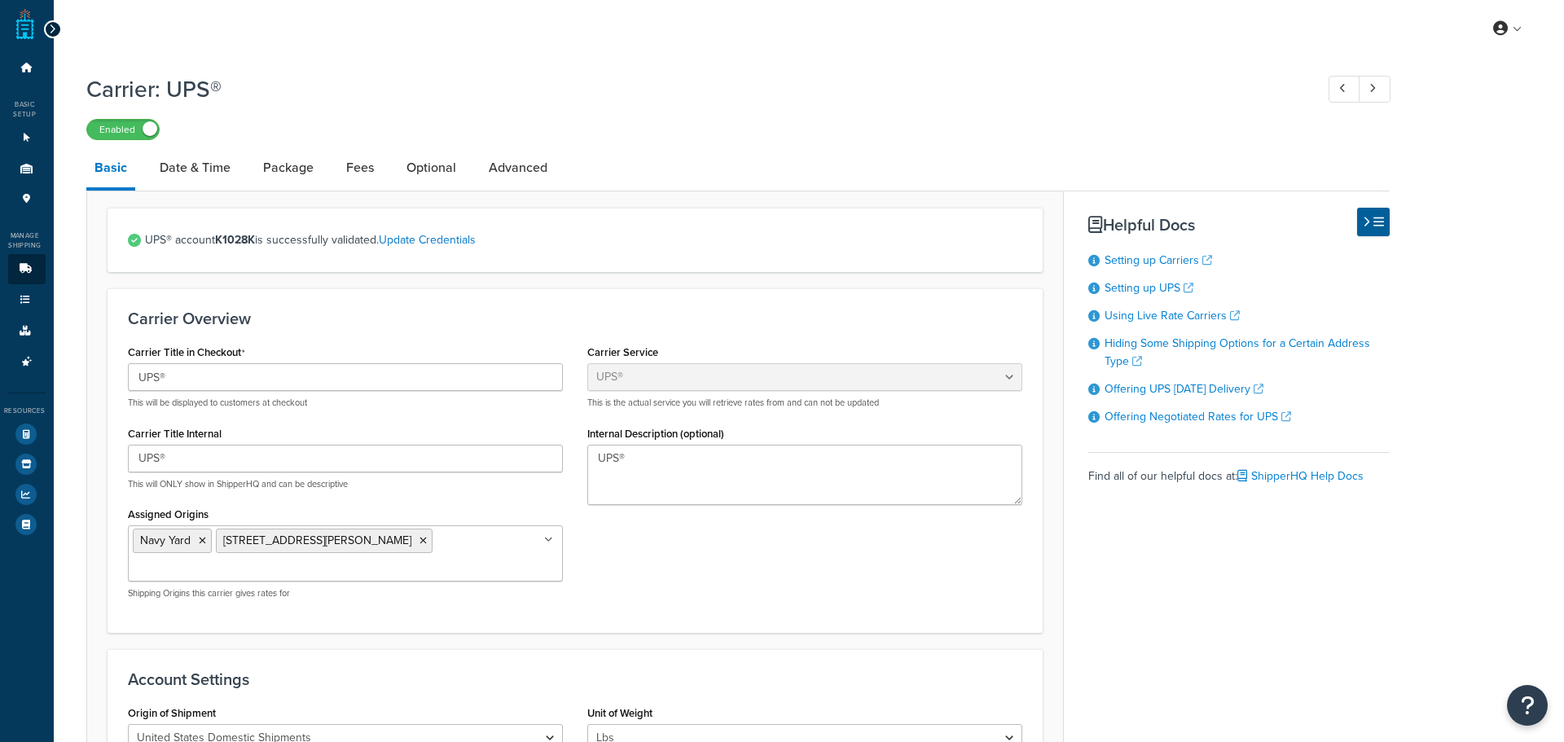
select select "ups"
select select "3"
click at [435, 169] on link "Optional" at bounding box center [431, 167] width 66 height 39
select select "business"
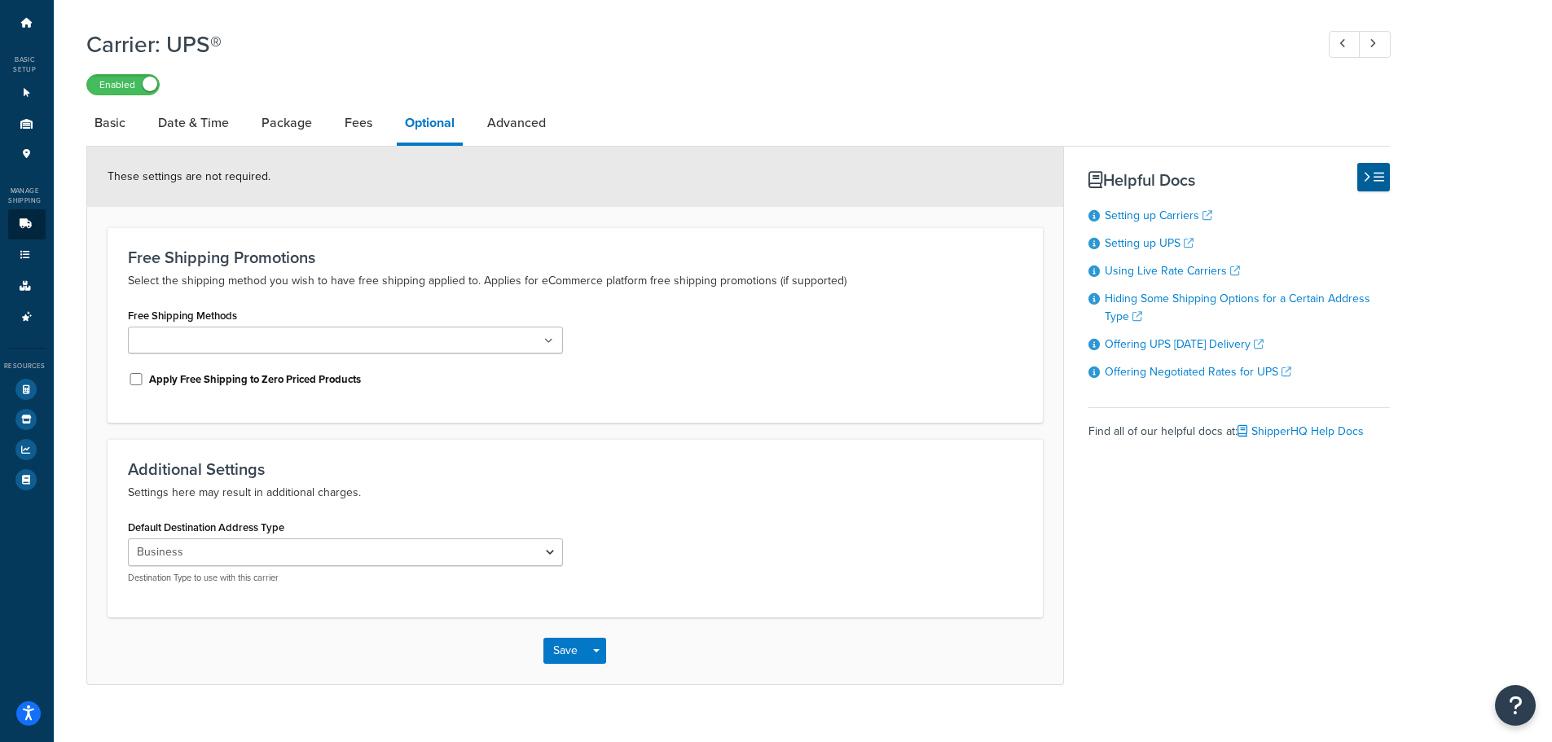
scroll to position [69, 0]
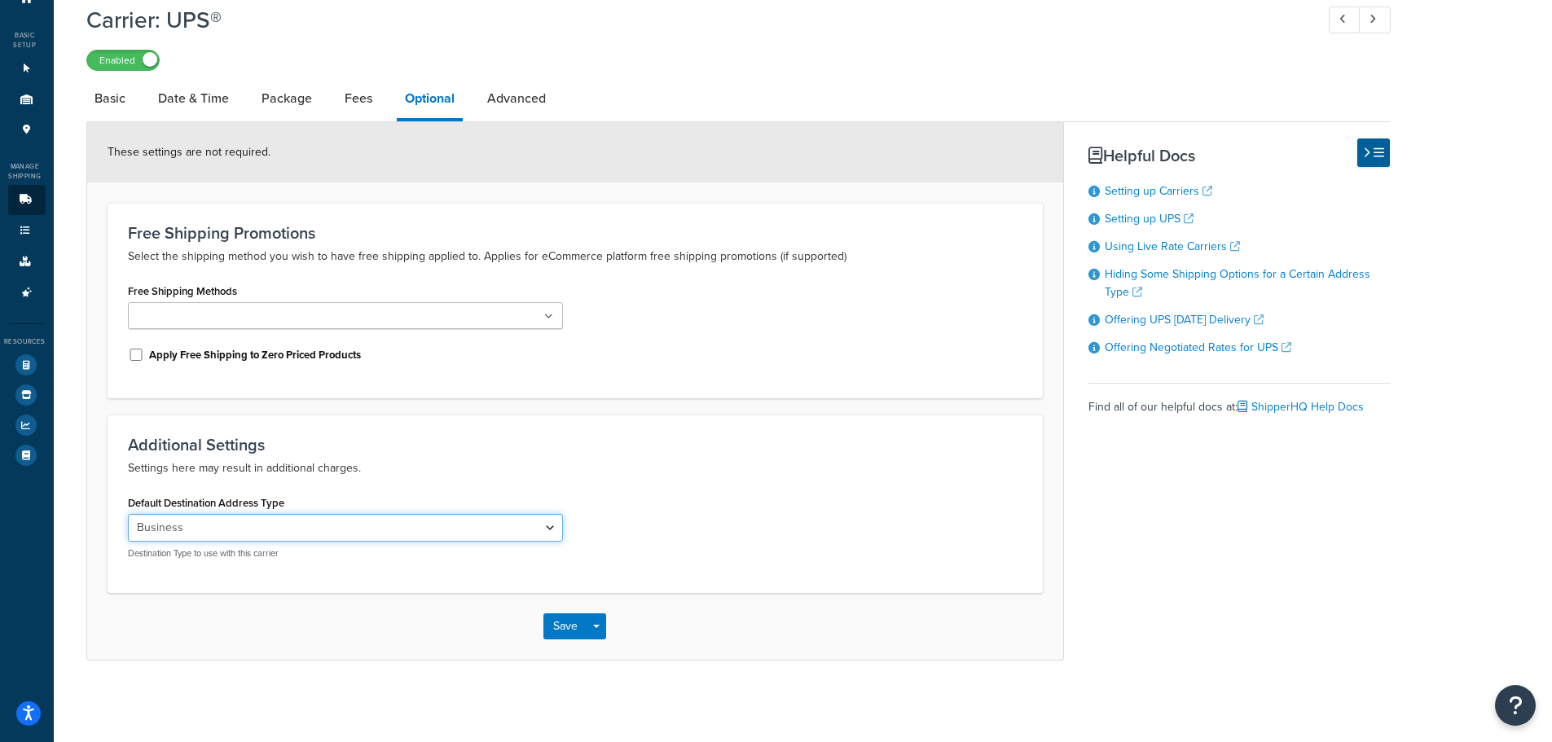
click at [226, 522] on select "Residential Business" at bounding box center [345, 528] width 435 height 28
click at [433, 485] on div "Additional Settings Settings here may result in additional charges. Default Des…" at bounding box center [575, 504] width 935 height 178
click at [358, 516] on select "Residential Business" at bounding box center [345, 528] width 435 height 28
click at [128, 514] on select "Residential Business" at bounding box center [345, 528] width 435 height 28
click at [19, 294] on icon at bounding box center [27, 293] width 16 height 10
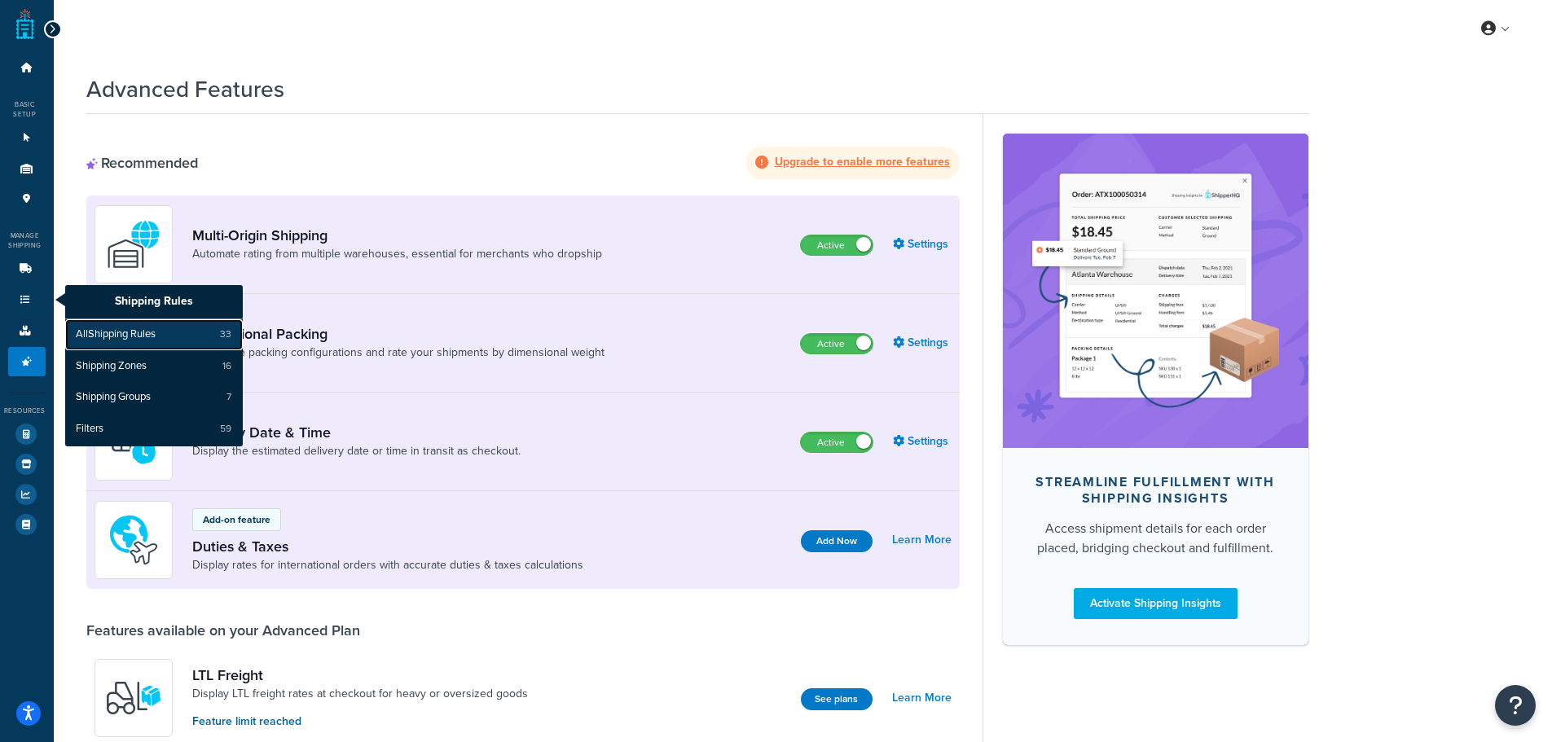
click at [116, 330] on span "All Shipping Rules" at bounding box center [116, 334] width 80 height 15
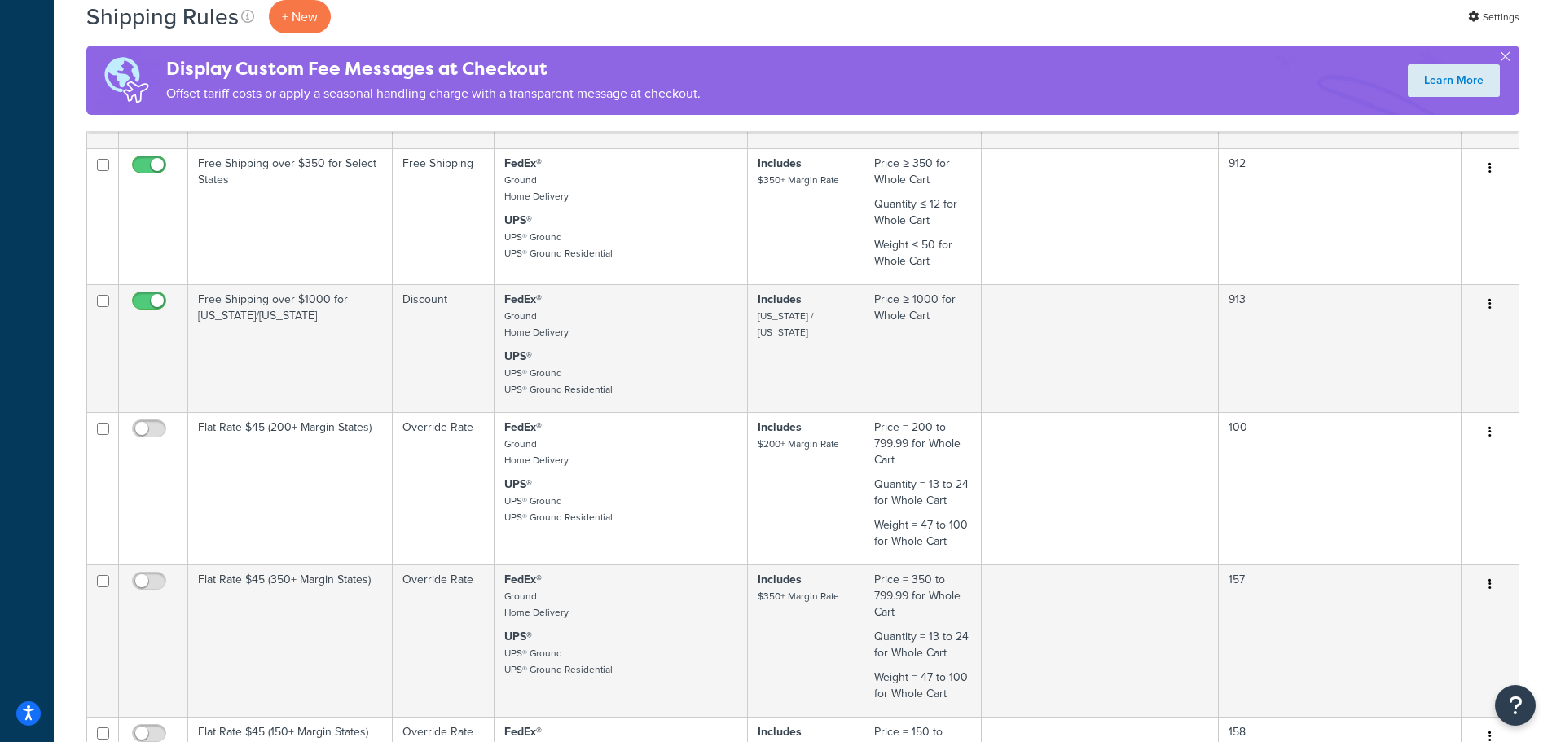
scroll to position [1222, 0]
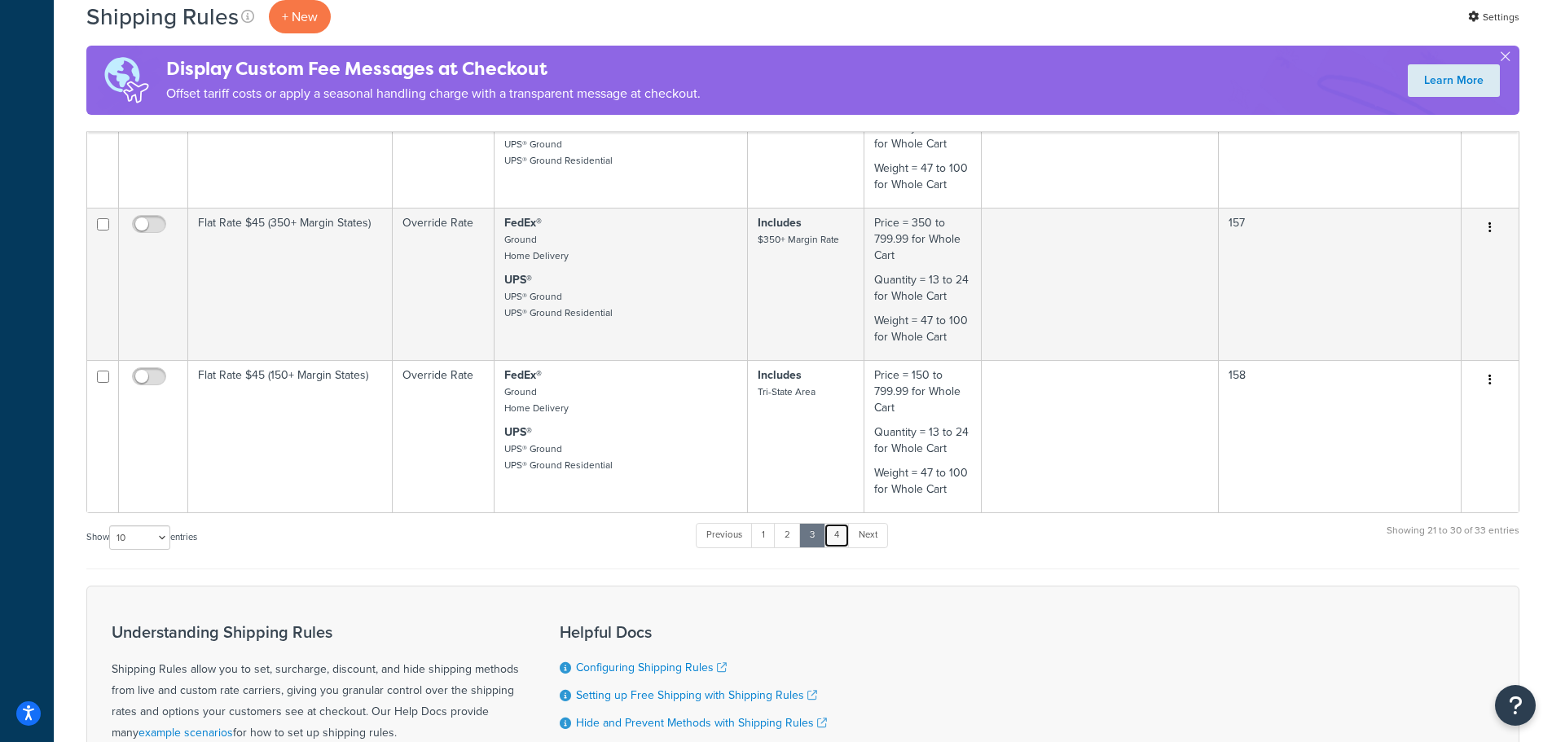
click at [835, 537] on link "4" at bounding box center [836, 535] width 26 height 24
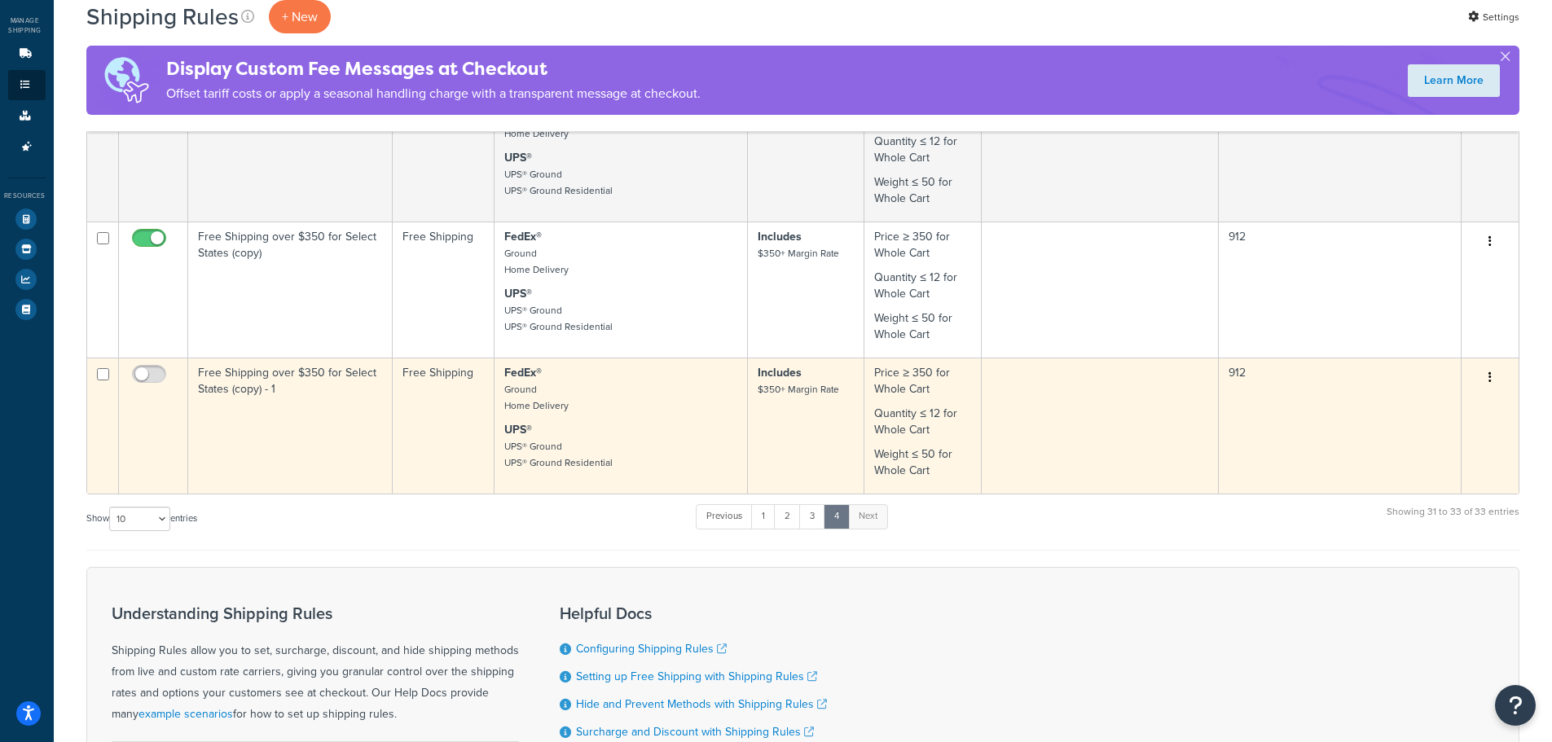
scroll to position [186, 0]
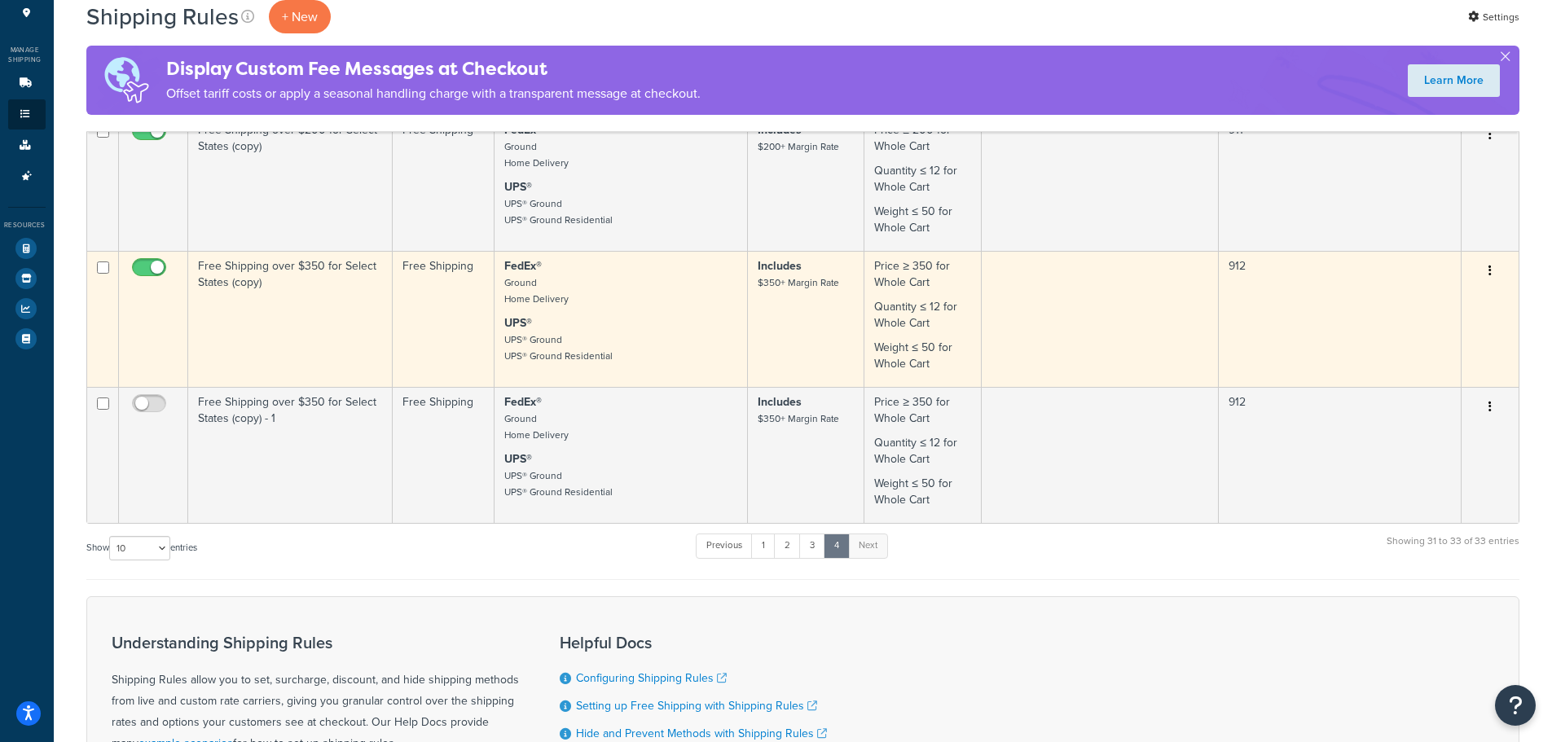
click at [145, 271] on input "checkbox" at bounding box center [151, 271] width 45 height 20
checkbox input "false"
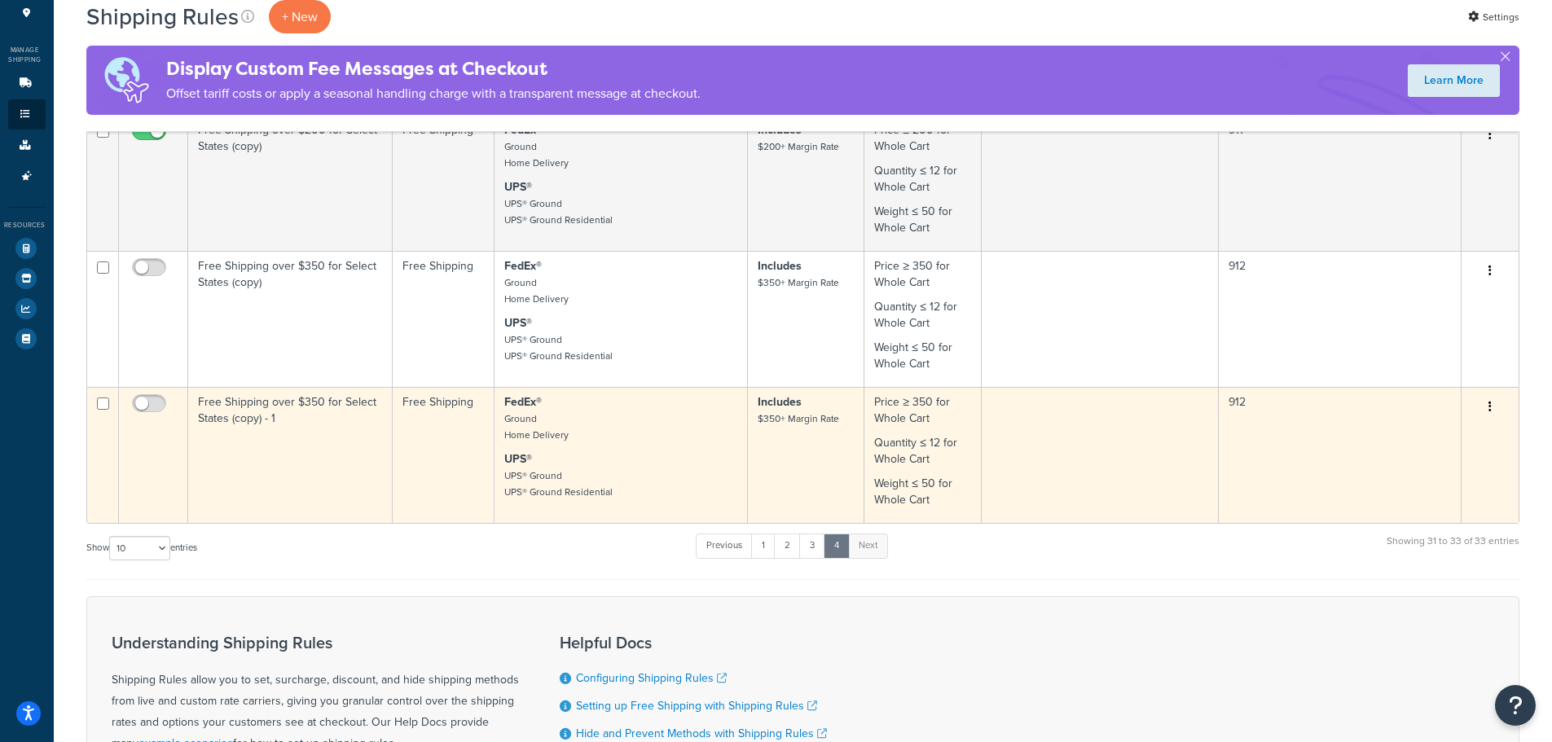
click at [1497, 405] on button "button" at bounding box center [1489, 407] width 23 height 26
click at [1451, 498] on link "Delete" at bounding box center [1436, 504] width 129 height 33
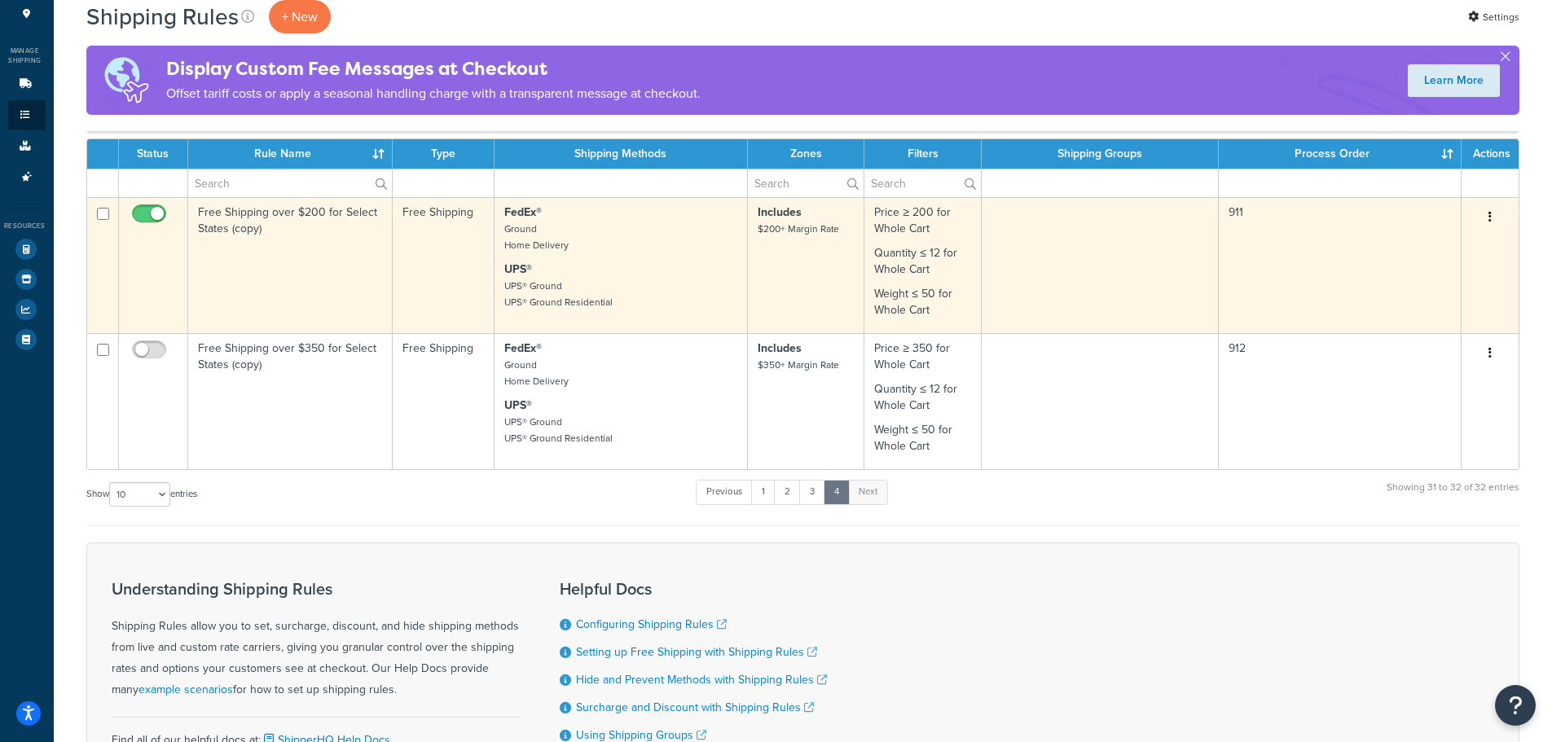
scroll to position [163, 0]
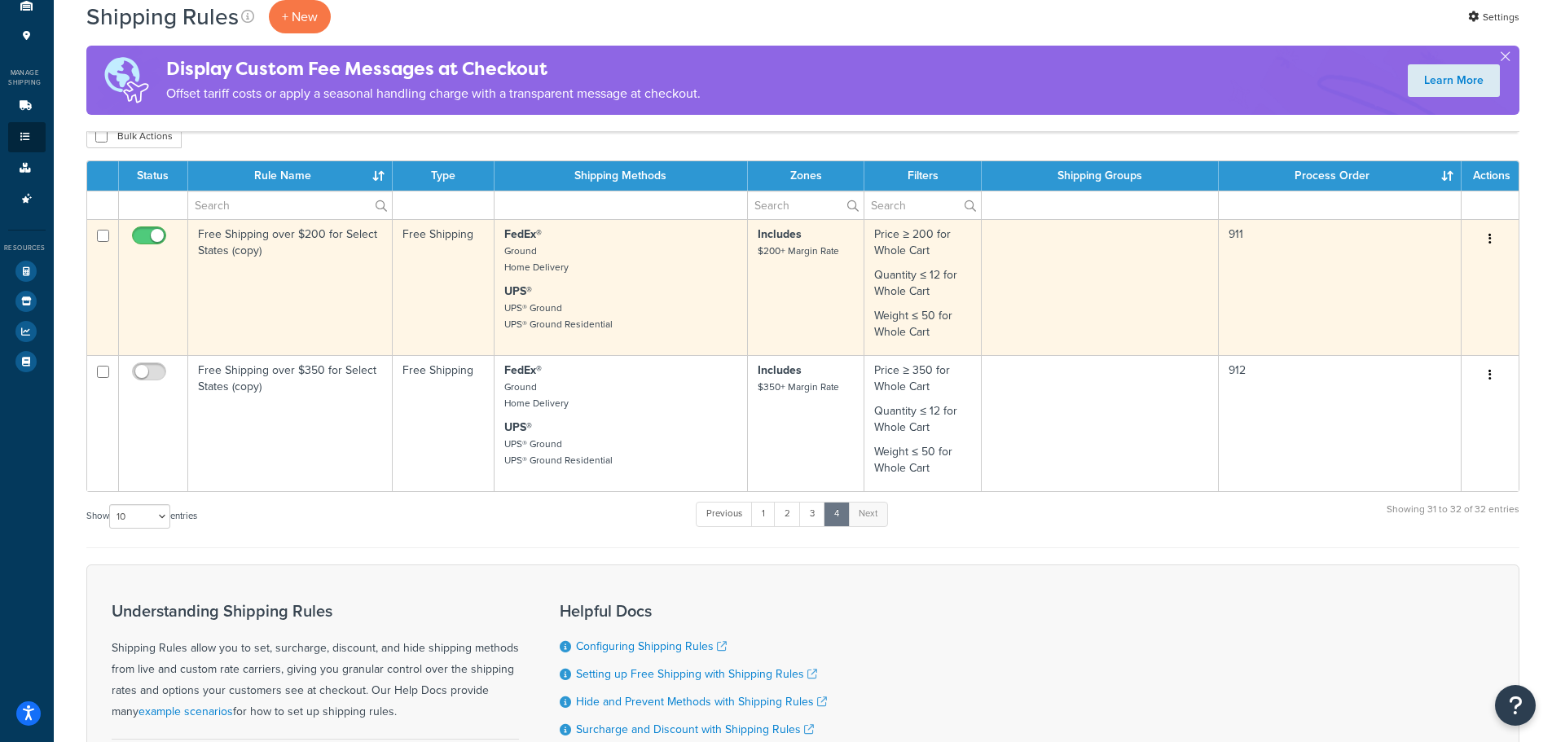
click at [152, 232] on input "checkbox" at bounding box center [151, 240] width 45 height 20
checkbox input "false"
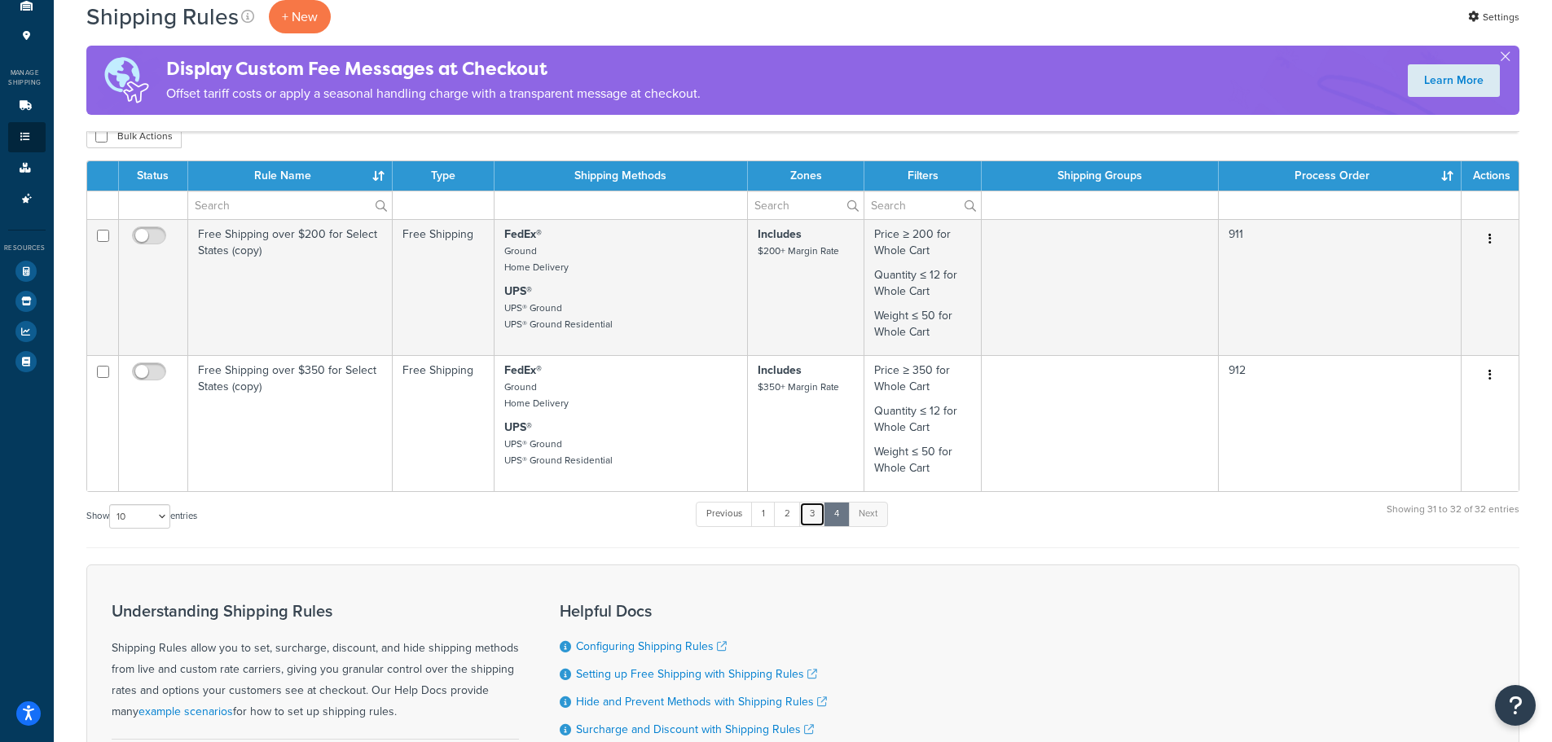
click at [817, 514] on link "3" at bounding box center [812, 514] width 26 height 24
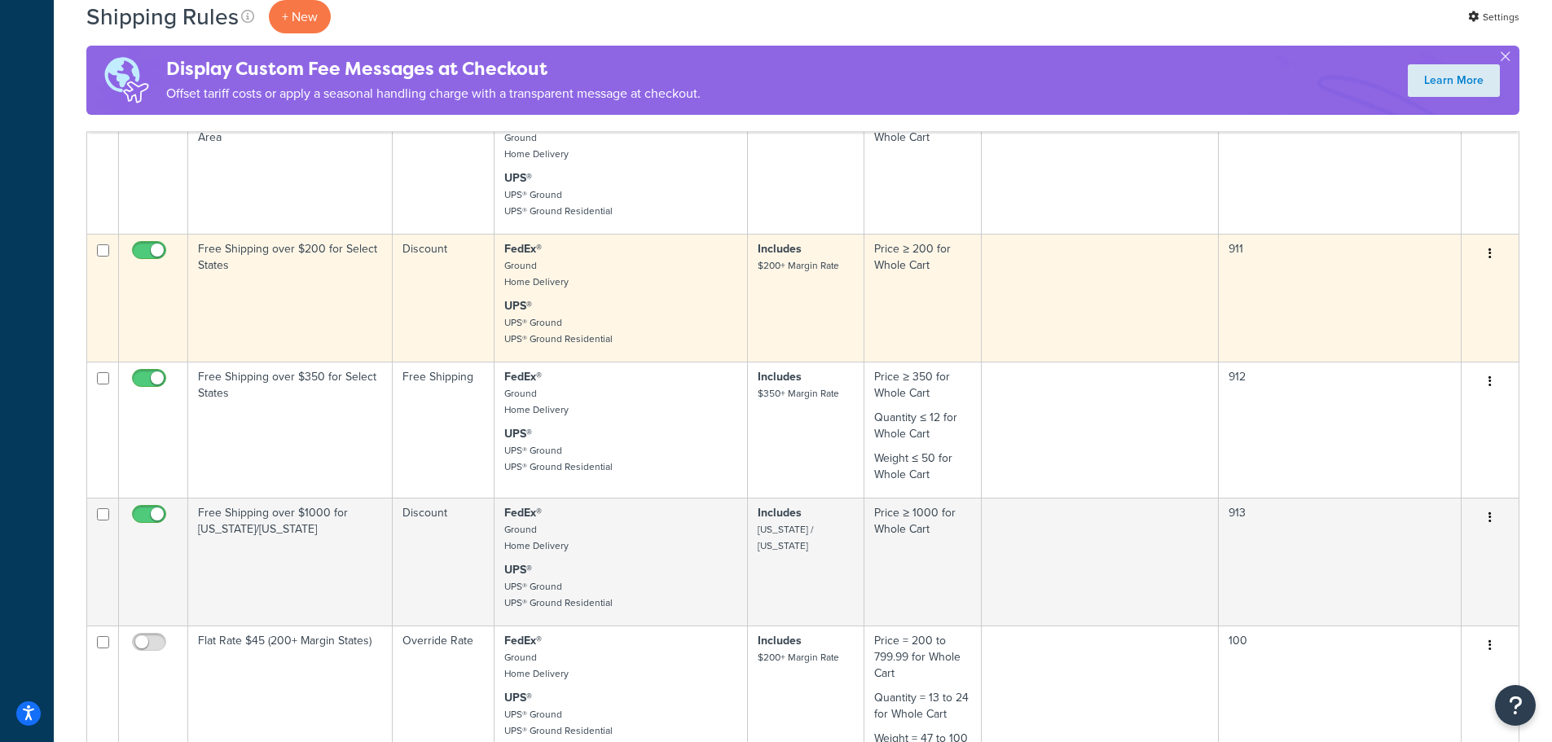
scroll to position [735, 0]
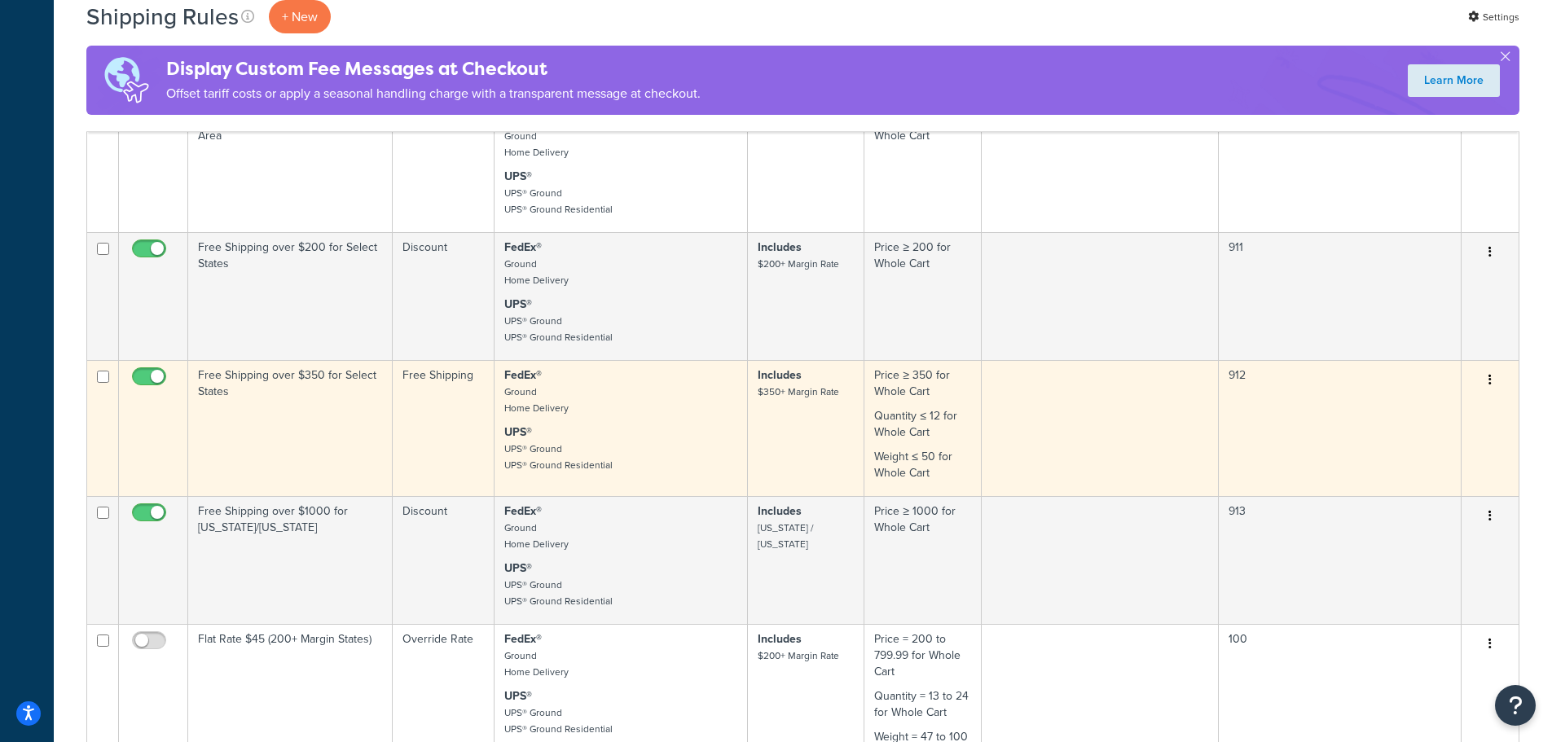
click at [329, 450] on td "Free Shipping over $350 for Select States" at bounding box center [290, 428] width 204 height 136
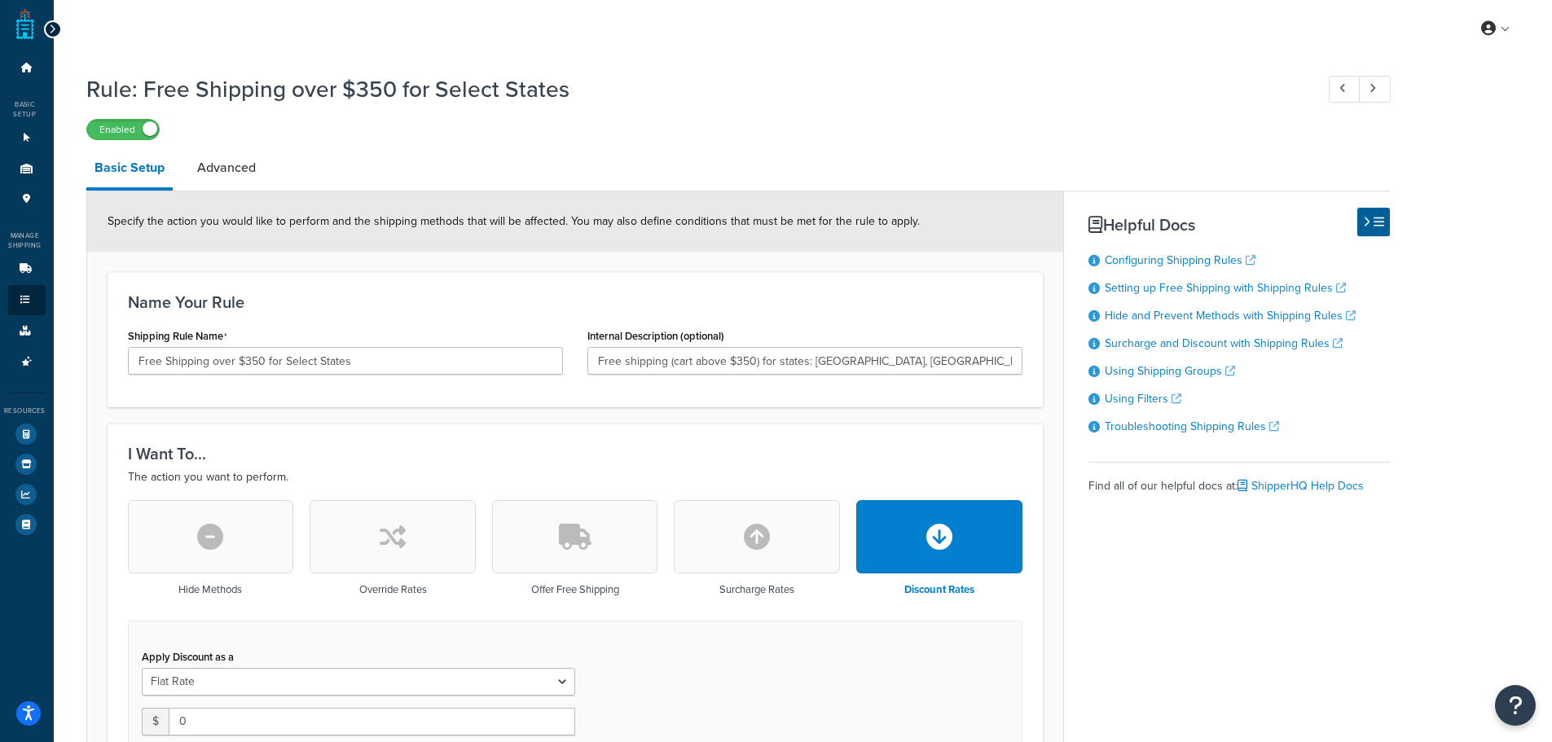
select select "CART"
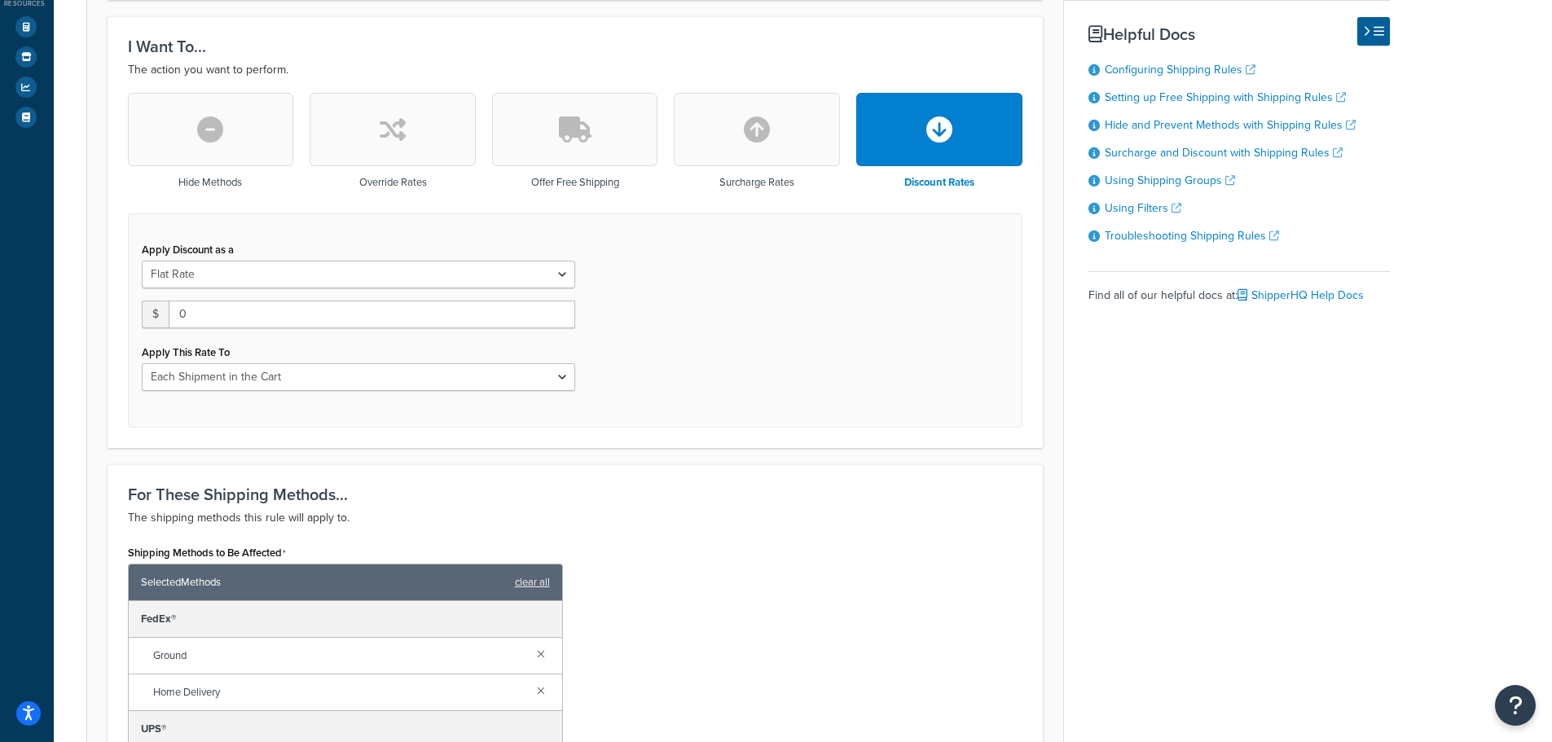
select select "PERCENTAGE"
click at [142, 261] on select "Flat Rate Percentage Flat Rate & Percentage" at bounding box center [358, 275] width 433 height 28
click at [192, 314] on input "0.0" at bounding box center [230, 315] width 176 height 28
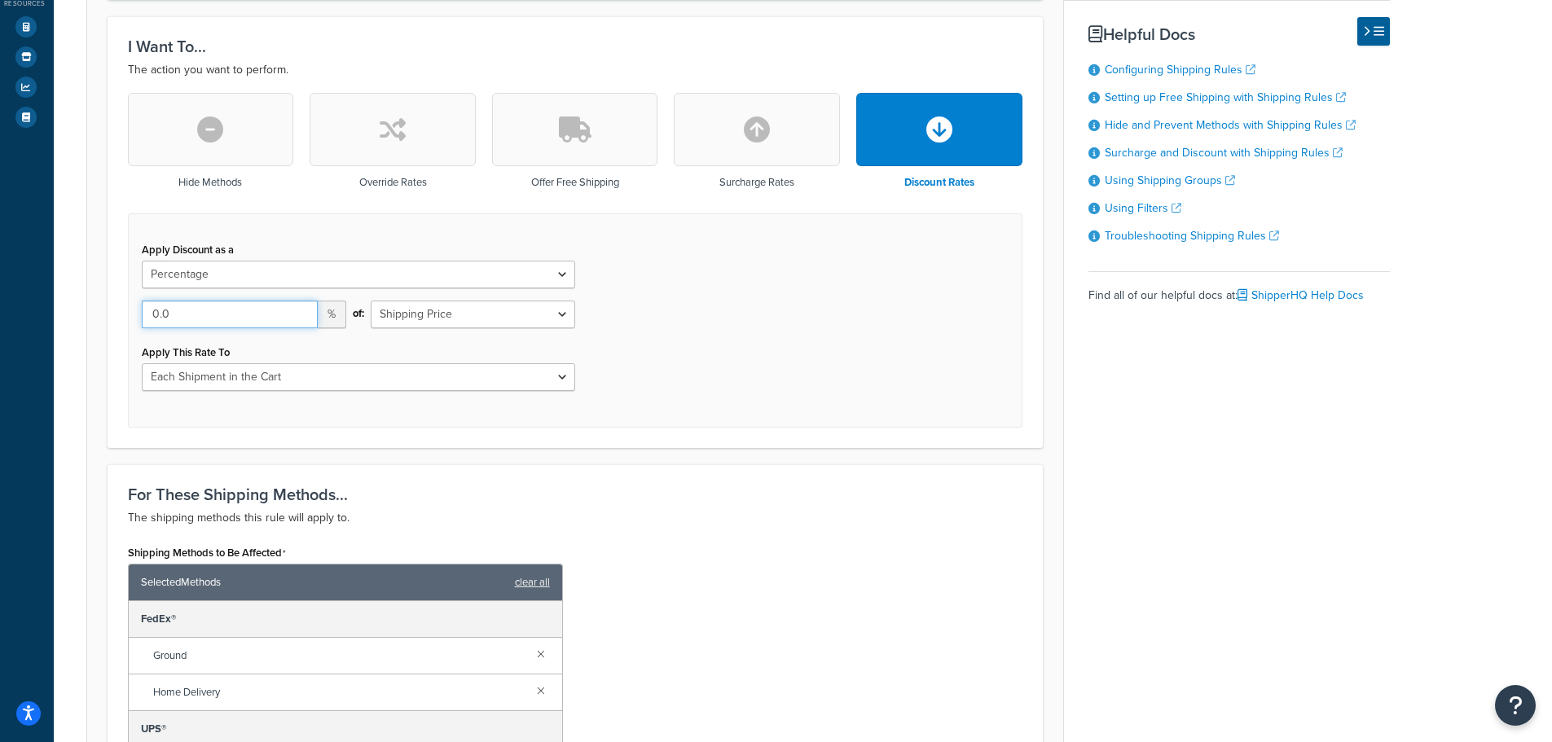
type input "0"
type input "100"
click at [204, 375] on select "Entire Cart Each Shipment in the Cart Each Origin in the Cart Each Shipping Gro…" at bounding box center [358, 377] width 433 height 28
select select "ENTIRE_CART"
click at [142, 363] on select "Entire Cart Each Shipment in the Cart Each Origin in the Cart Each Shipping Gro…" at bounding box center [358, 377] width 433 height 28
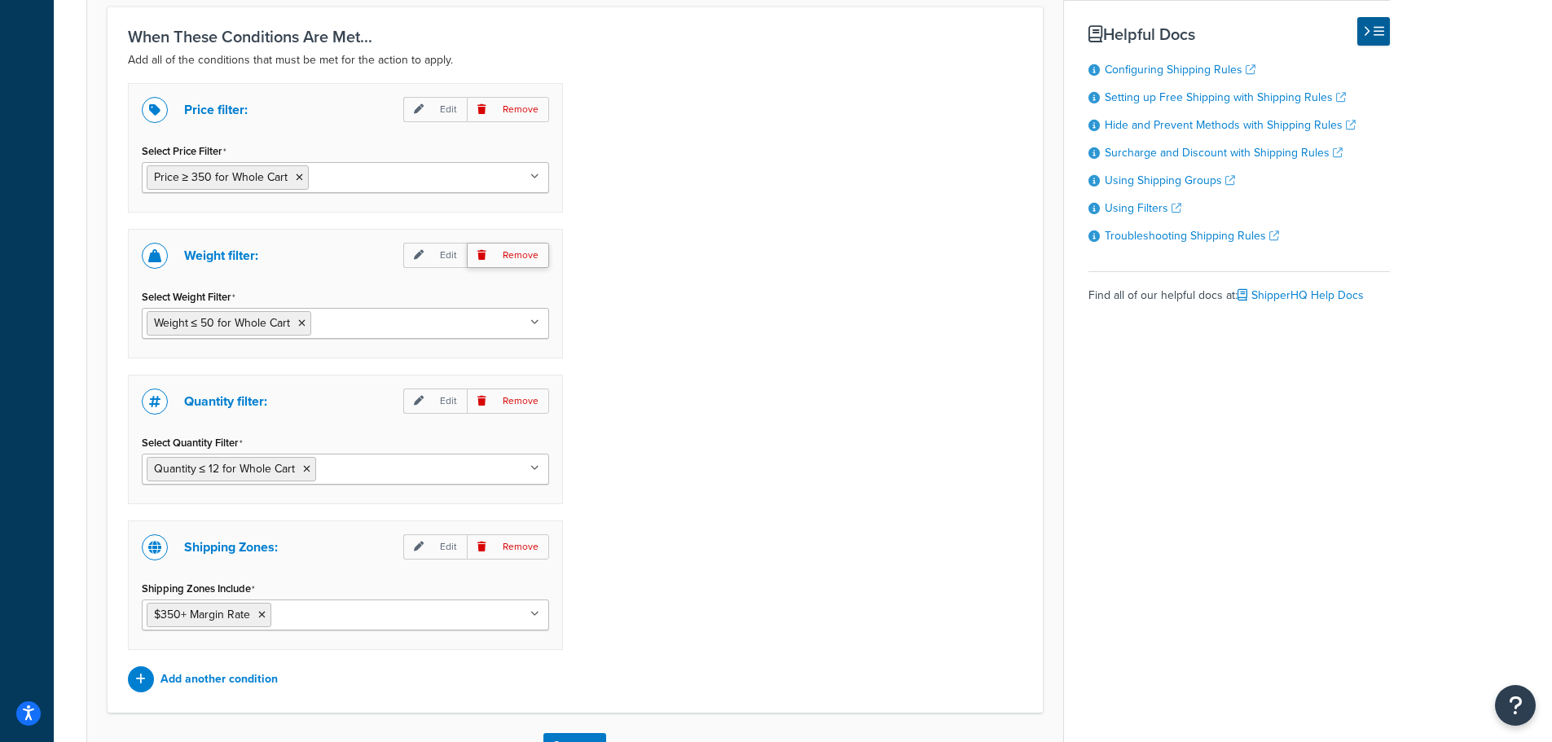
click at [523, 267] on p "Remove" at bounding box center [508, 255] width 82 height 25
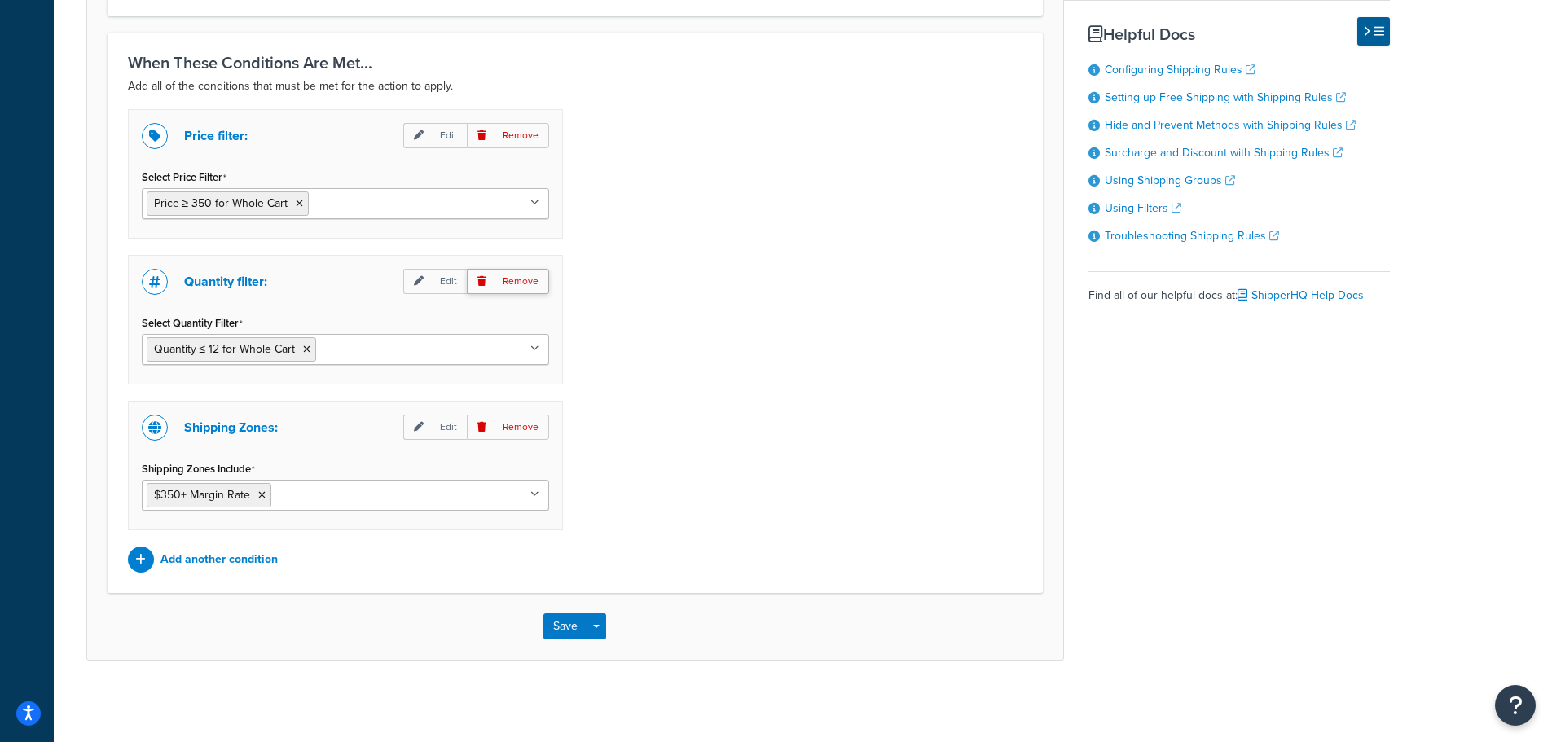
click at [523, 277] on p "Remove" at bounding box center [508, 281] width 82 height 25
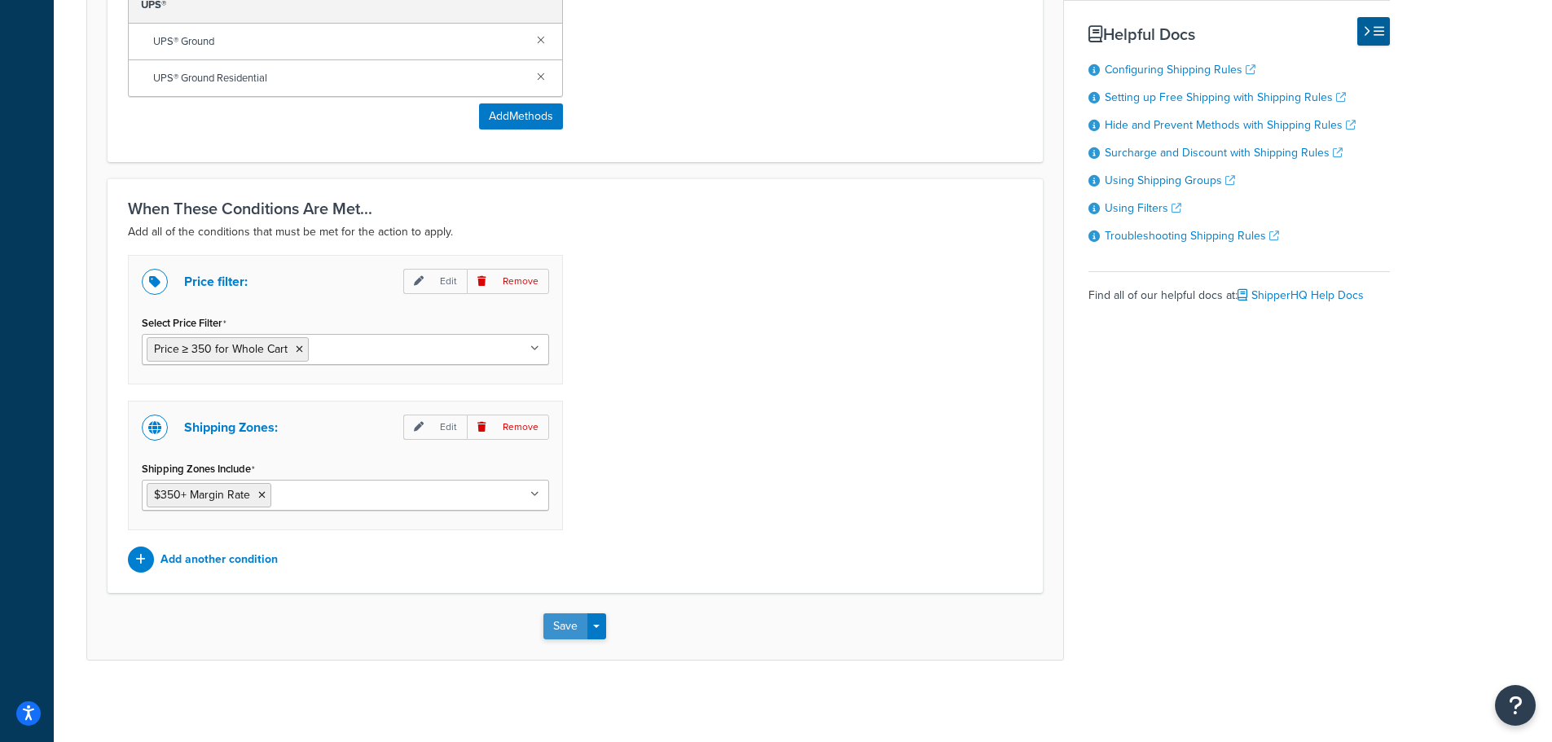
click at [551, 635] on button "Save" at bounding box center [565, 626] width 44 height 26
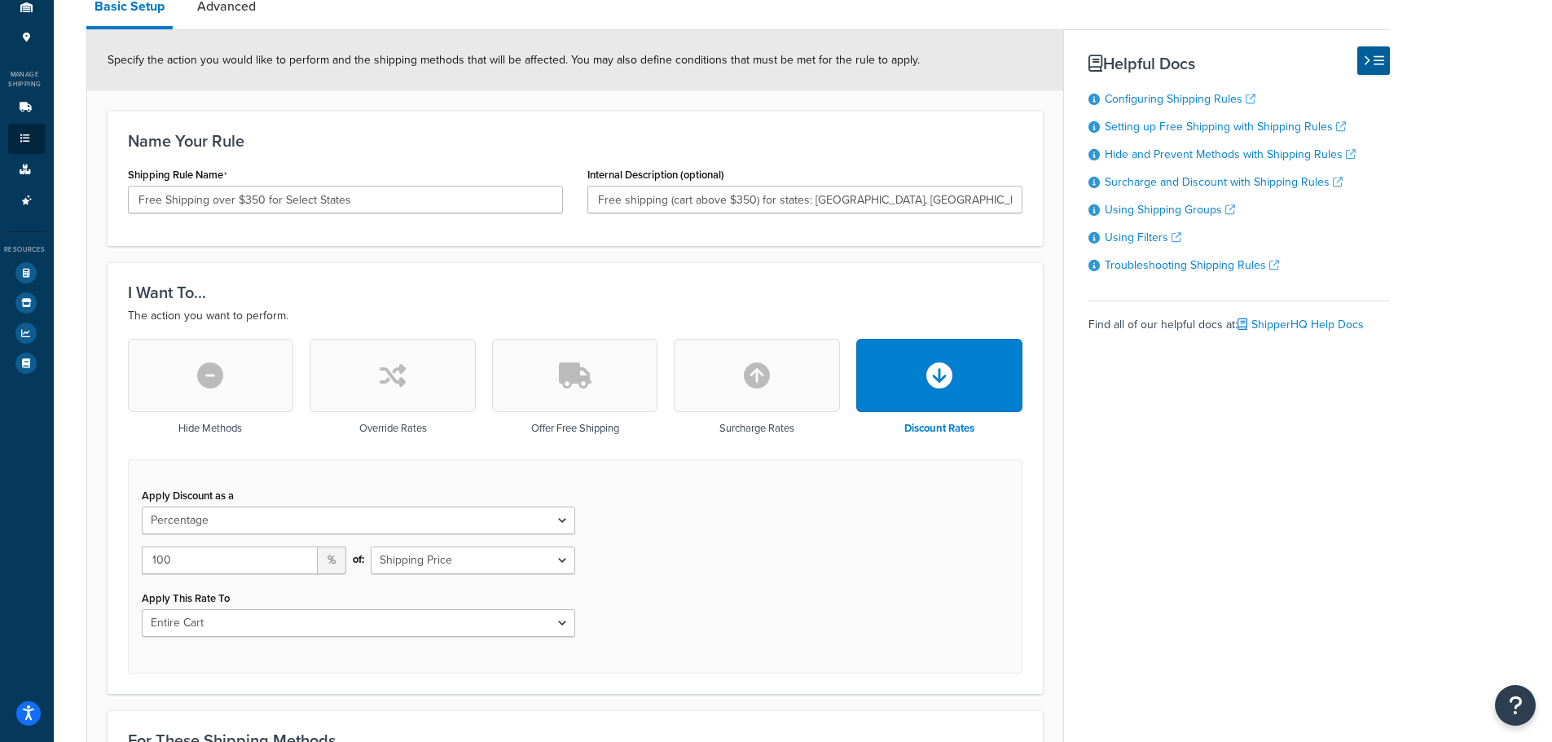
scroll to position [163, 0]
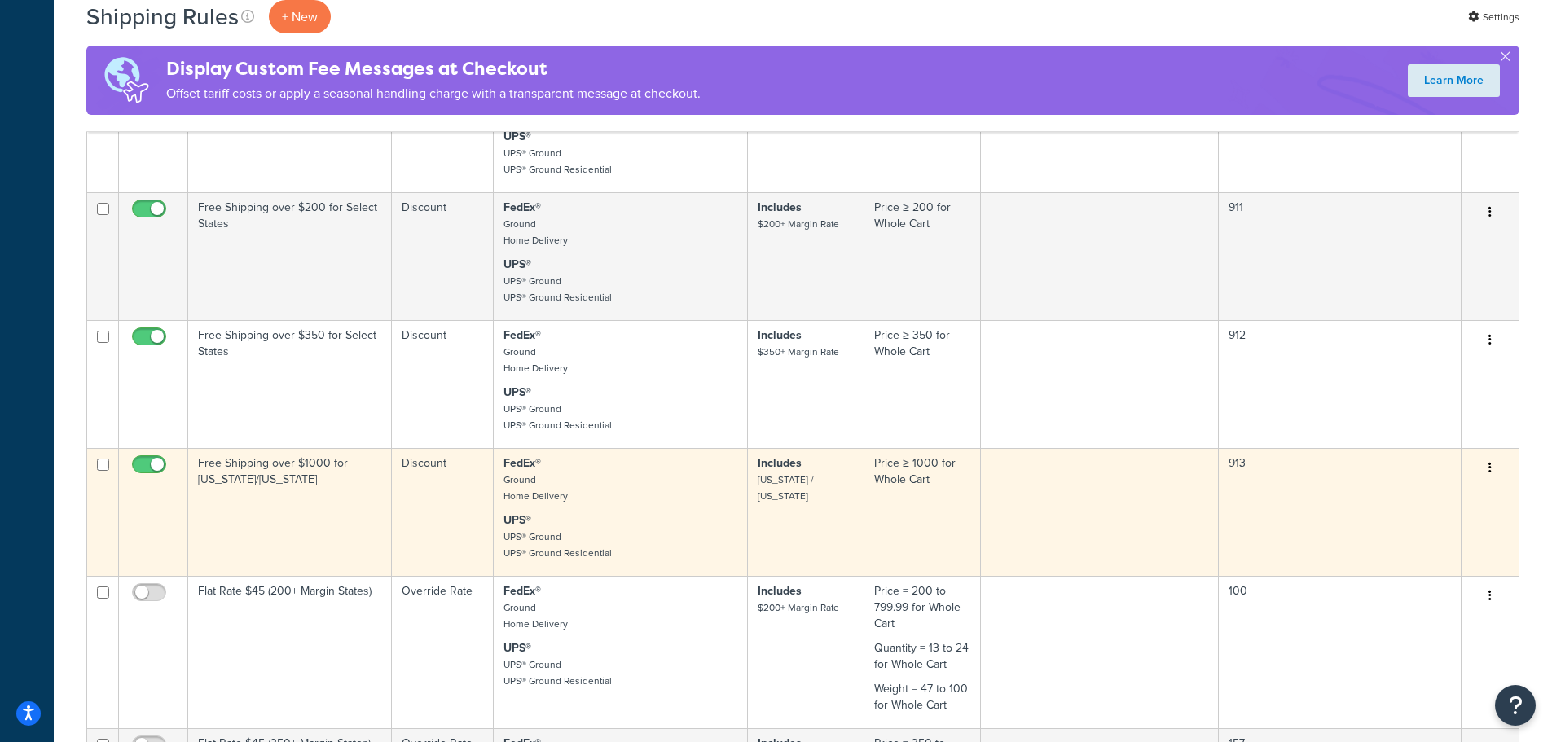
scroll to position [815, 0]
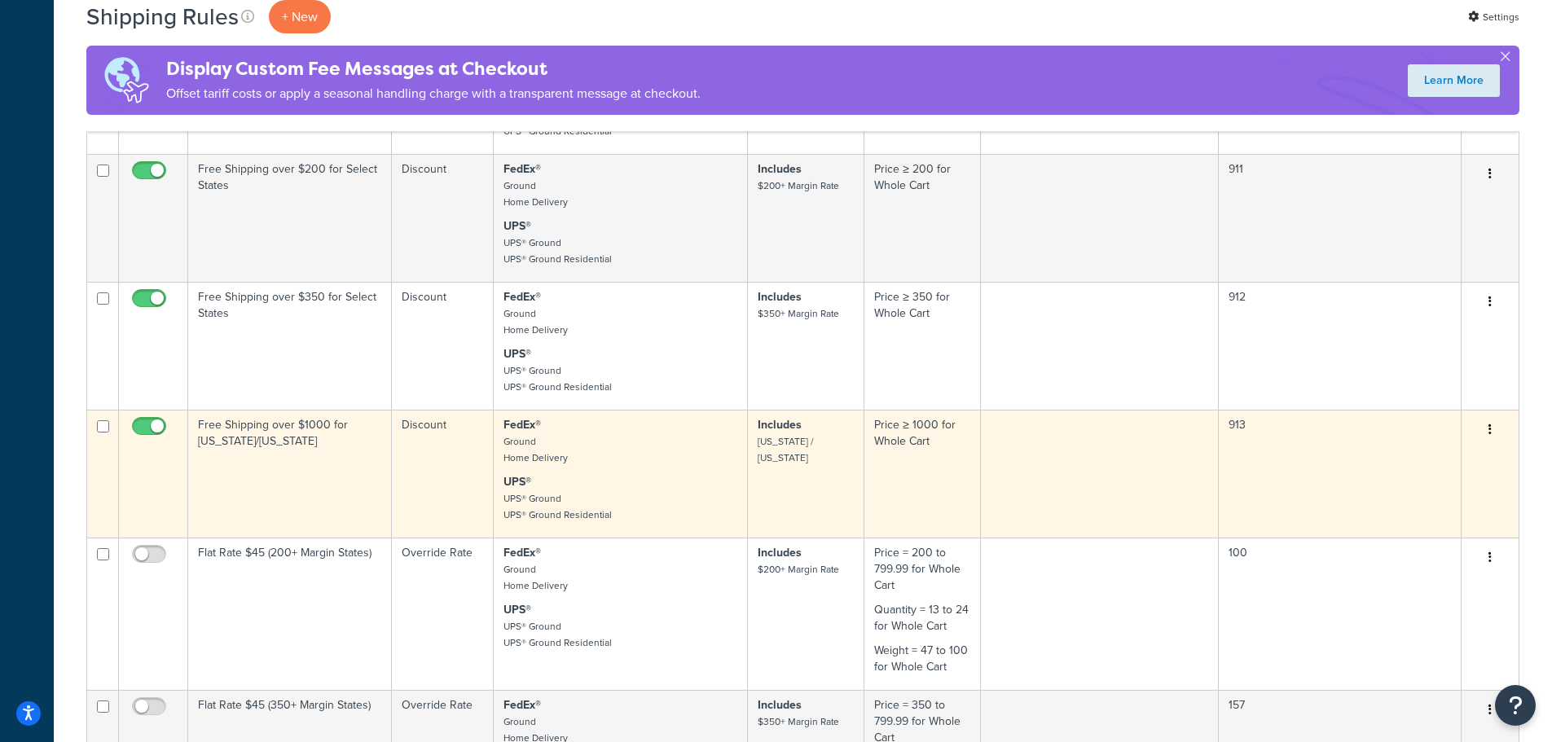
click at [242, 477] on td "Free Shipping over $1000 for [US_STATE]/[US_STATE]" at bounding box center [290, 474] width 204 height 128
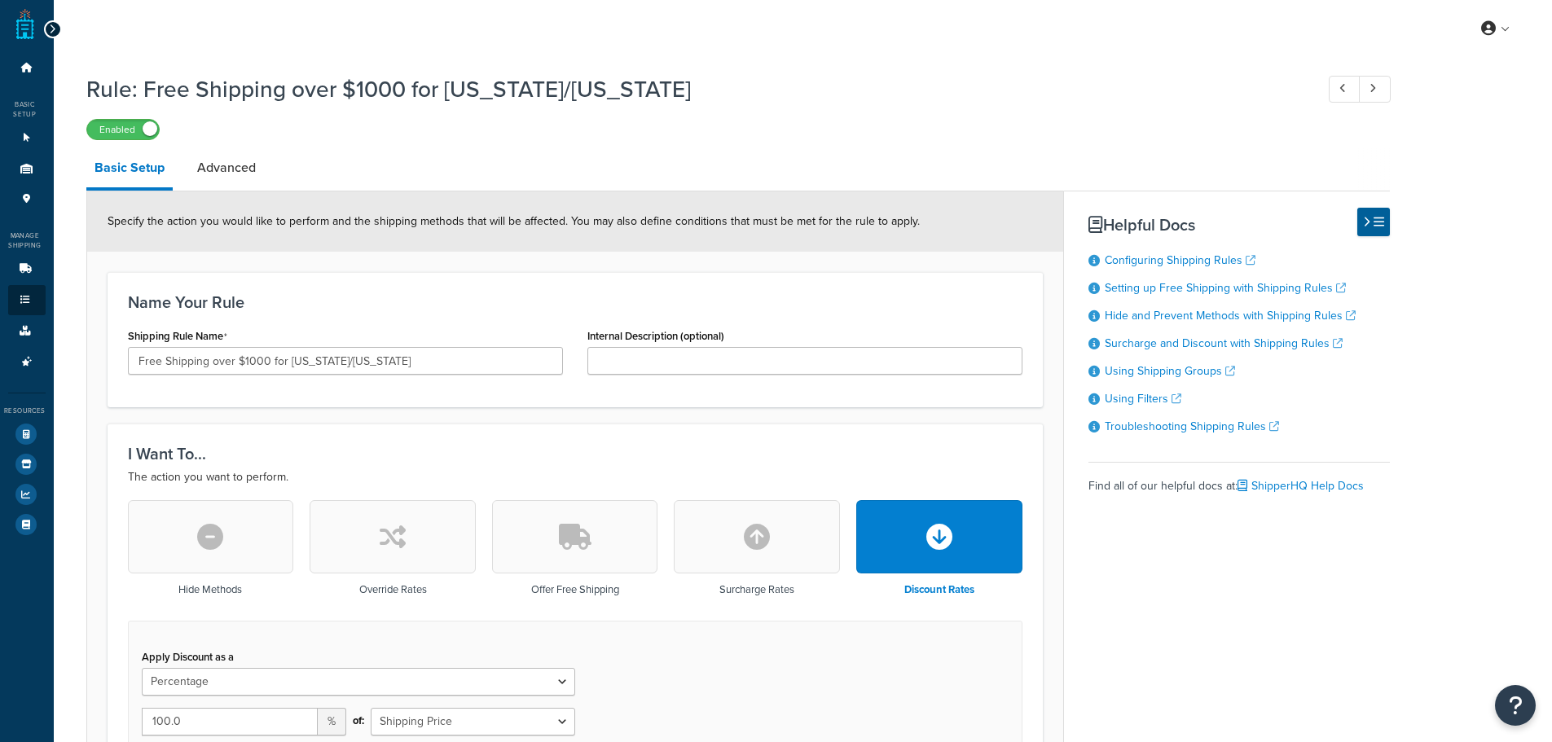
select select "PERCENTAGE"
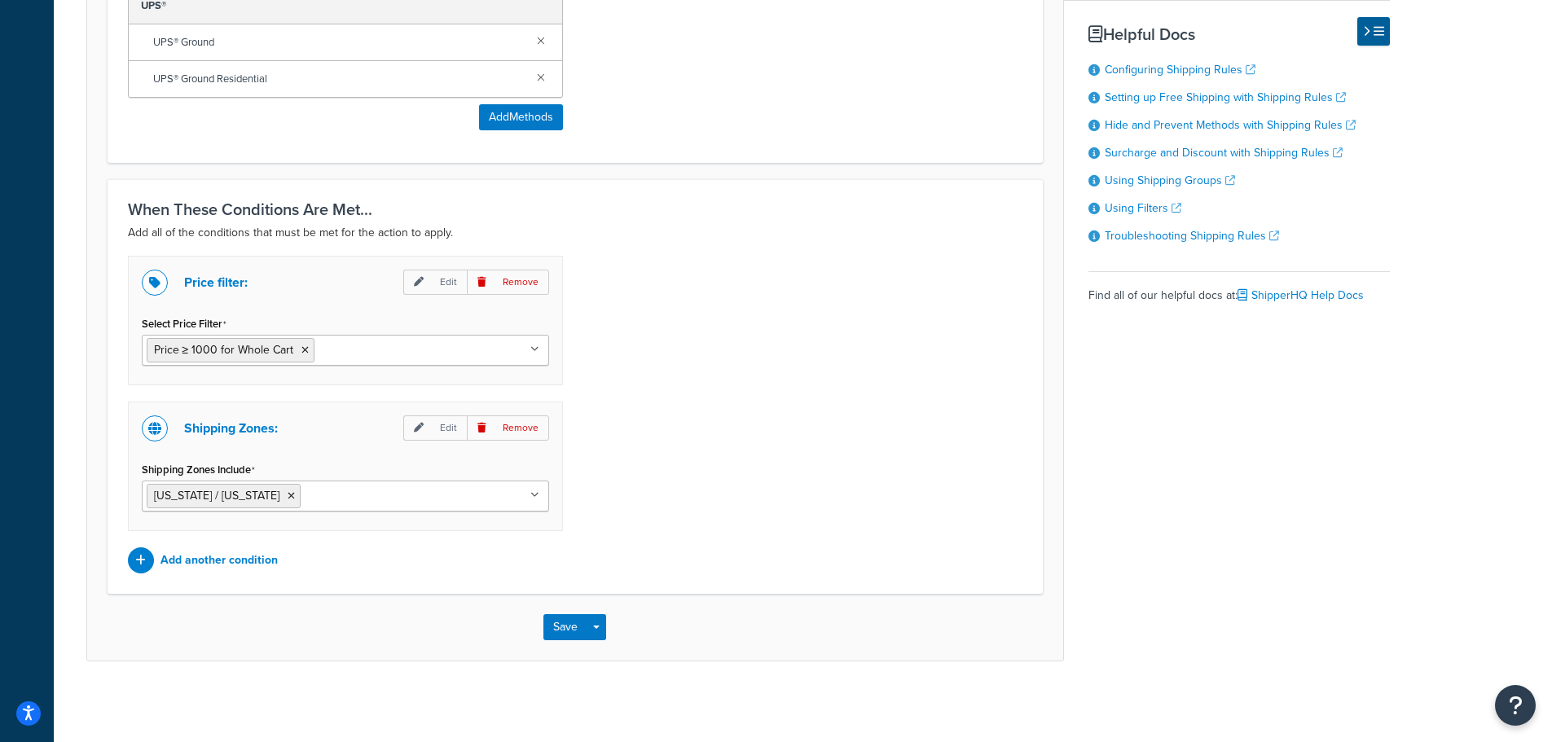
scroll to position [1131, 0]
click at [549, 633] on button "Save" at bounding box center [565, 626] width 44 height 26
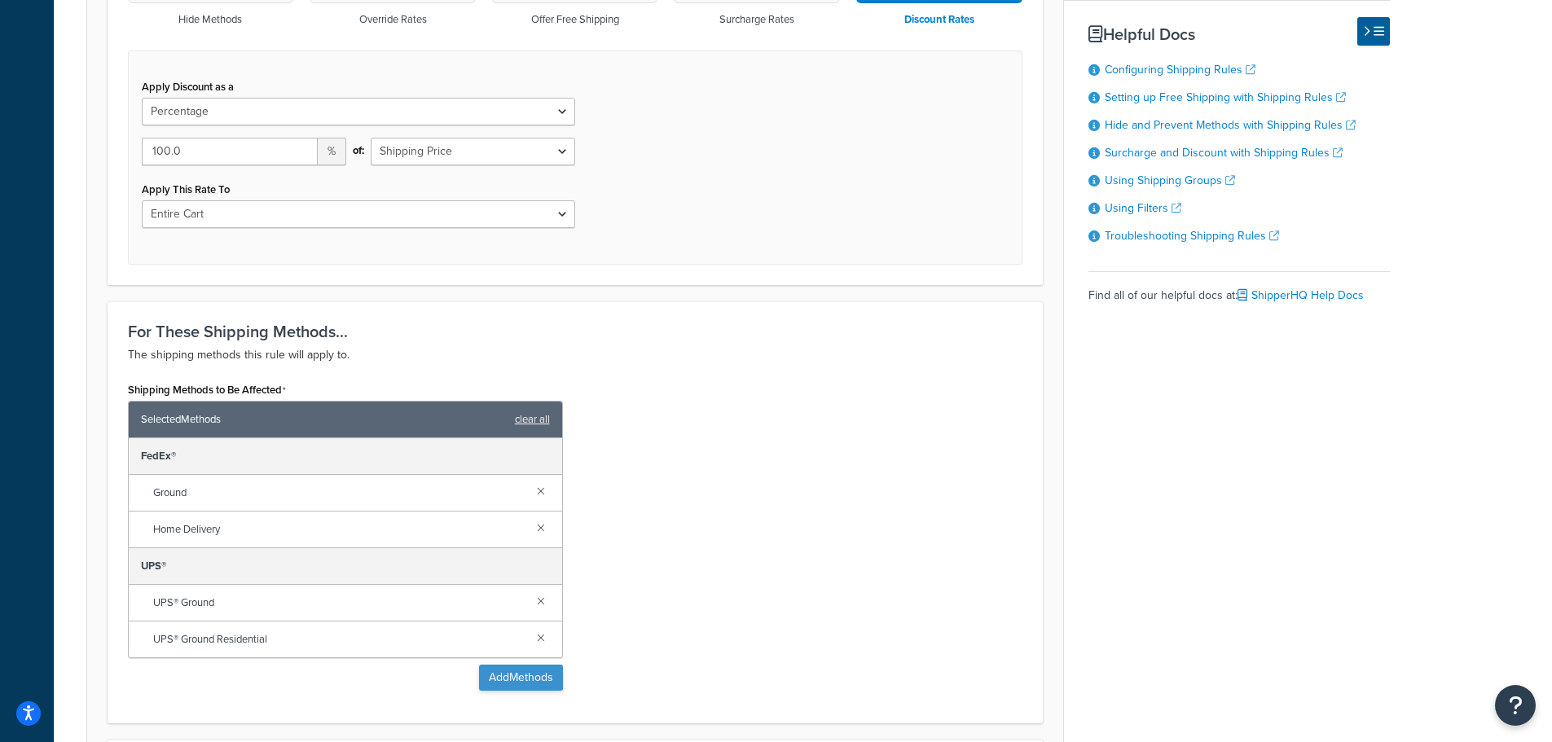
scroll to position [0, 0]
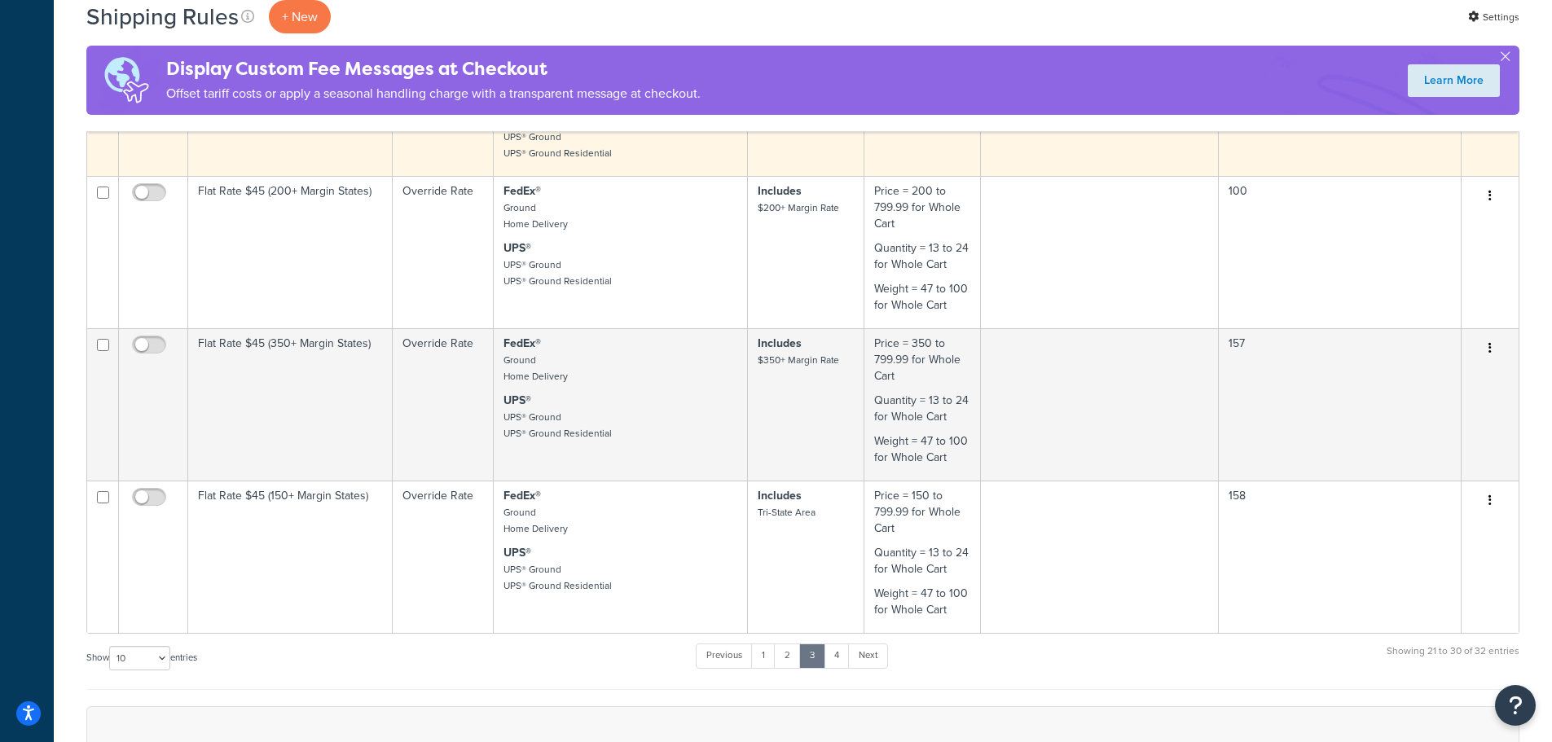
scroll to position [1222, 0]
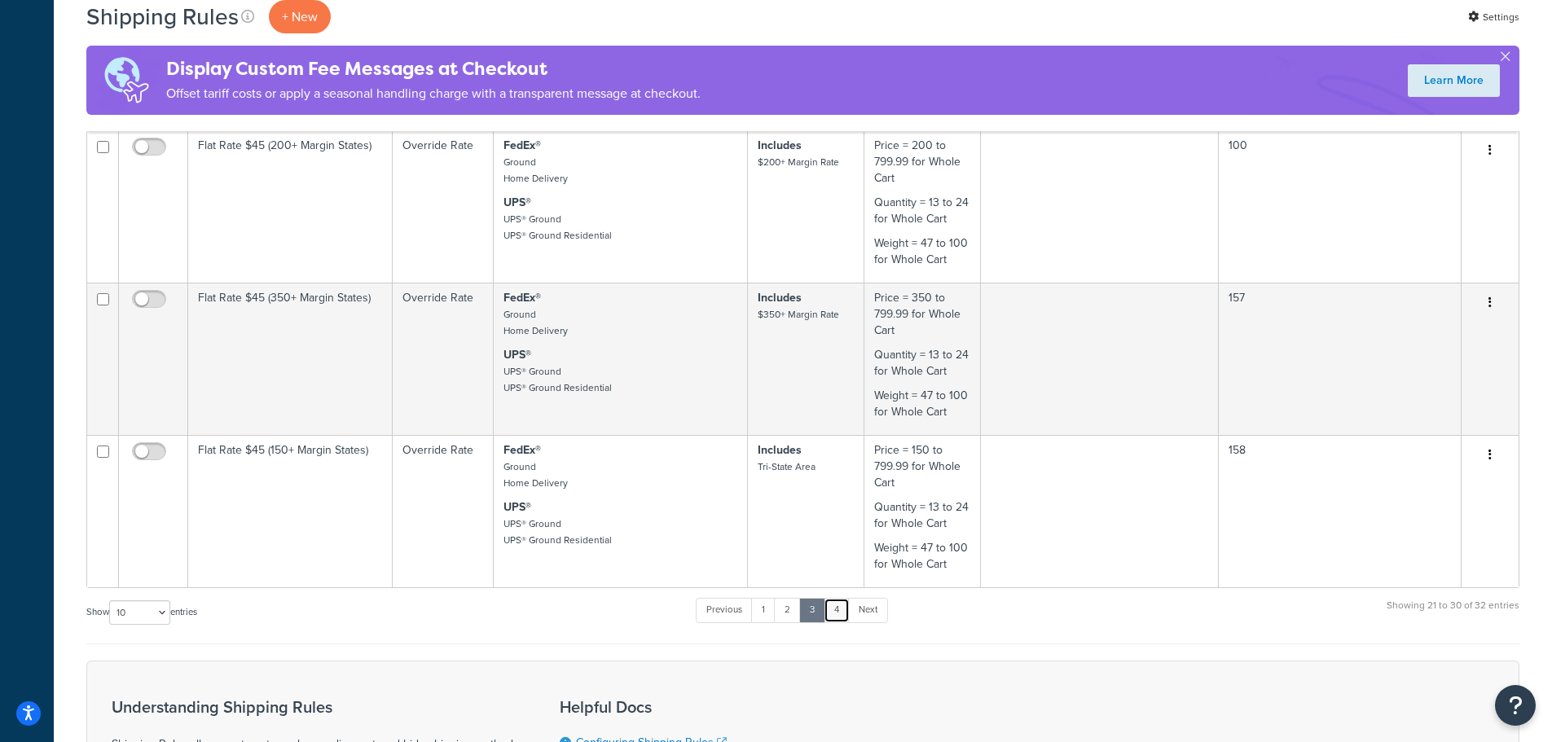
click at [830, 617] on link "4" at bounding box center [836, 610] width 26 height 24
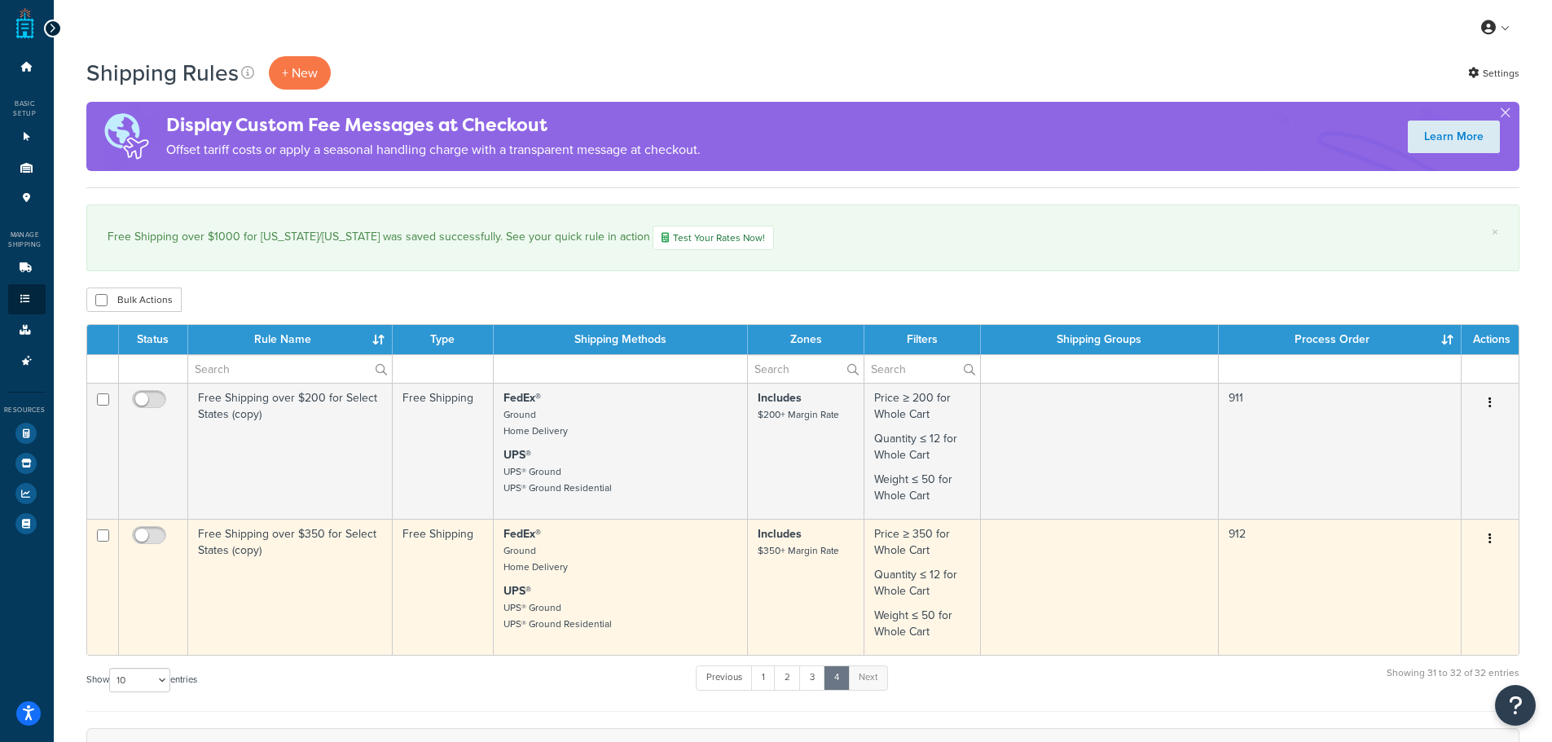
scroll to position [0, 0]
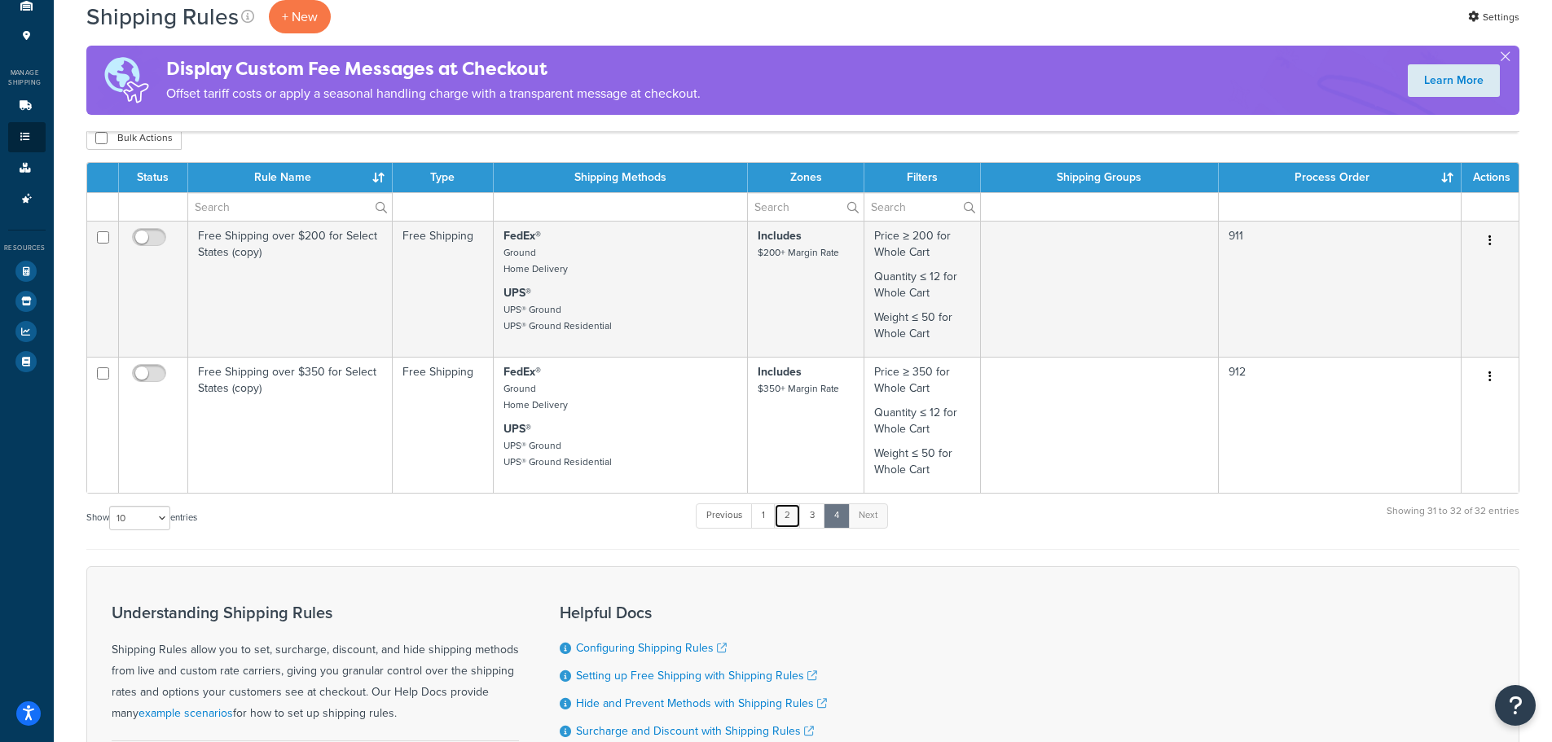
click at [797, 524] on link "2" at bounding box center [787, 515] width 27 height 24
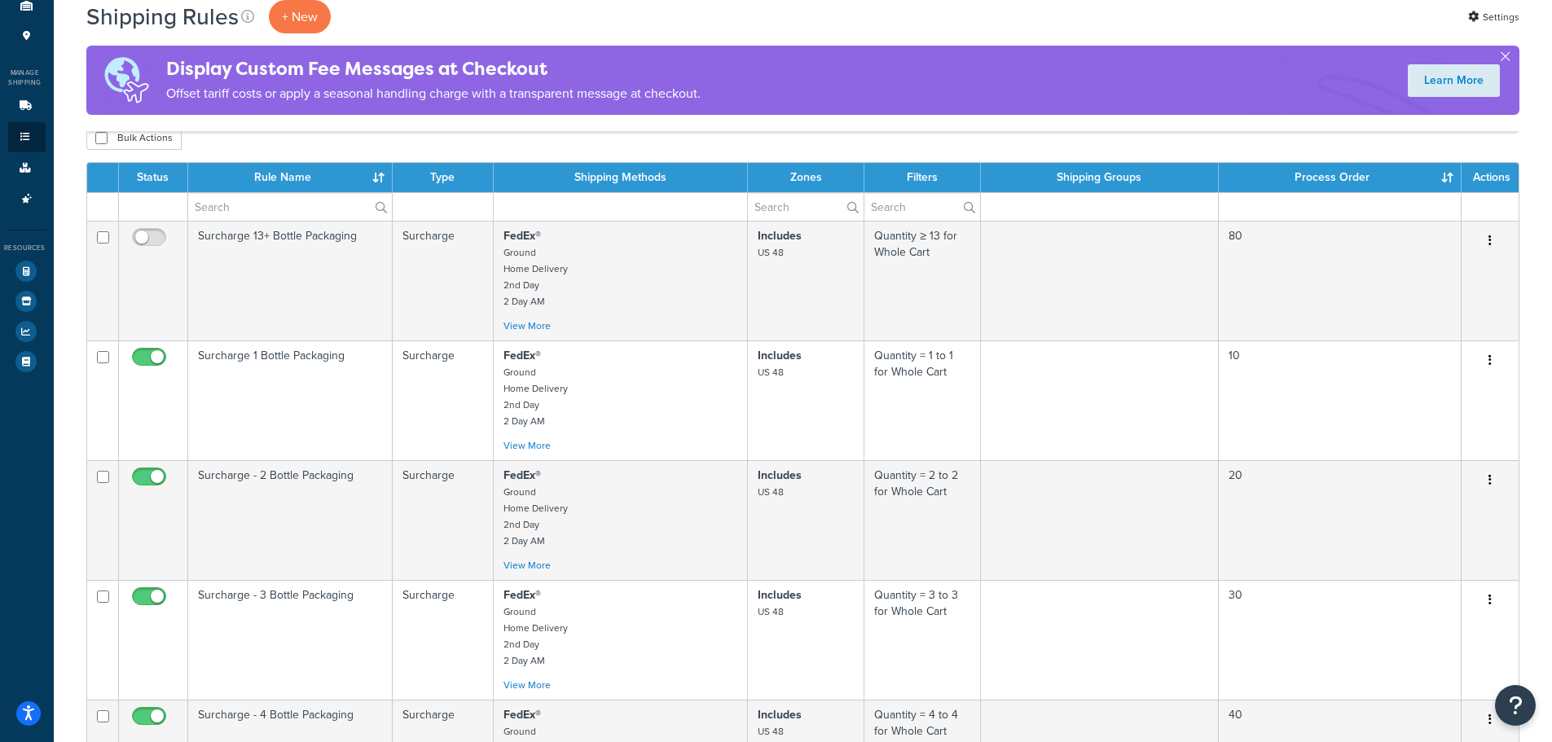
scroll to position [1298, 0]
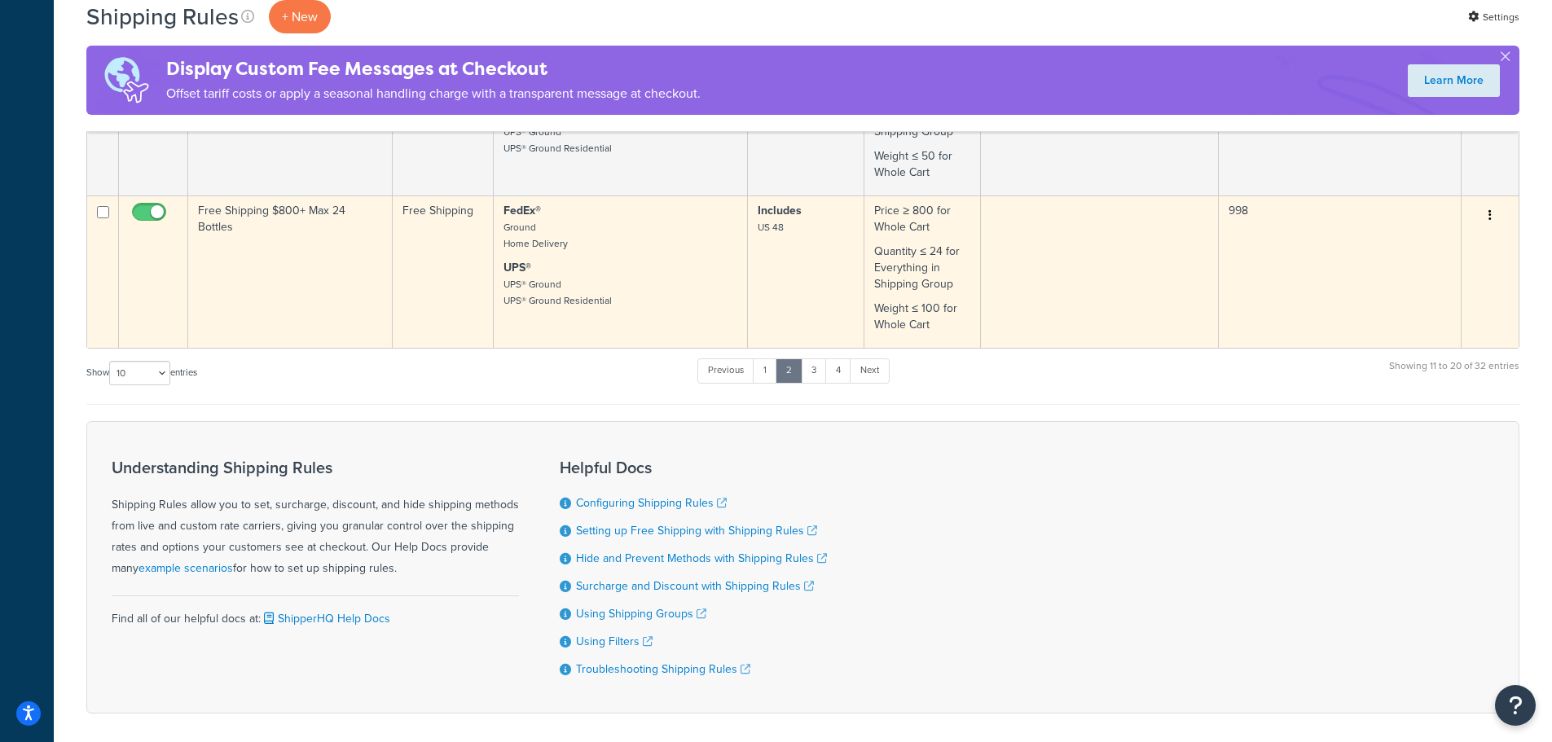
click at [143, 210] on input "checkbox" at bounding box center [151, 216] width 45 height 20
checkbox input "false"
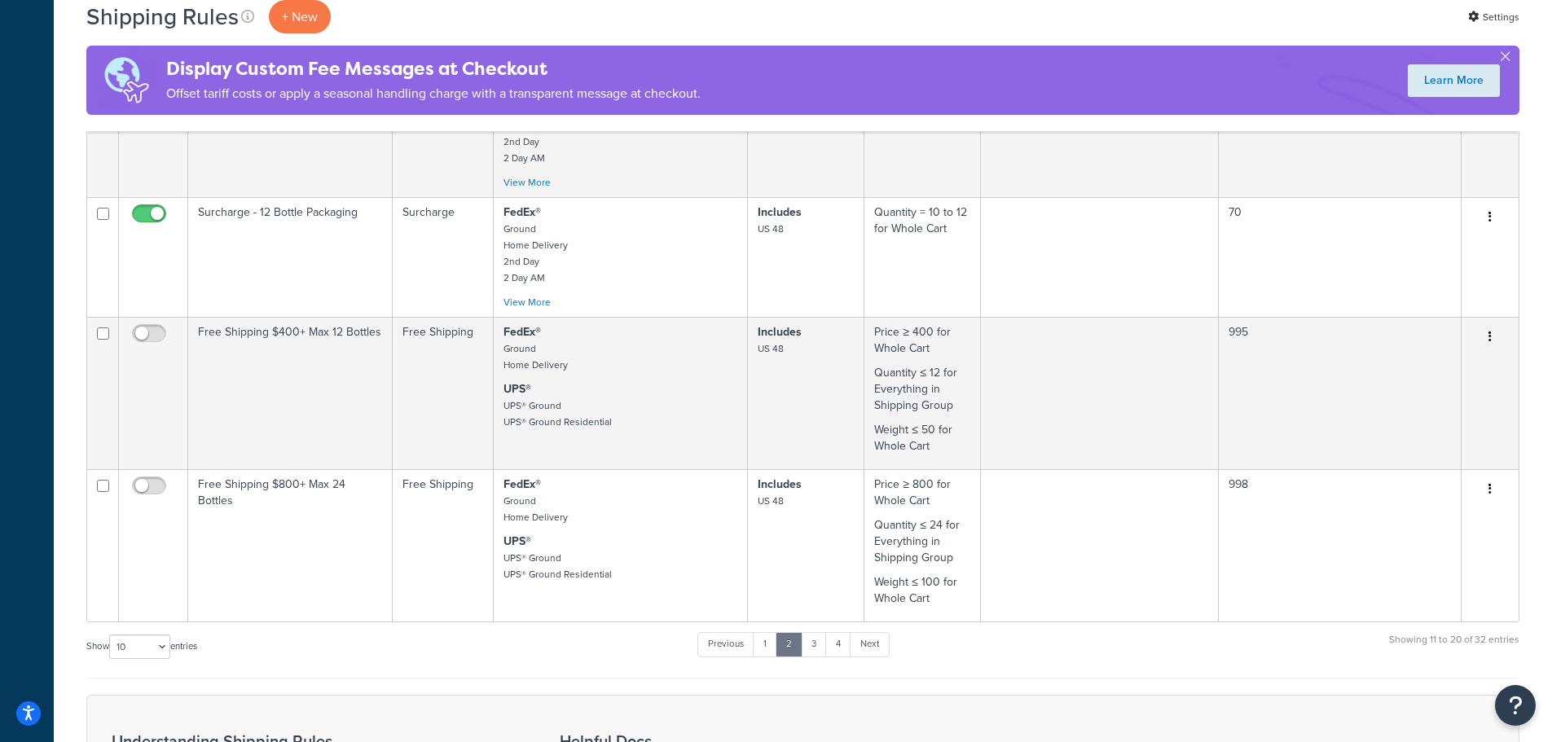
scroll to position [1222, 0]
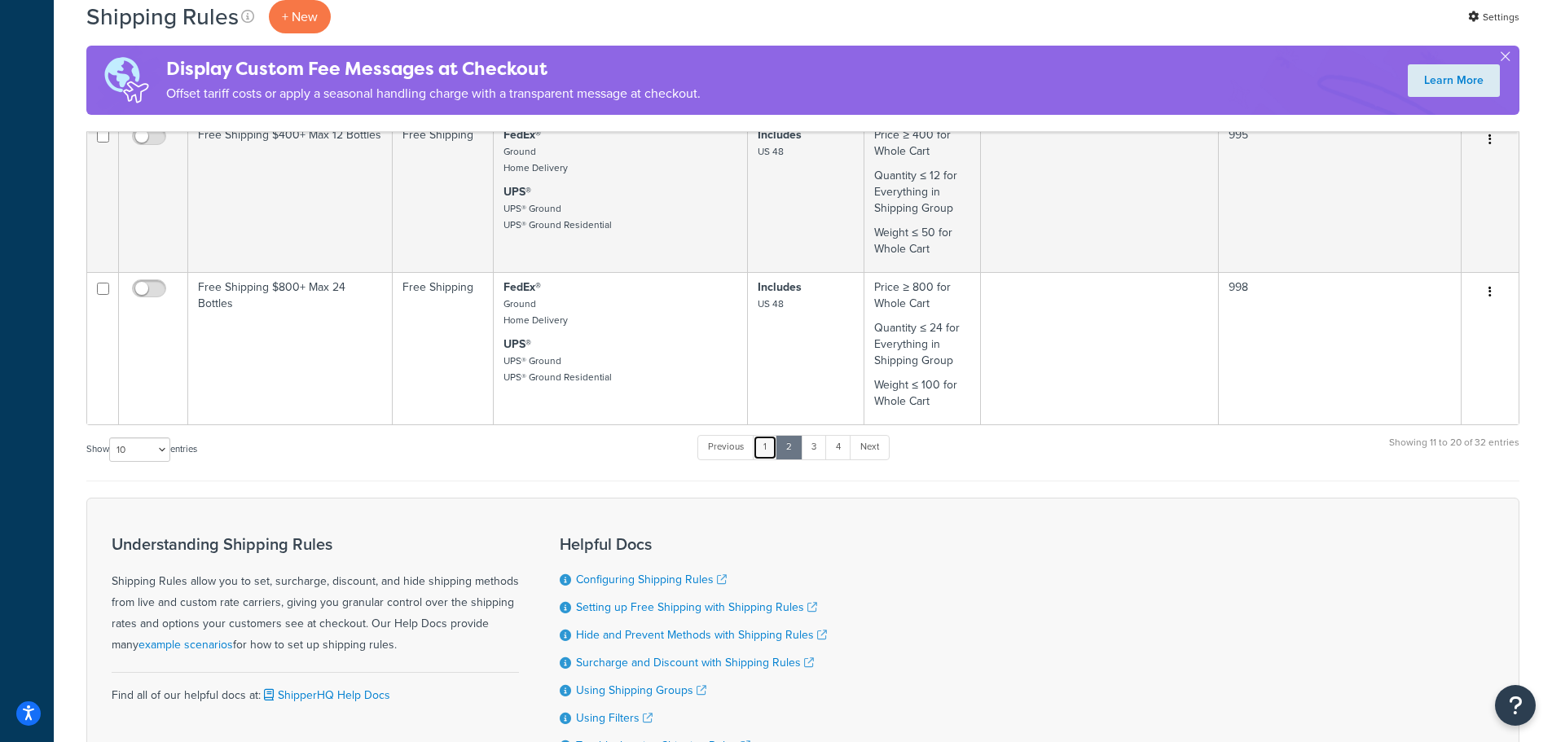
click at [770, 441] on link "1" at bounding box center [765, 447] width 24 height 24
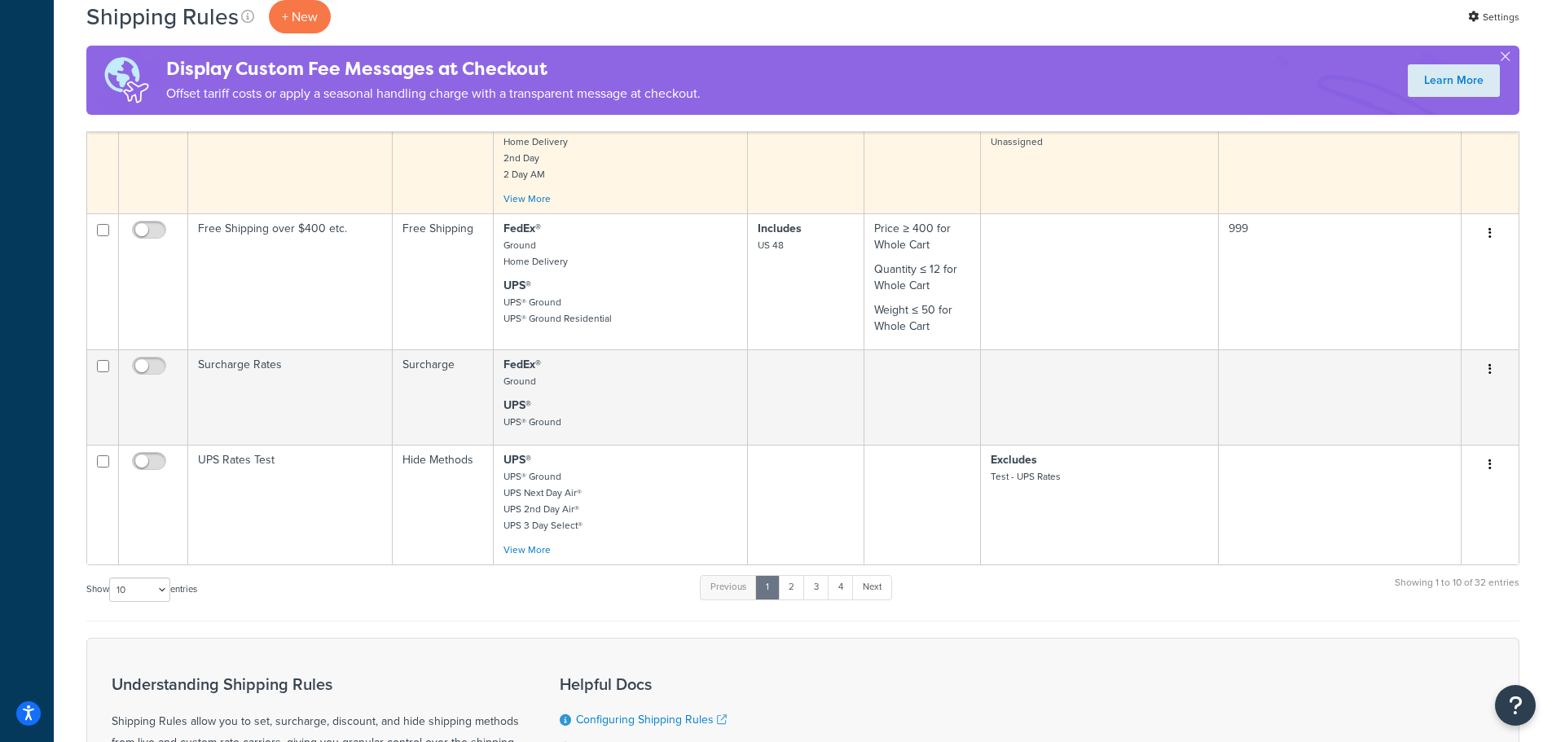
scroll to position [1059, 0]
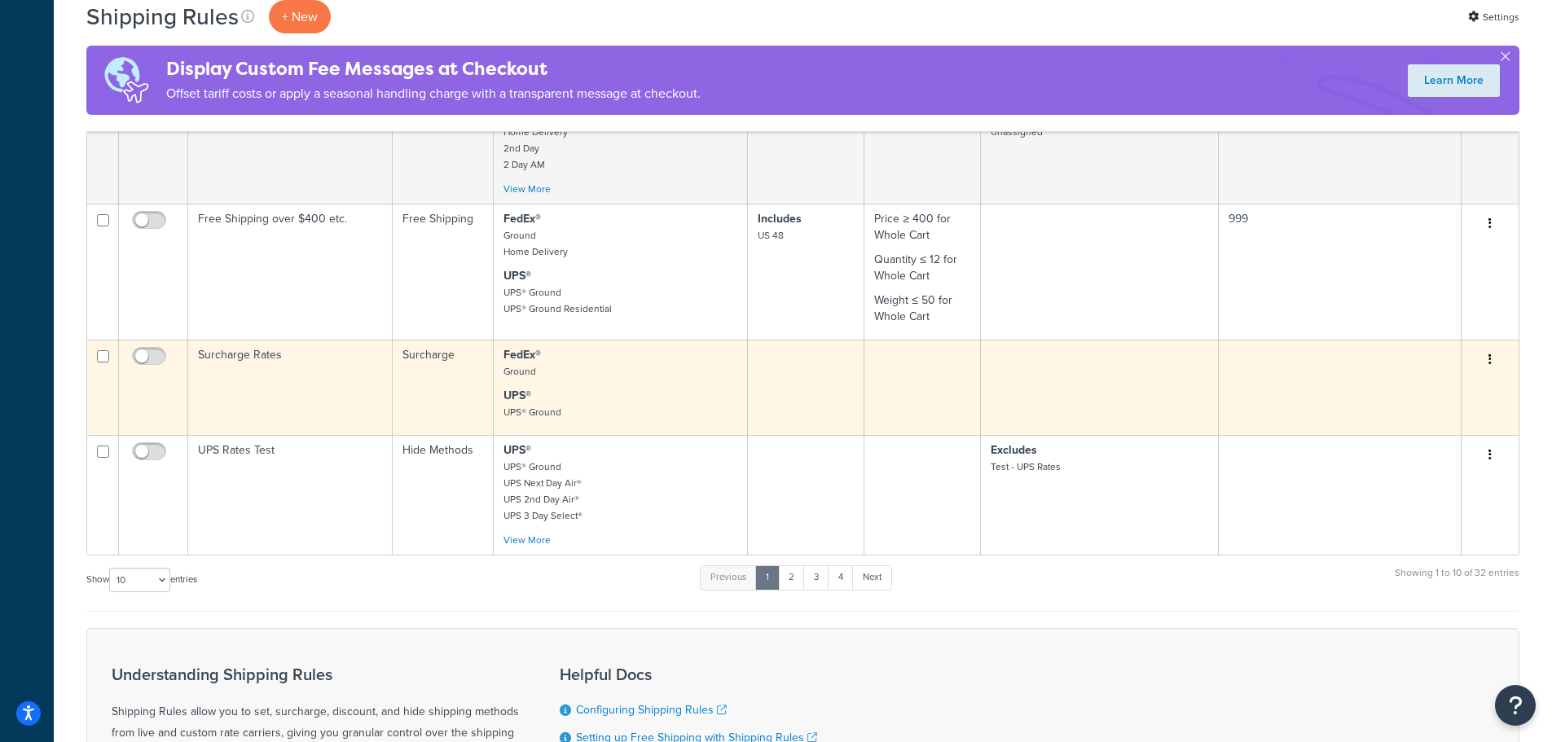
click at [295, 397] on td "Surcharge Rates" at bounding box center [290, 387] width 204 height 95
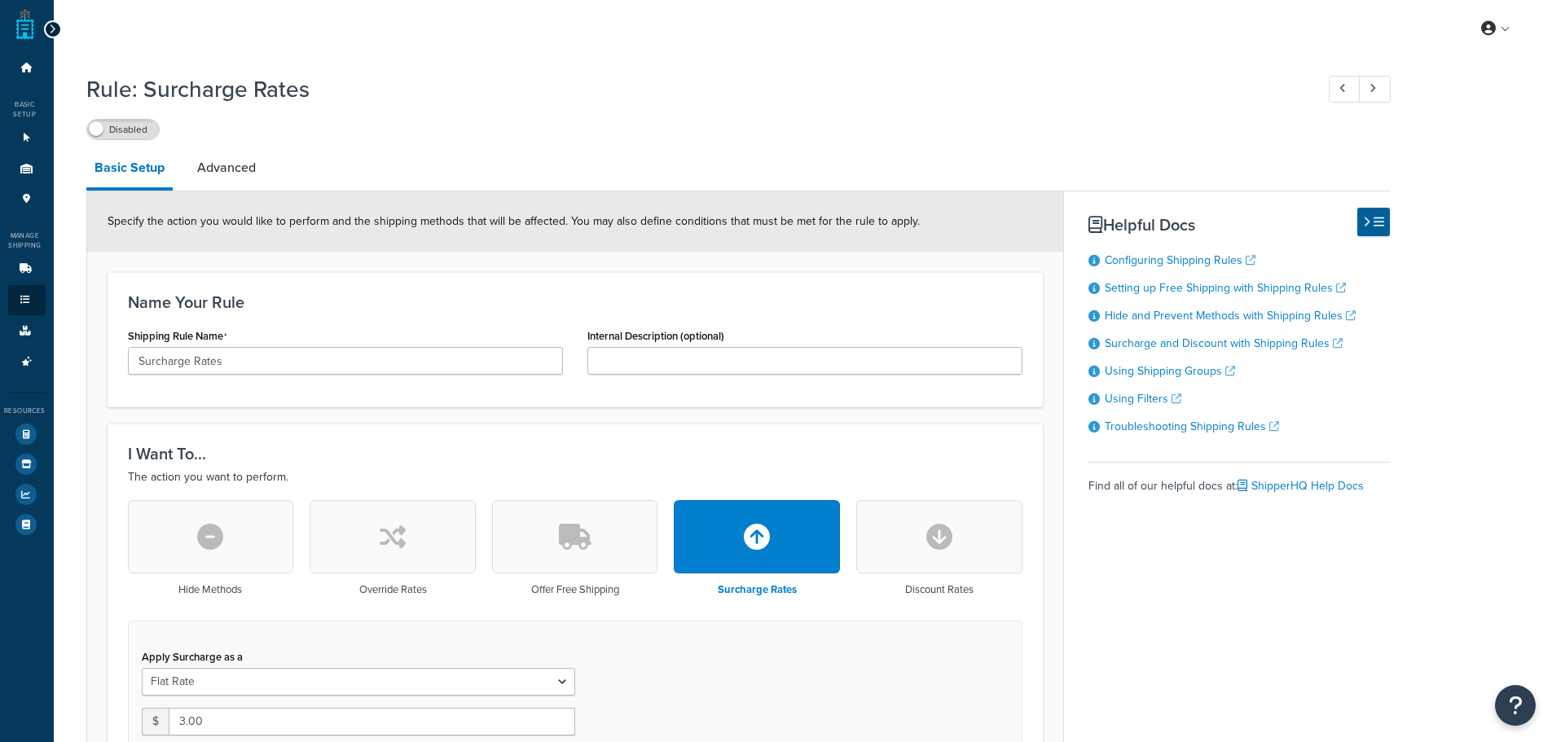
select select "CART"
click at [31, 359] on icon at bounding box center [27, 362] width 16 height 10
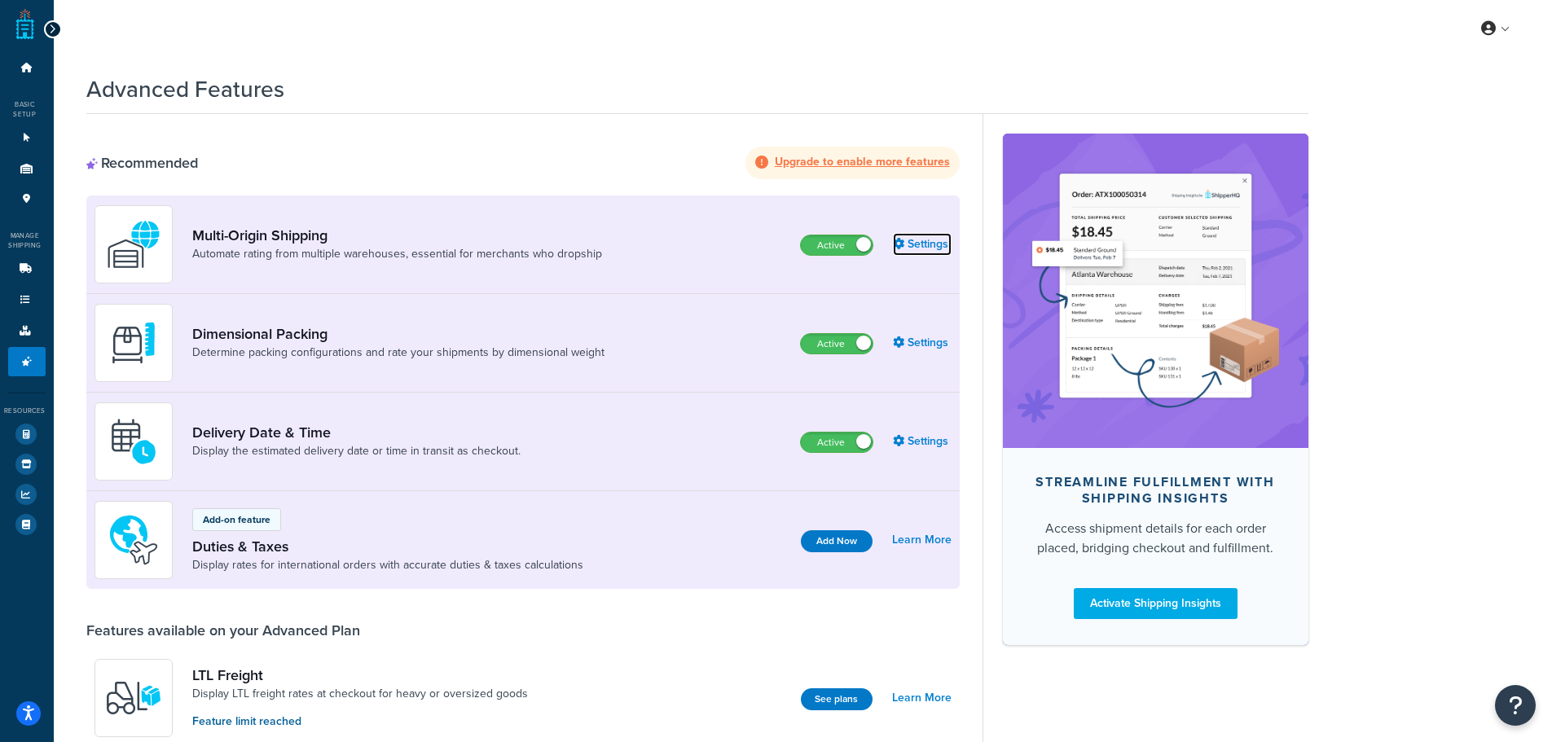
click at [931, 244] on link "Settings" at bounding box center [922, 244] width 59 height 23
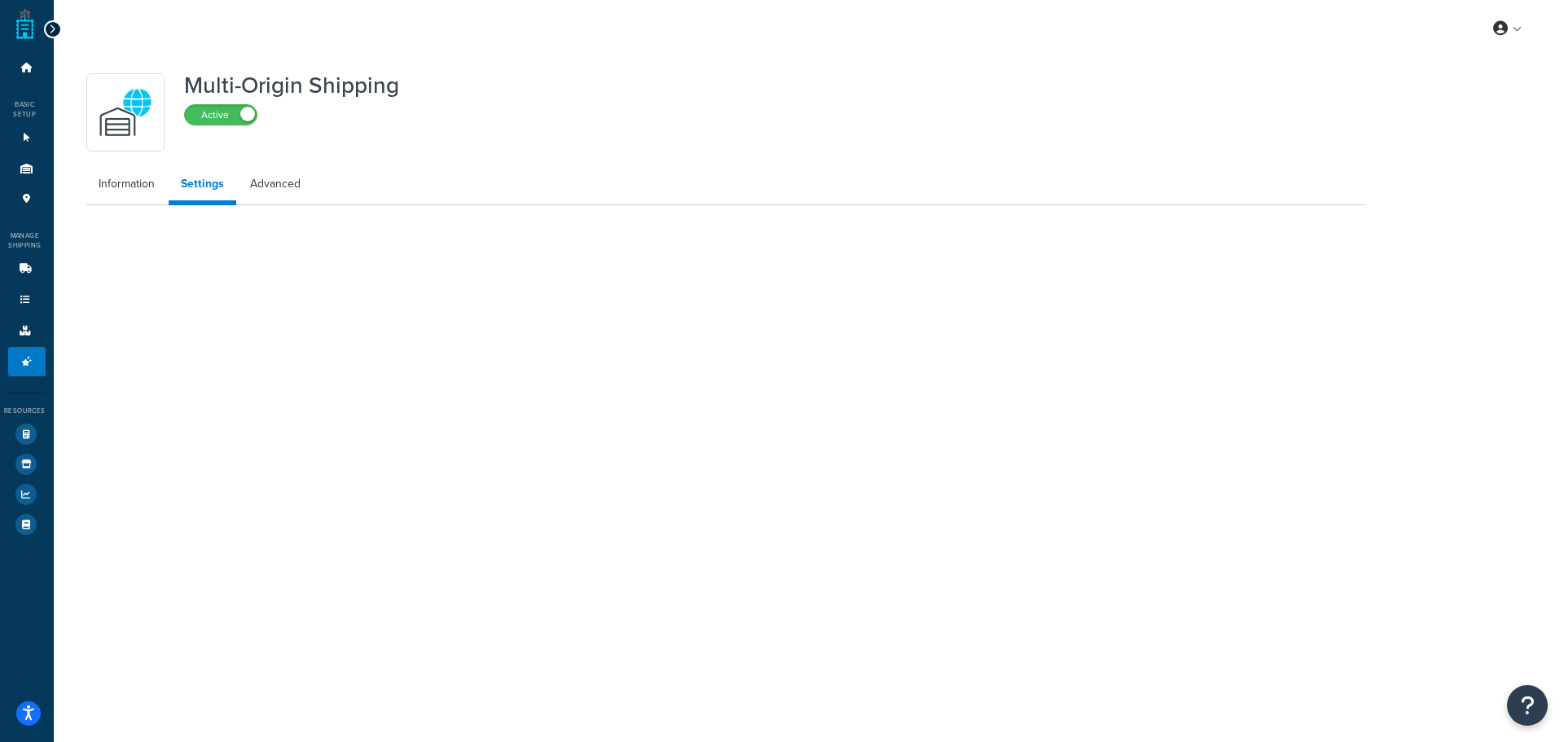
select select "false"
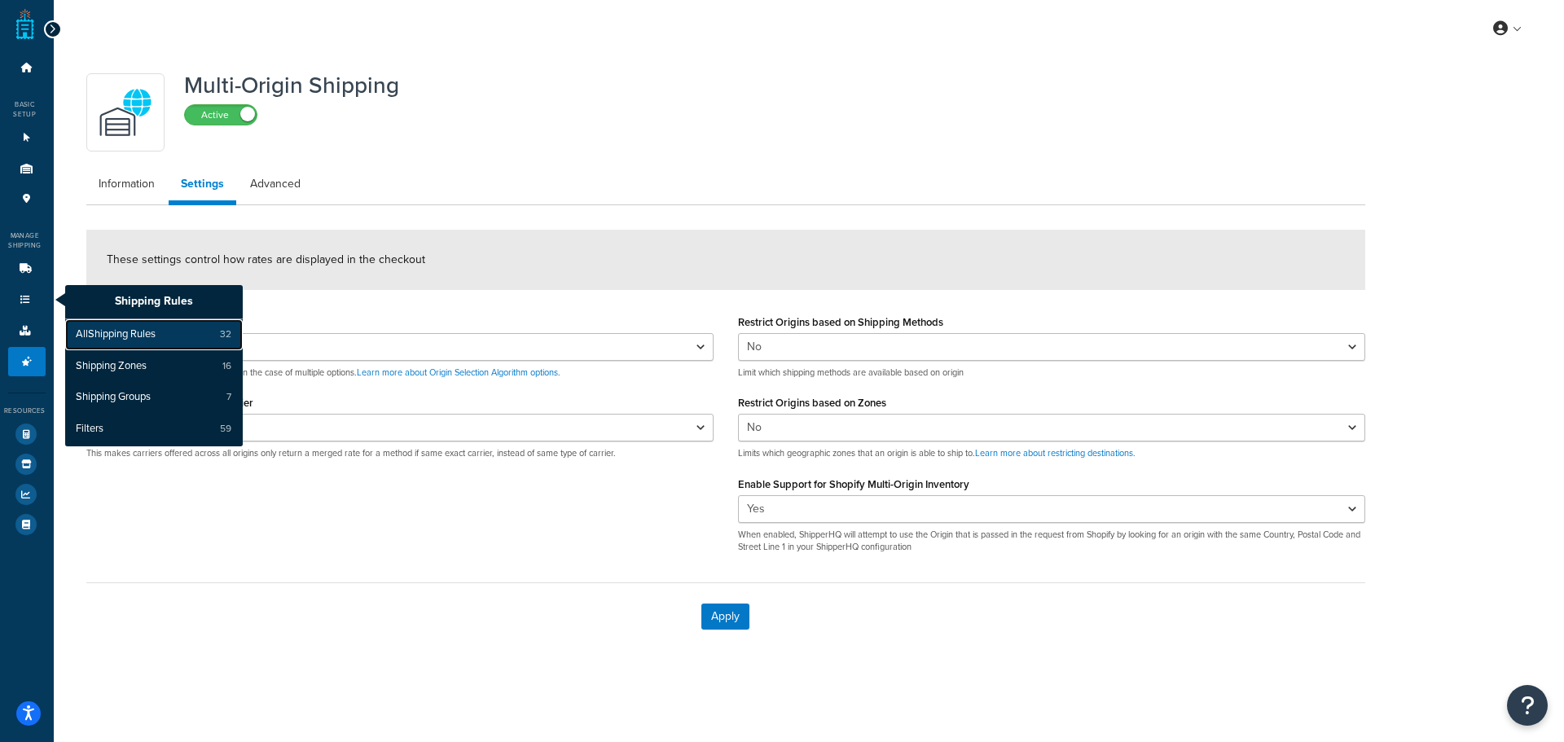
click at [110, 330] on span "All Shipping Rules" at bounding box center [116, 334] width 80 height 15
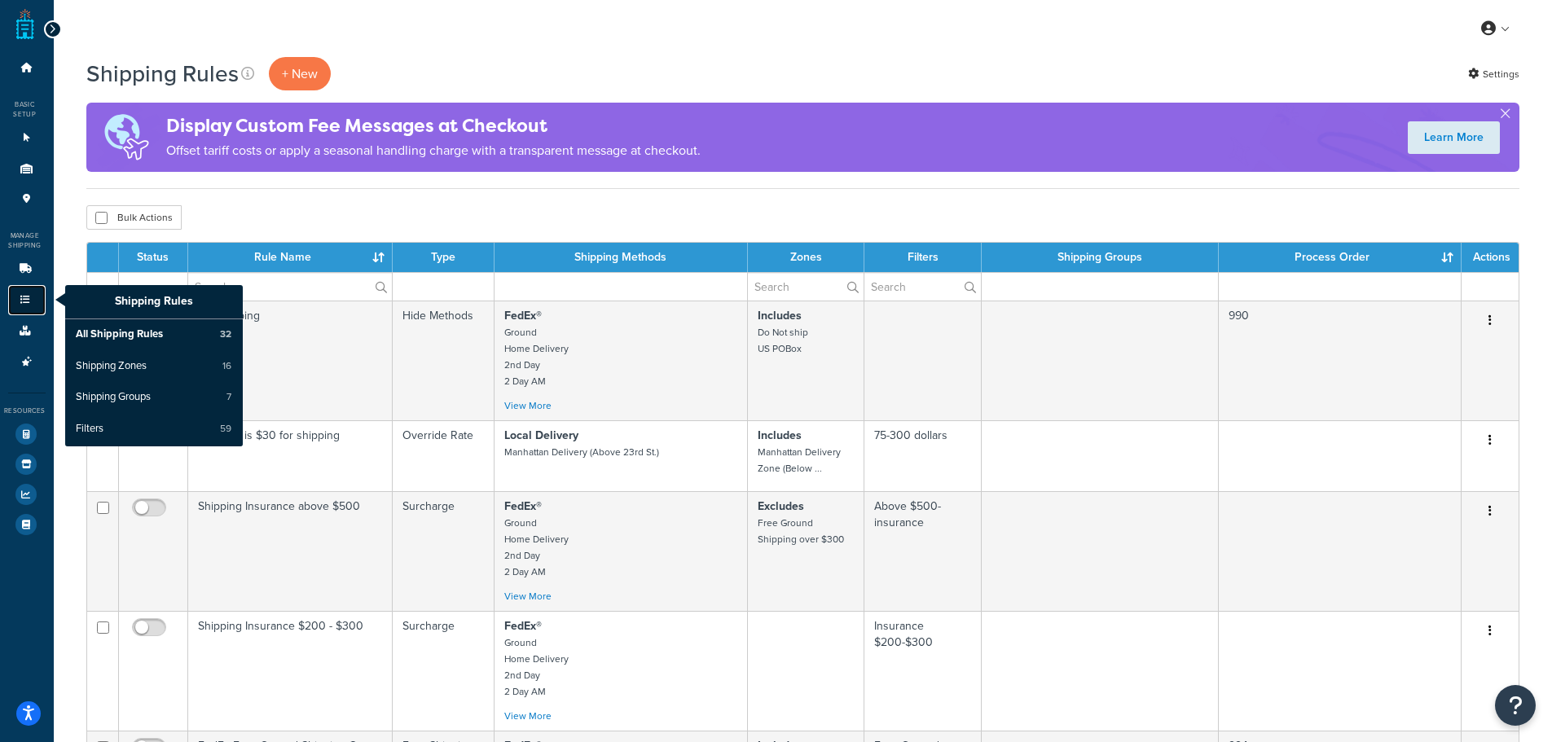
click at [22, 295] on icon at bounding box center [25, 300] width 16 height 10
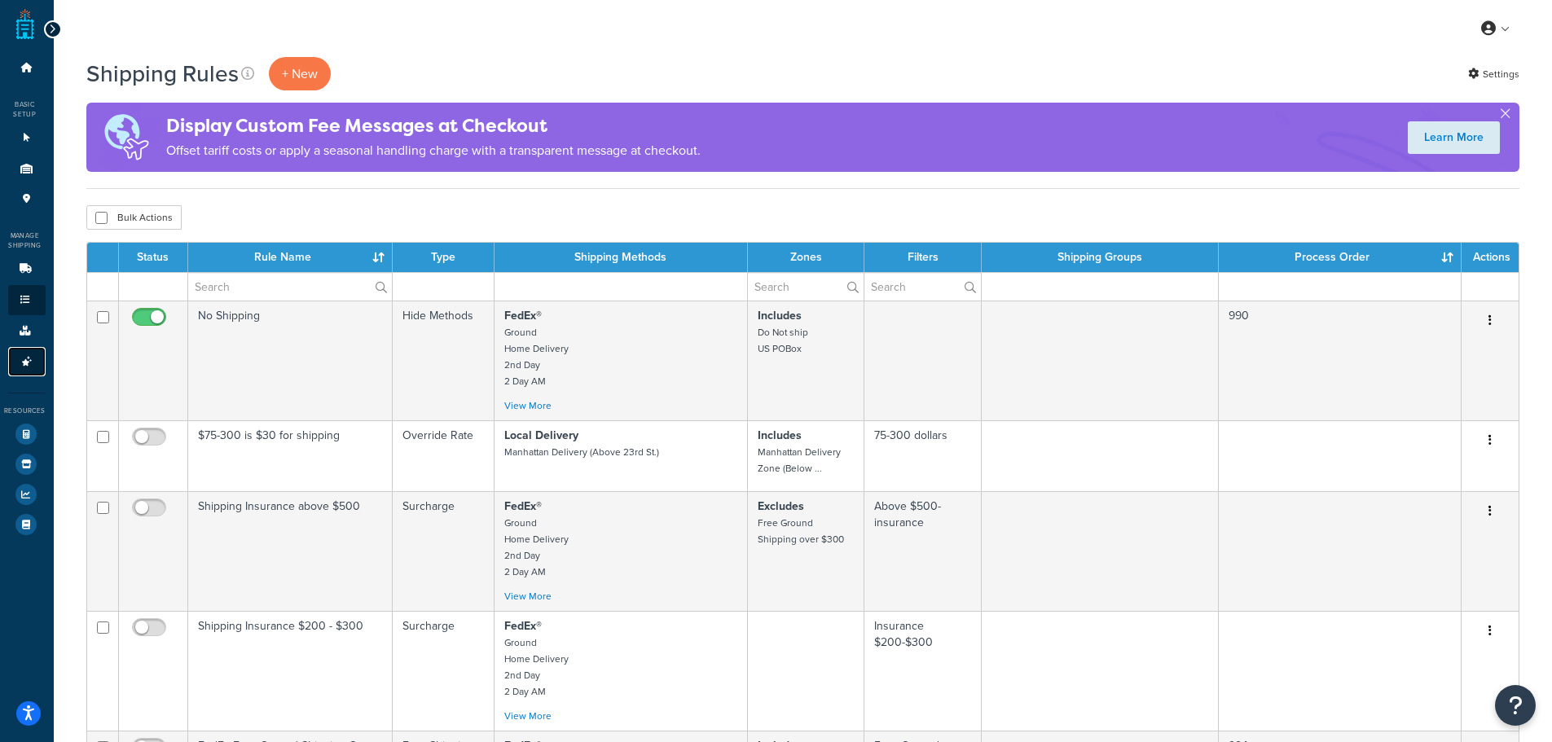
click at [13, 365] on link "Advanced Features 4" at bounding box center [26, 362] width 37 height 30
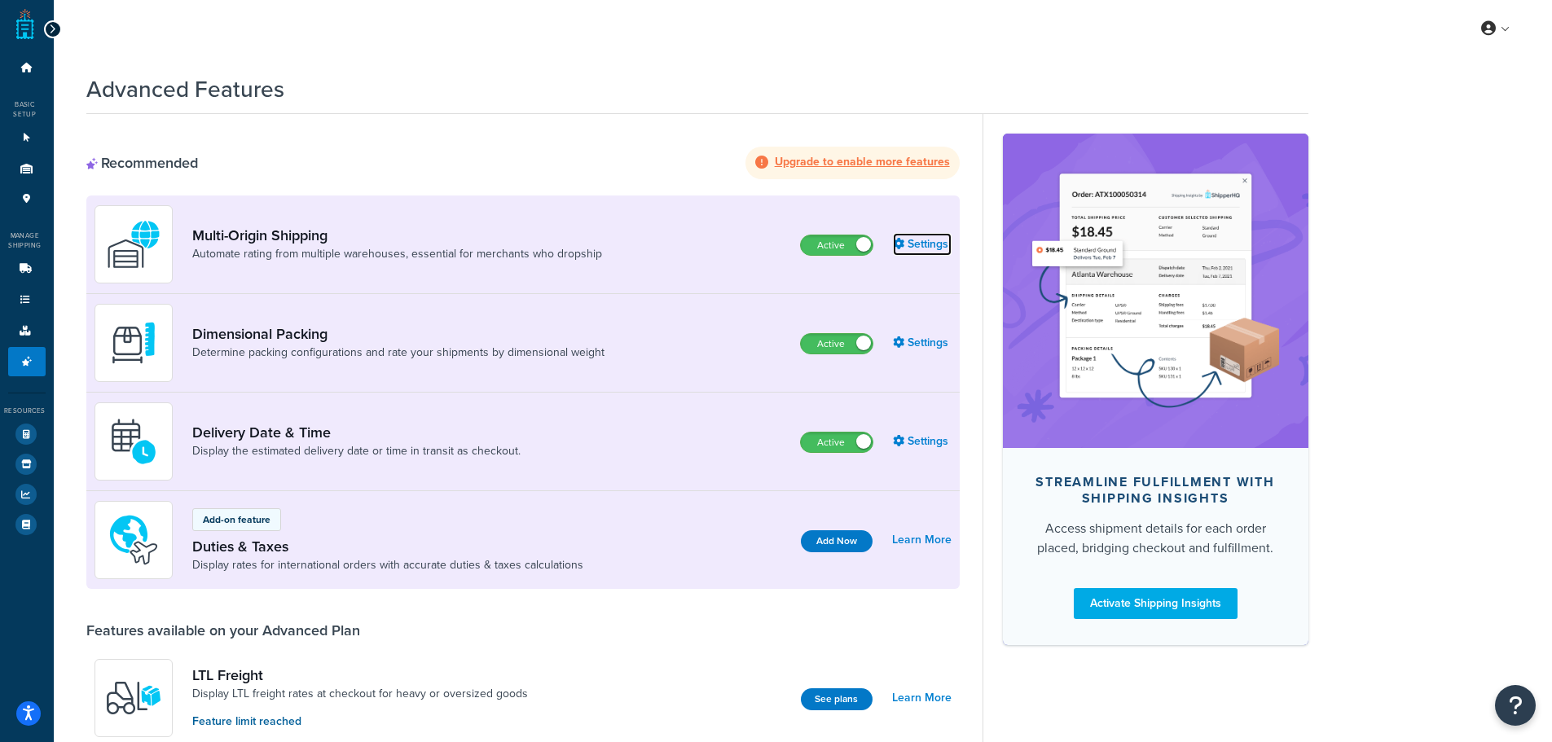
click at [936, 242] on link "Settings" at bounding box center [922, 244] width 59 height 23
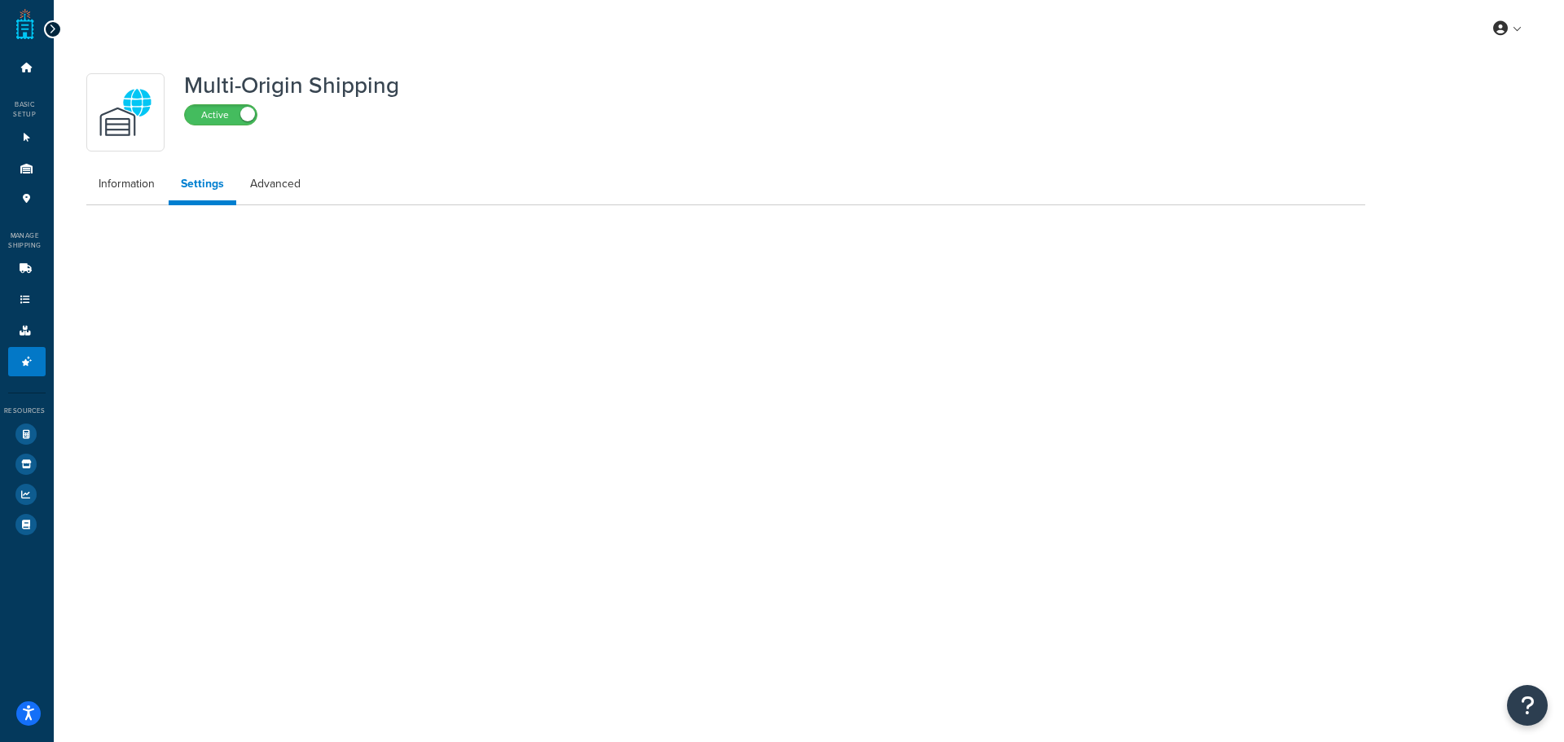
select select "false"
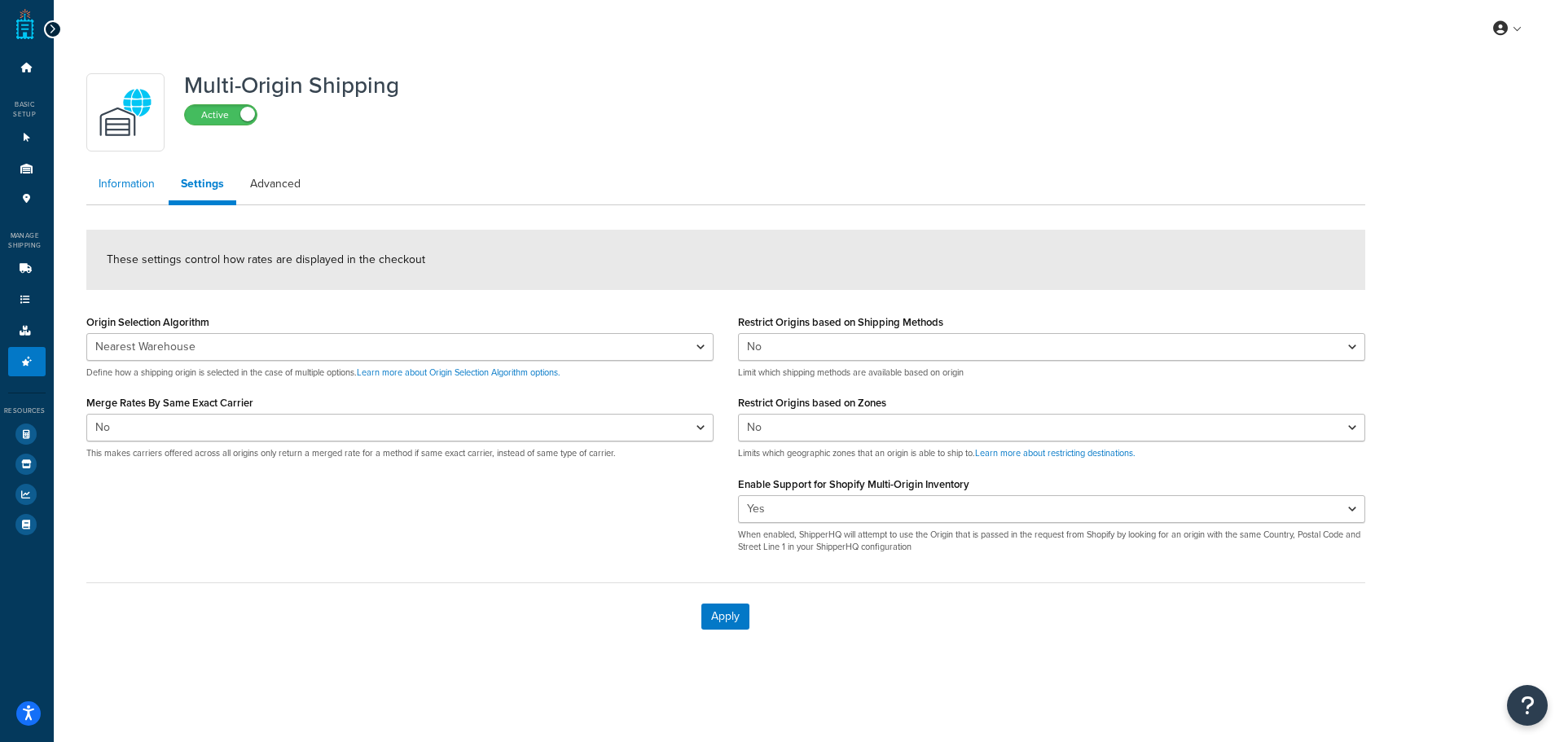
click at [141, 186] on link "Information" at bounding box center [126, 184] width 81 height 33
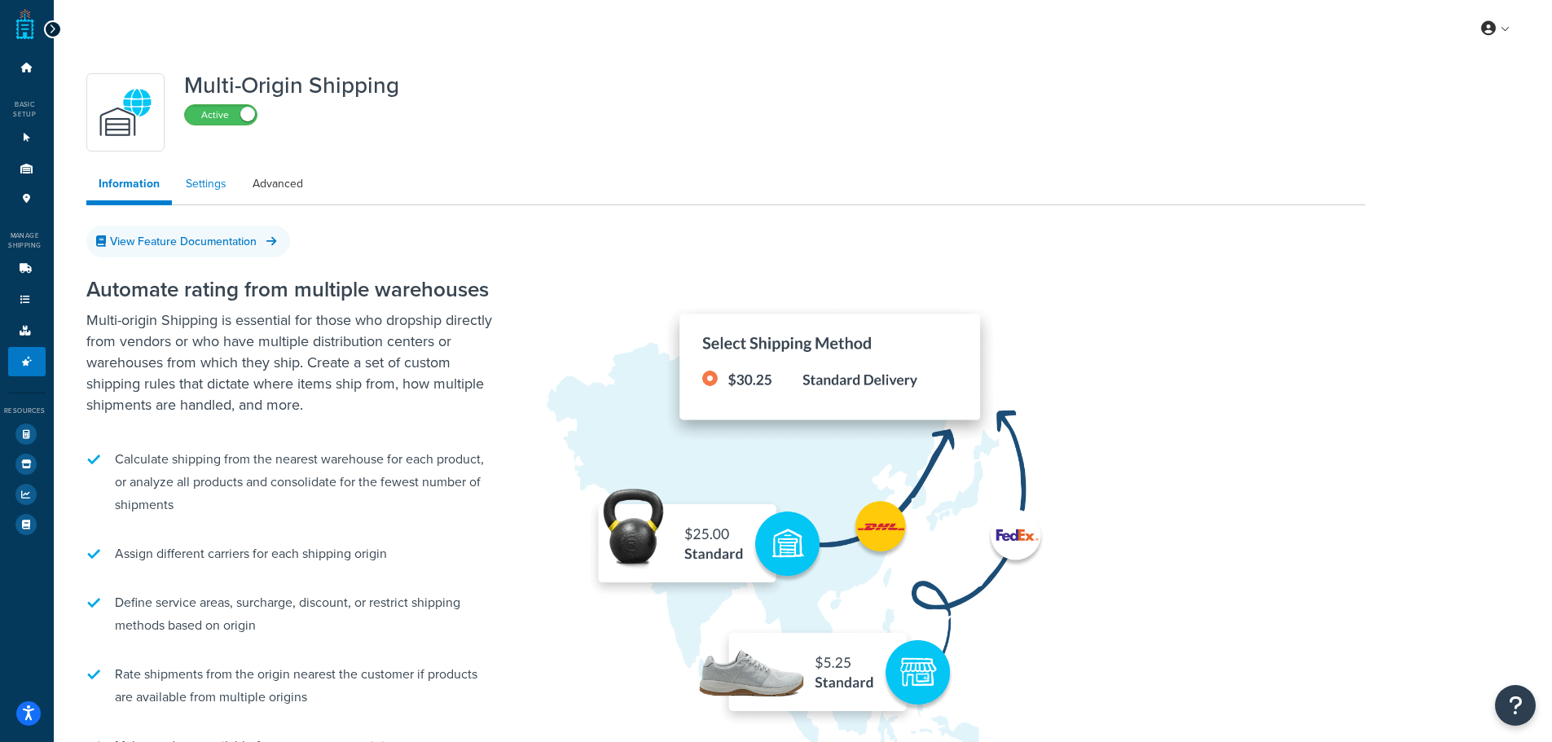
click at [180, 195] on link "Settings" at bounding box center [205, 184] width 65 height 33
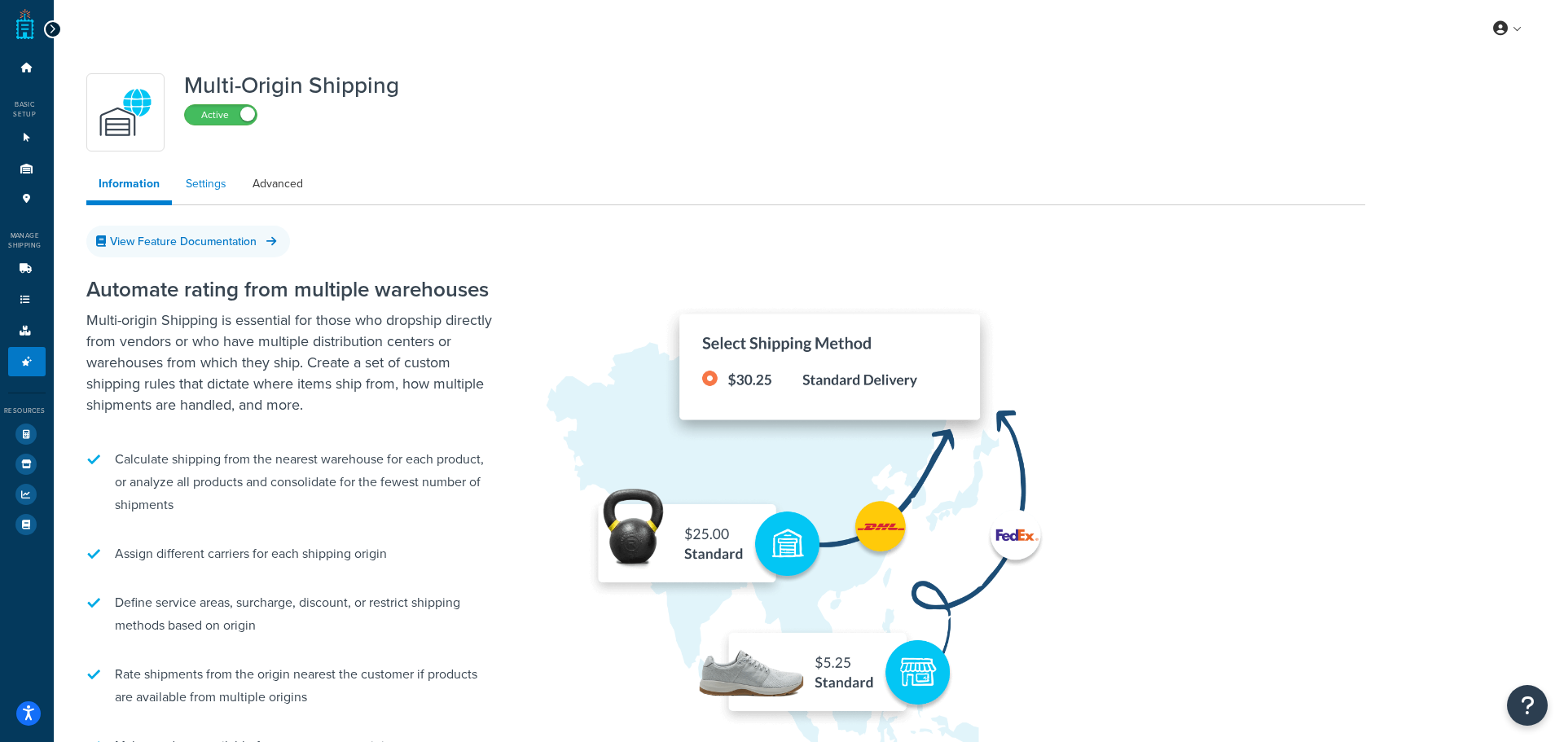
select select "false"
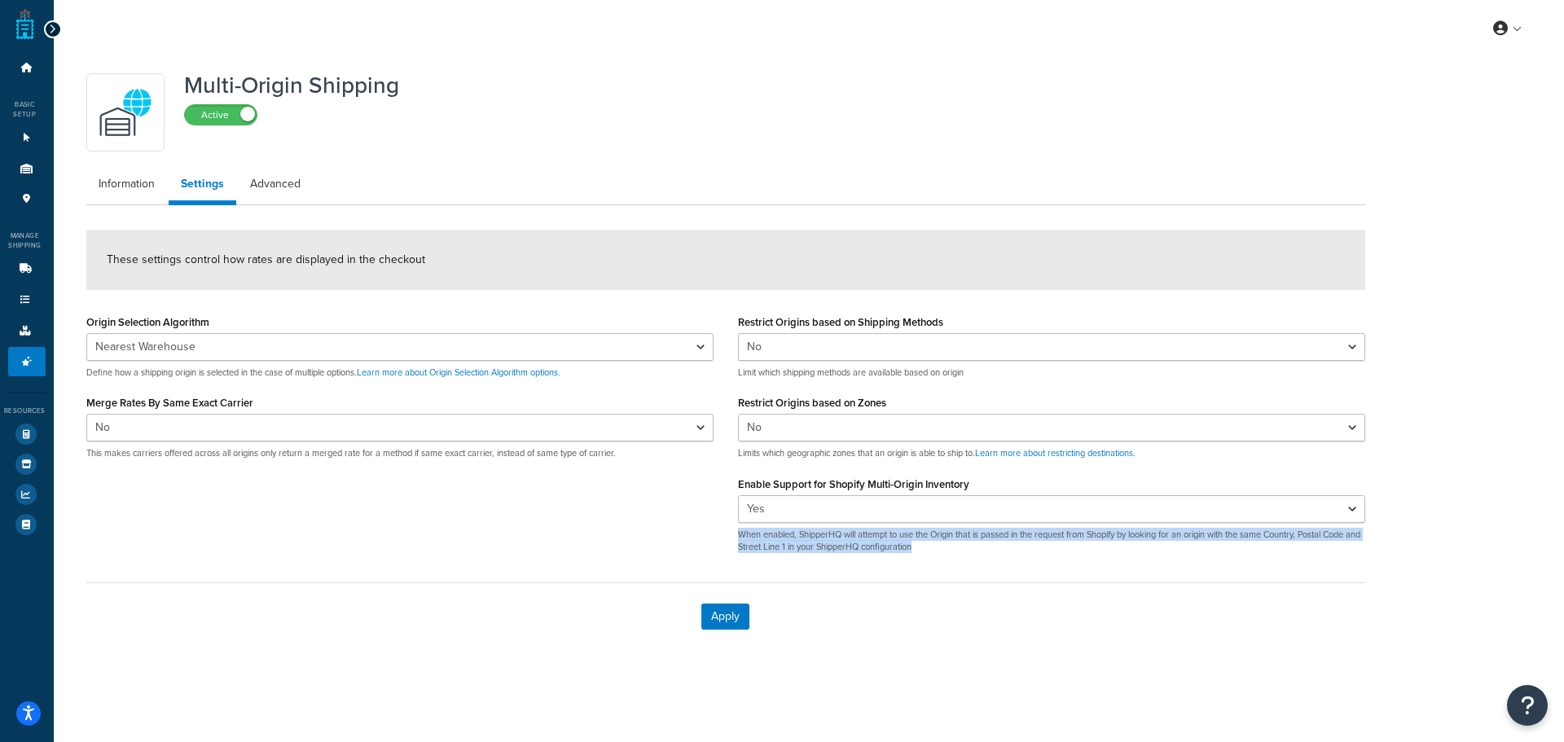
drag, startPoint x: 955, startPoint y: 551, endPoint x: 730, endPoint y: 540, distance: 225.1
click at [730, 540] on div "Restrict Origins based on Shipping Methods Yes No Limit which shipping methods …" at bounding box center [1052, 438] width 652 height 256
copy p "When enabled, ShipperHQ will attempt to use the Origin that is passed in the re…"
click at [310, 188] on link "Advanced" at bounding box center [275, 184] width 75 height 33
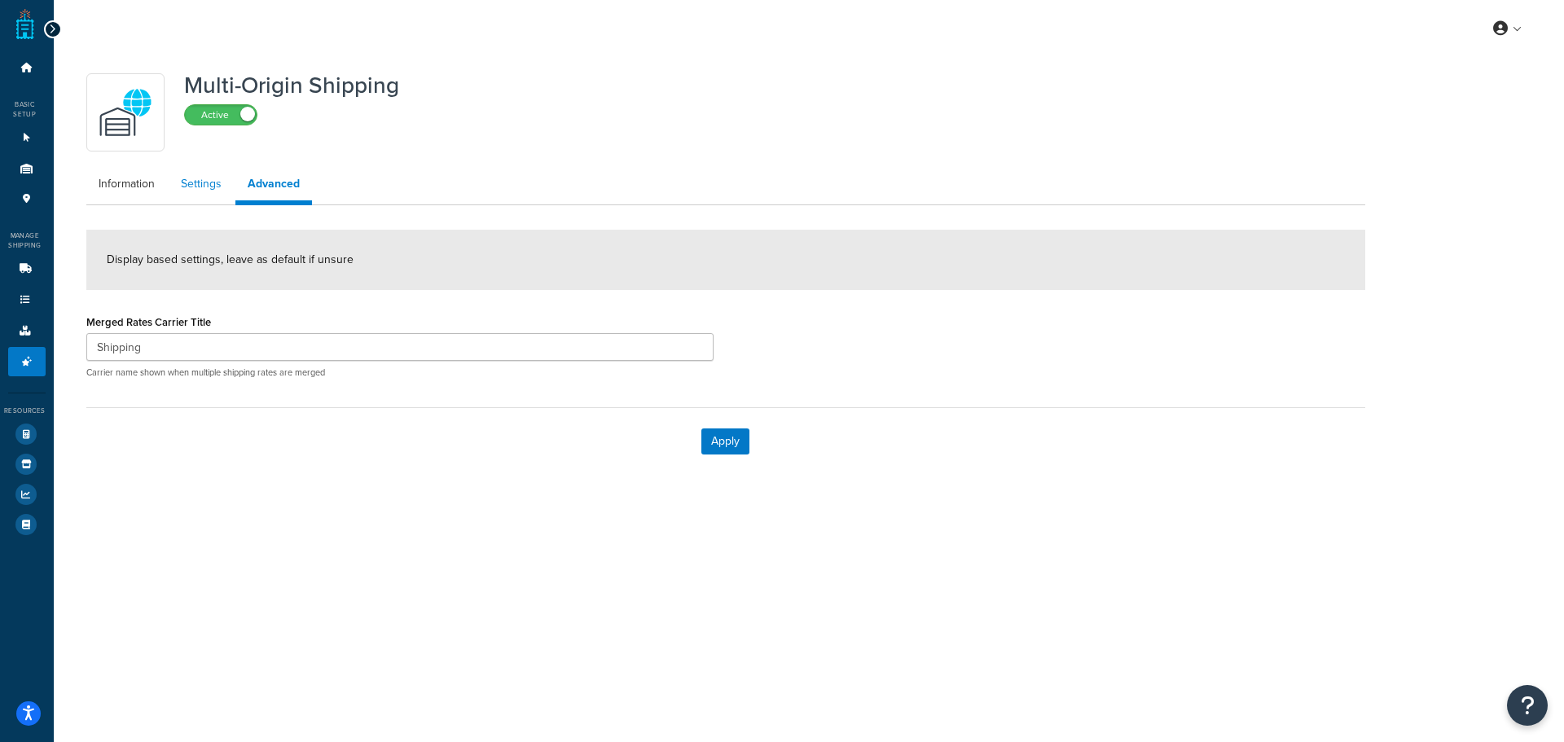
click at [217, 192] on link "Settings" at bounding box center [201, 184] width 65 height 33
select select "false"
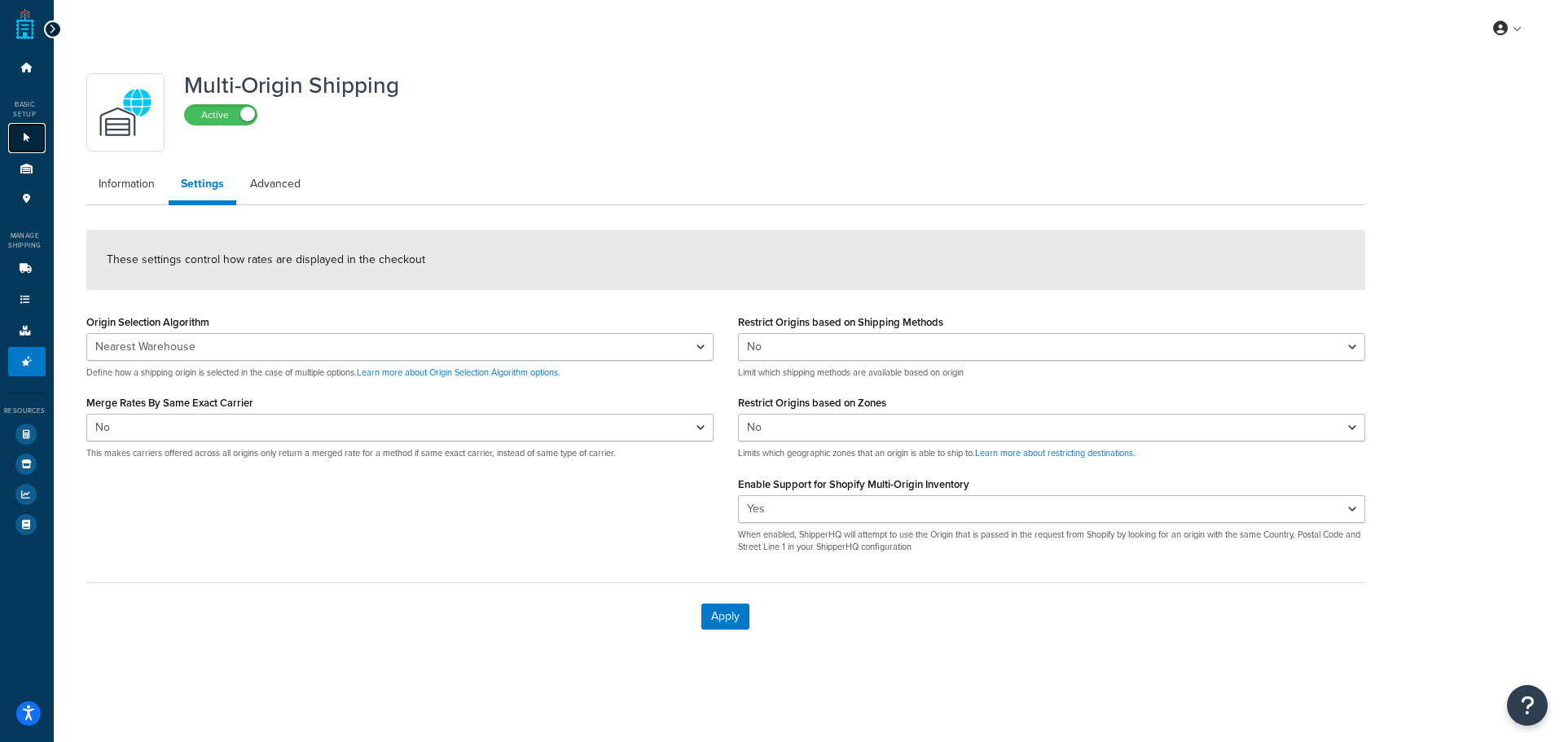
click at [23, 138] on icon at bounding box center [27, 138] width 16 height 10
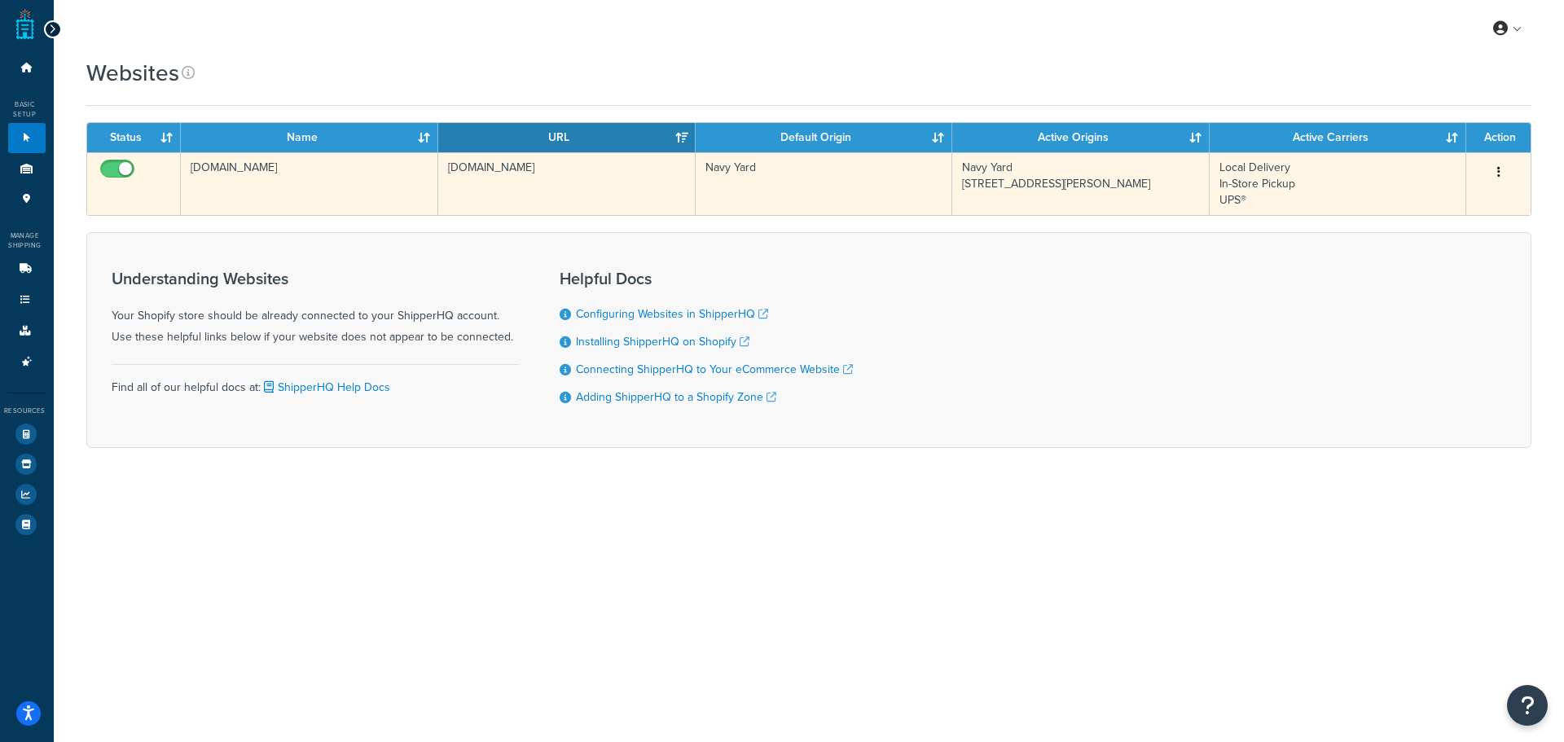
click at [324, 197] on td "[DOMAIN_NAME]" at bounding box center [309, 183] width 257 height 63
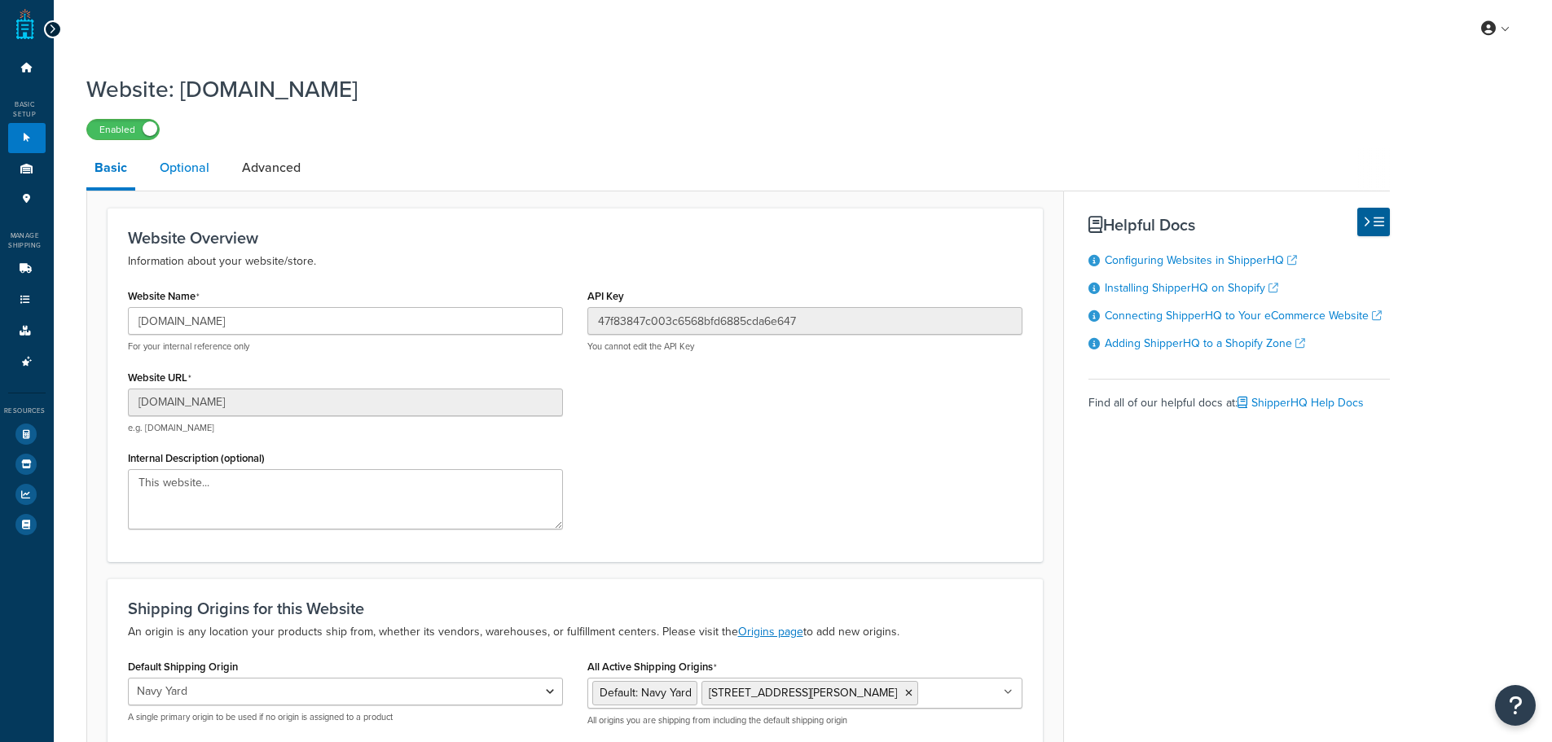
click at [178, 153] on link "Optional" at bounding box center [185, 167] width 66 height 39
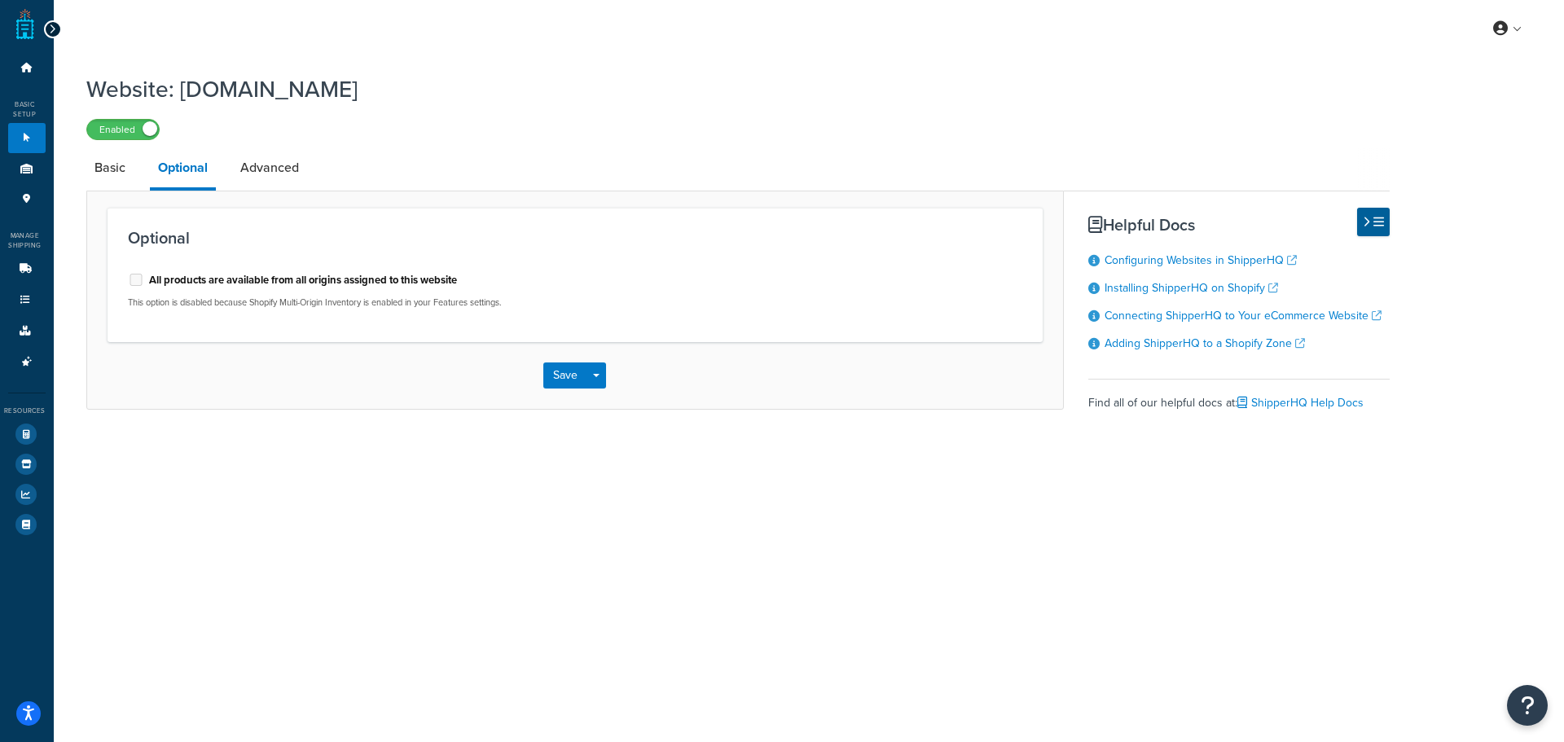
click at [152, 283] on label "All products are available from all origins assigned to this website" at bounding box center [303, 280] width 308 height 15
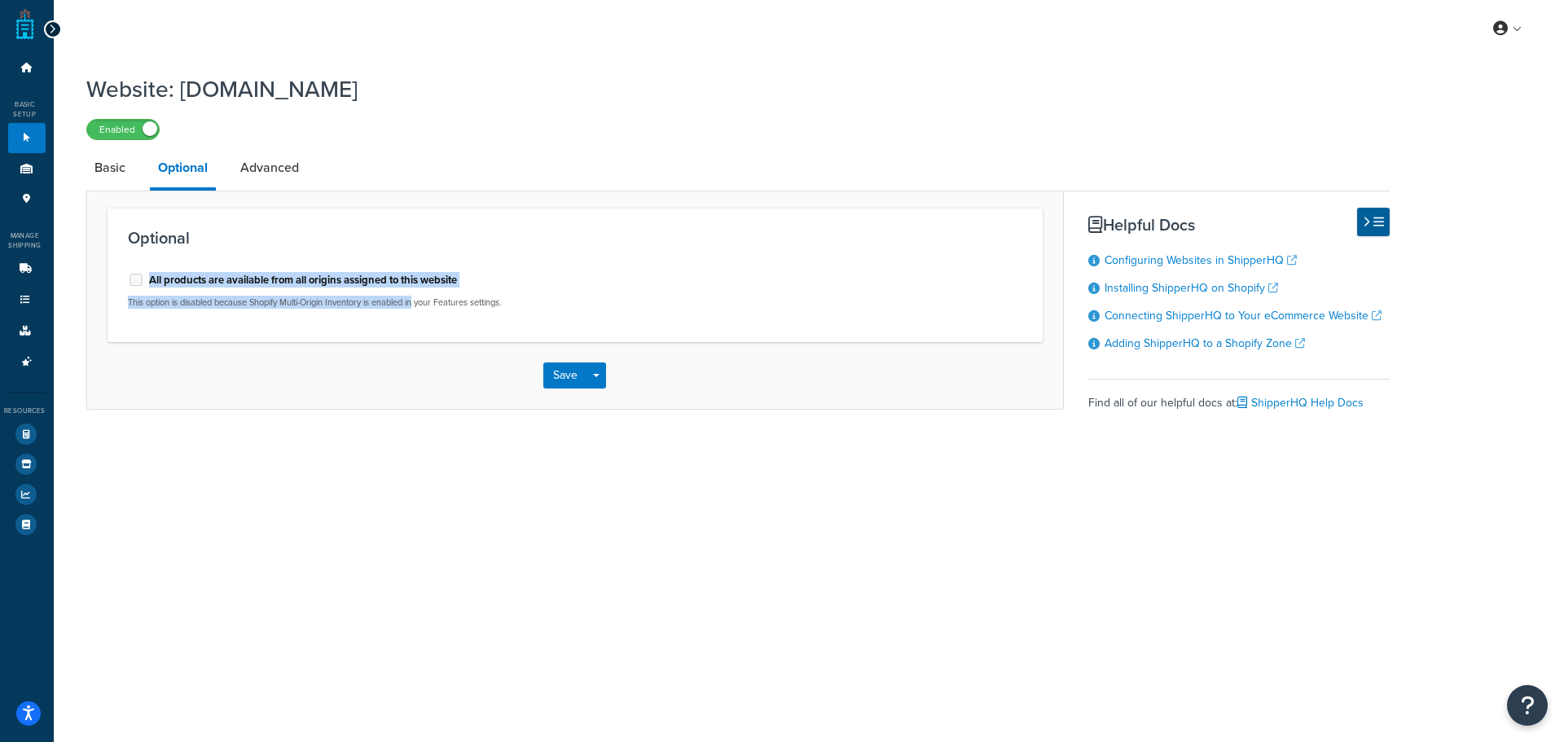
drag, startPoint x: 146, startPoint y: 280, endPoint x: 421, endPoint y: 317, distance: 277.7
click at [421, 317] on div "All products are available from all origins assigned to this website This optio…" at bounding box center [345, 290] width 459 height 61
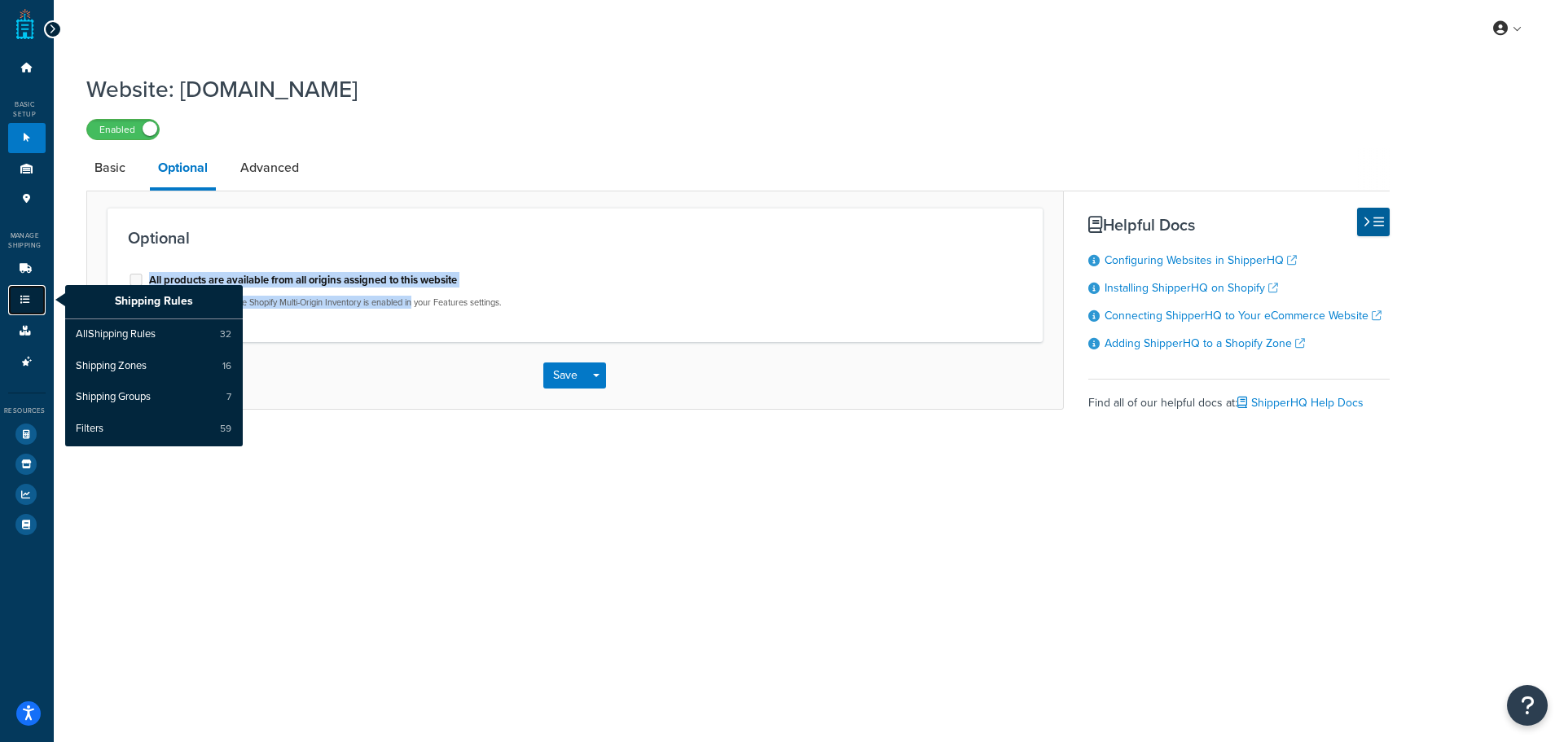
click at [28, 312] on link "Shipping Rules" at bounding box center [26, 300] width 37 height 30
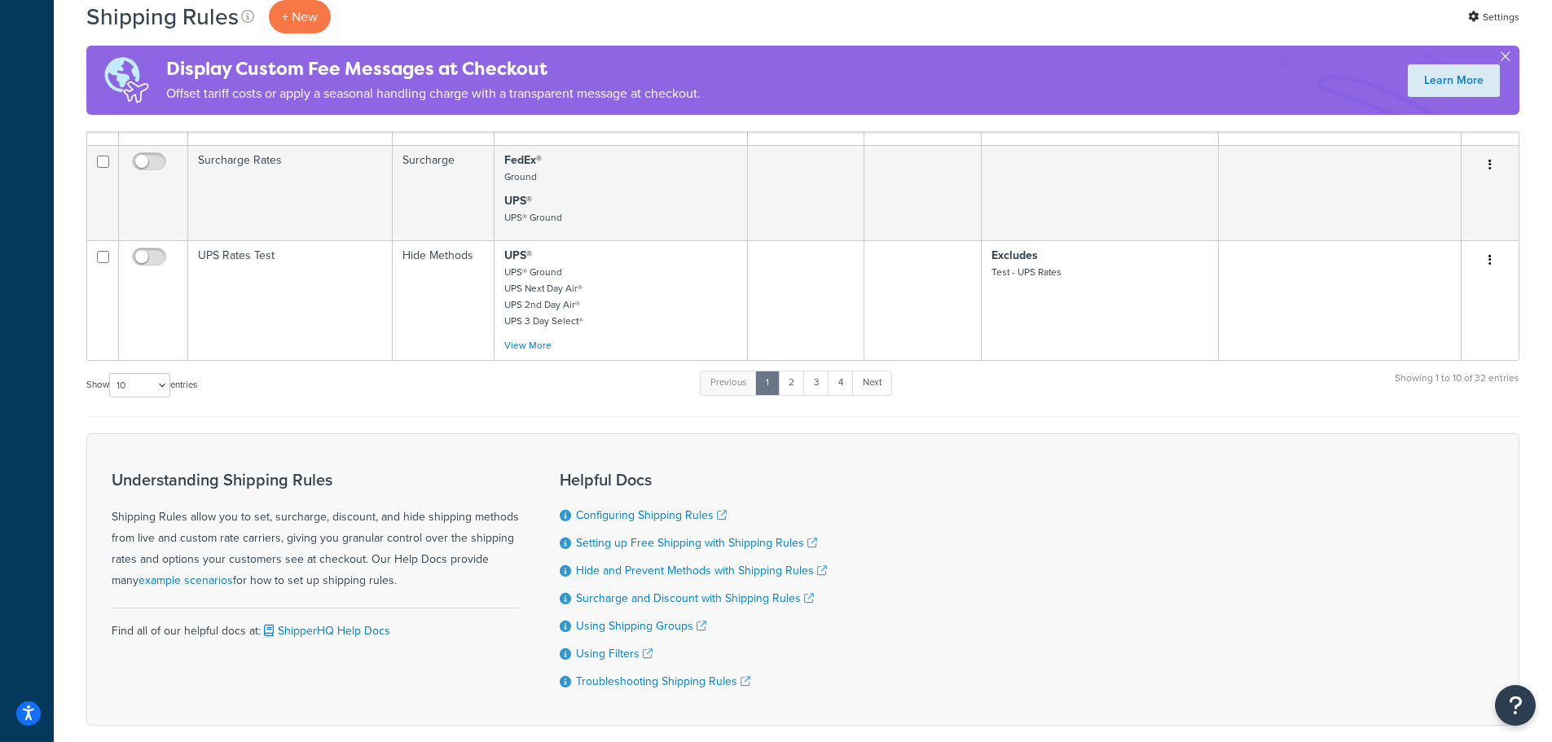
scroll to position [1252, 0]
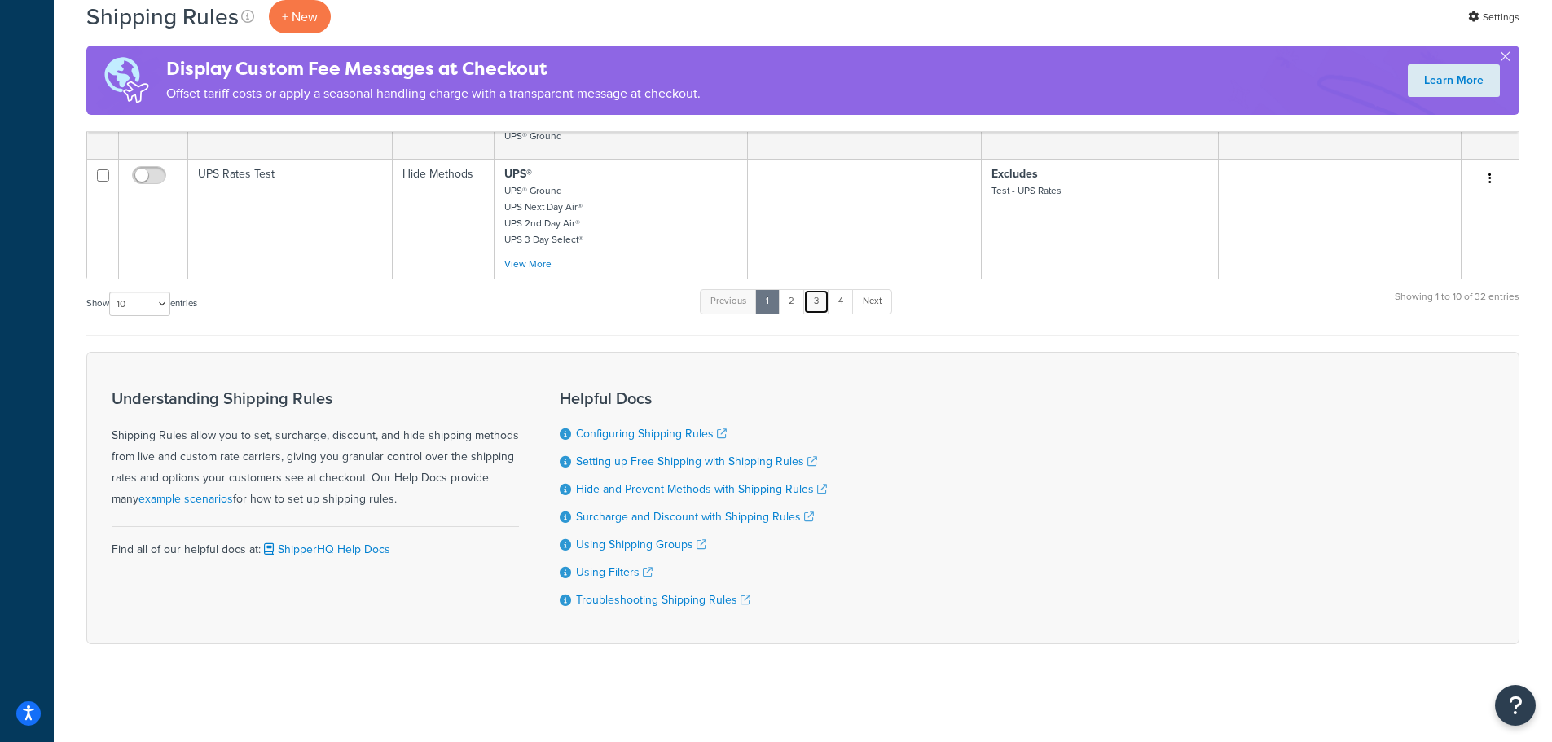
click at [819, 301] on link "3" at bounding box center [816, 301] width 26 height 24
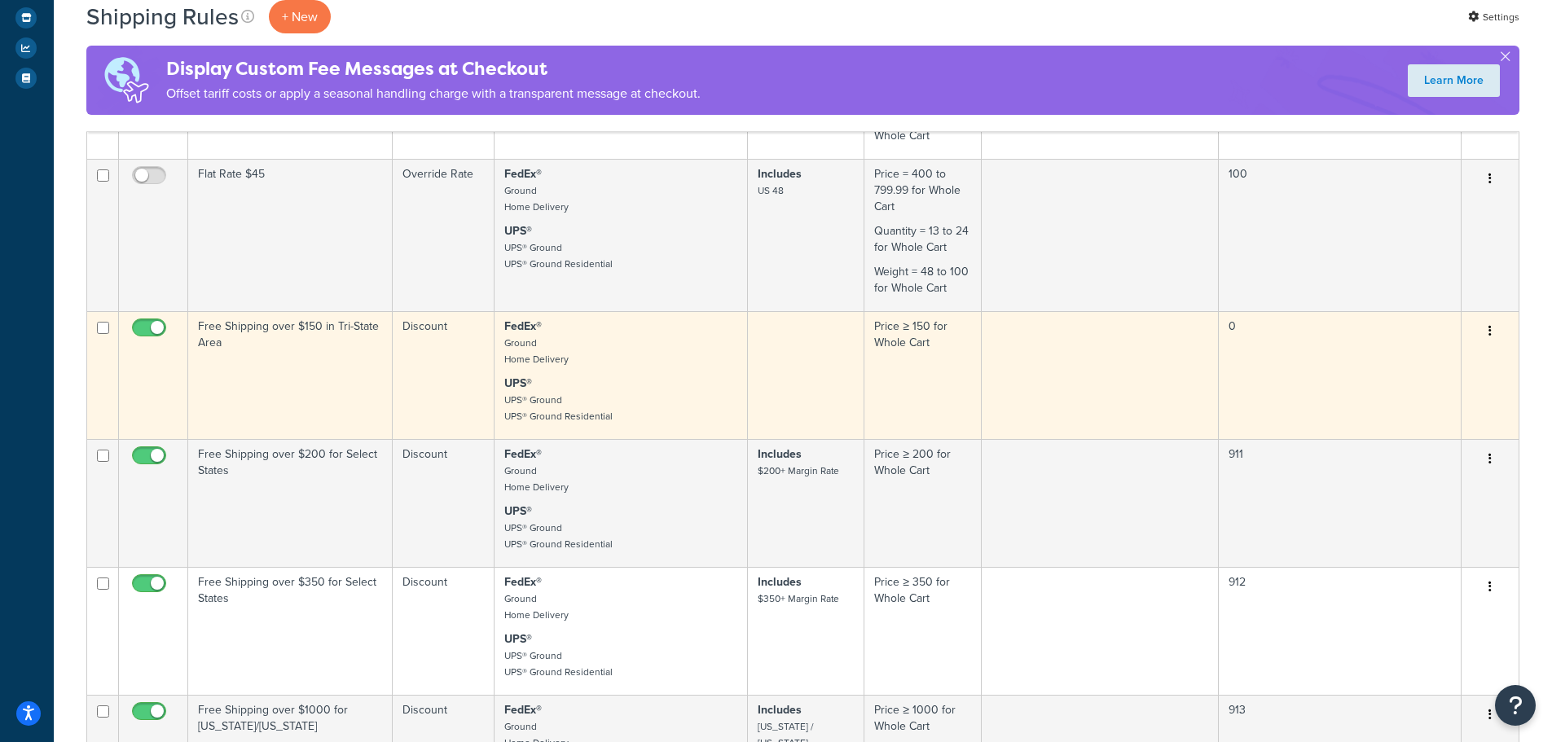
scroll to position [437, 0]
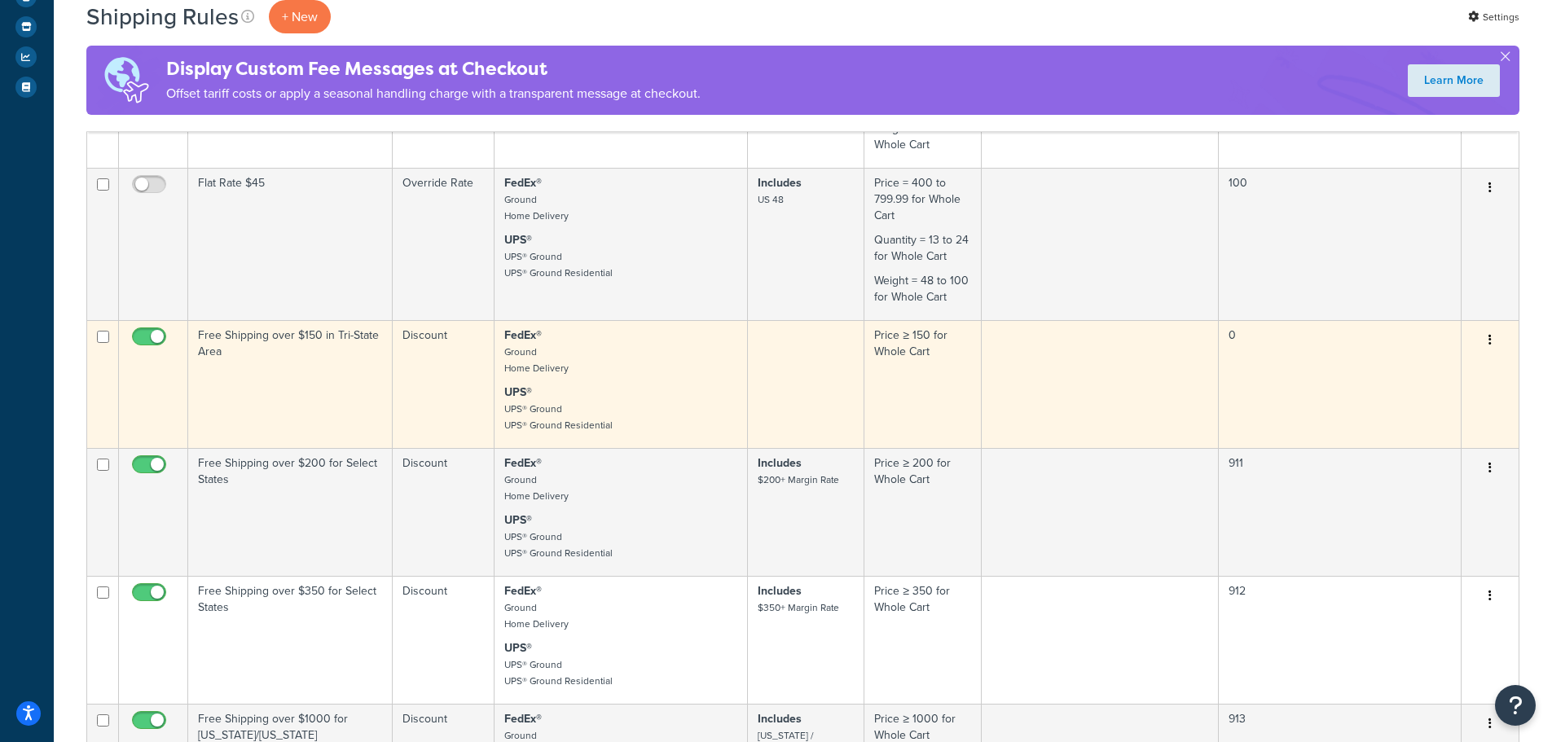
click at [340, 369] on td "Free Shipping over $150 in Tri-State Area" at bounding box center [290, 384] width 204 height 128
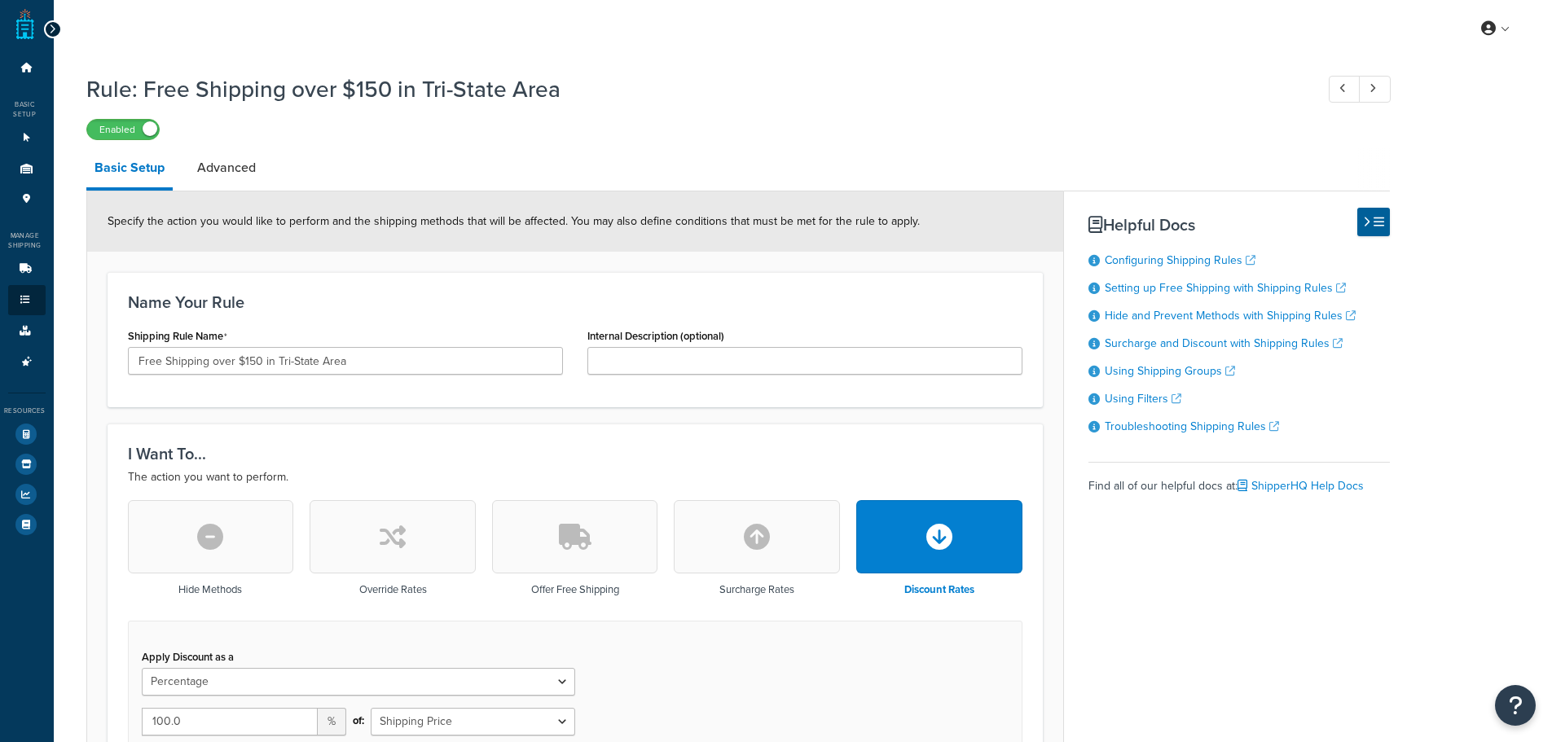
select select "PERCENTAGE"
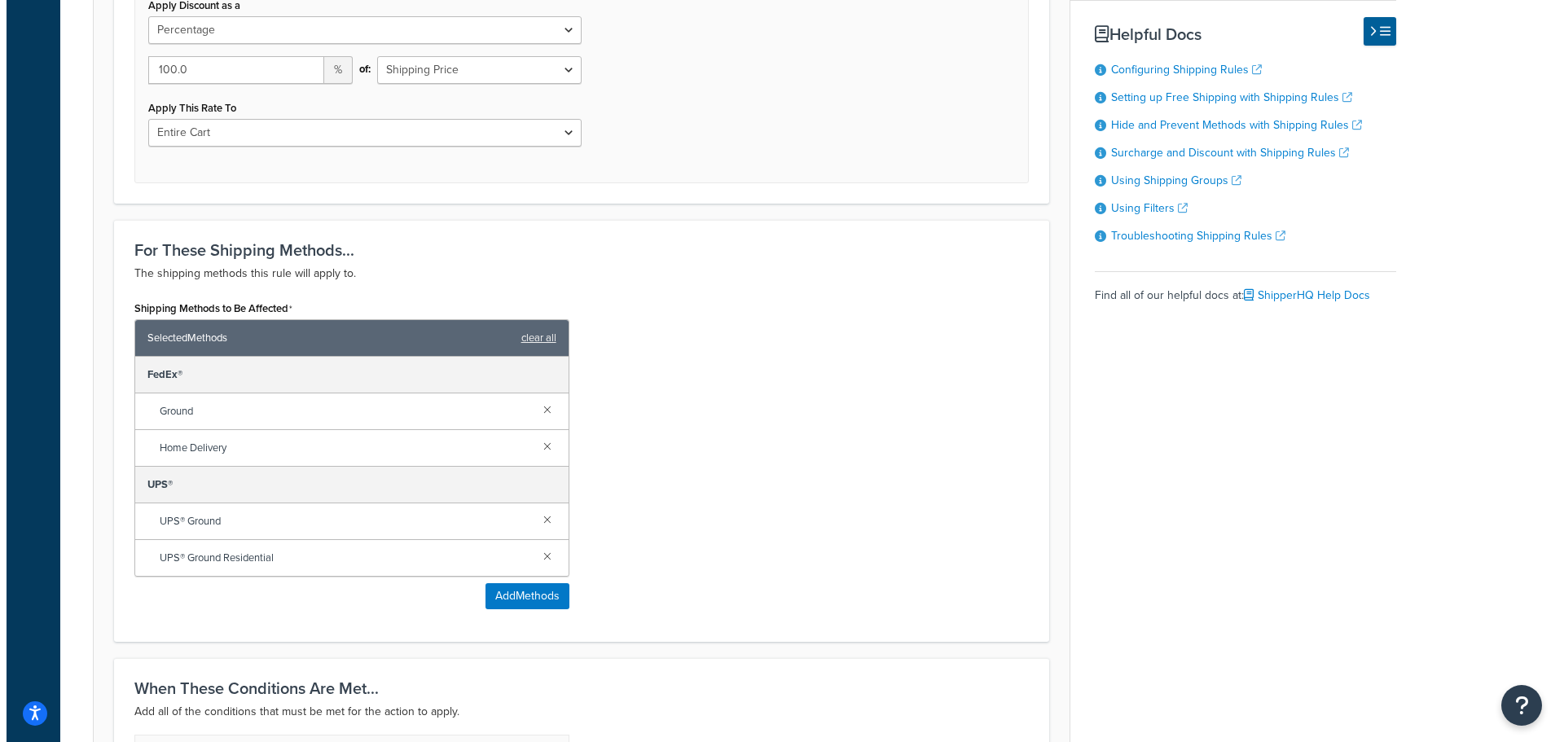
scroll to position [986, 0]
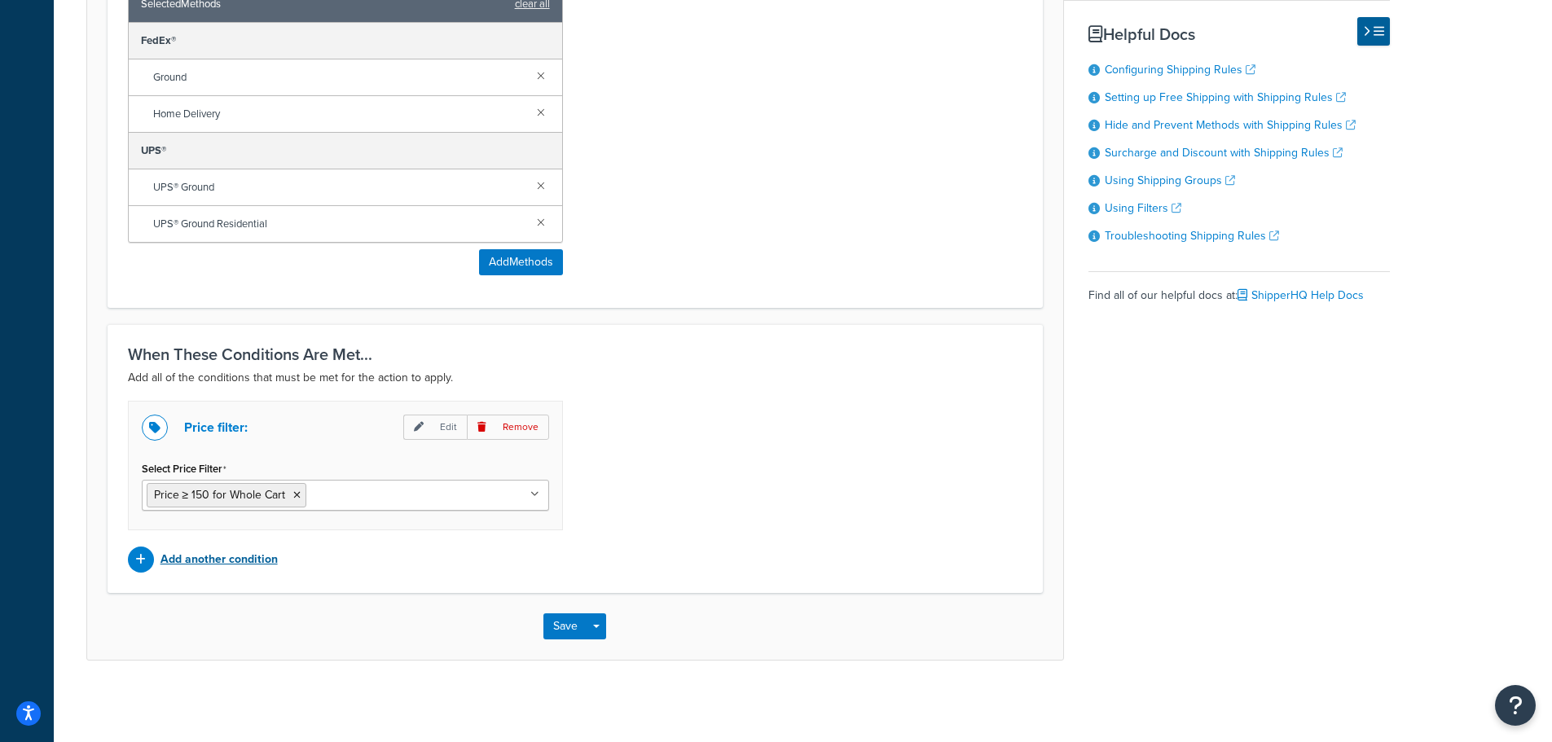
click at [261, 564] on p "Add another condition" at bounding box center [218, 559] width 117 height 23
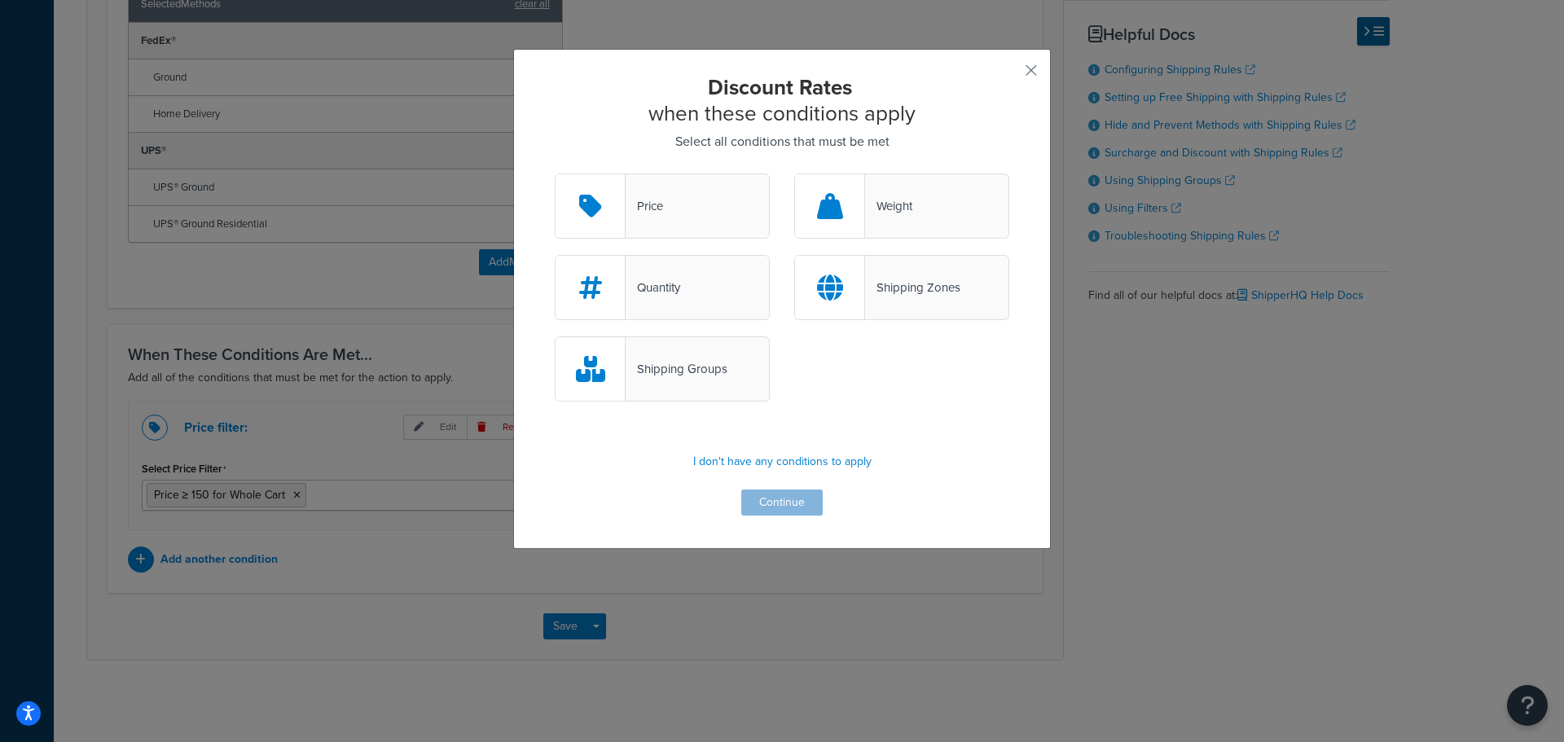
click at [867, 279] on div "Shipping Zones" at bounding box center [912, 287] width 95 height 23
click at [0, 0] on input "Shipping Zones" at bounding box center [0, 0] width 0 height 0
click at [802, 493] on button "Continue" at bounding box center [781, 503] width 81 height 26
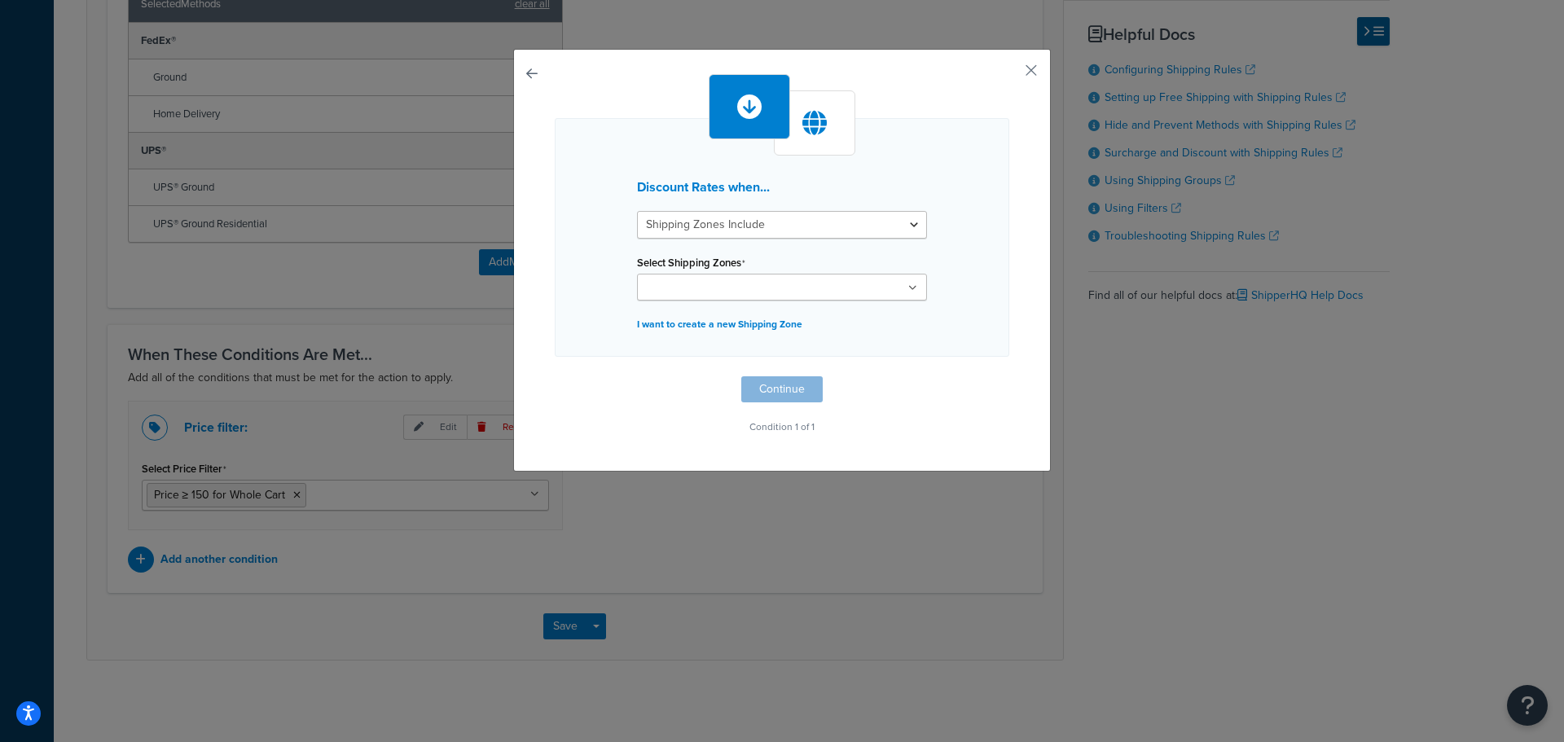
click at [756, 284] on input "Select Shipping Zones" at bounding box center [714, 288] width 144 height 18
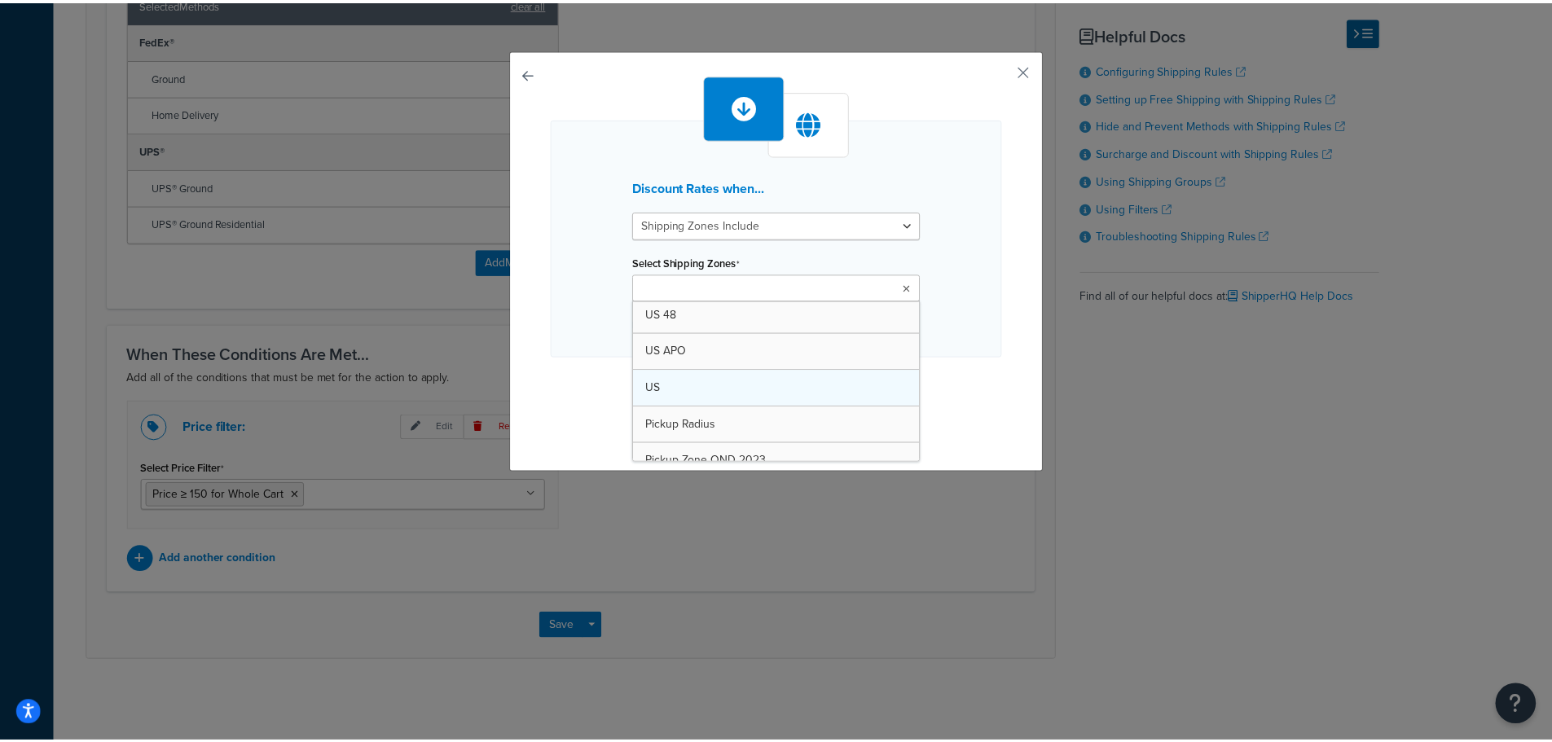
scroll to position [326, 0]
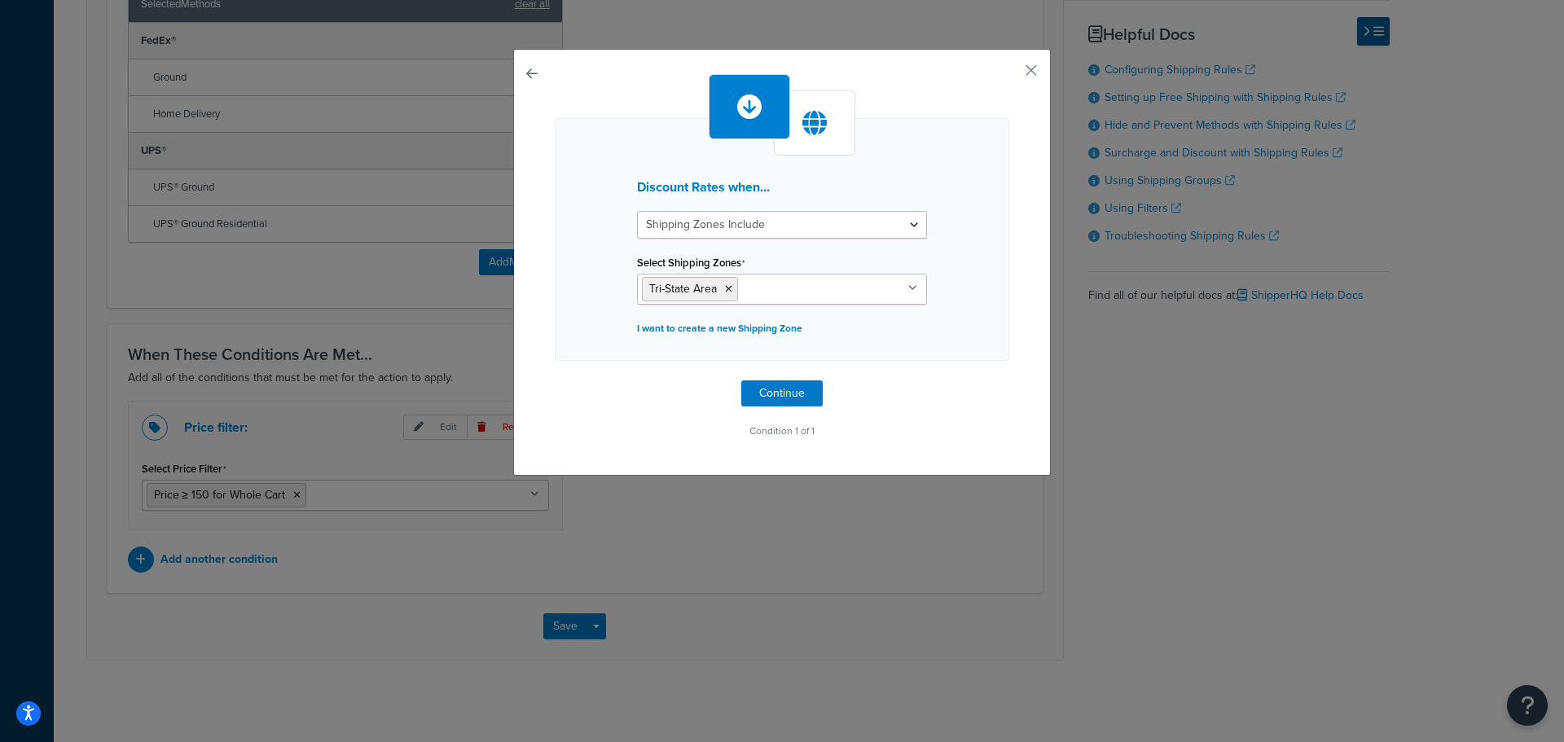
click at [985, 383] on div "Discount Rates when... Shipping Zones Include Shipping Zones Do Not Include Sel…" at bounding box center [782, 258] width 455 height 368
click at [816, 397] on button "Continue" at bounding box center [781, 393] width 81 height 26
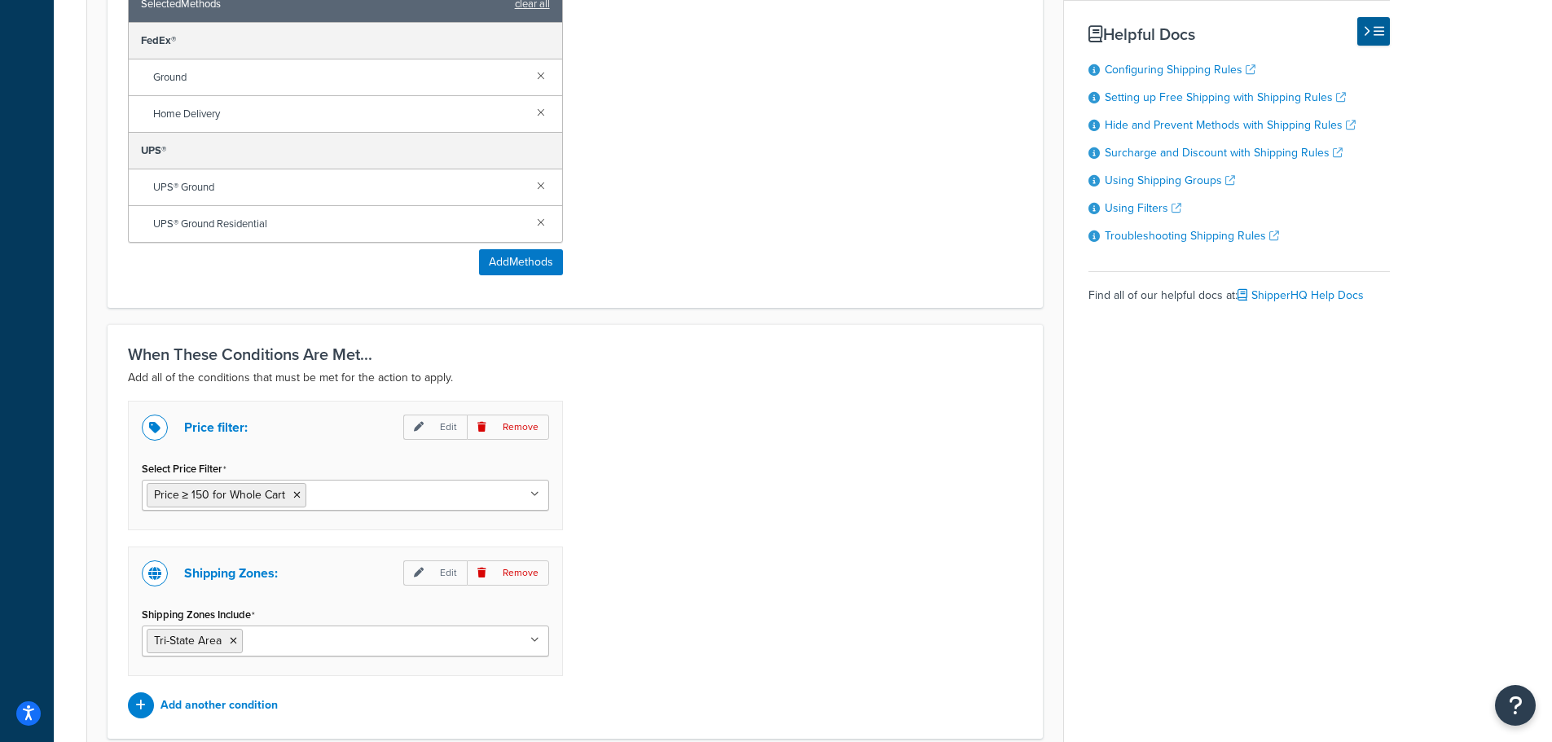
scroll to position [1131, 0]
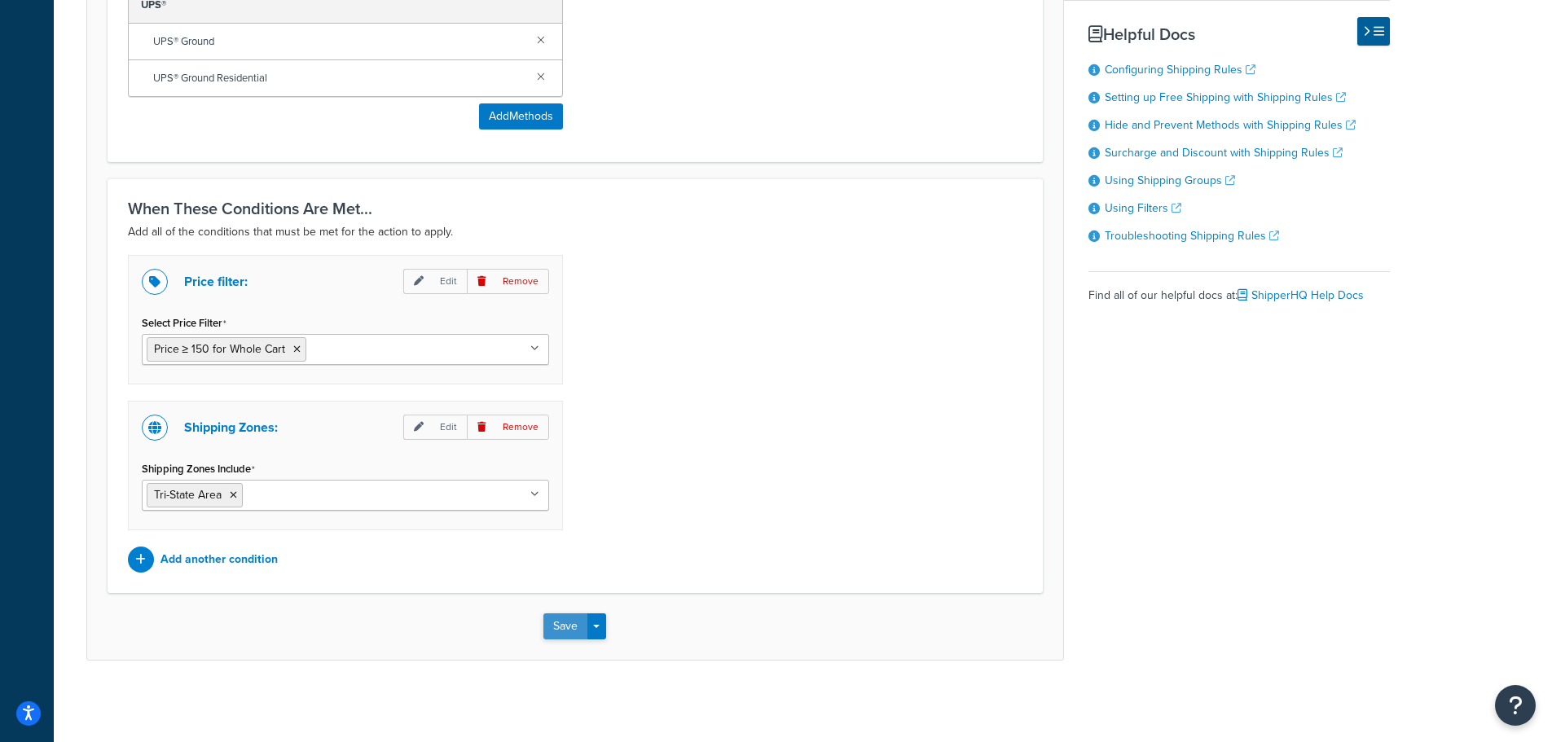
click at [567, 626] on button "Save" at bounding box center [565, 626] width 44 height 26
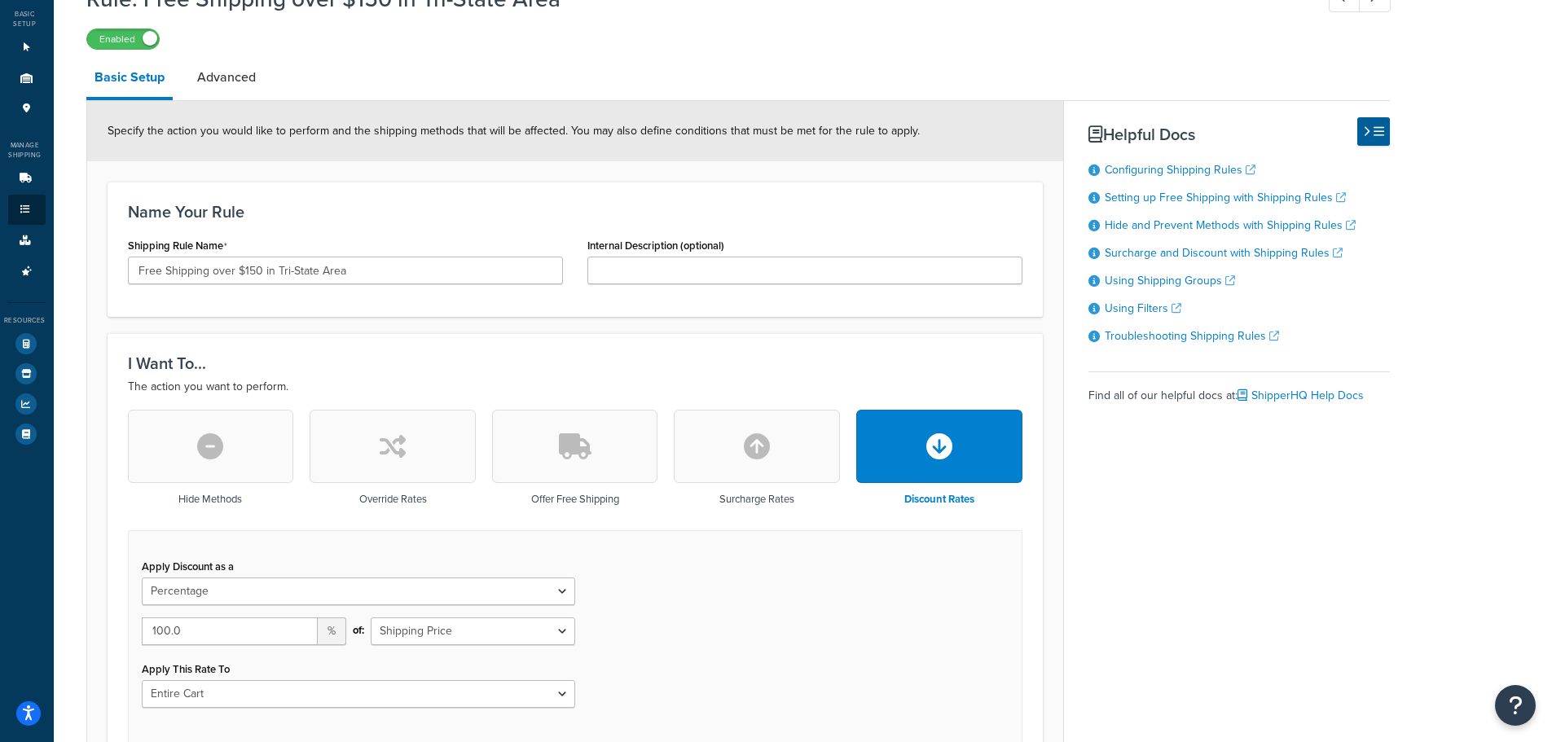
scroll to position [407, 0]
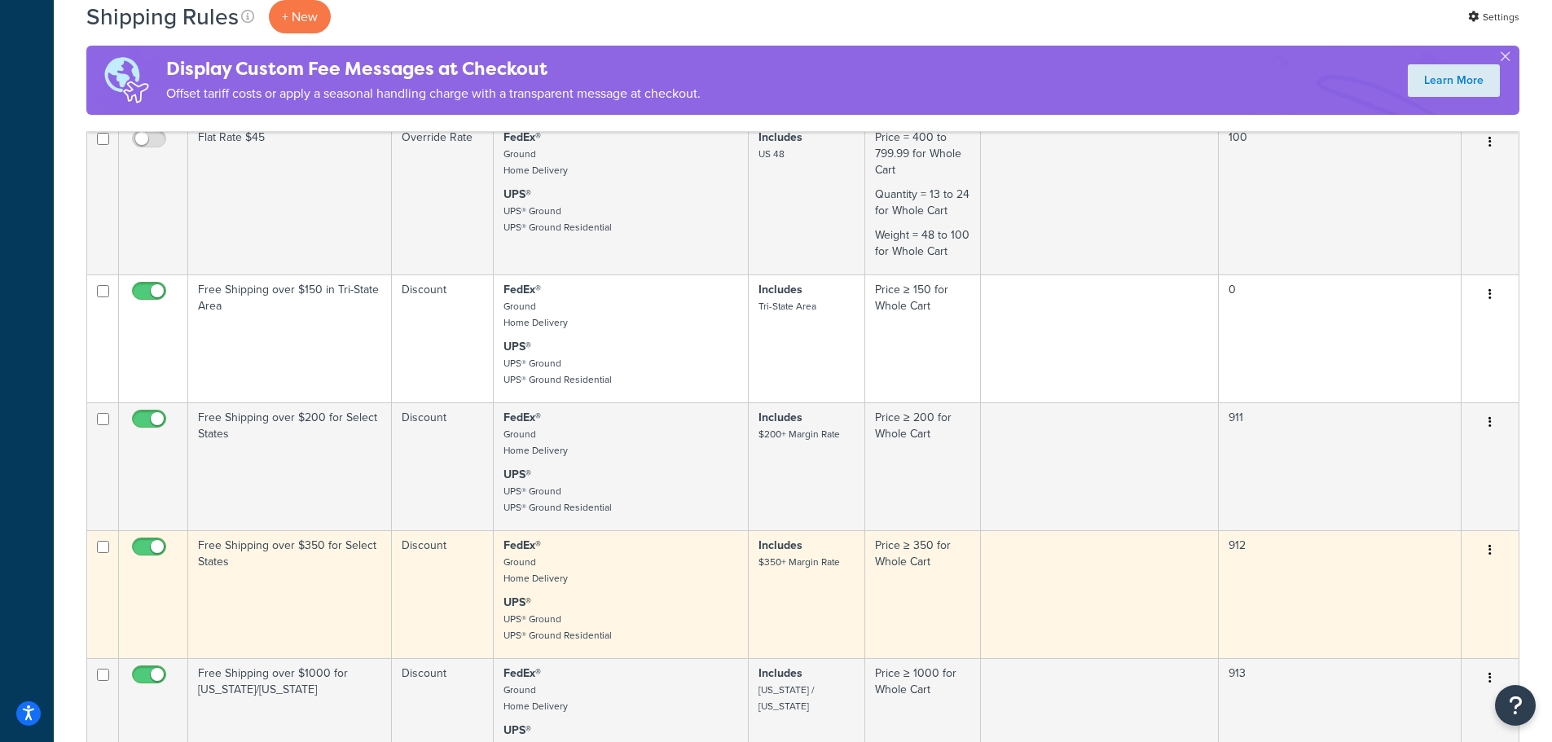
scroll to position [570, 0]
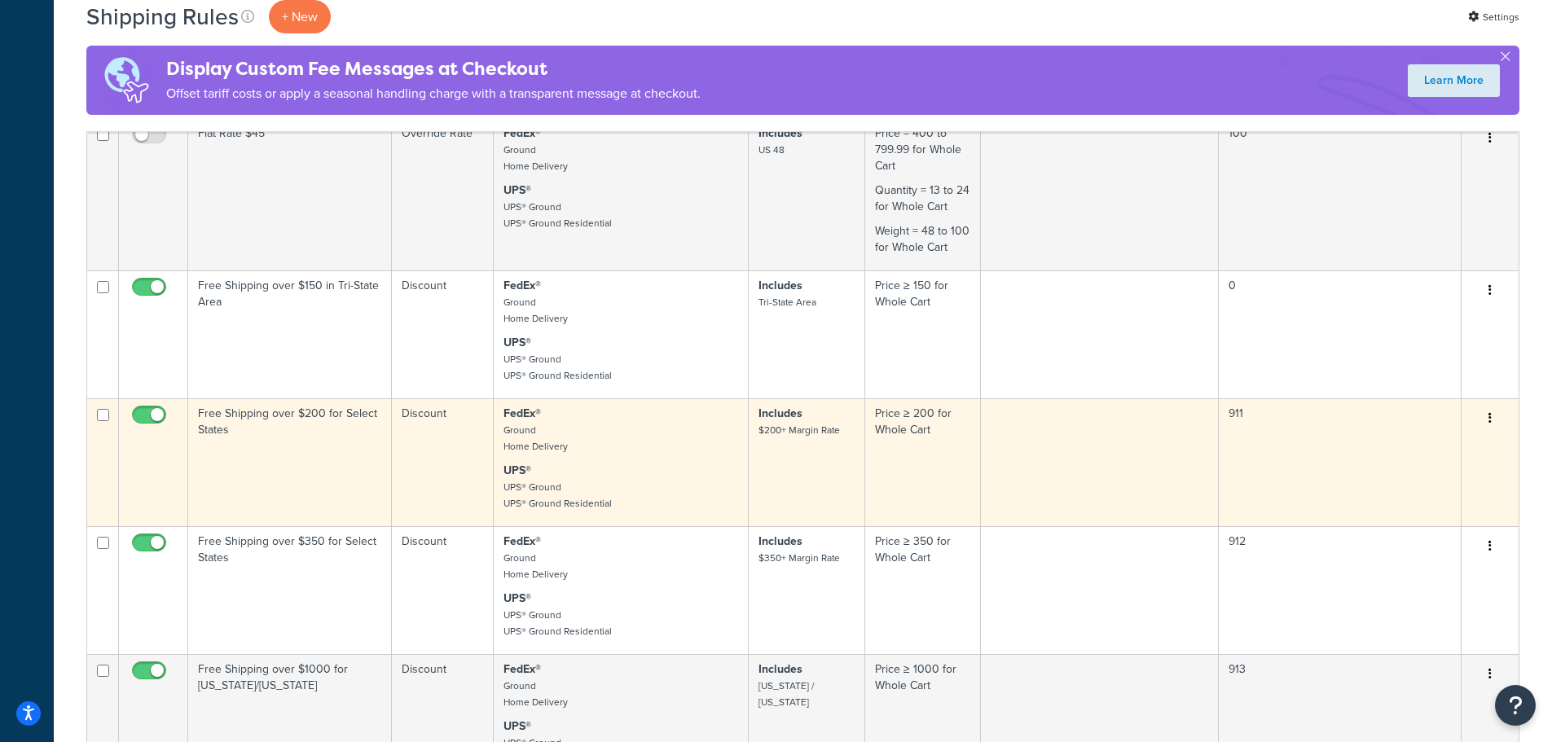
click at [319, 471] on td "Free Shipping over $200 for Select States" at bounding box center [290, 462] width 204 height 128
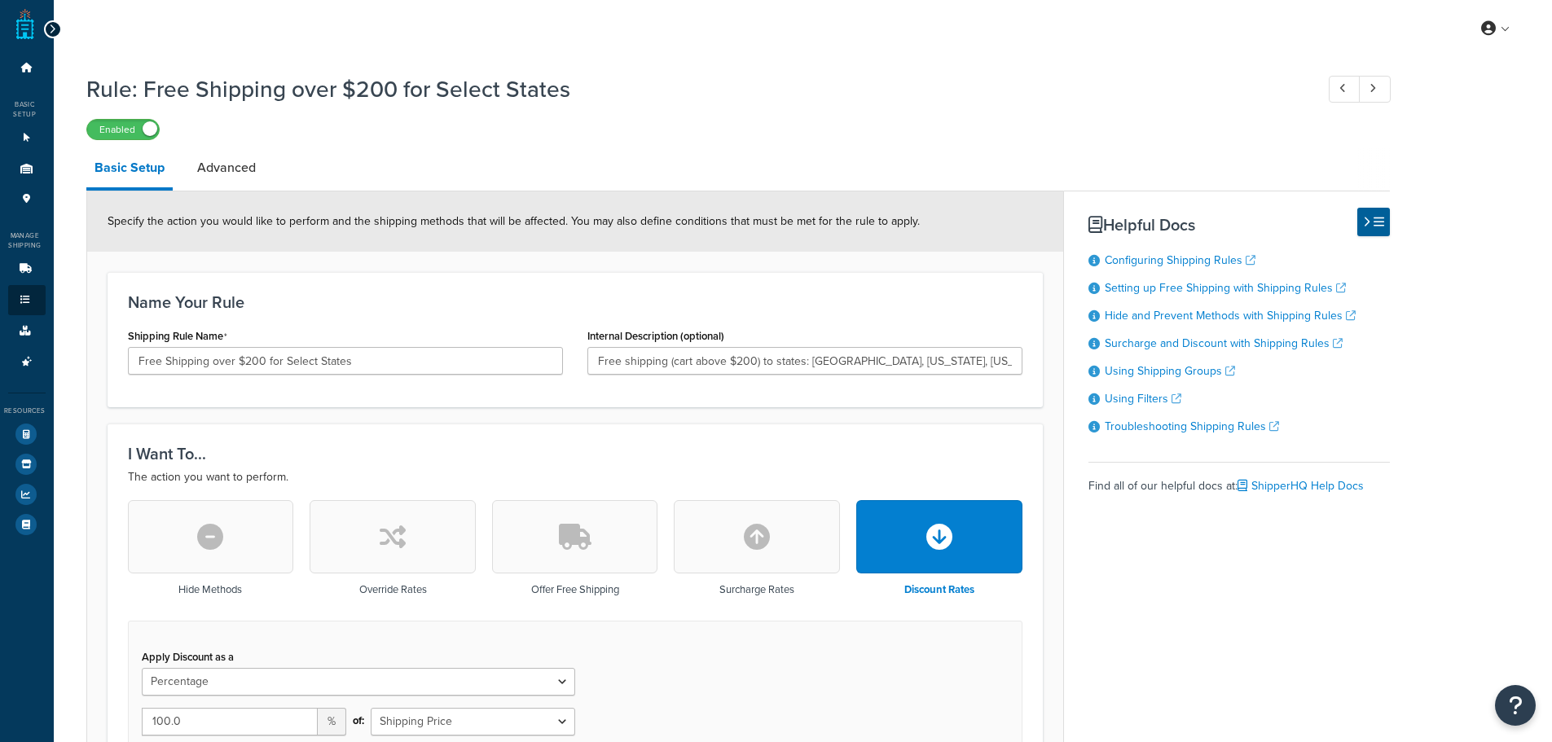
select select "PERCENTAGE"
click at [33, 28] on link at bounding box center [25, 24] width 18 height 33
click at [23, 70] on icon at bounding box center [27, 68] width 16 height 10
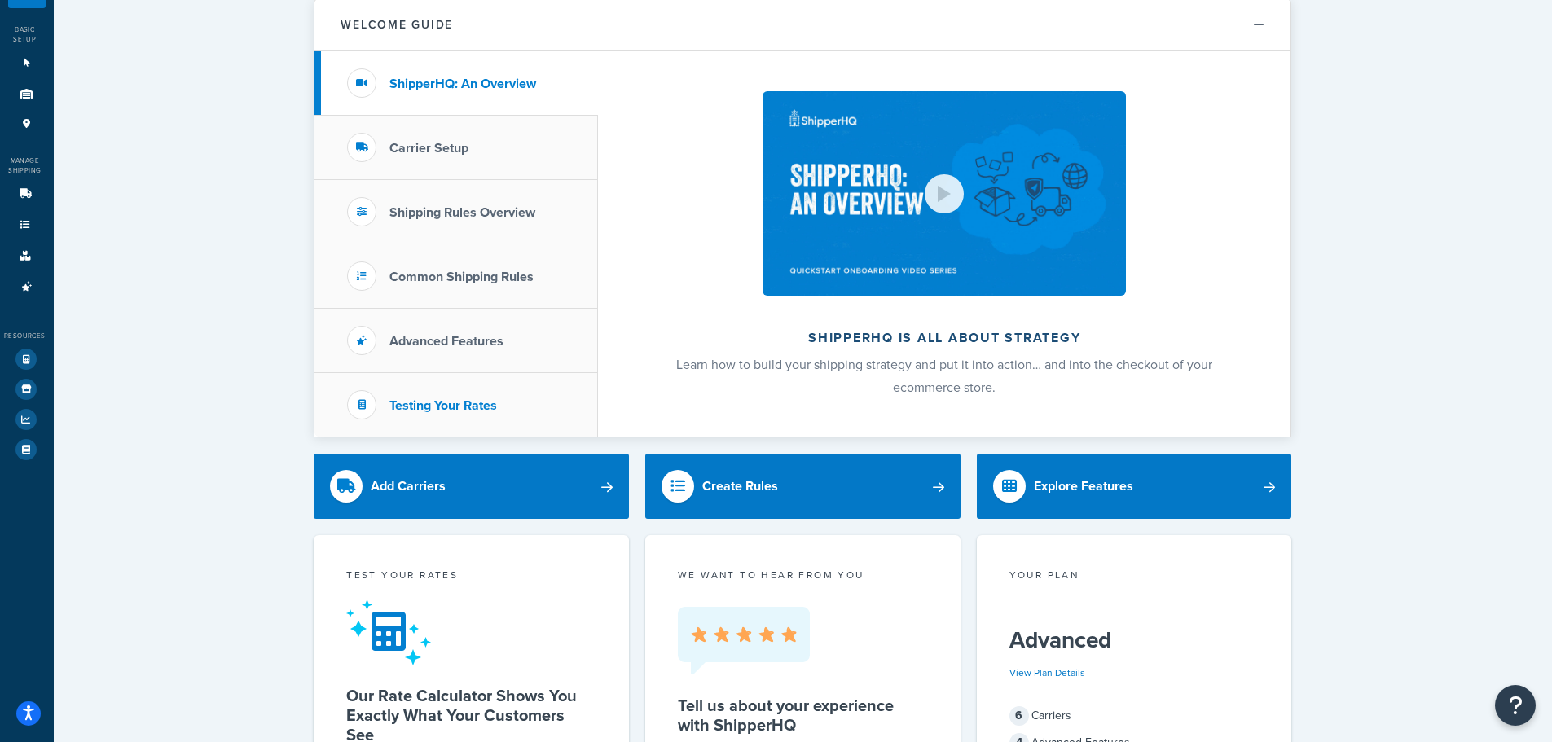
scroll to position [163, 0]
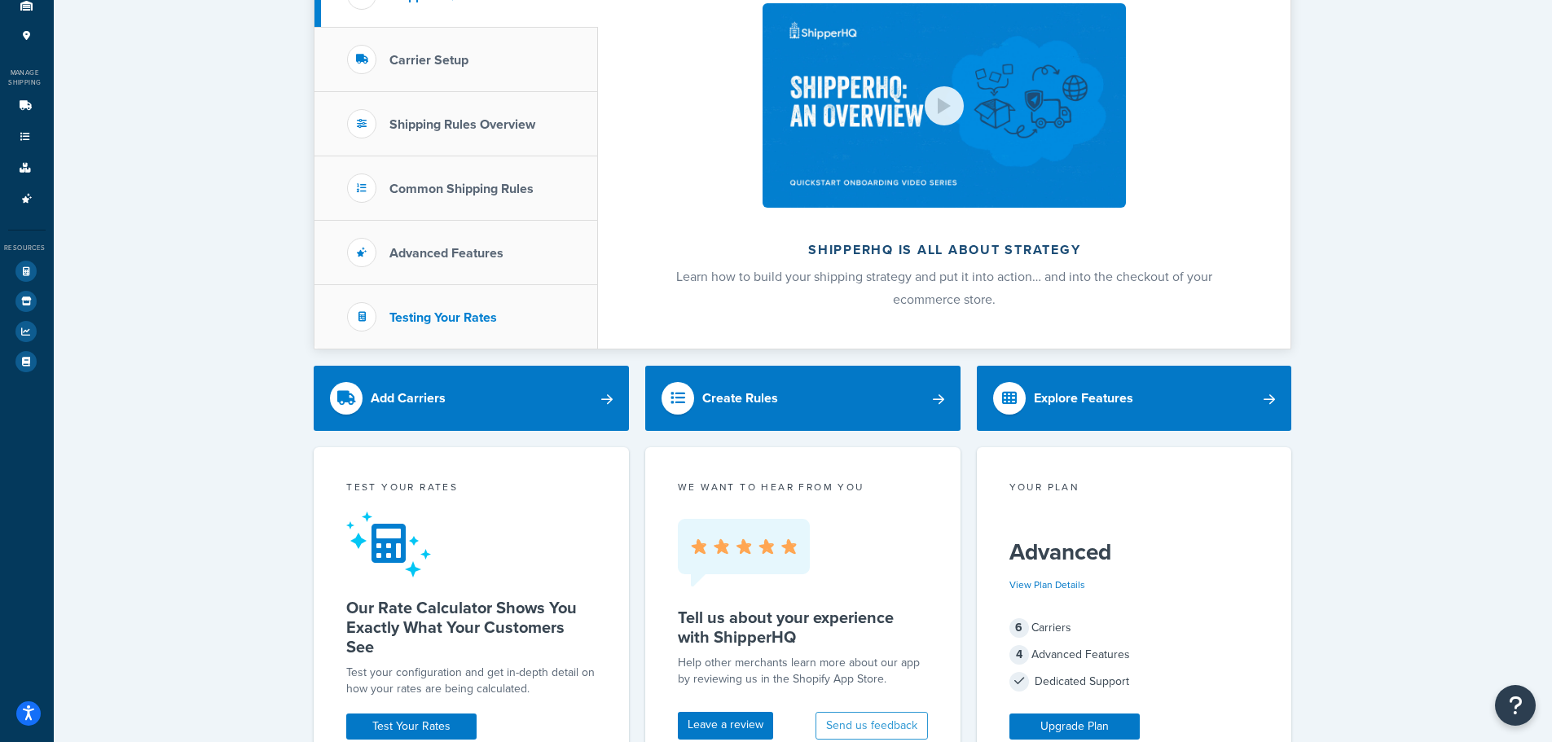
click at [486, 325] on h3 "Testing Your Rates" at bounding box center [443, 317] width 108 height 15
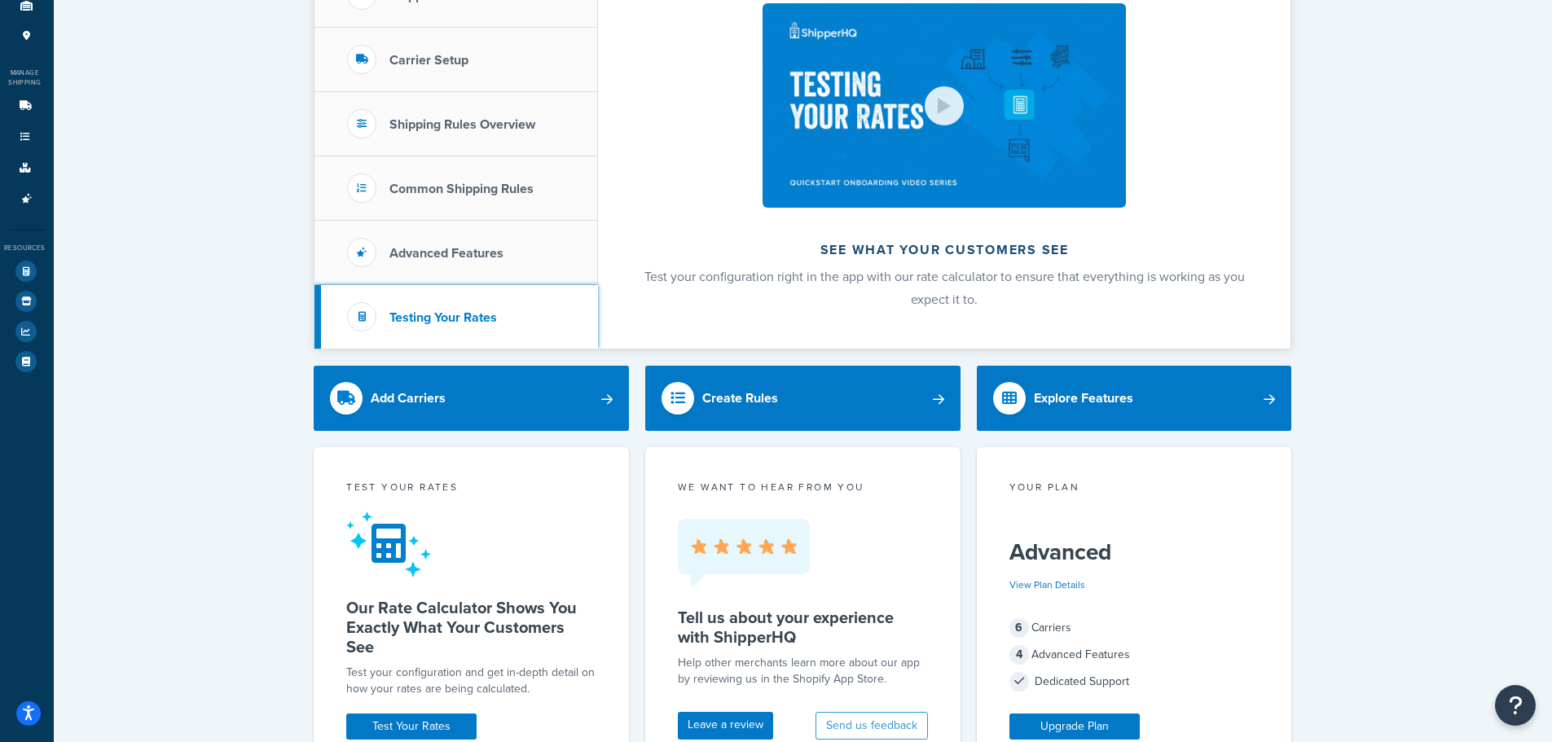
click at [446, 314] on h3 "Testing Your Rates" at bounding box center [443, 317] width 108 height 15
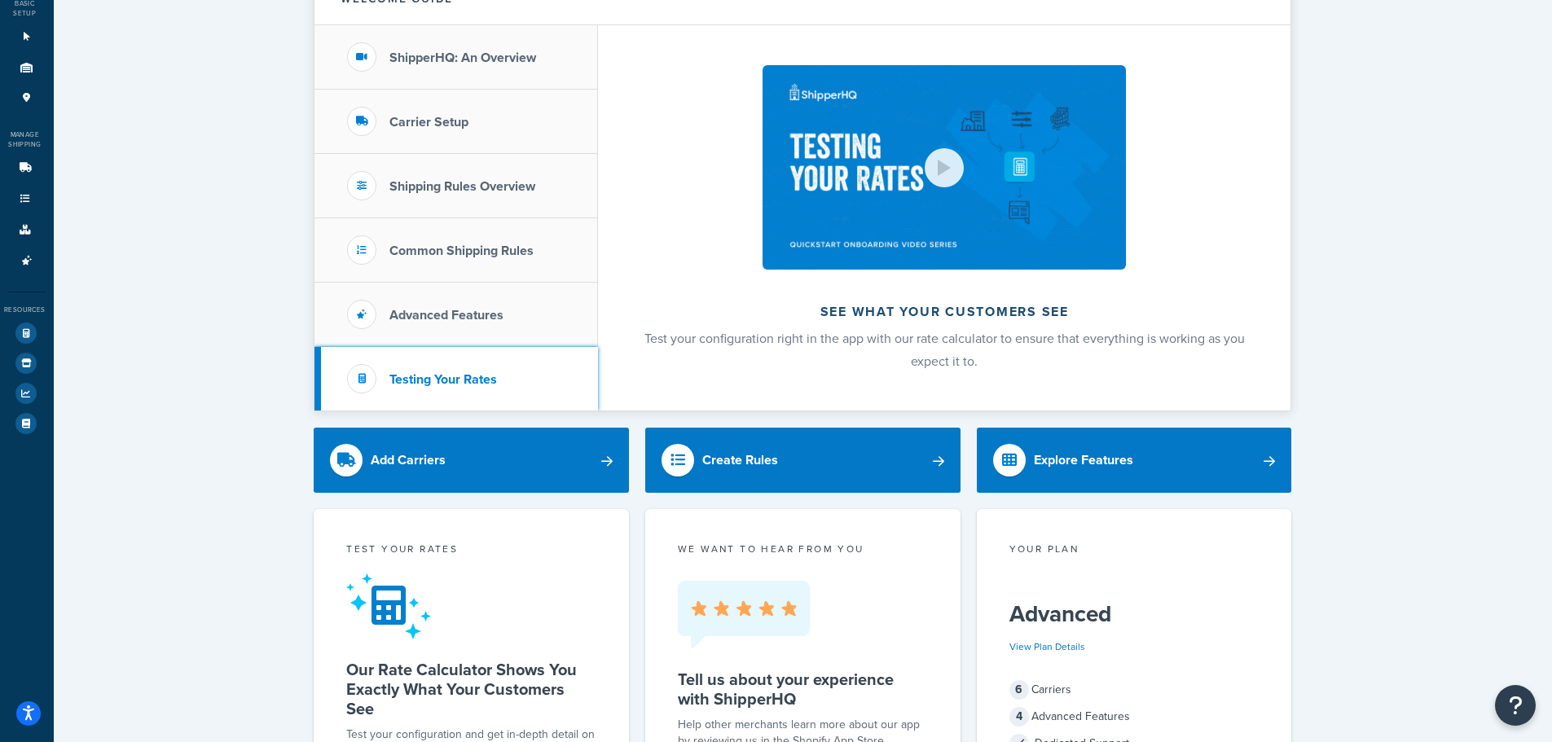
scroll to position [0, 0]
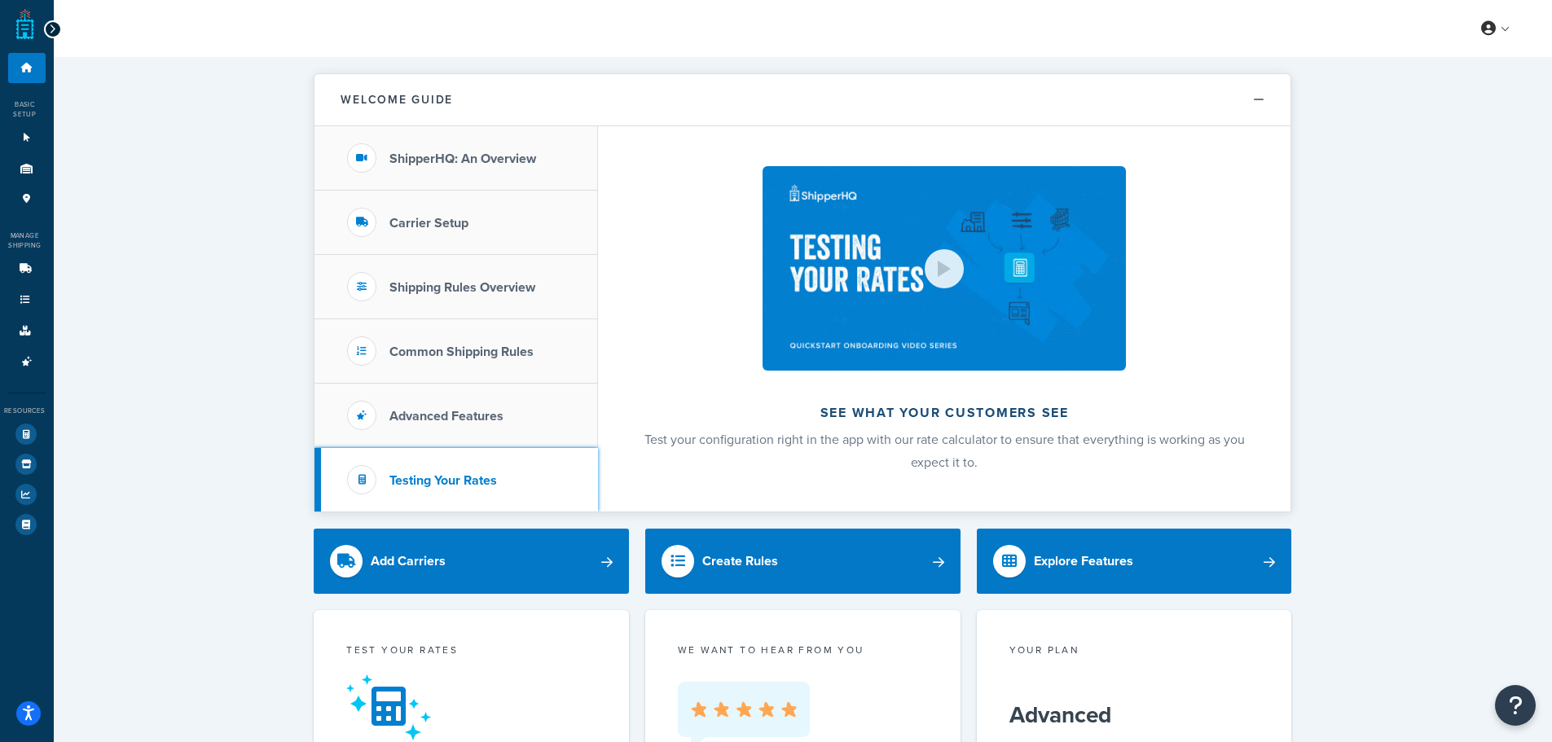
click at [371, 474] on div at bounding box center [361, 479] width 29 height 29
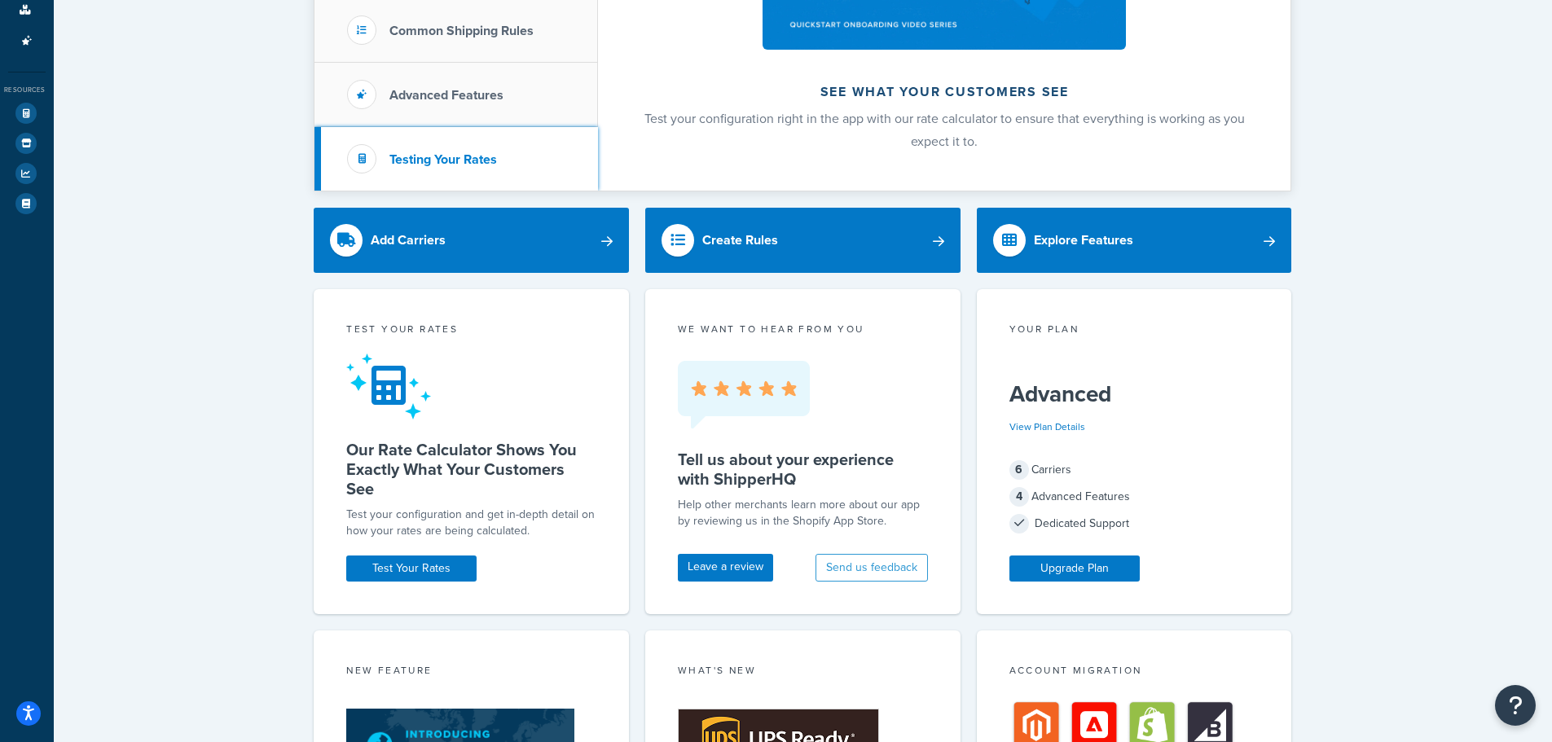
scroll to position [326, 0]
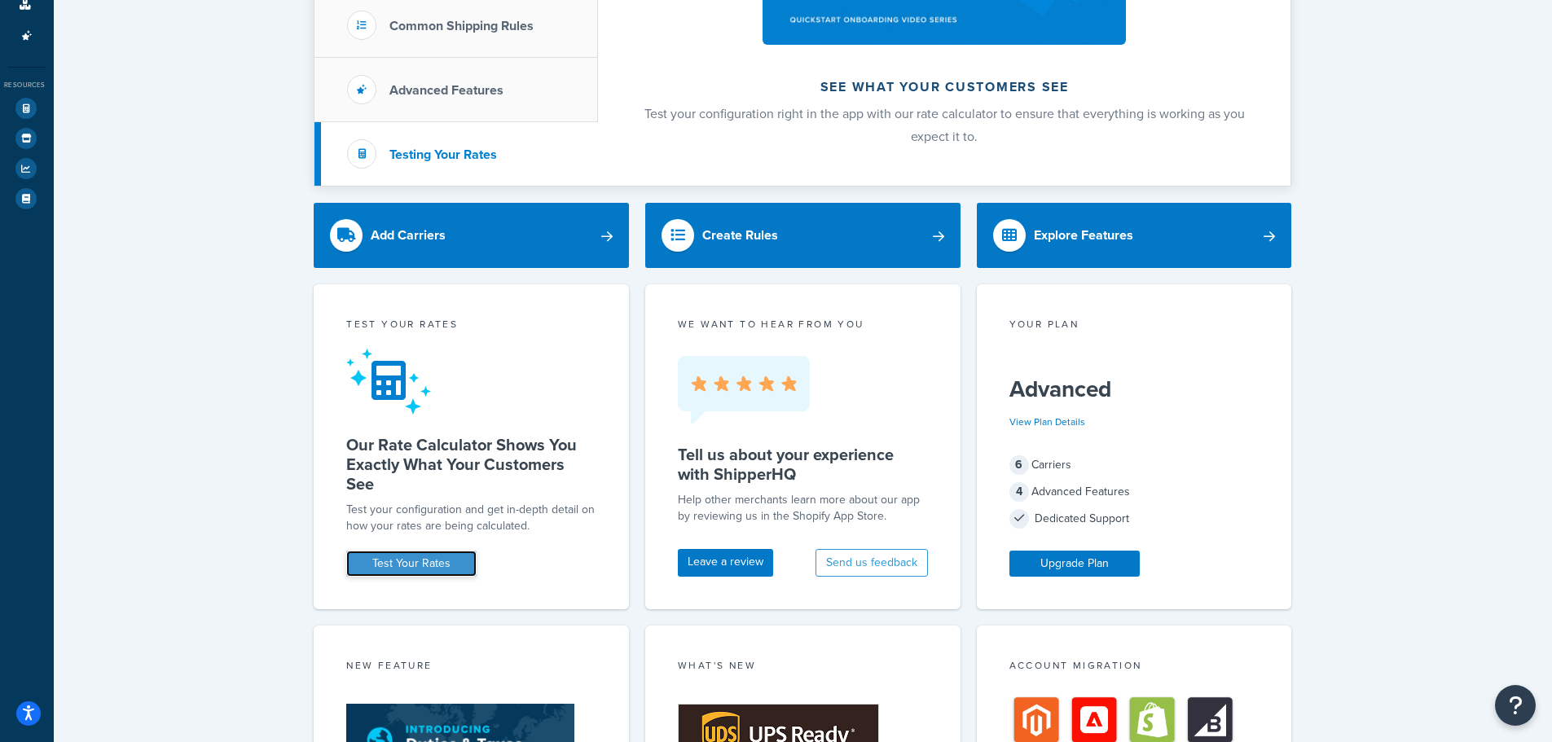
click at [444, 570] on link "Test Your Rates" at bounding box center [411, 564] width 130 height 26
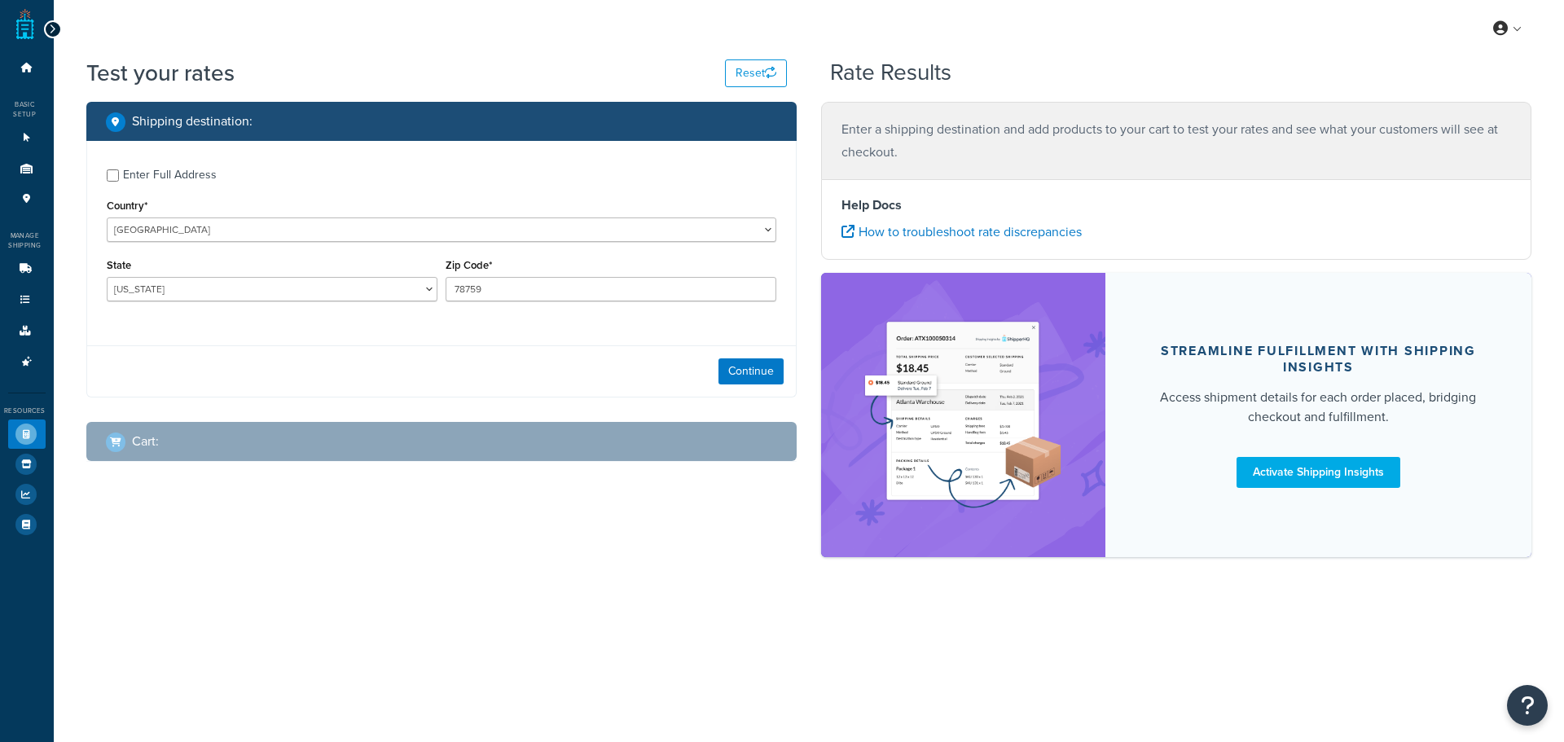
select select "[GEOGRAPHIC_DATA]"
click at [729, 373] on button "Continue" at bounding box center [750, 371] width 65 height 26
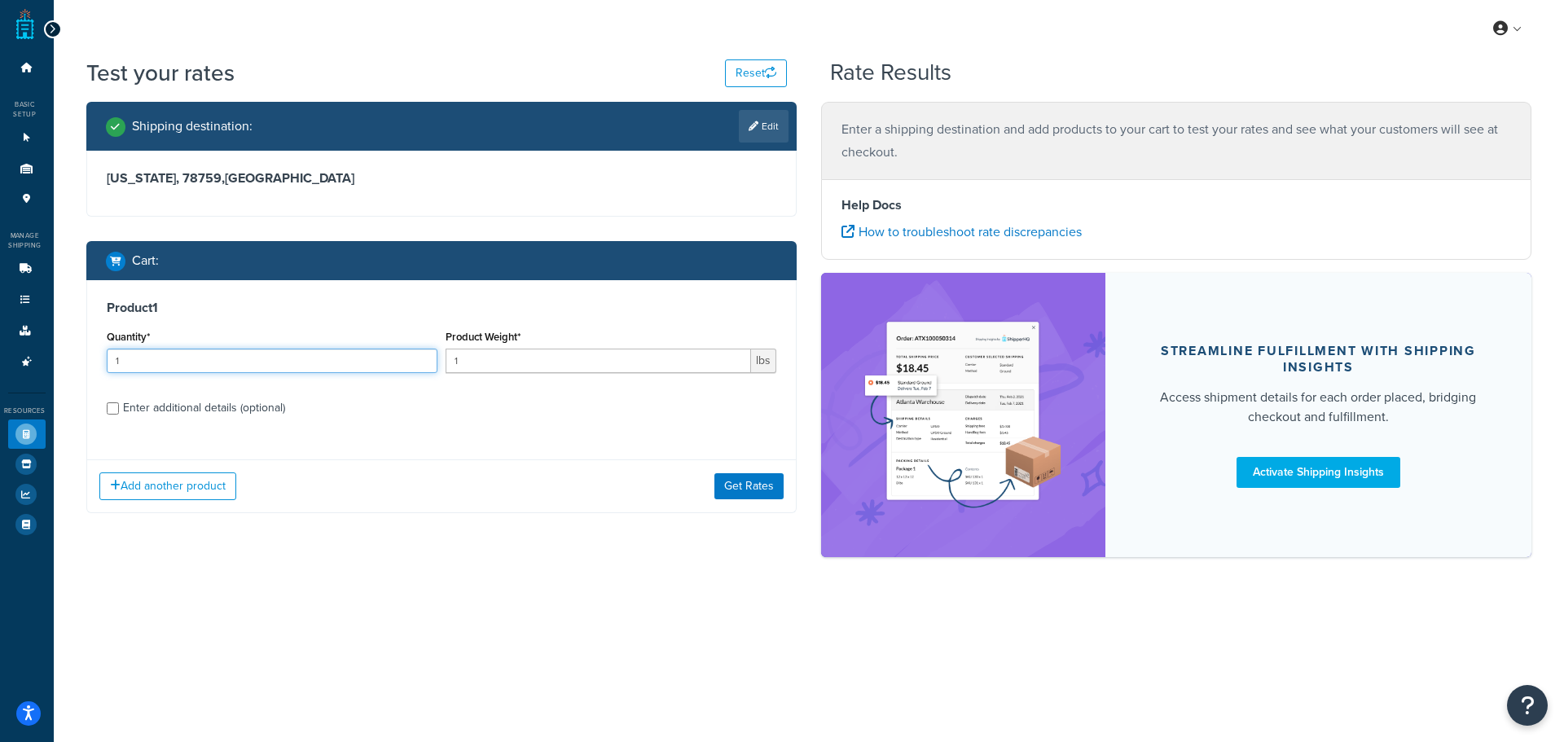
click at [224, 367] on input "1" at bounding box center [272, 361] width 331 height 24
type input "6"
click at [477, 362] on input "1" at bounding box center [598, 361] width 305 height 24
type input "4"
click at [214, 411] on div "Enter additional details (optional)" at bounding box center [204, 408] width 162 height 23
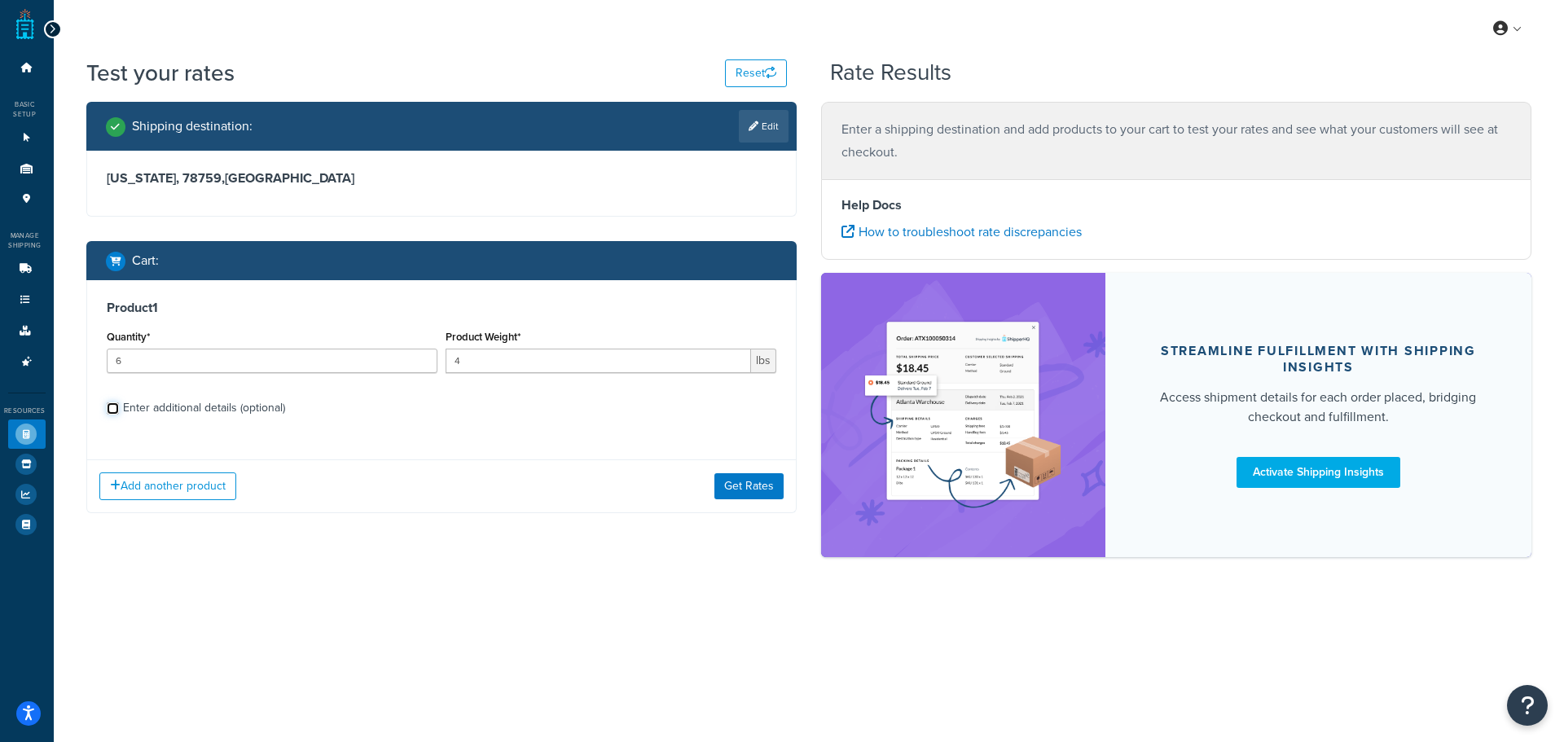
click at [119, 411] on input "Enter additional details (optional)" at bounding box center [113, 408] width 12 height 12
checkbox input "true"
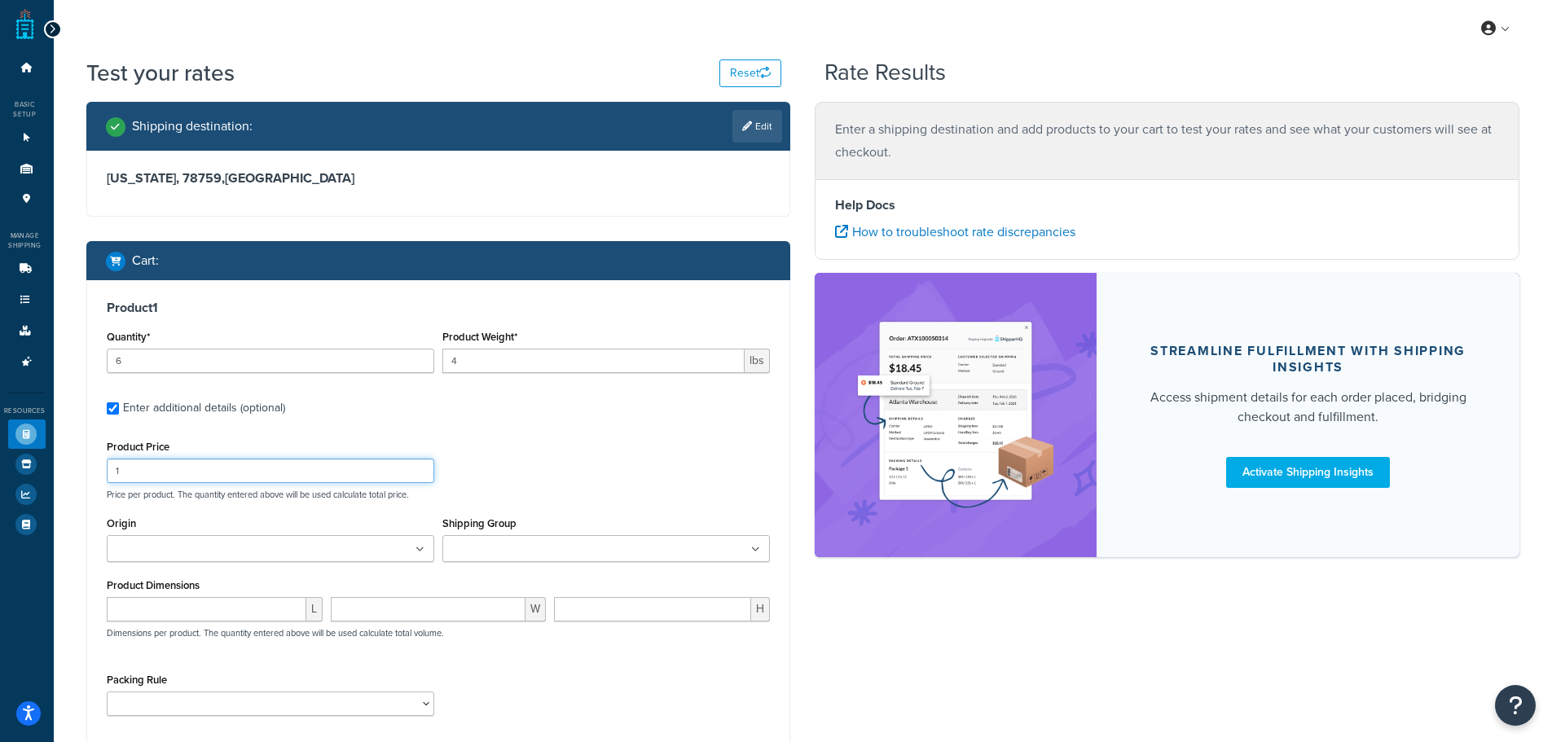
click at [223, 468] on input "1" at bounding box center [270, 471] width 327 height 24
type input "26"
click at [240, 560] on ul at bounding box center [270, 548] width 327 height 27
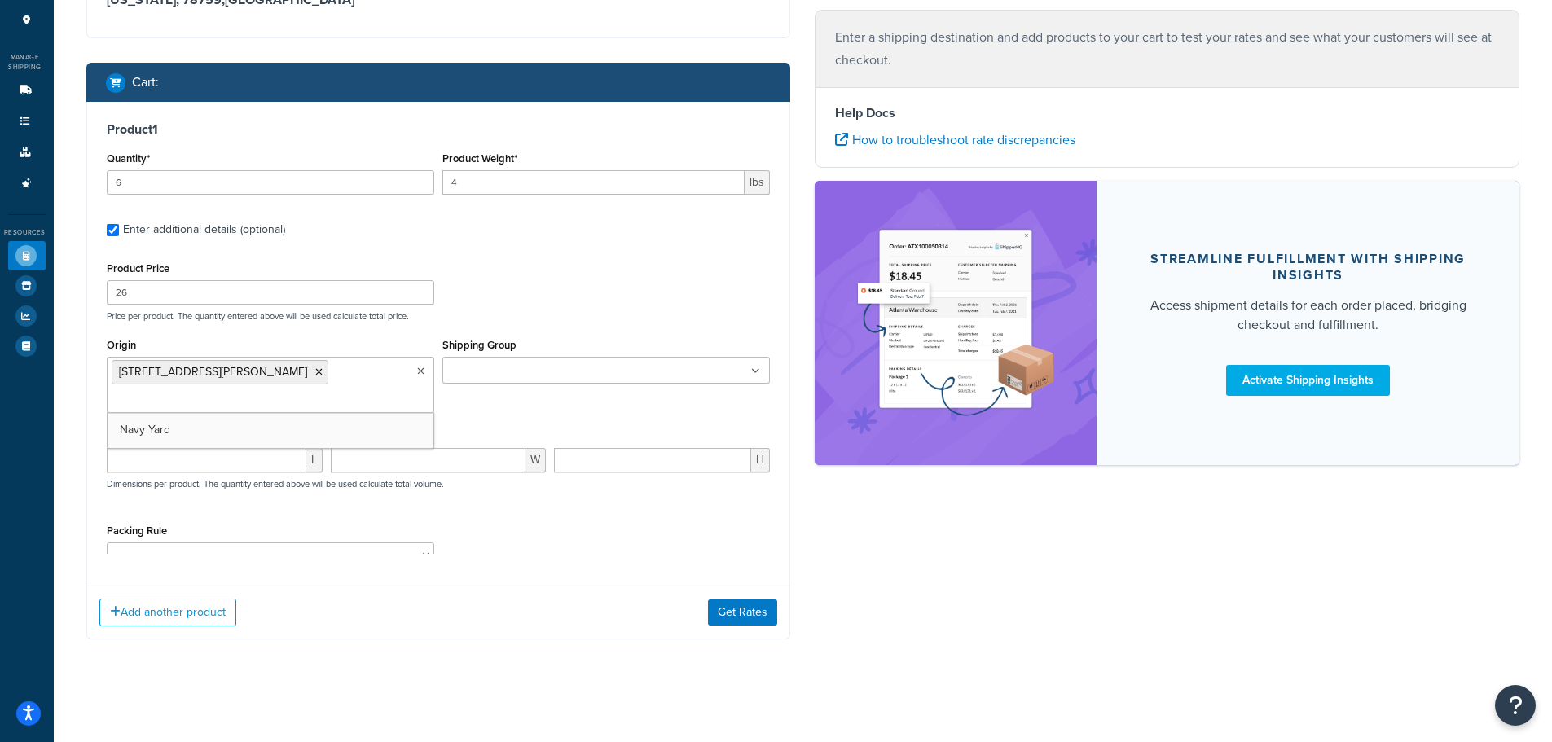
scroll to position [182, 0]
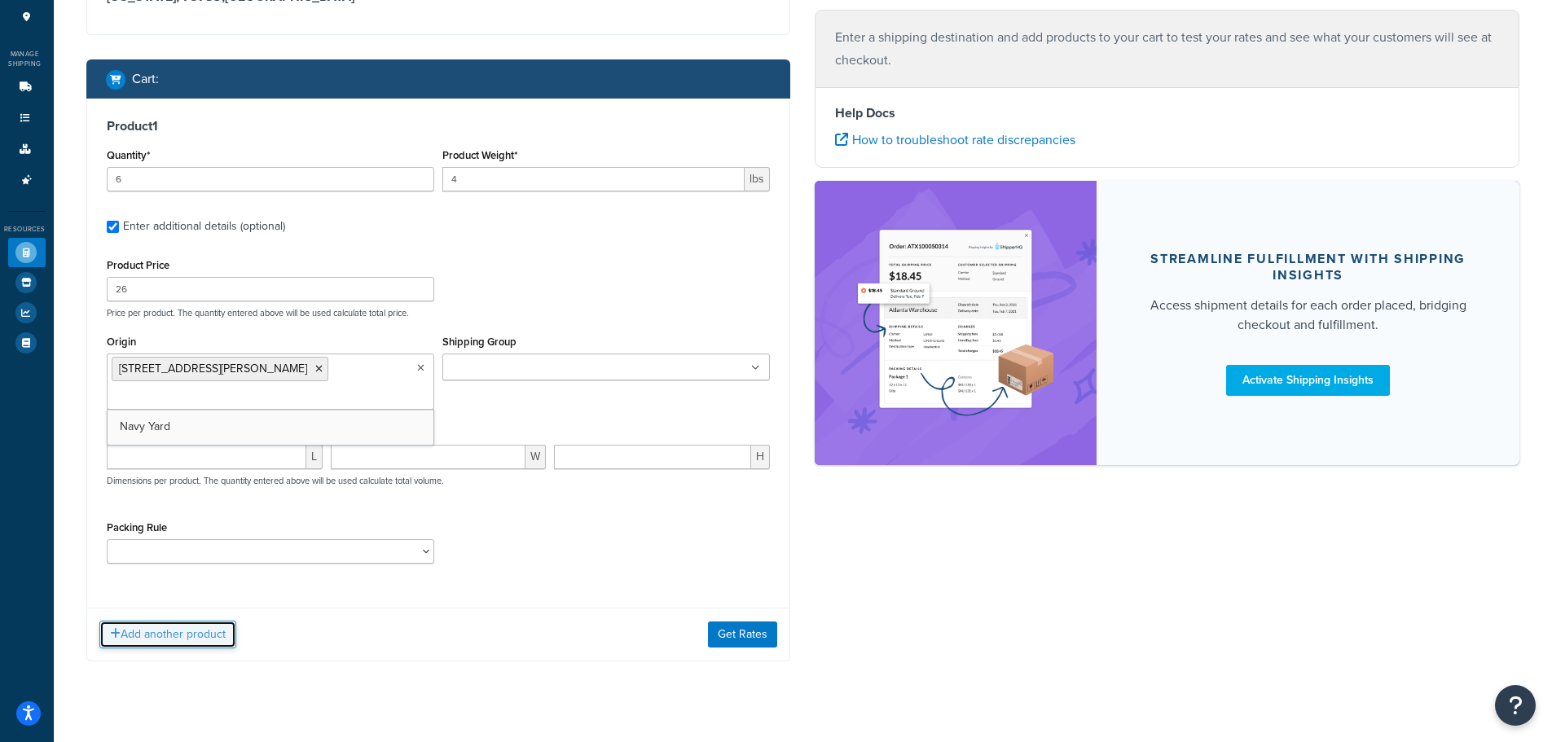
click at [180, 621] on button "Add another product" at bounding box center [167, 635] width 137 height 28
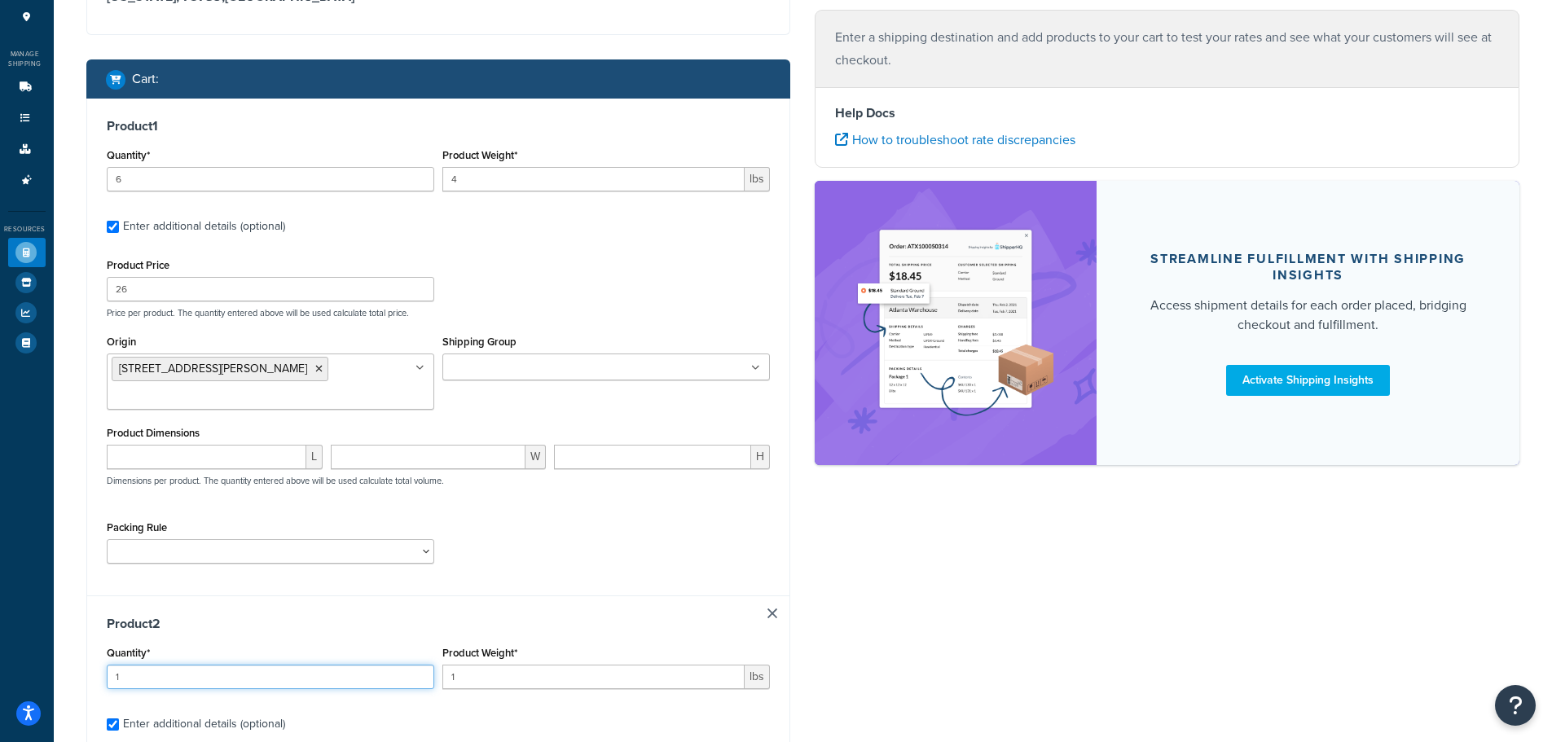
click at [192, 665] on input "1" at bounding box center [270, 677] width 327 height 24
drag, startPoint x: 180, startPoint y: 660, endPoint x: 97, endPoint y: 648, distance: 84.0
type input "12"
click at [450, 665] on input "1" at bounding box center [593, 677] width 302 height 24
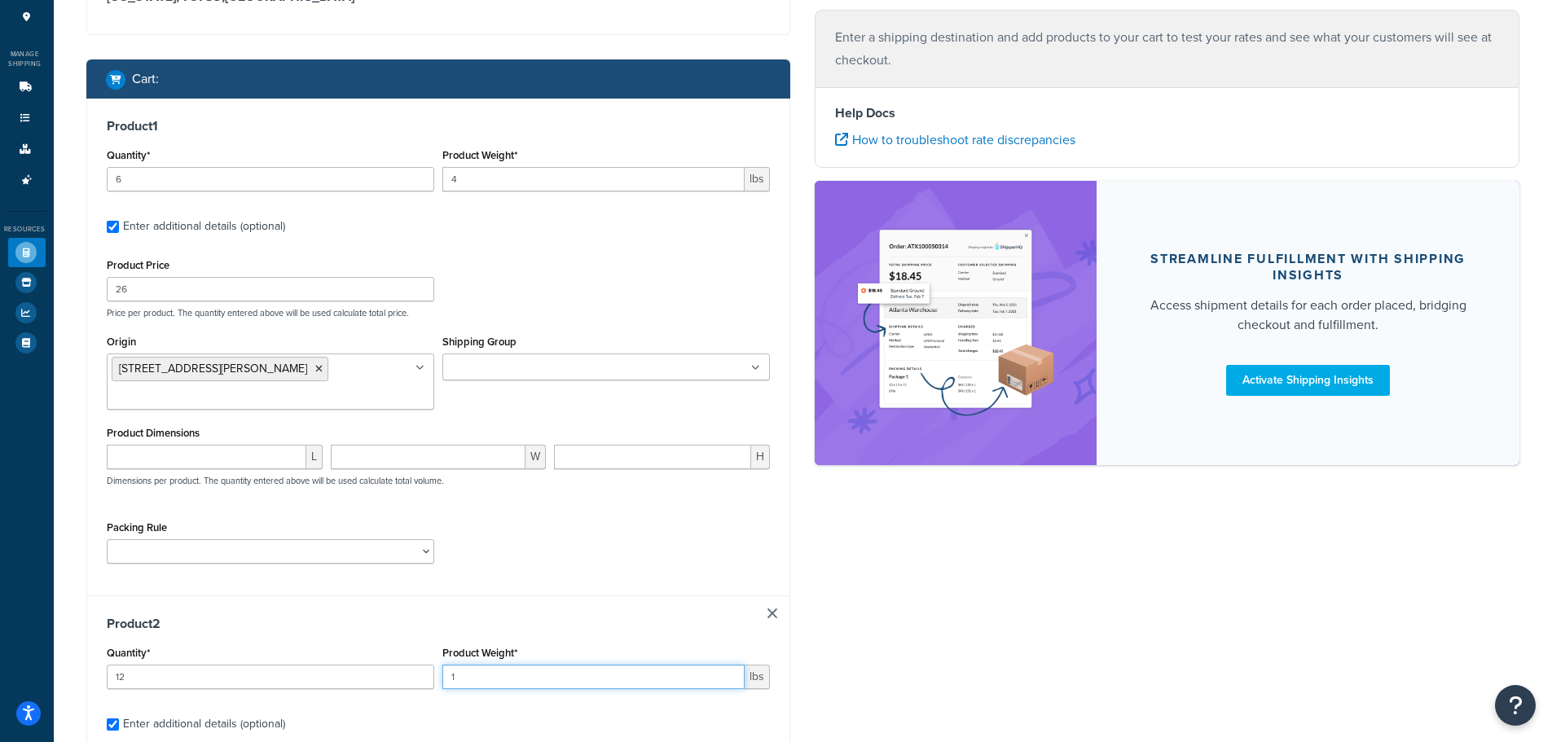
drag, startPoint x: 473, startPoint y: 655, endPoint x: 449, endPoint y: 653, distance: 24.5
click at [449, 665] on input "1" at bounding box center [593, 677] width 302 height 24
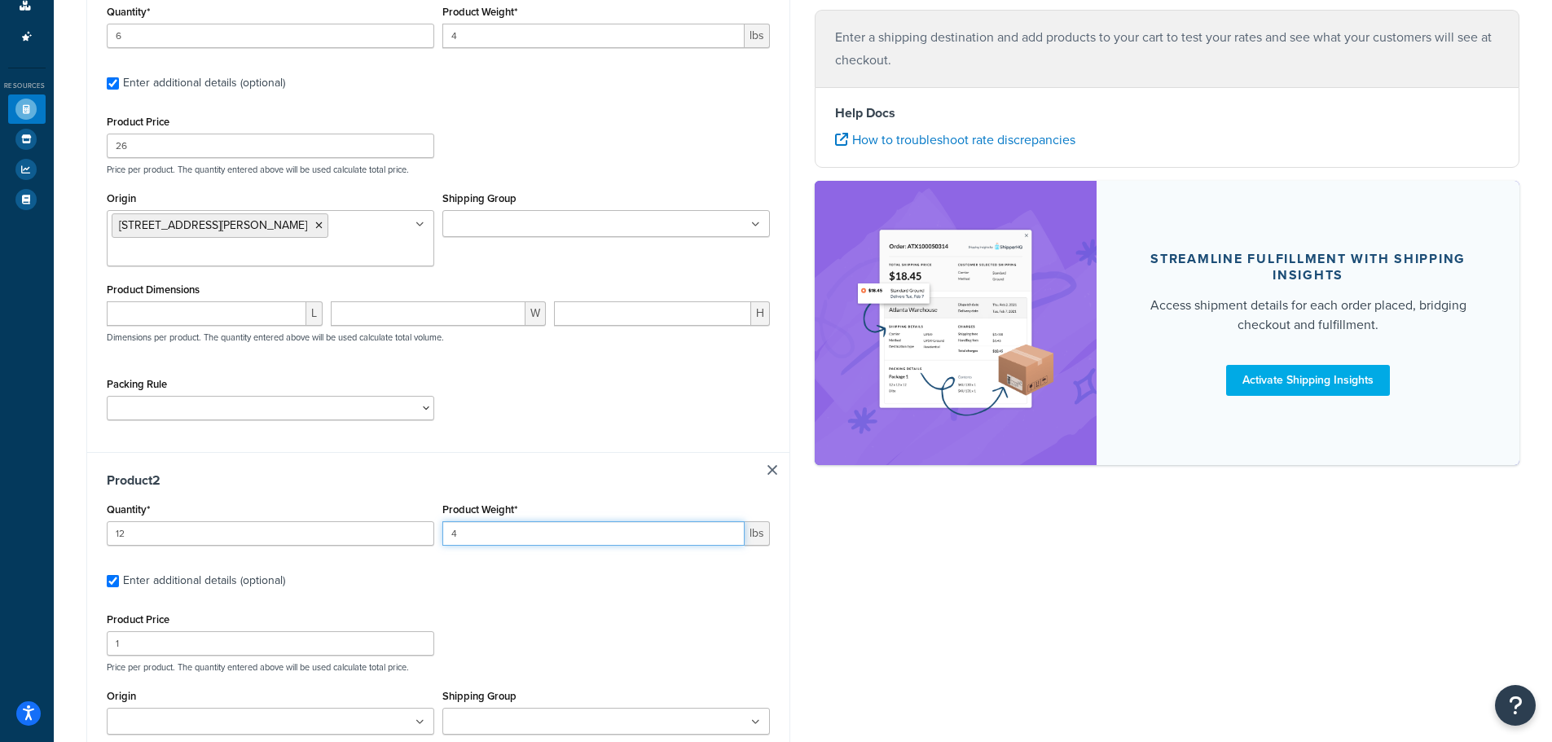
scroll to position [507, 0]
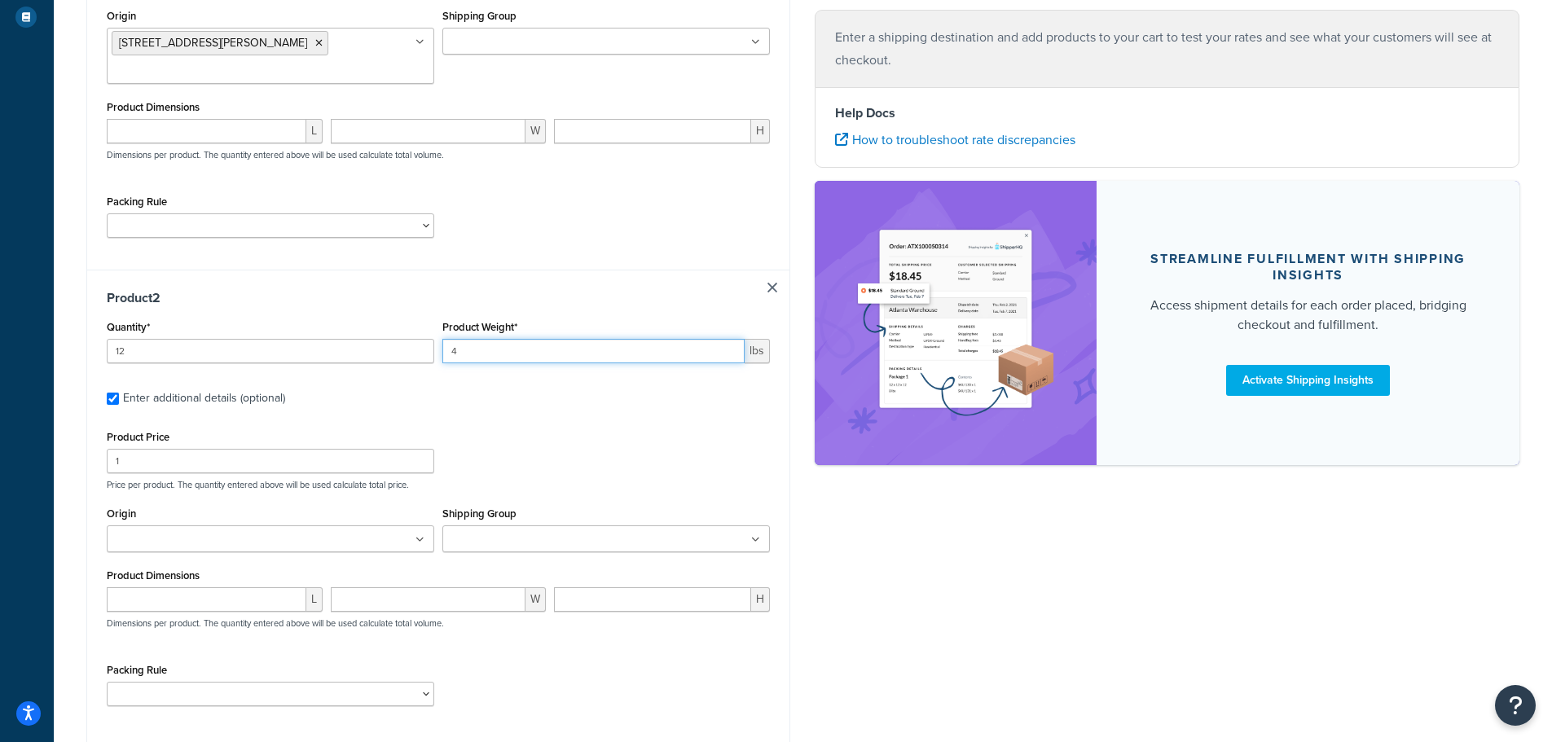
type input "4"
drag, startPoint x: 188, startPoint y: 441, endPoint x: 33, endPoint y: 415, distance: 156.9
click at [33, 415] on div "Dashboard Basic Setup Websites 1 Origins 2 Pickup Locations 1 Manage Shipping C…" at bounding box center [776, 201] width 1552 height 1417
type input "20"
click at [271, 393] on div "Product 2 Quantity* 12 Product Weight* 4 lbs Enter additional details (optional…" at bounding box center [438, 504] width 703 height 468
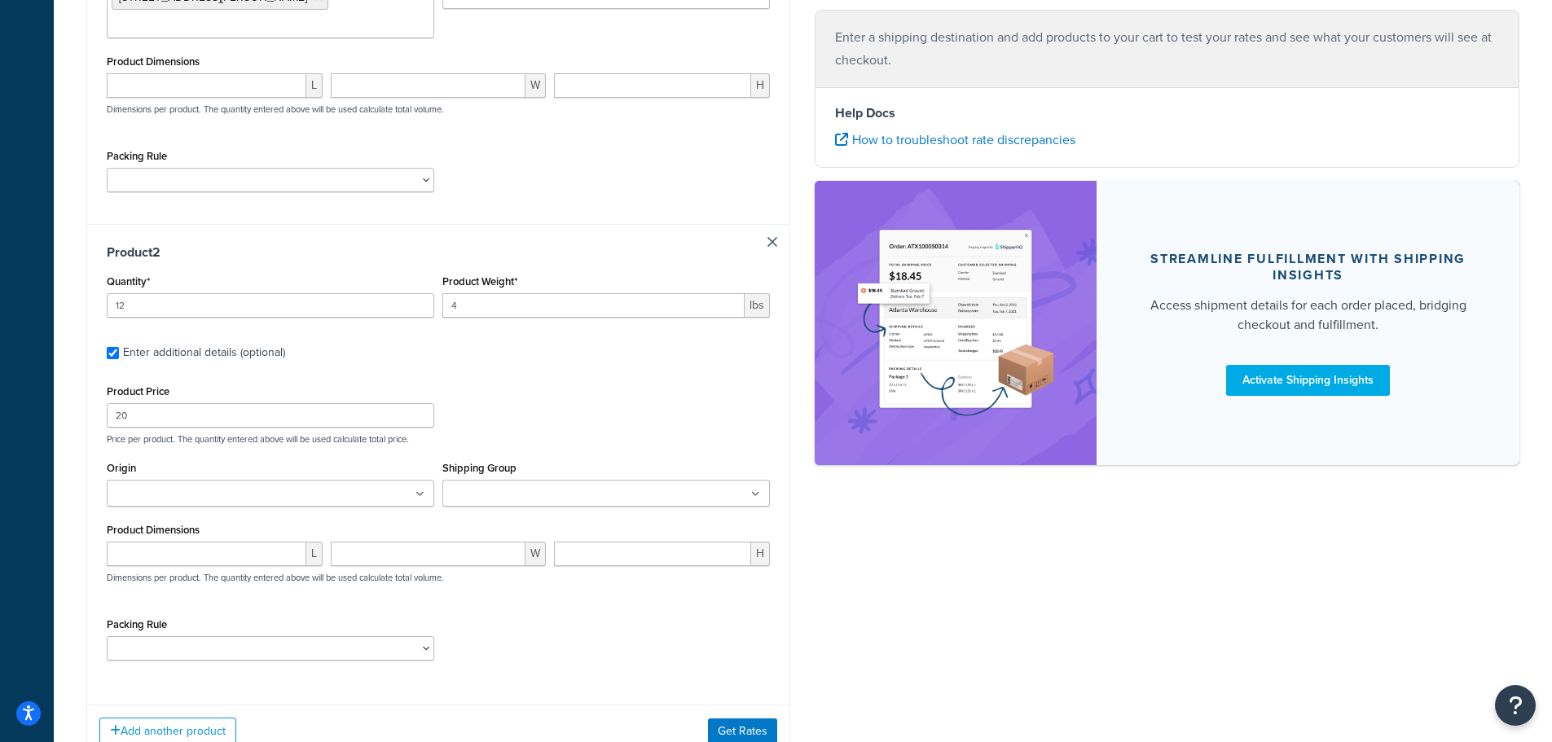
scroll to position [650, 0]
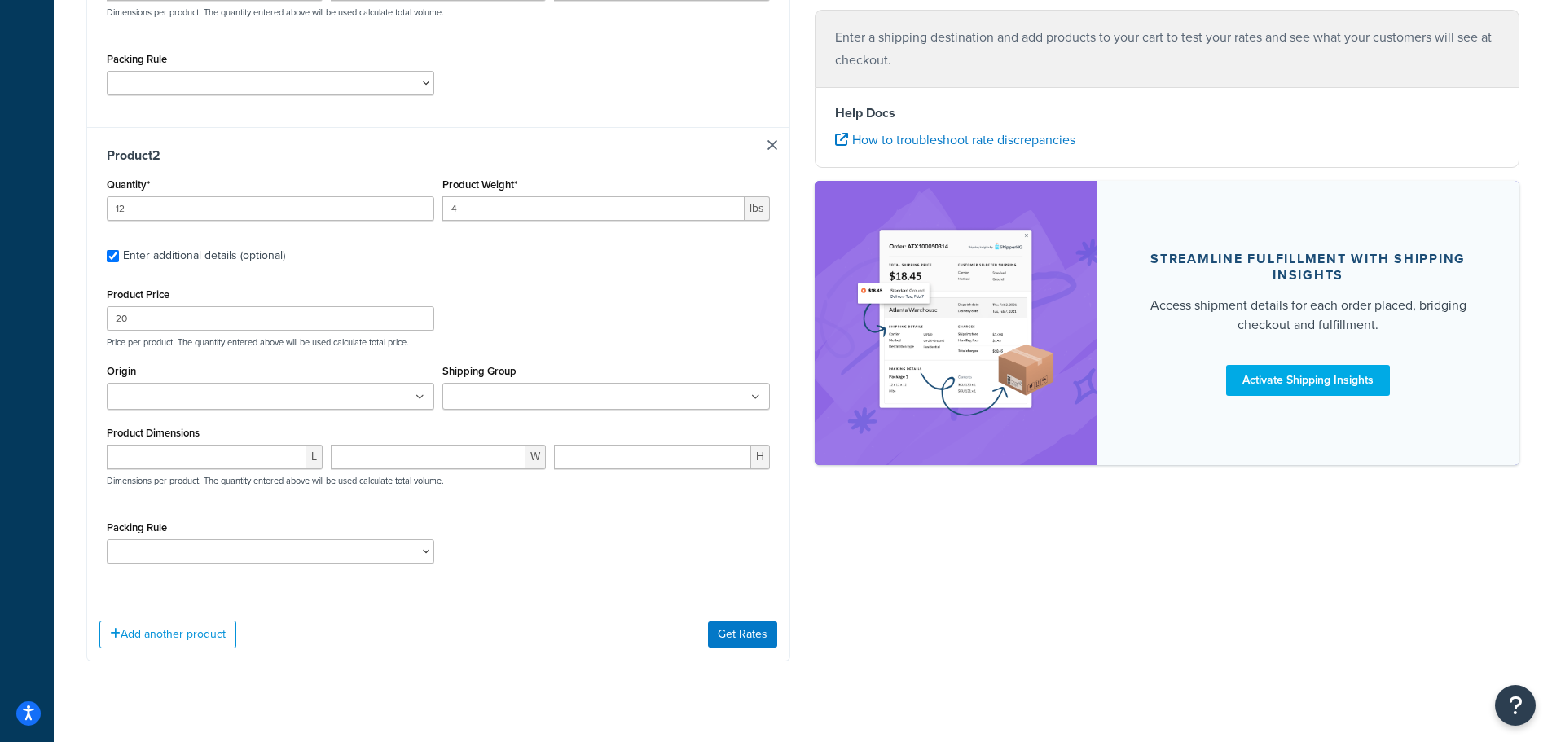
click at [299, 383] on ul at bounding box center [270, 396] width 327 height 27
click at [715, 626] on button "Get Rates" at bounding box center [742, 639] width 69 height 26
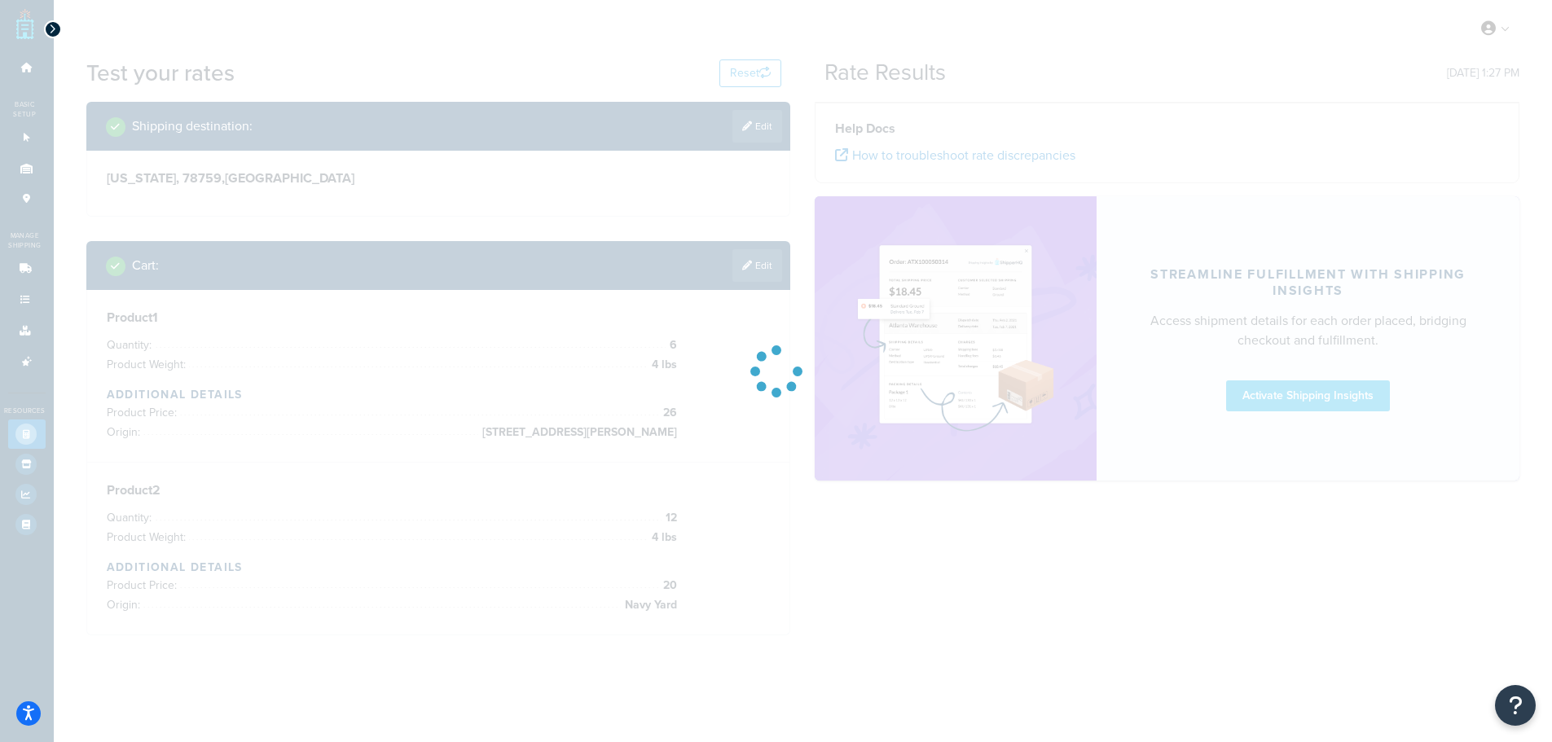
scroll to position [0, 0]
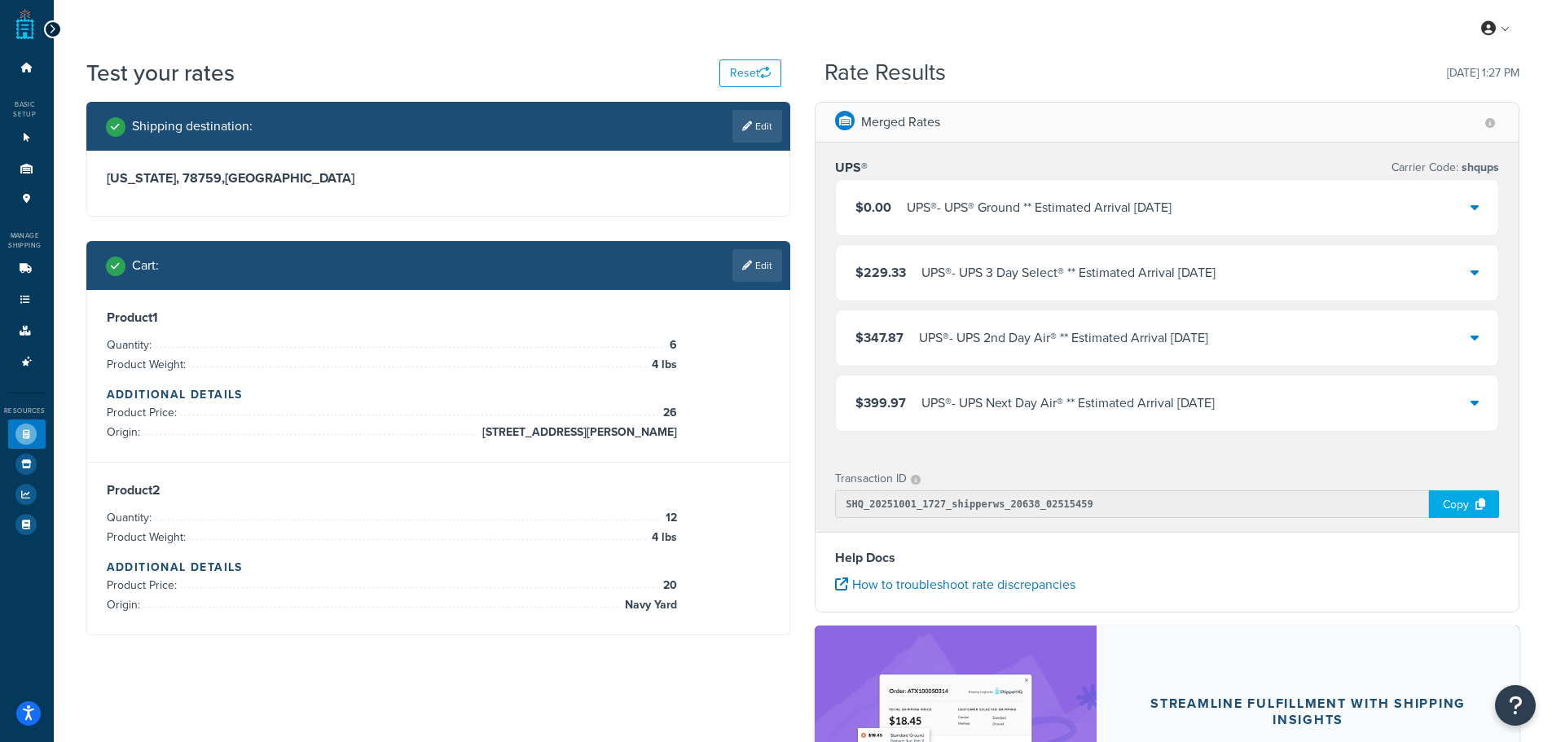
click at [1227, 206] on div "$0.00 UPS® - UPS® Ground ** Estimated Arrival Thu, Oct 9" at bounding box center [1167, 207] width 662 height 55
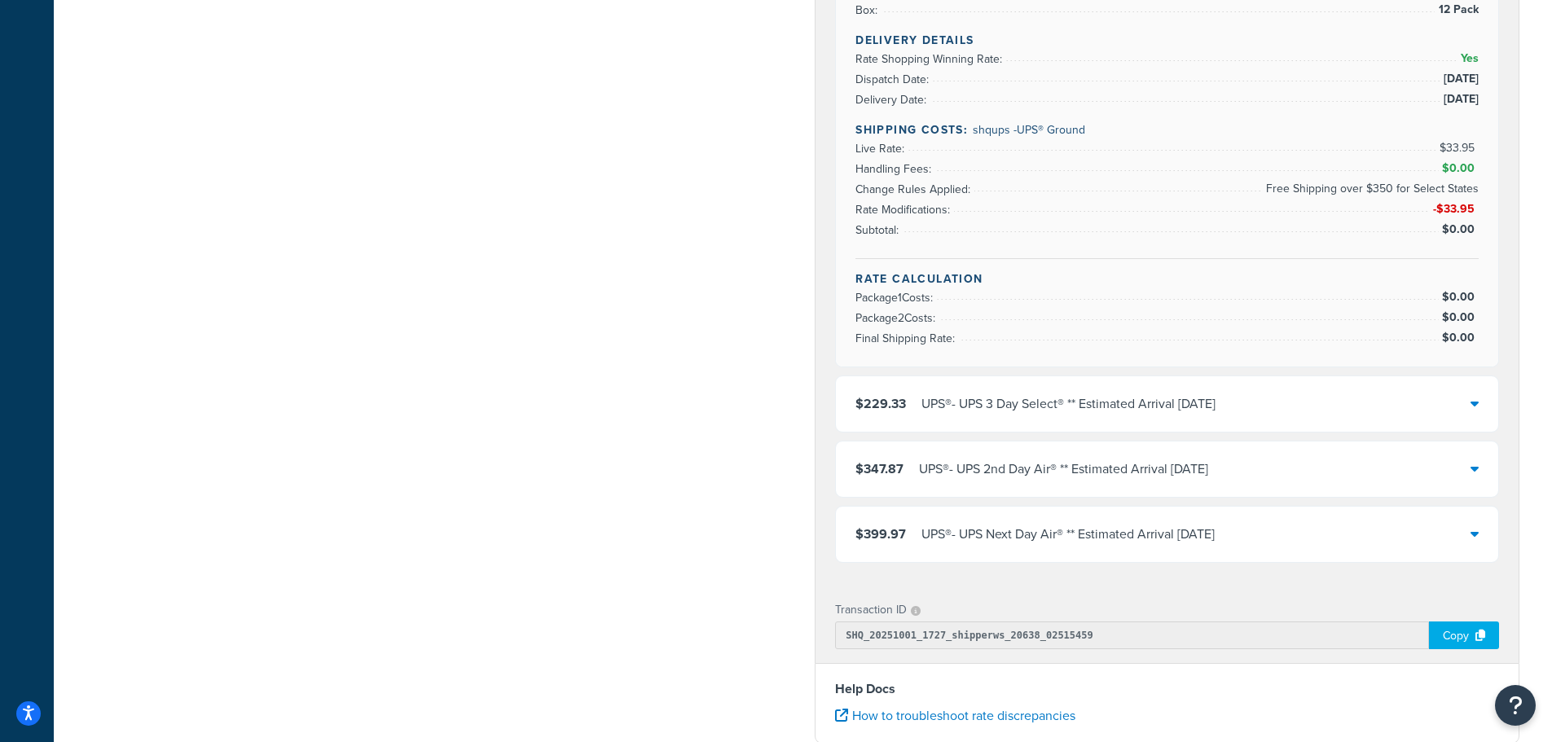
scroll to position [1548, 0]
click at [905, 395] on div "$229.33 UPS® - UPS 3 Day Select® ** Estimated Arrival Wed, Oct 8" at bounding box center [1035, 403] width 360 height 23
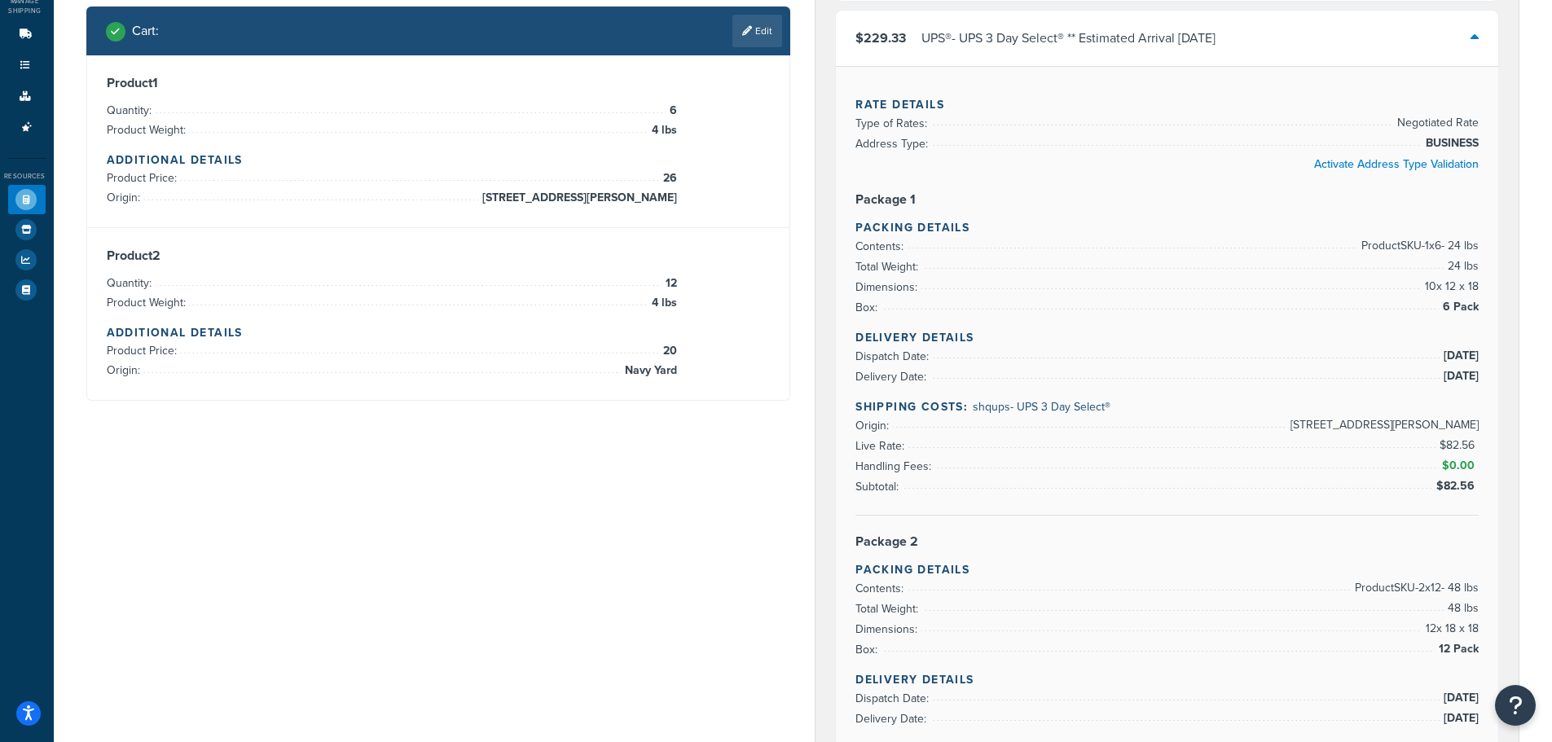
scroll to position [224, 0]
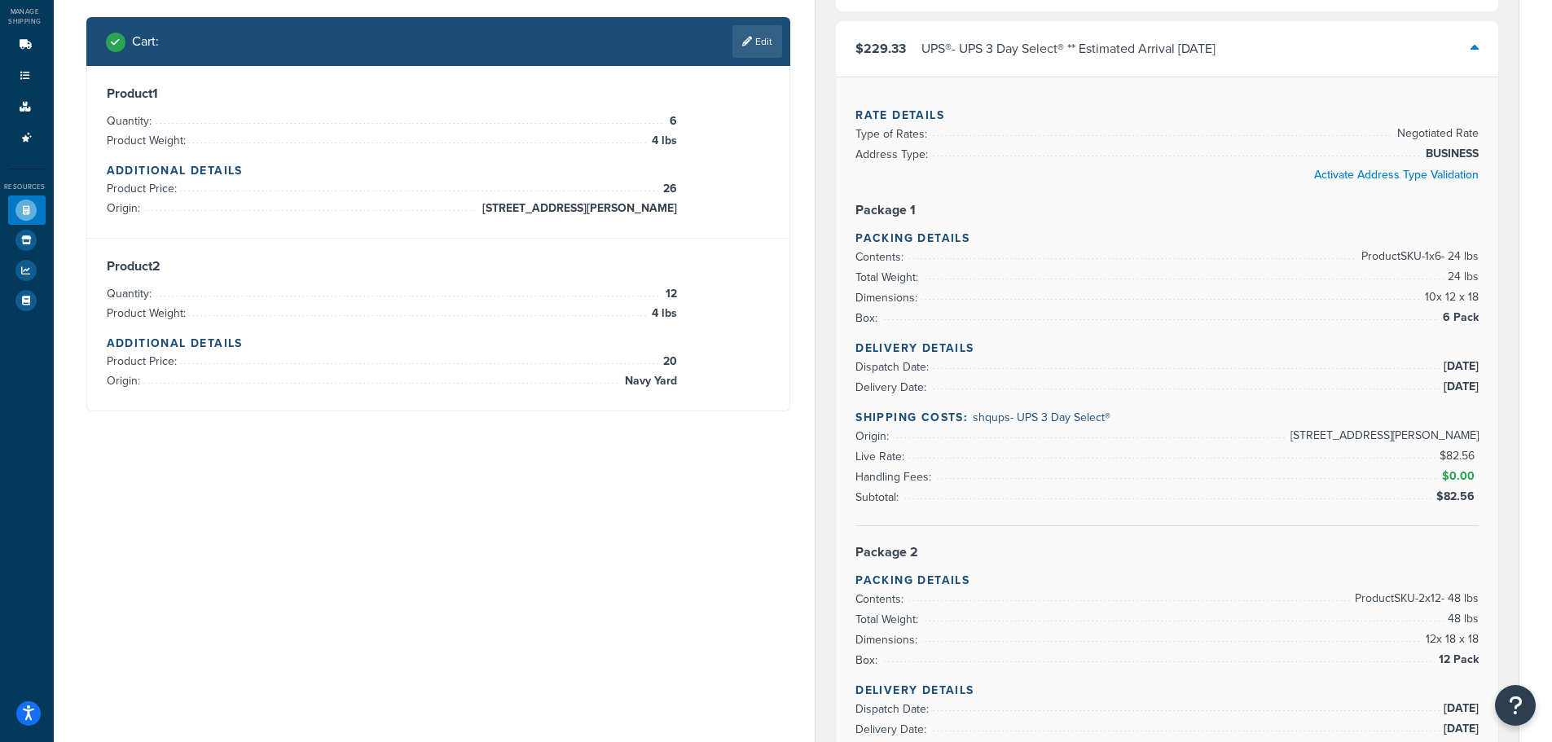
click at [1272, 55] on div "$229.33 UPS® - UPS 3 Day Select® ** Estimated Arrival Wed, Oct 8" at bounding box center [1167, 48] width 662 height 55
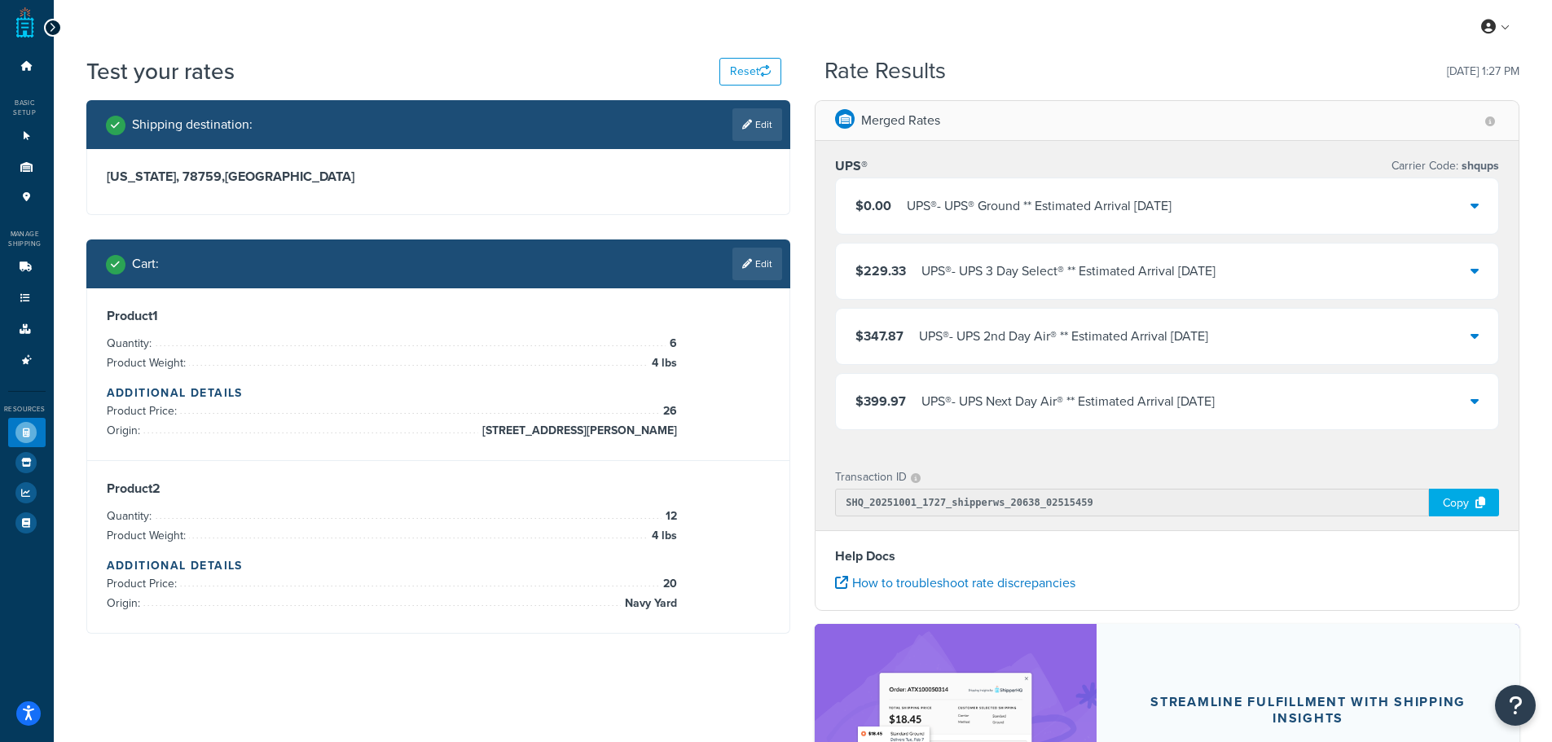
scroll to position [0, 0]
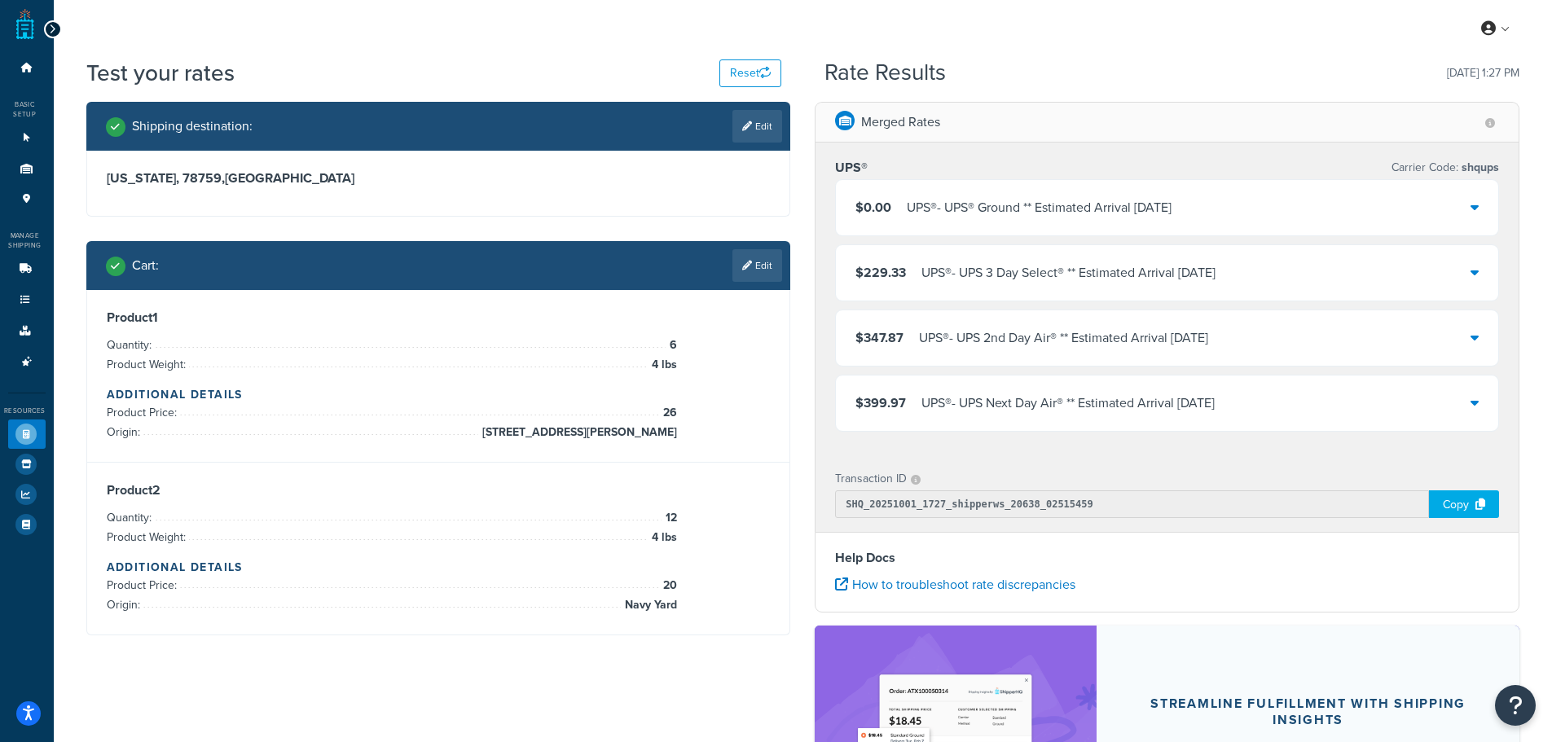
click at [1307, 201] on div "$0.00 UPS® - UPS® Ground ** Estimated Arrival Thu, Oct 9" at bounding box center [1167, 207] width 662 height 55
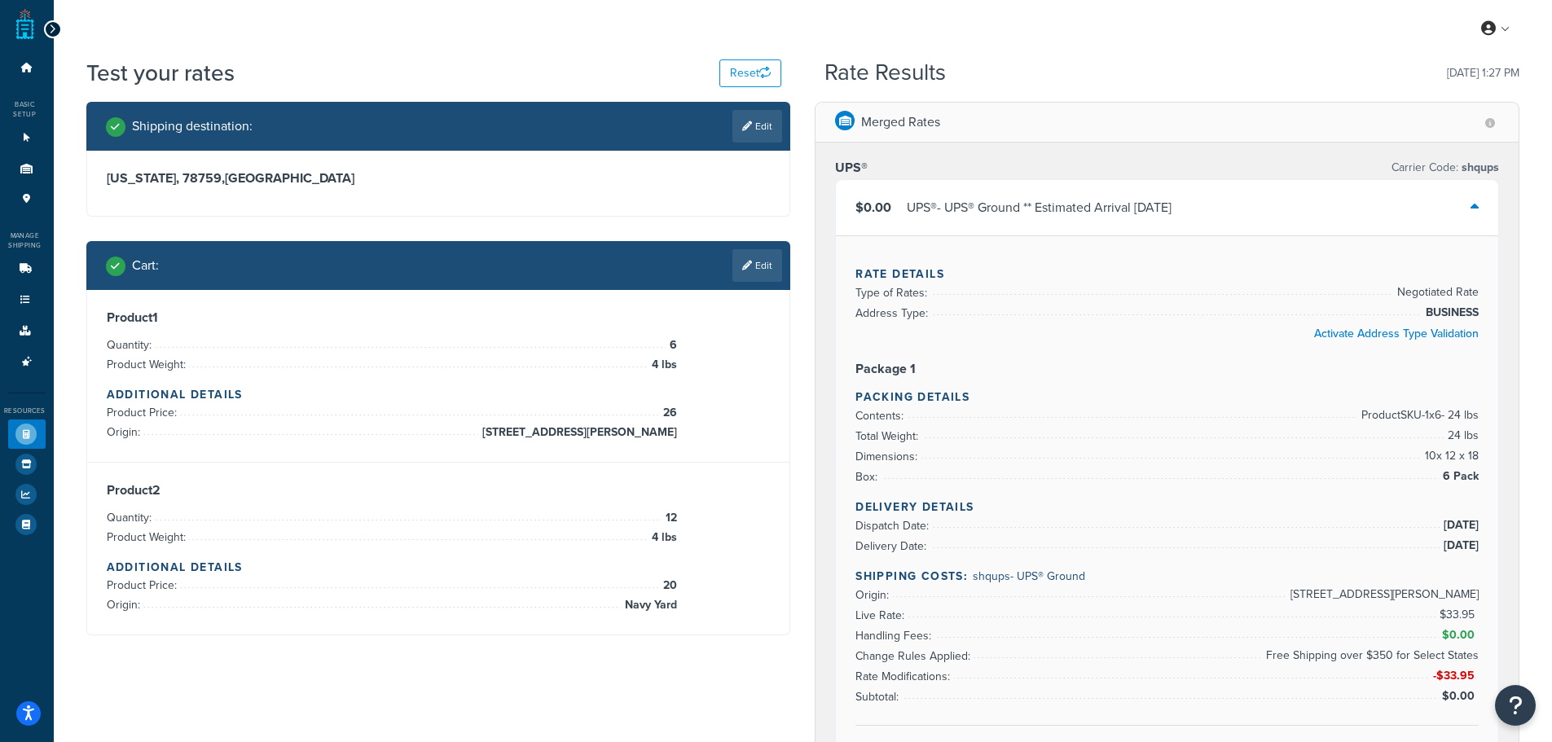
click at [1204, 209] on div "$0.00 UPS® - UPS® Ground ** Estimated Arrival Thu, Oct 9" at bounding box center [1167, 207] width 662 height 55
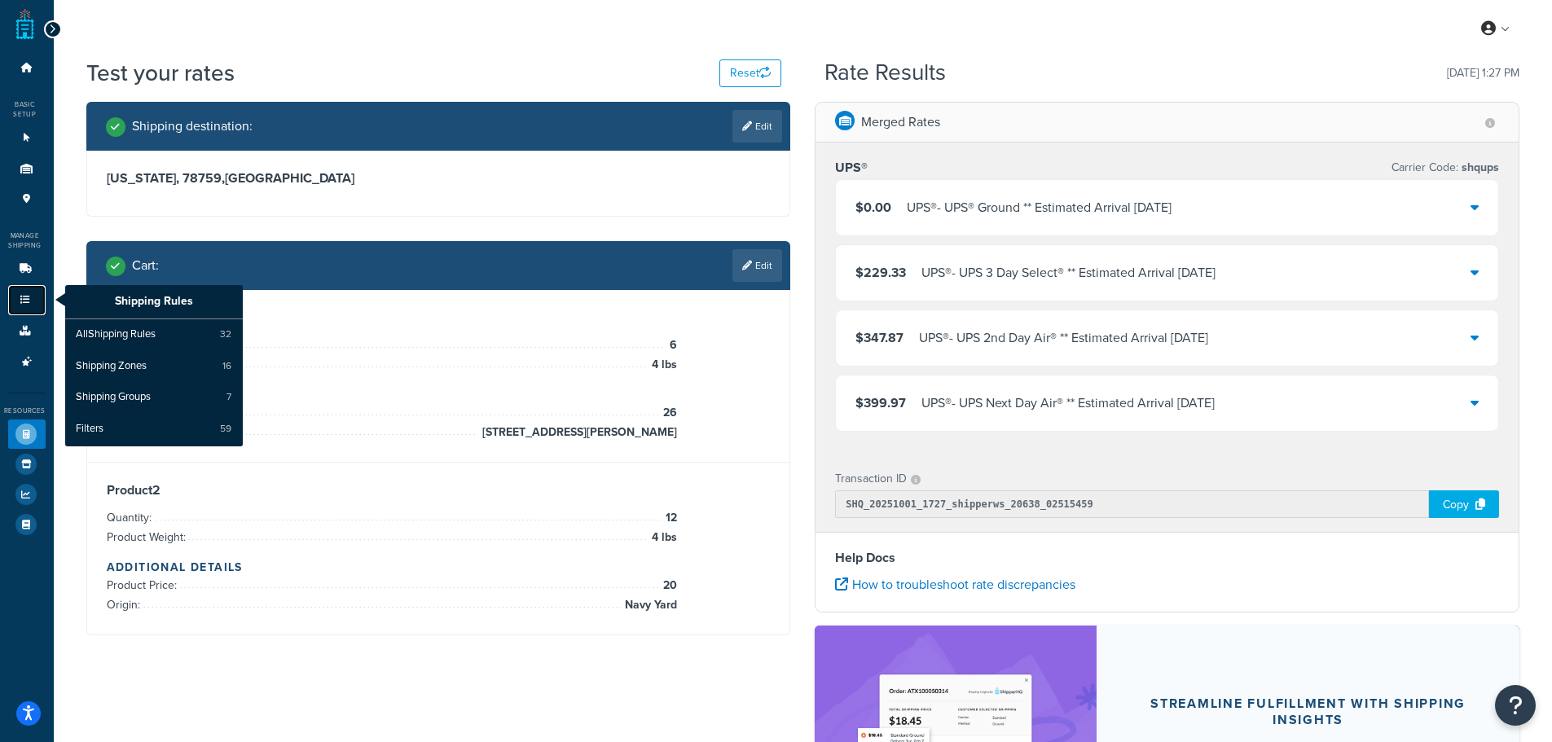
click at [14, 299] on link "Shipping Rules" at bounding box center [26, 300] width 37 height 30
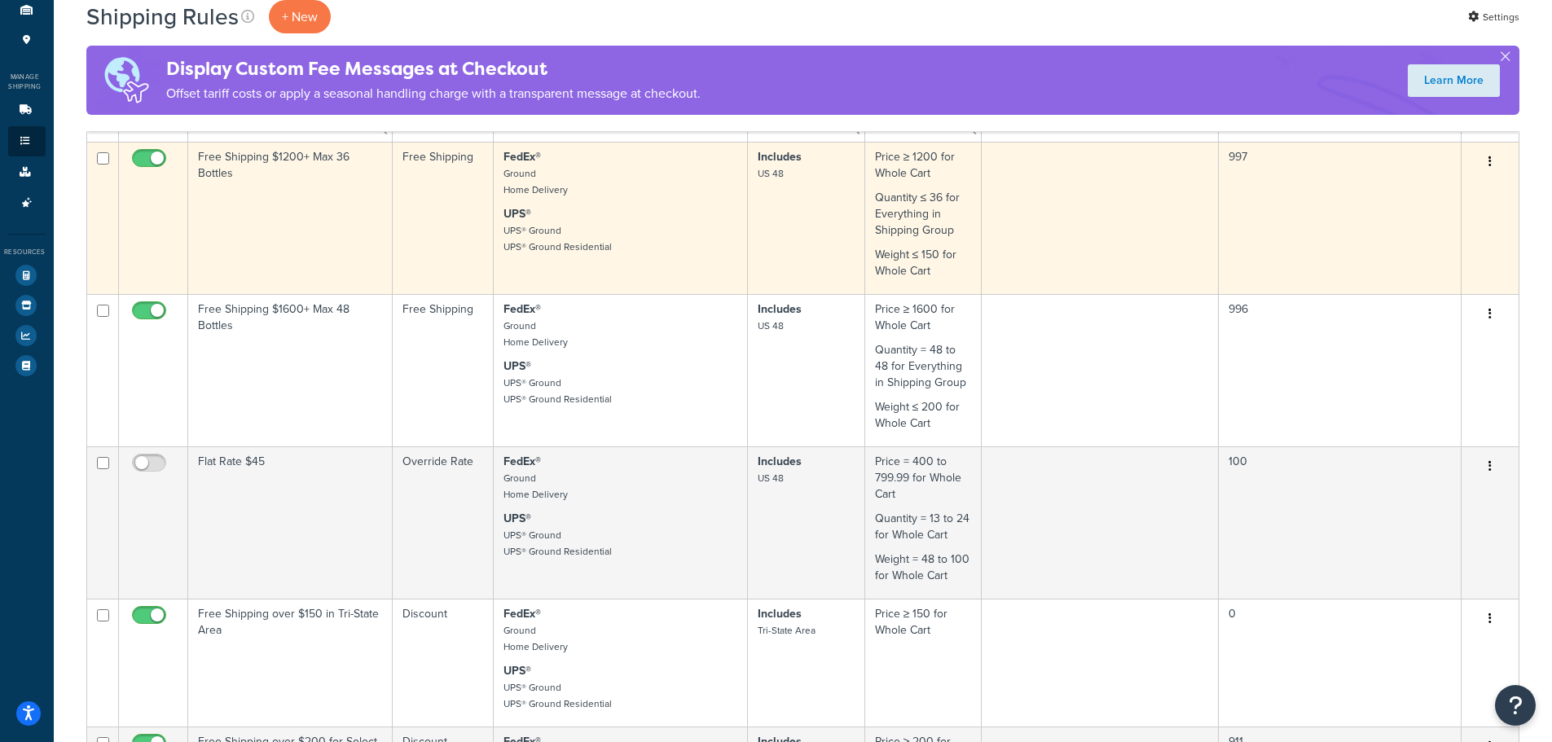
scroll to position [163, 0]
